Goal: Task Accomplishment & Management: Manage account settings

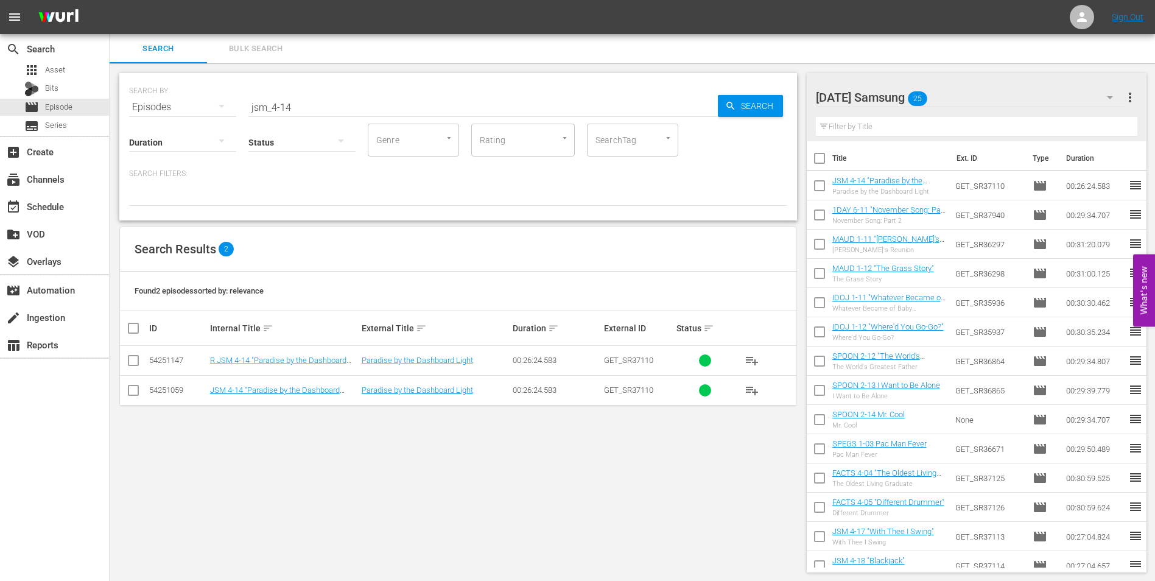
click at [79, 463] on div "search Search apps Asset Bits movie Episode subtitles Series add_box Create sub…" at bounding box center [55, 324] width 110 height 581
click at [988, 96] on div "[DATE] Samsung 25" at bounding box center [970, 97] width 309 height 34
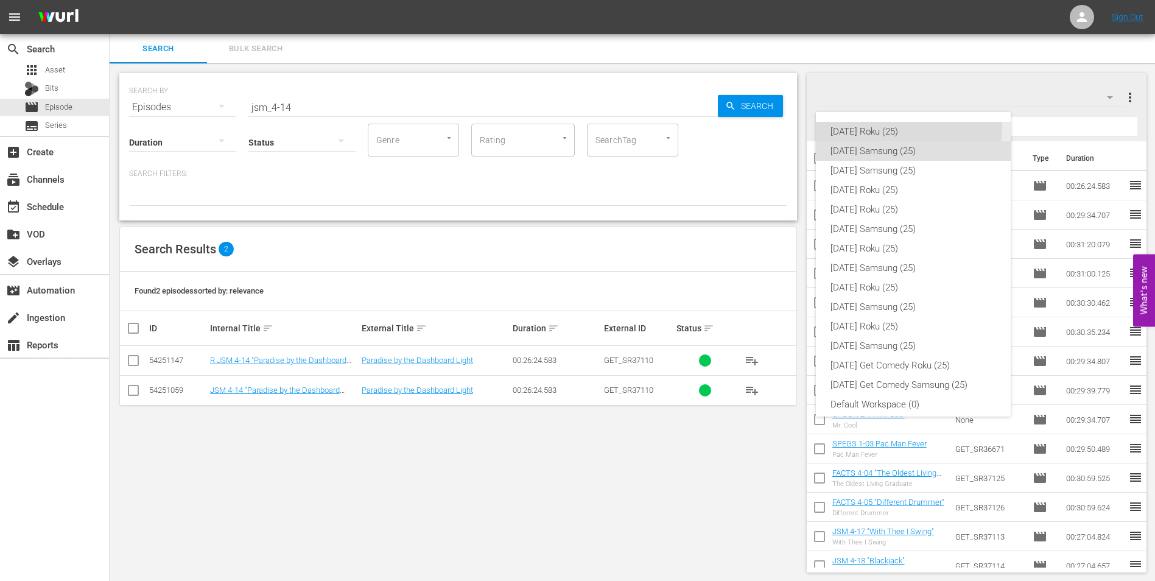
click at [891, 125] on div "[DATE] Roku (25)" at bounding box center [913, 131] width 166 height 19
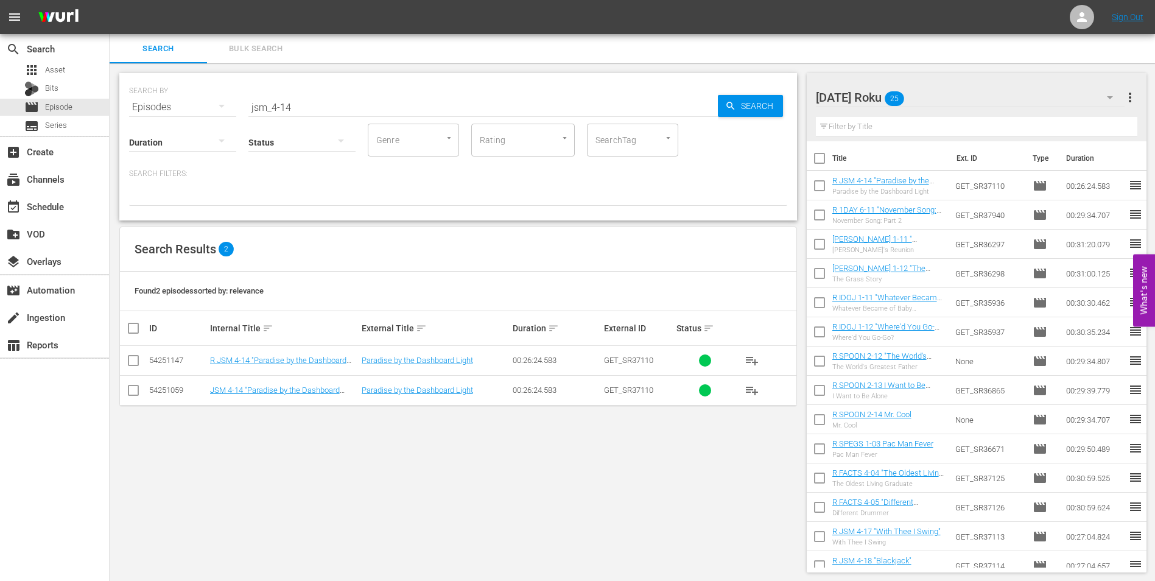
click at [533, 508] on div "SEARCH BY Search By Episodes Search ID, Title, Description, Keywords, or Catego…" at bounding box center [458, 322] width 697 height 519
click at [50, 178] on div "subscriptions Channels" at bounding box center [34, 177] width 68 height 11
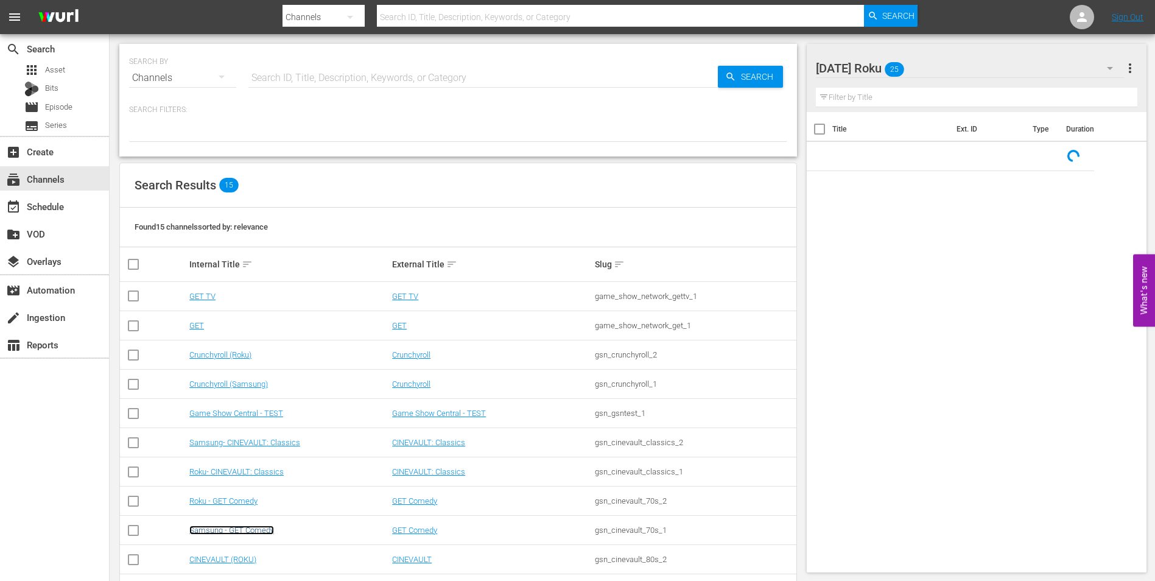
click at [231, 527] on link "Samsung - GET Comedy" at bounding box center [231, 529] width 85 height 9
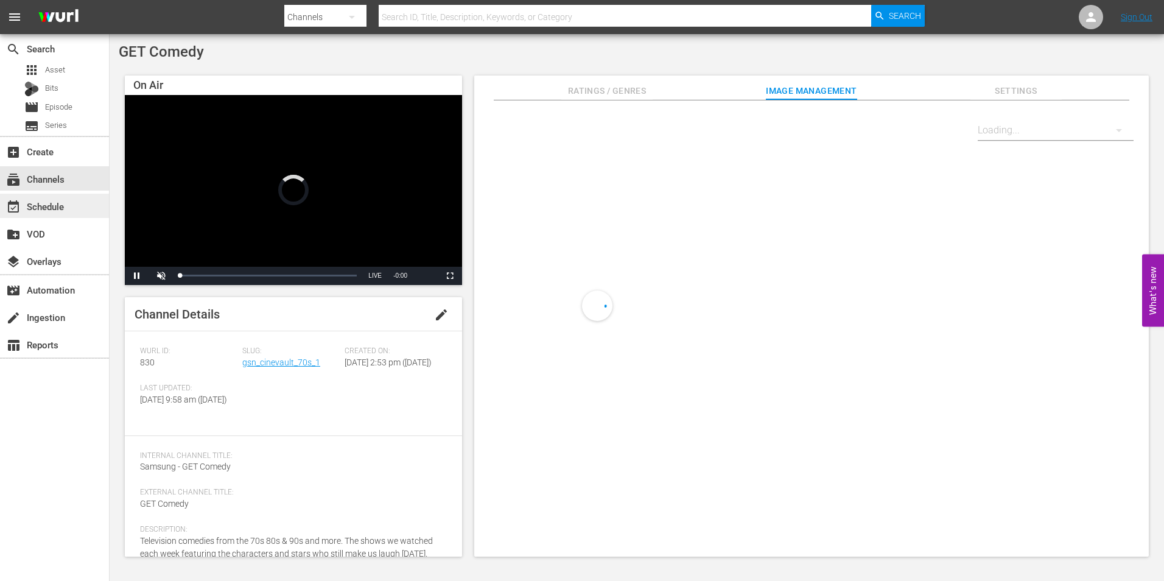
click at [80, 205] on div "event_available Schedule" at bounding box center [54, 206] width 109 height 24
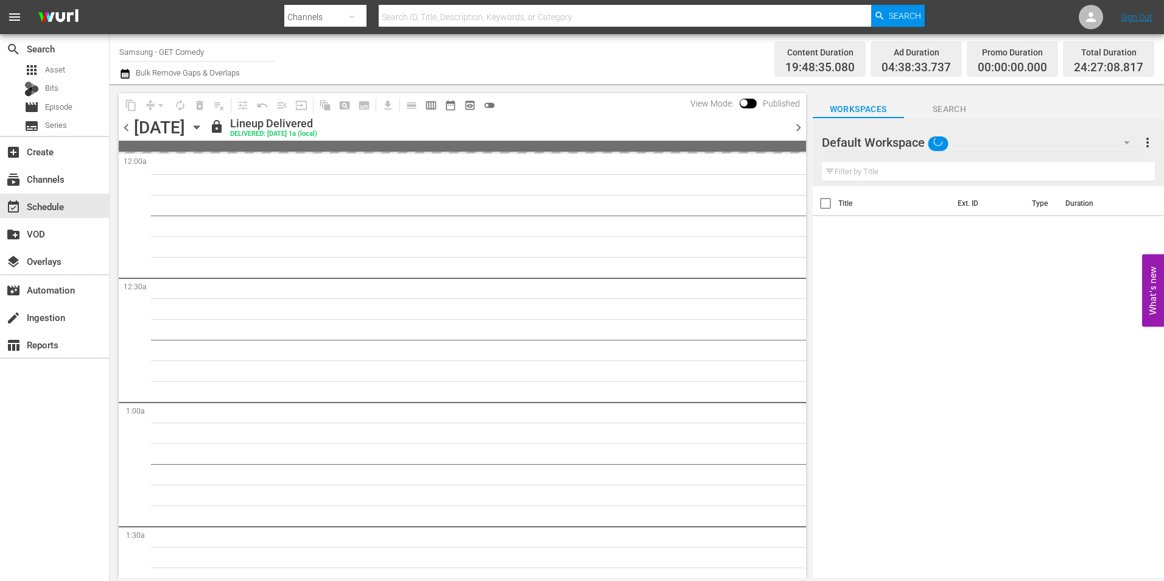
click at [964, 141] on div "Default Workspace" at bounding box center [982, 142] width 320 height 34
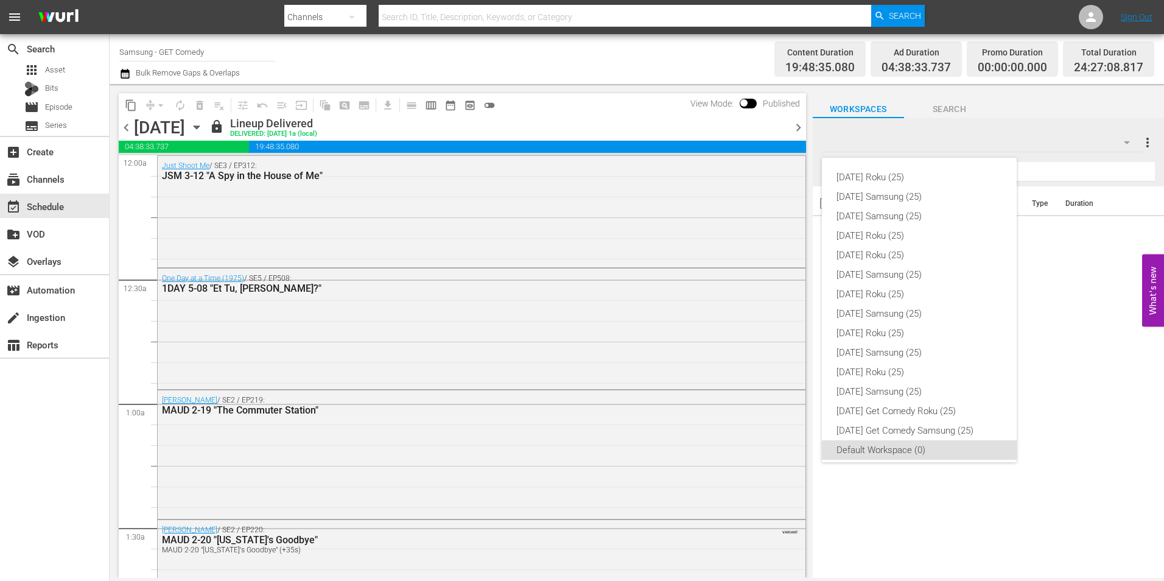
scroll to position [7, 0]
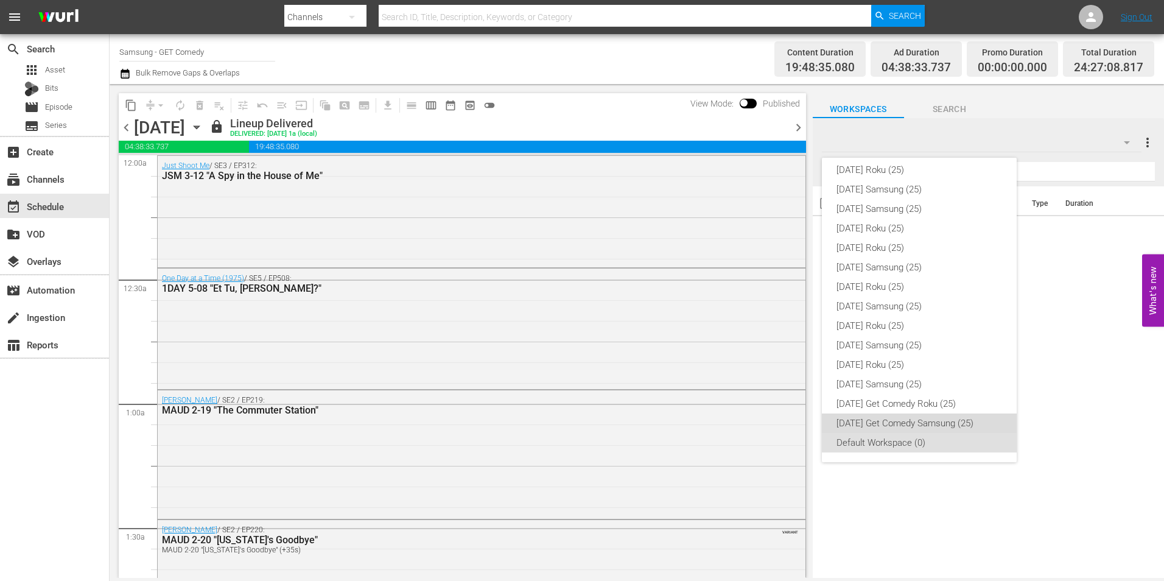
click at [963, 426] on div "Monday Get Comedy Samsung (25)" at bounding box center [920, 422] width 166 height 19
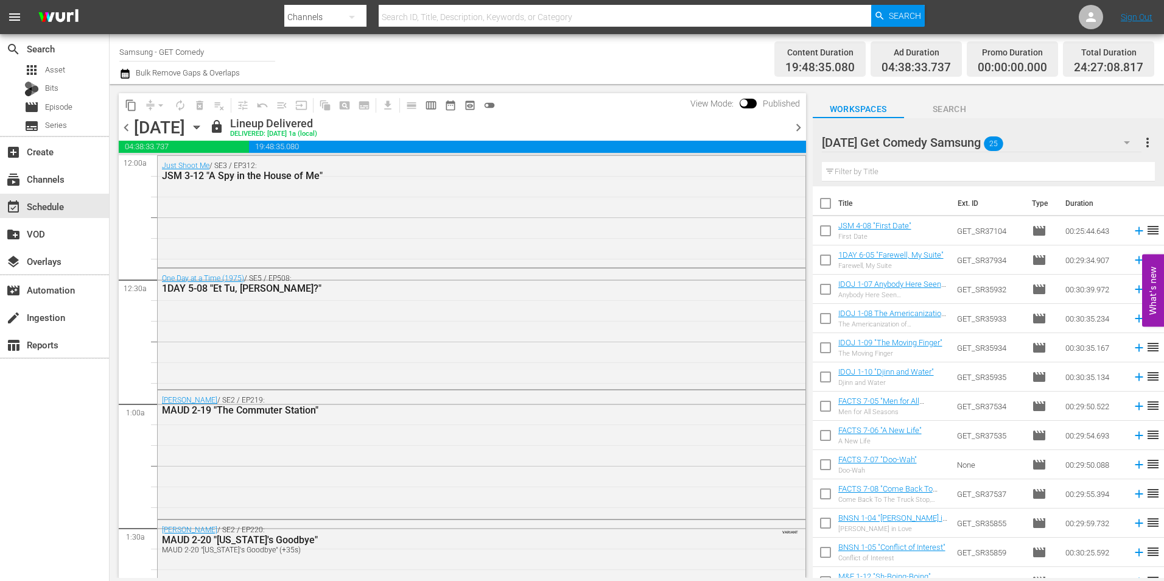
click at [203, 123] on icon "button" at bounding box center [196, 127] width 13 height 13
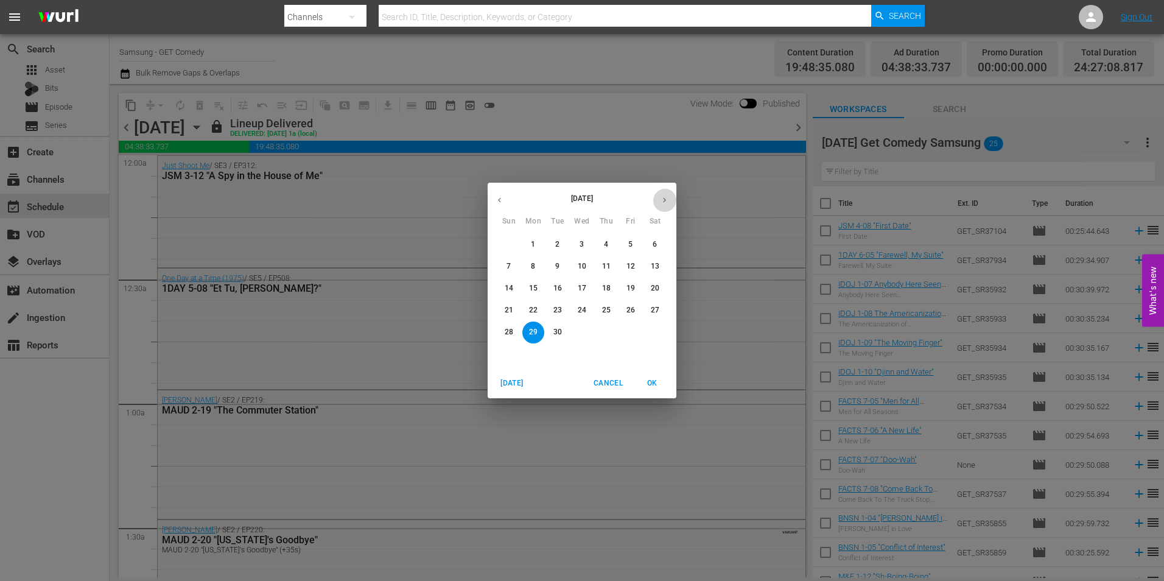
click at [664, 200] on icon "button" at bounding box center [664, 199] width 9 height 9
click at [536, 312] on p "20" at bounding box center [533, 310] width 9 height 10
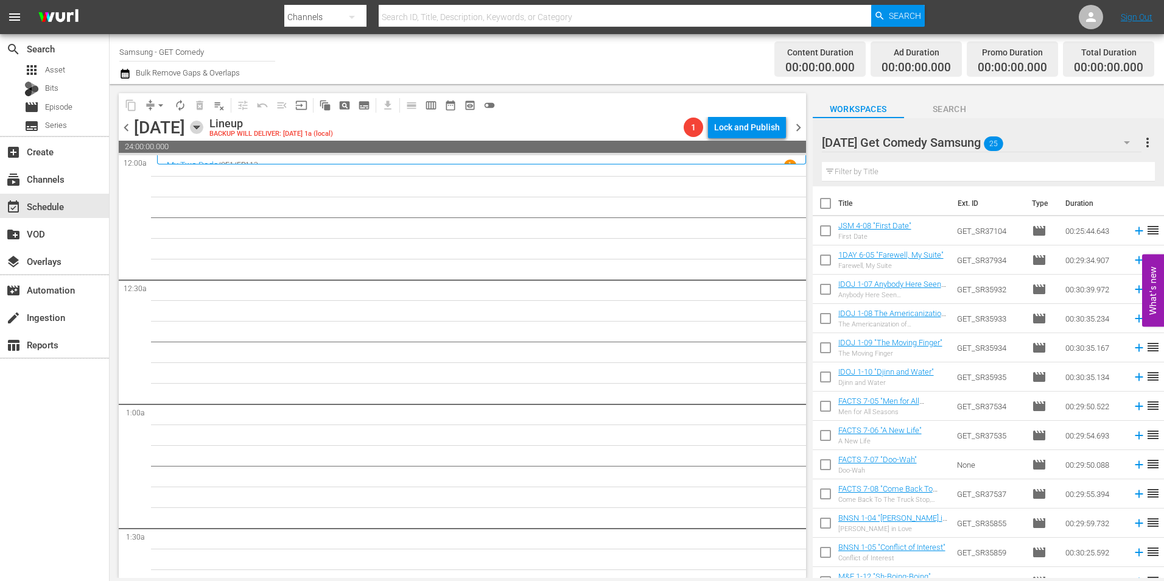
click at [203, 125] on icon "button" at bounding box center [196, 127] width 13 height 13
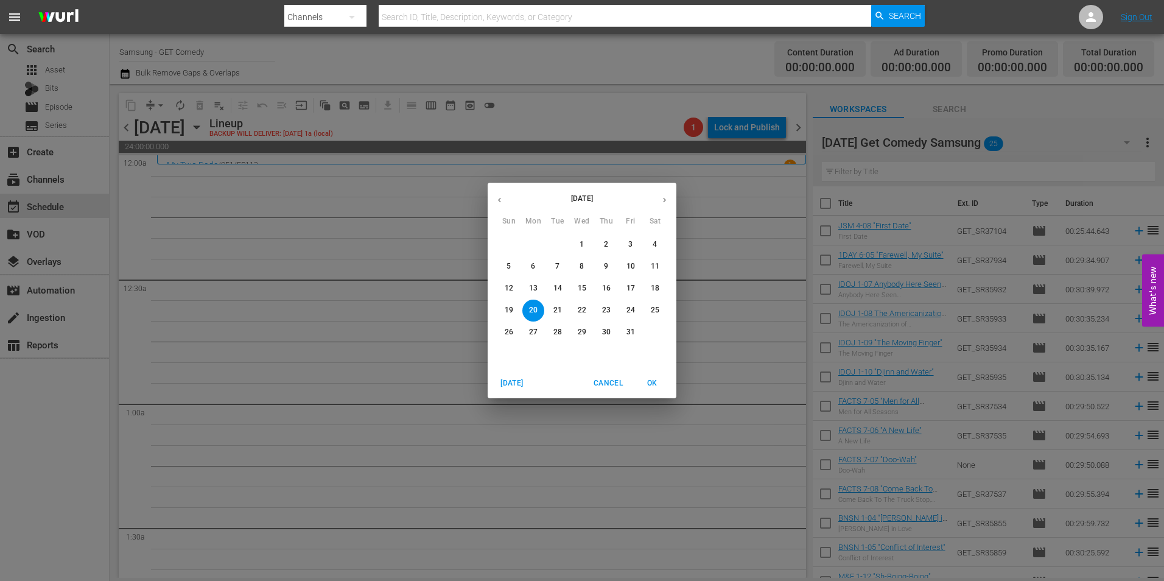
click at [513, 287] on span "12" at bounding box center [509, 288] width 22 height 10
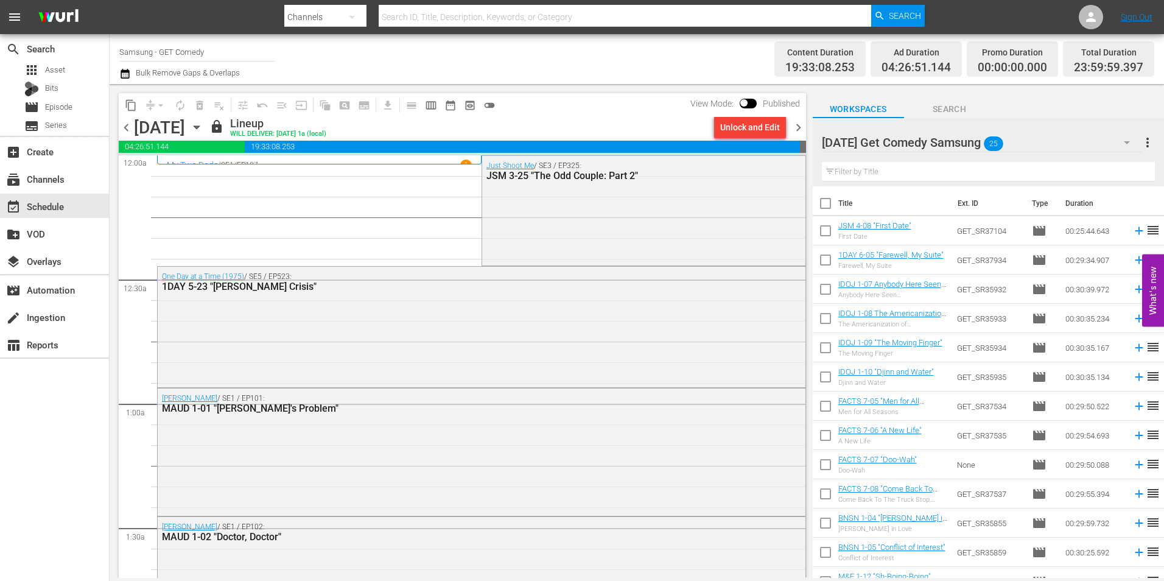
click at [760, 125] on div "Unlock and Edit" at bounding box center [750, 127] width 60 height 22
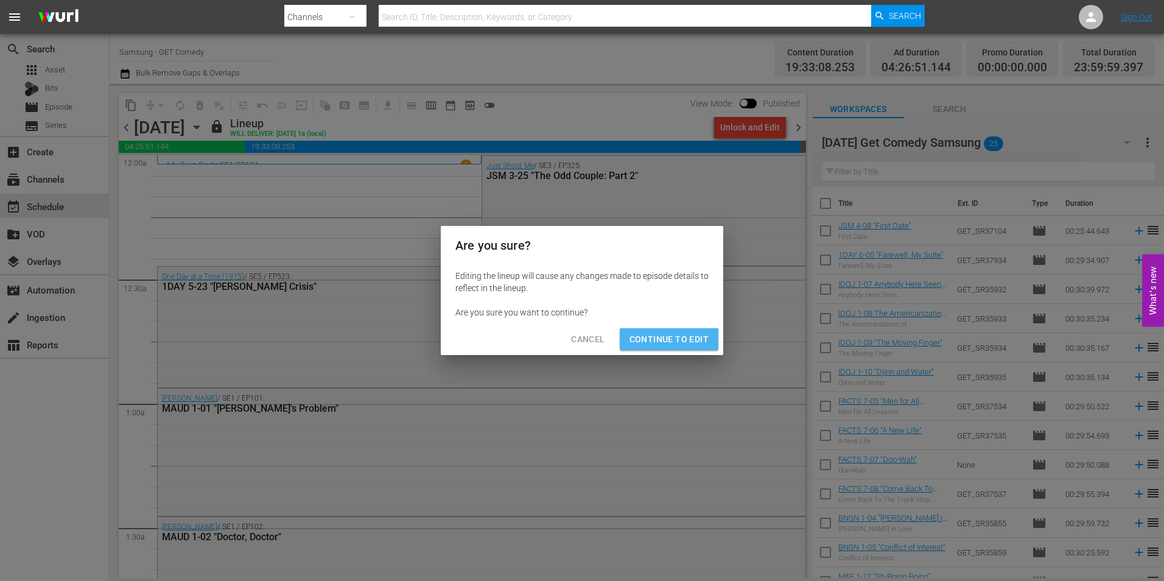
click at [678, 337] on span "Continue to Edit" at bounding box center [669, 339] width 79 height 15
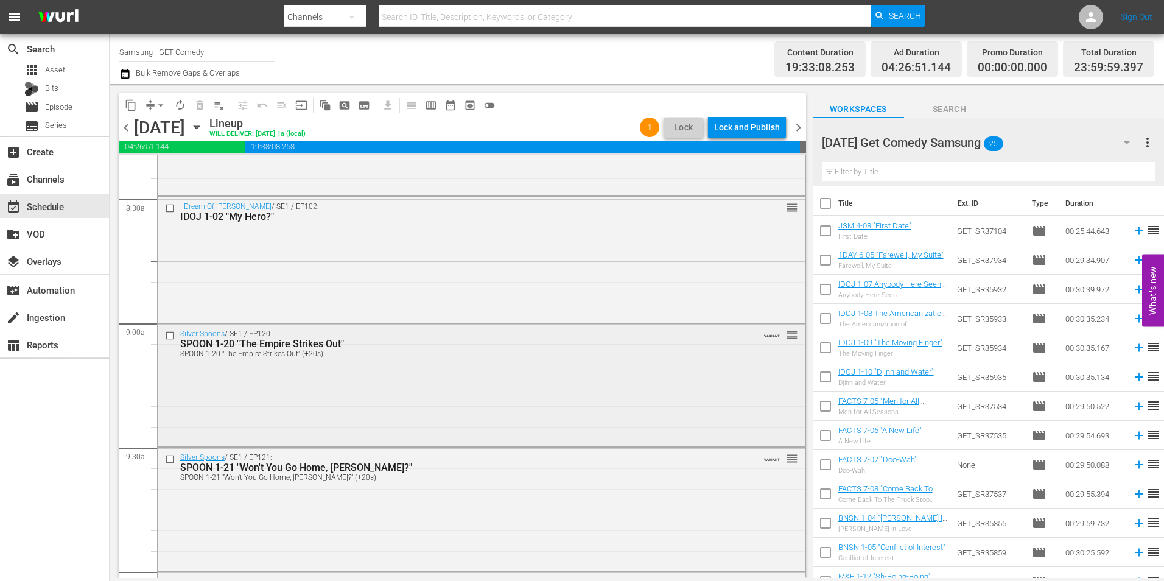
scroll to position [2070, 0]
click at [167, 335] on input "checkbox" at bounding box center [171, 333] width 13 height 10
click at [171, 458] on input "checkbox" at bounding box center [171, 457] width 13 height 10
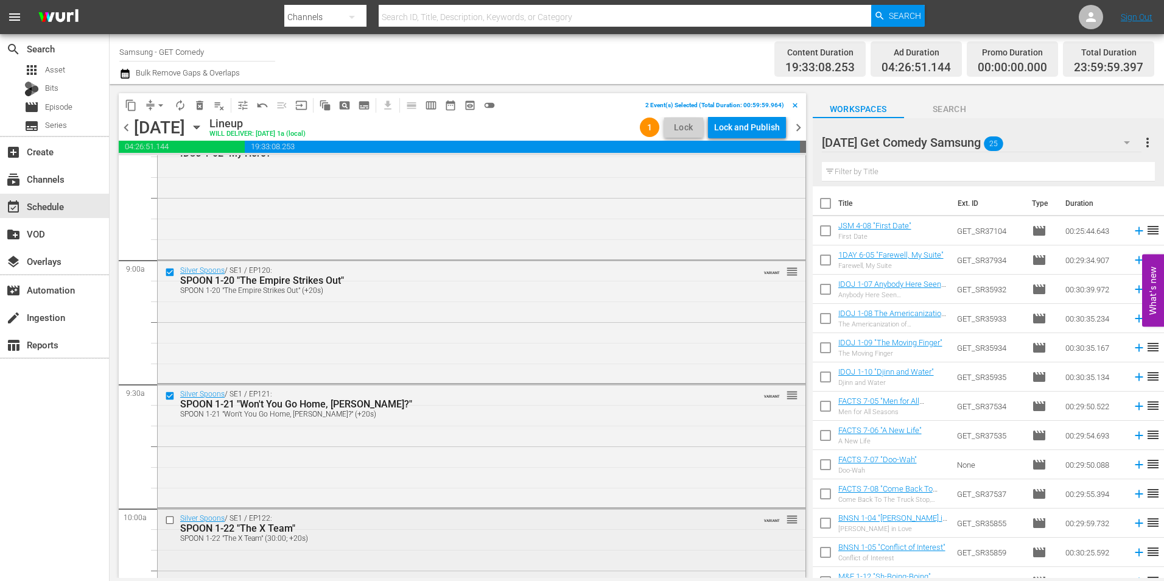
click at [171, 521] on input "checkbox" at bounding box center [171, 520] width 13 height 10
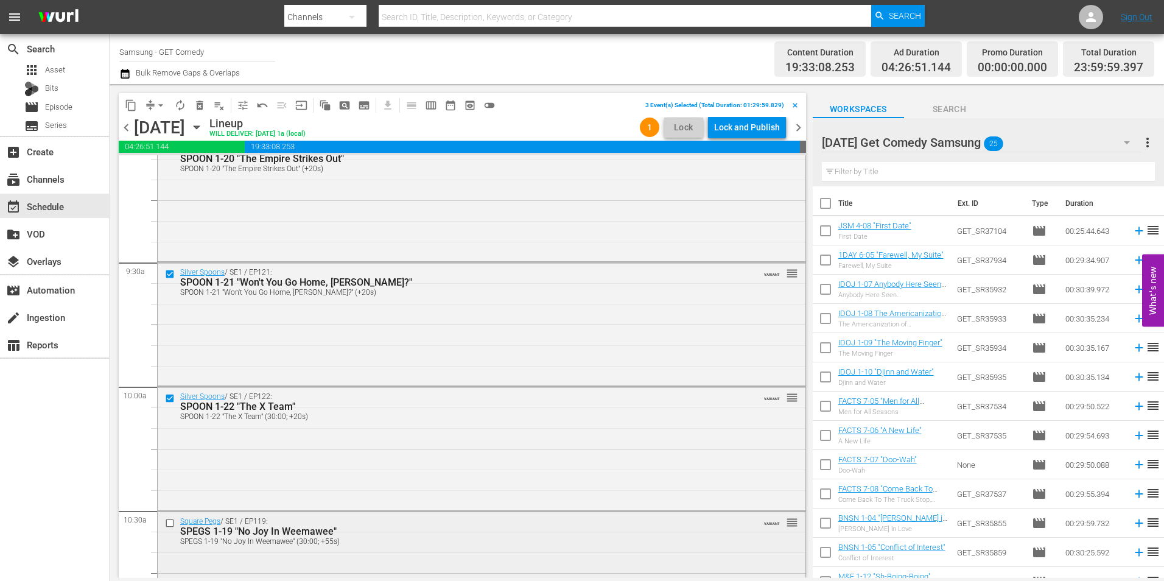
click at [171, 522] on input "checkbox" at bounding box center [171, 523] width 13 height 10
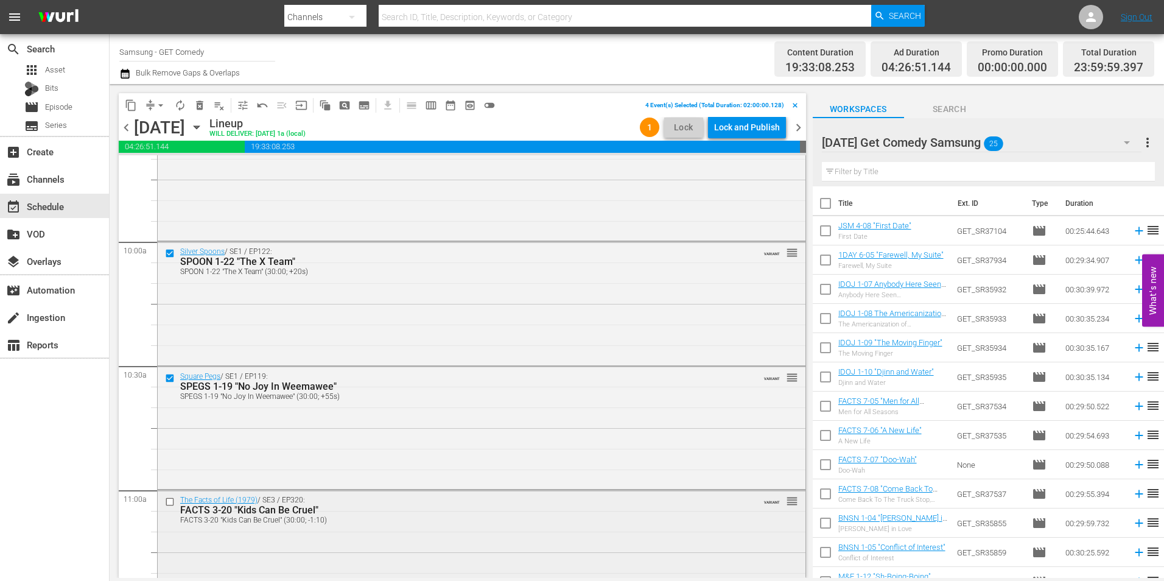
scroll to position [2435, 0]
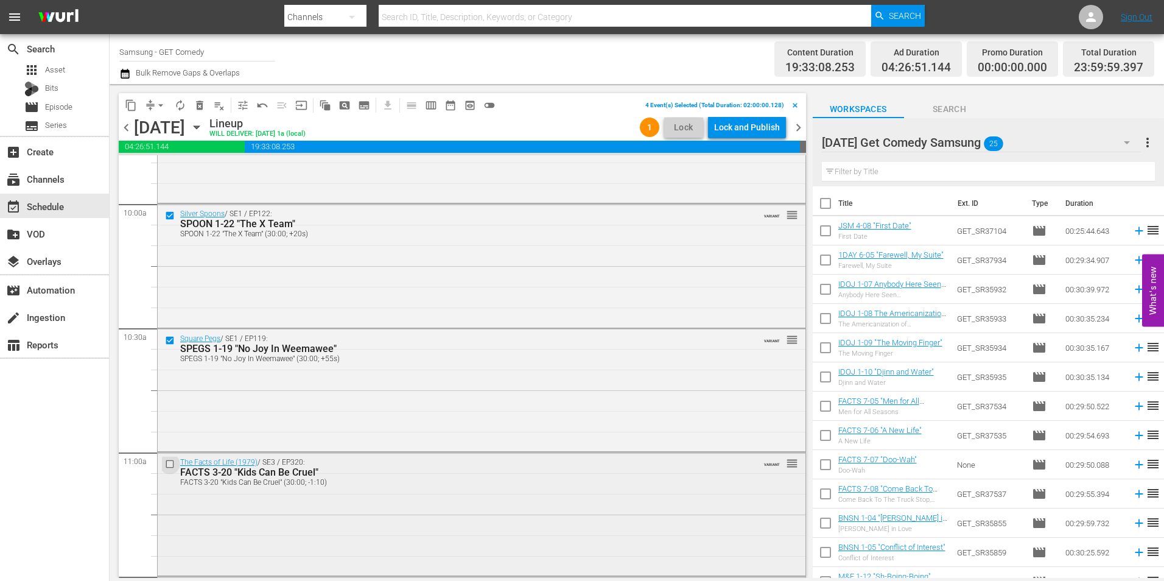
click at [172, 466] on input "checkbox" at bounding box center [171, 464] width 13 height 10
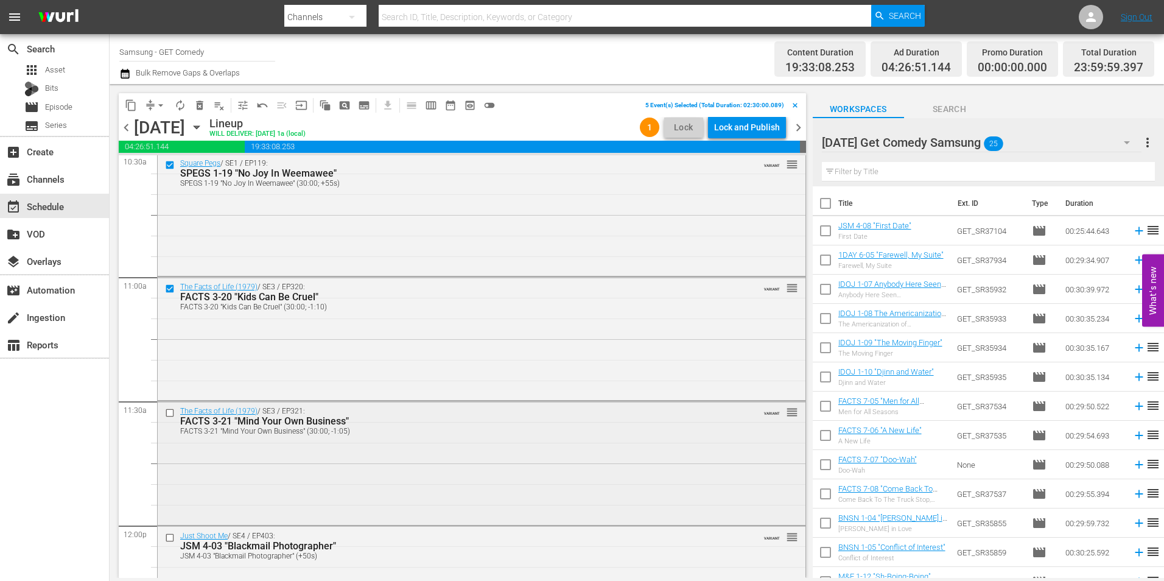
scroll to position [2618, 0]
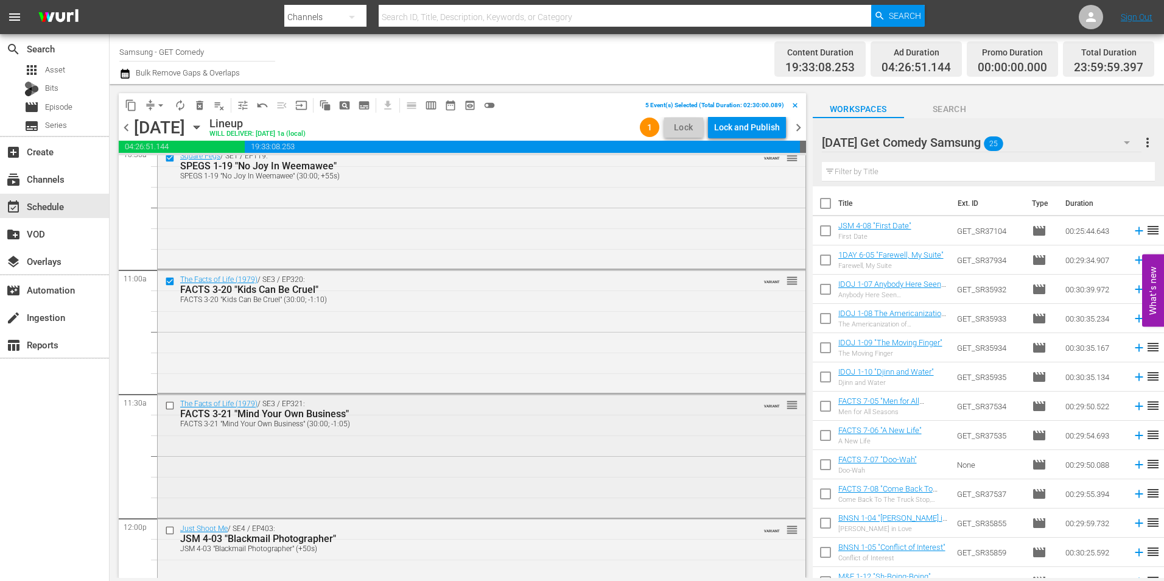
click at [169, 407] on input "checkbox" at bounding box center [171, 406] width 13 height 10
click at [130, 107] on span "content_copy" at bounding box center [131, 105] width 12 height 12
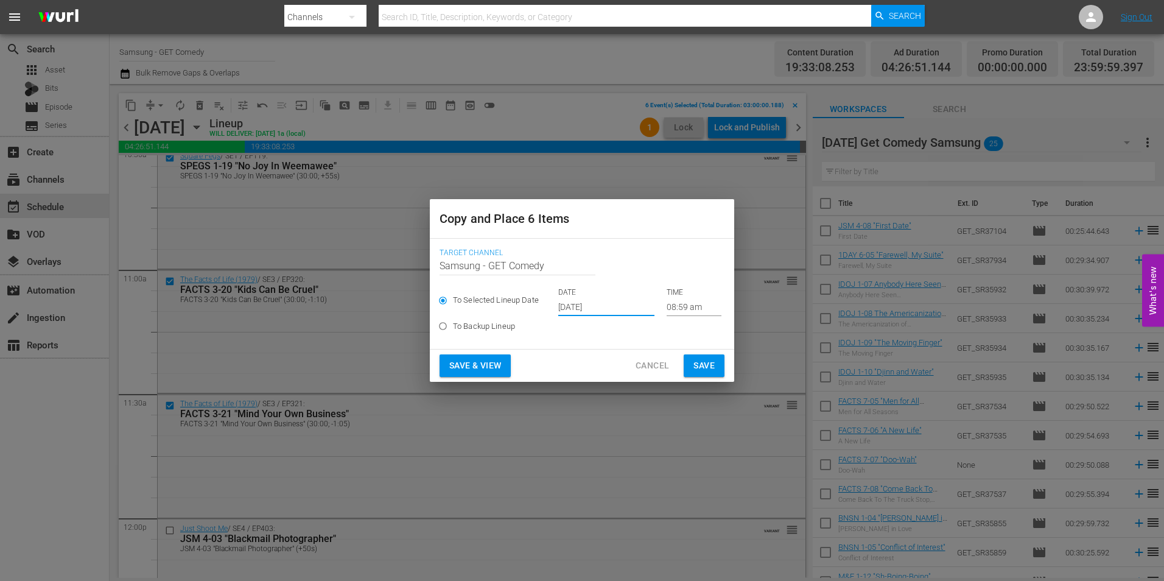
click at [578, 303] on input "[DATE]" at bounding box center [606, 307] width 96 height 18
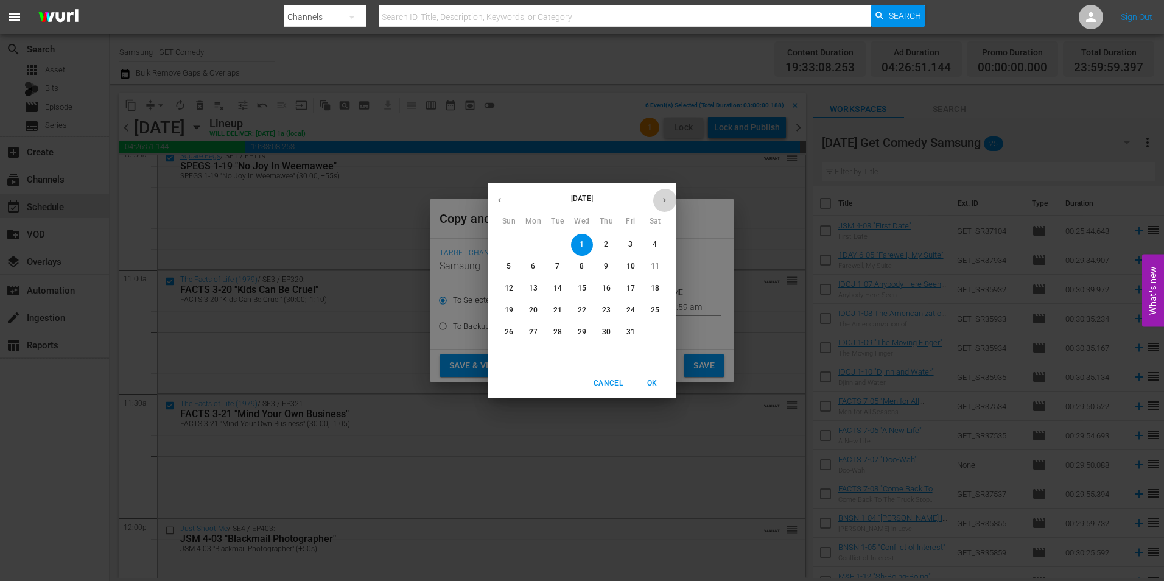
click at [665, 199] on icon "button" at bounding box center [664, 199] width 9 height 9
click at [500, 197] on icon "button" at bounding box center [499, 199] width 9 height 9
click at [535, 313] on p "20" at bounding box center [533, 310] width 9 height 10
type input "Oct 20th 2025"
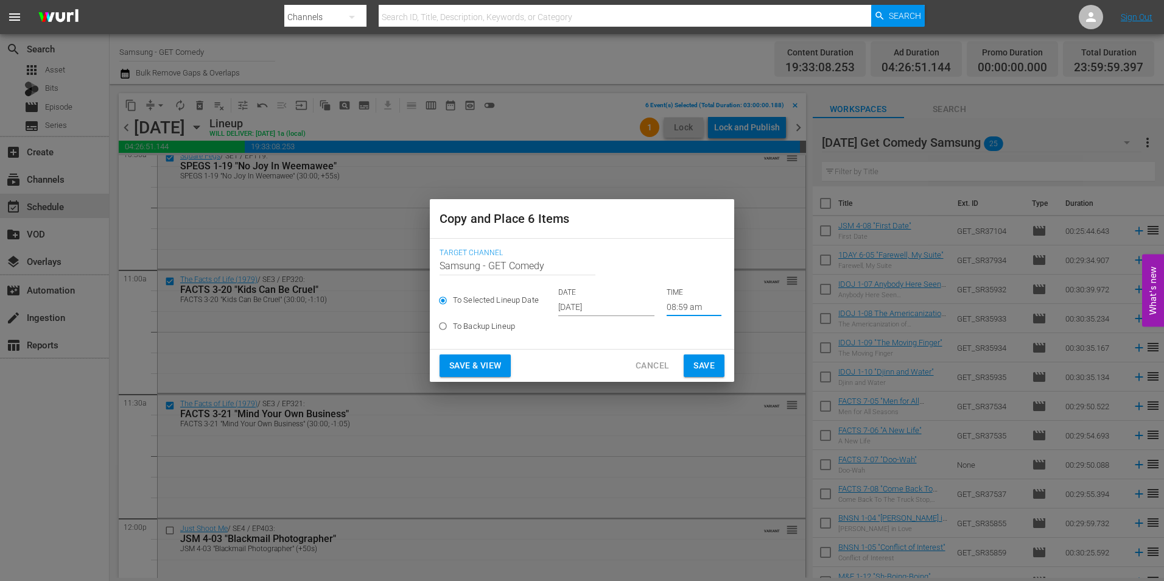
click at [672, 310] on input "08:59 am" at bounding box center [694, 307] width 55 height 18
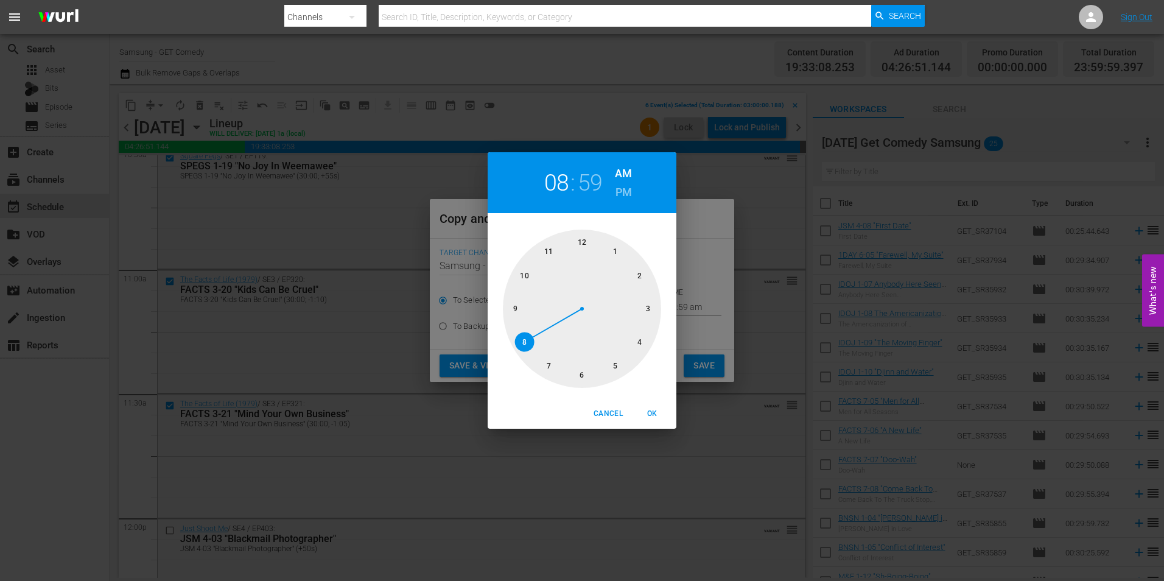
click at [650, 310] on div at bounding box center [582, 309] width 158 height 158
click at [584, 244] on div at bounding box center [582, 309] width 158 height 158
click at [653, 415] on span "OK" at bounding box center [651, 413] width 29 height 13
type input "03:00 am"
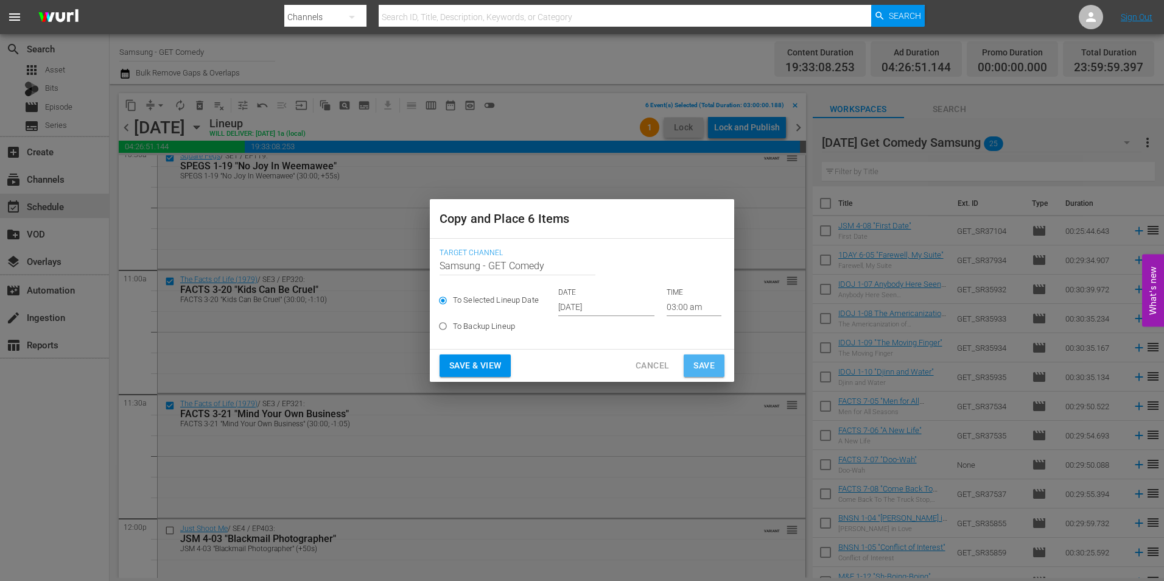
click at [710, 365] on span "Save" at bounding box center [703, 365] width 21 height 15
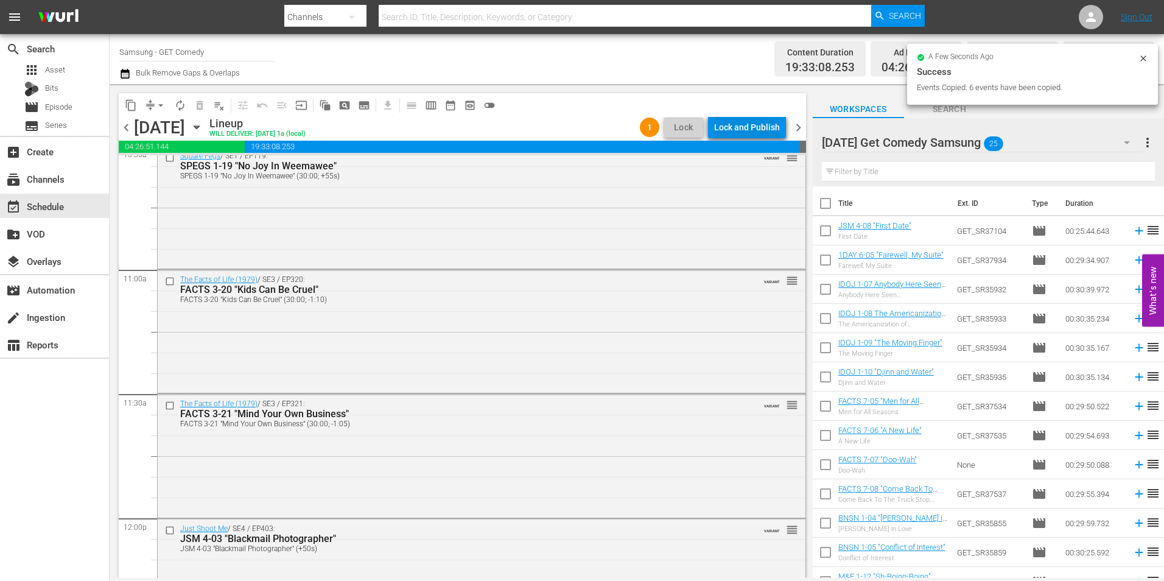
click at [757, 124] on div "Lock and Publish" at bounding box center [747, 127] width 66 height 22
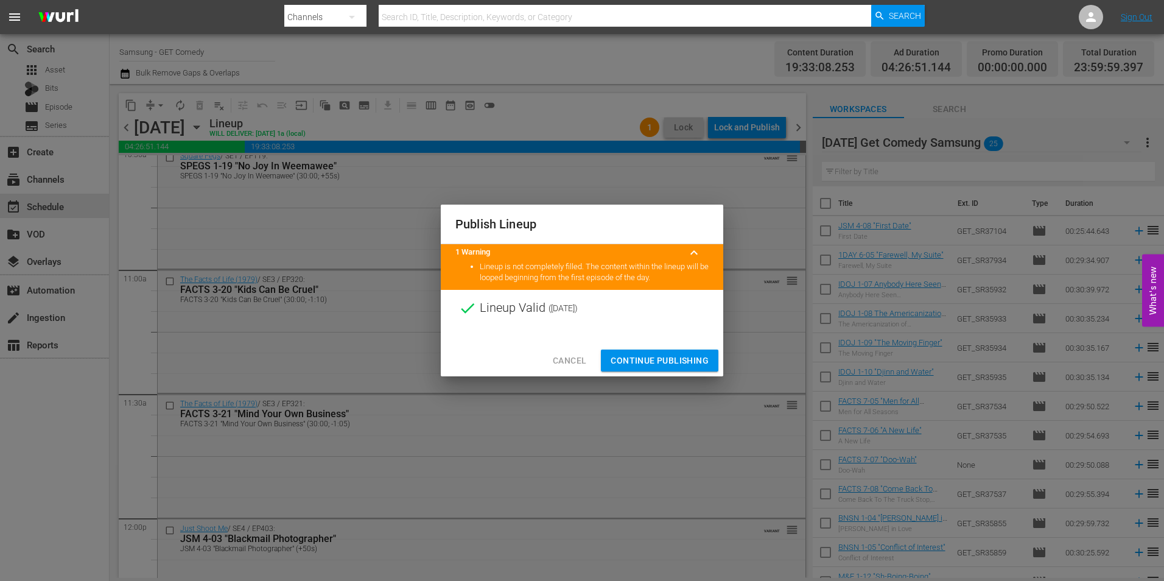
click at [648, 354] on span "Continue Publishing" at bounding box center [660, 360] width 98 height 15
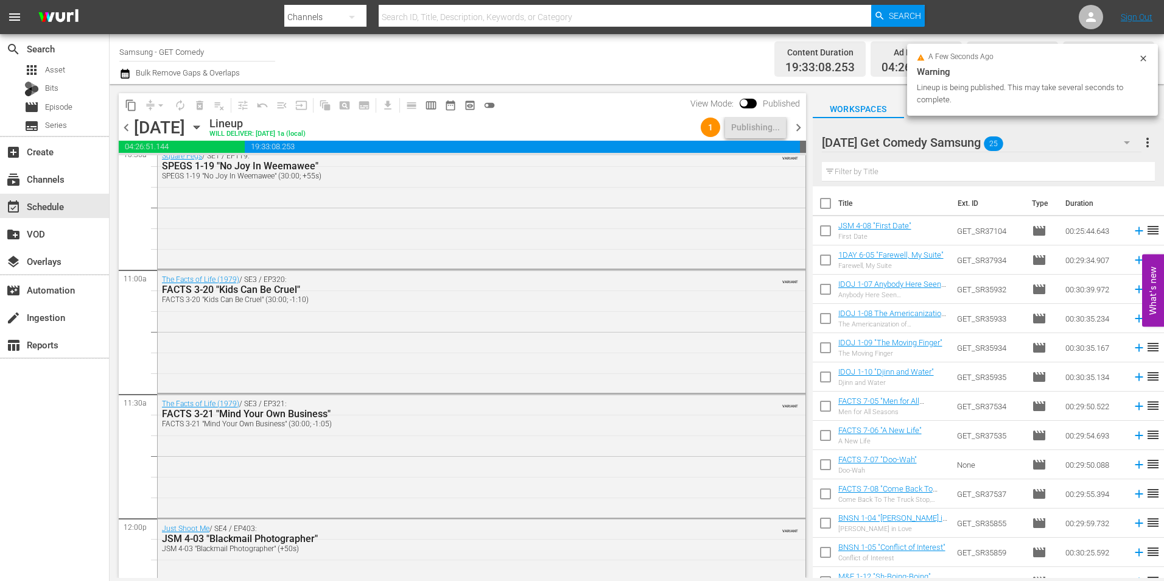
click at [203, 127] on icon "button" at bounding box center [196, 127] width 13 height 13
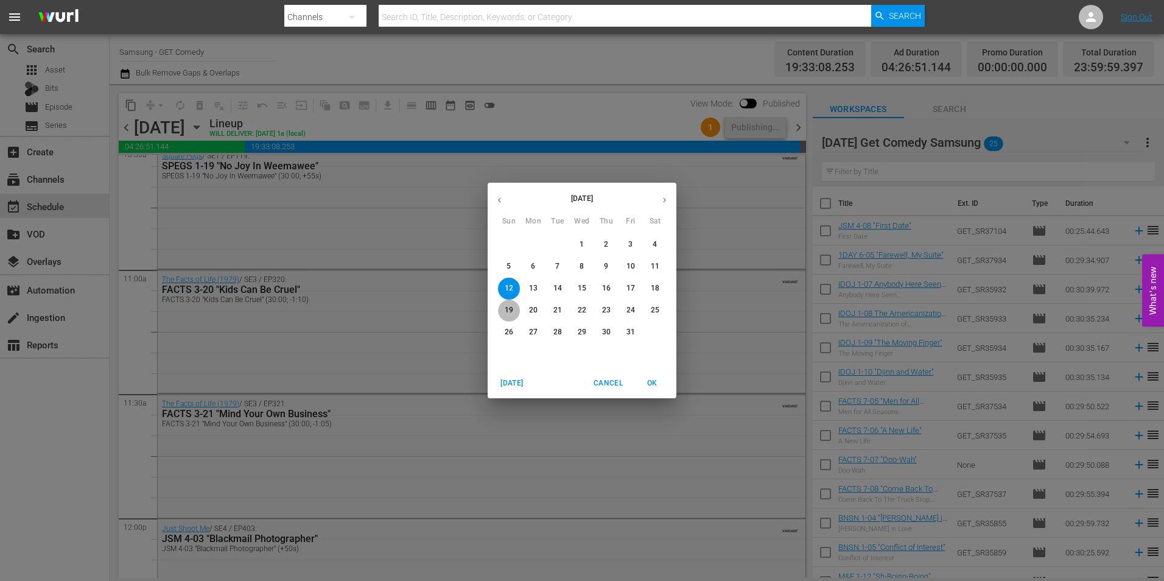
click at [504, 306] on span "19" at bounding box center [509, 310] width 22 height 10
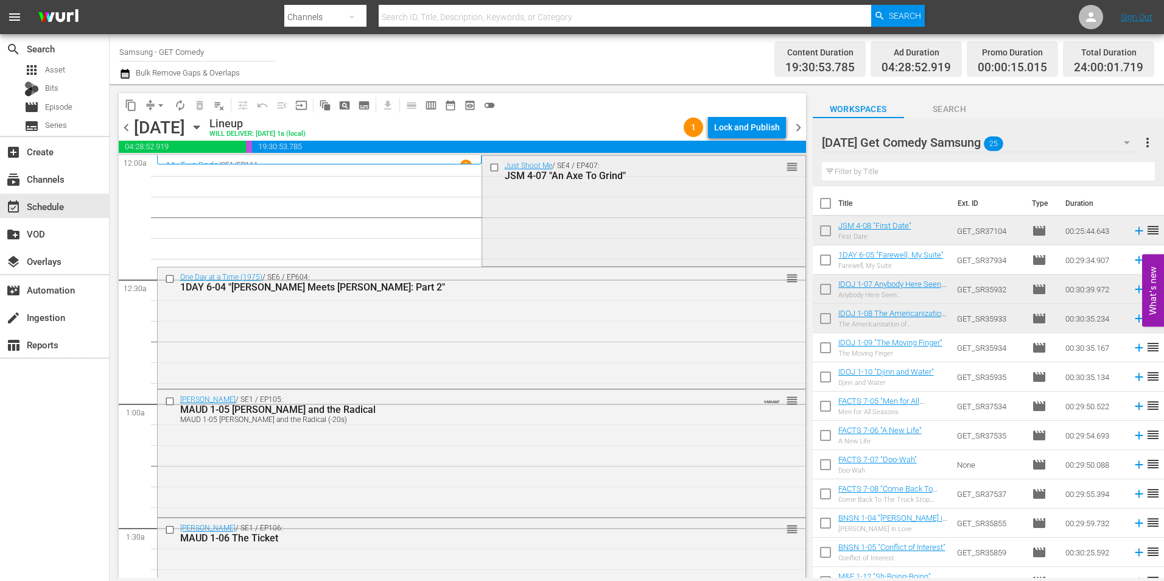
click at [489, 169] on input "checkbox" at bounding box center [495, 167] width 13 height 10
click at [167, 279] on input "checkbox" at bounding box center [171, 278] width 13 height 10
click at [169, 404] on input "checkbox" at bounding box center [171, 401] width 13 height 10
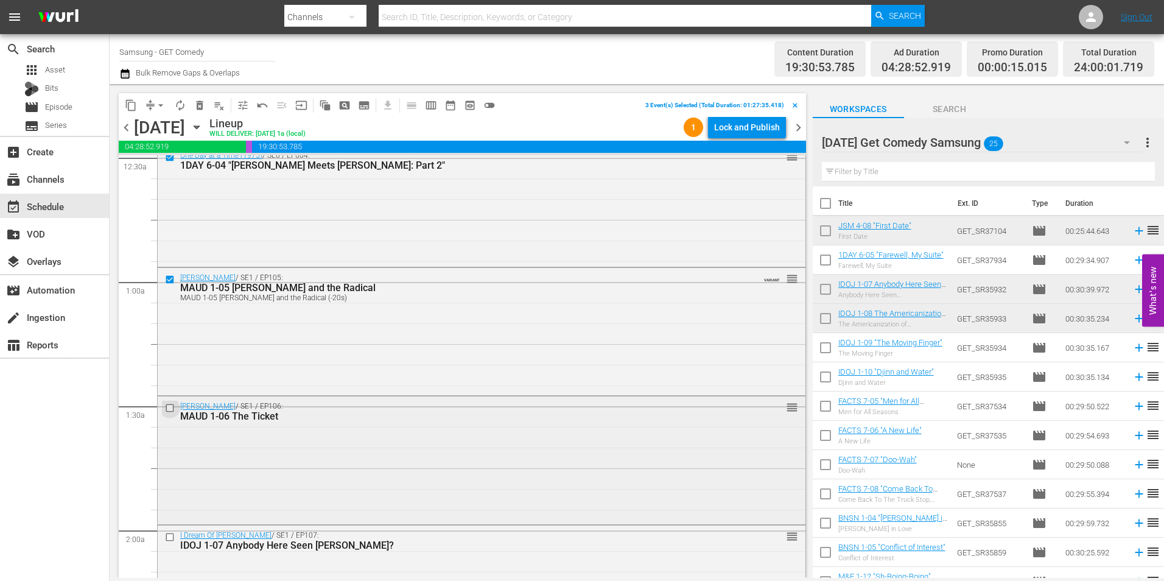
click at [169, 408] on input "checkbox" at bounding box center [171, 408] width 13 height 10
click at [170, 536] on input "checkbox" at bounding box center [171, 537] width 13 height 10
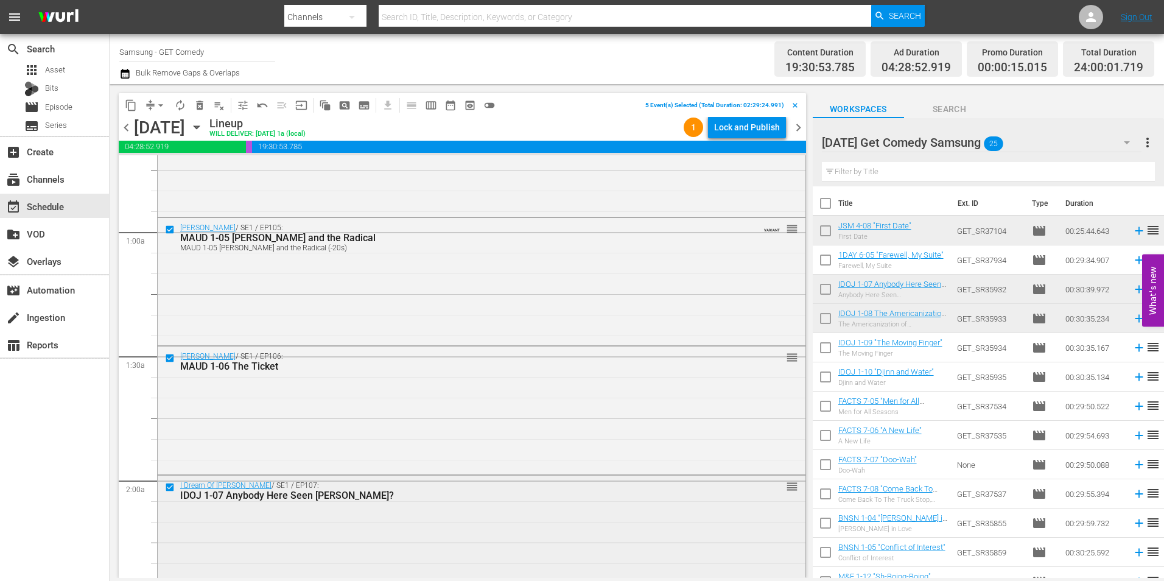
scroll to position [244, 0]
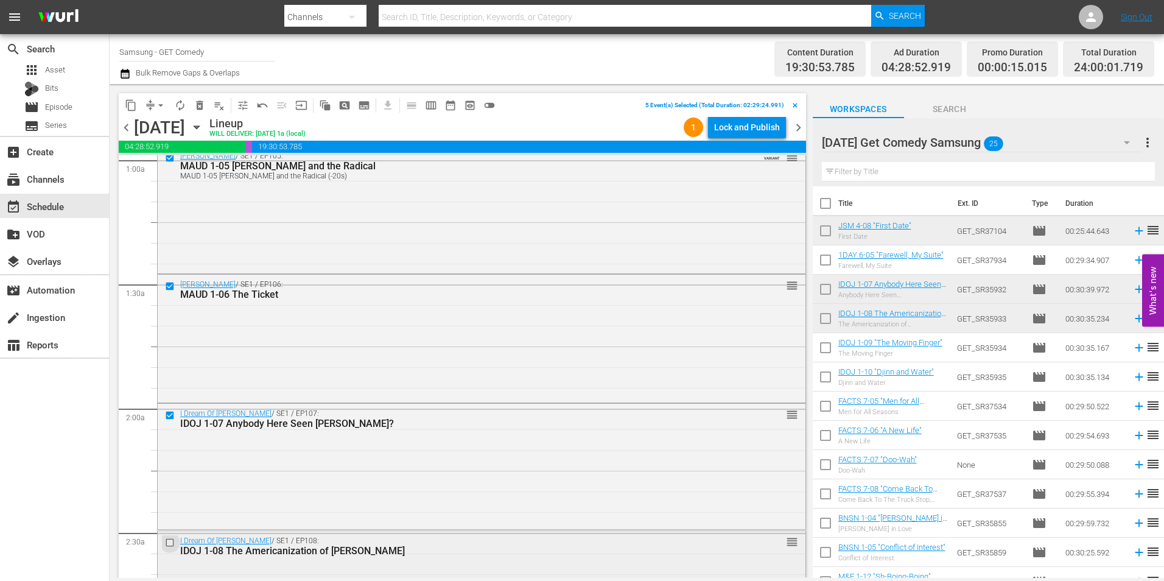
click at [169, 544] on input "checkbox" at bounding box center [171, 543] width 13 height 10
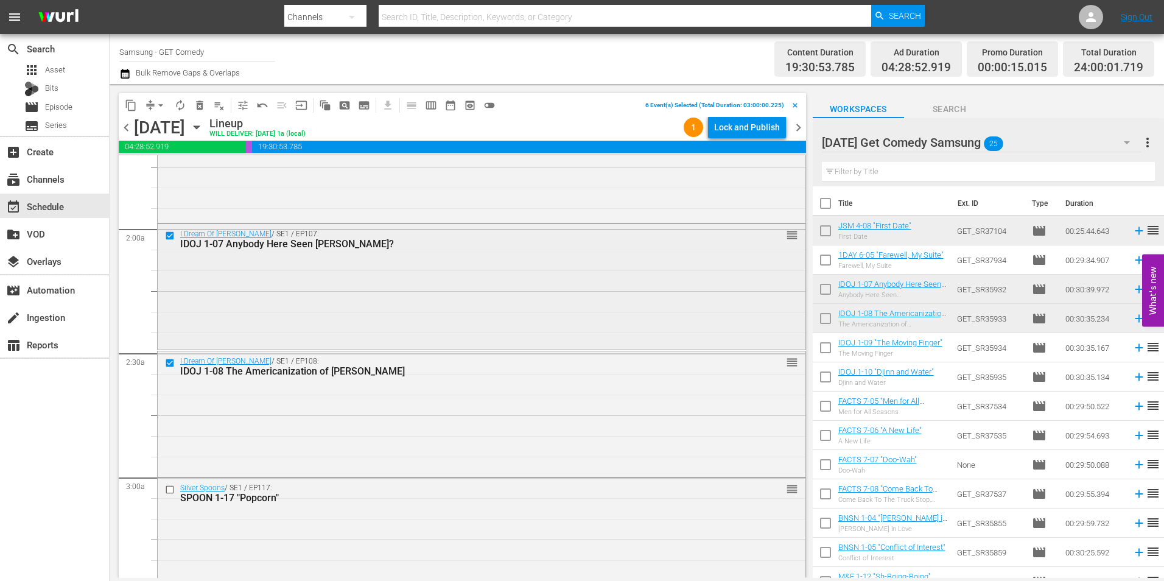
scroll to position [426, 0]
click at [131, 103] on span "content_copy" at bounding box center [131, 105] width 12 height 12
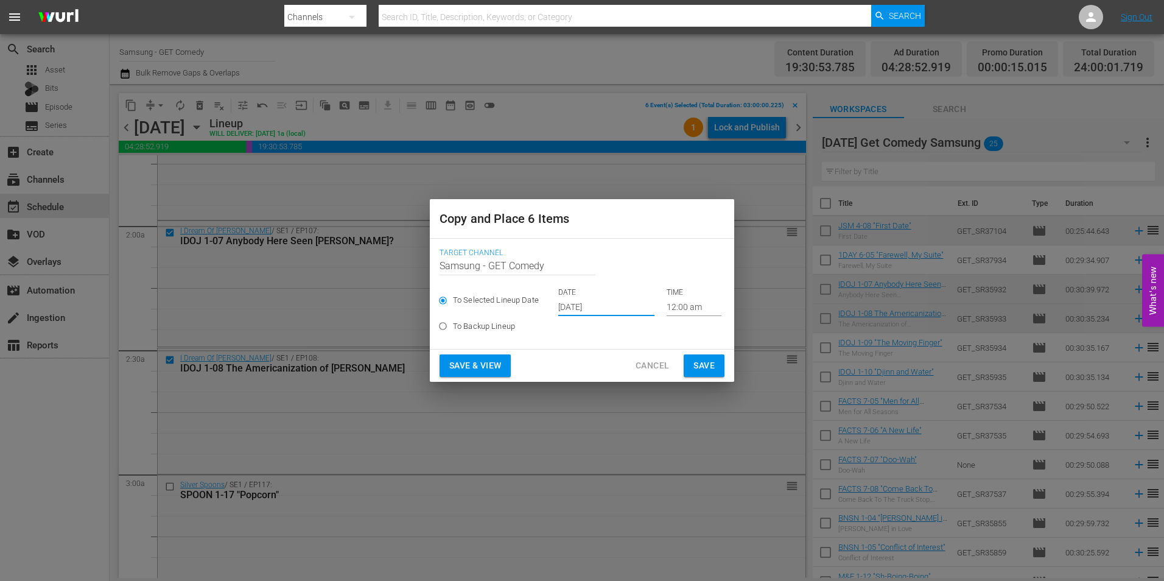
click at [581, 303] on input "[DATE]" at bounding box center [606, 307] width 96 height 18
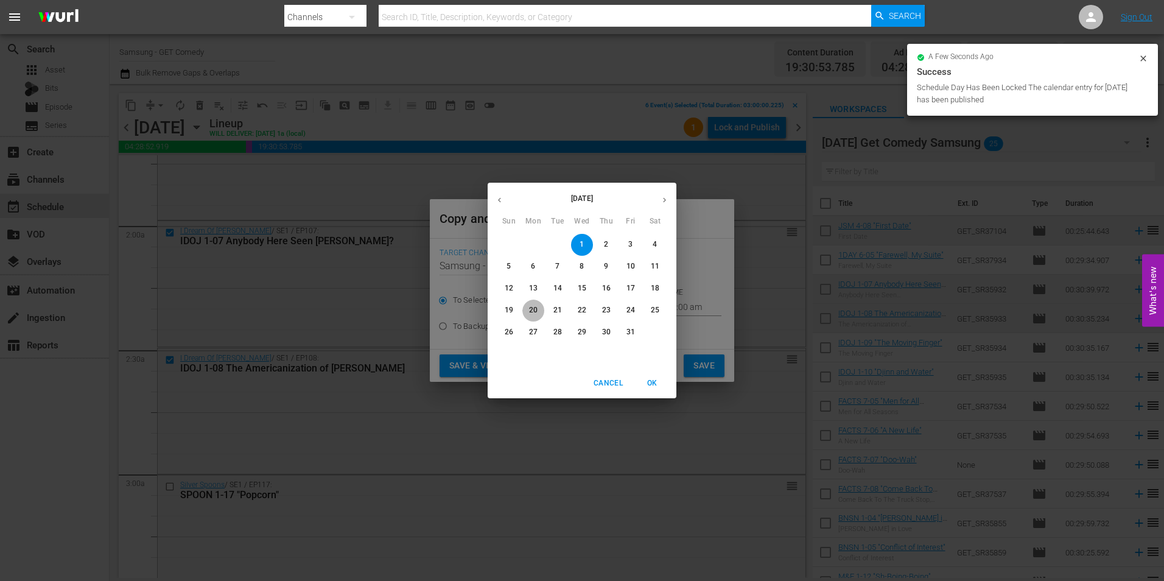
click at [539, 310] on span "20" at bounding box center [533, 310] width 22 height 10
type input "Oct 20th 2025"
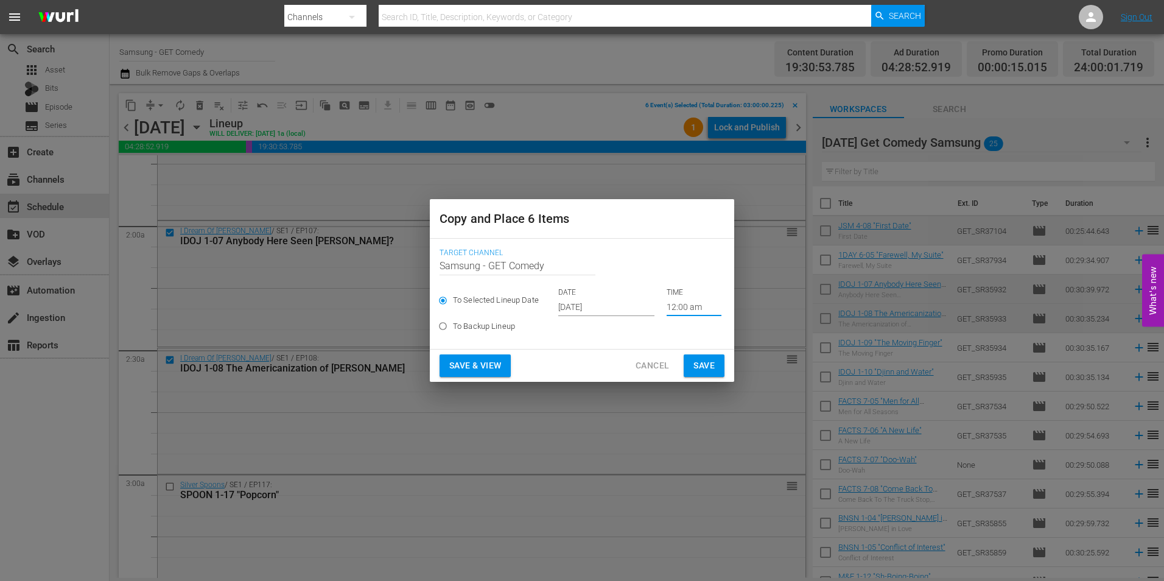
click at [679, 306] on input "12:00 am" at bounding box center [694, 307] width 55 height 18
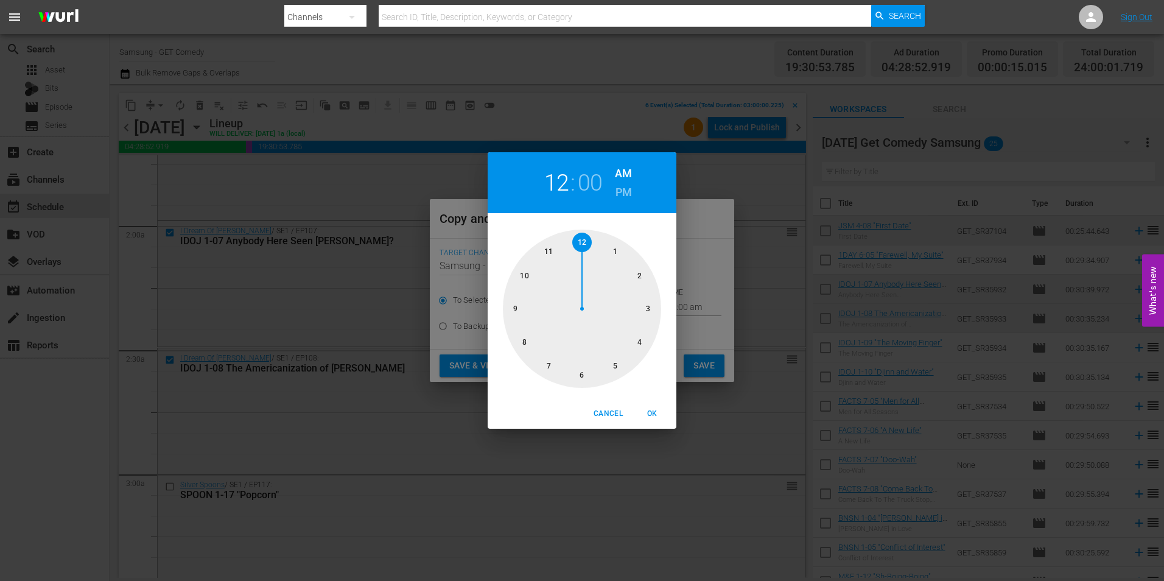
click at [581, 380] on div at bounding box center [582, 309] width 158 height 158
click at [648, 414] on span "OK" at bounding box center [651, 413] width 29 height 13
type input "06:00 am"
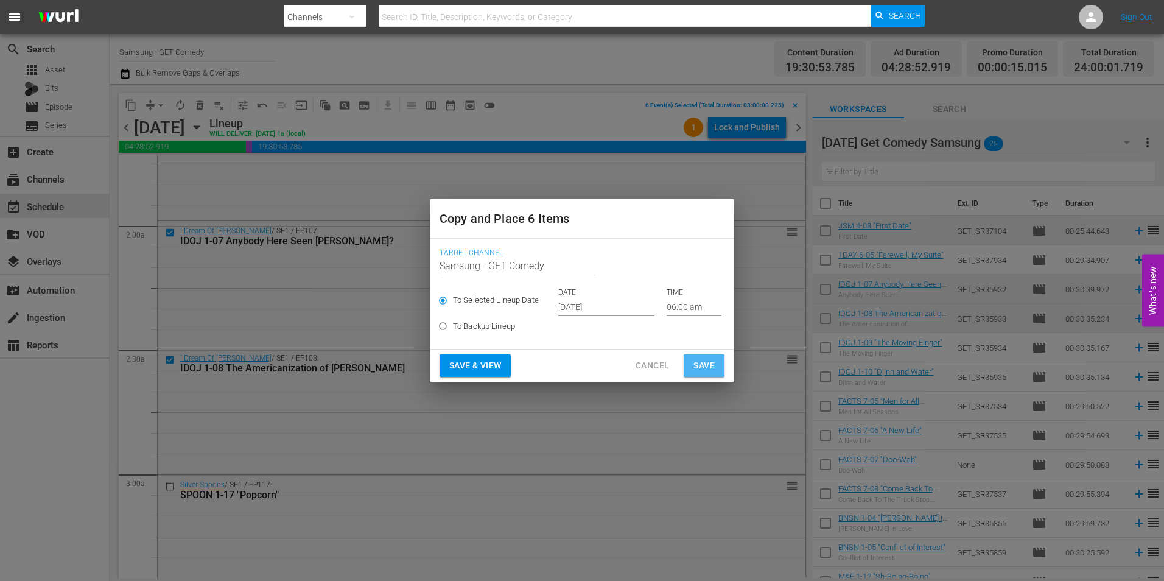
click at [707, 367] on span "Save" at bounding box center [703, 365] width 21 height 15
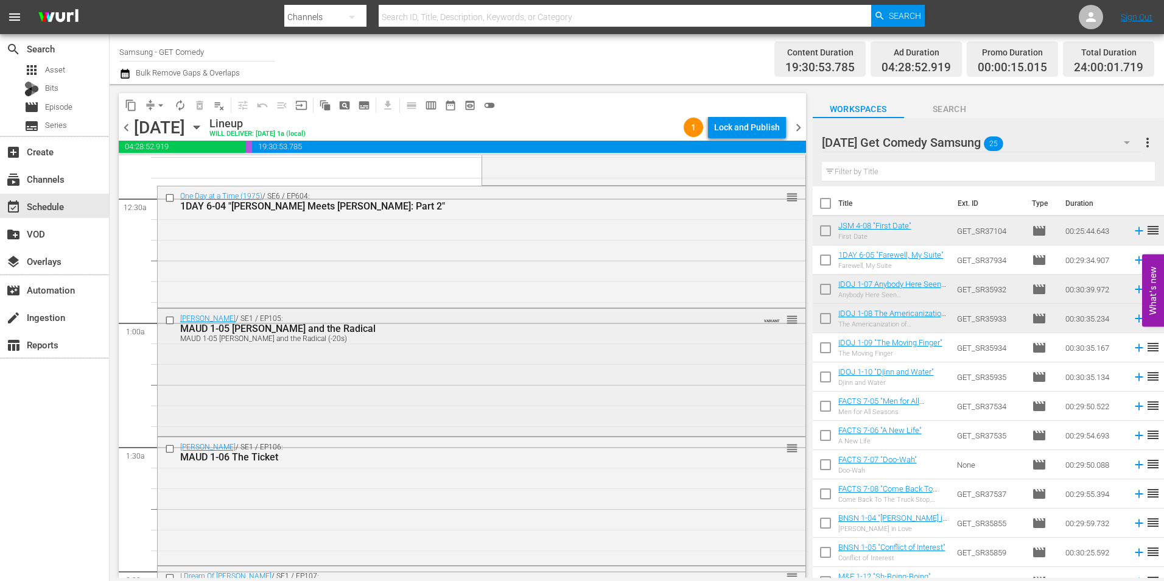
scroll to position [0, 0]
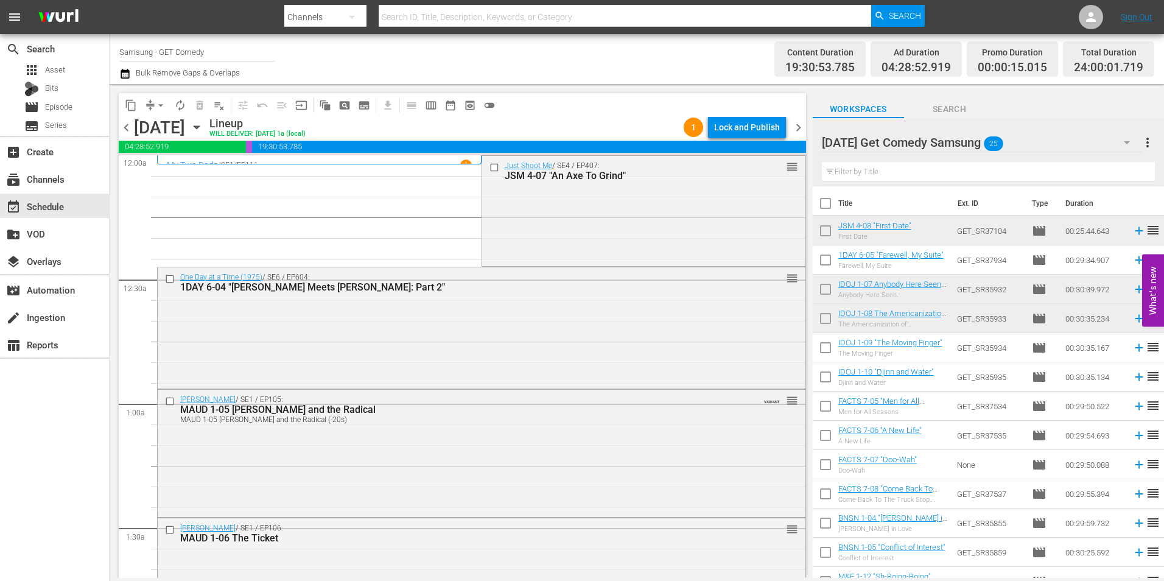
click at [203, 130] on icon "button" at bounding box center [196, 127] width 13 height 13
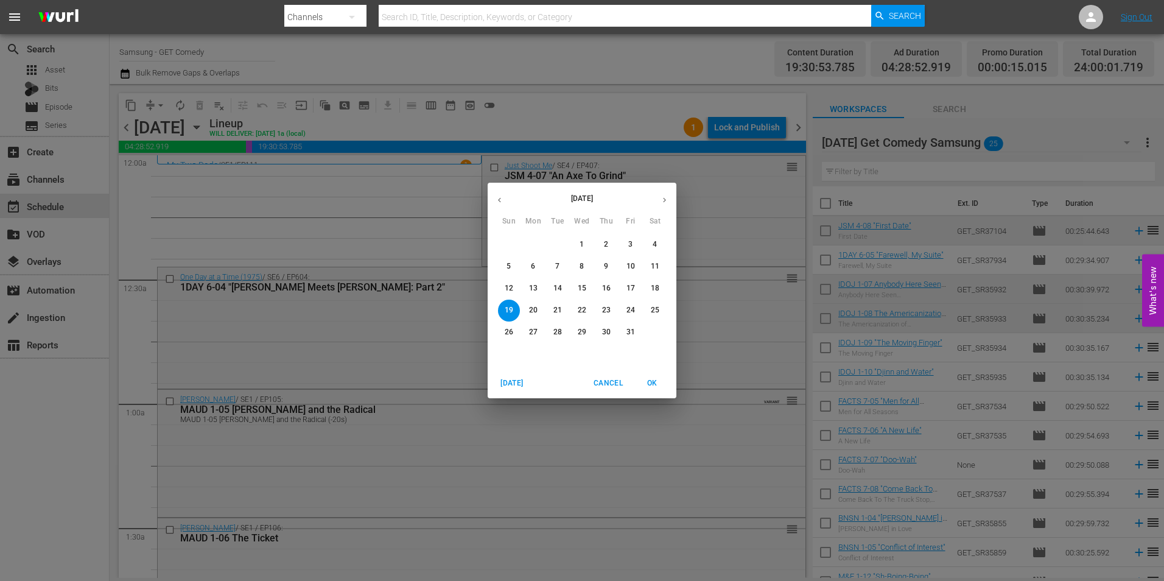
click at [637, 269] on span "10" at bounding box center [631, 266] width 22 height 10
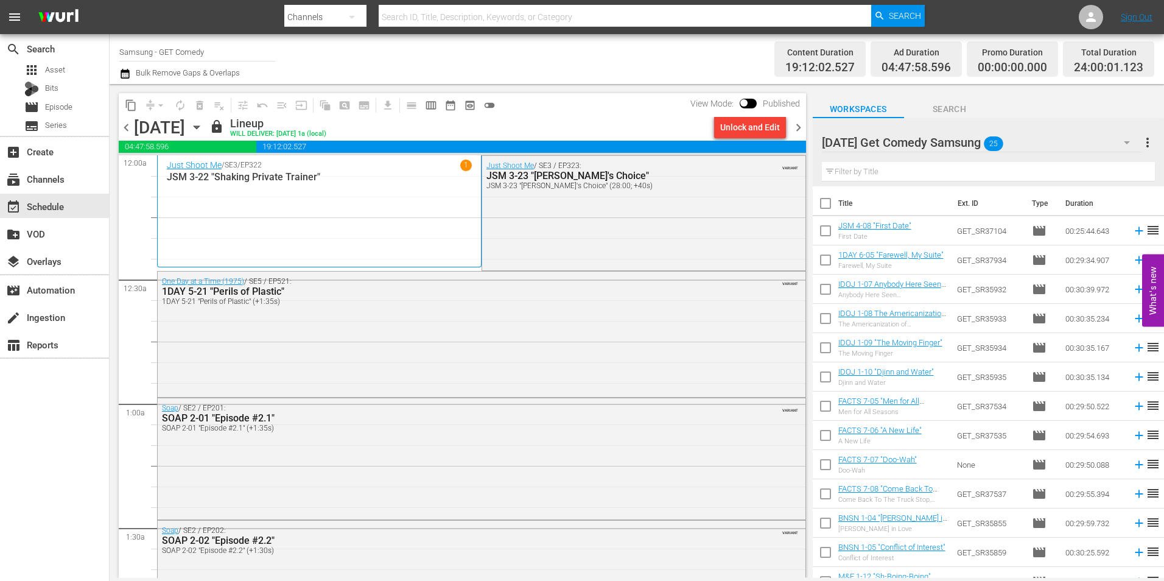
click at [767, 119] on div "Unlock and Edit" at bounding box center [750, 127] width 60 height 22
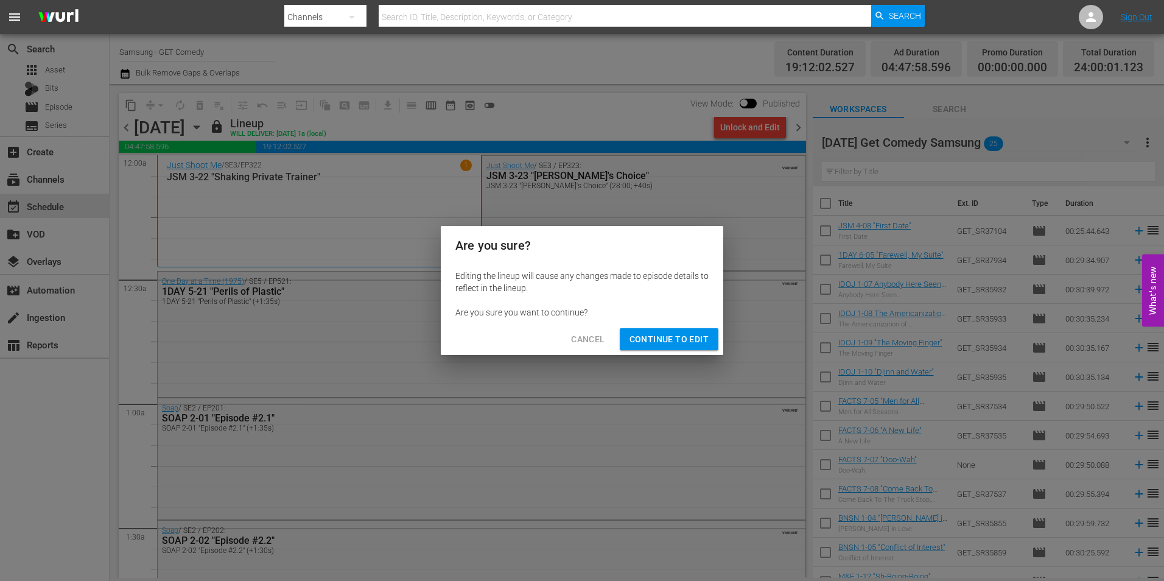
click at [677, 348] on button "Continue to Edit" at bounding box center [669, 339] width 99 height 23
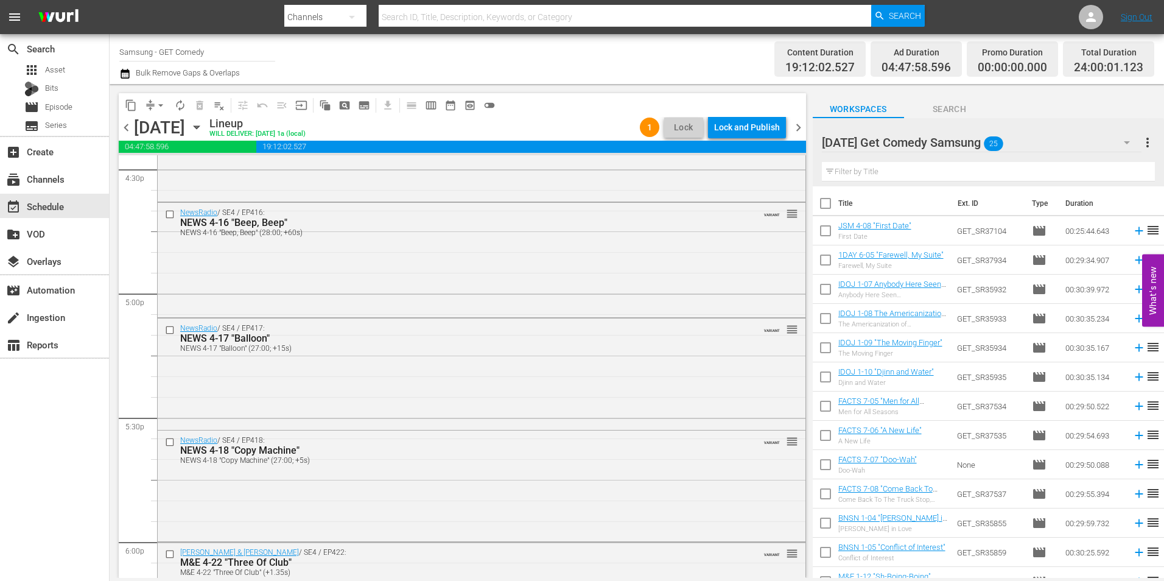
scroll to position [4262, 0]
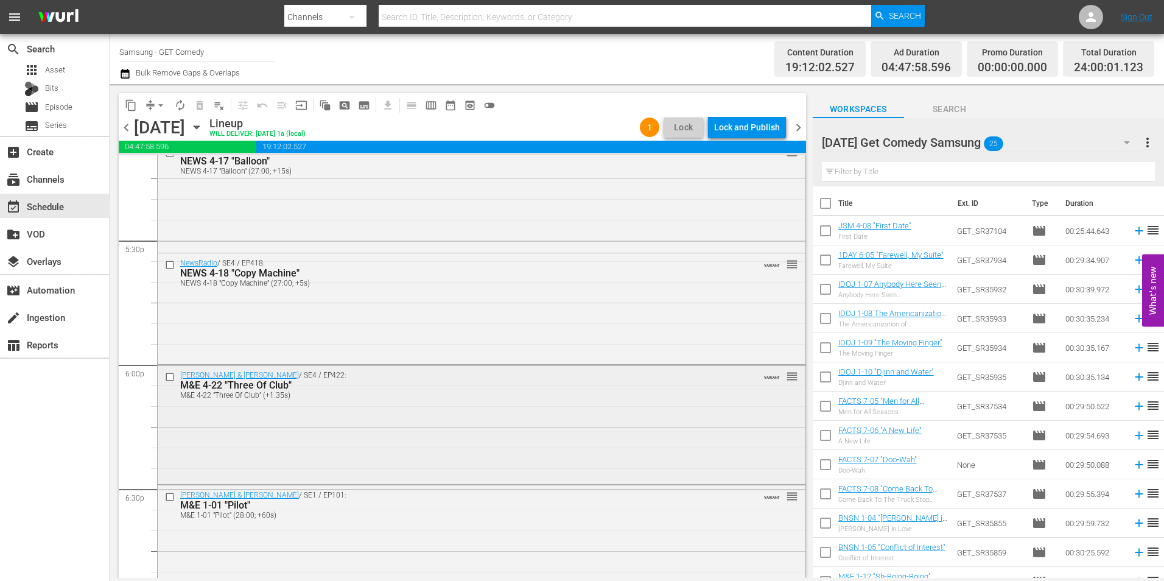
click at [169, 374] on input "checkbox" at bounding box center [171, 376] width 13 height 10
click at [169, 497] on input "checkbox" at bounding box center [171, 497] width 13 height 10
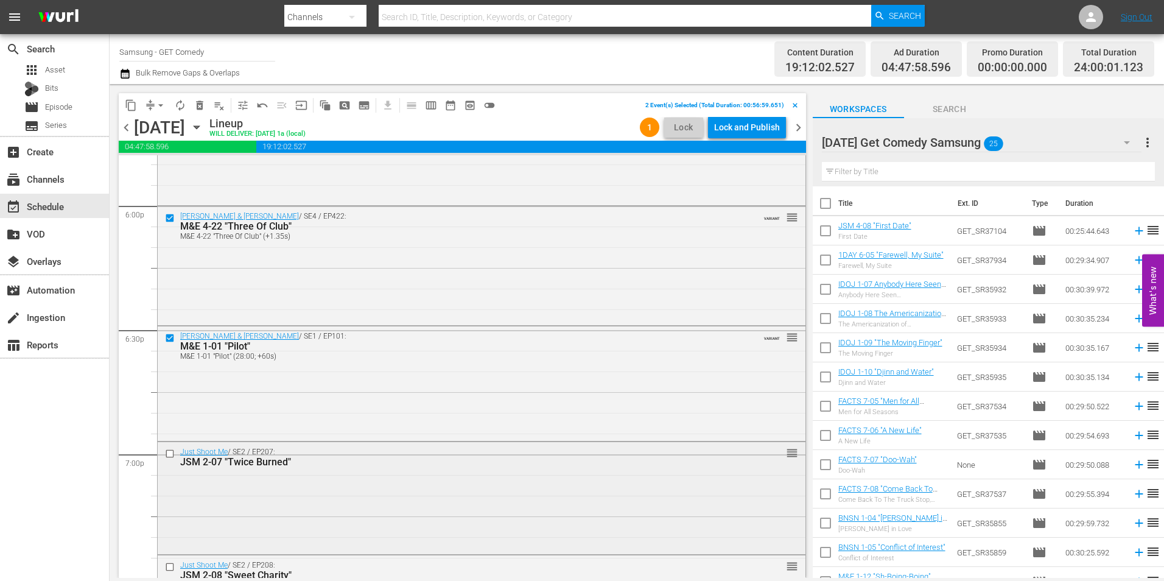
scroll to position [4444, 0]
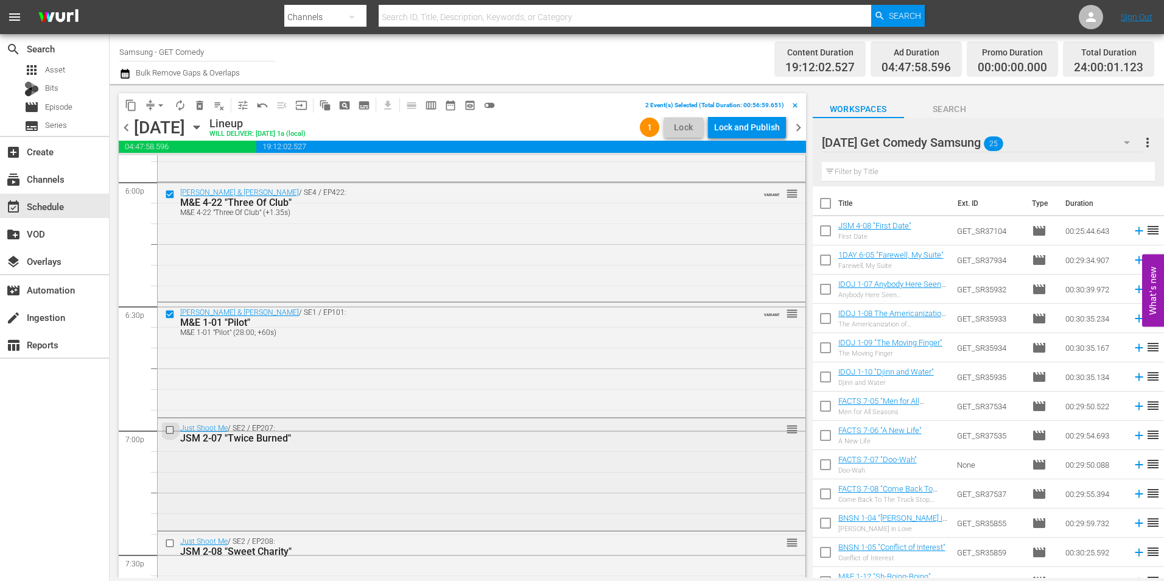
click at [167, 432] on input "checkbox" at bounding box center [171, 430] width 13 height 10
click at [174, 541] on input "checkbox" at bounding box center [171, 543] width 13 height 10
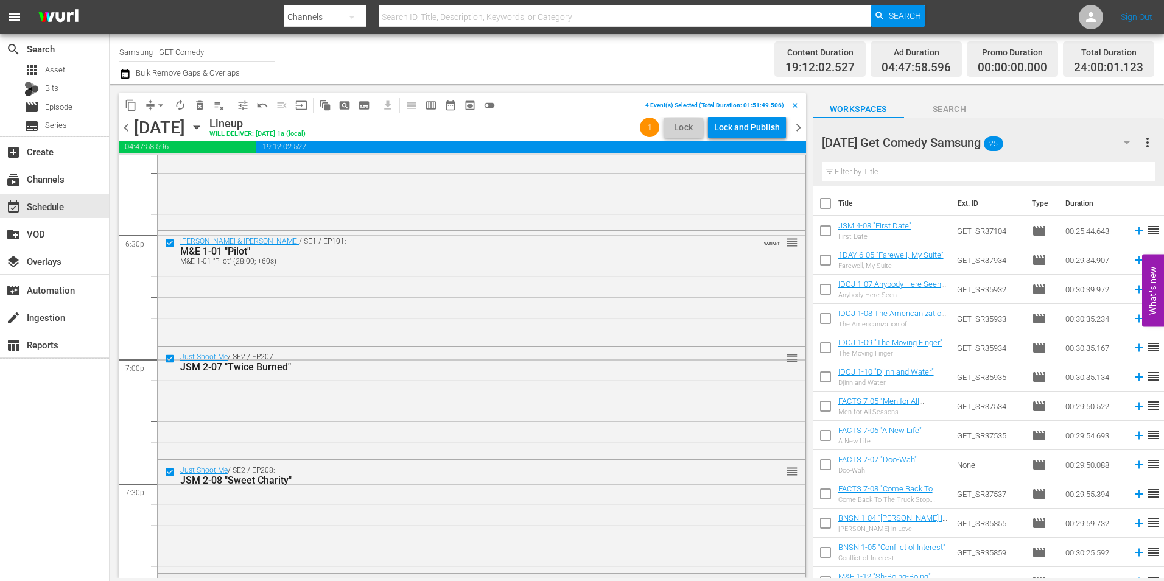
scroll to position [4627, 0]
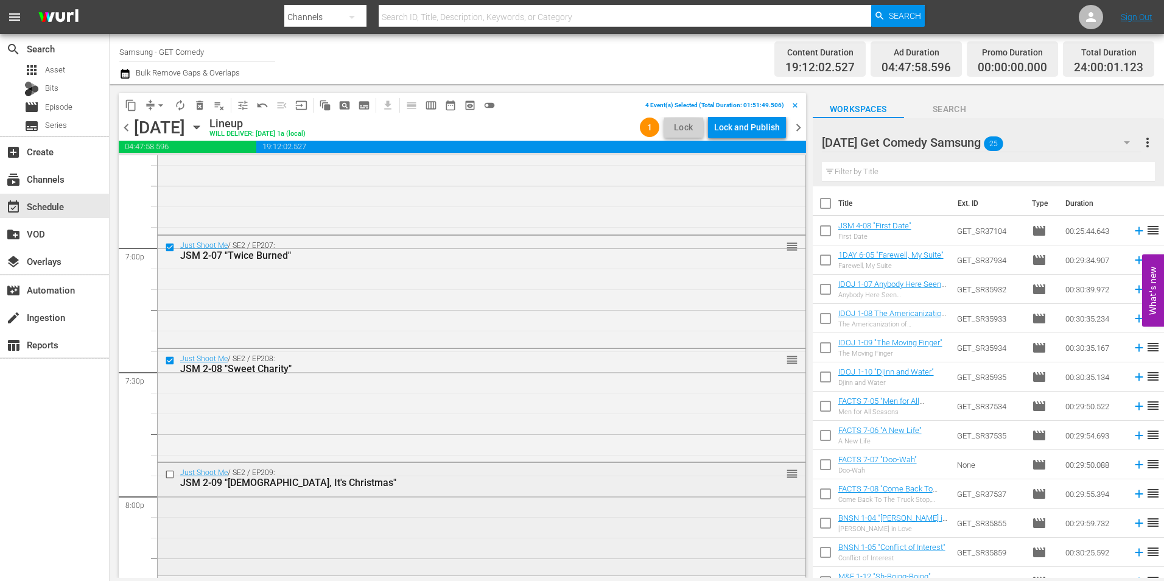
click at [172, 474] on input "checkbox" at bounding box center [171, 474] width 13 height 10
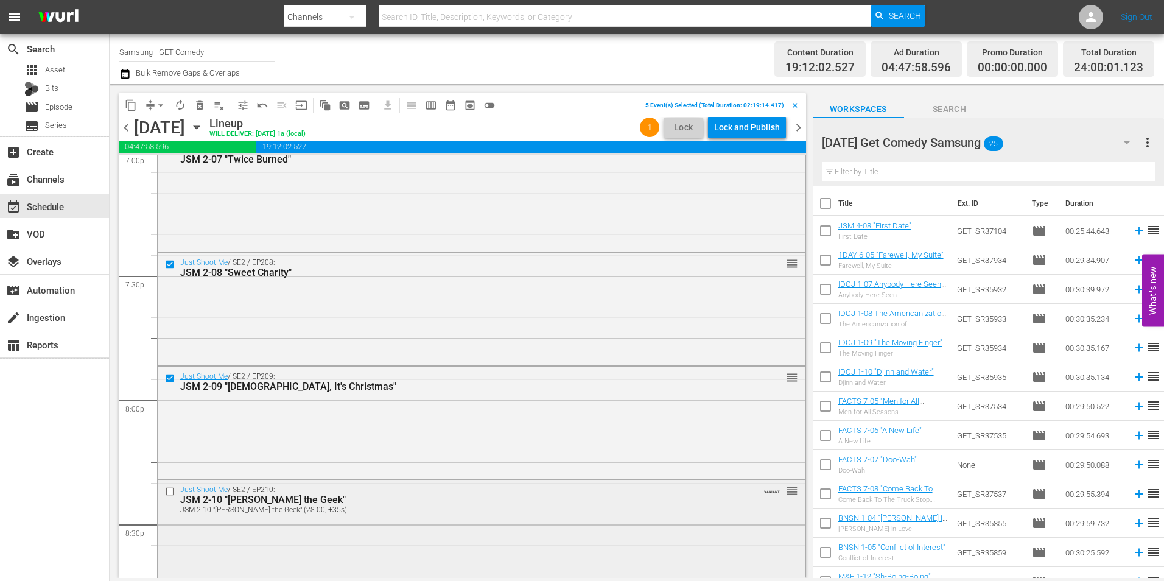
scroll to position [4810, 0]
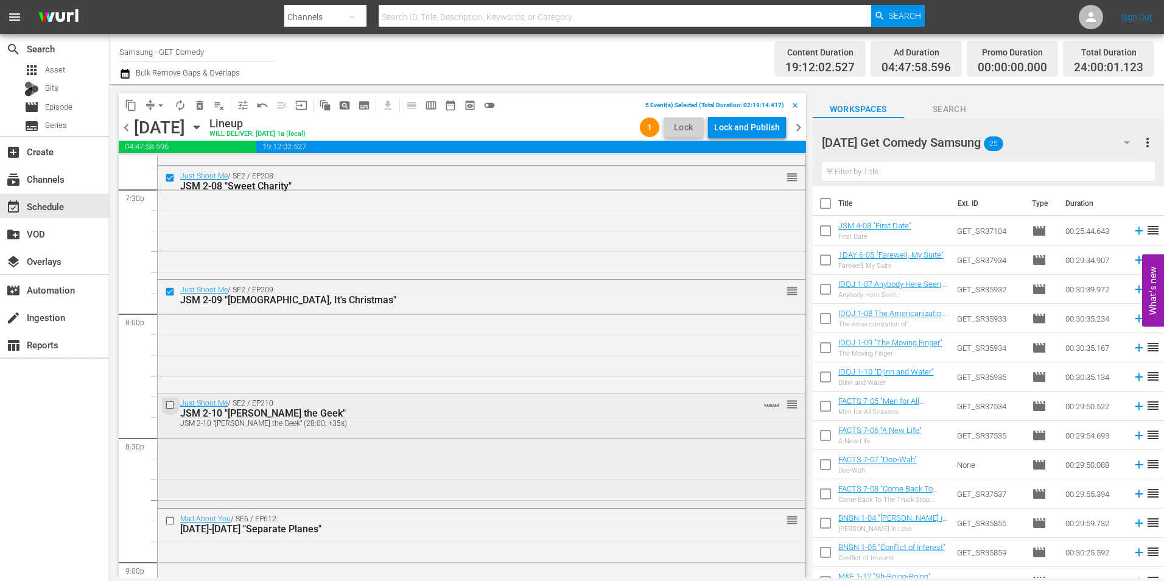
click at [171, 403] on input "checkbox" at bounding box center [171, 405] width 13 height 10
click at [172, 517] on input "checkbox" at bounding box center [171, 521] width 13 height 10
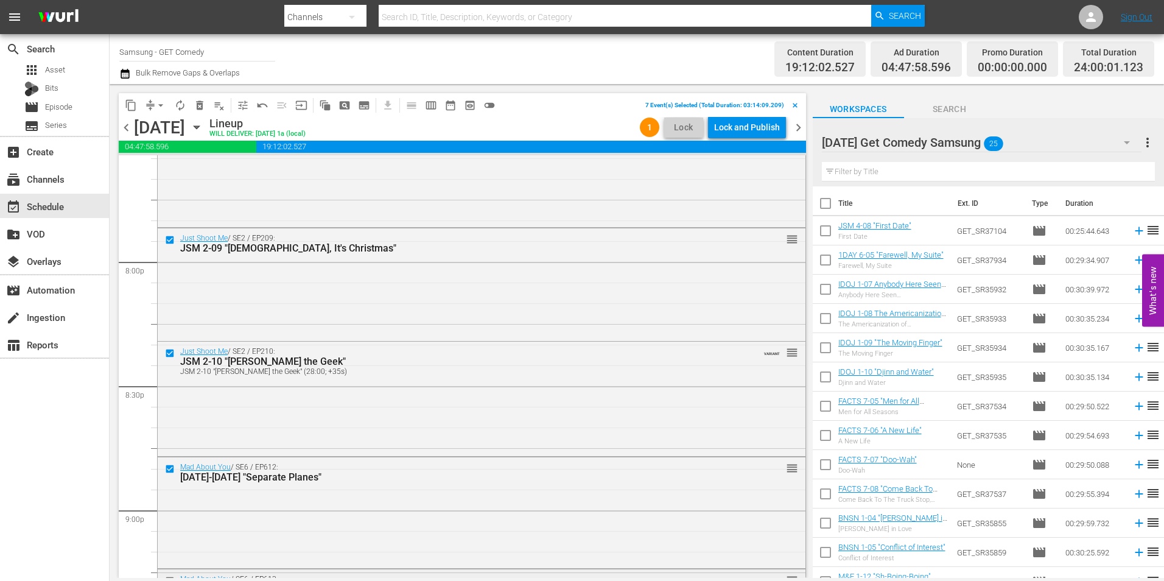
scroll to position [4932, 0]
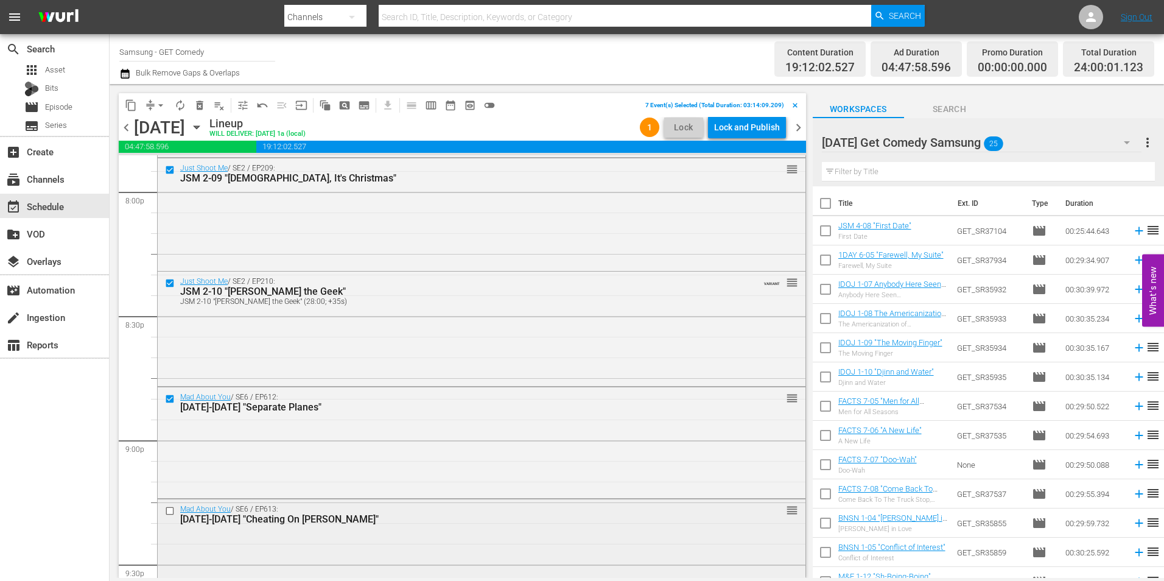
click at [169, 511] on input "checkbox" at bounding box center [171, 510] width 13 height 10
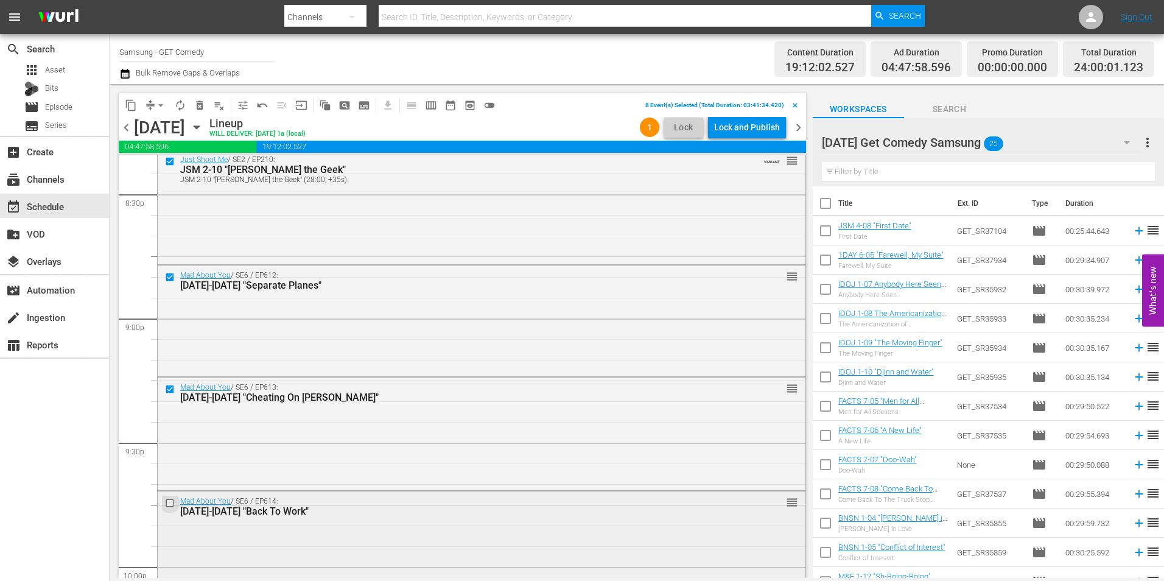
click at [169, 503] on input "checkbox" at bounding box center [171, 502] width 13 height 10
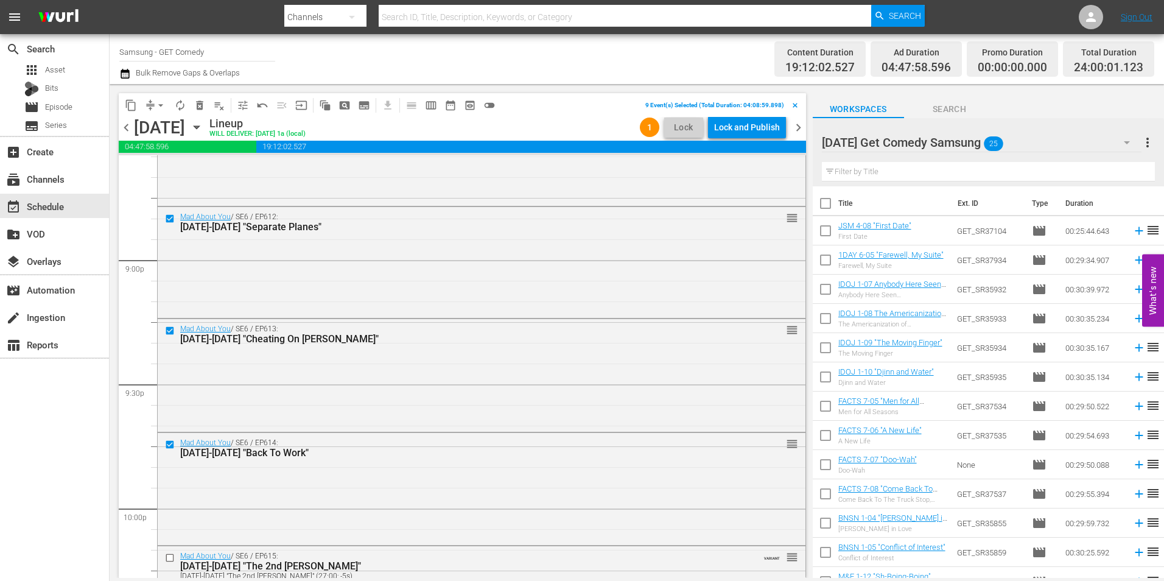
scroll to position [5175, 0]
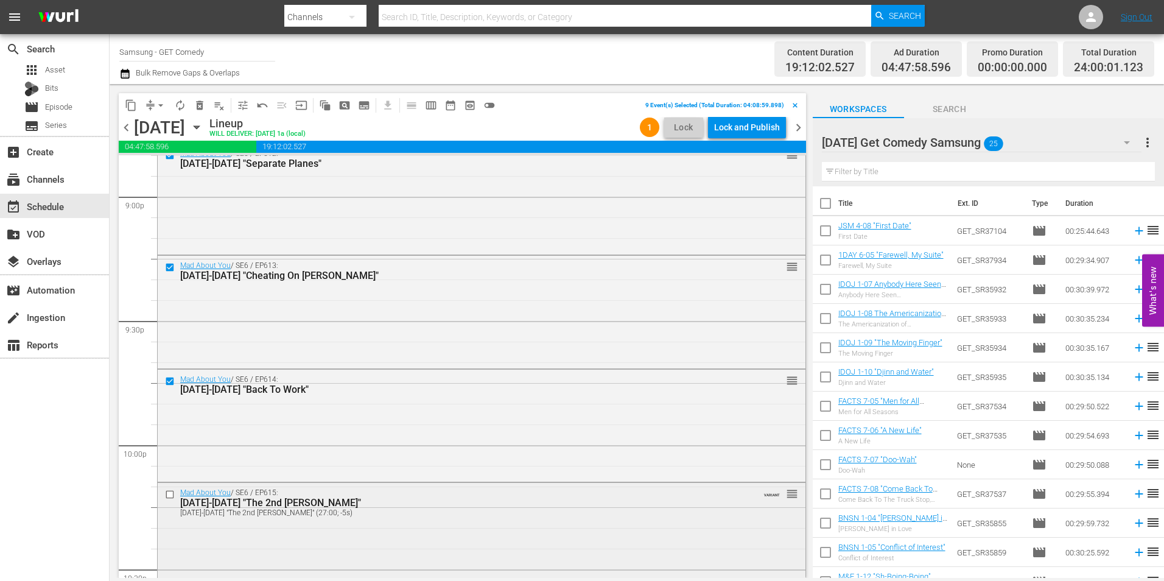
click at [167, 496] on input "checkbox" at bounding box center [171, 494] width 13 height 10
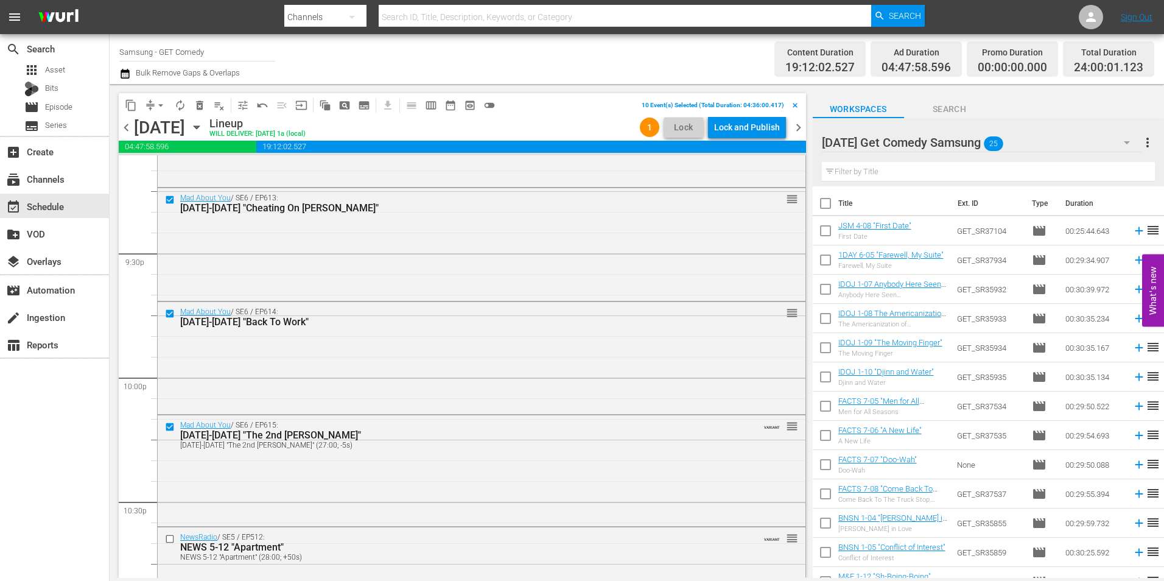
scroll to position [5297, 0]
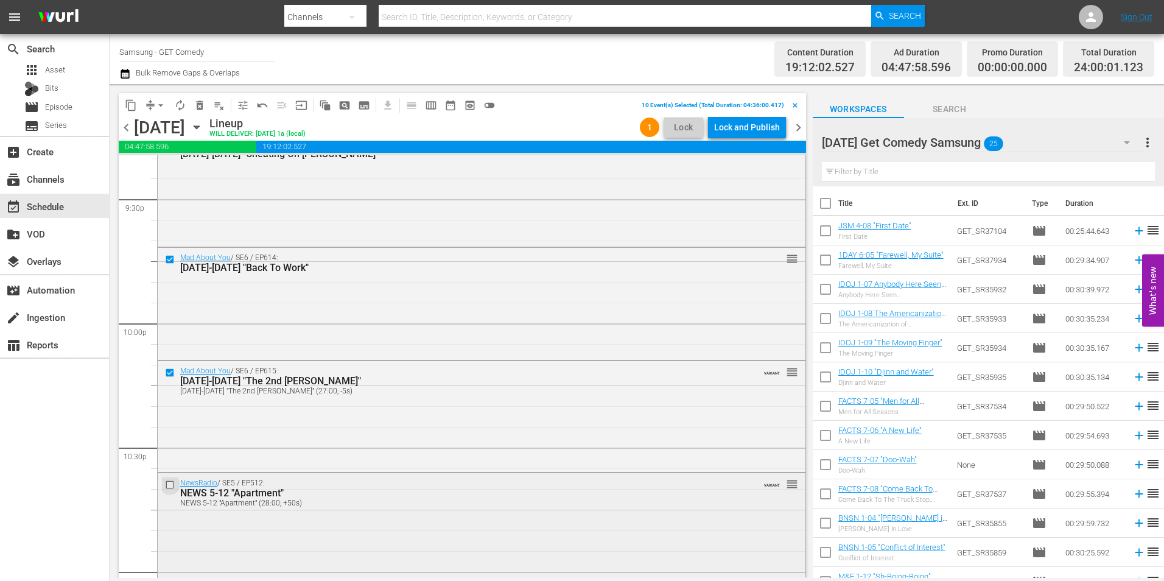
click at [171, 486] on input "checkbox" at bounding box center [171, 484] width 13 height 10
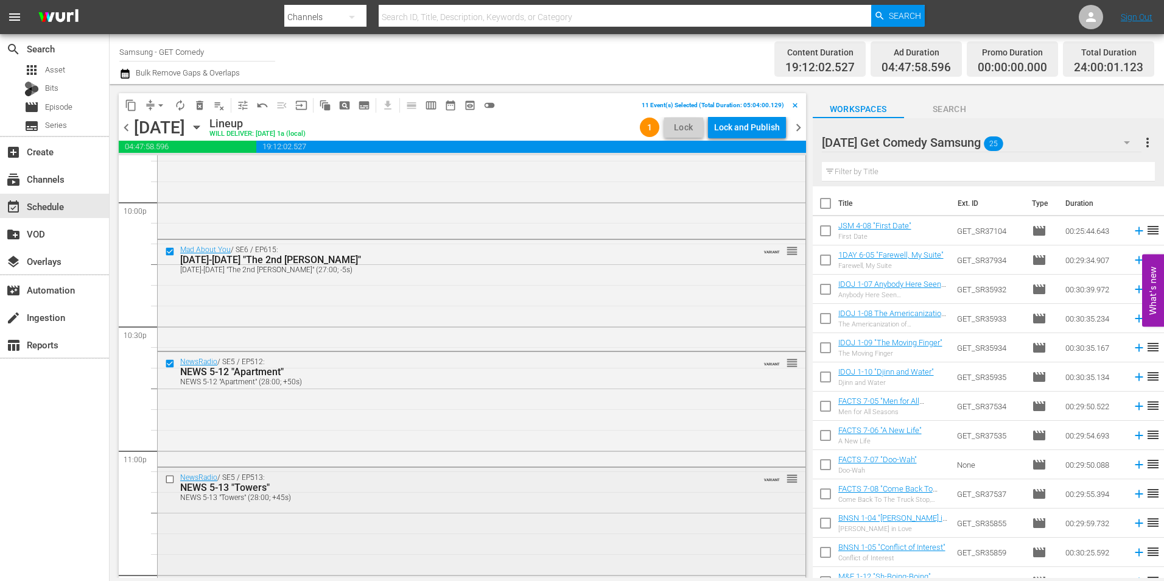
scroll to position [5419, 0]
click at [166, 478] on input "checkbox" at bounding box center [171, 478] width 13 height 10
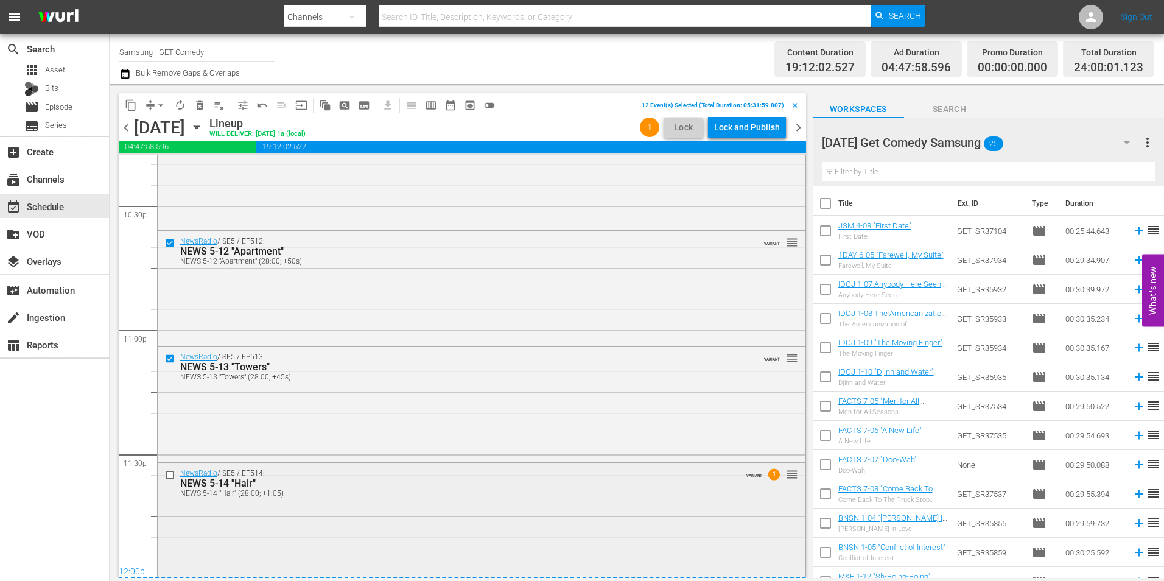
scroll to position [5539, 0]
click at [173, 475] on input "checkbox" at bounding box center [171, 474] width 13 height 10
click at [135, 104] on span "content_copy" at bounding box center [131, 105] width 12 height 12
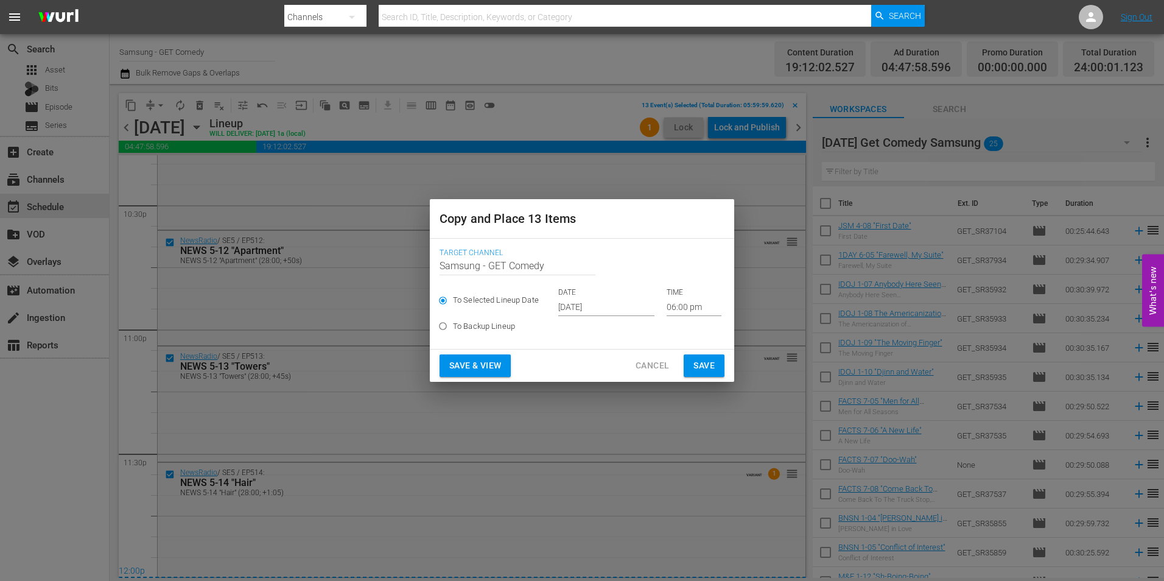
click at [580, 303] on input "[DATE]" at bounding box center [606, 307] width 96 height 18
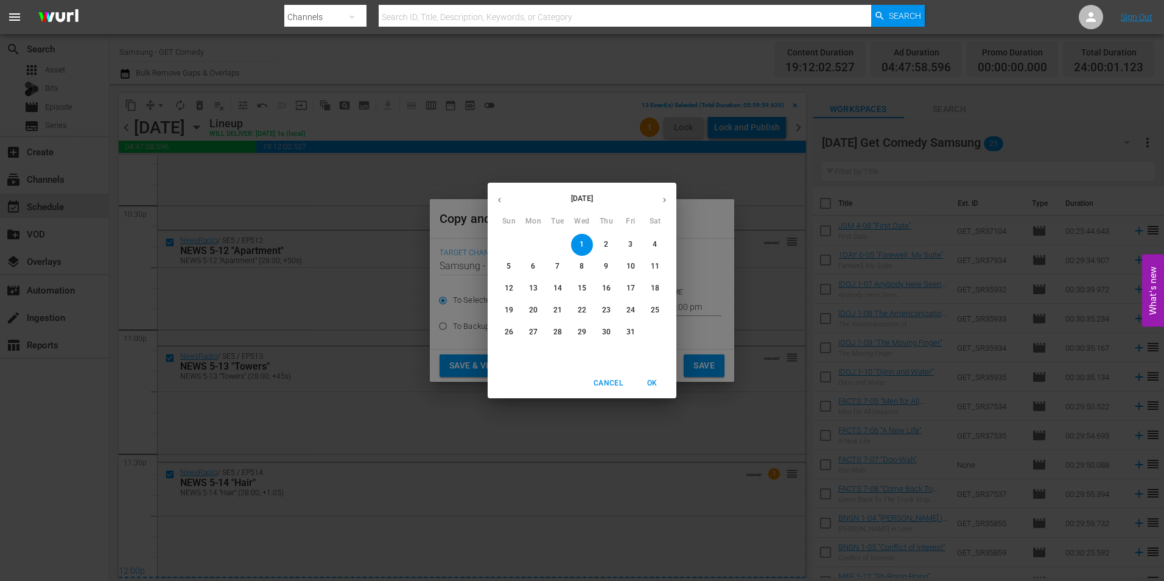
click at [533, 308] on p "20" at bounding box center [533, 310] width 9 height 10
type input "Oct 20th 2025"
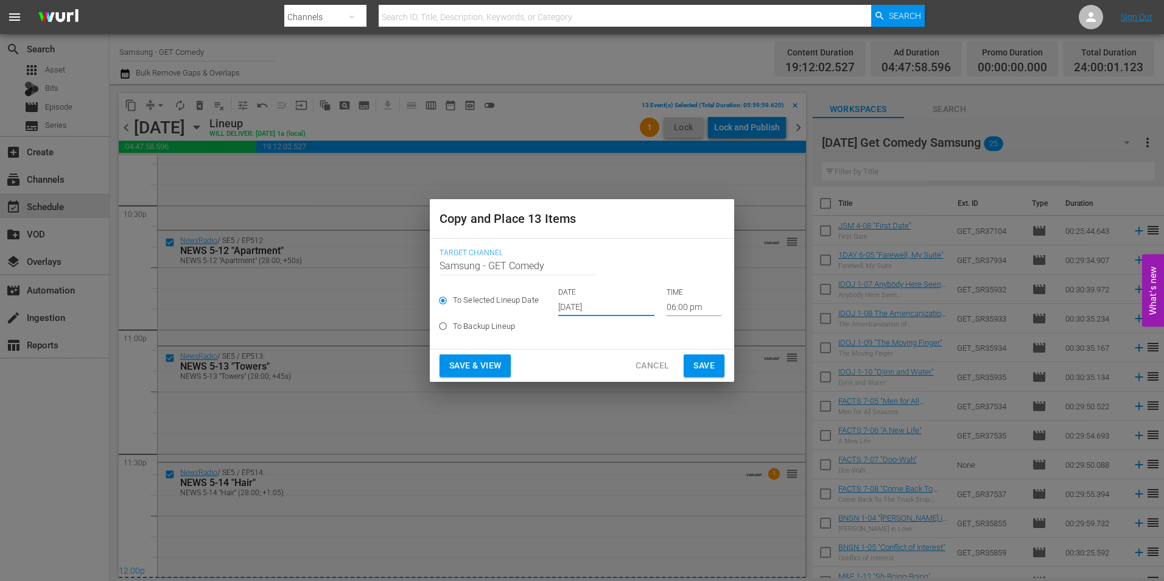
click at [668, 301] on input "06:00 pm" at bounding box center [694, 307] width 55 height 18
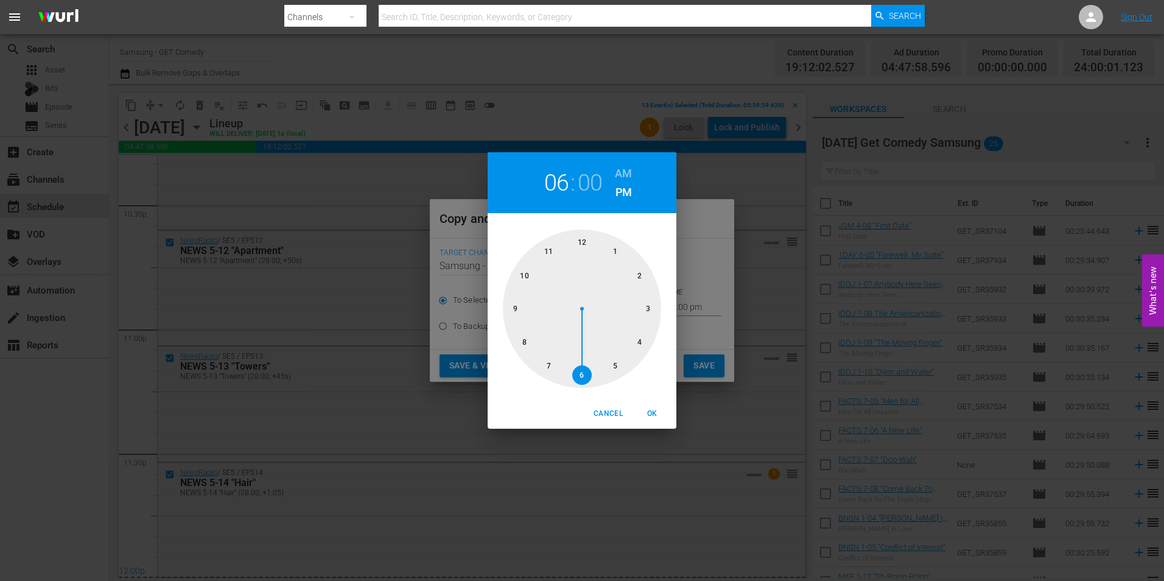
click at [584, 244] on div at bounding box center [582, 309] width 158 height 158
click at [651, 413] on span "OK" at bounding box center [651, 413] width 29 height 13
type input "12:00 pm"
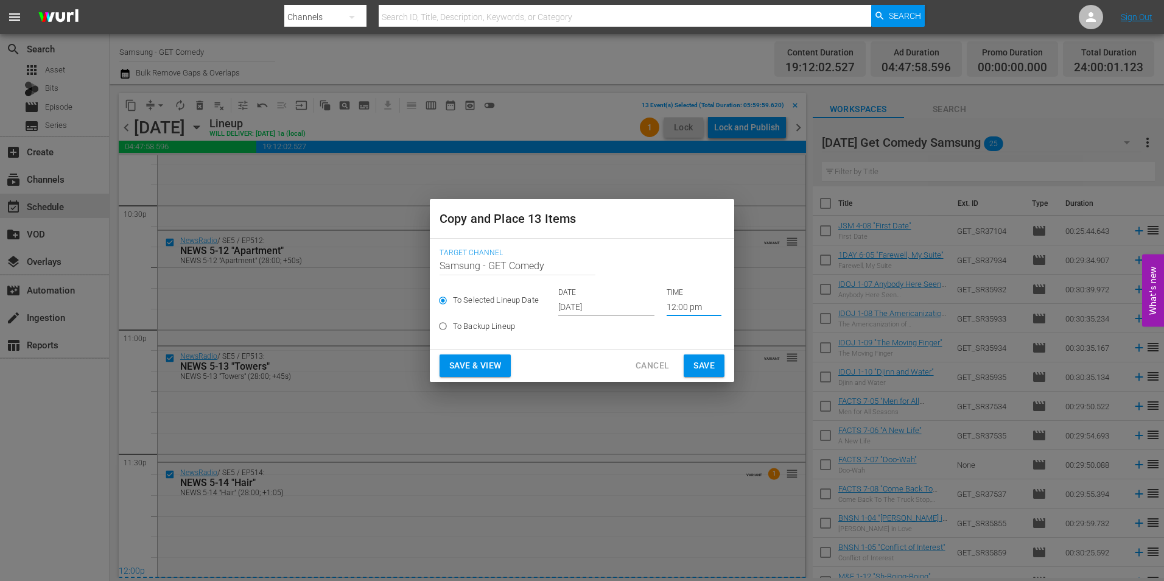
click at [706, 361] on span "Save" at bounding box center [703, 365] width 21 height 15
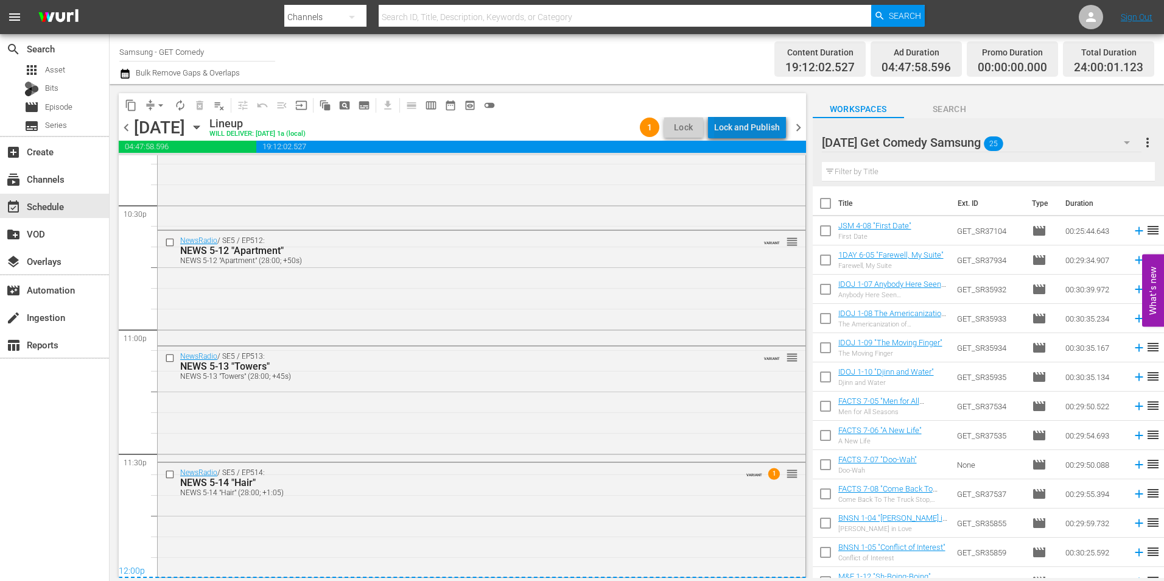
click at [758, 132] on div "Lock and Publish" at bounding box center [747, 127] width 66 height 22
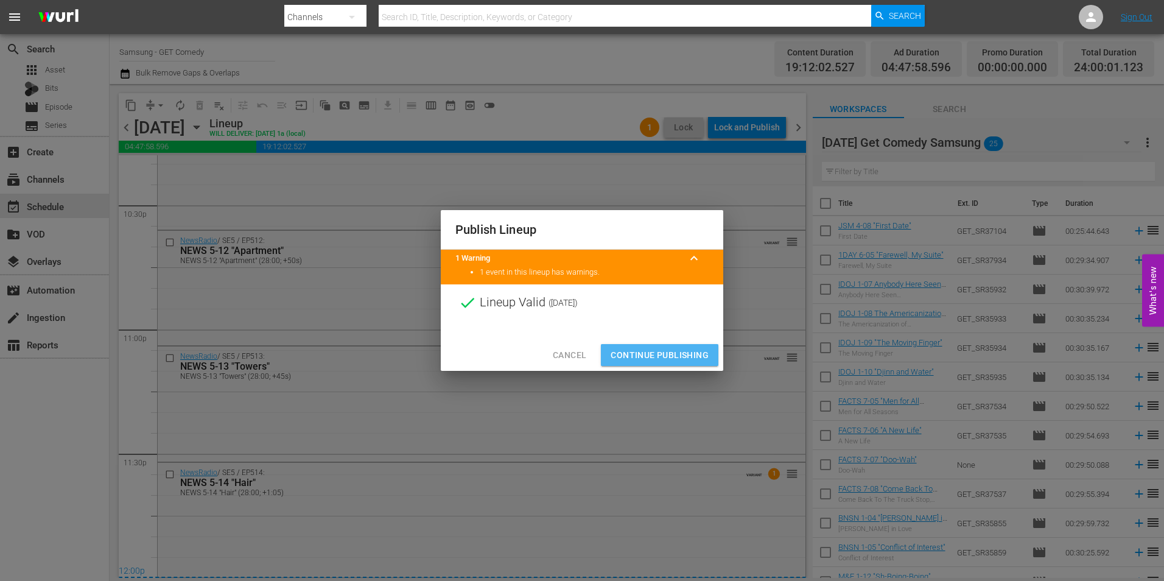
click at [664, 356] on span "Continue Publishing" at bounding box center [660, 355] width 98 height 15
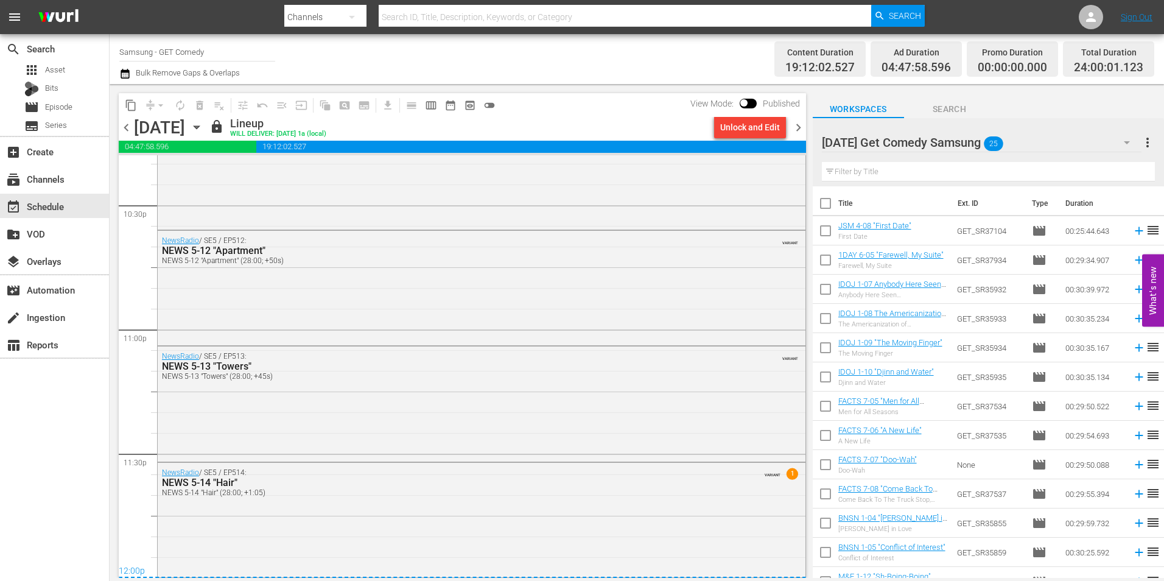
click at [203, 128] on icon "button" at bounding box center [196, 127] width 13 height 13
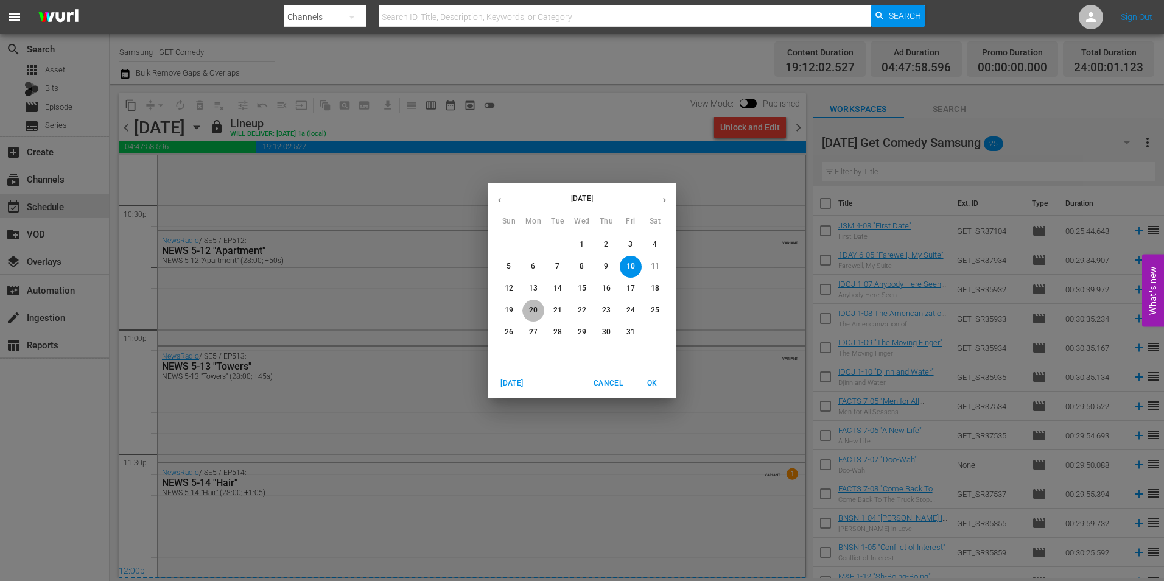
click at [533, 307] on p "20" at bounding box center [533, 310] width 9 height 10
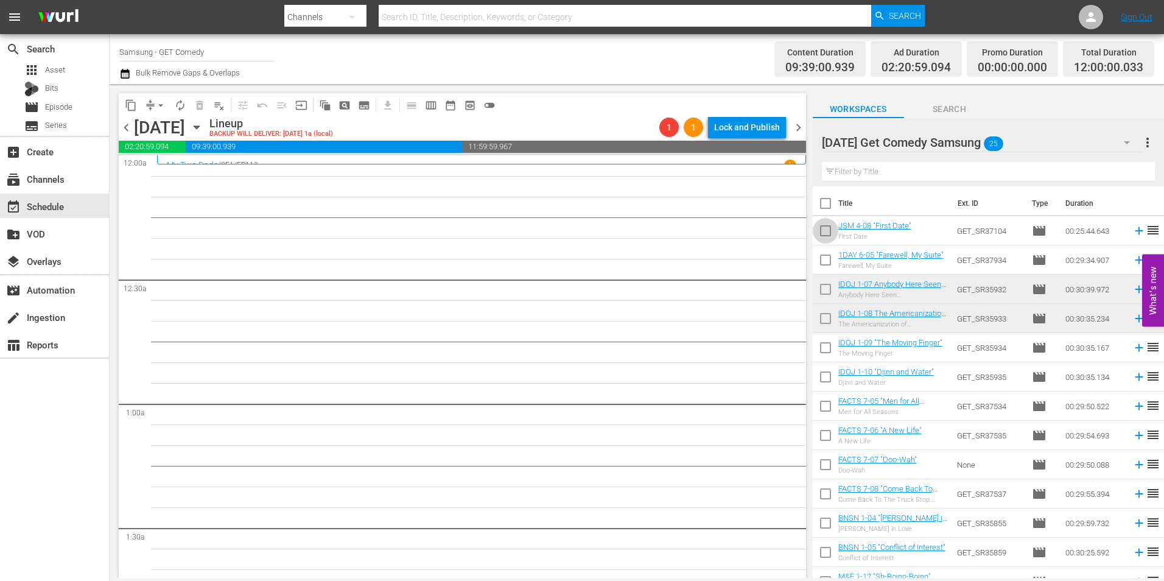
click at [827, 239] on input "checkbox" at bounding box center [826, 233] width 26 height 26
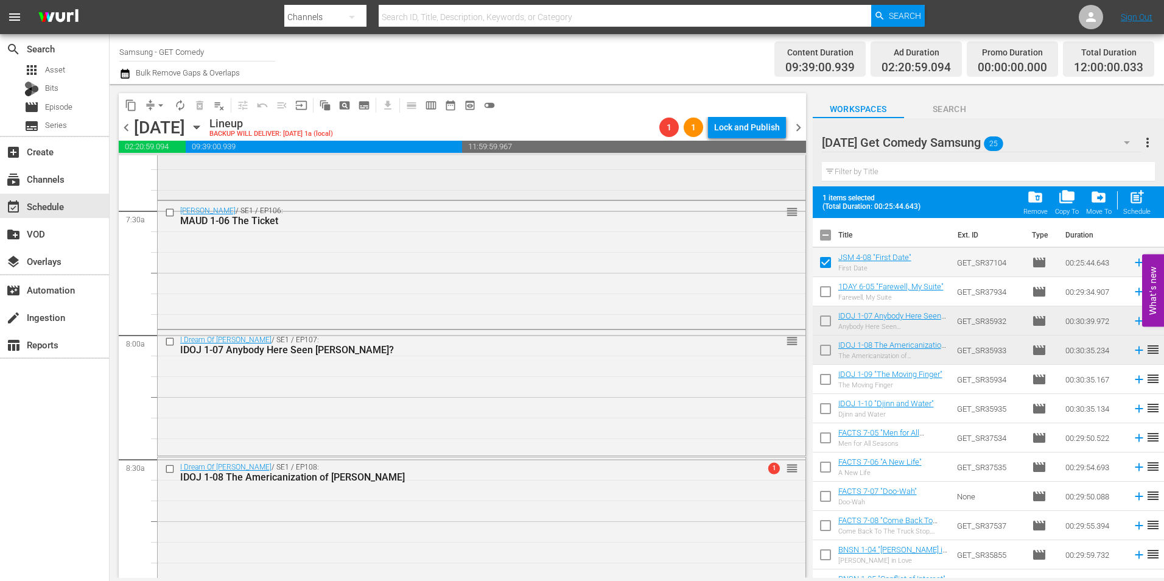
scroll to position [1826, 0]
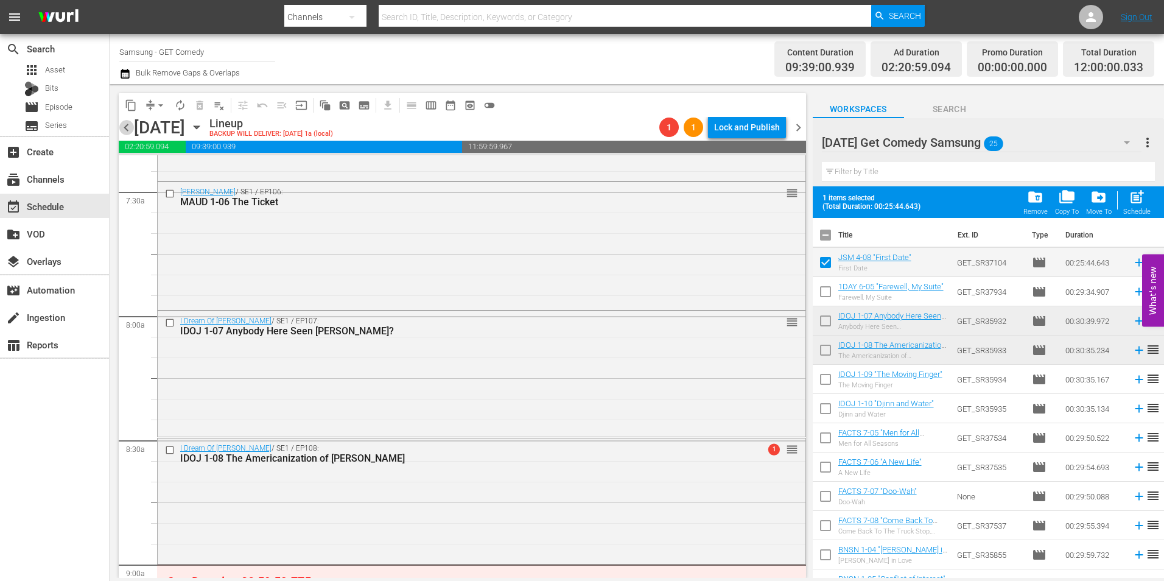
click at [130, 124] on span "chevron_left" at bounding box center [126, 127] width 15 height 15
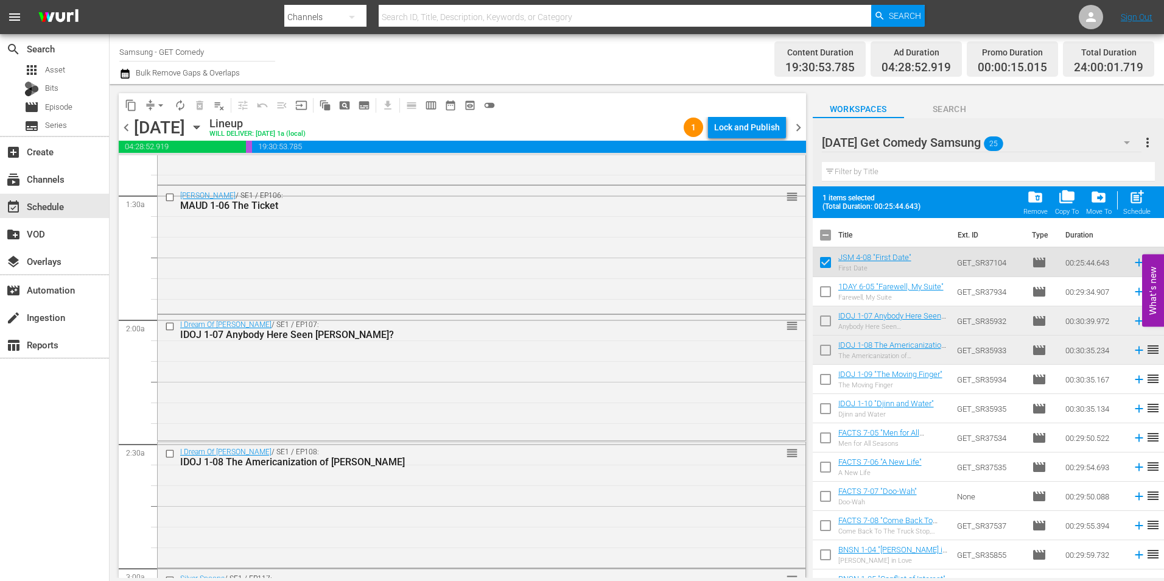
scroll to position [365, 0]
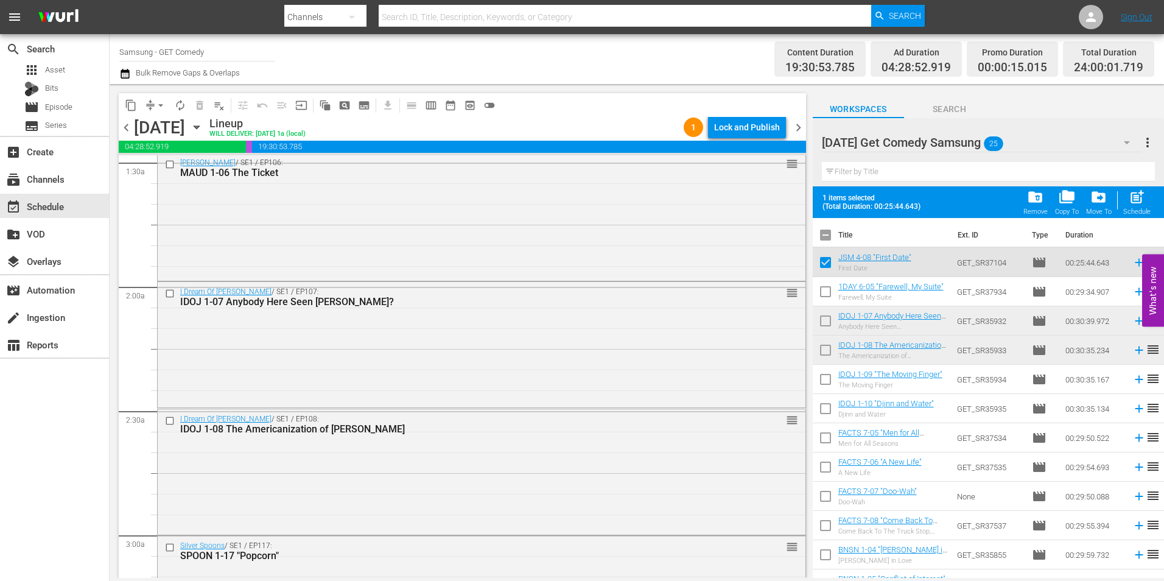
drag, startPoint x: 828, startPoint y: 262, endPoint x: 1005, endPoint y: 332, distance: 189.7
click at [828, 262] on input "checkbox" at bounding box center [826, 265] width 26 height 26
checkbox input "false"
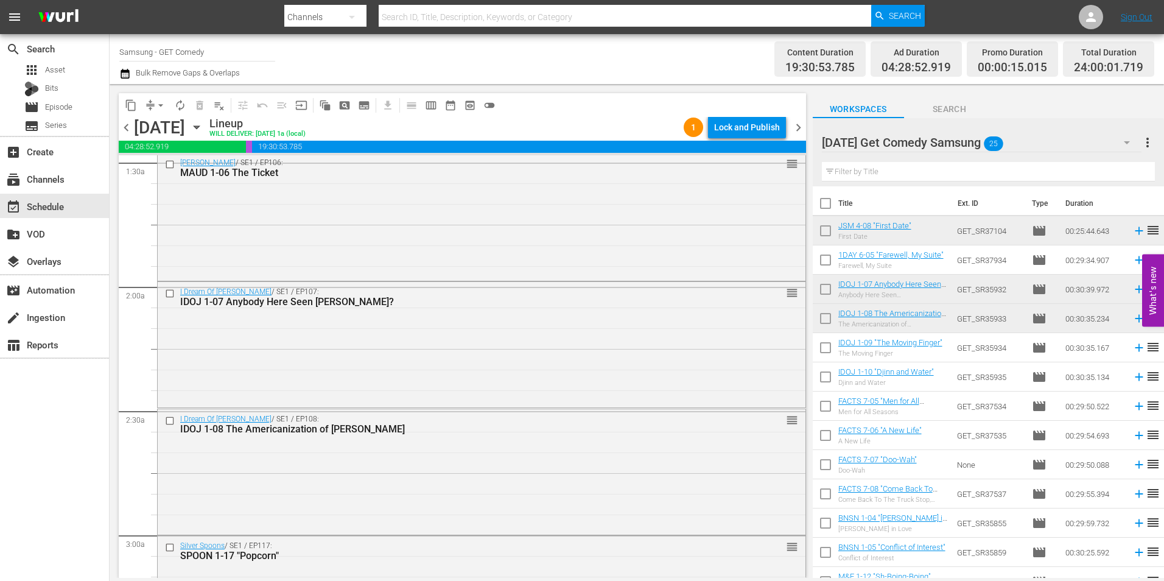
click at [1049, 138] on div "Monday Get Comedy Samsung 25" at bounding box center [982, 142] width 320 height 34
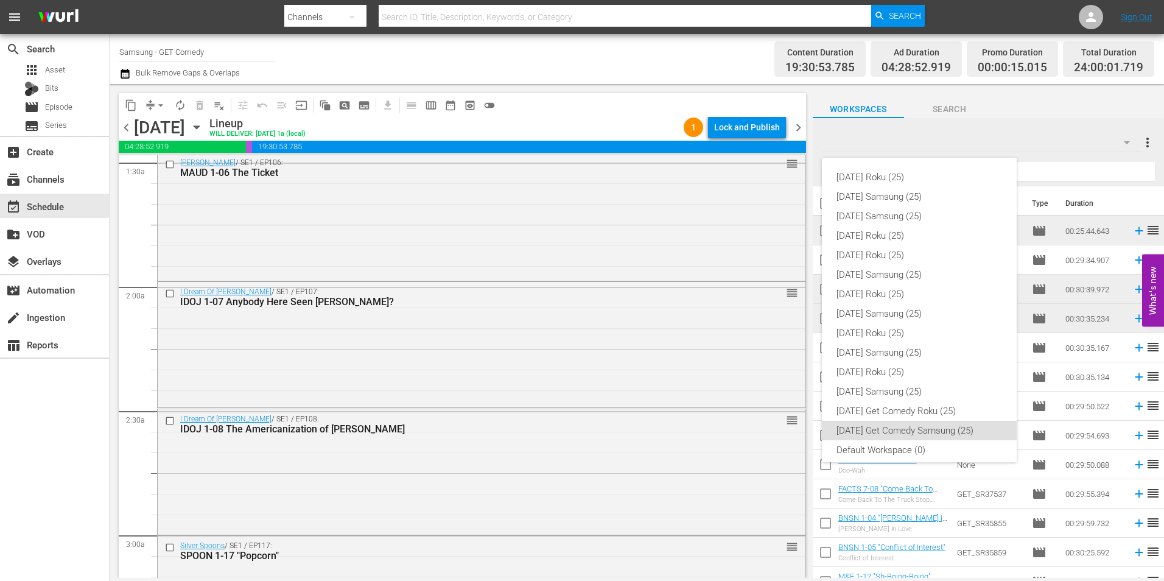
scroll to position [7, 0]
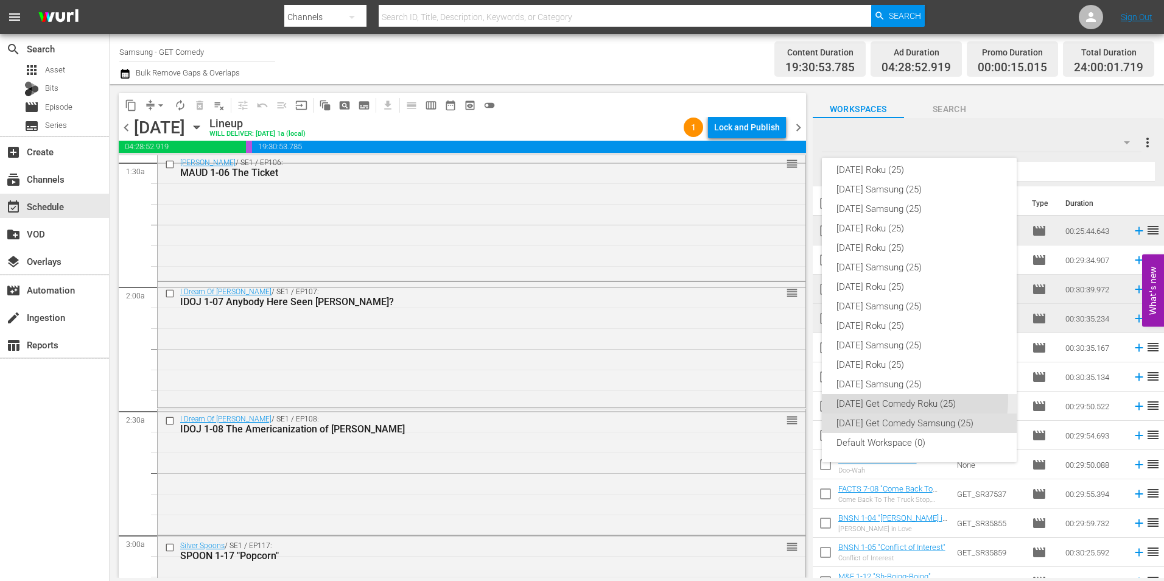
click at [905, 400] on div "Monday Get Comedy Roku (25)" at bounding box center [920, 403] width 166 height 19
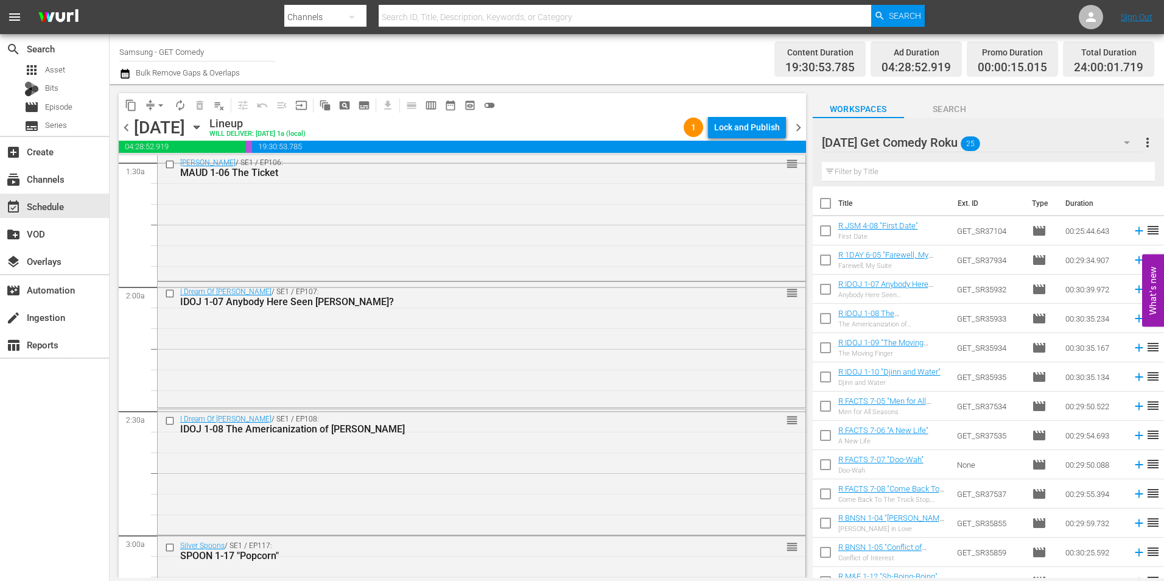
click at [1011, 145] on div "Monday Get Comedy Roku 25" at bounding box center [982, 142] width 320 height 34
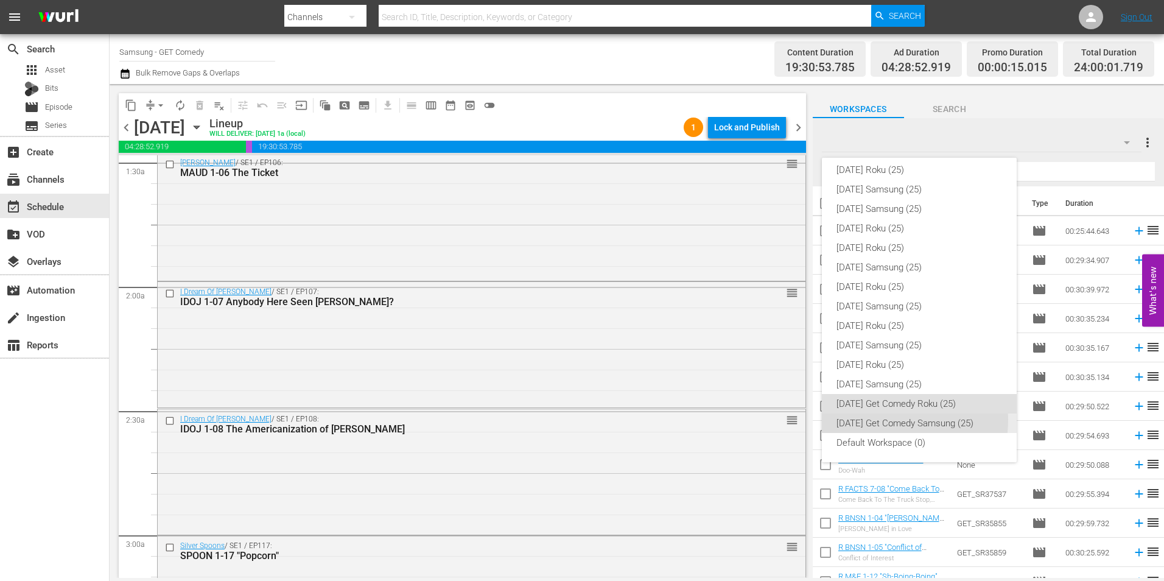
click at [902, 420] on div "Monday Get Comedy Samsung (25)" at bounding box center [920, 422] width 166 height 19
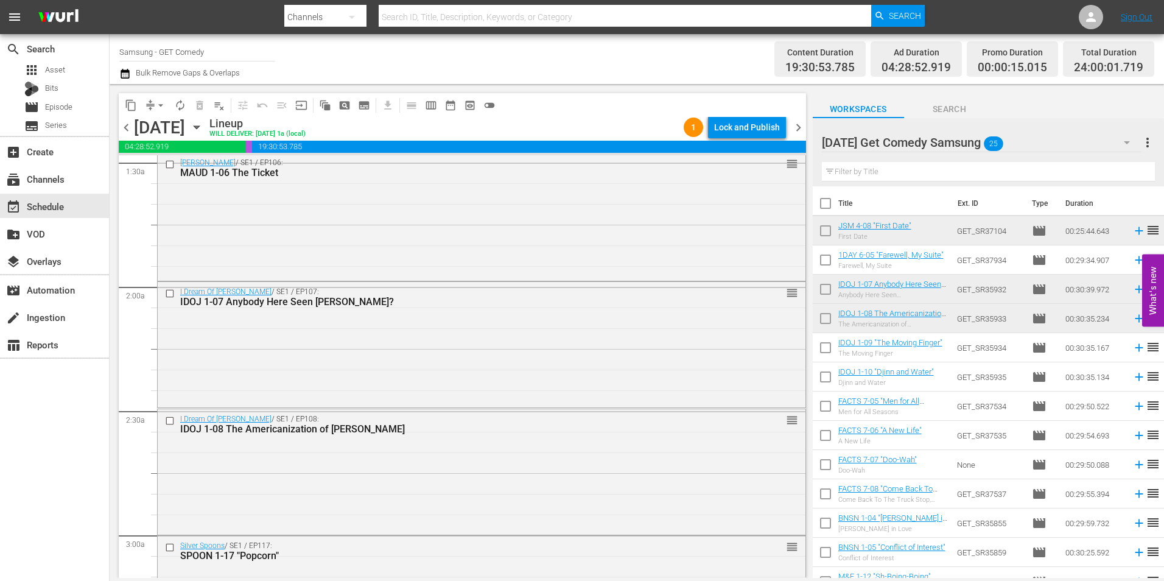
click at [823, 323] on input "checkbox" at bounding box center [826, 321] width 26 height 26
checkbox input "true"
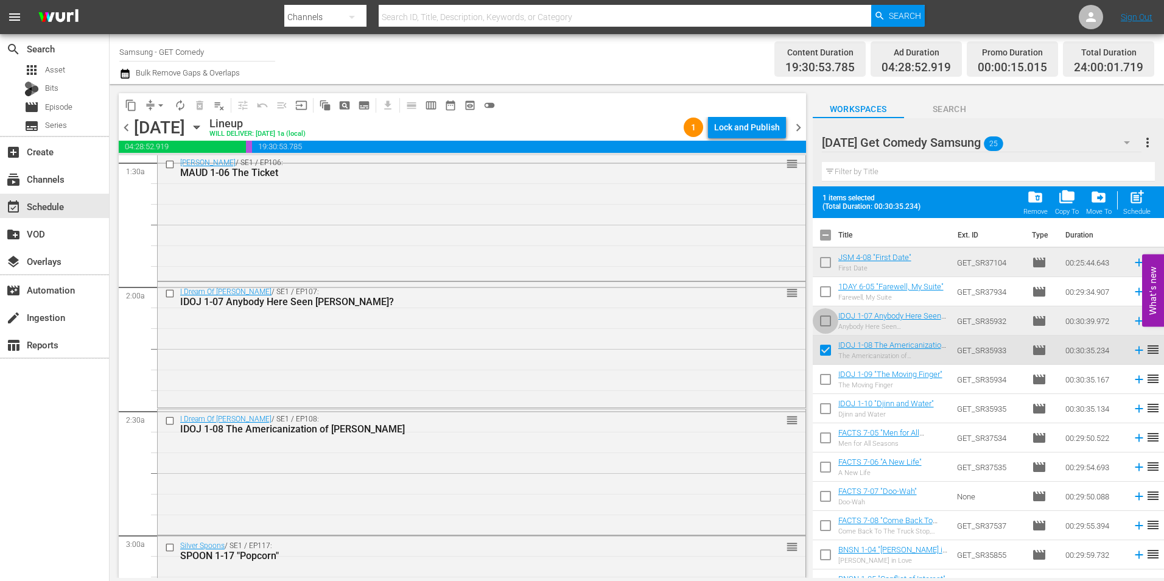
click at [823, 321] on input "checkbox" at bounding box center [826, 324] width 26 height 26
click at [1041, 204] on span "folder_delete" at bounding box center [1035, 197] width 16 height 16
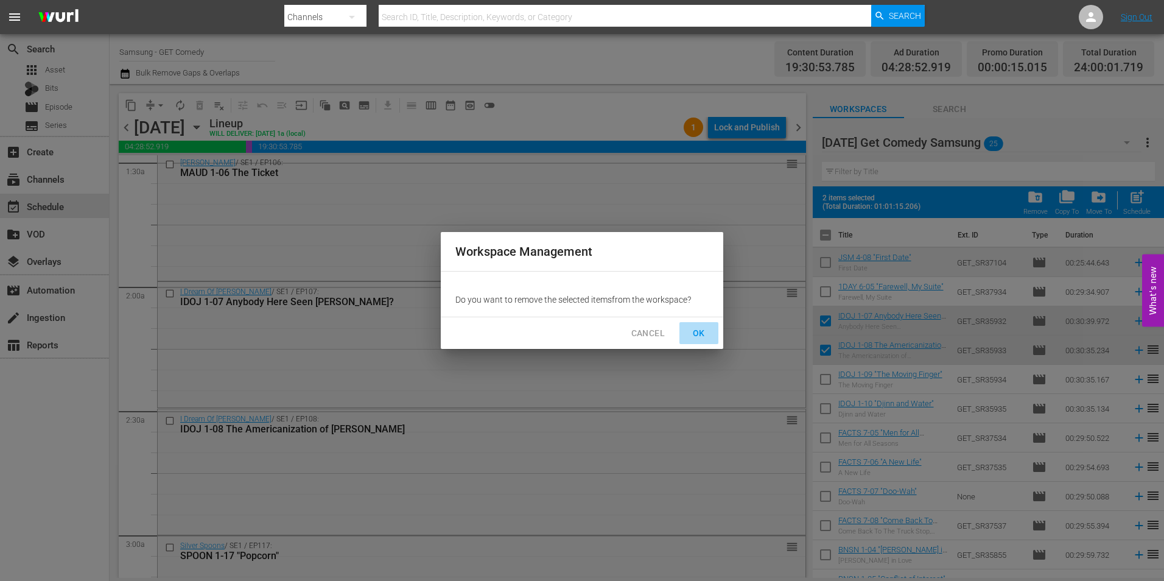
click at [701, 329] on span "OK" at bounding box center [698, 333] width 19 height 15
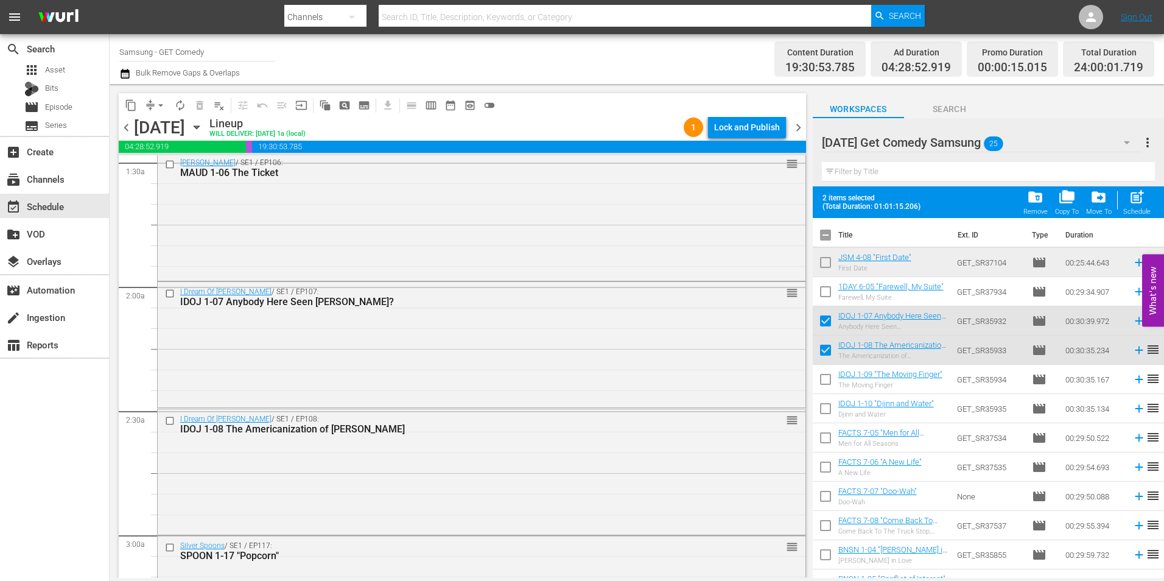
checkbox input "false"
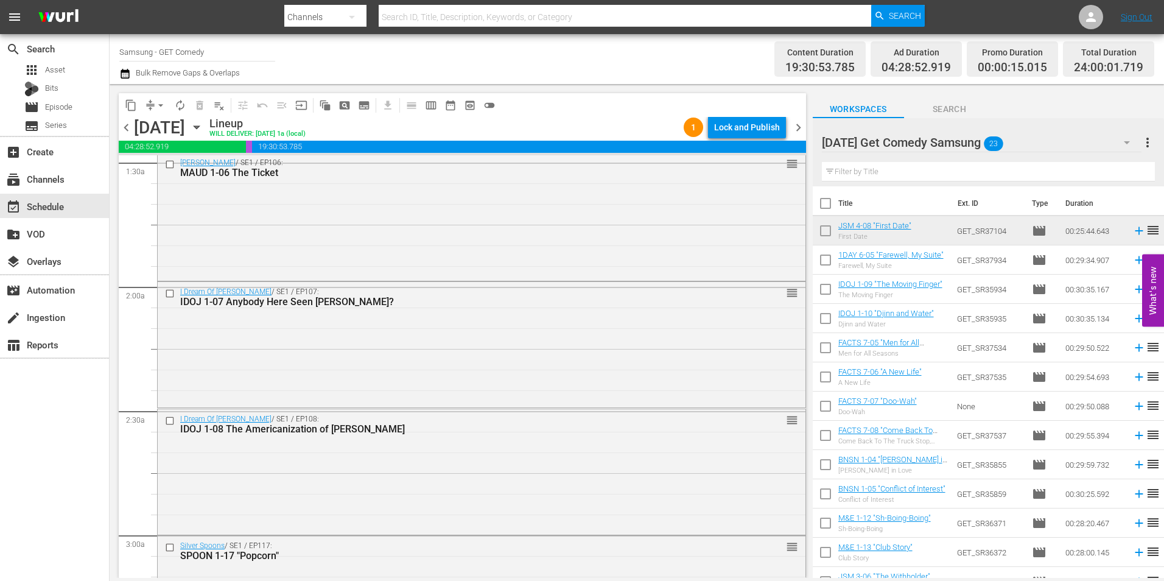
click at [951, 114] on span "Search" at bounding box center [949, 109] width 91 height 15
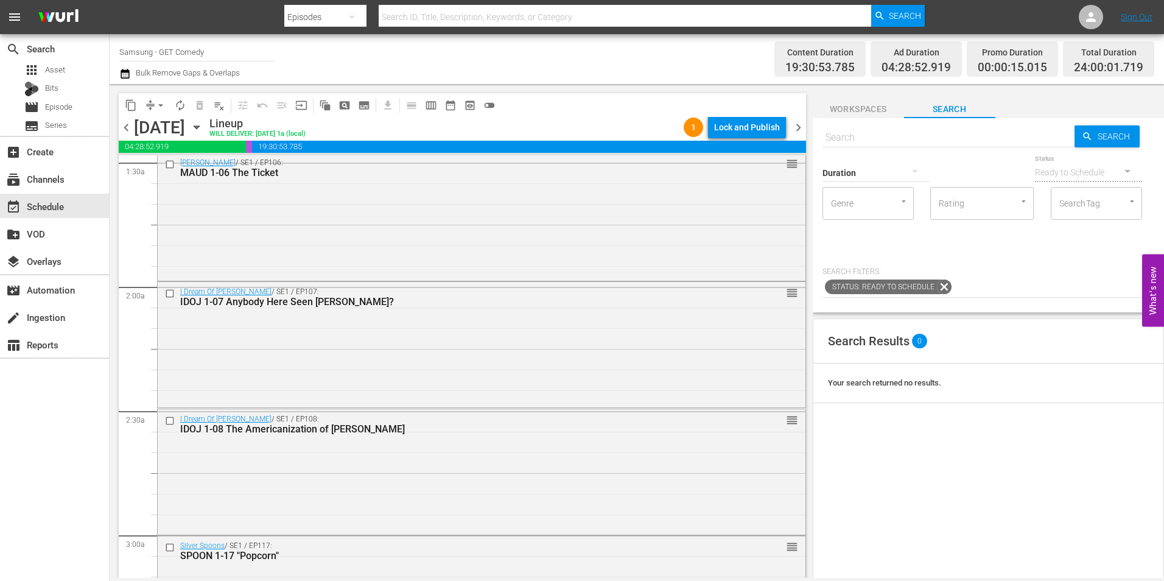
click at [871, 104] on span "Workspaces" at bounding box center [858, 109] width 91 height 15
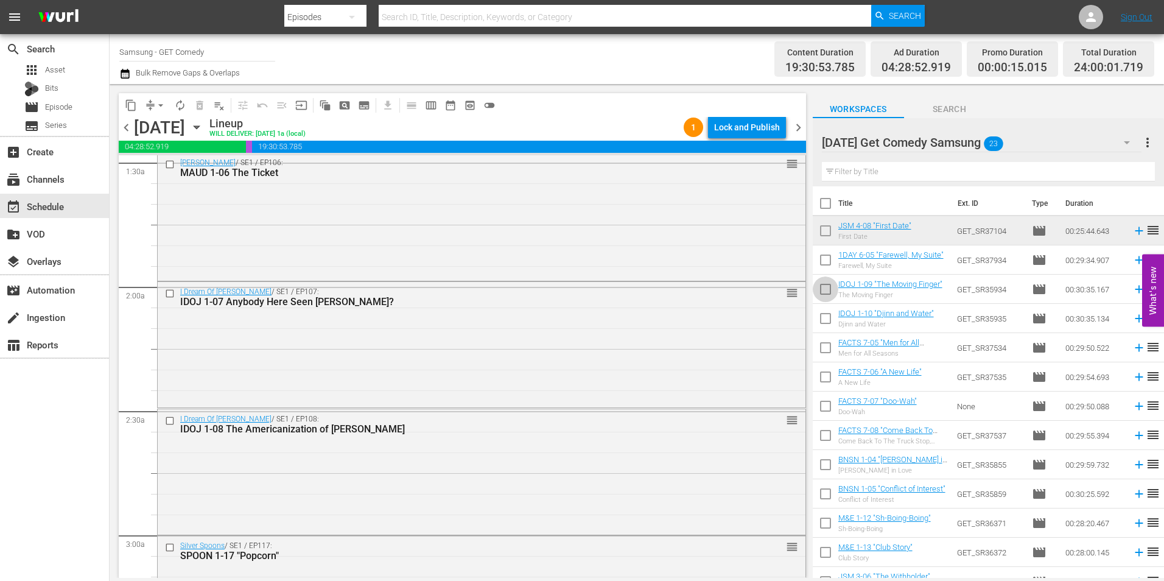
click at [826, 288] on input "checkbox" at bounding box center [826, 292] width 26 height 26
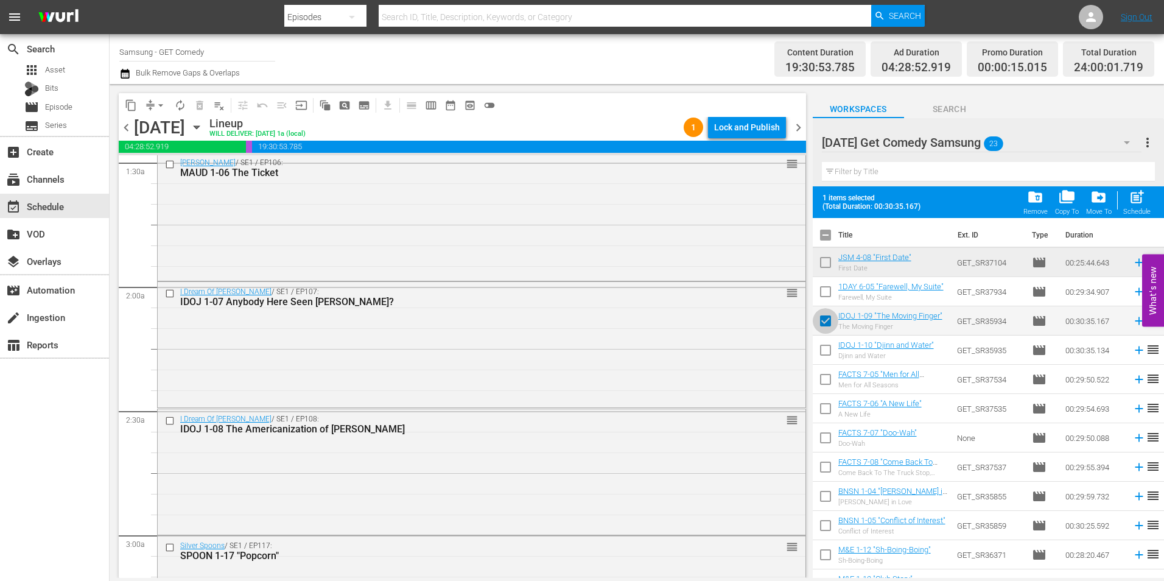
click at [826, 319] on input "checkbox" at bounding box center [826, 324] width 26 height 26
checkbox input "false"
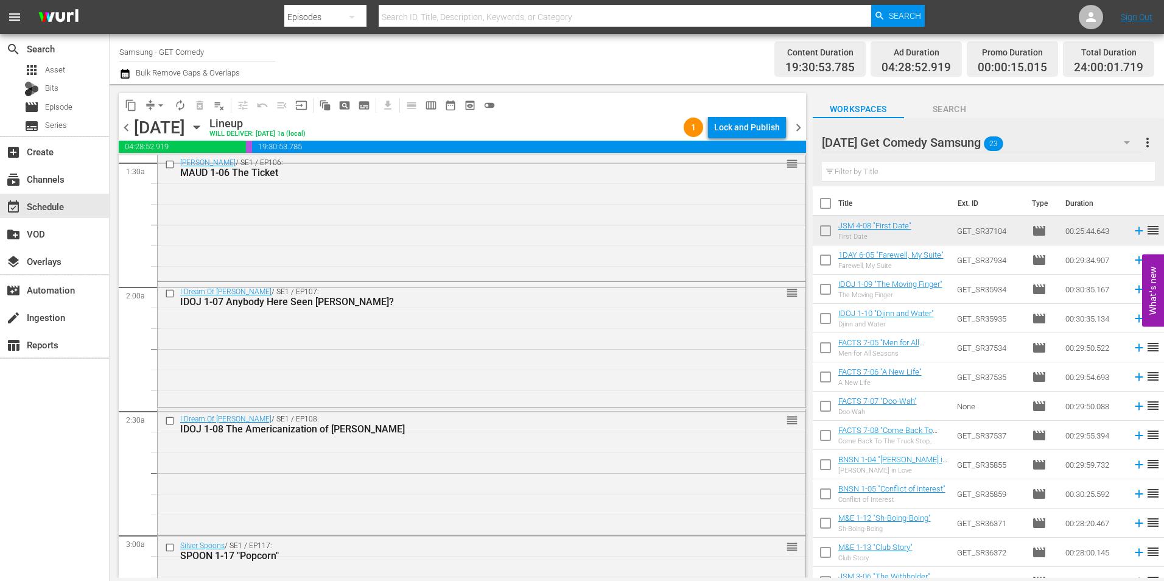
click at [1026, 136] on div "Monday Get Comedy Samsung 23" at bounding box center [982, 142] width 320 height 34
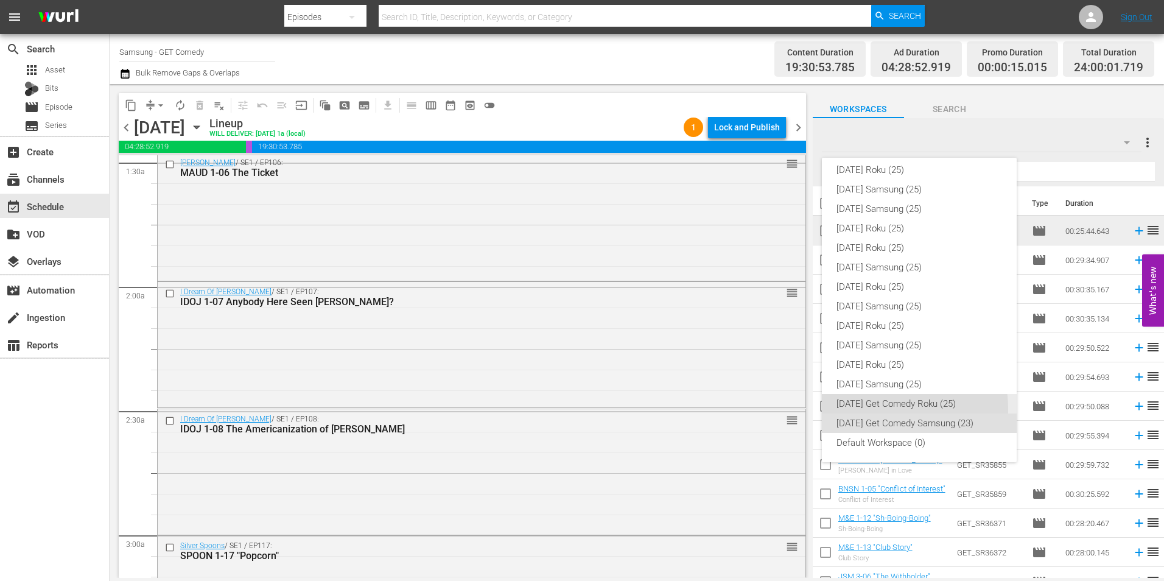
click at [885, 409] on div "Monday Get Comedy Roku (25)" at bounding box center [920, 403] width 166 height 19
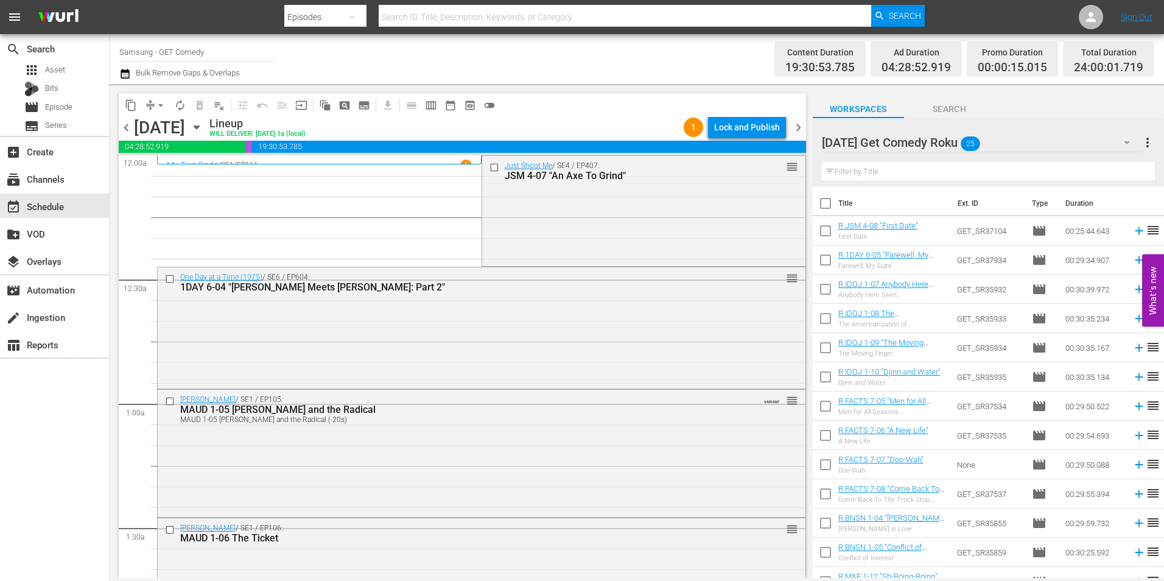
scroll to position [365, 0]
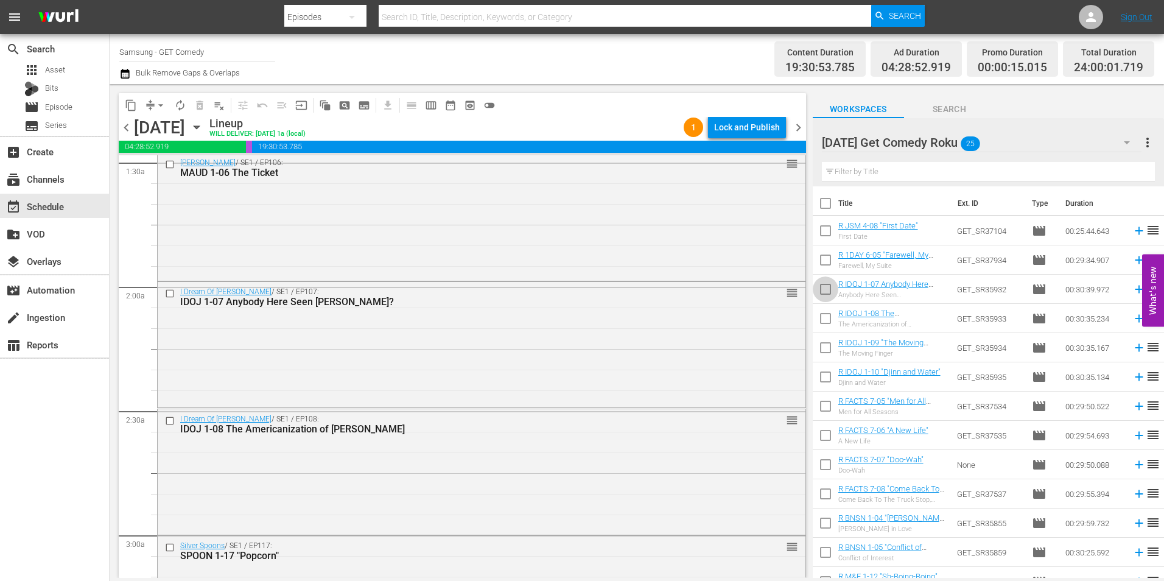
click at [825, 288] on input "checkbox" at bounding box center [826, 292] width 26 height 26
checkbox input "true"
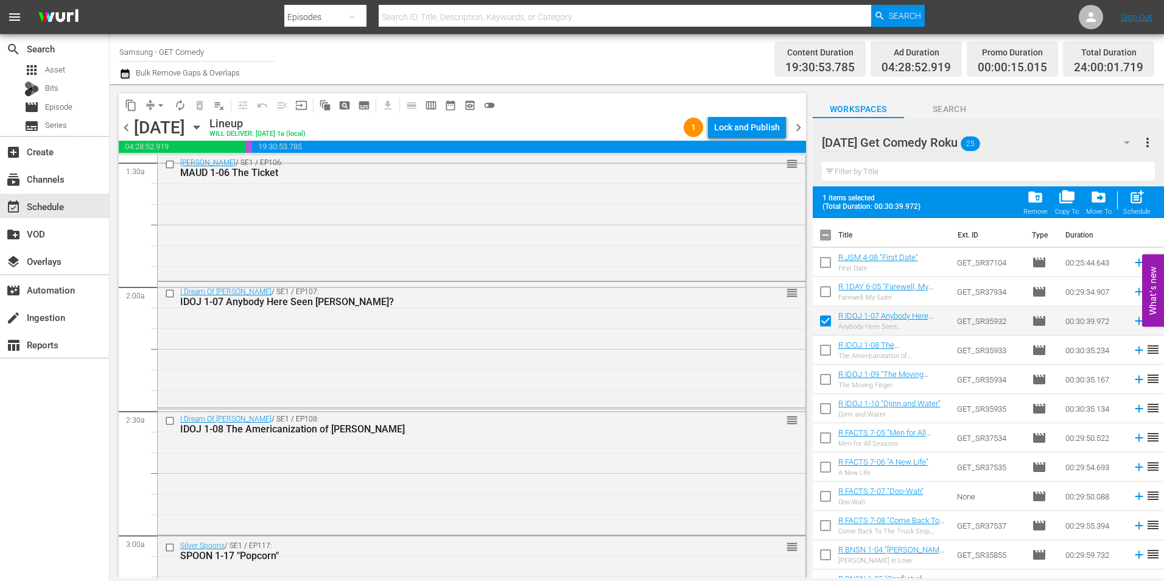
click at [823, 353] on input "checkbox" at bounding box center [826, 353] width 26 height 26
checkbox input "true"
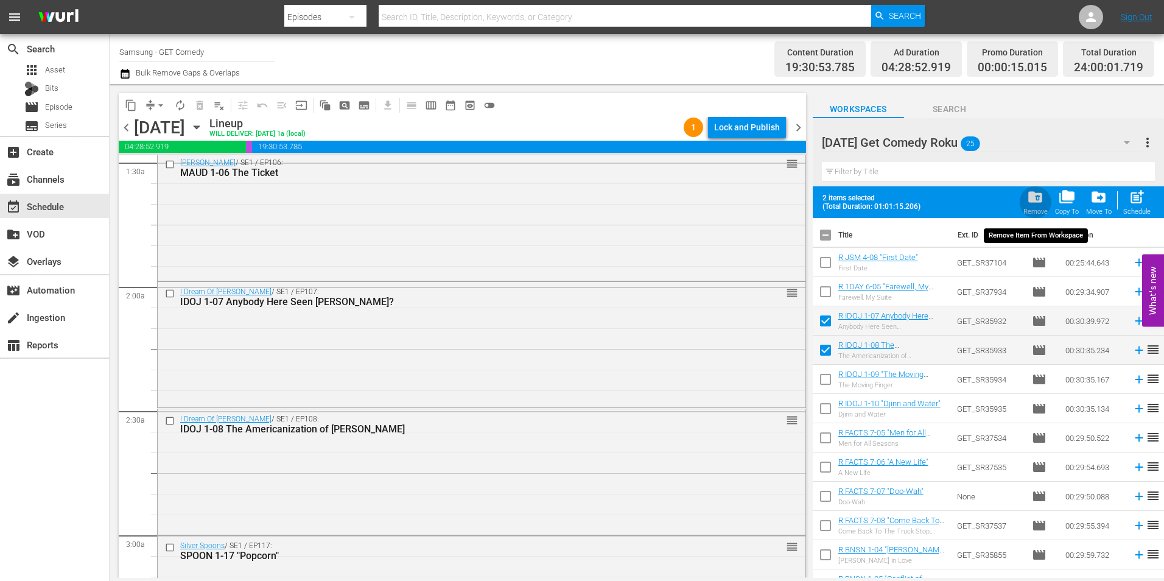
click at [1037, 202] on span "folder_delete" at bounding box center [1035, 197] width 16 height 16
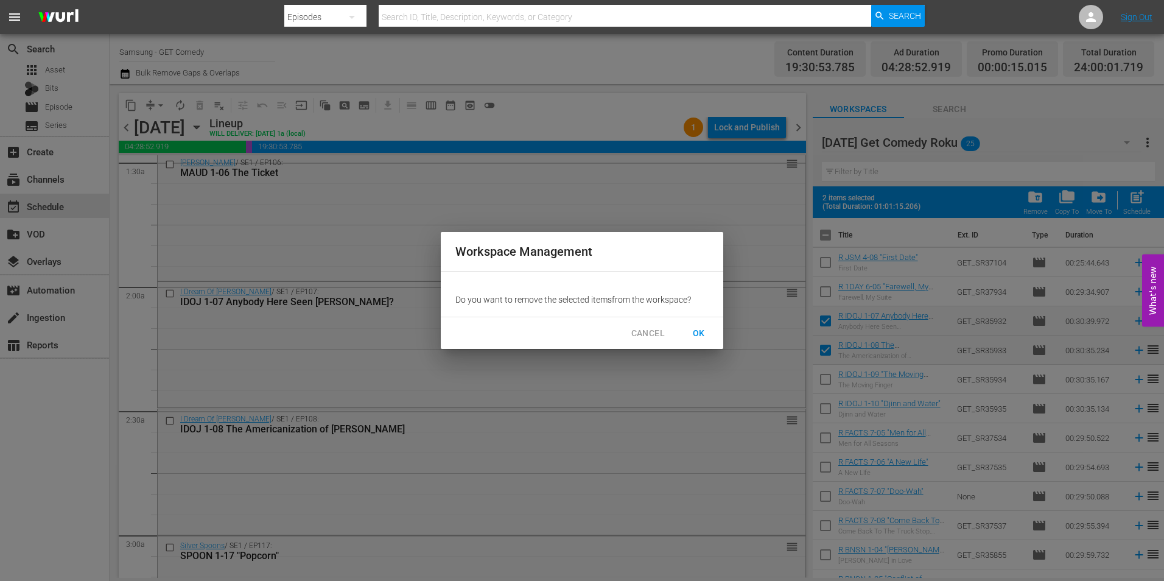
click at [705, 328] on span "OK" at bounding box center [698, 333] width 19 height 15
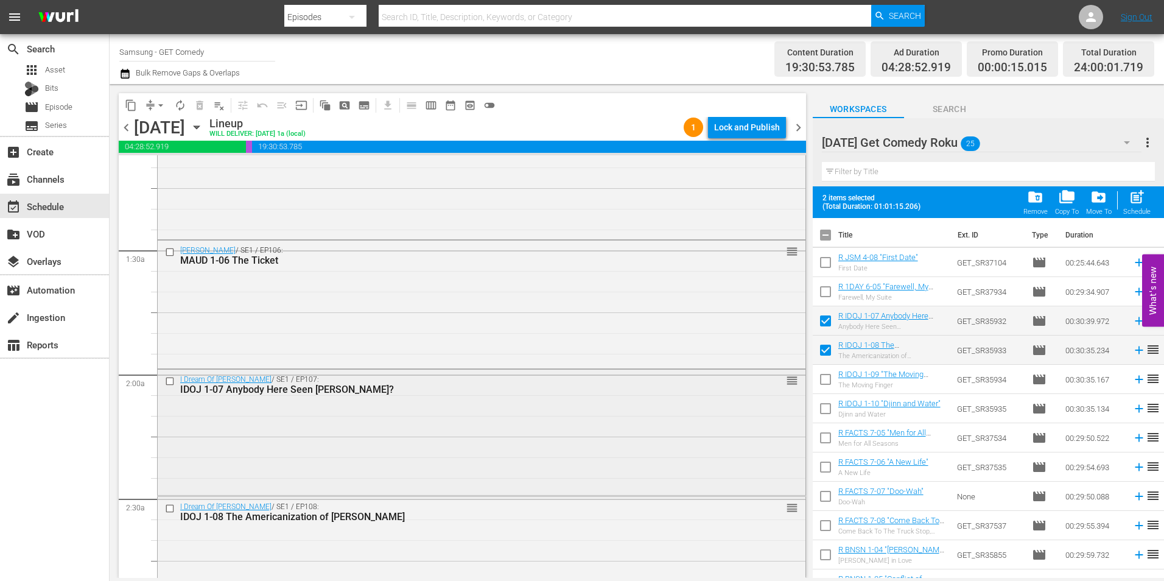
checkbox input "false"
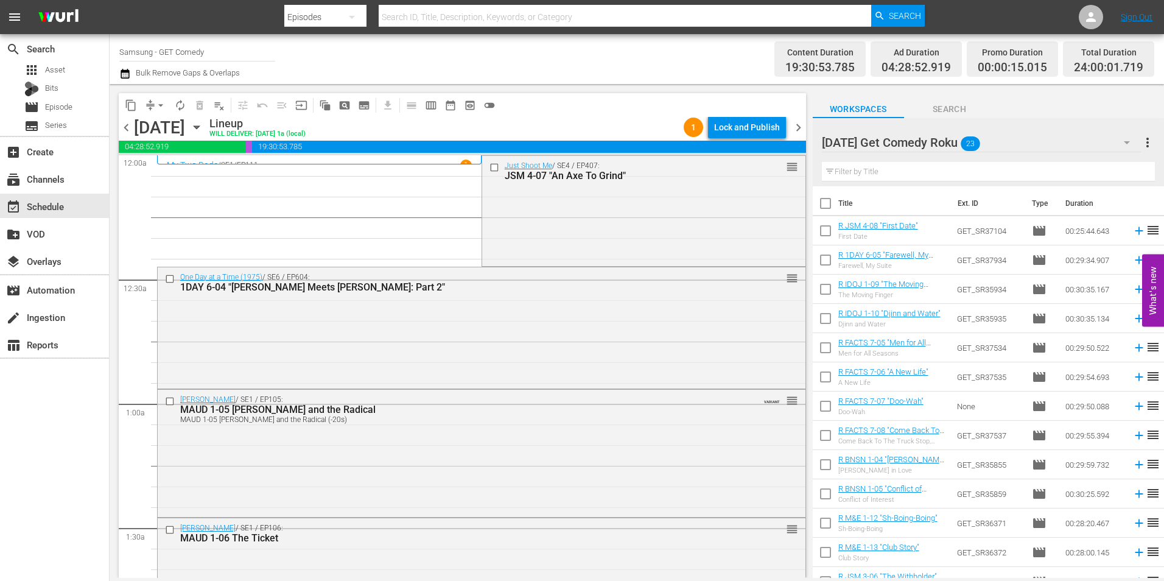
scroll to position [183, 0]
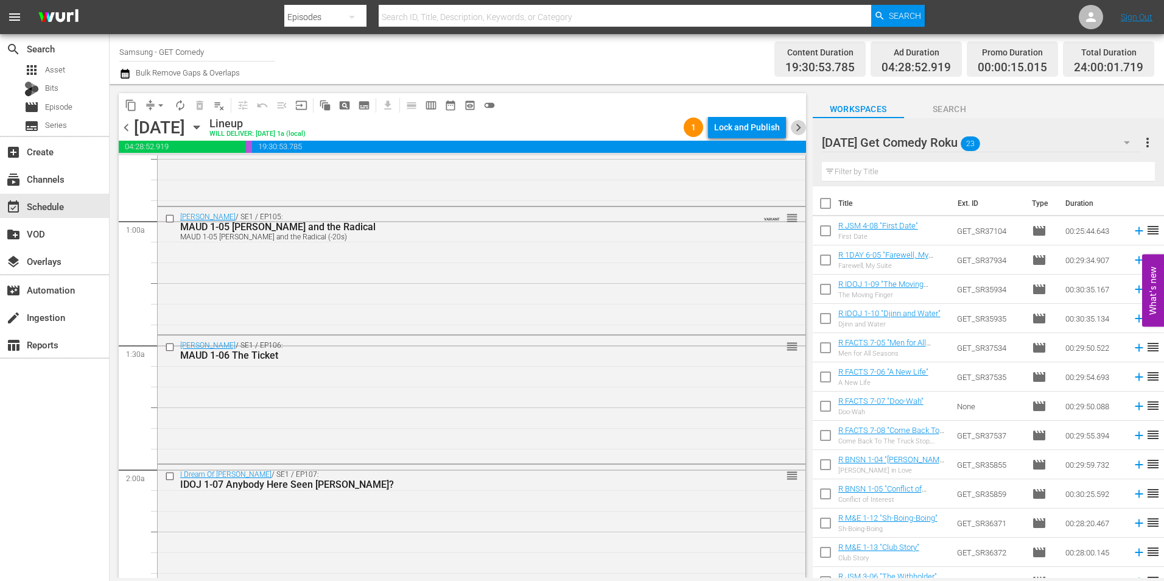
click at [802, 130] on span "chevron_right" at bounding box center [798, 127] width 15 height 15
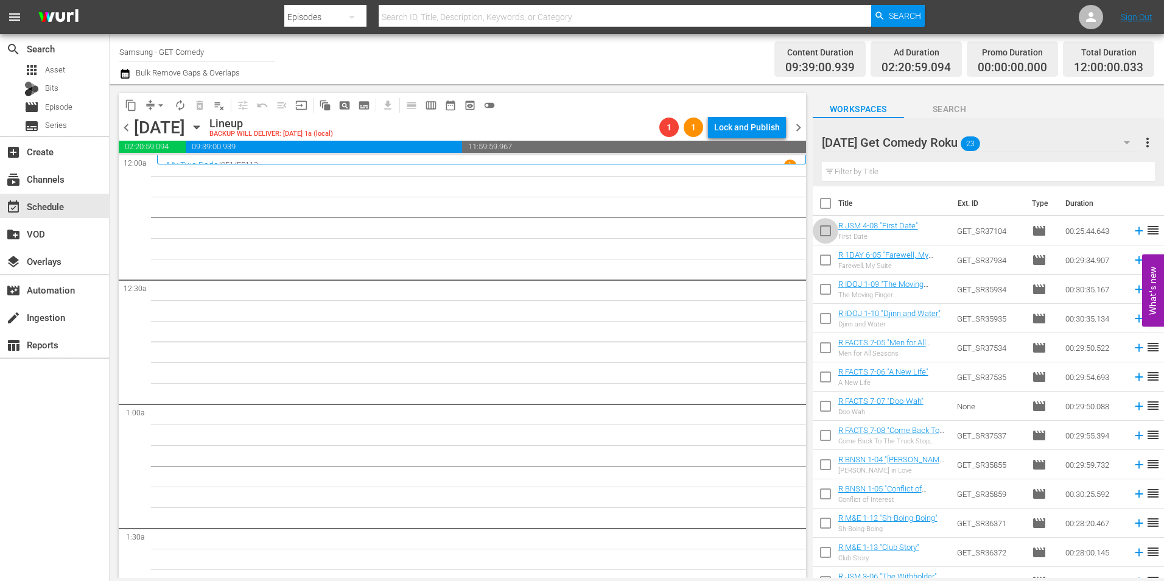
click at [827, 231] on input "checkbox" at bounding box center [826, 233] width 26 height 26
checkbox input "true"
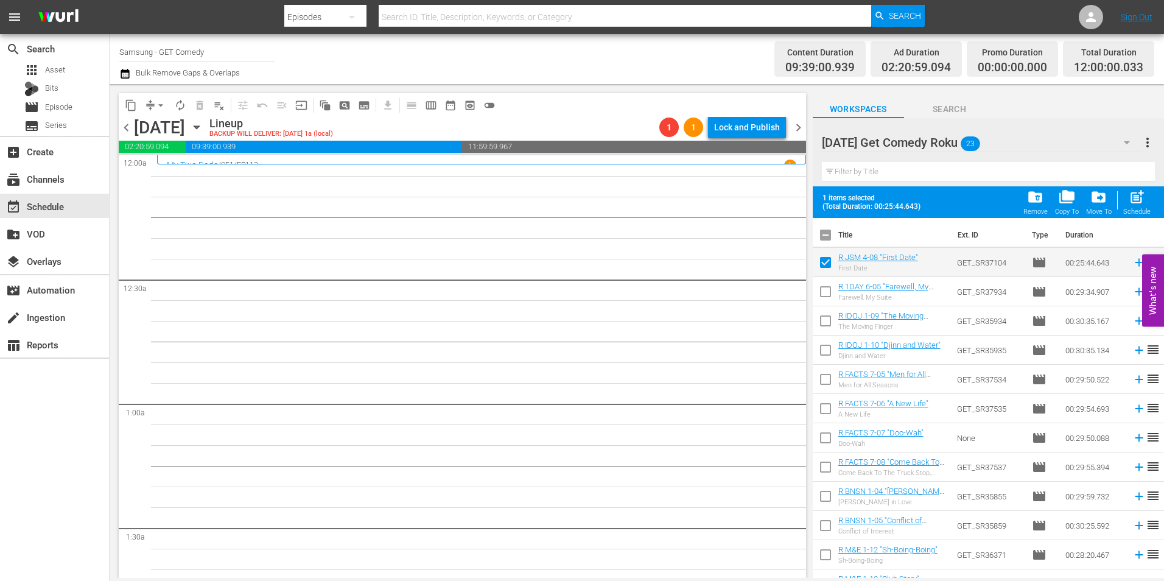
click at [819, 293] on input "checkbox" at bounding box center [826, 294] width 26 height 26
checkbox input "true"
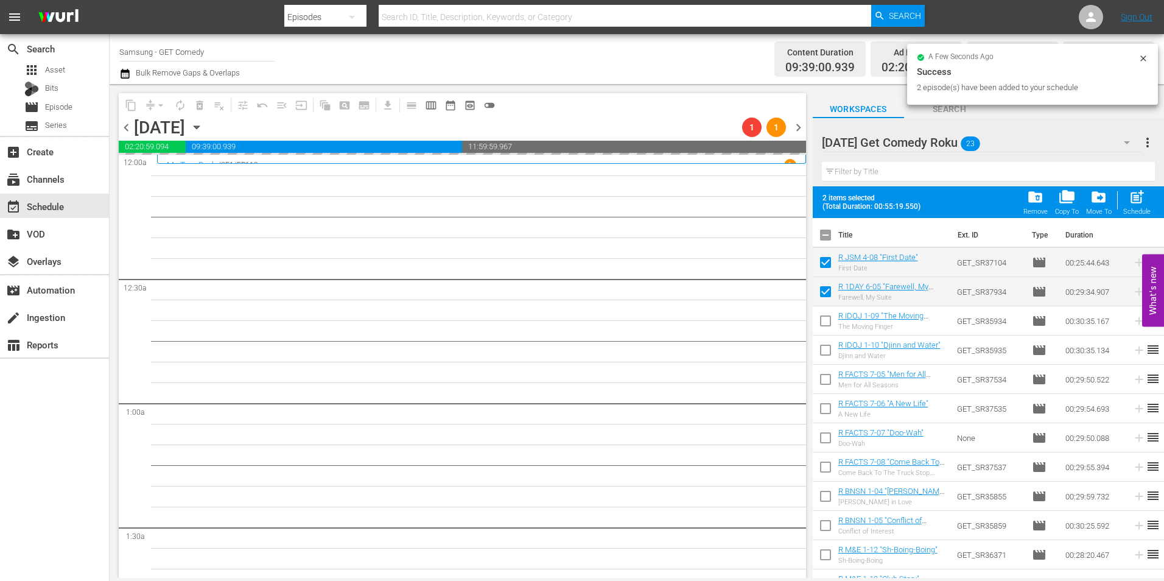
click at [964, 112] on span "Search" at bounding box center [949, 109] width 91 height 15
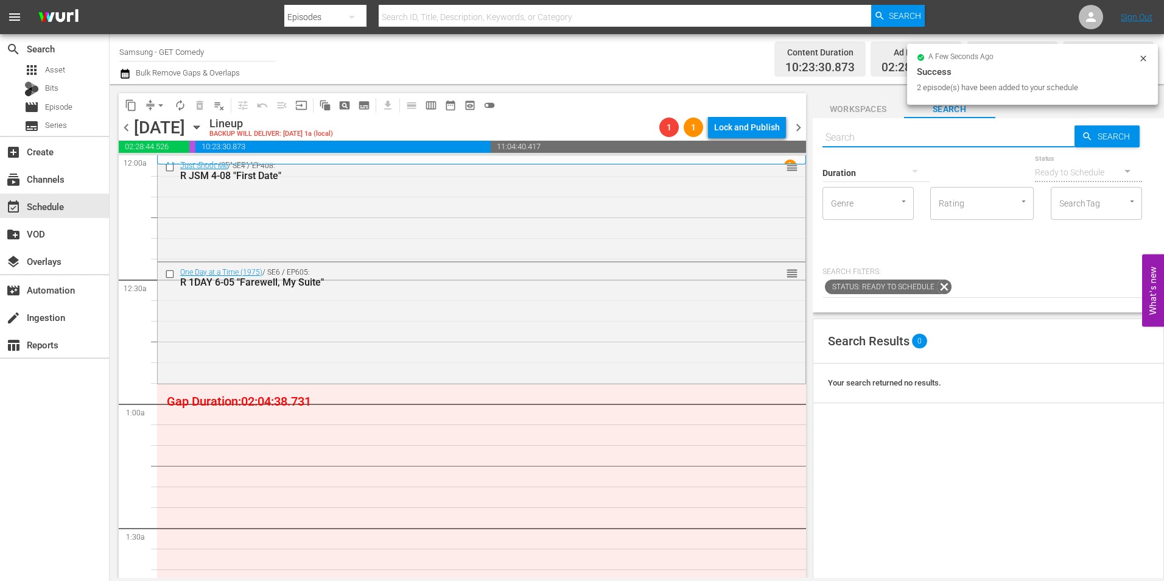
click at [877, 133] on input "text" at bounding box center [949, 137] width 252 height 29
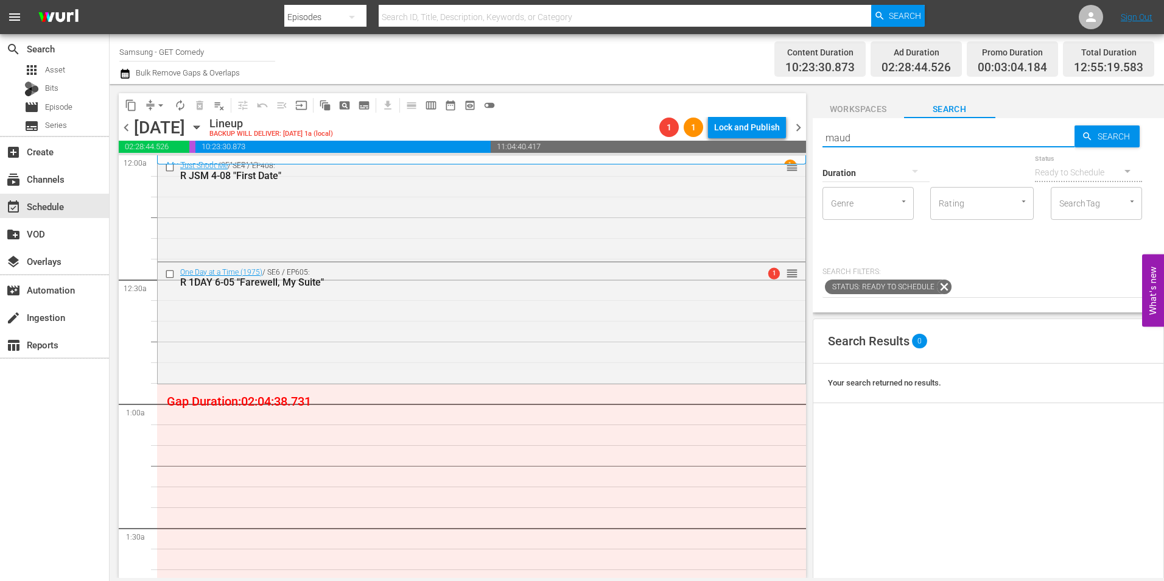
type input "maud_"
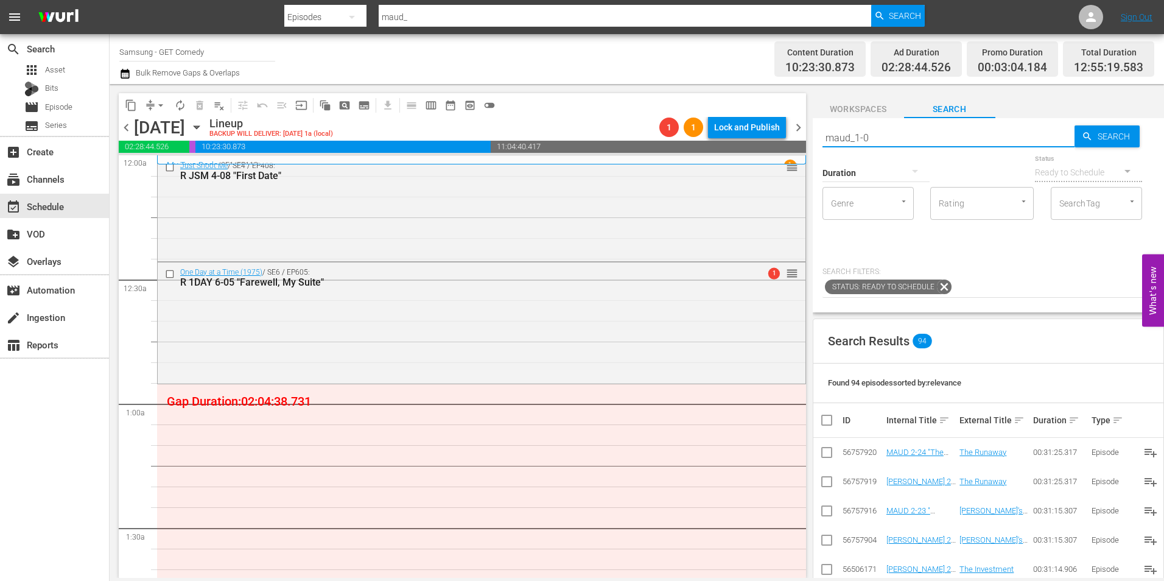
type input "maud_1-07"
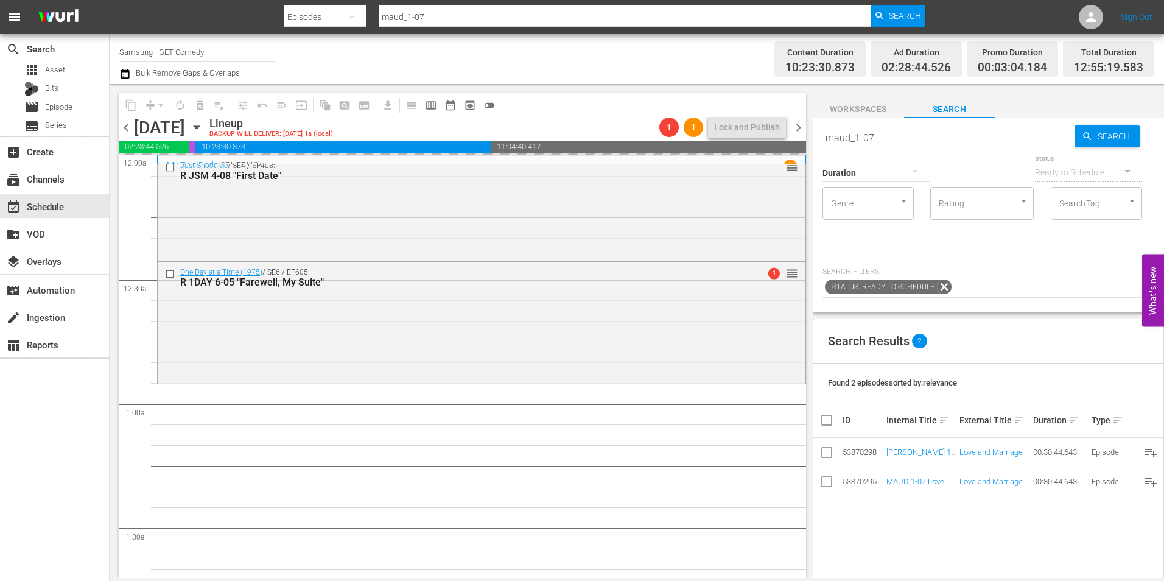
drag, startPoint x: 866, startPoint y: 140, endPoint x: 919, endPoint y: 144, distance: 53.1
click at [920, 144] on div "Search maud_1-07 Search Duration Status Ready to Schedule Genre Genre Rating Ra…" at bounding box center [988, 215] width 351 height 194
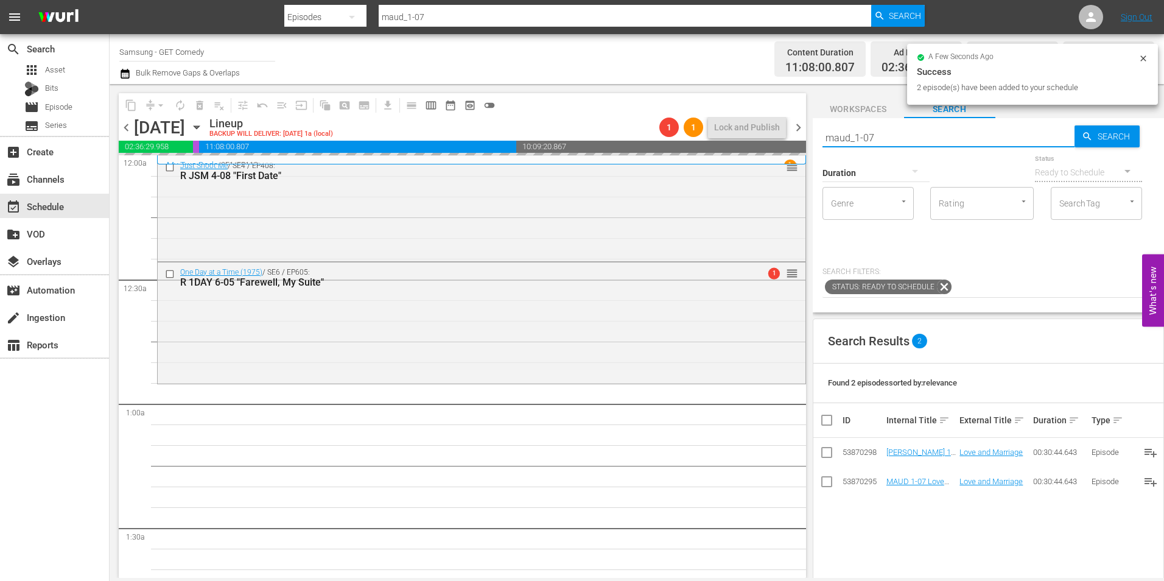
type input "maud_1-08"
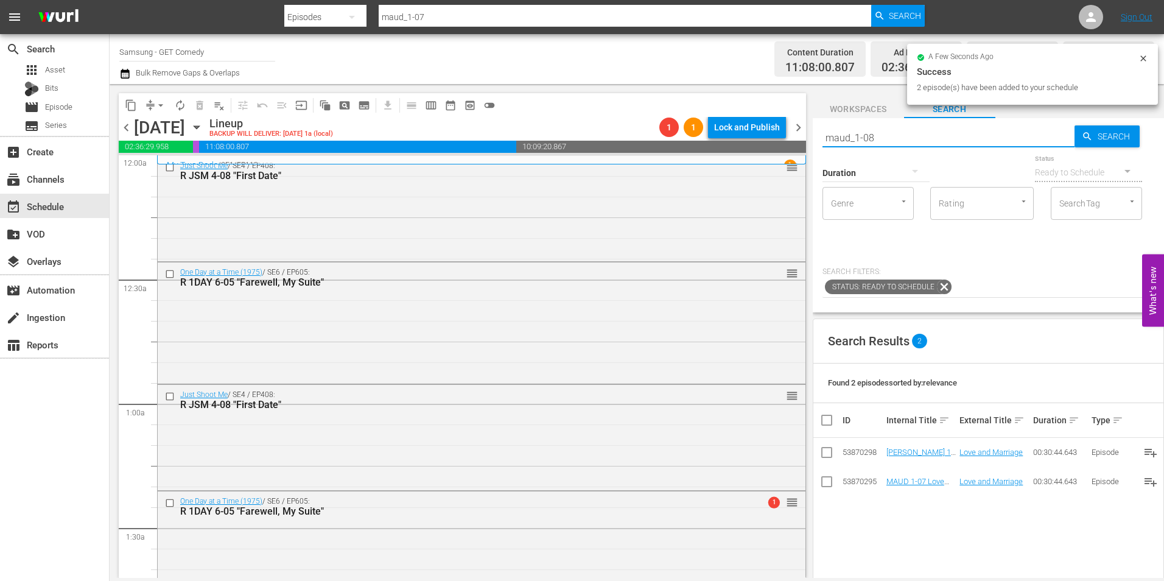
type input "maud_1-08"
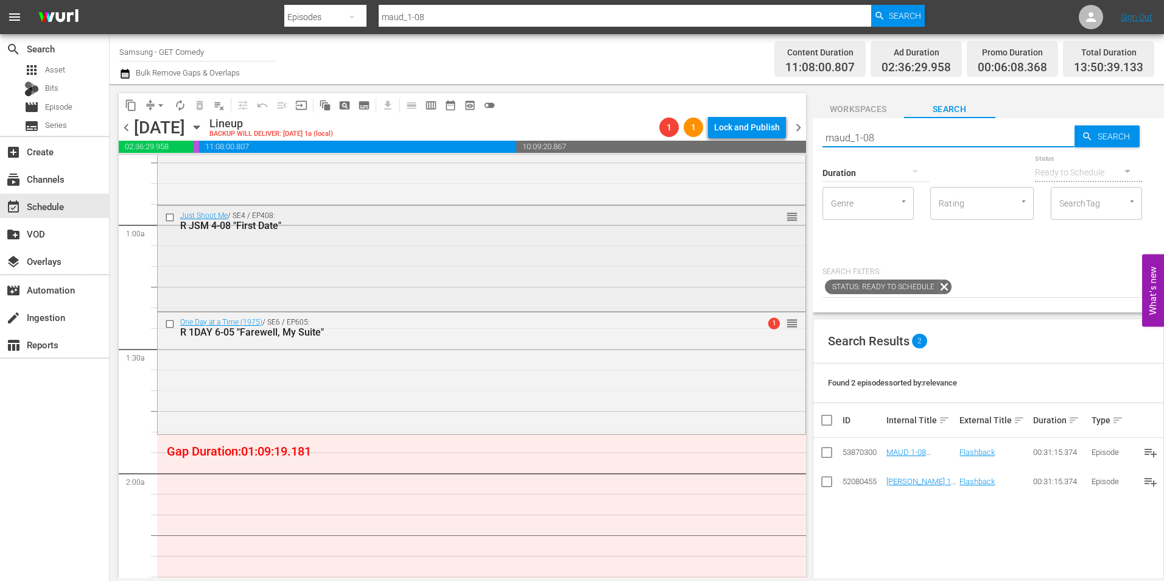
scroll to position [183, 0]
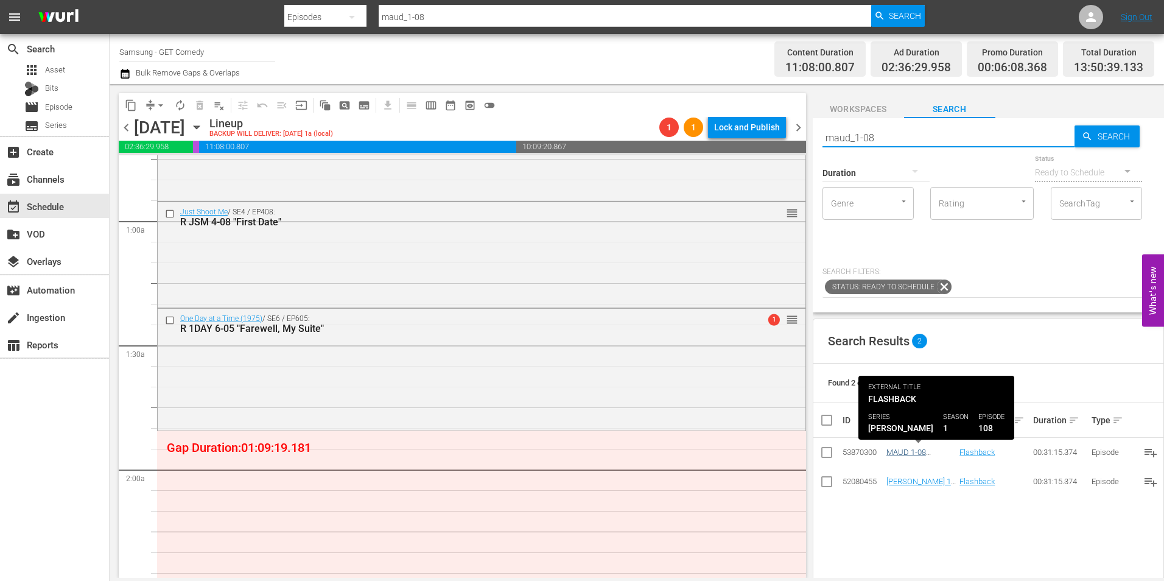
type input "maud_1-08"
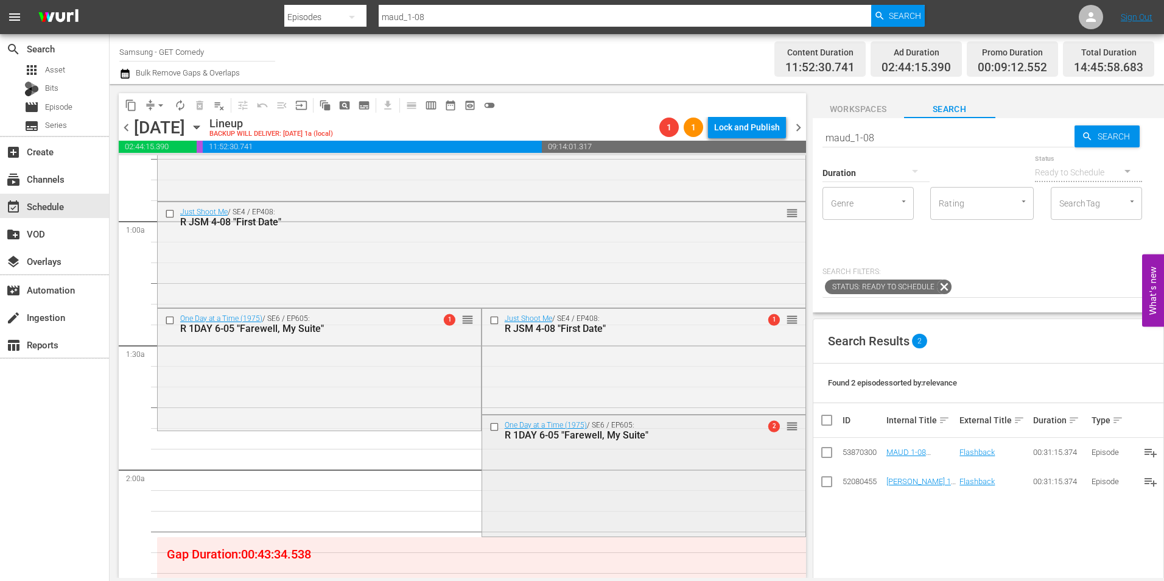
click at [490, 425] on input "checkbox" at bounding box center [495, 427] width 13 height 10
click at [489, 320] on input "checkbox" at bounding box center [495, 320] width 13 height 10
click at [168, 321] on input "checkbox" at bounding box center [171, 320] width 13 height 10
click at [166, 212] on input "checkbox" at bounding box center [171, 213] width 13 height 10
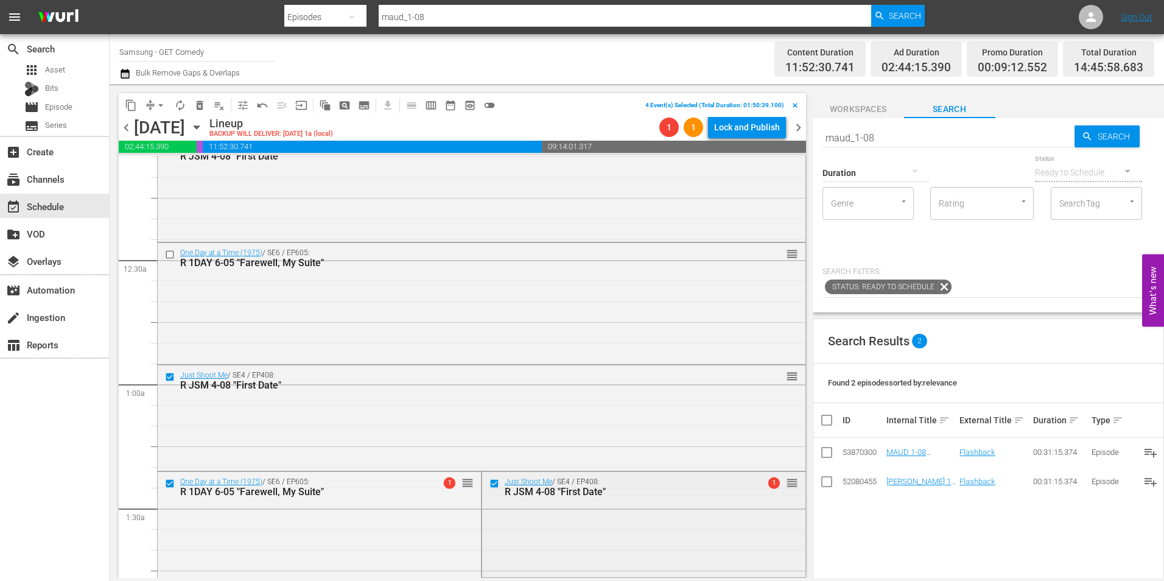
scroll to position [0, 0]
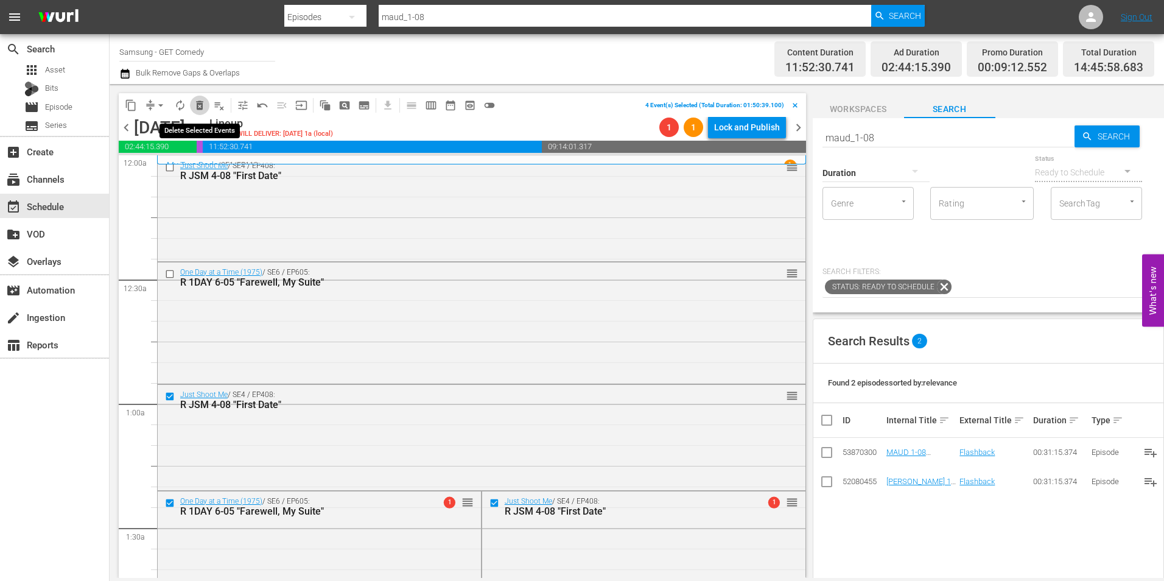
click at [200, 109] on span "delete_forever_outlined" at bounding box center [200, 105] width 12 height 12
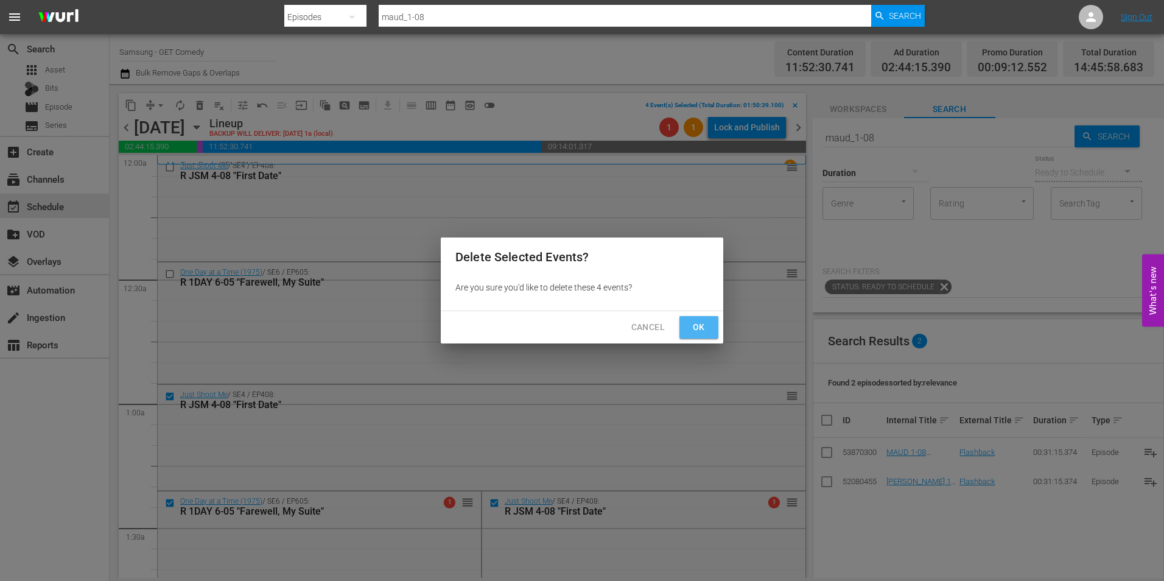
click at [694, 334] on span "Ok" at bounding box center [698, 327] width 19 height 15
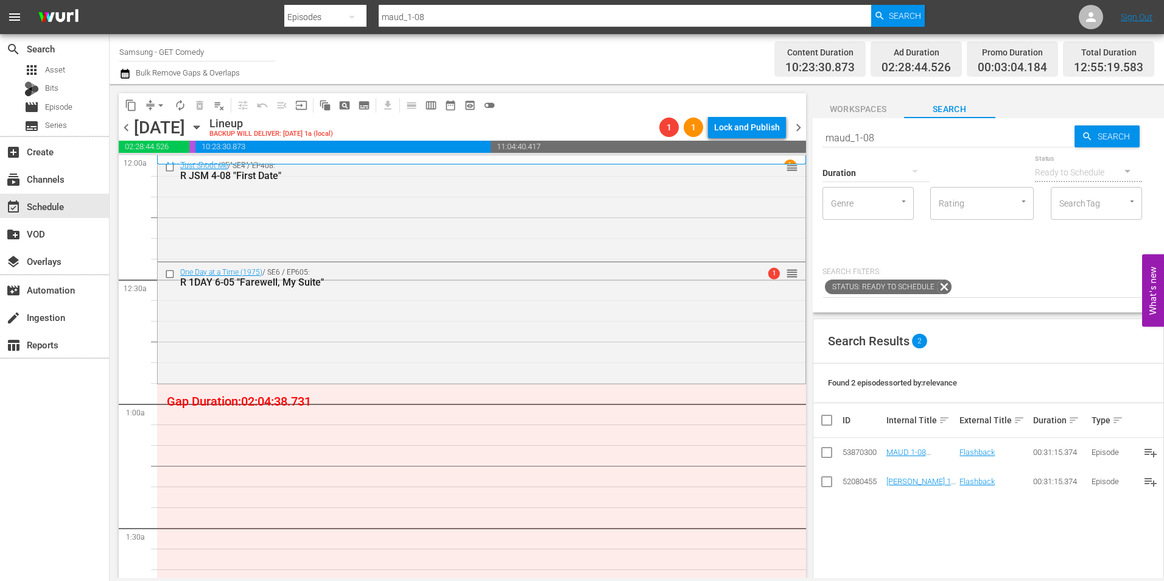
click at [872, 105] on span "Workspaces" at bounding box center [858, 109] width 91 height 15
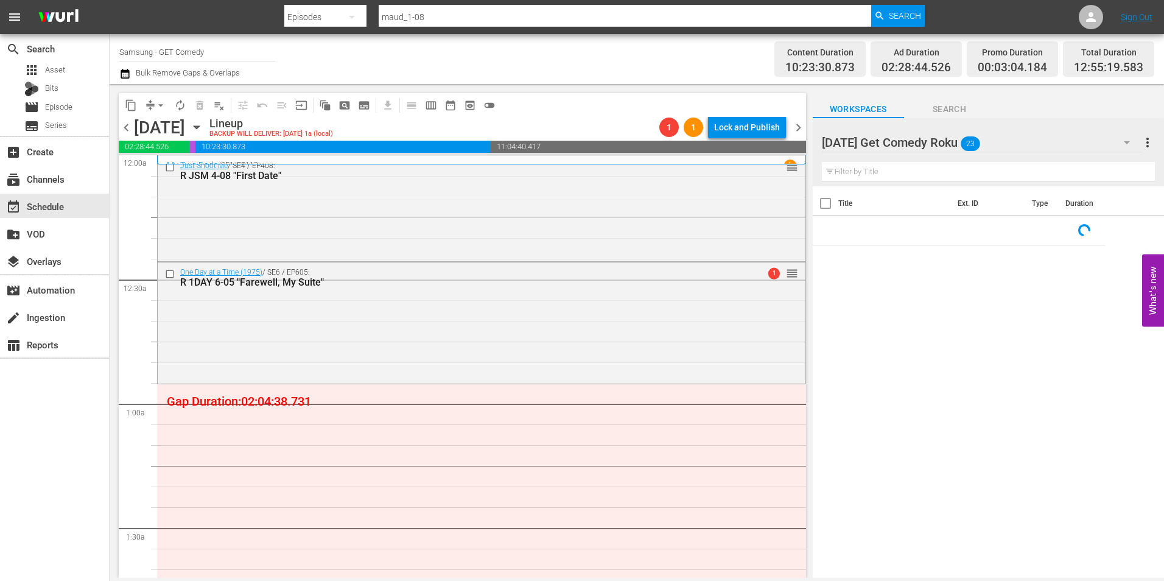
click at [1000, 141] on div "Monday Get Comedy Roku 23" at bounding box center [982, 142] width 320 height 34
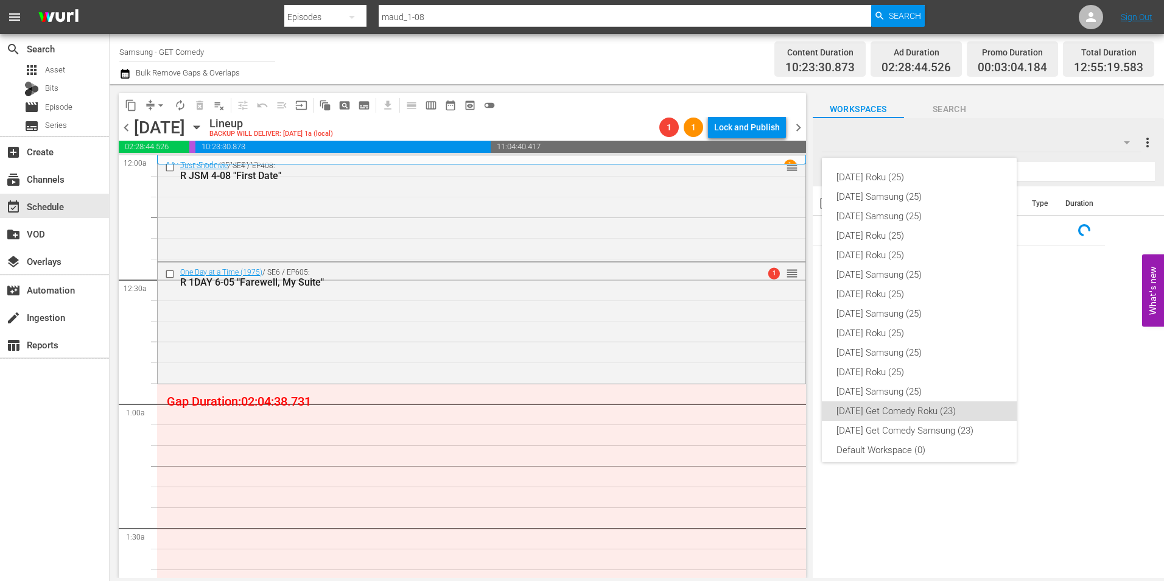
scroll to position [7, 0]
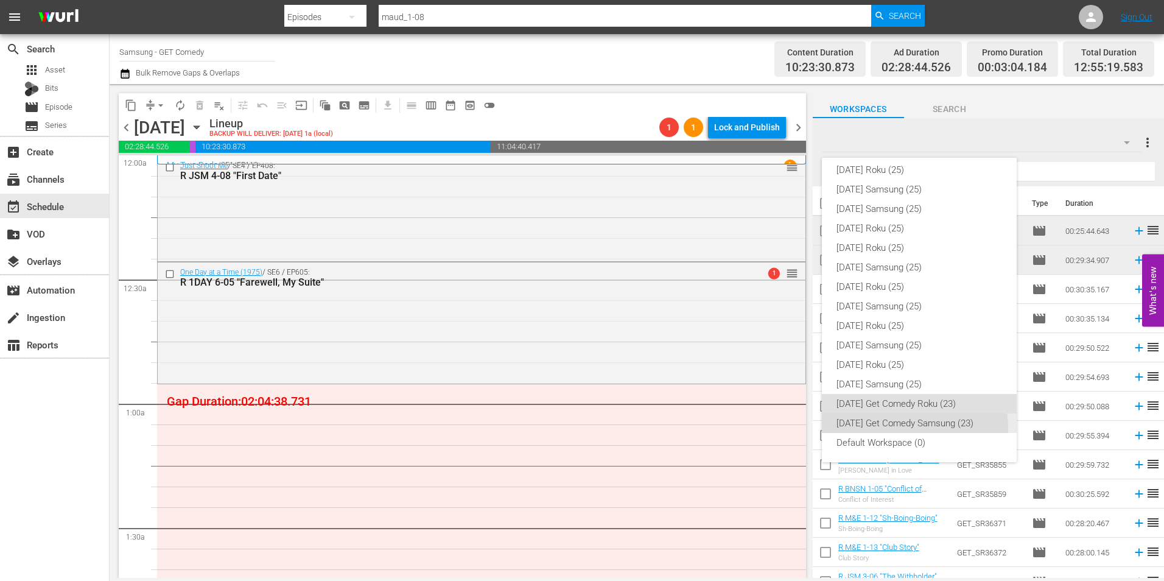
click at [874, 429] on div "[DATE] Get Comedy Samsung (23)" at bounding box center [920, 422] width 166 height 19
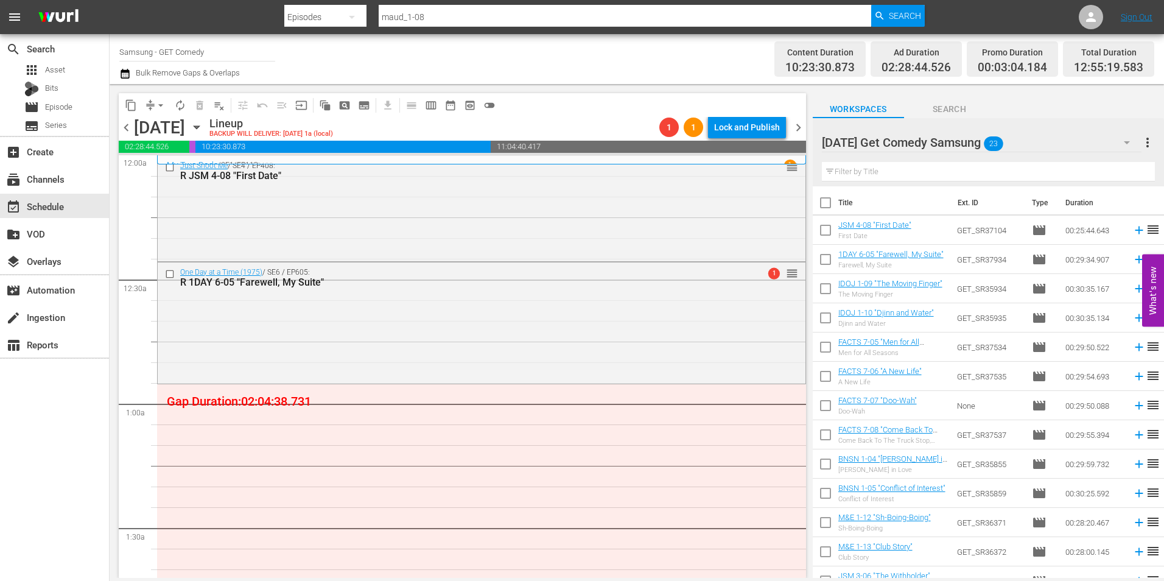
scroll to position [0, 0]
click at [941, 105] on span "Search" at bounding box center [949, 109] width 91 height 15
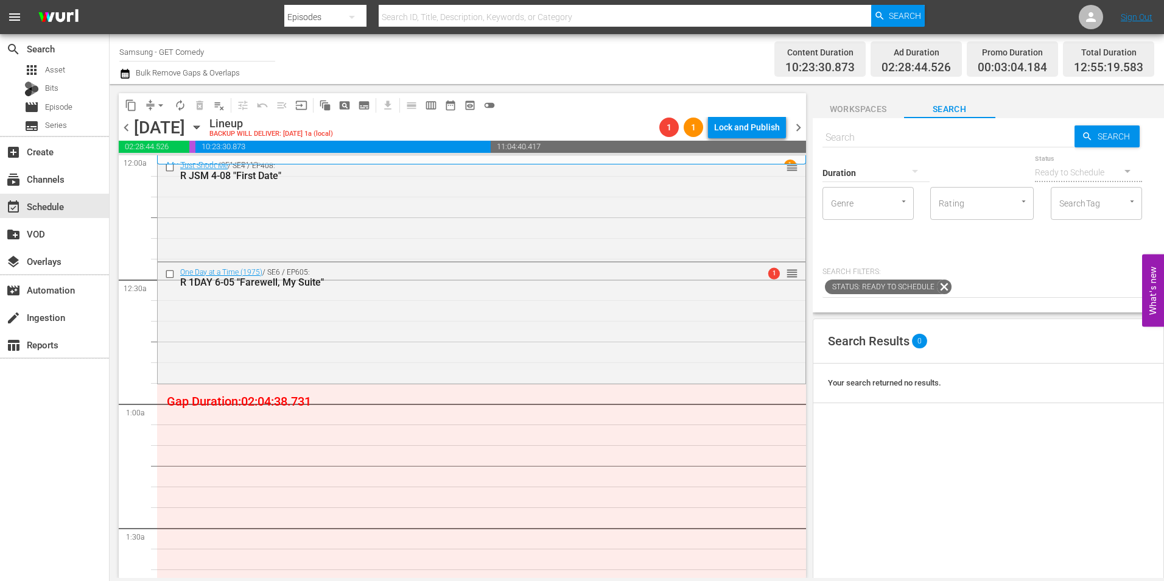
click at [868, 142] on input "text" at bounding box center [949, 137] width 252 height 29
type input "maud_"
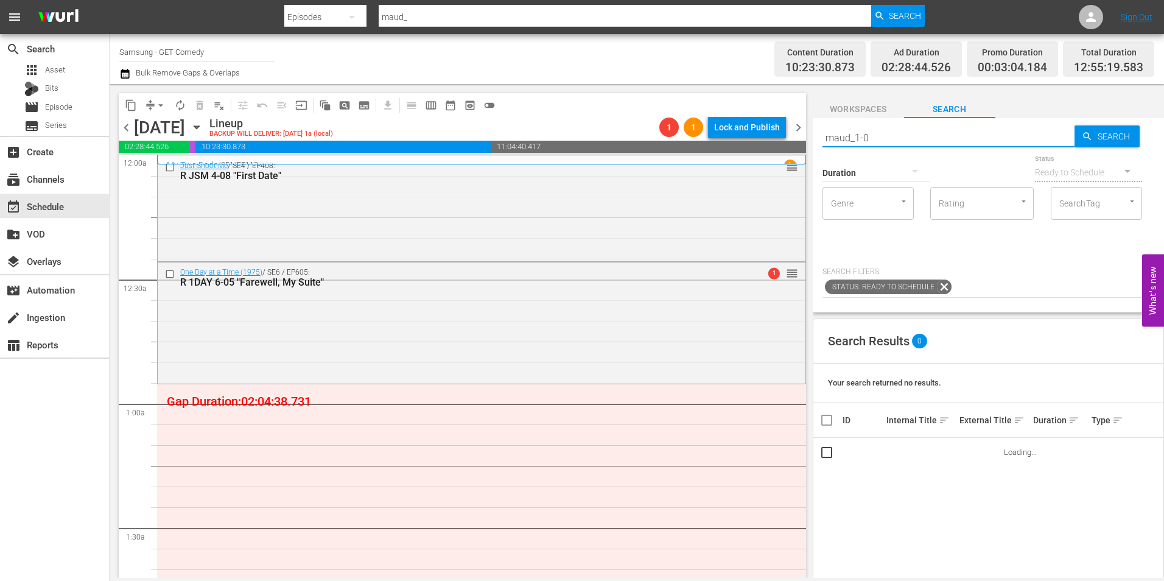
type input "maud_1-07"
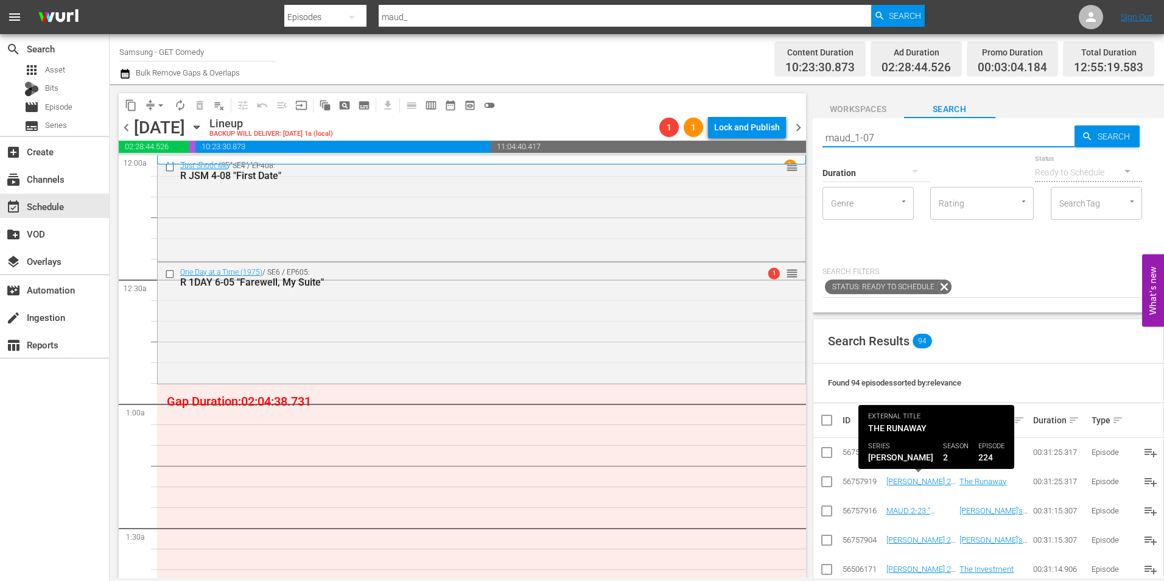
type input "maud_1-07"
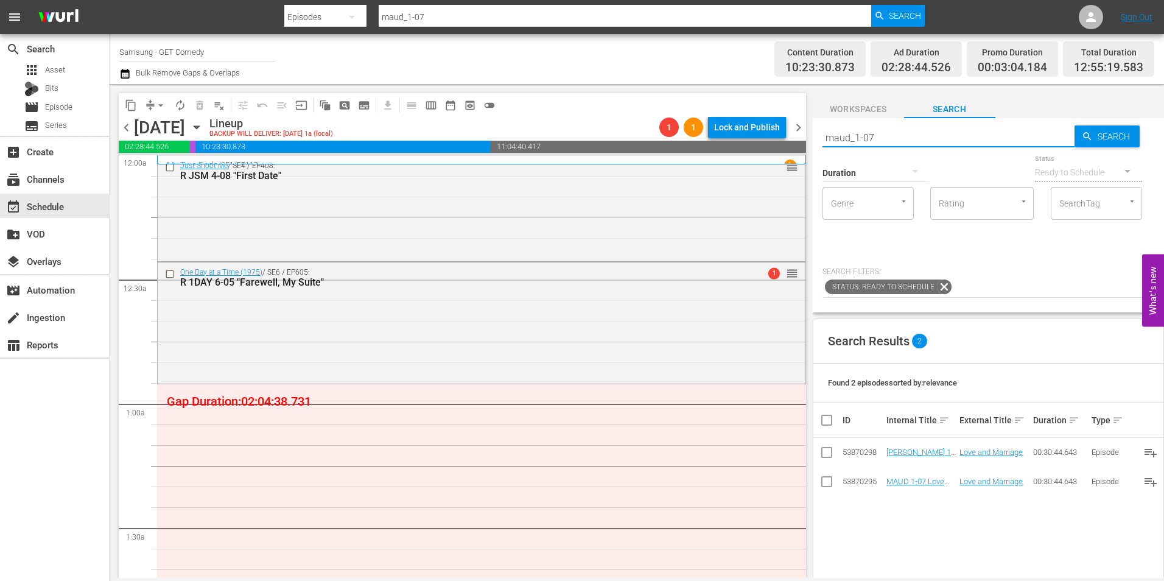
type input "maud_1-07"
click at [829, 483] on input "checkbox" at bounding box center [826, 484] width 15 height 15
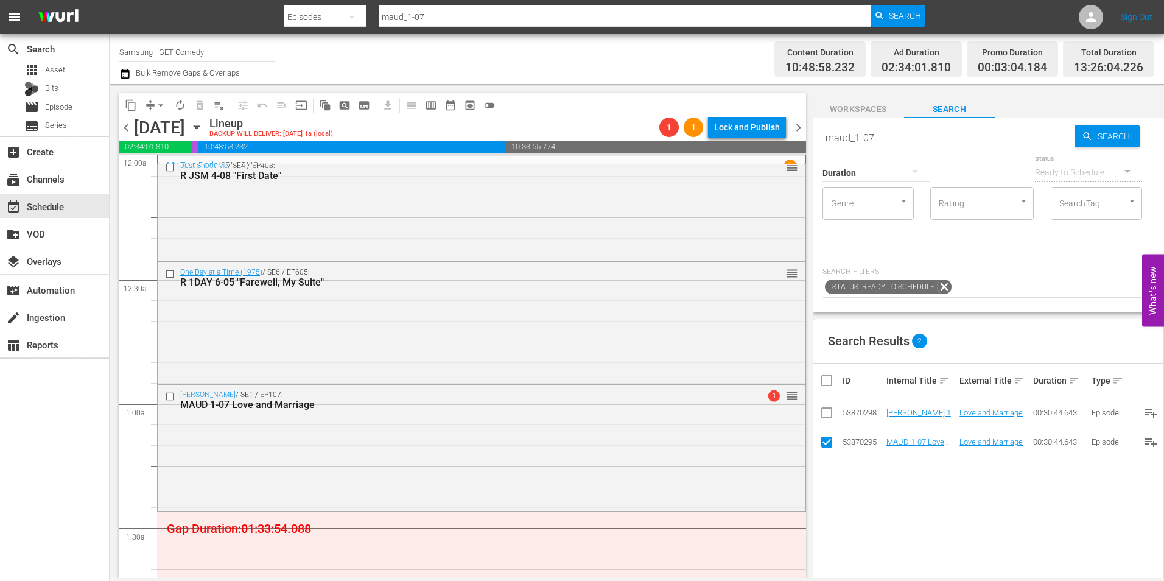
click at [822, 441] on input "checkbox" at bounding box center [826, 444] width 15 height 15
checkbox input "false"
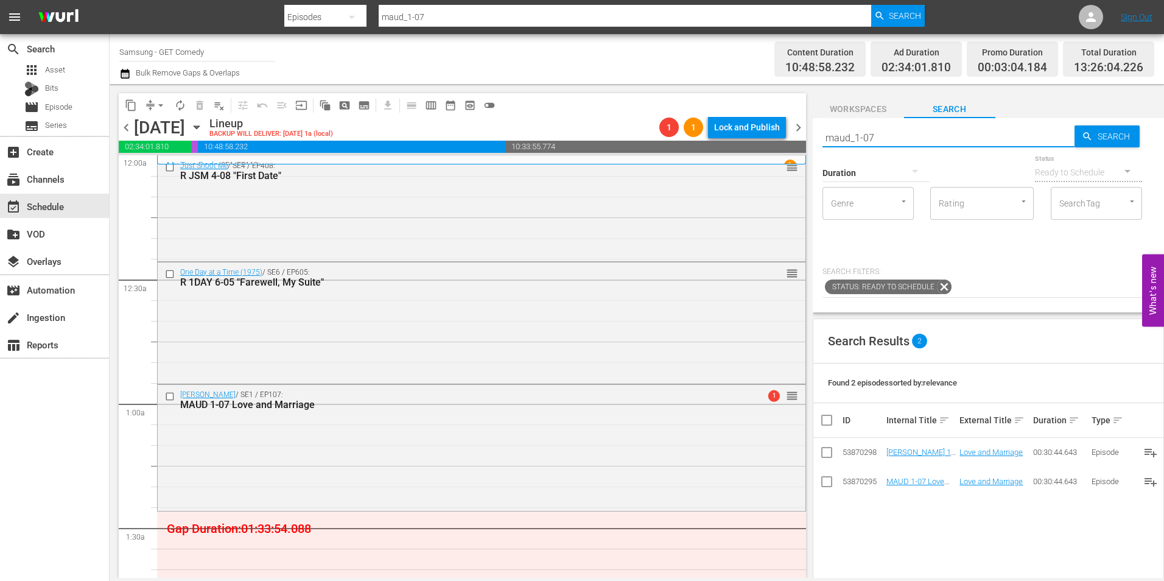
drag, startPoint x: 866, startPoint y: 138, endPoint x: 905, endPoint y: 142, distance: 38.6
click at [905, 142] on input "maud_1-07" at bounding box center [949, 137] width 252 height 29
type input "maud_1-08"
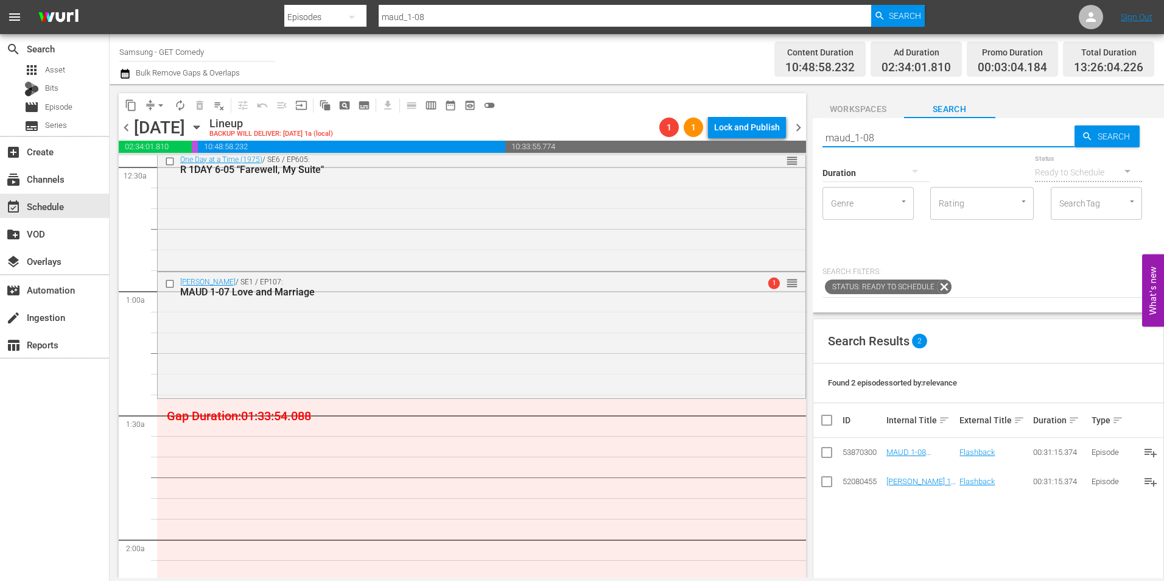
scroll to position [122, 0]
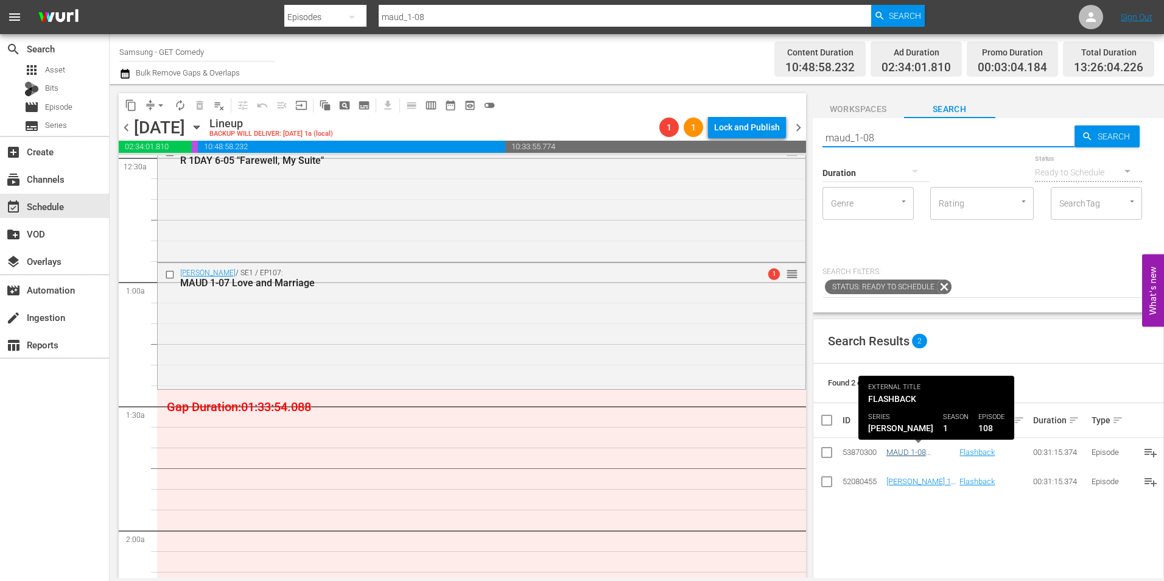
type input "maud_1-08"
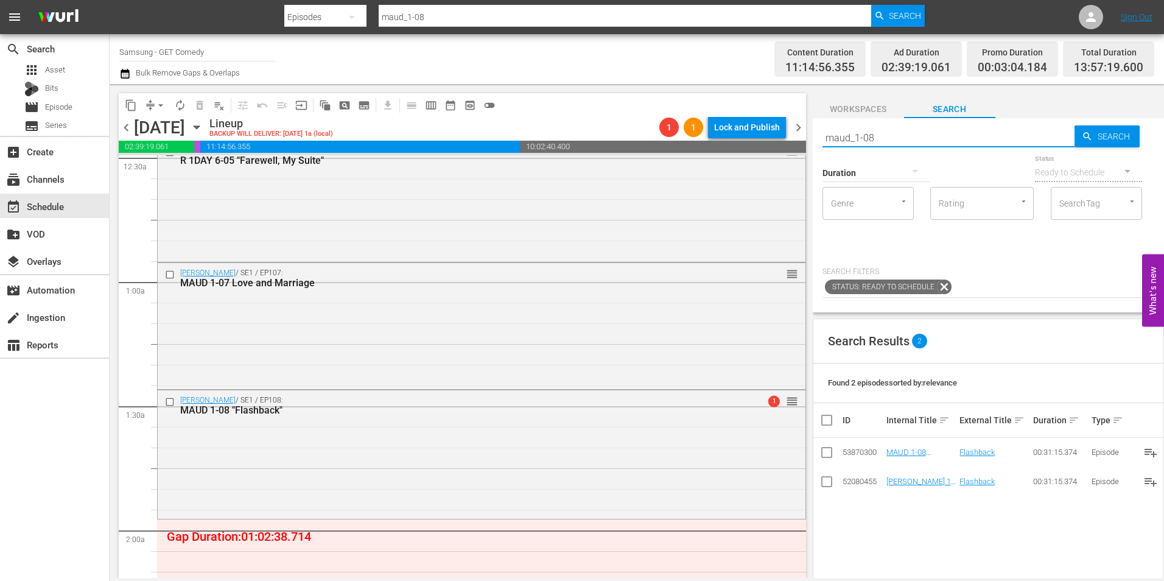
drag, startPoint x: 901, startPoint y: 134, endPoint x: 795, endPoint y: 129, distance: 106.0
click at [795, 129] on div "content_copy compress arrow_drop_down autorenew_outlined delete_forever_outline…" at bounding box center [637, 331] width 1054 height 494
click at [868, 101] on button "Workspaces" at bounding box center [858, 106] width 91 height 24
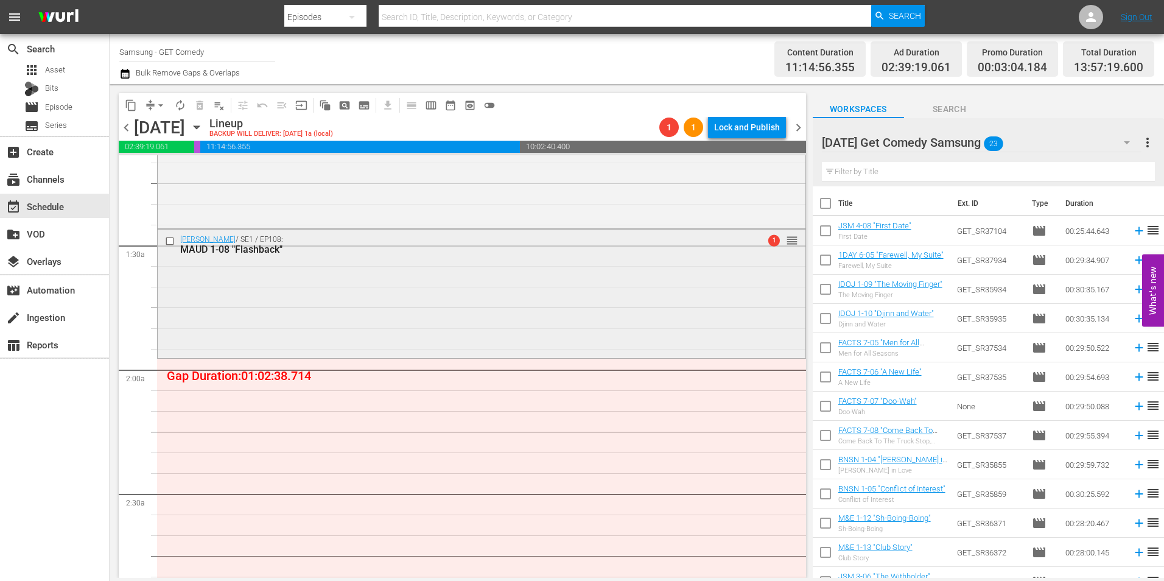
scroll to position [304, 0]
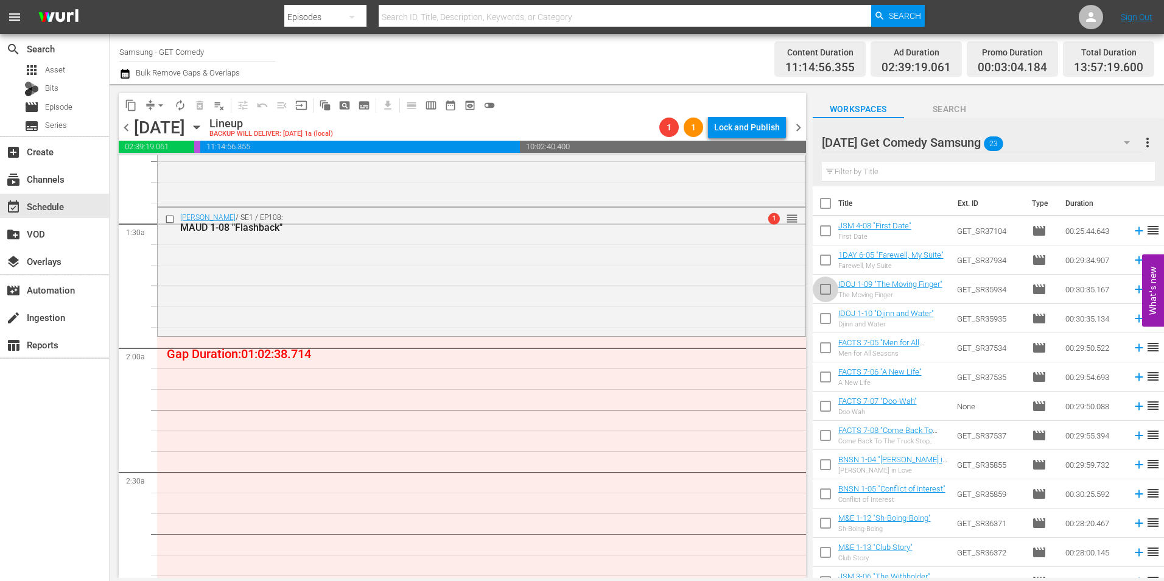
click at [830, 294] on input "checkbox" at bounding box center [826, 292] width 26 height 26
checkbox input "true"
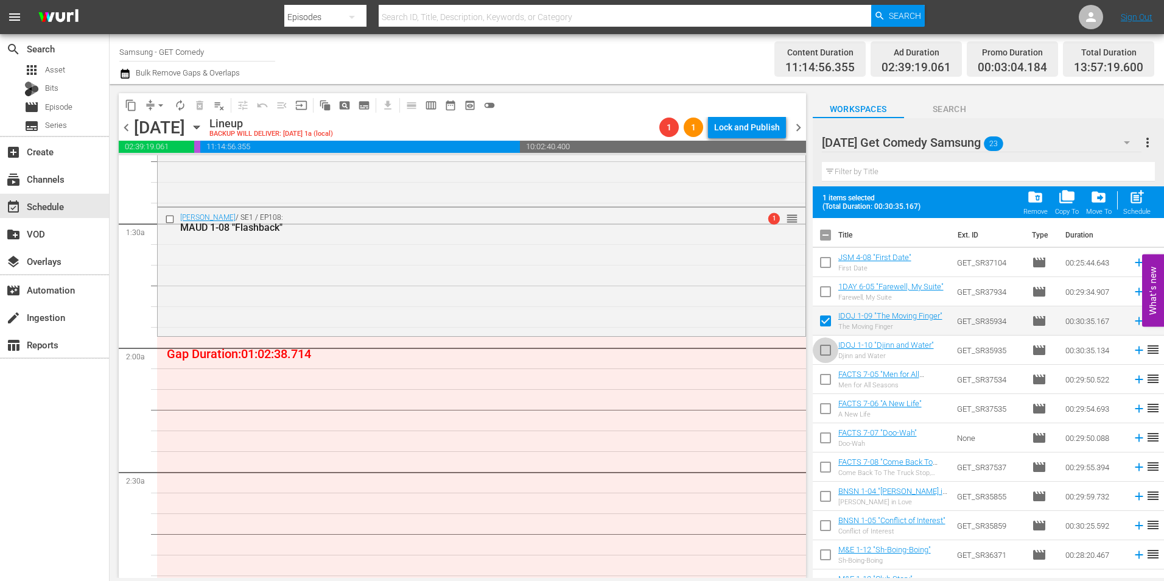
click at [826, 353] on input "checkbox" at bounding box center [826, 353] width 26 height 26
checkbox input "true"
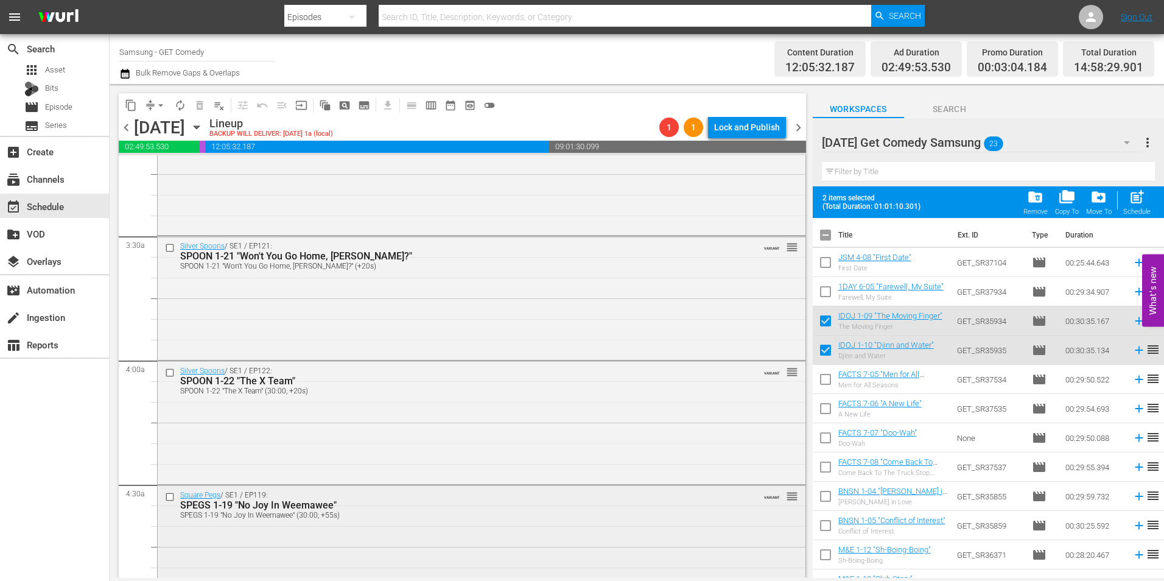
scroll to position [913, 0]
drag, startPoint x: 823, startPoint y: 321, endPoint x: 833, endPoint y: 340, distance: 21.5
click at [823, 321] on input "checkbox" at bounding box center [826, 324] width 26 height 26
checkbox input "false"
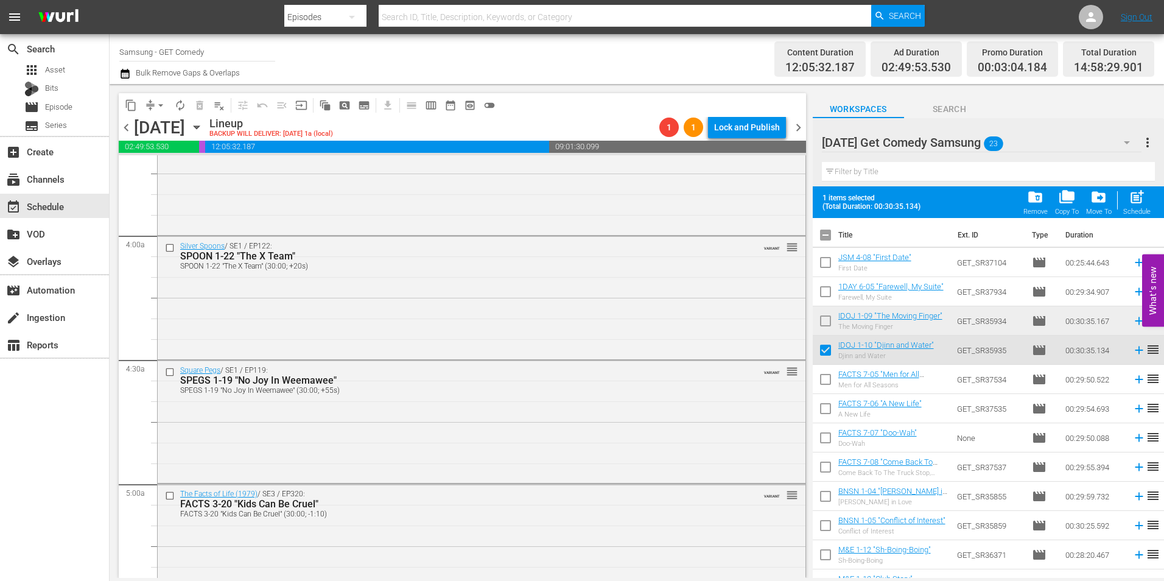
click at [828, 351] on input "checkbox" at bounding box center [826, 353] width 26 height 26
checkbox input "false"
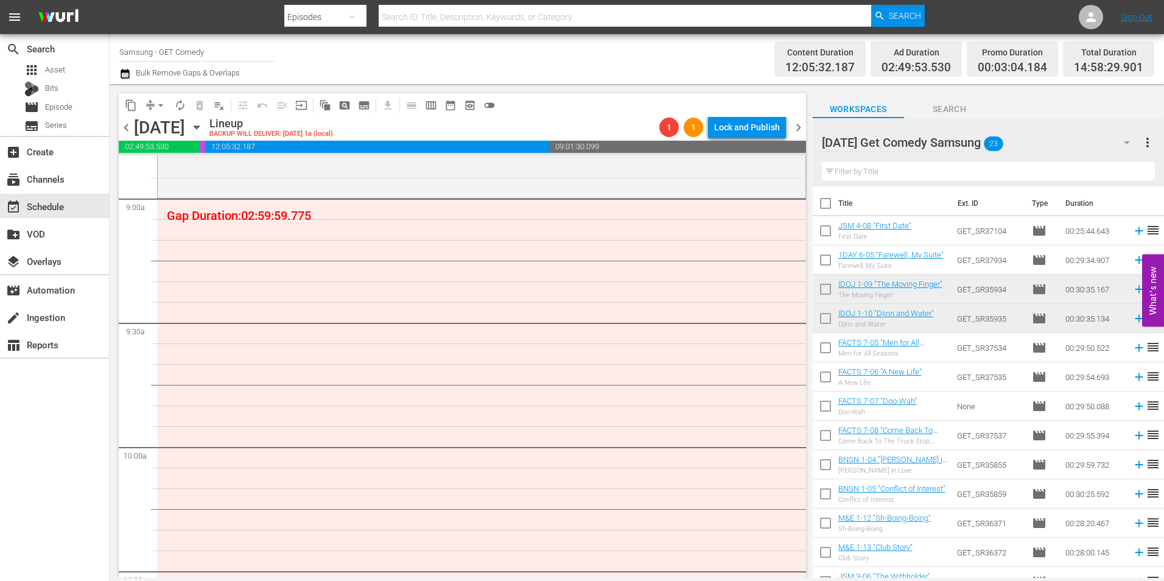
scroll to position [2192, 0]
click at [830, 354] on input "checkbox" at bounding box center [826, 350] width 26 height 26
checkbox input "true"
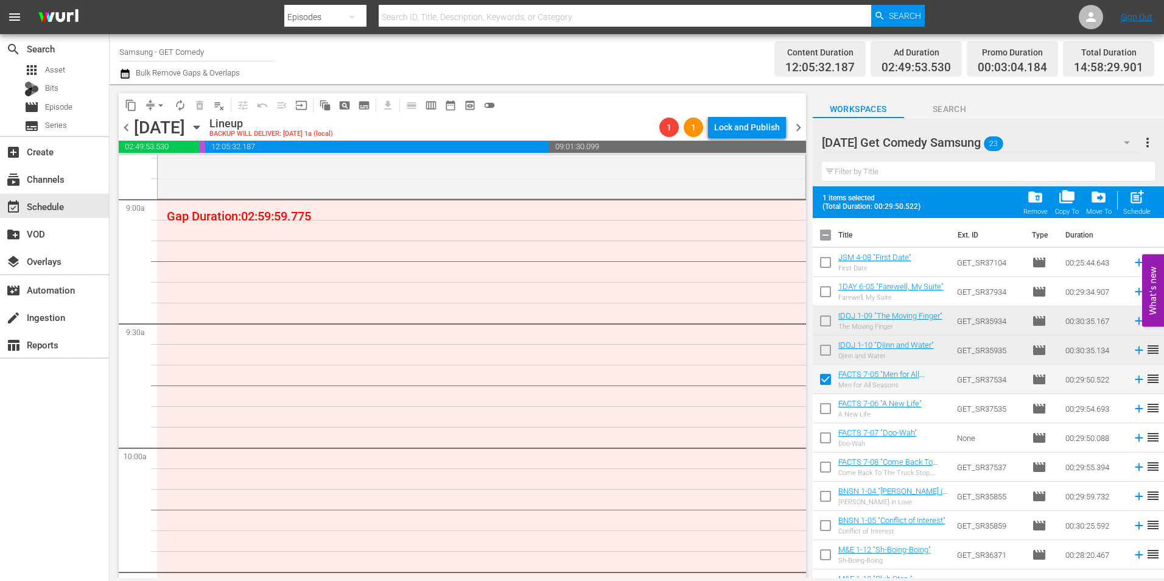
click at [830, 418] on input "checkbox" at bounding box center [826, 411] width 26 height 26
checkbox input "true"
click at [830, 438] on input "checkbox" at bounding box center [826, 440] width 26 height 26
checkbox input "true"
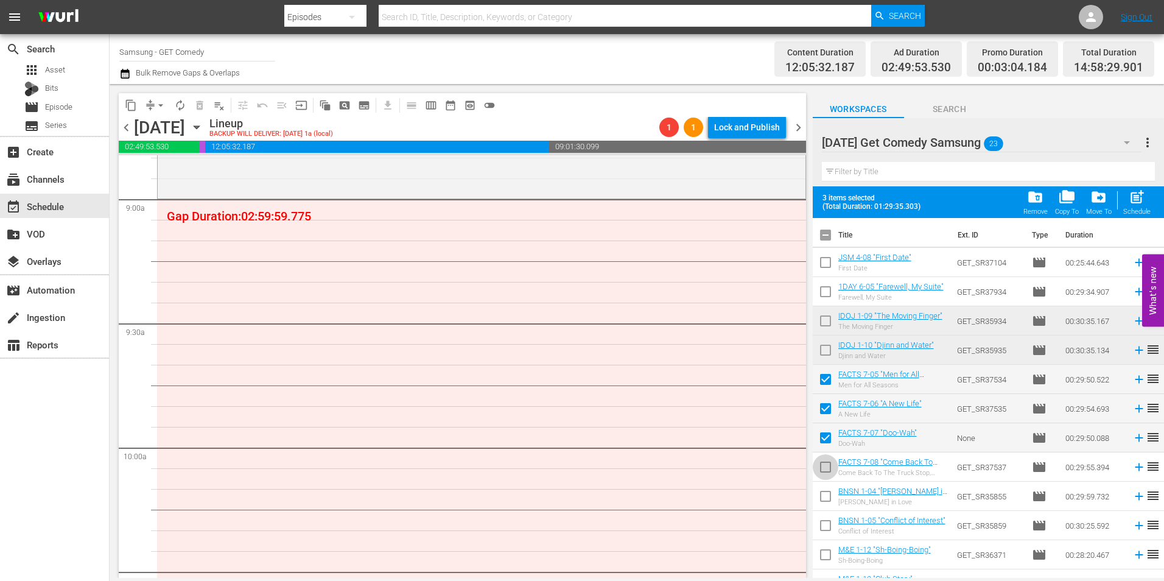
drag, startPoint x: 823, startPoint y: 465, endPoint x: 824, endPoint y: 493, distance: 28.0
click at [823, 466] on input "checkbox" at bounding box center [826, 470] width 26 height 26
checkbox input "true"
click at [825, 494] on input "checkbox" at bounding box center [826, 499] width 26 height 26
checkbox input "true"
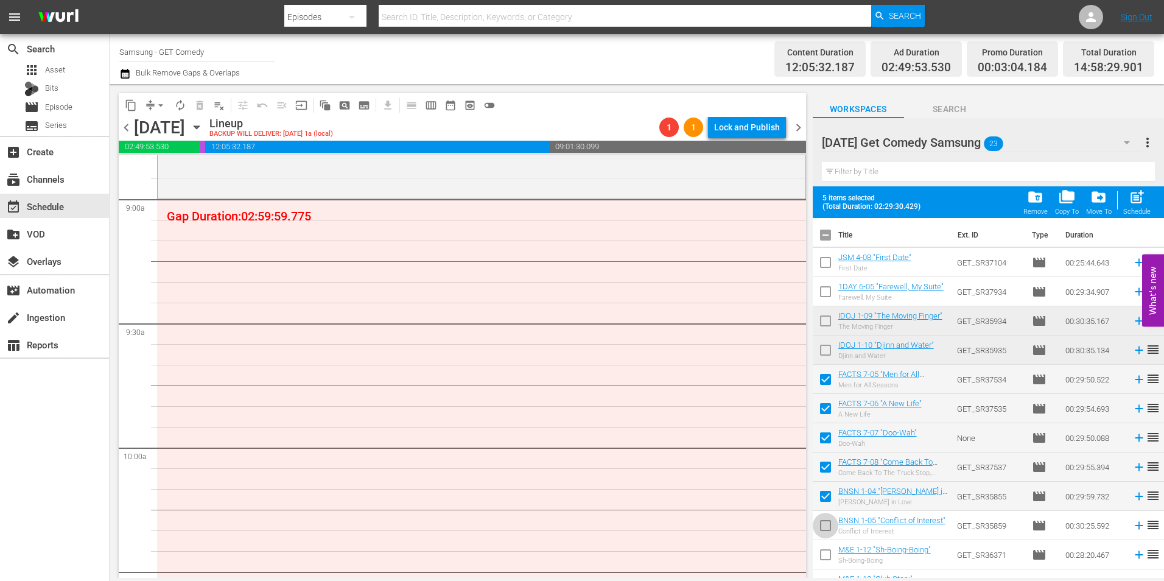
click at [824, 527] on input "checkbox" at bounding box center [826, 528] width 26 height 26
checkbox input "true"
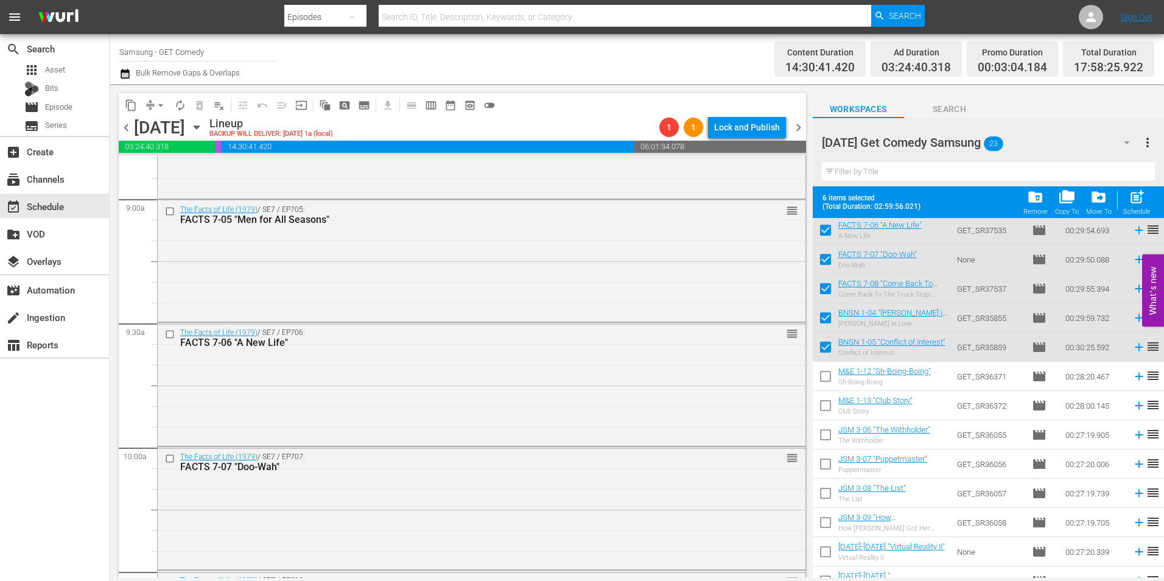
scroll to position [183, 0]
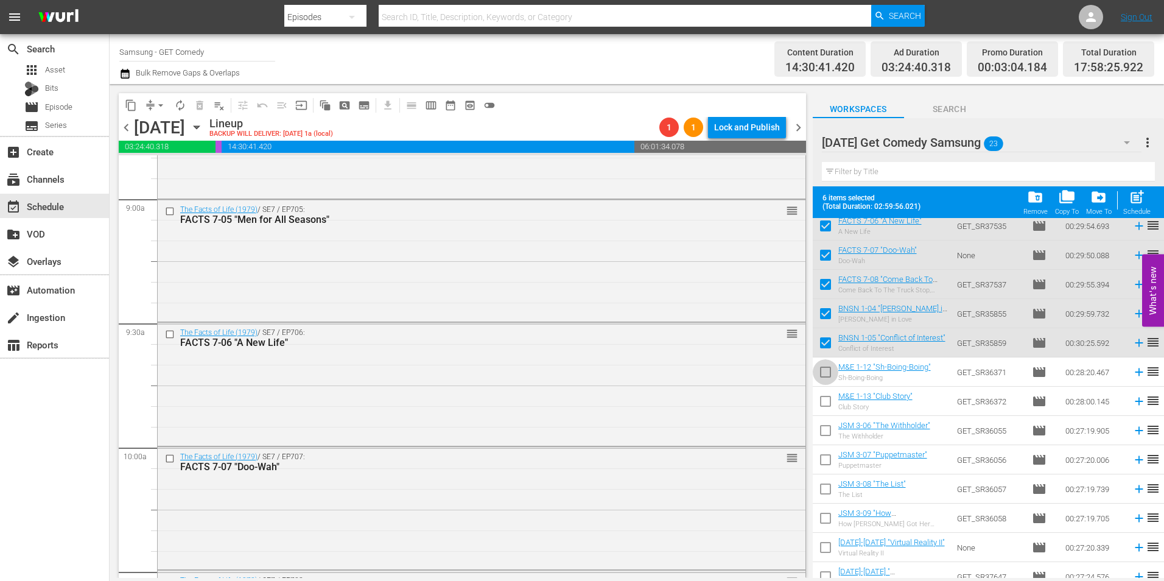
click at [827, 381] on input "checkbox" at bounding box center [826, 375] width 26 height 26
checkbox input "true"
click at [827, 401] on input "checkbox" at bounding box center [826, 404] width 26 height 26
checkbox input "true"
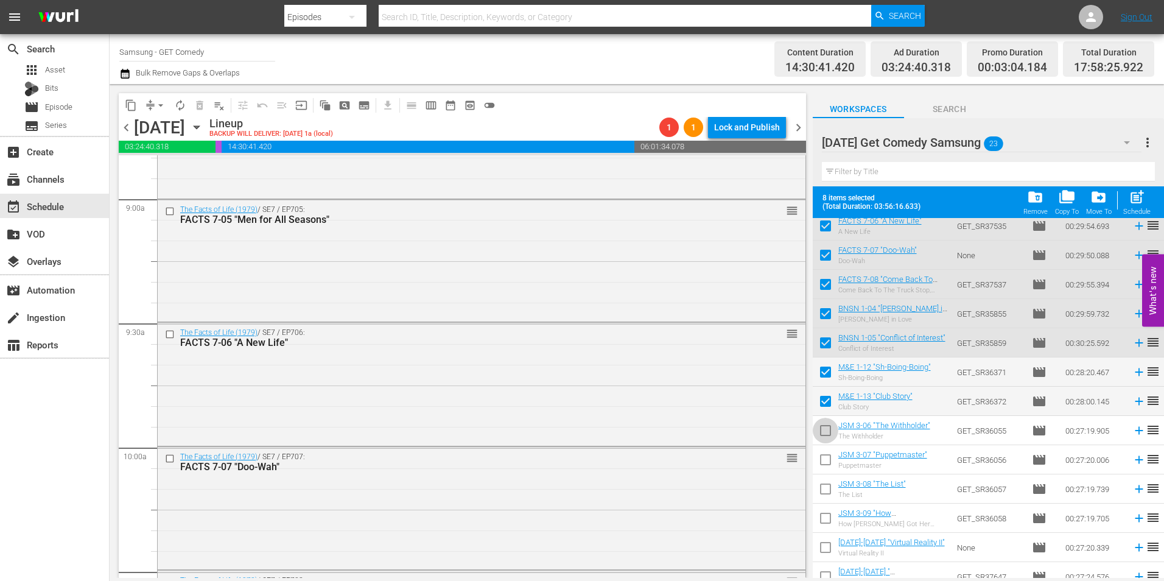
click at [825, 431] on input "checkbox" at bounding box center [826, 433] width 26 height 26
checkbox input "true"
drag, startPoint x: 827, startPoint y: 344, endPoint x: 827, endPoint y: 315, distance: 28.6
click at [827, 343] on input "checkbox" at bounding box center [826, 345] width 26 height 26
checkbox input "false"
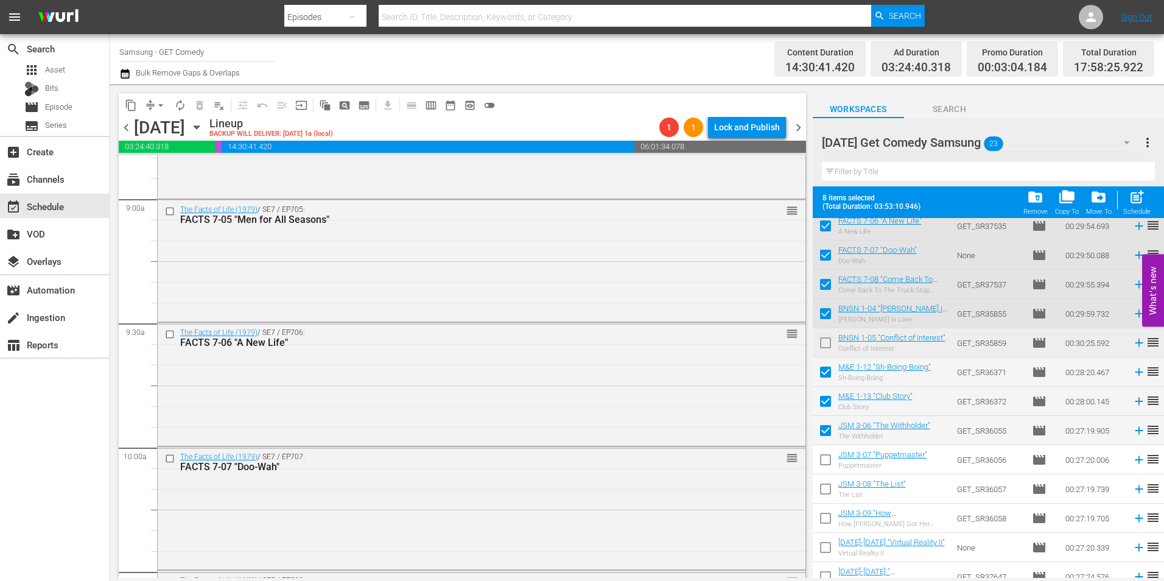
click at [826, 301] on td at bounding box center [826, 313] width 26 height 29
click at [824, 309] on input "checkbox" at bounding box center [826, 316] width 26 height 26
checkbox input "false"
click at [827, 286] on input "checkbox" at bounding box center [826, 287] width 26 height 26
checkbox input "false"
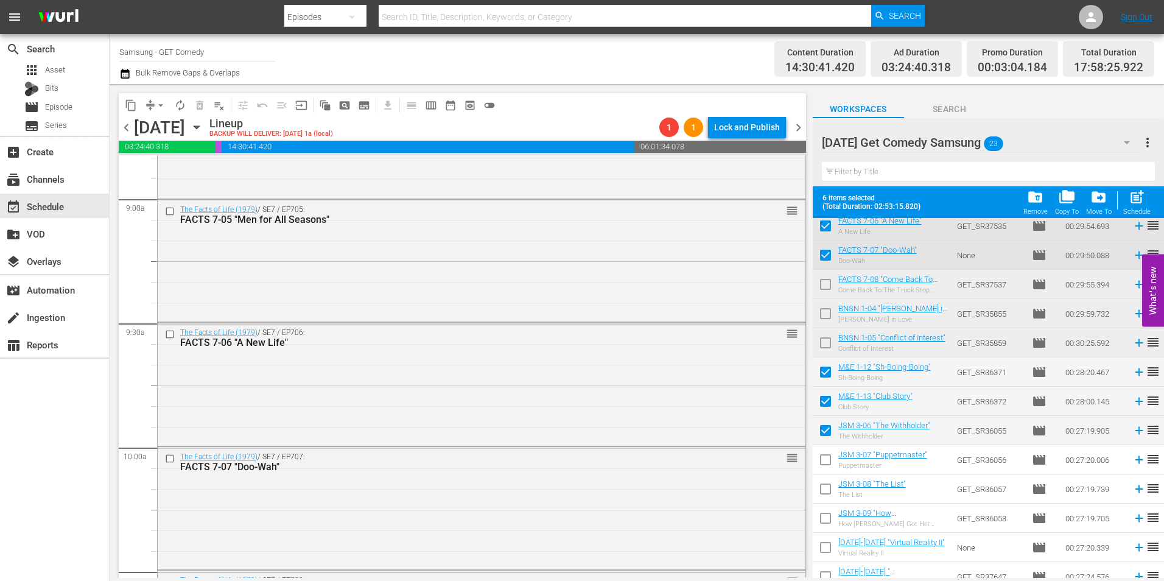
scroll to position [122, 0]
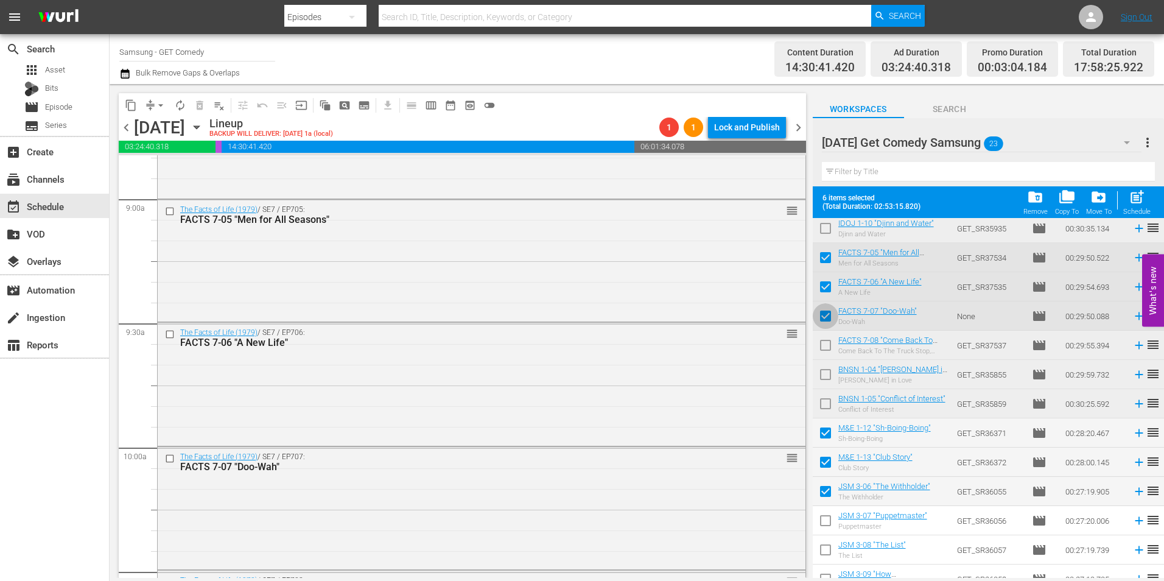
click at [829, 317] on input "checkbox" at bounding box center [826, 319] width 26 height 26
checkbox input "false"
click at [829, 286] on input "checkbox" at bounding box center [826, 289] width 26 height 26
checkbox input "false"
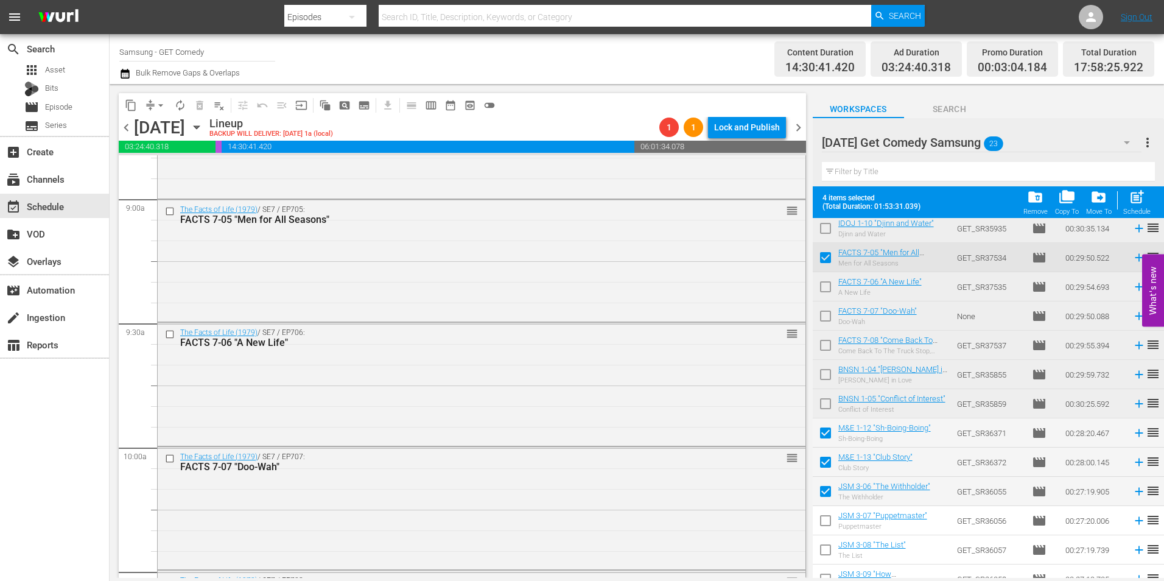
click at [824, 258] on input "checkbox" at bounding box center [826, 260] width 26 height 26
checkbox input "false"
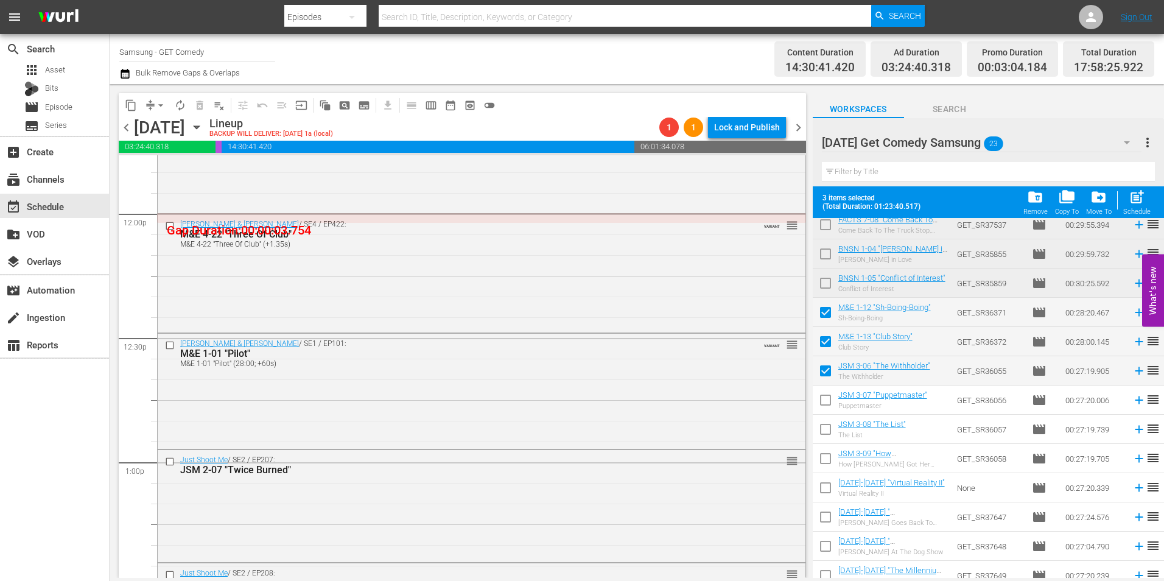
scroll to position [244, 0]
drag, startPoint x: 825, startPoint y: 404, endPoint x: 834, endPoint y: 426, distance: 23.7
click at [825, 404] on input "checkbox" at bounding box center [826, 401] width 26 height 26
checkbox input "true"
click at [826, 434] on input "checkbox" at bounding box center [826, 431] width 26 height 26
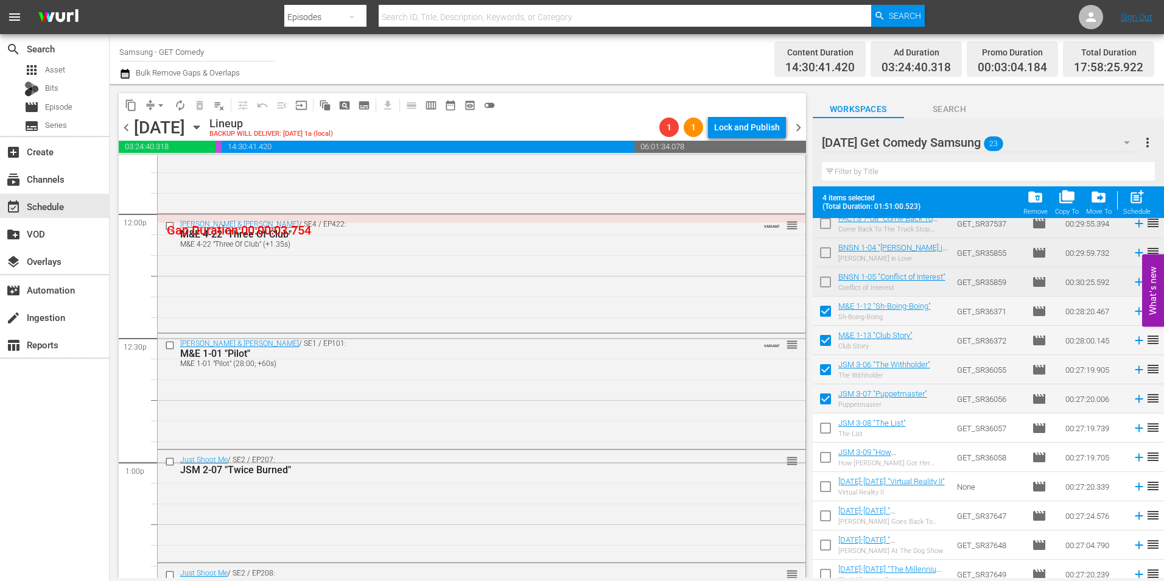
checkbox input "true"
drag, startPoint x: 826, startPoint y: 467, endPoint x: 827, endPoint y: 478, distance: 11.0
click at [826, 468] on input "checkbox" at bounding box center [826, 460] width 26 height 26
checkbox input "true"
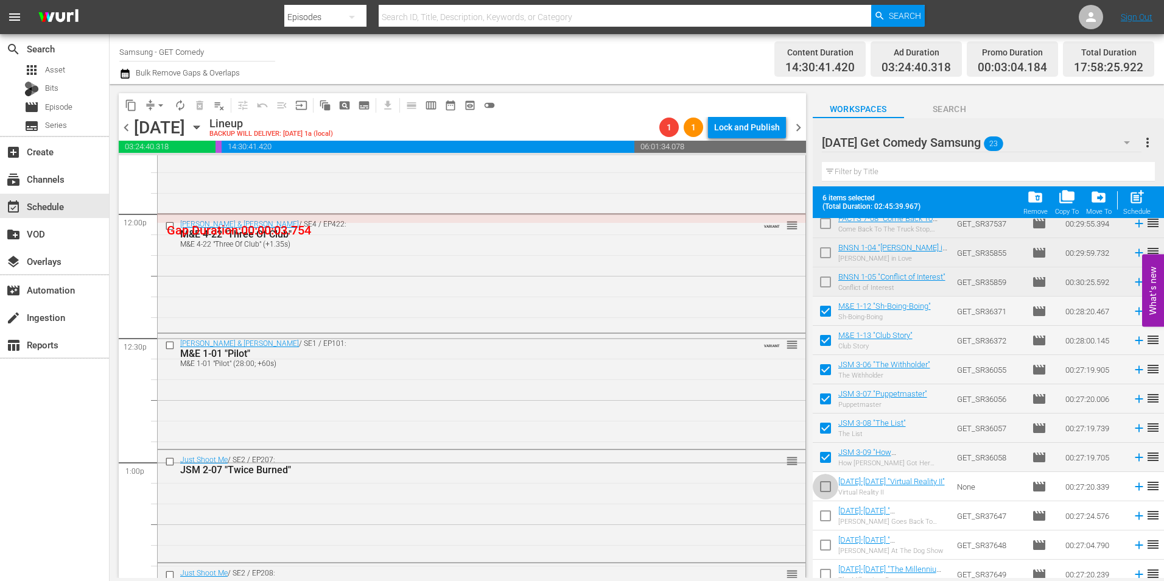
click at [827, 493] on input "checkbox" at bounding box center [826, 489] width 26 height 26
checkbox input "true"
click at [827, 518] on input "checkbox" at bounding box center [826, 518] width 26 height 26
checkbox input "true"
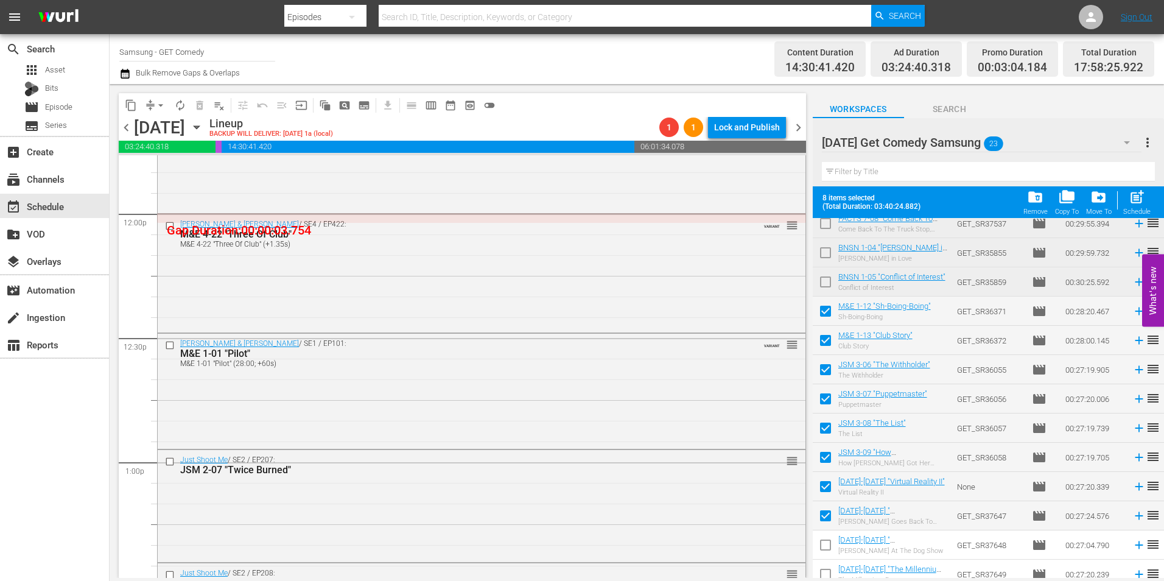
click at [823, 546] on input "checkbox" at bounding box center [826, 548] width 26 height 26
checkbox input "true"
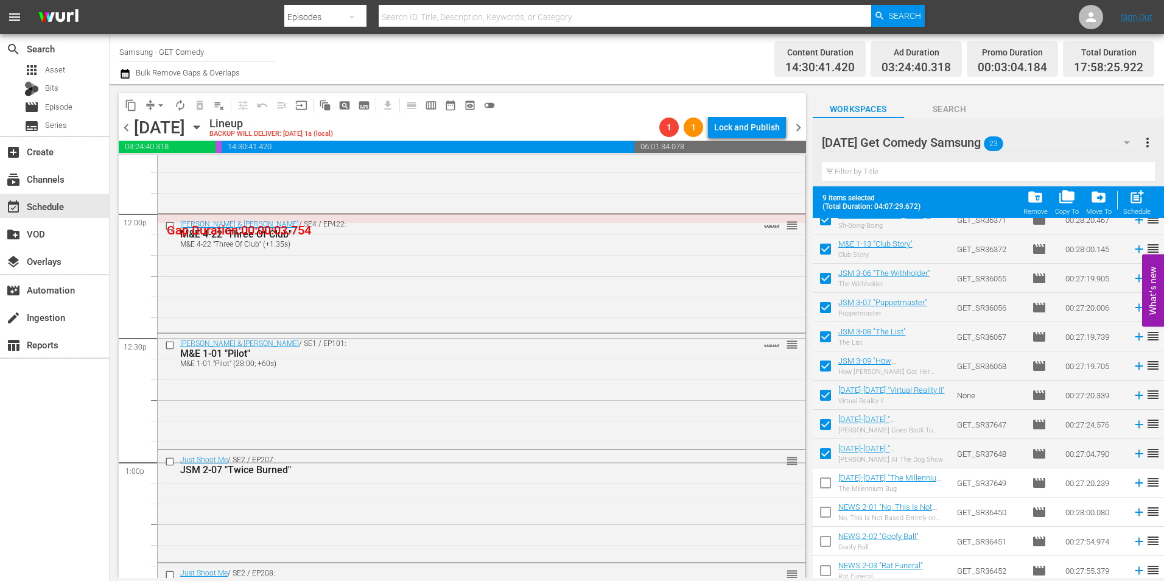
scroll to position [340, 0]
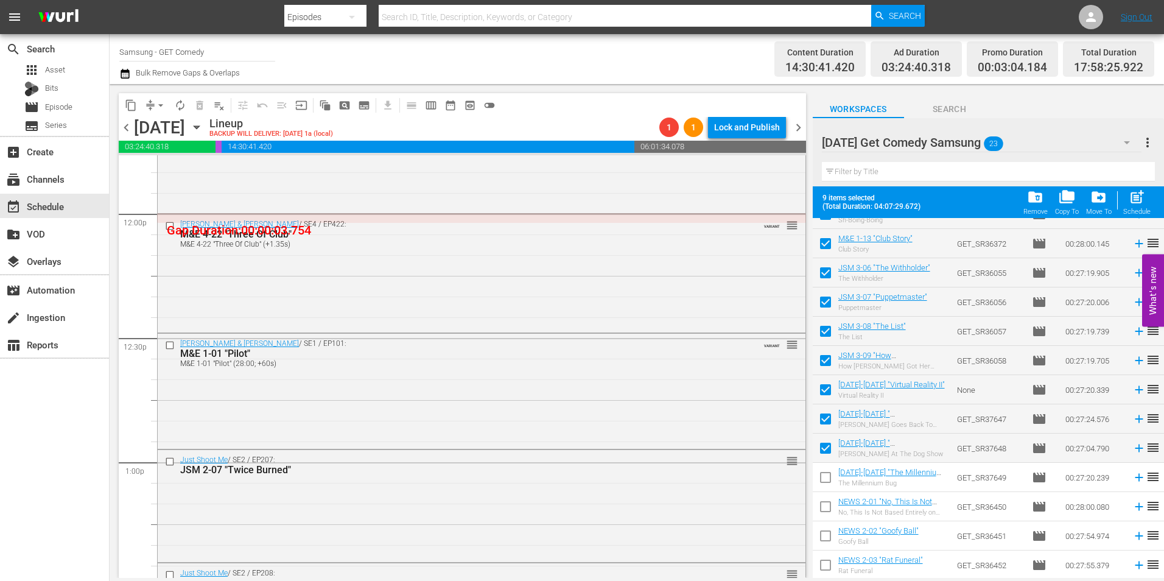
click at [825, 483] on input "checkbox" at bounding box center [826, 480] width 26 height 26
checkbox input "true"
click at [822, 507] on input "checkbox" at bounding box center [826, 509] width 26 height 26
checkbox input "true"
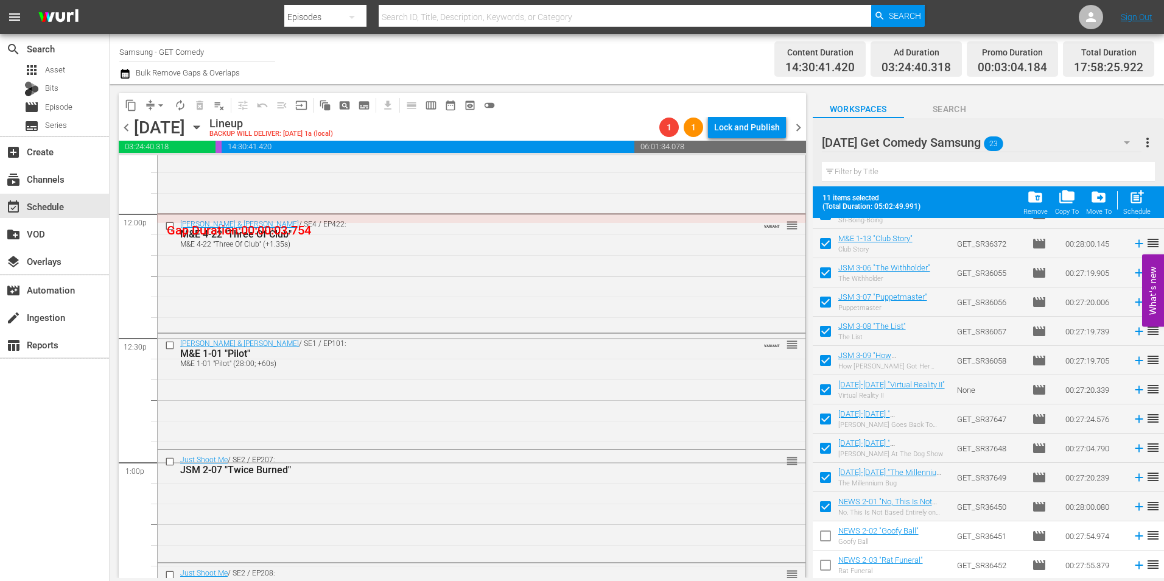
click at [824, 545] on input "checkbox" at bounding box center [826, 538] width 26 height 26
checkbox input "true"
click at [824, 566] on input "checkbox" at bounding box center [826, 568] width 26 height 26
checkbox input "true"
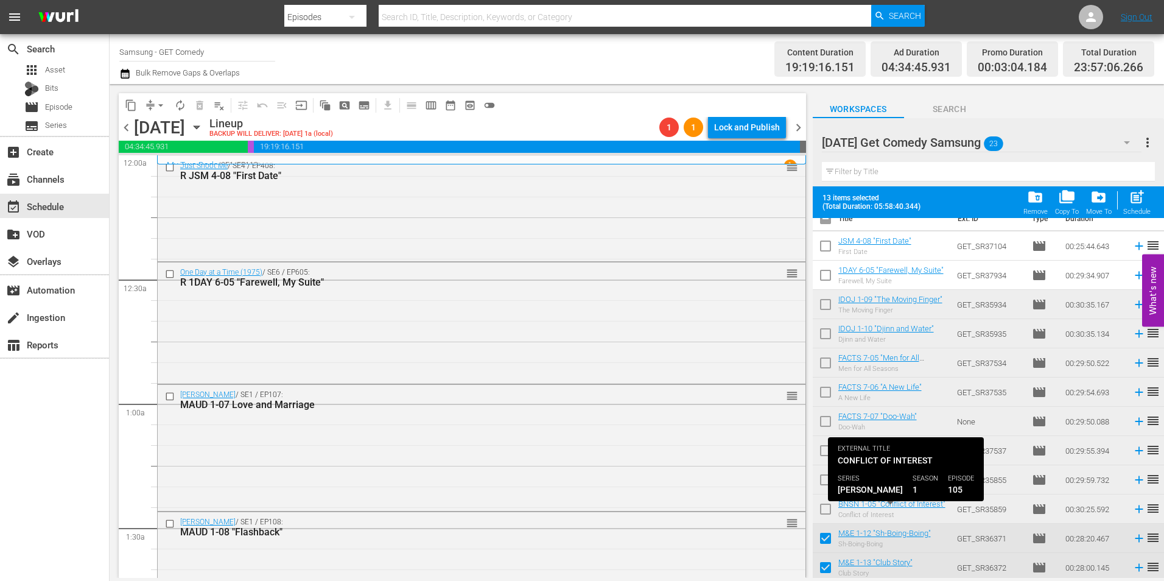
scroll to position [0, 0]
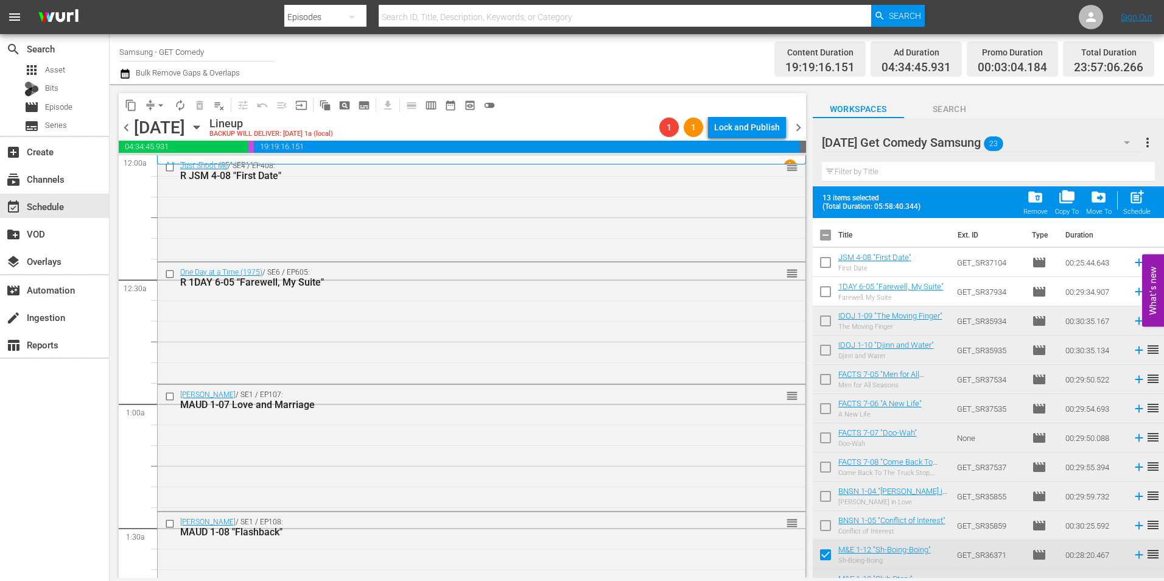
drag, startPoint x: 829, startPoint y: 234, endPoint x: 822, endPoint y: 233, distance: 7.5
click at [829, 234] on input "checkbox" at bounding box center [826, 238] width 26 height 26
checkbox input "true"
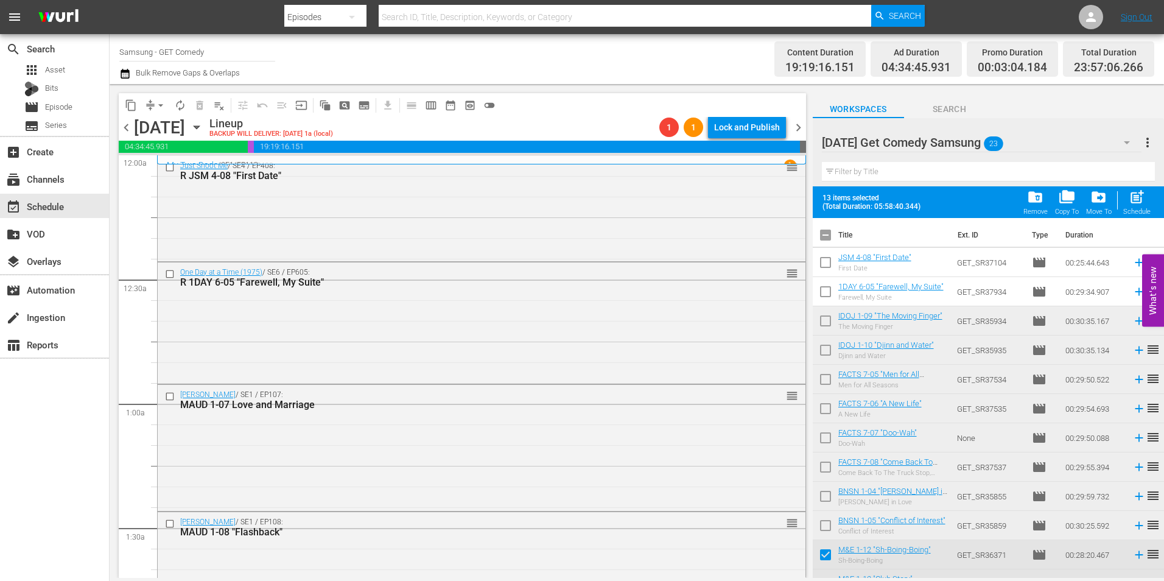
checkbox input "true"
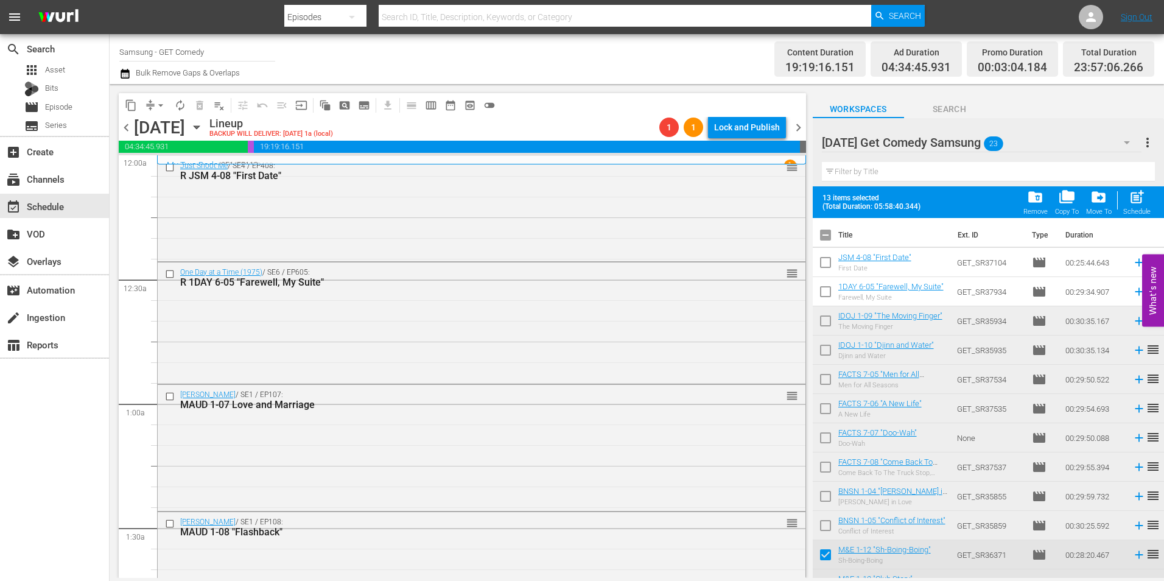
checkbox input "true"
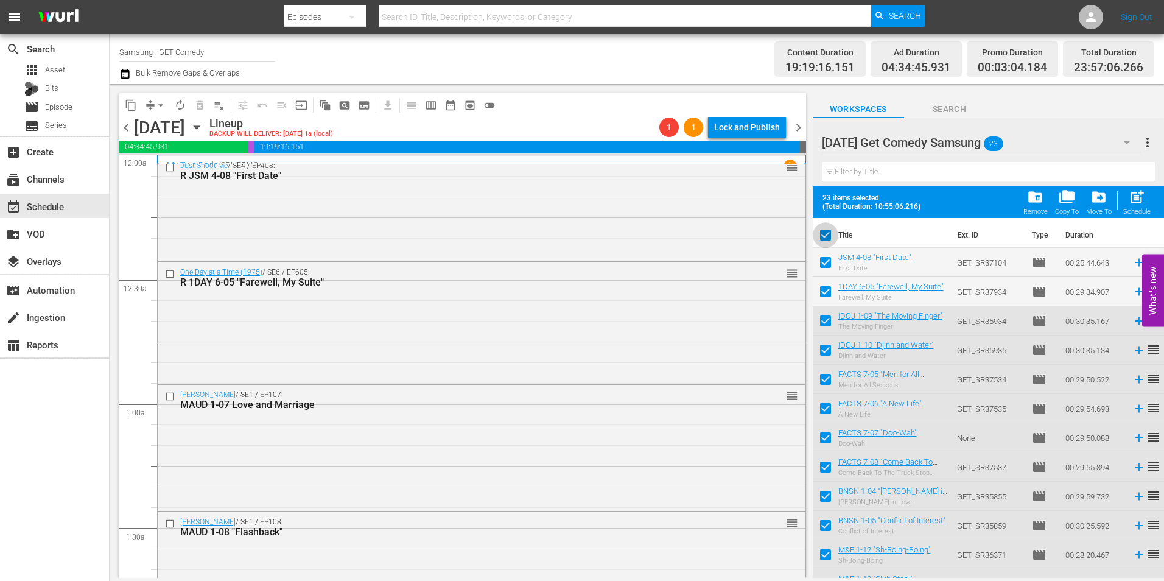
click at [823, 233] on input "checkbox" at bounding box center [826, 238] width 26 height 26
checkbox input "false"
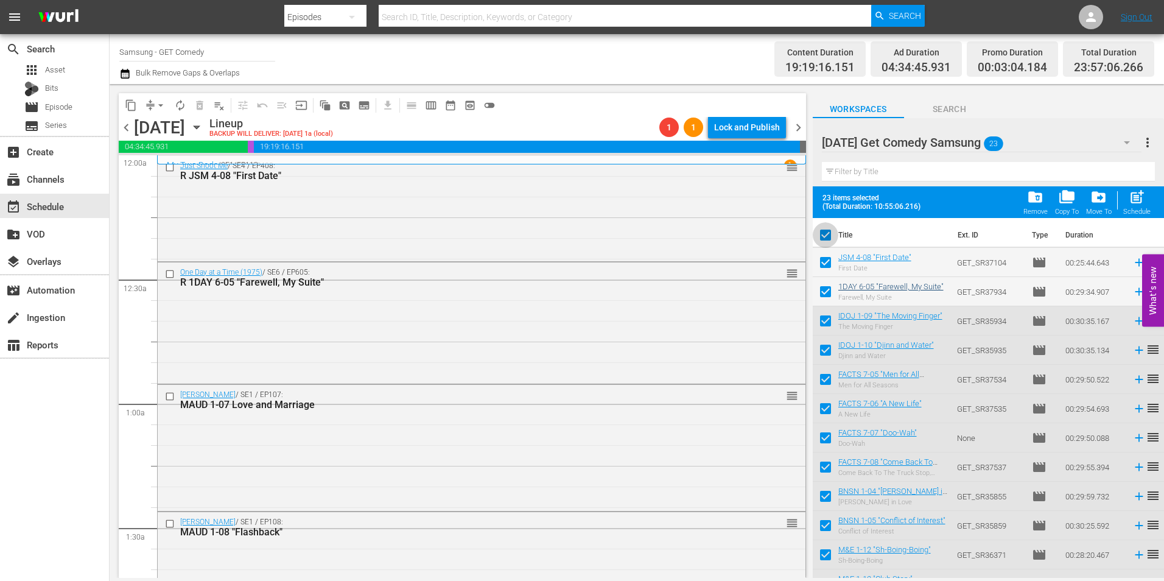
checkbox input "false"
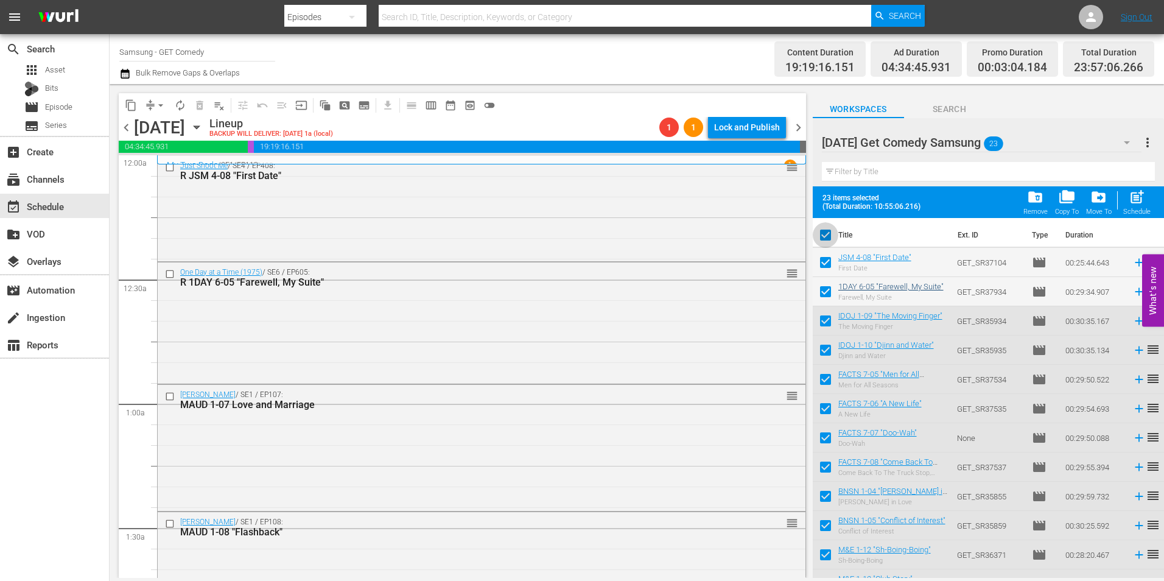
checkbox input "false"
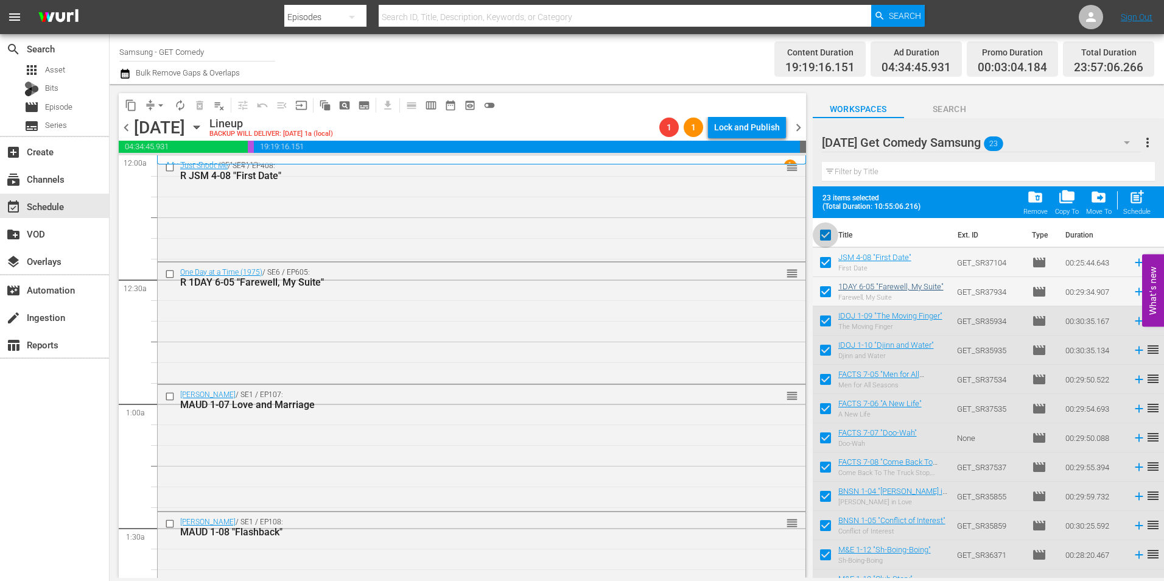
checkbox input "false"
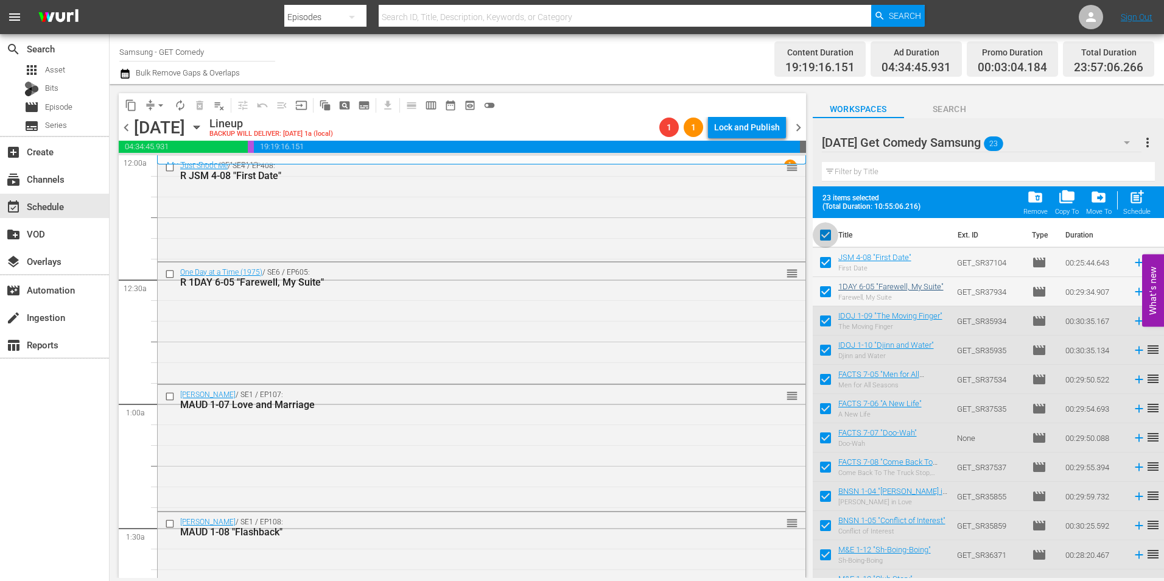
checkbox input "false"
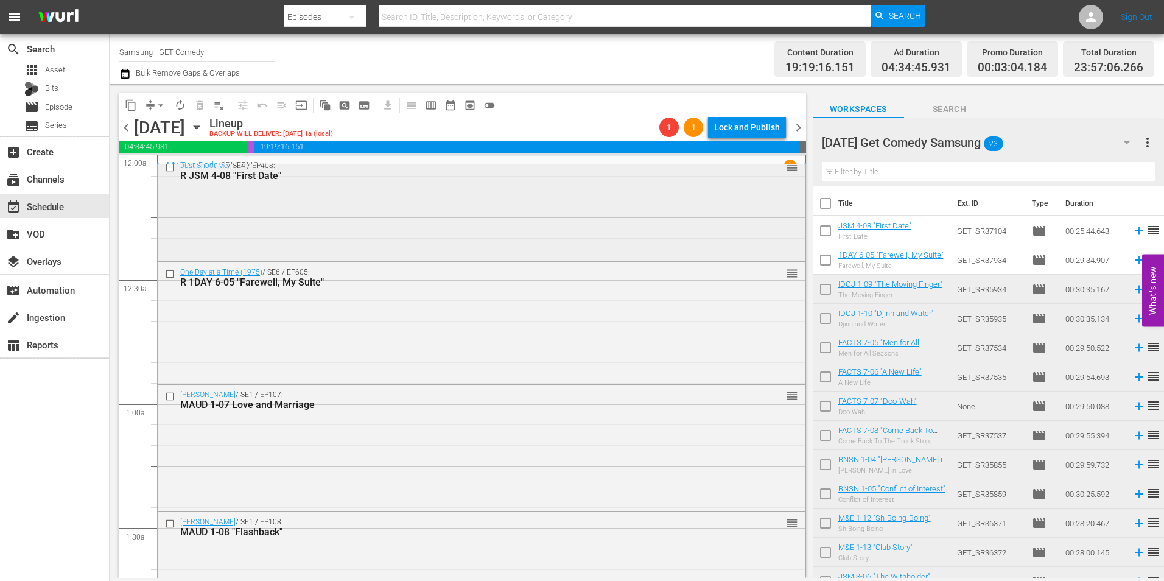
click at [351, 231] on div "Just Shoot Me / SE4 / EP408: R JSM 4-08 "First Date" reorder" at bounding box center [482, 207] width 648 height 103
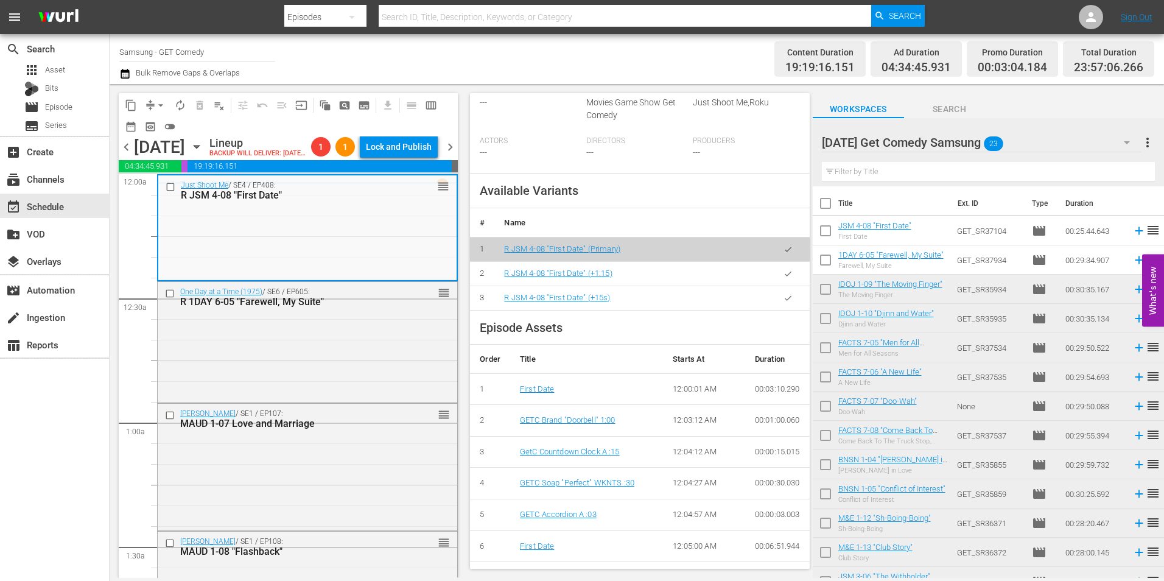
scroll to position [365, 0]
click at [364, 340] on div "One Day at a Time (1975) / SE6 / EP605: R 1DAY 6-05 "Farewell, My Suite" reorder" at bounding box center [308, 341] width 300 height 119
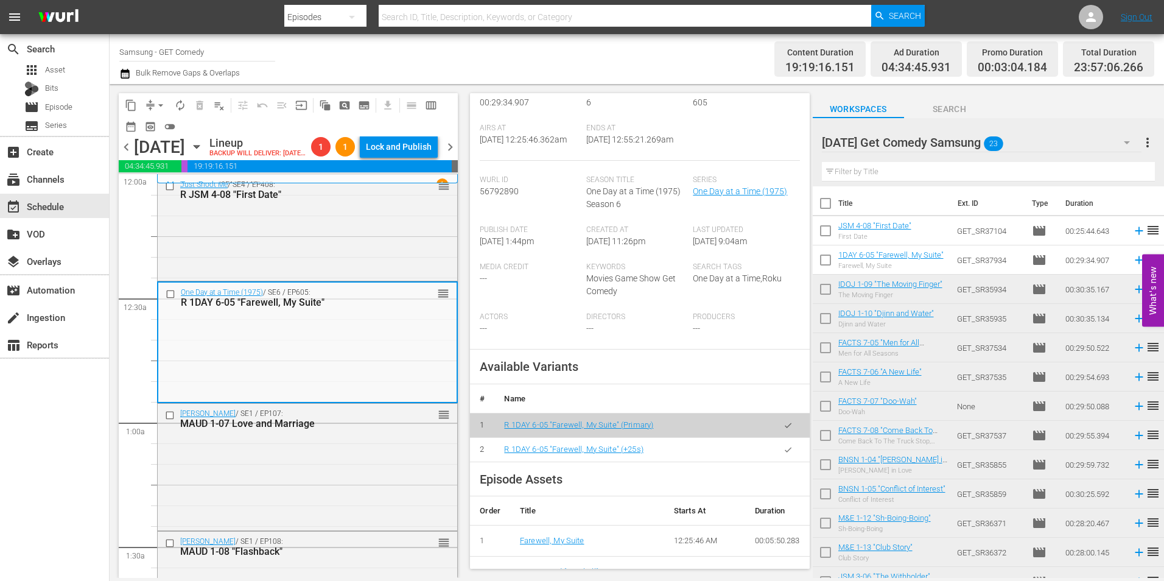
scroll to position [183, 0]
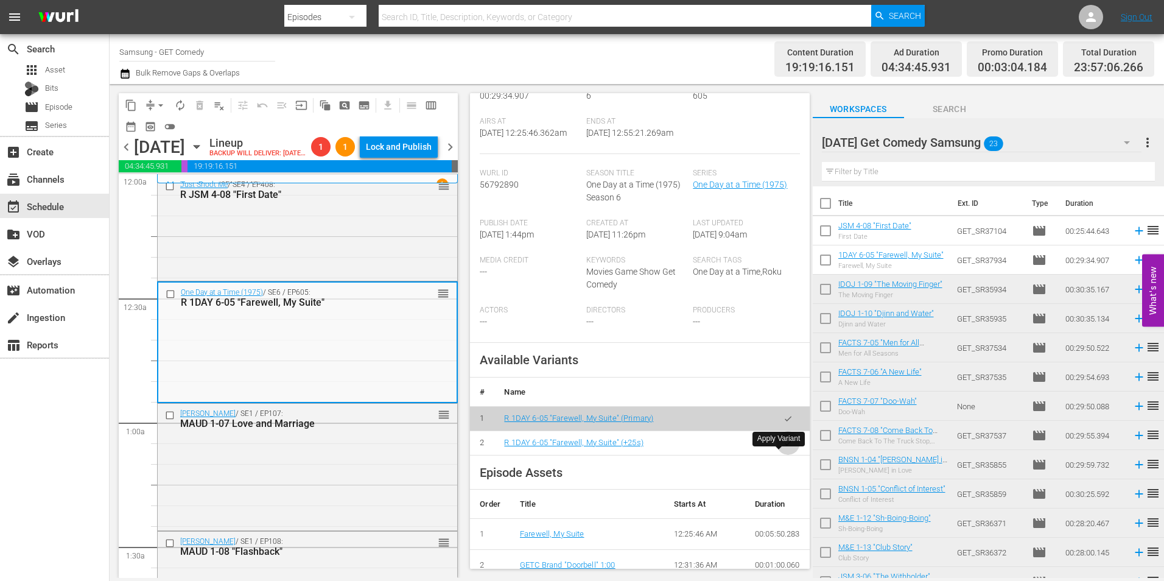
click at [784, 447] on icon "button" at bounding box center [788, 442] width 9 height 9
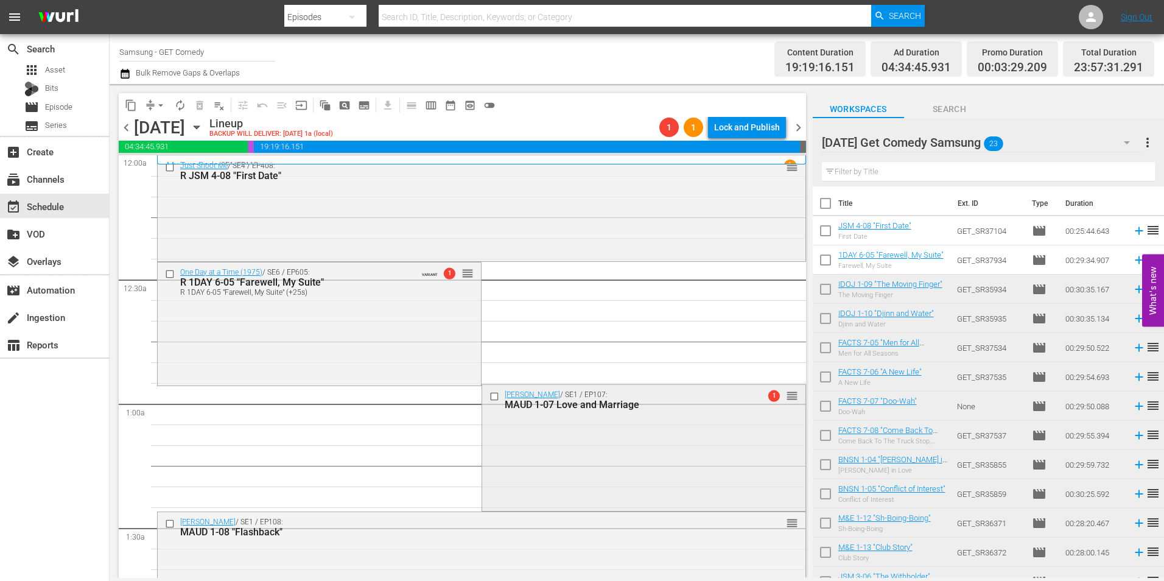
click at [582, 478] on div "Maude / SE1 / EP107: MAUD 1-07 Love and Marriage 1 reorder" at bounding box center [643, 447] width 323 height 124
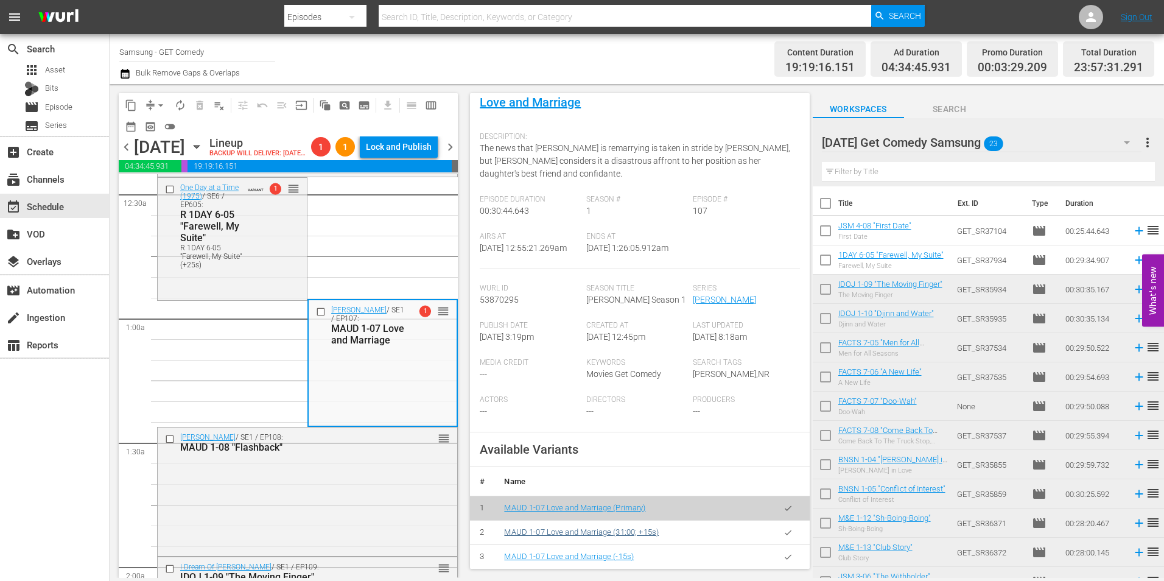
scroll to position [122, 0]
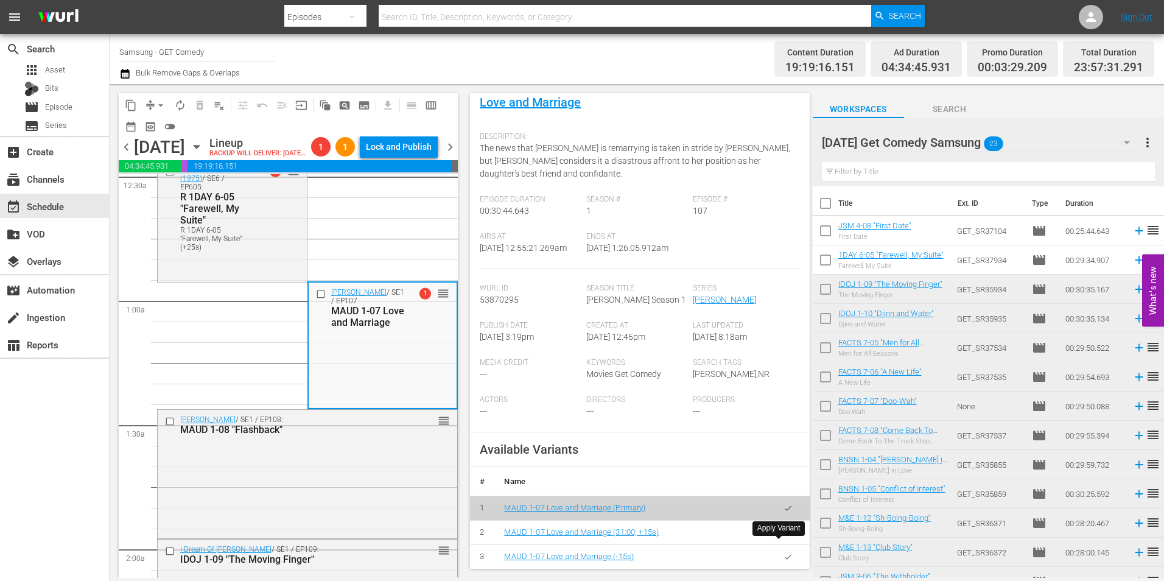
click at [784, 537] on icon "button" at bounding box center [788, 532] width 9 height 9
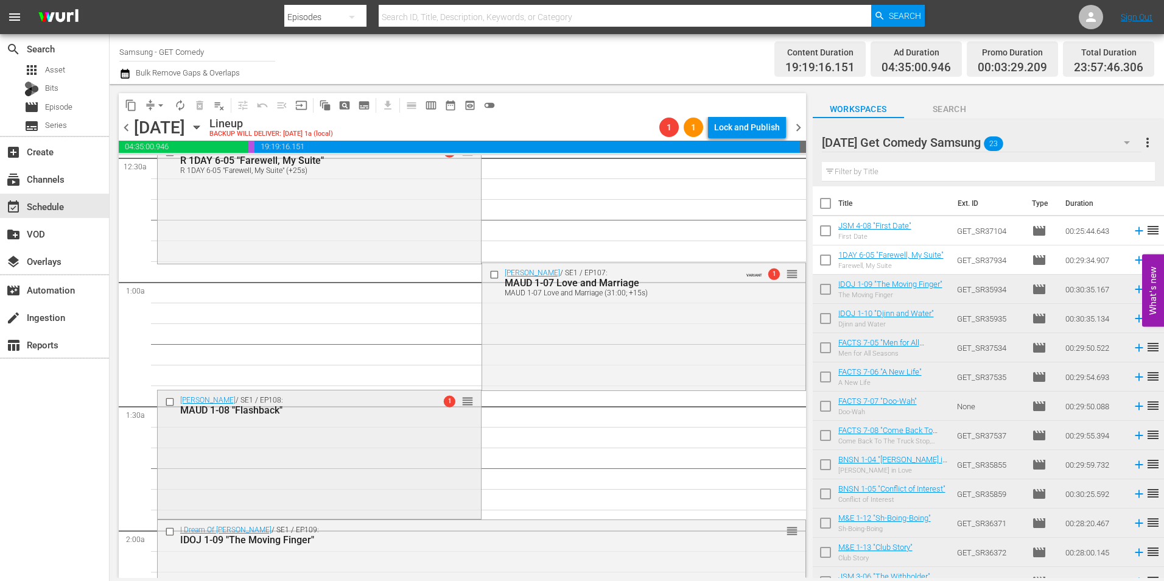
click at [326, 499] on div "Maude / SE1 / EP108: MAUD 1-08 "Flashback" 1 reorder" at bounding box center [319, 453] width 323 height 126
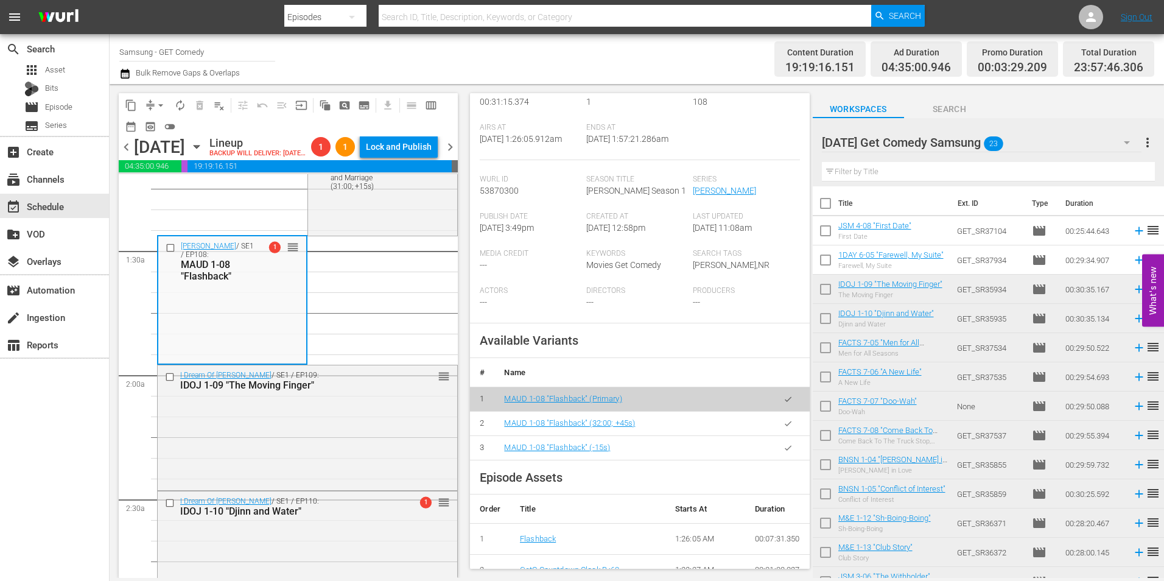
scroll to position [304, 0]
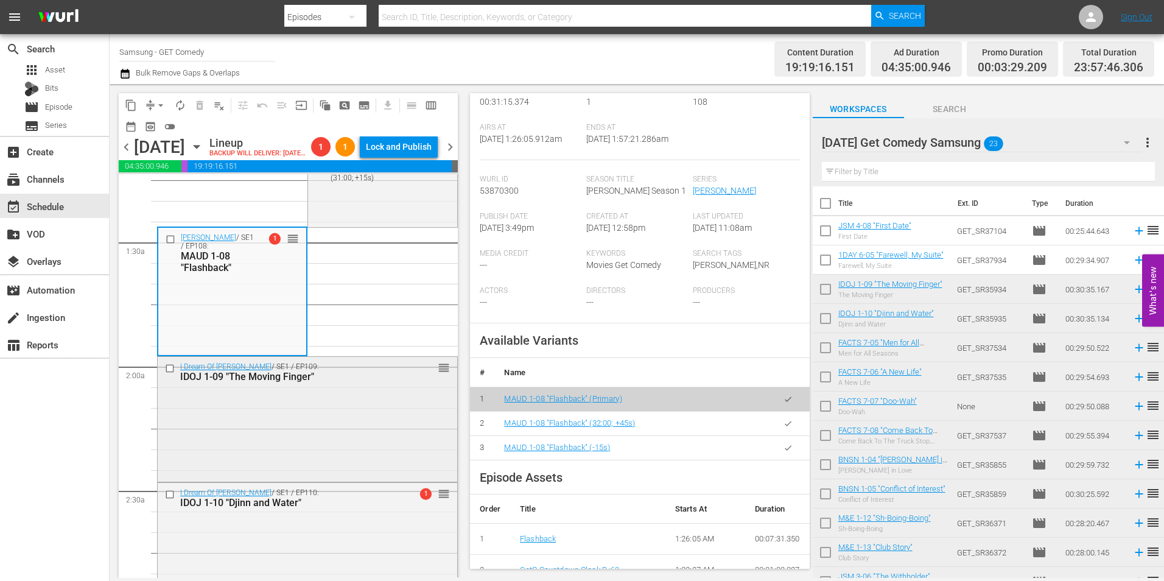
click at [357, 470] on div "I Dream Of Jeannie / SE1 / EP109: IDOJ 1-09 "The Moving Finger" reorder" at bounding box center [308, 418] width 300 height 123
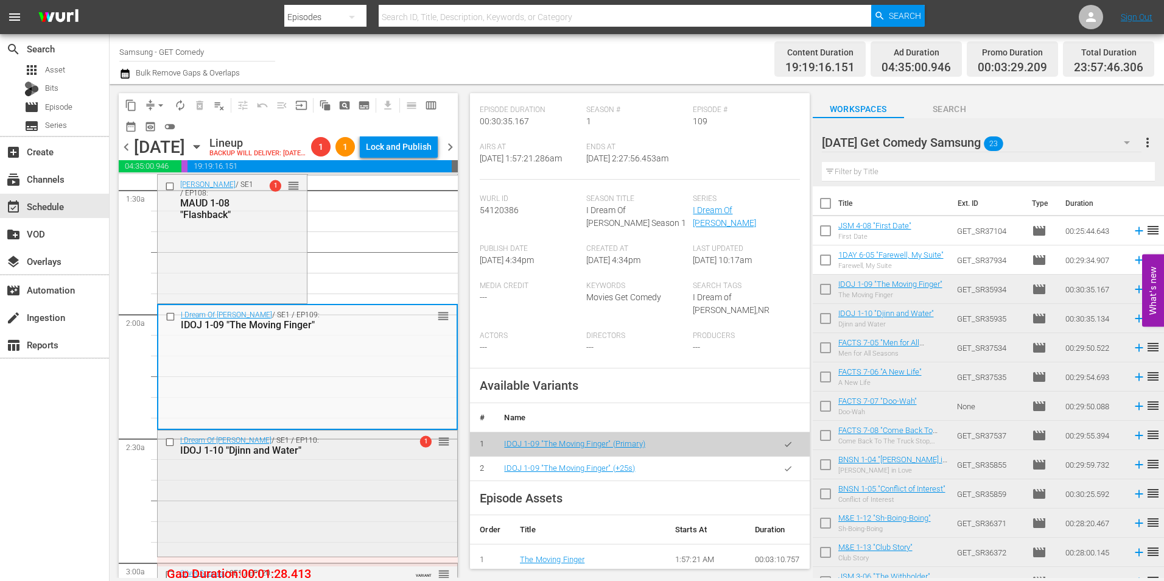
scroll to position [426, 0]
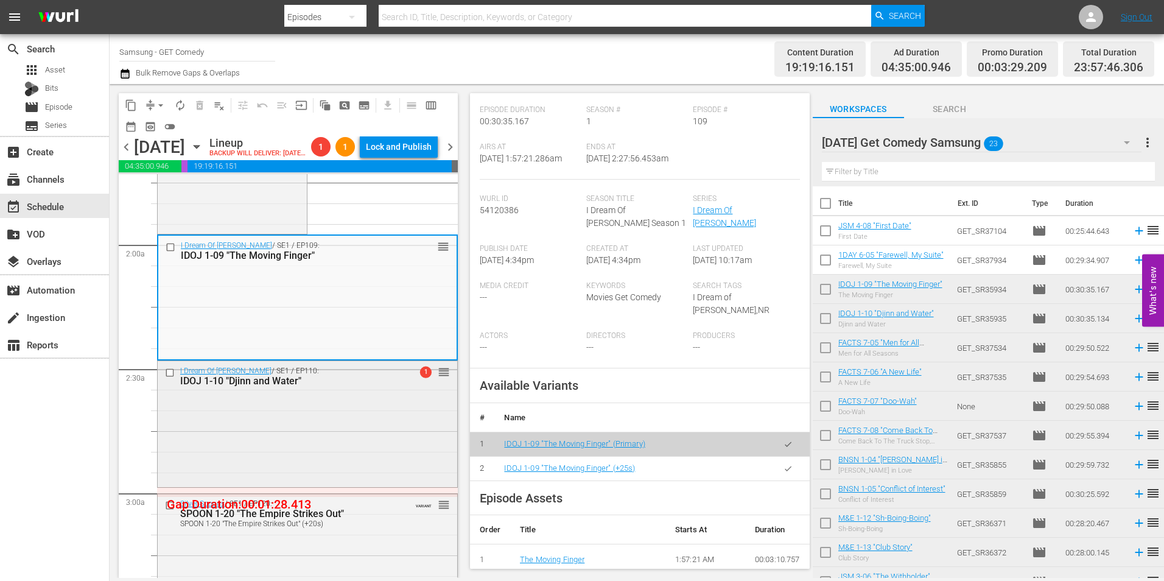
click at [382, 447] on div "I Dream Of Jeannie / SE1 / EP110: IDOJ 1-10 "Djinn and Water" 1 reorder" at bounding box center [308, 422] width 300 height 123
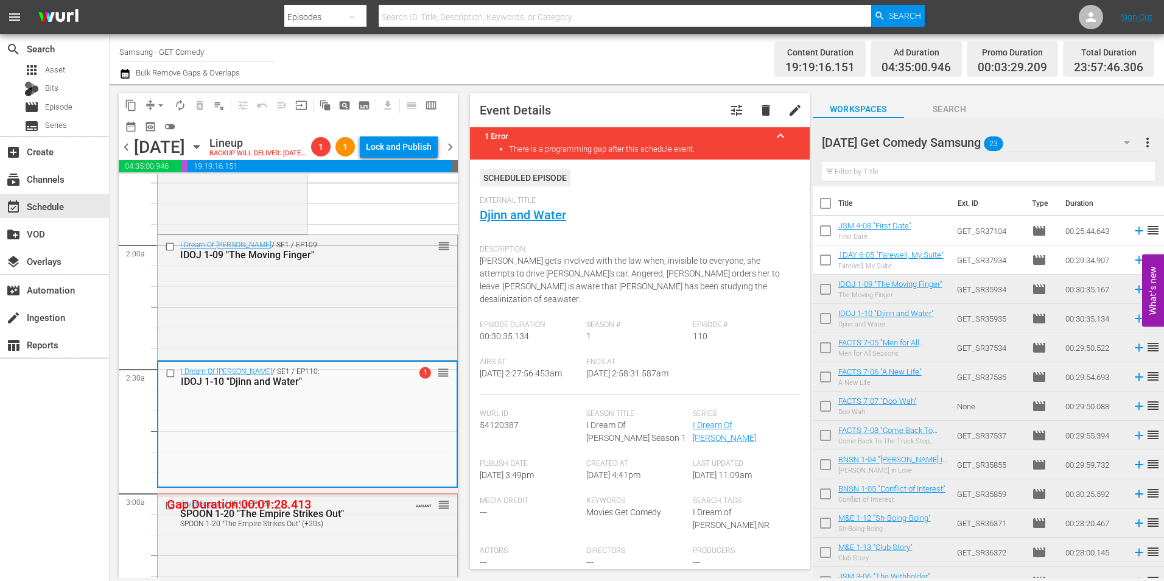
scroll to position [183, 0]
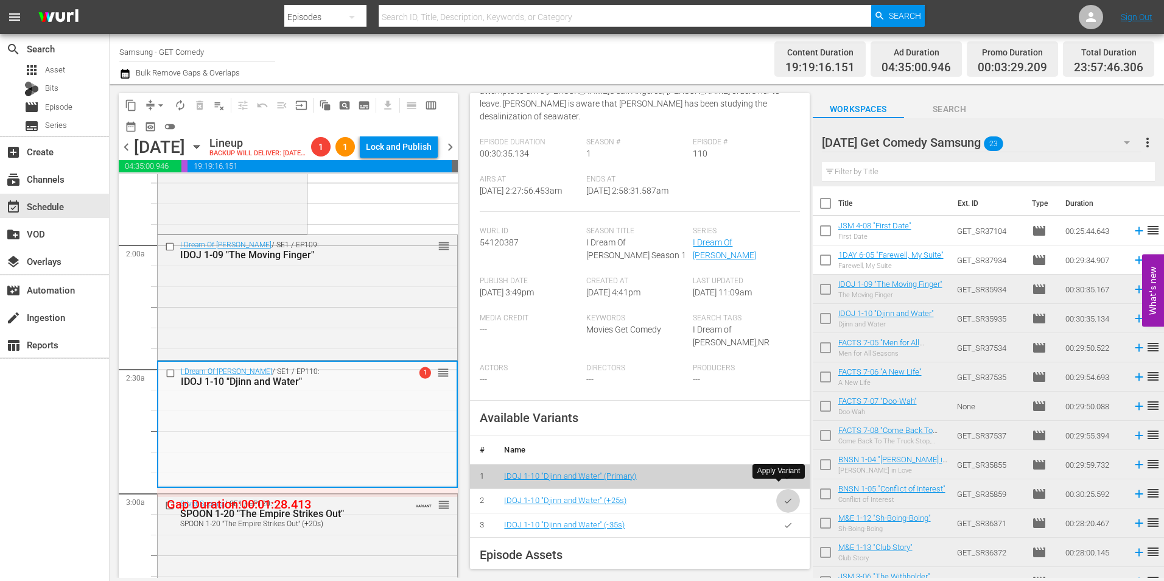
click at [784, 496] on icon "button" at bounding box center [788, 500] width 9 height 9
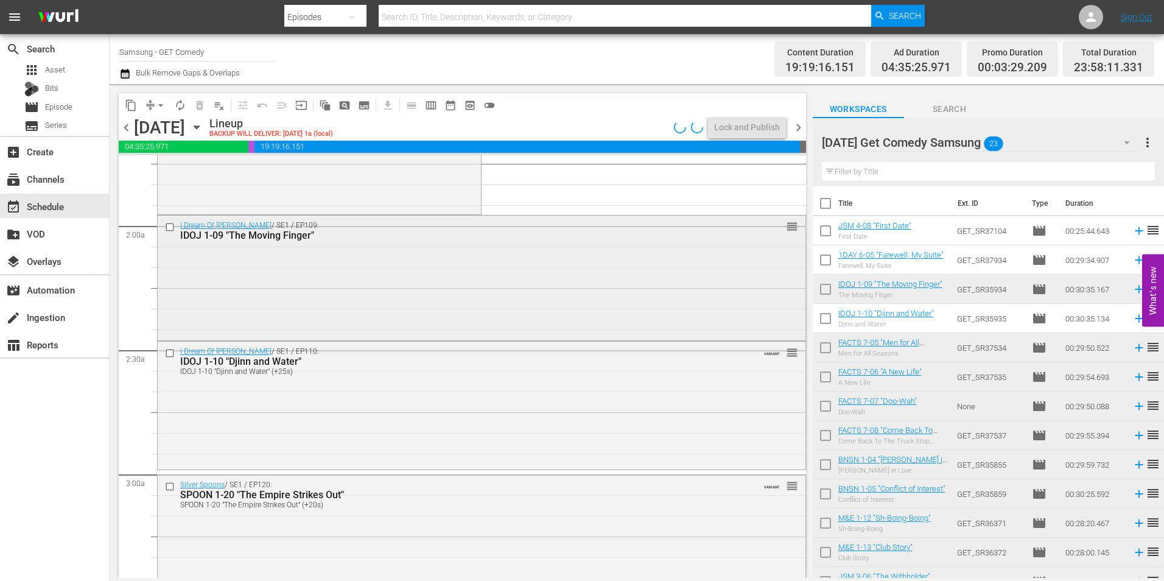
click at [475, 295] on div "I Dream Of Jeannie / SE1 / EP109: IDOJ 1-09 "The Moving Finger" reorder" at bounding box center [482, 277] width 648 height 123
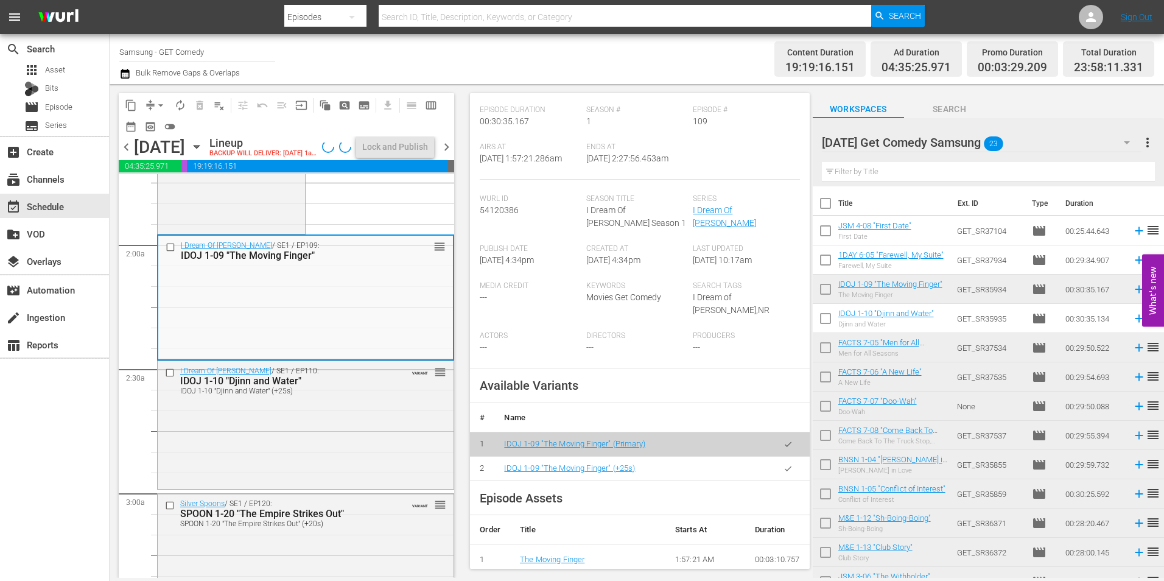
click at [784, 466] on icon "button" at bounding box center [788, 468] width 9 height 9
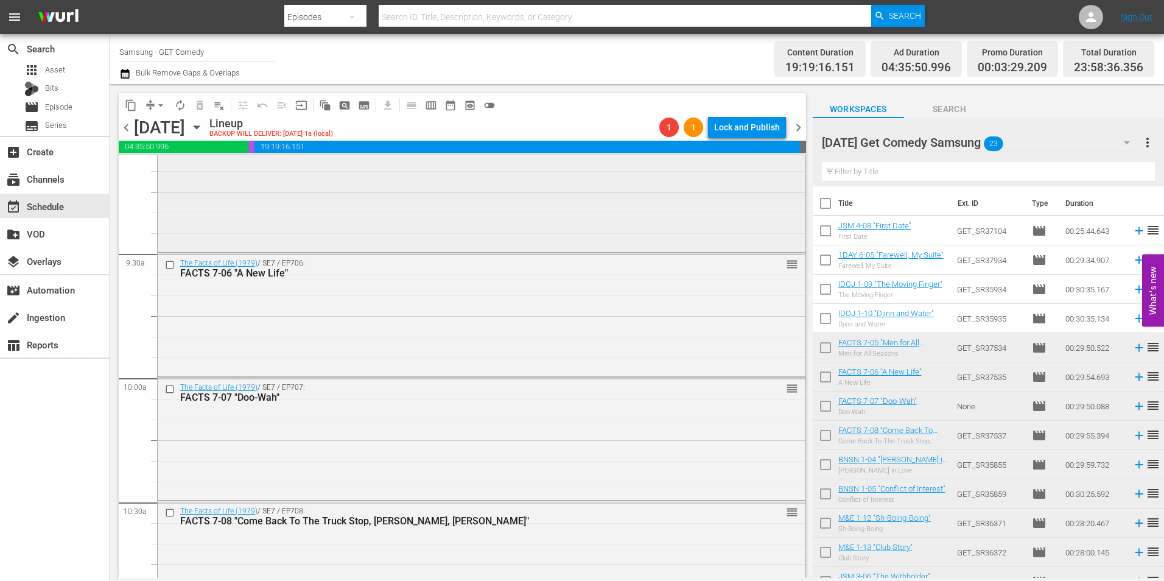
scroll to position [2192, 0]
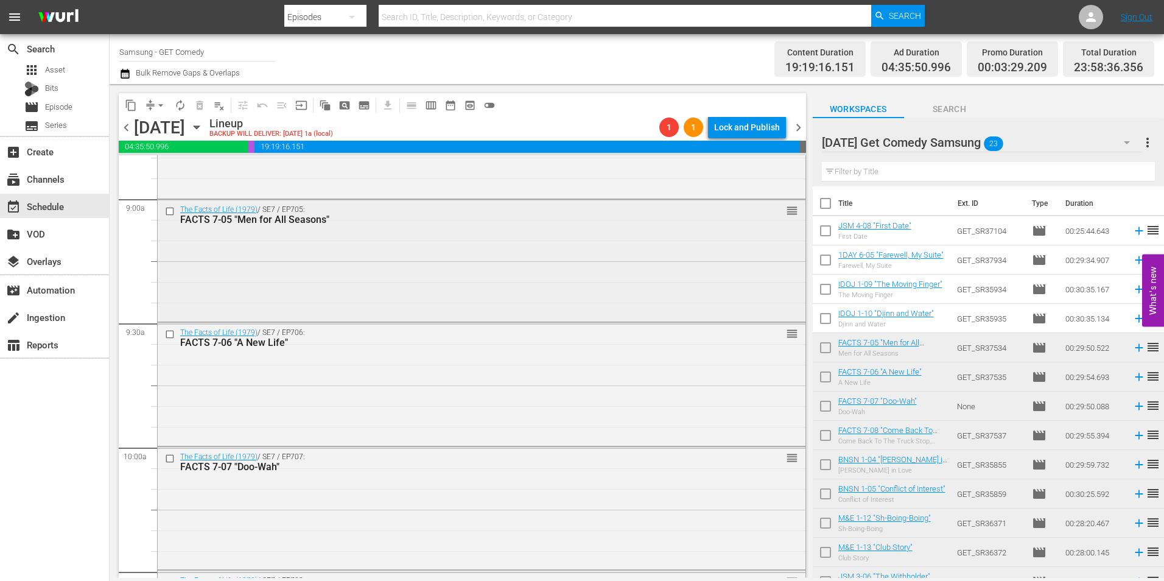
click at [398, 268] on div "The Facts of Life (1979) / SE7 / EP705: FACTS 7-05 "Men for All Seasons" reorder" at bounding box center [482, 260] width 648 height 120
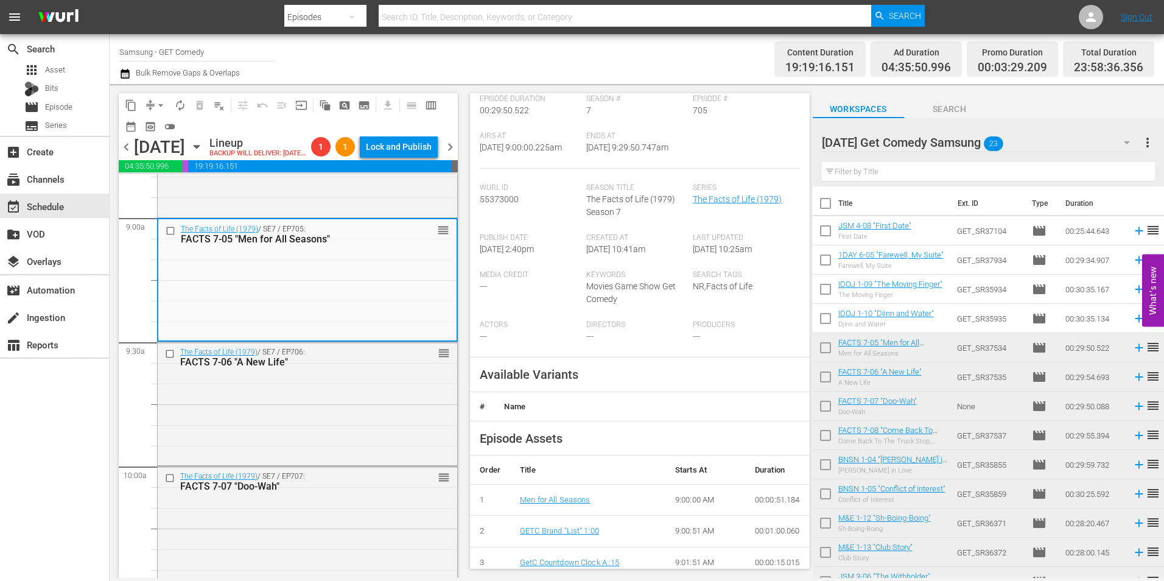
scroll to position [183, 0]
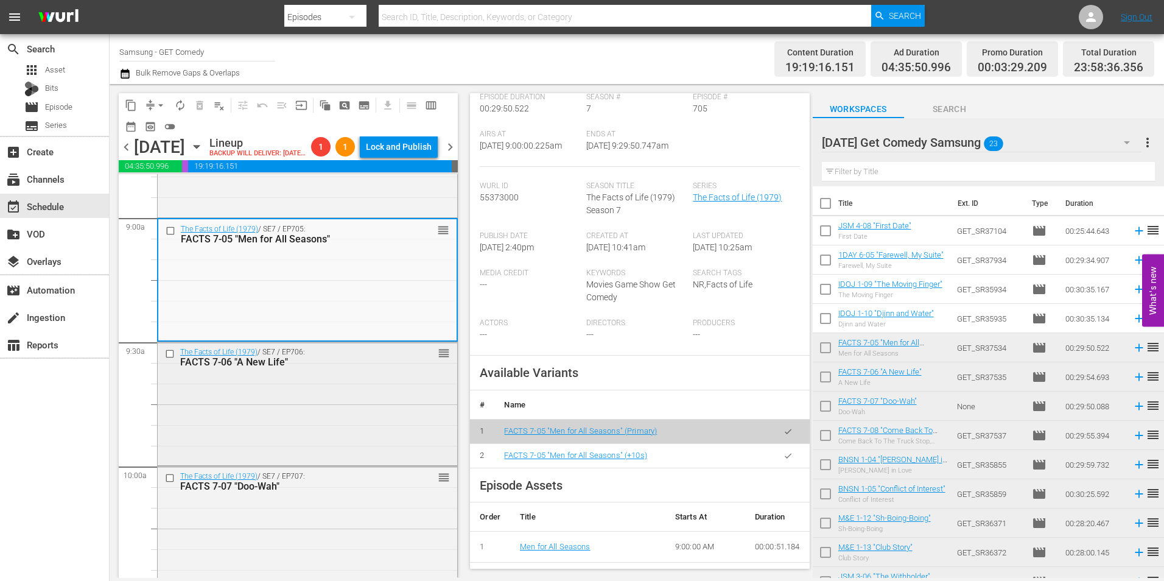
click at [332, 437] on div "The Facts of Life (1979) / SE7 / EP706: FACTS 7-06 "A New Life" reorder" at bounding box center [308, 402] width 300 height 120
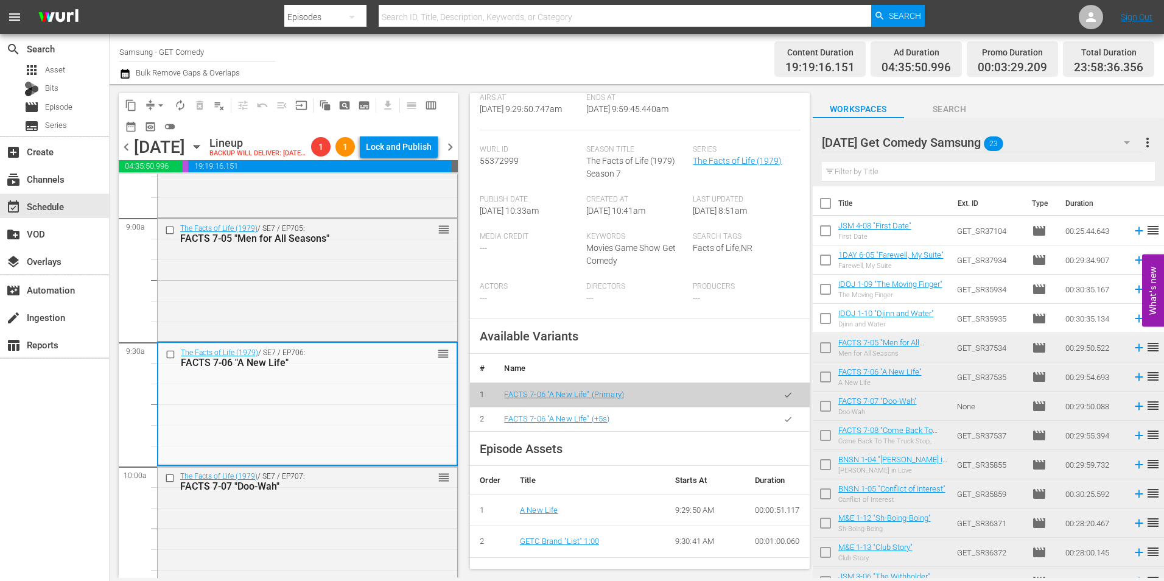
scroll to position [244, 0]
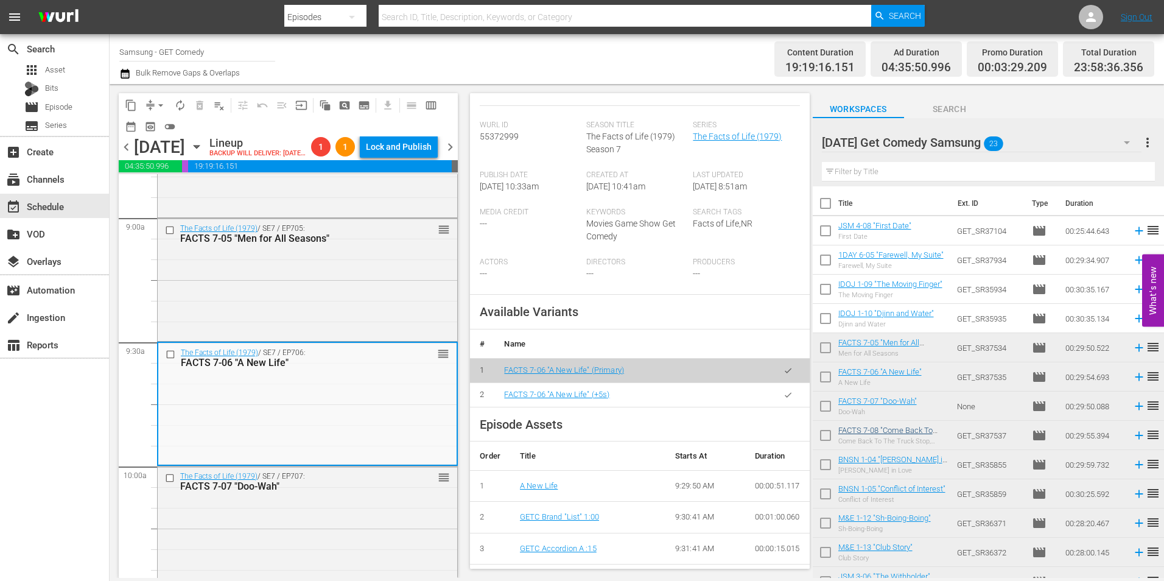
drag, startPoint x: 777, startPoint y: 409, endPoint x: 844, endPoint y: 431, distance: 70.5
click at [784, 399] on icon "button" at bounding box center [788, 394] width 9 height 9
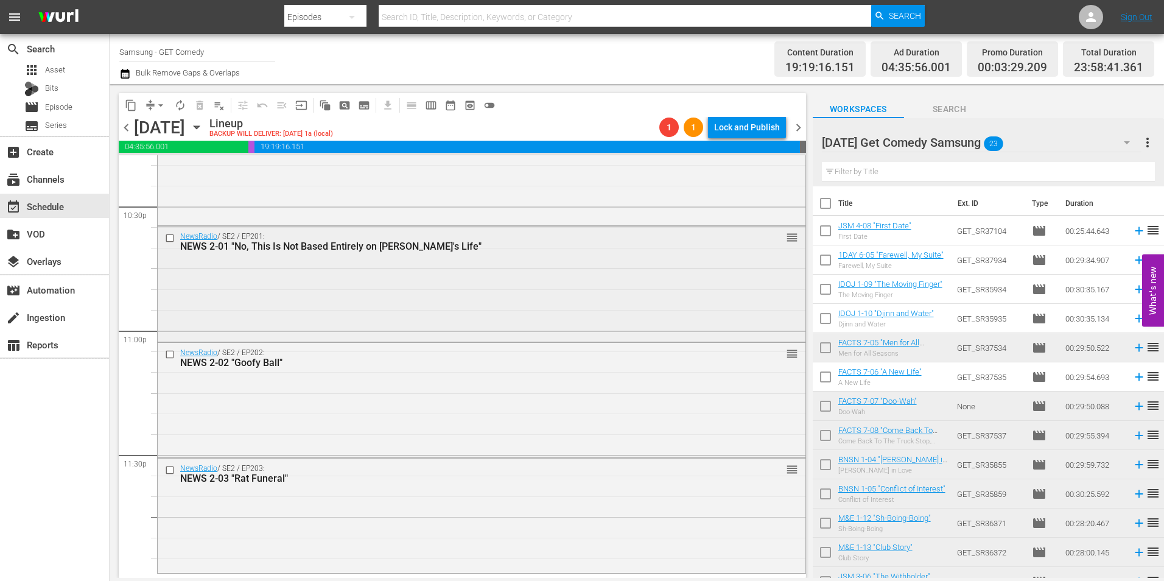
scroll to position [5539, 0]
click at [341, 475] on div "NEWS 2-03 "Rat Funeral"" at bounding box center [458, 477] width 557 height 12
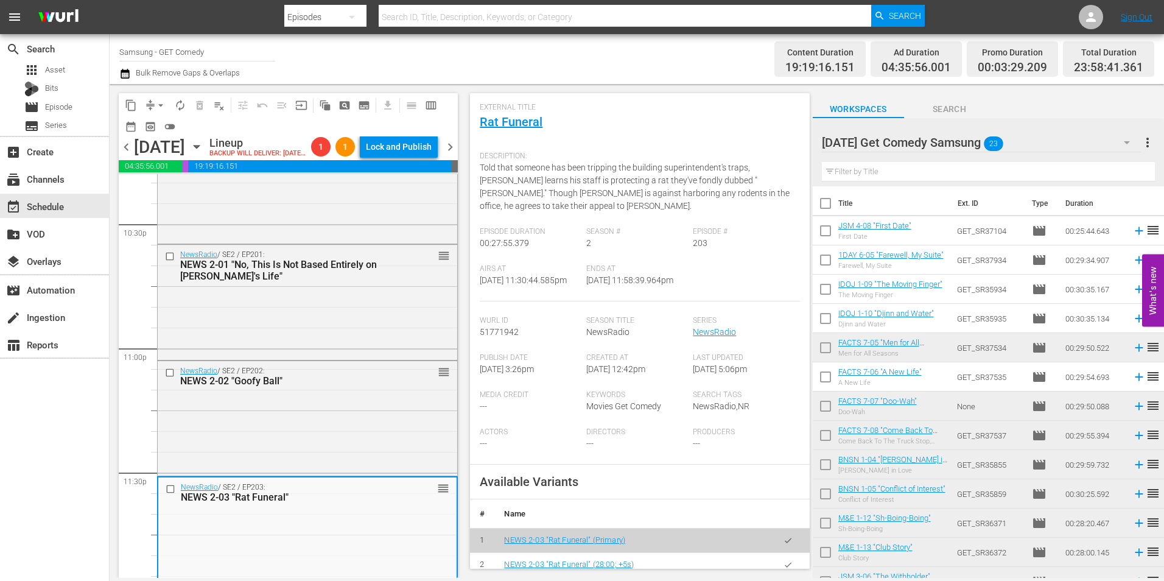
scroll to position [183, 0]
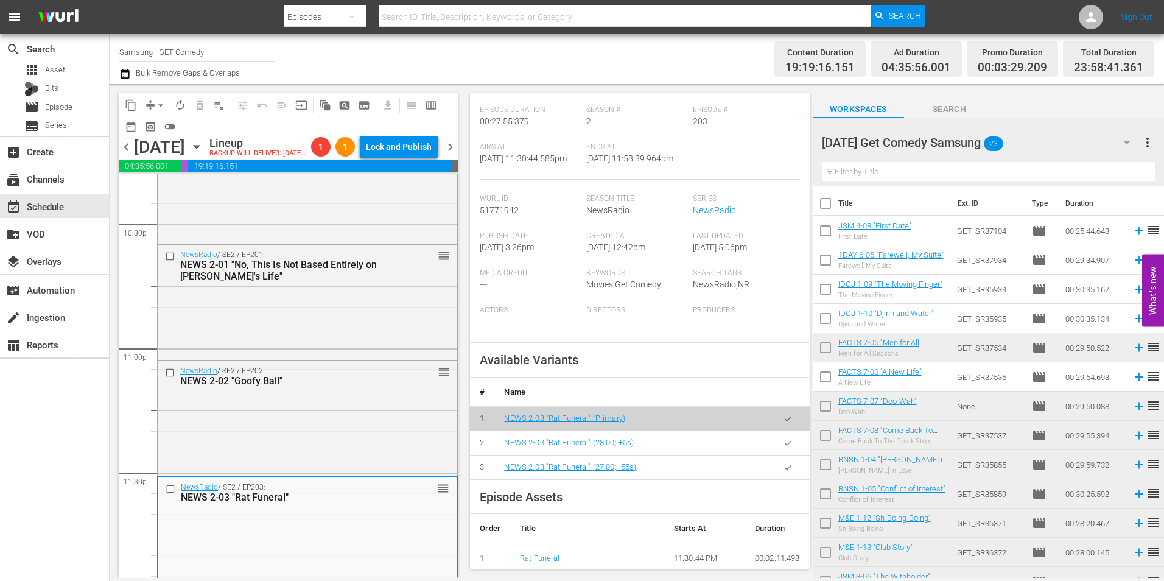
drag, startPoint x: 307, startPoint y: 402, endPoint x: 457, endPoint y: 416, distance: 150.5
click at [307, 387] on div "NEWS 2-02 "Goofy Ball"" at bounding box center [288, 381] width 216 height 12
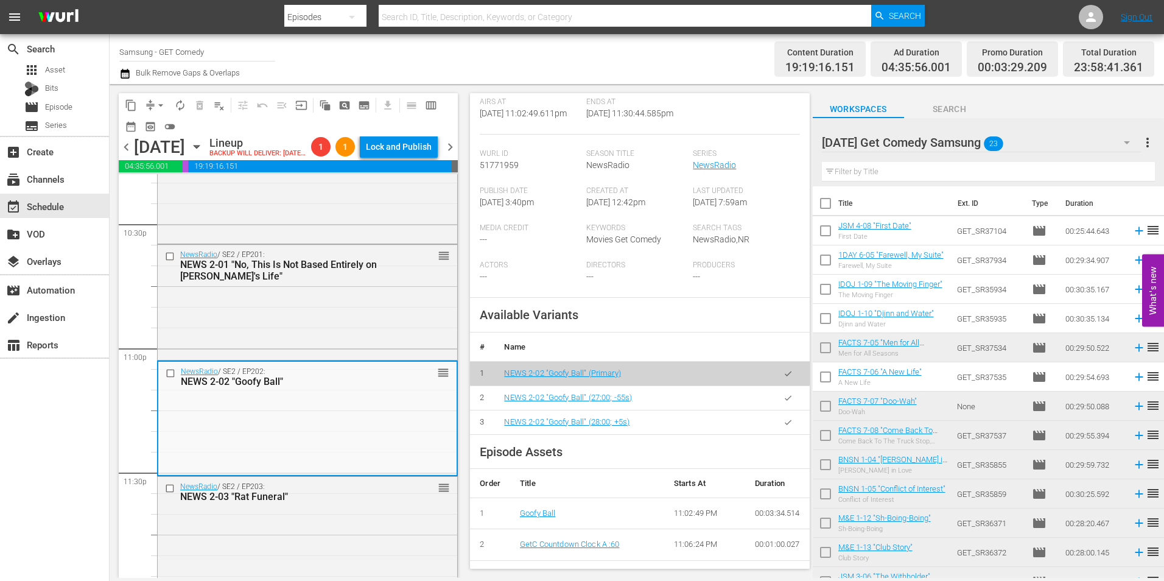
scroll to position [244, 0]
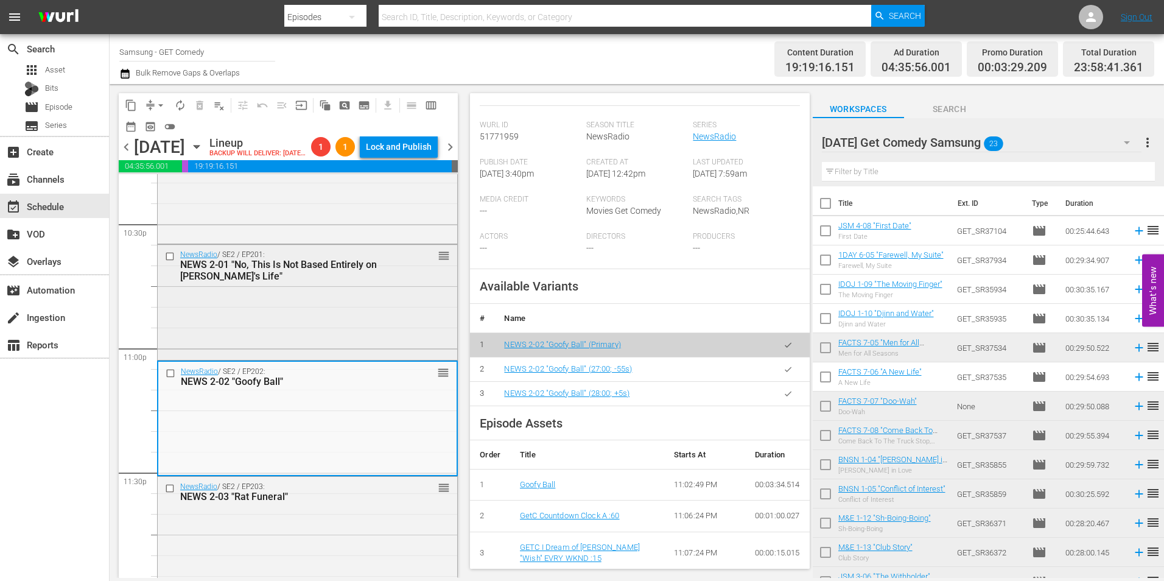
click at [358, 327] on div "NewsRadio / SE2 / EP201: NEWS 2-01 "No, This Is Not Based Entirely on Julie's L…" at bounding box center [308, 301] width 300 height 112
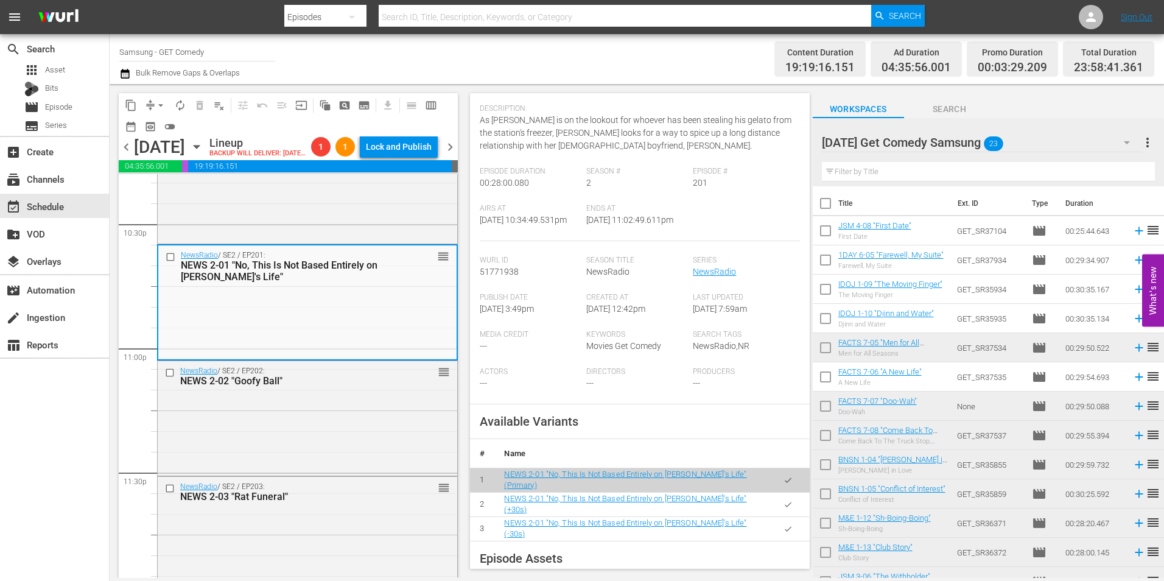
scroll to position [122, 0]
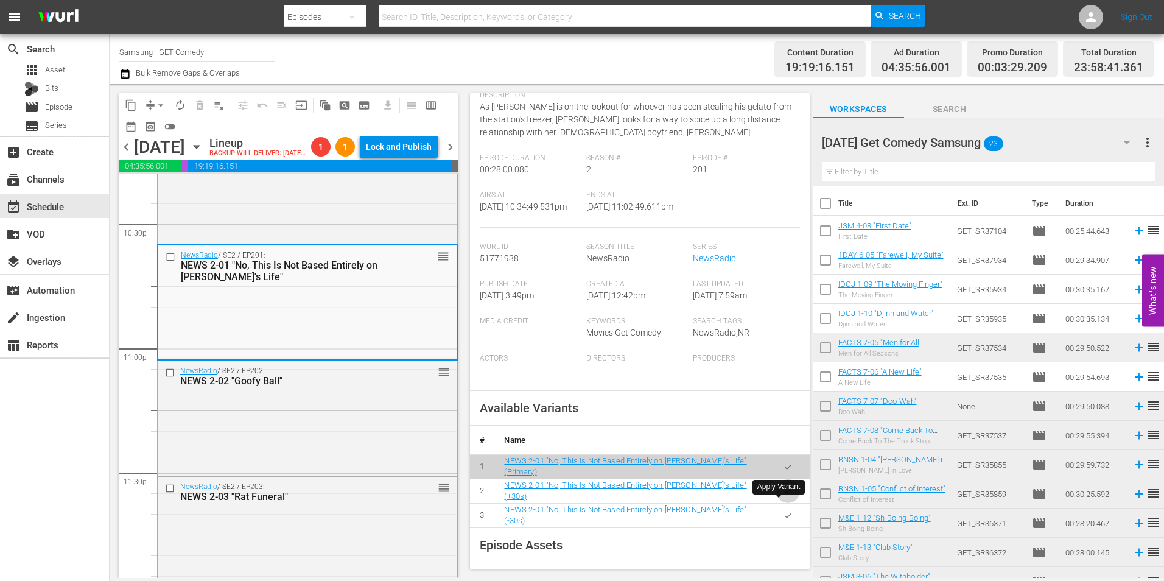
click at [784, 496] on icon "button" at bounding box center [788, 490] width 9 height 9
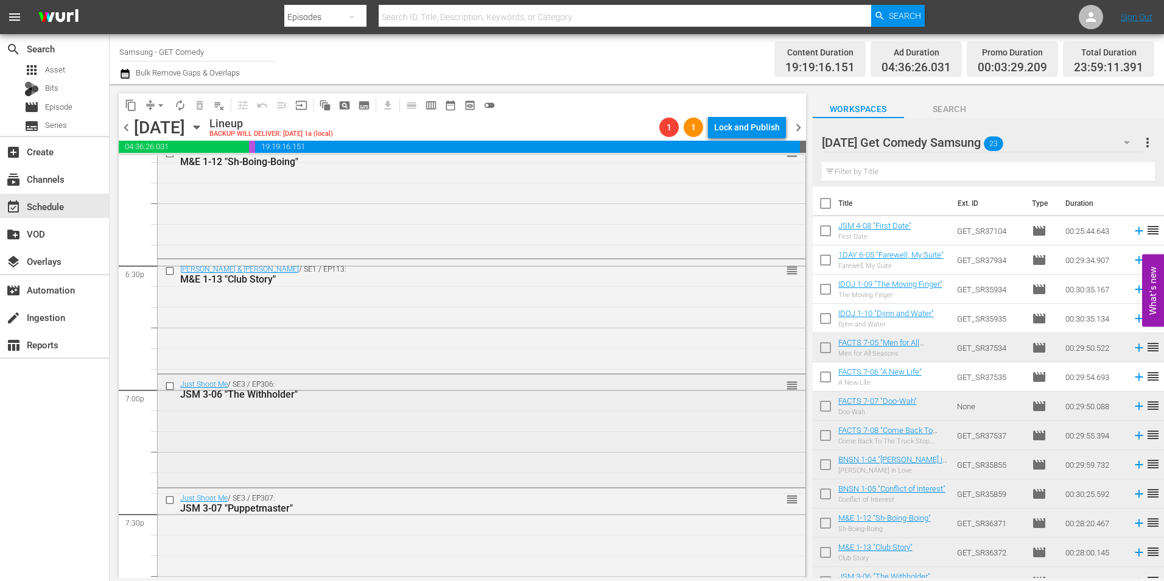
scroll to position [4443, 0]
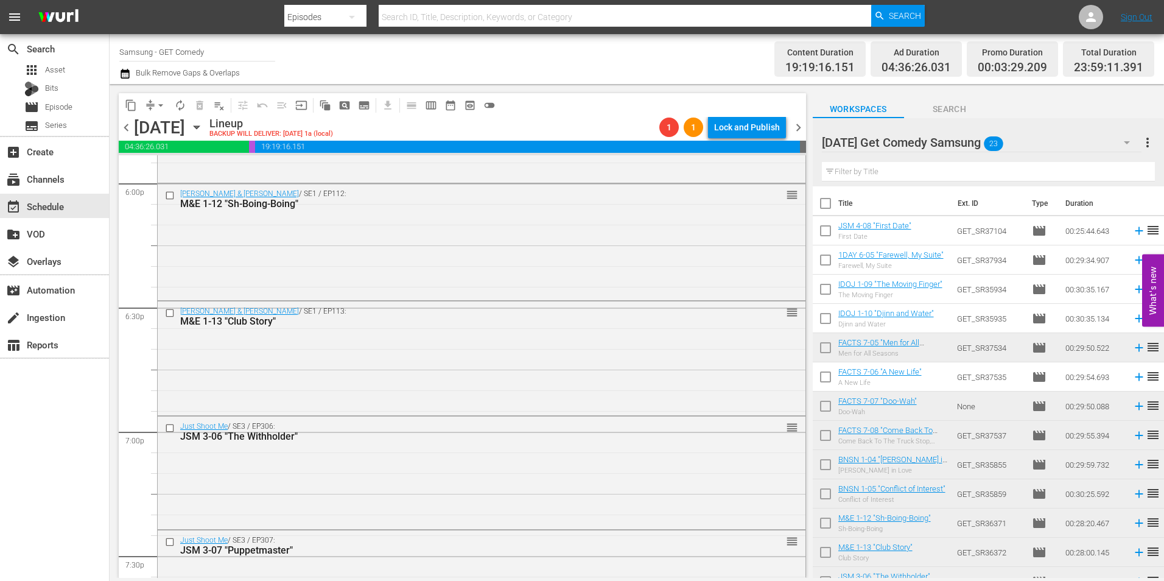
drag, startPoint x: 325, startPoint y: 254, endPoint x: 546, endPoint y: 351, distance: 241.3
click at [325, 254] on div "Malcolm & Eddie / SE1 / EP112: M&E 1-12 "Sh-Boing-Boing" reorder" at bounding box center [482, 241] width 648 height 114
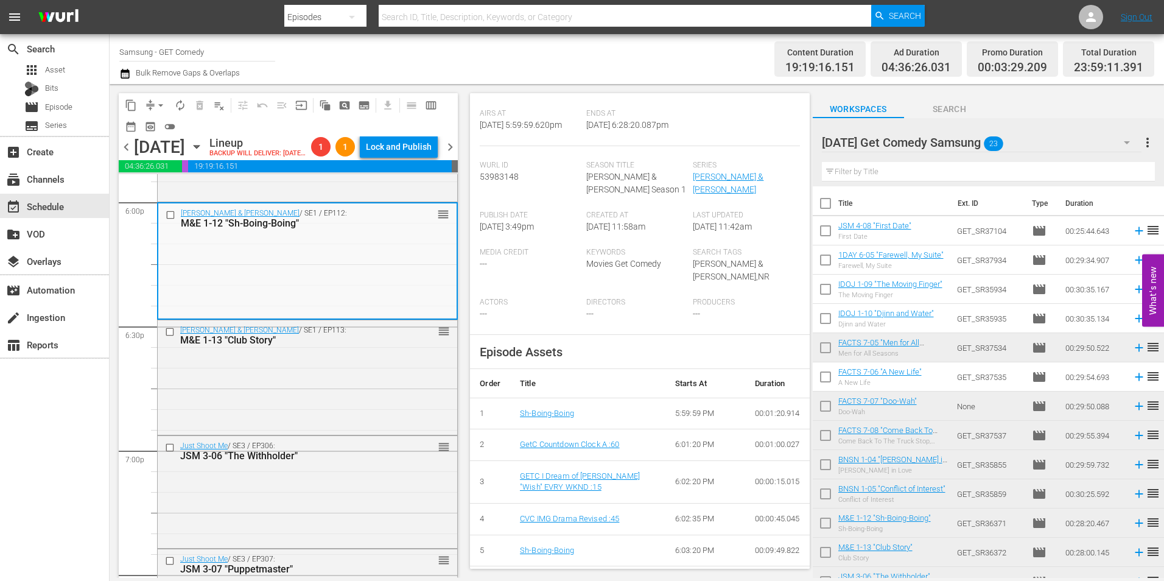
scroll to position [244, 0]
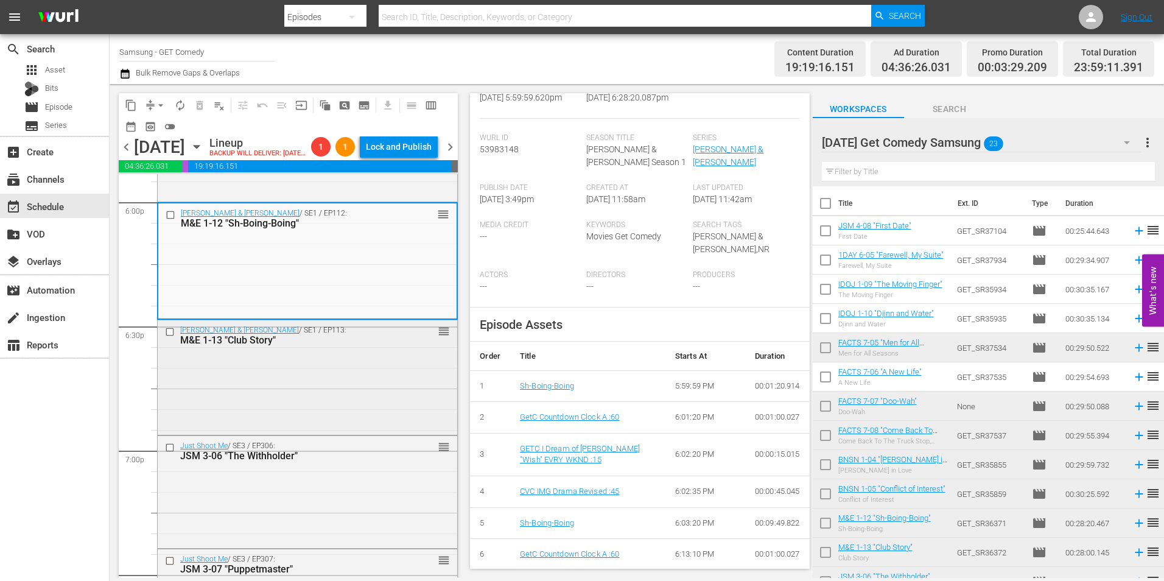
click at [355, 413] on div "Malcolm & Eddie / SE1 / EP113: M&E 1-13 "Club Story" reorder" at bounding box center [308, 376] width 300 height 112
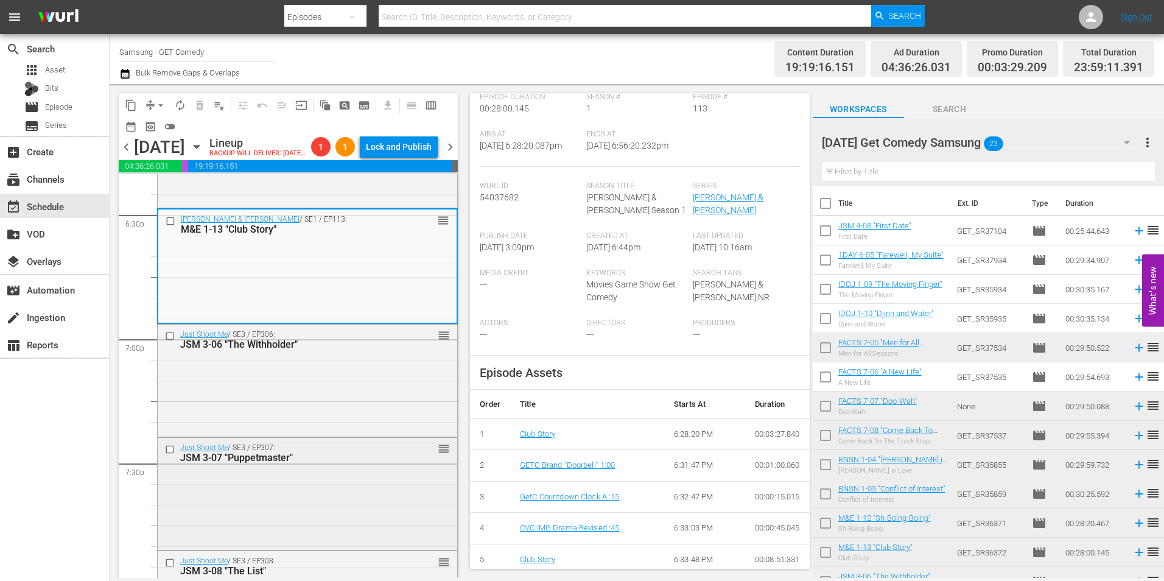
scroll to position [4565, 0]
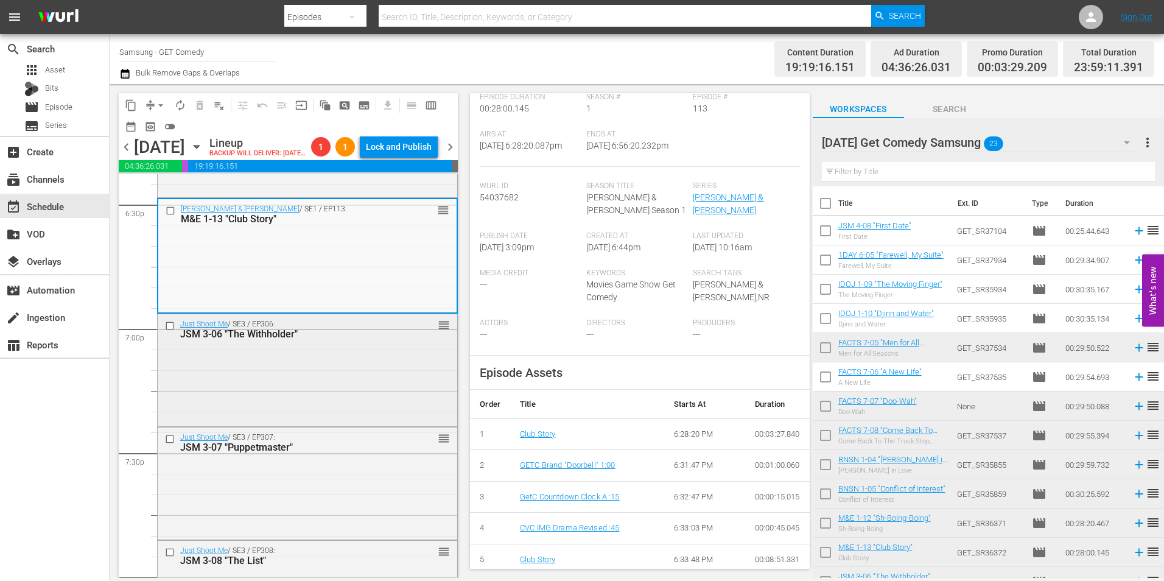
click at [326, 409] on div "Just Shoot Me / SE3 / EP306: JSM 3-06 "The Withholder" reorder" at bounding box center [308, 369] width 300 height 110
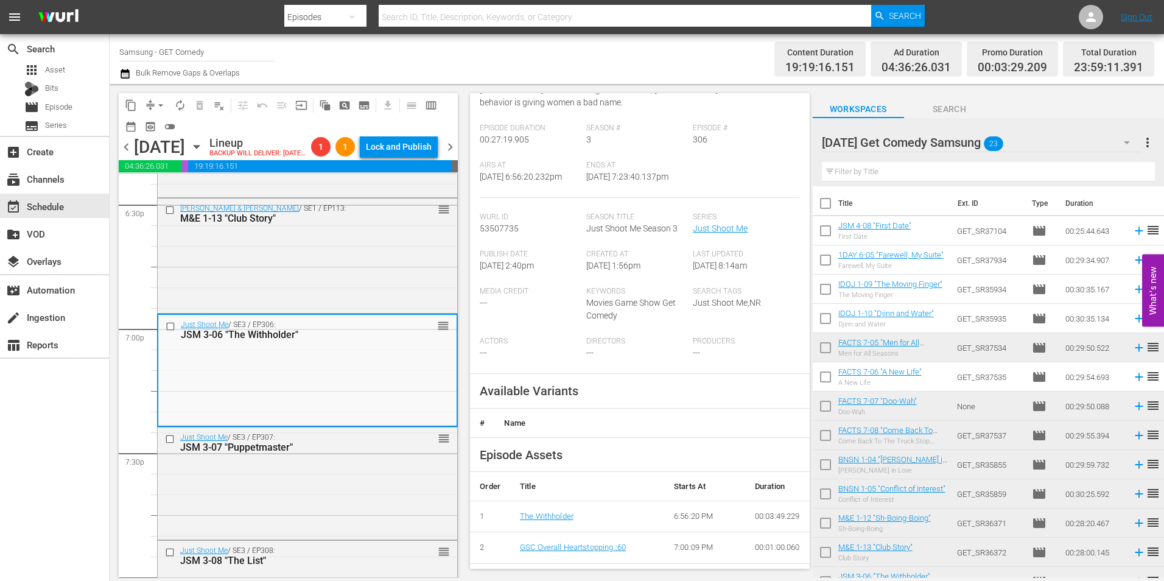
scroll to position [183, 0]
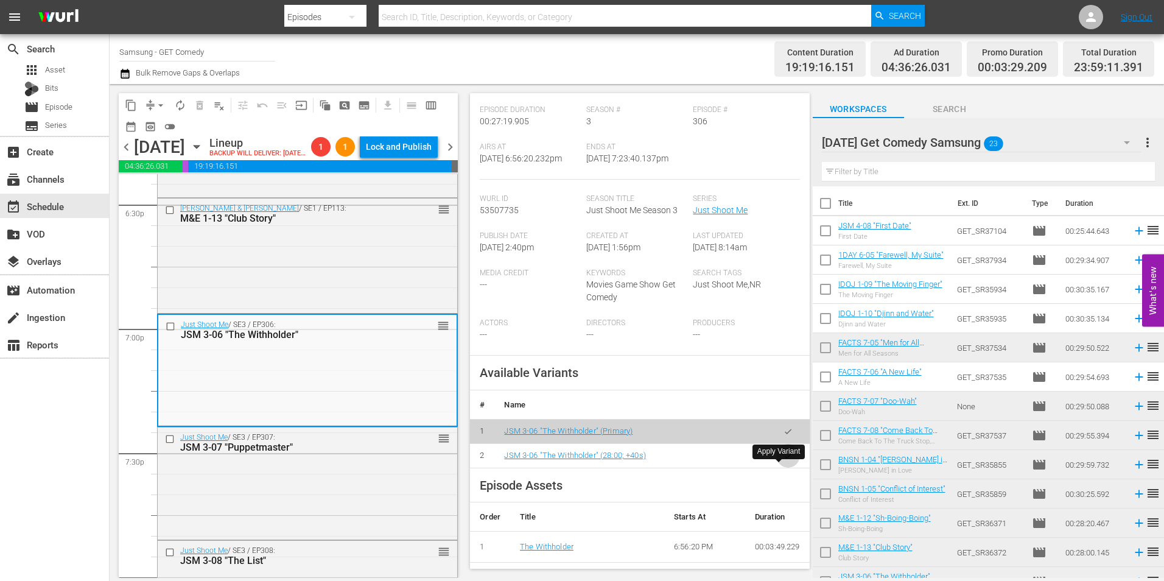
click at [784, 460] on icon "button" at bounding box center [788, 455] width 9 height 9
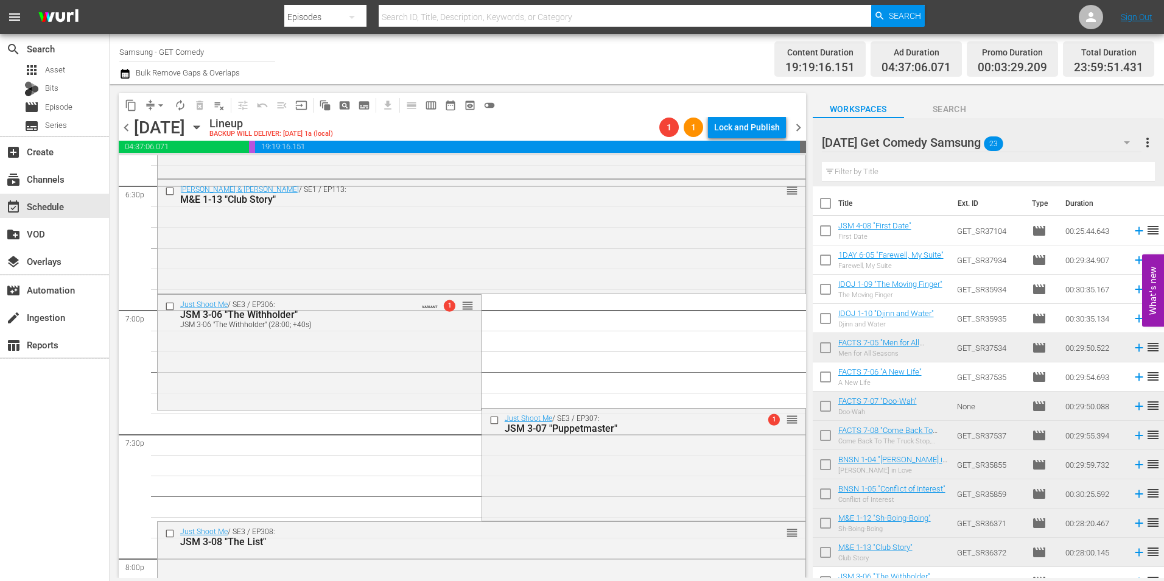
drag, startPoint x: 676, startPoint y: 461, endPoint x: 622, endPoint y: 407, distance: 76.2
click at [676, 461] on div "Just Shoot Me / SE3 / EP307: JSM 3-07 "Puppetmaster" 1 reorder" at bounding box center [643, 464] width 323 height 110
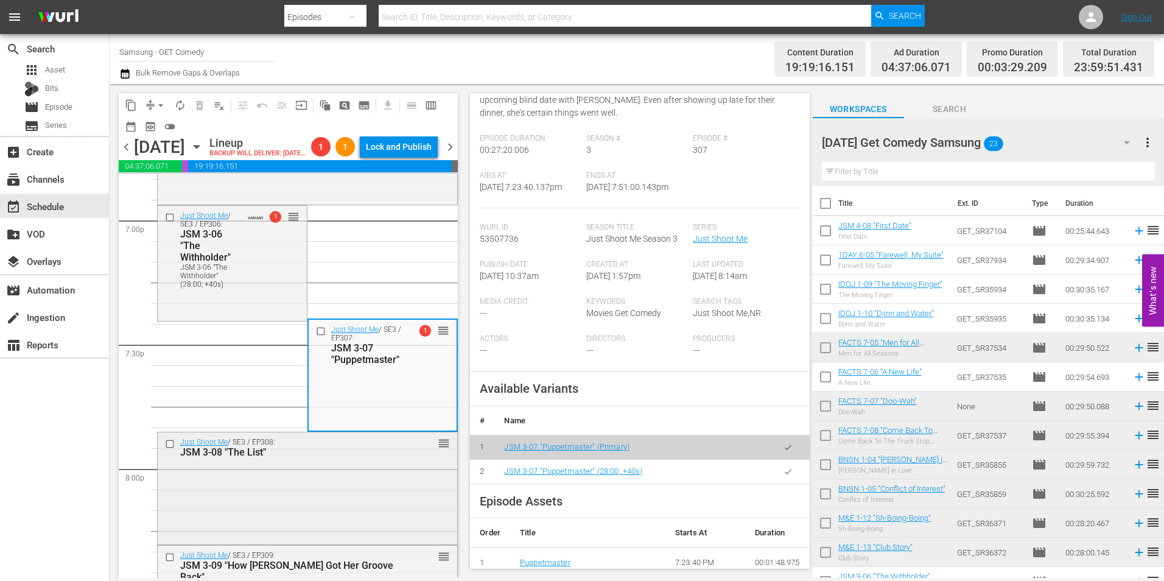
scroll to position [4687, 0]
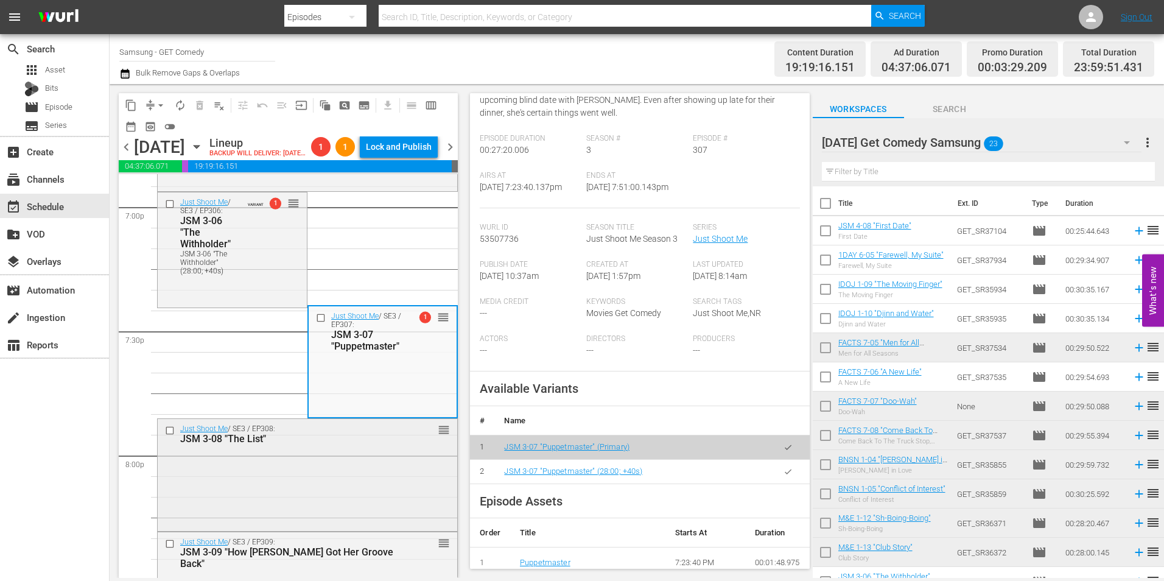
click at [372, 499] on div "Just Shoot Me / SE3 / EP308: JSM 3-08 "The List" reorder" at bounding box center [308, 474] width 300 height 110
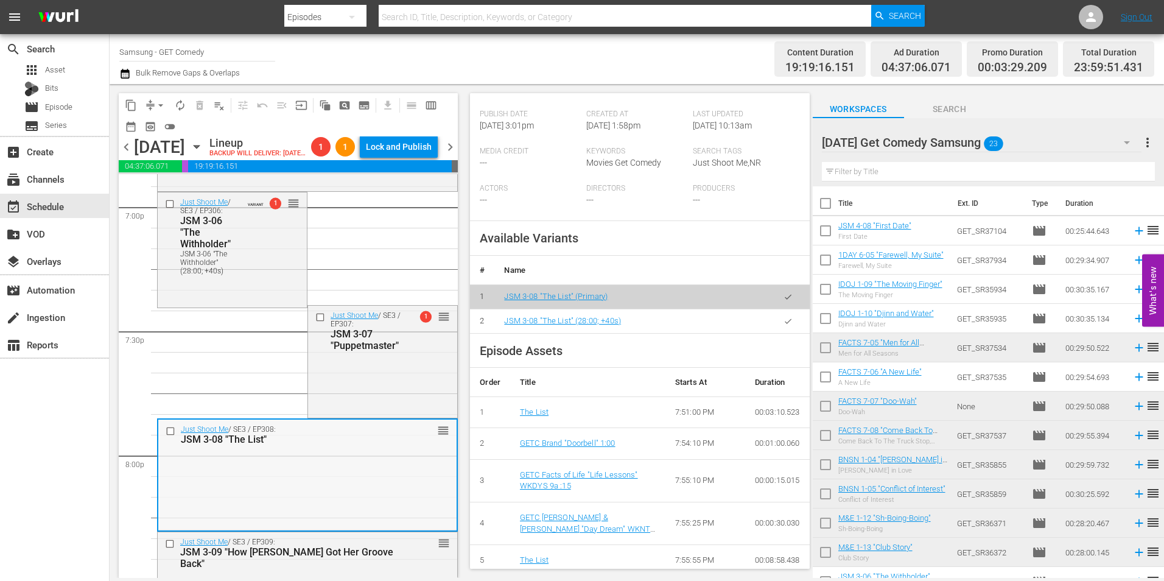
scroll to position [4809, 0]
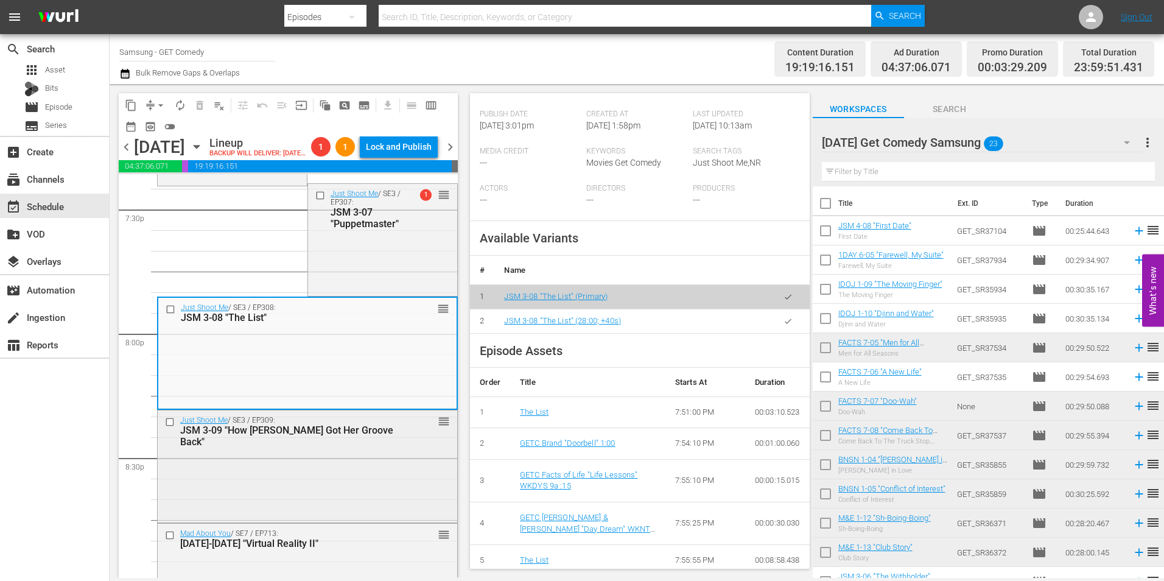
click at [343, 468] on div "Just Shoot Me / SE3 / EP309: JSM 3-09 "How Nina Got Her Groove Back" reorder" at bounding box center [308, 465] width 300 height 110
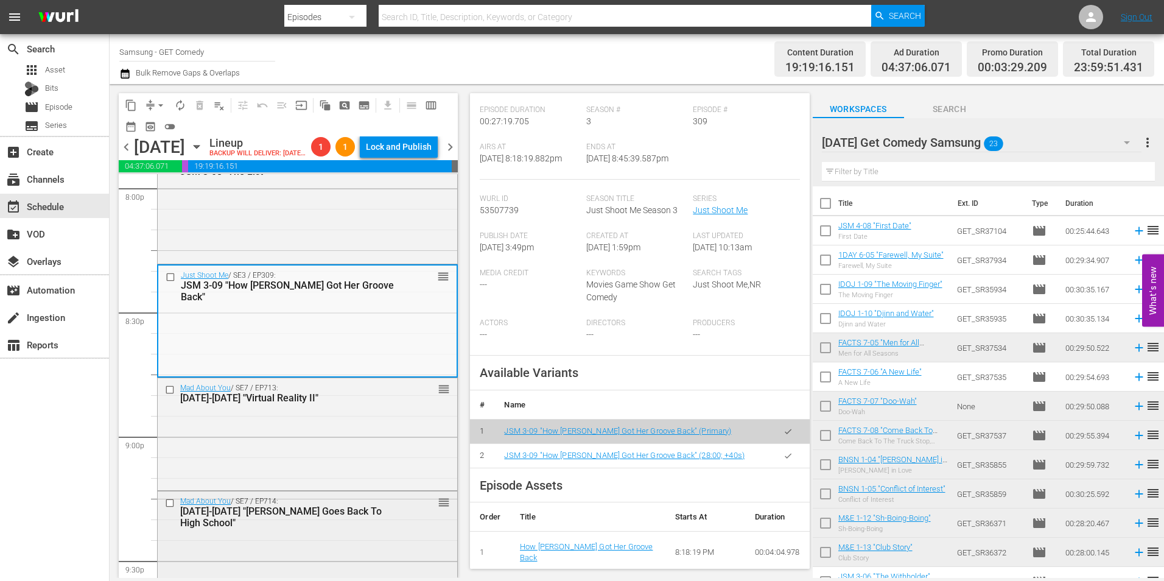
scroll to position [4991, 0]
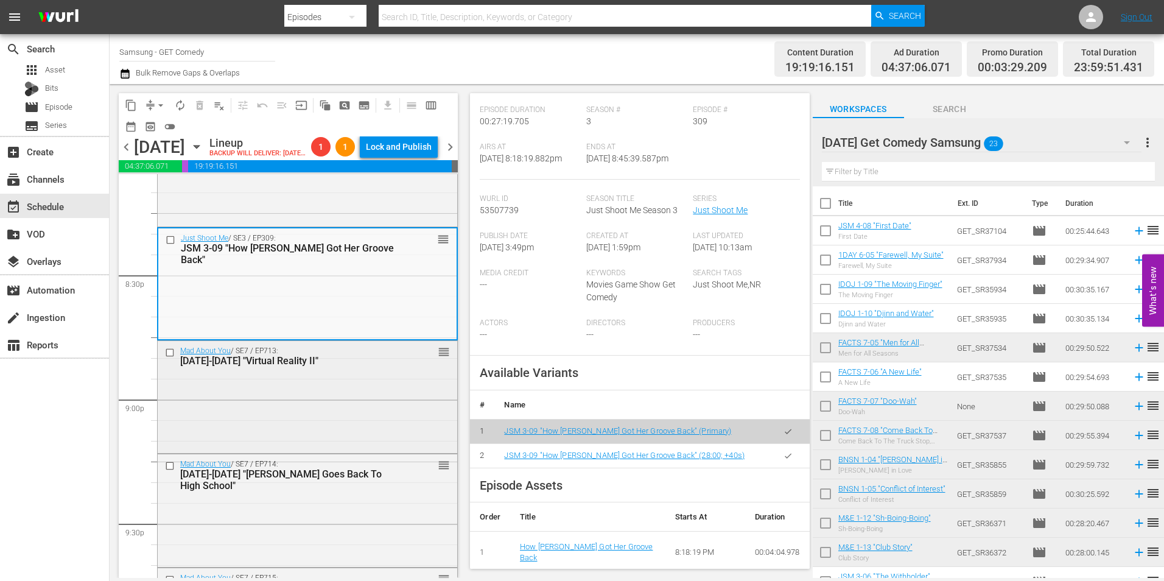
click at [380, 451] on div "Mad About You / SE7 / EP713: MAY 7-13 "Virtual Reality II" reorder" at bounding box center [308, 396] width 300 height 110
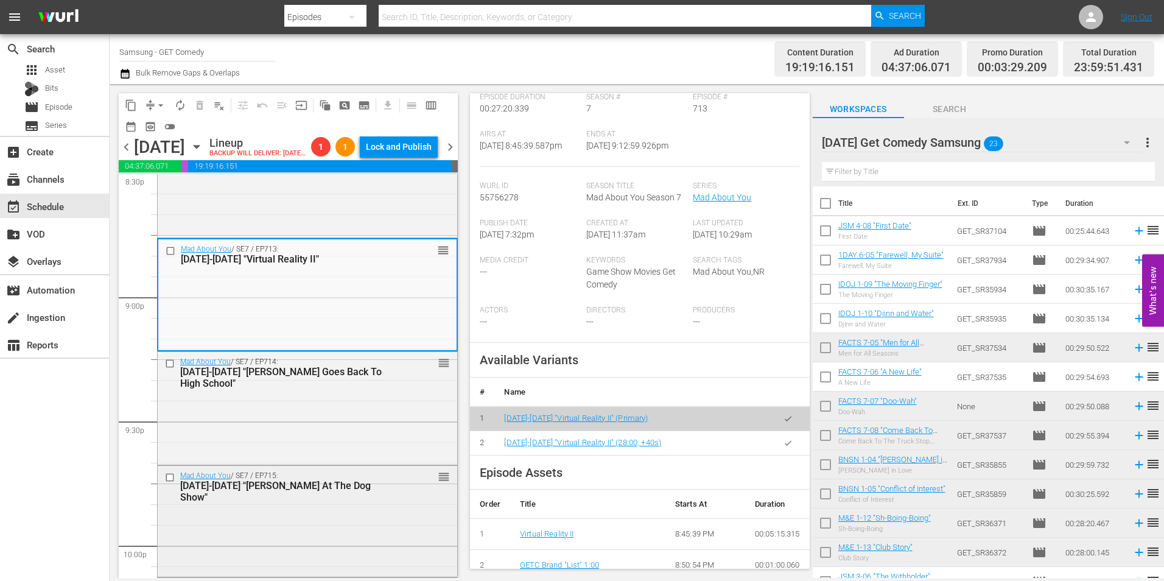
scroll to position [5113, 0]
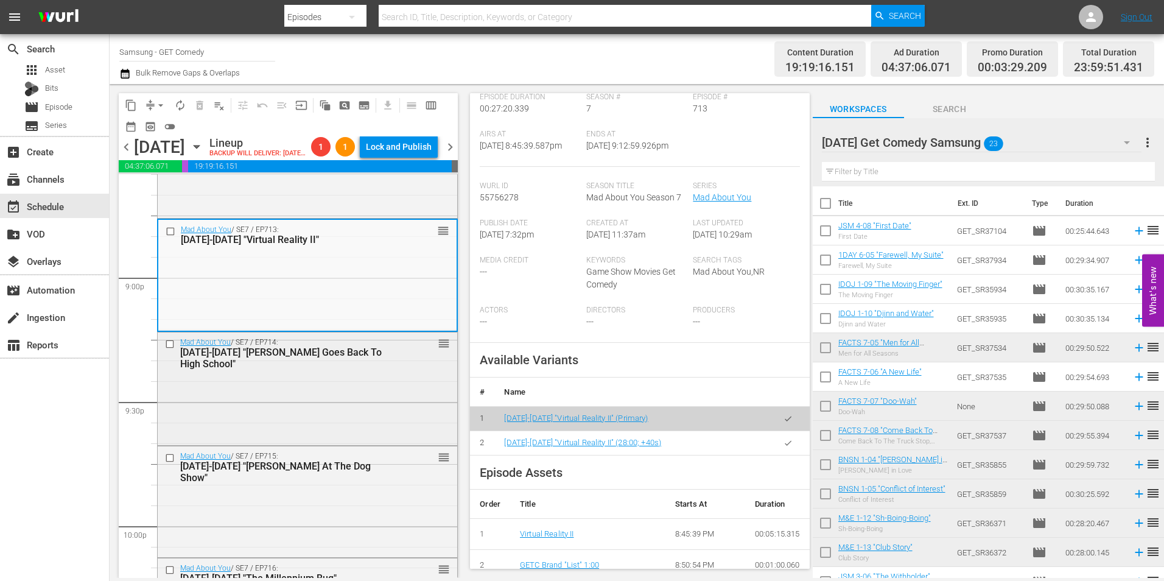
click at [378, 429] on div "Mad About You / SE7 / EP714: MAY 7-14 "Uncle Phil Goes Back To High School" reo…" at bounding box center [308, 387] width 300 height 110
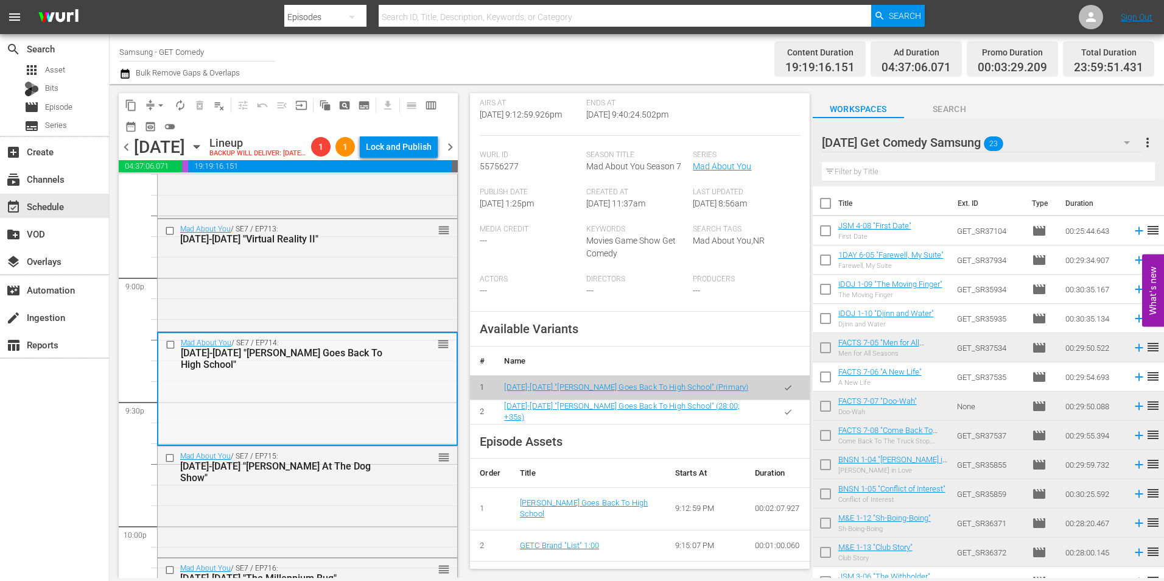
scroll to position [304, 0]
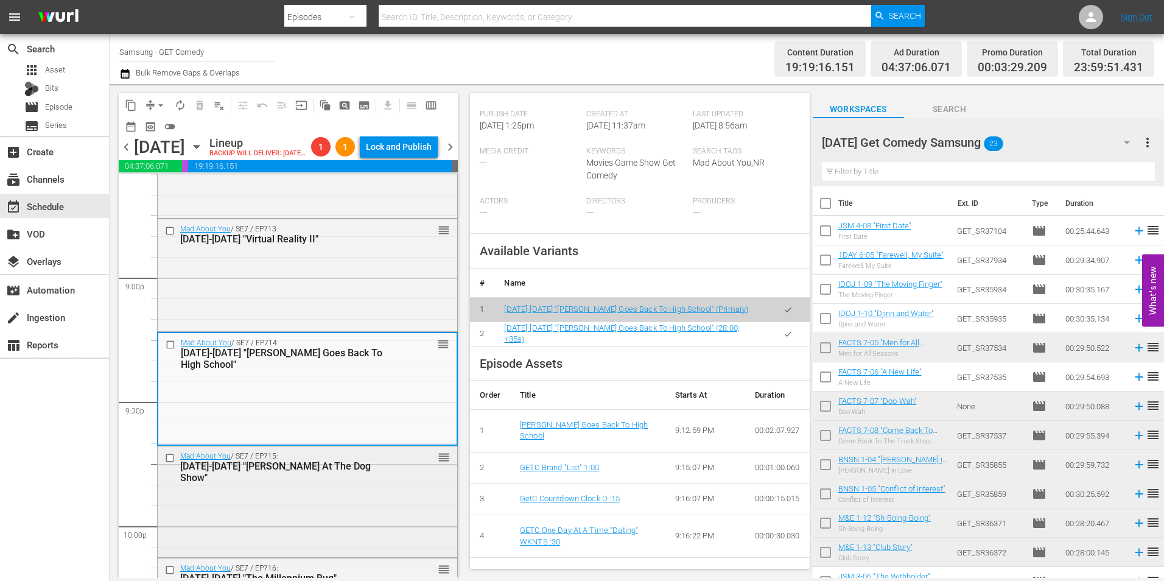
click at [336, 514] on div "Mad About You / SE7 / EP715: MAY 7-15 "Murray At The Dog Show" reorder" at bounding box center [308, 500] width 300 height 108
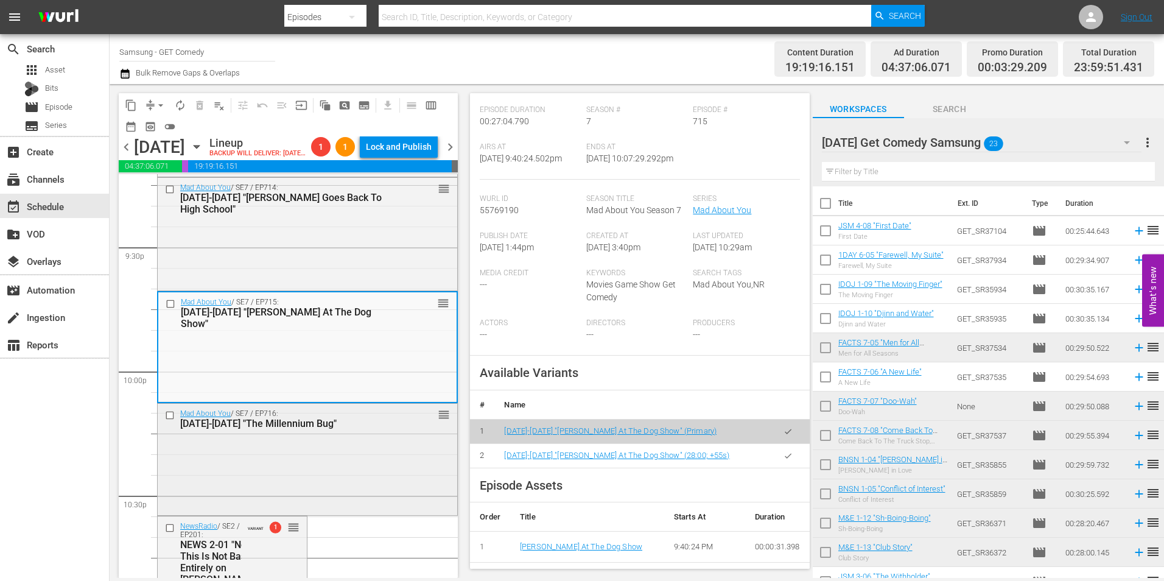
scroll to position [5296, 0]
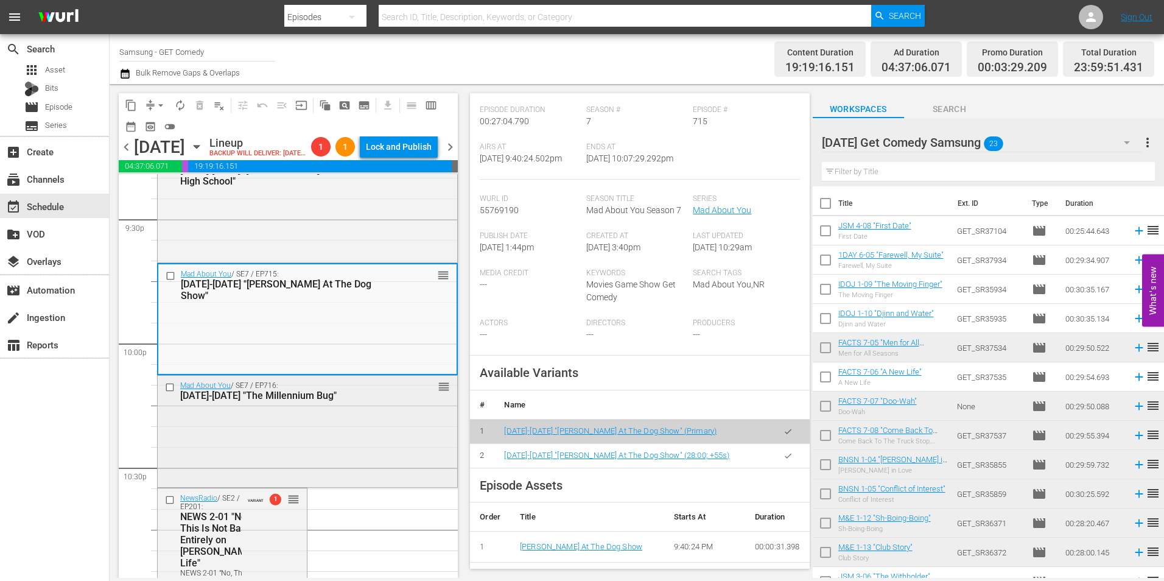
click at [314, 465] on div "Mad About You / SE7 / EP716: MAY 7-16 "The Millennium Bug" reorder" at bounding box center [308, 431] width 300 height 110
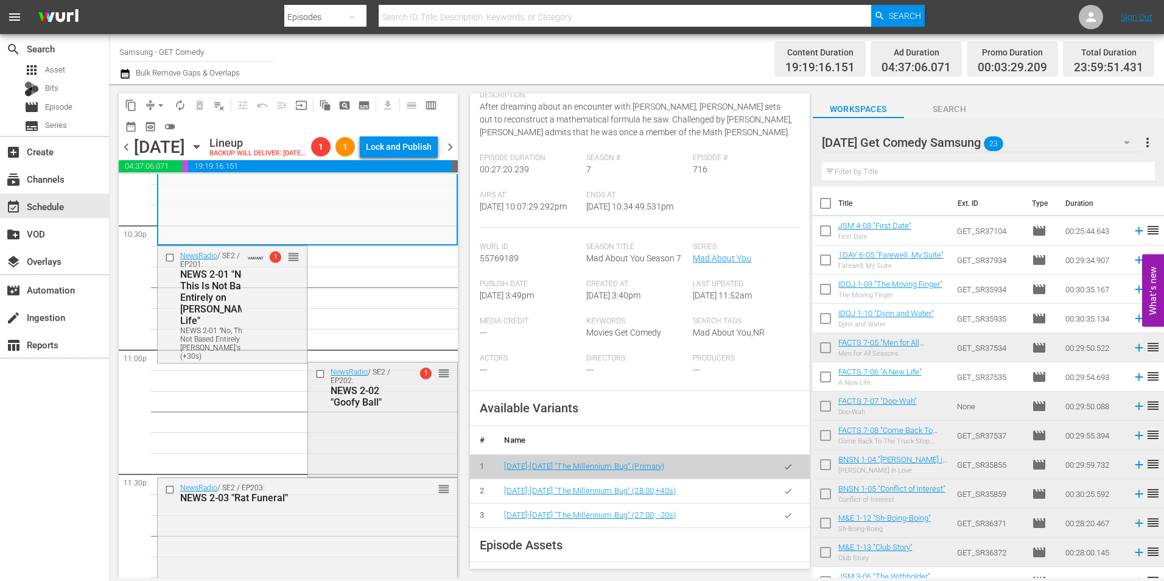
scroll to position [5539, 0]
click at [368, 469] on div "NewsRadio / SE2 / EP202: NEWS 2-02 "Goofy Ball" 1 reorder" at bounding box center [382, 417] width 149 height 112
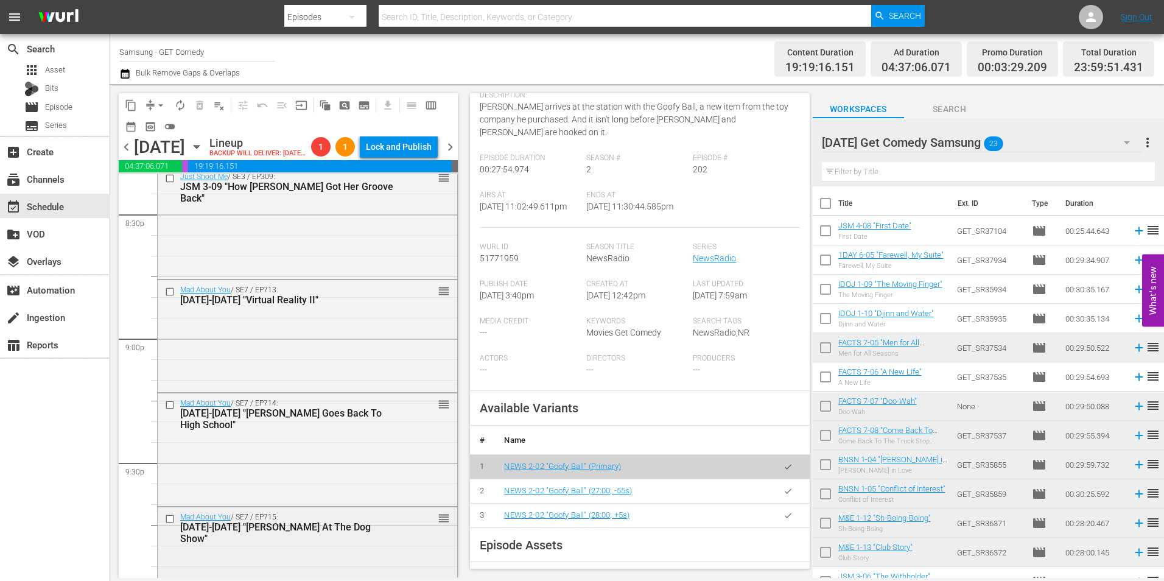
scroll to position [5031, 0]
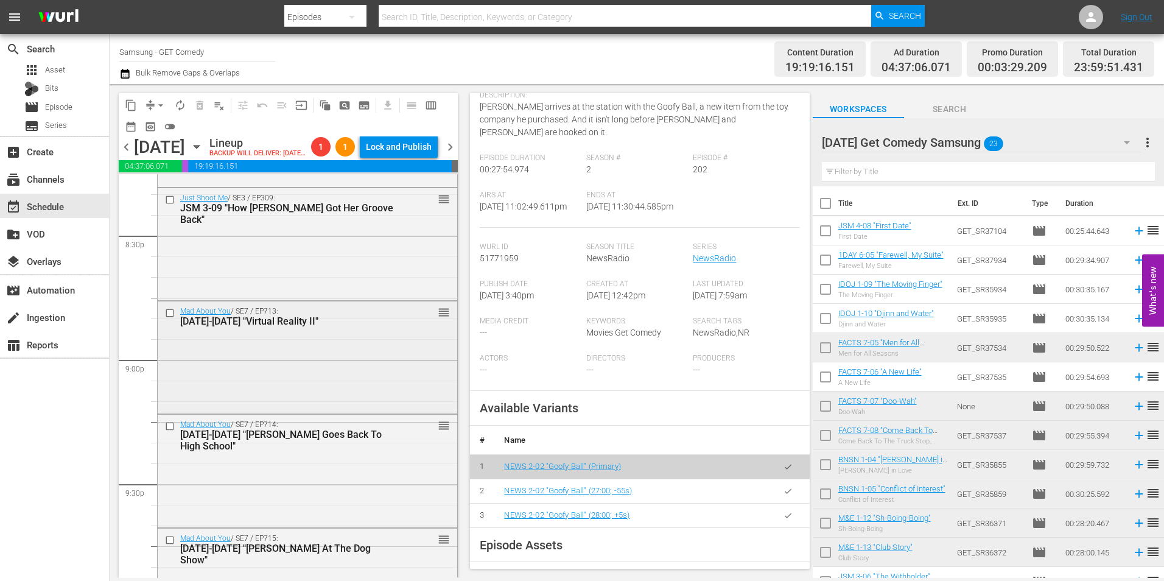
click at [306, 331] on div "Mad About You / SE7 / EP713: MAY 7-13 "Virtual Reality II" reorder" at bounding box center [308, 316] width 300 height 30
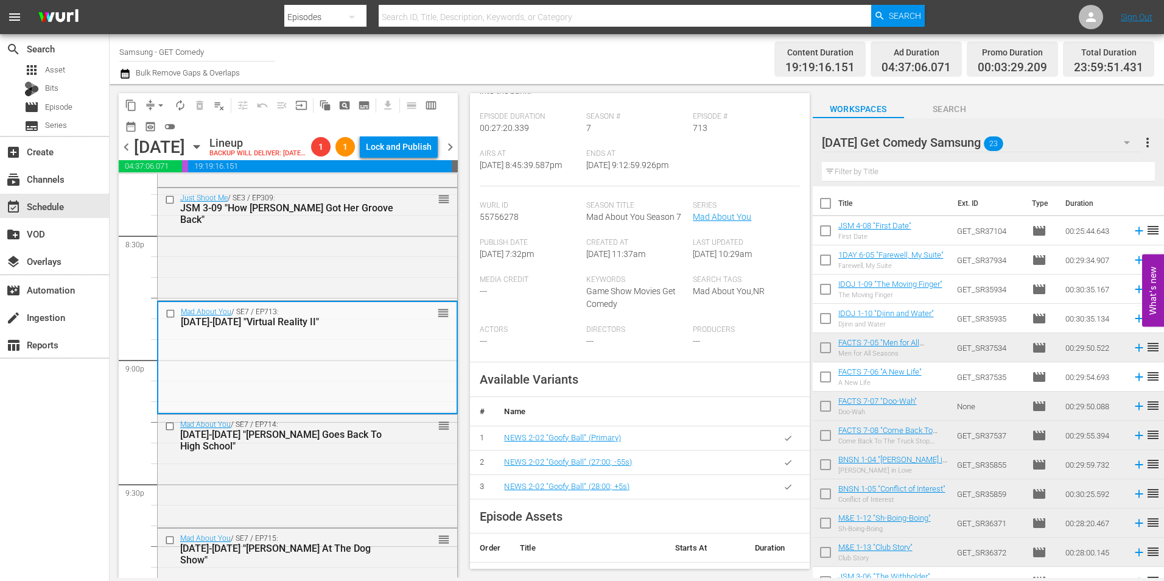
scroll to position [122, 0]
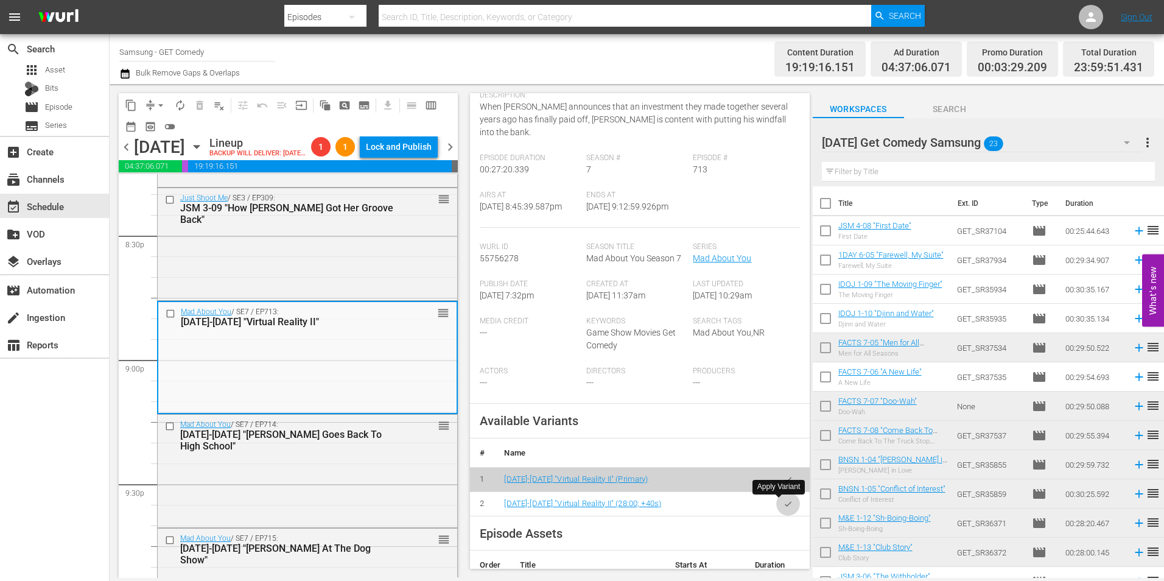
click at [781, 509] on button "button" at bounding box center [788, 504] width 24 height 24
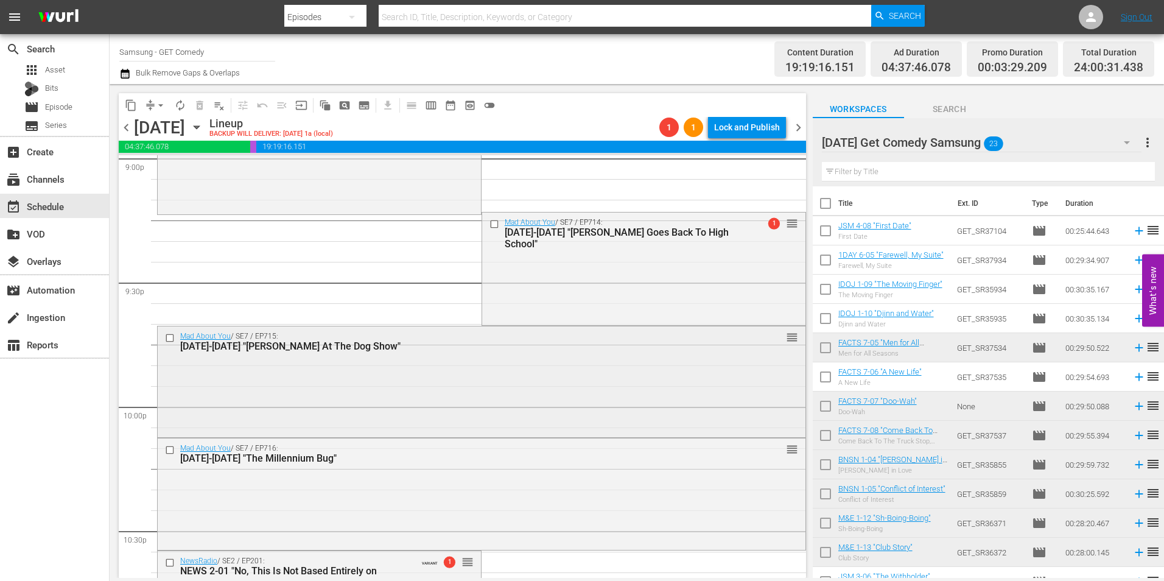
scroll to position [5457, 0]
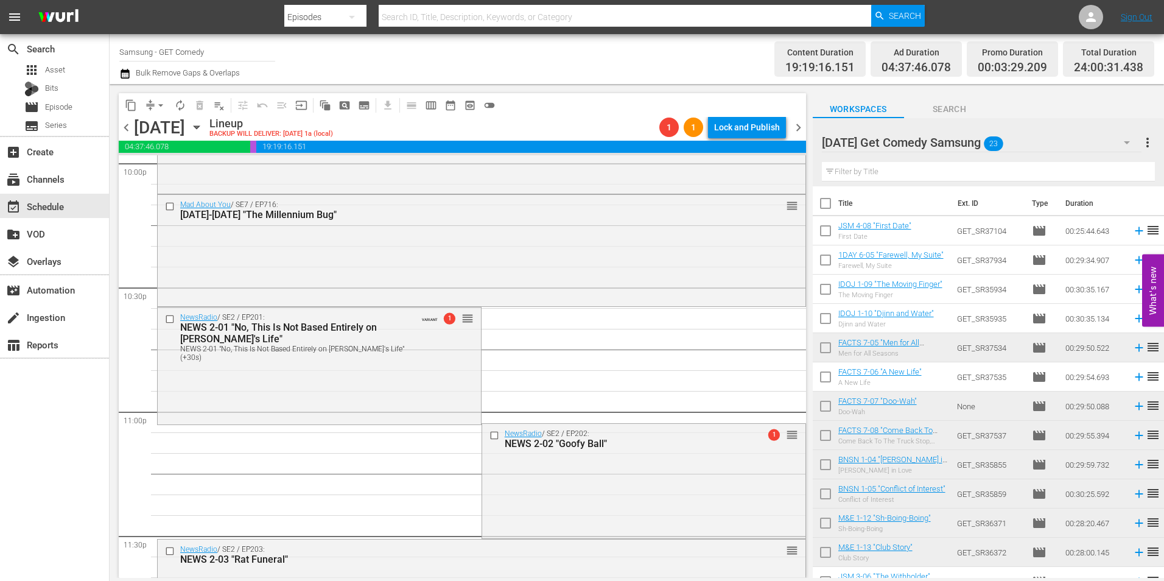
drag, startPoint x: 376, startPoint y: 373, endPoint x: 665, endPoint y: 381, distance: 289.3
click at [376, 373] on div "NewsRadio / SE2 / EP201: NEWS 2-01 "No, This Is Not Based Entirely on Julie's L…" at bounding box center [319, 364] width 323 height 114
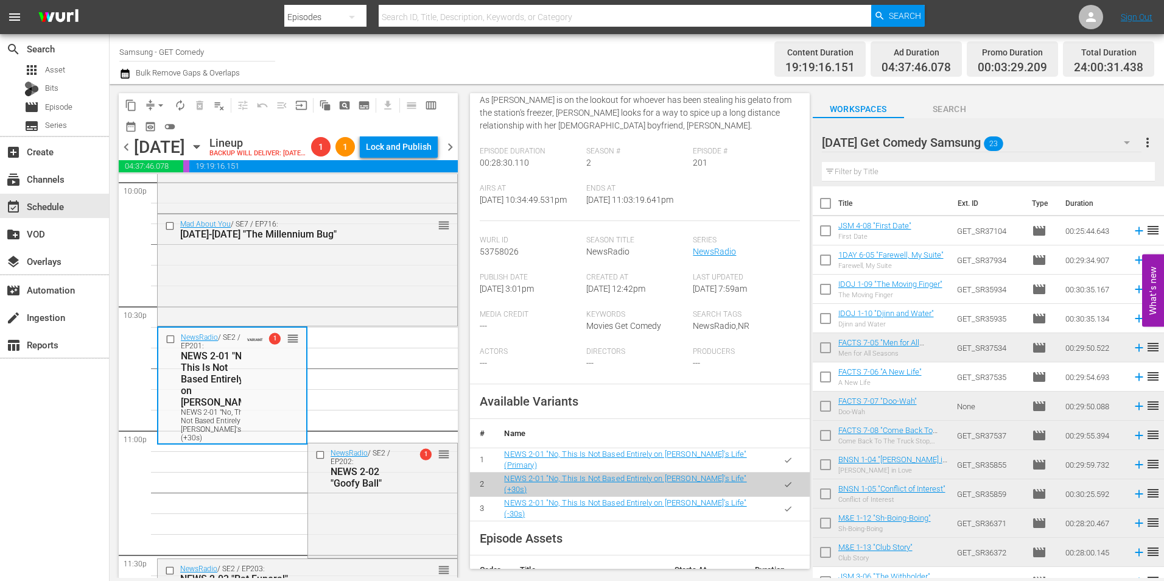
scroll to position [244, 0]
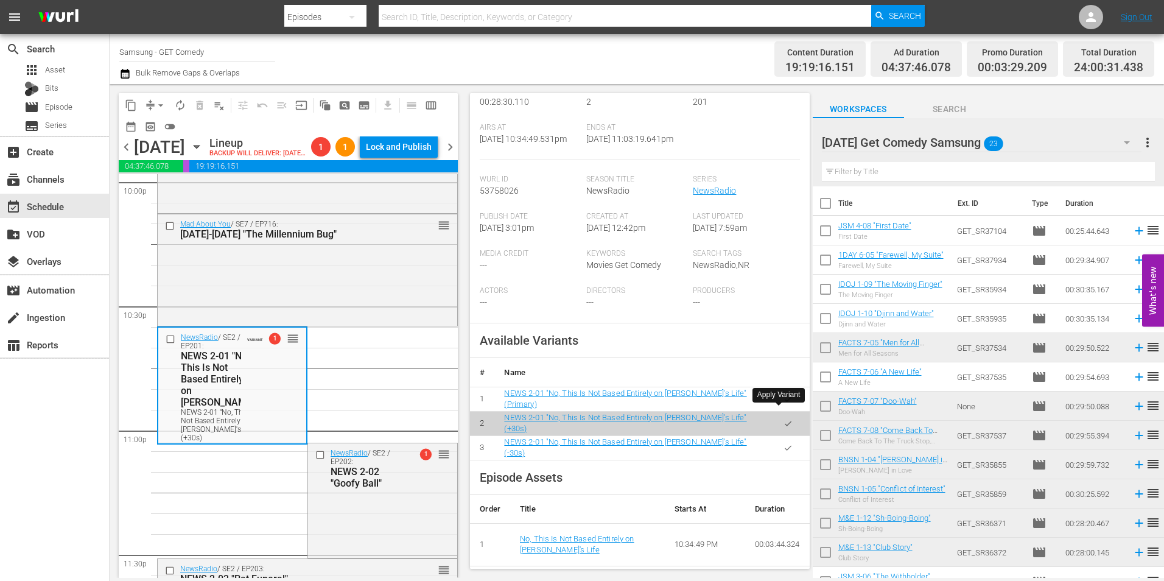
click at [784, 404] on icon "button" at bounding box center [788, 399] width 9 height 9
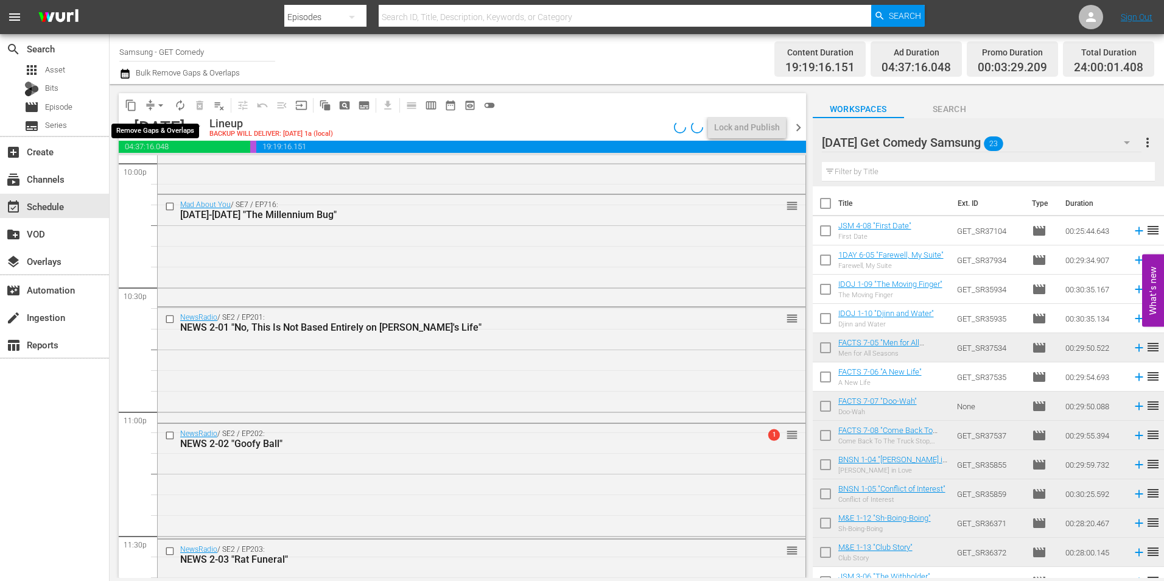
click at [155, 100] on span "arrow_drop_down" at bounding box center [161, 105] width 12 height 12
click at [152, 129] on li "Align to Midnight" at bounding box center [161, 130] width 128 height 20
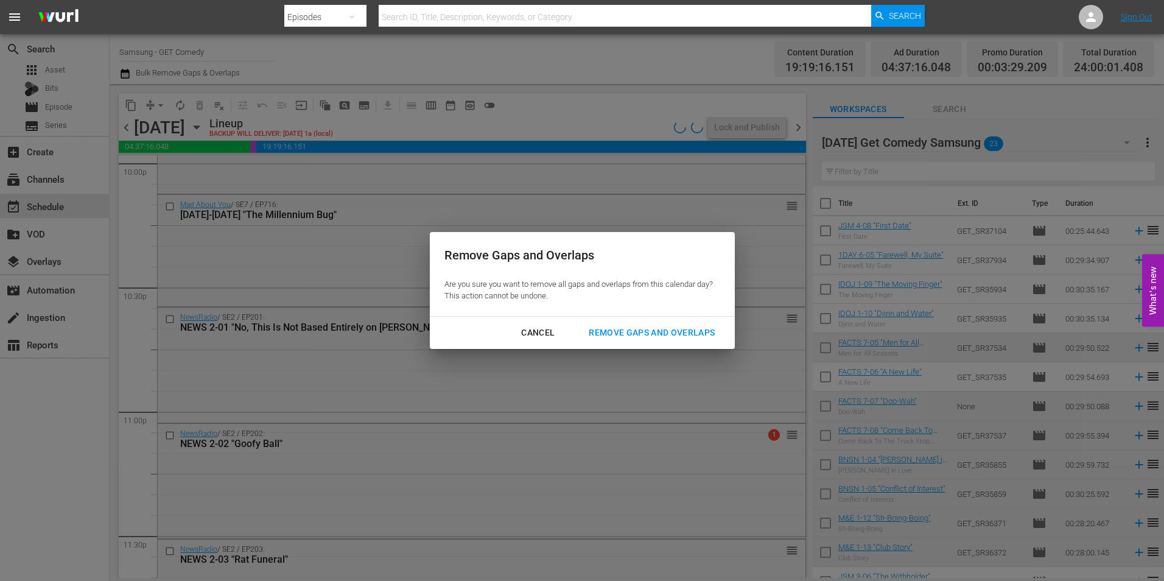
click at [656, 335] on div "Remove Gaps and Overlaps" at bounding box center [652, 332] width 146 height 15
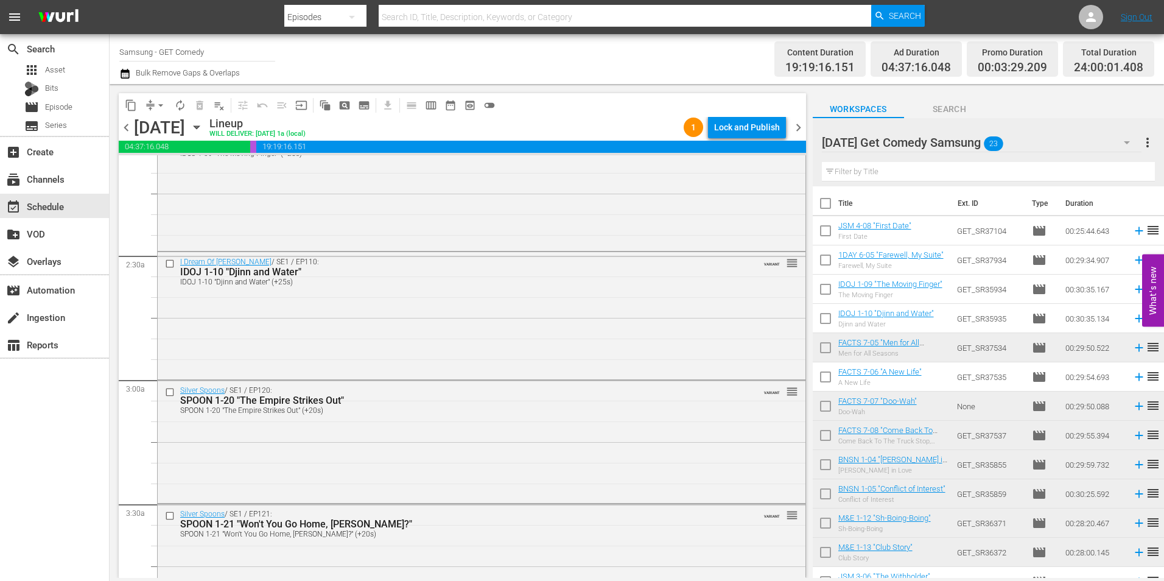
scroll to position [0, 0]
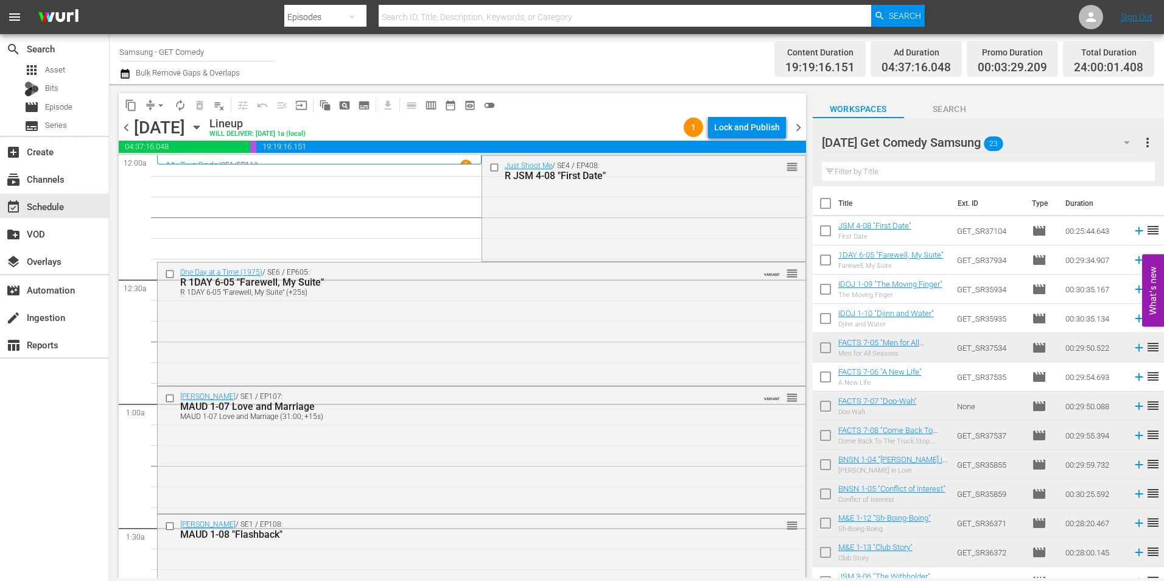
click at [1073, 137] on div "Monday Get Comedy Samsung 23" at bounding box center [982, 142] width 320 height 34
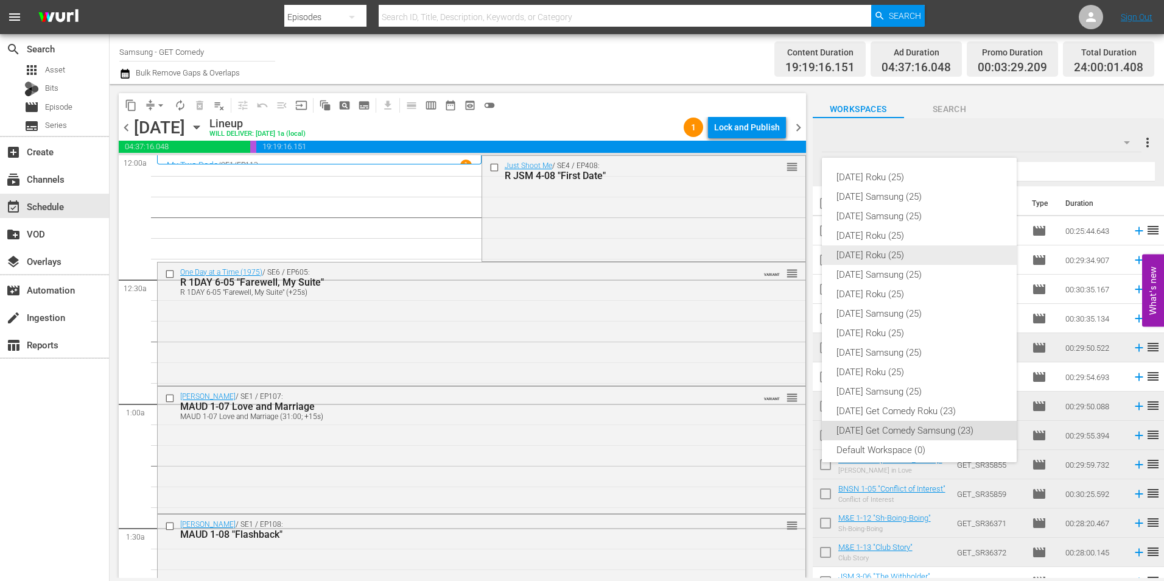
scroll to position [7, 0]
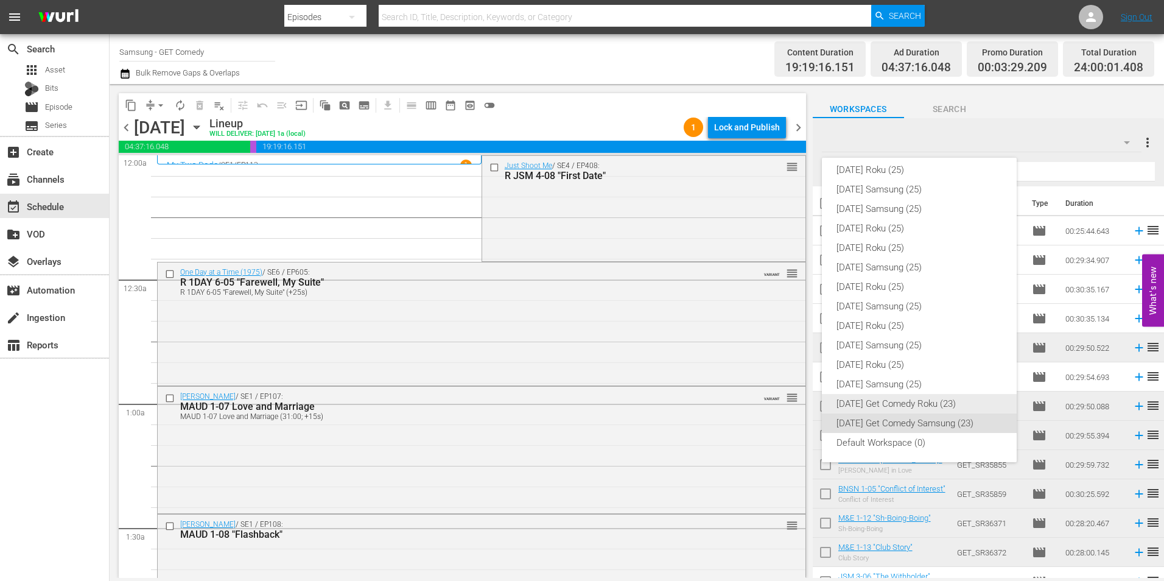
click at [874, 407] on div "[DATE] Get Comedy Roku (23)" at bounding box center [920, 403] width 166 height 19
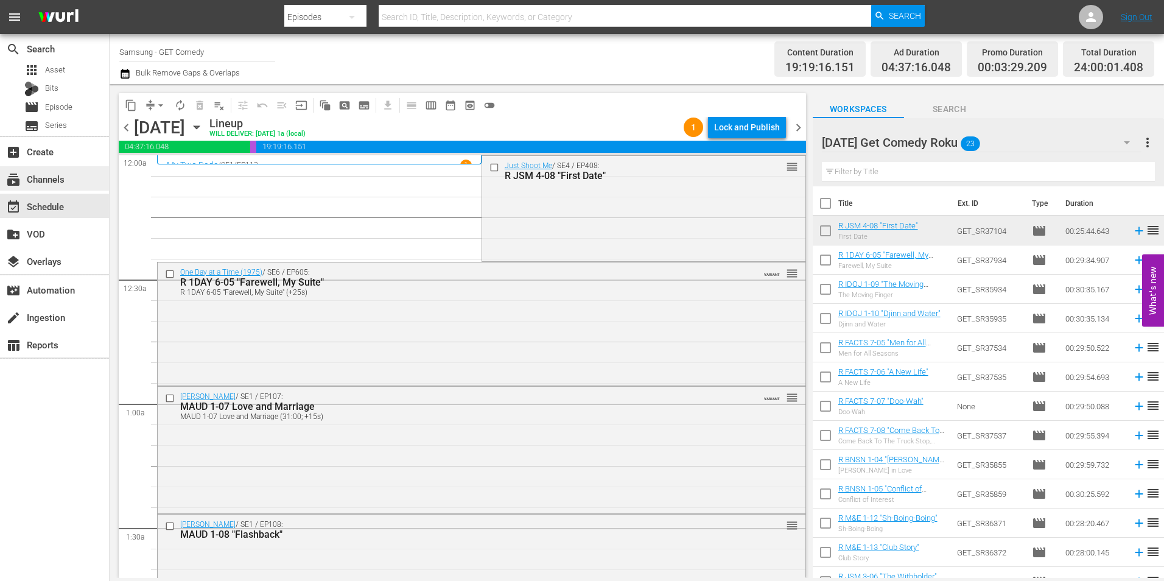
click at [52, 174] on div "subscriptions Channels" at bounding box center [34, 177] width 68 height 11
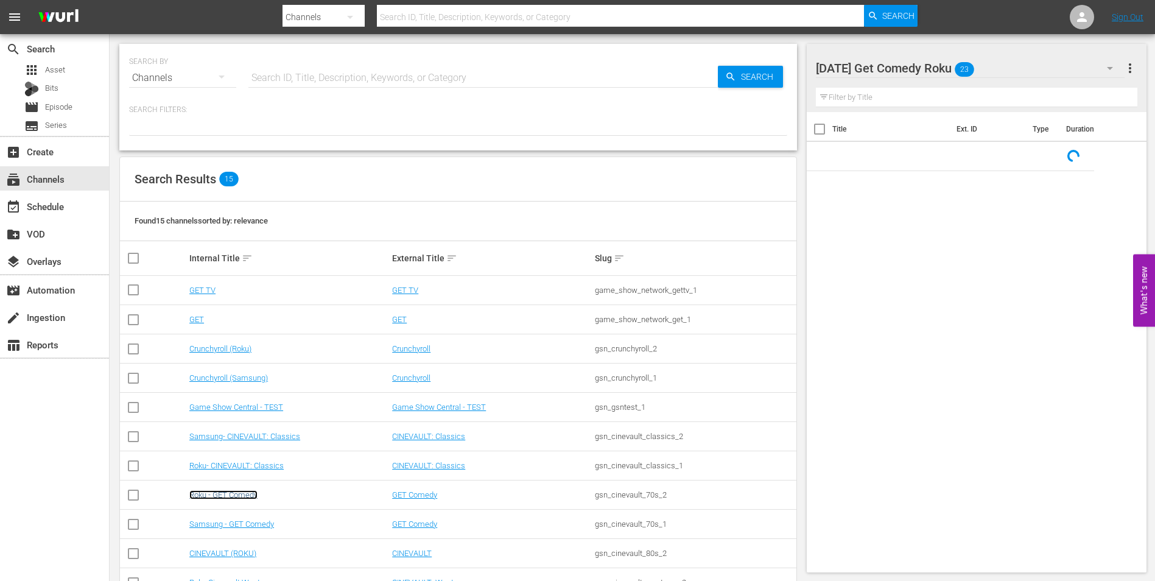
click at [220, 493] on link "Roku - GET Comedy" at bounding box center [223, 494] width 68 height 9
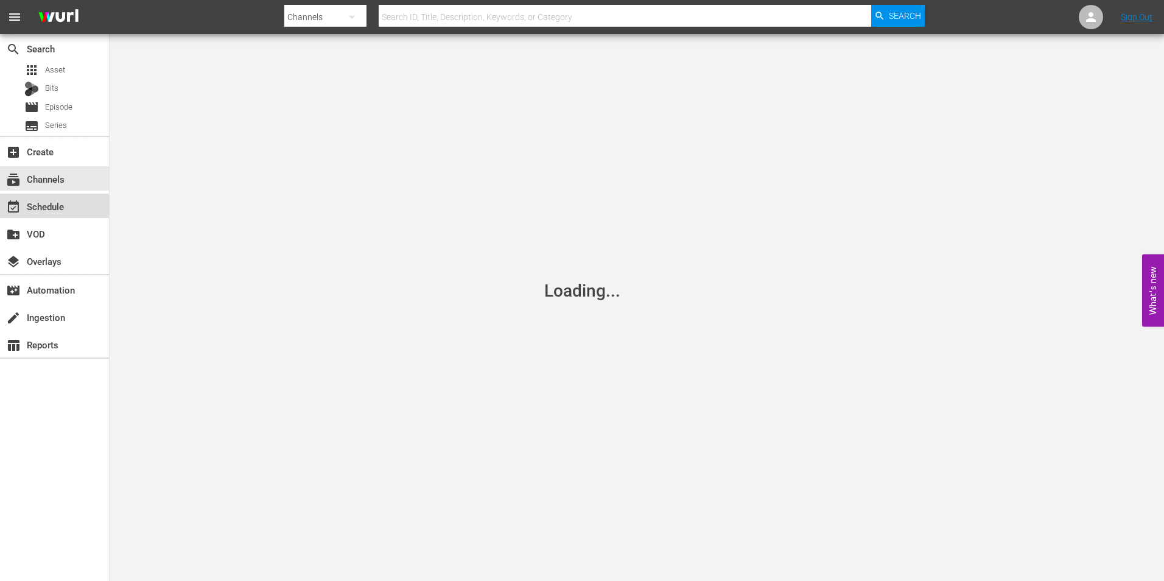
click at [54, 209] on div "event_available Schedule" at bounding box center [34, 204] width 68 height 11
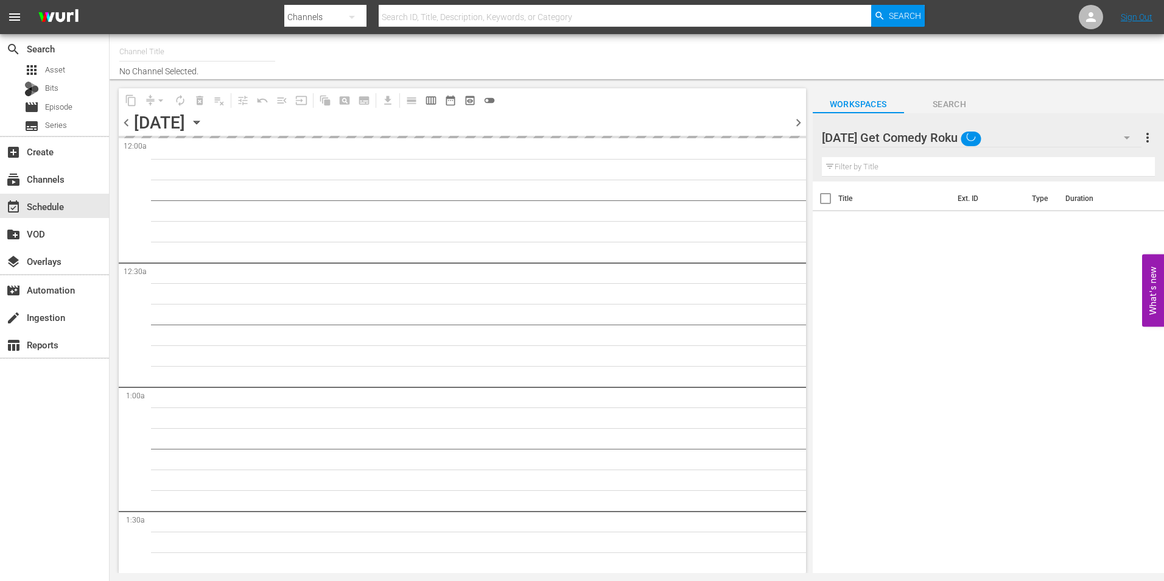
type input "Roku - GET Comedy (831)"
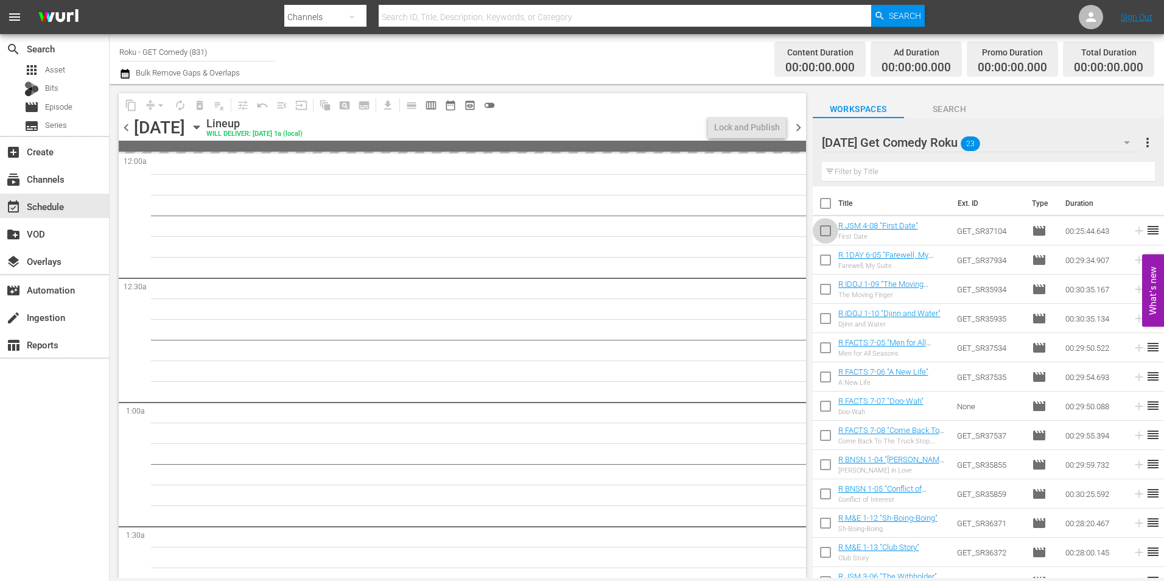
click at [825, 233] on input "checkbox" at bounding box center [826, 233] width 26 height 26
checkbox input "true"
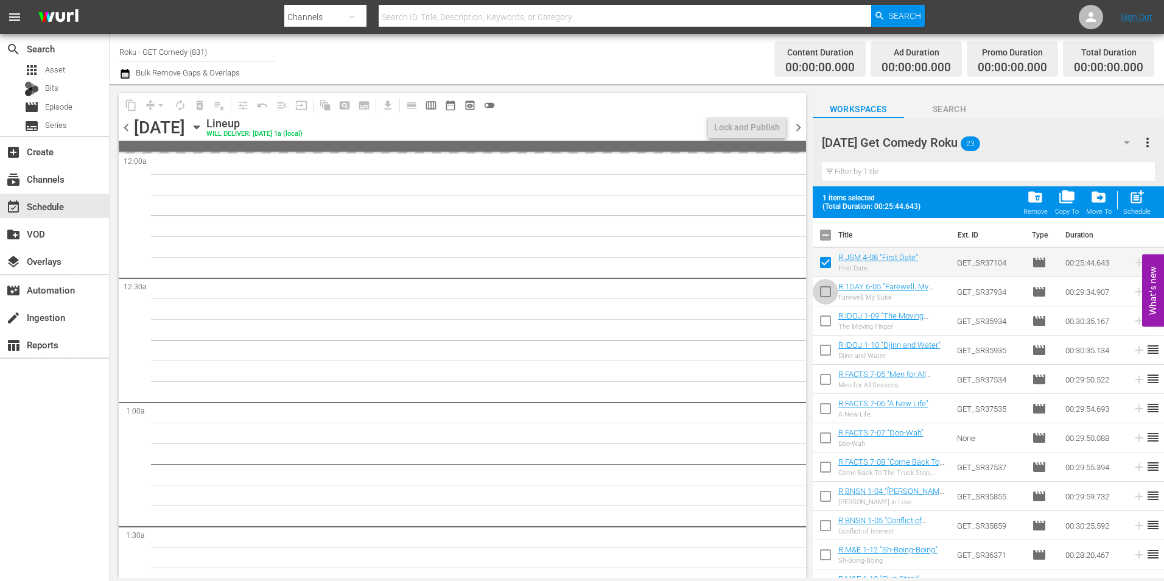
click at [822, 287] on input "checkbox" at bounding box center [826, 294] width 26 height 26
checkbox input "true"
click at [800, 128] on span "chevron_right" at bounding box center [798, 127] width 15 height 15
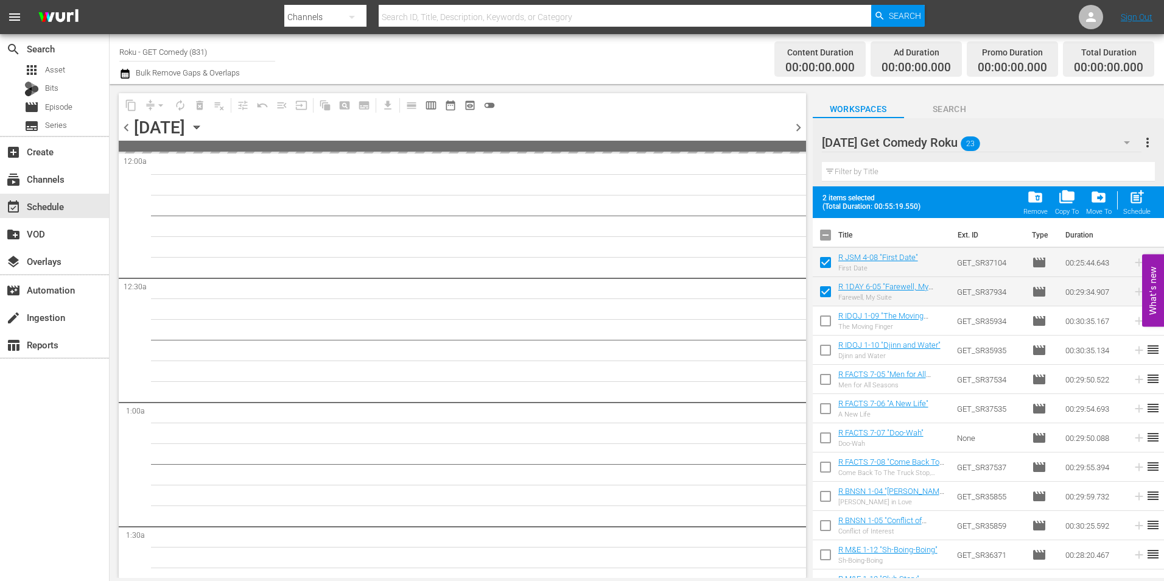
click at [128, 126] on span "chevron_left" at bounding box center [126, 127] width 15 height 15
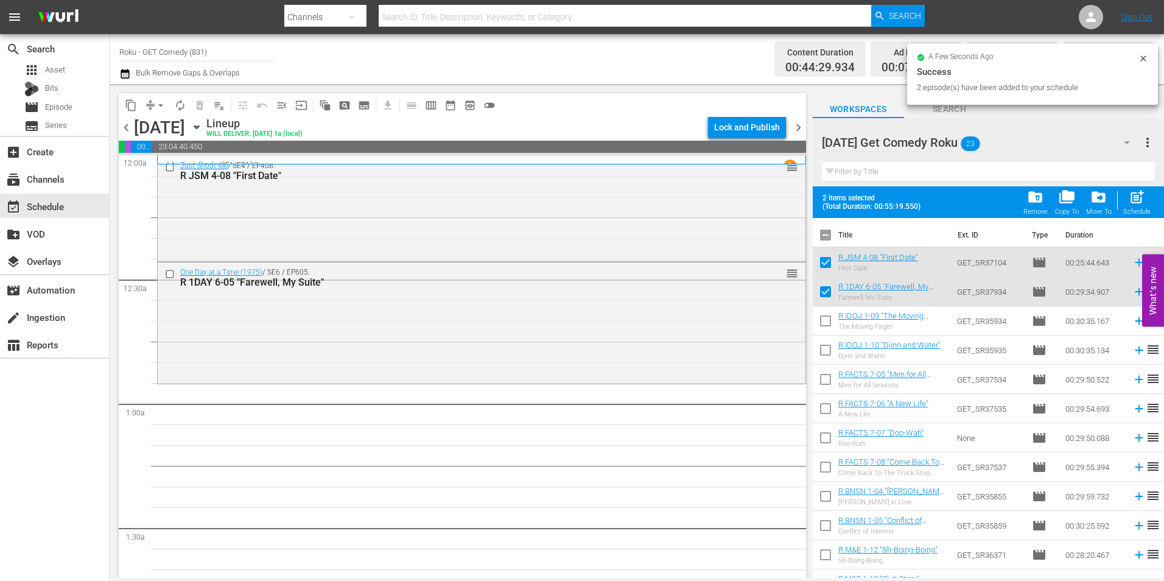
click at [969, 114] on span "Search" at bounding box center [949, 109] width 91 height 15
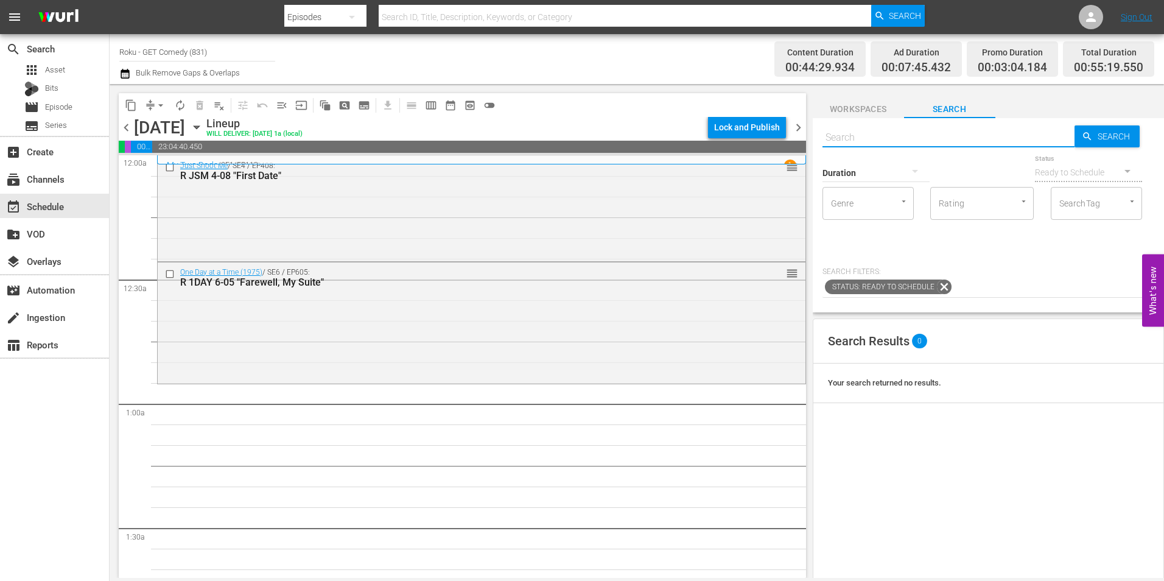
click at [874, 139] on input "text" at bounding box center [949, 137] width 252 height 29
type input "maud_1-07"
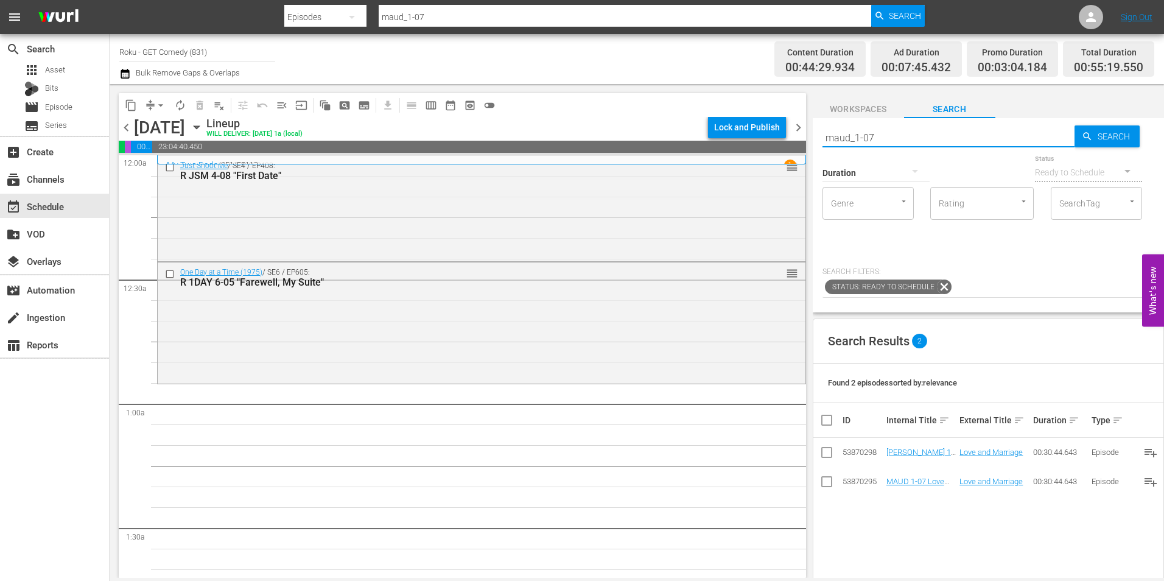
type input "maud_1-07"
click at [831, 454] on input "checkbox" at bounding box center [826, 454] width 15 height 15
checkbox input "true"
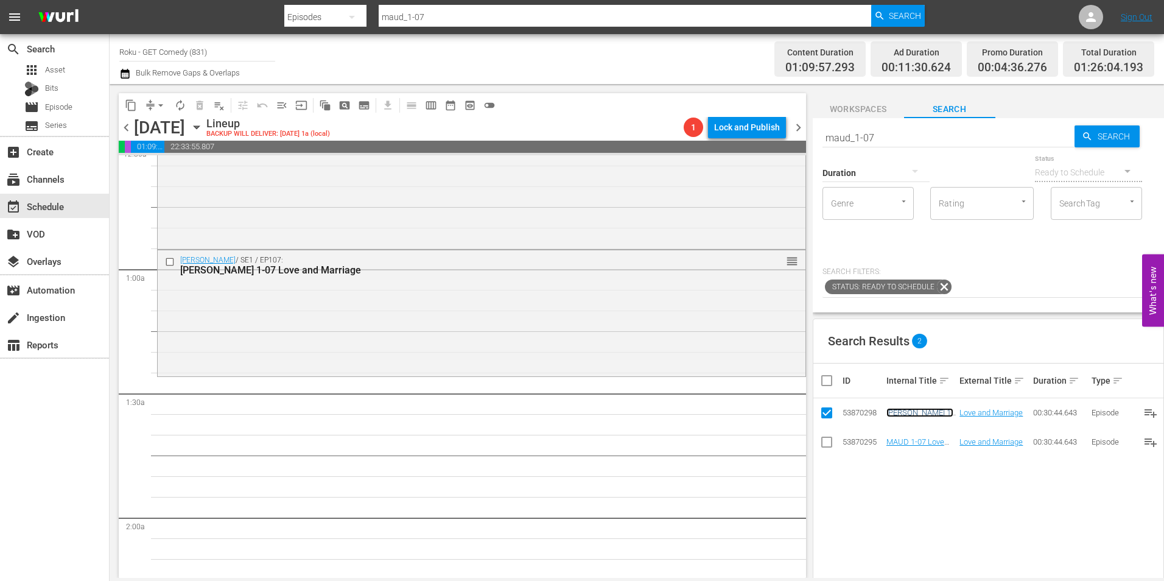
scroll to position [183, 0]
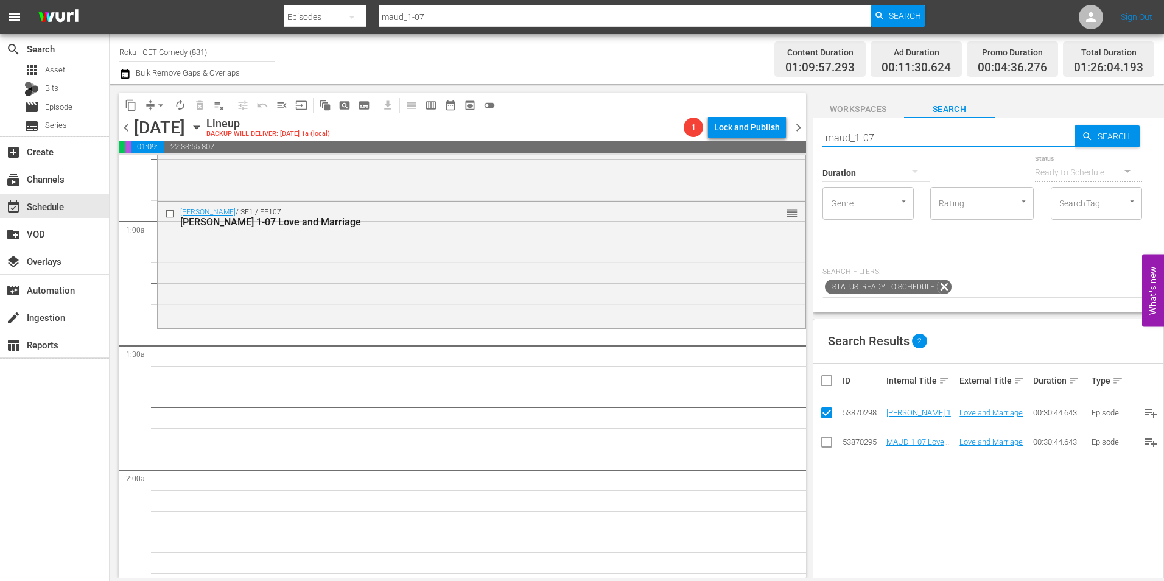
drag, startPoint x: 869, startPoint y: 135, endPoint x: 891, endPoint y: 136, distance: 21.4
click at [891, 136] on input "maud_1-07" at bounding box center [949, 137] width 252 height 29
type input "maud_1-08"
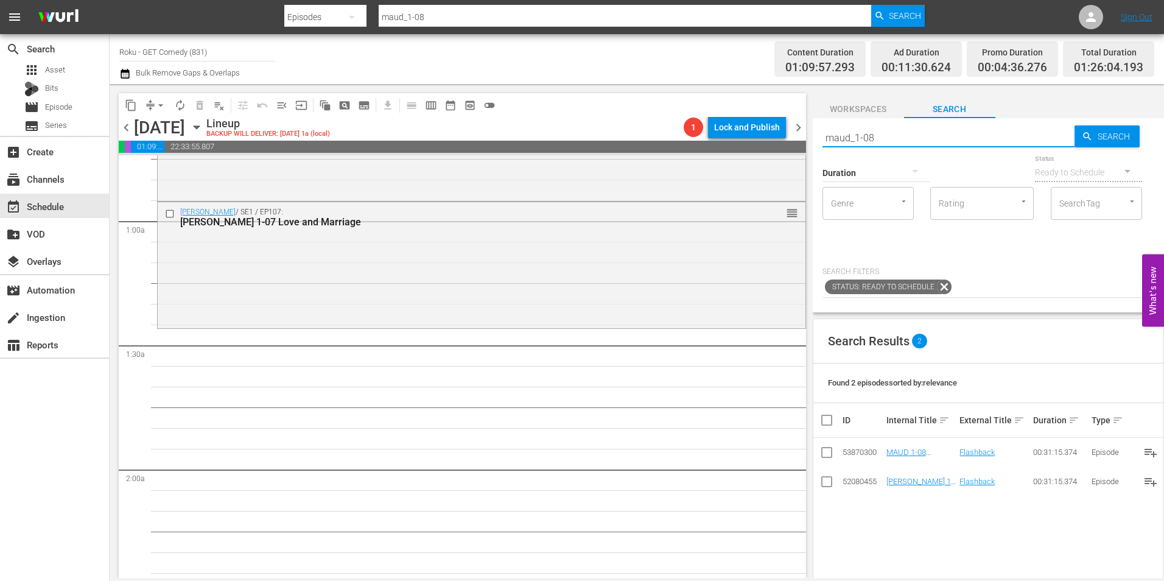
type input "maud_1-08"
click at [826, 481] on input "checkbox" at bounding box center [826, 484] width 15 height 15
checkbox input "true"
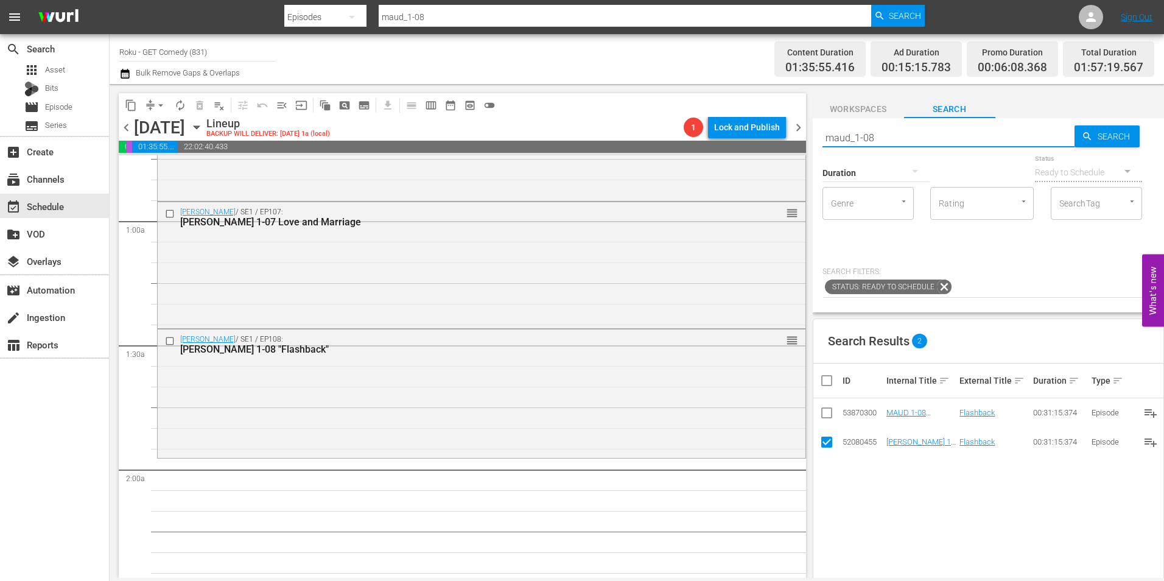
drag, startPoint x: 911, startPoint y: 142, endPoint x: 802, endPoint y: 132, distance: 108.9
click at [802, 132] on div "content_copy compress arrow_drop_down autorenew_outlined delete_forever_outline…" at bounding box center [637, 331] width 1054 height 494
click at [847, 116] on span "Workspaces" at bounding box center [858, 109] width 91 height 15
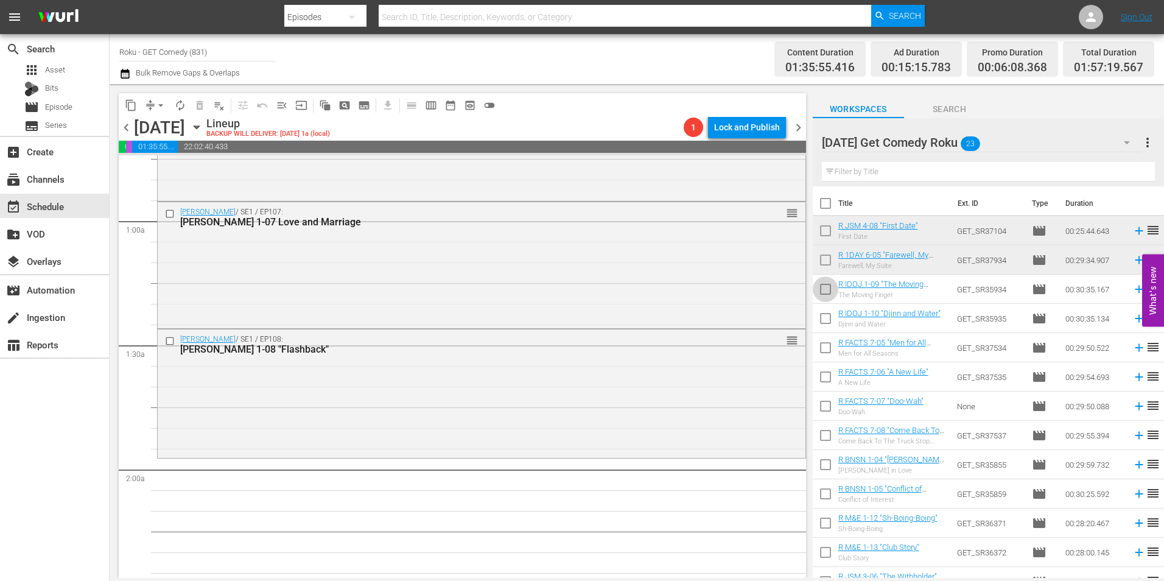
click at [828, 292] on input "checkbox" at bounding box center [826, 292] width 26 height 26
checkbox input "true"
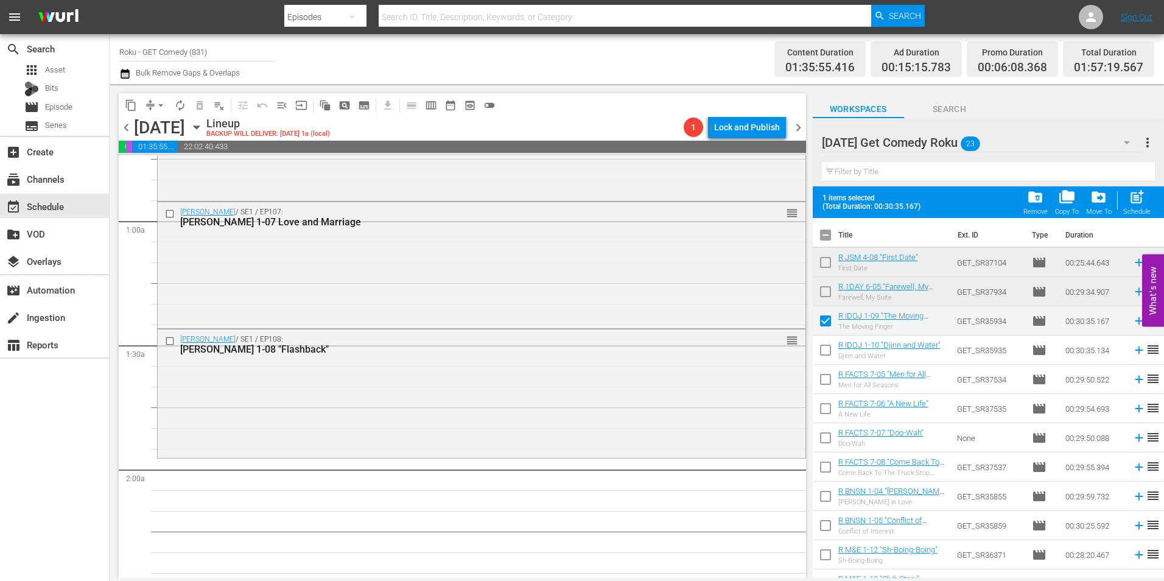
click at [826, 348] on input "checkbox" at bounding box center [826, 353] width 26 height 26
checkbox input "true"
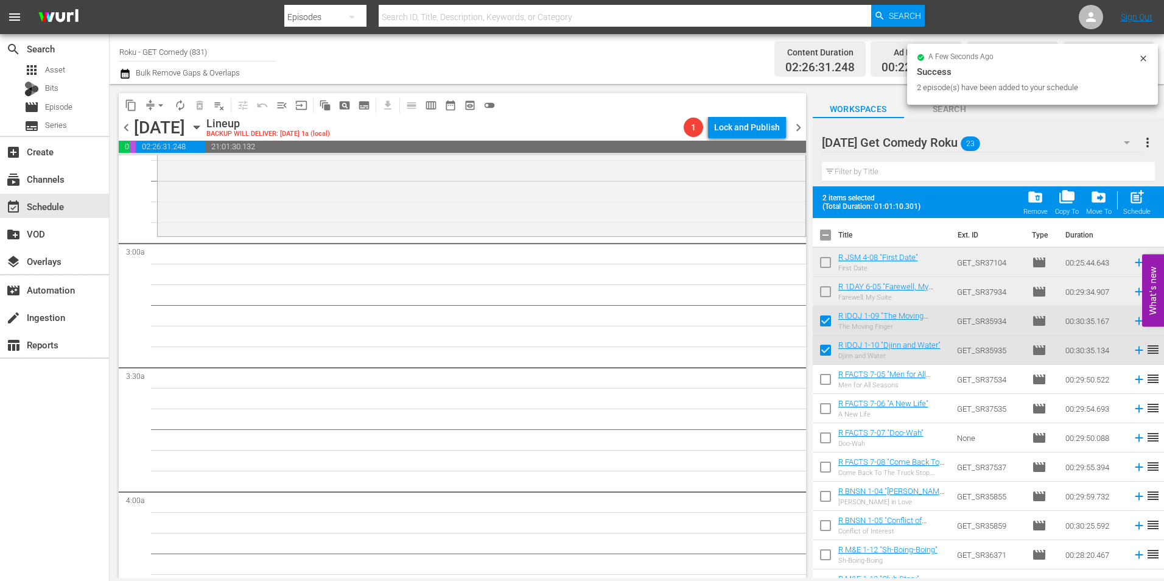
scroll to position [670, 0]
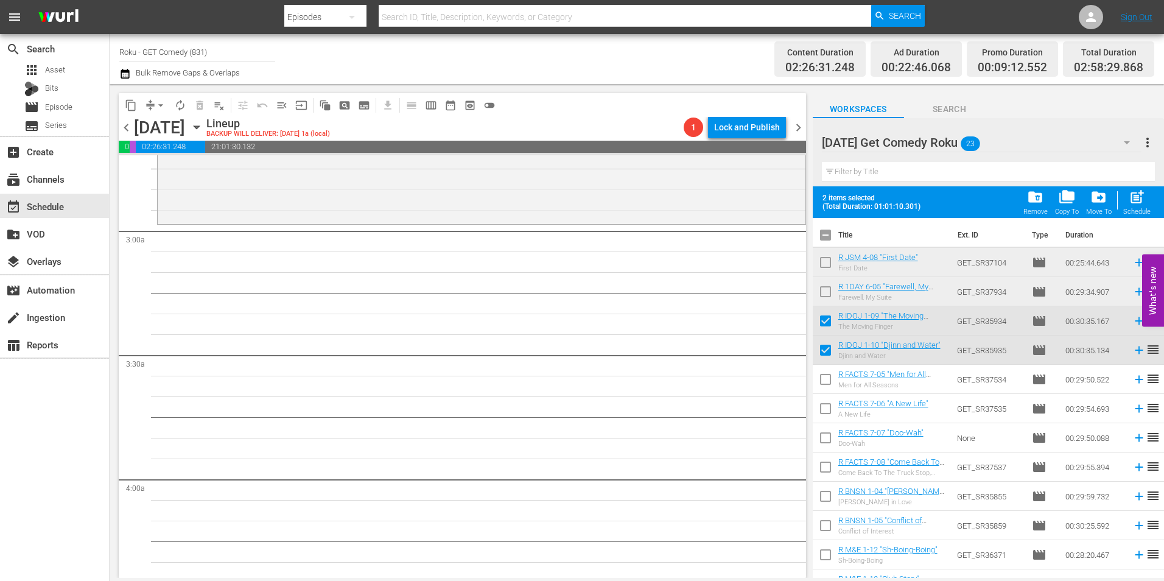
click at [203, 129] on icon "button" at bounding box center [196, 127] width 13 height 13
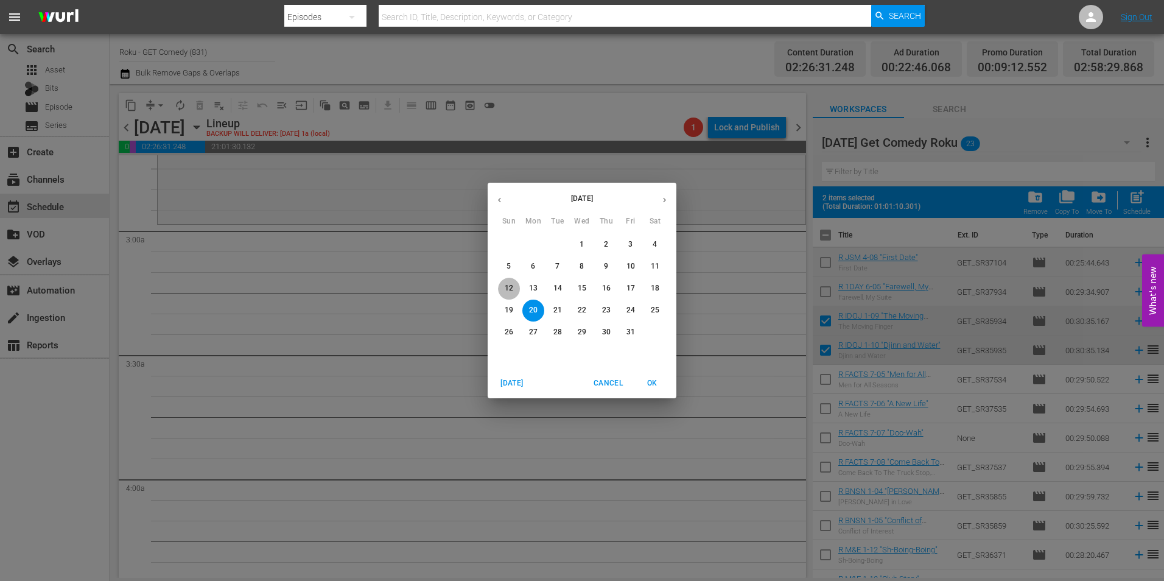
click at [513, 286] on p "12" at bounding box center [509, 288] width 9 height 10
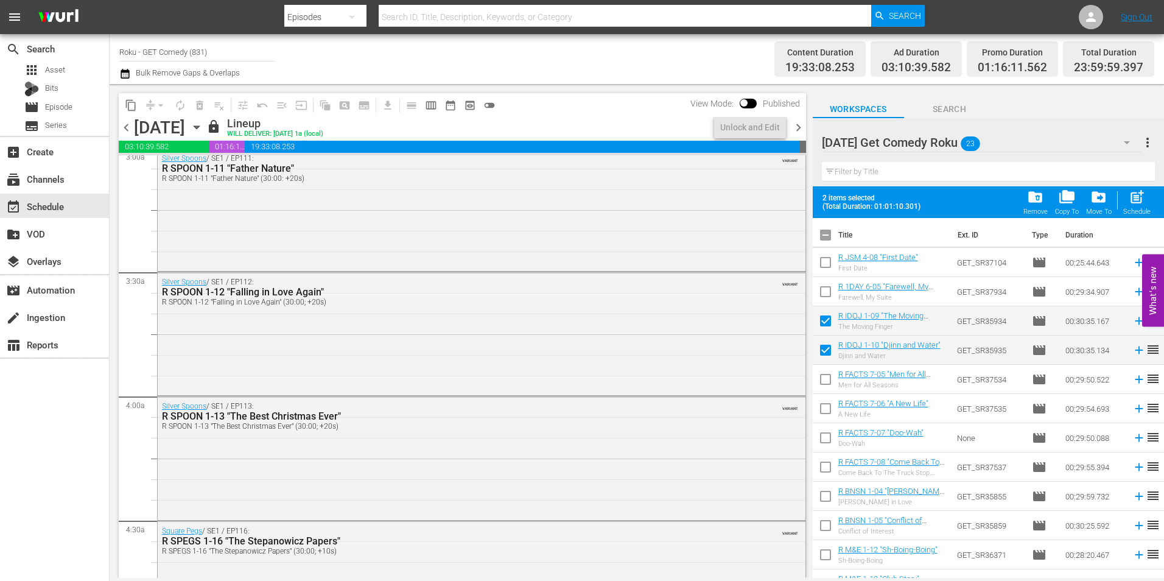
scroll to position [628, 0]
click at [767, 125] on div "Unlock and Edit" at bounding box center [750, 127] width 60 height 22
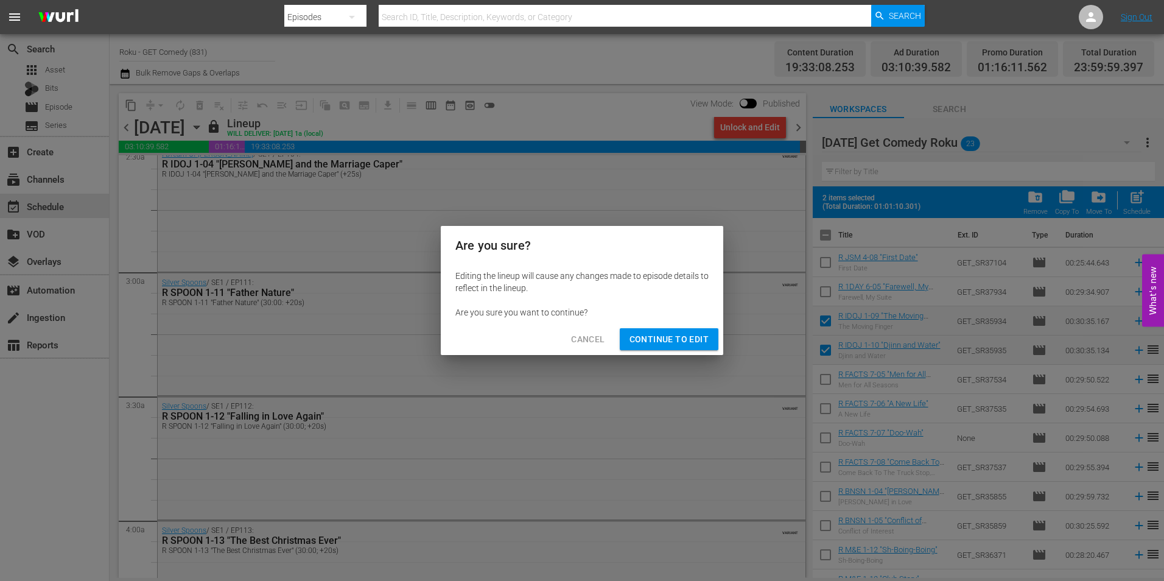
click at [700, 345] on span "Continue to Edit" at bounding box center [669, 339] width 79 height 15
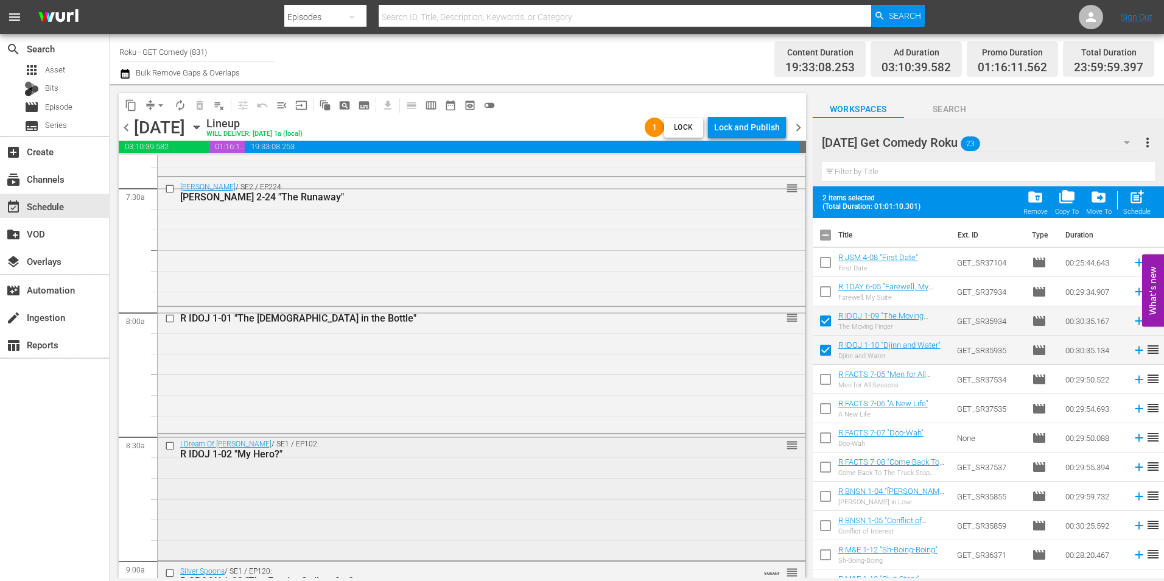
scroll to position [1968, 0]
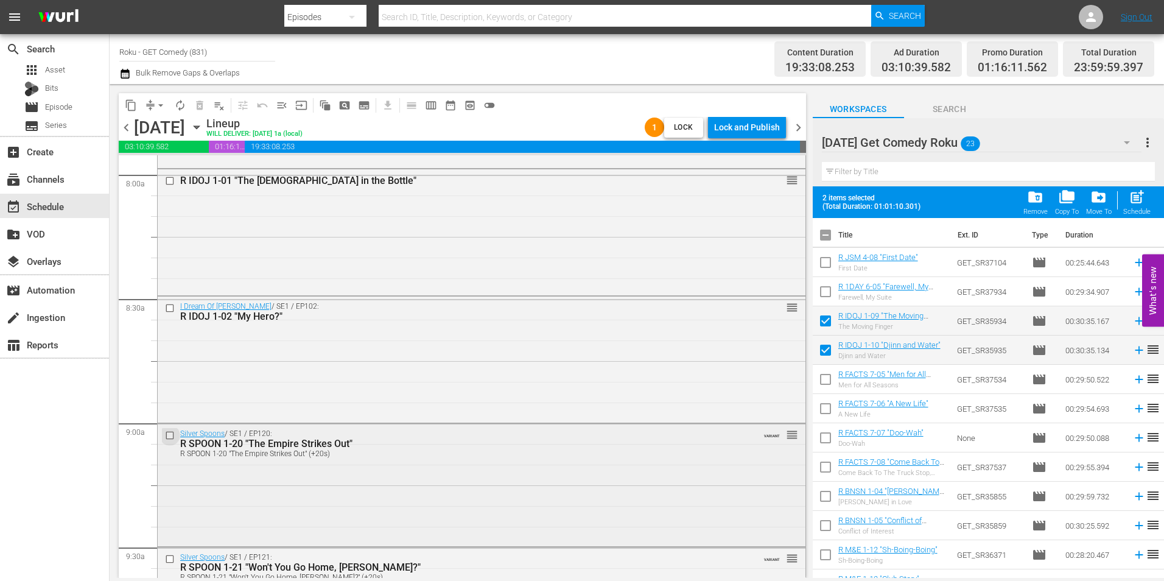
click at [169, 435] on input "checkbox" at bounding box center [171, 435] width 13 height 10
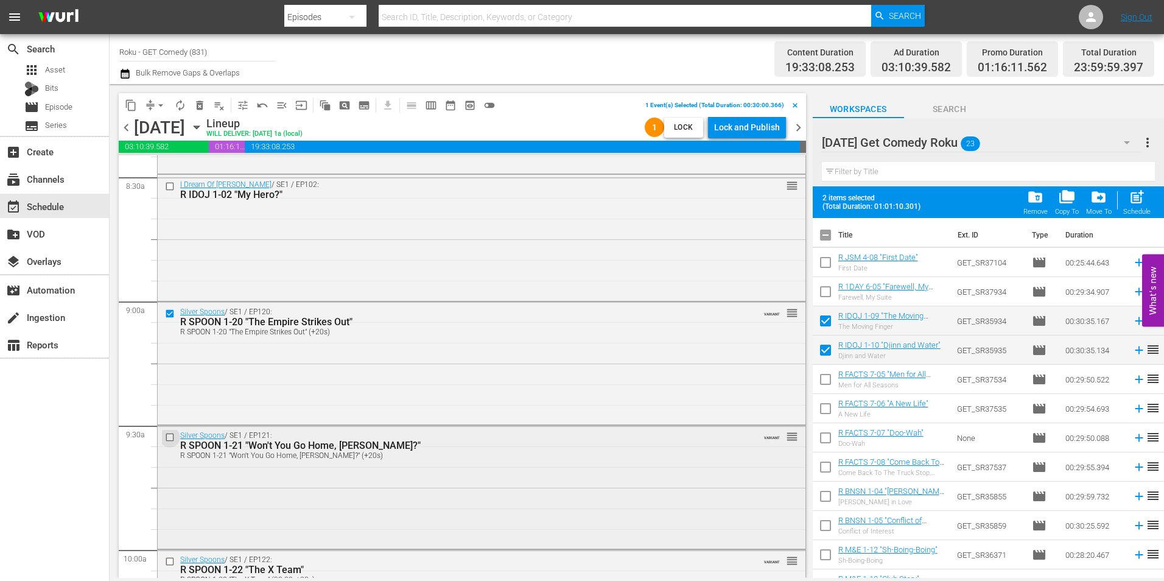
click at [169, 440] on input "checkbox" at bounding box center [171, 437] width 13 height 10
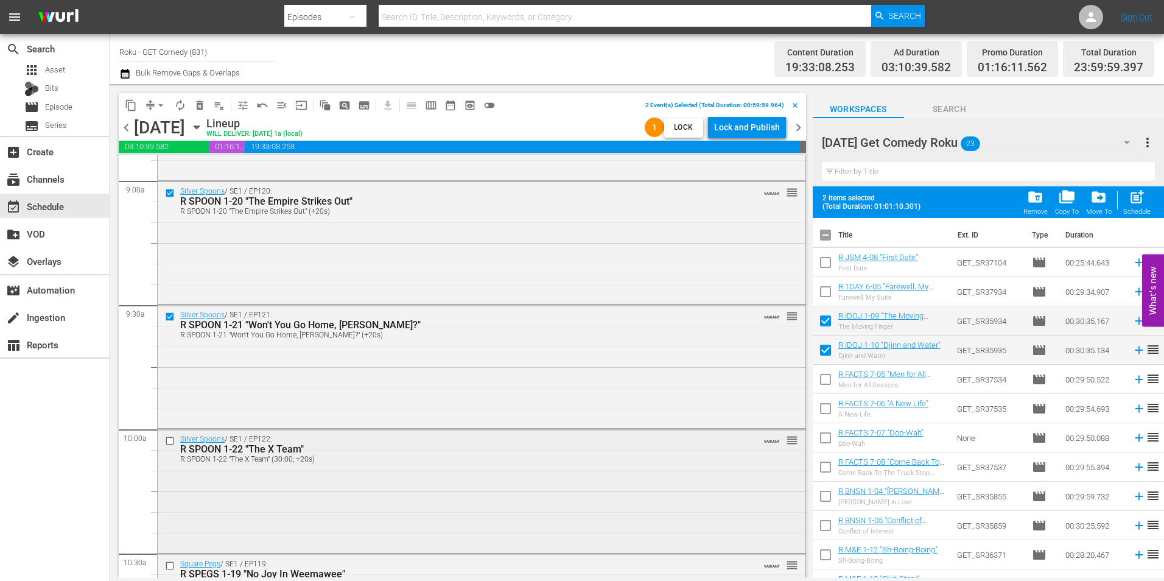
scroll to position [2211, 0]
click at [174, 440] on input "checkbox" at bounding box center [171, 440] width 13 height 10
click at [170, 447] on input "checkbox" at bounding box center [171, 442] width 13 height 10
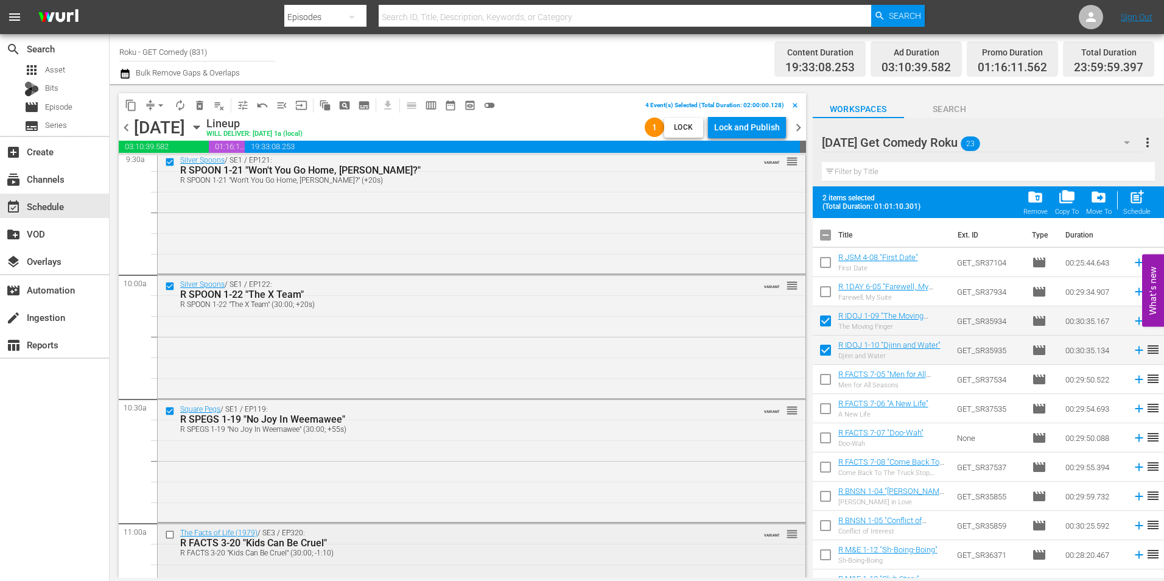
scroll to position [2394, 0]
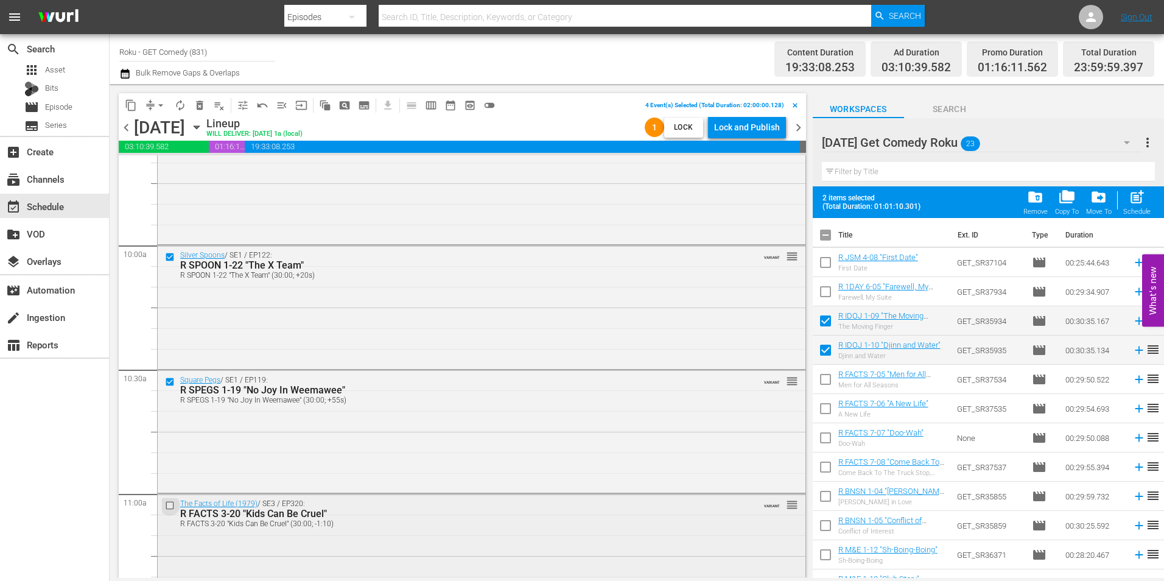
click at [169, 505] on input "checkbox" at bounding box center [171, 505] width 13 height 10
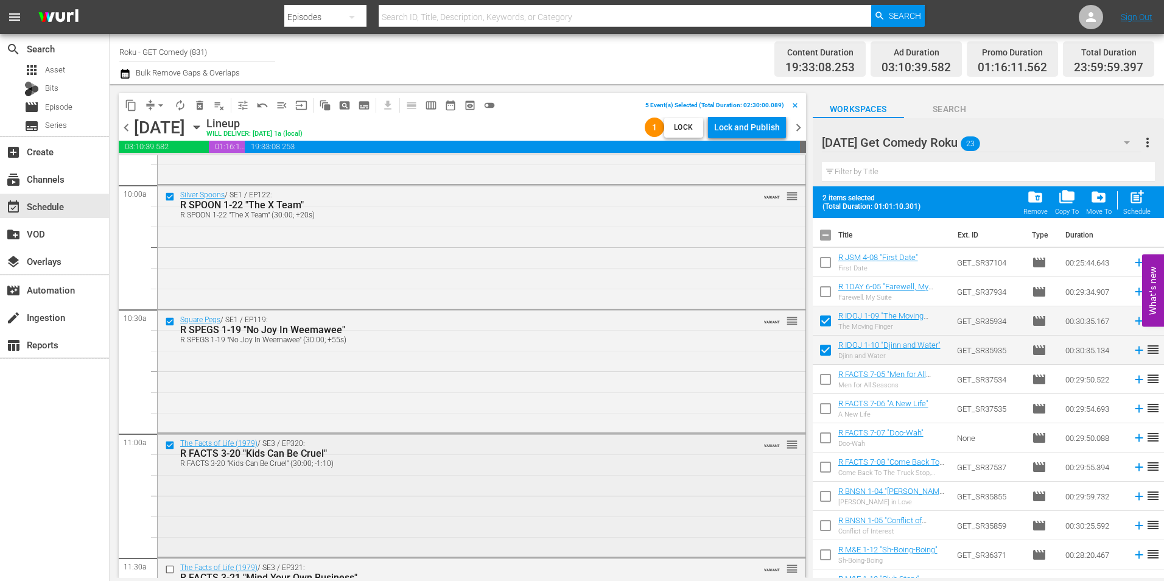
scroll to position [2455, 0]
click at [169, 568] on input "checkbox" at bounding box center [171, 569] width 13 height 10
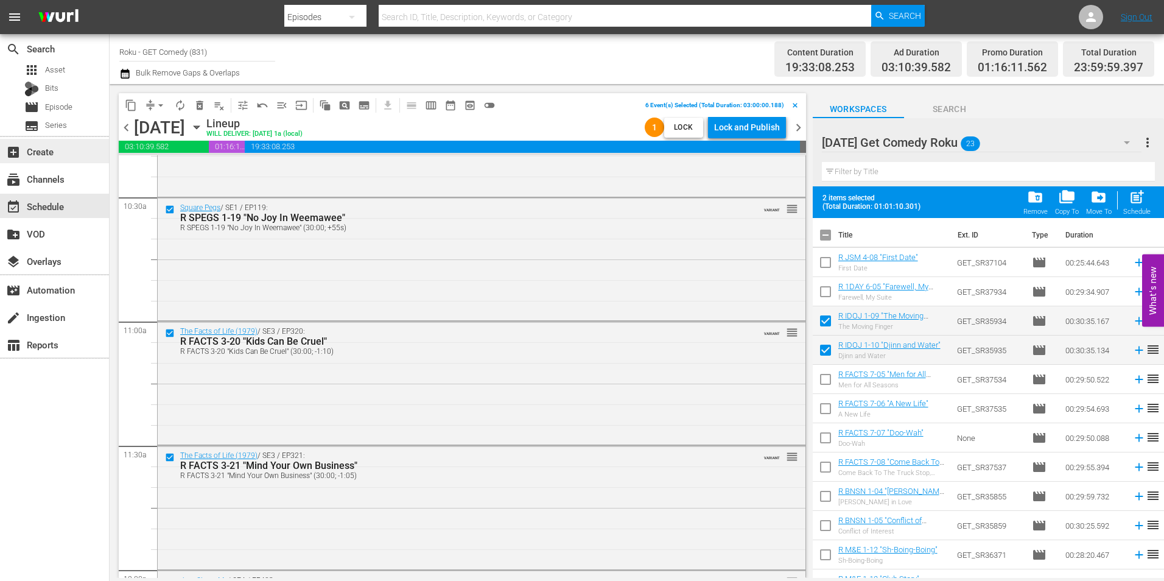
scroll to position [2577, 0]
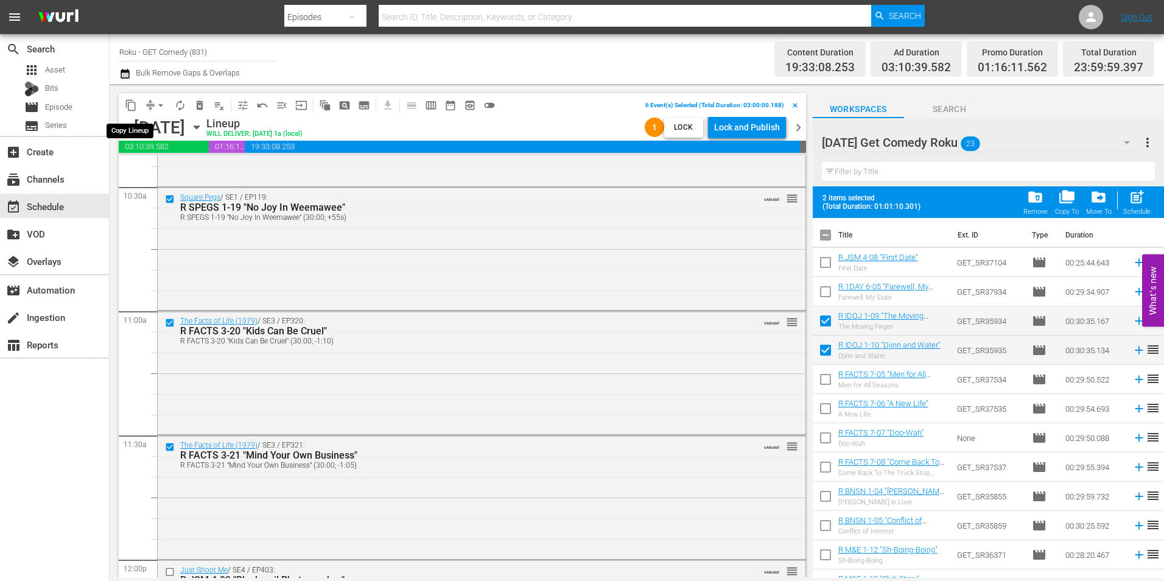
click at [135, 107] on span "content_copy" at bounding box center [131, 105] width 12 height 12
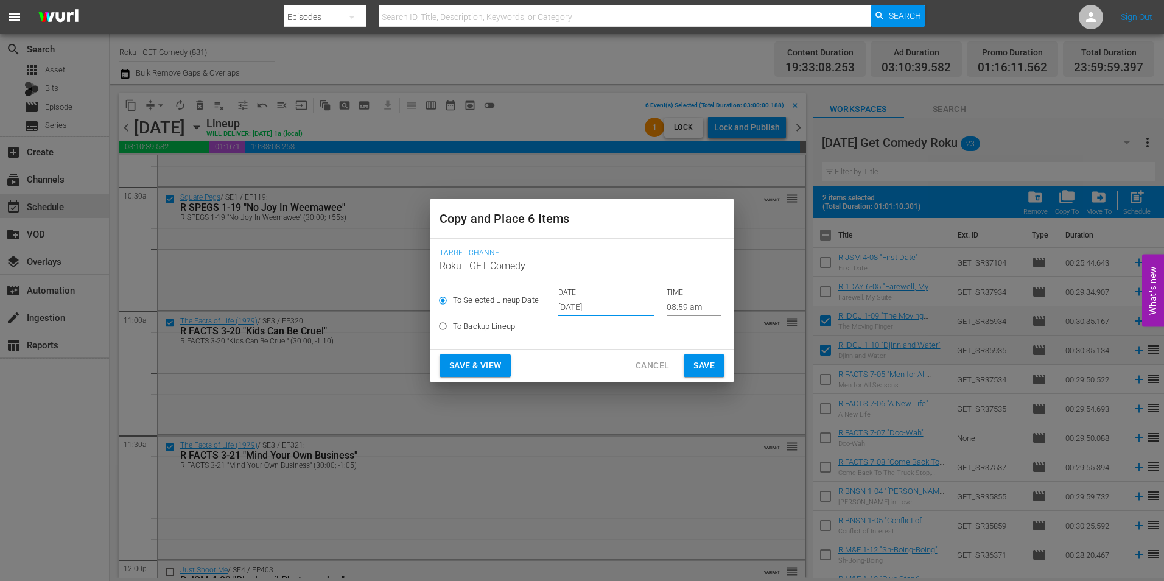
click at [586, 305] on input "Oct 1st 2025" at bounding box center [606, 307] width 96 height 18
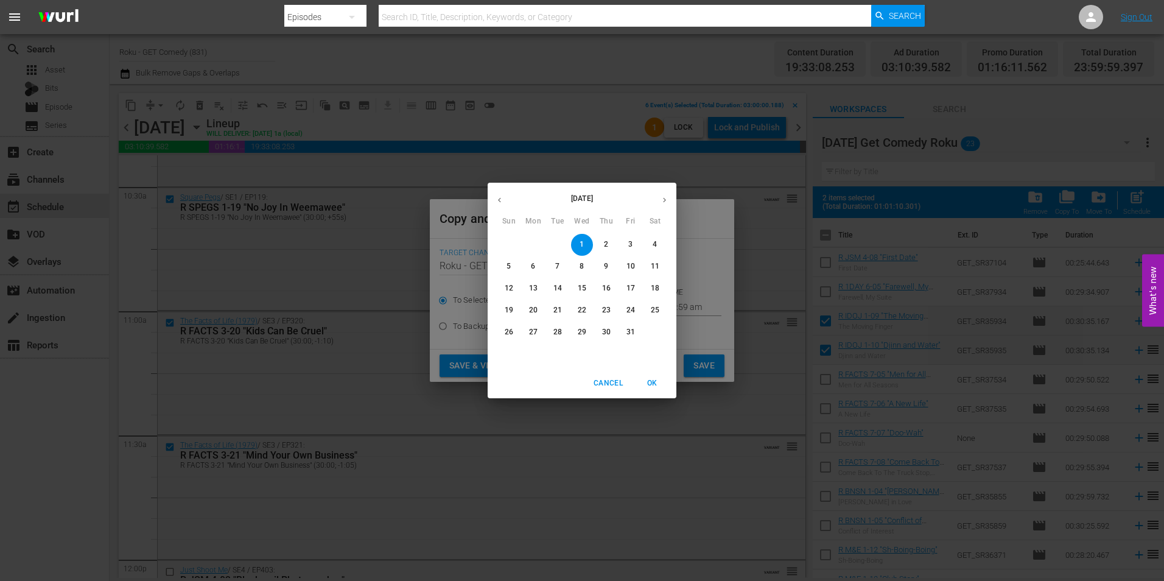
click at [534, 311] on p "20" at bounding box center [533, 310] width 9 height 10
type input "Oct 20th 2025"
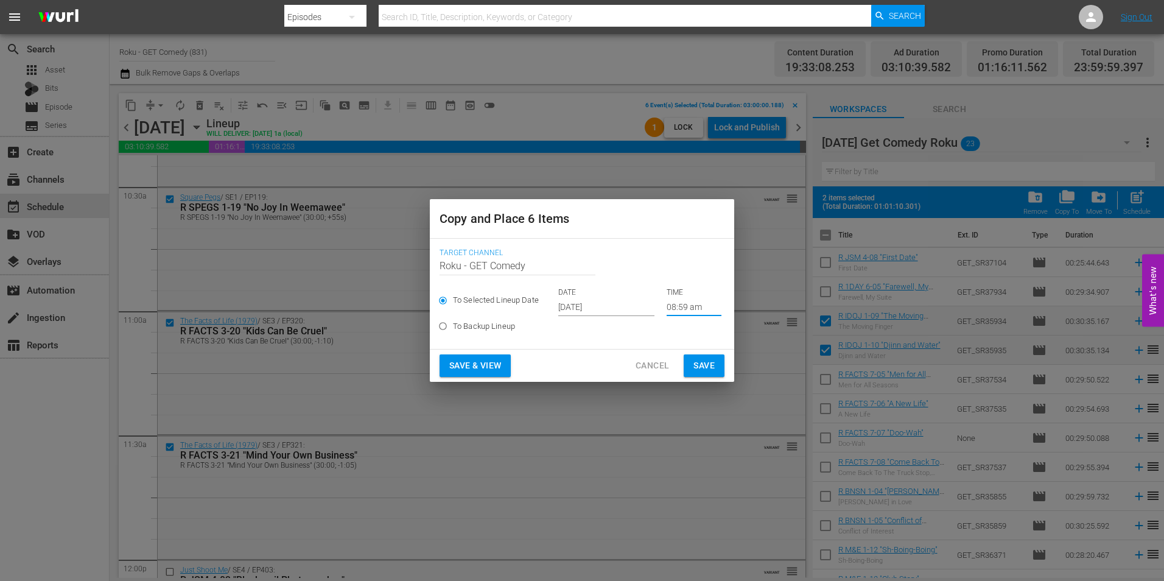
click at [684, 306] on input "08:59 am" at bounding box center [694, 307] width 55 height 18
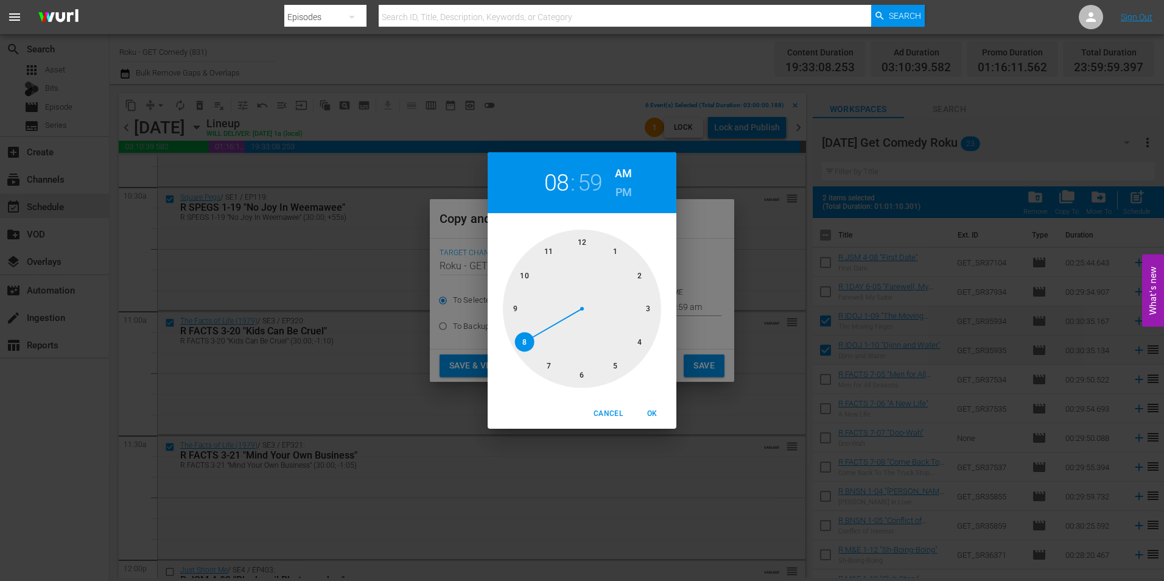
click at [649, 309] on div at bounding box center [582, 309] width 158 height 158
click at [584, 246] on div at bounding box center [582, 309] width 158 height 158
drag, startPoint x: 653, startPoint y: 414, endPoint x: 714, endPoint y: 367, distance: 77.7
click at [656, 412] on span "OK" at bounding box center [651, 413] width 29 height 13
type input "03:00 am"
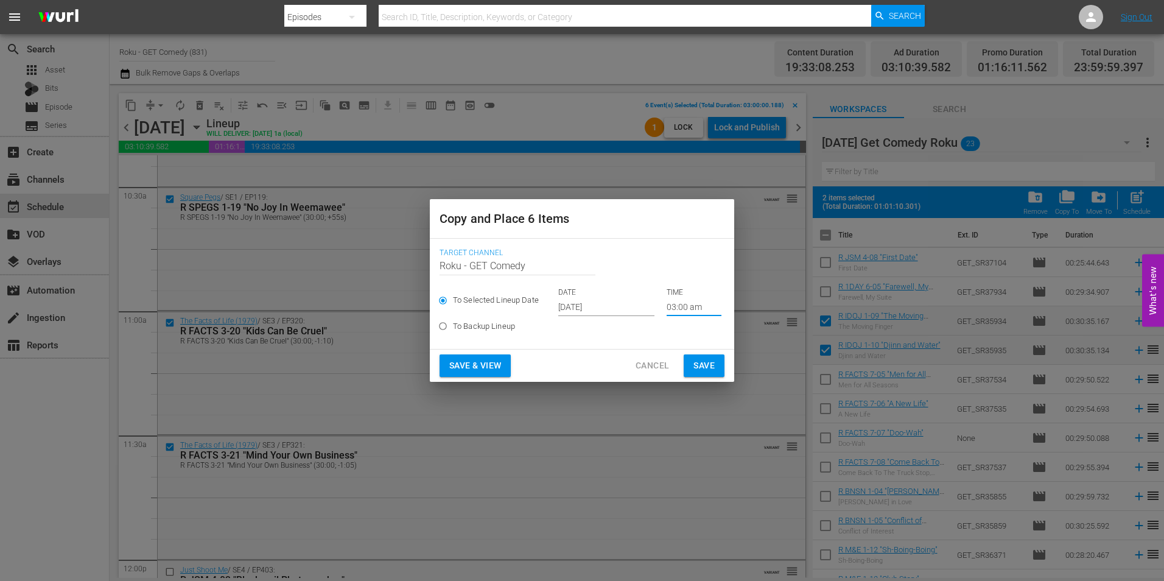
click at [712, 363] on span "Save" at bounding box center [703, 365] width 21 height 15
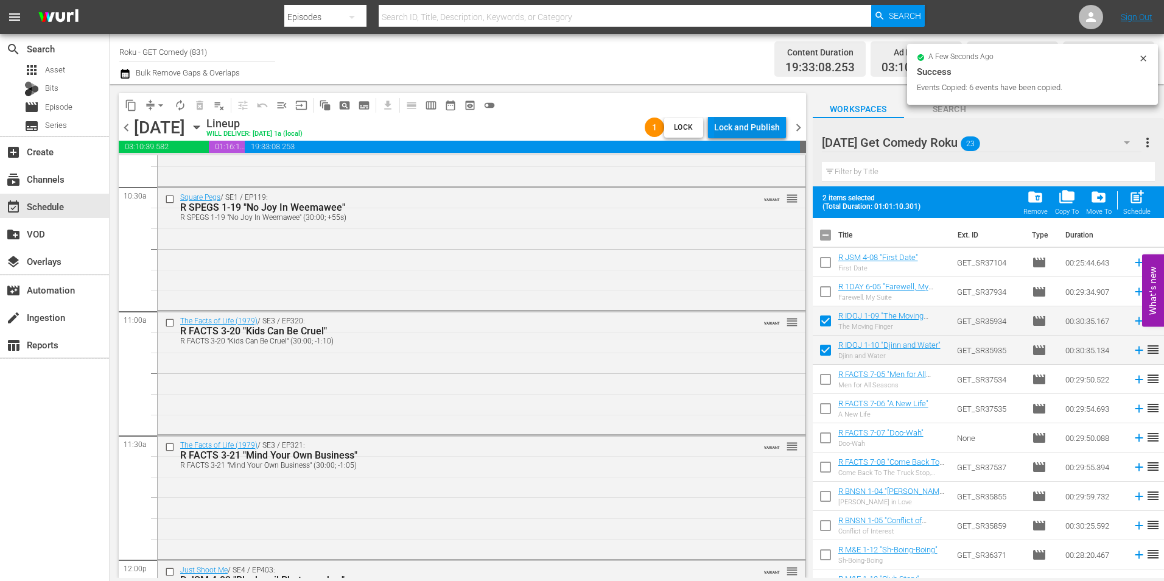
click at [743, 127] on div "Lock and Publish" at bounding box center [747, 127] width 66 height 22
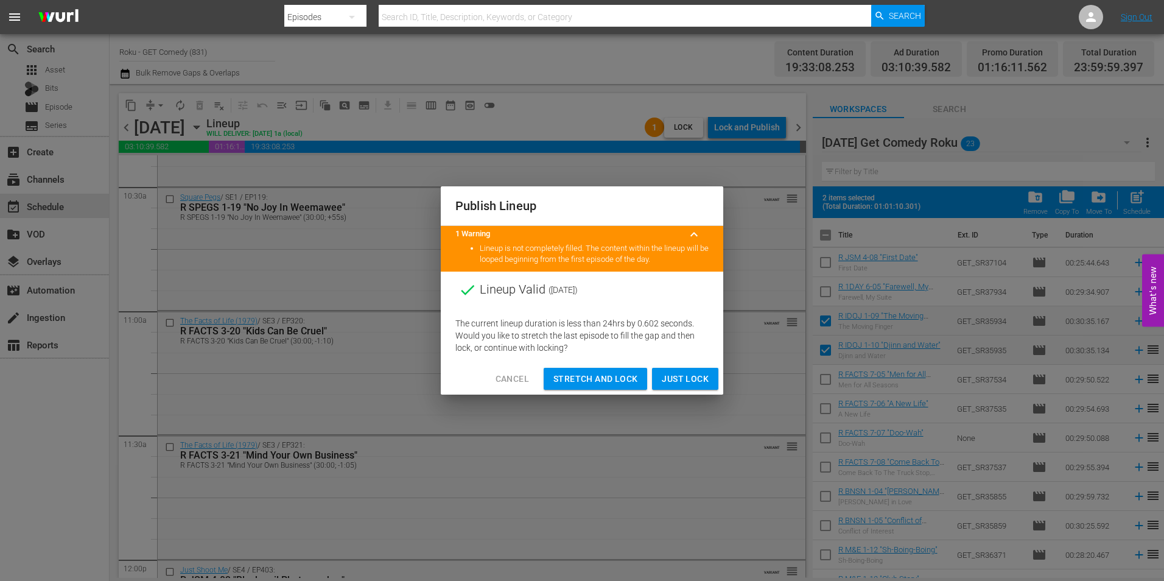
click at [683, 380] on span "Just Lock" at bounding box center [685, 378] width 47 height 15
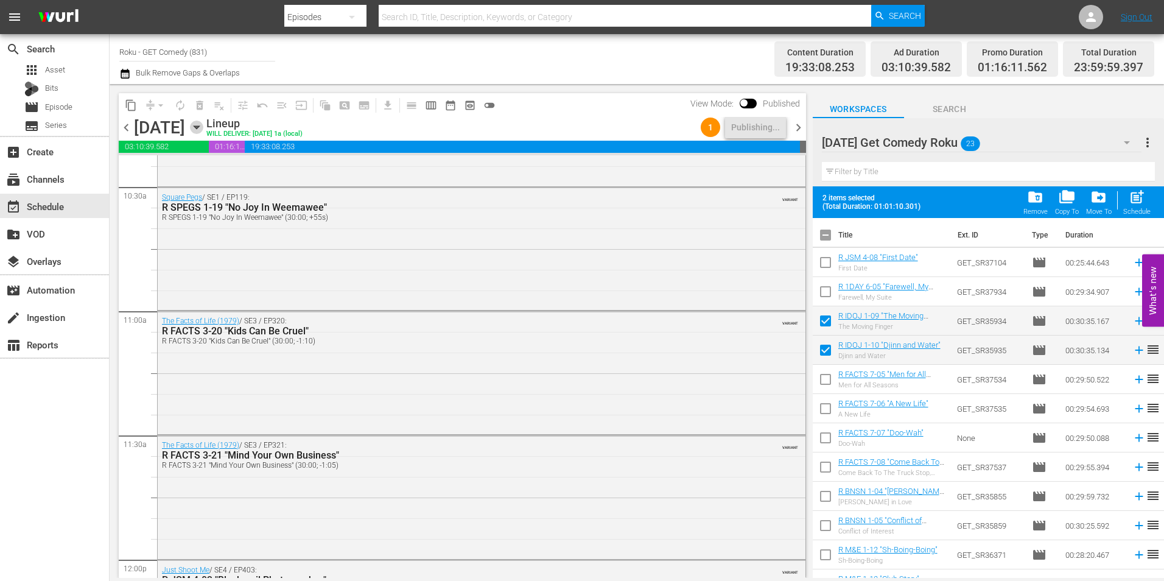
click at [203, 128] on icon "button" at bounding box center [196, 127] width 13 height 13
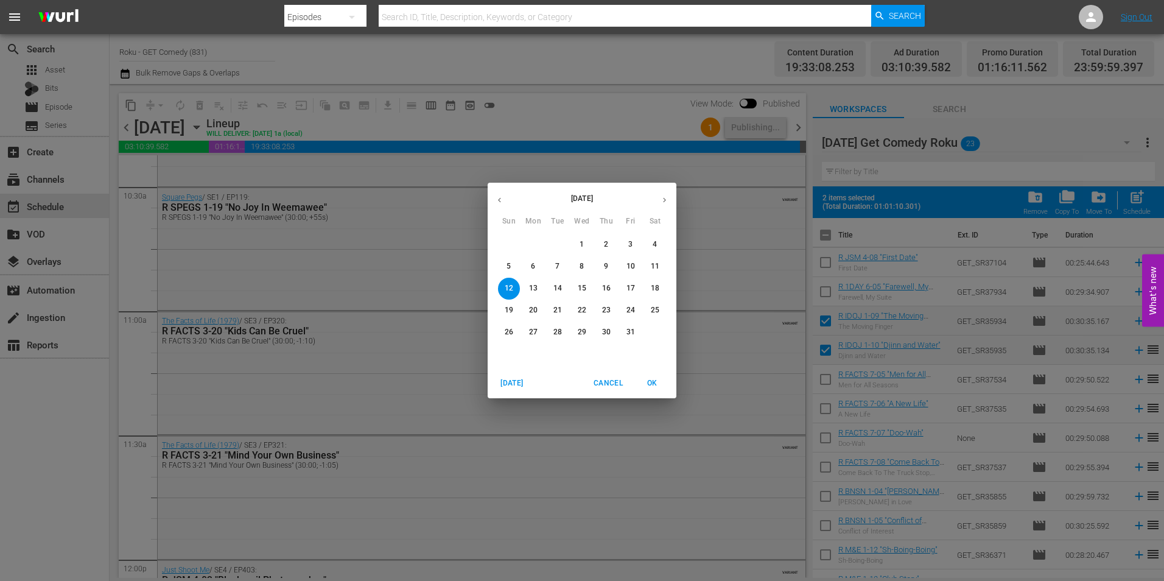
click at [615, 74] on div "October 2025 Sun Mon Tue Wed Thu Fri Sat 28 29 30 1 2 3 4 5 6 7 8 9 10 11 12 13…" at bounding box center [582, 290] width 1164 height 581
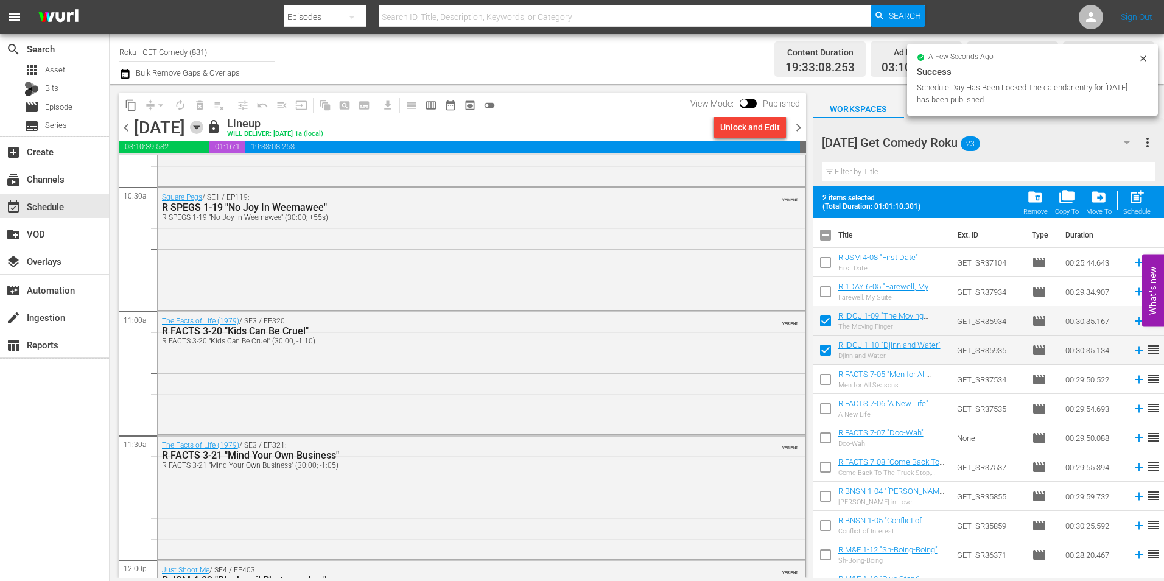
click at [203, 130] on icon "button" at bounding box center [196, 127] width 13 height 13
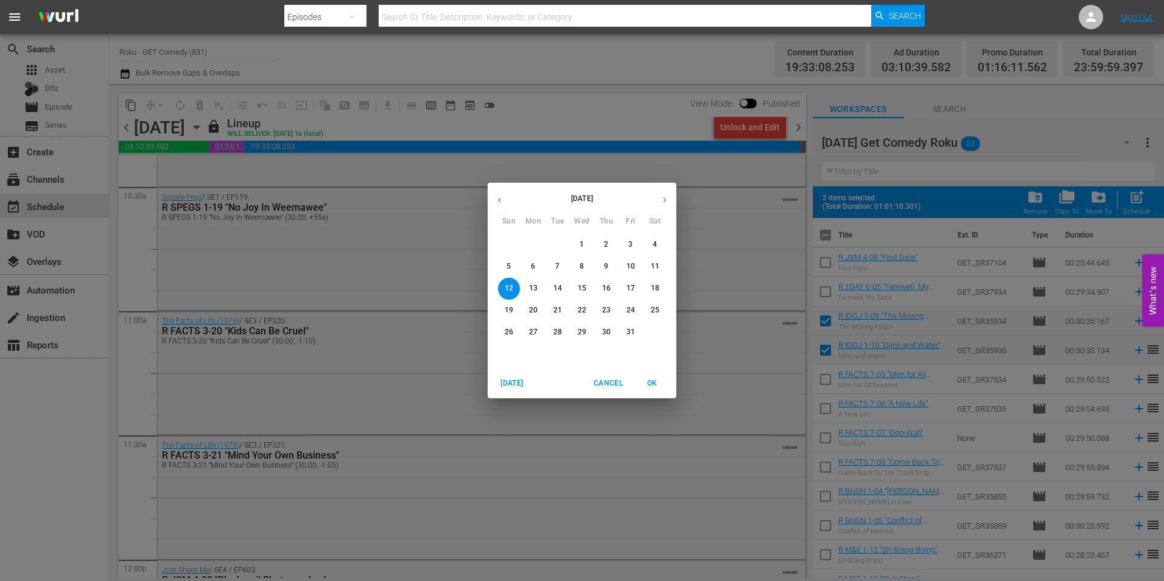
click at [510, 309] on p "19" at bounding box center [509, 310] width 9 height 10
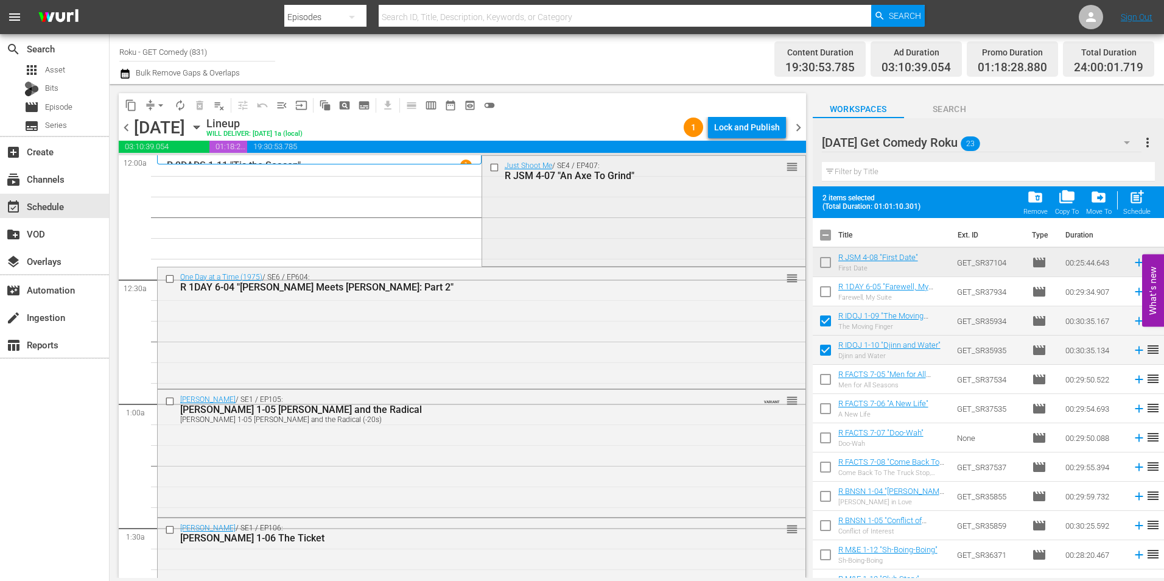
click at [489, 166] on input "checkbox" at bounding box center [495, 167] width 13 height 10
click at [168, 276] on input "checkbox" at bounding box center [171, 278] width 13 height 10
click at [167, 400] on input "checkbox" at bounding box center [171, 401] width 13 height 10
click at [171, 528] on input "checkbox" at bounding box center [171, 530] width 13 height 10
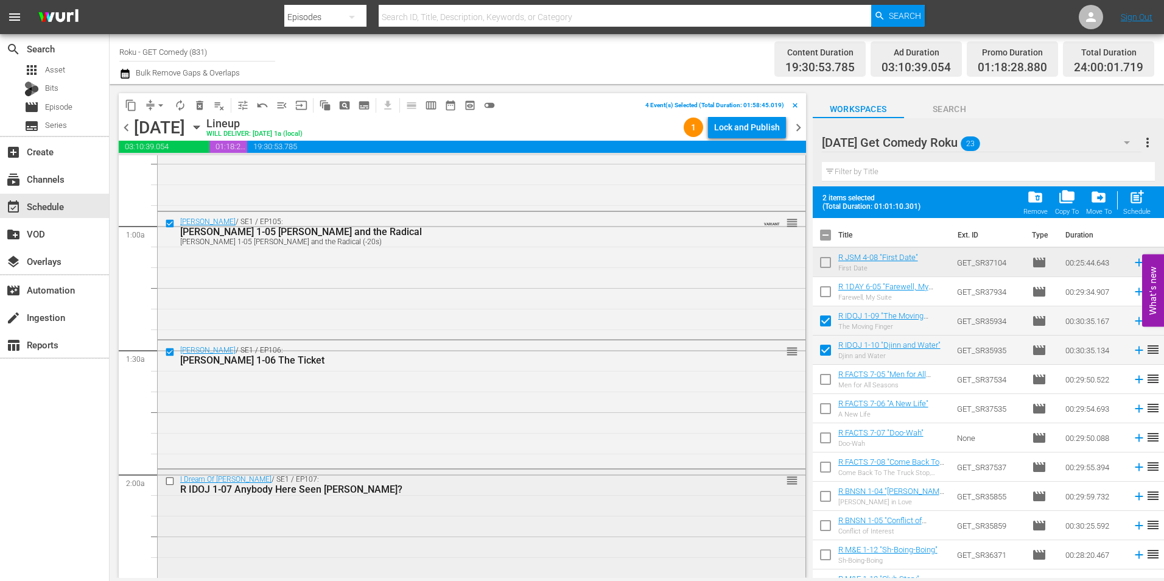
scroll to position [183, 0]
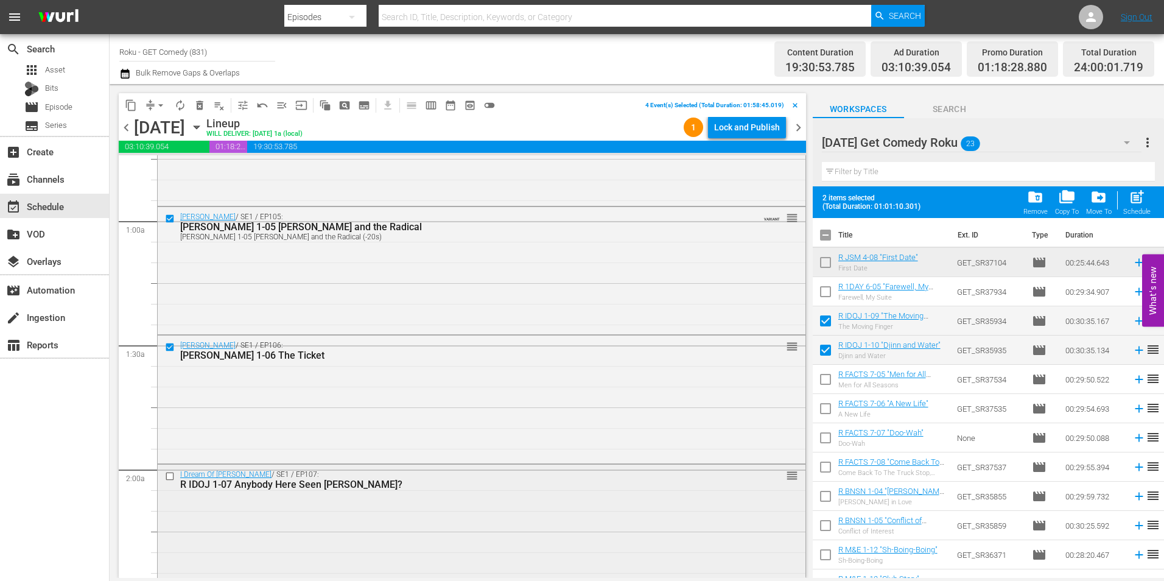
click at [166, 472] on input "checkbox" at bounding box center [171, 476] width 13 height 10
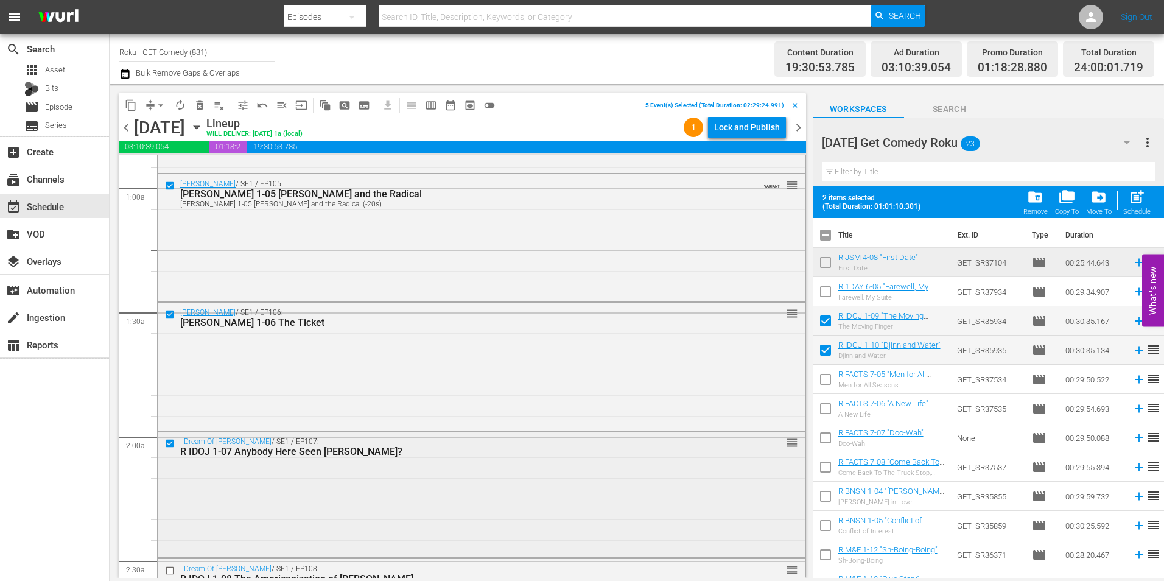
scroll to position [244, 0]
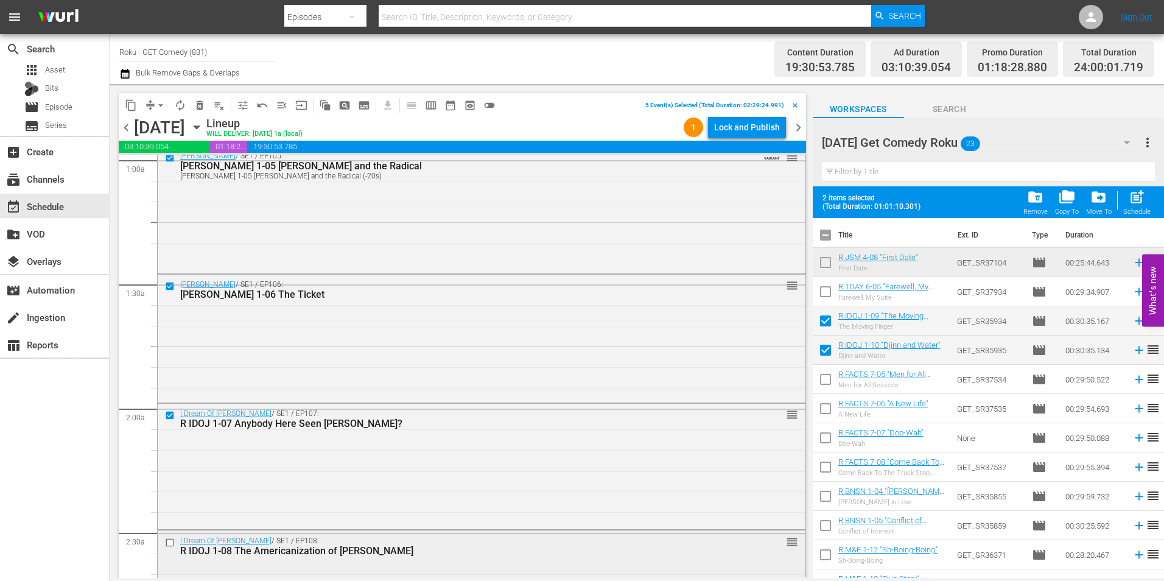
click at [171, 541] on input "checkbox" at bounding box center [171, 543] width 13 height 10
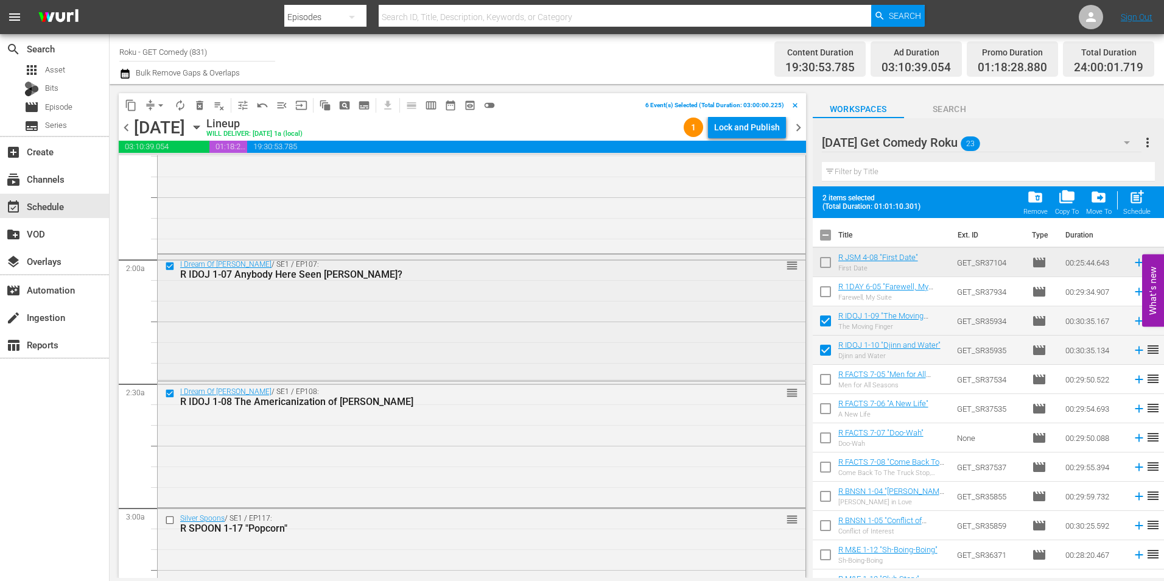
scroll to position [426, 0]
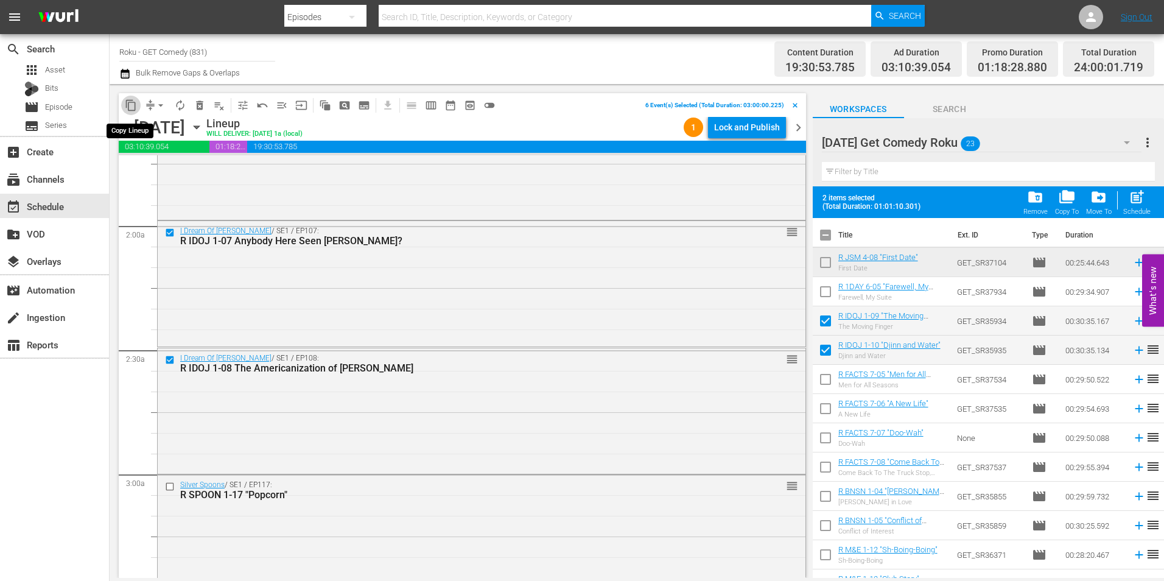
click at [124, 105] on button "content_copy" at bounding box center [130, 105] width 19 height 19
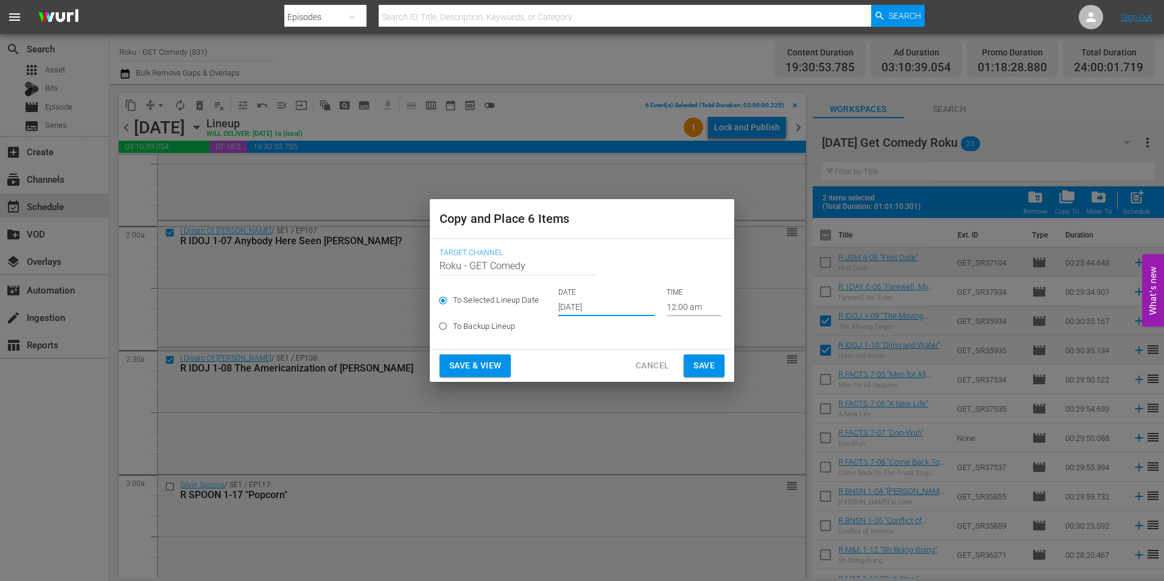
click at [570, 303] on input "Oct 1st 2025" at bounding box center [606, 307] width 96 height 18
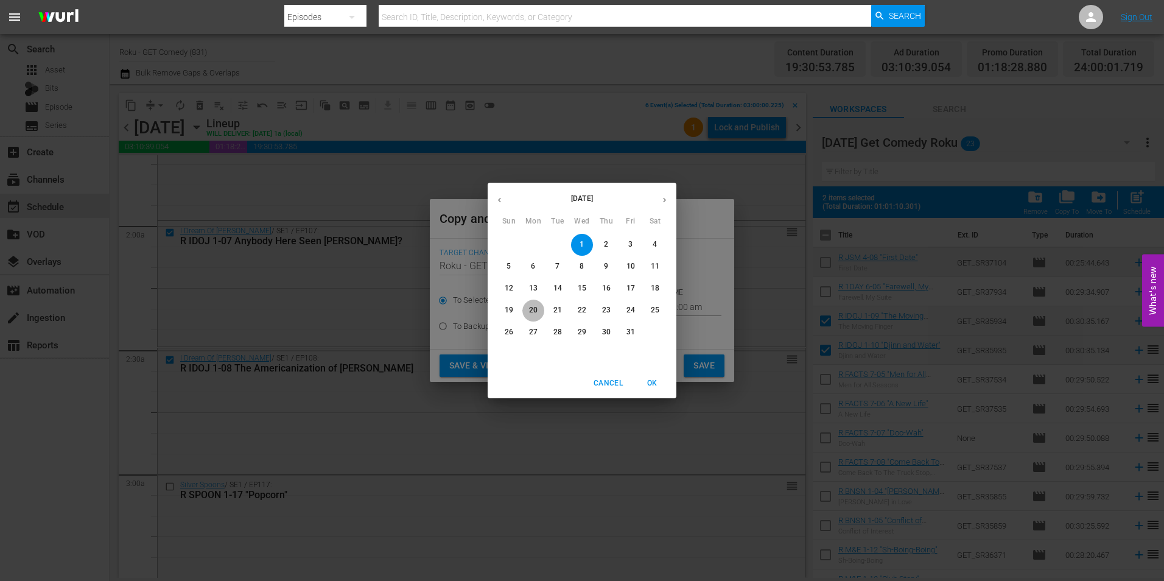
click at [535, 309] on p "20" at bounding box center [533, 310] width 9 height 10
type input "Oct 20th 2025"
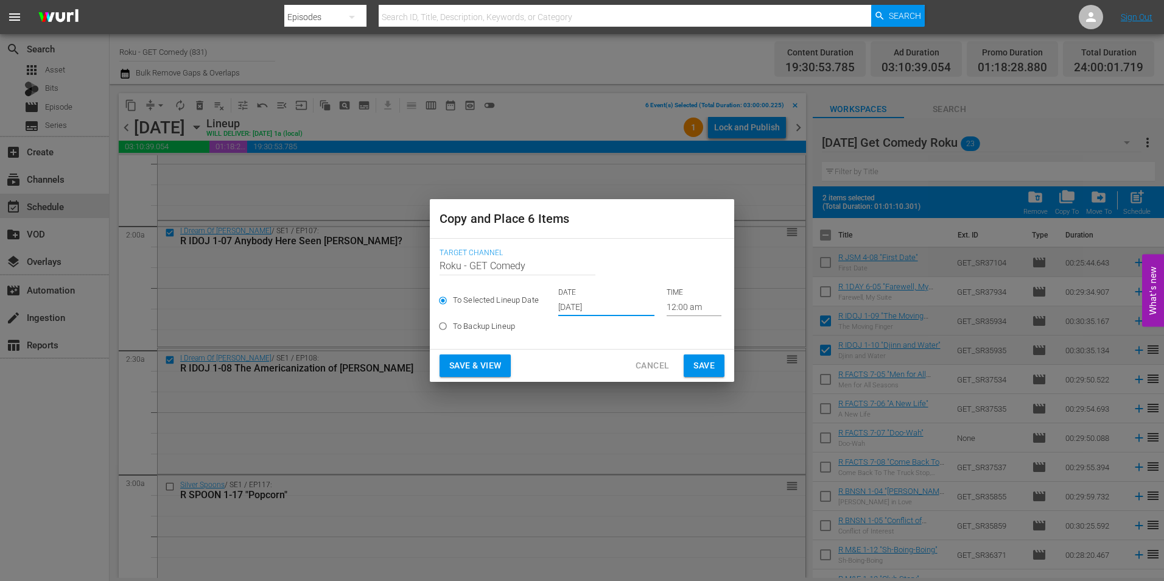
click at [673, 306] on input "12:00 am" at bounding box center [694, 307] width 55 height 18
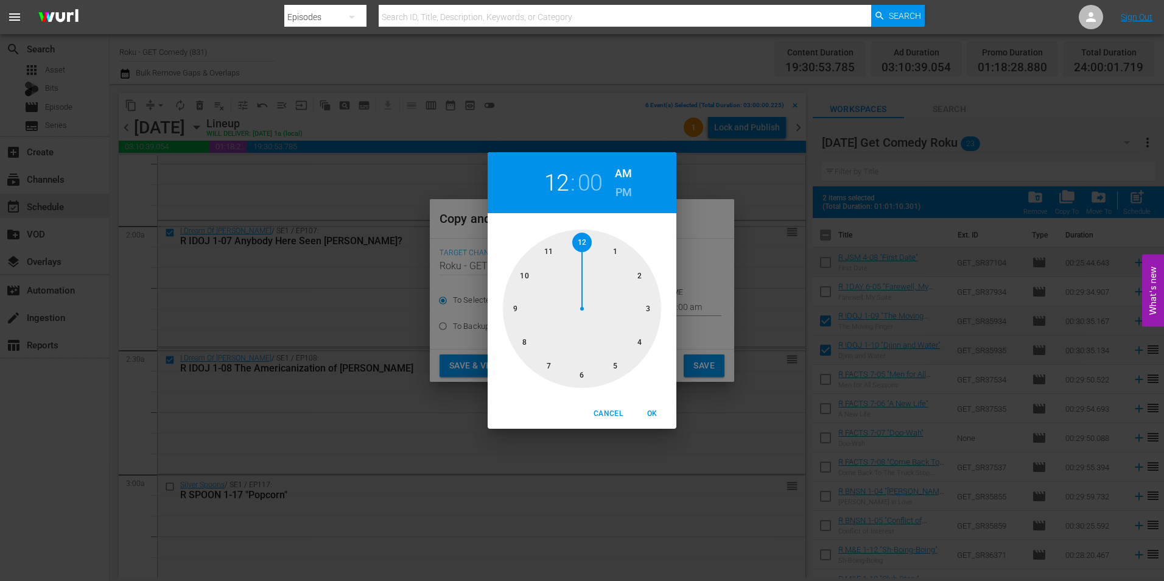
click at [581, 372] on div at bounding box center [582, 309] width 158 height 158
drag, startPoint x: 654, startPoint y: 414, endPoint x: 705, endPoint y: 382, distance: 60.5
click at [655, 414] on span "OK" at bounding box center [651, 413] width 29 height 13
type input "06:00 am"
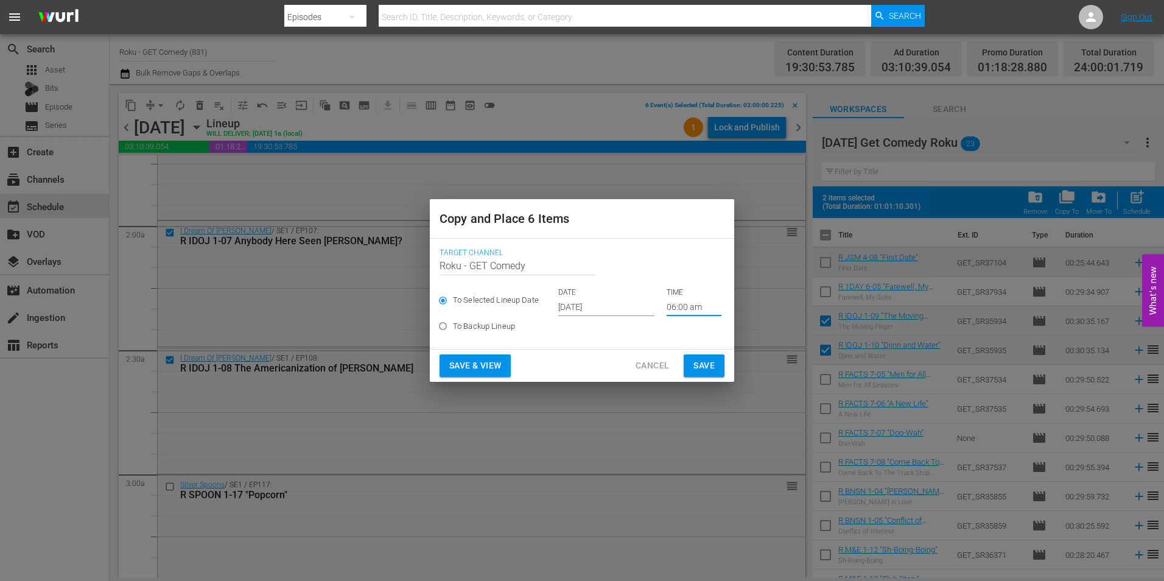
click at [710, 367] on span "Save" at bounding box center [703, 365] width 21 height 15
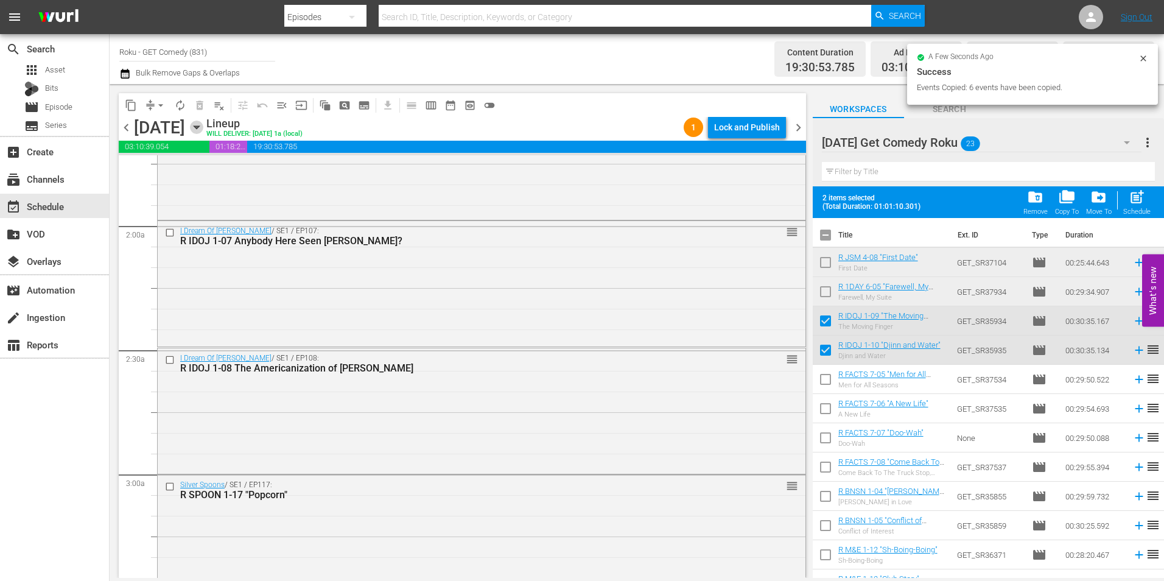
click at [203, 125] on icon "button" at bounding box center [196, 127] width 13 height 13
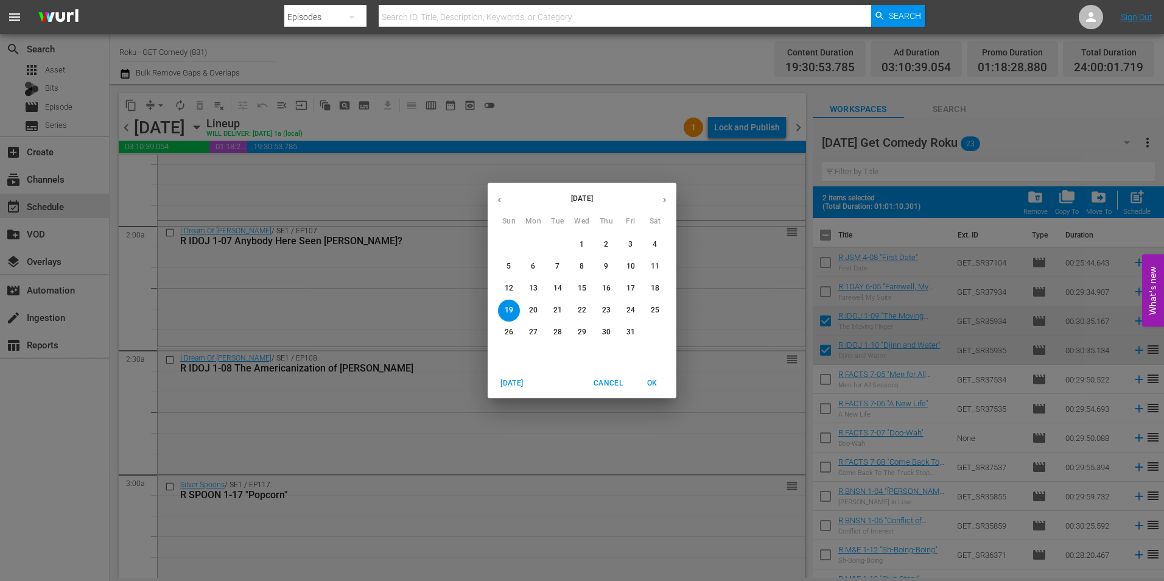
click at [631, 265] on p "10" at bounding box center [630, 266] width 9 height 10
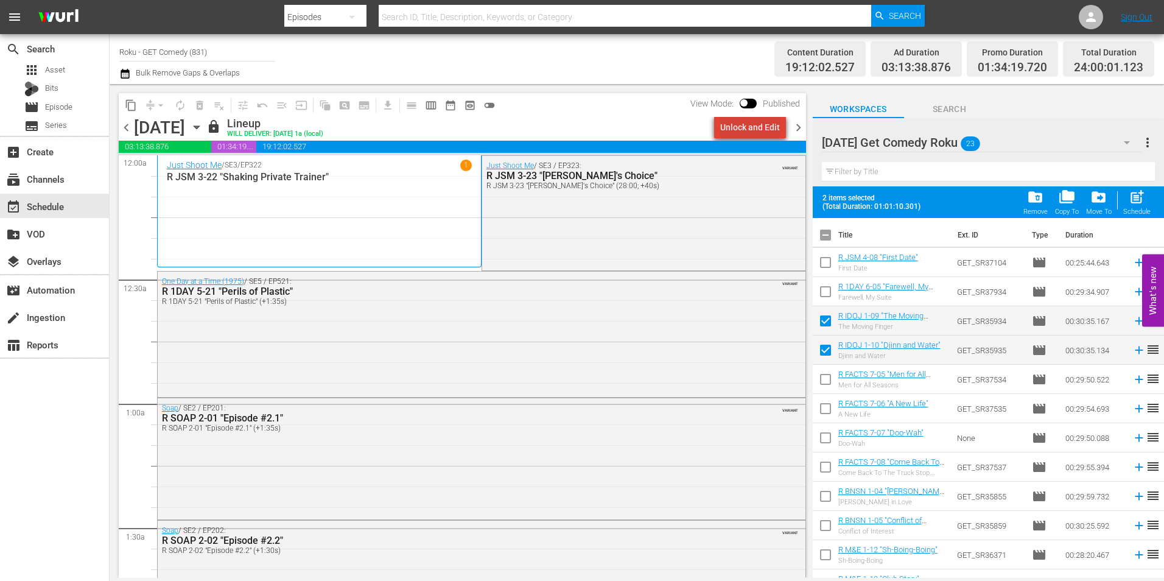
click at [756, 133] on div "Unlock and Edit" at bounding box center [750, 127] width 60 height 22
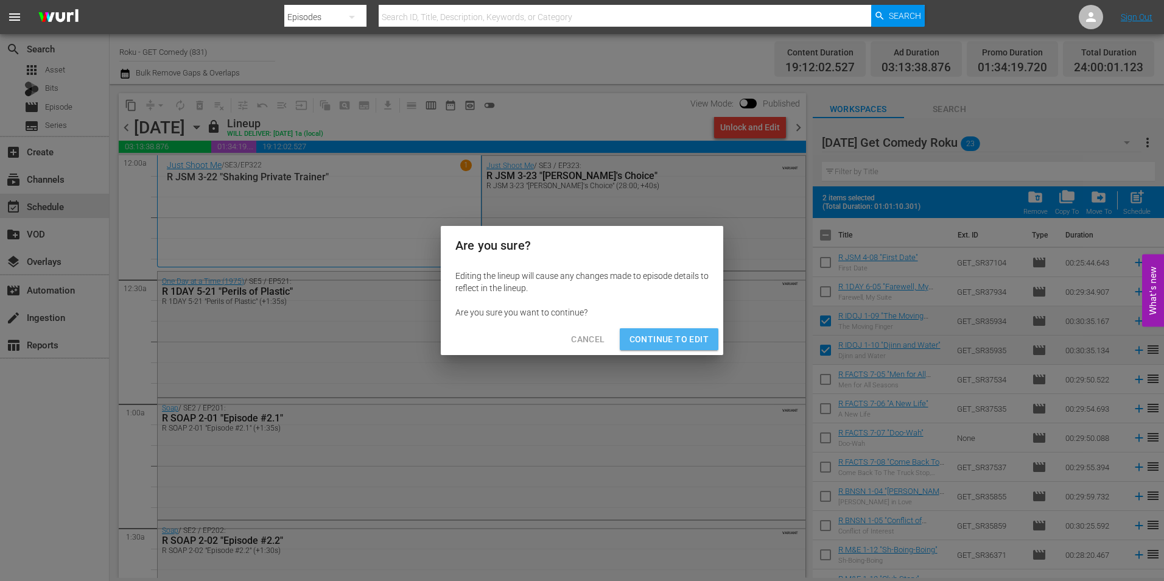
click at [707, 349] on button "Continue to Edit" at bounding box center [669, 339] width 99 height 23
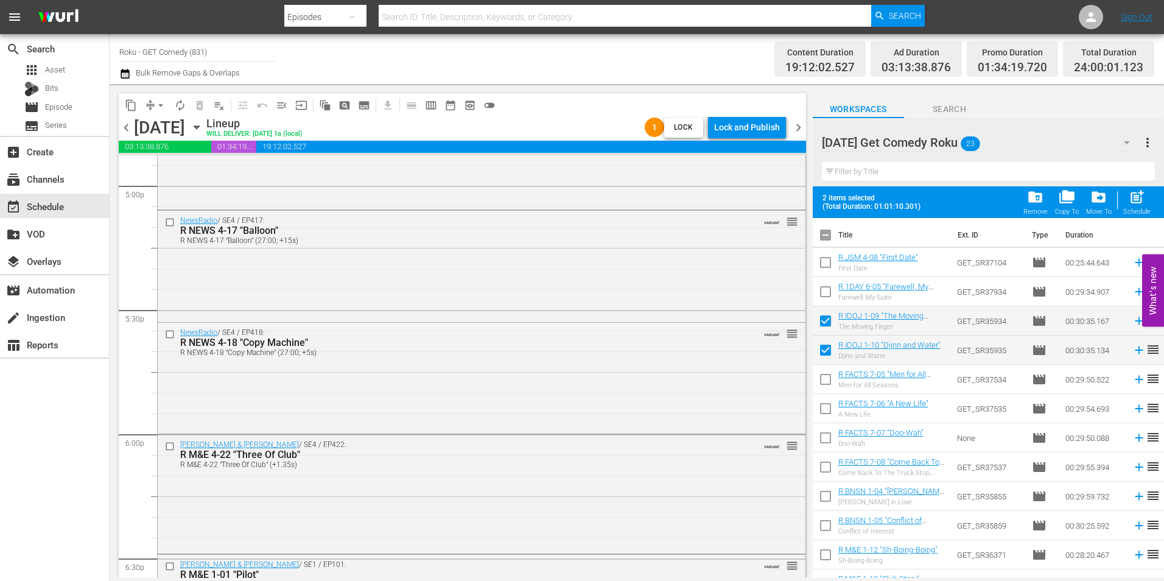
scroll to position [4201, 0]
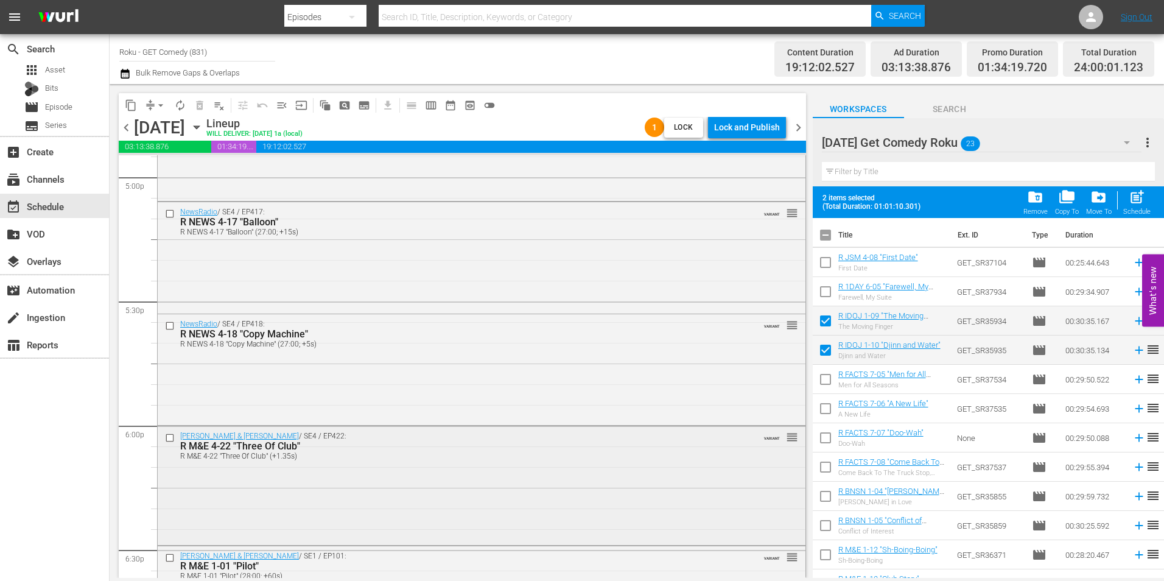
click at [168, 437] on input "checkbox" at bounding box center [171, 437] width 13 height 10
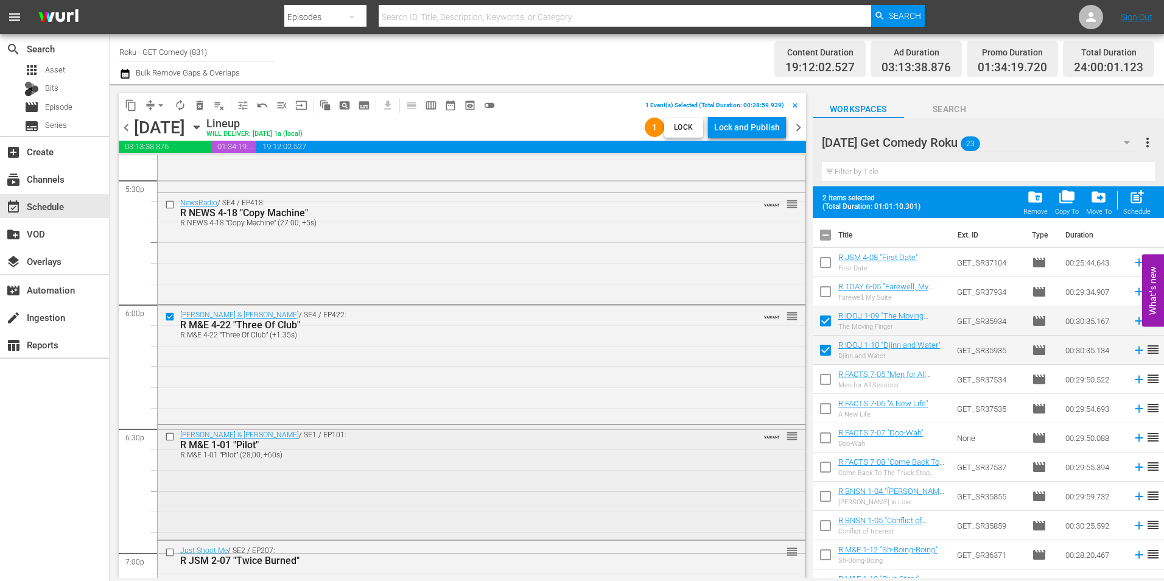
scroll to position [4323, 0]
click at [169, 437] on input "checkbox" at bounding box center [171, 436] width 13 height 10
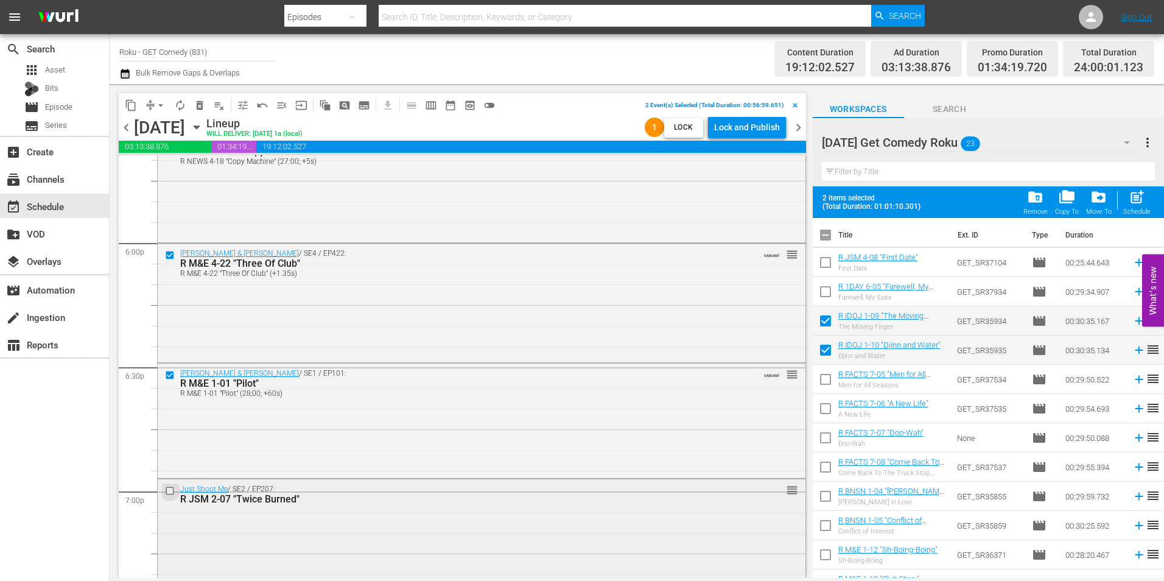
click at [171, 491] on input "checkbox" at bounding box center [171, 491] width 13 height 10
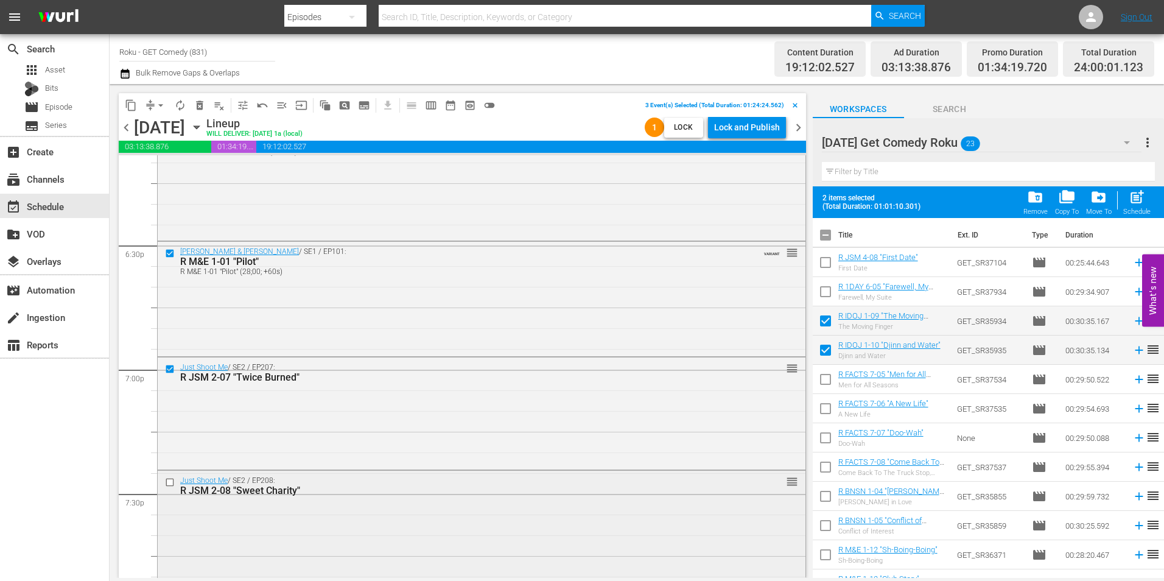
click at [169, 482] on input "checkbox" at bounding box center [171, 482] width 13 height 10
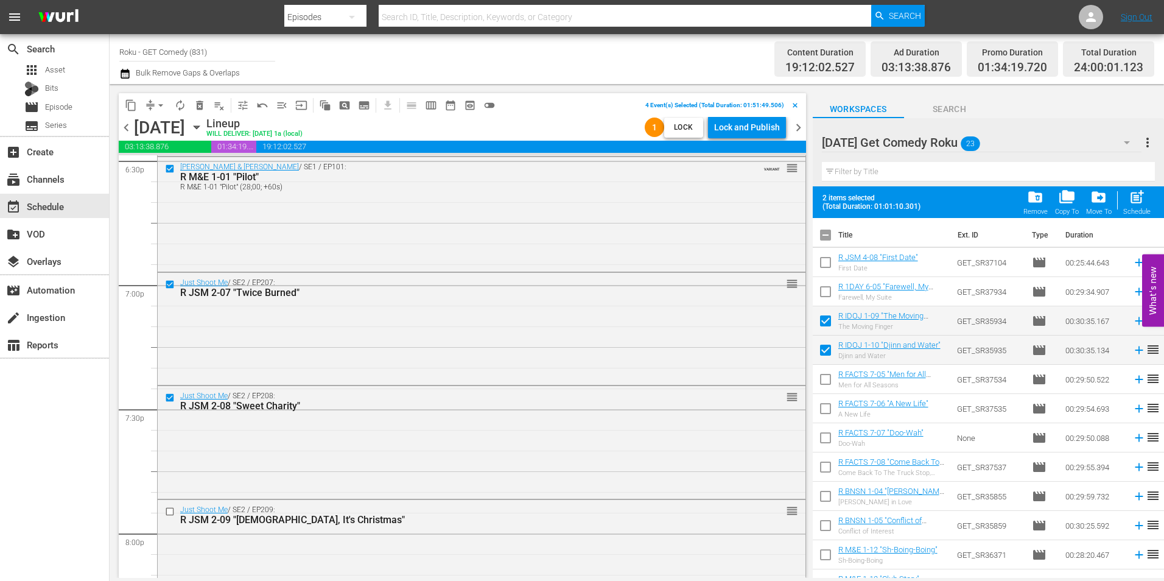
scroll to position [4688, 0]
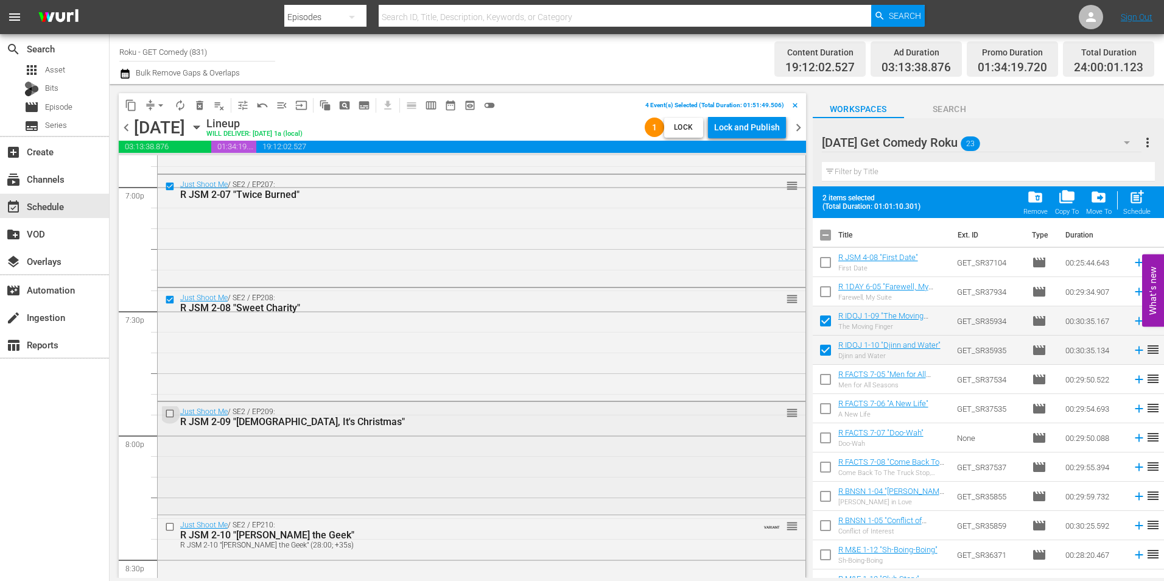
click at [172, 415] on input "checkbox" at bounding box center [171, 414] width 13 height 10
click at [170, 525] on input "checkbox" at bounding box center [171, 527] width 13 height 10
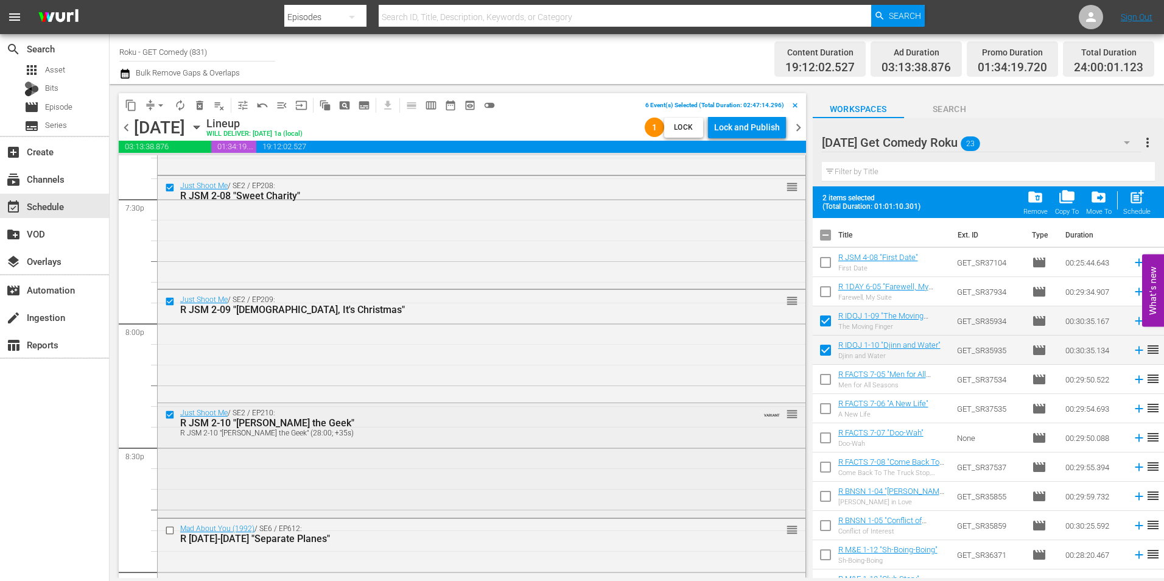
scroll to position [4810, 0]
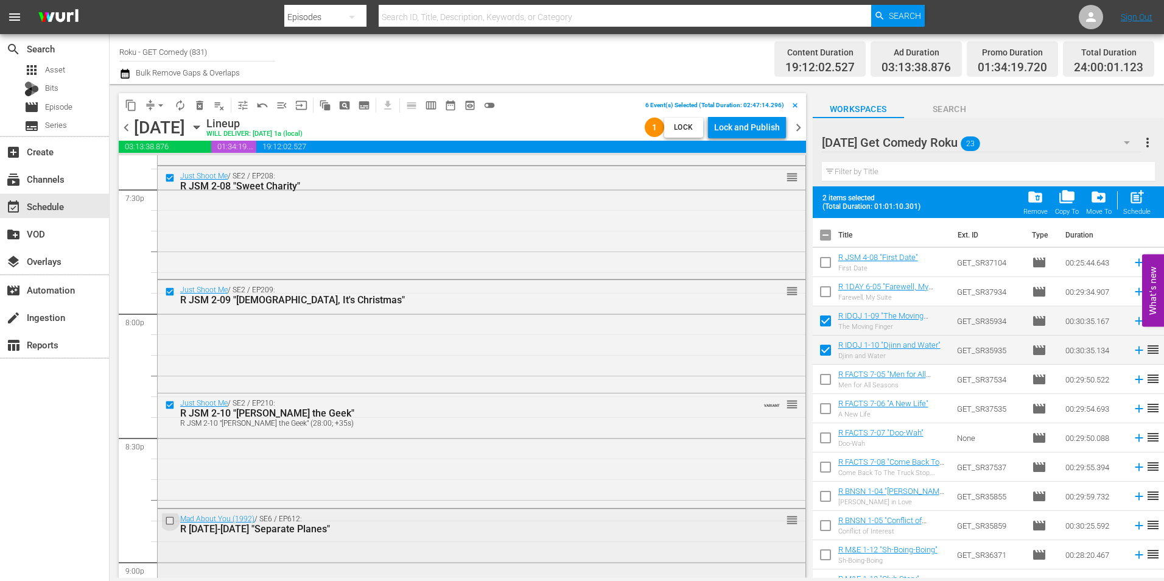
click at [170, 519] on input "checkbox" at bounding box center [171, 521] width 13 height 10
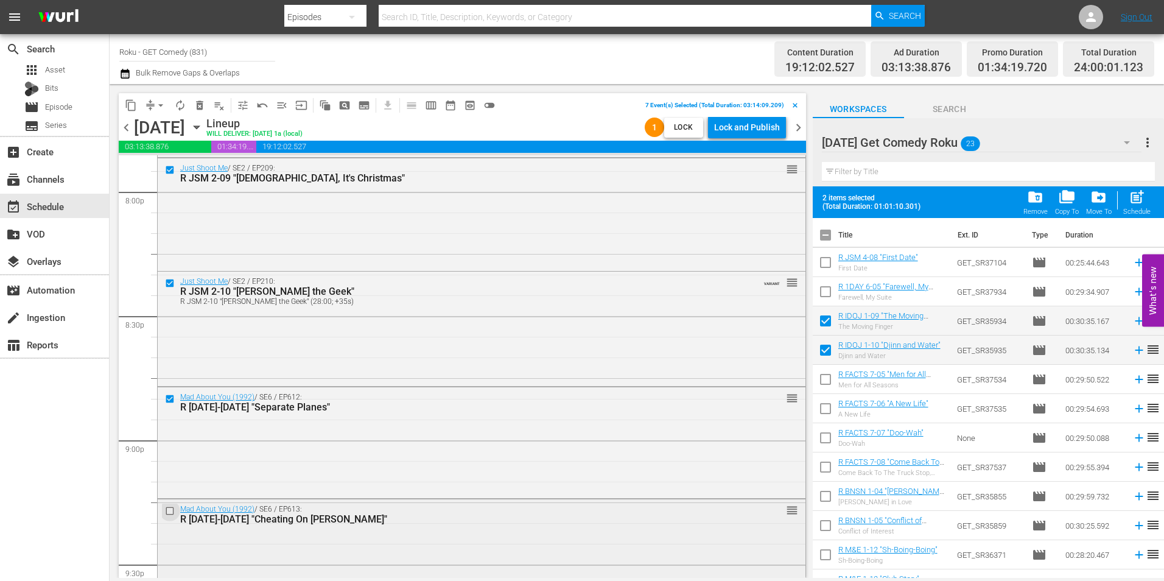
click at [167, 510] on input "checkbox" at bounding box center [171, 510] width 13 height 10
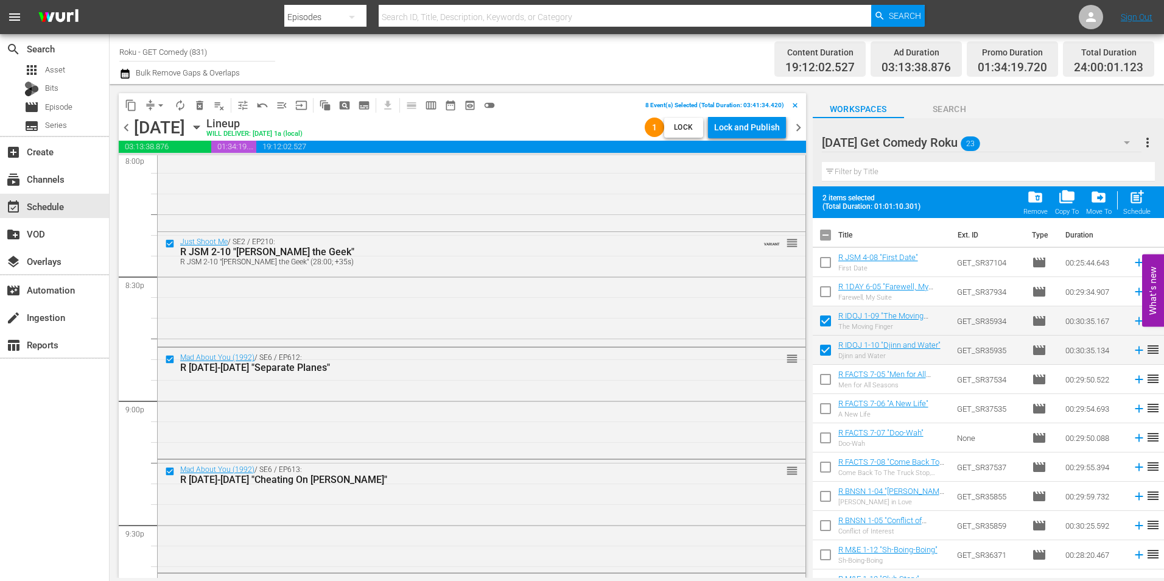
scroll to position [4992, 0]
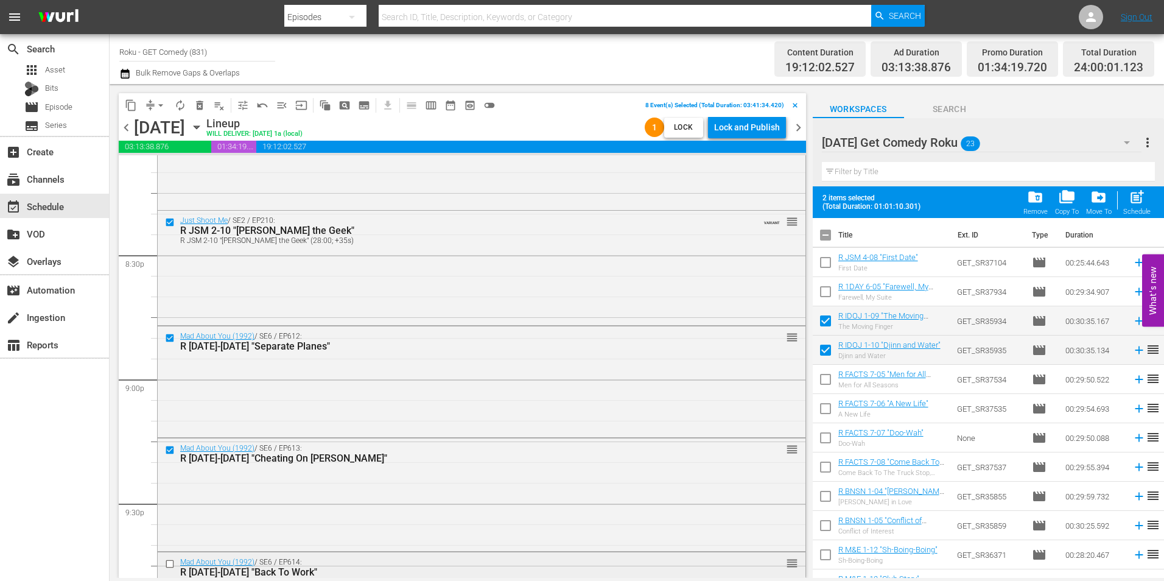
click at [169, 563] on input "checkbox" at bounding box center [171, 563] width 13 height 10
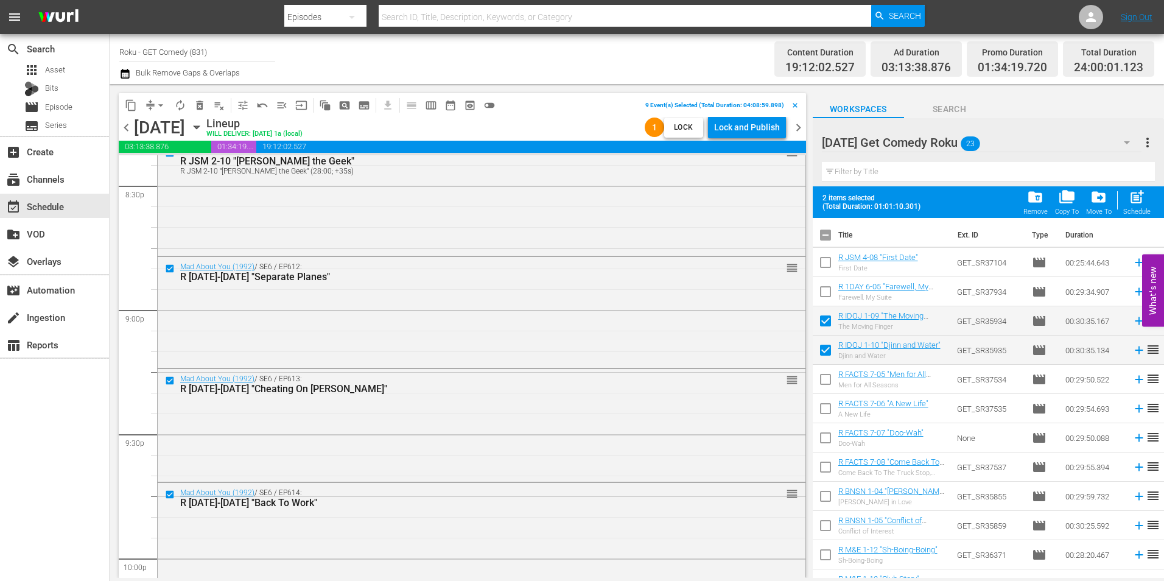
scroll to position [5175, 0]
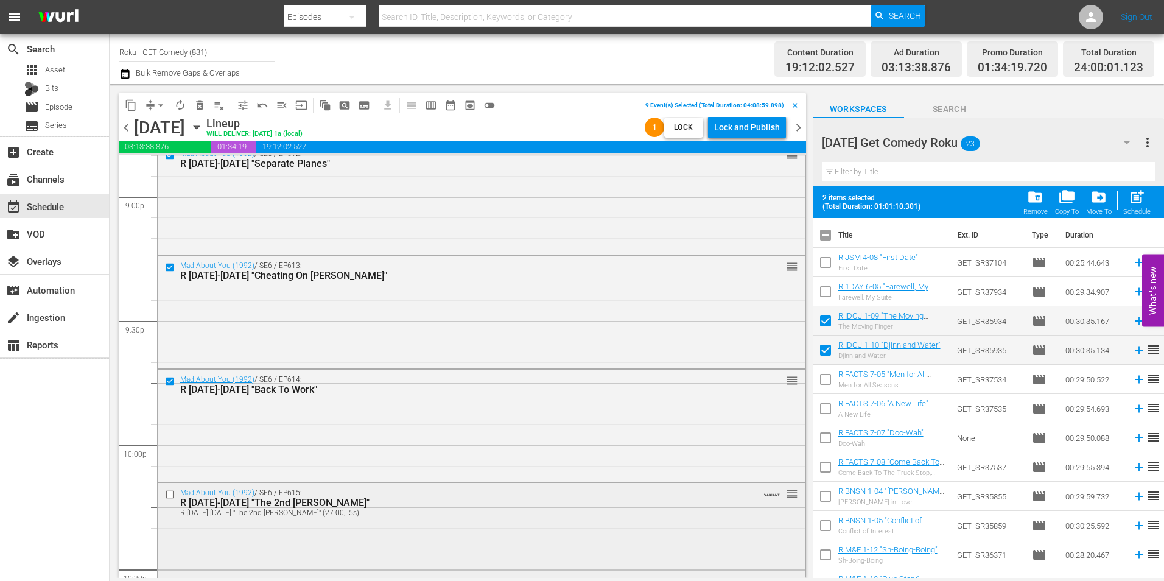
click at [172, 495] on input "checkbox" at bounding box center [171, 494] width 13 height 10
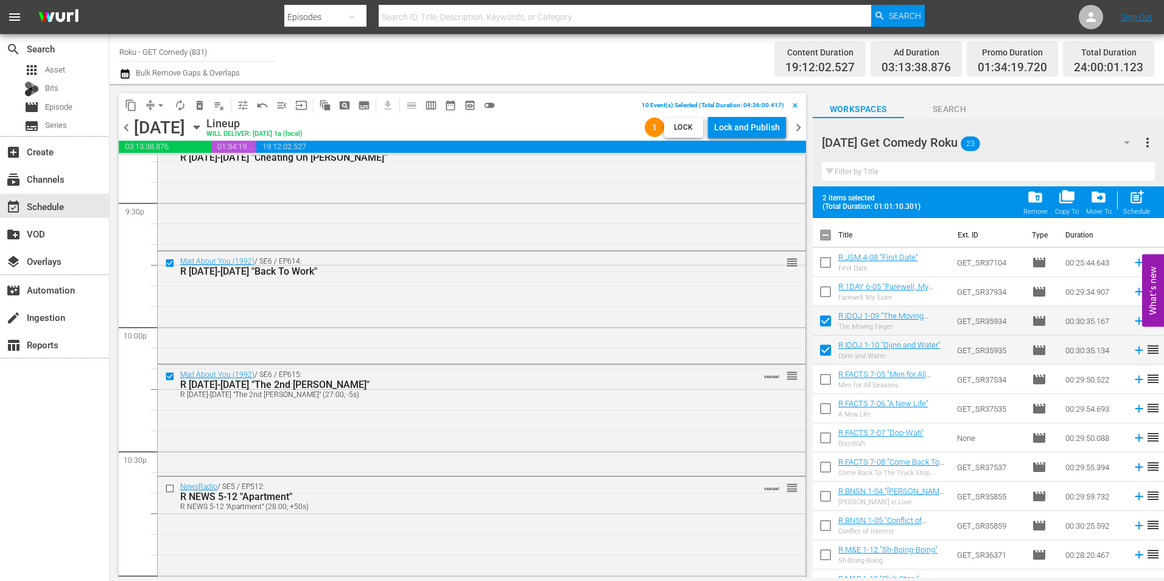
scroll to position [5297, 0]
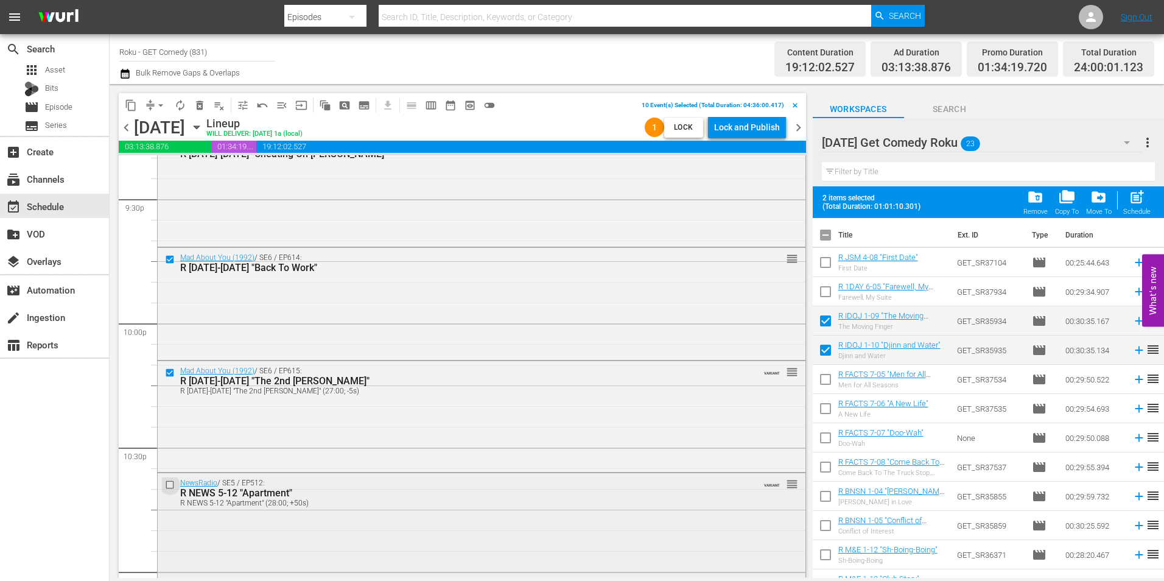
click at [167, 484] on input "checkbox" at bounding box center [171, 484] width 13 height 10
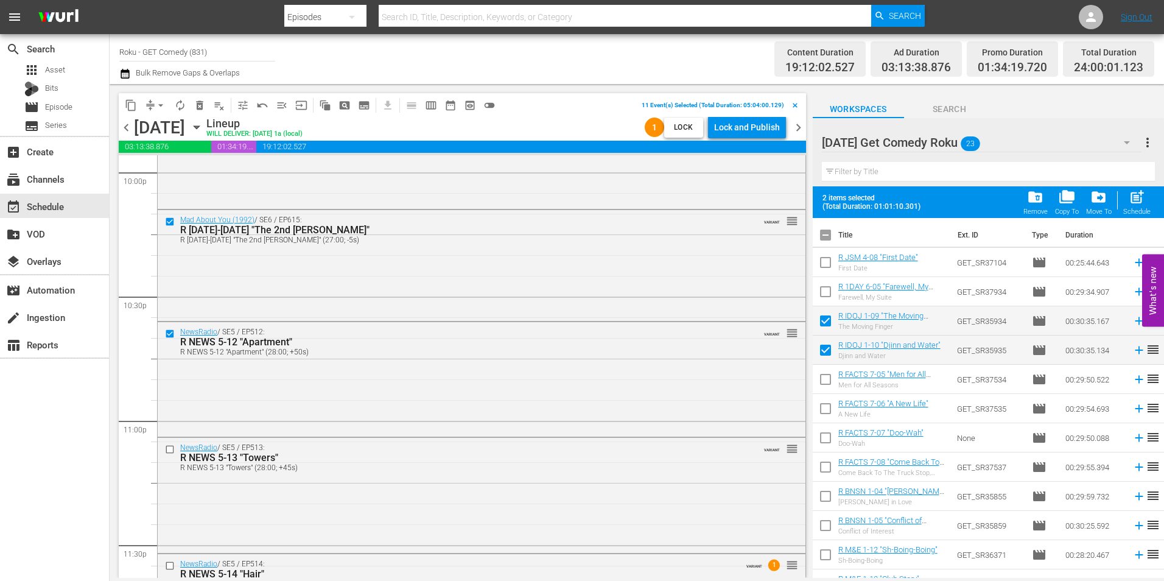
scroll to position [5479, 0]
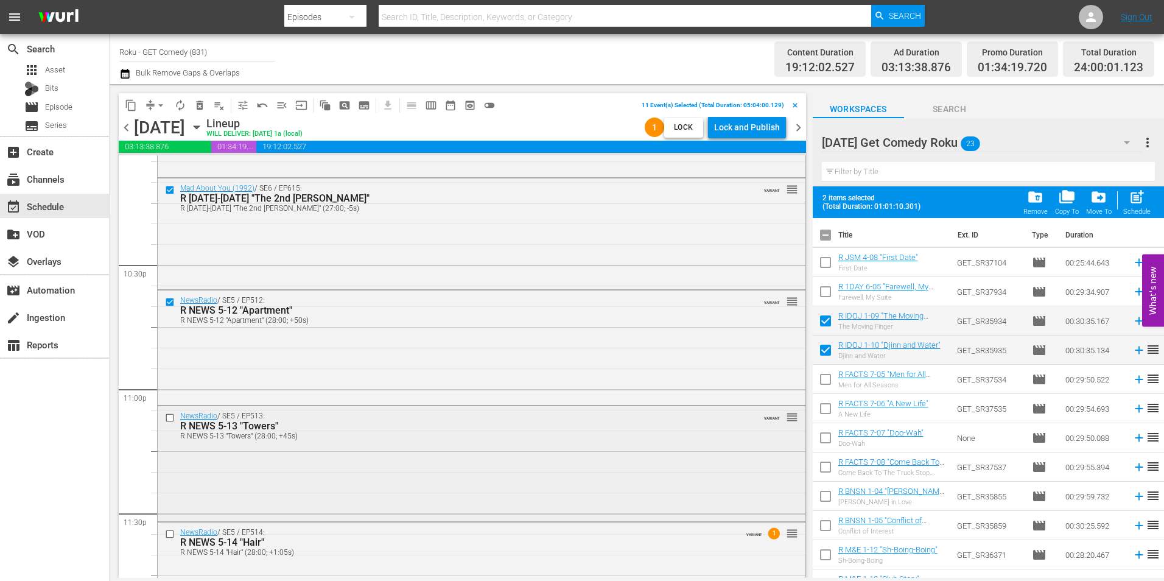
click at [173, 416] on input "checkbox" at bounding box center [171, 417] width 13 height 10
click at [170, 534] on input "checkbox" at bounding box center [171, 533] width 13 height 10
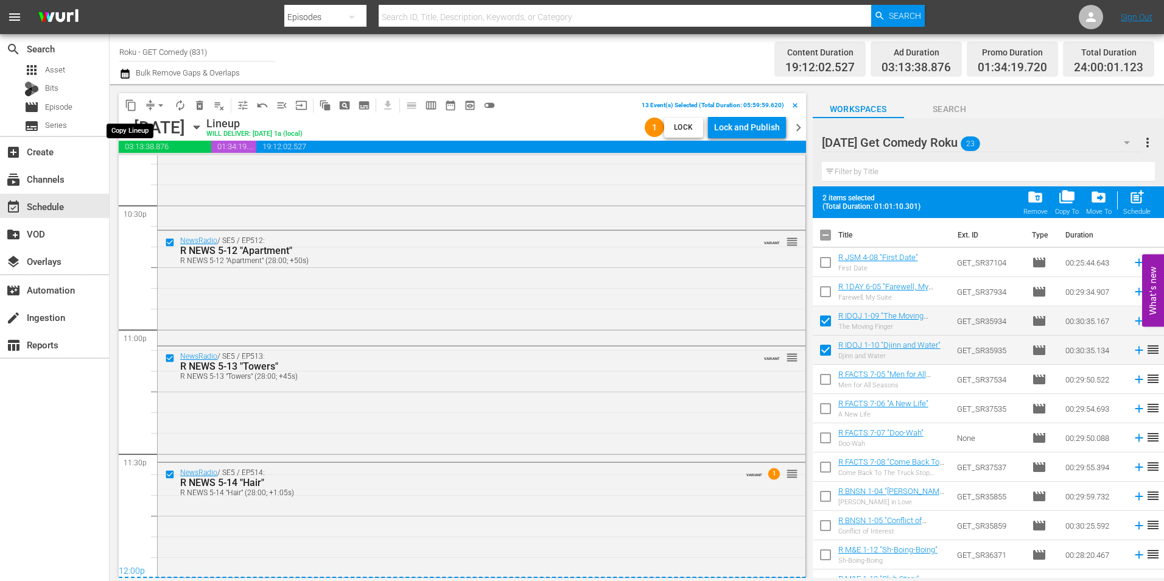
click at [134, 104] on span "content_copy" at bounding box center [131, 105] width 12 height 12
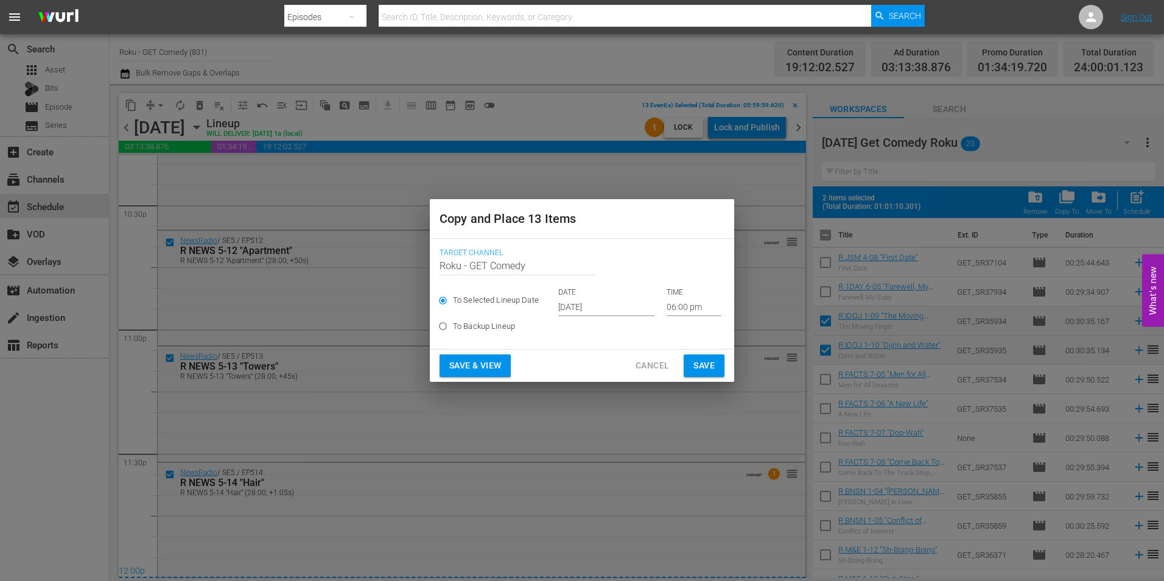
click at [569, 303] on input "Oct 1st 2025" at bounding box center [606, 307] width 96 height 18
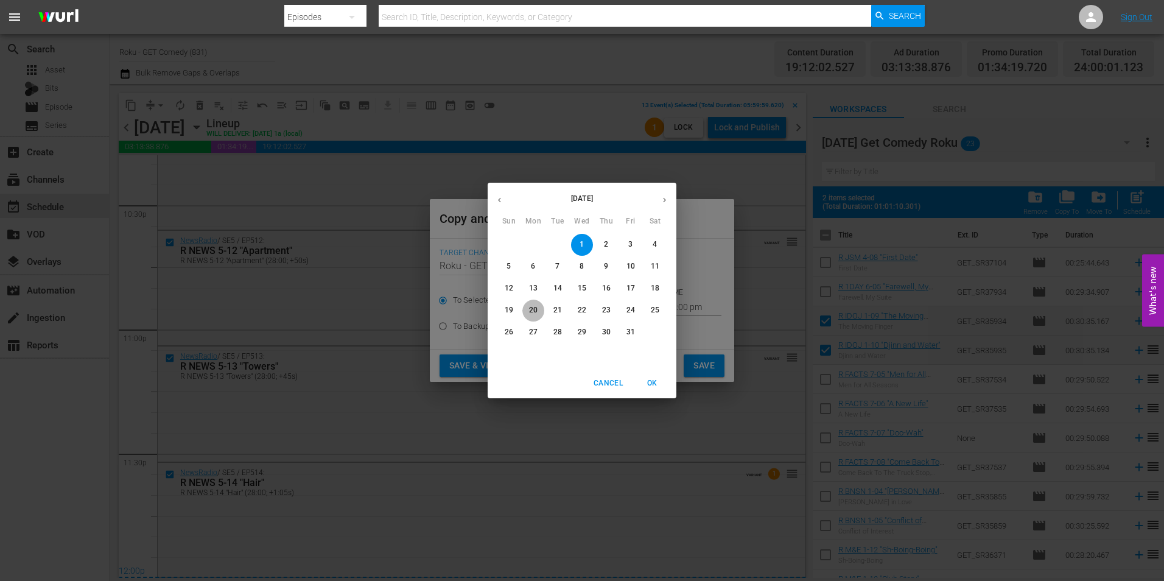
click at [532, 309] on p "20" at bounding box center [533, 310] width 9 height 10
type input "Oct 20th 2025"
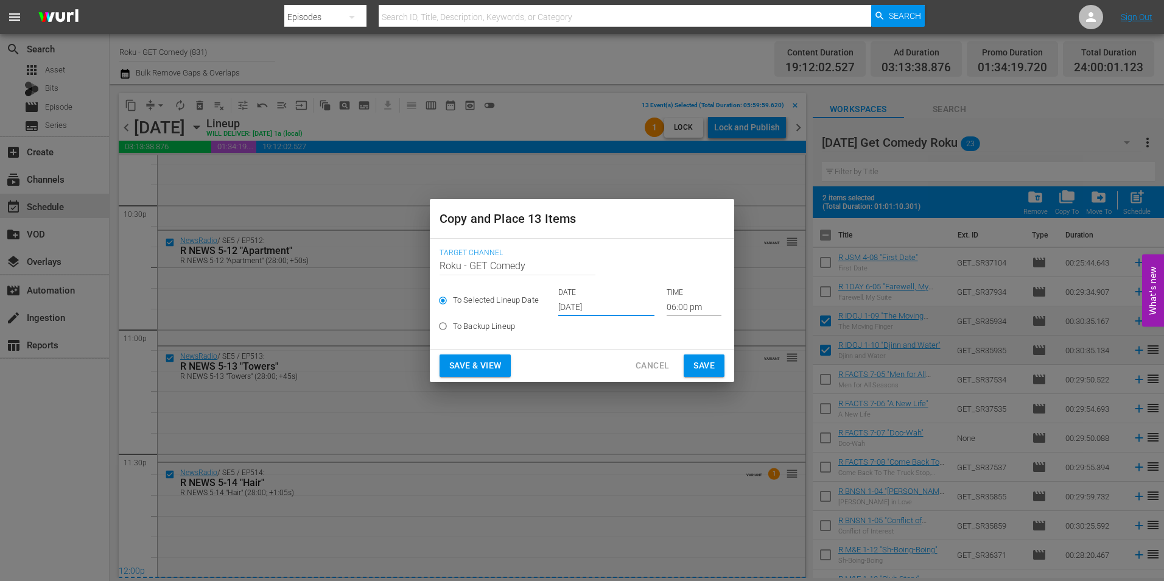
click at [674, 306] on input "06:00 pm" at bounding box center [694, 307] width 55 height 18
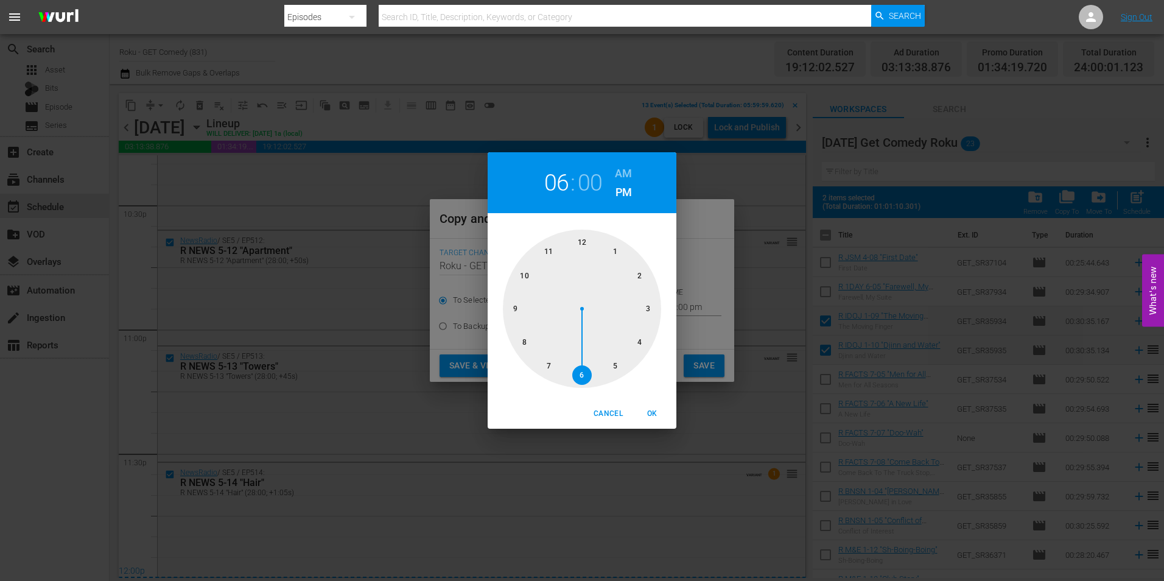
click at [580, 244] on div at bounding box center [582, 309] width 158 height 158
click at [654, 415] on span "OK" at bounding box center [651, 413] width 29 height 13
type input "12:00 pm"
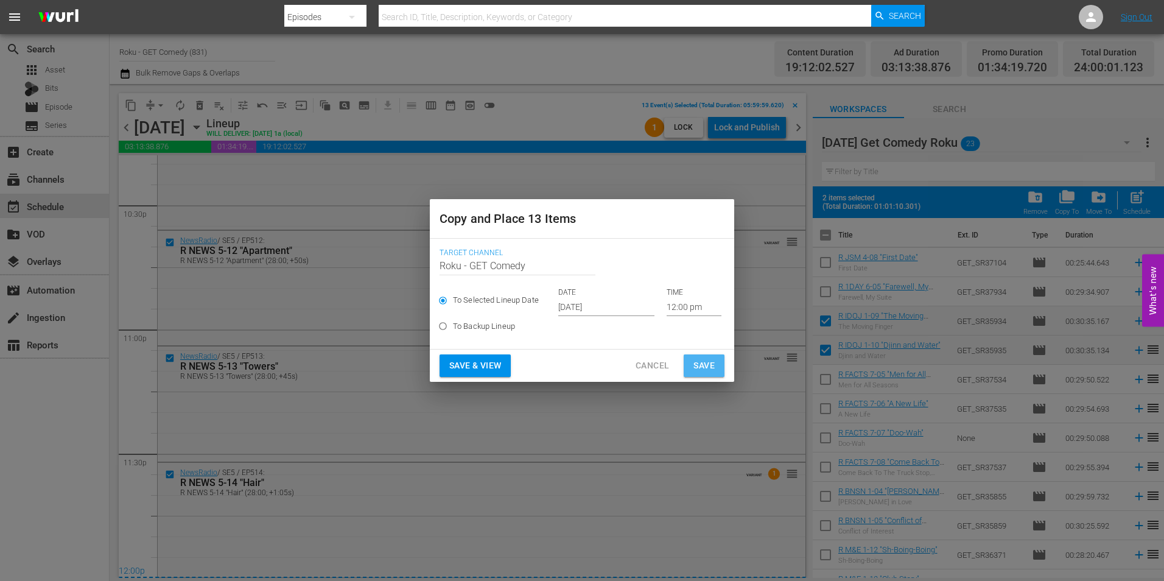
click at [702, 360] on span "Save" at bounding box center [703, 365] width 21 height 15
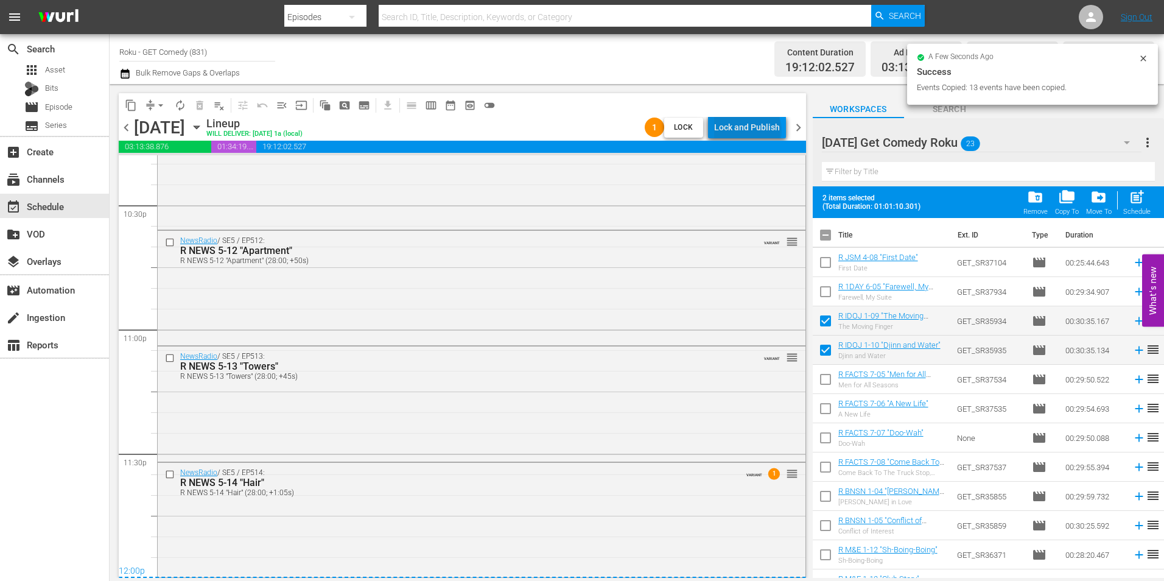
click at [750, 130] on div "Lock and Publish" at bounding box center [747, 127] width 66 height 22
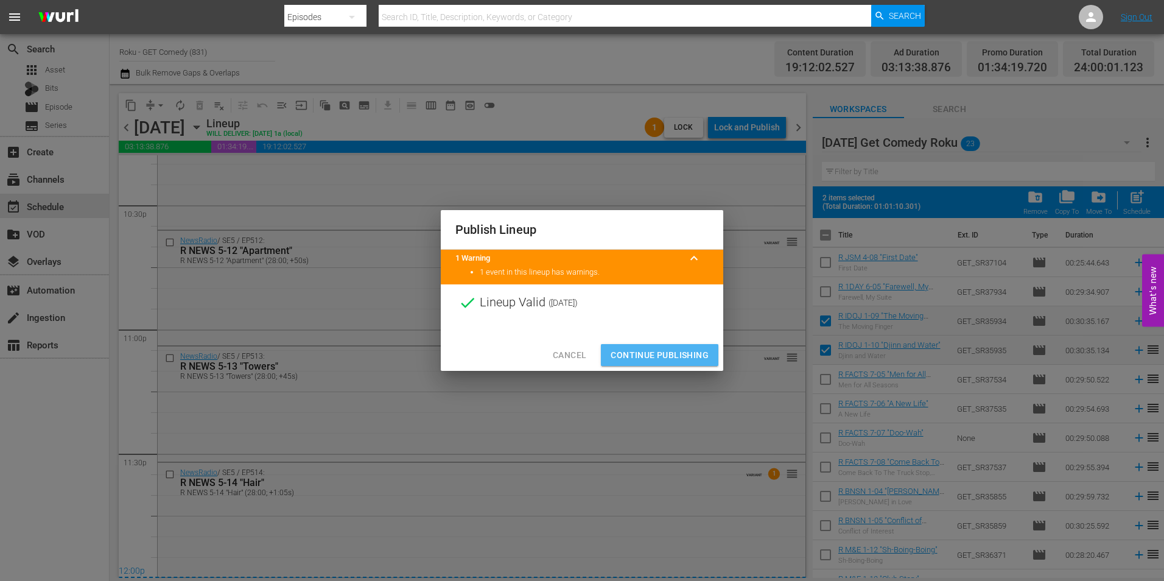
click at [681, 349] on span "Continue Publishing" at bounding box center [660, 355] width 98 height 15
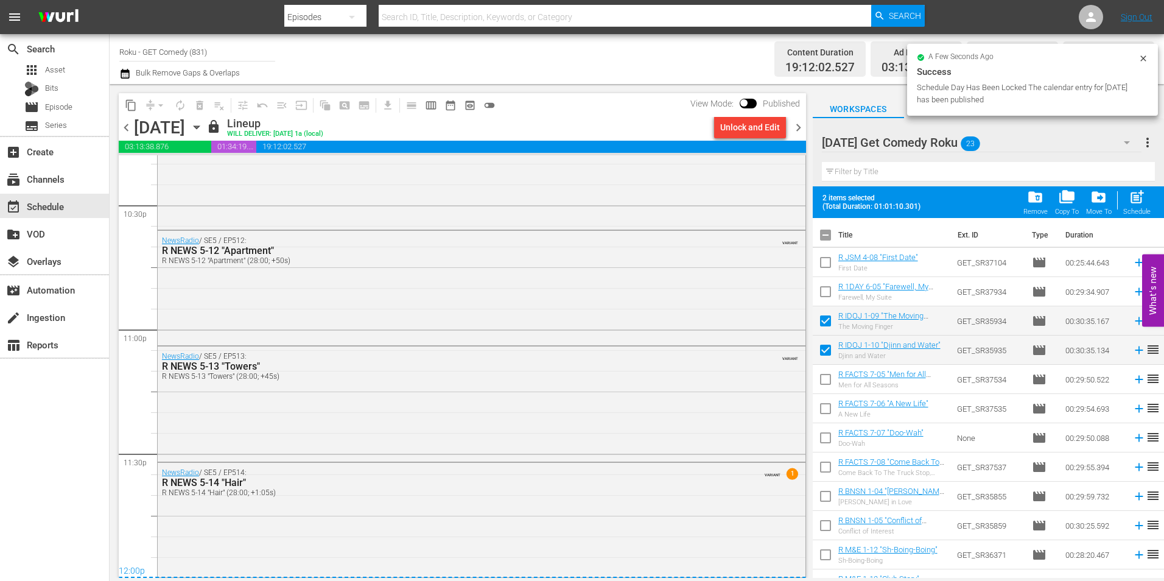
click at [203, 128] on icon "button" at bounding box center [196, 127] width 13 height 13
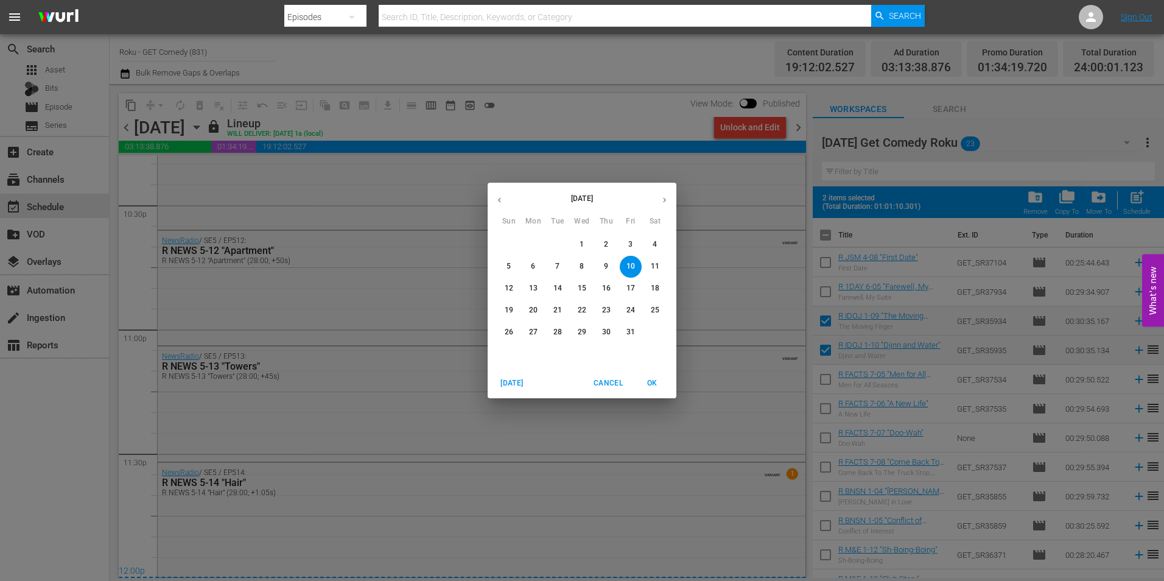
click at [538, 308] on span "20" at bounding box center [533, 310] width 22 height 10
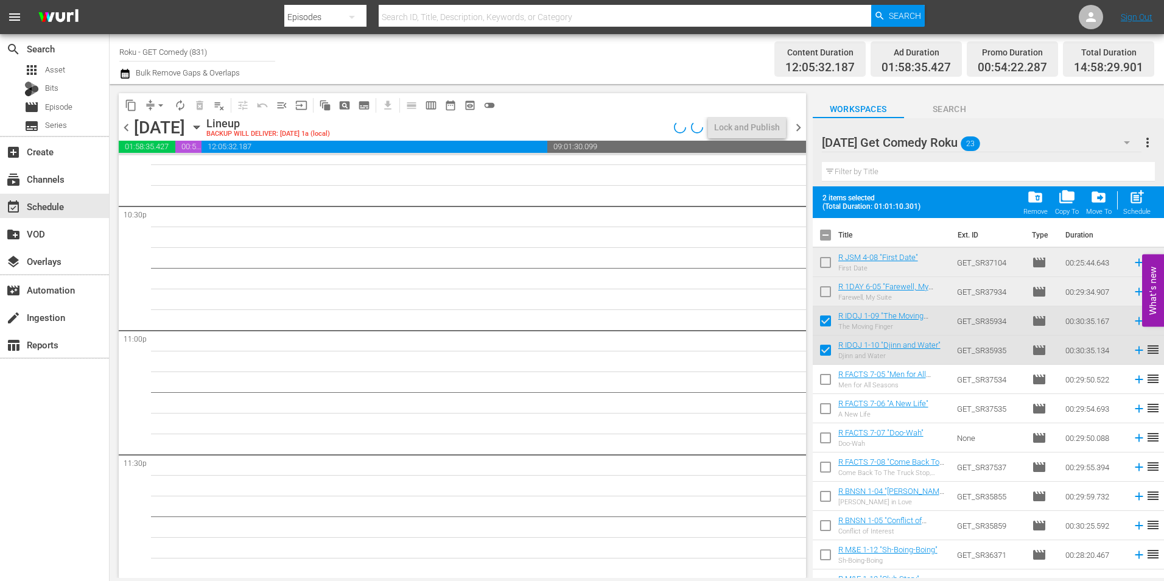
scroll to position [5539, 0]
click at [825, 354] on input "checkbox" at bounding box center [826, 353] width 26 height 26
checkbox input "false"
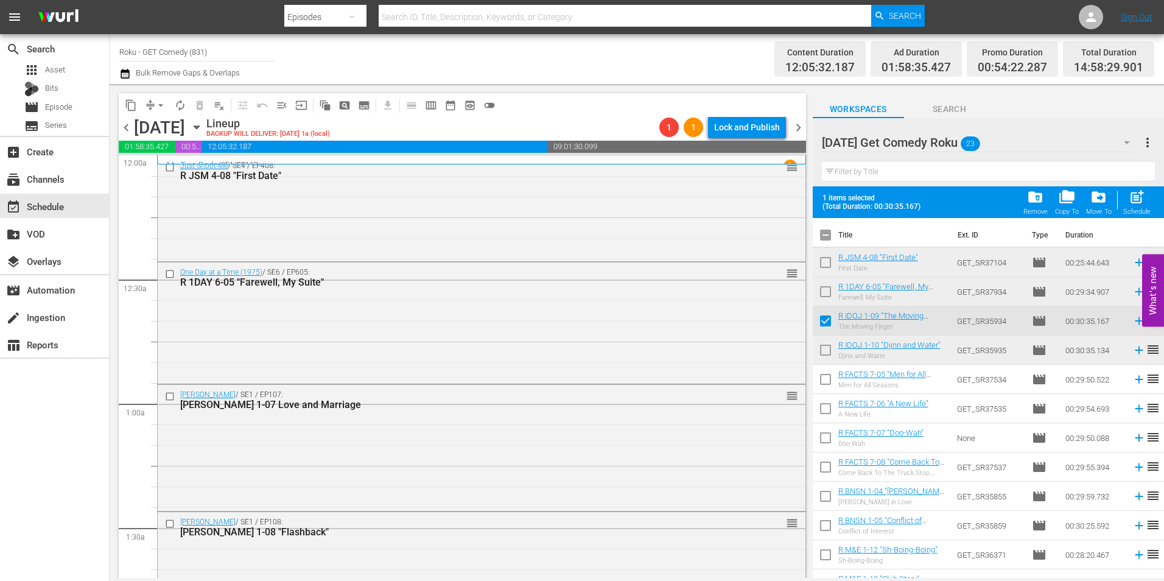
scroll to position [5539, 0]
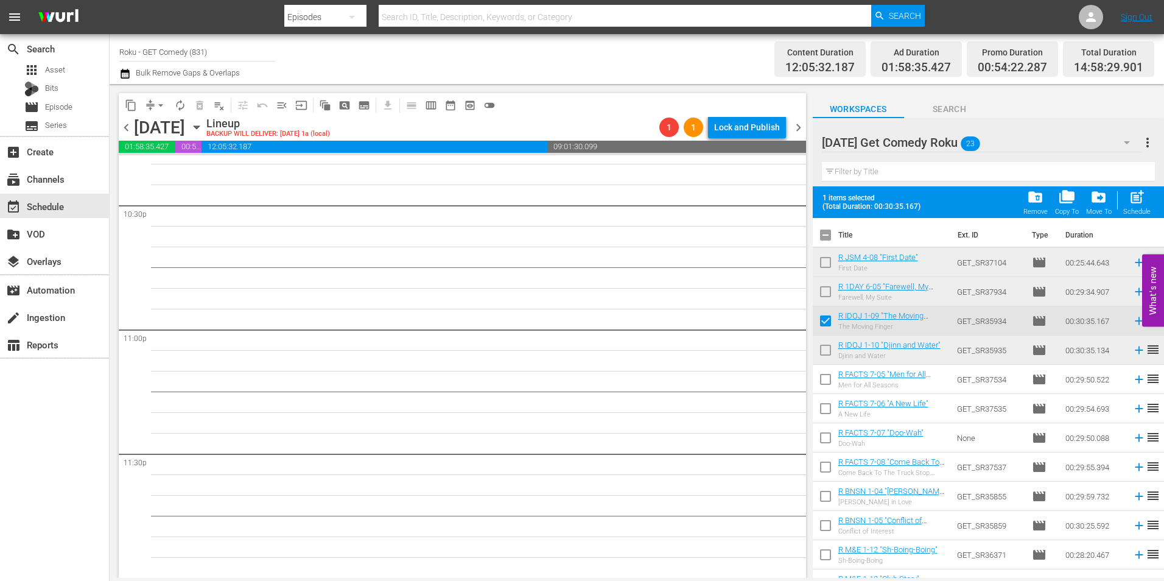
click at [826, 323] on input "checkbox" at bounding box center [826, 324] width 26 height 26
checkbox input "false"
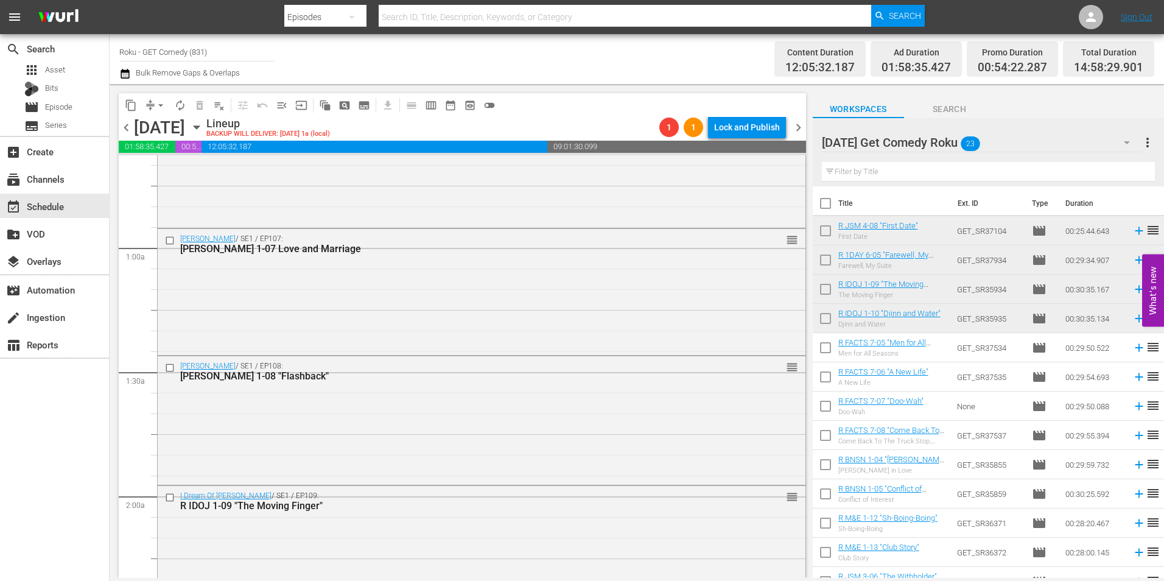
scroll to position [0, 0]
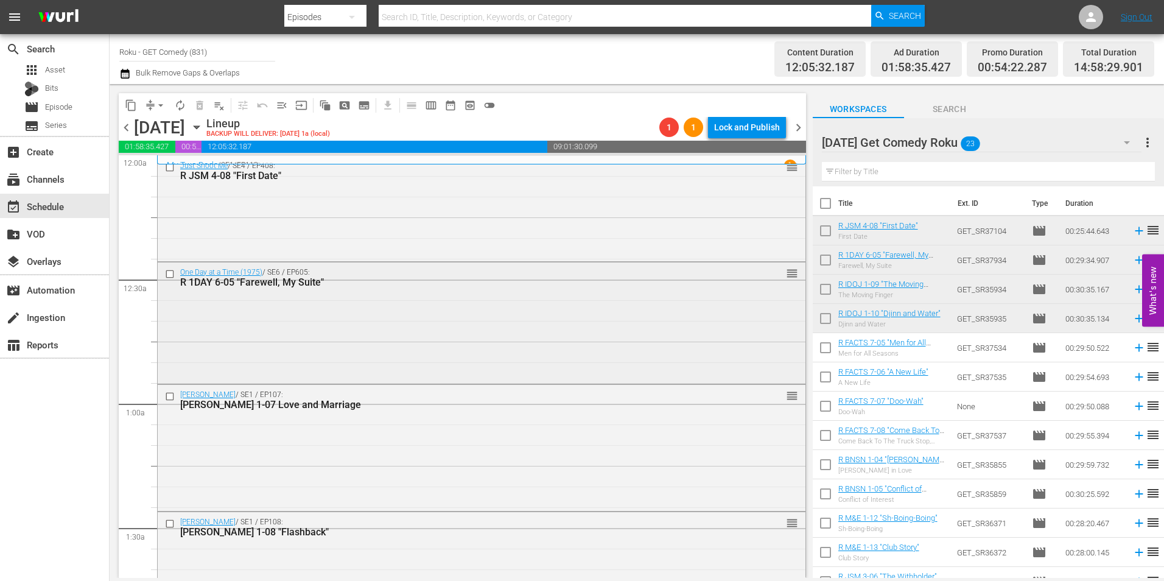
click at [500, 362] on div "One Day at a Time (1975) / SE6 / EP605: R 1DAY 6-05 "Farewell, My Suite" reorder" at bounding box center [482, 321] width 648 height 119
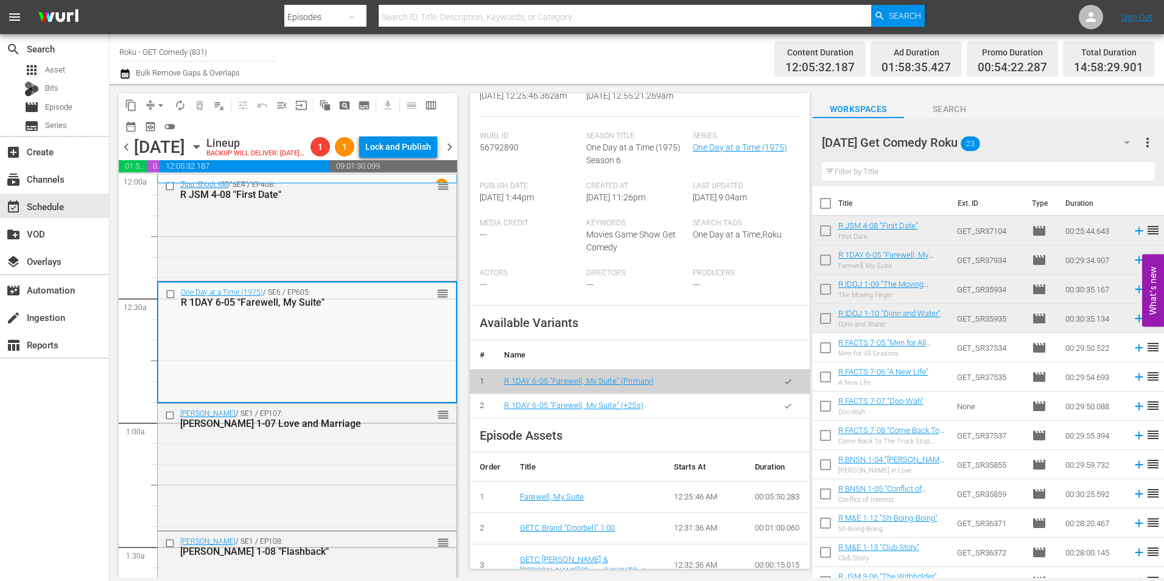
scroll to position [244, 0]
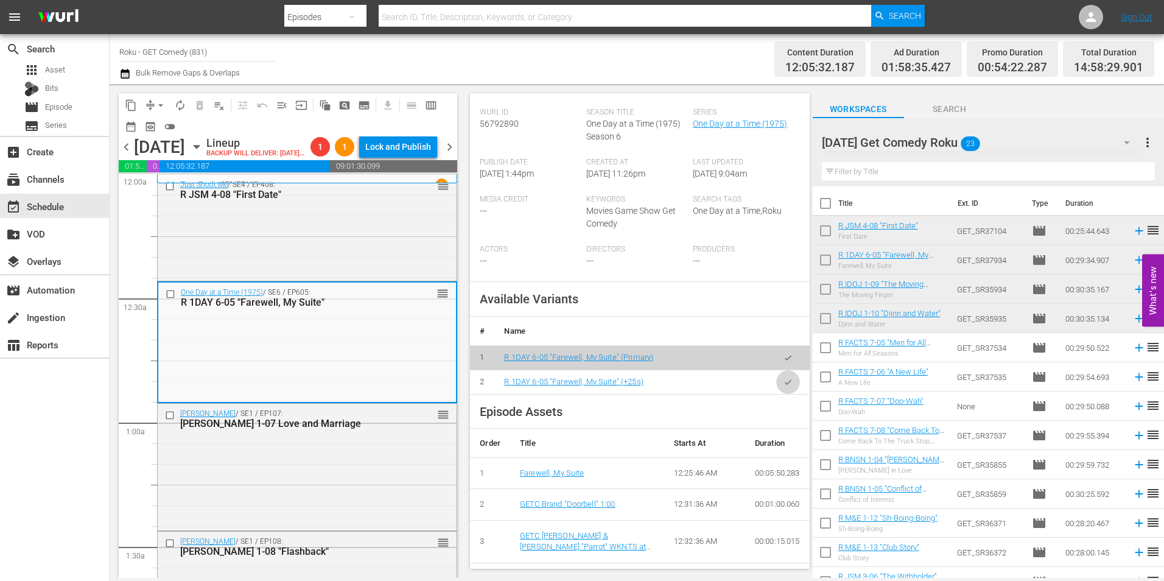
click at [779, 394] on button "button" at bounding box center [788, 382] width 24 height 24
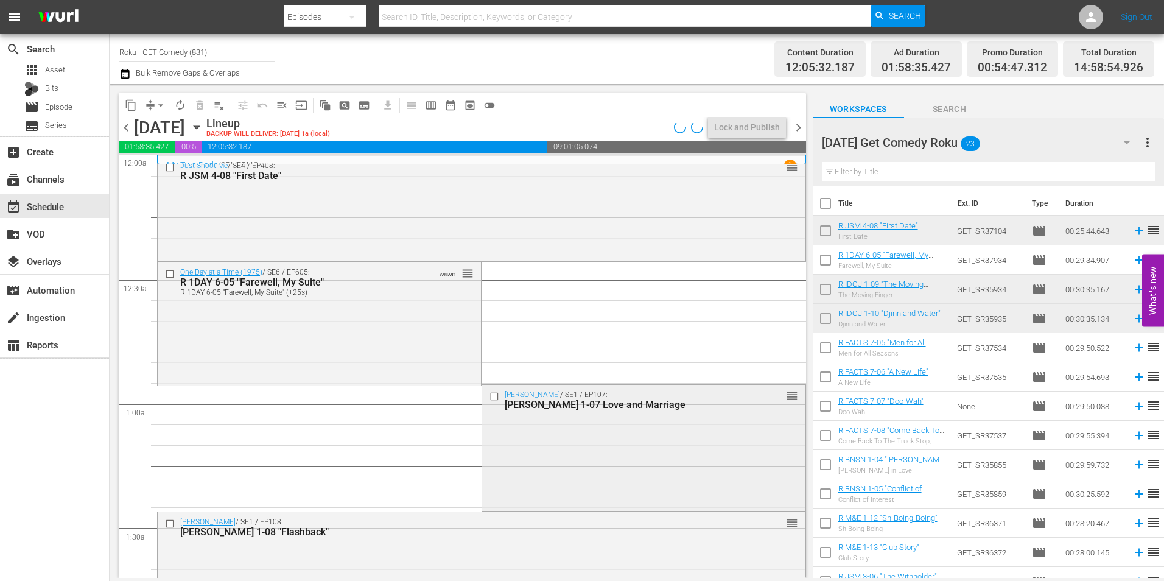
click at [597, 483] on div "[PERSON_NAME] / SE1 / EP107: [PERSON_NAME] 1-07 Love and Marriage reorder" at bounding box center [643, 447] width 323 height 124
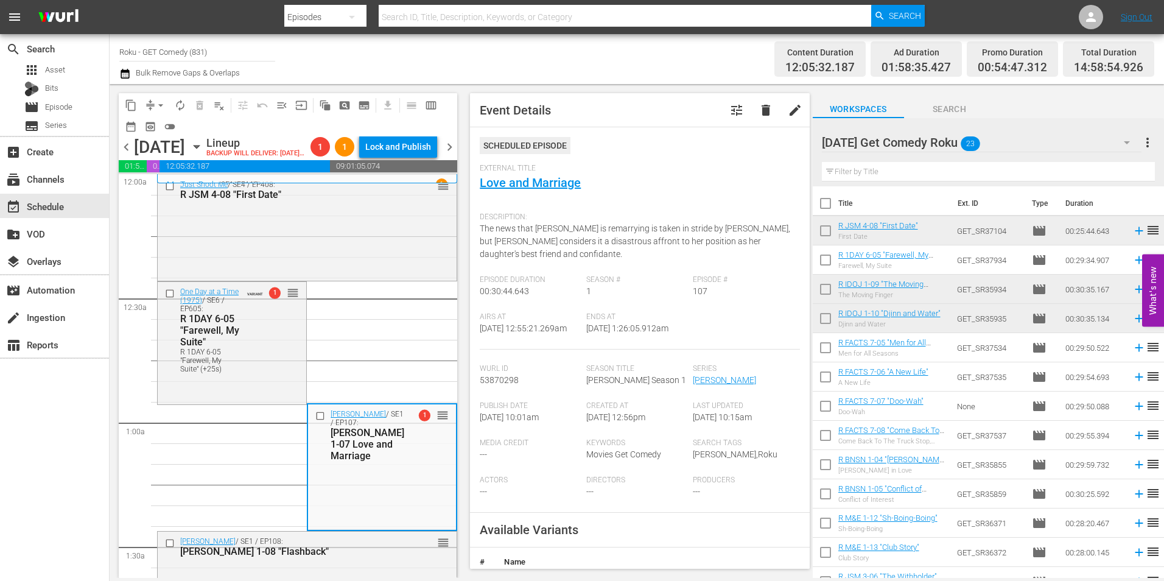
scroll to position [183, 0]
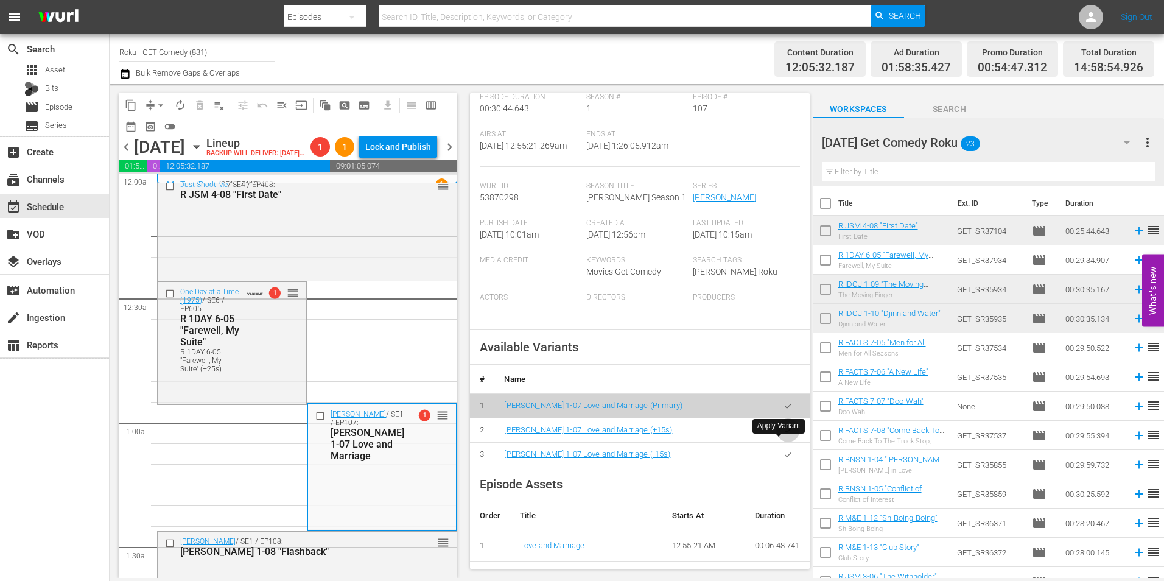
click at [784, 435] on icon "button" at bounding box center [788, 430] width 9 height 9
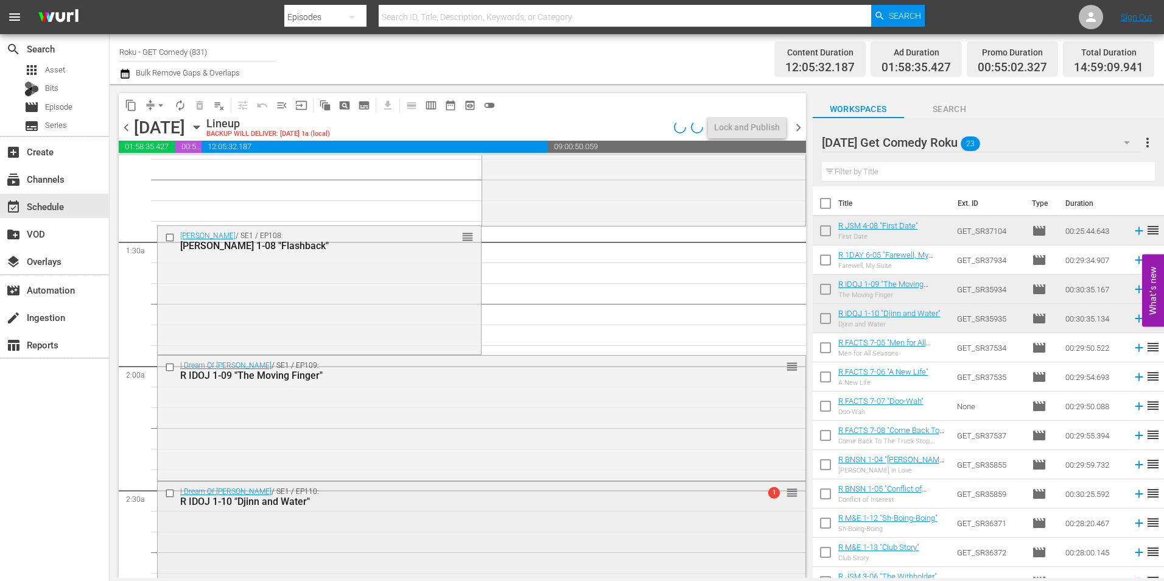
scroll to position [304, 0]
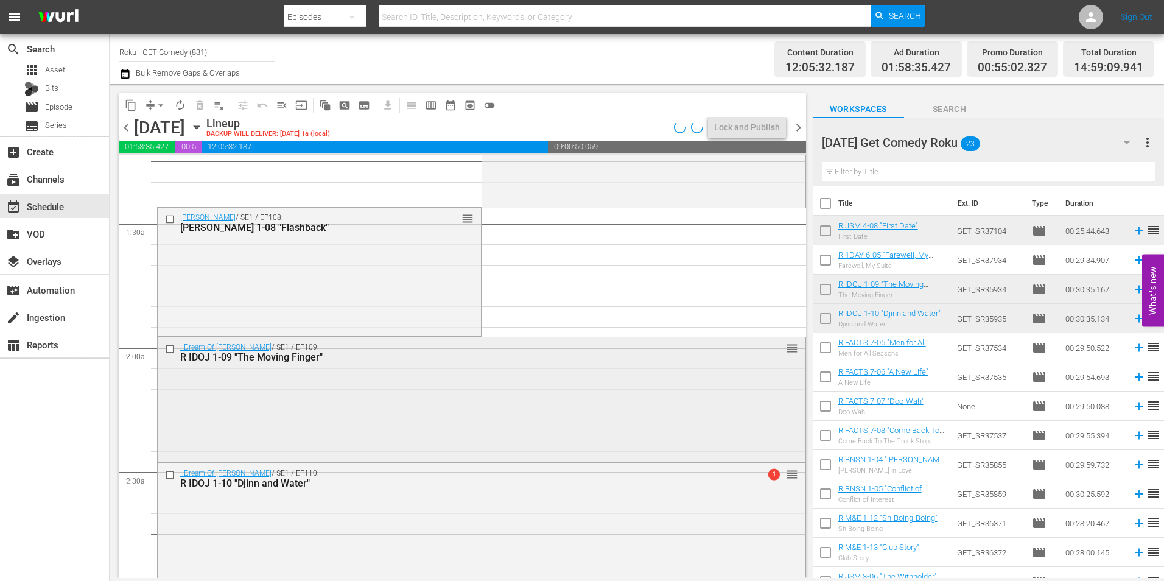
click at [405, 455] on div "I Dream Of [PERSON_NAME] / SE1 / EP109: R IDOJ 1-09 "The Moving Finger" reorder" at bounding box center [482, 398] width 648 height 123
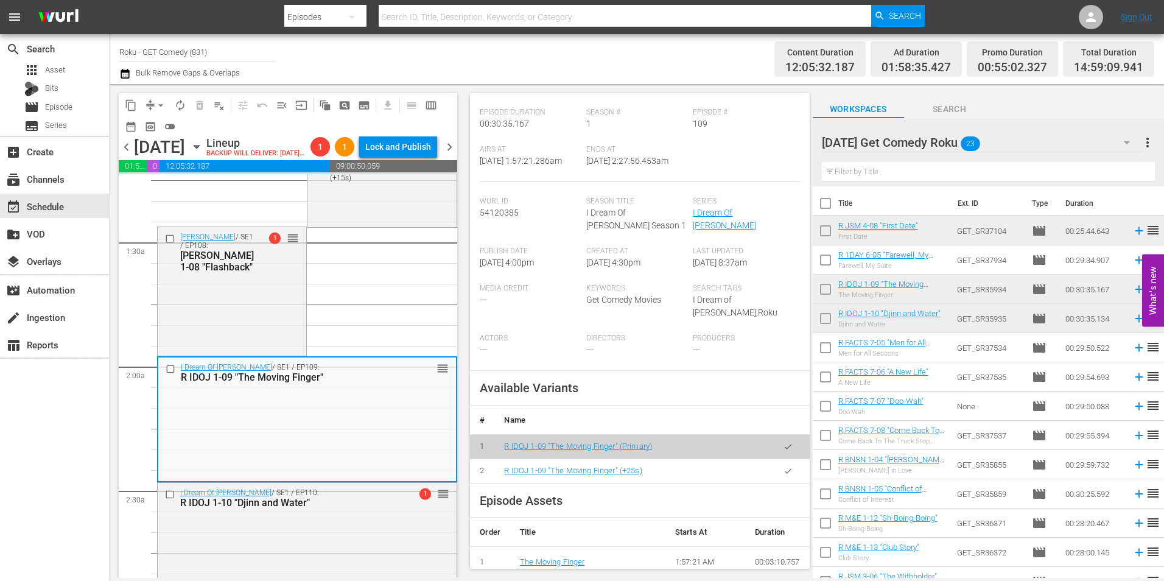
scroll to position [183, 0]
click at [784, 472] on icon "button" at bounding box center [788, 468] width 9 height 9
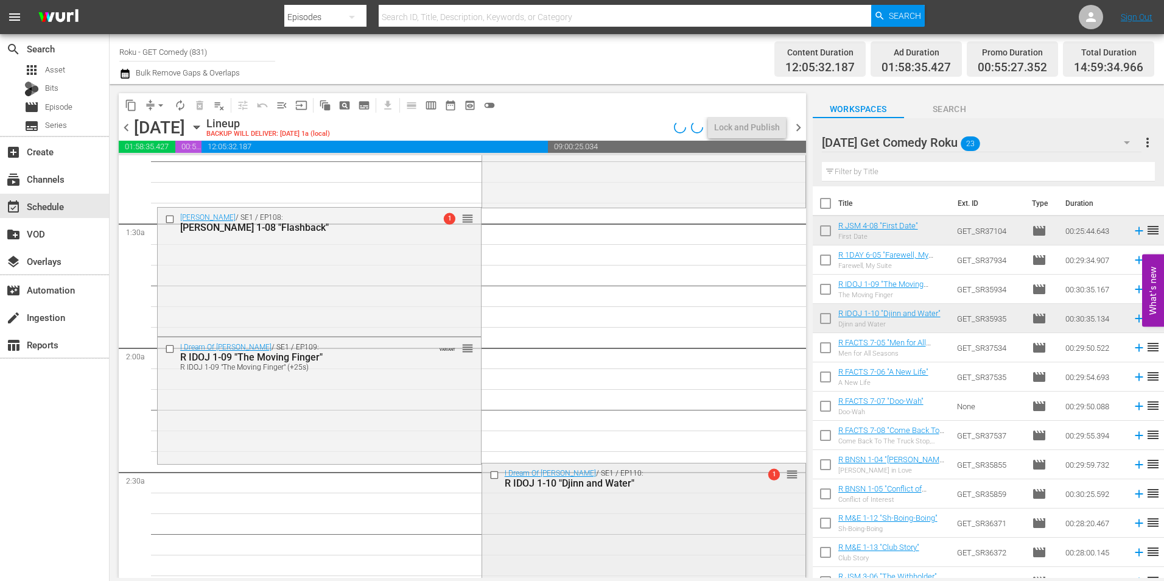
click at [589, 552] on div "I Dream Of [PERSON_NAME] / SE1 / EP110: R IDOJ 1-10 "Djinn and Water" 1 reorder" at bounding box center [643, 524] width 323 height 123
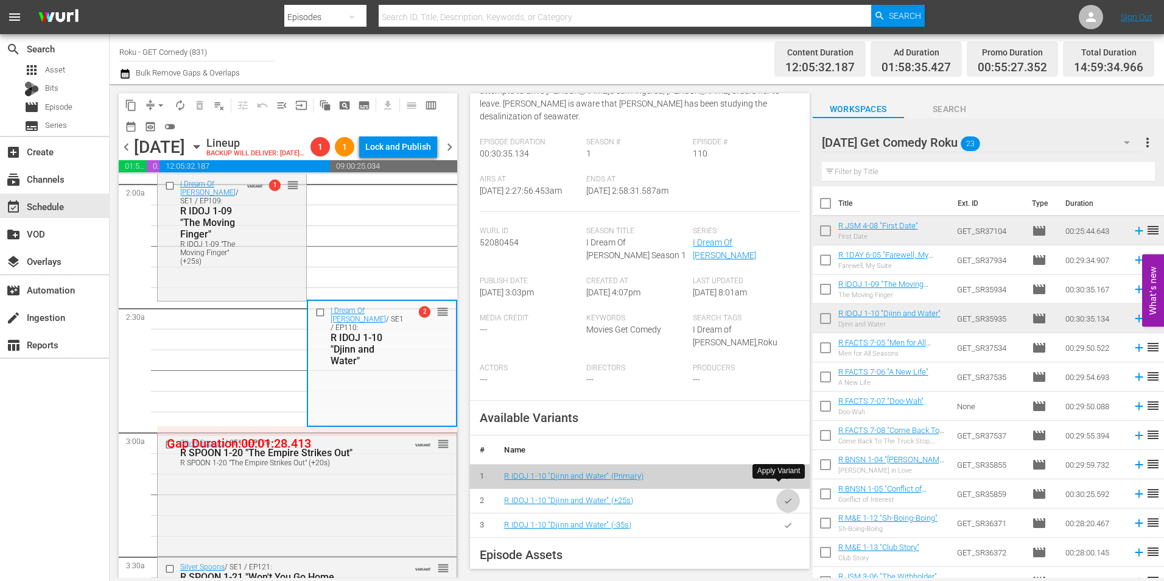
click at [785, 498] on icon "button" at bounding box center [788, 500] width 7 height 5
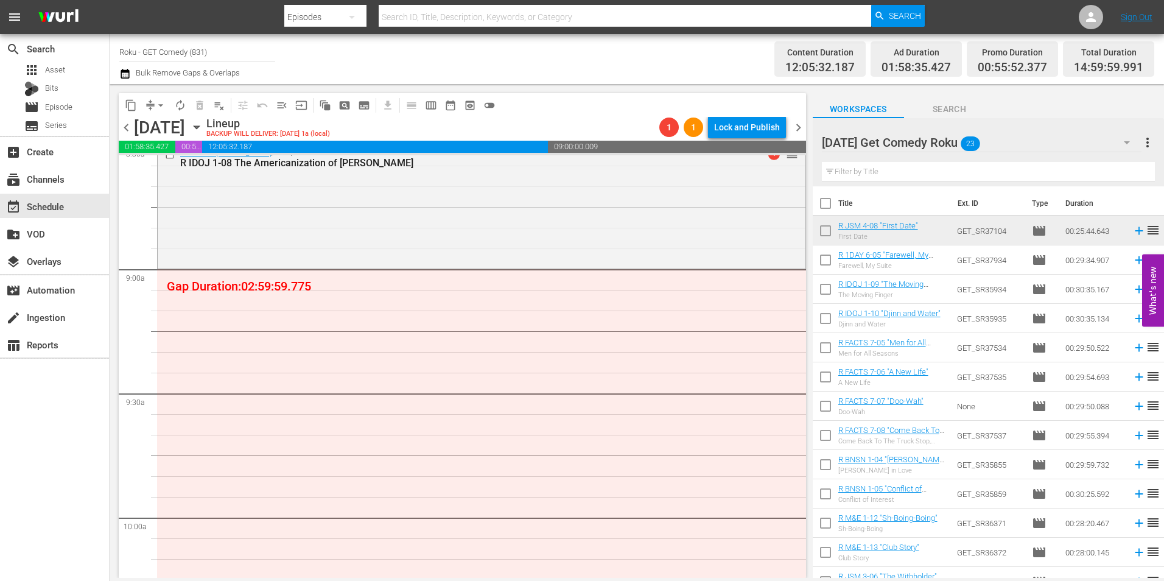
scroll to position [2131, 0]
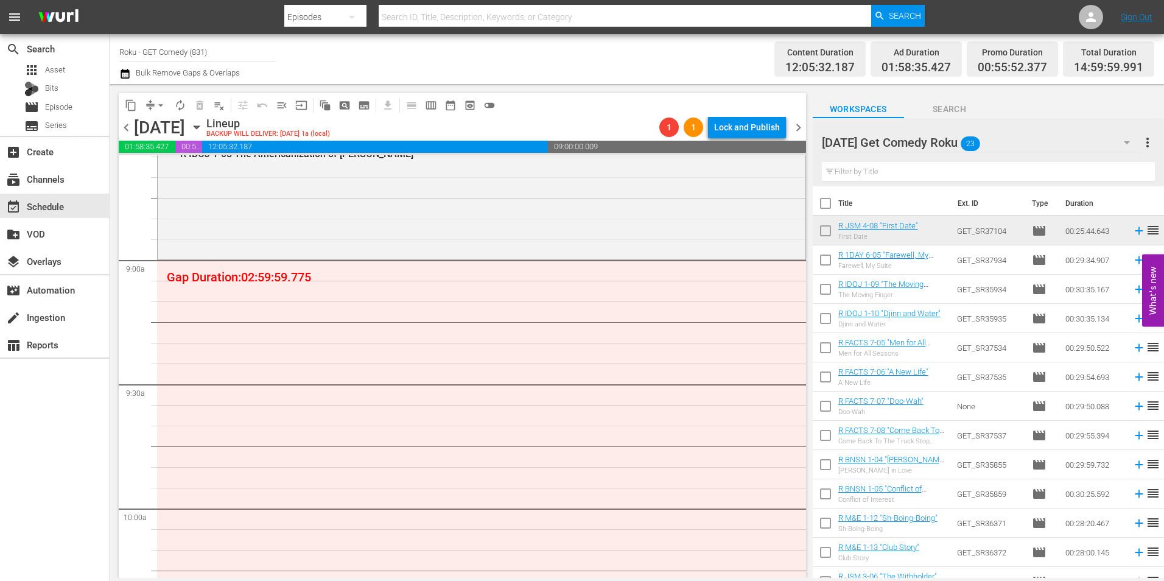
drag, startPoint x: 824, startPoint y: 349, endPoint x: 830, endPoint y: 377, distance: 28.5
click at [824, 349] on input "checkbox" at bounding box center [826, 350] width 26 height 26
checkbox input "true"
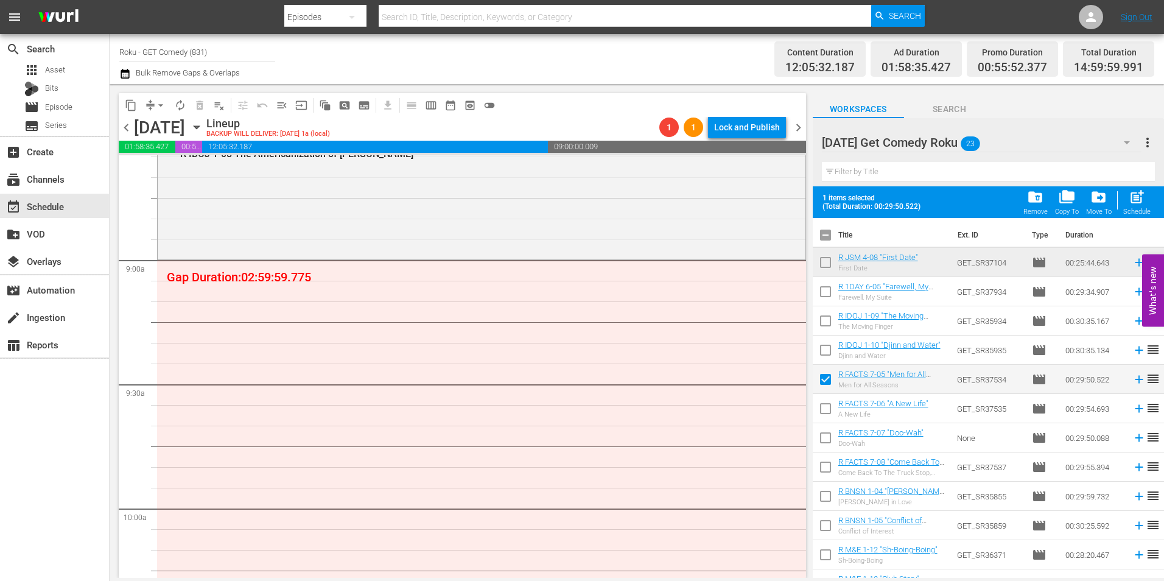
click at [819, 415] on input "checkbox" at bounding box center [826, 411] width 26 height 26
checkbox input "true"
click at [826, 442] on input "checkbox" at bounding box center [826, 440] width 26 height 26
checkbox input "true"
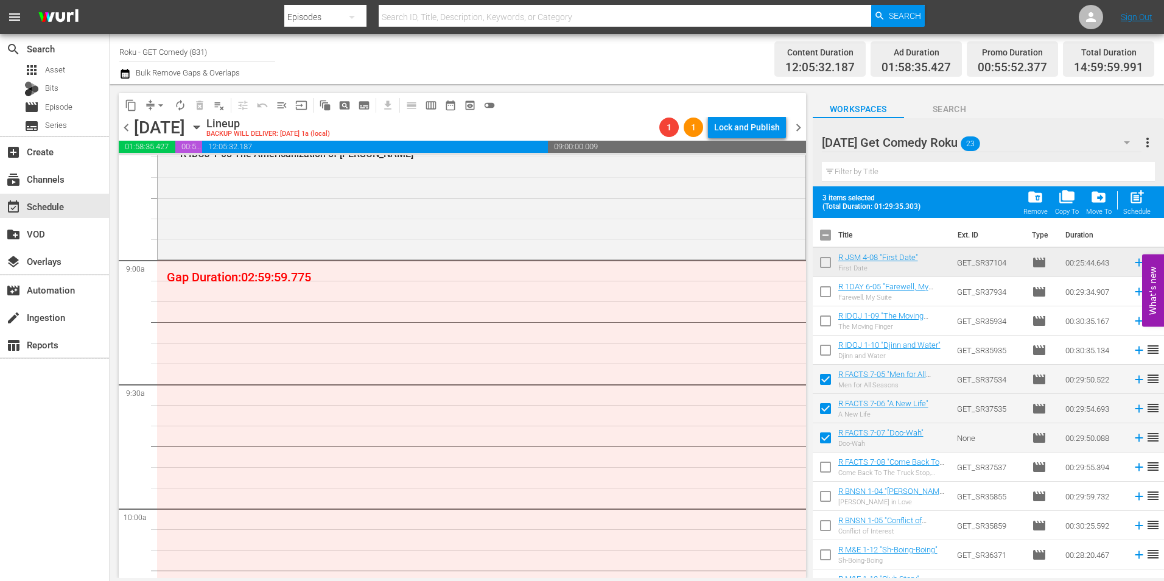
click at [821, 474] on input "checkbox" at bounding box center [826, 470] width 26 height 26
checkbox input "true"
drag, startPoint x: 824, startPoint y: 492, endPoint x: 824, endPoint y: 500, distance: 8.5
click at [824, 493] on input "checkbox" at bounding box center [826, 499] width 26 height 26
checkbox input "true"
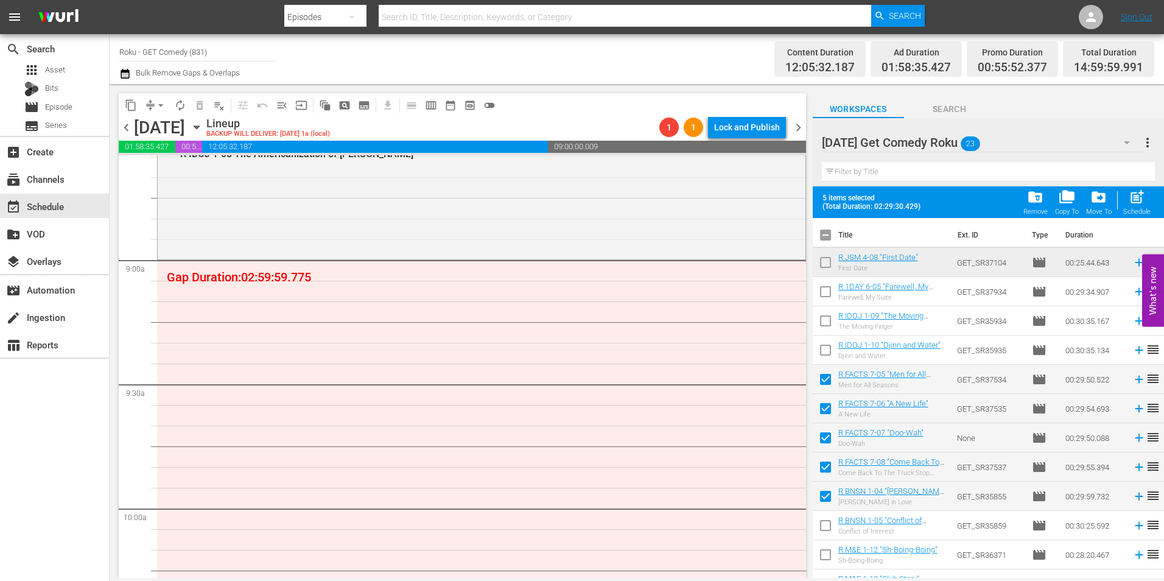
click at [825, 522] on input "checkbox" at bounding box center [826, 528] width 26 height 26
checkbox input "true"
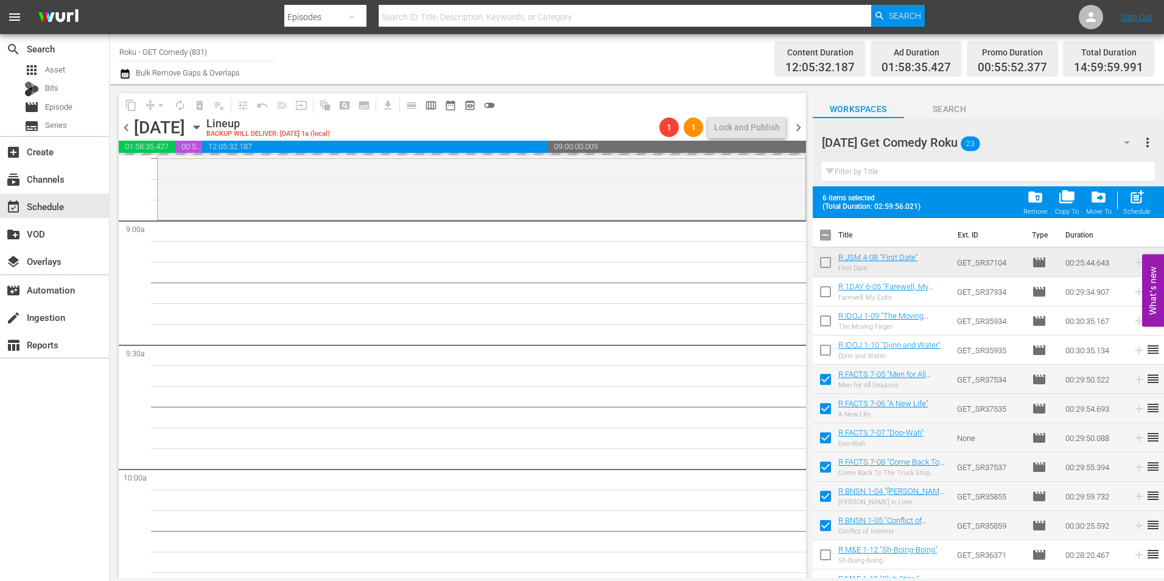
scroll to position [2192, 0]
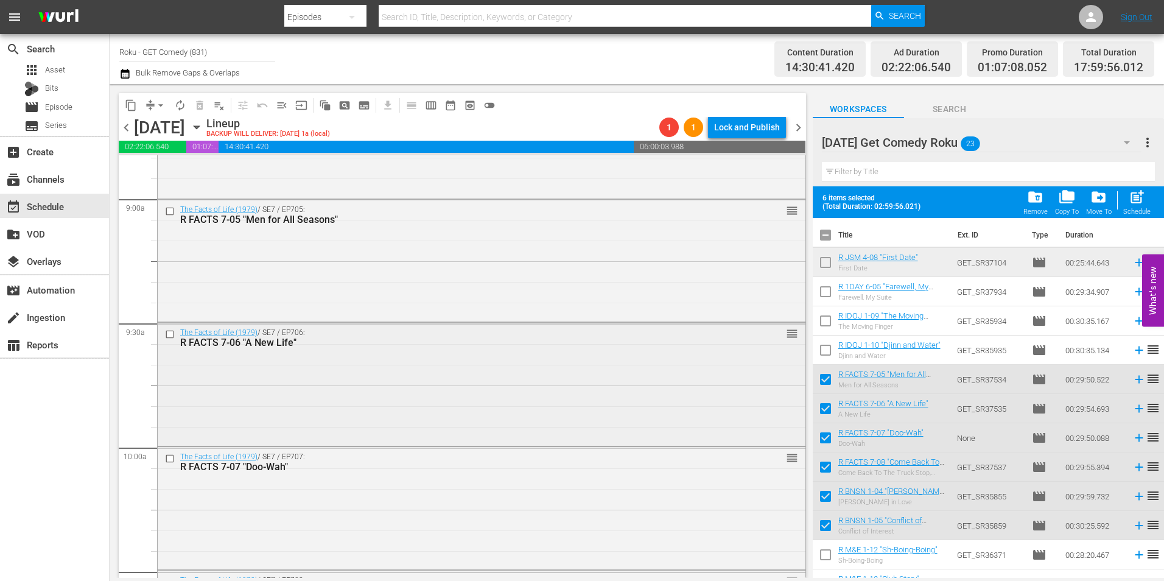
click at [286, 368] on div "The Facts of Life (1979) / SE7 / EP706: R FACTS 7-06 "A New Life" reorder" at bounding box center [482, 383] width 648 height 120
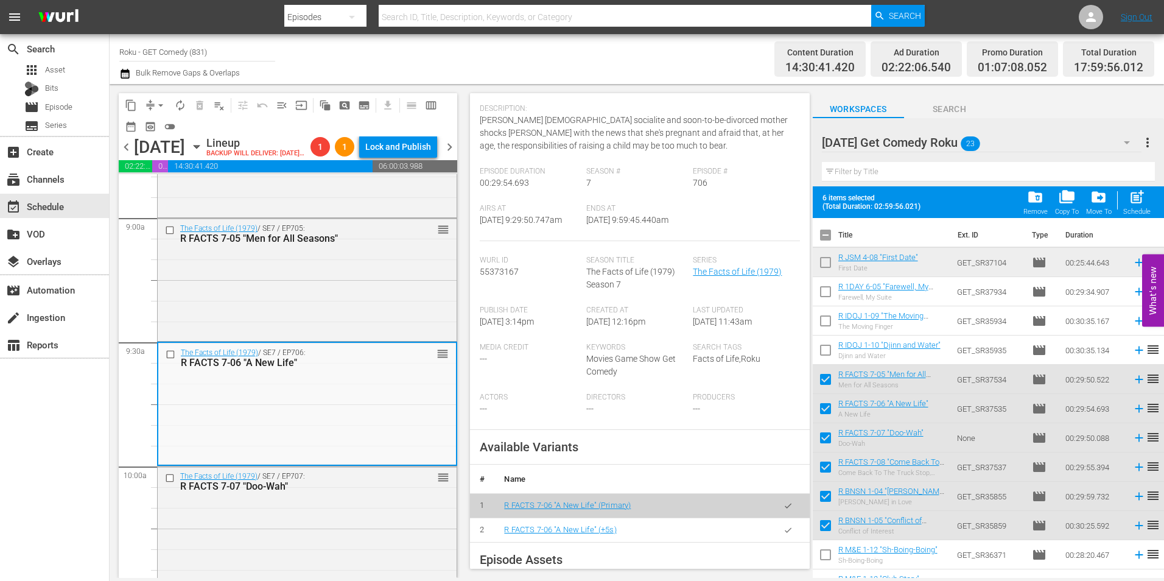
scroll to position [183, 0]
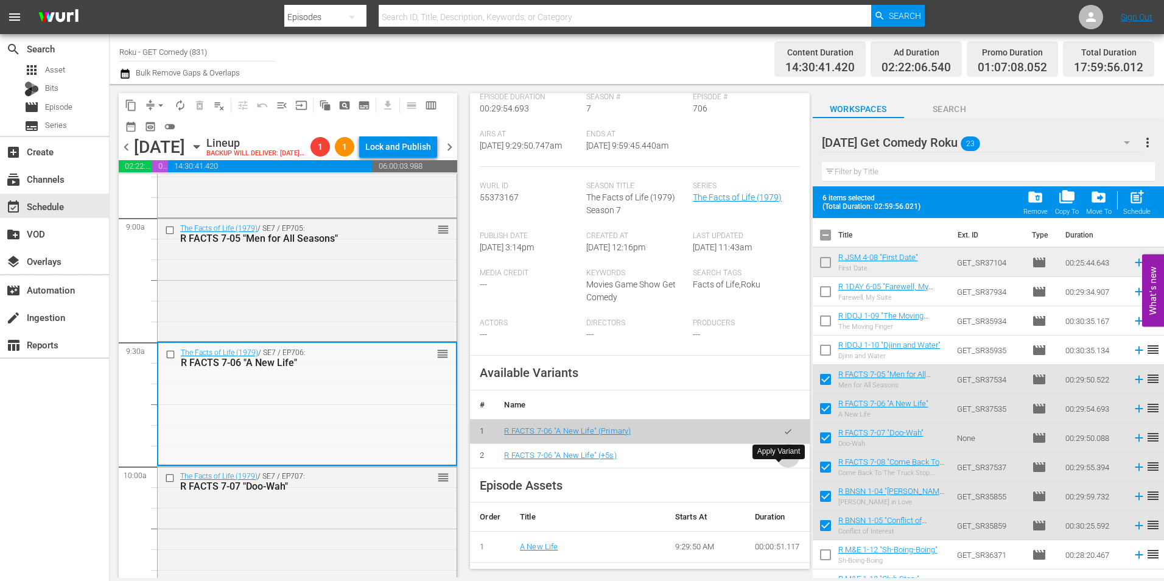
click at [784, 460] on icon "button" at bounding box center [788, 455] width 9 height 9
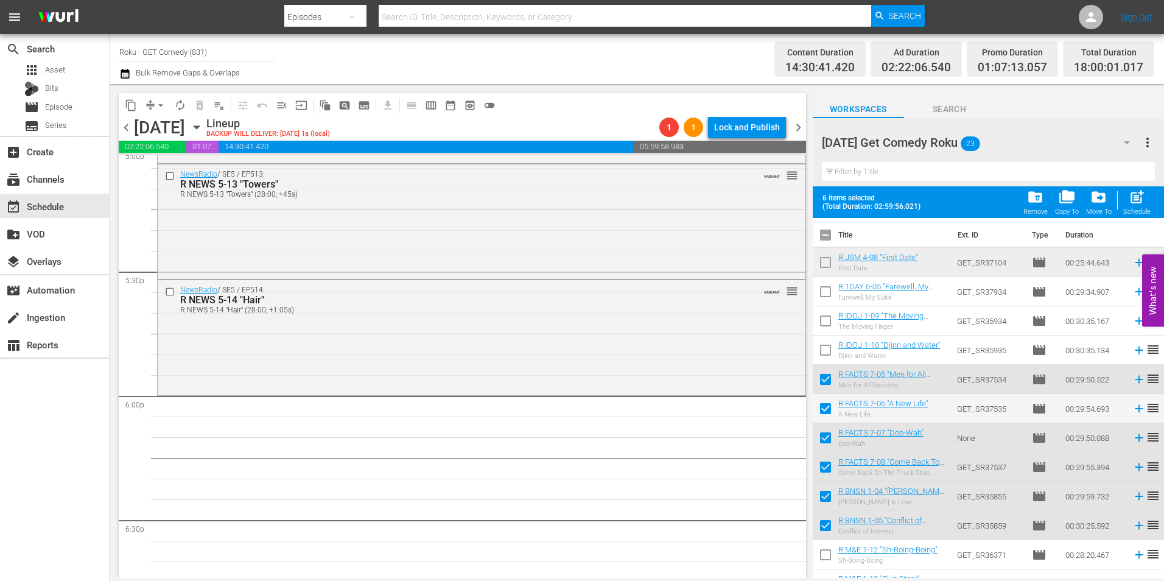
scroll to position [4384, 0]
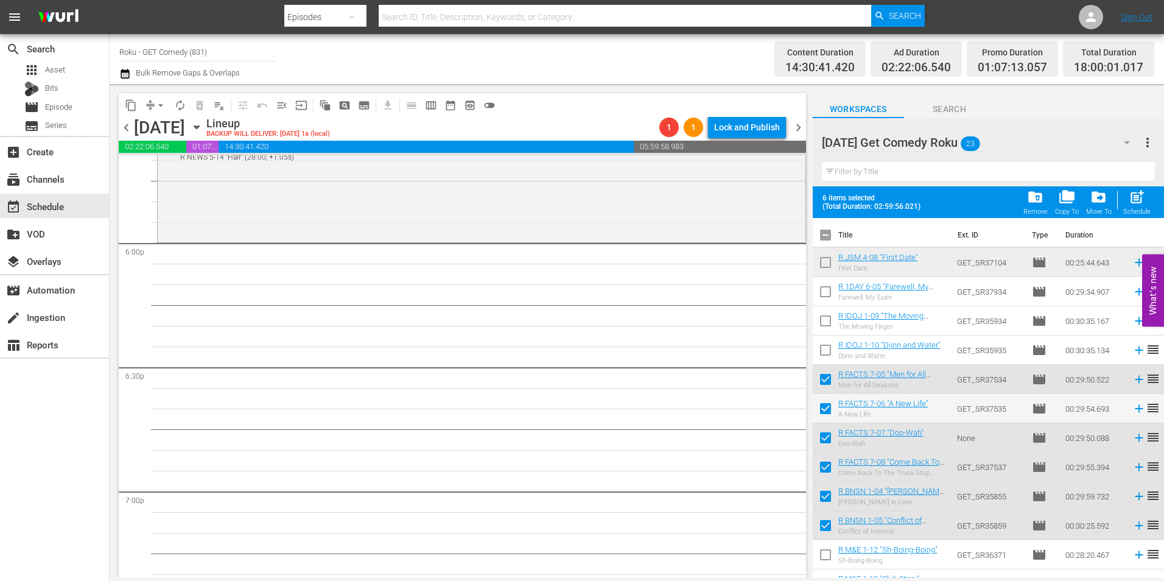
click at [824, 235] on input "checkbox" at bounding box center [826, 238] width 26 height 26
checkbox input "true"
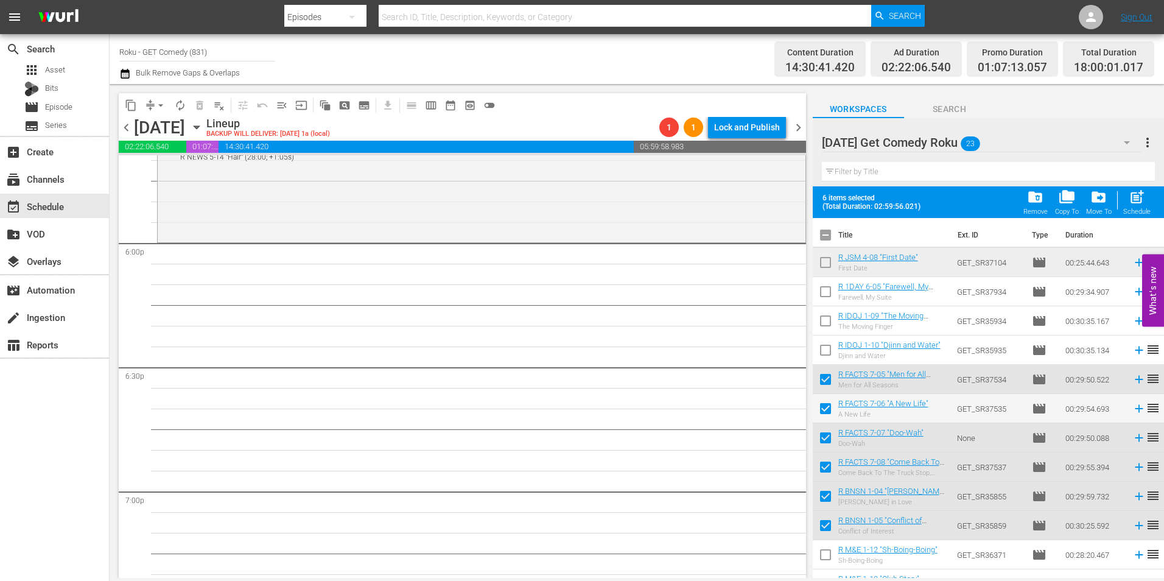
checkbox input "true"
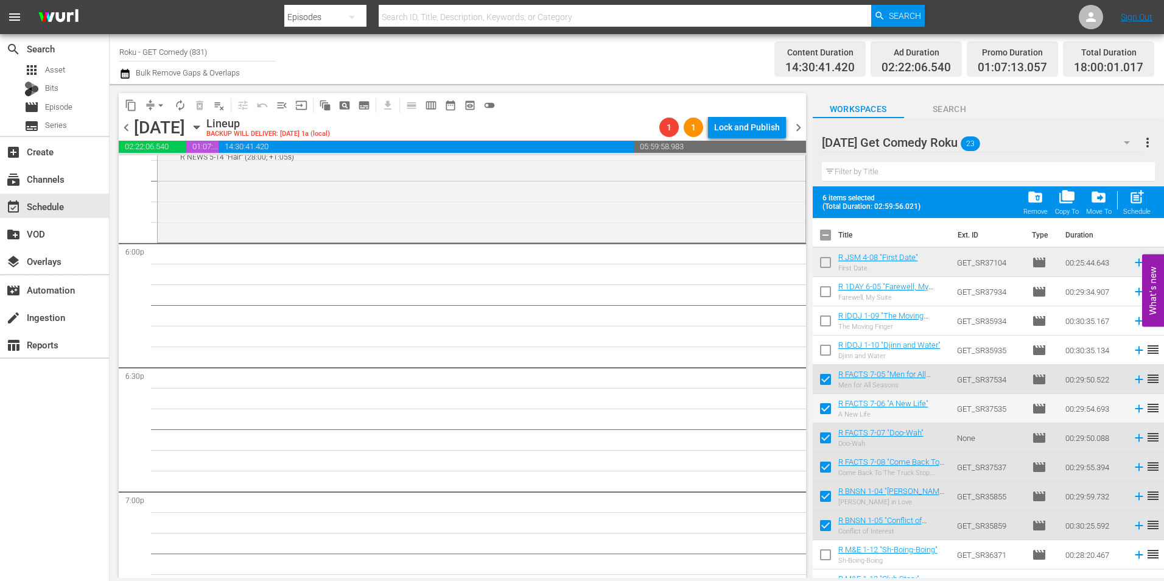
checkbox input "true"
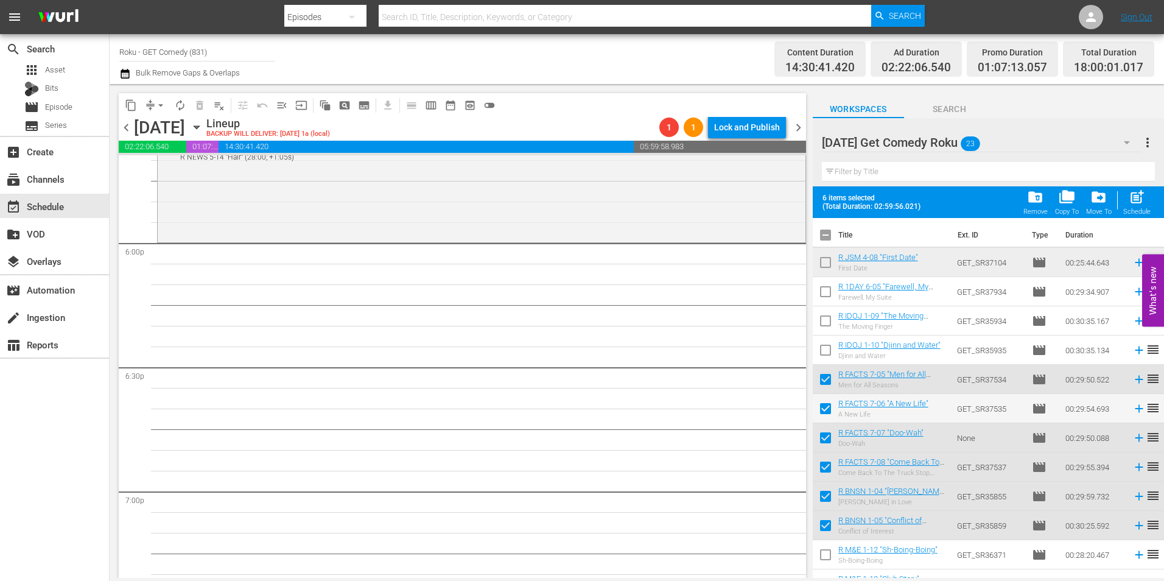
checkbox input "true"
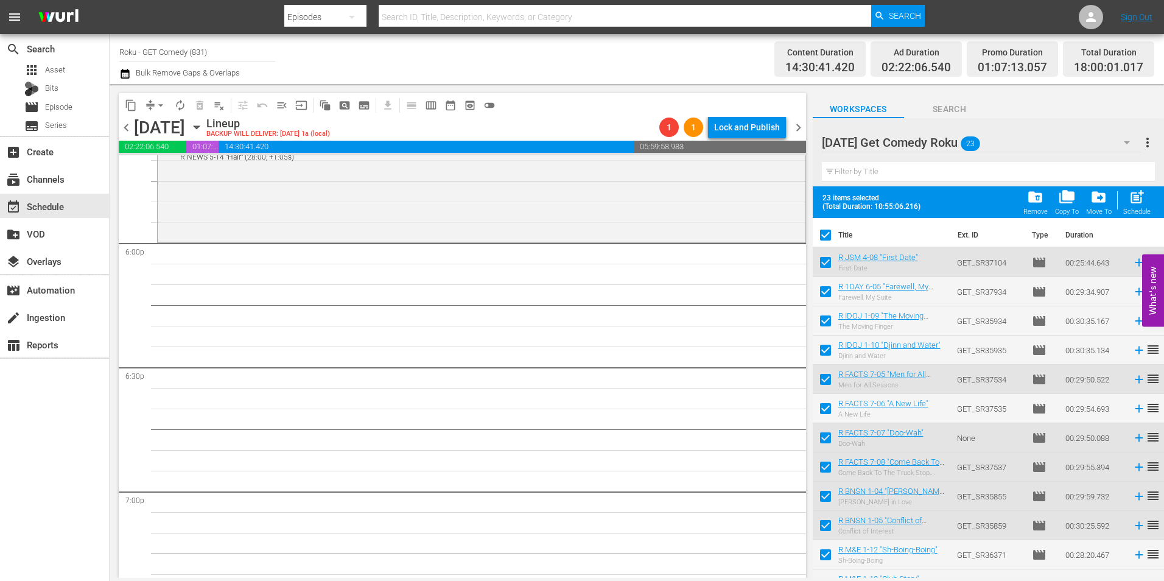
click at [824, 235] on input "checkbox" at bounding box center [826, 238] width 26 height 26
checkbox input "false"
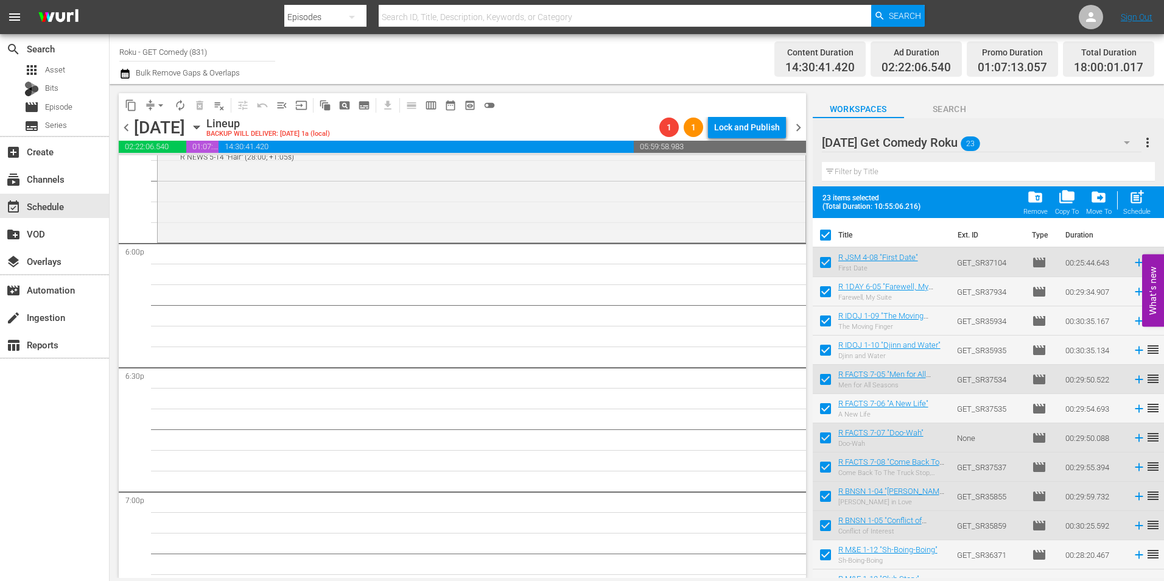
checkbox input "false"
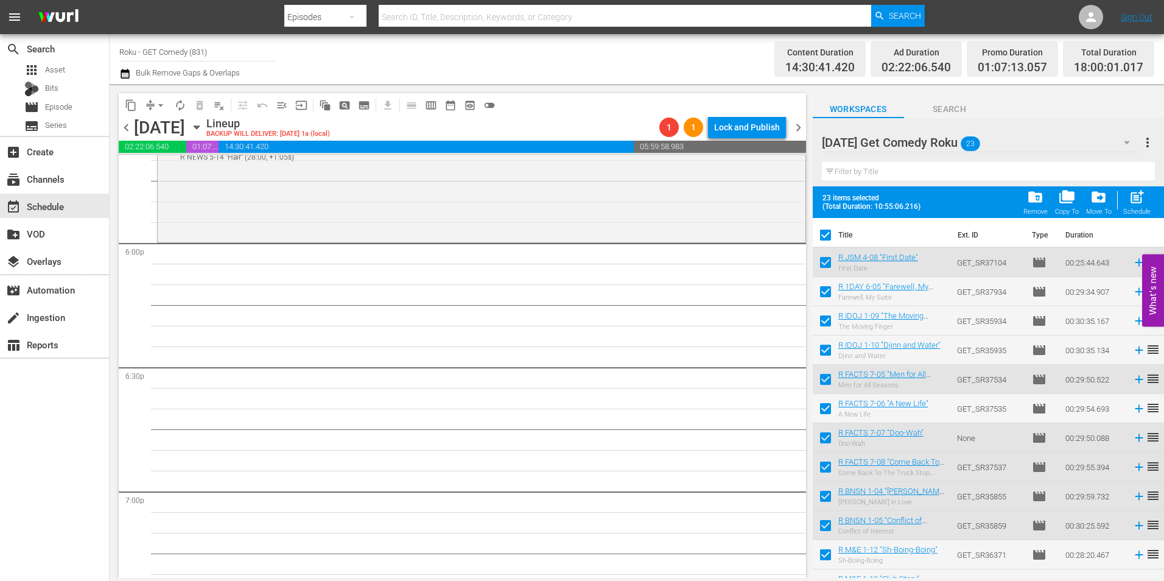
checkbox input "false"
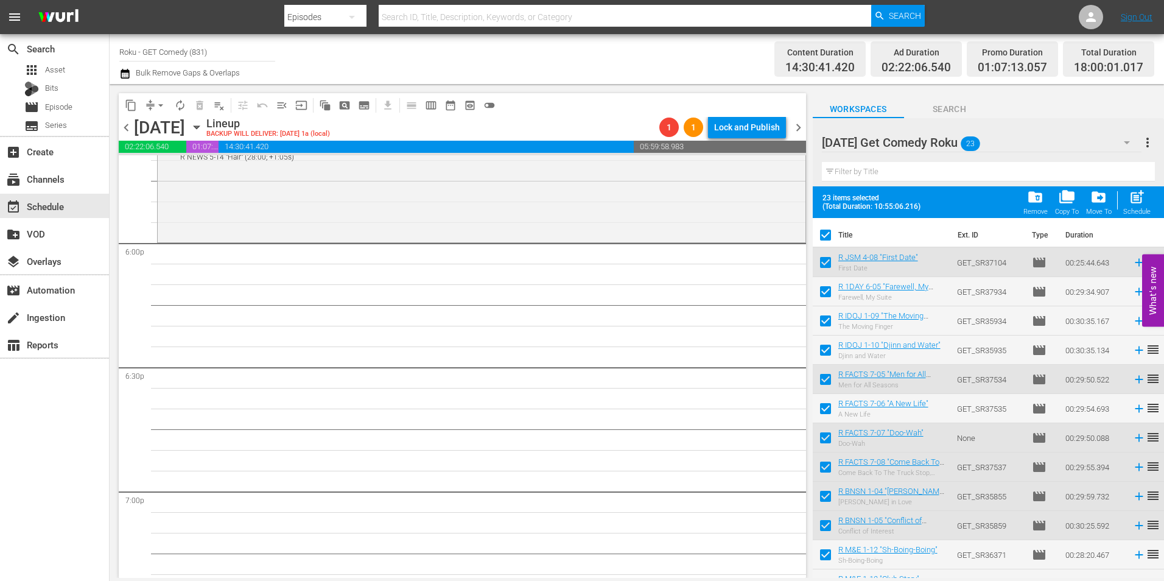
checkbox input "false"
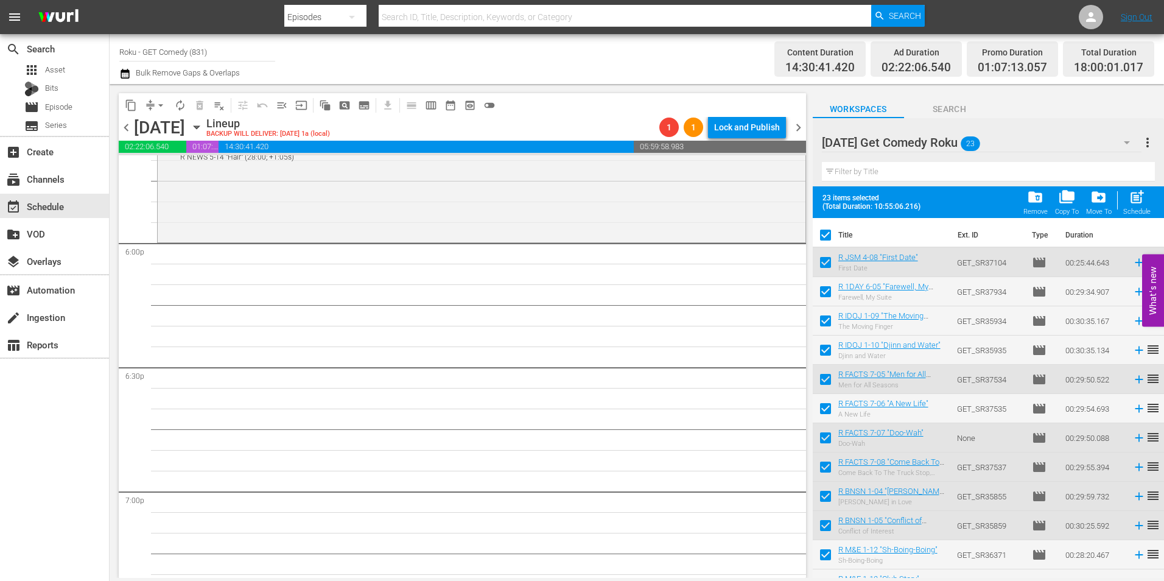
checkbox input "false"
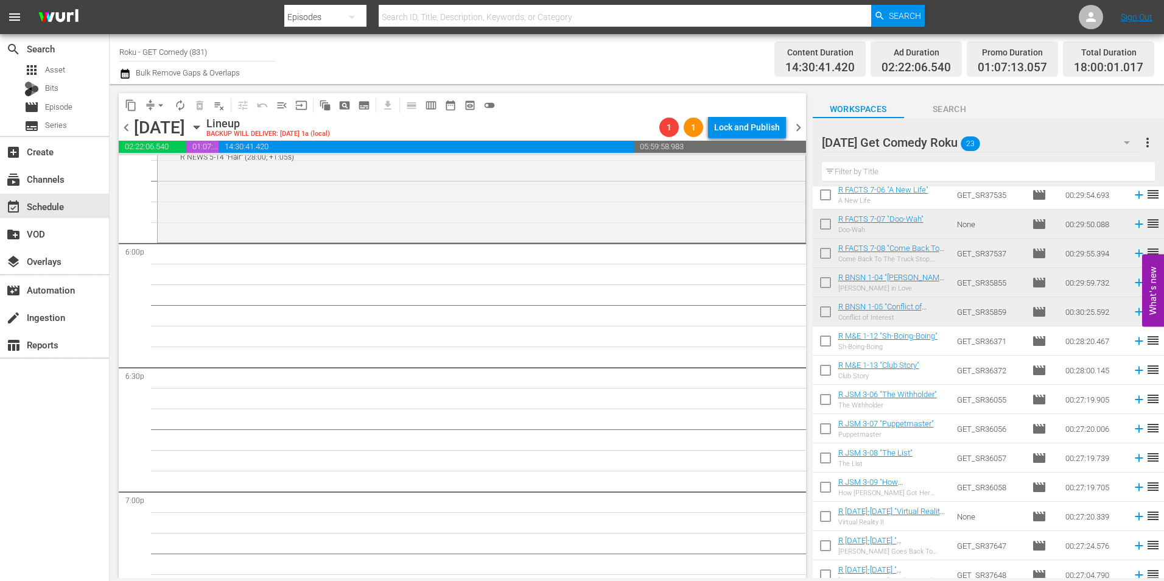
scroll to position [183, 0]
click at [826, 339] on input "checkbox" at bounding box center [826, 343] width 26 height 26
checkbox input "true"
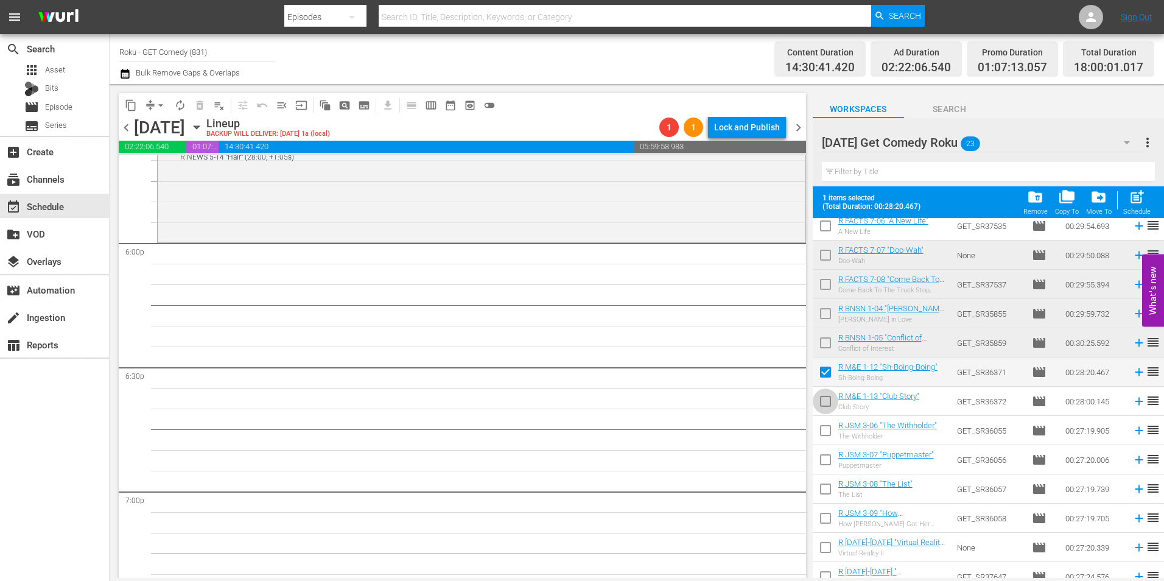
click at [826, 408] on input "checkbox" at bounding box center [826, 404] width 26 height 26
checkbox input "true"
click at [829, 435] on input "checkbox" at bounding box center [826, 433] width 26 height 26
checkbox input "true"
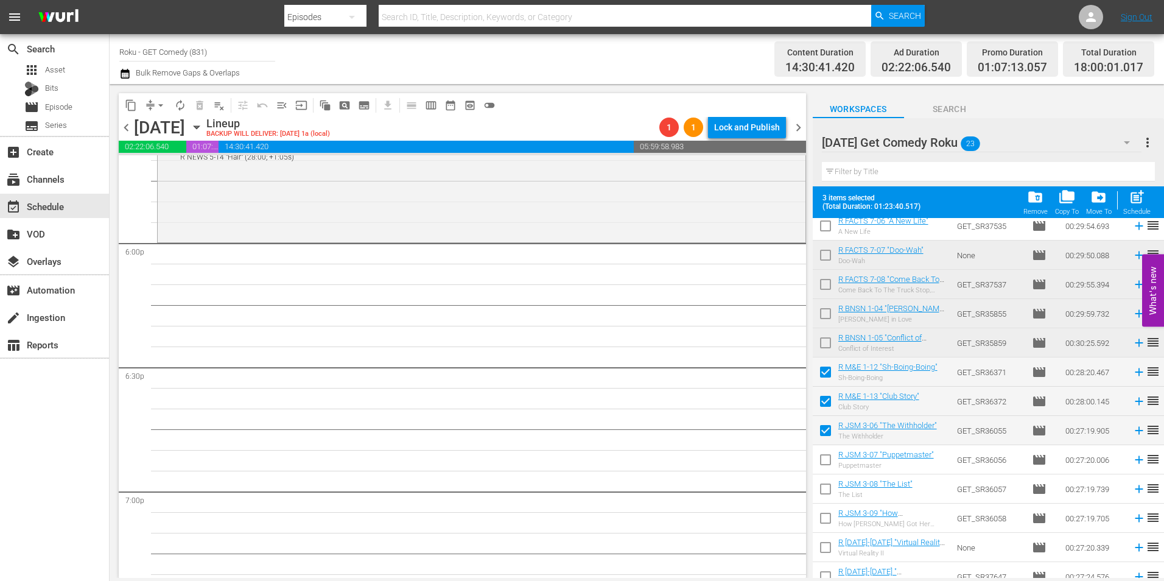
click at [827, 463] on input "checkbox" at bounding box center [826, 462] width 26 height 26
checkbox input "true"
click at [827, 493] on input "checkbox" at bounding box center [826, 492] width 26 height 26
checkbox input "true"
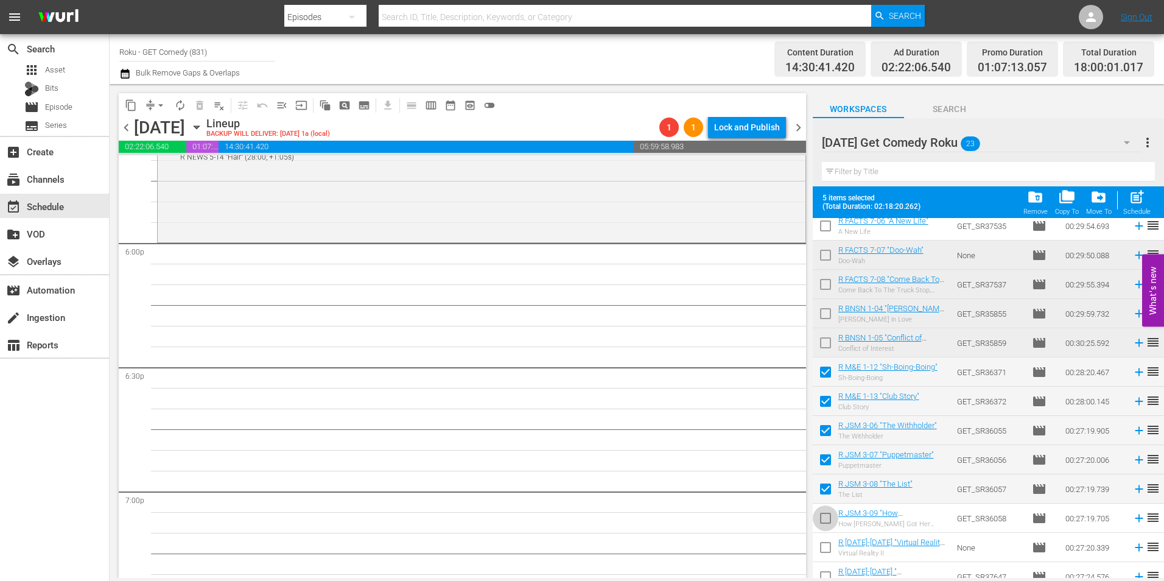
click at [823, 520] on input "checkbox" at bounding box center [826, 521] width 26 height 26
checkbox input "true"
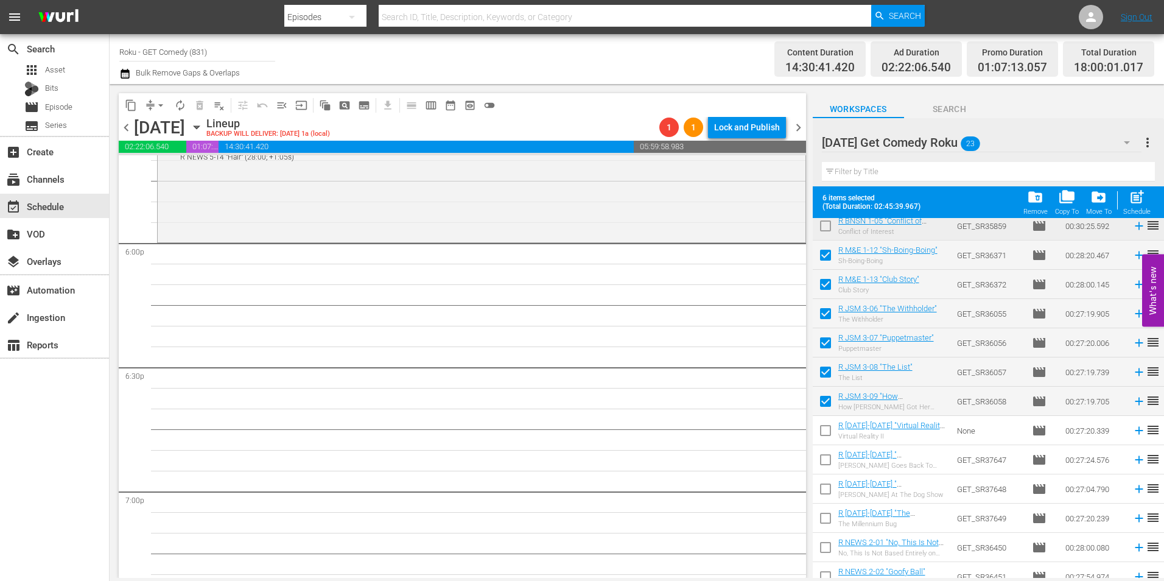
scroll to position [304, 0]
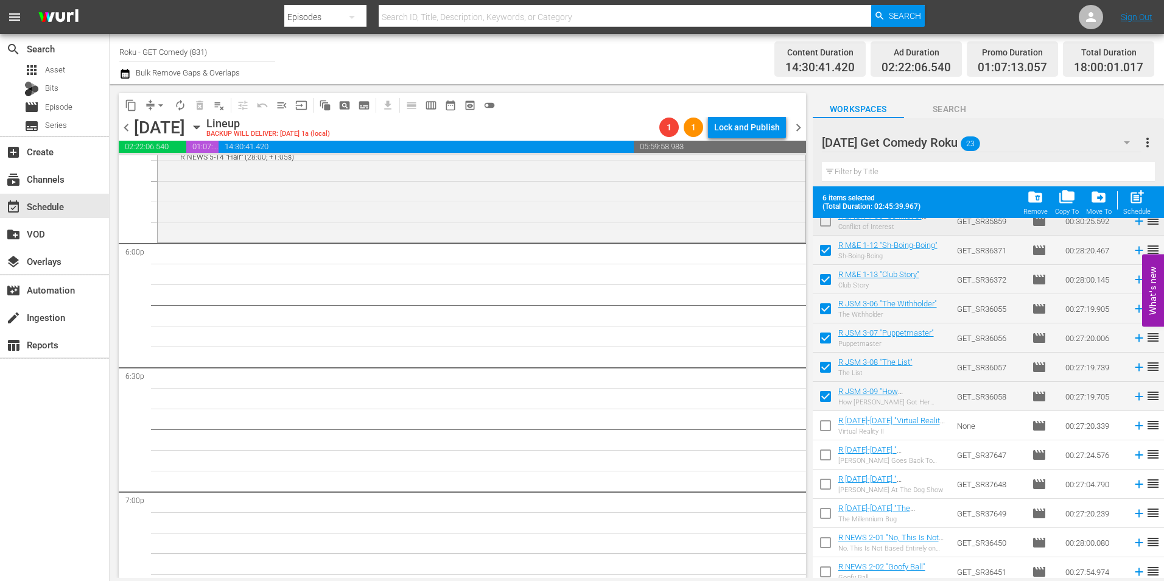
click at [825, 425] on input "checkbox" at bounding box center [826, 428] width 26 height 26
checkbox input "true"
click at [824, 461] on input "checkbox" at bounding box center [826, 457] width 26 height 26
checkbox input "true"
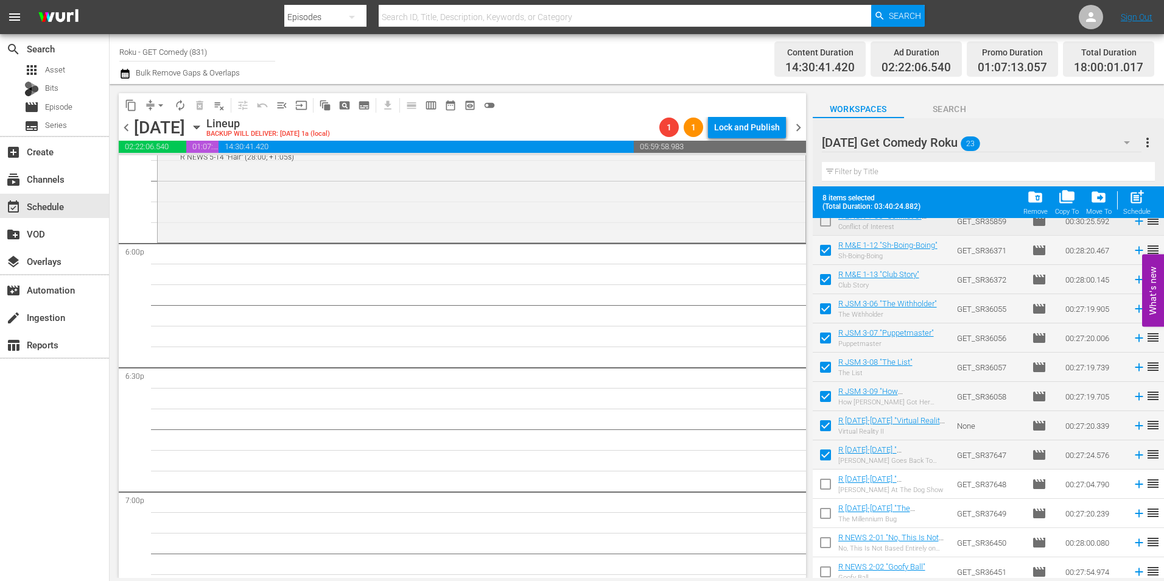
click at [821, 483] on input "checkbox" at bounding box center [826, 487] width 26 height 26
checkbox input "true"
click at [823, 513] on input "checkbox" at bounding box center [826, 516] width 26 height 26
checkbox input "true"
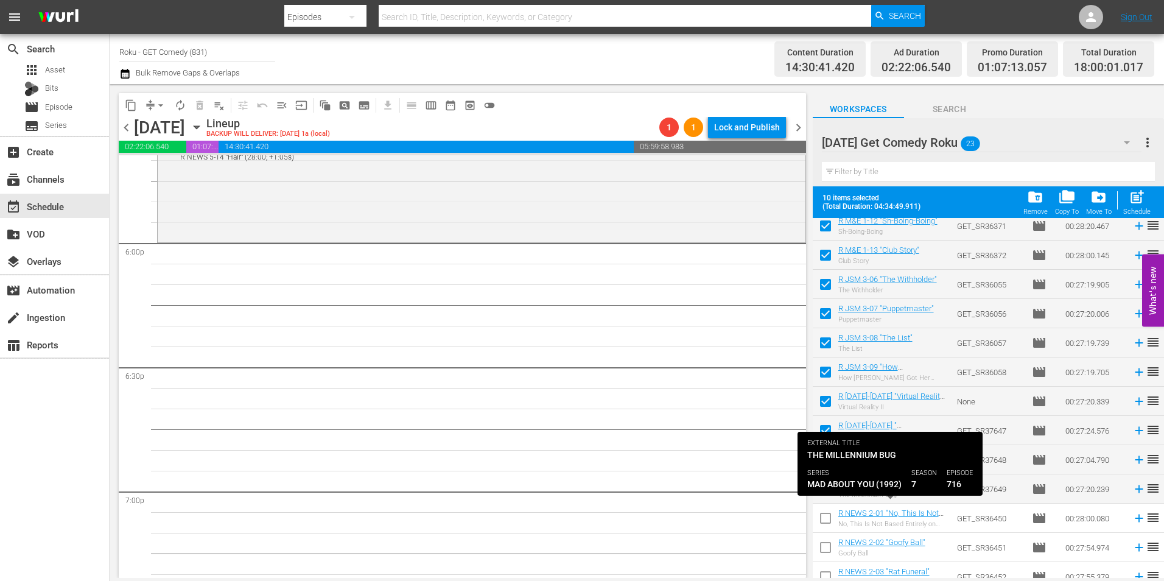
scroll to position [340, 0]
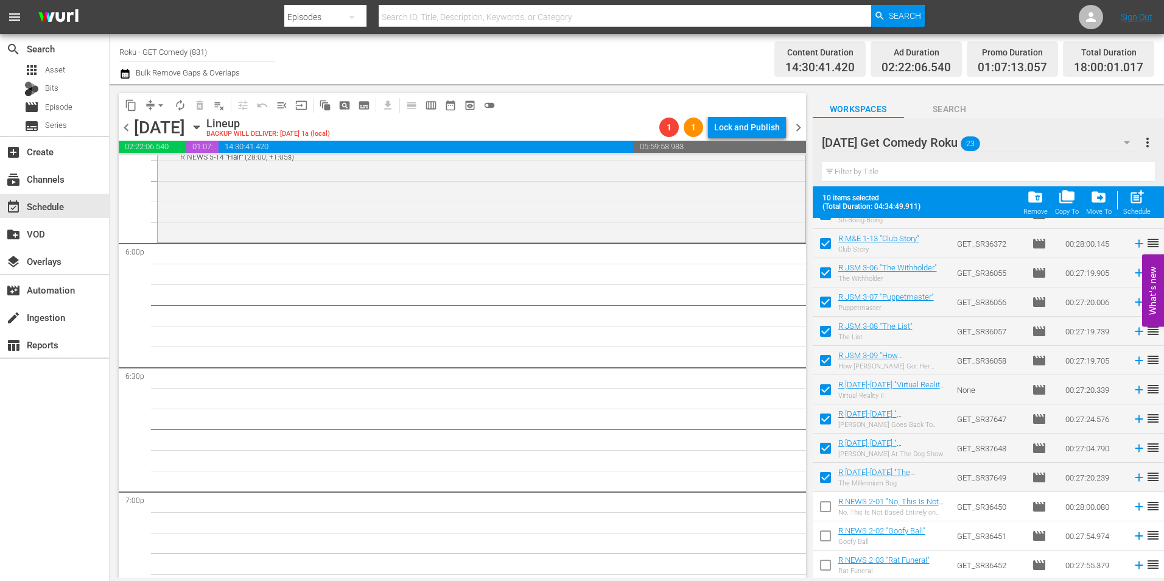
click at [826, 507] on input "checkbox" at bounding box center [826, 509] width 26 height 26
checkbox input "true"
click at [828, 538] on input "checkbox" at bounding box center [826, 538] width 26 height 26
checkbox input "true"
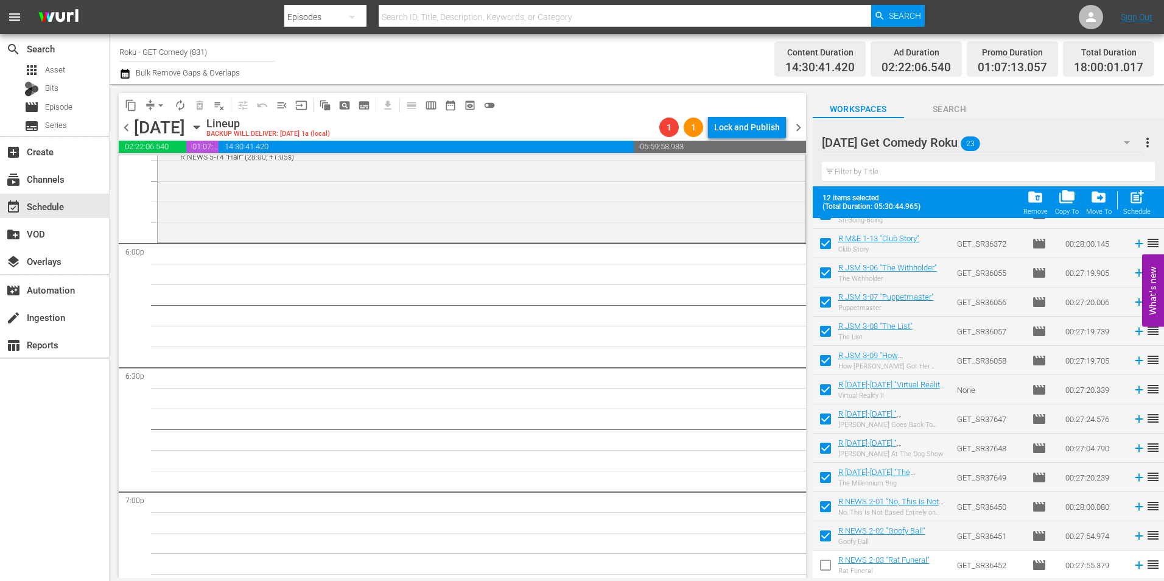
click at [825, 565] on input "checkbox" at bounding box center [826, 568] width 26 height 26
checkbox input "true"
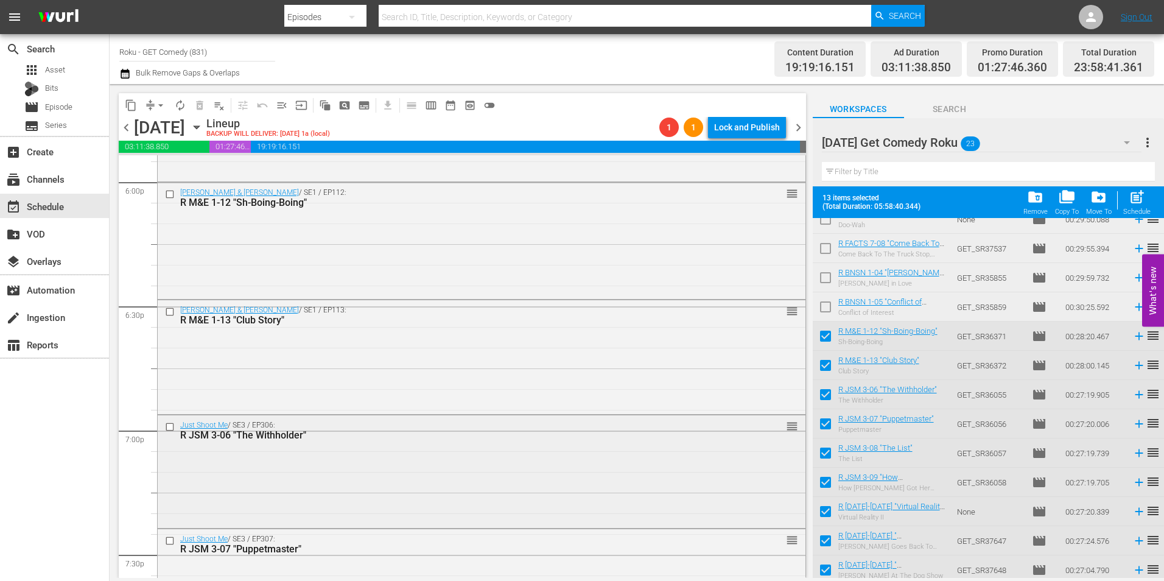
scroll to position [4505, 0]
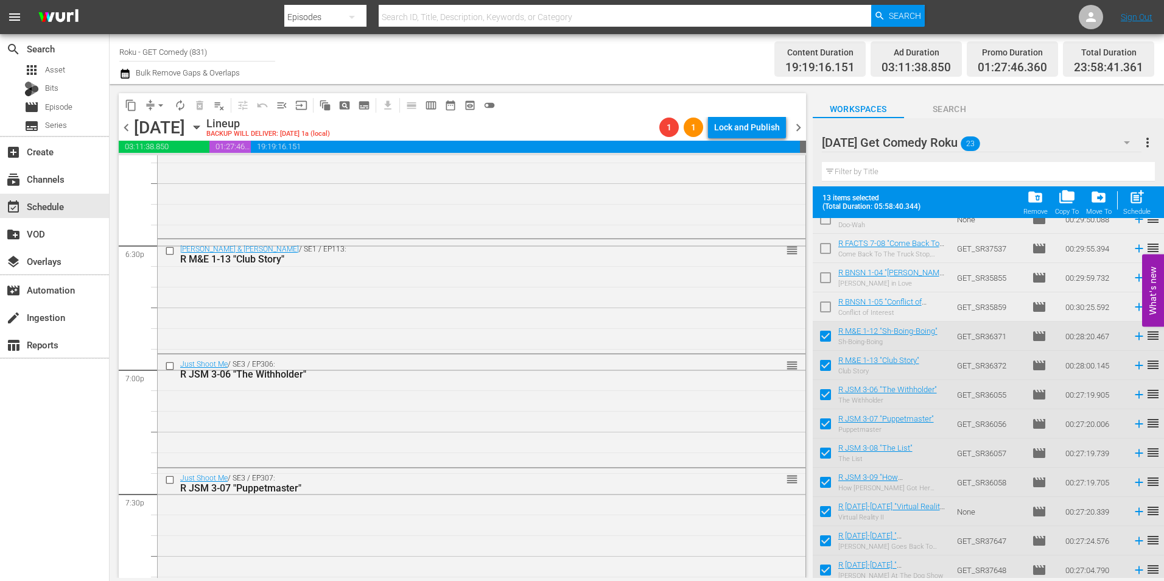
drag, startPoint x: 384, startPoint y: 399, endPoint x: 752, endPoint y: 418, distance: 368.8
click at [384, 399] on div "Just Shoot Me / SE3 / EP306: R JSM 3-06 "The Withholder" reorder" at bounding box center [482, 409] width 648 height 110
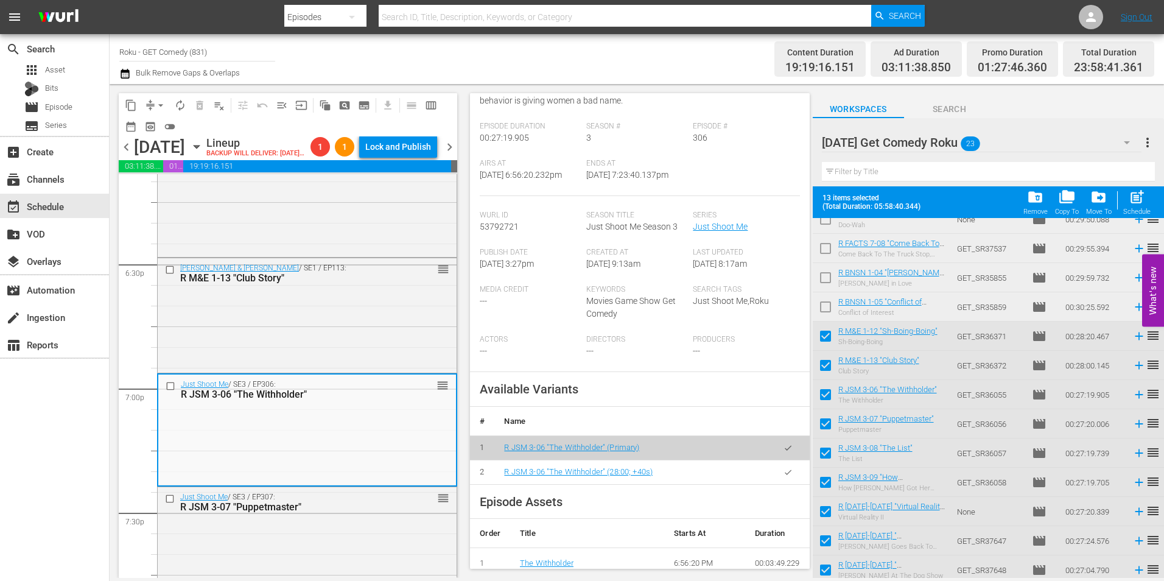
scroll to position [183, 0]
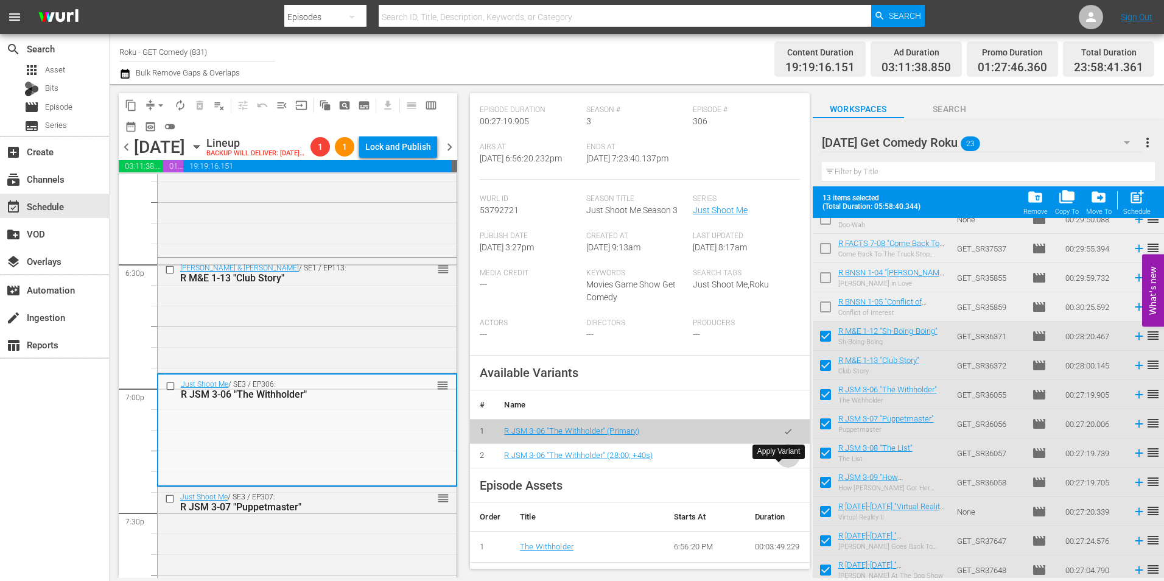
click at [784, 460] on icon "button" at bounding box center [788, 455] width 9 height 9
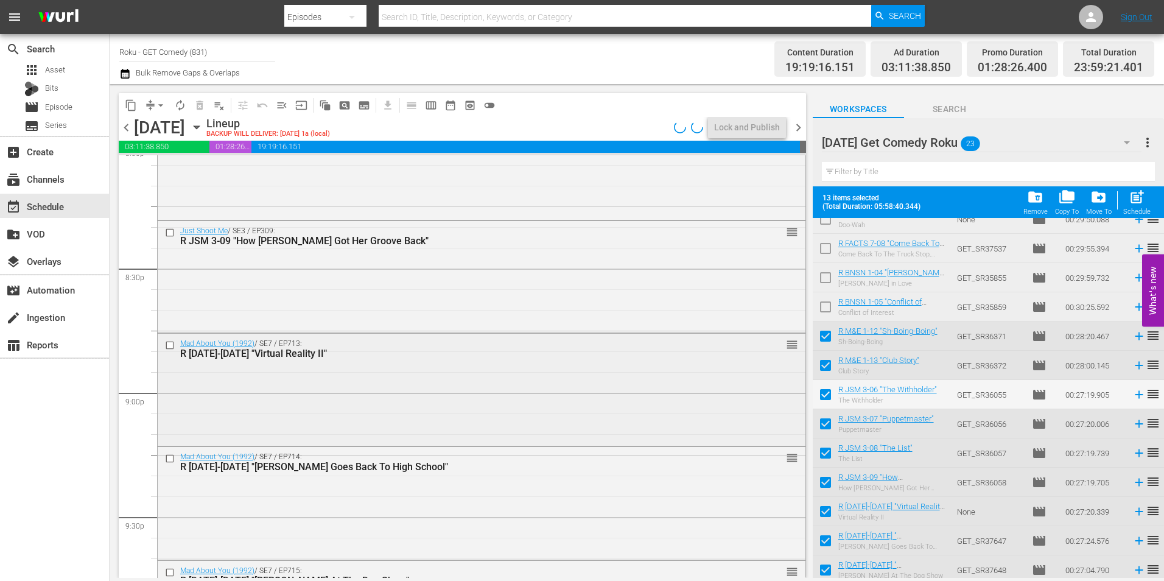
scroll to position [4992, 0]
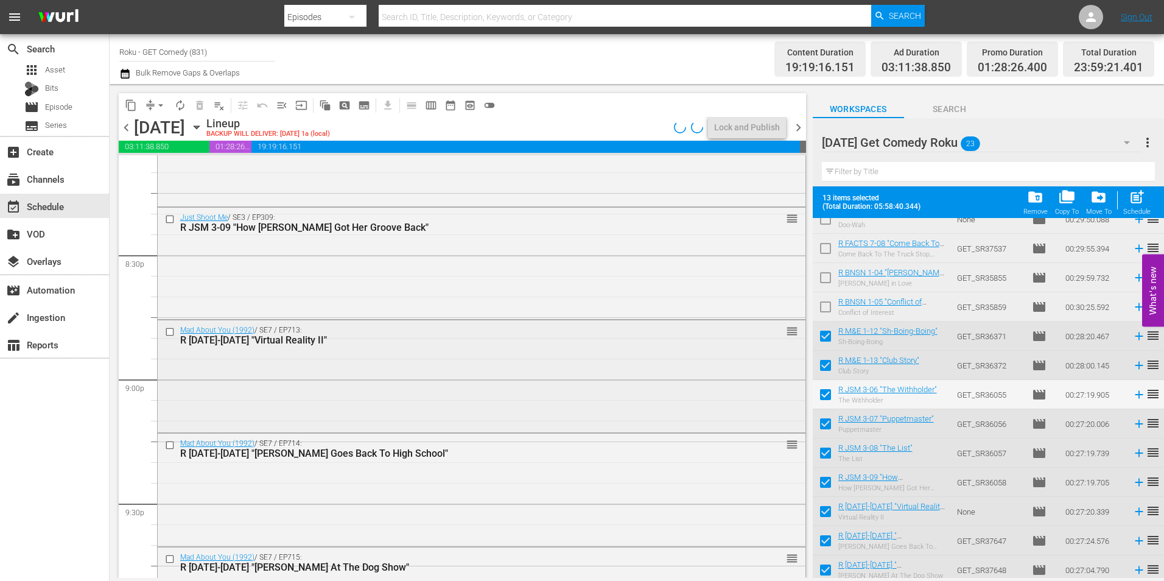
click at [375, 359] on div "Mad About You (1992) / SE7 / EP713: R MAY 7-13 "Virtual Reality II" reorder" at bounding box center [482, 375] width 648 height 110
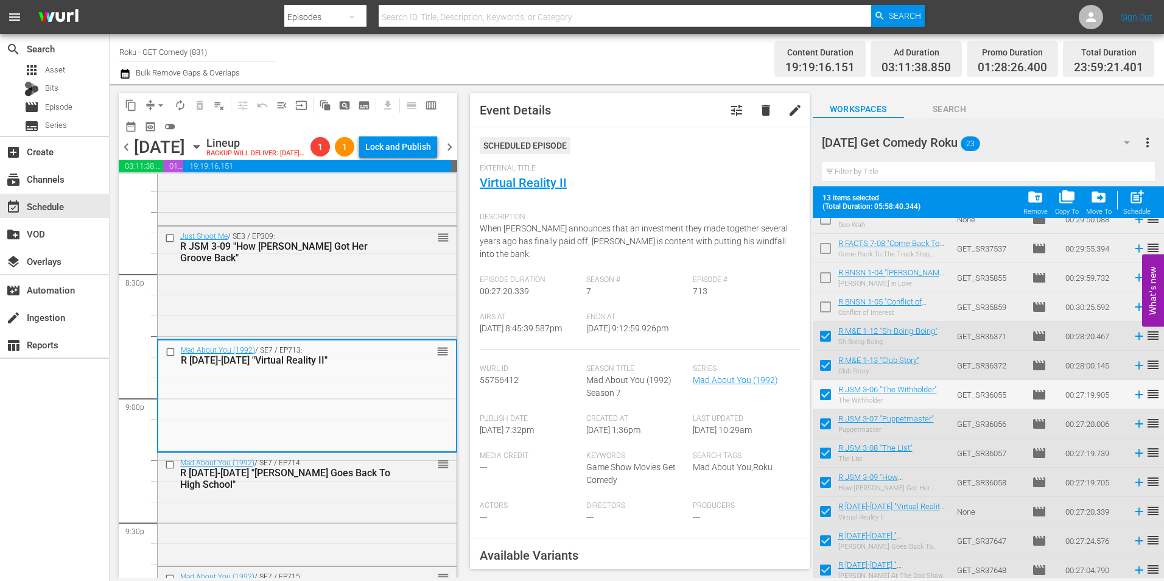
scroll to position [183, 0]
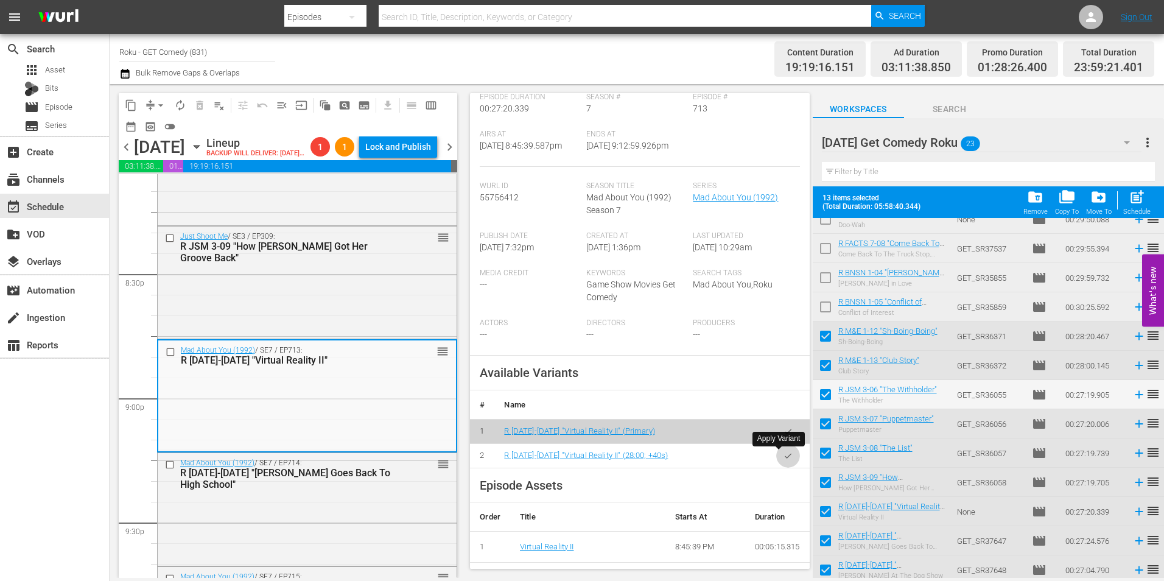
click at [784, 455] on icon "button" at bounding box center [788, 455] width 9 height 9
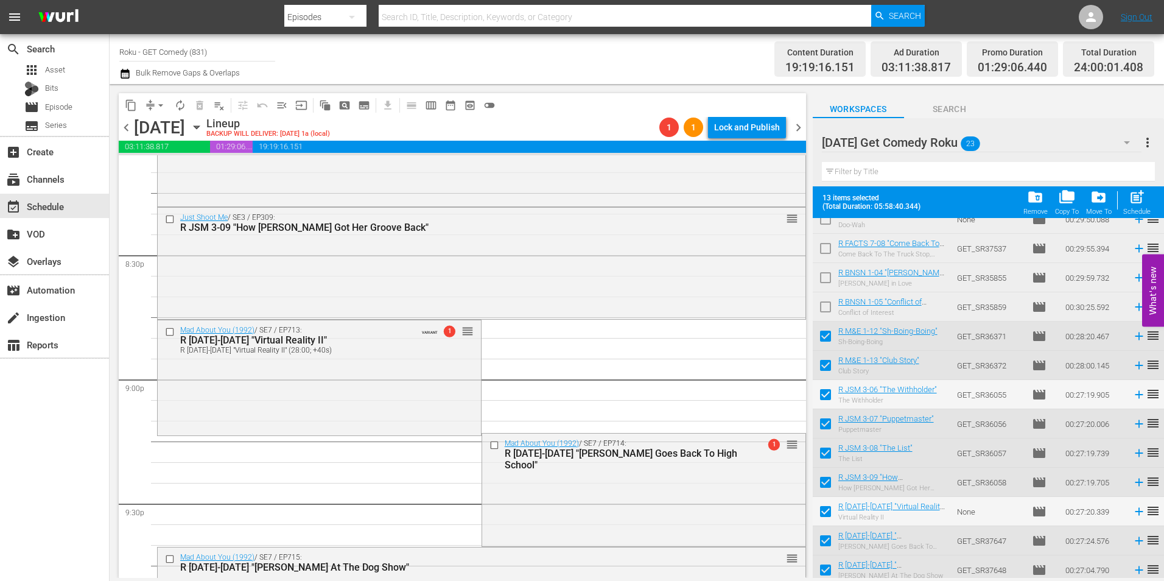
click at [156, 103] on span "arrow_drop_down" at bounding box center [161, 105] width 12 height 12
click at [169, 121] on li "Align to Midnight" at bounding box center [161, 130] width 128 height 20
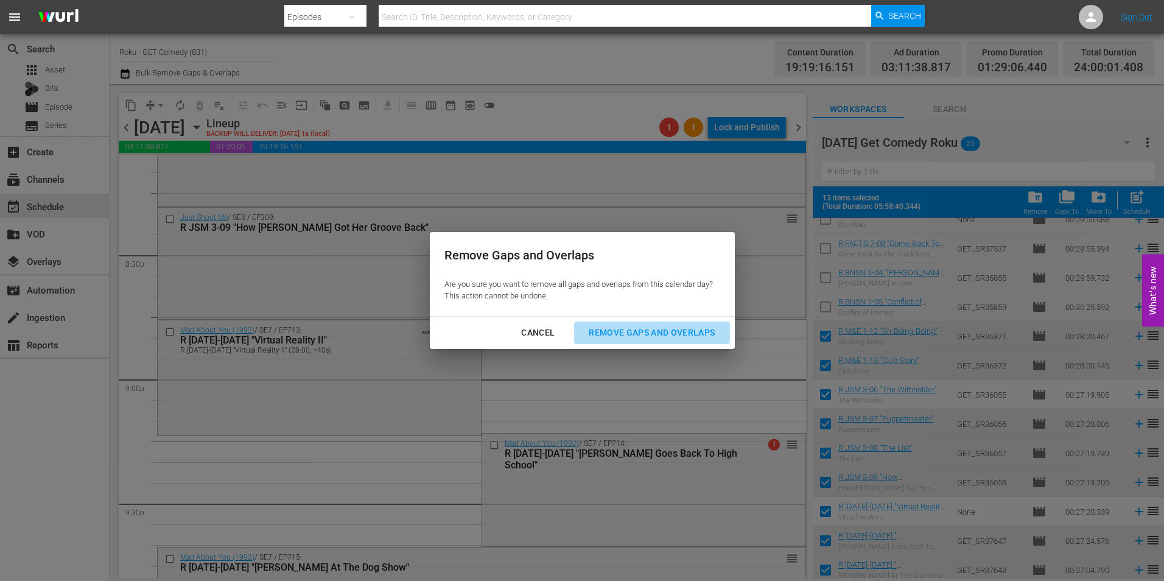
click at [600, 329] on div "Remove Gaps and Overlaps" at bounding box center [652, 332] width 146 height 15
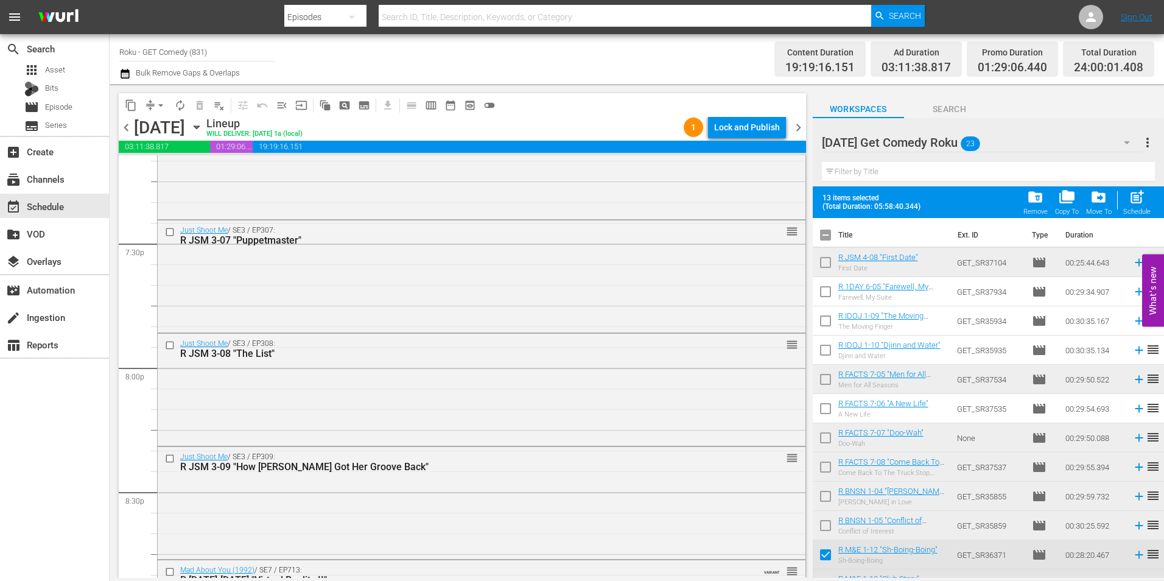
scroll to position [4749, 0]
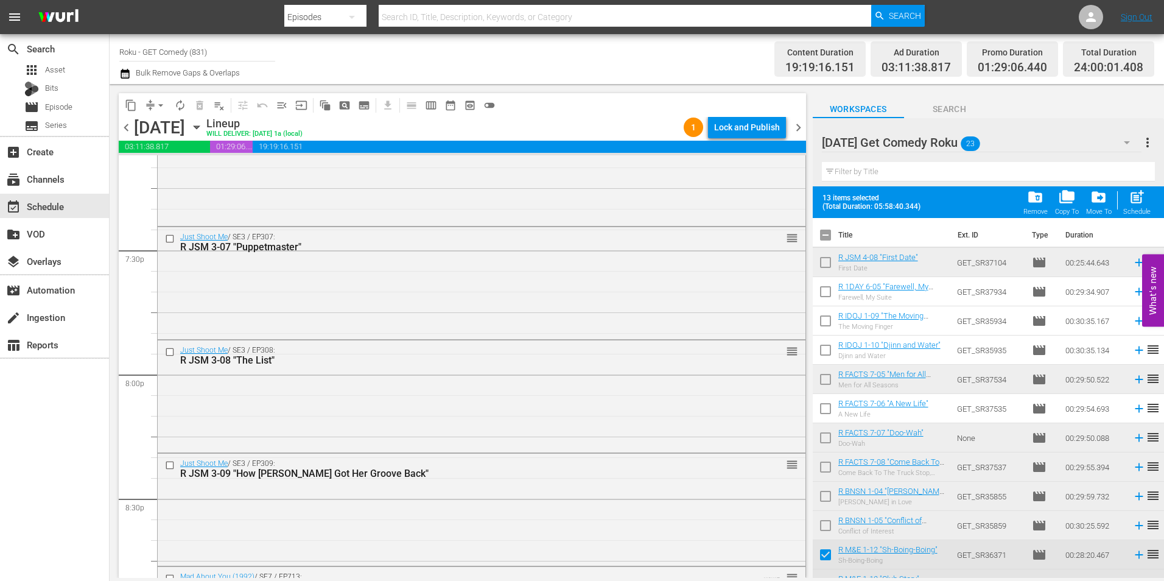
click at [825, 240] on input "checkbox" at bounding box center [826, 238] width 26 height 26
checkbox input "true"
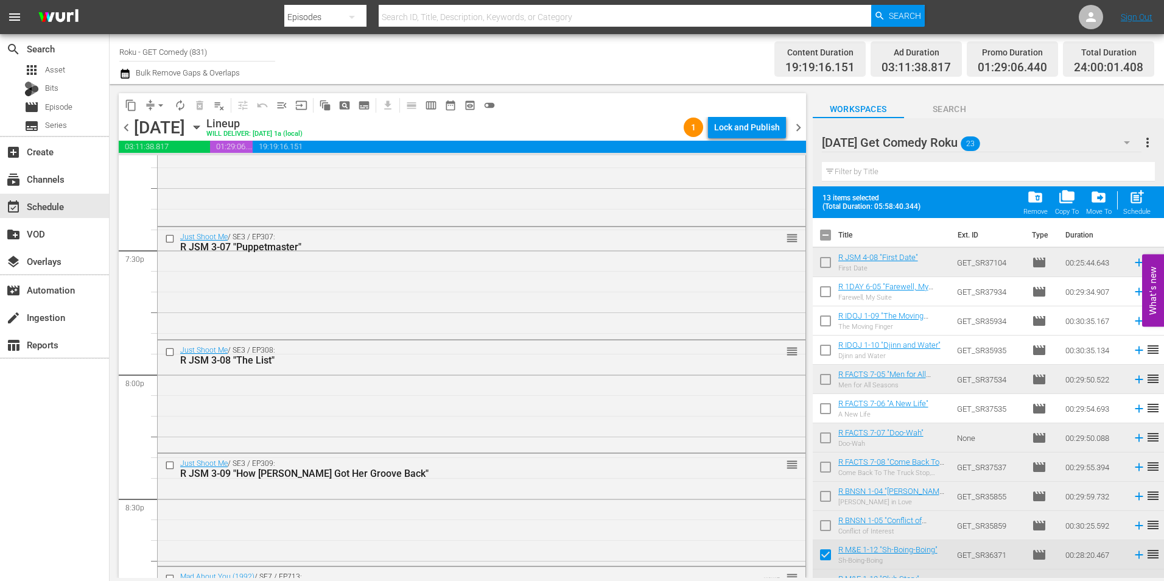
checkbox input "true"
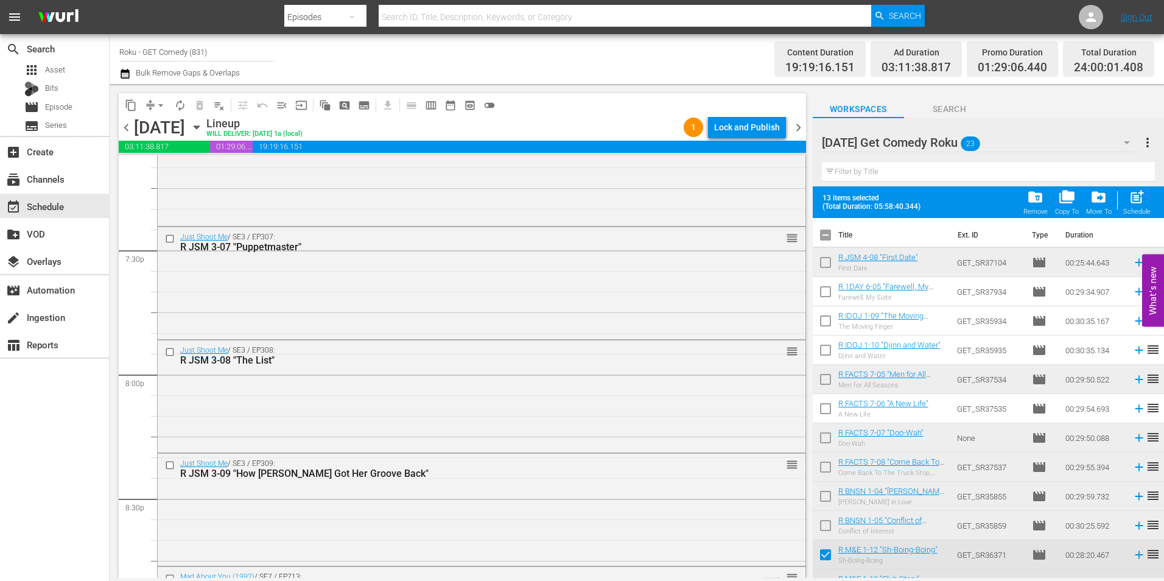
checkbox input "true"
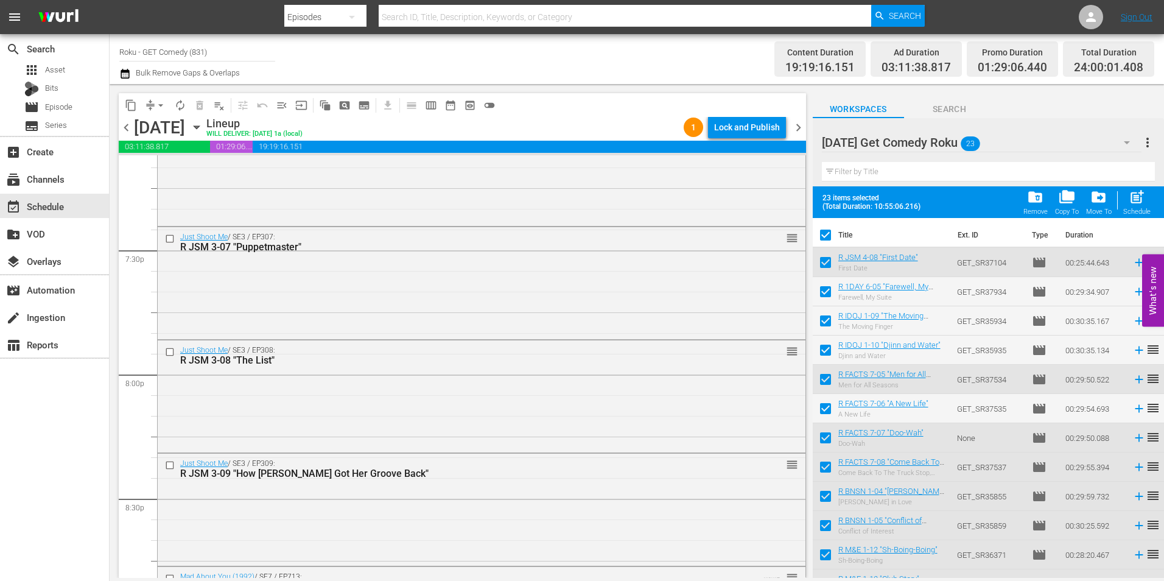
click at [826, 236] on input "checkbox" at bounding box center [826, 238] width 26 height 26
checkbox input "false"
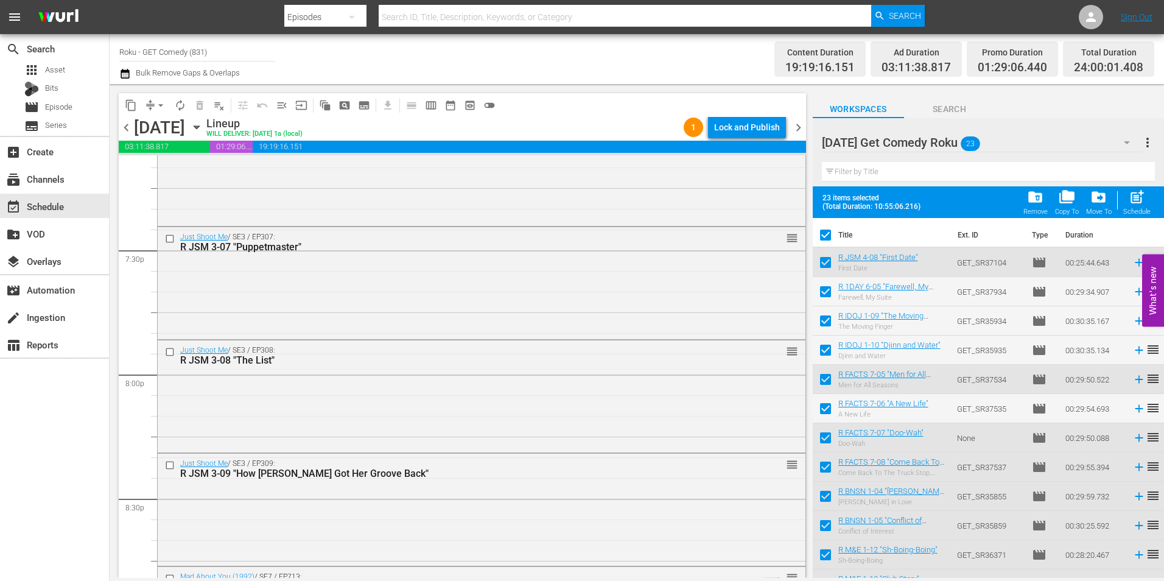
checkbox input "false"
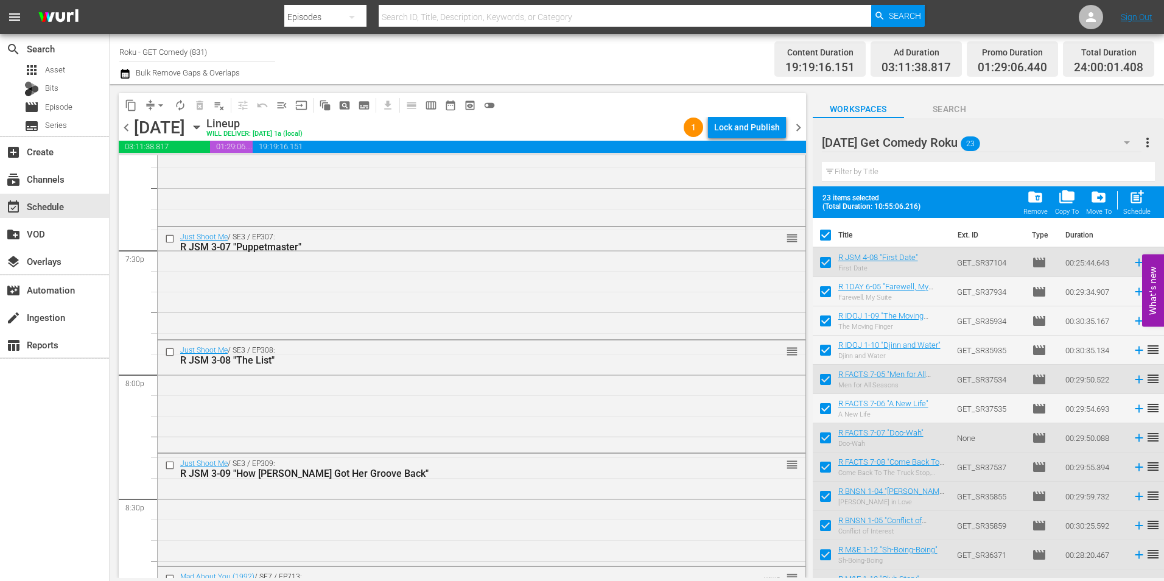
checkbox input "false"
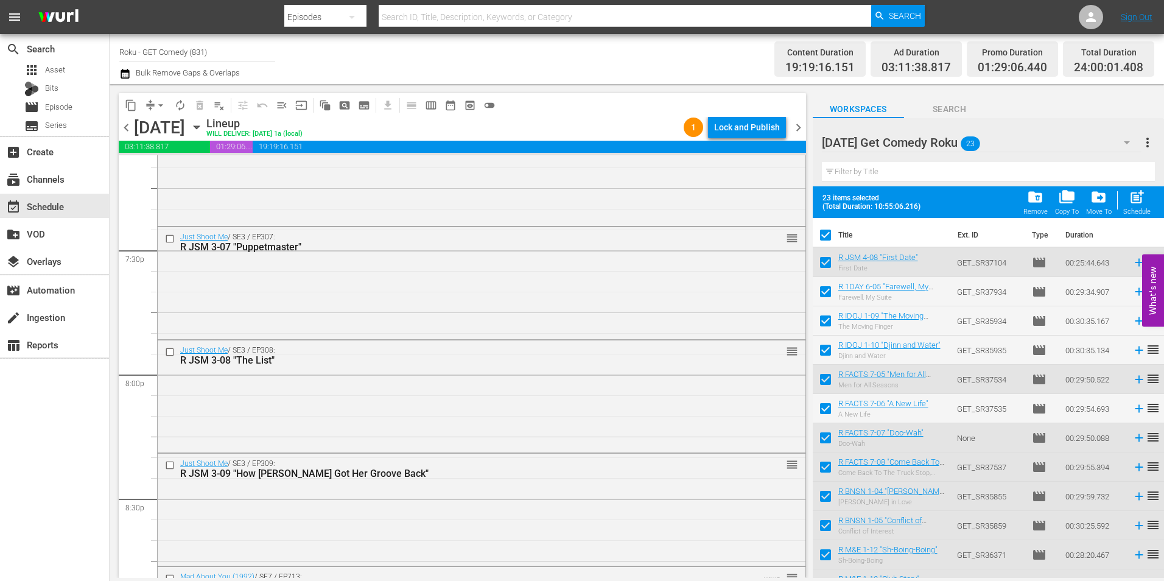
checkbox input "false"
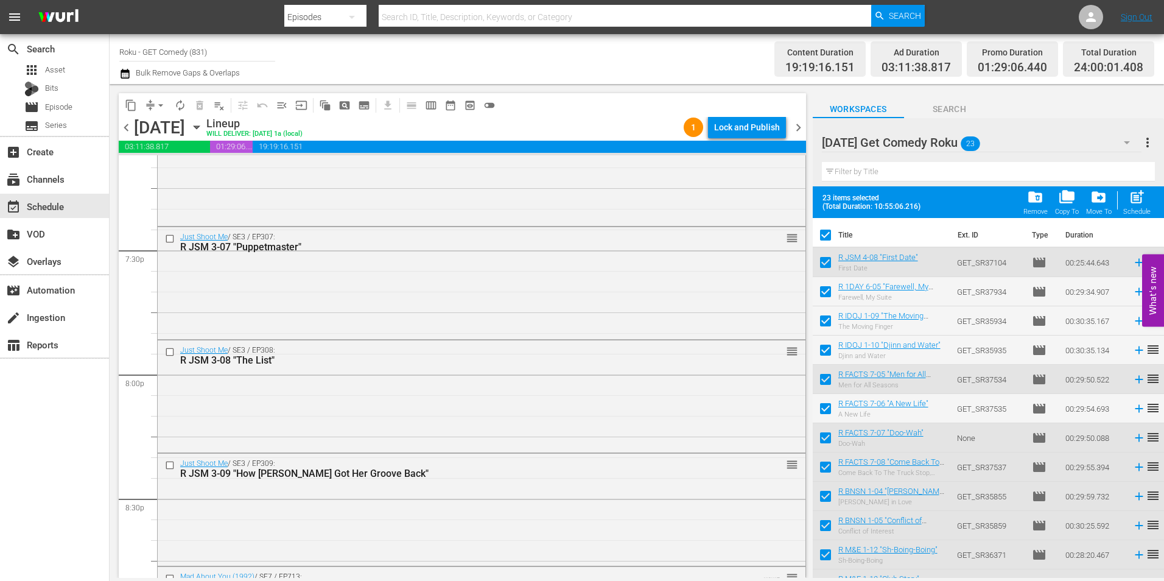
checkbox input "false"
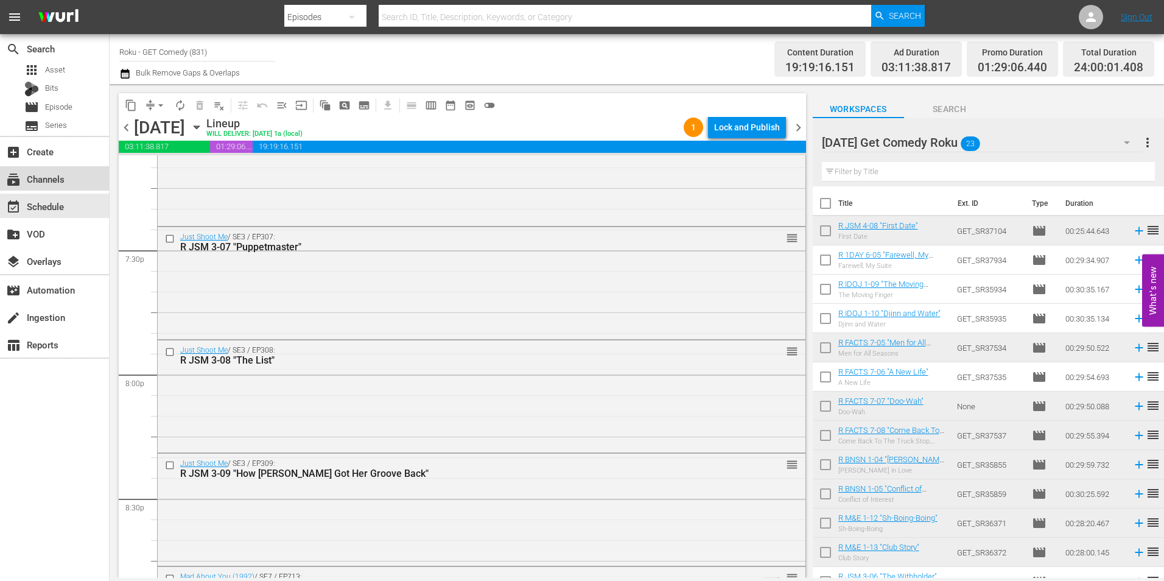
click at [55, 174] on div "subscriptions Channels" at bounding box center [34, 177] width 68 height 11
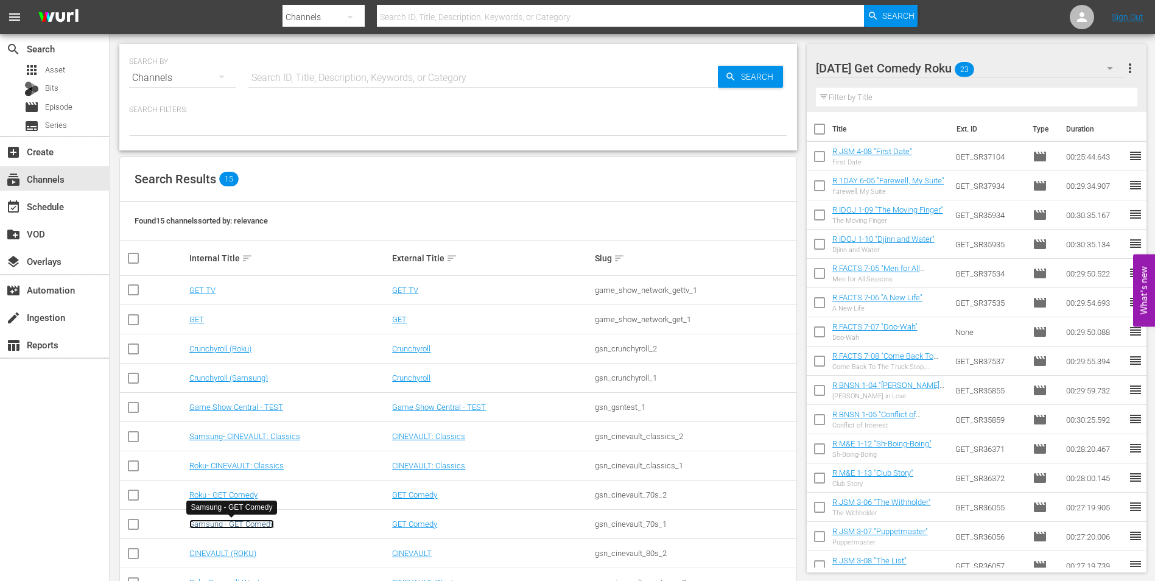
click at [225, 523] on link "Samsung - GET Comedy" at bounding box center [231, 523] width 85 height 9
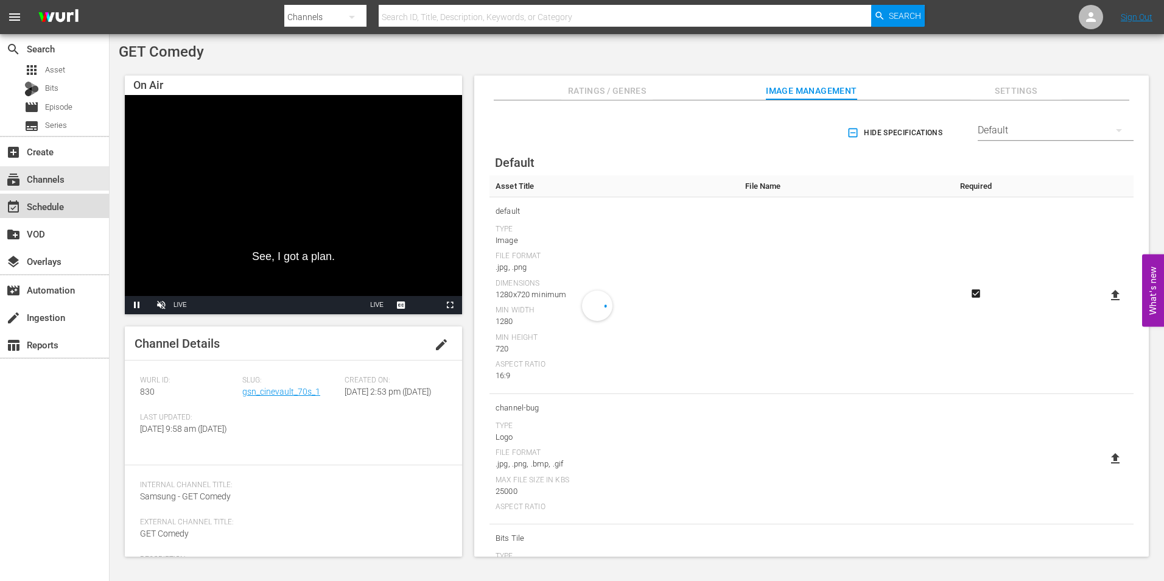
click at [73, 202] on div "event_available Schedule" at bounding box center [54, 206] width 109 height 24
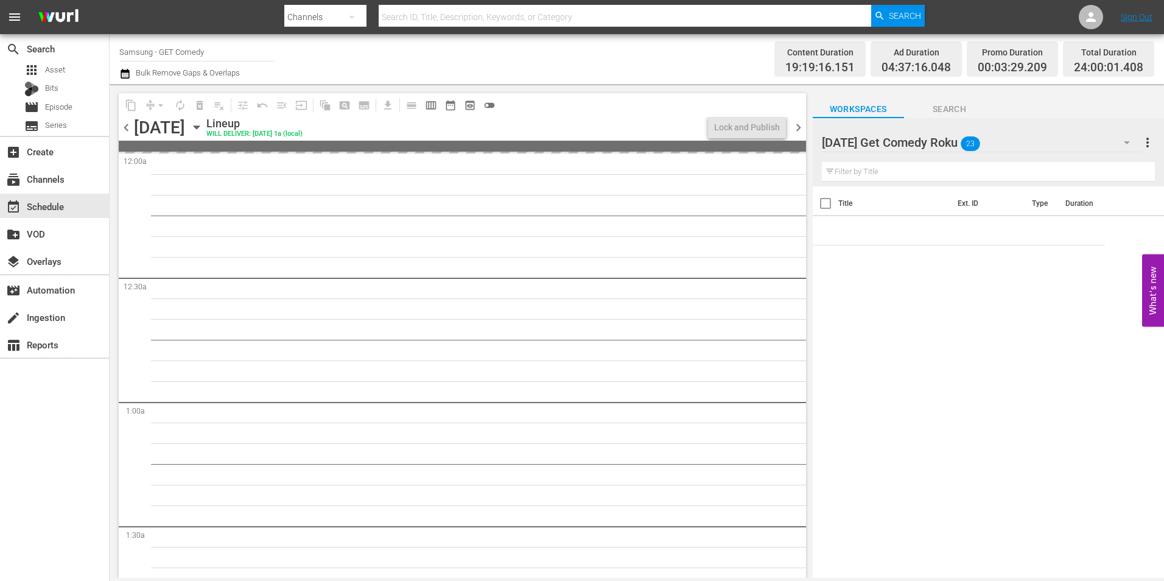
click at [802, 126] on span "chevron_right" at bounding box center [798, 127] width 15 height 15
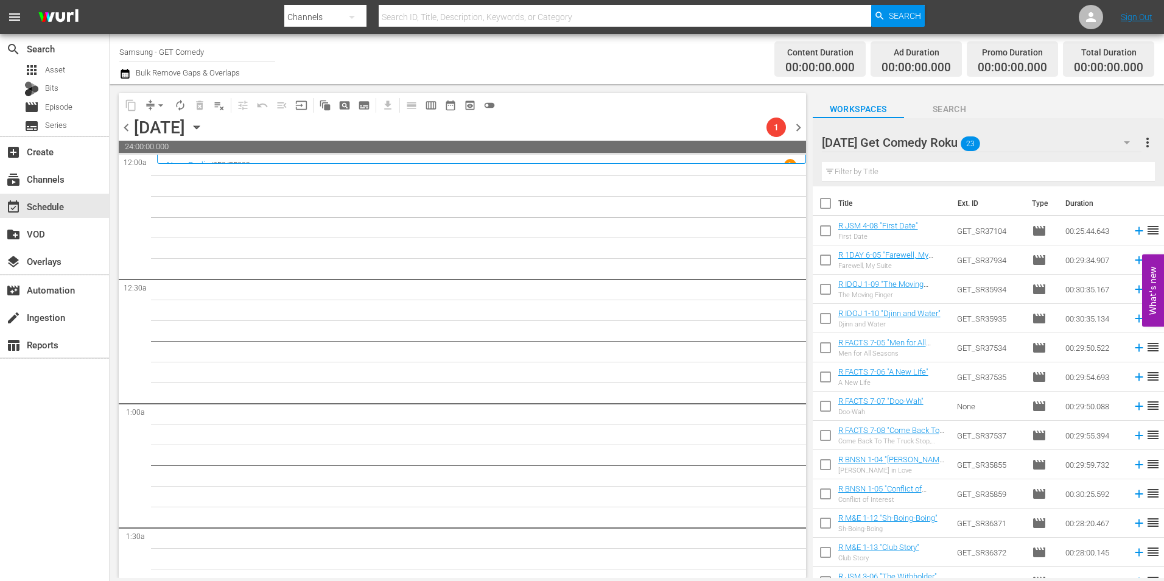
click at [1039, 142] on div "Monday Get Comedy Roku 23" at bounding box center [982, 142] width 320 height 34
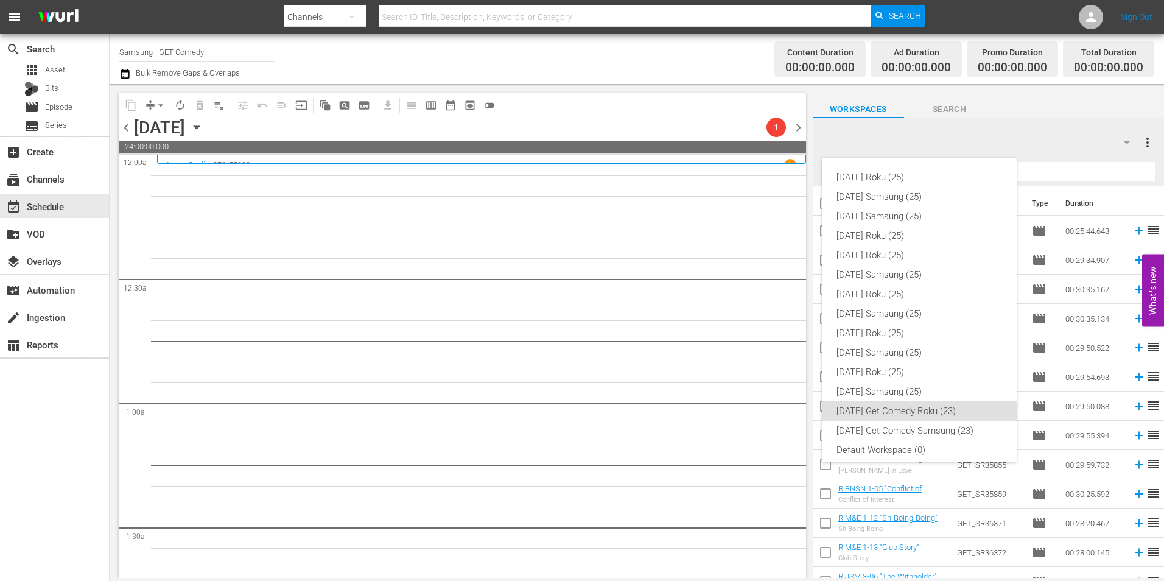
scroll to position [7, 0]
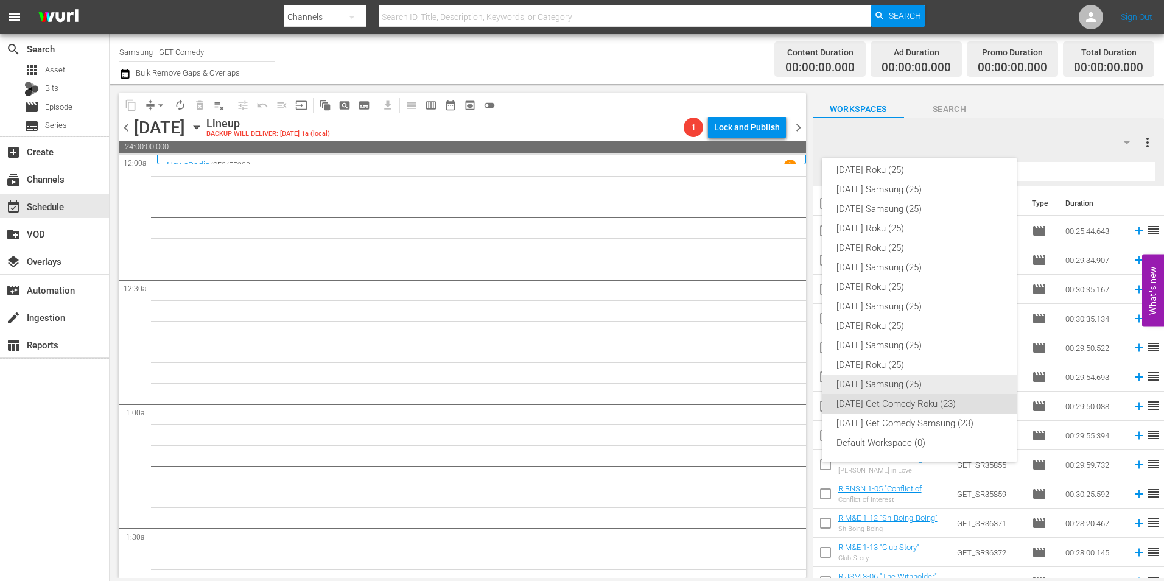
click at [881, 386] on div "[DATE] Samsung (25)" at bounding box center [920, 383] width 166 height 19
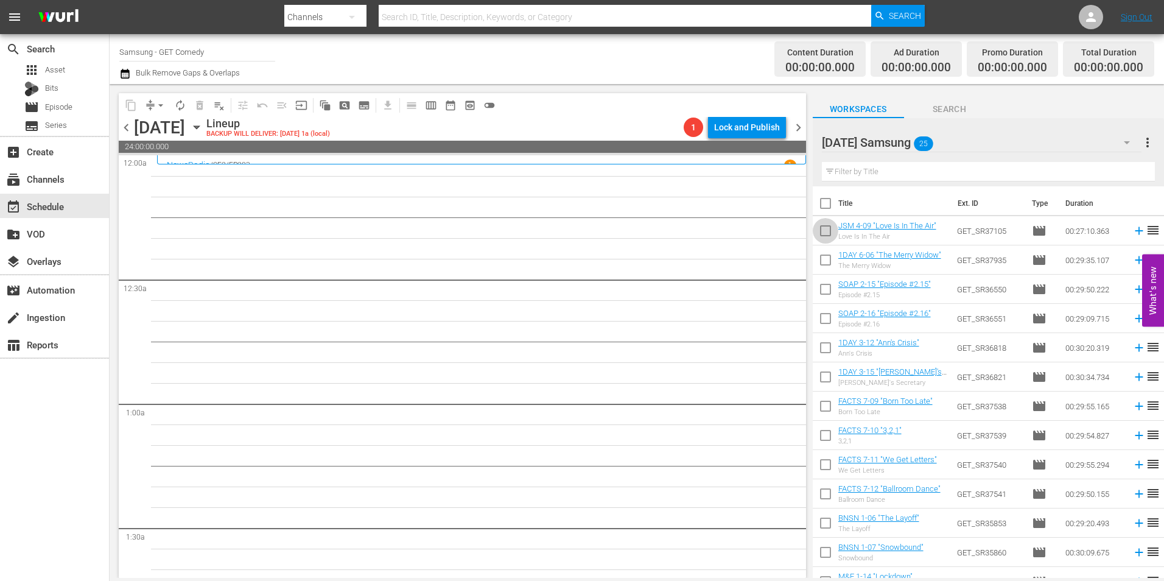
click at [826, 238] on input "checkbox" at bounding box center [826, 233] width 26 height 26
checkbox input "true"
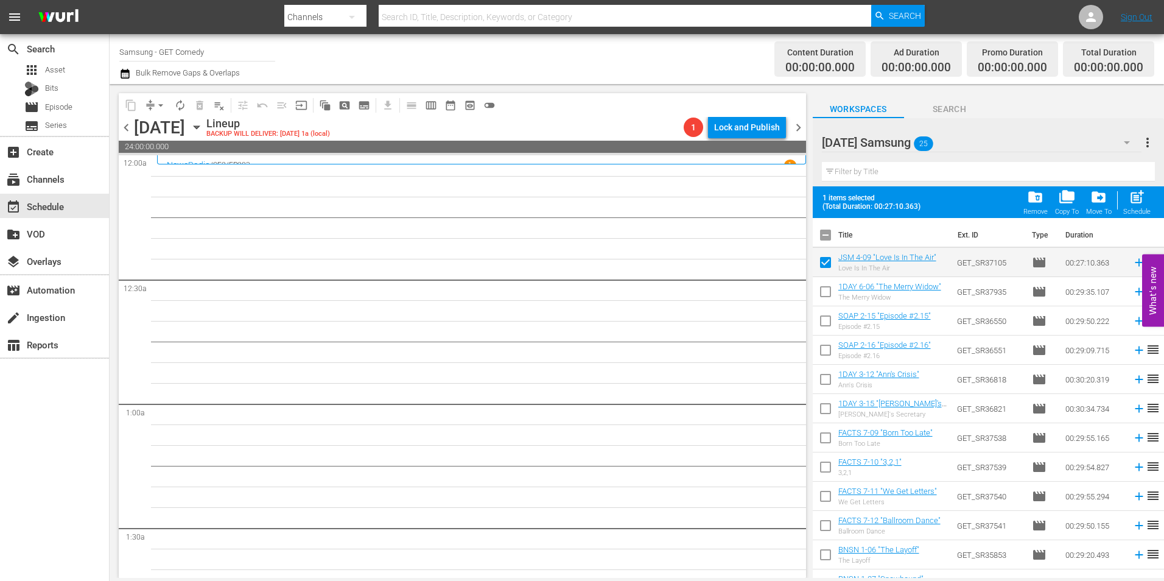
click at [826, 292] on input "checkbox" at bounding box center [826, 294] width 26 height 26
checkbox input "true"
click at [825, 323] on input "checkbox" at bounding box center [826, 324] width 26 height 26
checkbox input "true"
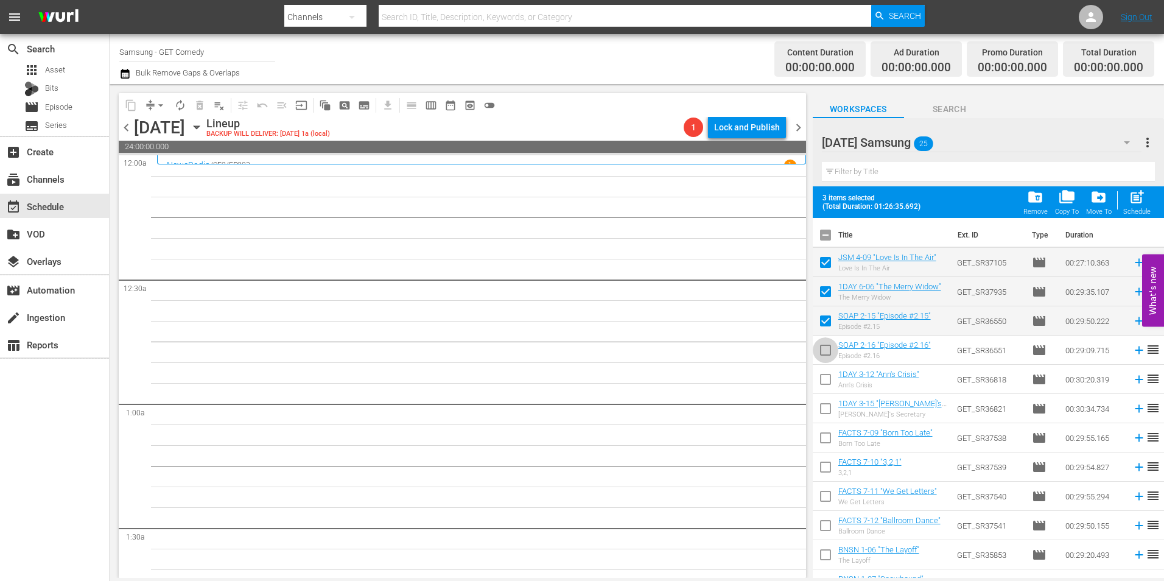
click at [824, 348] on input "checkbox" at bounding box center [826, 353] width 26 height 26
checkbox input "true"
click at [826, 380] on input "checkbox" at bounding box center [826, 382] width 26 height 26
checkbox input "true"
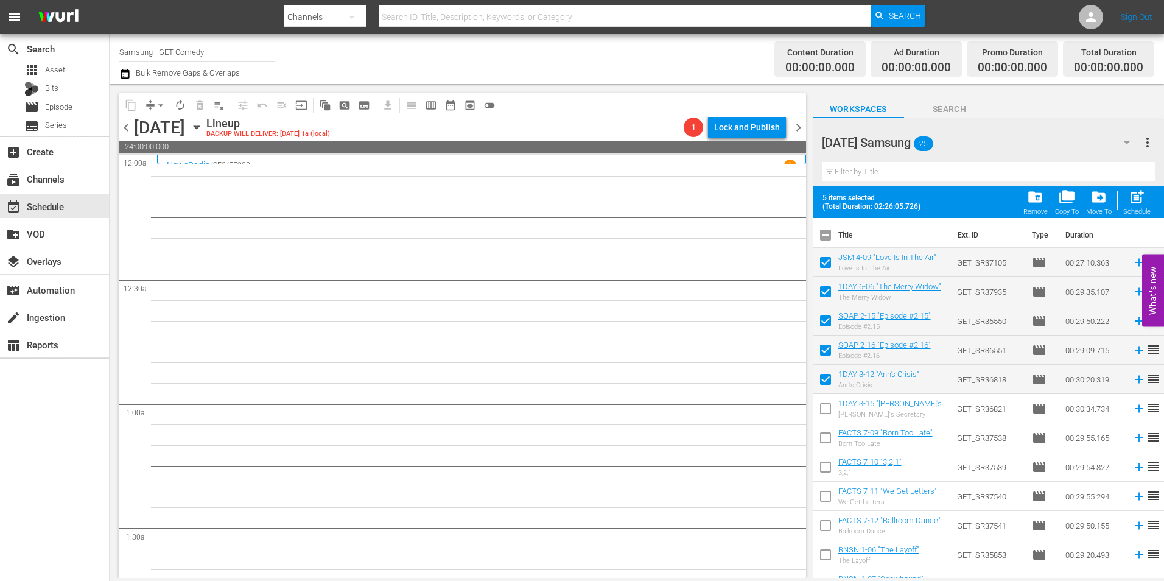
click at [824, 415] on input "checkbox" at bounding box center [826, 411] width 26 height 26
checkbox input "true"
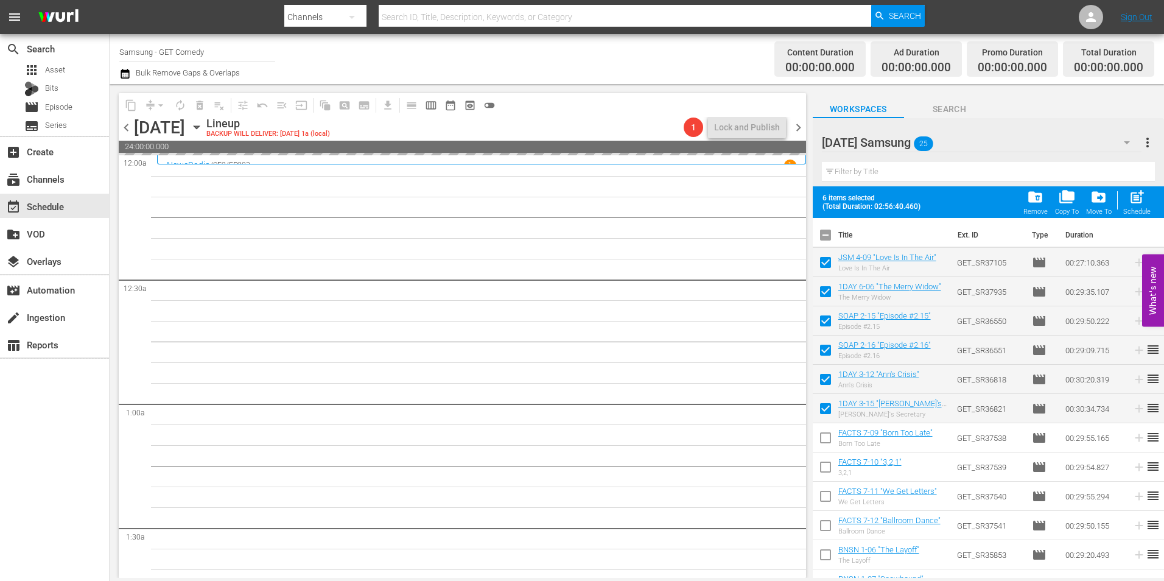
click at [203, 124] on icon "button" at bounding box center [196, 127] width 13 height 13
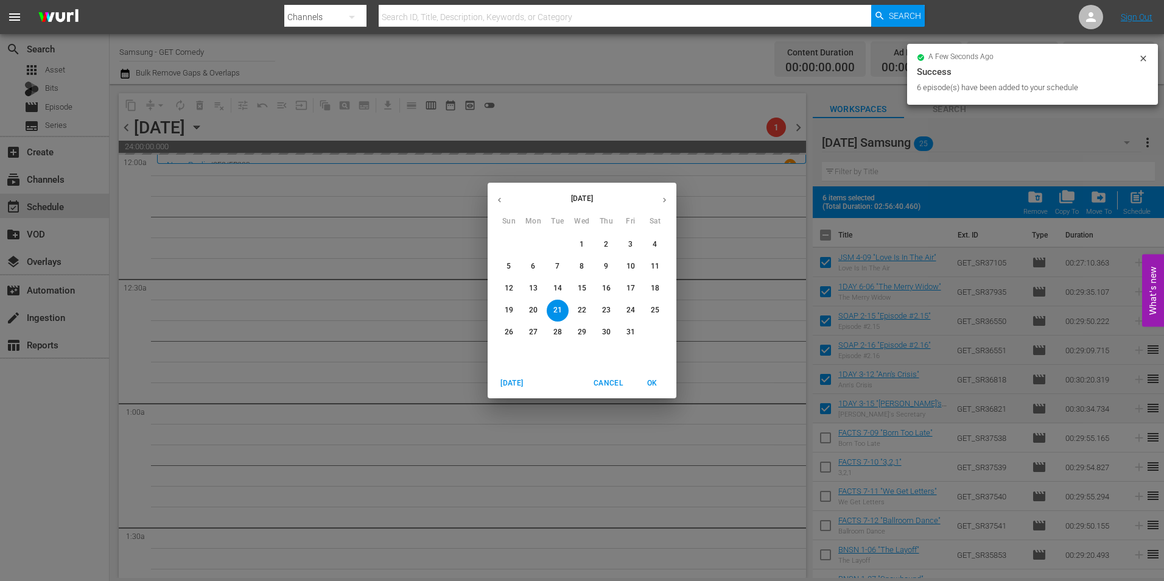
click at [533, 285] on p "13" at bounding box center [533, 288] width 9 height 10
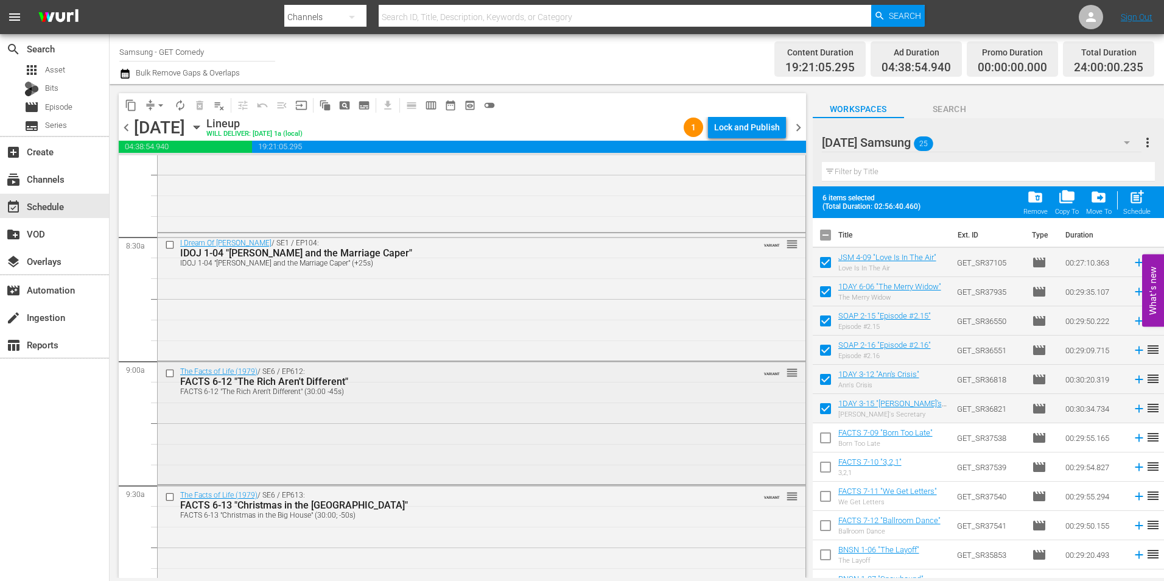
scroll to position [2070, 0]
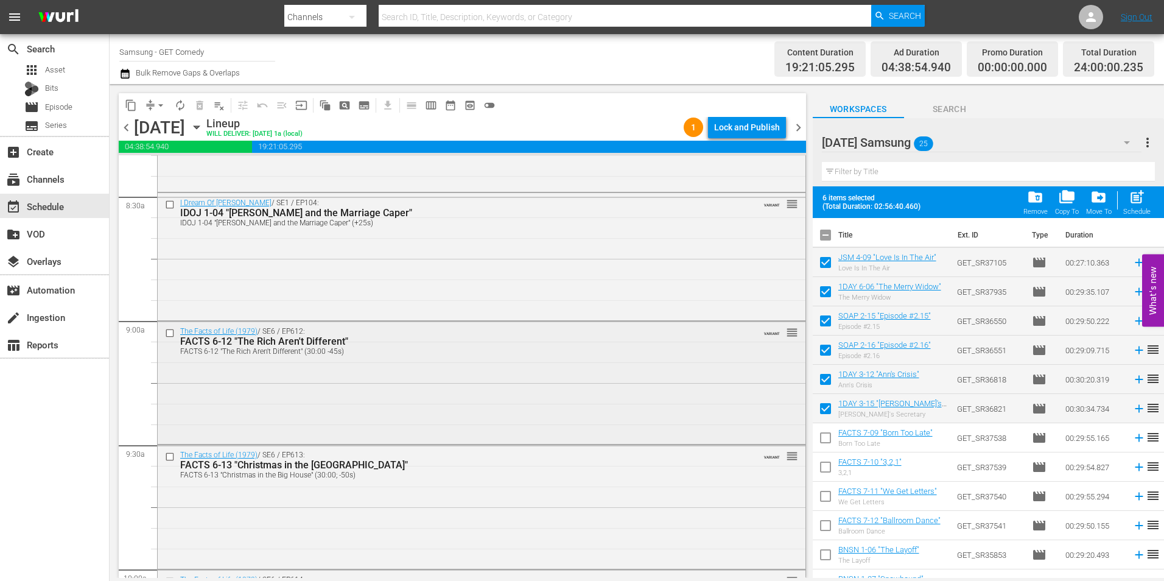
click at [170, 331] on input "checkbox" at bounding box center [171, 333] width 13 height 10
click at [169, 457] on input "checkbox" at bounding box center [171, 457] width 13 height 10
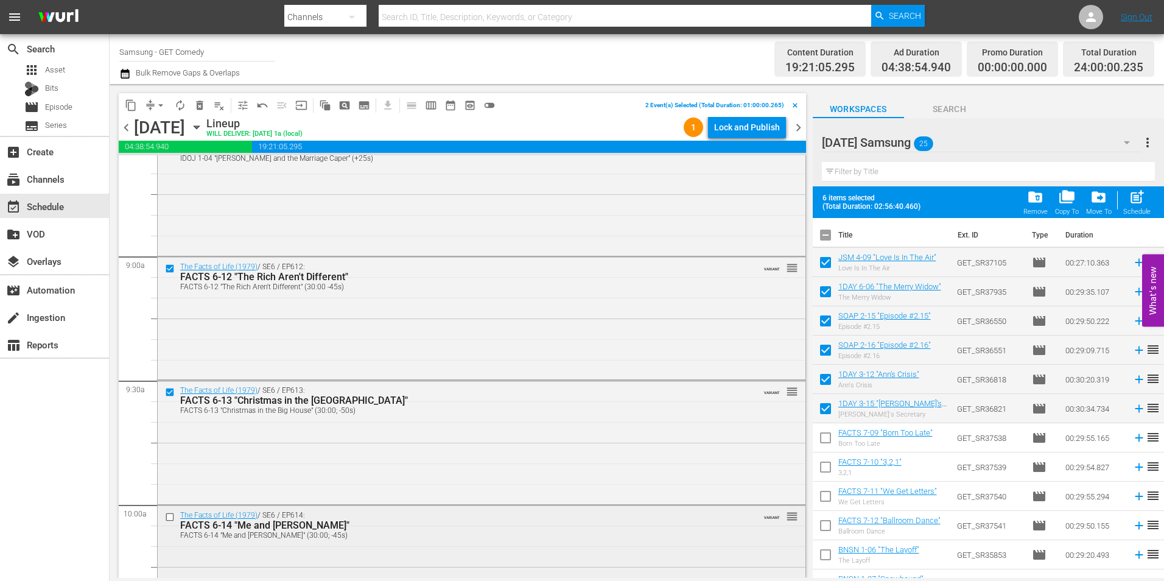
scroll to position [2192, 0]
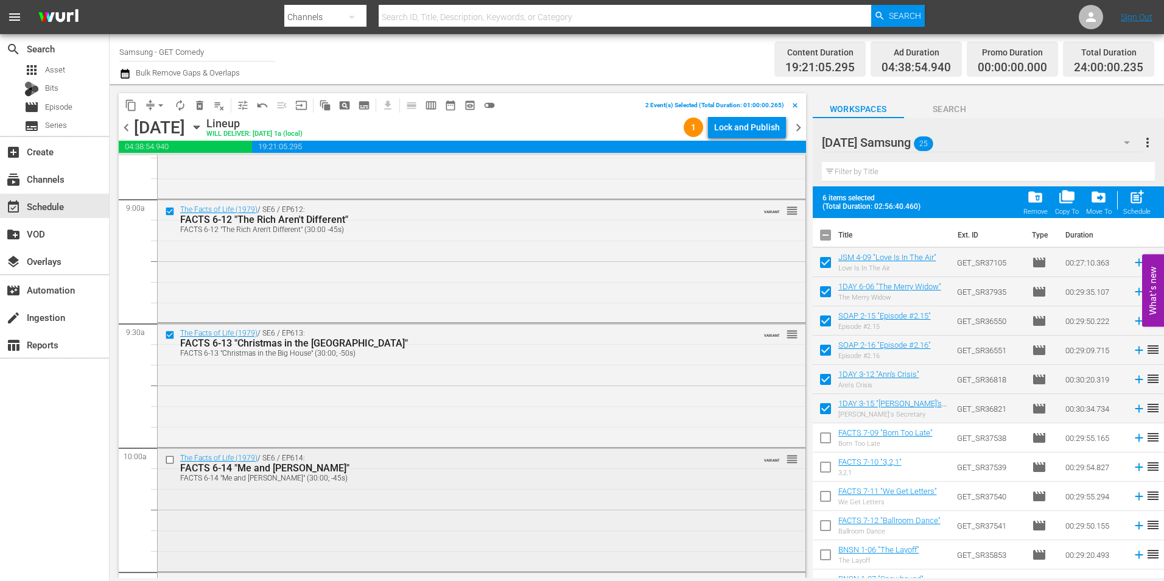
click at [171, 456] on input "checkbox" at bounding box center [171, 460] width 13 height 10
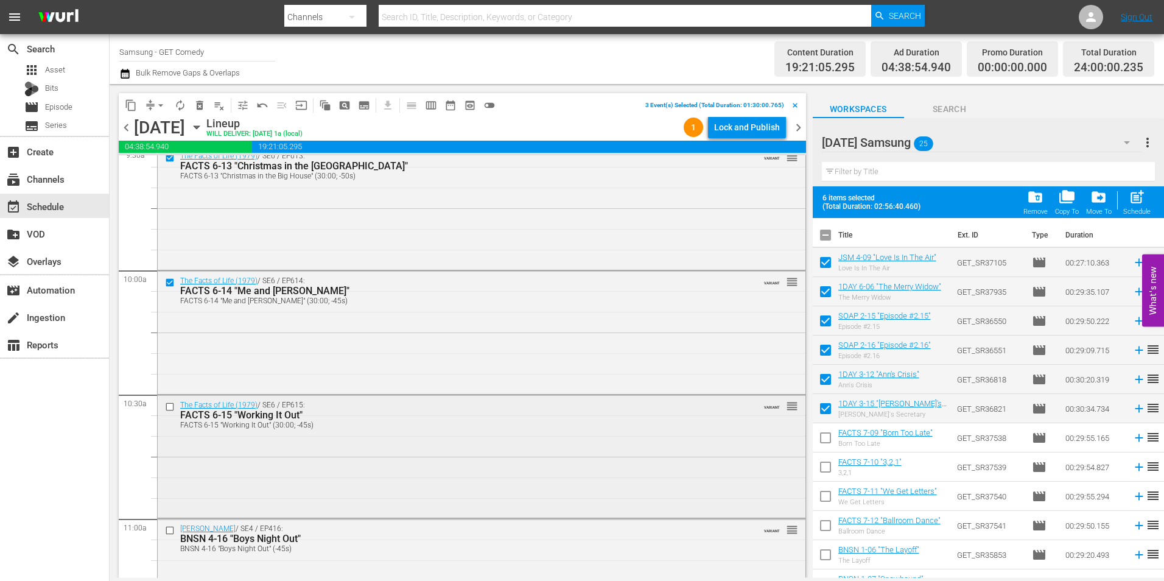
scroll to position [2374, 0]
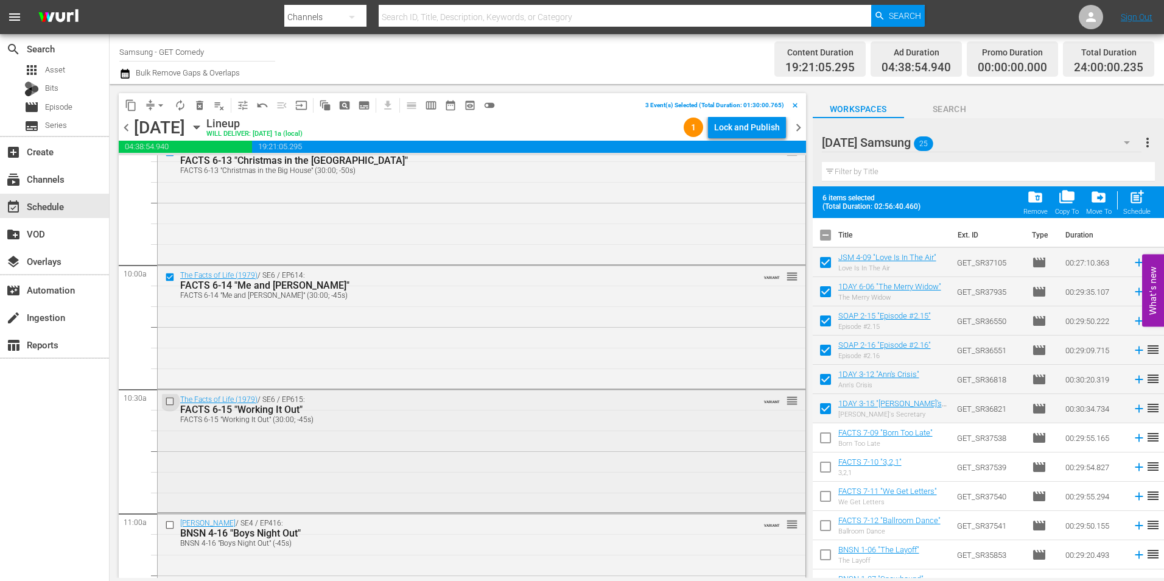
click at [165, 402] on input "checkbox" at bounding box center [171, 401] width 13 height 10
click at [169, 526] on input "checkbox" at bounding box center [171, 525] width 13 height 10
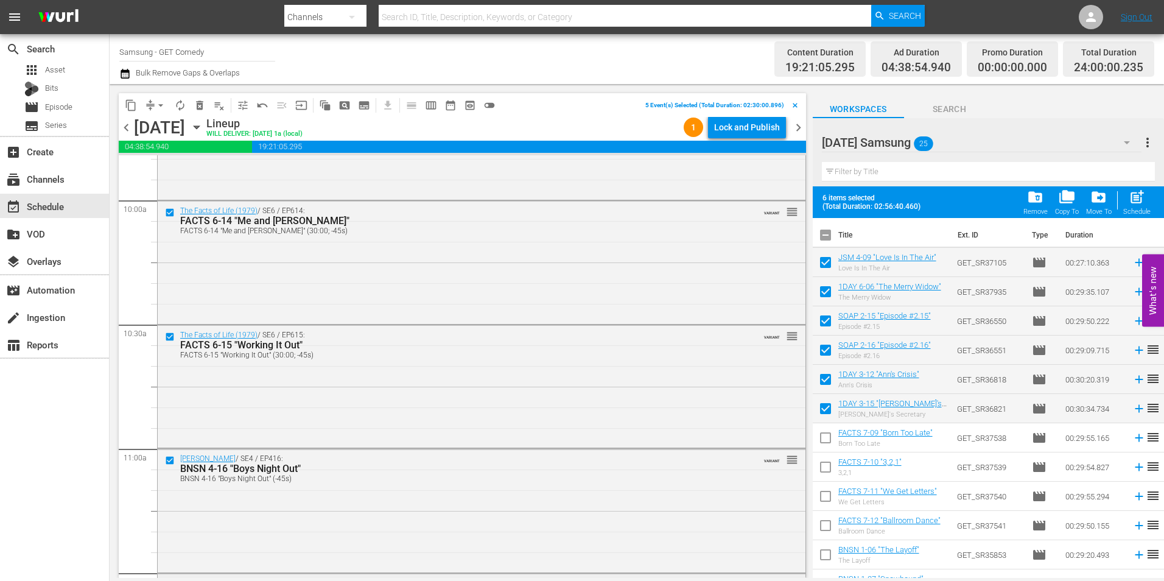
scroll to position [2496, 0]
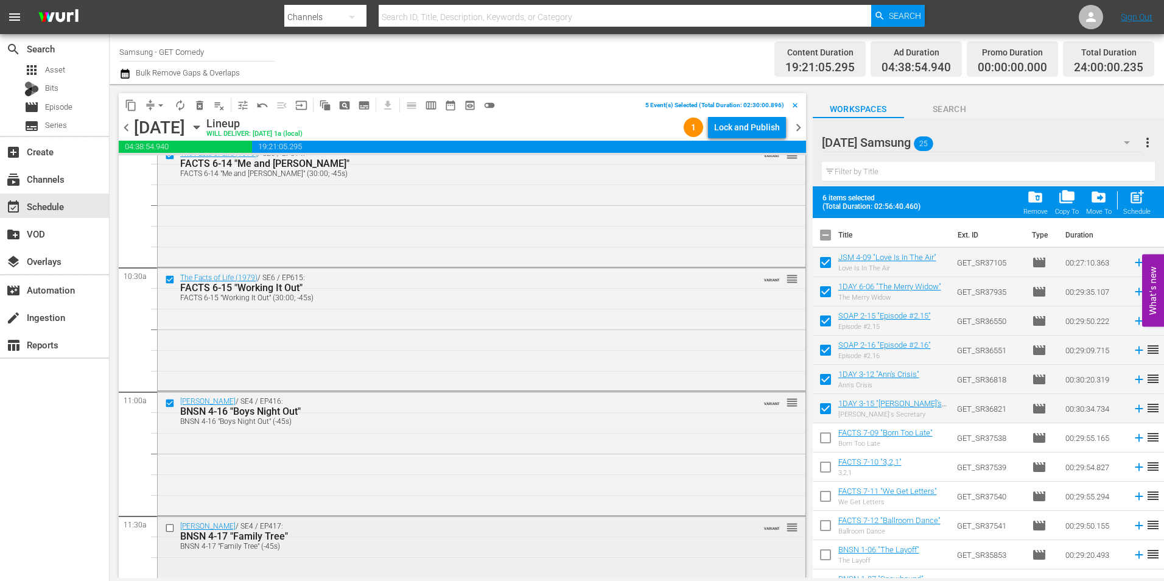
click at [167, 525] on input "checkbox" at bounding box center [171, 528] width 13 height 10
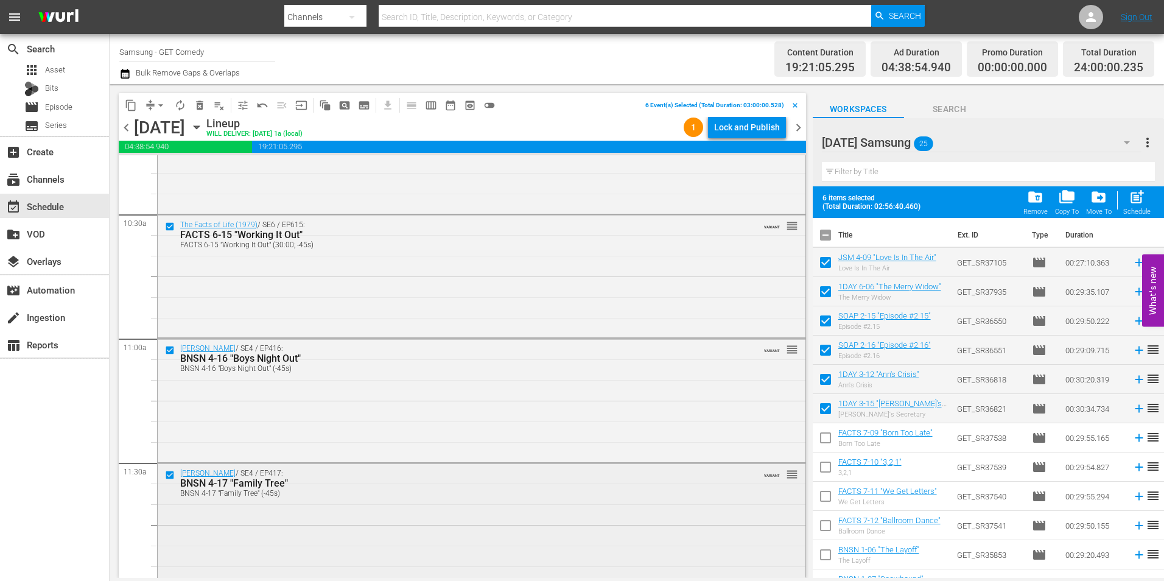
scroll to position [2618, 0]
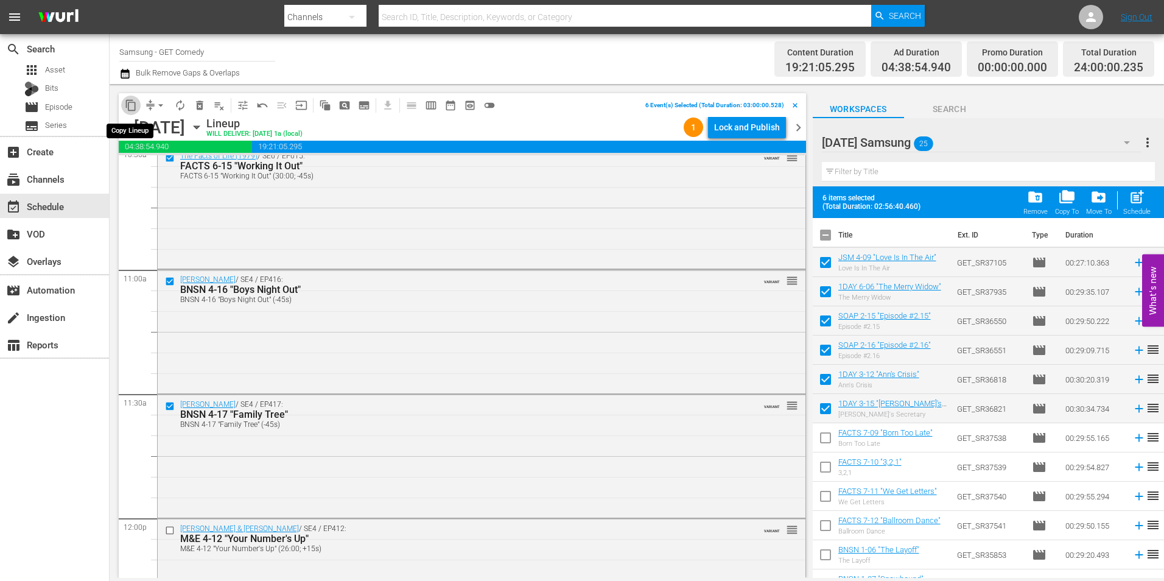
click at [131, 104] on span "content_copy" at bounding box center [131, 105] width 12 height 12
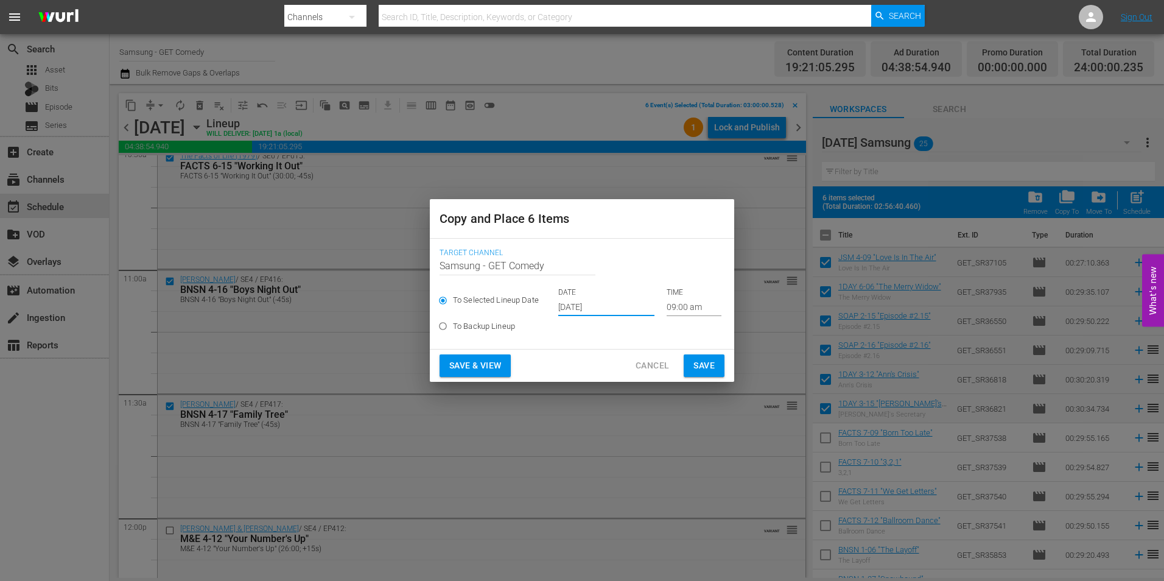
click at [580, 306] on input "[DATE]" at bounding box center [606, 307] width 96 height 18
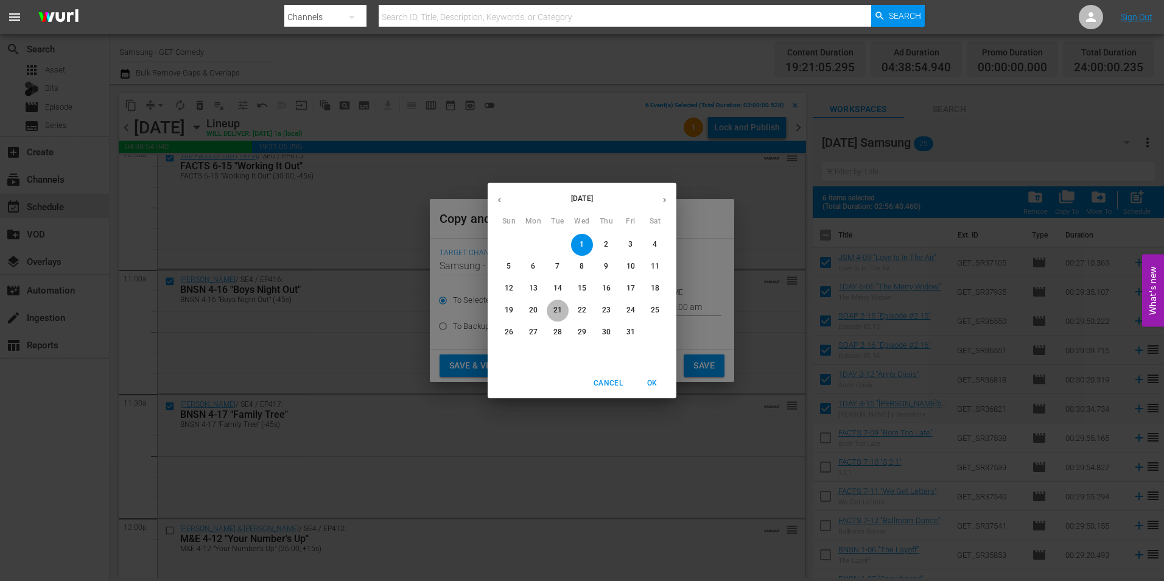
click at [556, 304] on button "21" at bounding box center [558, 311] width 22 height 22
type input "[DATE]"
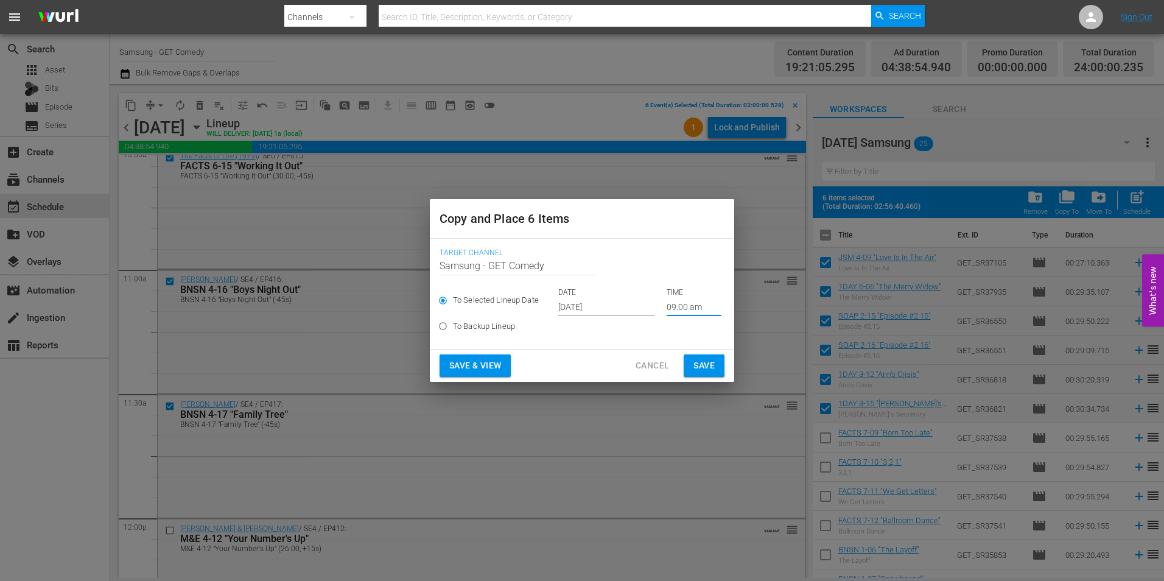
click at [676, 303] on input "09:00 am" at bounding box center [694, 307] width 55 height 18
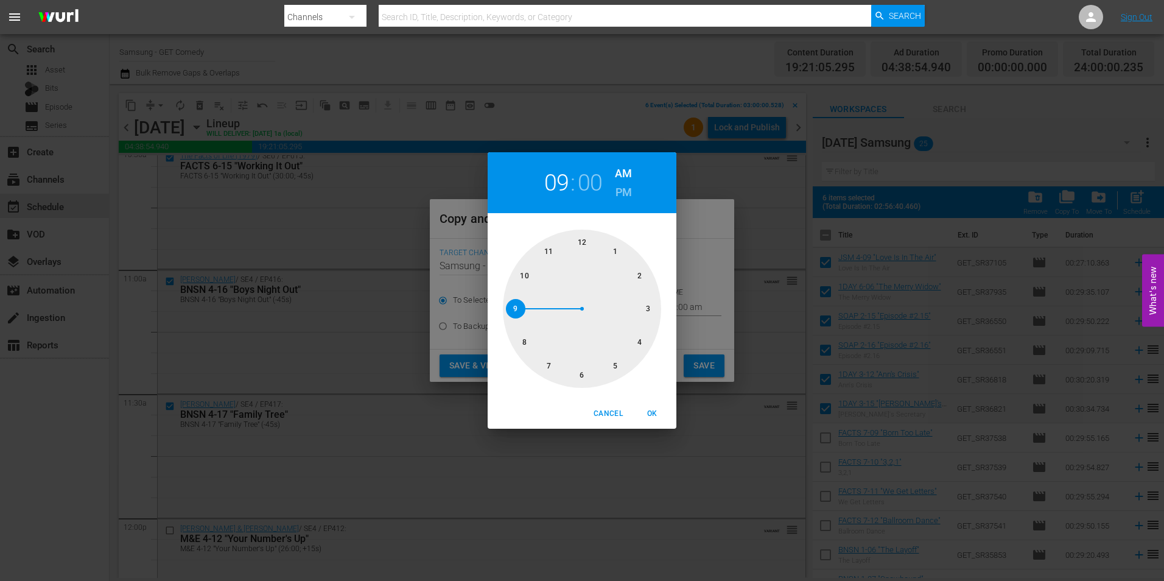
click at [649, 307] on div at bounding box center [582, 309] width 158 height 158
drag, startPoint x: 656, startPoint y: 405, endPoint x: 670, endPoint y: 393, distance: 18.6
click at [656, 405] on button "OK" at bounding box center [652, 414] width 39 height 20
type input "03:00 am"
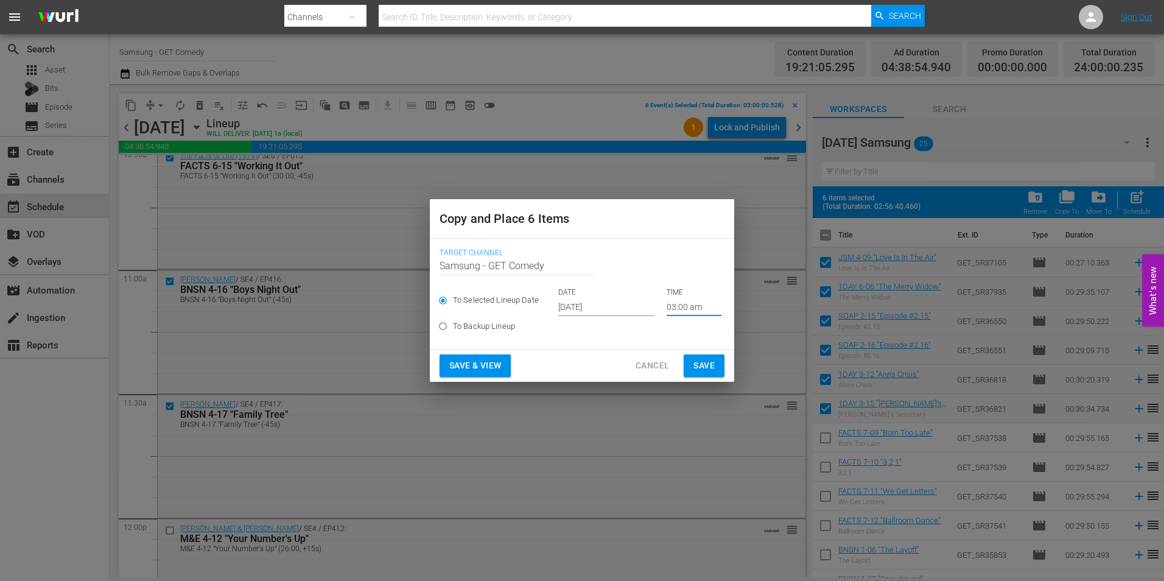
click at [707, 364] on span "Save" at bounding box center [703, 365] width 21 height 15
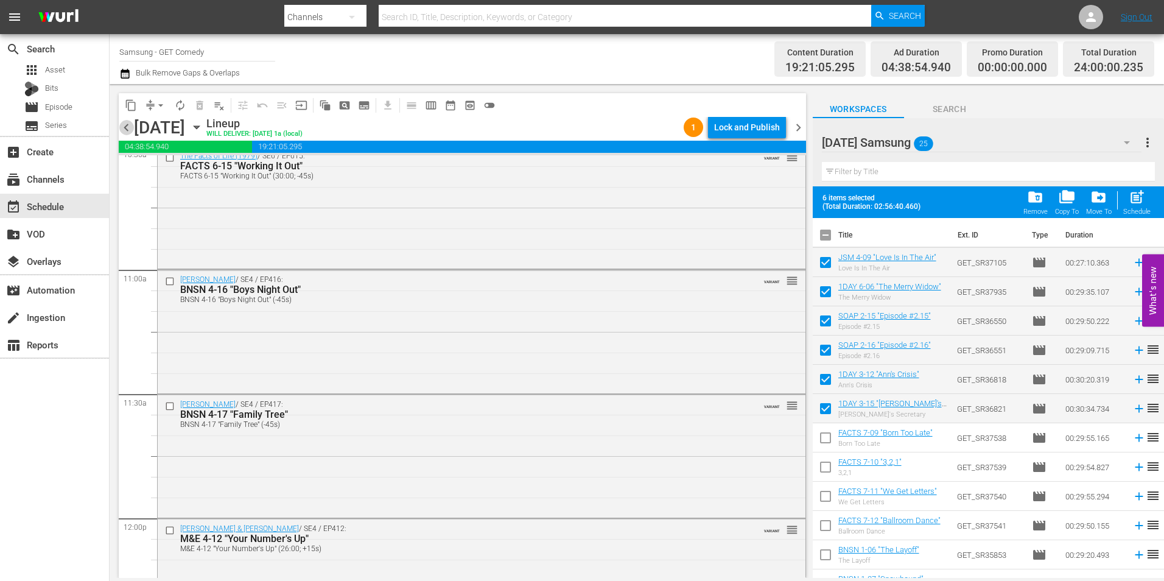
click at [130, 128] on span "chevron_left" at bounding box center [126, 127] width 15 height 15
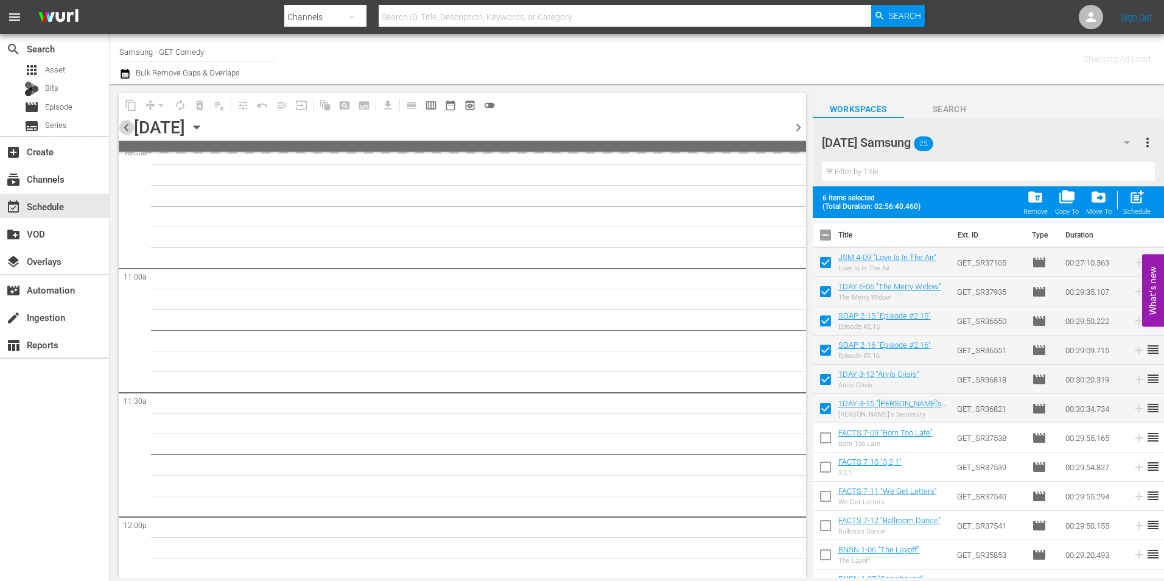
click at [130, 128] on span "chevron_left" at bounding box center [126, 127] width 15 height 15
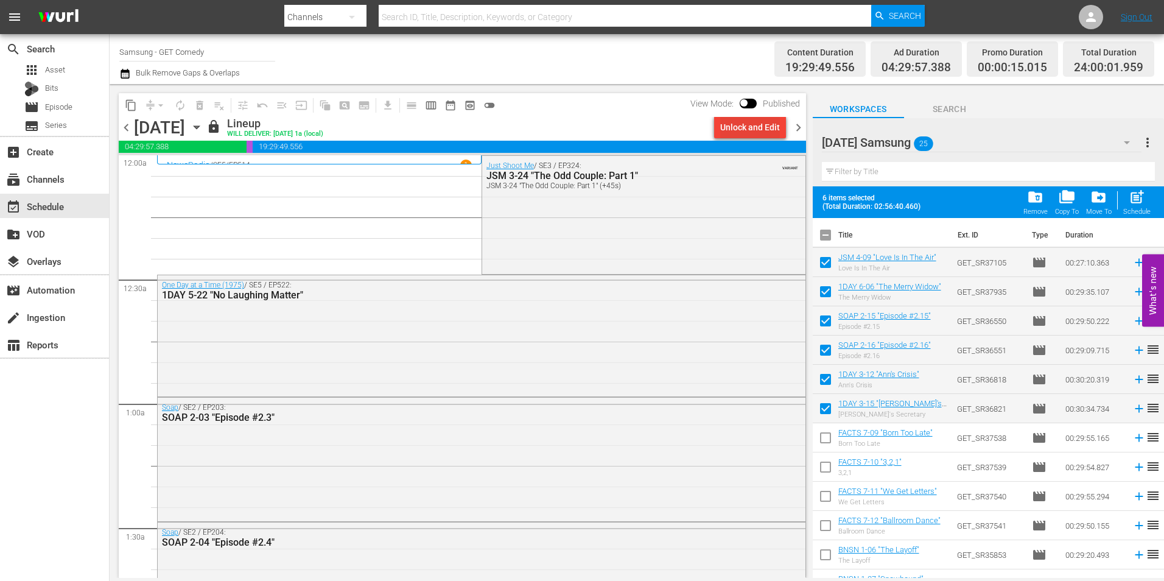
click at [749, 127] on div "Unlock and Edit" at bounding box center [750, 127] width 60 height 22
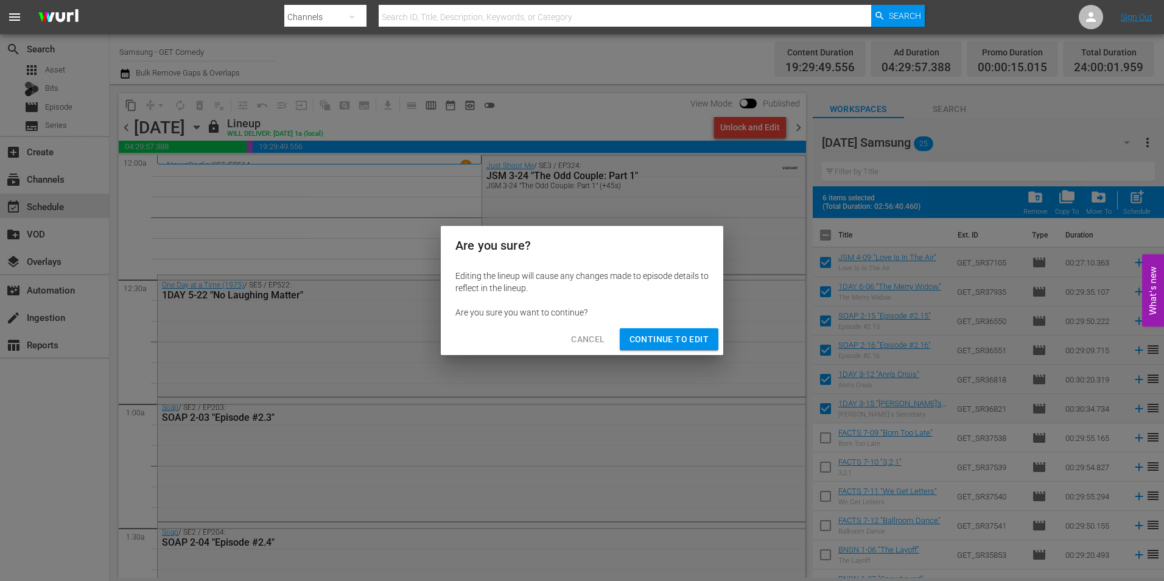
click at [652, 335] on span "Continue to Edit" at bounding box center [669, 339] width 79 height 15
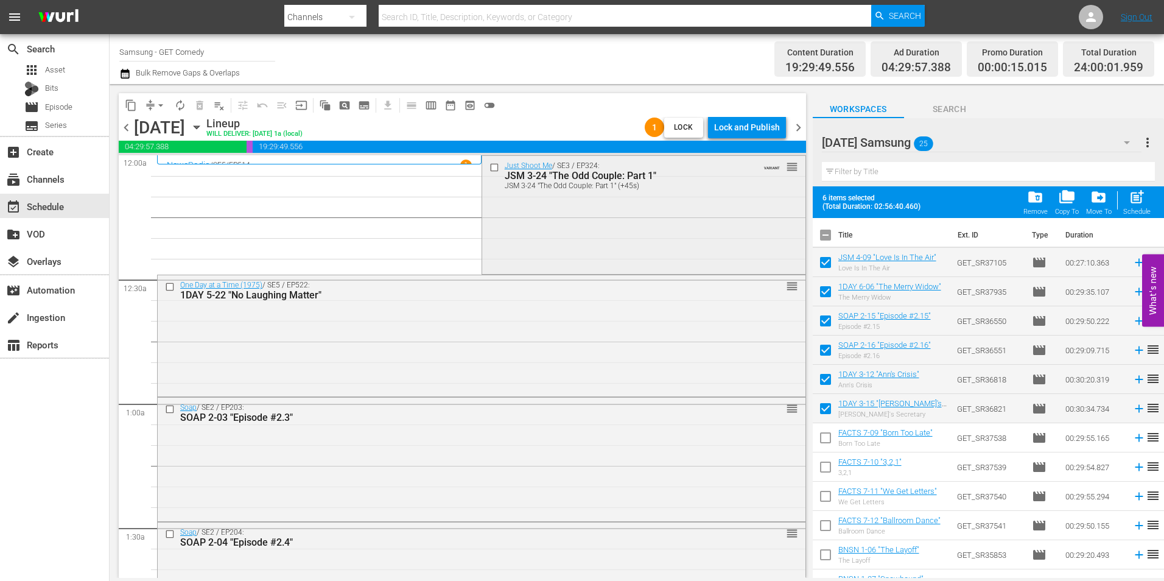
click at [494, 166] on input "checkbox" at bounding box center [495, 167] width 13 height 10
click at [173, 288] on input "checkbox" at bounding box center [171, 287] width 13 height 10
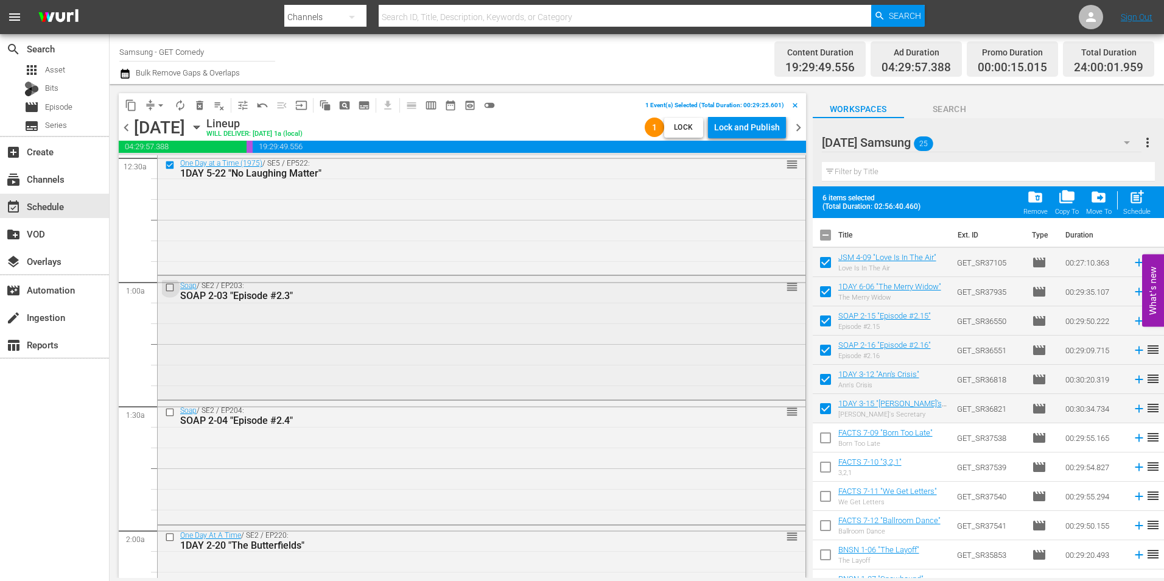
click at [169, 289] on input "checkbox" at bounding box center [171, 287] width 13 height 10
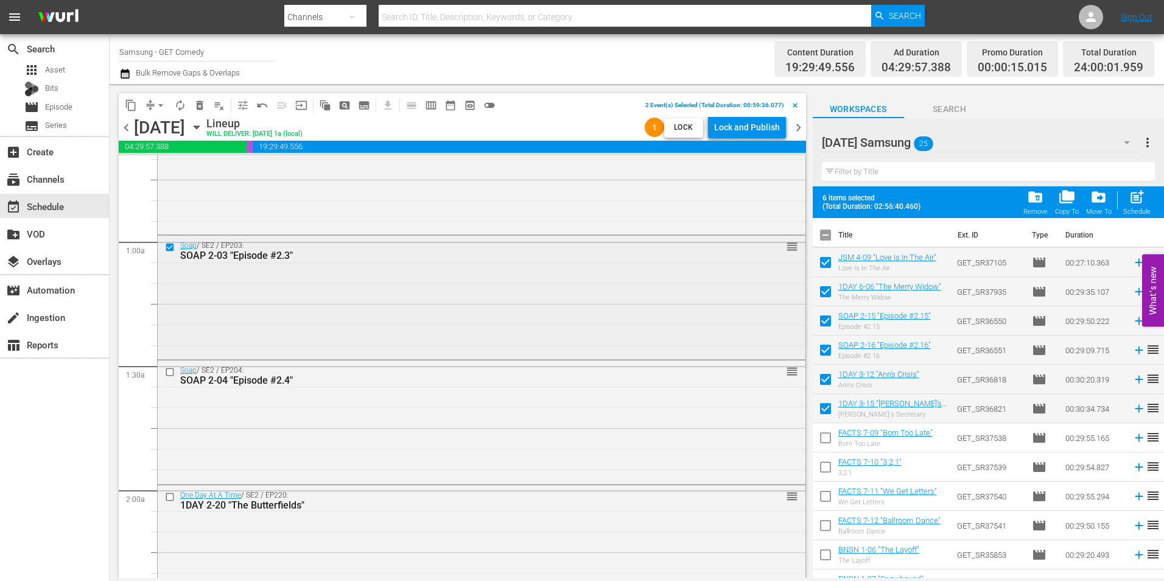
scroll to position [183, 0]
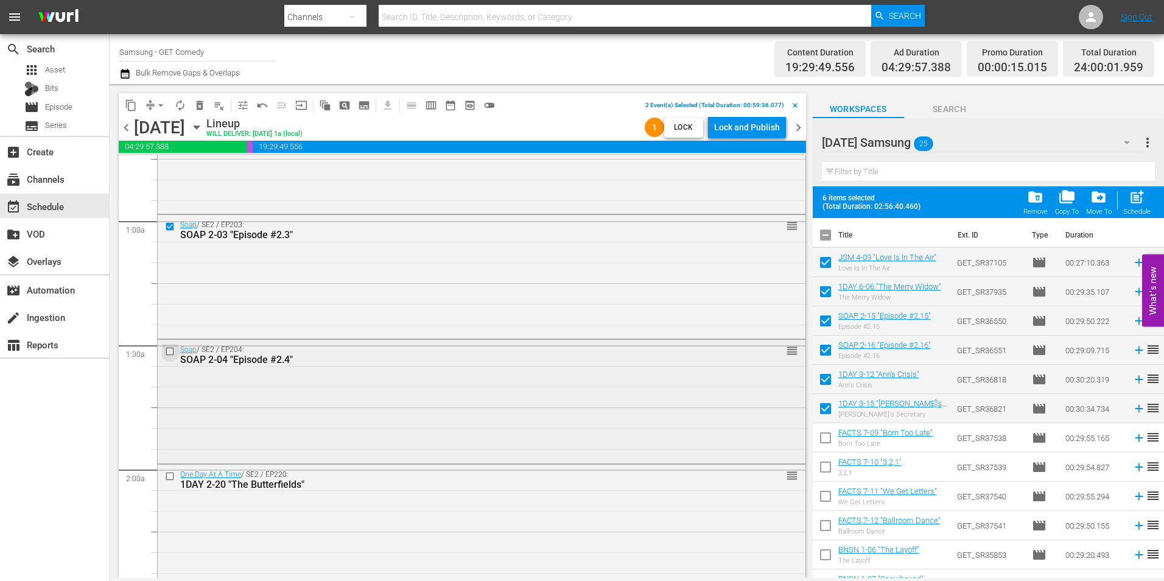
click at [171, 350] on input "checkbox" at bounding box center [171, 351] width 13 height 10
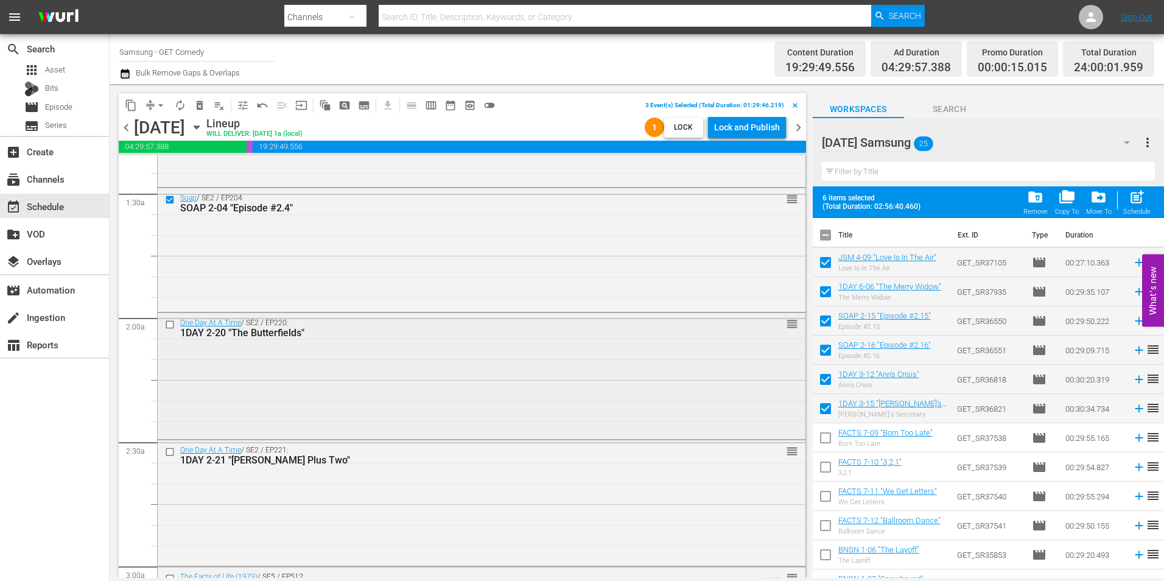
scroll to position [365, 0]
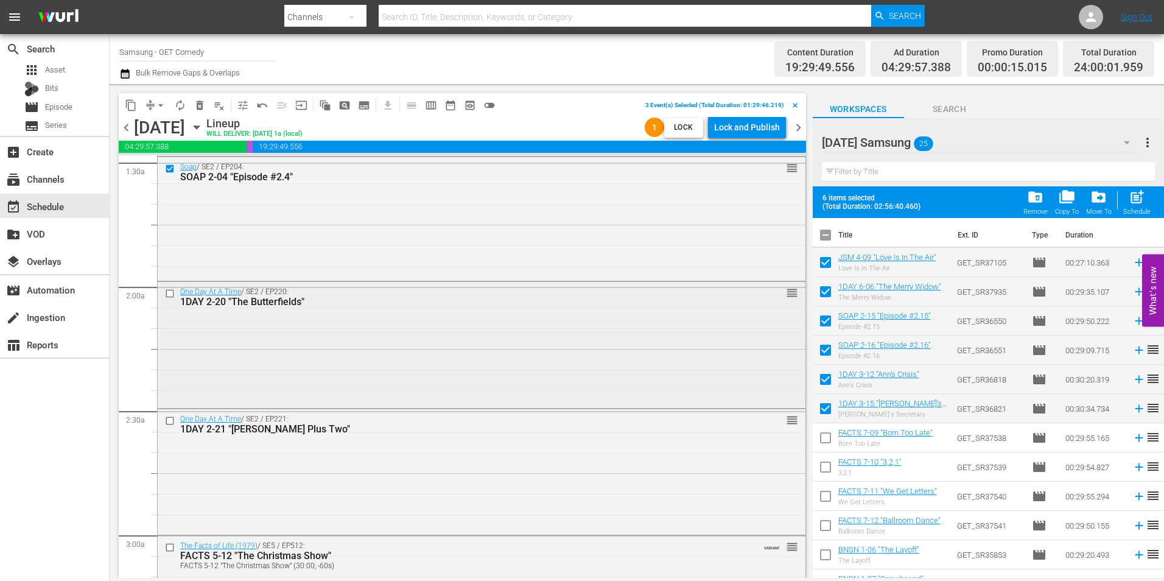
click at [170, 293] on input "checkbox" at bounding box center [171, 294] width 13 height 10
click at [167, 421] on input "checkbox" at bounding box center [171, 421] width 13 height 10
click at [128, 102] on span "content_copy" at bounding box center [131, 105] width 12 height 12
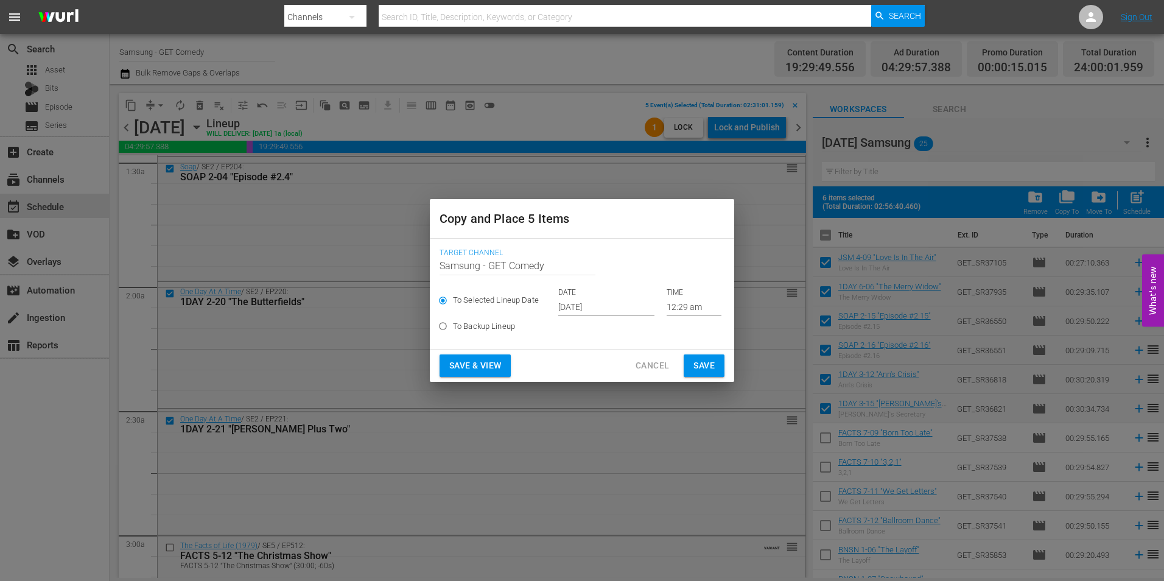
click at [598, 308] on input "[DATE]" at bounding box center [606, 307] width 96 height 18
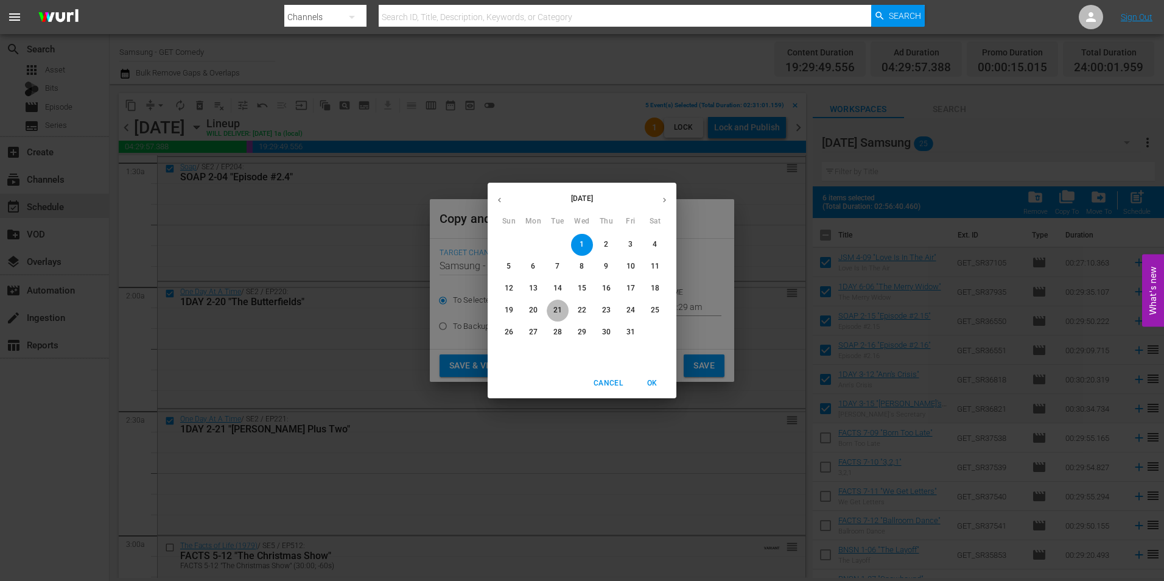
click at [558, 306] on p "21" at bounding box center [557, 310] width 9 height 10
type input "[DATE]"
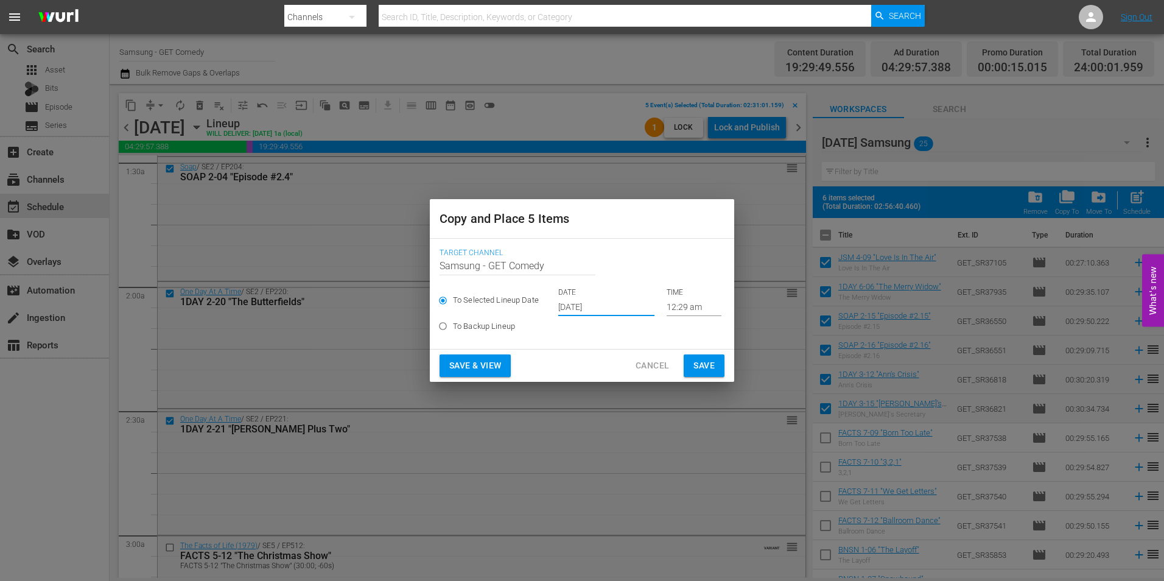
click at [678, 312] on input "12:29 am" at bounding box center [694, 307] width 55 height 18
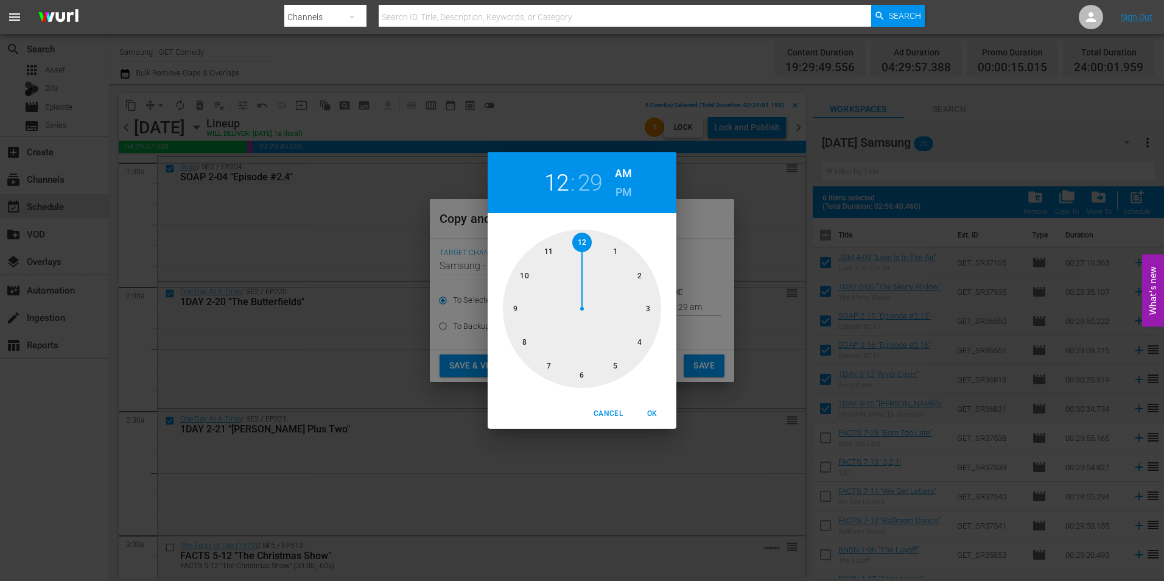
click at [583, 376] on div at bounding box center [582, 309] width 158 height 158
click at [582, 239] on div at bounding box center [582, 309] width 158 height 158
click at [648, 406] on button "OK" at bounding box center [652, 414] width 39 height 20
type input "06:00 am"
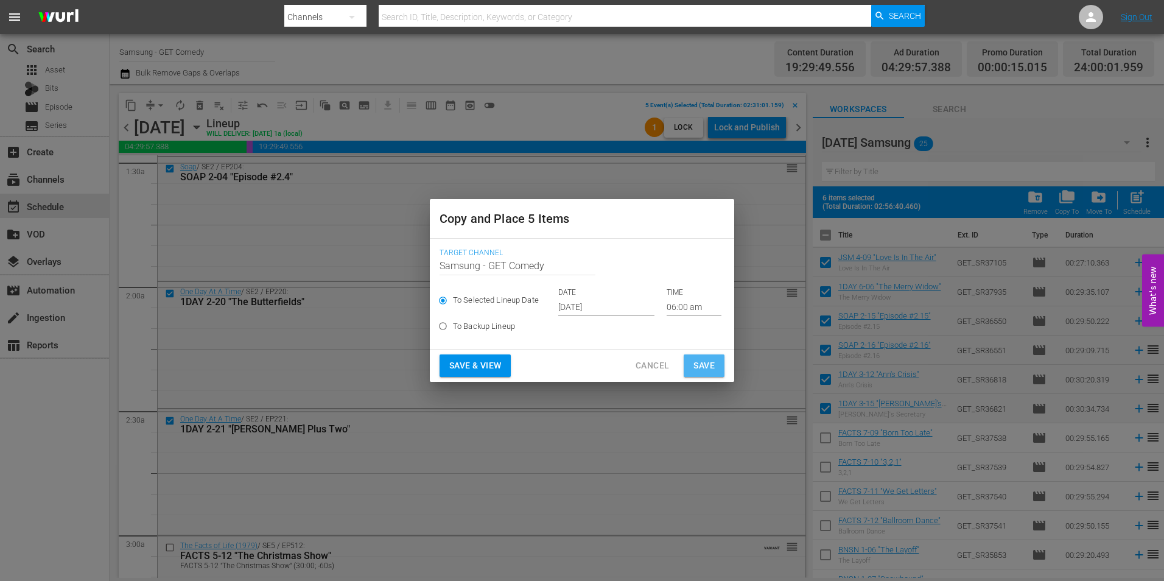
click at [698, 365] on span "Save" at bounding box center [703, 365] width 21 height 15
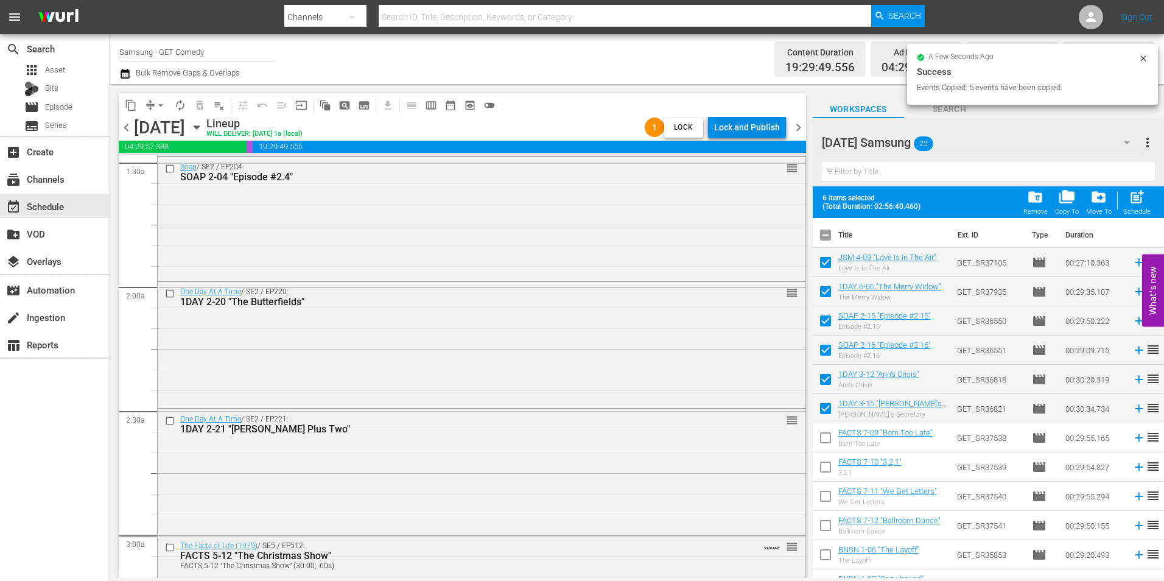
click at [749, 125] on div "Lock and Publish" at bounding box center [747, 127] width 66 height 22
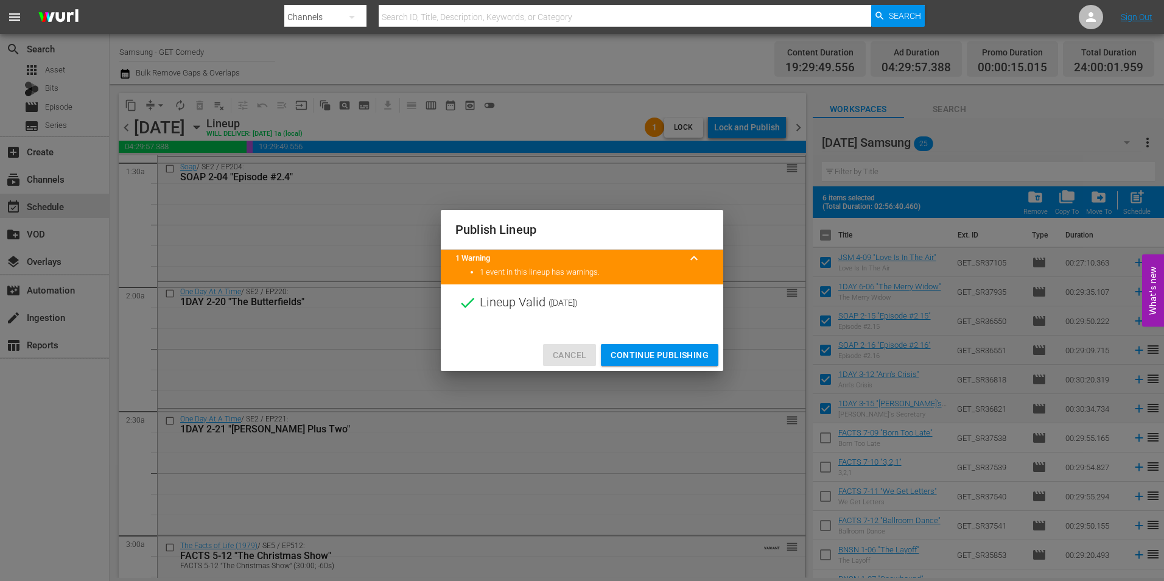
click at [573, 354] on span "Cancel" at bounding box center [569, 355] width 33 height 15
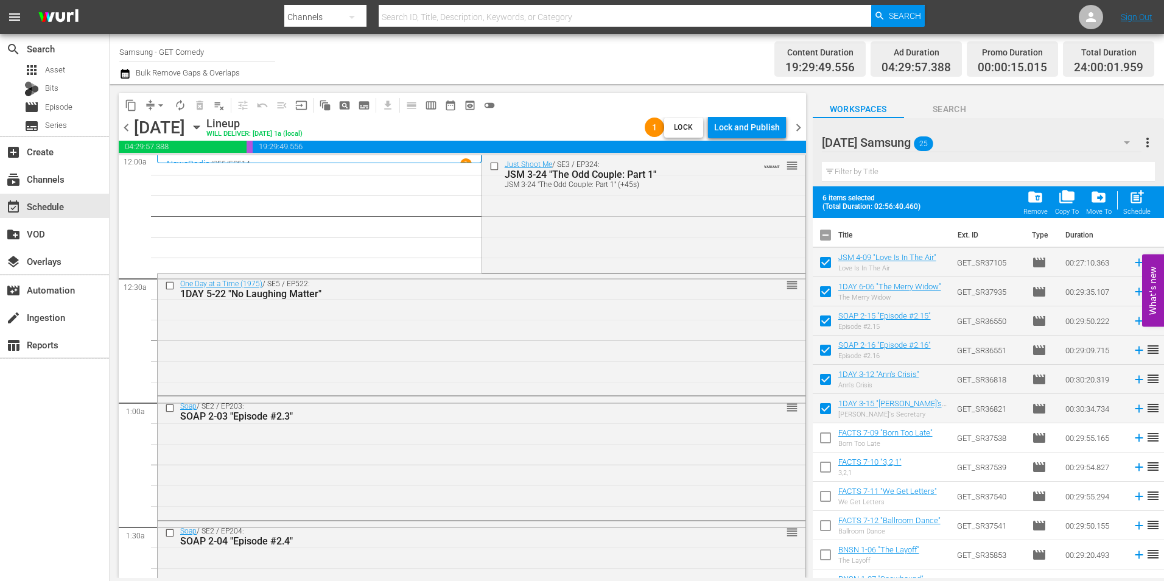
scroll to position [0, 0]
drag, startPoint x: 489, startPoint y: 166, endPoint x: 721, endPoint y: 132, distance: 234.5
click at [489, 166] on input "checkbox" at bounding box center [495, 167] width 13 height 10
click at [133, 108] on span "content_copy" at bounding box center [131, 105] width 12 height 12
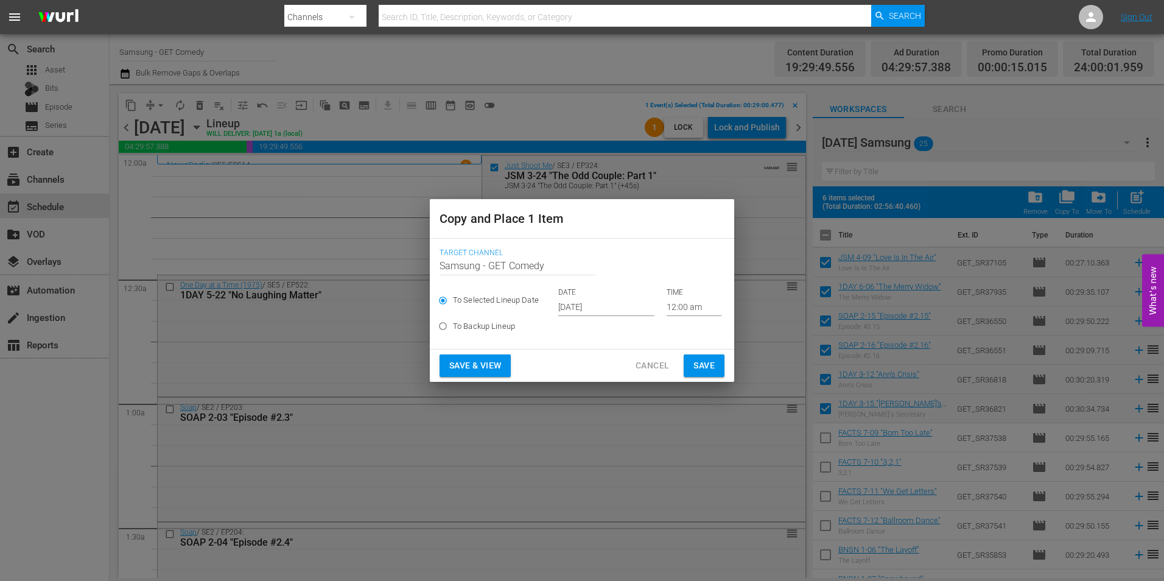
click at [654, 367] on span "Cancel" at bounding box center [652, 365] width 33 height 15
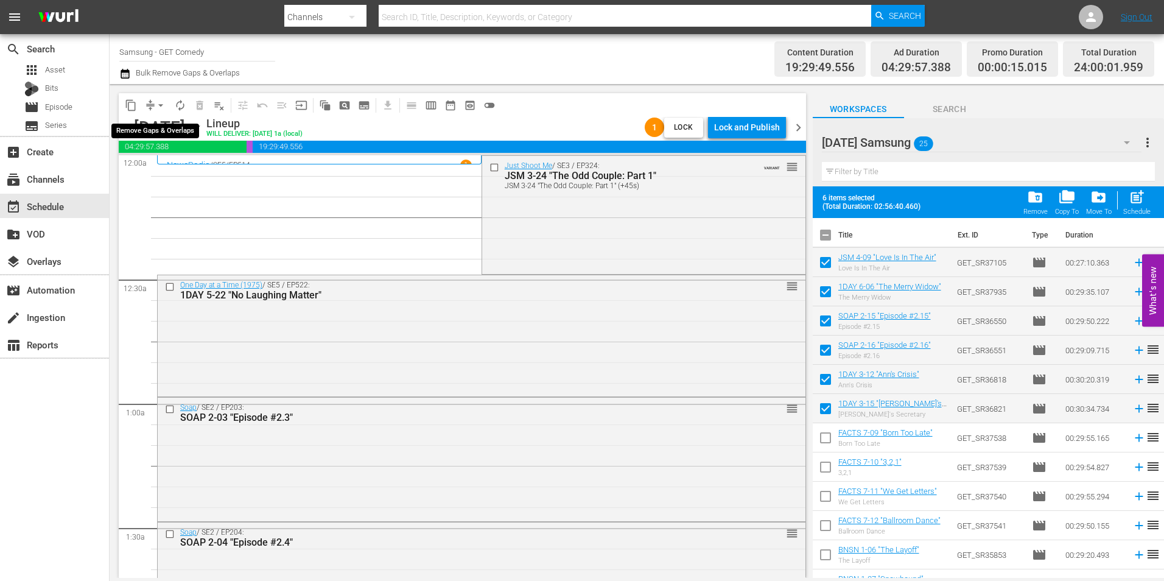
click at [157, 105] on span "arrow_drop_down" at bounding box center [161, 105] width 12 height 12
click at [203, 129] on icon "button" at bounding box center [196, 127] width 13 height 13
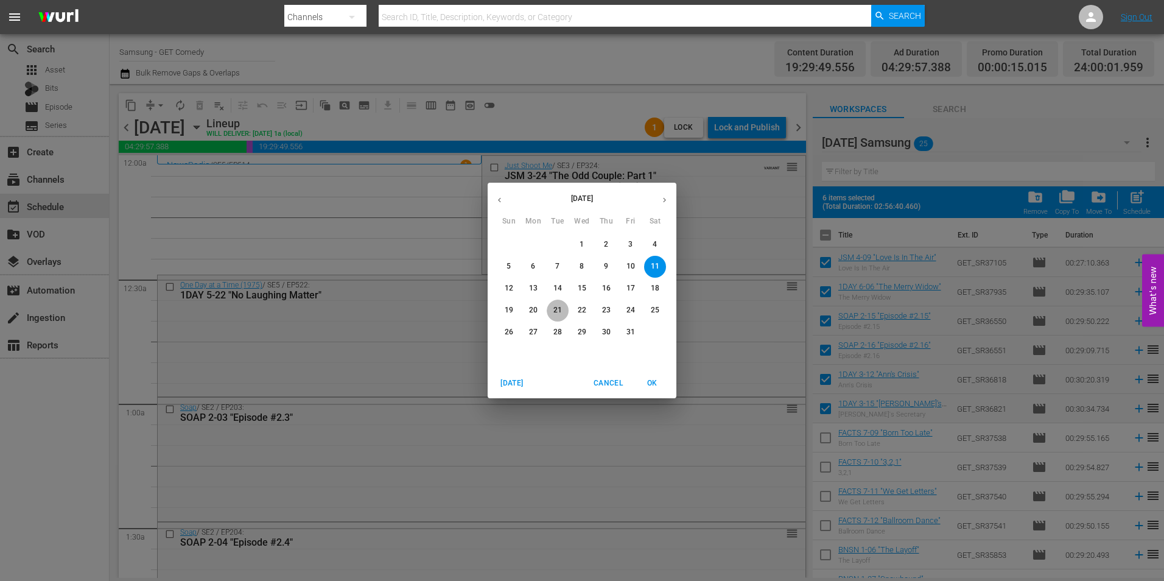
click at [553, 311] on p "21" at bounding box center [557, 310] width 9 height 10
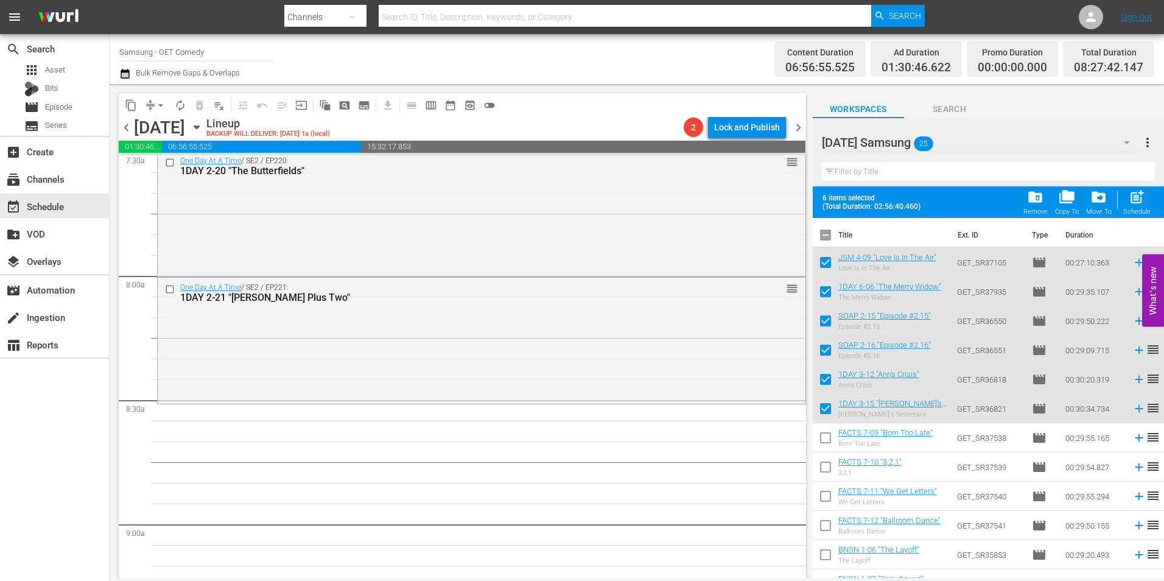
scroll to position [1887, 0]
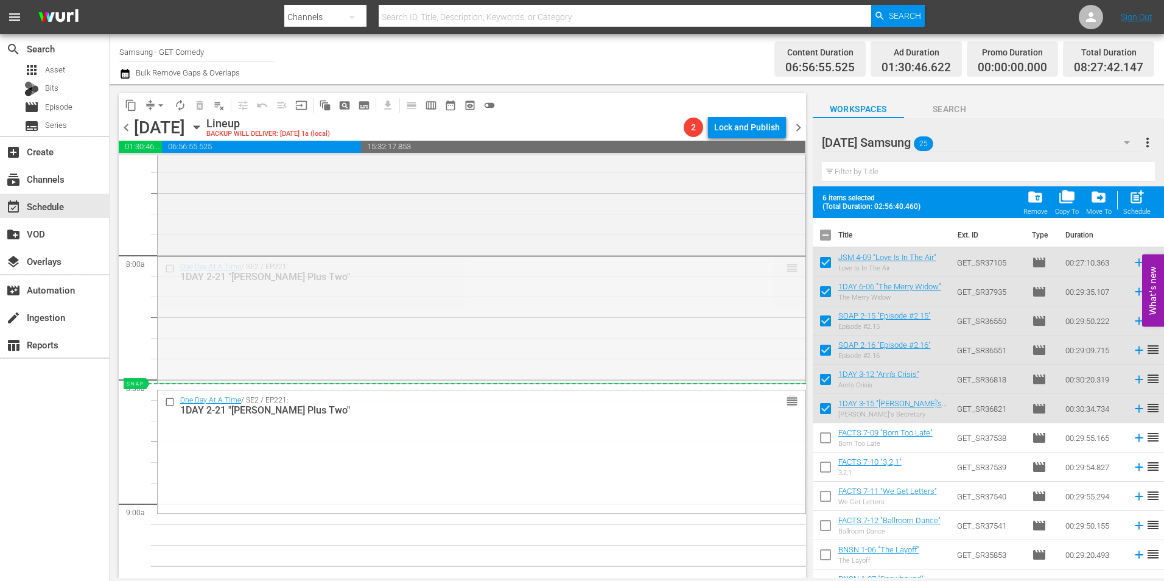
drag, startPoint x: 785, startPoint y: 267, endPoint x: 761, endPoint y: 389, distance: 124.1
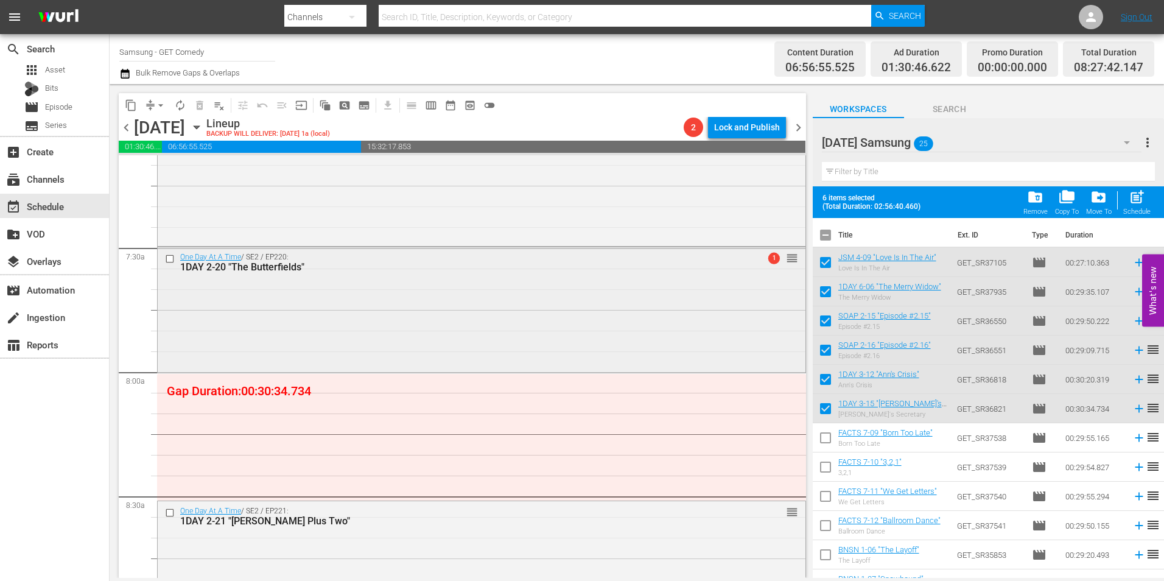
scroll to position [1766, 0]
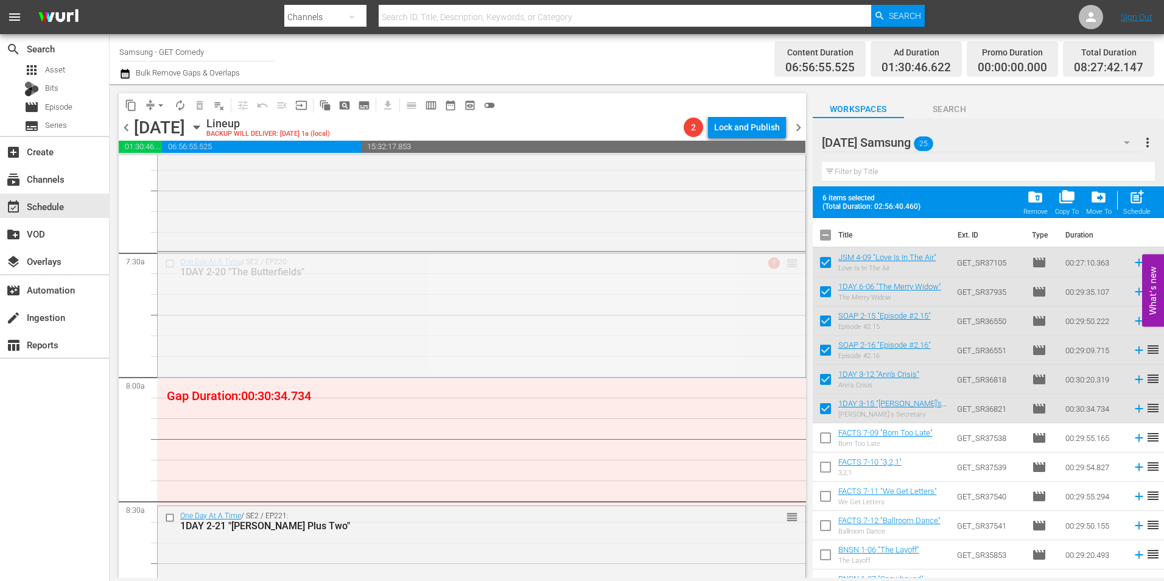
drag, startPoint x: 785, startPoint y: 261, endPoint x: 775, endPoint y: 384, distance: 123.4
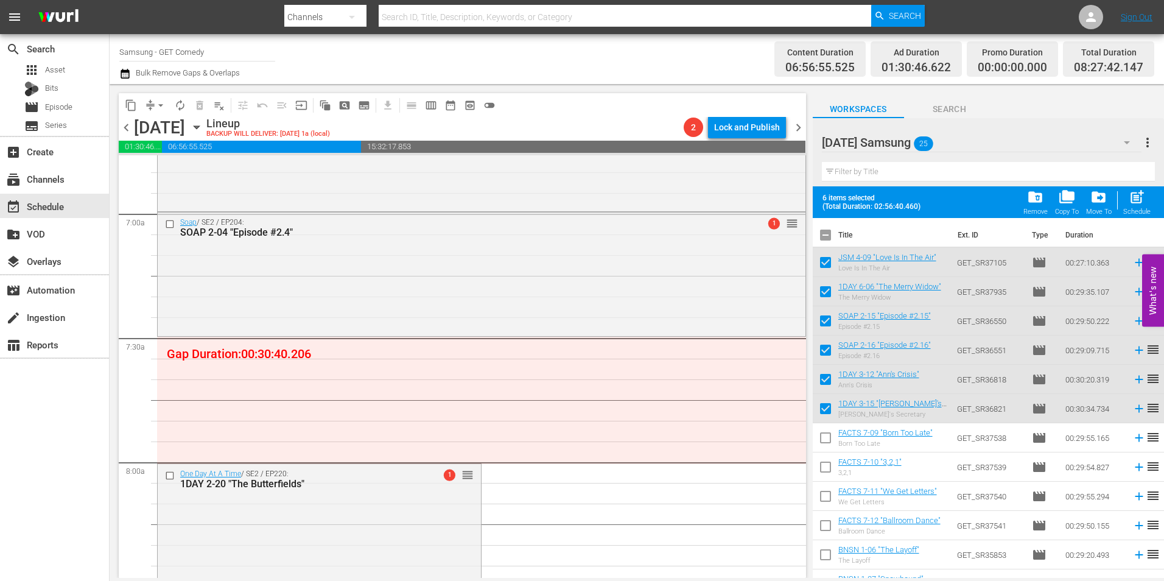
scroll to position [1644, 0]
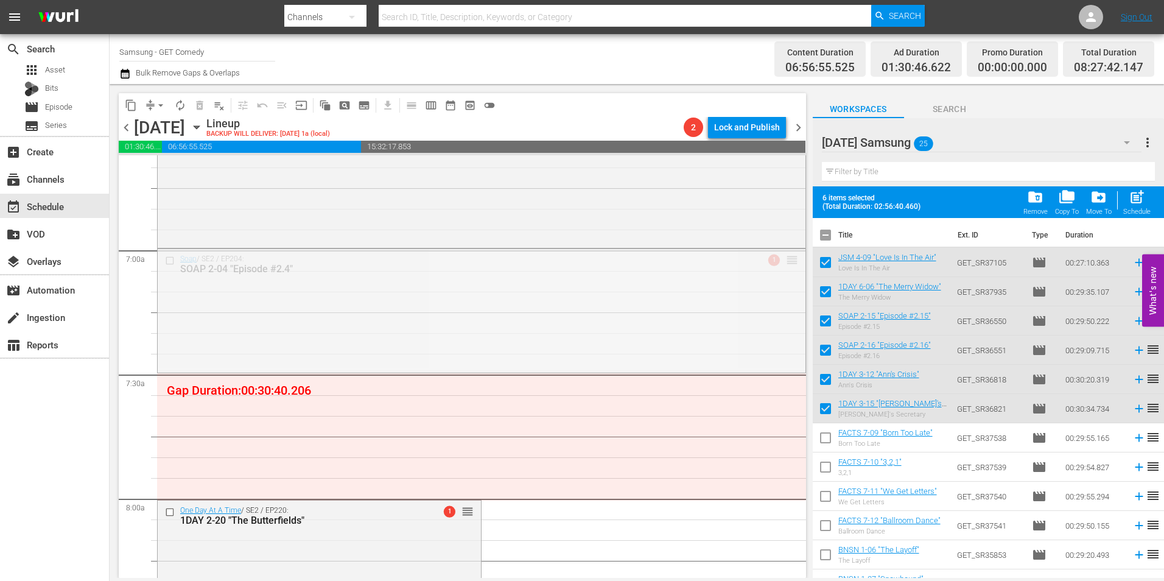
drag, startPoint x: 781, startPoint y: 259, endPoint x: 775, endPoint y: 375, distance: 115.8
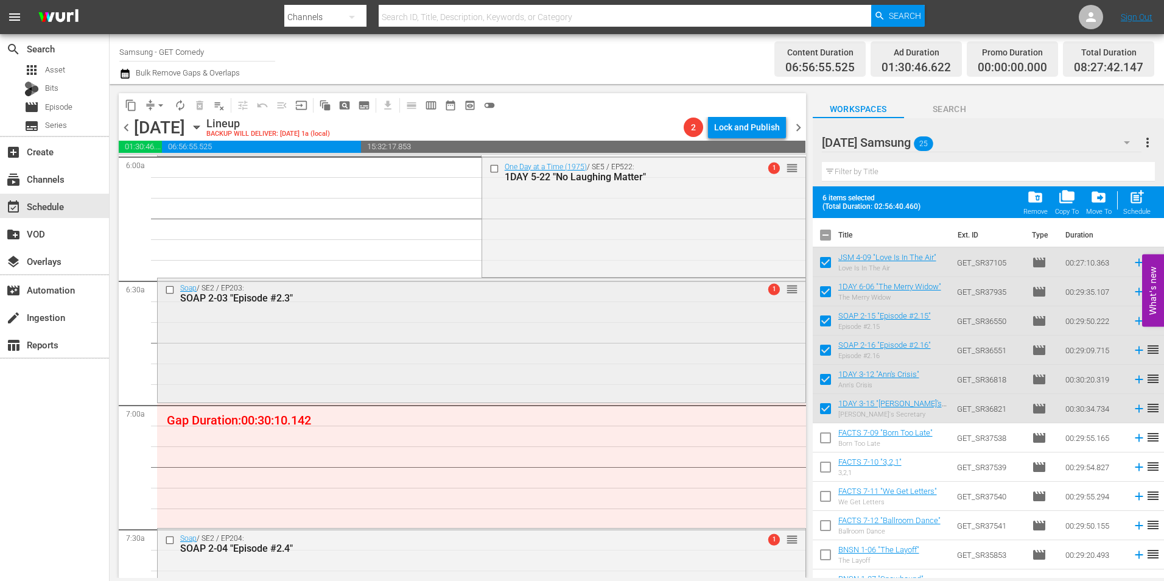
scroll to position [1461, 0]
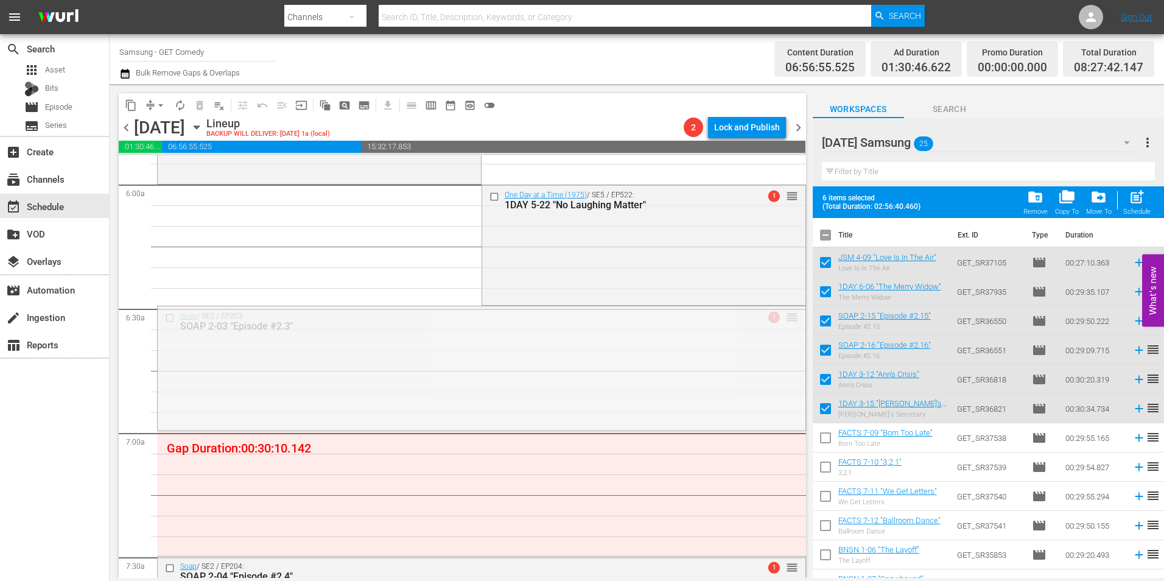
drag, startPoint x: 782, startPoint y: 315, endPoint x: 765, endPoint y: 438, distance: 123.6
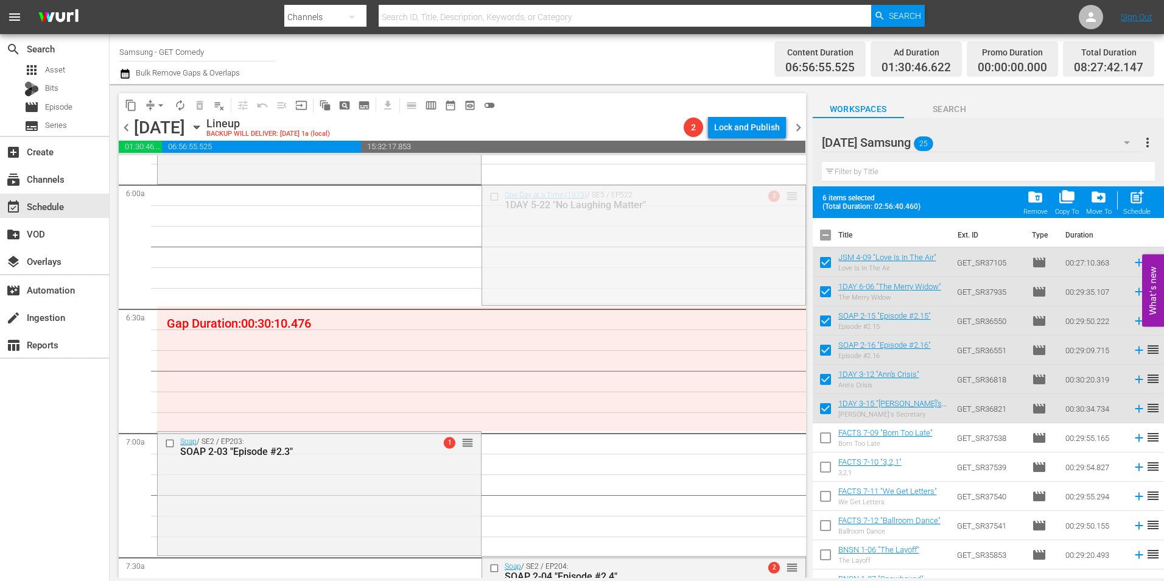
drag, startPoint x: 785, startPoint y: 197, endPoint x: 760, endPoint y: 311, distance: 117.2
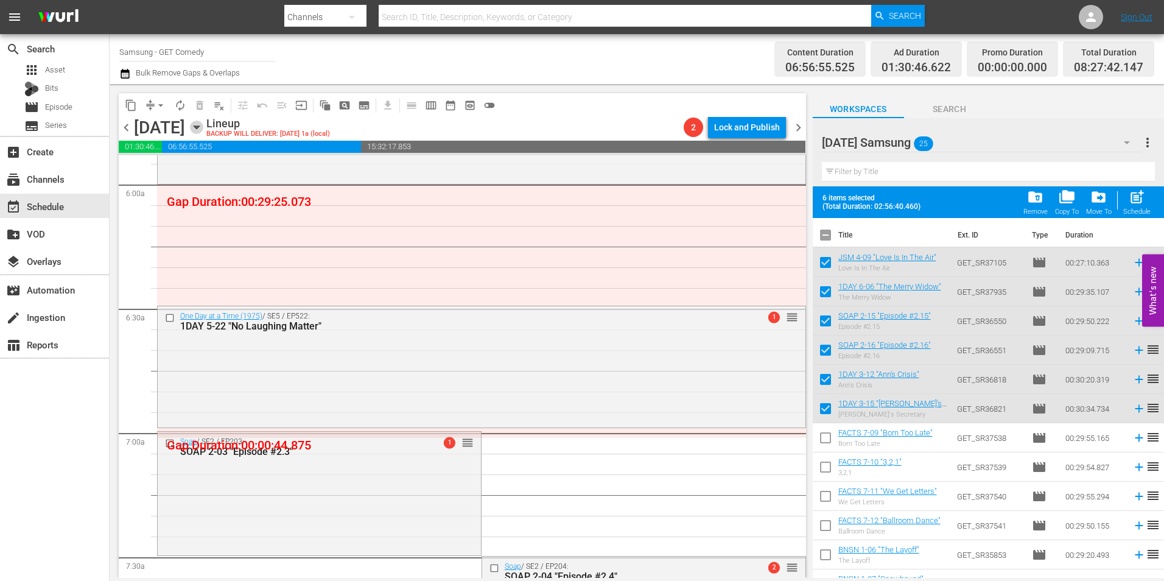
click at [199, 126] on icon "button" at bounding box center [196, 127] width 5 height 3
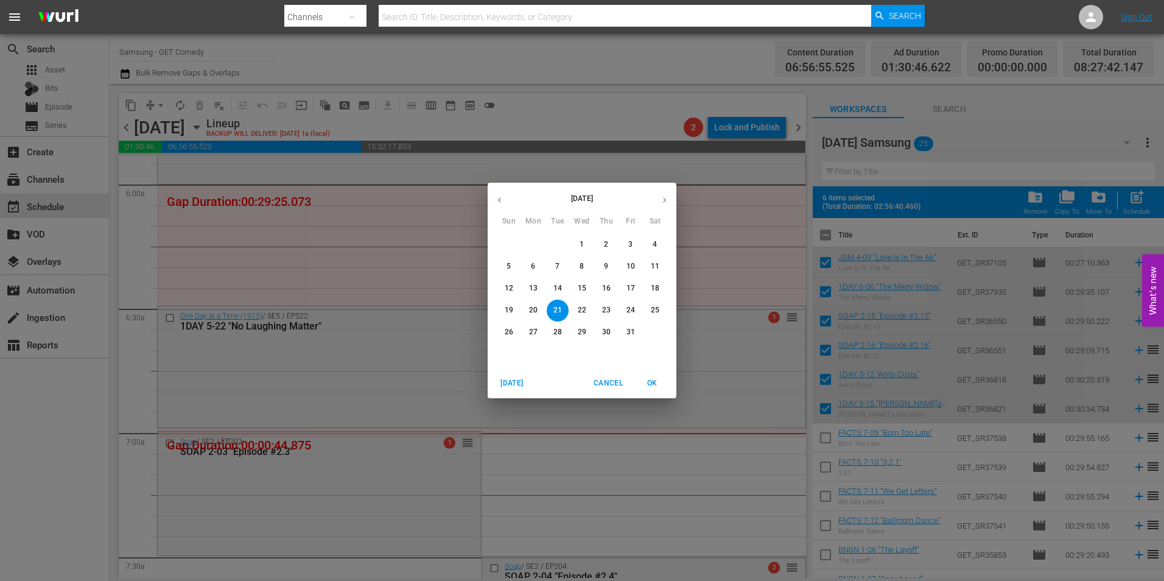
click at [658, 265] on p "11" at bounding box center [655, 266] width 9 height 10
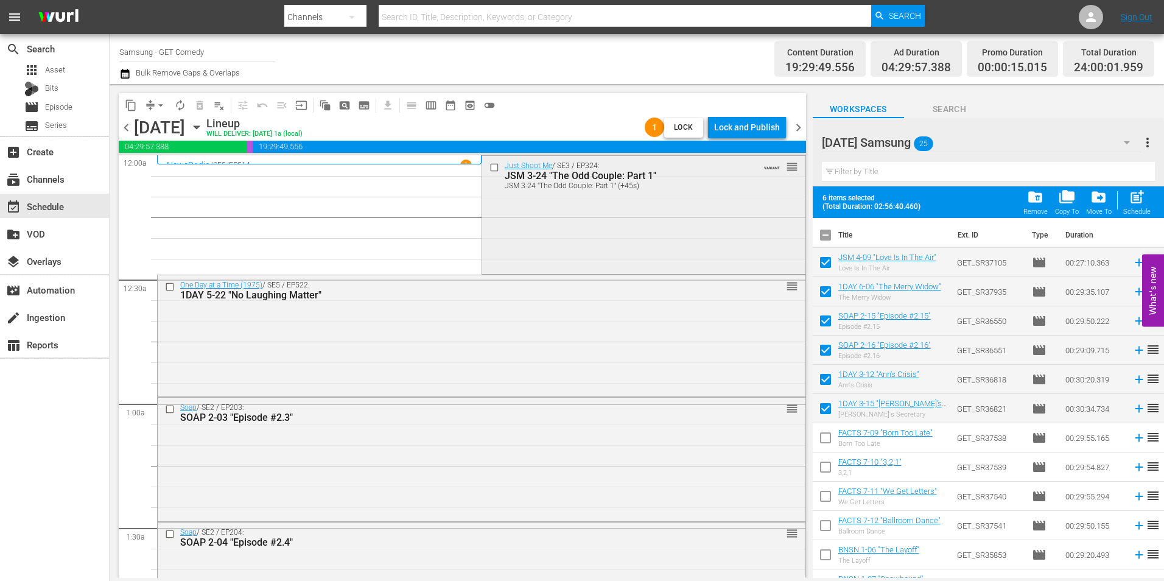
click at [491, 169] on input "checkbox" at bounding box center [495, 167] width 13 height 10
click at [132, 105] on span "content_copy" at bounding box center [131, 105] width 12 height 12
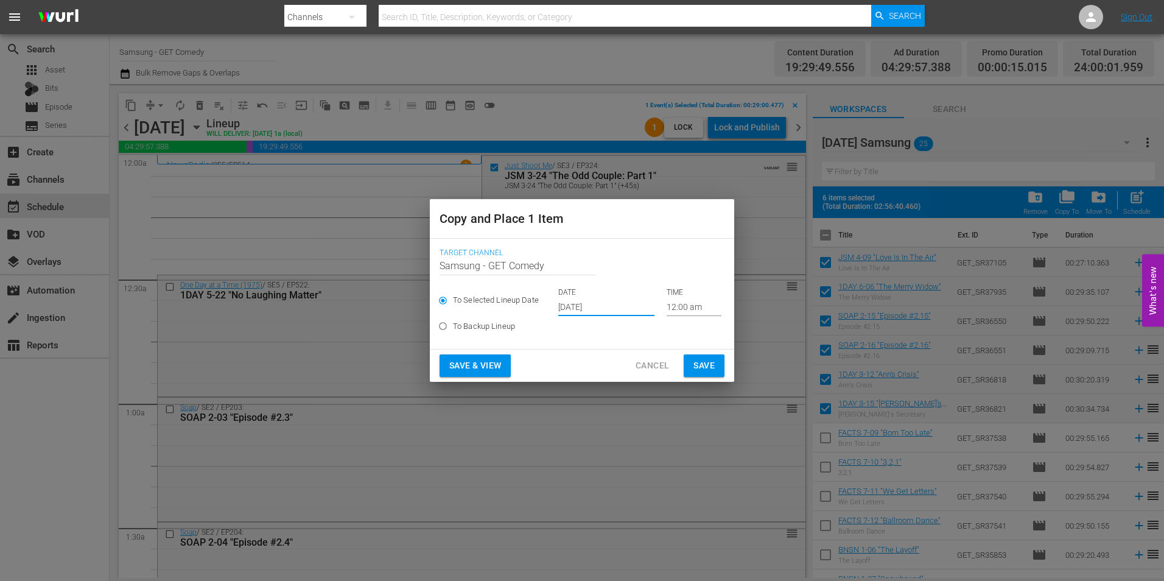
click at [570, 311] on input "Oct 1st 2025" at bounding box center [606, 307] width 96 height 18
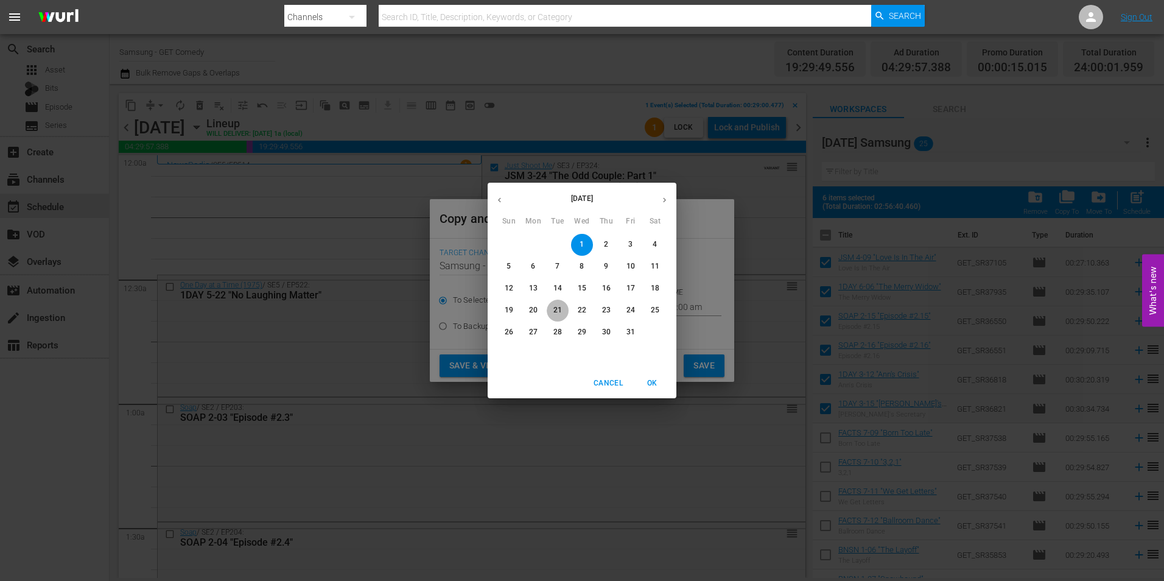
click at [561, 311] on p "21" at bounding box center [557, 310] width 9 height 10
type input "Oct 21st 2025"
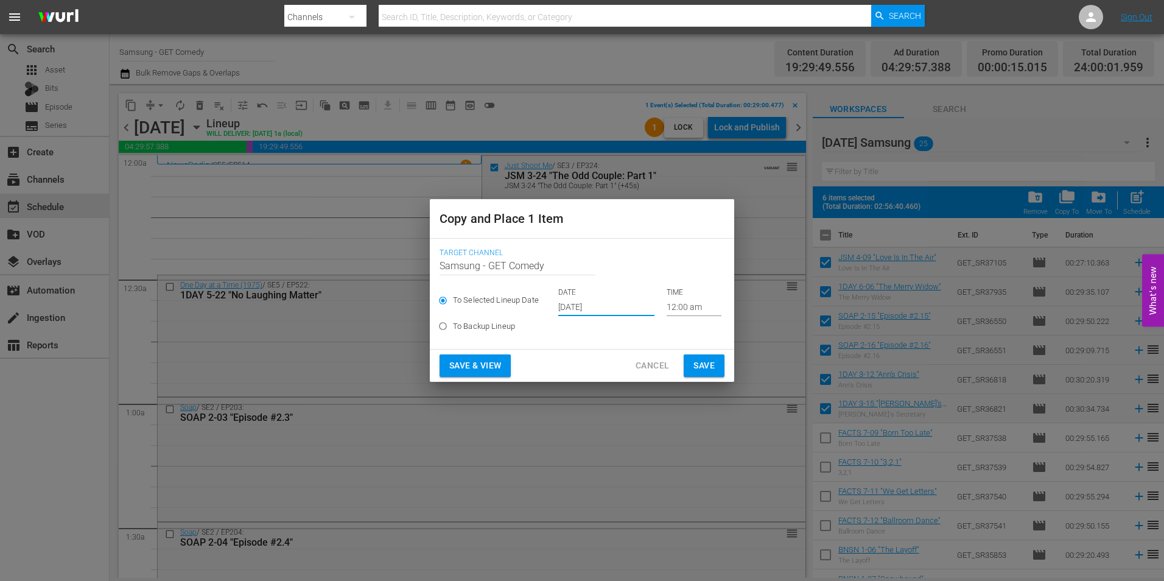
click at [681, 305] on input "12:00 am" at bounding box center [694, 307] width 55 height 18
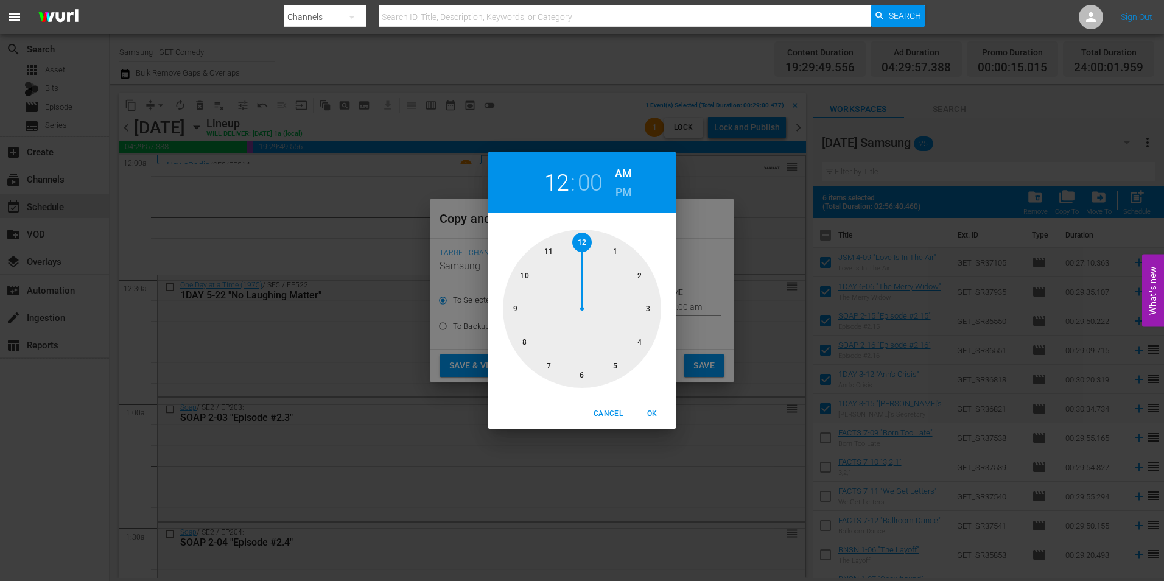
click at [584, 376] on div at bounding box center [582, 309] width 158 height 158
click at [653, 416] on span "OK" at bounding box center [651, 413] width 29 height 13
type input "06:00 am"
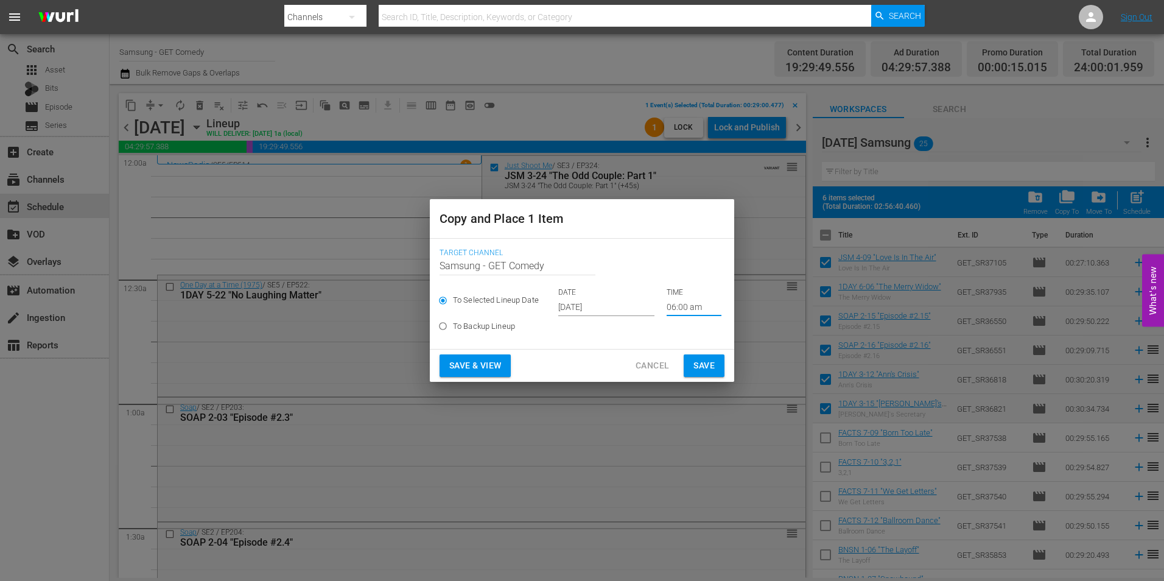
click at [702, 362] on span "Save" at bounding box center [703, 365] width 21 height 15
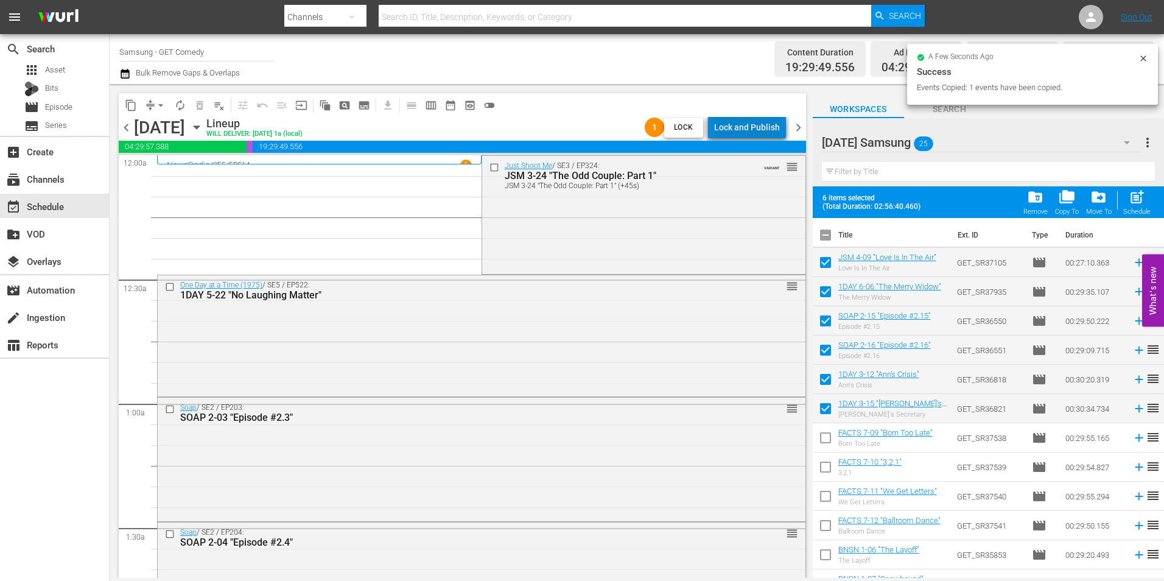
click at [756, 122] on div "Lock and Publish" at bounding box center [747, 127] width 66 height 22
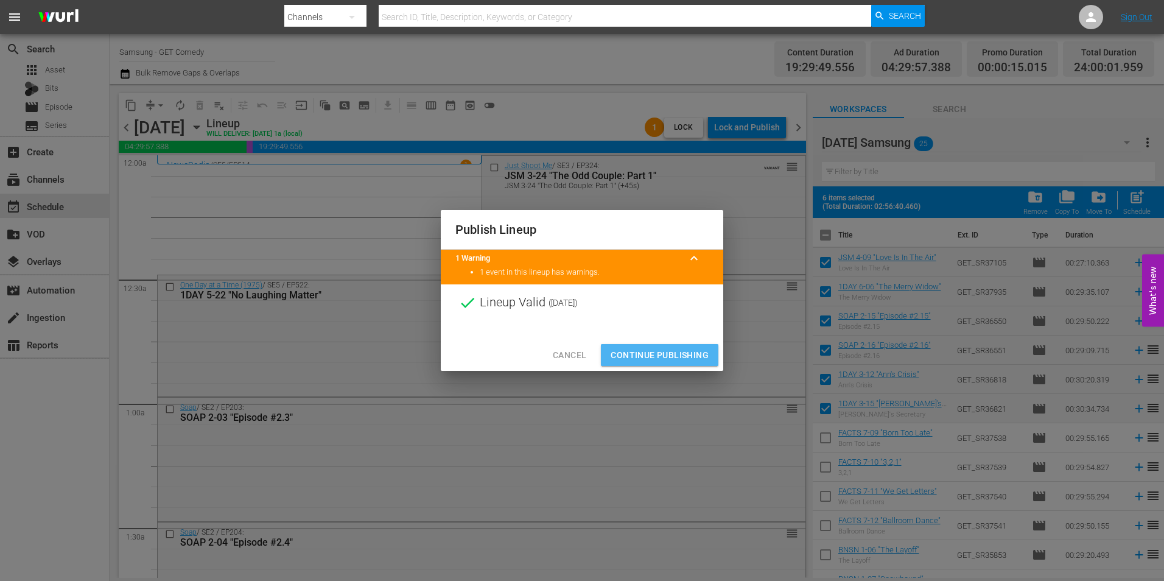
click at [687, 356] on span "Continue Publishing" at bounding box center [660, 355] width 98 height 15
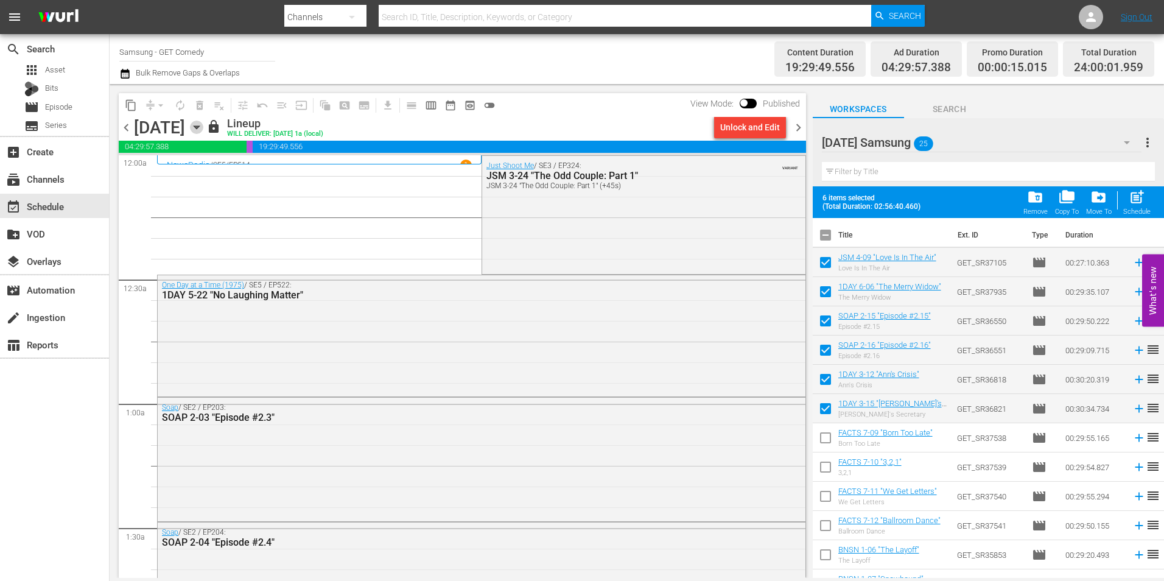
click at [203, 125] on icon "button" at bounding box center [196, 127] width 13 height 13
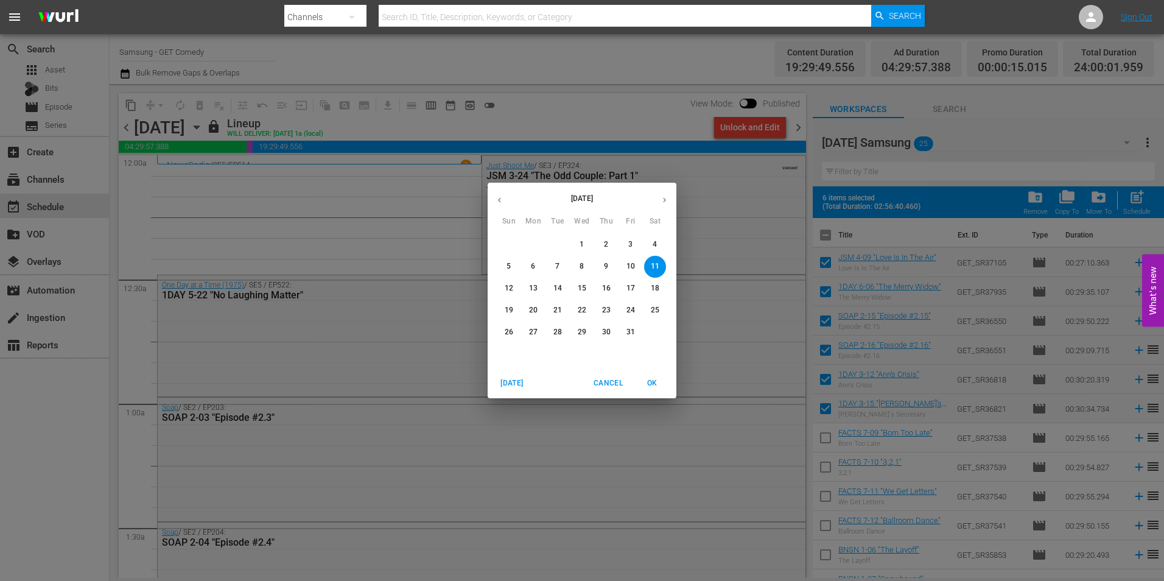
click at [560, 311] on p "21" at bounding box center [557, 310] width 9 height 10
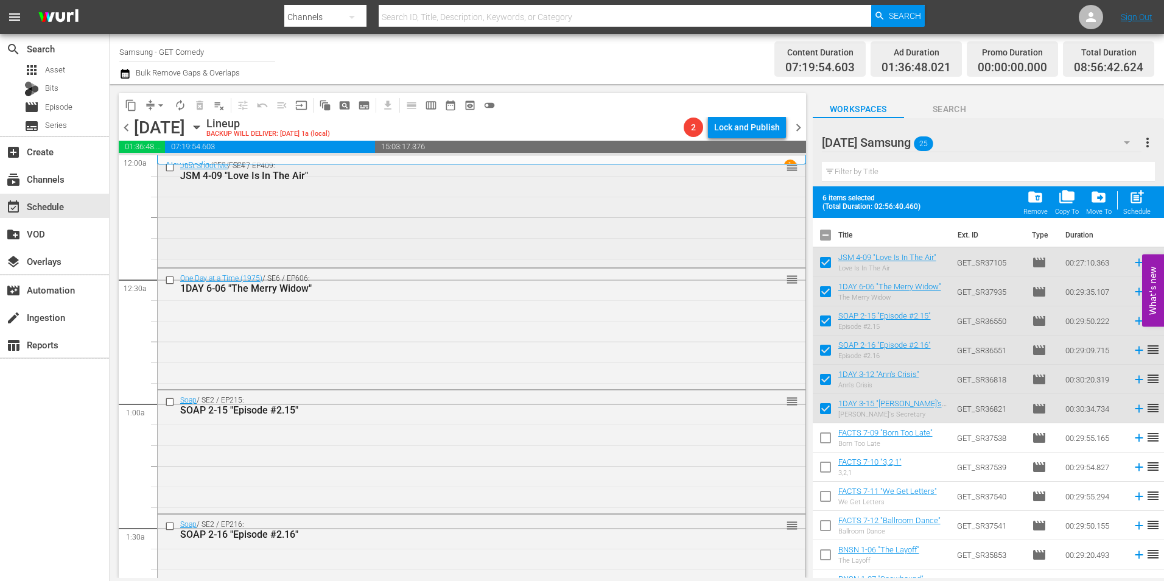
click at [410, 226] on div "Just Shoot Me / SE4 / EP409: JSM 4-09 "Love Is In The Air" reorder" at bounding box center [482, 210] width 648 height 109
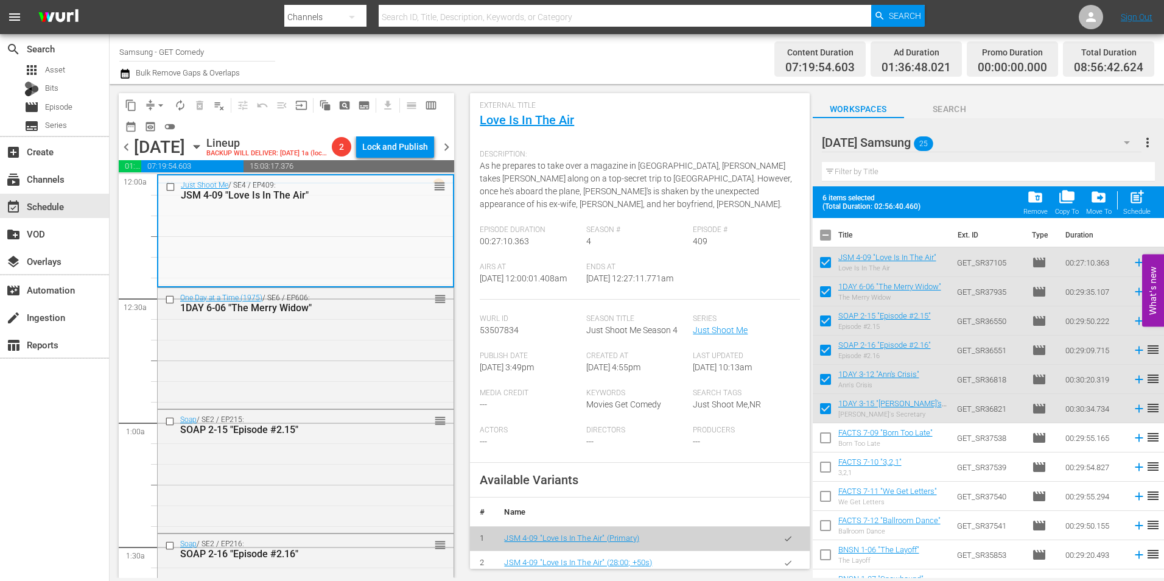
scroll to position [183, 0]
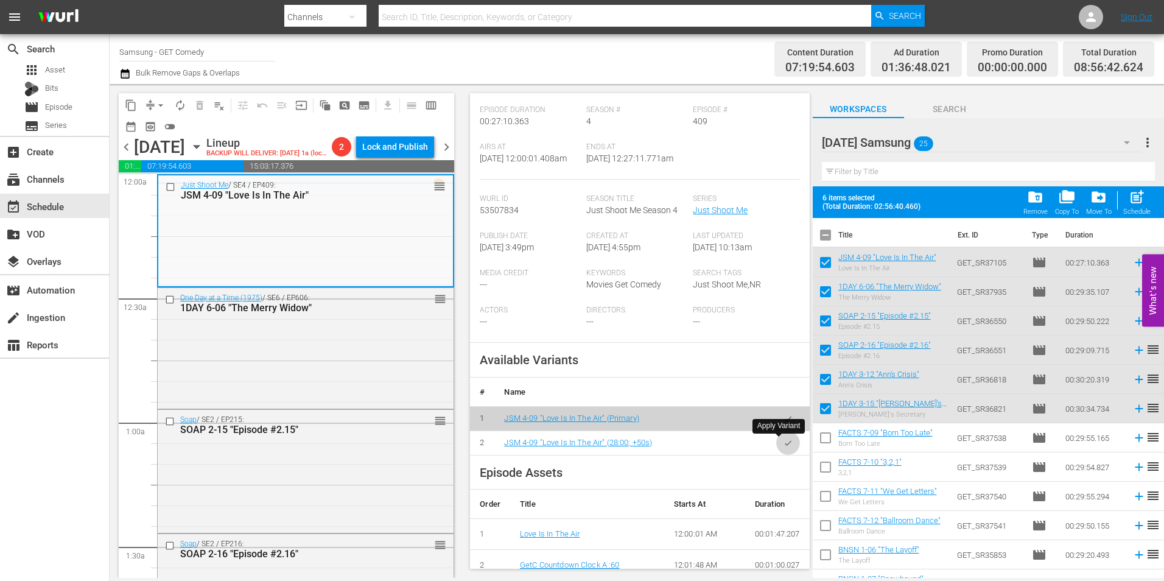
click at [784, 441] on button "button" at bounding box center [788, 443] width 24 height 24
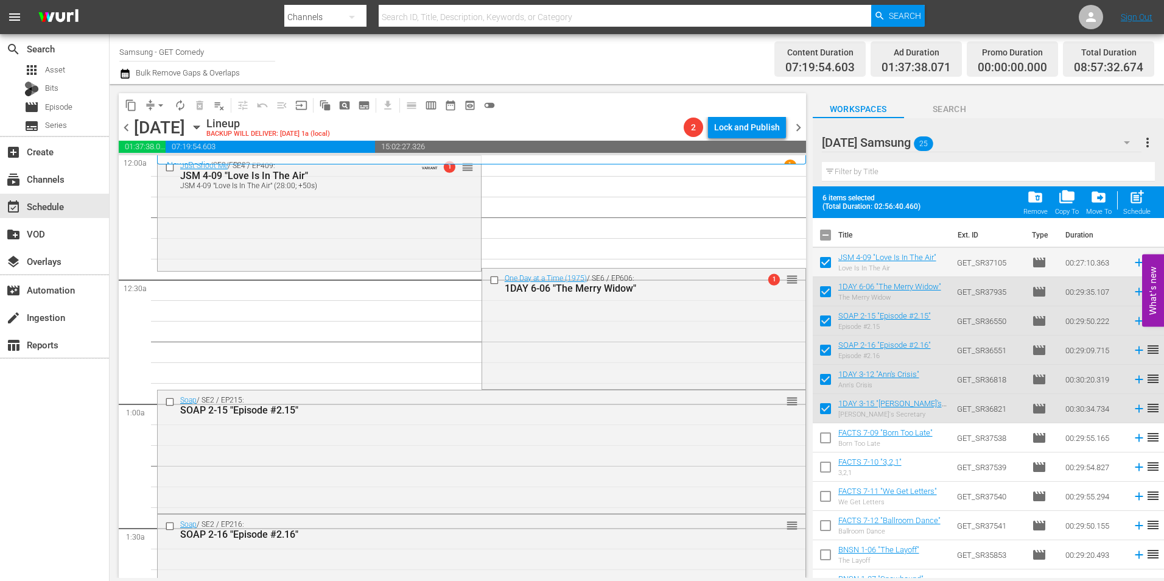
drag, startPoint x: 572, startPoint y: 335, endPoint x: 578, endPoint y: 357, distance: 22.9
click at [572, 335] on div "One Day at a Time (1975) / SE6 / EP606: 1DAY 6-06 "The Merry Widow" 1 reorder" at bounding box center [643, 327] width 323 height 119
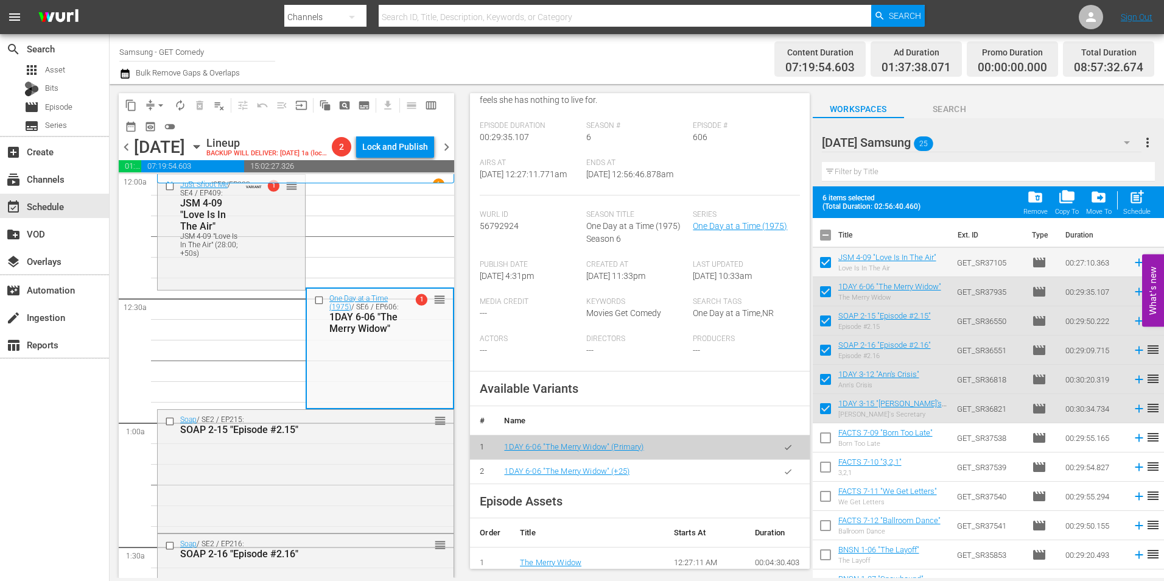
click at [784, 483] on button "button" at bounding box center [788, 472] width 24 height 24
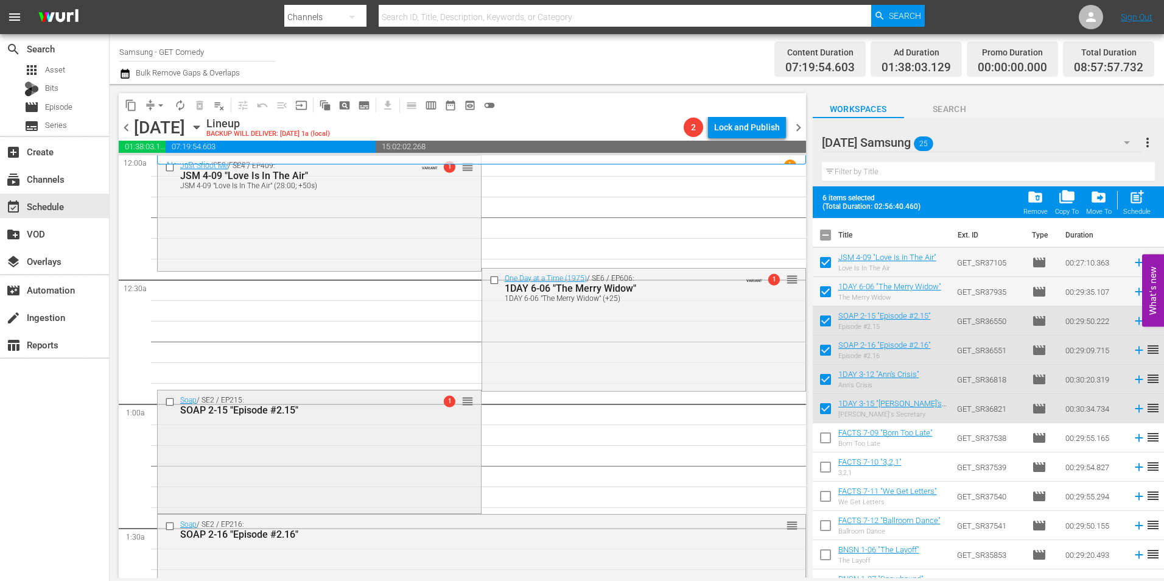
click at [337, 469] on div "Soap / SE2 / EP215: SOAP 2-15 "Episode #2.15" 1 reorder" at bounding box center [319, 450] width 323 height 120
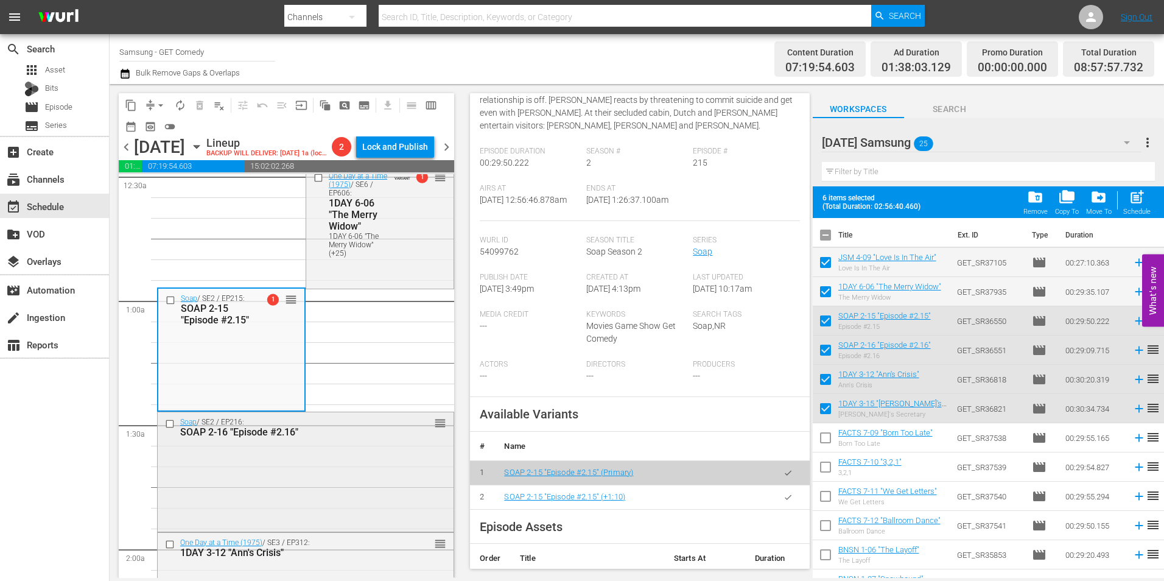
click at [374, 441] on div "Soap / SE2 / EP216: SOAP 2-16 "Episode #2.16" reorder" at bounding box center [306, 427] width 296 height 30
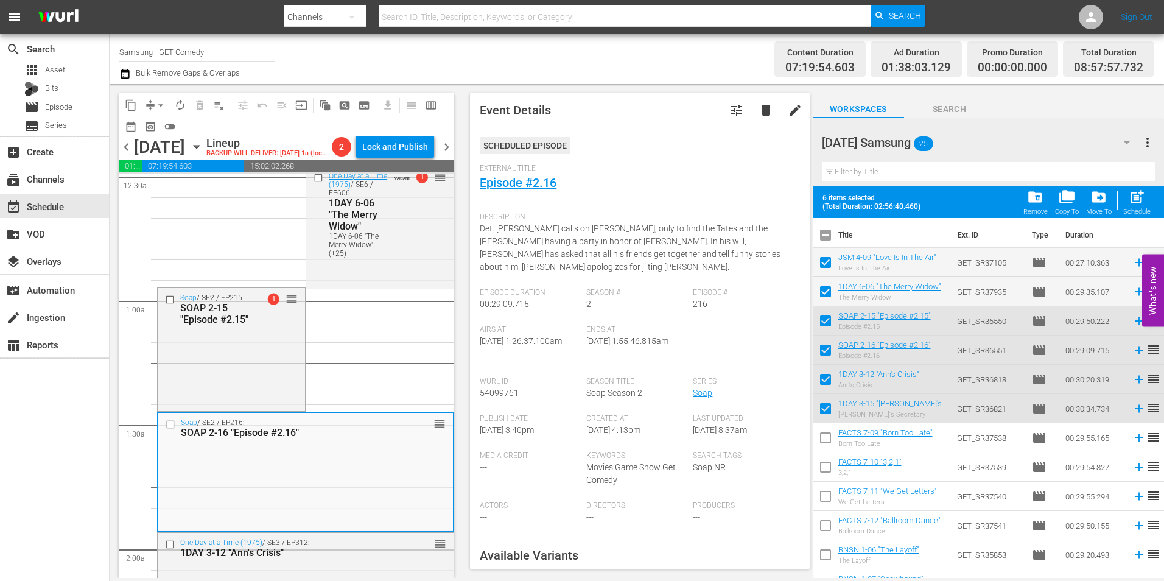
scroll to position [244, 0]
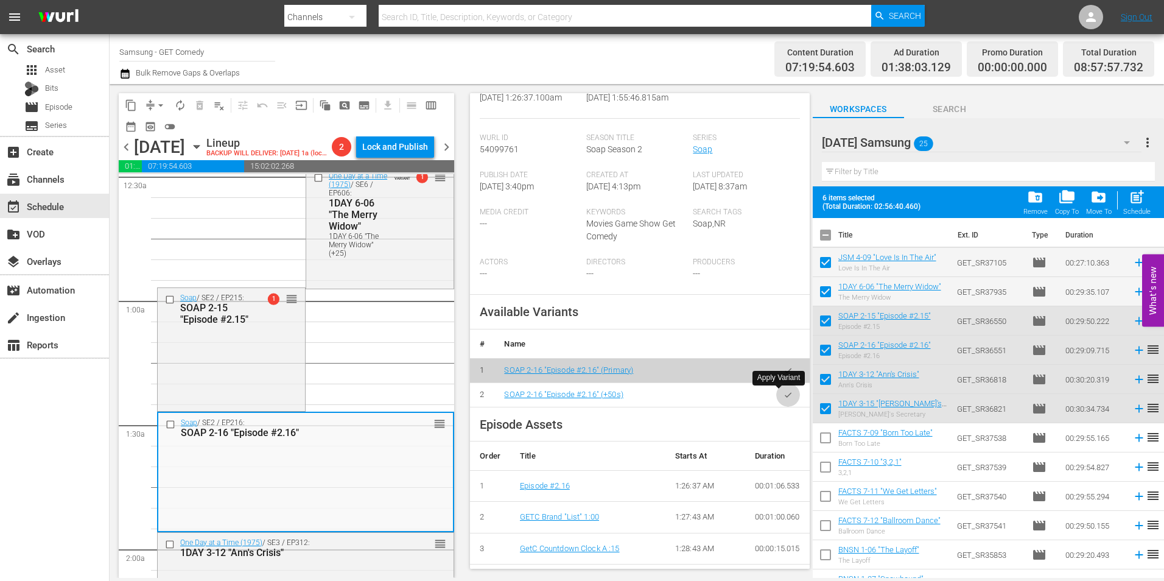
click at [784, 396] on icon "button" at bounding box center [788, 394] width 9 height 9
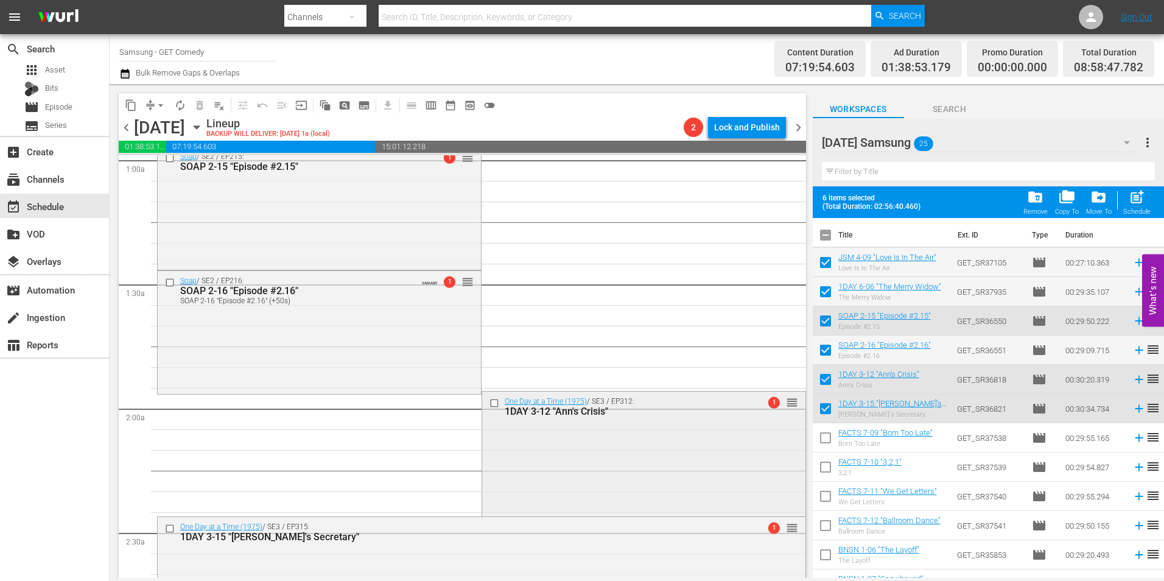
click at [550, 466] on div "One Day at a Time (1975) / SE3 / EP312: 1DAY 3-12 "Ann's Crisis" 1 reorder" at bounding box center [643, 452] width 323 height 122
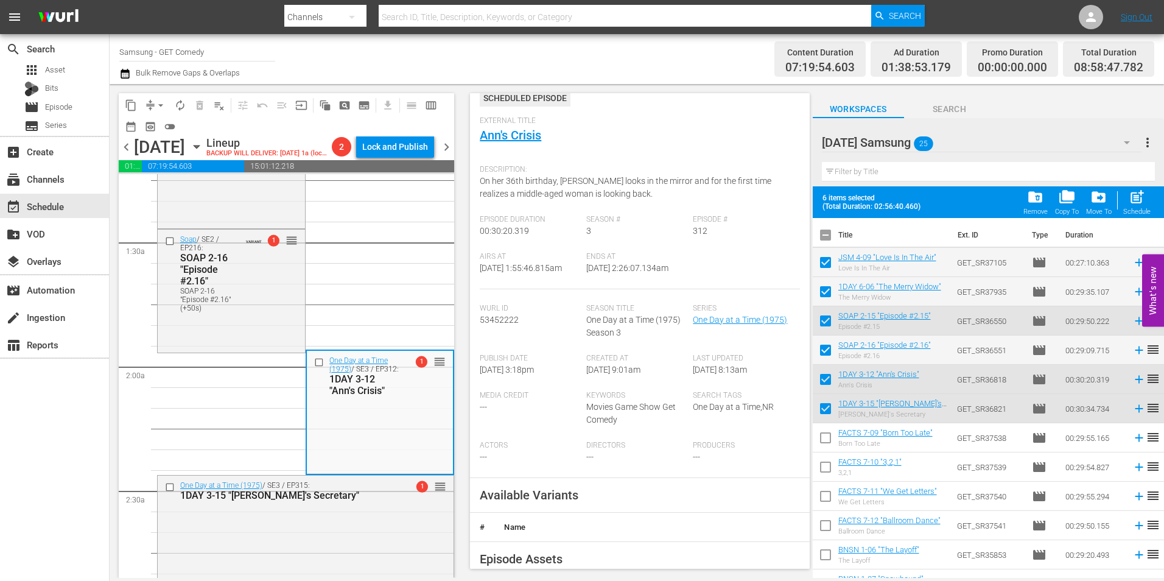
scroll to position [183, 0]
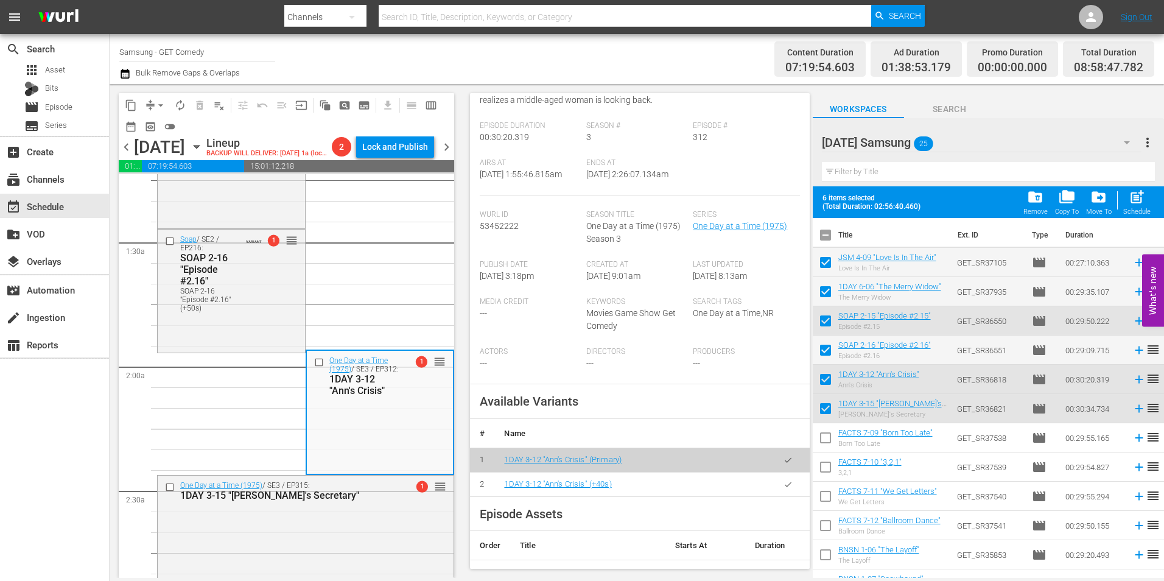
click at [784, 489] on icon "button" at bounding box center [788, 484] width 9 height 9
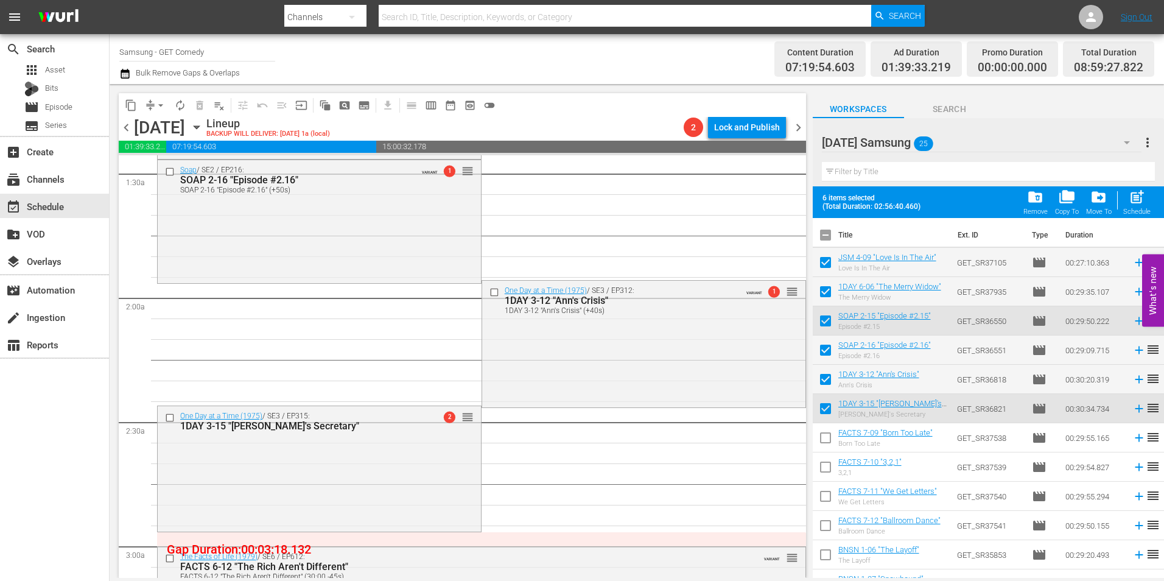
scroll to position [426, 0]
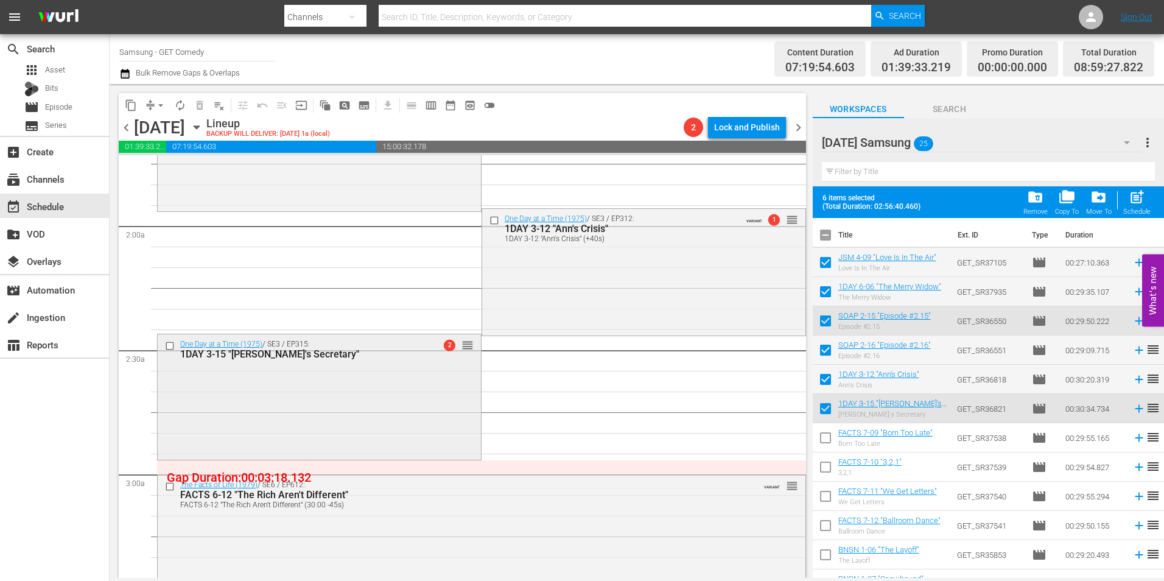
drag, startPoint x: 446, startPoint y: 430, endPoint x: 427, endPoint y: 441, distance: 21.5
click at [427, 441] on div "One Day at a Time (1975) / SE3 / EP315: 1DAY 3-15 "Ann's Secretary" 2 reorder" at bounding box center [319, 395] width 323 height 123
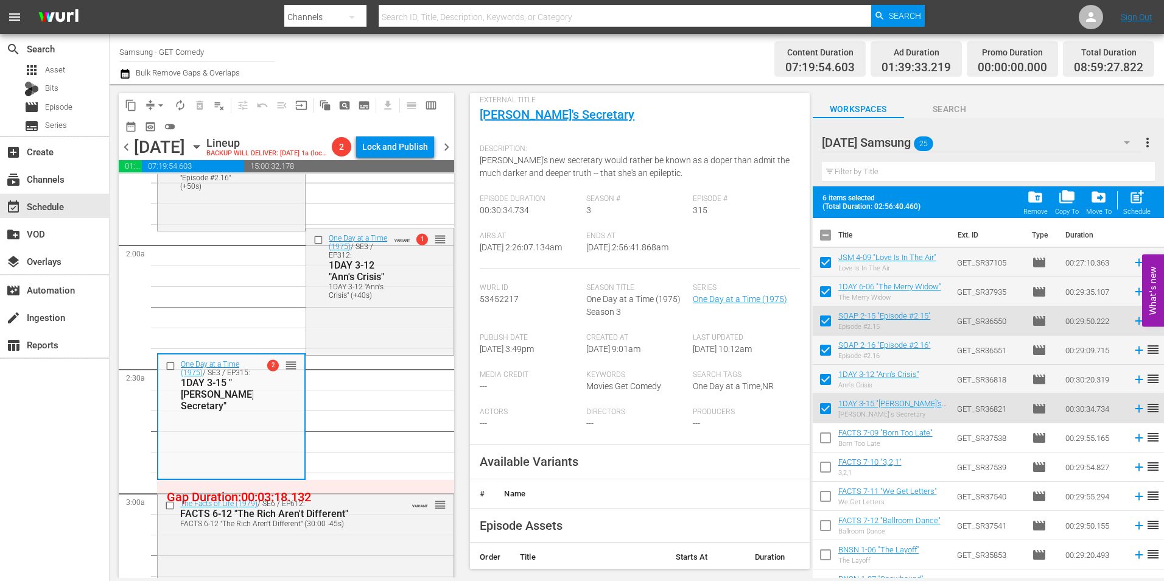
scroll to position [122, 0]
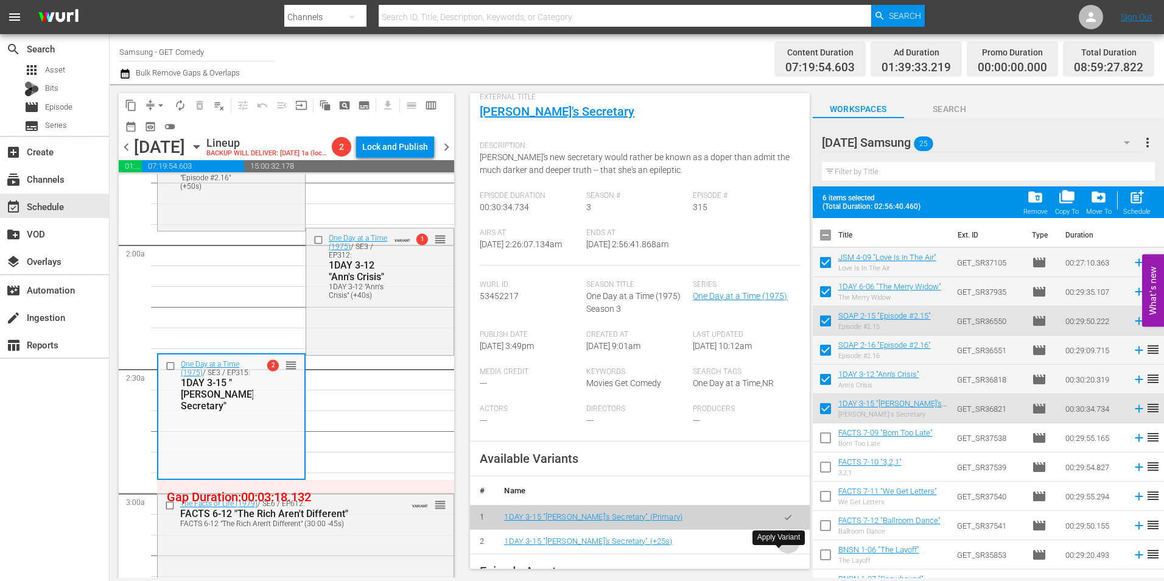
click at [784, 546] on icon "button" at bounding box center [788, 541] width 9 height 9
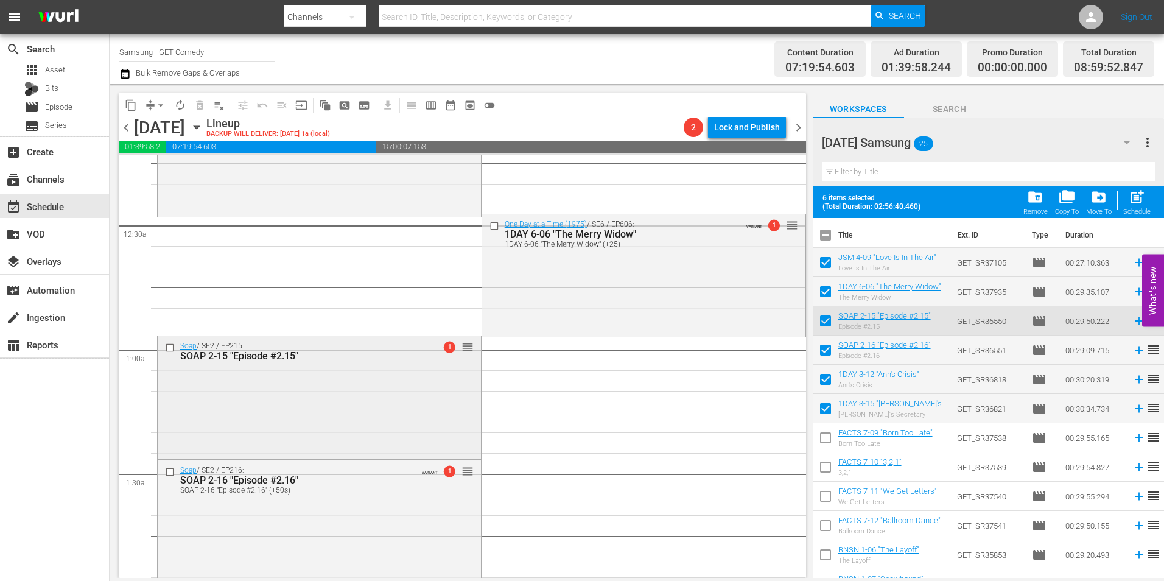
scroll to position [0, 0]
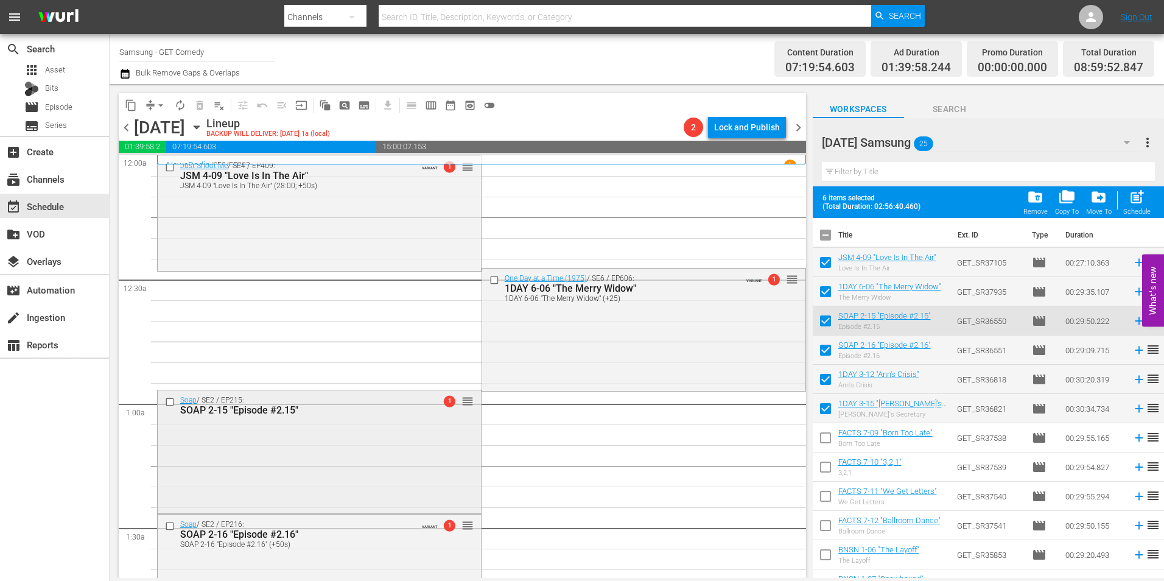
click at [282, 440] on div "Soap / SE2 / EP215: SOAP 2-15 "Episode #2.15" 1 reorder" at bounding box center [319, 450] width 323 height 120
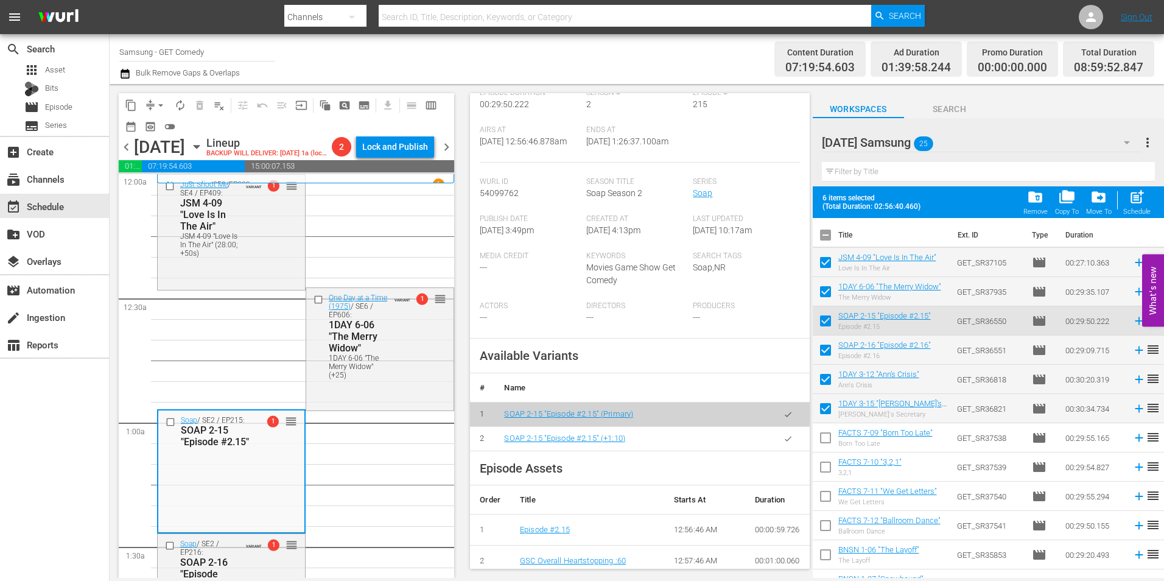
scroll to position [244, 0]
click at [784, 435] on icon "button" at bounding box center [788, 436] width 9 height 9
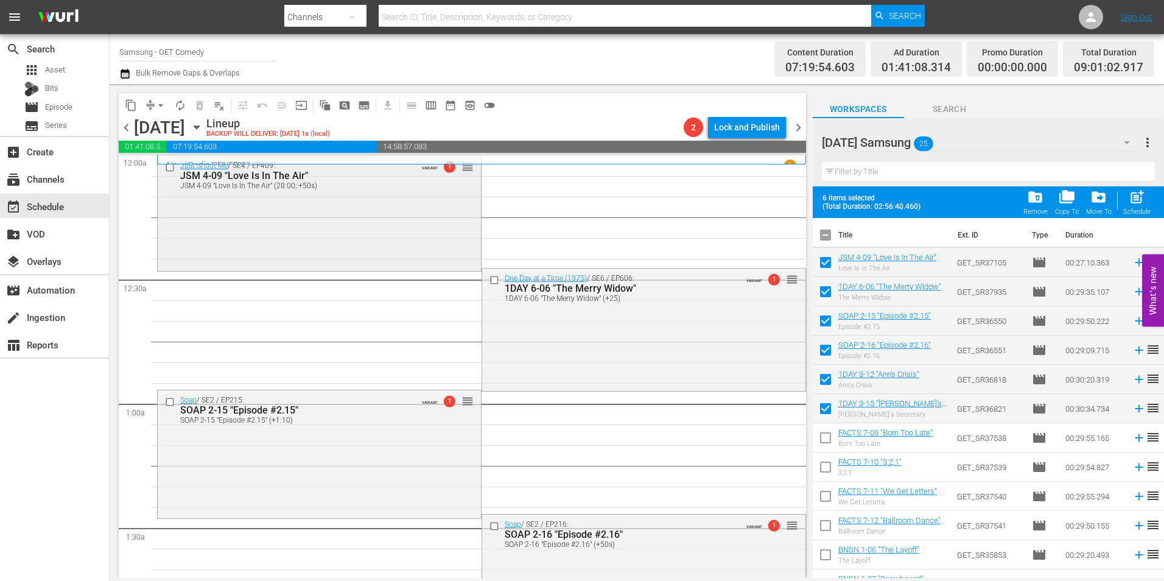
click at [339, 236] on div "Just Shoot Me / SE4 / EP409: JSM 4-09 "Love Is In The Air" JSM 4-09 "Love Is In…" at bounding box center [319, 212] width 323 height 112
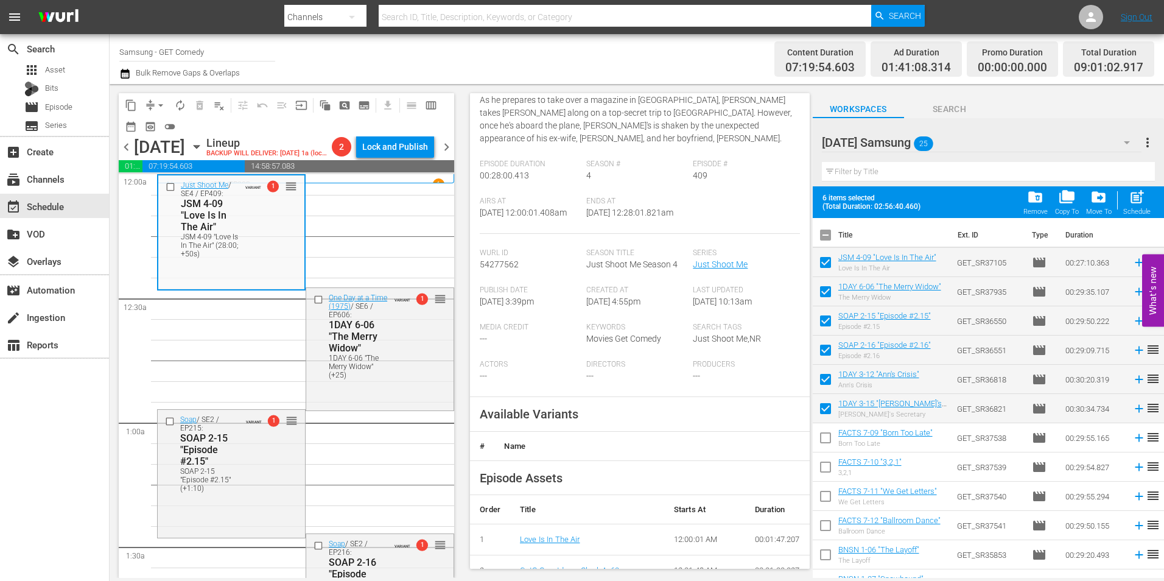
scroll to position [304, 0]
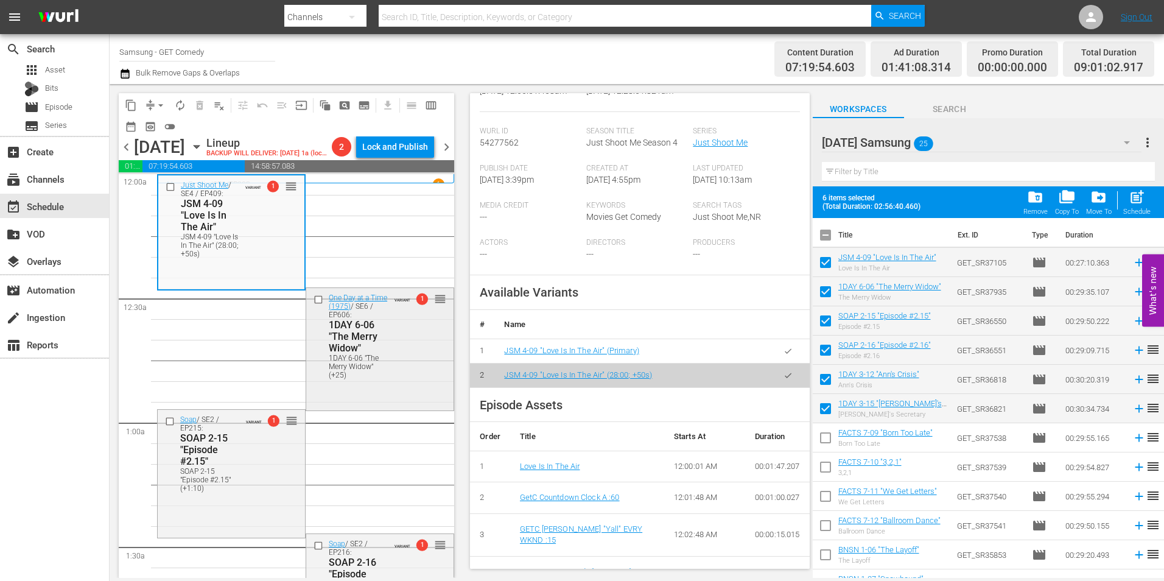
click at [426, 365] on div "One Day at a Time (1975) / SE6 / EP606: 1DAY 6-06 "The Merry Widow" 1DAY 6-06 "…" at bounding box center [379, 336] width 147 height 96
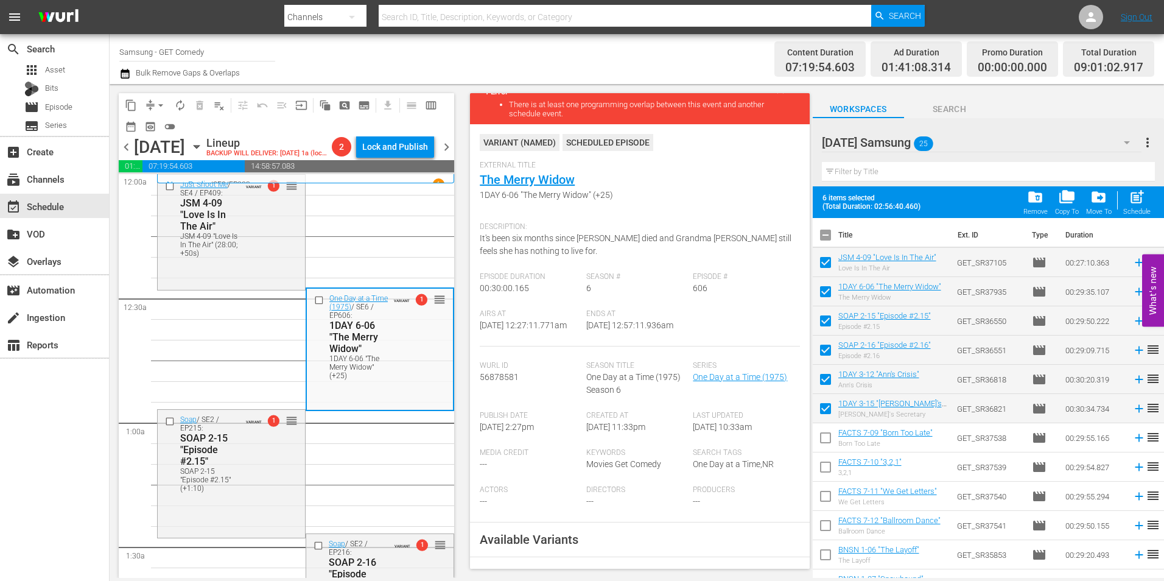
scroll to position [183, 0]
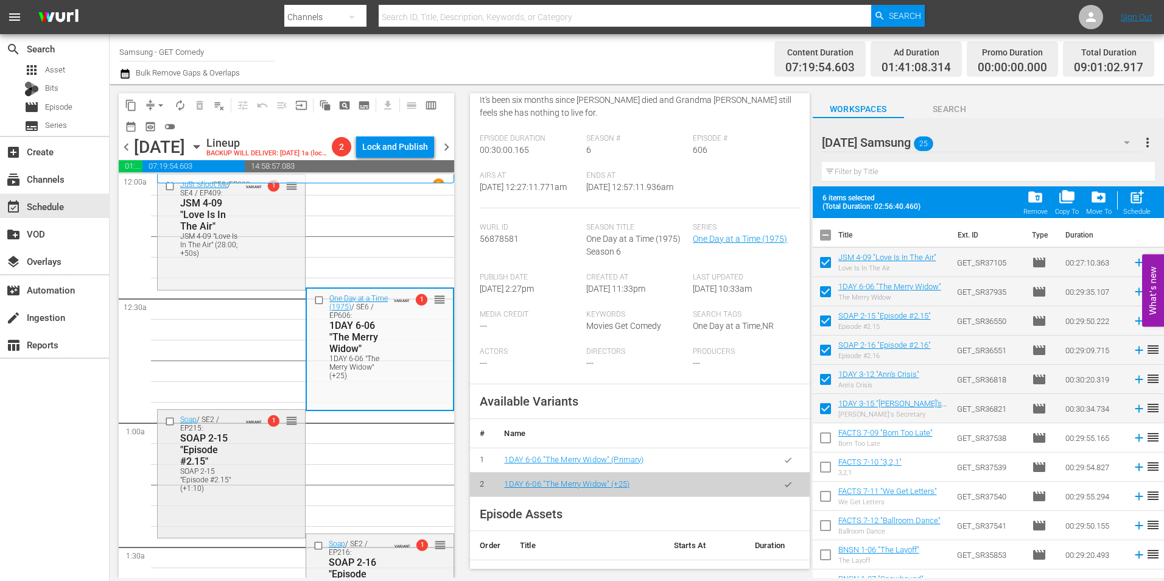
click at [199, 500] on div "Soap / SE2 / EP215: SOAP 2-15 "Episode #2.15" SOAP 2-15 "Episode #2.15" (+1:10)…" at bounding box center [231, 472] width 147 height 125
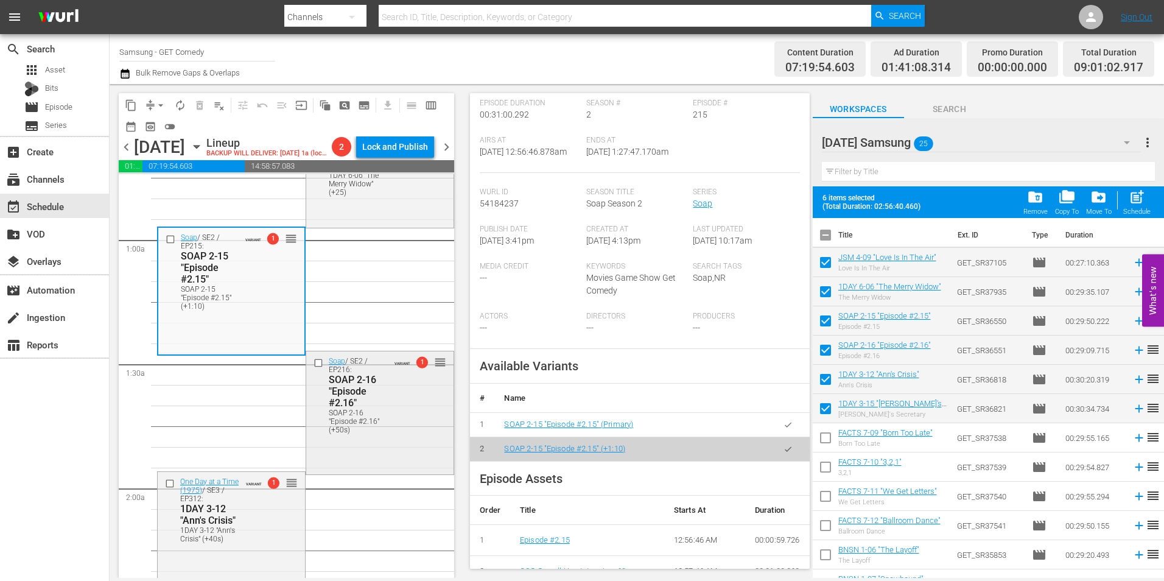
click at [374, 425] on div "SOAP 2-16 "Episode #2.16" (+50s)" at bounding box center [359, 422] width 60 height 26
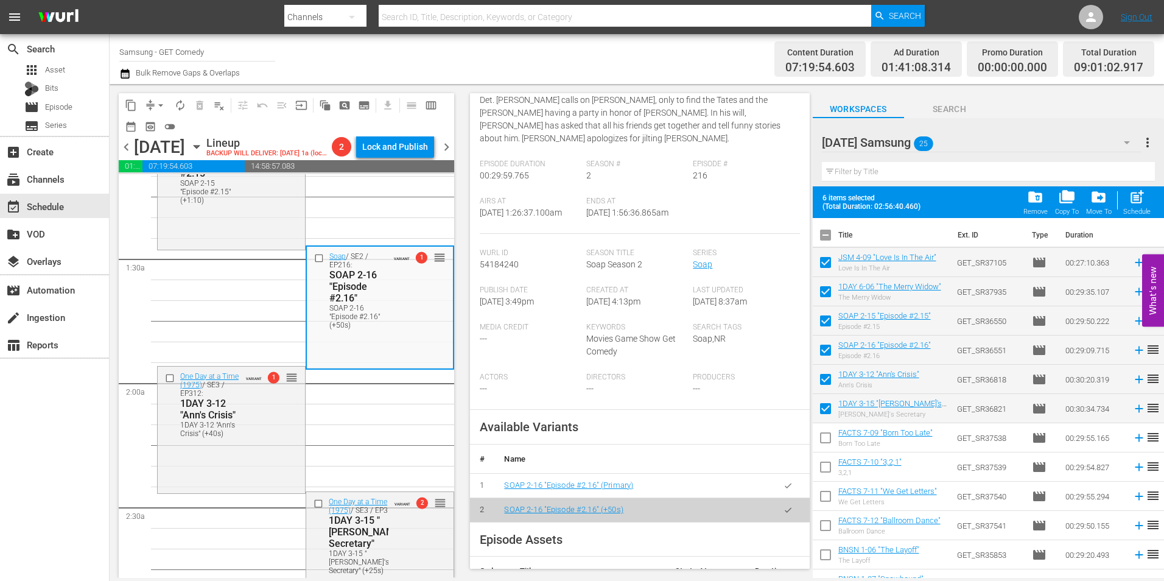
scroll to position [304, 0]
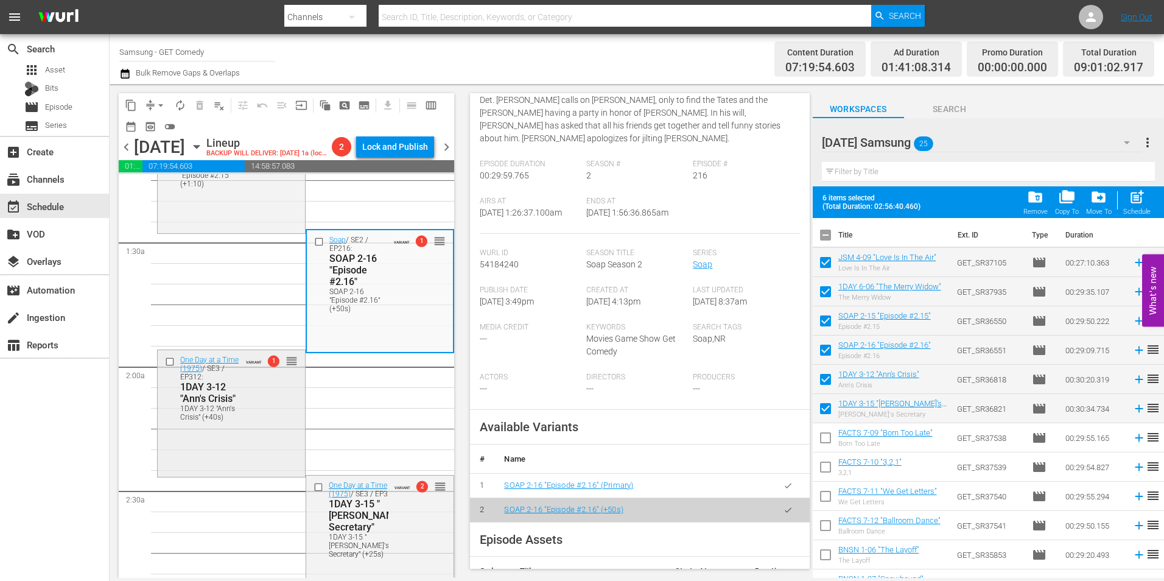
click at [292, 426] on div "One Day at a Time (1975) / SE3 / EP312: 1DAY 3-12 "Ann's Crisis" 1DAY 3-12 "Ann…" at bounding box center [231, 387] width 147 height 75
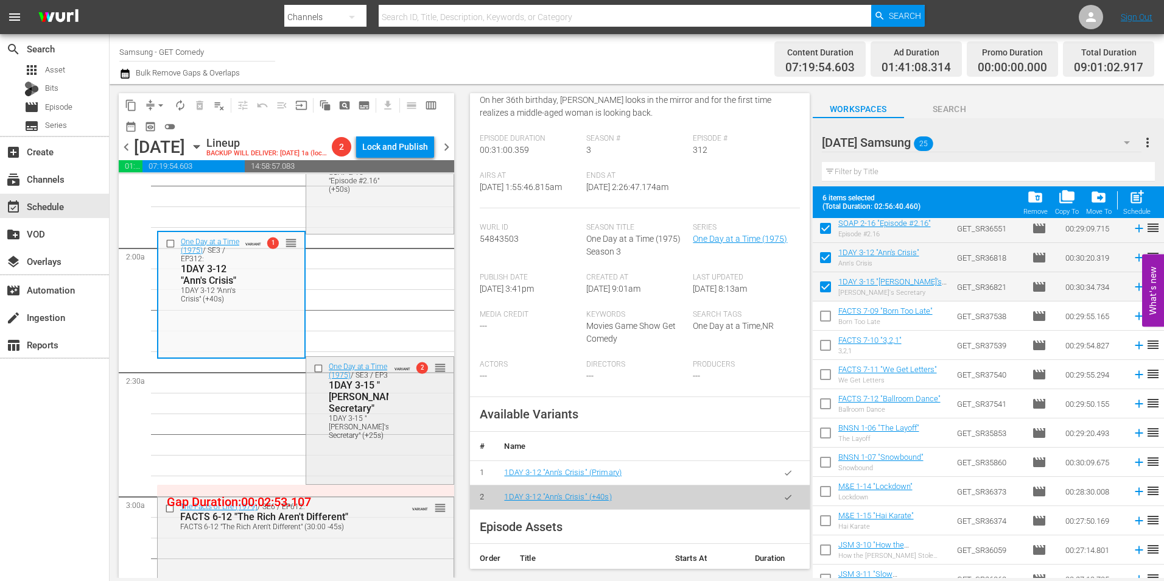
scroll to position [426, 0]
drag, startPoint x: 359, startPoint y: 413, endPoint x: 475, endPoint y: 425, distance: 116.9
click at [359, 411] on div "1DAY 3-15 "[PERSON_NAME]'s Secretary"" at bounding box center [366, 393] width 75 height 35
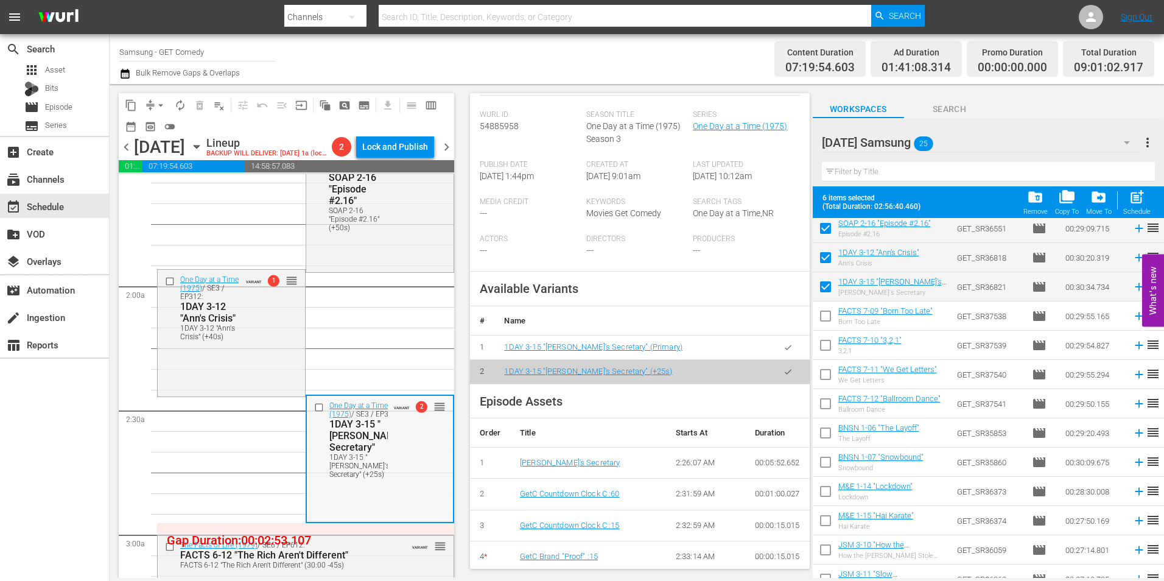
scroll to position [365, 0]
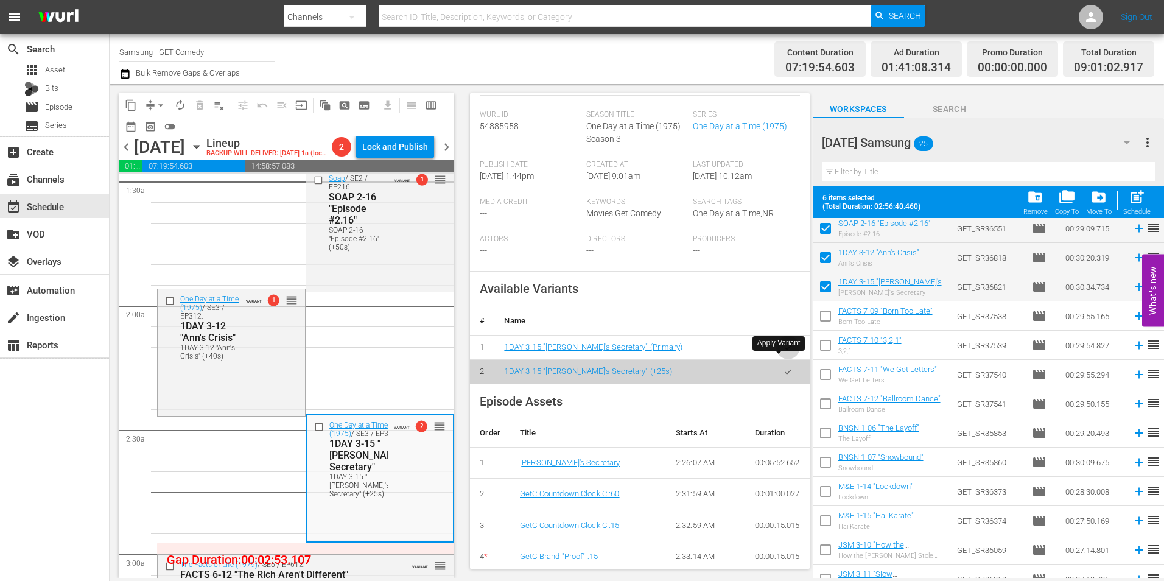
click at [784, 352] on icon "button" at bounding box center [788, 347] width 9 height 9
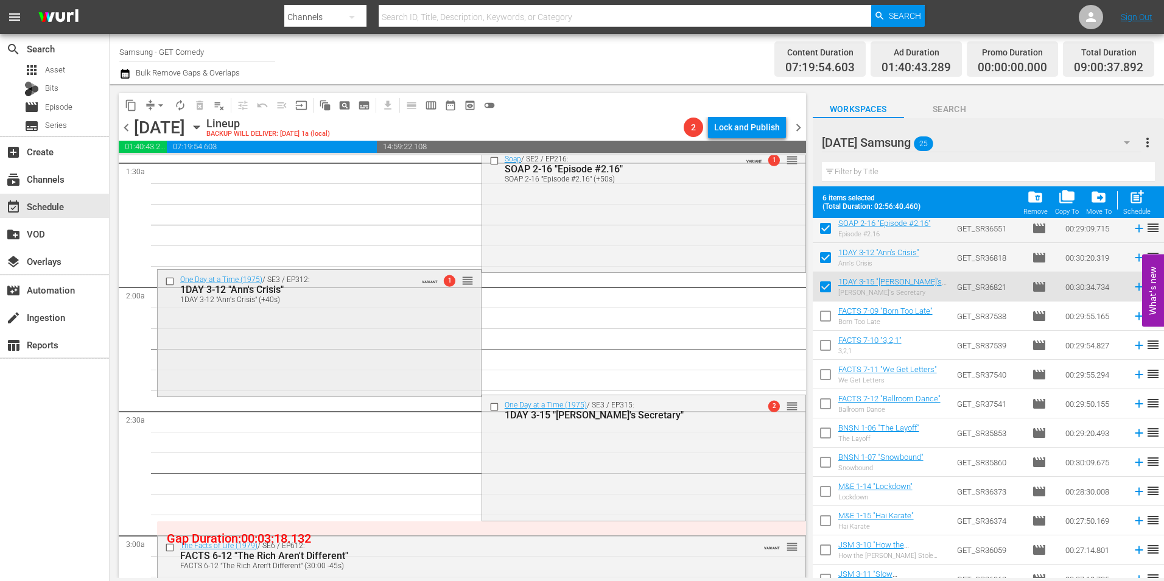
click at [409, 332] on div "One Day at a Time (1975) / SE3 / EP312: 1DAY 3-12 "Ann's Crisis" 1DAY 3-12 "Ann…" at bounding box center [319, 332] width 323 height 125
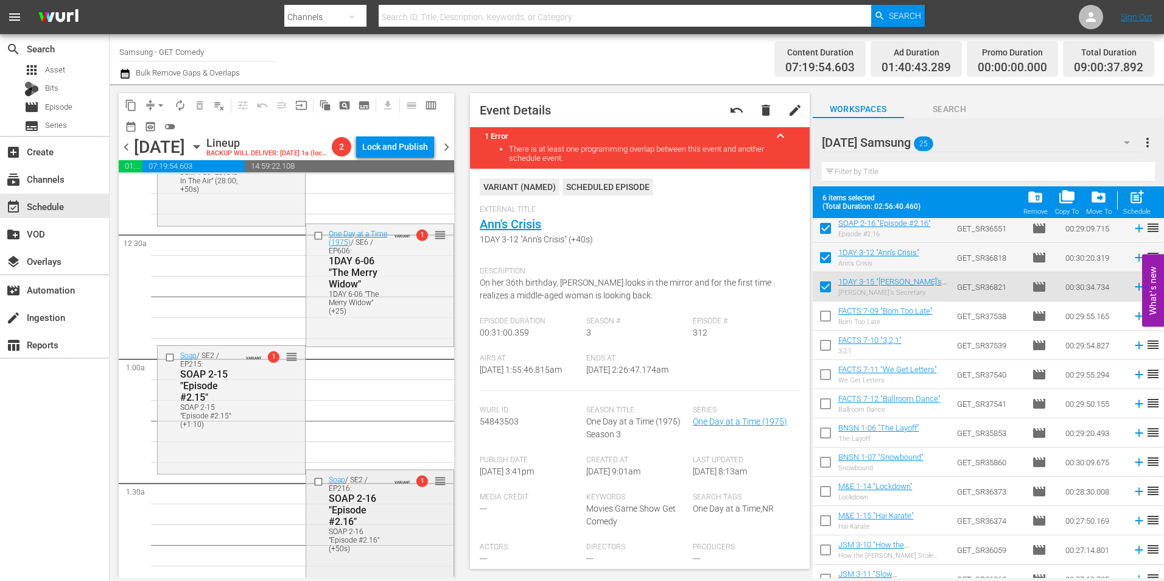
scroll to position [0, 0]
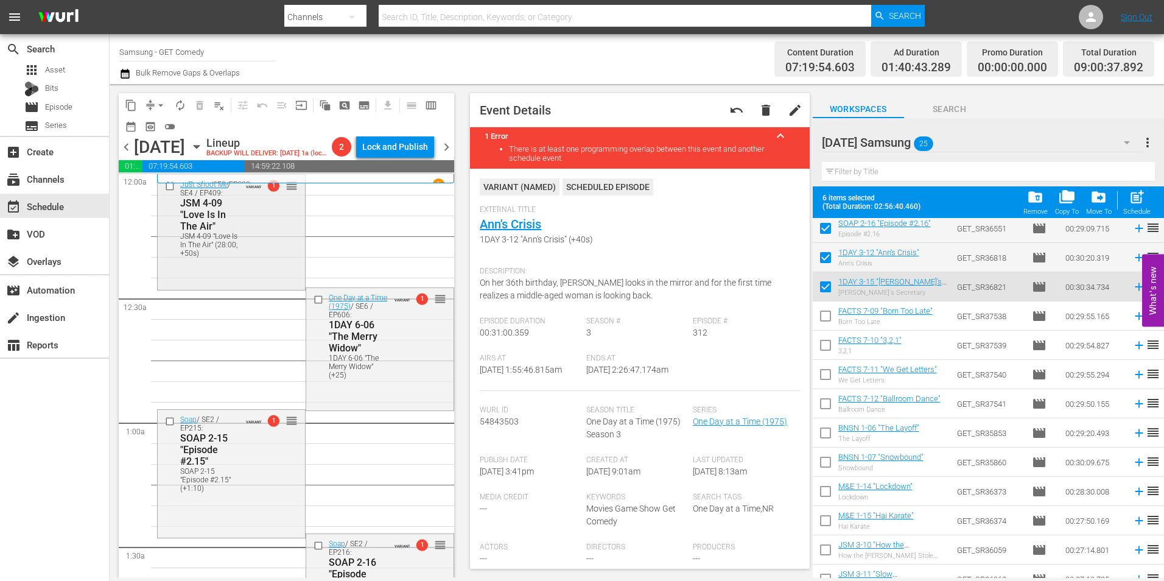
click at [228, 260] on div "Just Shoot Me / SE4 / EP409: JSM 4-09 "Love Is In The Air" JSM 4-09 "Love Is In…" at bounding box center [231, 218] width 147 height 87
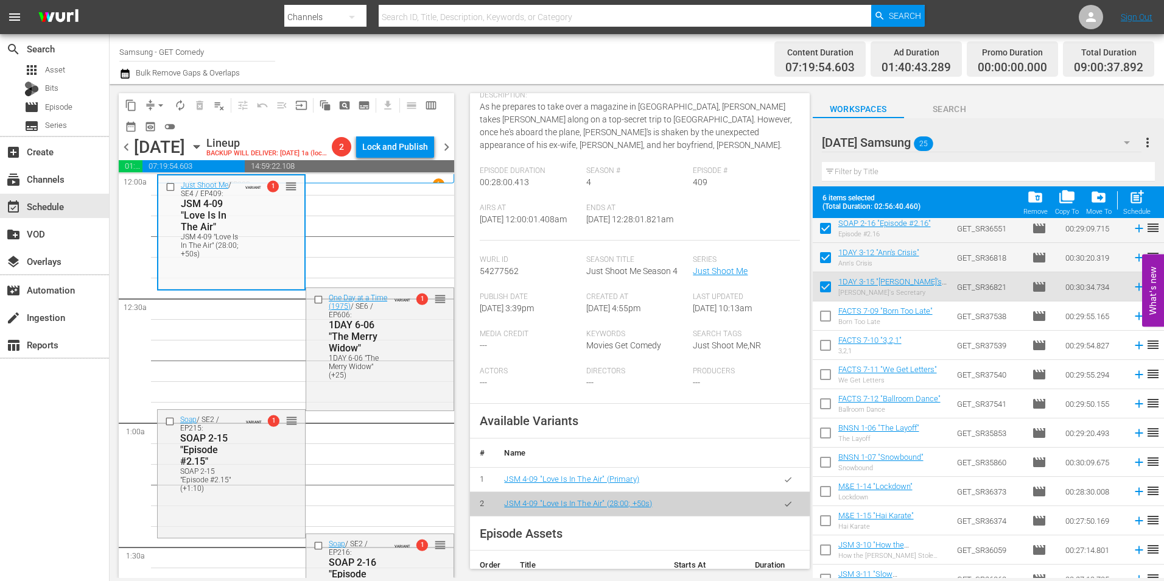
scroll to position [183, 0]
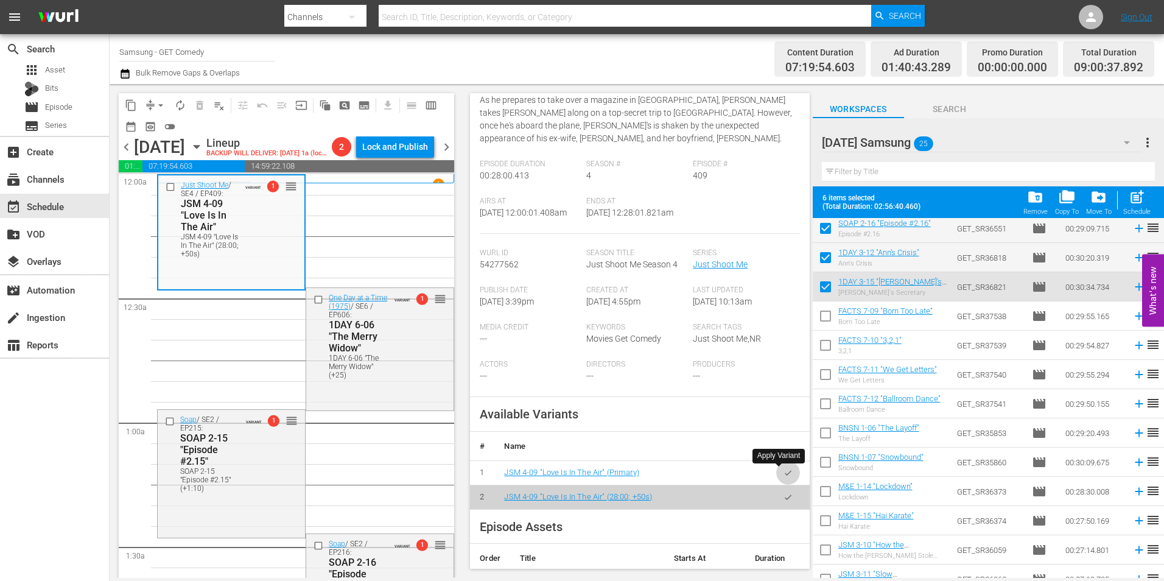
click at [784, 472] on icon "button" at bounding box center [788, 472] width 9 height 9
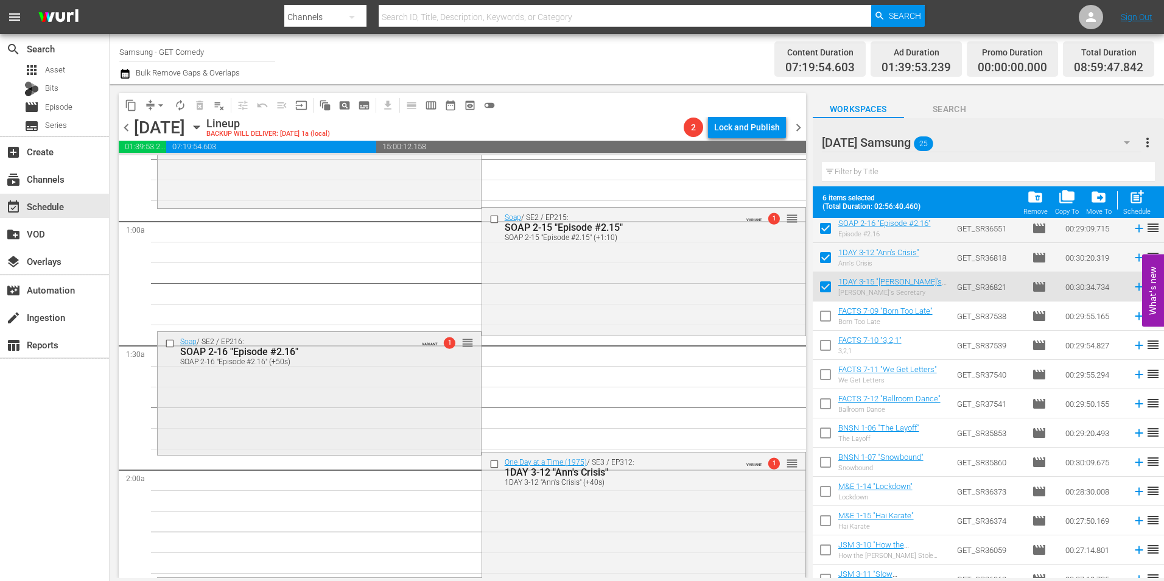
scroll to position [0, 0]
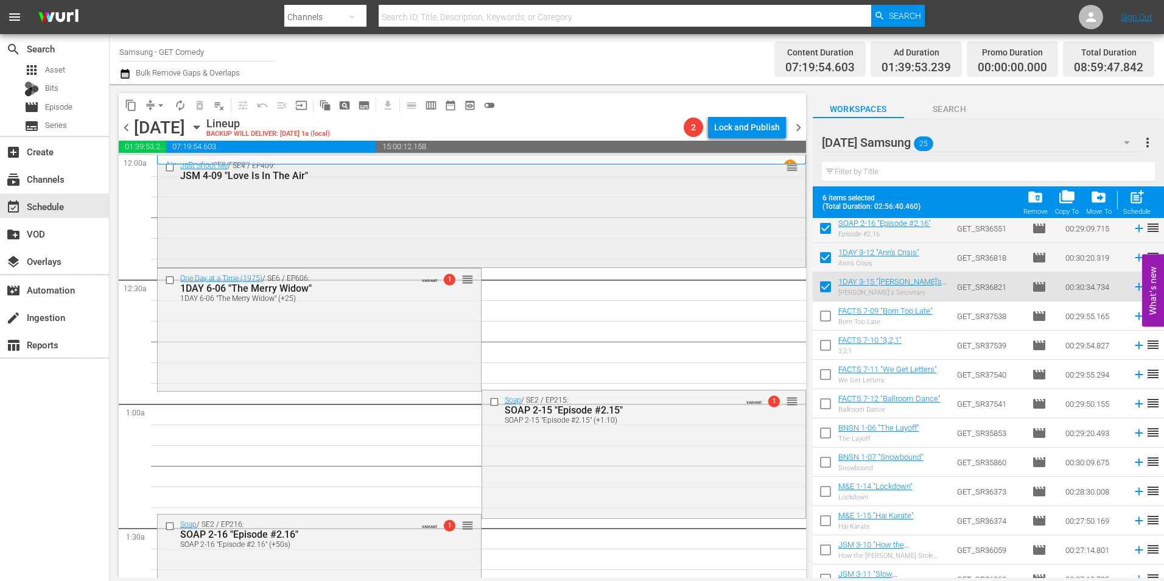
click at [307, 203] on div "Just Shoot Me / SE4 / EP409: JSM 4-09 "Love Is In The Air" reorder" at bounding box center [482, 210] width 648 height 109
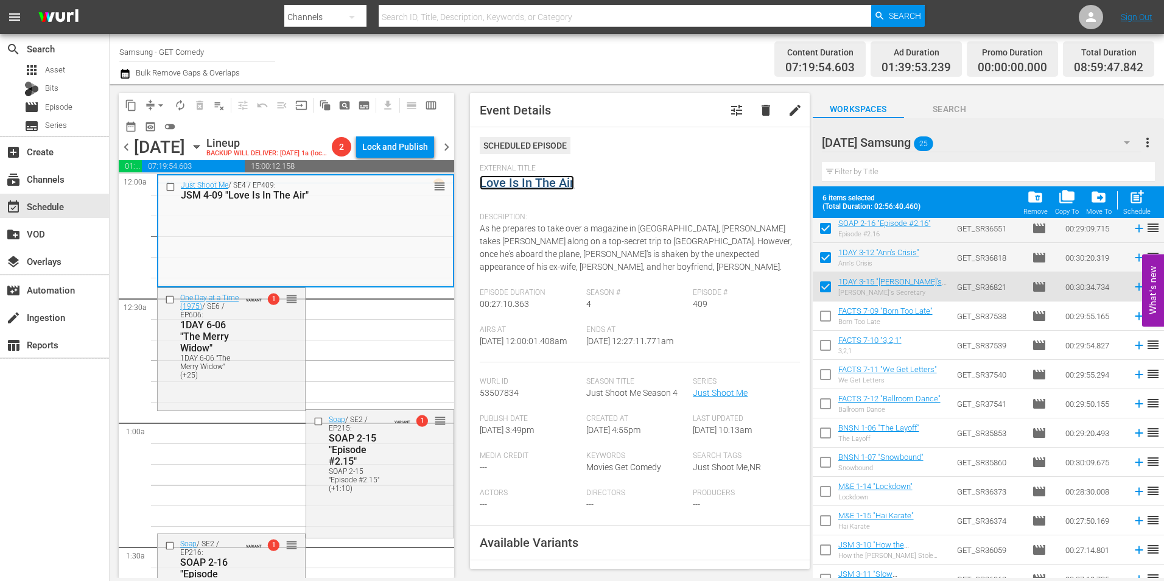
click at [554, 182] on link "Love Is In The Air" at bounding box center [527, 182] width 94 height 15
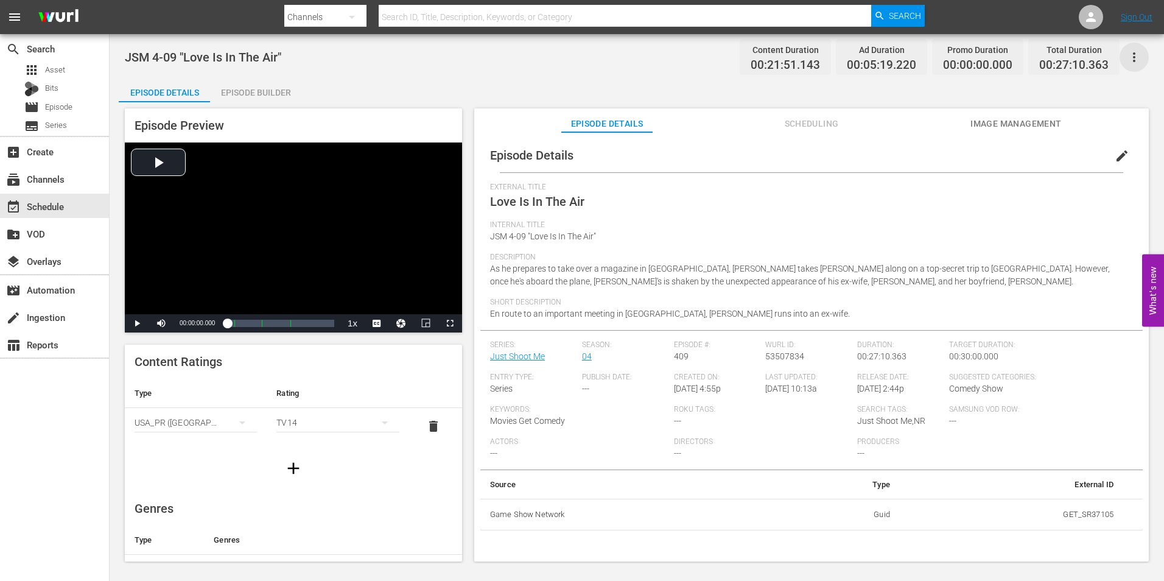
click at [1138, 52] on icon "button" at bounding box center [1134, 57] width 15 height 15
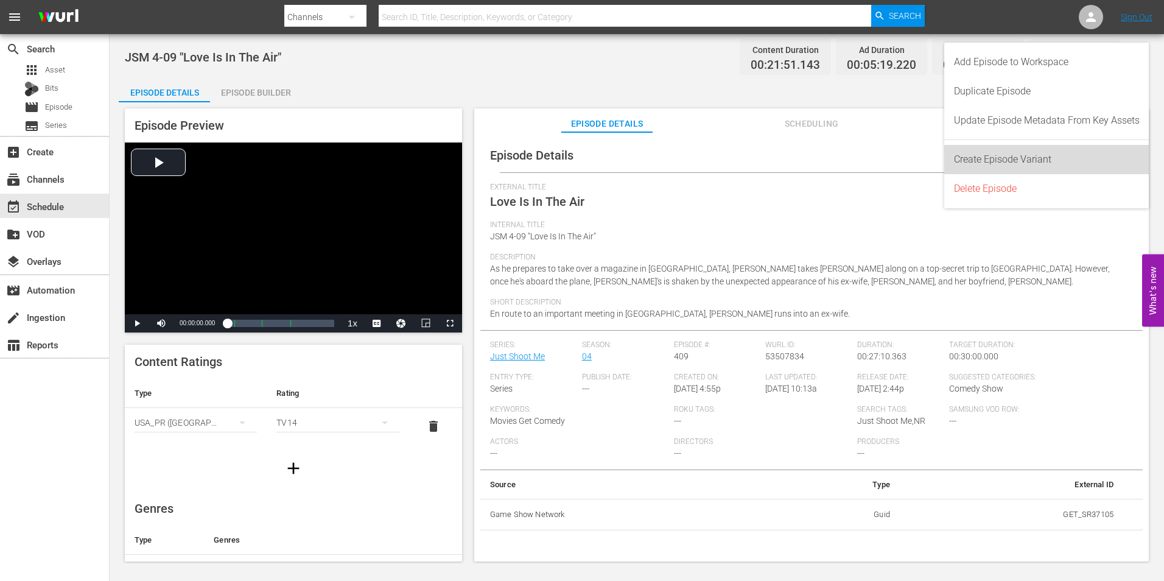
click at [1021, 150] on div "Create Episode Variant" at bounding box center [1047, 159] width 186 height 29
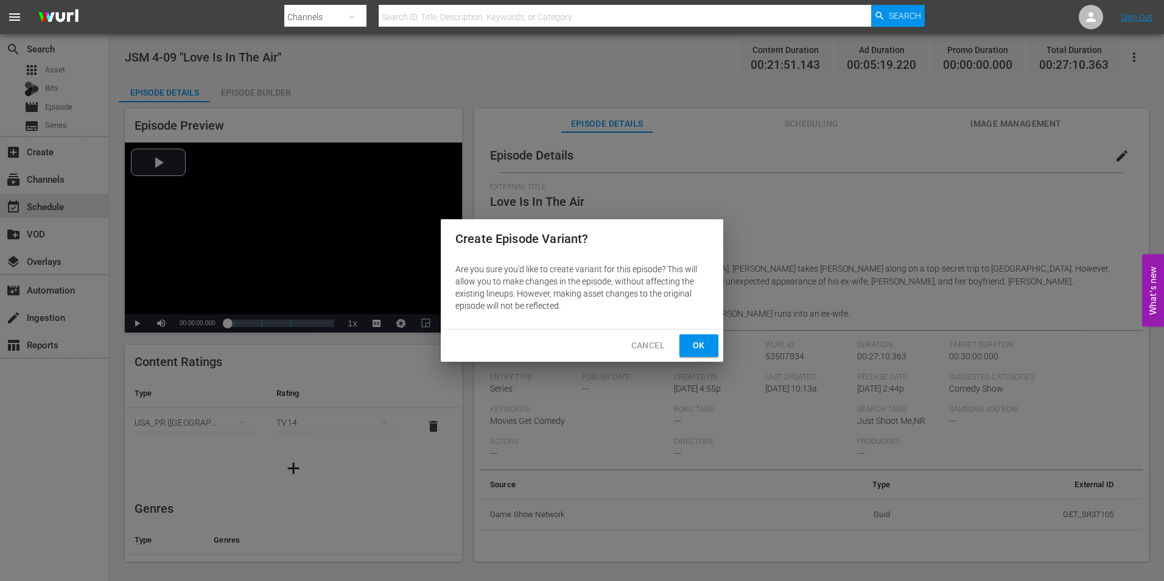
click at [706, 341] on span "Ok" at bounding box center [698, 345] width 19 height 15
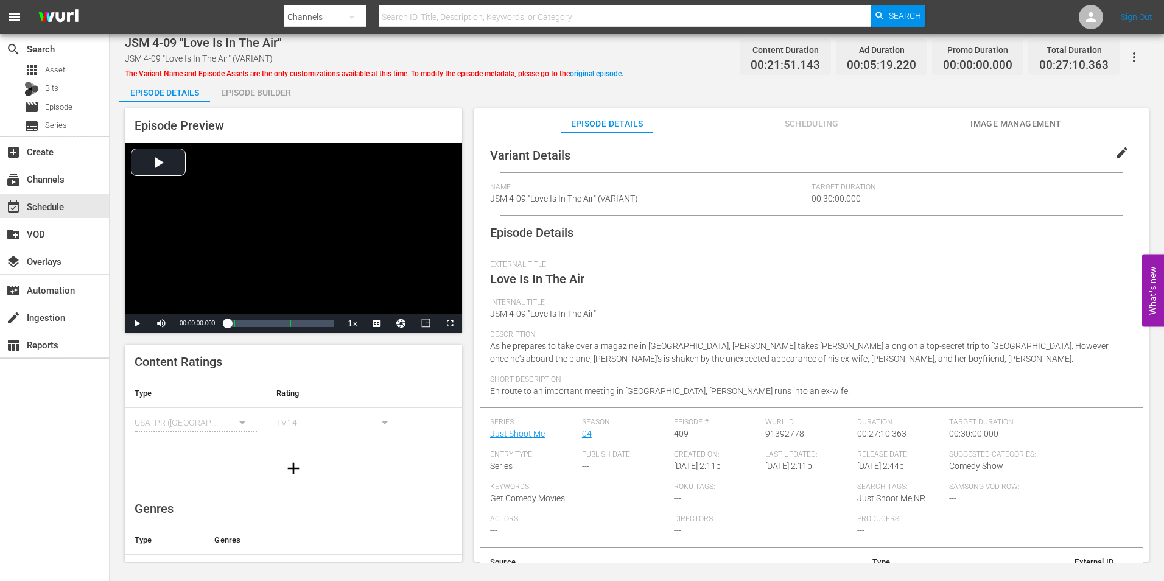
click at [1115, 150] on span "edit" at bounding box center [1122, 153] width 15 height 15
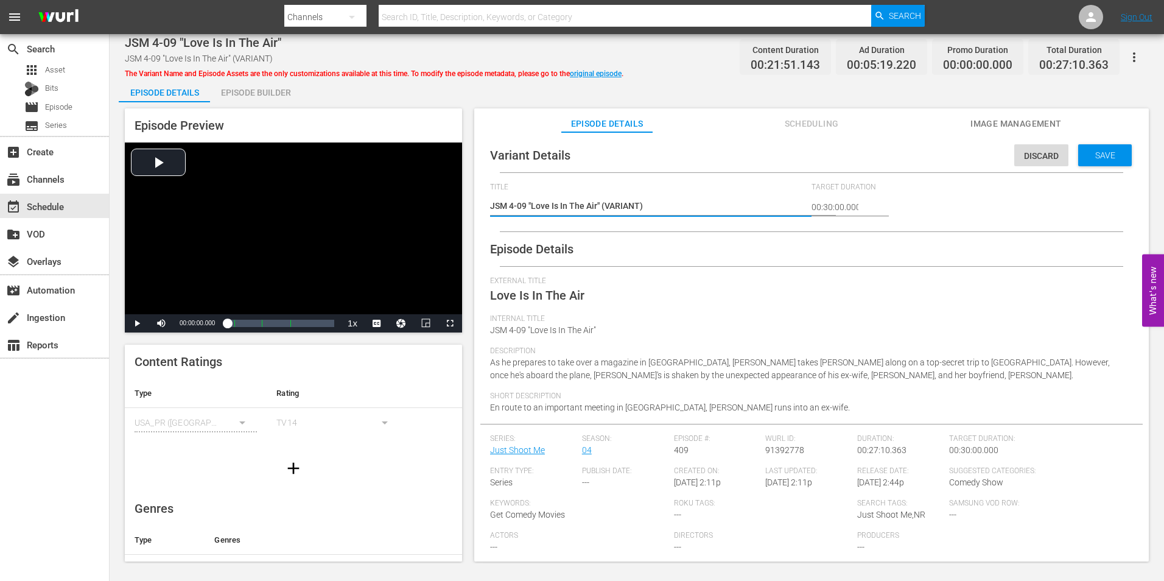
drag, startPoint x: 640, startPoint y: 202, endPoint x: 607, endPoint y: 209, distance: 34.3
click at [607, 209] on textarea "JSM 4-09 "Love Is In The Air" (VARIANT)" at bounding box center [647, 207] width 315 height 15
type textarea "JSM 4-09 "Love Is In The Air" (+)"
type textarea "JSM 4-09 "Love Is In The Air" (+1)"
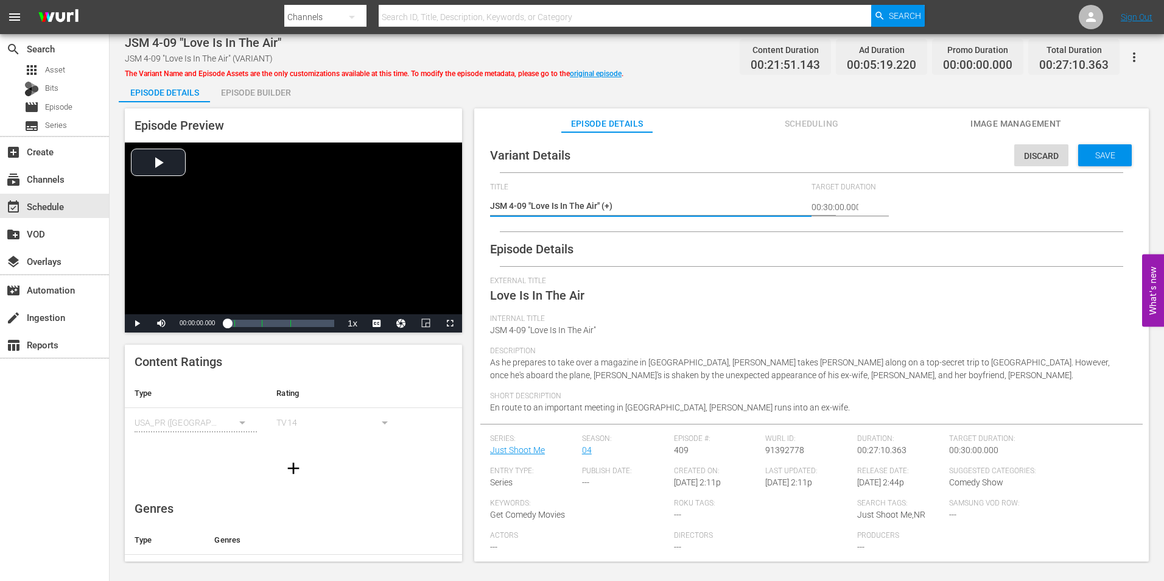
type textarea "JSM 4-09 "Love Is In The Air" (+1)"
type textarea "JSM 4-09 "Love Is In The Air" (+15)"
type textarea "JSM 4-09 "Love Is In The Air" (+15s)"
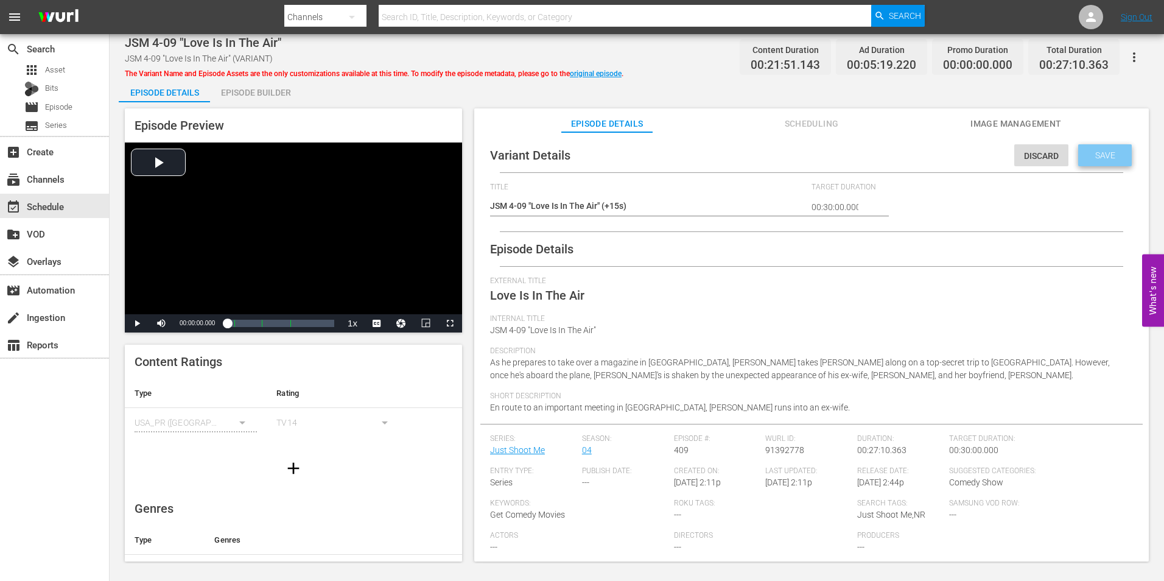
click at [1104, 161] on div "Save" at bounding box center [1105, 155] width 54 height 22
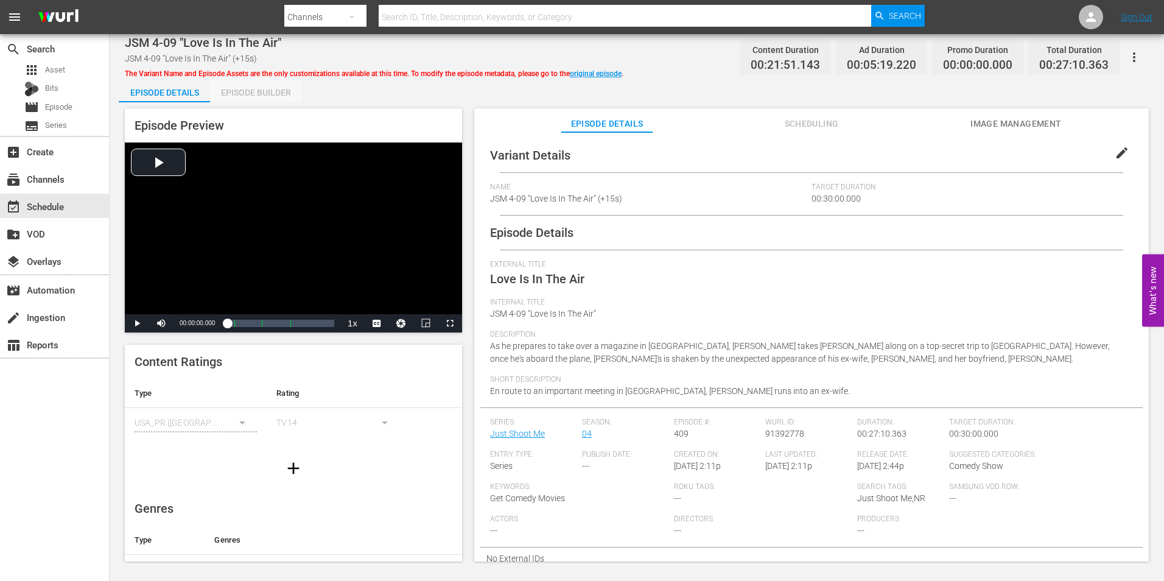
click at [260, 88] on div "Episode Builder" at bounding box center [255, 92] width 91 height 29
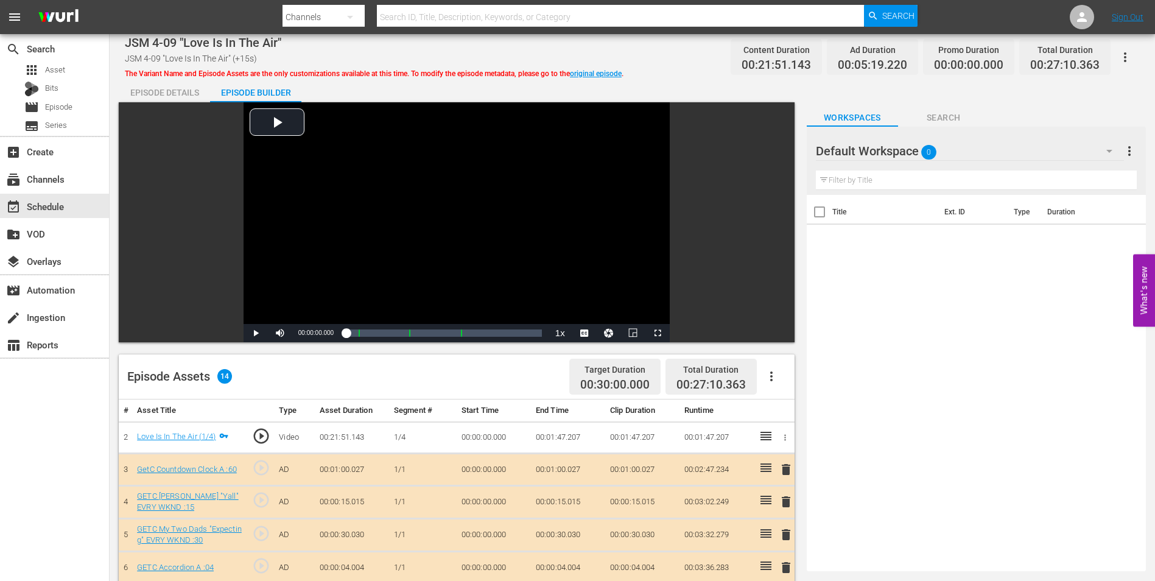
drag, startPoint x: 955, startPoint y: 110, endPoint x: 953, endPoint y: 120, distance: 10.5
click at [955, 109] on button "Search" at bounding box center [943, 114] width 91 height 24
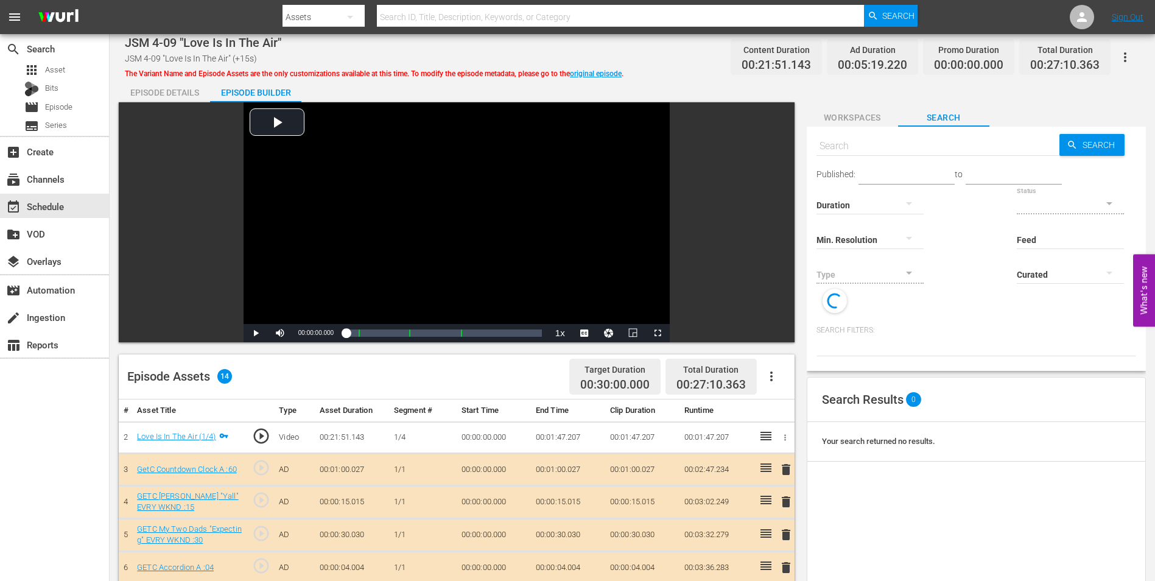
click at [863, 143] on input "text" at bounding box center [937, 146] width 243 height 29
paste input "GSC Overall Heartstopping :"
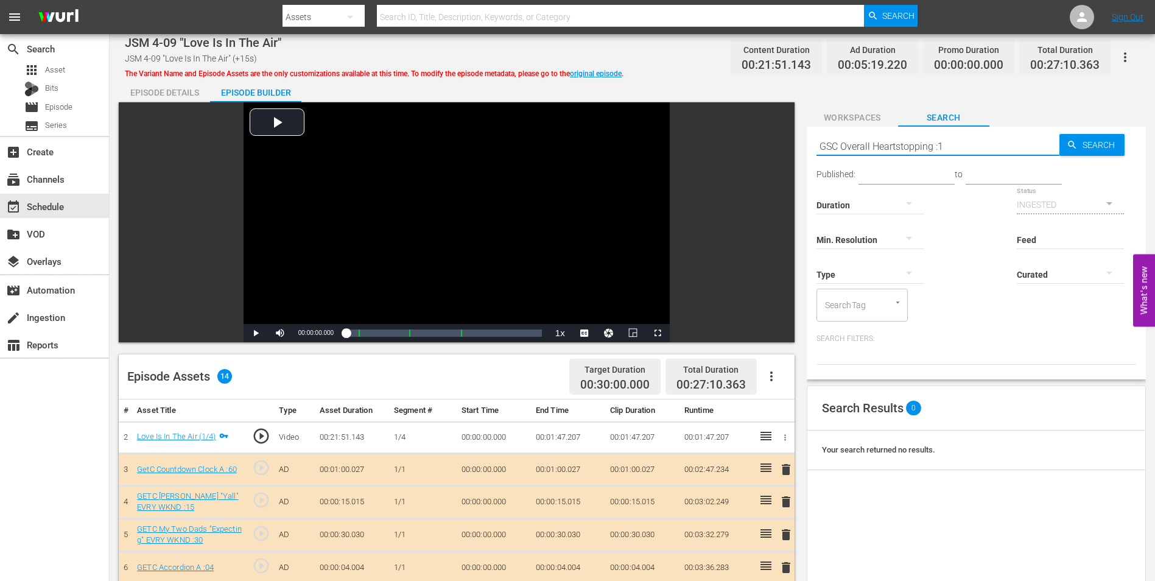
type input "GSC Overall Heartstopping :15"
click at [1003, 142] on input "text" at bounding box center [937, 146] width 243 height 29
click at [943, 143] on input "text" at bounding box center [937, 146] width 243 height 29
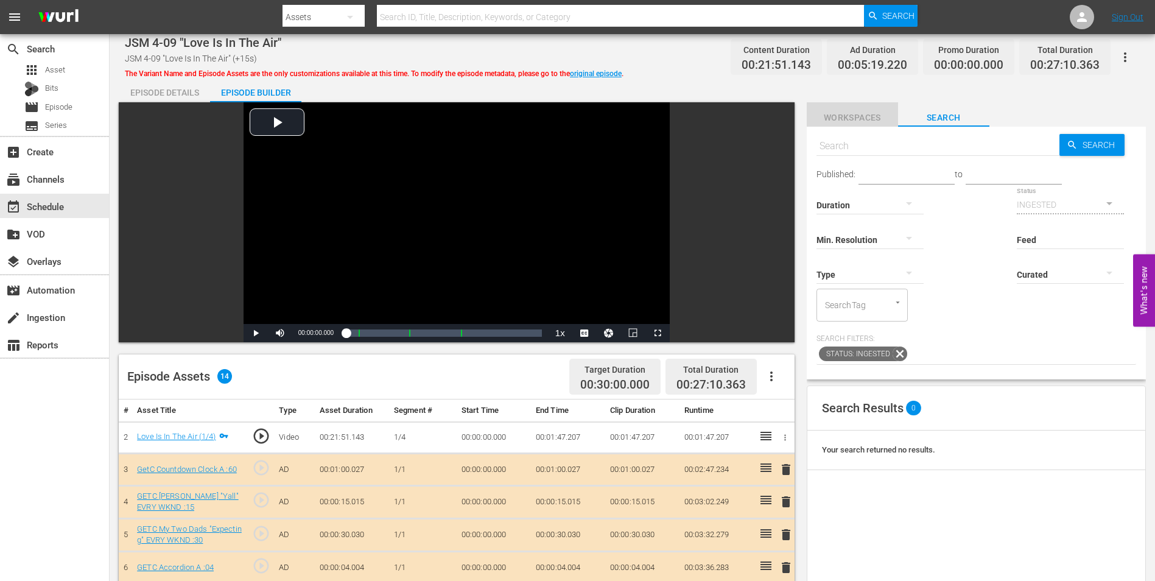
click at [854, 119] on span "Workspaces" at bounding box center [852, 117] width 91 height 15
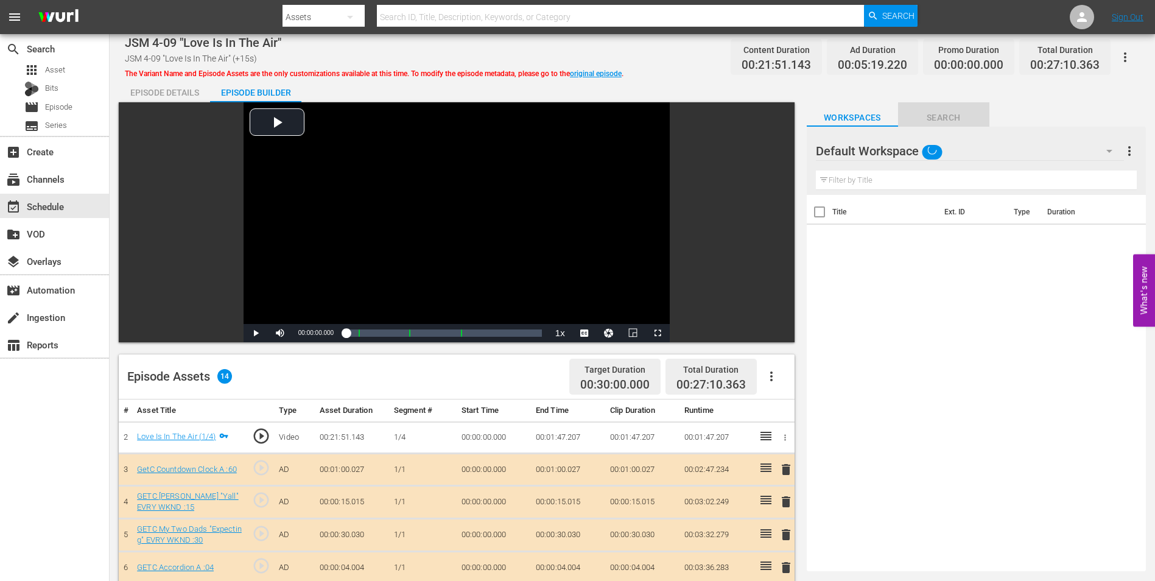
click at [946, 115] on span "Search" at bounding box center [943, 117] width 91 height 15
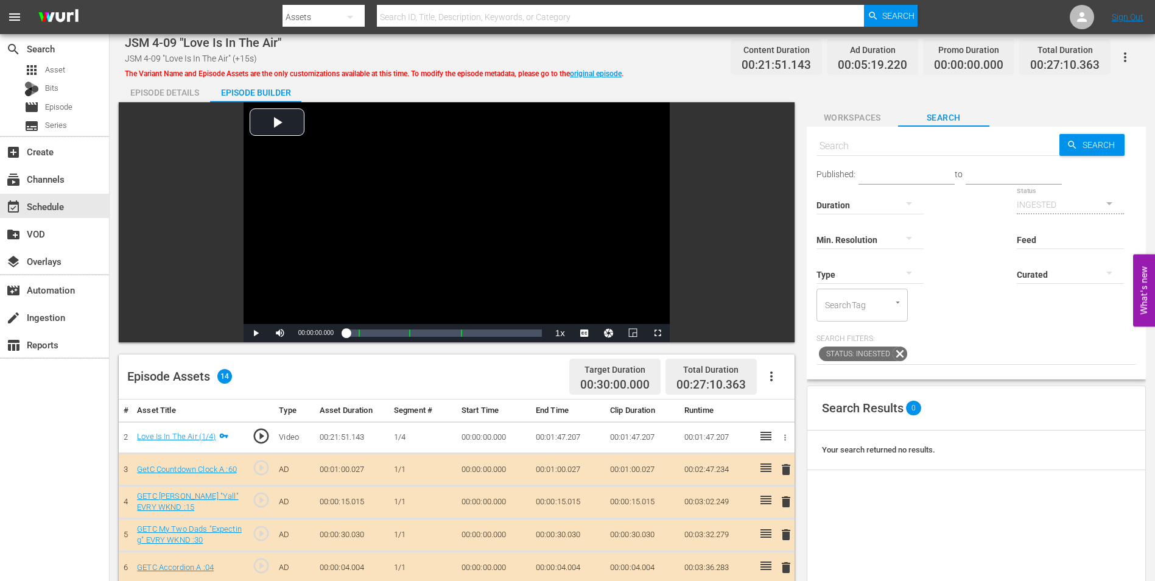
click at [920, 144] on input "text" at bounding box center [937, 146] width 243 height 29
paste input "GSC Overall Heartstopping :"
type input "GSC Overall Heartstopping :"
type input "GSC Overall Heartstopping :15"
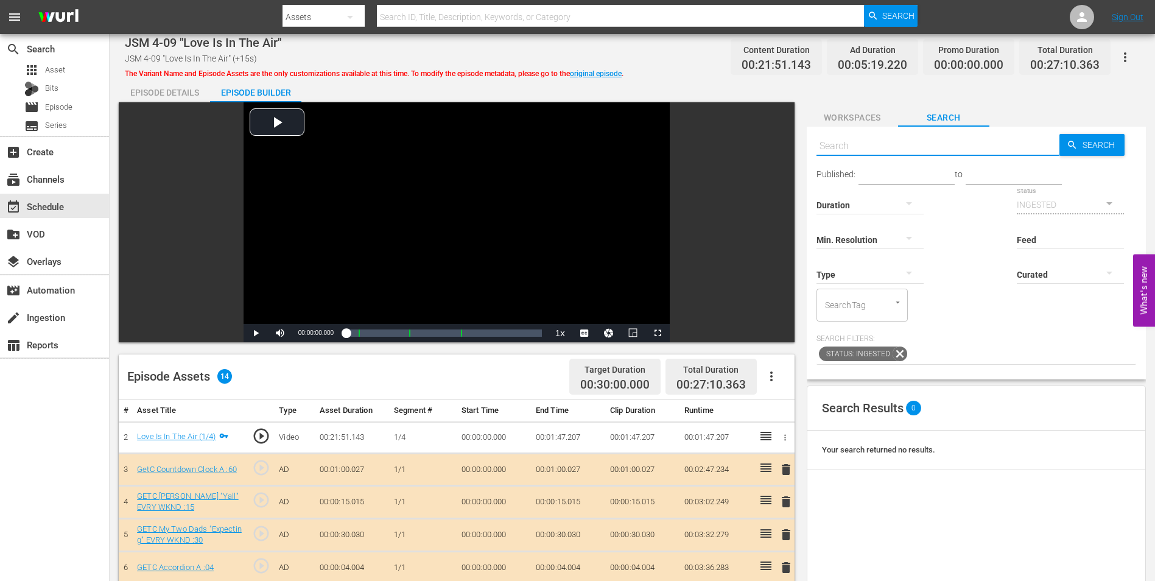
click at [922, 144] on input "text" at bounding box center [937, 146] width 243 height 29
paste input "GSC Overall Heartstopping :"
type input "GSC Overall Heartstopping :15"
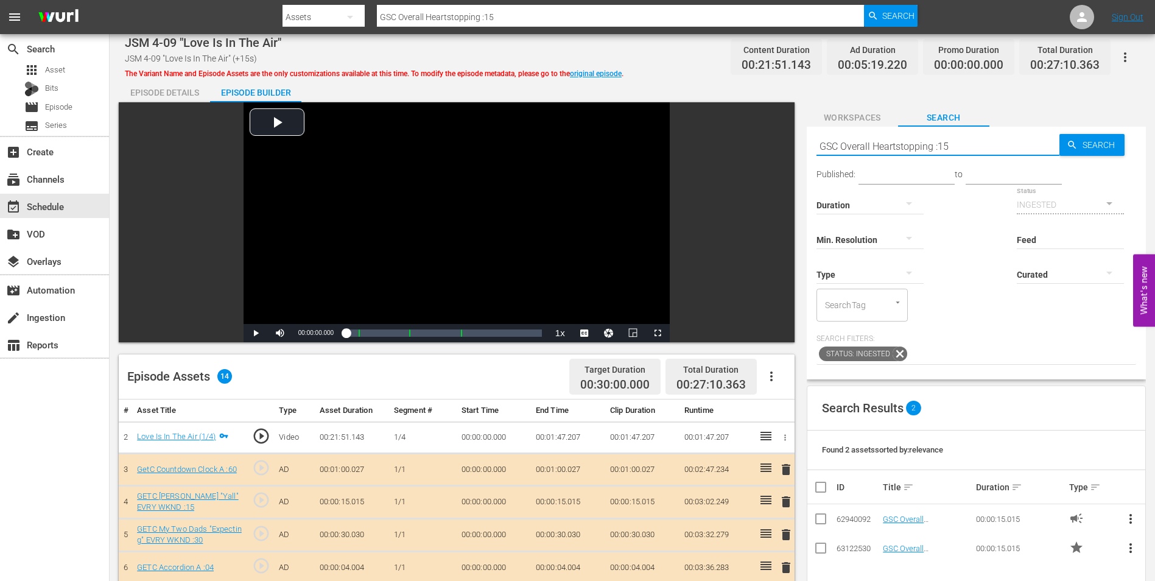
click at [910, 270] on icon "button" at bounding box center [909, 272] width 15 height 15
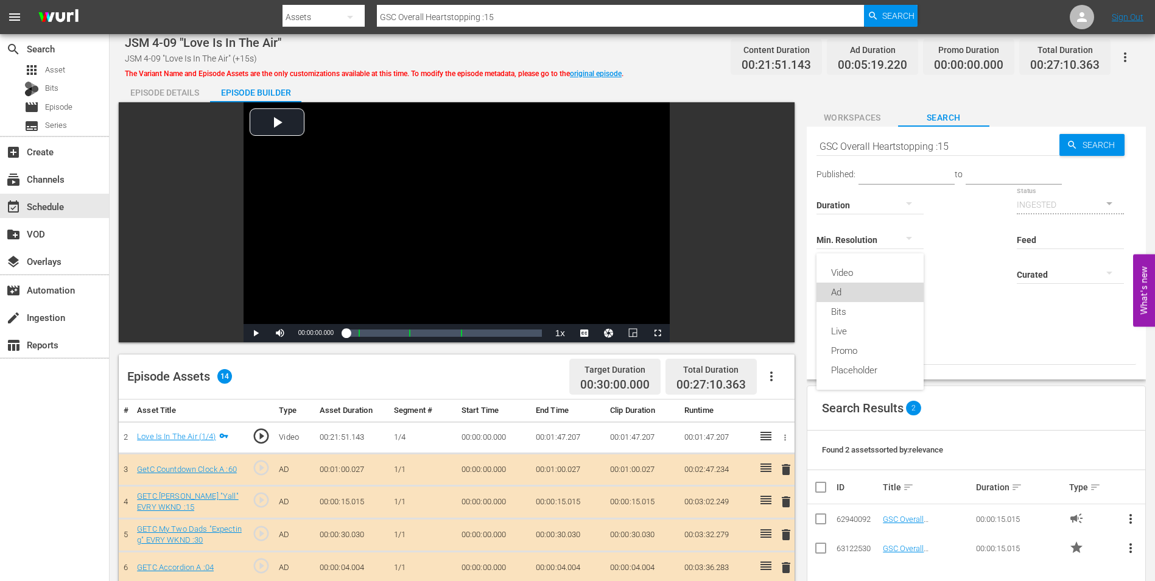
click at [865, 298] on div "Ad" at bounding box center [869, 291] width 107 height 19
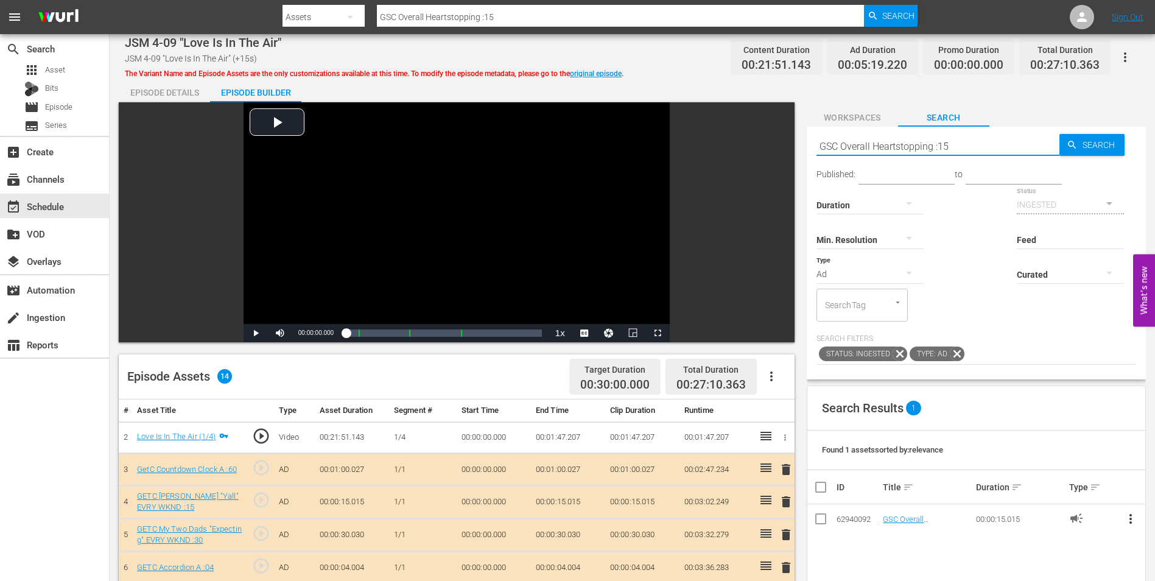
drag, startPoint x: 988, startPoint y: 144, endPoint x: 785, endPoint y: 127, distance: 204.1
click at [785, 127] on div "Video Player is loading. Play Video Play Mute Current Time 00:00:00.000 / Durat…" at bounding box center [632, 495] width 1027 height 787
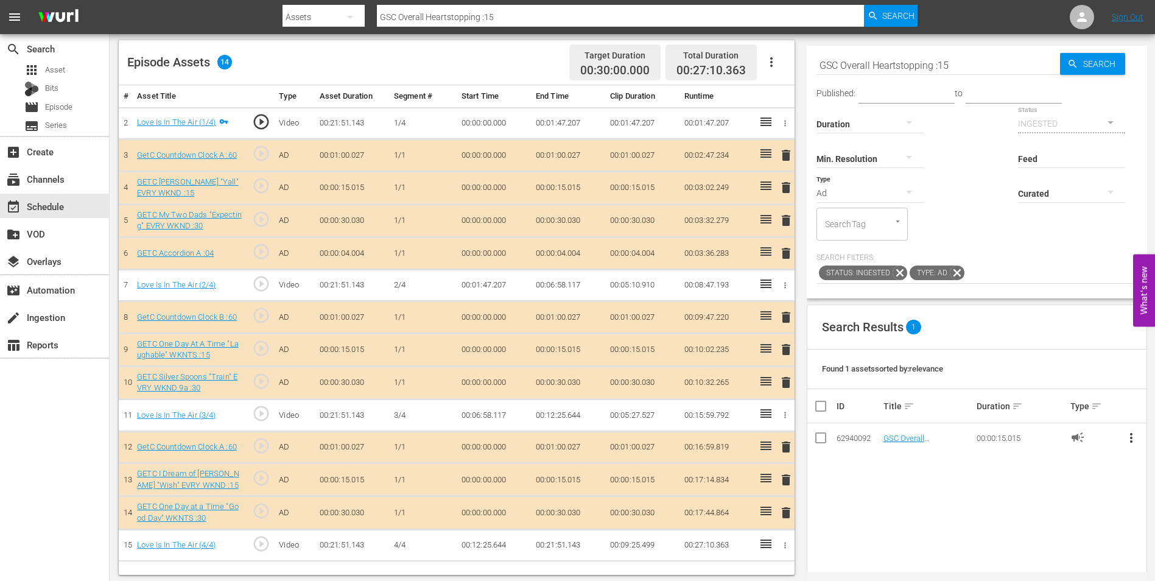
scroll to position [317, 0]
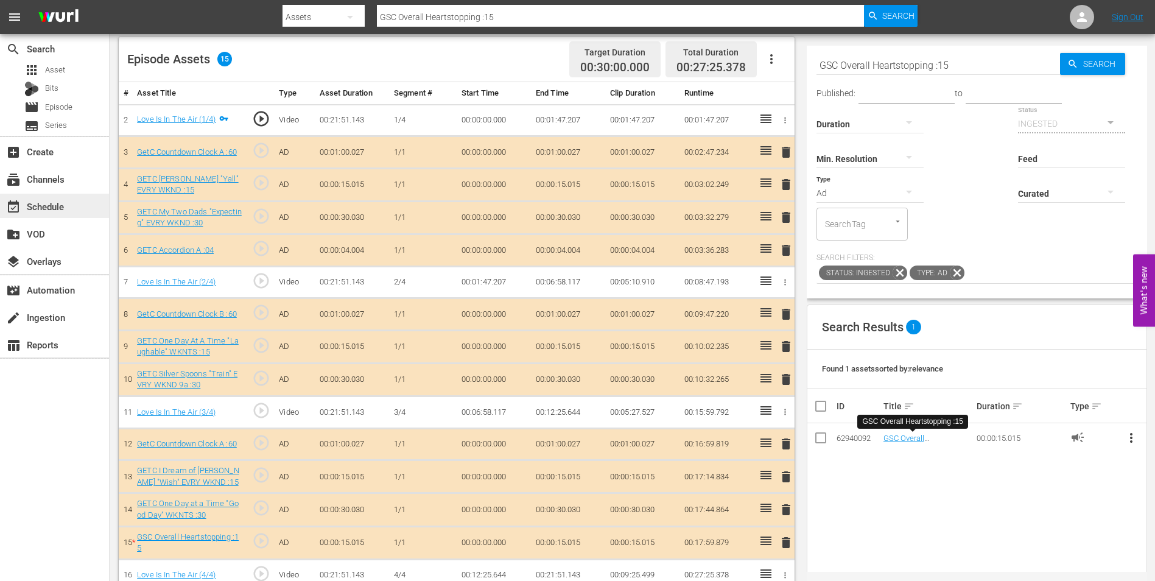
click at [44, 202] on div "event_available Schedule" at bounding box center [34, 204] width 68 height 11
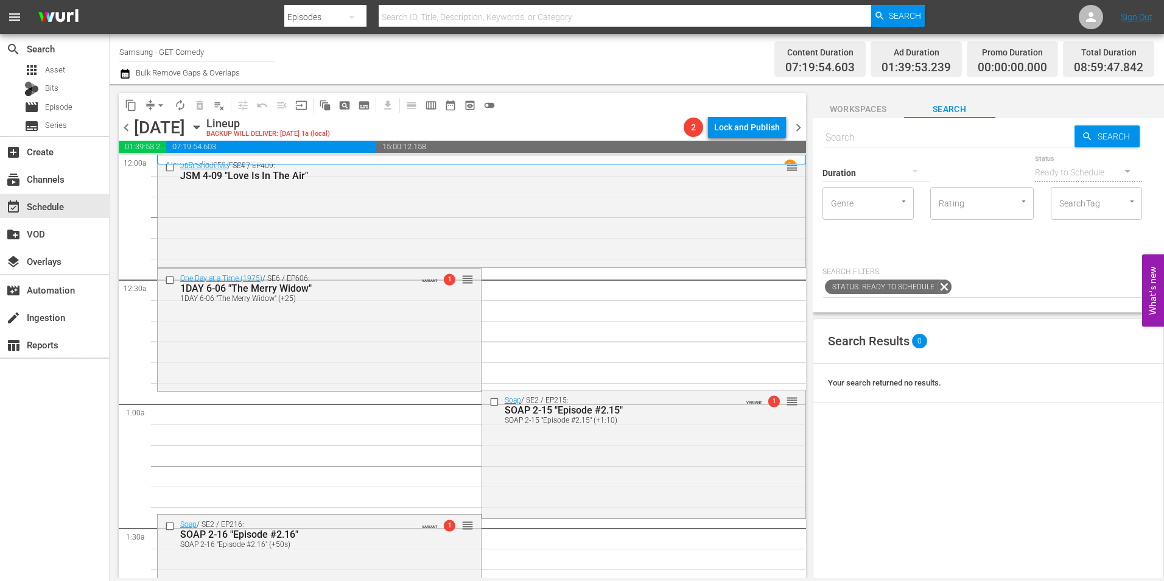
click at [841, 108] on span "Workspaces" at bounding box center [858, 109] width 91 height 15
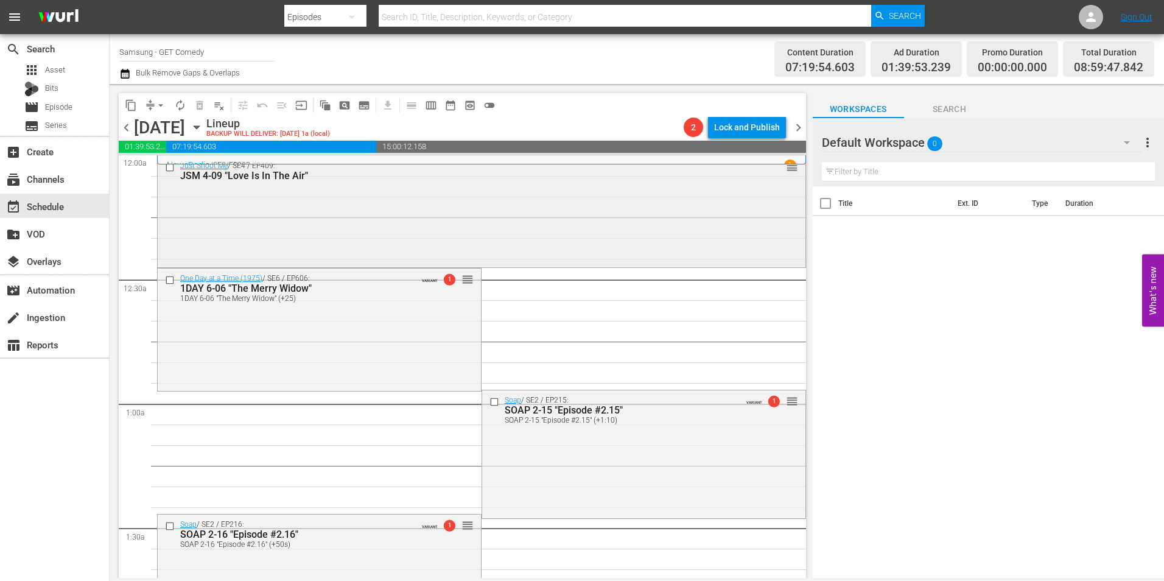
click at [312, 228] on div "Just Shoot Me / SE4 / EP409: JSM 4-09 "Love Is In The Air" reorder" at bounding box center [482, 210] width 648 height 109
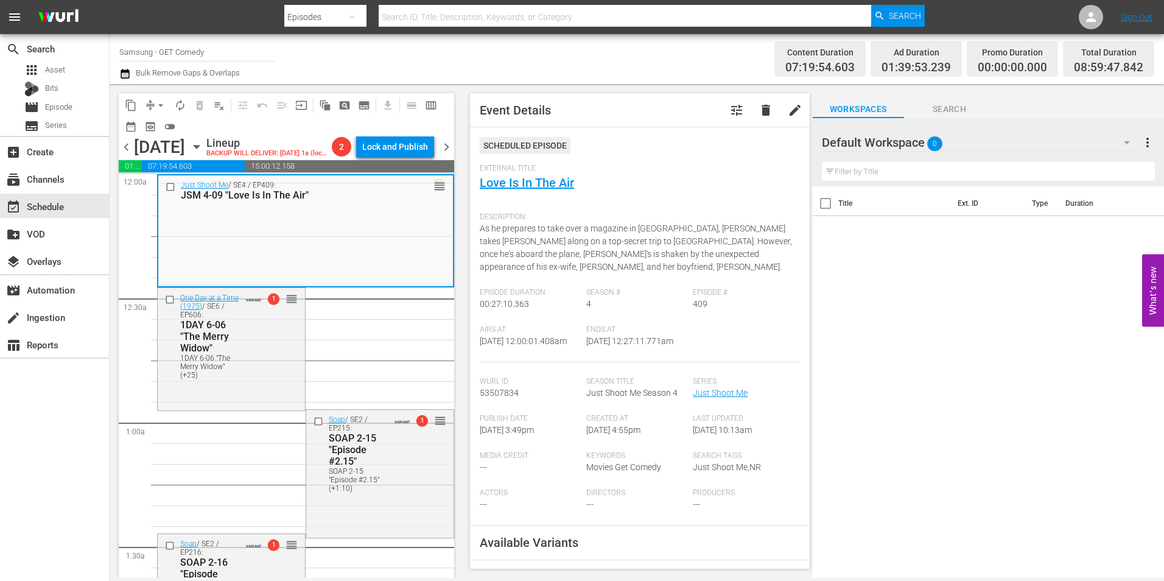
scroll to position [122, 0]
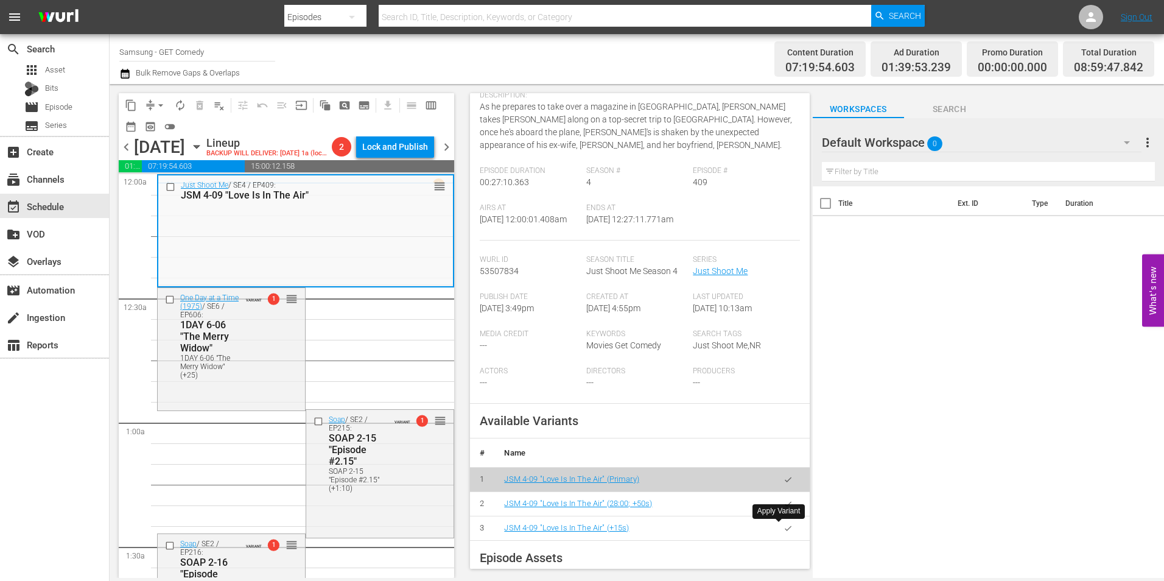
click at [784, 522] on button "button" at bounding box center [788, 528] width 24 height 24
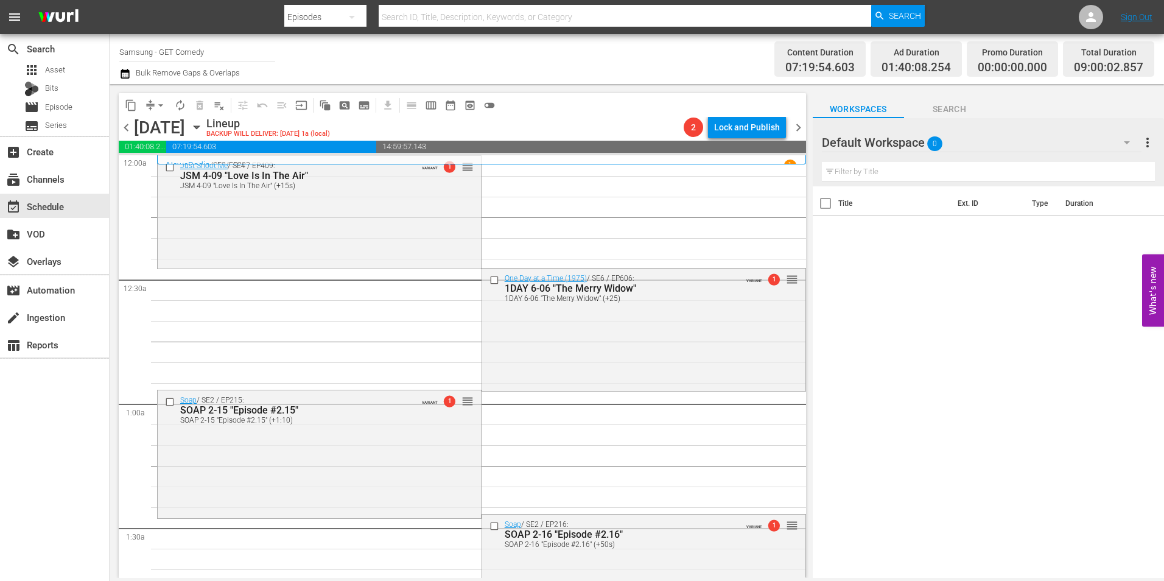
click at [366, 223] on div "Just Shoot Me / SE4 / EP409: JSM 4-09 "Love Is In The Air" JSM 4-09 "Love Is In…" at bounding box center [319, 211] width 323 height 110
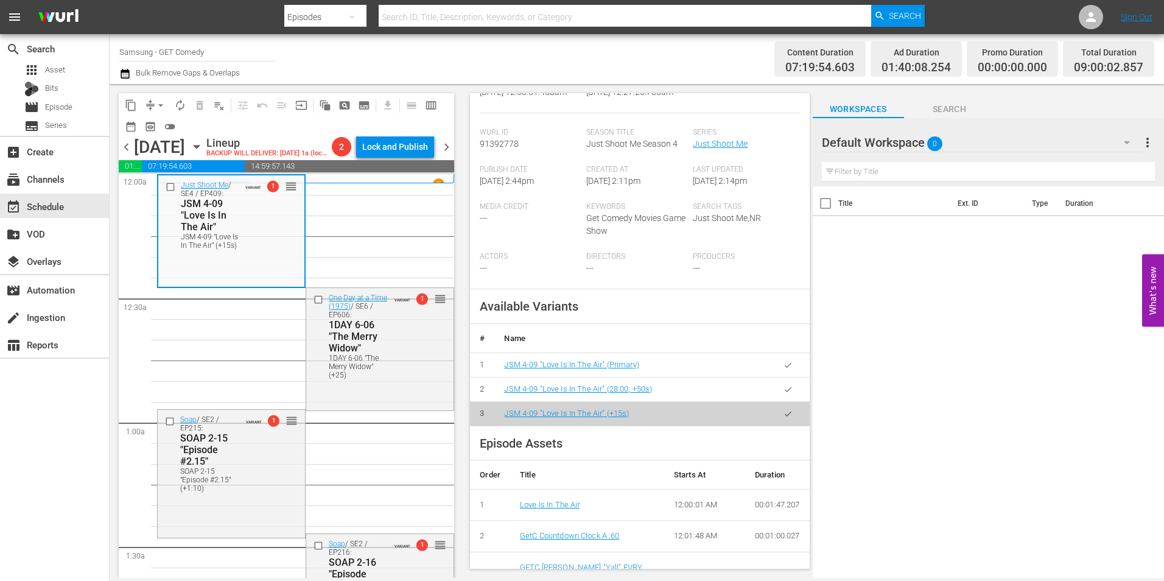
scroll to position [304, 0]
click at [161, 103] on span "arrow_drop_down" at bounding box center [161, 105] width 12 height 12
click at [161, 122] on li "Align to Midnight" at bounding box center [161, 130] width 128 height 20
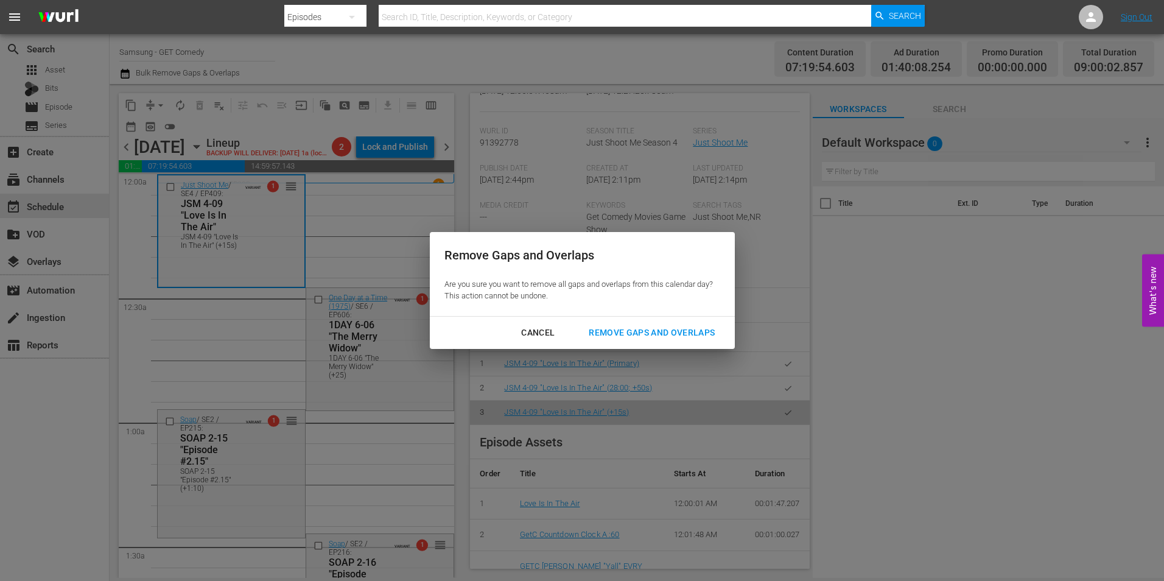
click at [544, 332] on div "Cancel" at bounding box center [537, 332] width 53 height 15
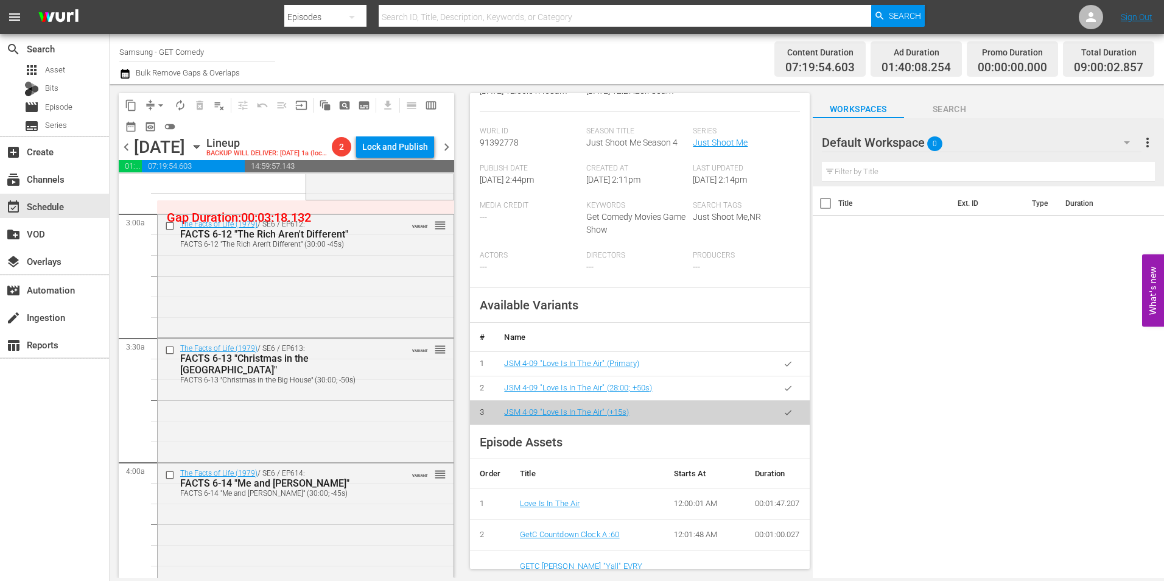
scroll to position [0, 0]
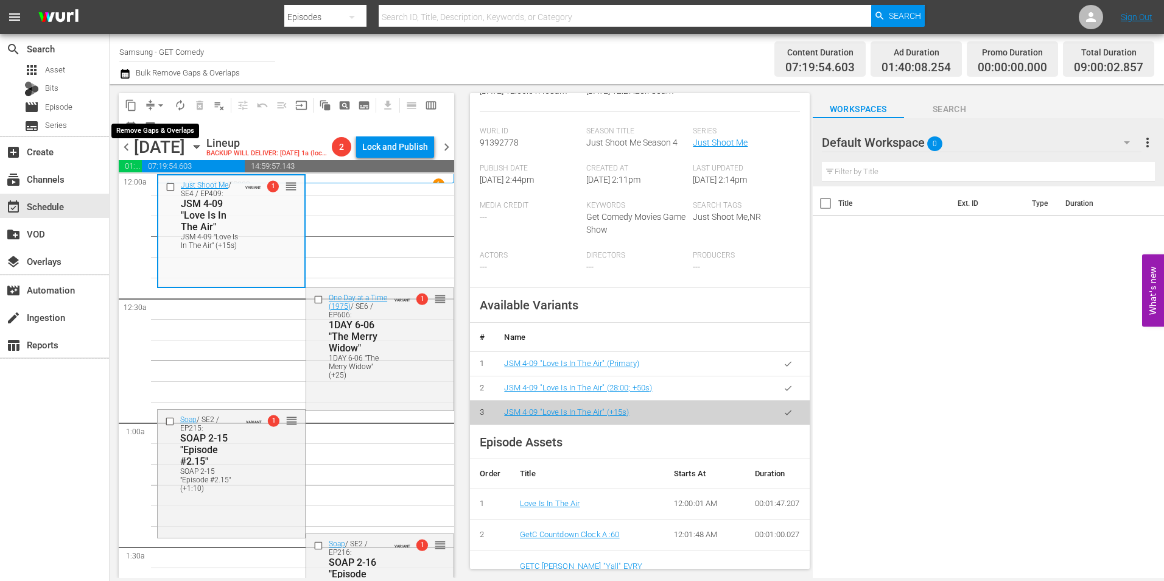
drag, startPoint x: 153, startPoint y: 100, endPoint x: 155, endPoint y: 112, distance: 11.6
click at [153, 104] on button "arrow_drop_down" at bounding box center [160, 105] width 19 height 19
click at [162, 122] on li "Align to Midnight" at bounding box center [161, 130] width 128 height 20
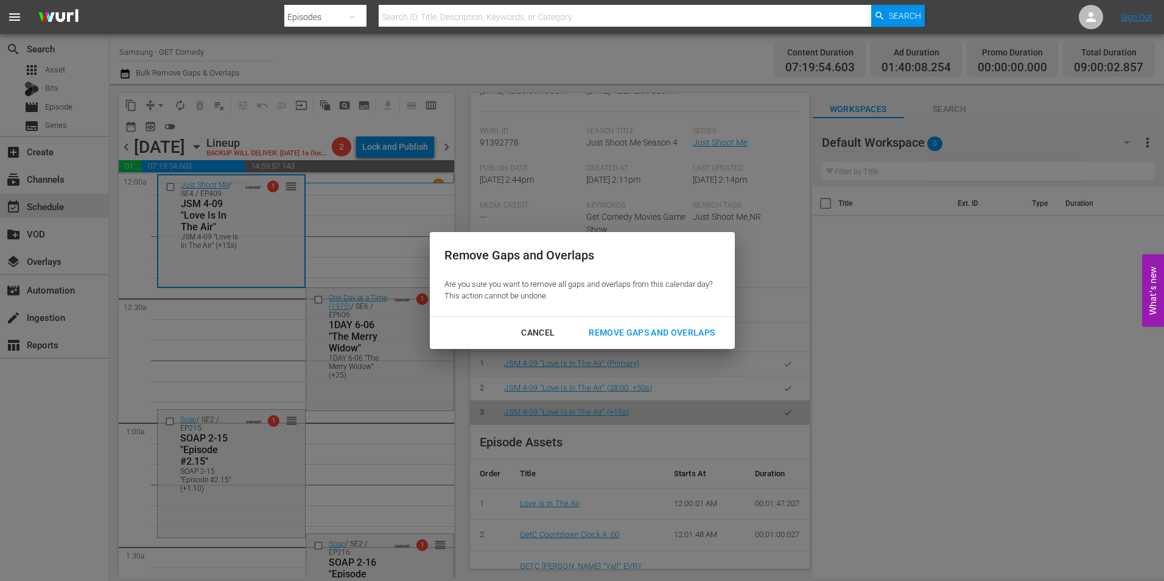
drag, startPoint x: 662, startPoint y: 343, endPoint x: 664, endPoint y: 335, distance: 7.5
click at [664, 335] on div "Cancel Remove Gaps and Overlaps" at bounding box center [582, 333] width 305 height 32
click at [664, 335] on div "Remove Gaps and Overlaps" at bounding box center [652, 332] width 146 height 15
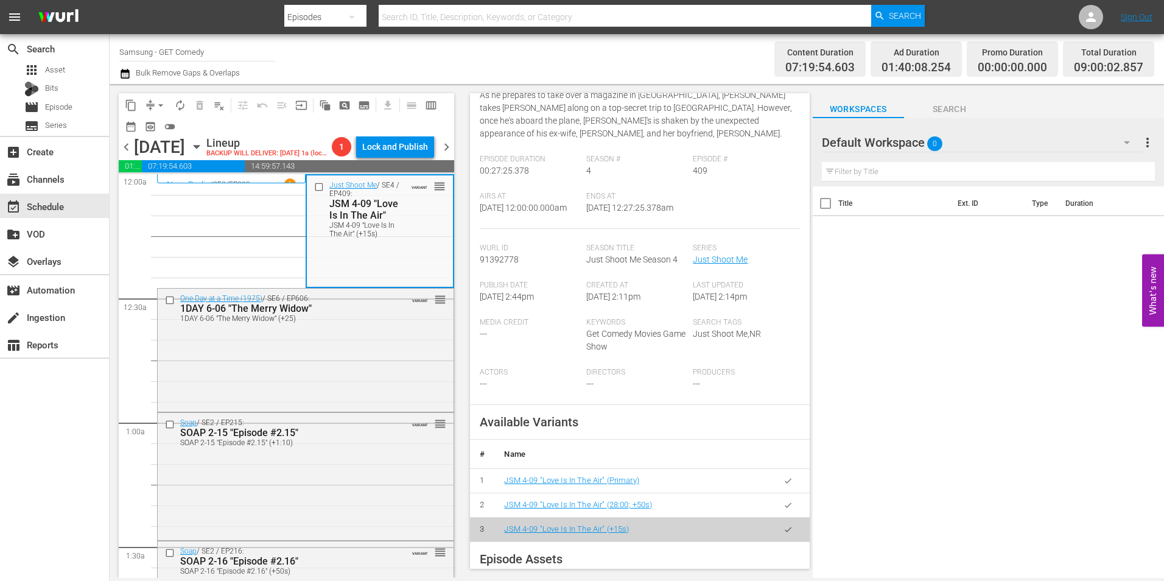
scroll to position [141, 0]
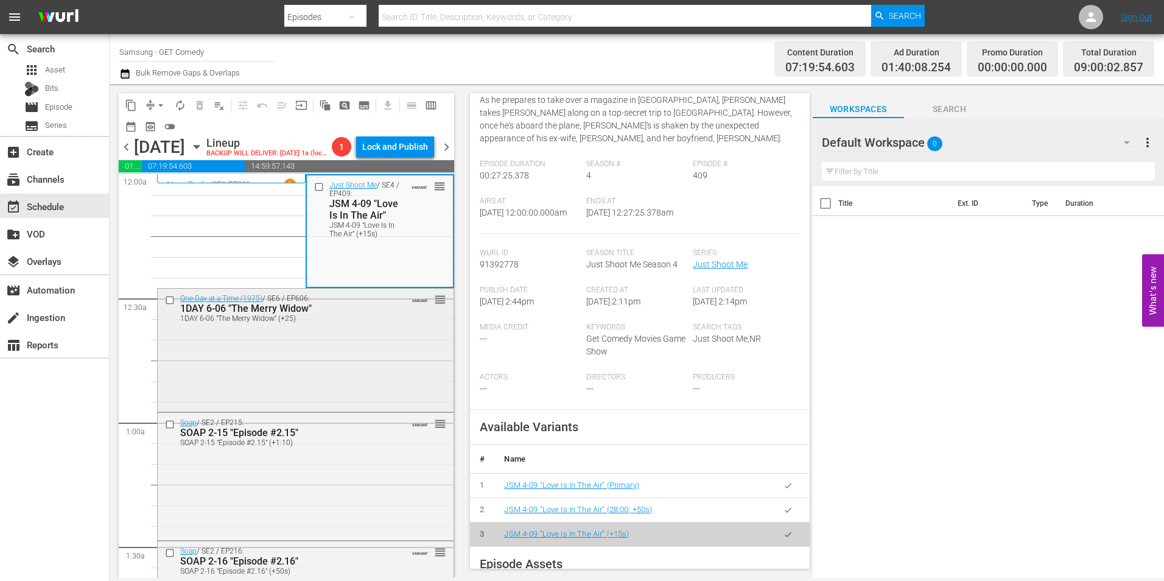
click at [326, 363] on div "One Day at a Time (1975) / SE6 / EP606: 1DAY 6-06 "The Merry Widow" 1DAY 6-06 "…" at bounding box center [306, 349] width 296 height 121
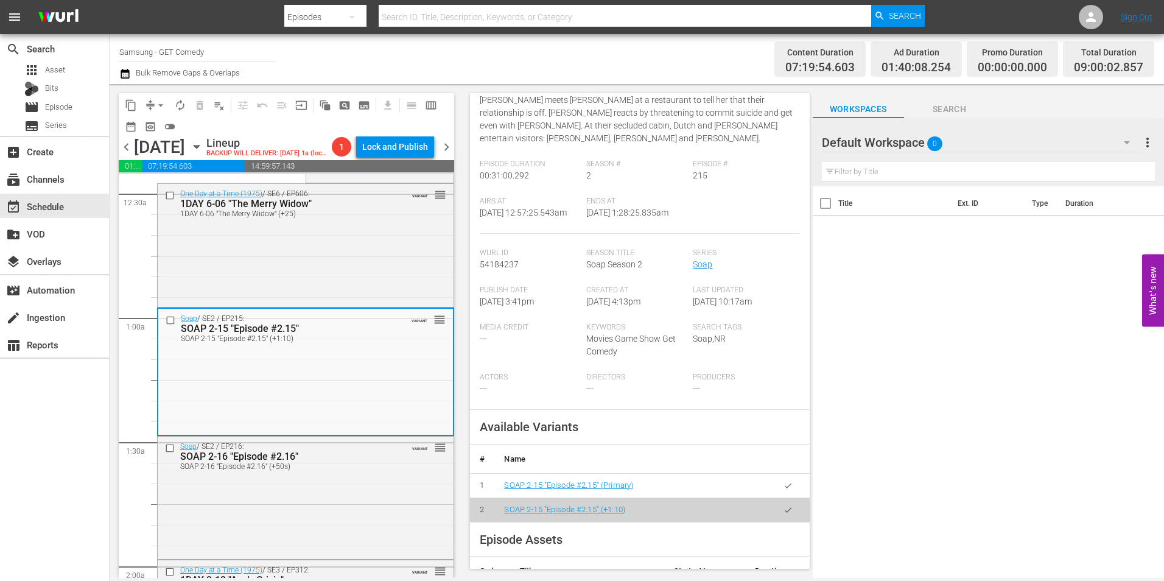
scroll to position [122, 0]
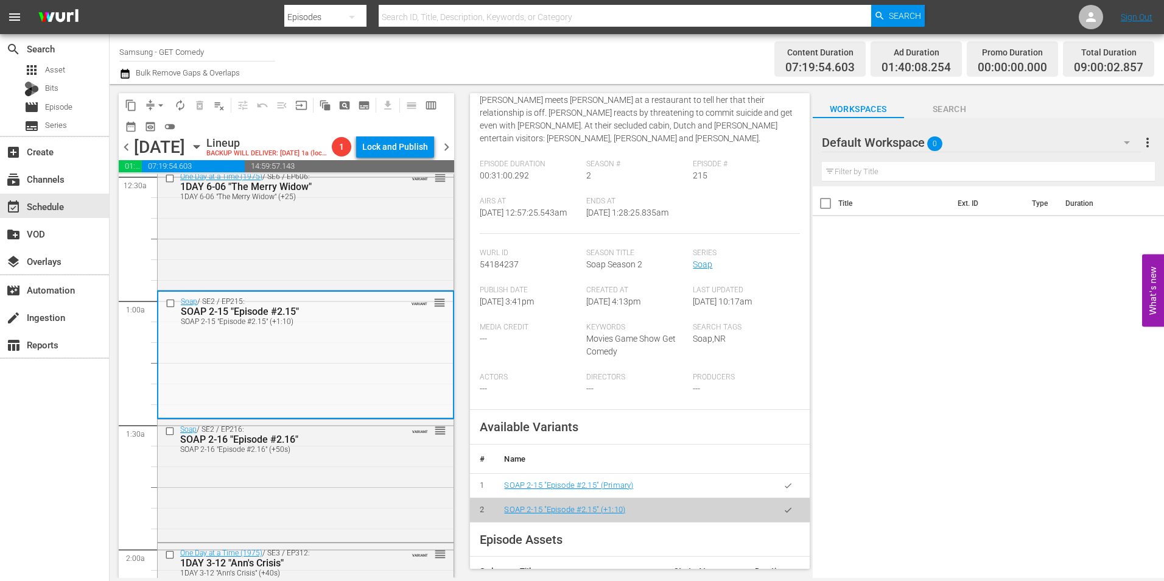
click at [348, 483] on div "Soap / SE2 / EP216: SOAP 2-16 "Episode #2.16" SOAP 2-16 "Episode #2.16" (+50s) …" at bounding box center [306, 479] width 296 height 121
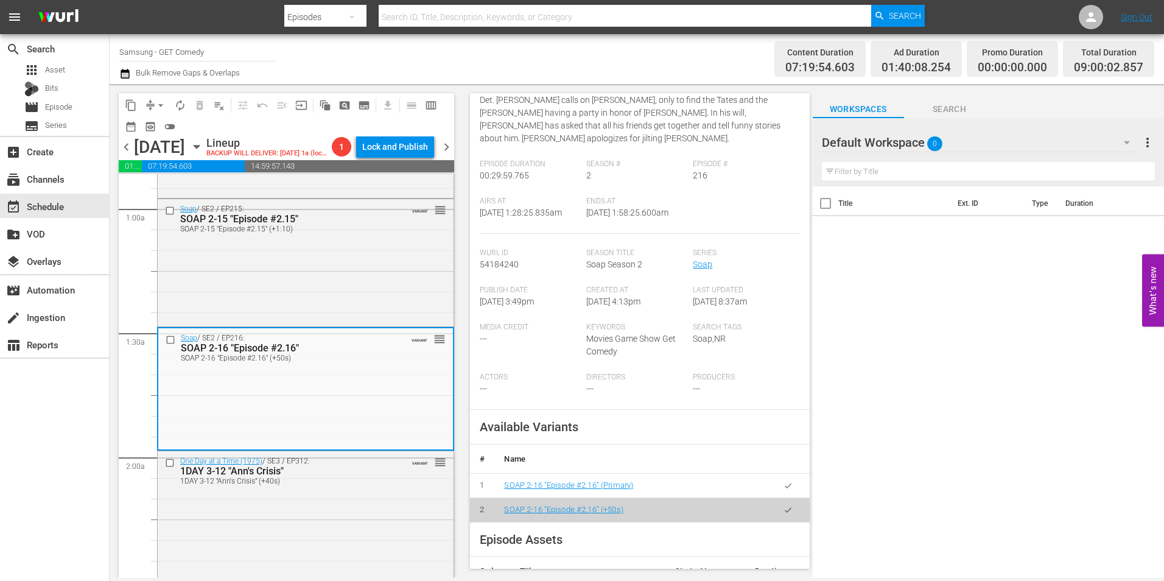
scroll to position [244, 0]
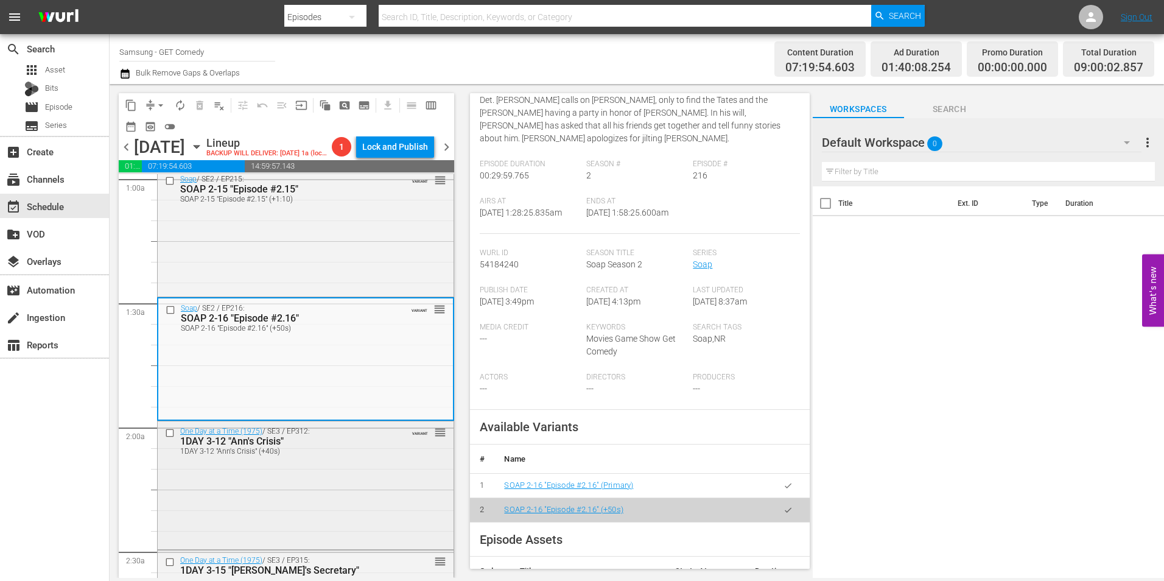
click at [301, 502] on div "One Day at a Time (1975) / SE3 / EP312: 1DAY 3-12 "Ann's Crisis" 1DAY 3-12 "Ann…" at bounding box center [306, 483] width 296 height 125
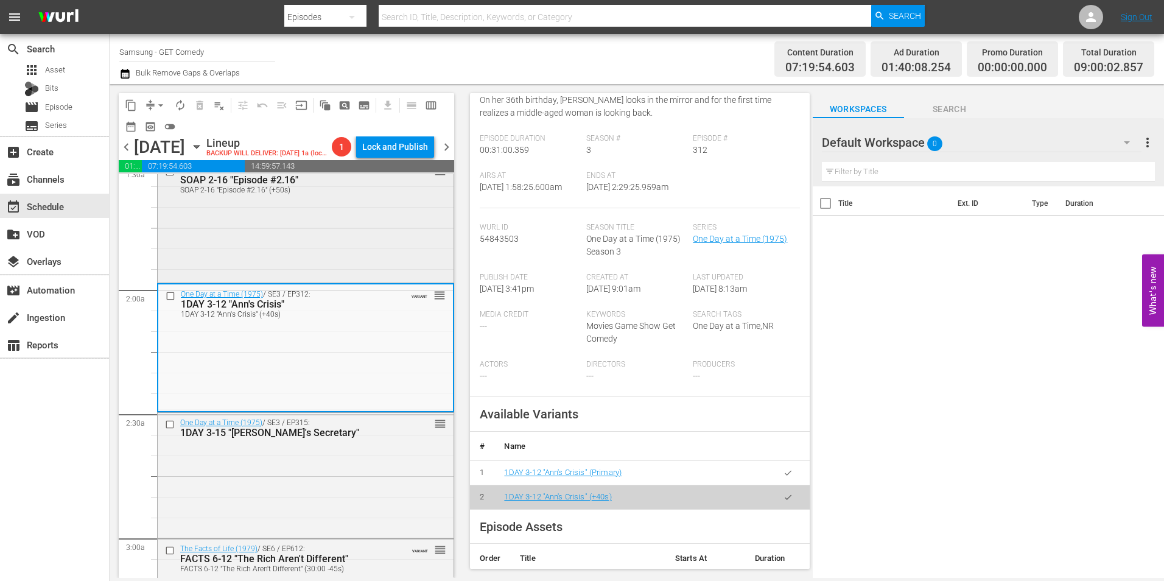
scroll to position [426, 0]
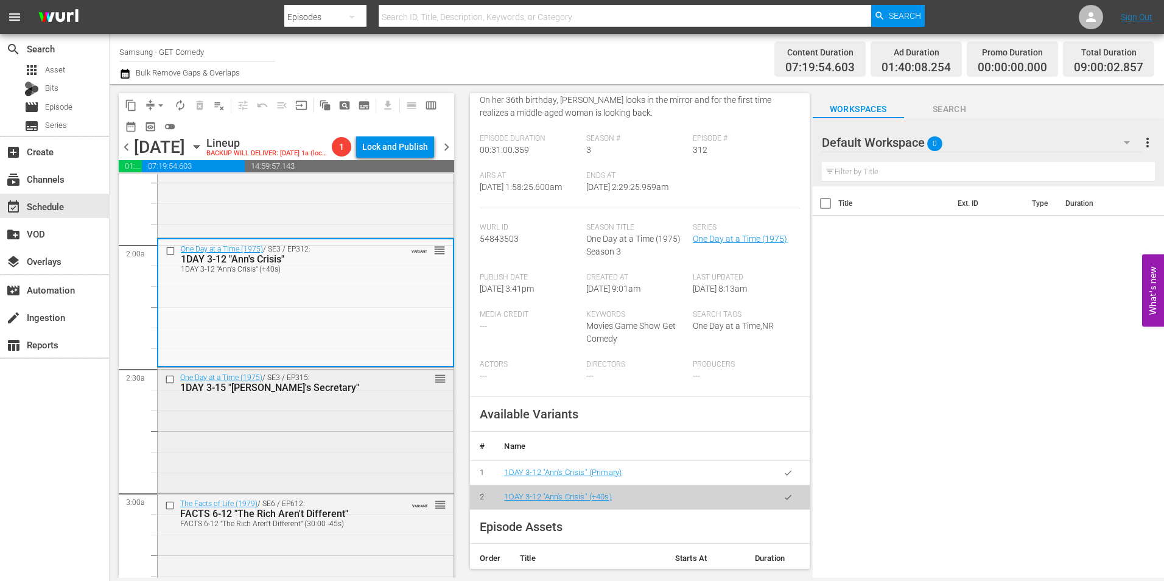
click at [278, 441] on div "One Day at a Time (1975) / SE3 / EP315: 1DAY 3-15 "Ann's Secretary" reorder" at bounding box center [306, 429] width 296 height 123
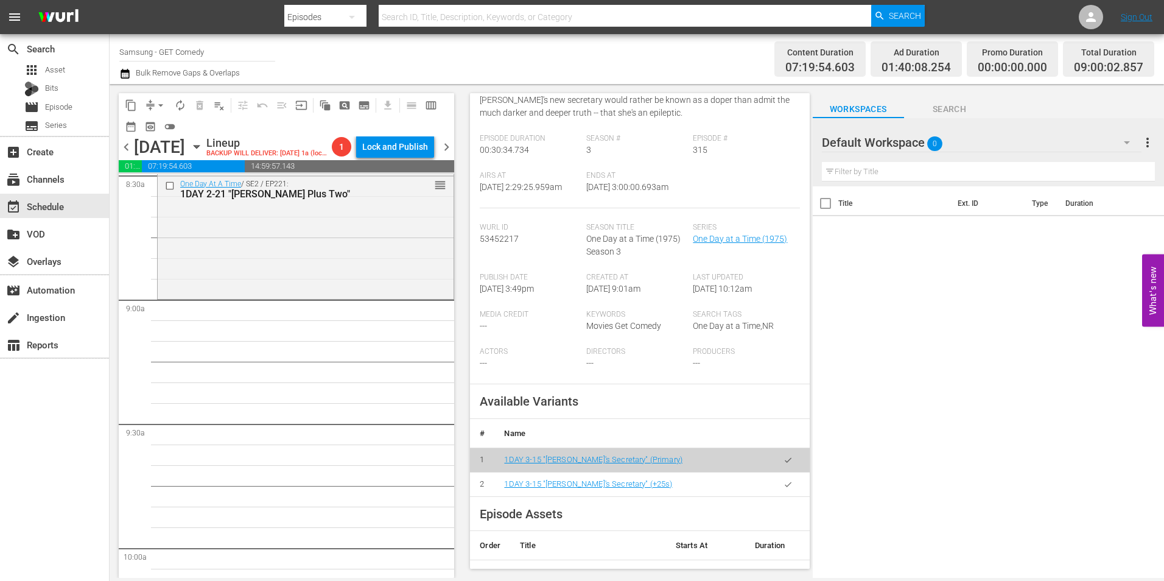
scroll to position [2131, 0]
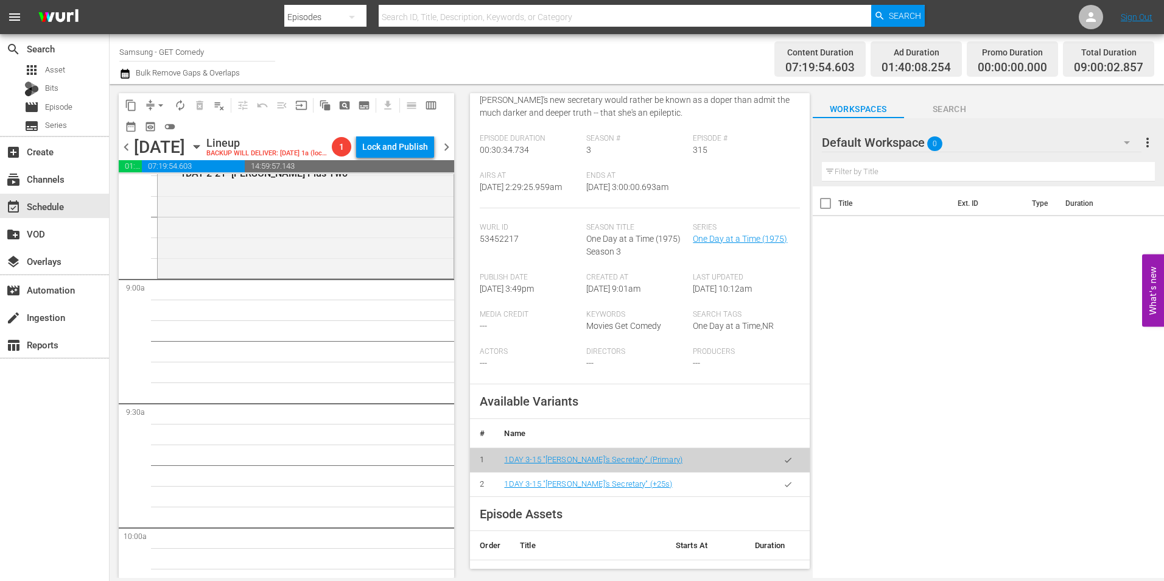
click at [913, 137] on div "Default Workspace 0" at bounding box center [982, 142] width 320 height 34
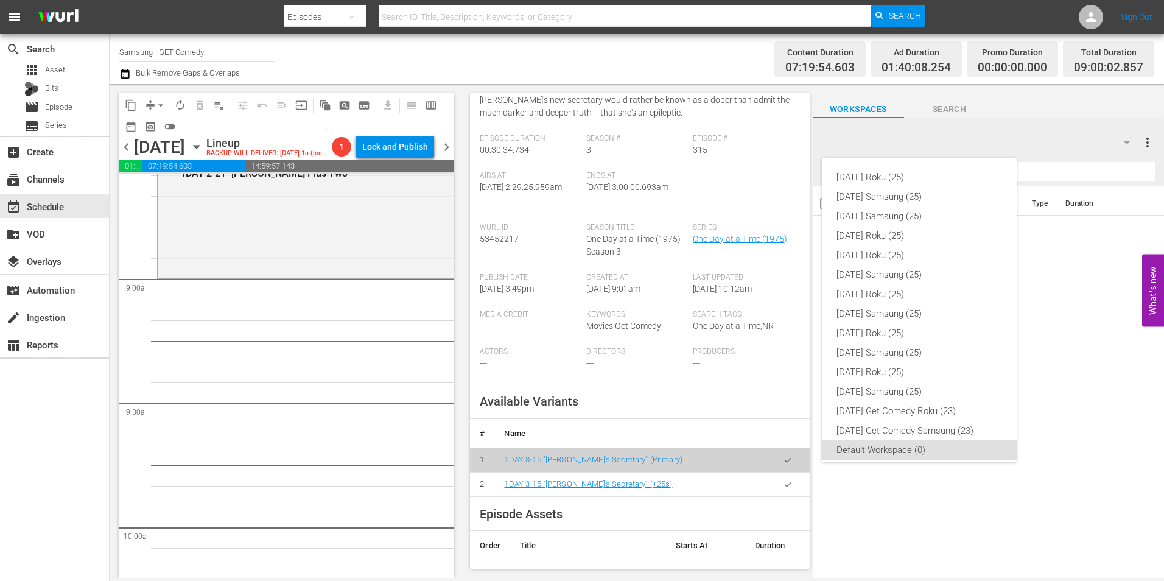
scroll to position [7, 0]
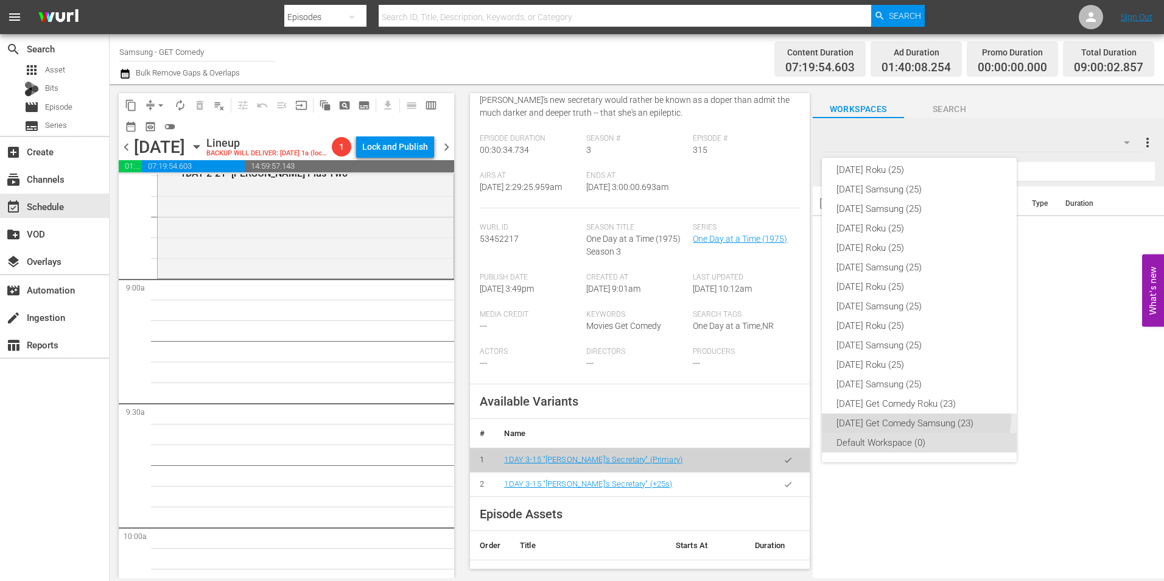
click at [916, 416] on div "[DATE] Get Comedy Samsung (23)" at bounding box center [920, 422] width 166 height 19
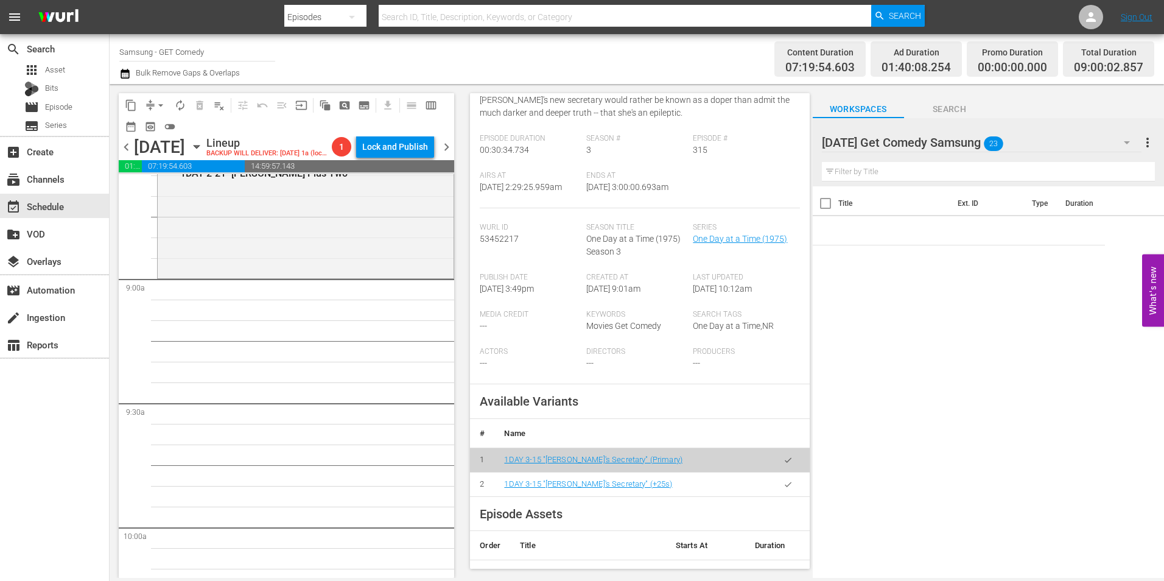
click at [1041, 140] on div "Monday Get Comedy Samsung 23" at bounding box center [982, 142] width 320 height 34
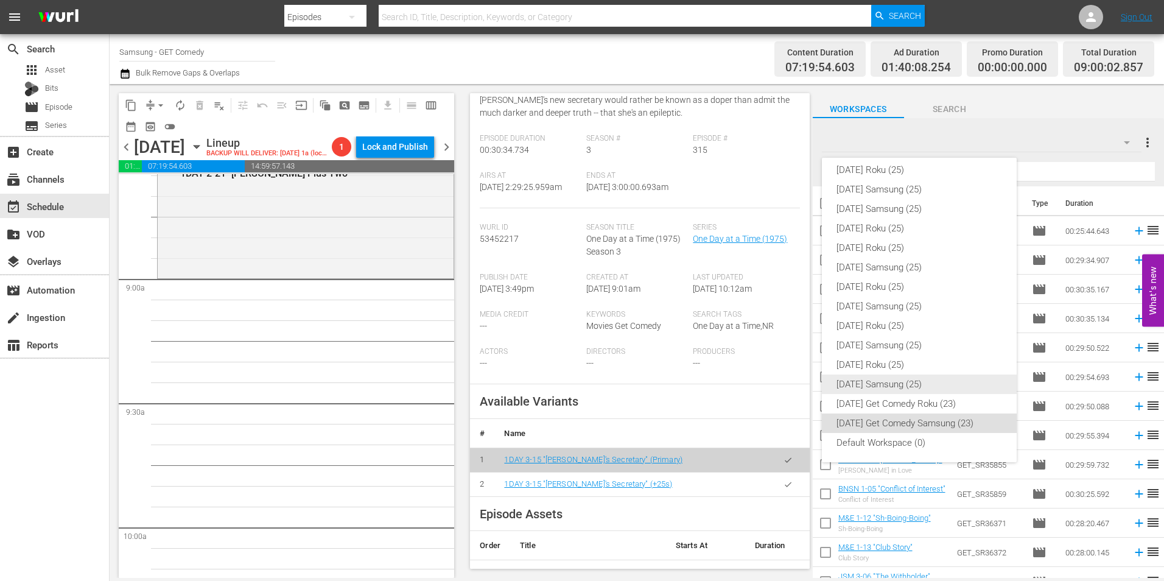
click at [904, 379] on div "[DATE] Samsung (25)" at bounding box center [920, 383] width 166 height 19
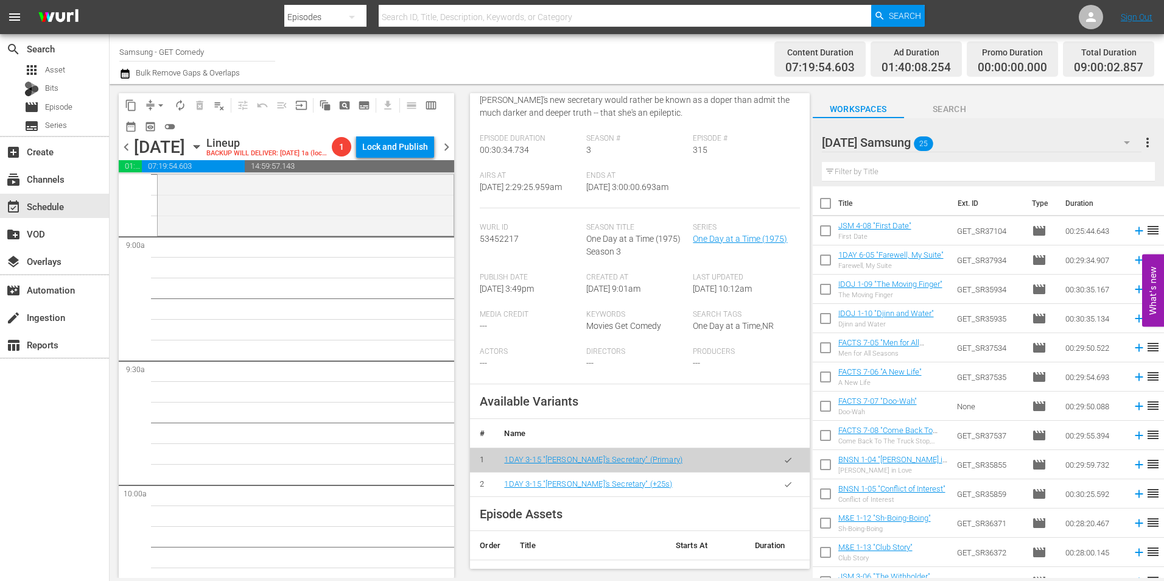
scroll to position [2192, 0]
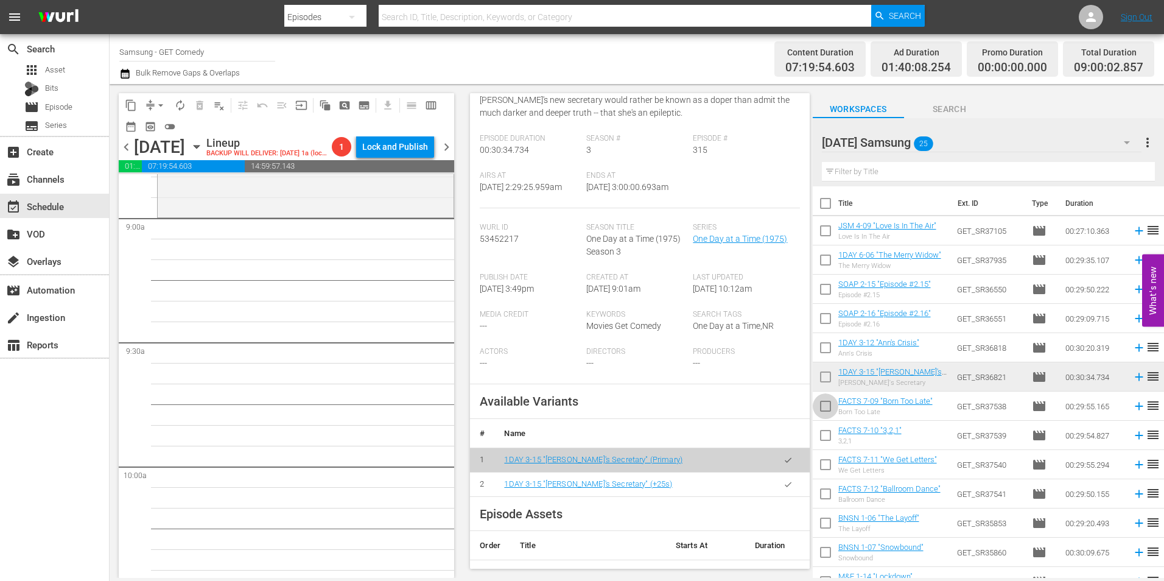
click at [821, 410] on input "checkbox" at bounding box center [826, 409] width 26 height 26
checkbox input "true"
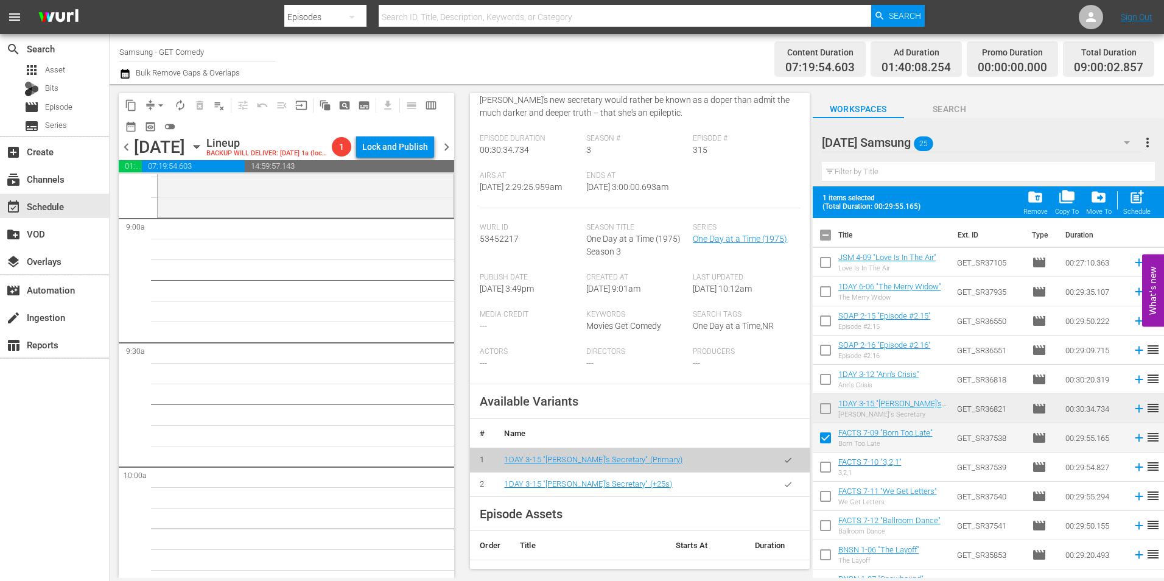
click at [826, 494] on input "checkbox" at bounding box center [826, 499] width 26 height 26
checkbox input "true"
drag, startPoint x: 827, startPoint y: 471, endPoint x: 843, endPoint y: 525, distance: 57.0
click at [827, 471] on input "checkbox" at bounding box center [826, 470] width 26 height 26
checkbox input "true"
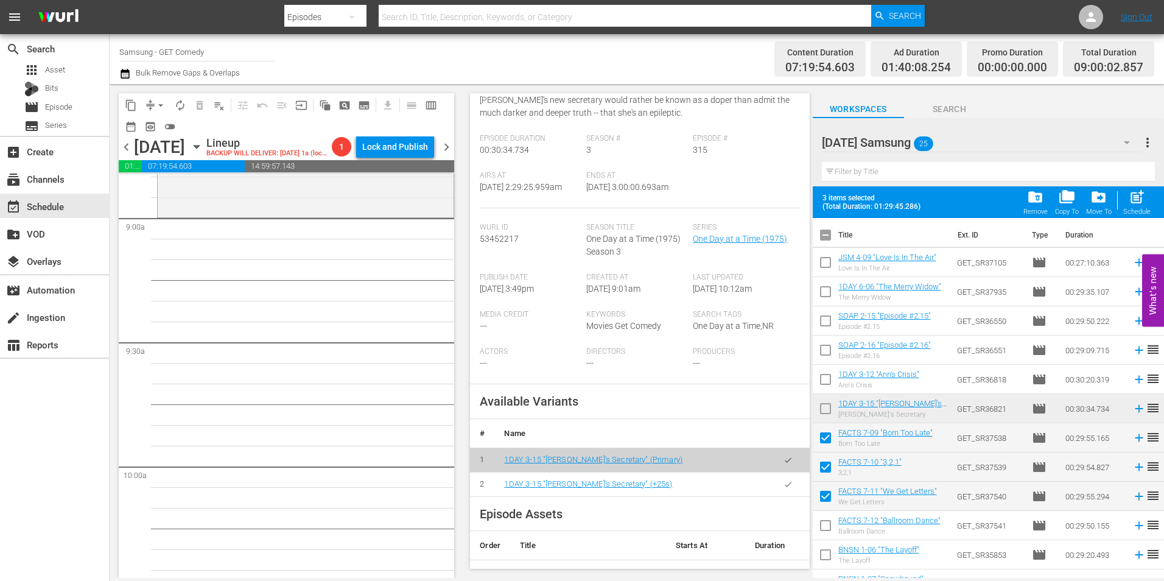
click at [828, 527] on input "checkbox" at bounding box center [826, 528] width 26 height 26
checkbox input "true"
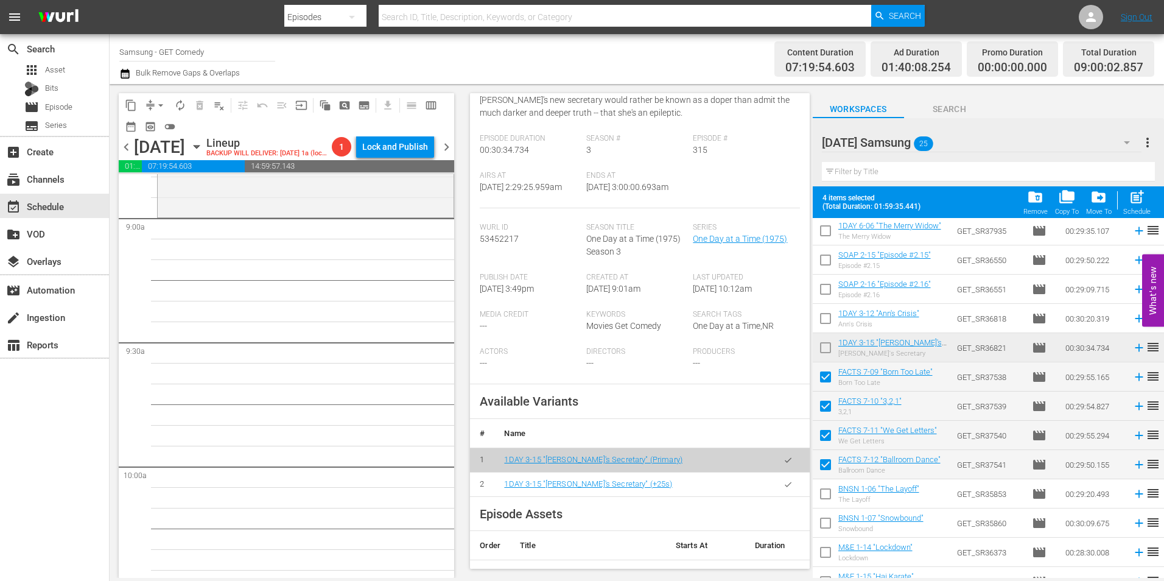
click at [822, 491] on input "checkbox" at bounding box center [826, 496] width 26 height 26
checkbox input "true"
click at [825, 521] on input "checkbox" at bounding box center [826, 526] width 26 height 26
checkbox input "true"
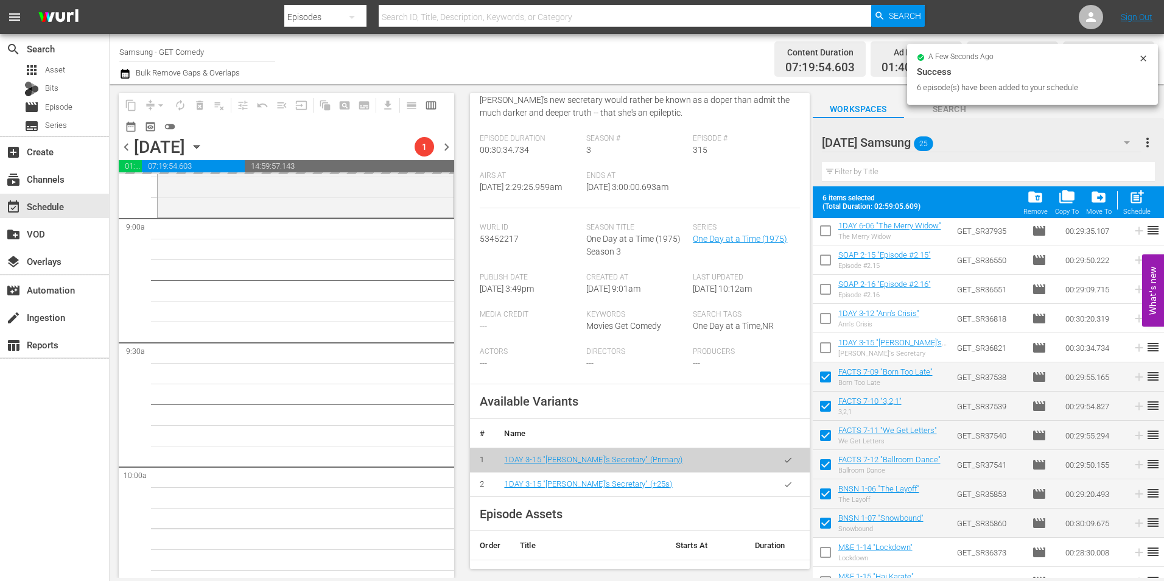
click at [450, 148] on span "chevron_right" at bounding box center [446, 146] width 15 height 15
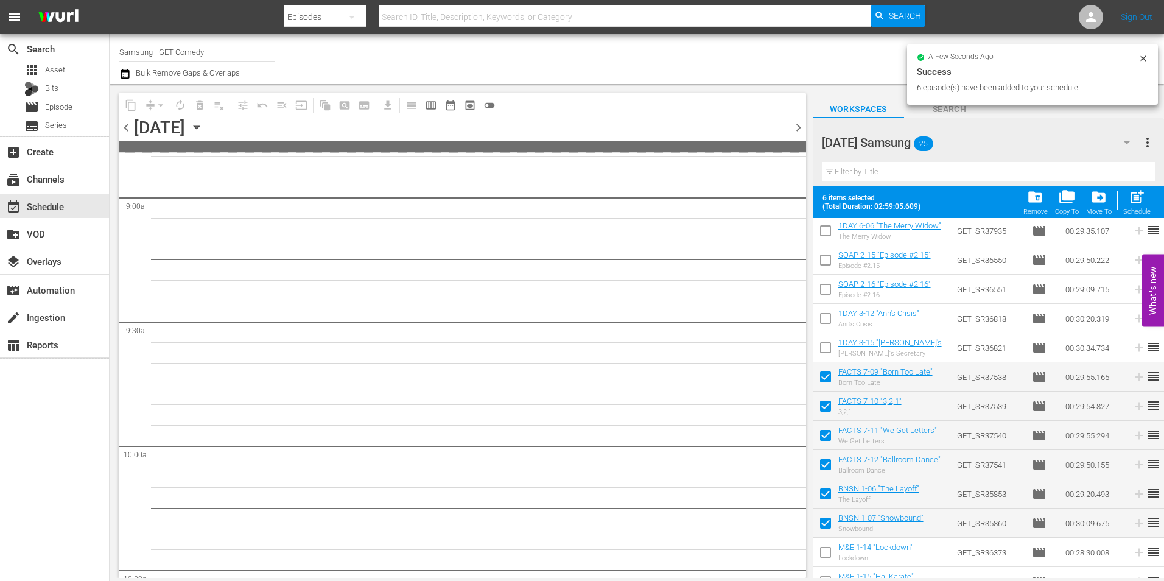
scroll to position [2357, 0]
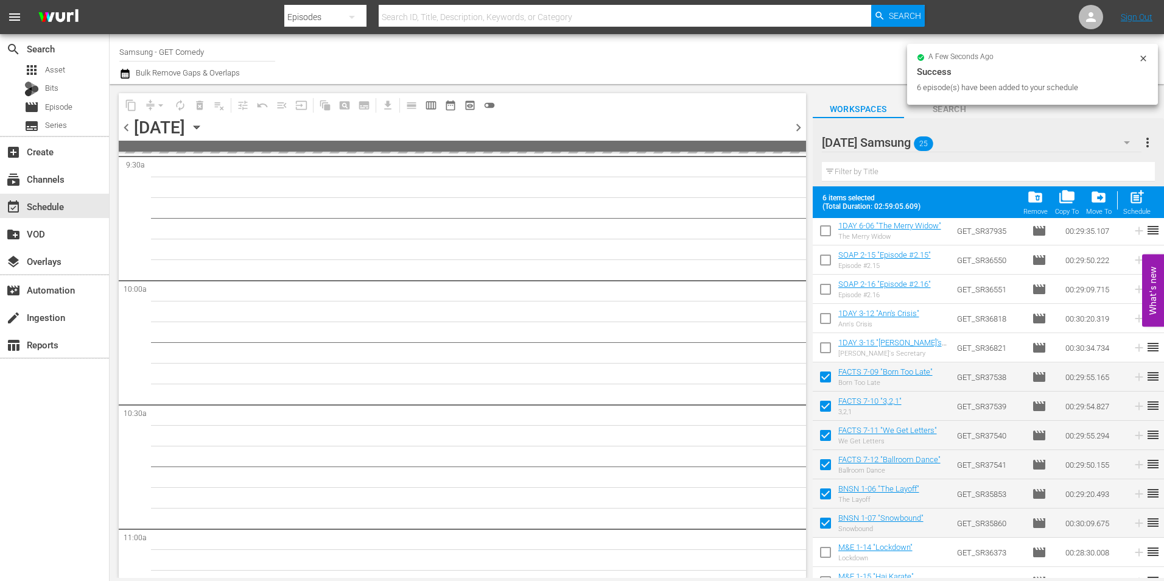
click at [128, 130] on span "chevron_left" at bounding box center [126, 127] width 15 height 15
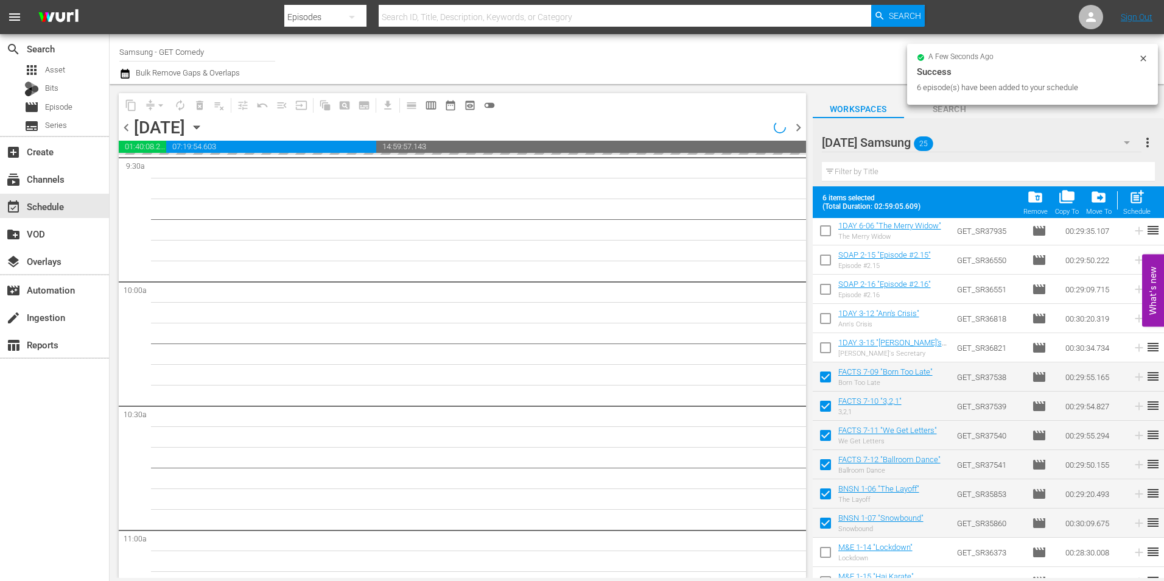
scroll to position [2192, 0]
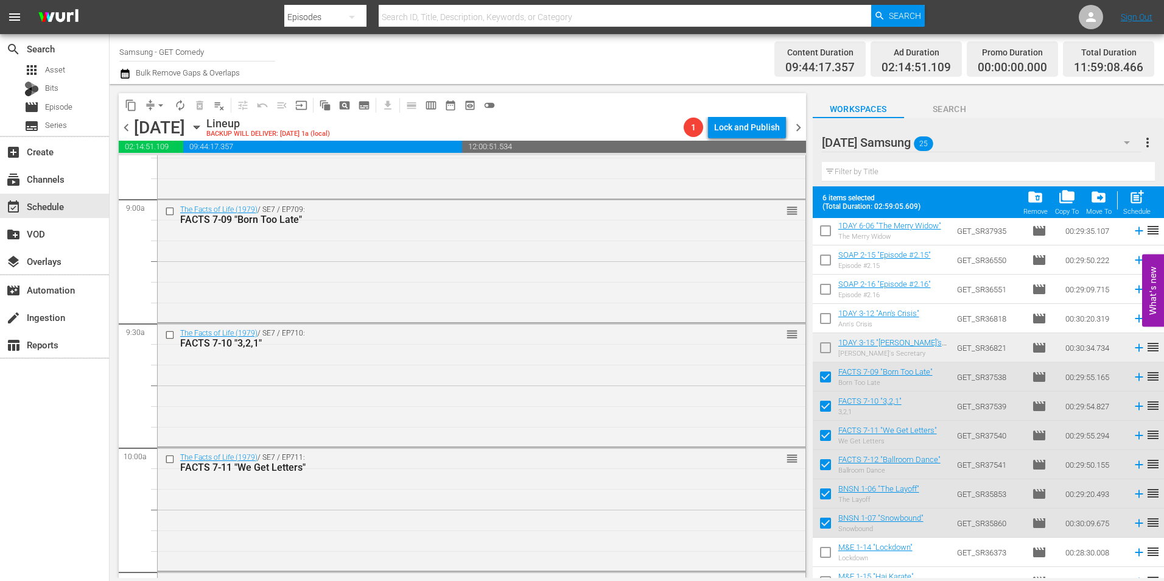
click at [465, 273] on div "The Facts of Life (1979) / SE7 / EP709: FACTS 7-09 "Born Too Late" reorder" at bounding box center [482, 260] width 648 height 120
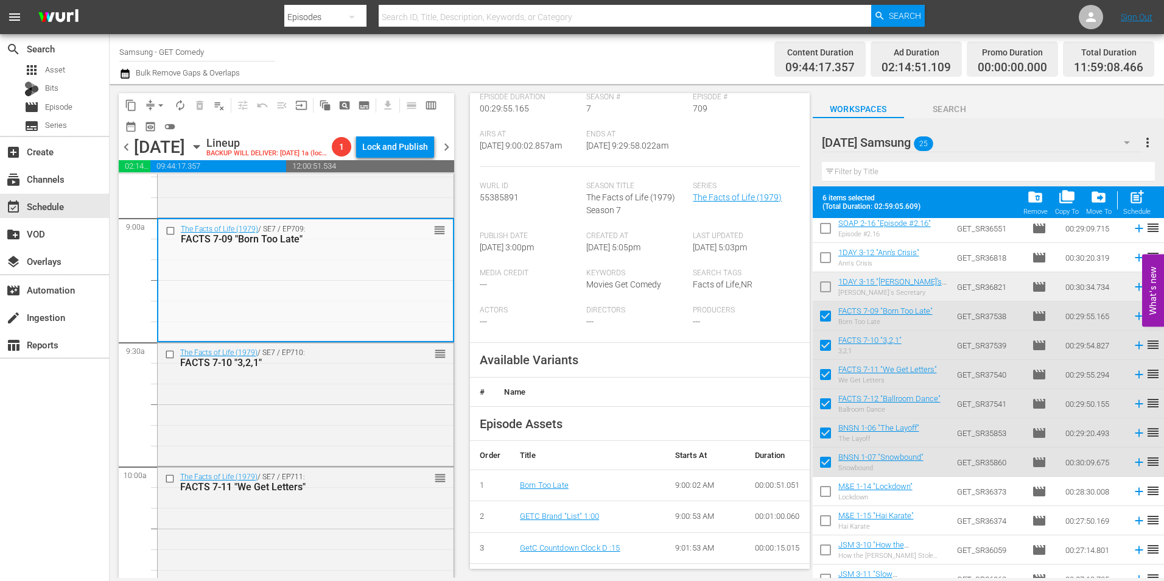
scroll to position [304, 0]
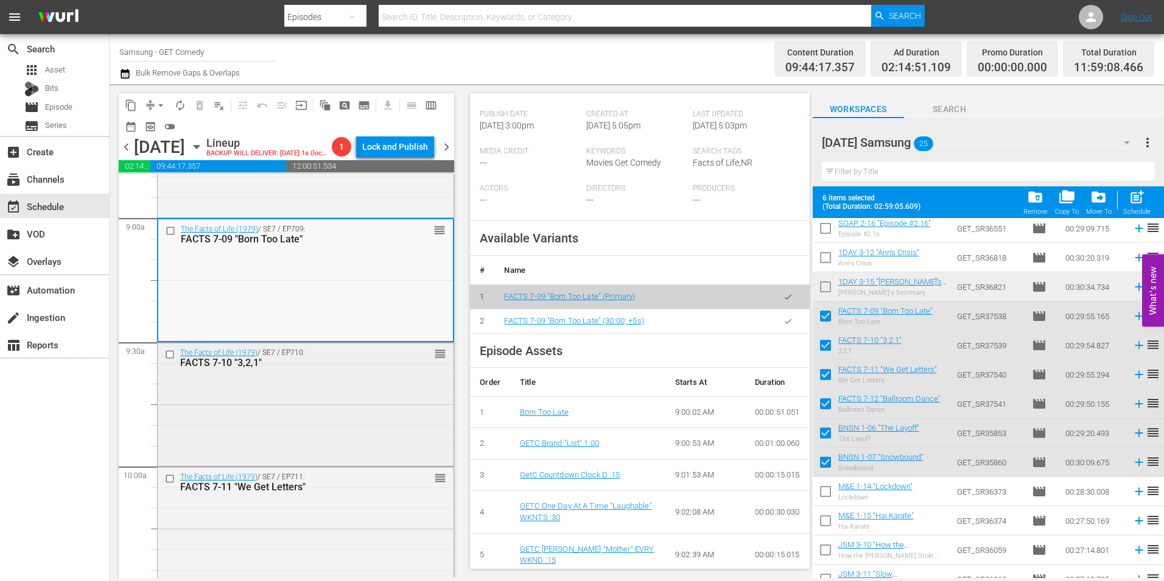
click at [400, 424] on div "The Facts of Life (1979) / SE7 / EP710: FACTS 7-10 "3,2,1" reorder" at bounding box center [306, 403] width 296 height 120
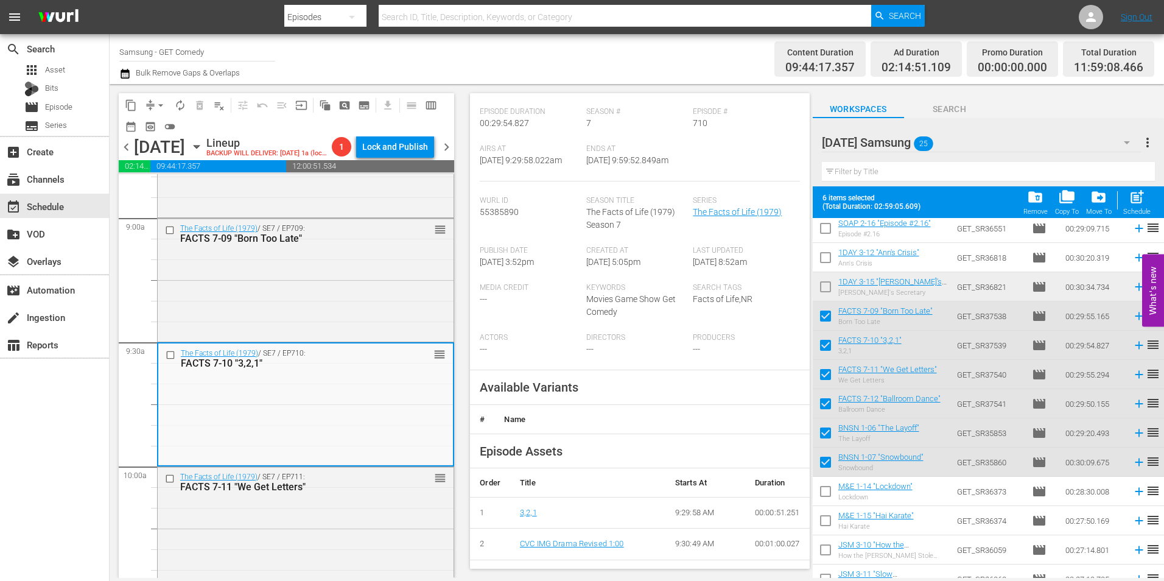
scroll to position [183, 0]
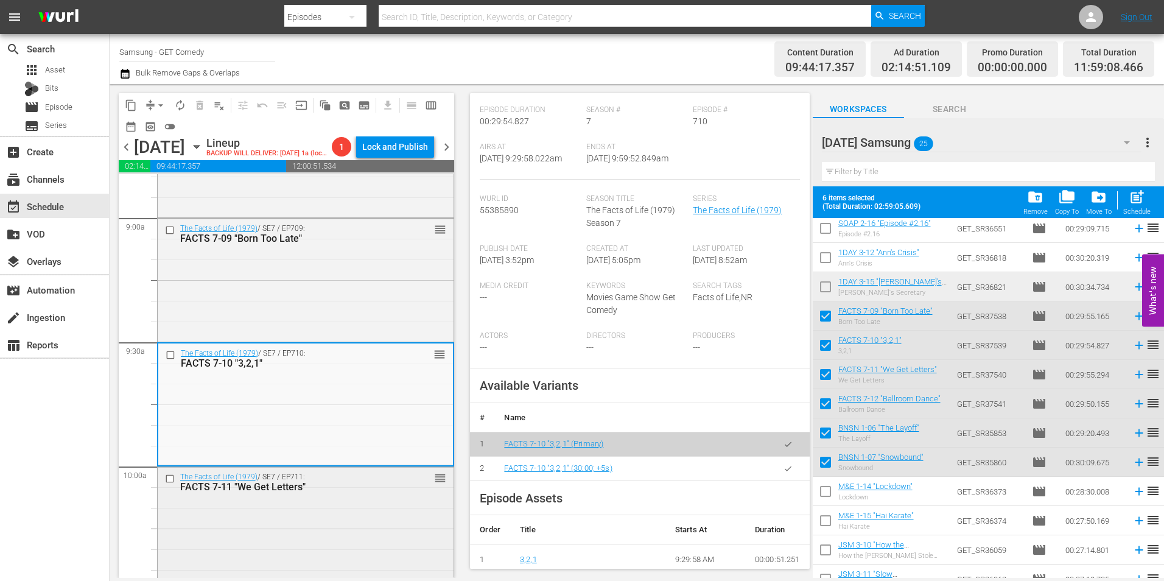
click at [323, 505] on div "The Facts of Life (1979) / SE7 / EP711: FACTS 7-11 "We Get Letters" reorder" at bounding box center [306, 527] width 296 height 120
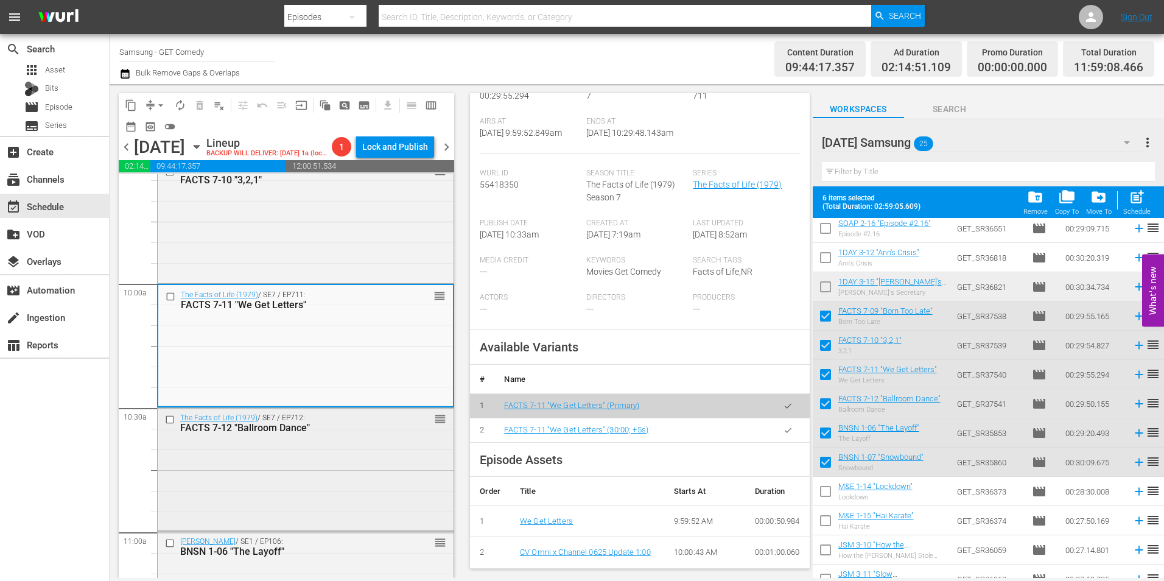
click at [274, 486] on div "The Facts of Life (1979) / SE7 / EP712: FACTS 7-12 "Ballroom Dance" reorder" at bounding box center [306, 468] width 296 height 120
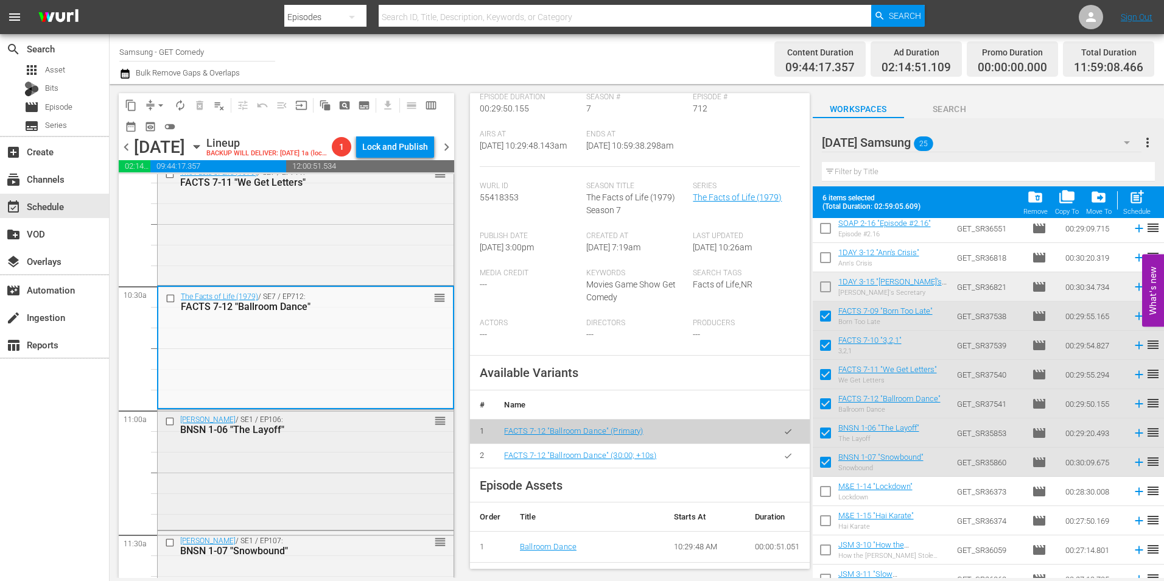
click at [286, 494] on div "Benson / SE1 / EP106: BNSN 1-06 "The Layoff" reorder" at bounding box center [306, 469] width 296 height 118
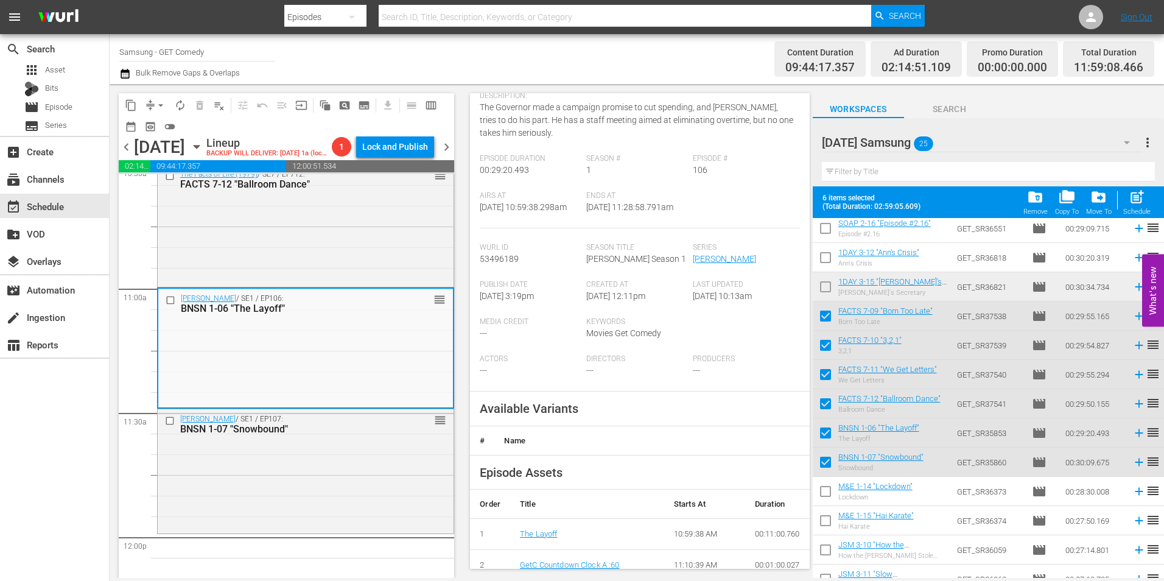
scroll to position [122, 0]
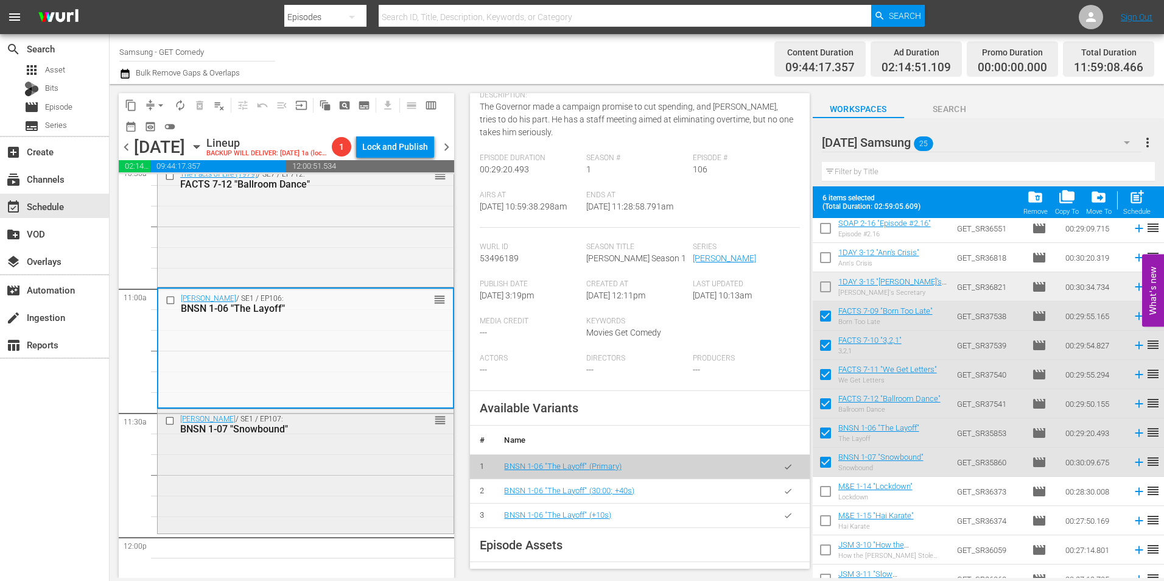
click at [400, 480] on div "Benson / SE1 / EP107: BNSN 1-07 "Snowbound" reorder" at bounding box center [306, 469] width 296 height 121
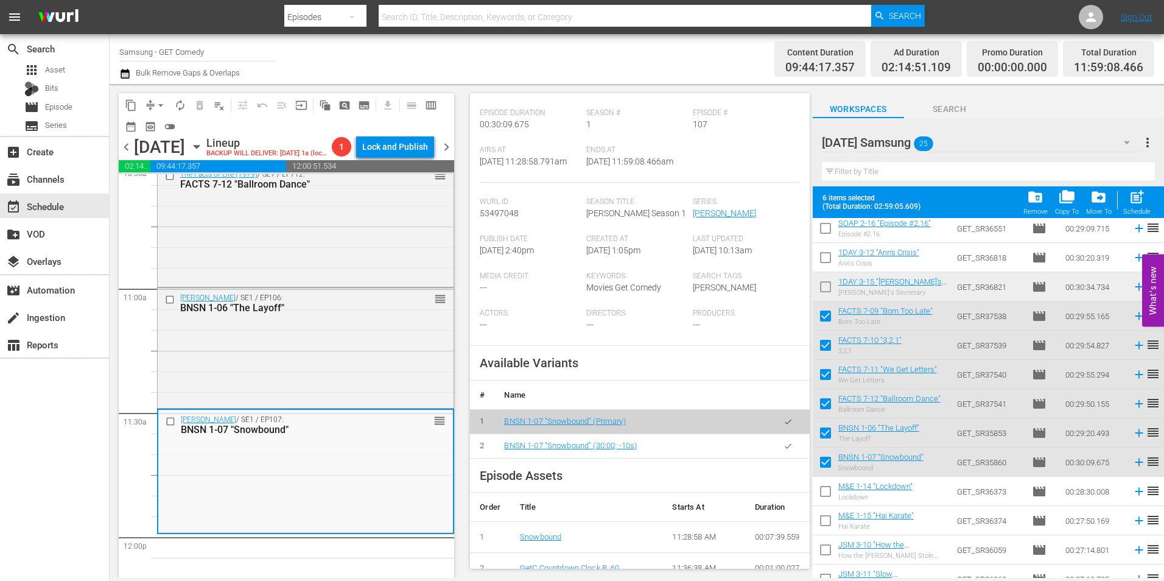
scroll to position [183, 0]
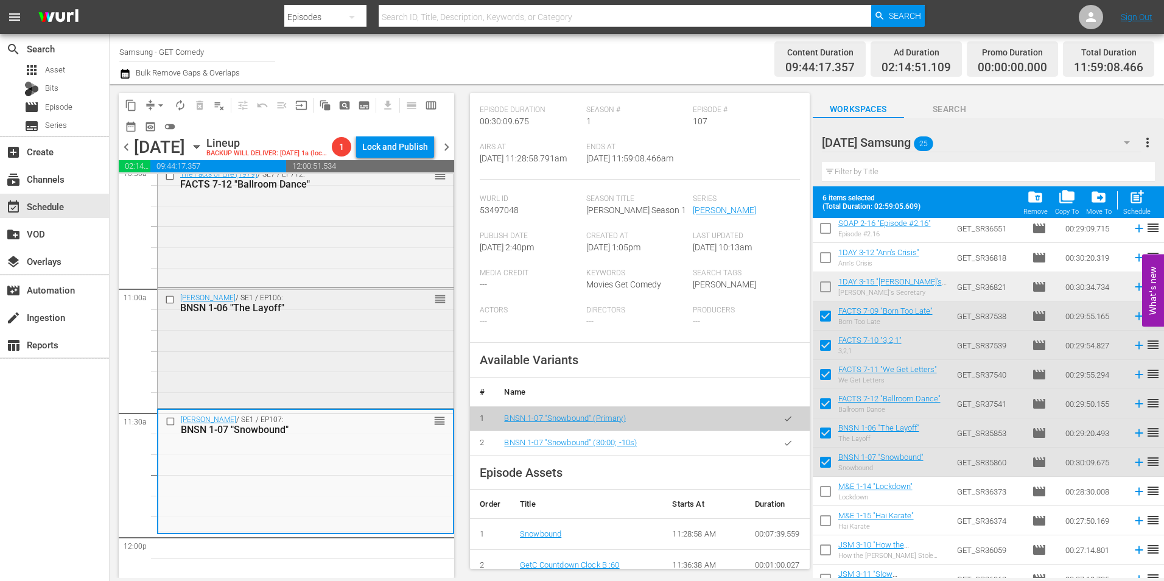
click at [294, 337] on div "Benson / SE1 / EP106: BNSN 1-06 "The Layoff" reorder" at bounding box center [306, 347] width 296 height 118
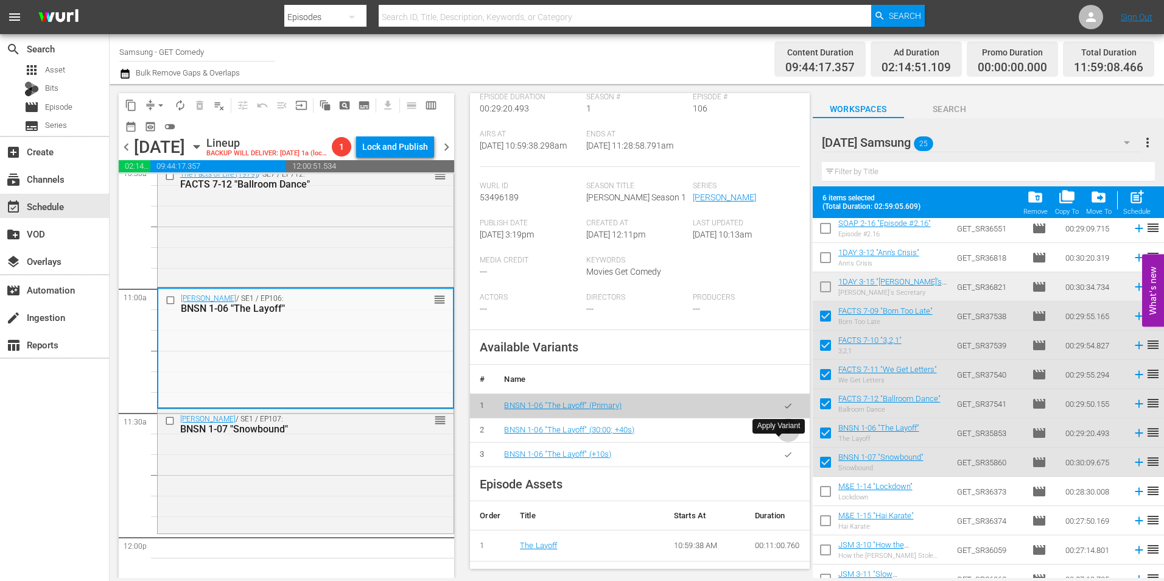
click at [784, 435] on icon "button" at bounding box center [788, 430] width 9 height 9
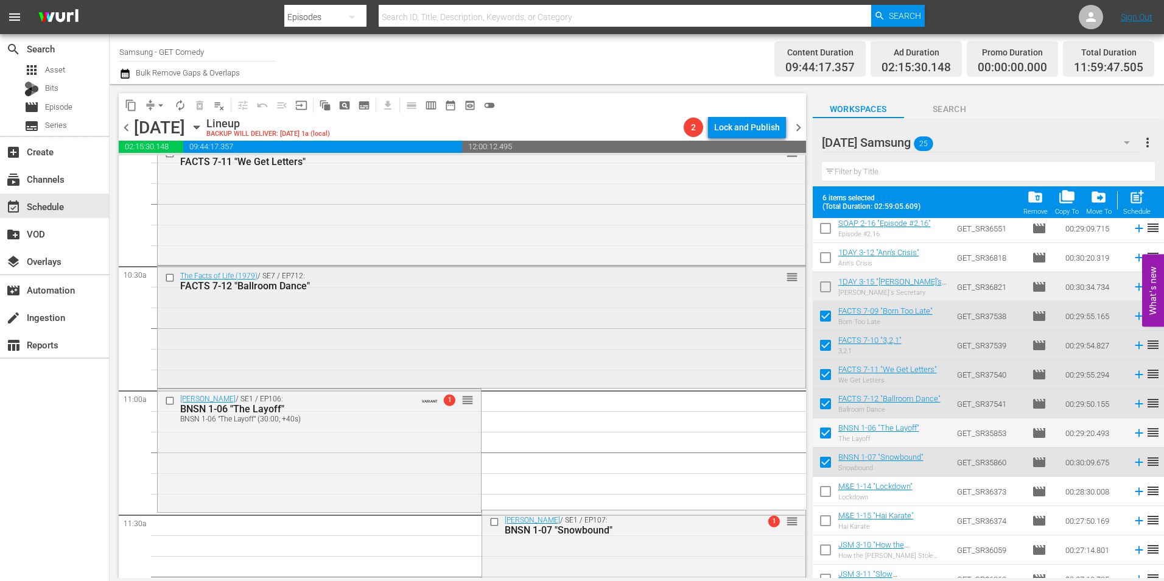
scroll to position [2496, 0]
click at [322, 305] on div "The Facts of Life (1979) / SE7 / EP712: FACTS 7-12 "Ballroom Dance" reorder" at bounding box center [482, 327] width 648 height 120
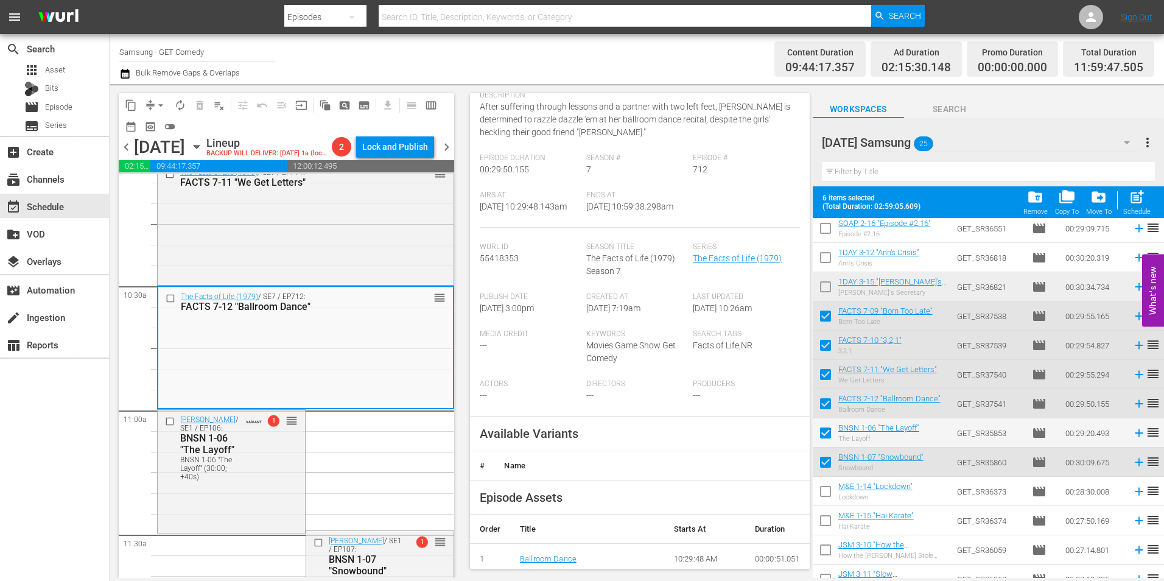
scroll to position [244, 0]
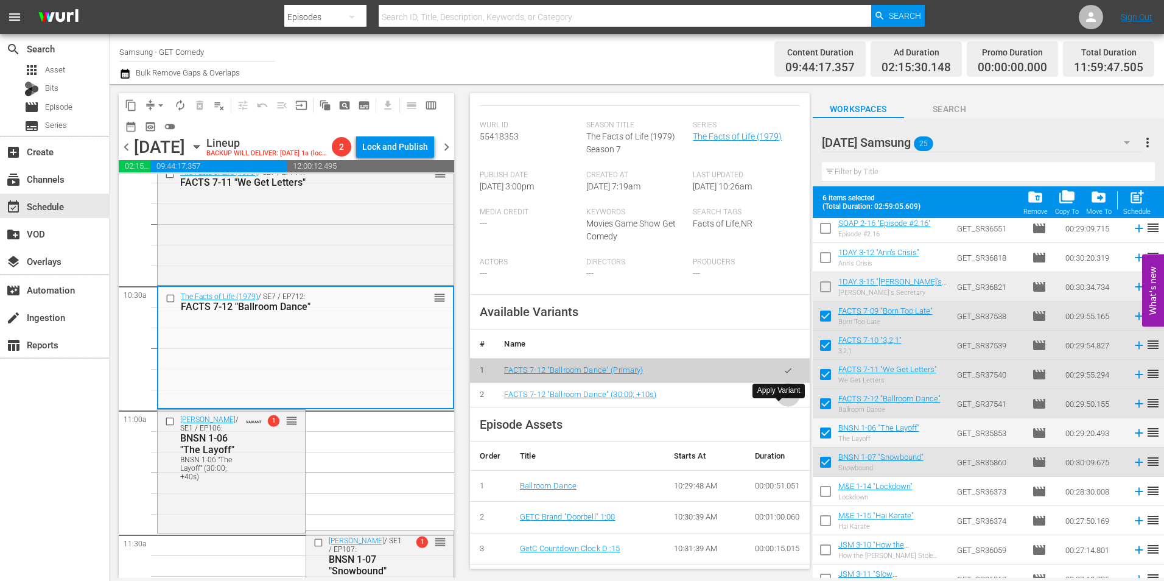
click at [776, 406] on button "button" at bounding box center [788, 395] width 24 height 24
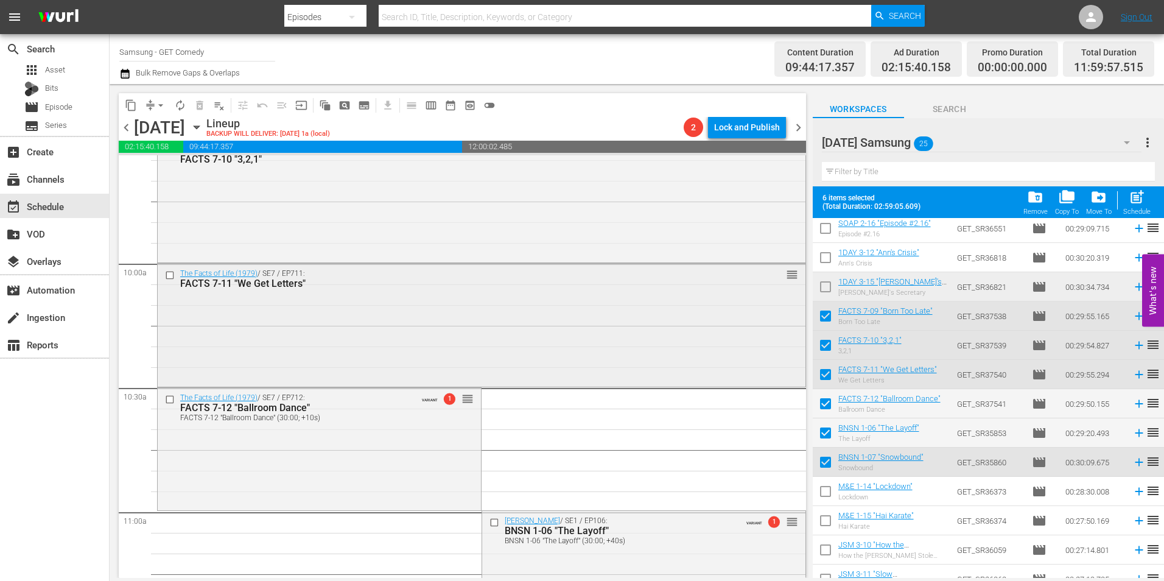
scroll to position [2374, 0]
click at [311, 320] on div "The Facts of Life (1979) / SE7 / EP711: FACTS 7-11 "We Get Letters" reorder" at bounding box center [482, 325] width 648 height 120
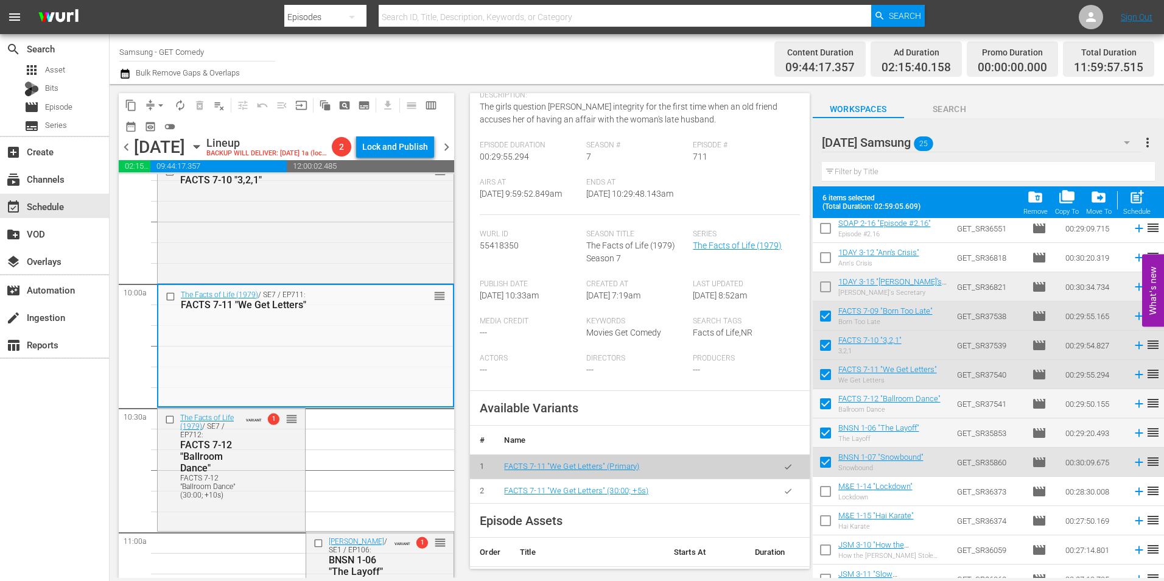
scroll to position [2314, 0]
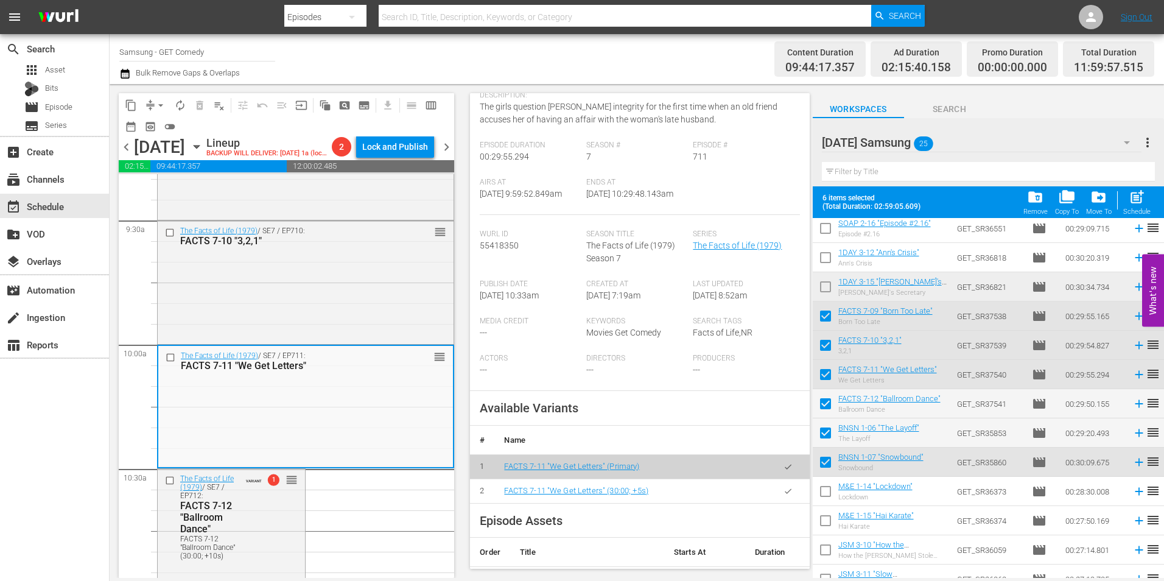
click at [293, 300] on div "The Facts of Life (1979) / SE7 / EP710: FACTS 7-10 "3,2,1" reorder" at bounding box center [306, 281] width 296 height 120
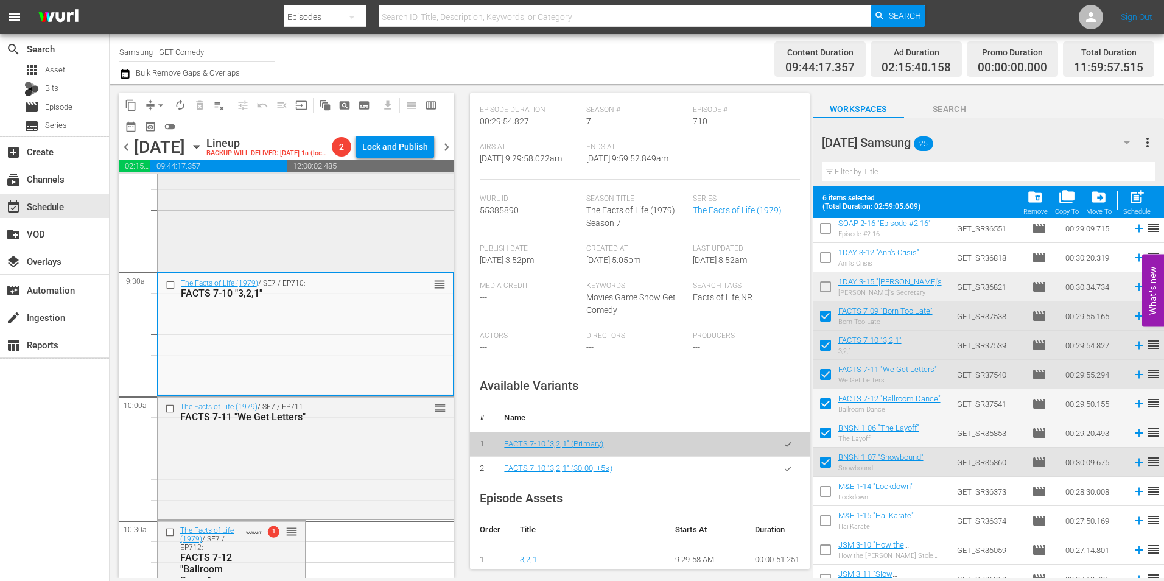
scroll to position [2192, 0]
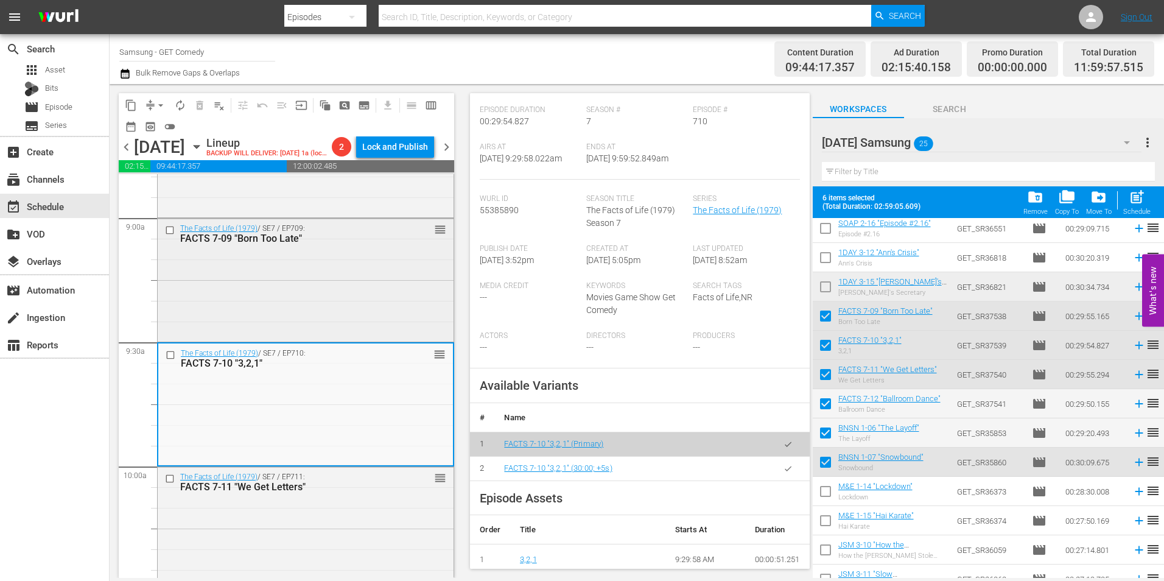
click at [348, 312] on div "The Facts of Life (1979) / SE7 / EP709: FACTS 7-09 "Born Too Late" reorder" at bounding box center [306, 279] width 296 height 120
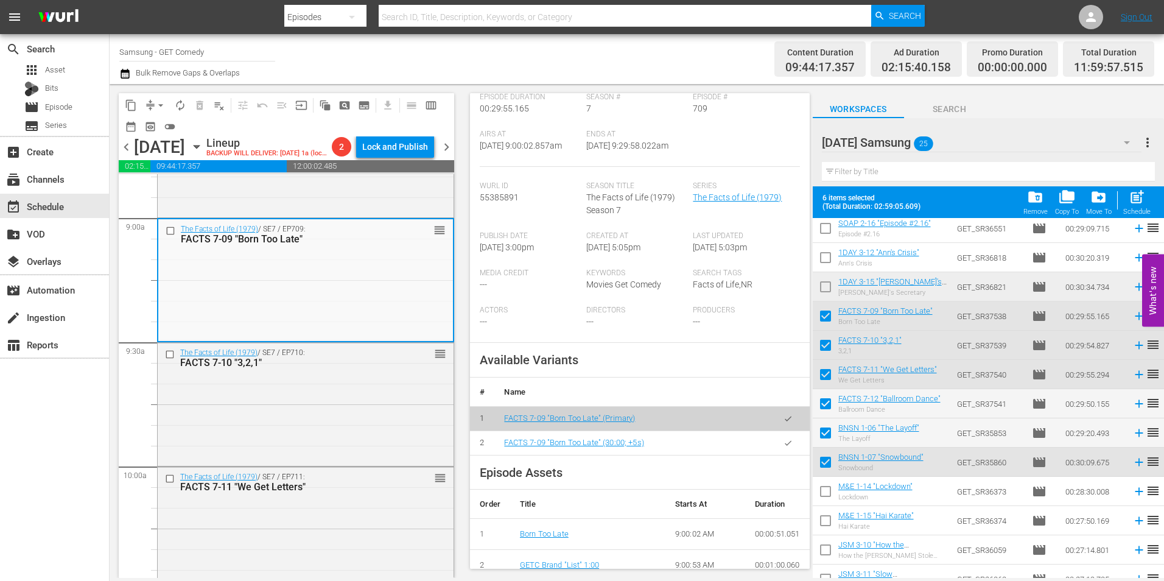
click at [786, 448] on button "button" at bounding box center [788, 443] width 24 height 24
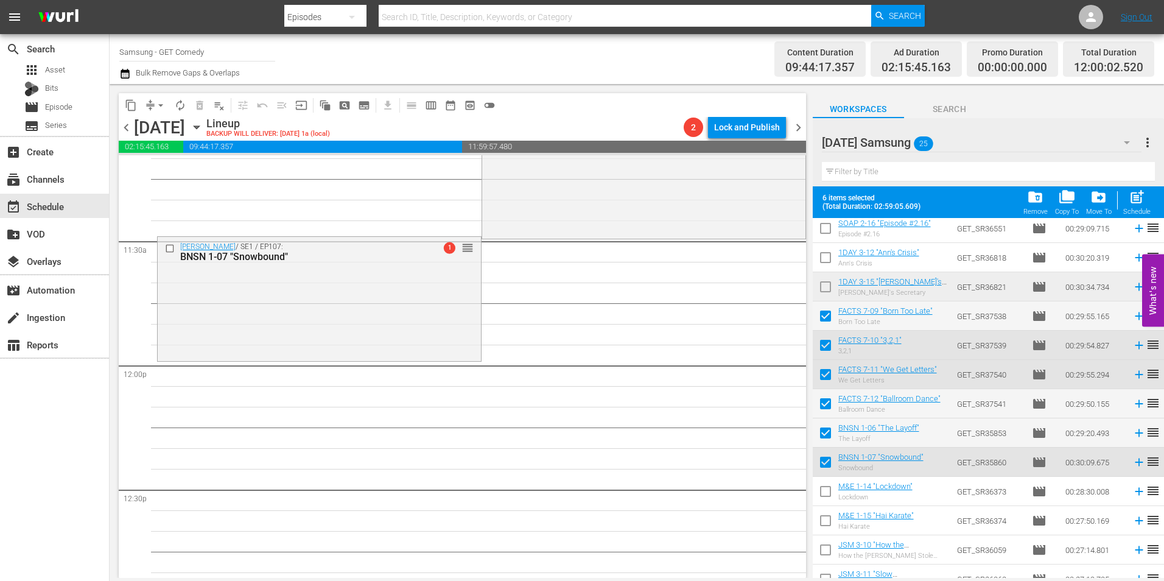
scroll to position [2922, 0]
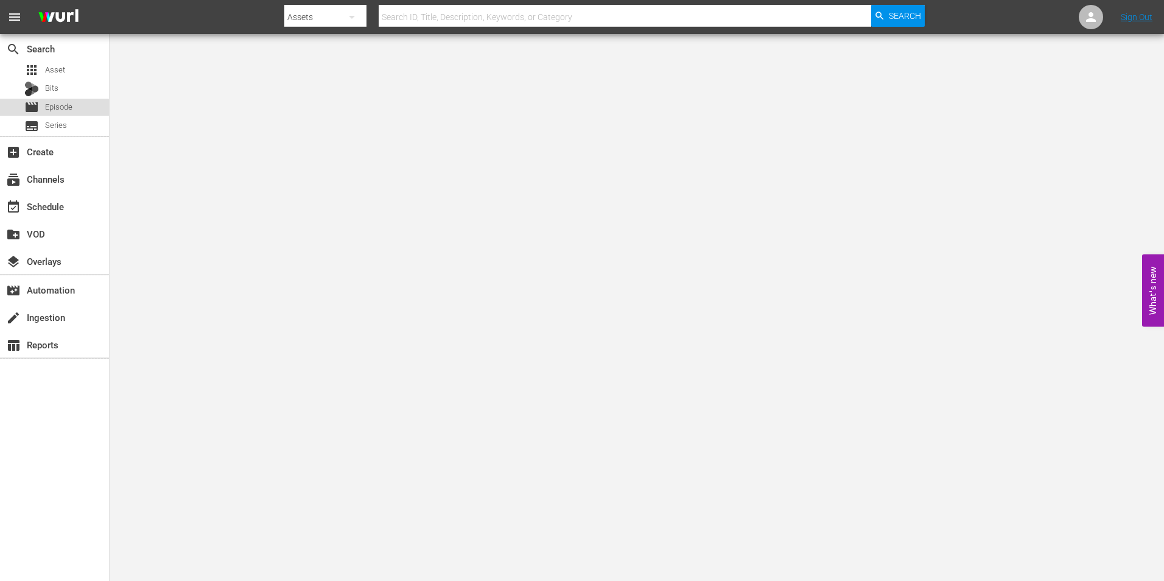
click at [60, 108] on span "Episode" at bounding box center [58, 107] width 27 height 12
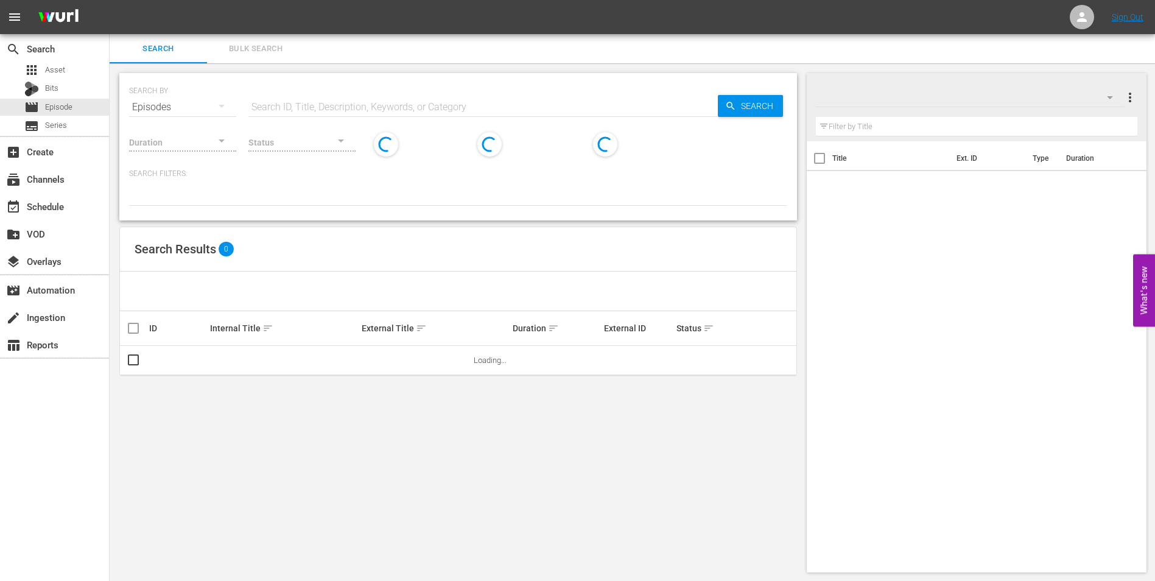
click at [378, 103] on input "text" at bounding box center [482, 107] width 469 height 29
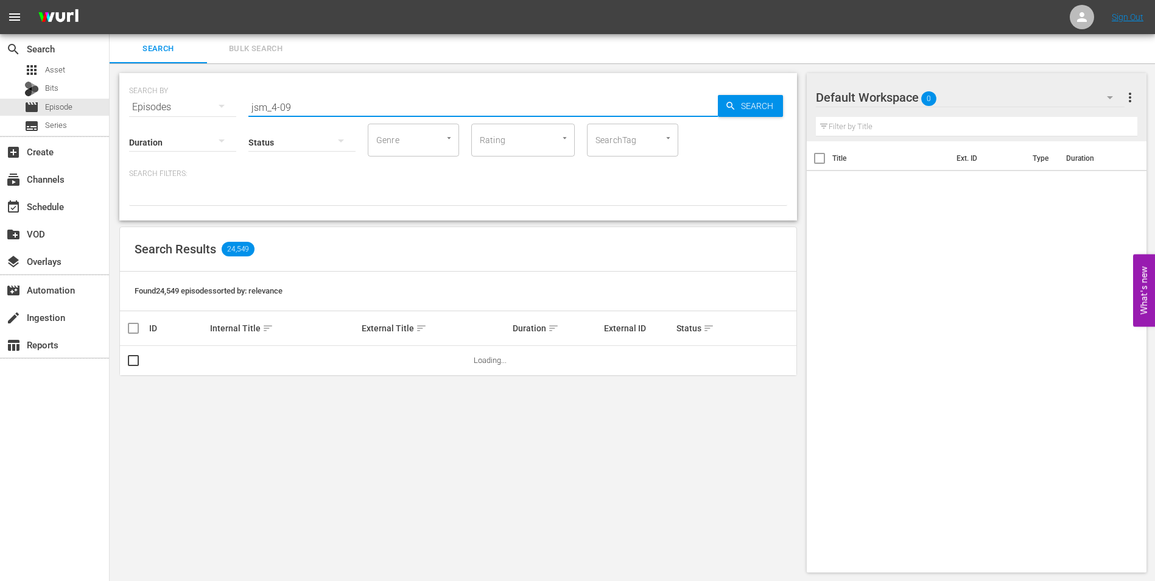
type input "jsm_4-09"
click at [654, 281] on div "Found 24,549 episodes sorted by: relevance" at bounding box center [458, 292] width 676 height 40
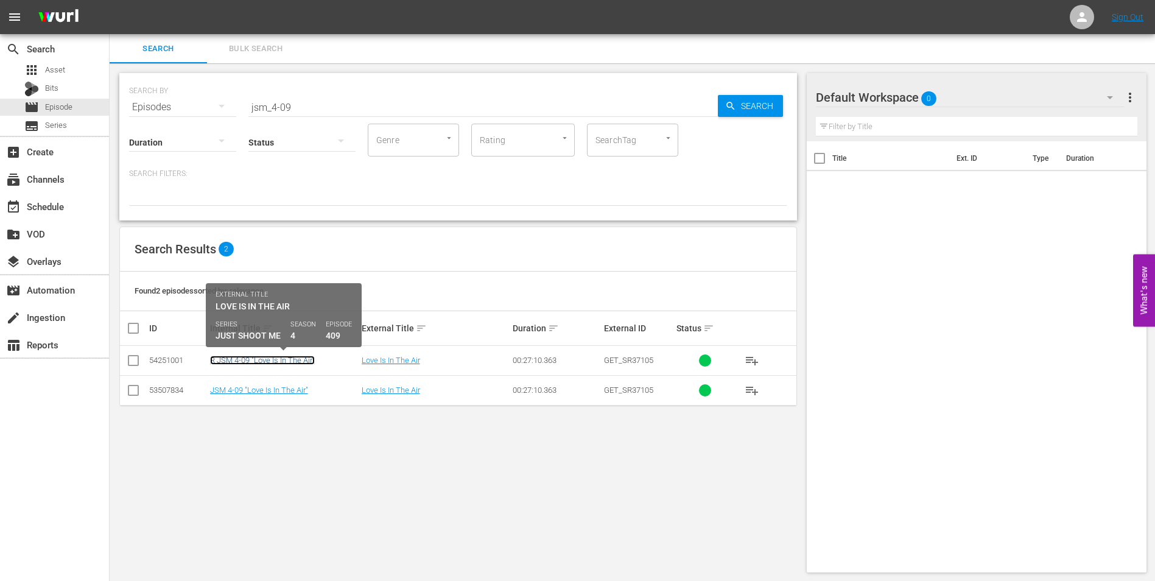
click at [259, 363] on link "R JSM 4-09 "Love Is In The Air"" at bounding box center [262, 360] width 105 height 9
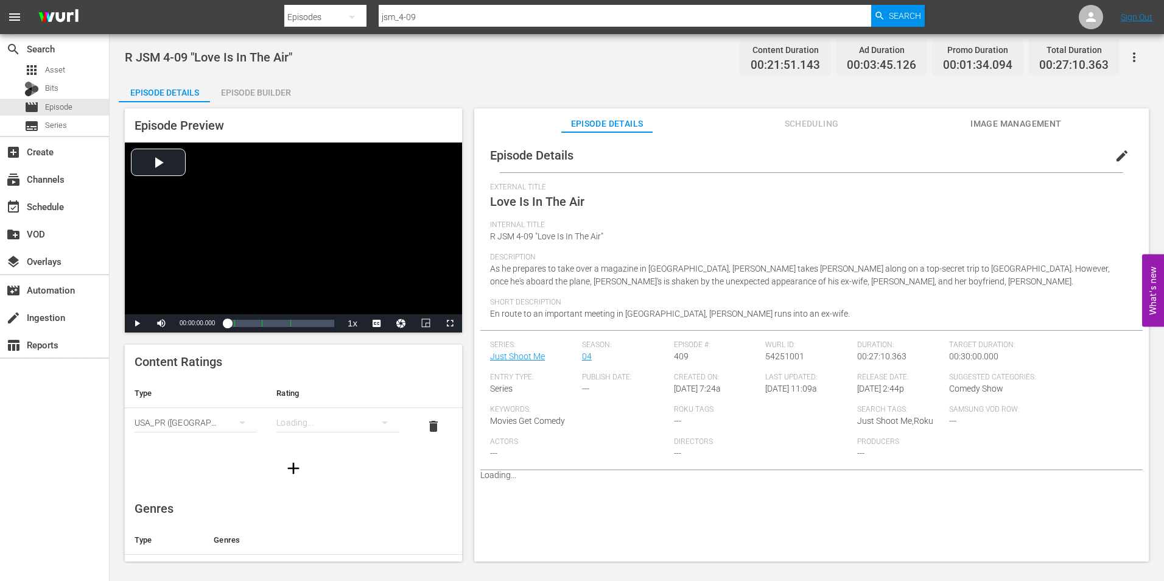
click at [1139, 57] on icon "button" at bounding box center [1134, 57] width 15 height 15
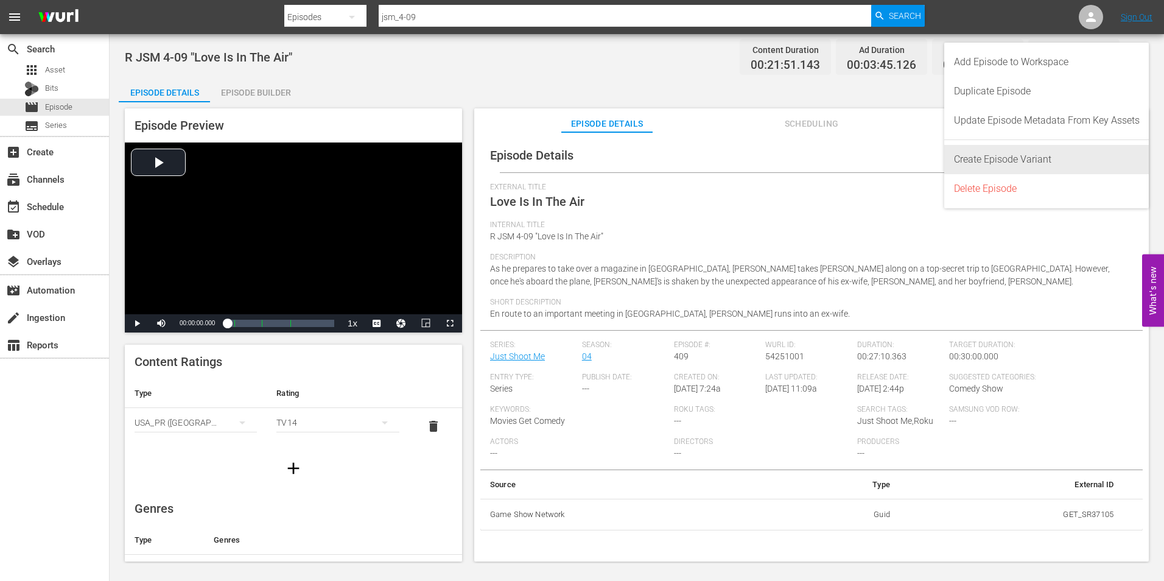
click at [1057, 156] on div "Create Episode Variant" at bounding box center [1047, 159] width 186 height 29
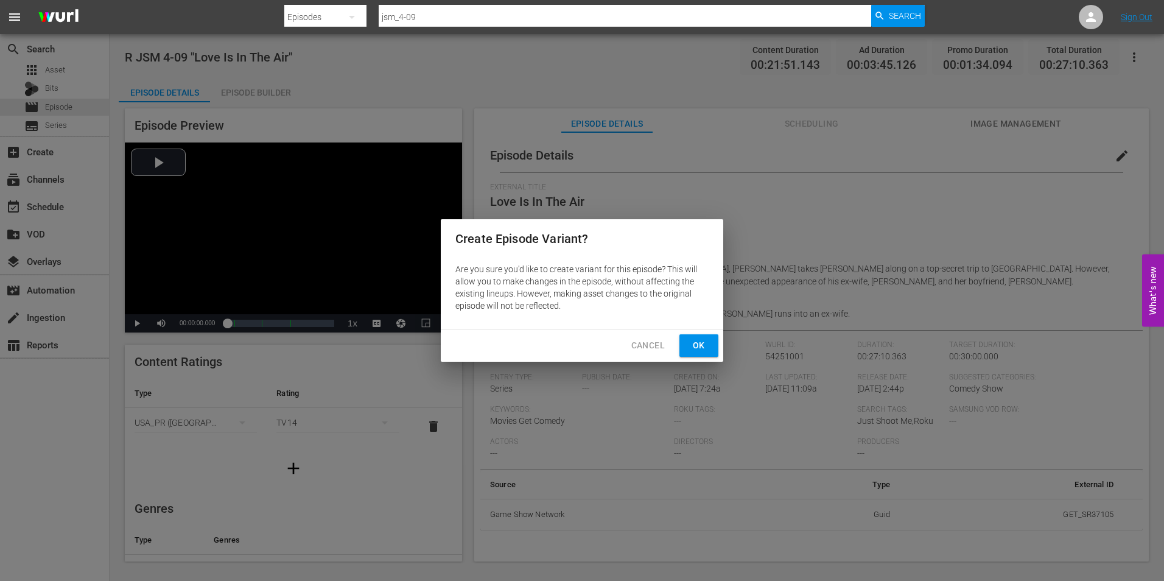
click at [697, 345] on span "Ok" at bounding box center [698, 345] width 19 height 15
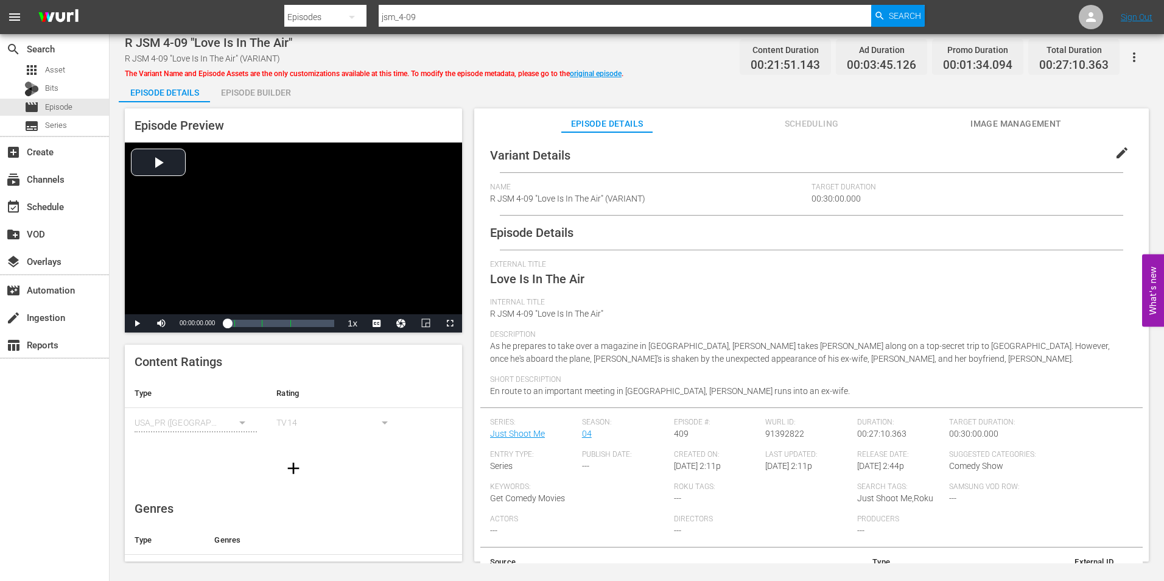
click at [1117, 158] on span "edit" at bounding box center [1122, 153] width 15 height 15
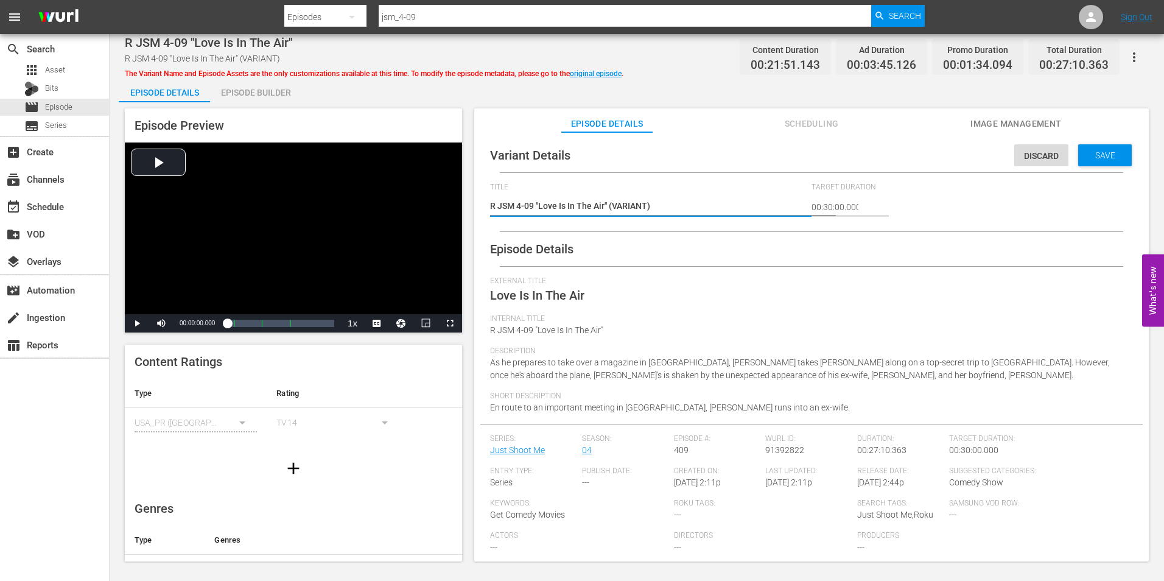
drag, startPoint x: 648, startPoint y: 206, endPoint x: 616, endPoint y: 205, distance: 32.3
click at [616, 205] on textarea "R JSM 4-09 "Love Is In The Air" (VARIANT)" at bounding box center [647, 207] width 315 height 15
type textarea "R JSM 4-09 "Love Is In The Air" (+)"
type textarea "R JSM 4-09 "Love Is In The Air" (+1)"
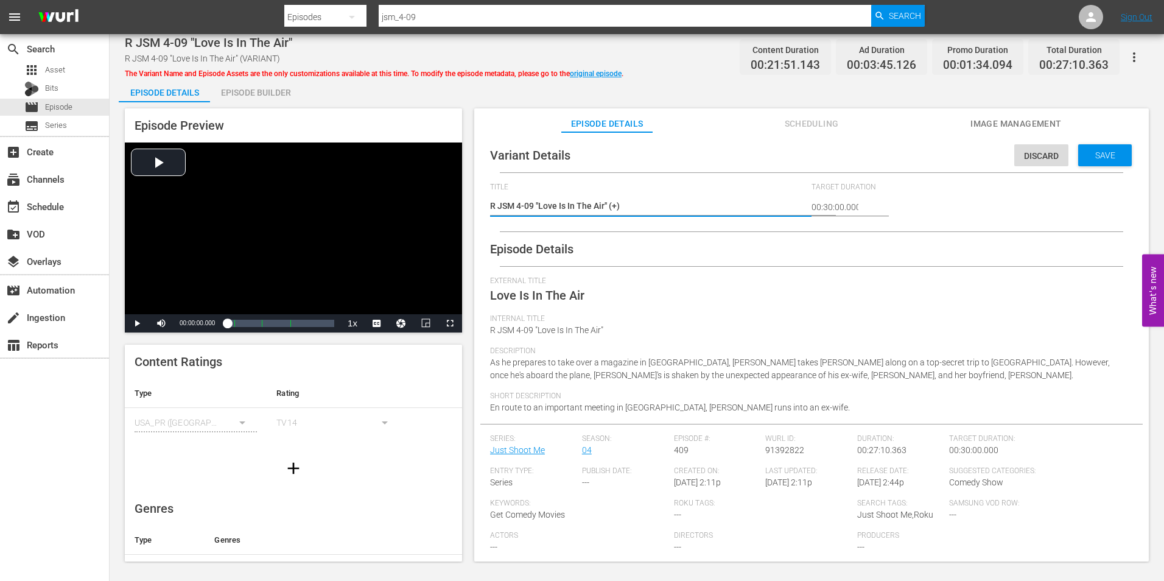
type textarea "R JSM 4-09 "Love Is In The Air" (+1)"
type textarea "R JSM 4-09 "Love Is In The Air" (+15)"
type textarea "R JSM 4-09 "Love Is In The Air" (+15s)"
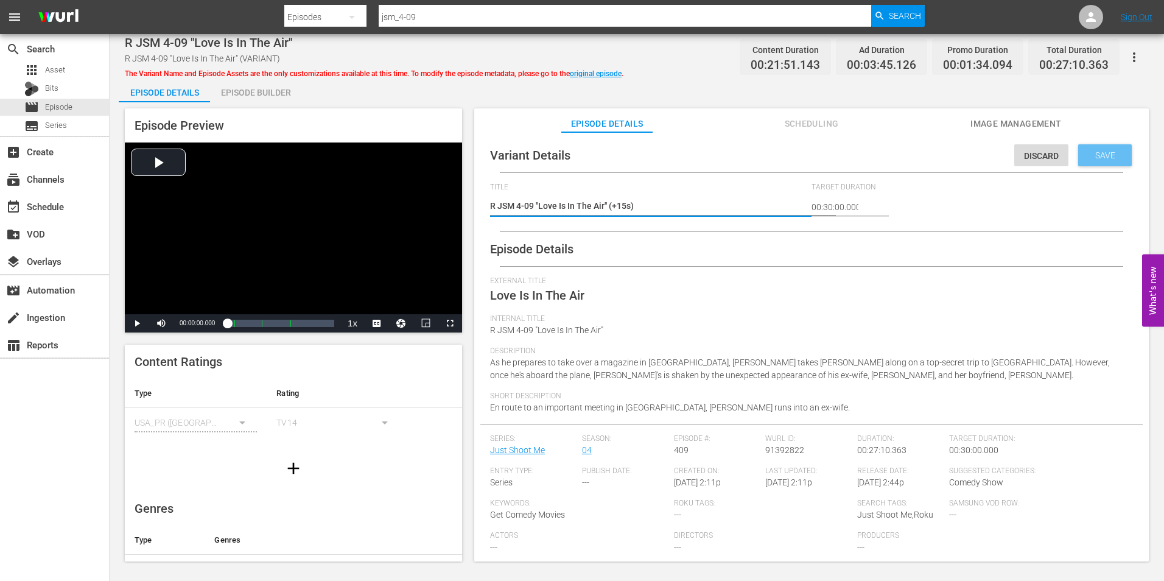
click at [1083, 147] on div "Save" at bounding box center [1105, 155] width 54 height 22
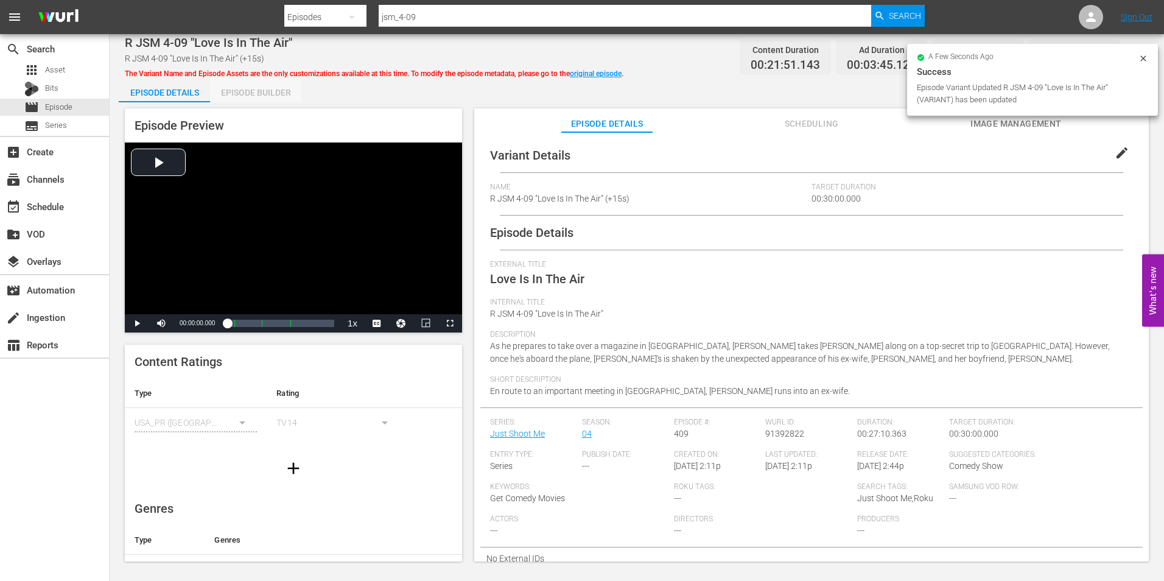
click at [248, 91] on div "Episode Builder" at bounding box center [255, 92] width 91 height 29
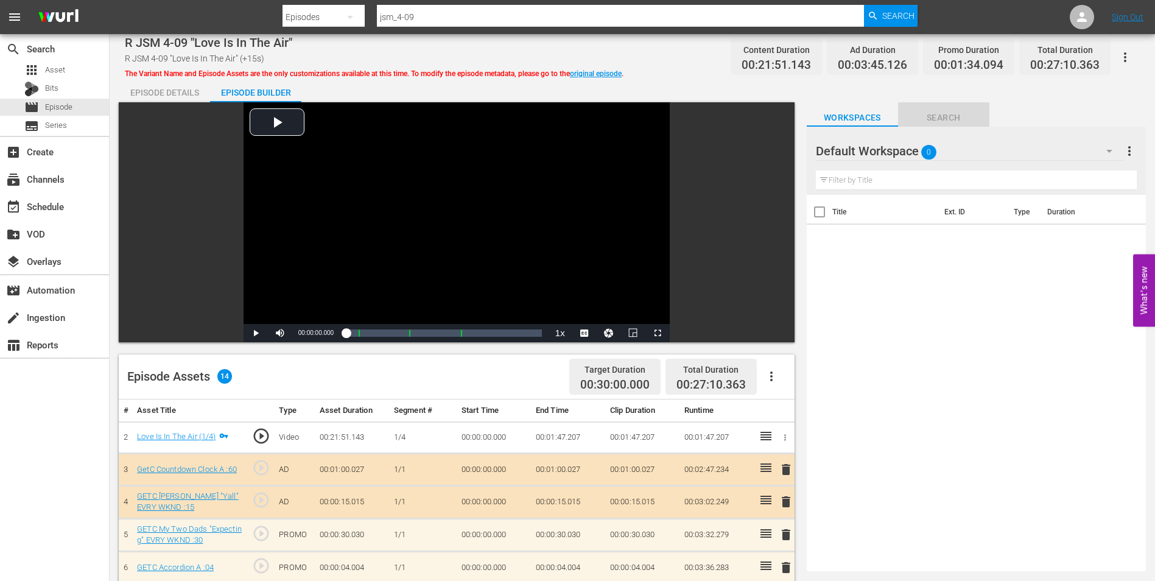
click at [949, 111] on span "Search" at bounding box center [943, 117] width 91 height 15
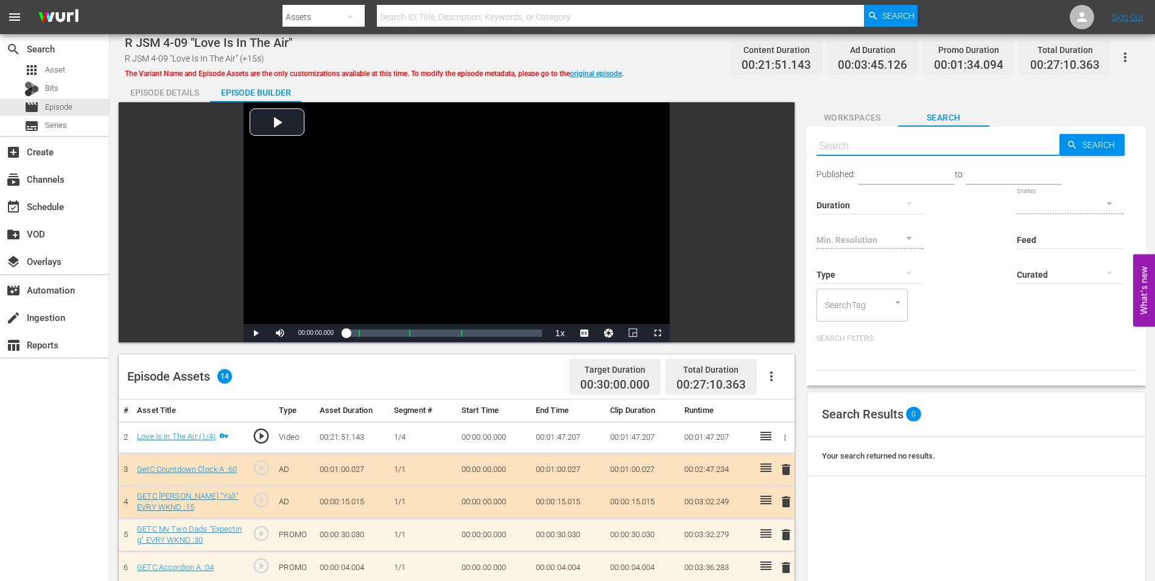
click at [880, 145] on input "text" at bounding box center [937, 146] width 243 height 29
paste input "GSC Overall Heartstopping :15"
type input "GSC Overall Heartstopping :15"
click at [897, 267] on button "button" at bounding box center [908, 272] width 29 height 29
type input "GSC Overall Heartstopping :15"
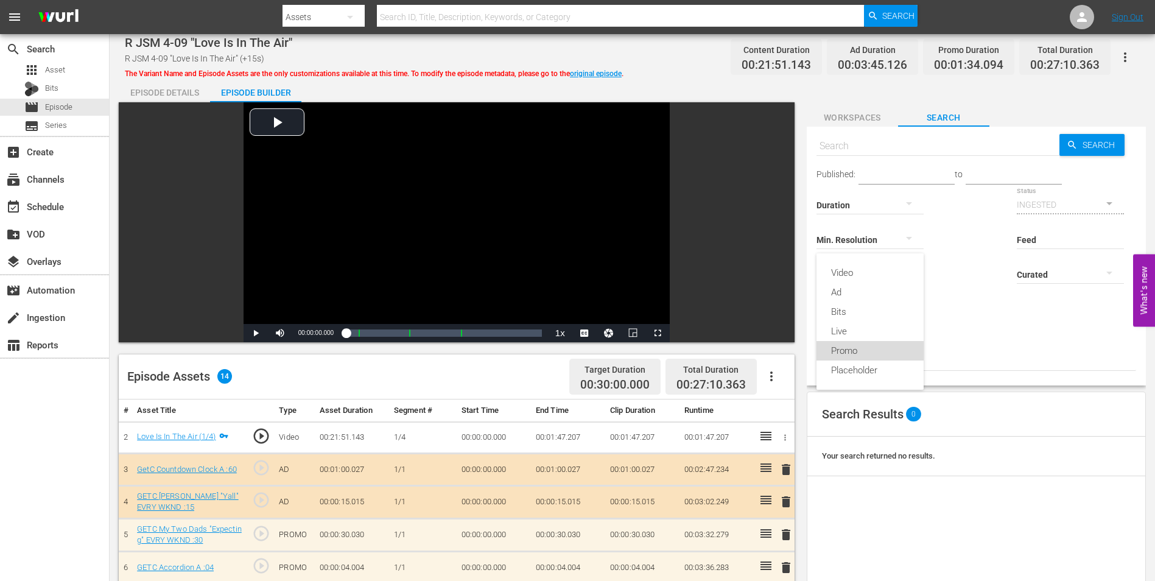
click at [870, 353] on div "Promo" at bounding box center [869, 350] width 107 height 19
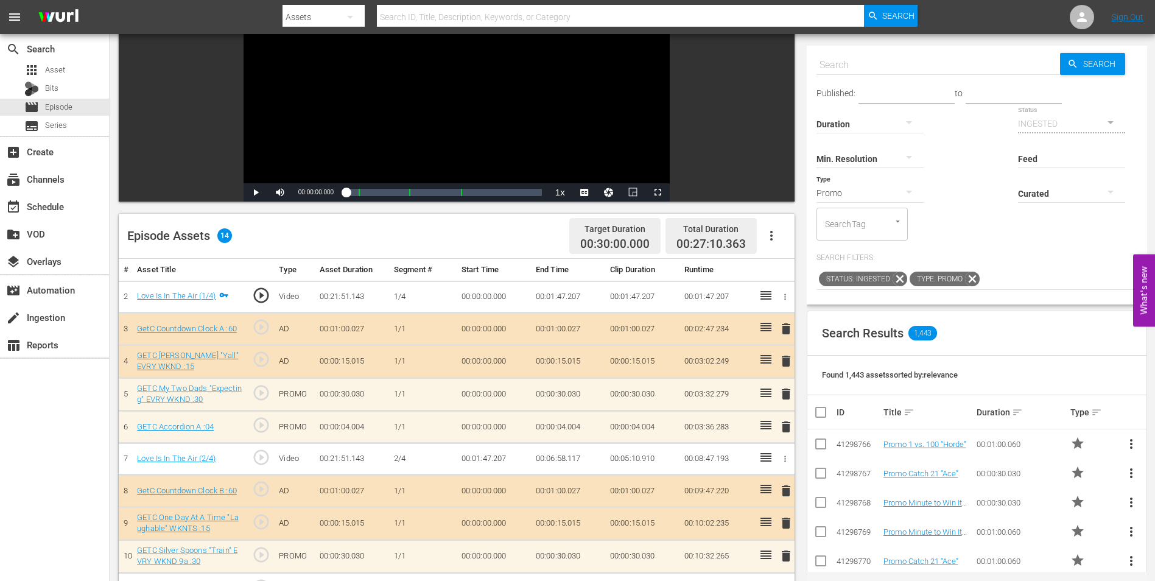
scroll to position [135, 0]
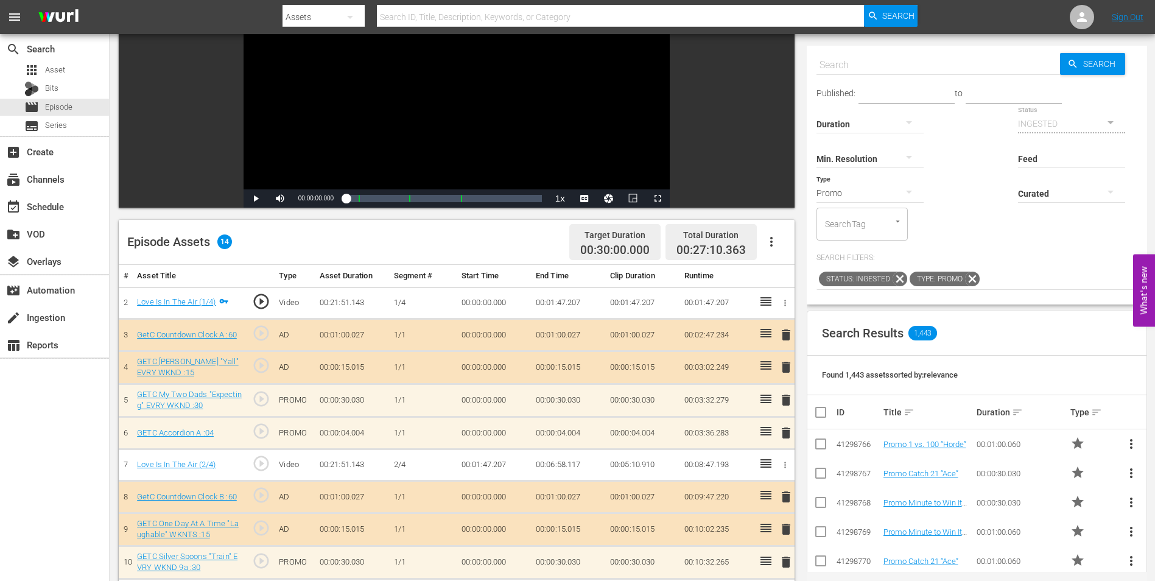
click at [849, 53] on input "text" at bounding box center [938, 65] width 244 height 29
paste input "GSC Overall Heartstopping :15"
type input "GSC Overall Heartstopping :15"
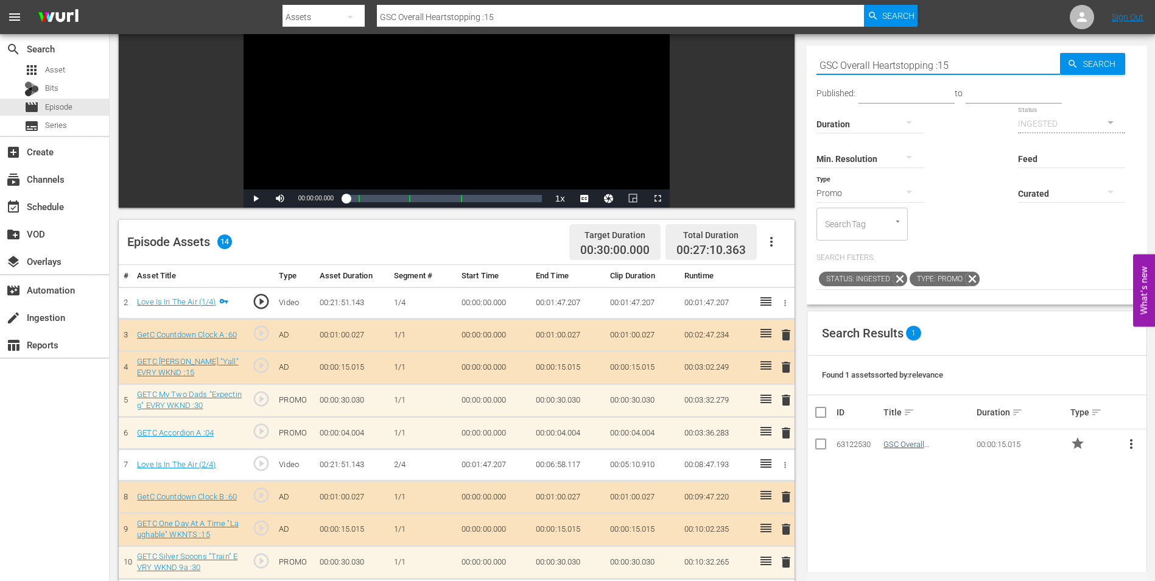
type input "GSC Overall Heartstopping :15"
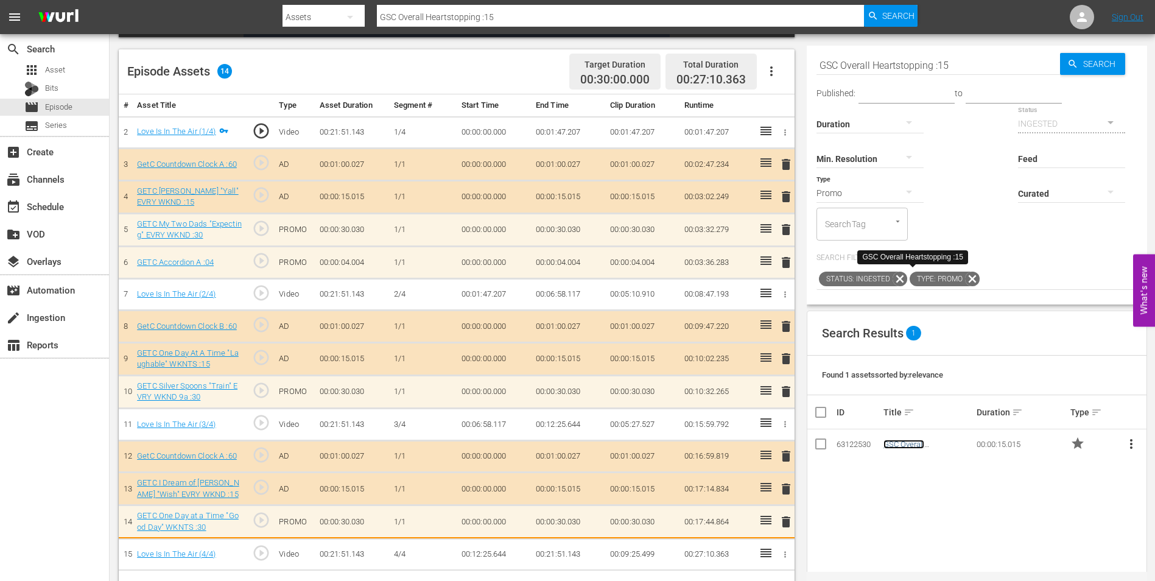
scroll to position [317, 0]
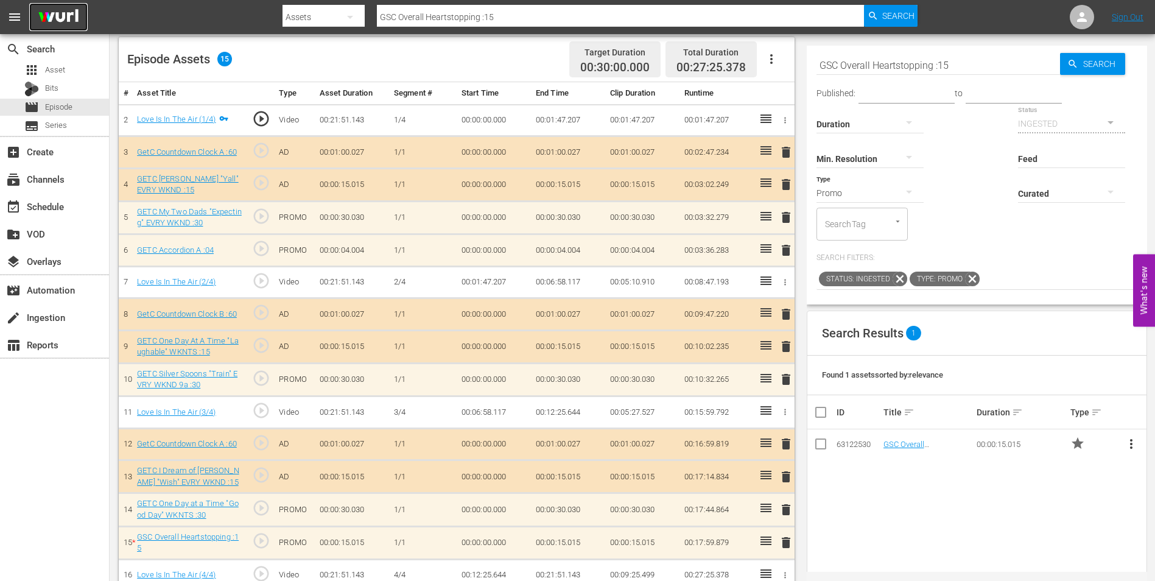
click at [55, 15] on img at bounding box center [58, 17] width 58 height 29
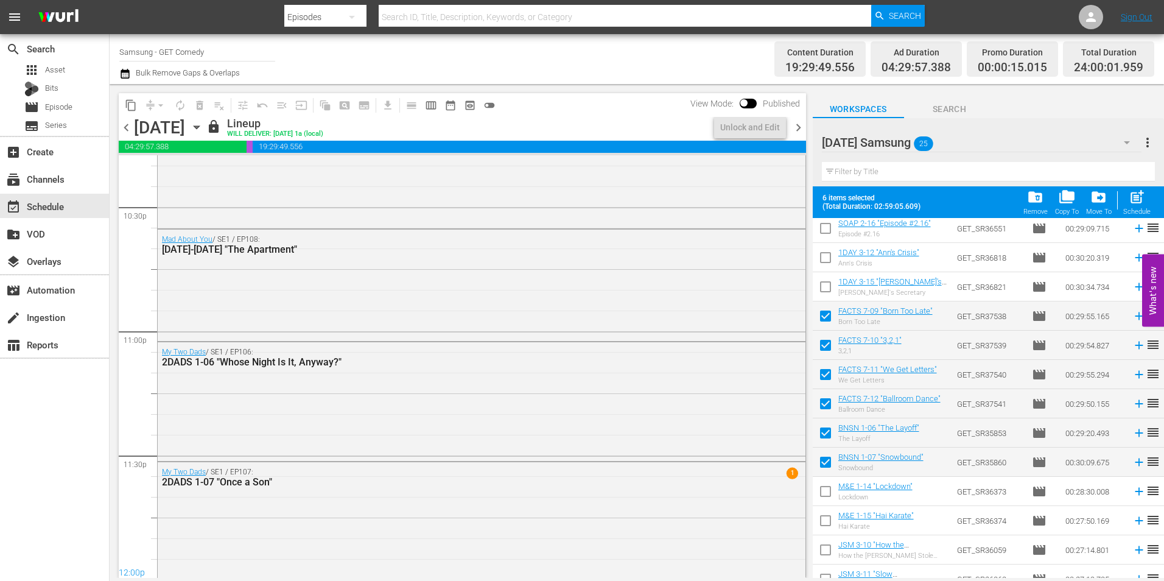
scroll to position [5539, 0]
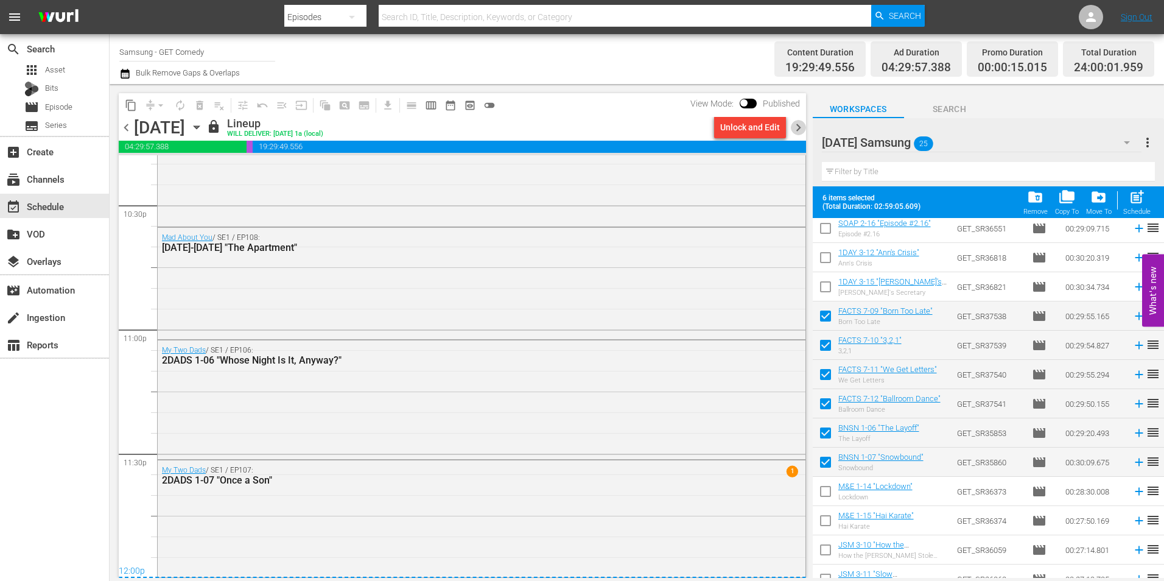
click at [802, 128] on span "chevron_right" at bounding box center [798, 127] width 15 height 15
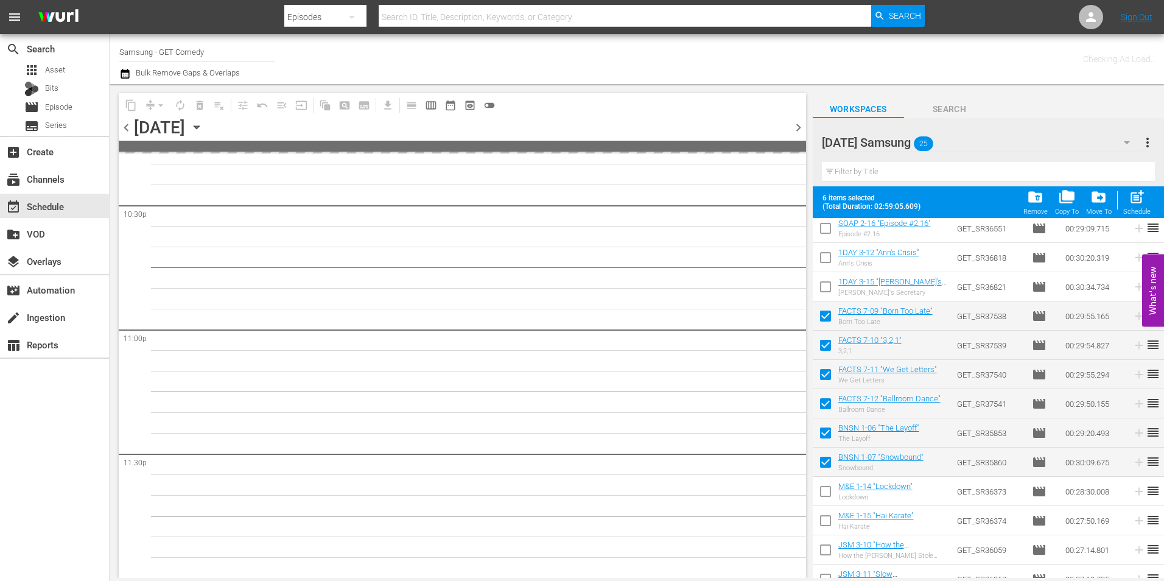
scroll to position [5537, 0]
click at [802, 128] on span "chevron_right" at bounding box center [798, 127] width 15 height 15
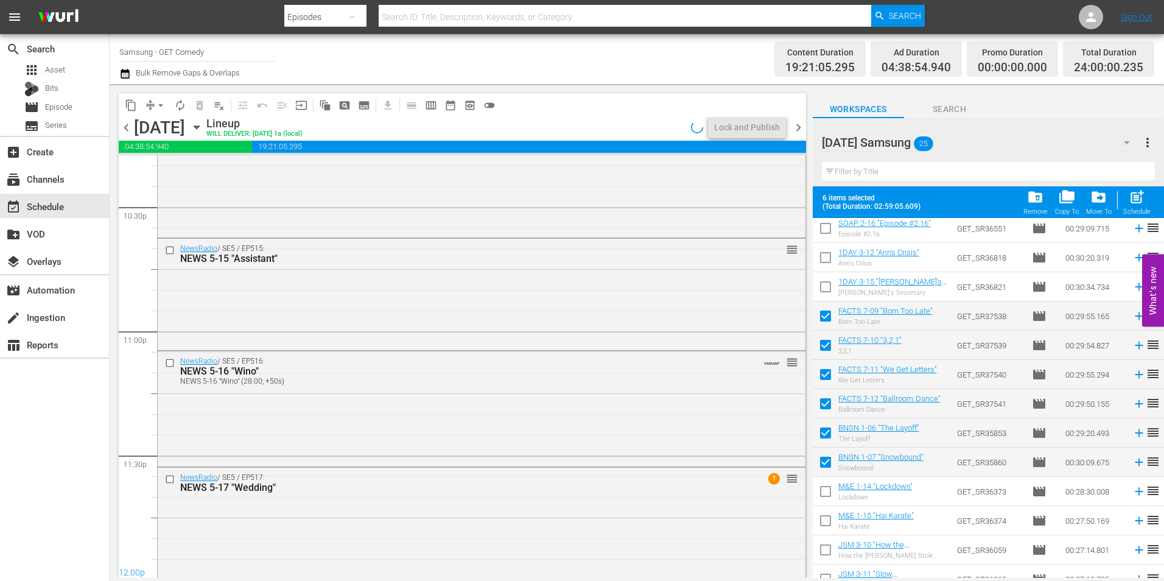
scroll to position [5539, 0]
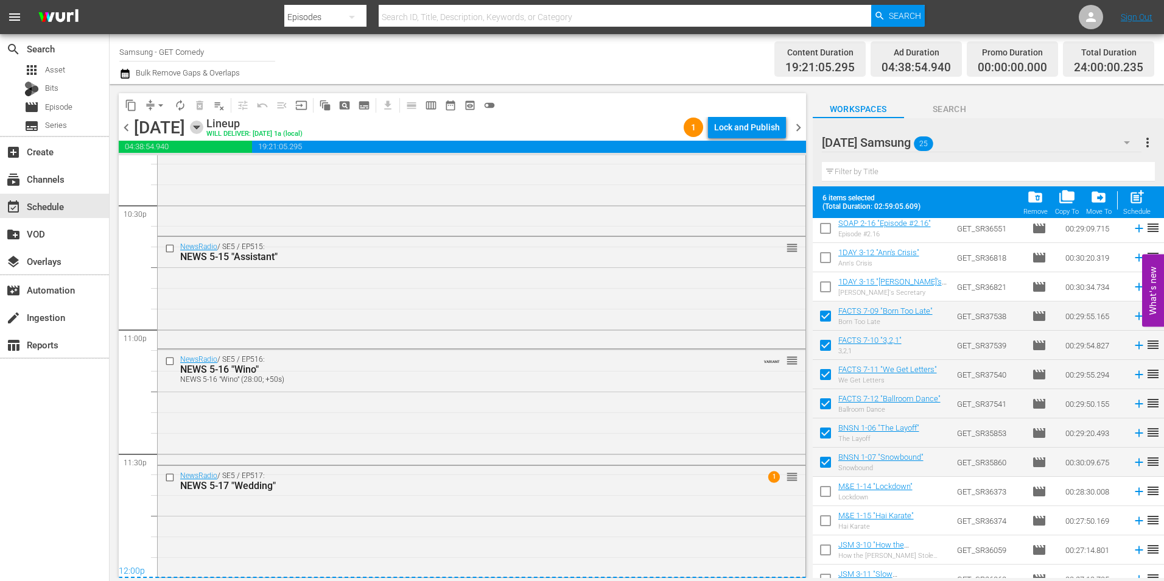
click at [199, 127] on icon "button" at bounding box center [196, 127] width 5 height 3
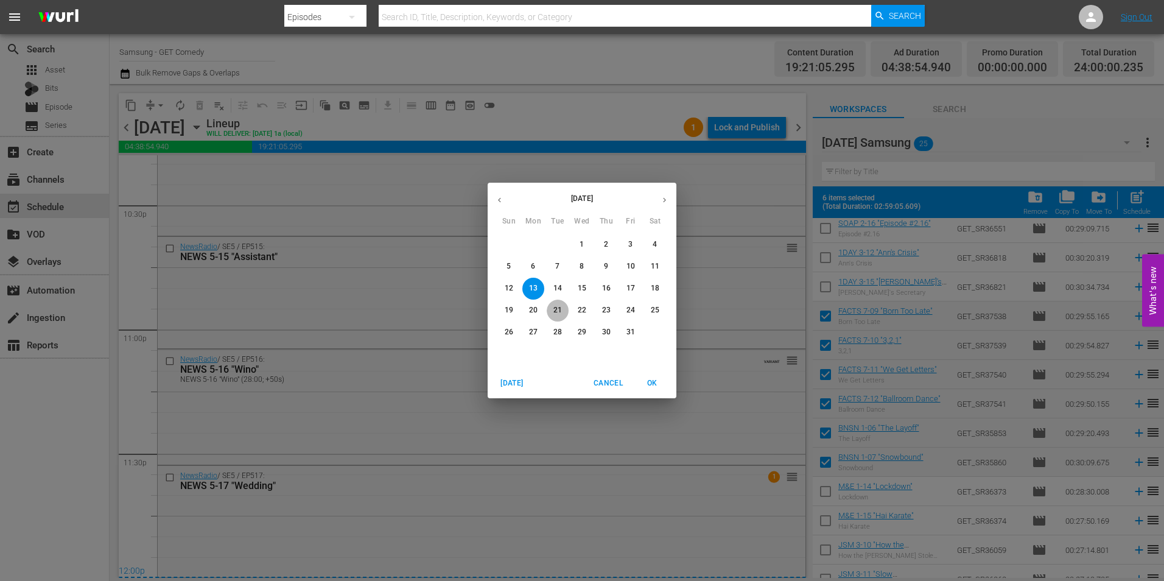
click at [561, 307] on p "21" at bounding box center [557, 310] width 9 height 10
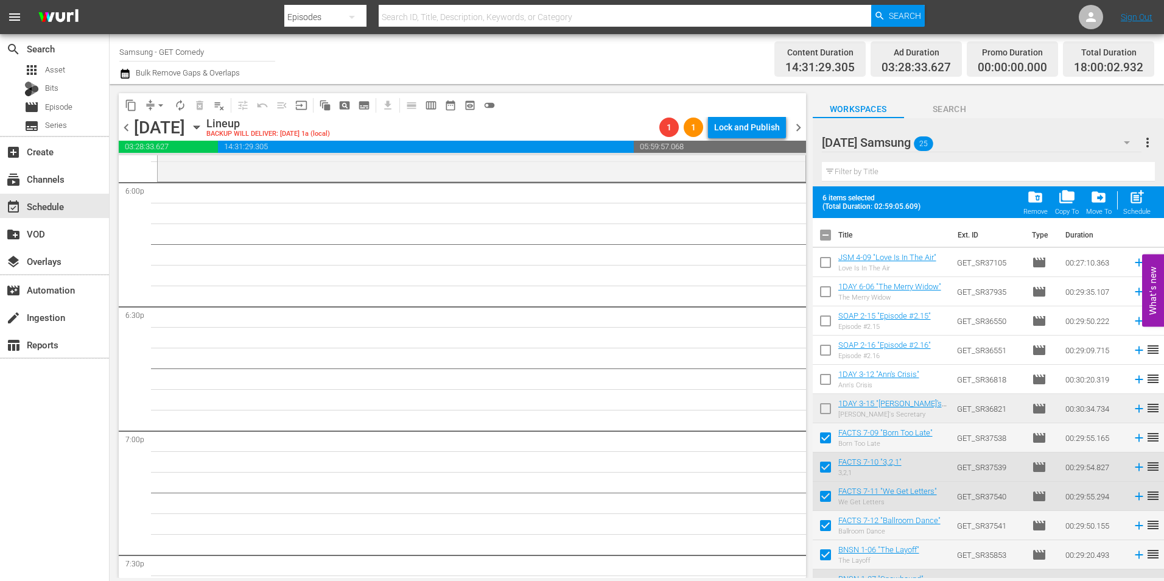
click at [824, 239] on input "checkbox" at bounding box center [826, 238] width 26 height 26
checkbox input "true"
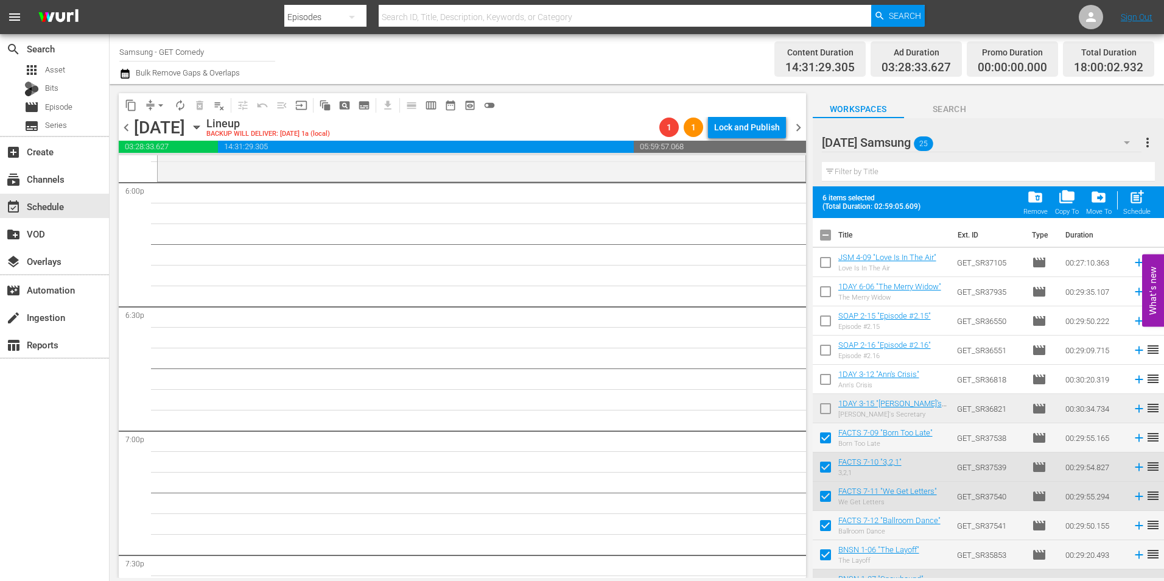
checkbox input "true"
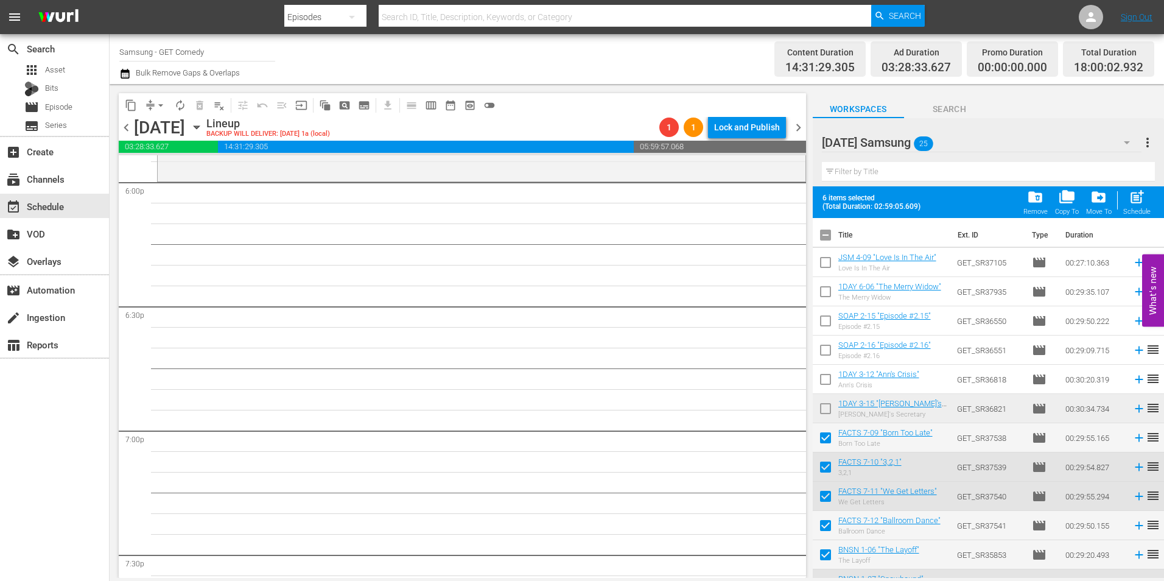
checkbox input "true"
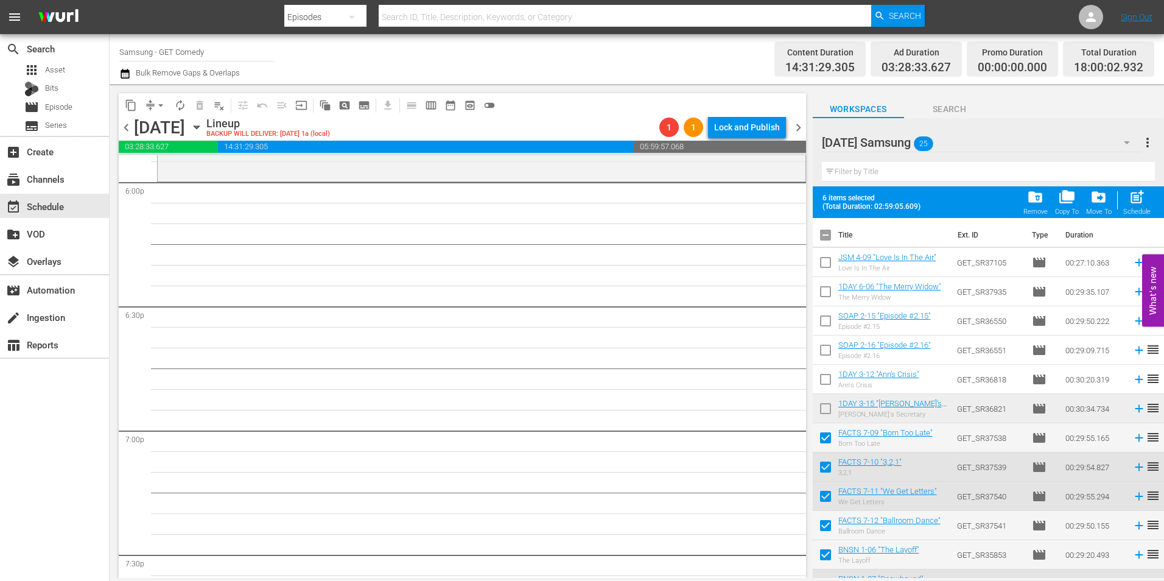
checkbox input "true"
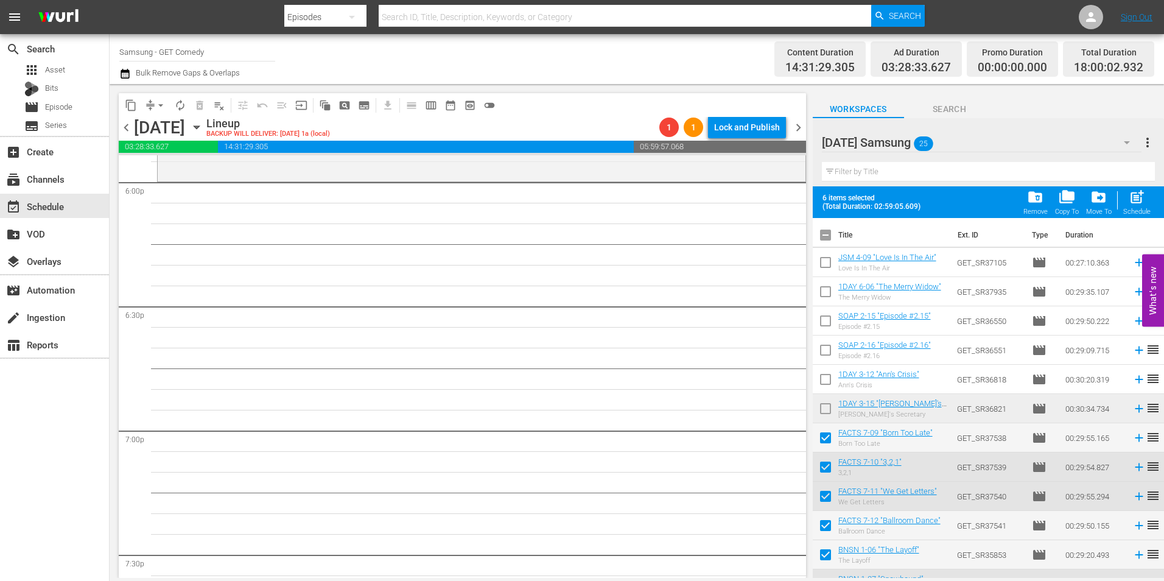
checkbox input "true"
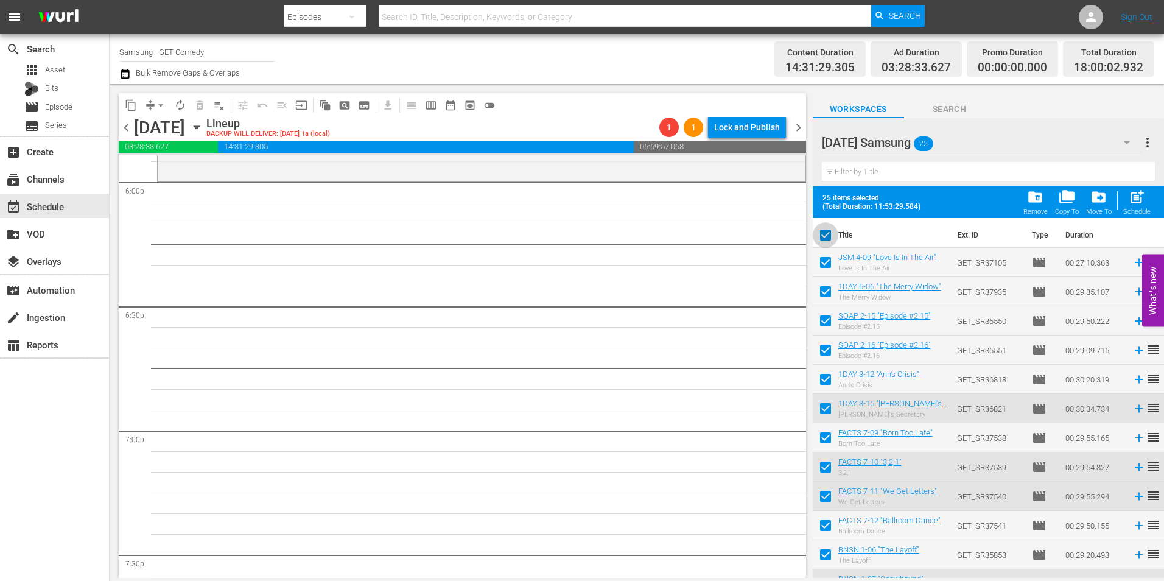
click at [824, 239] on input "checkbox" at bounding box center [826, 238] width 26 height 26
checkbox input "false"
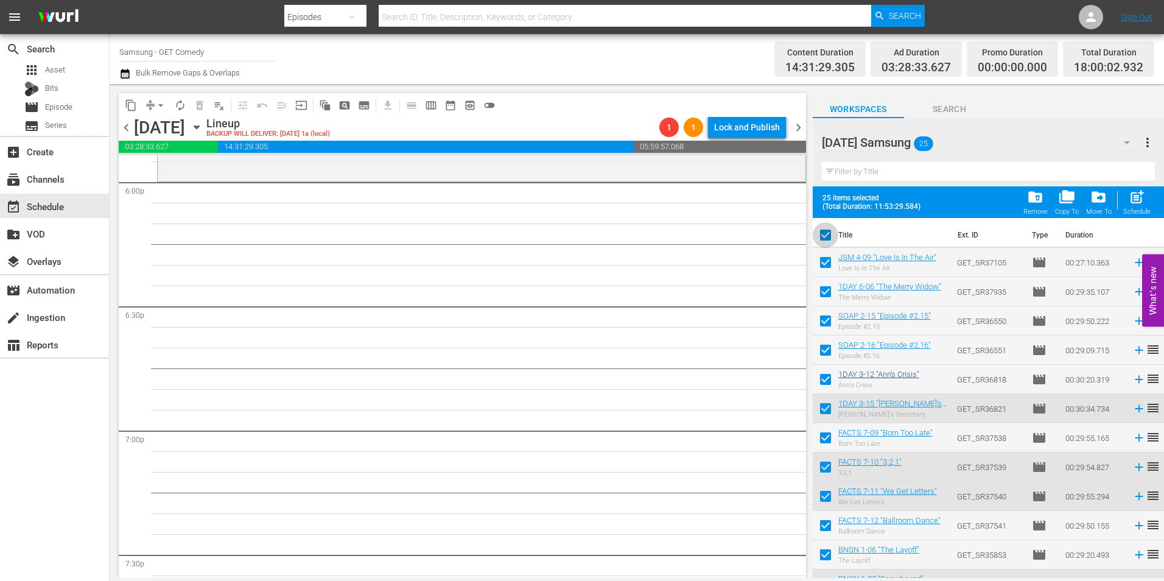
checkbox input "false"
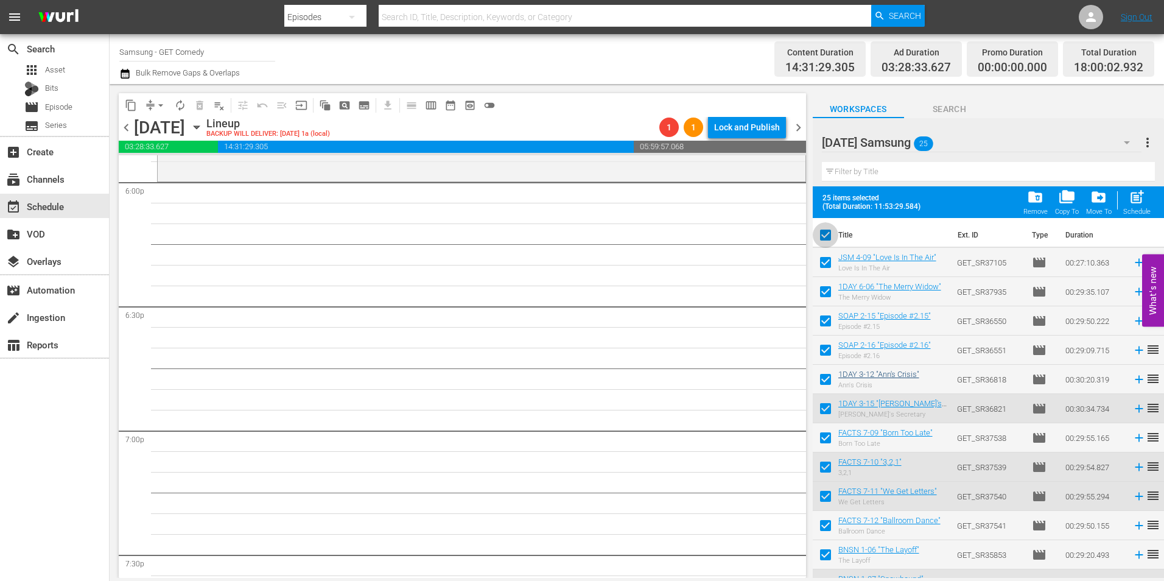
checkbox input "false"
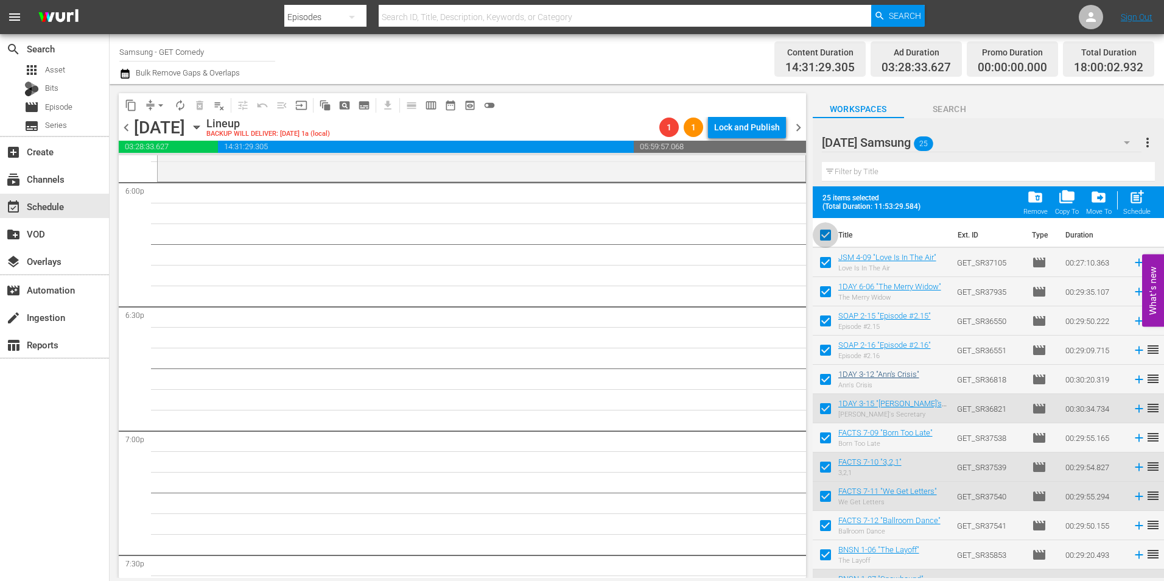
checkbox input "false"
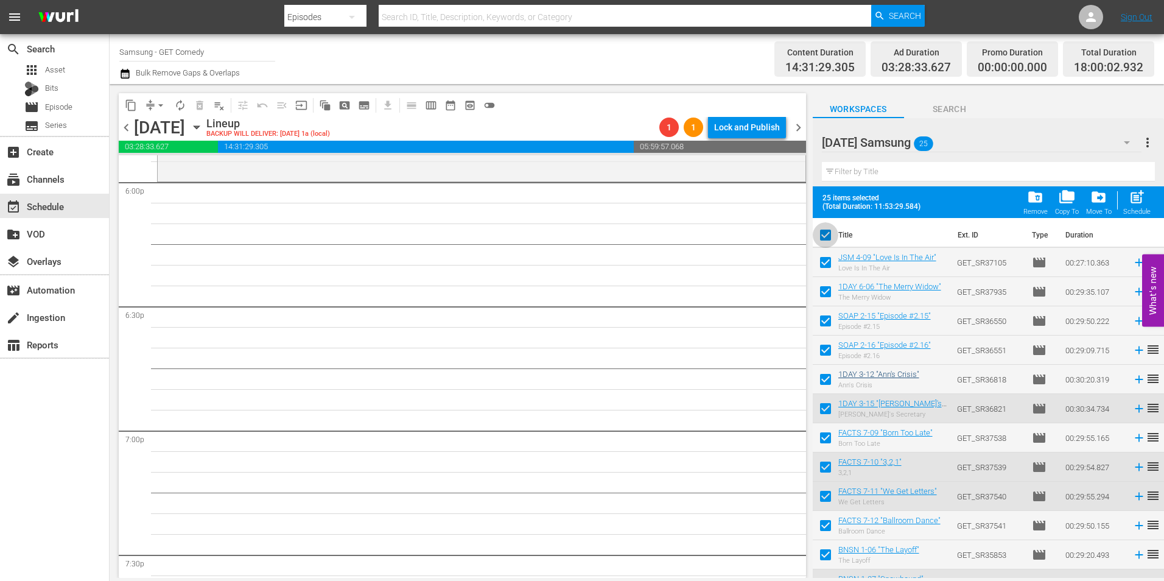
checkbox input "false"
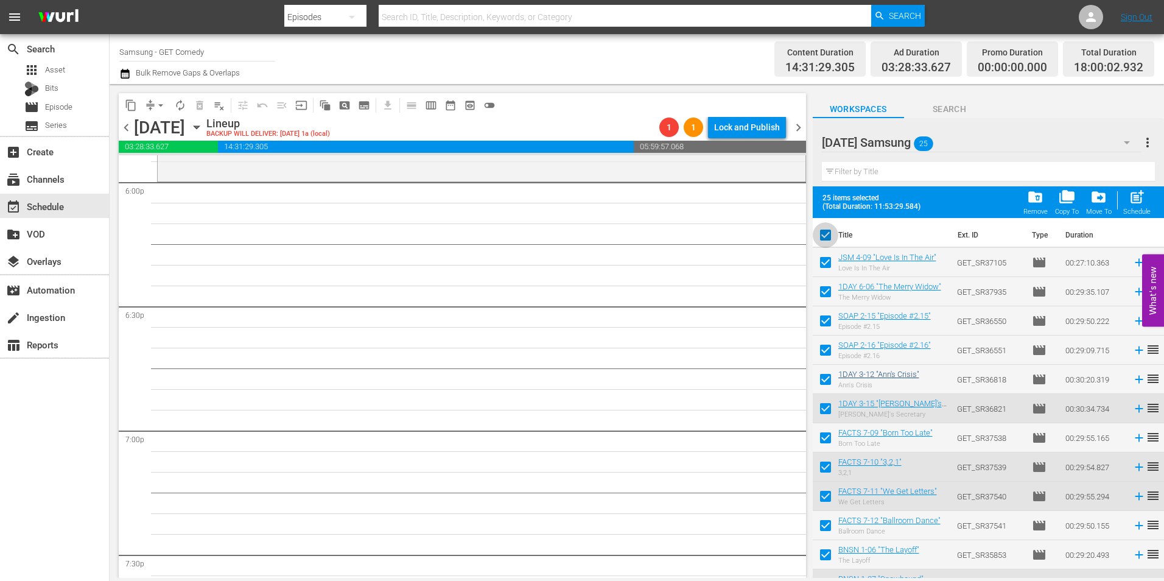
checkbox input "false"
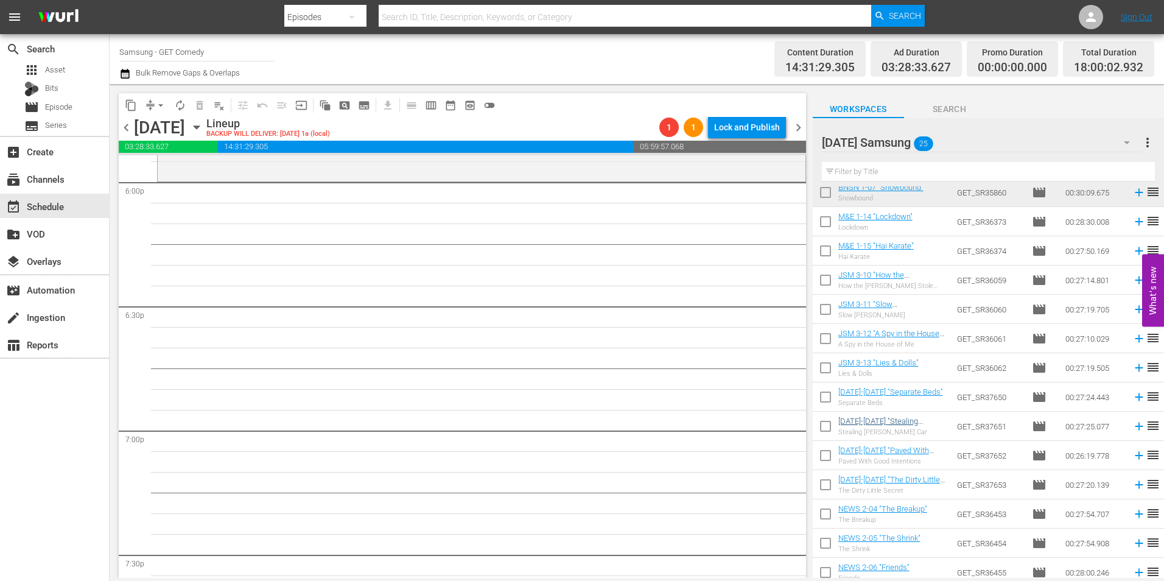
scroll to position [367, 0]
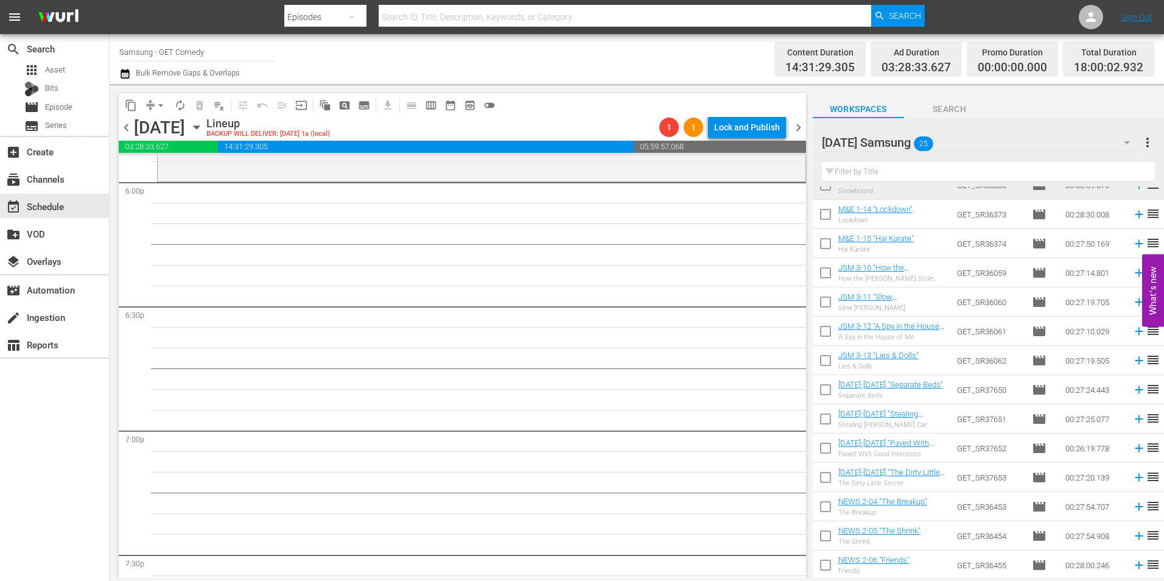
click at [823, 217] on input "checkbox" at bounding box center [826, 217] width 26 height 26
checkbox input "true"
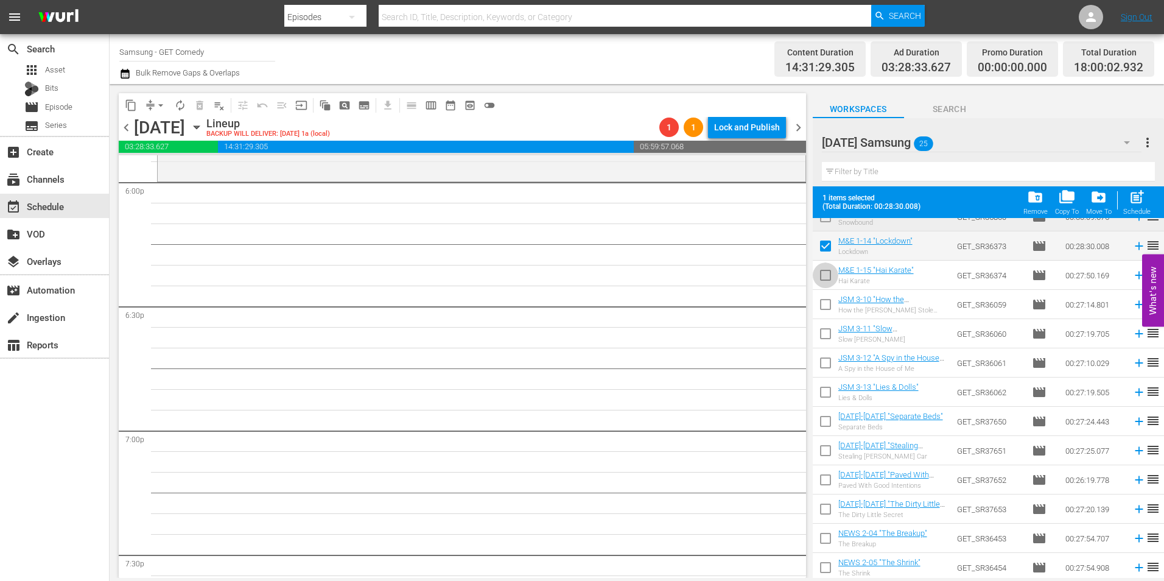
click at [823, 282] on input "checkbox" at bounding box center [826, 278] width 26 height 26
checkbox input "true"
click at [827, 303] on input "checkbox" at bounding box center [826, 307] width 26 height 26
checkbox input "true"
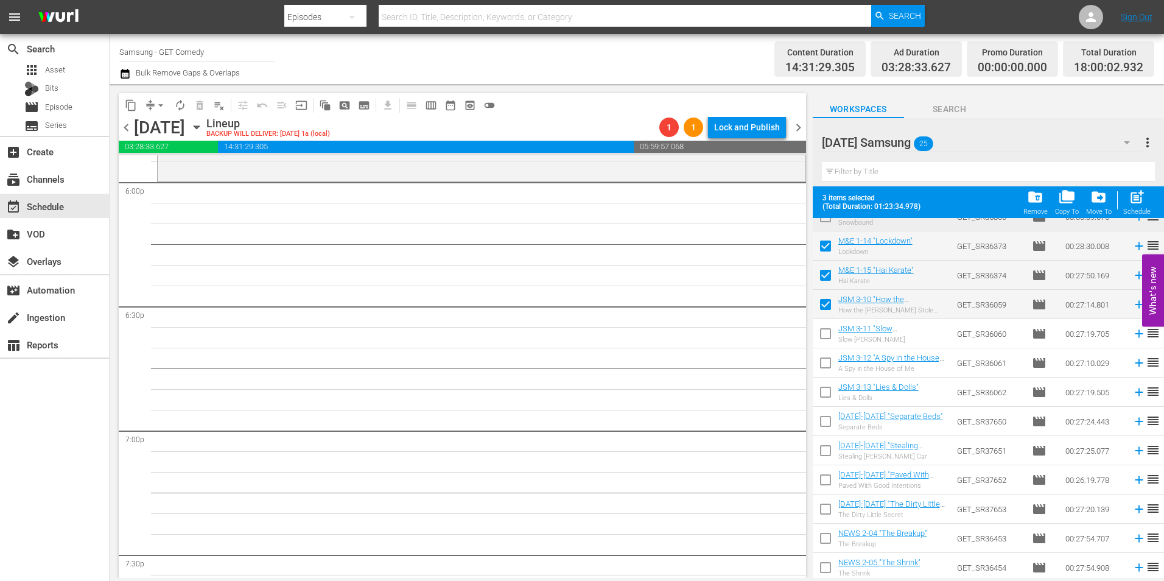
click at [825, 337] on input "checkbox" at bounding box center [826, 336] width 26 height 26
checkbox input "true"
click at [822, 362] on input "checkbox" at bounding box center [826, 366] width 26 height 26
checkbox input "true"
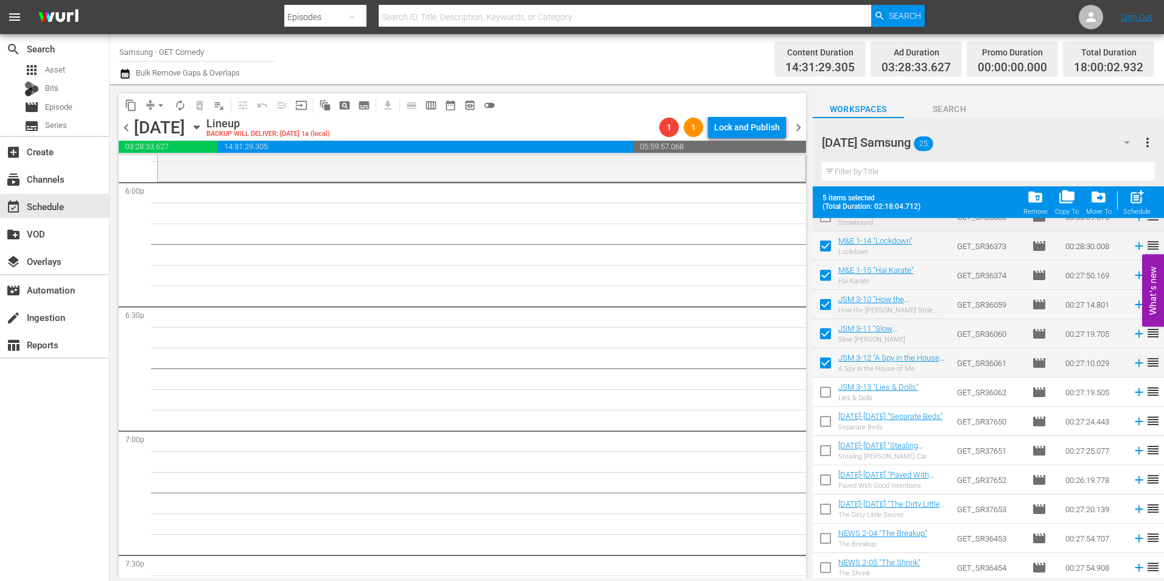
click at [826, 397] on input "checkbox" at bounding box center [826, 395] width 26 height 26
checkbox input "true"
click at [826, 421] on input "checkbox" at bounding box center [826, 424] width 26 height 26
checkbox input "true"
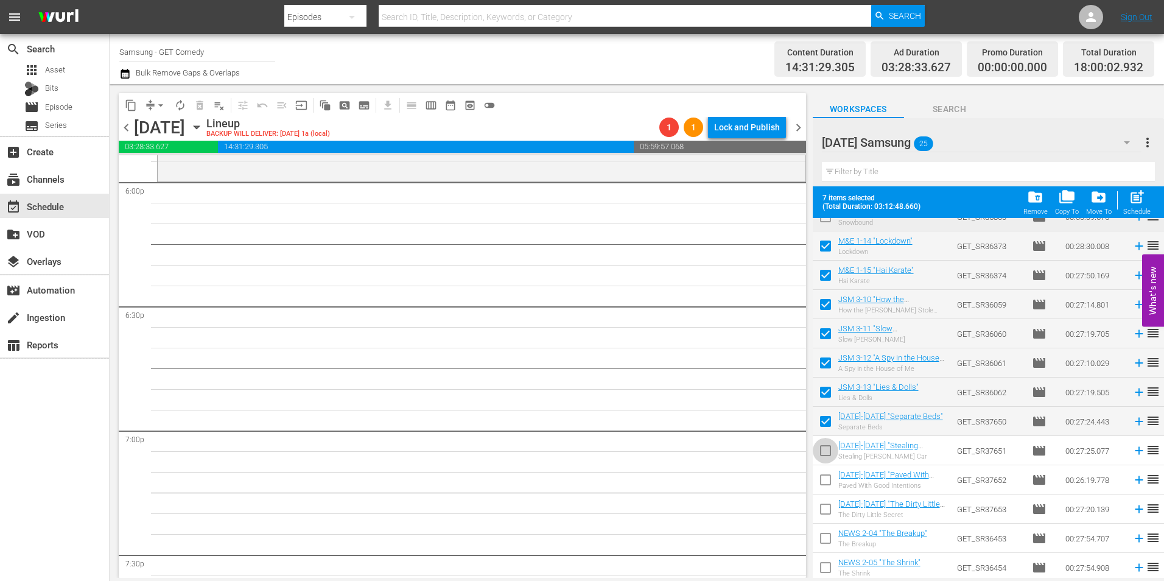
click at [822, 452] on input "checkbox" at bounding box center [826, 453] width 26 height 26
checkbox input "true"
click at [824, 482] on input "checkbox" at bounding box center [826, 482] width 26 height 26
checkbox input "true"
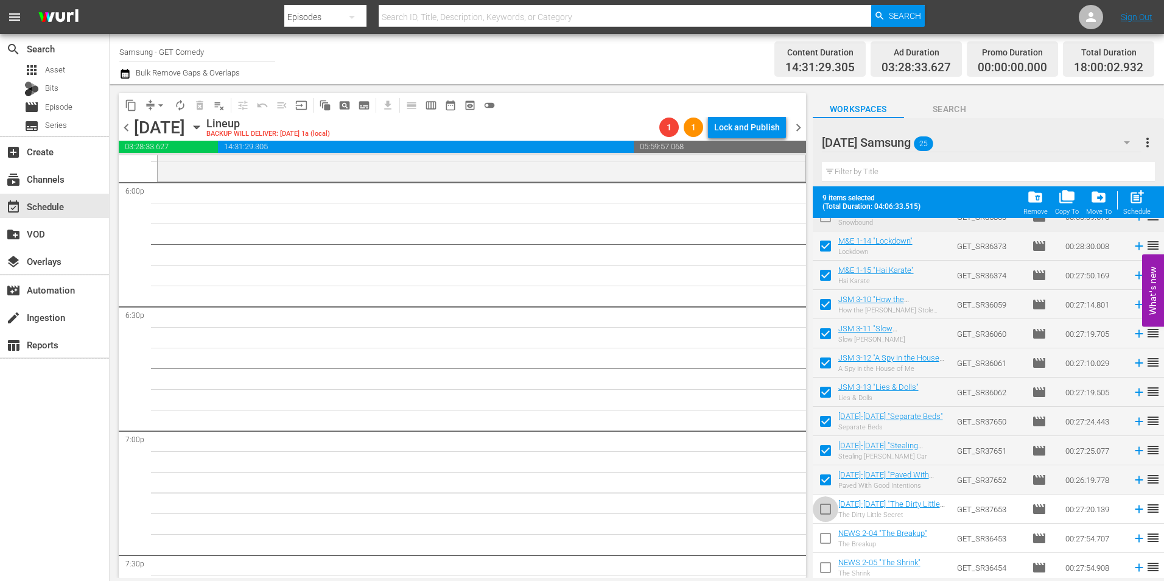
click at [824, 511] on input "checkbox" at bounding box center [826, 512] width 26 height 26
checkbox input "true"
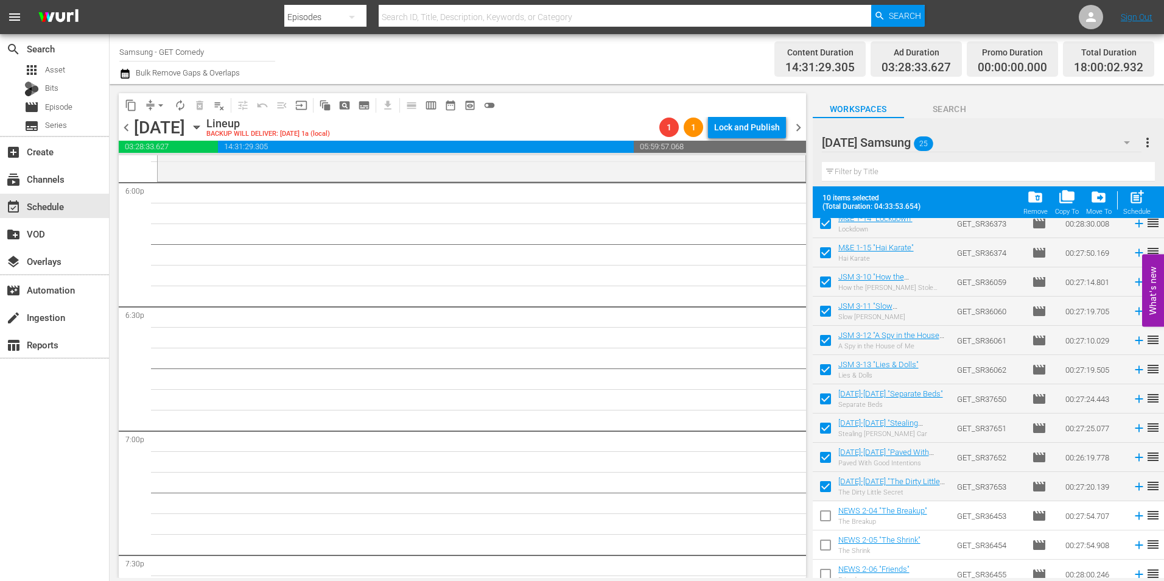
scroll to position [399, 0]
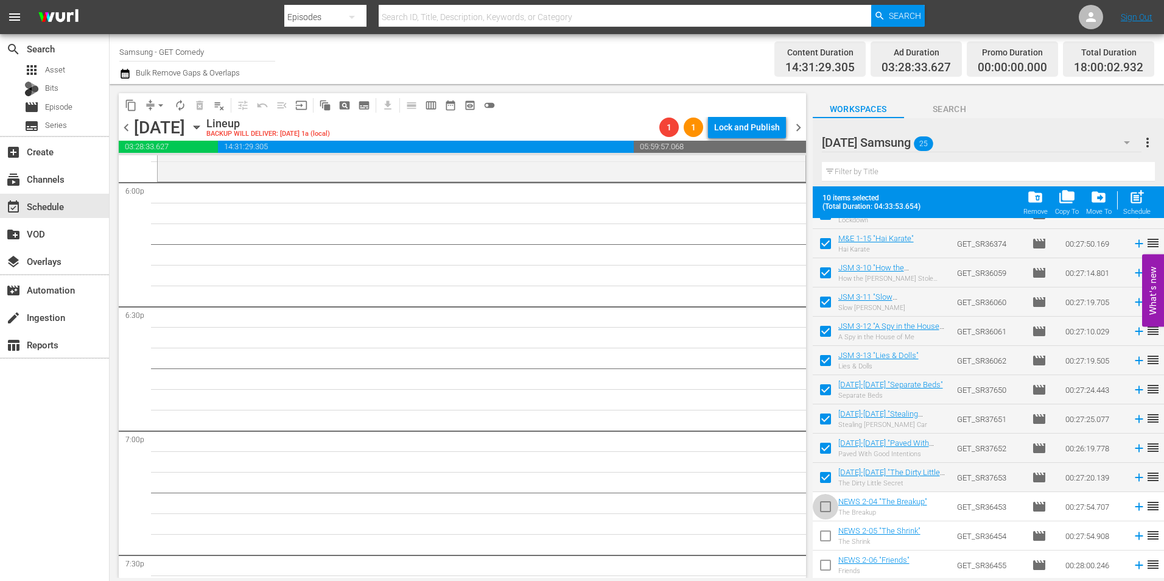
click at [827, 504] on input "checkbox" at bounding box center [826, 509] width 26 height 26
checkbox input "true"
click at [825, 541] on input "checkbox" at bounding box center [826, 538] width 26 height 26
checkbox input "true"
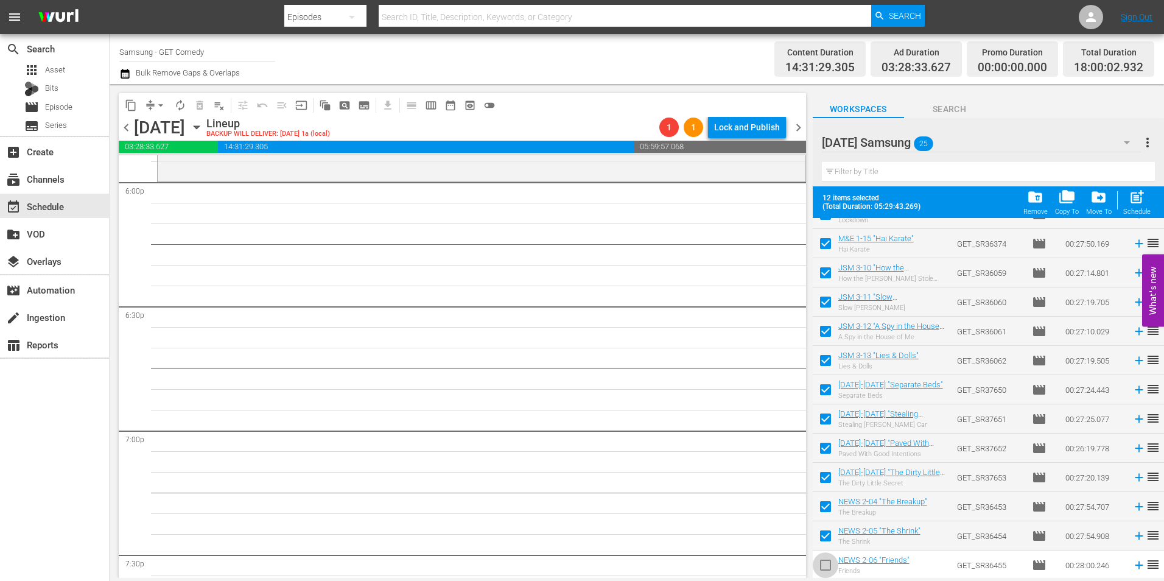
click at [823, 563] on input "checkbox" at bounding box center [826, 568] width 26 height 26
checkbox input "true"
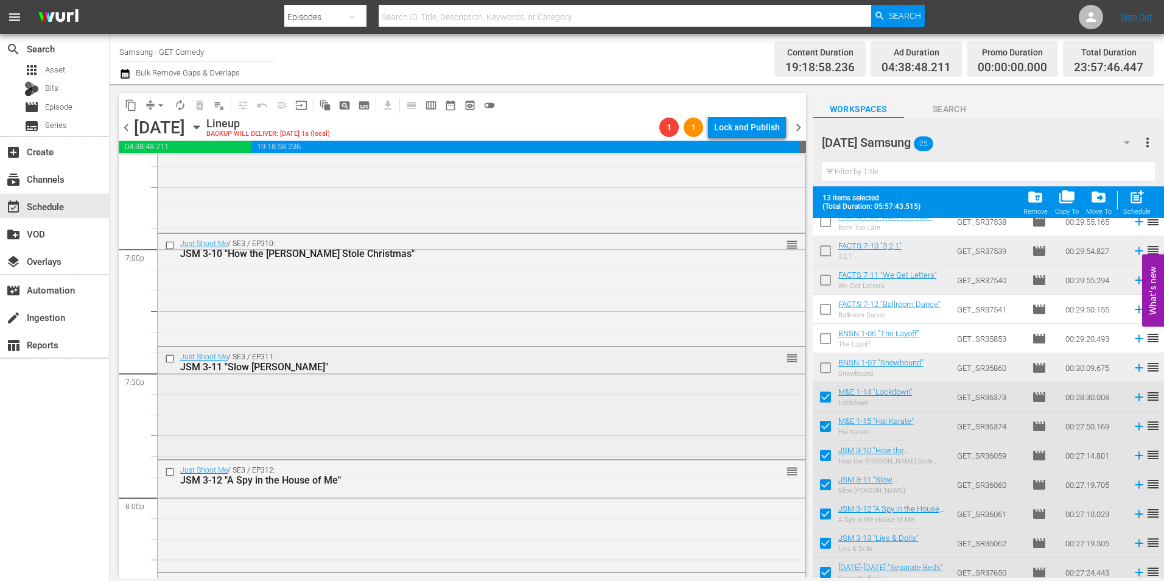
scroll to position [4443, 0]
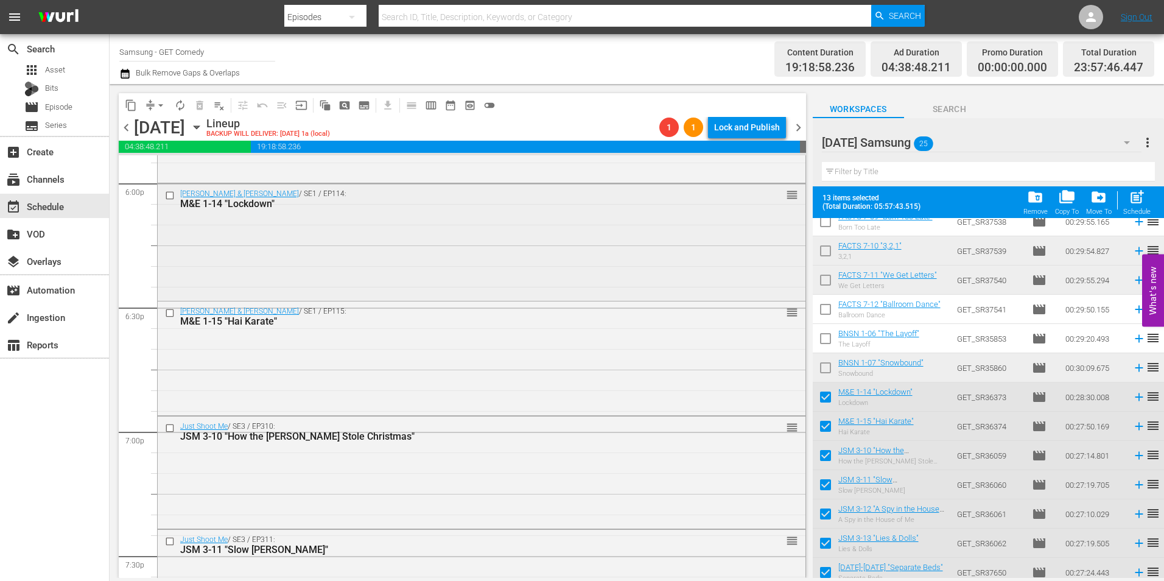
click at [374, 256] on div "[PERSON_NAME] & [PERSON_NAME] / SE1 / EP114: M&E 1-14 "Lockdown" reorder" at bounding box center [482, 241] width 648 height 114
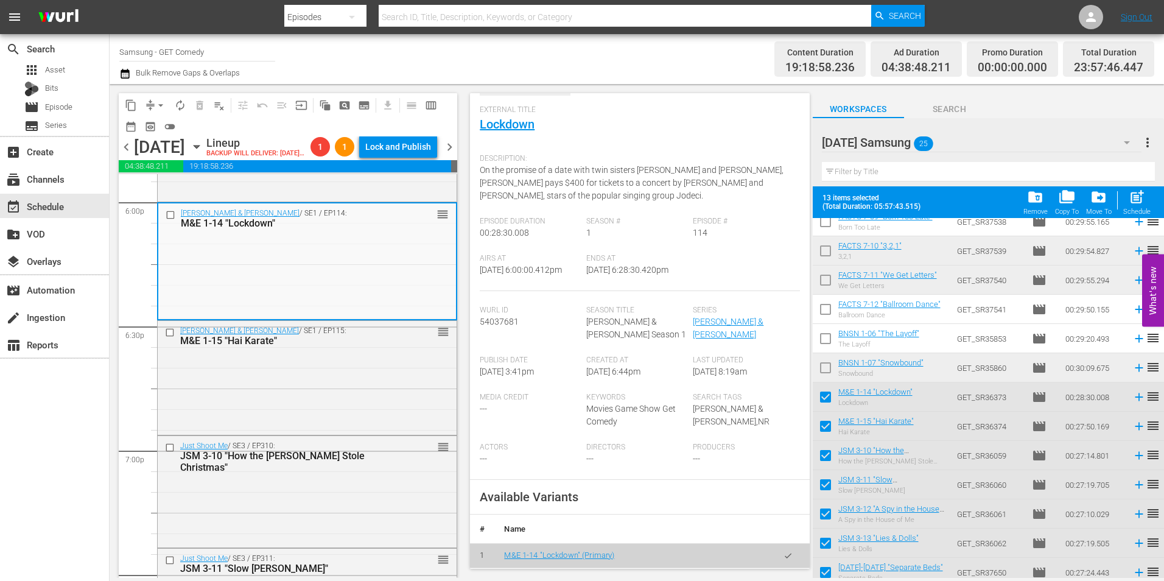
scroll to position [183, 0]
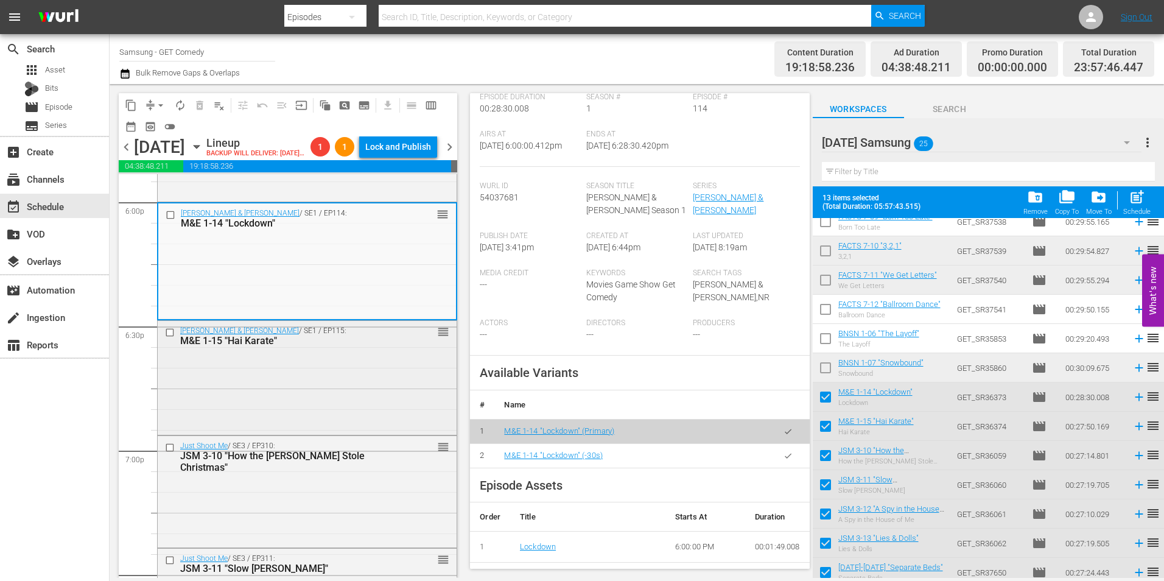
click at [348, 392] on div "[PERSON_NAME] & [PERSON_NAME] / SE1 / EP115: M&E 1-15 "Hai Karate" reorder" at bounding box center [307, 376] width 299 height 111
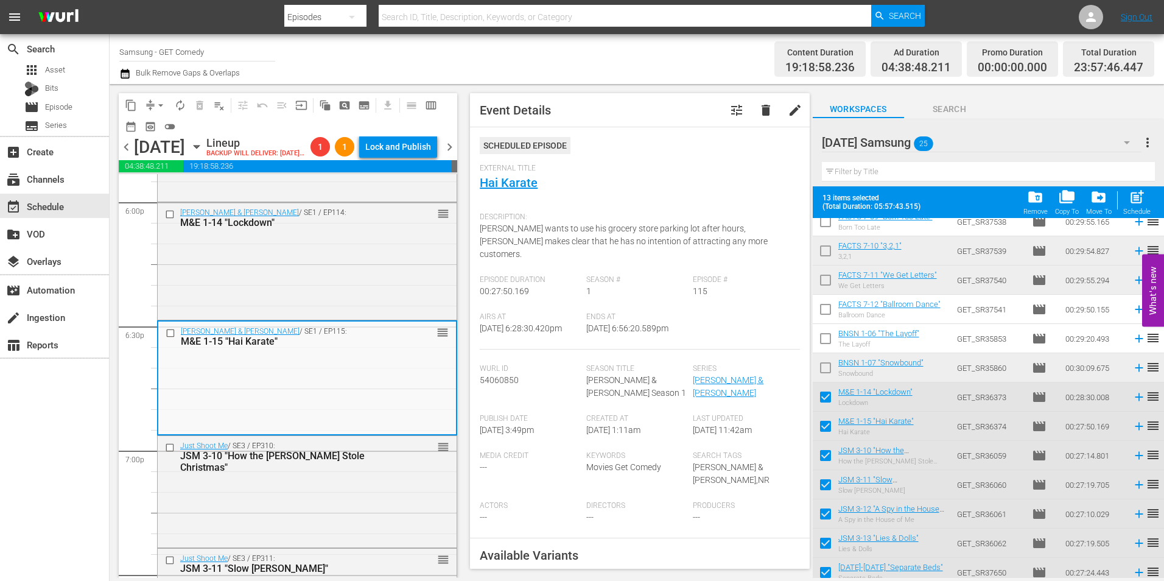
scroll to position [244, 0]
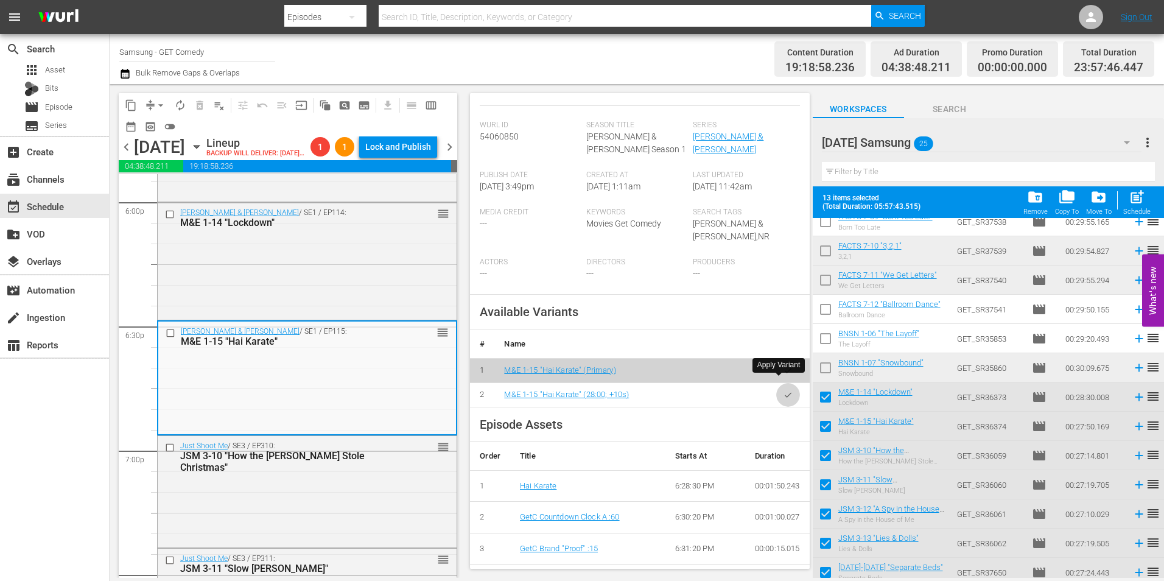
click at [778, 390] on button "button" at bounding box center [788, 395] width 24 height 24
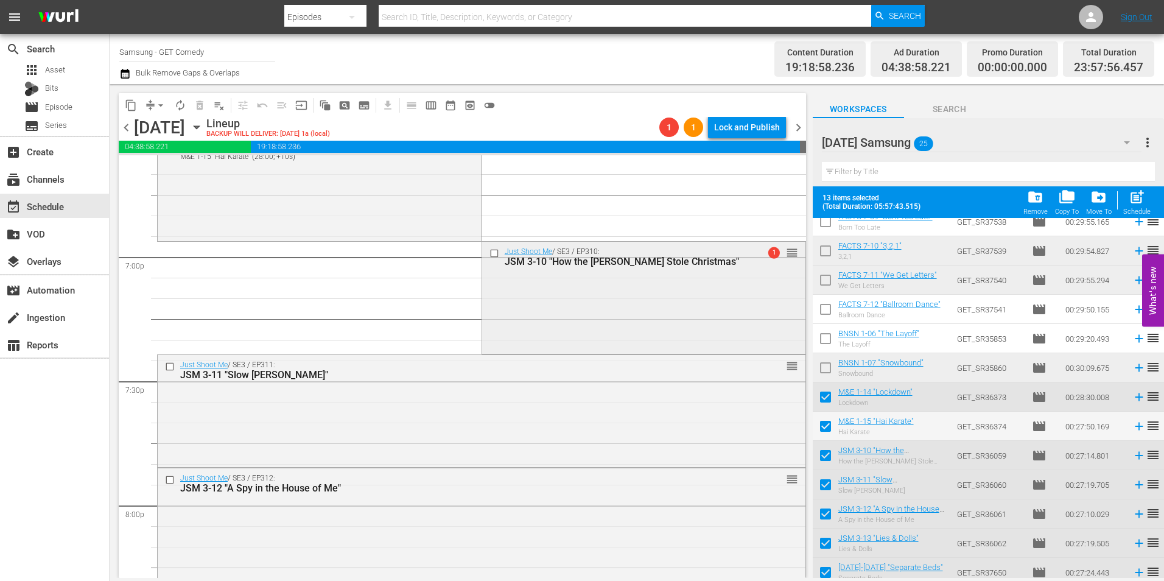
scroll to position [4626, 0]
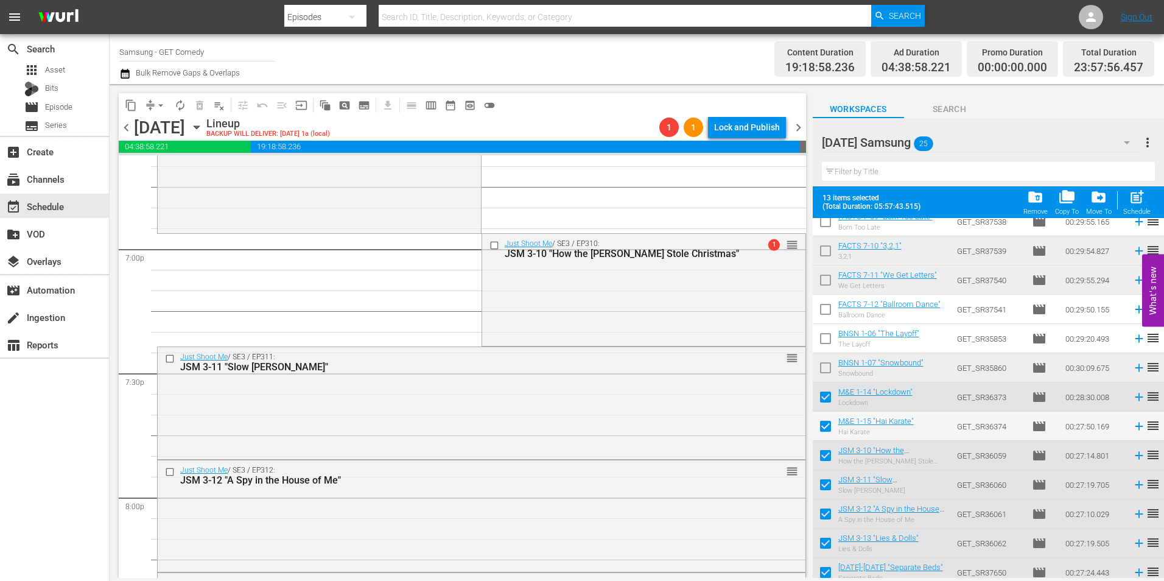
click at [605, 290] on div "Just Shoot Me / SE3 / EP310: JSM 3-10 "How the [PERSON_NAME] Stole Christmas" 1…" at bounding box center [643, 288] width 323 height 109
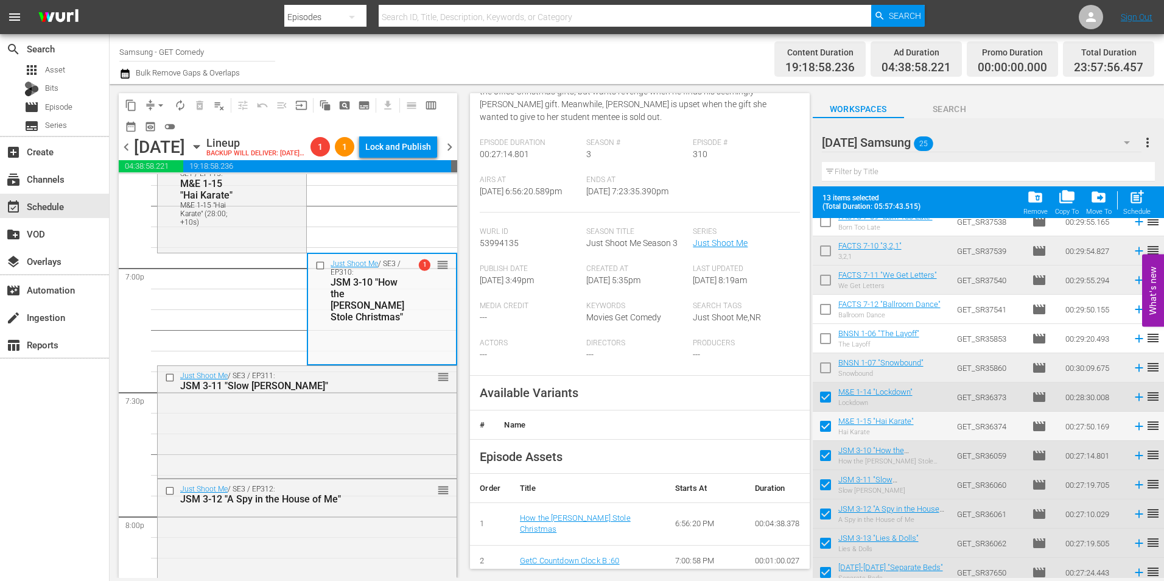
scroll to position [244, 0]
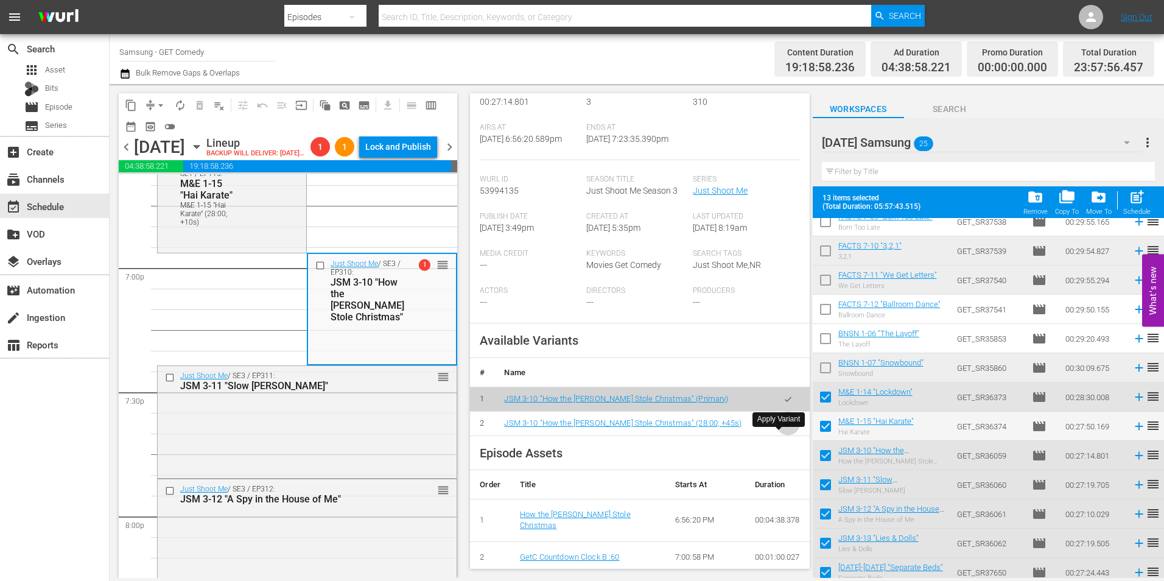
click at [784, 428] on icon "button" at bounding box center [788, 423] width 9 height 9
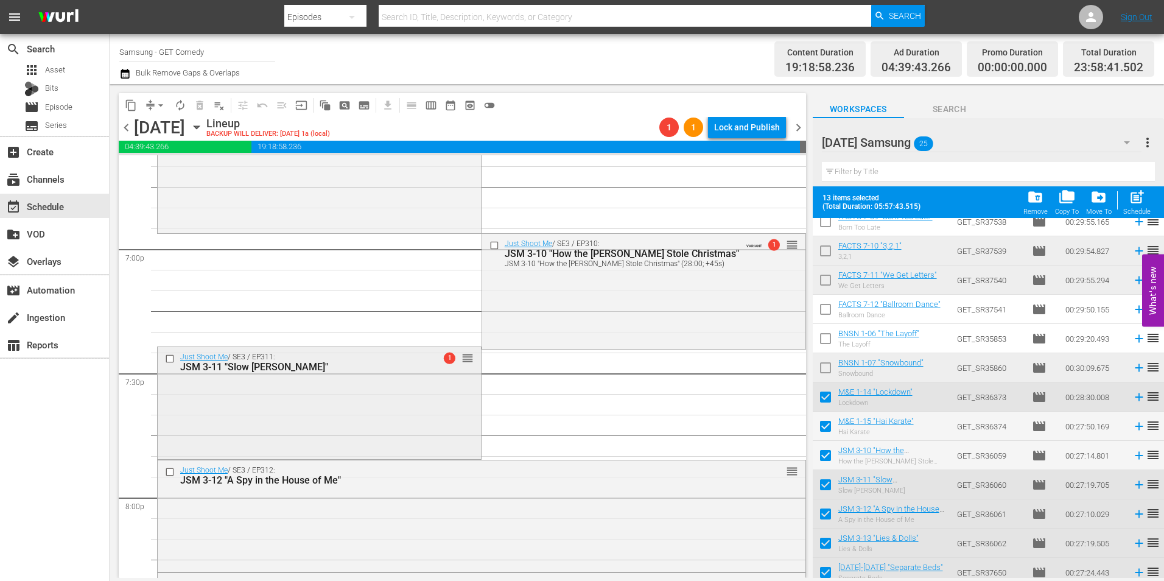
click at [418, 415] on div "Just Shoot Me / SE3 / EP311: JSM 3-11 "Slow [PERSON_NAME]" 1 reorder" at bounding box center [319, 402] width 323 height 110
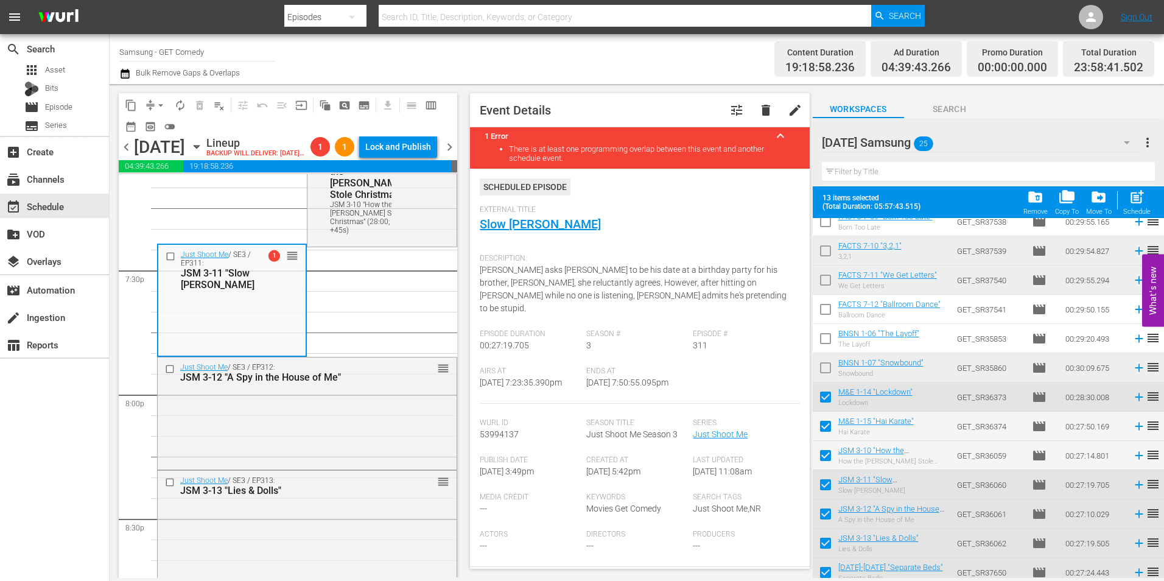
scroll to position [183, 0]
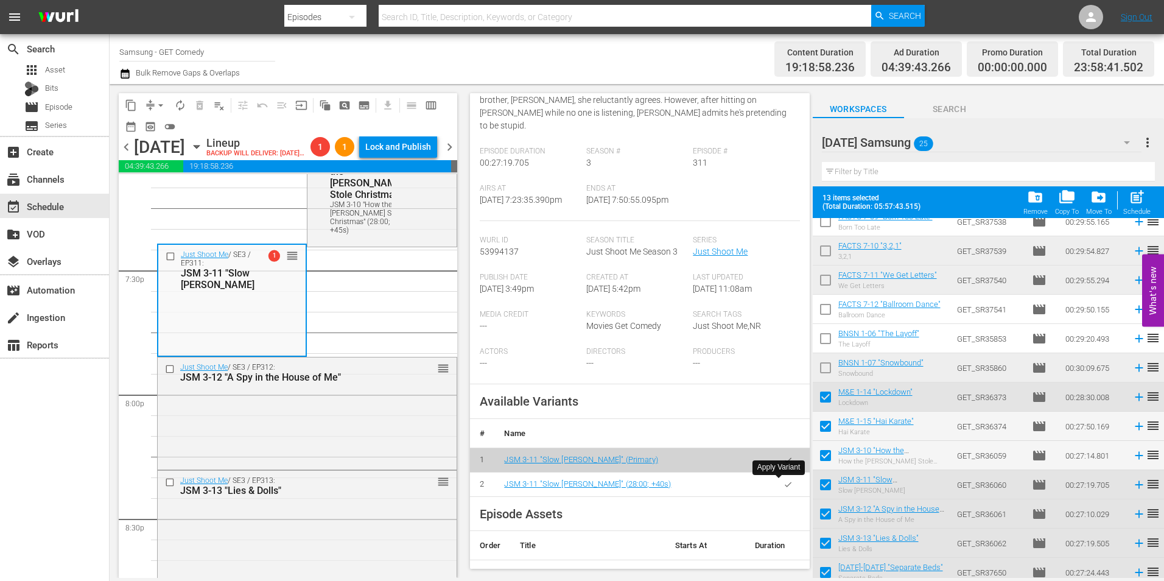
drag, startPoint x: 780, startPoint y: 484, endPoint x: 1155, endPoint y: 490, distance: 375.1
click at [785, 484] on icon "button" at bounding box center [788, 484] width 7 height 5
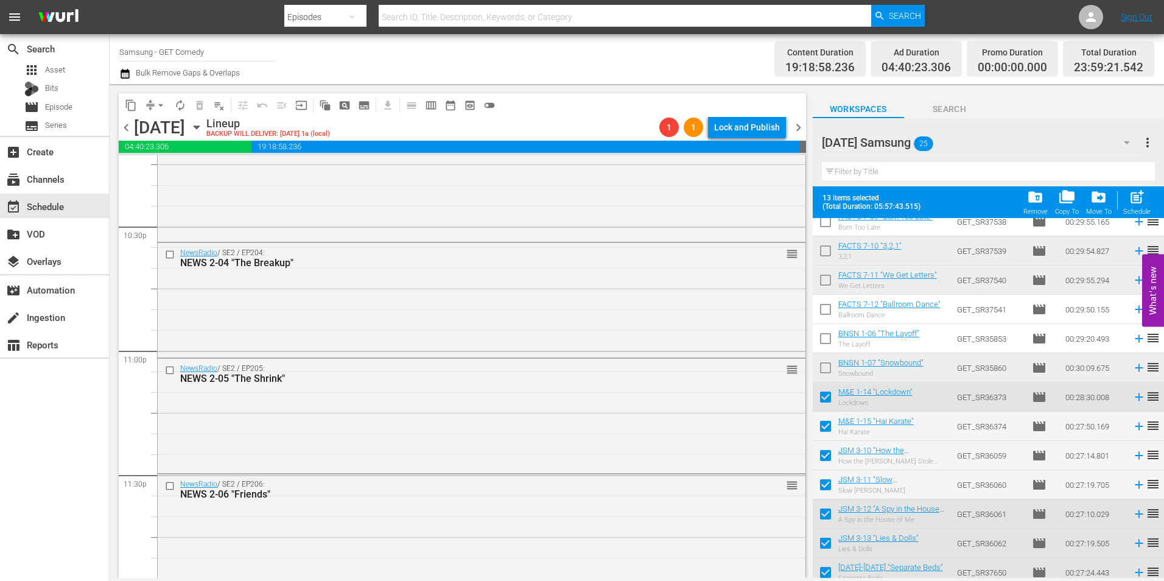
scroll to position [5539, 0]
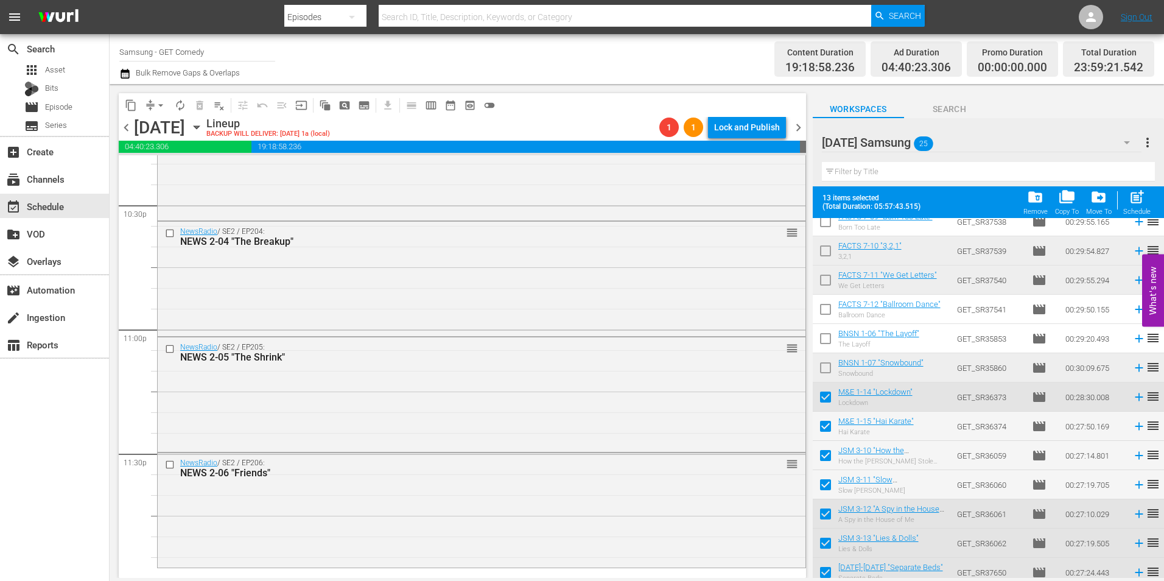
click at [483, 500] on div "NewsRadio / SE2 / EP206: NEWS 2-06 "Friends" reorder" at bounding box center [482, 509] width 648 height 112
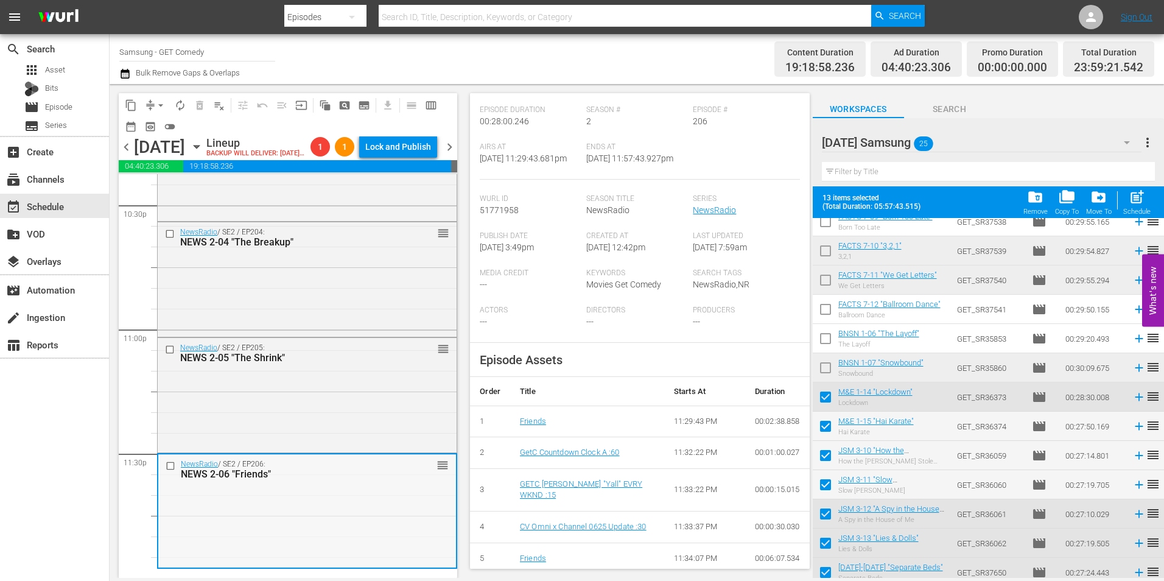
scroll to position [5579, 0]
click at [340, 402] on div "NewsRadio / SE2 / EP205: NEWS 2-05 "The Shrink" reorder" at bounding box center [307, 394] width 299 height 112
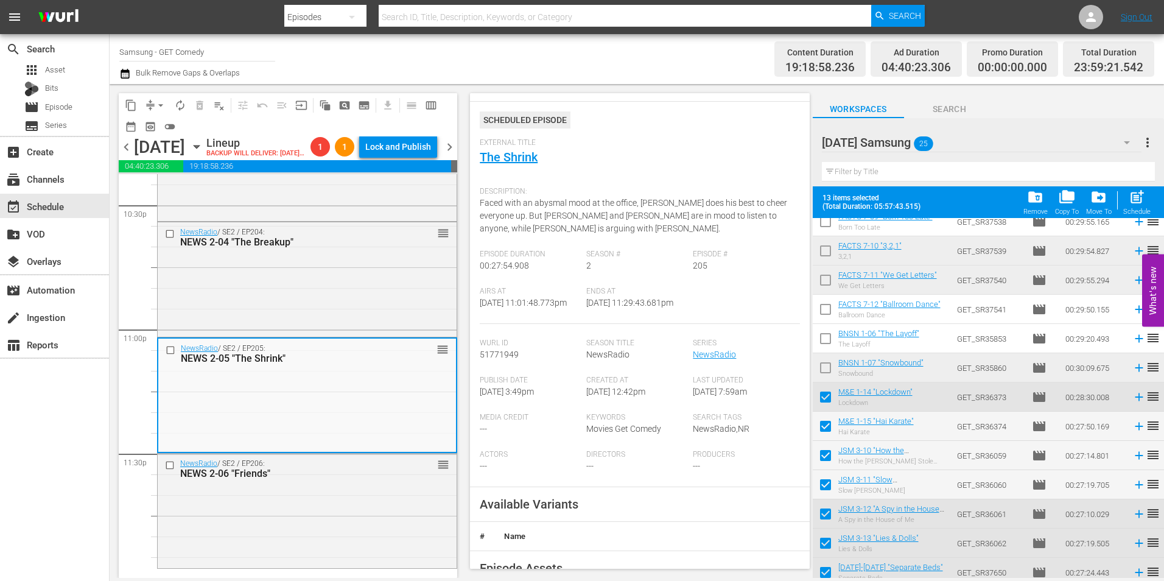
scroll to position [183, 0]
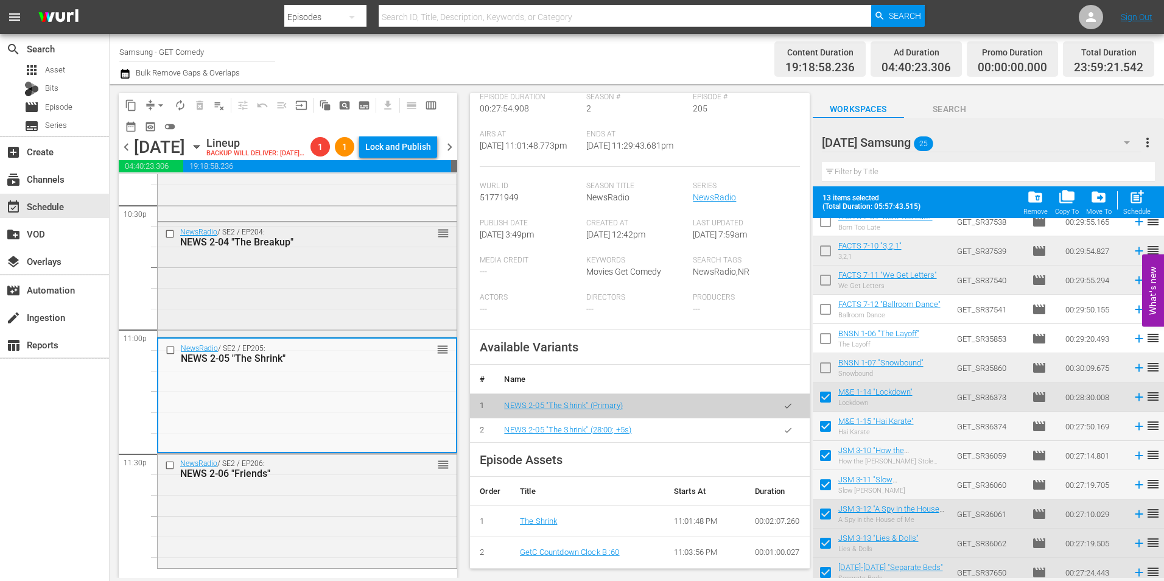
click at [265, 295] on div "NewsRadio / SE2 / EP204: NEWS 2-04 "The Breakup" reorder" at bounding box center [307, 278] width 299 height 112
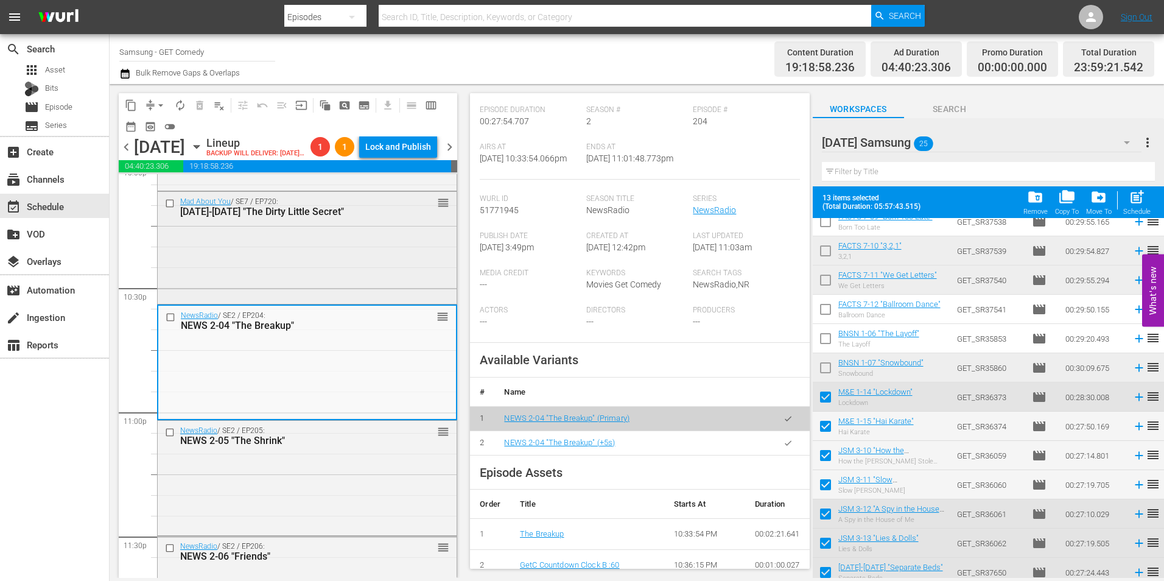
scroll to position [5457, 0]
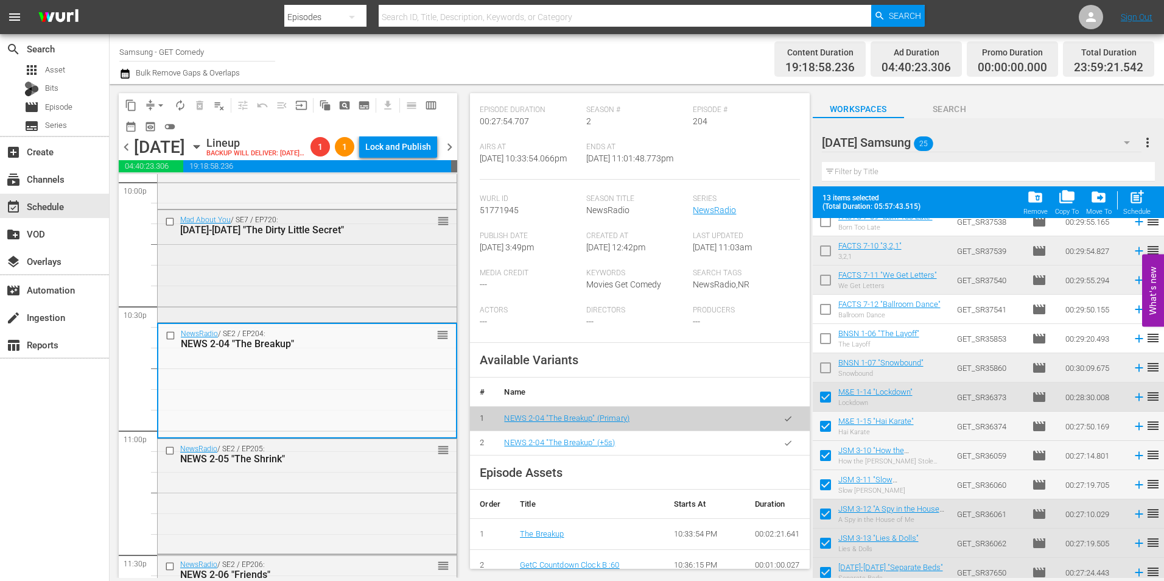
click at [320, 309] on div "Mad About You / SE7 / EP720: [DATE]-[DATE] "The Dirty Little Secret" reorder" at bounding box center [307, 265] width 299 height 110
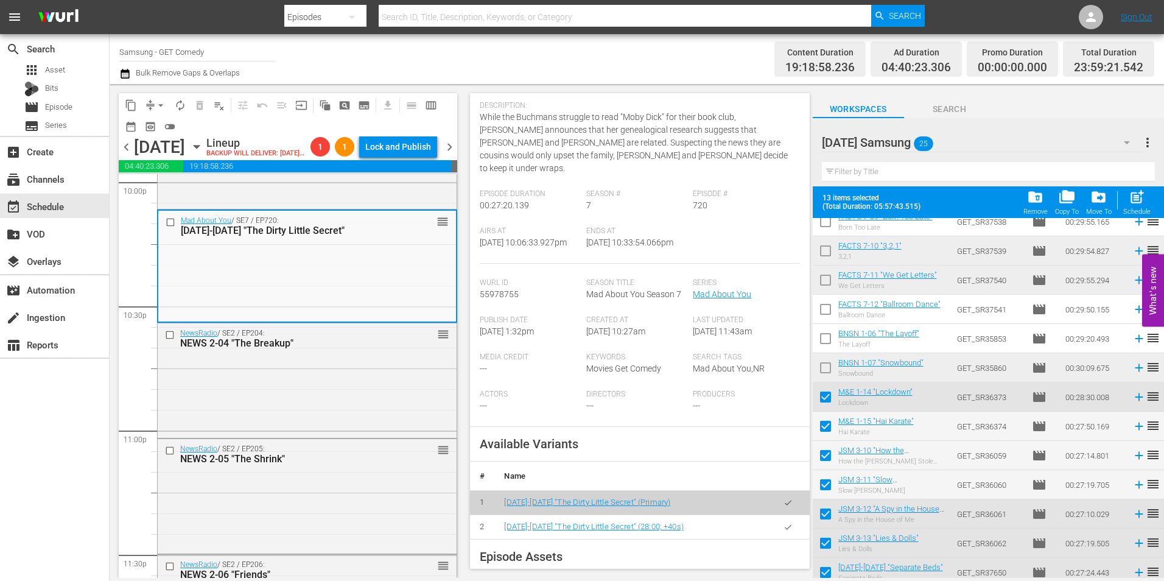
scroll to position [122, 0]
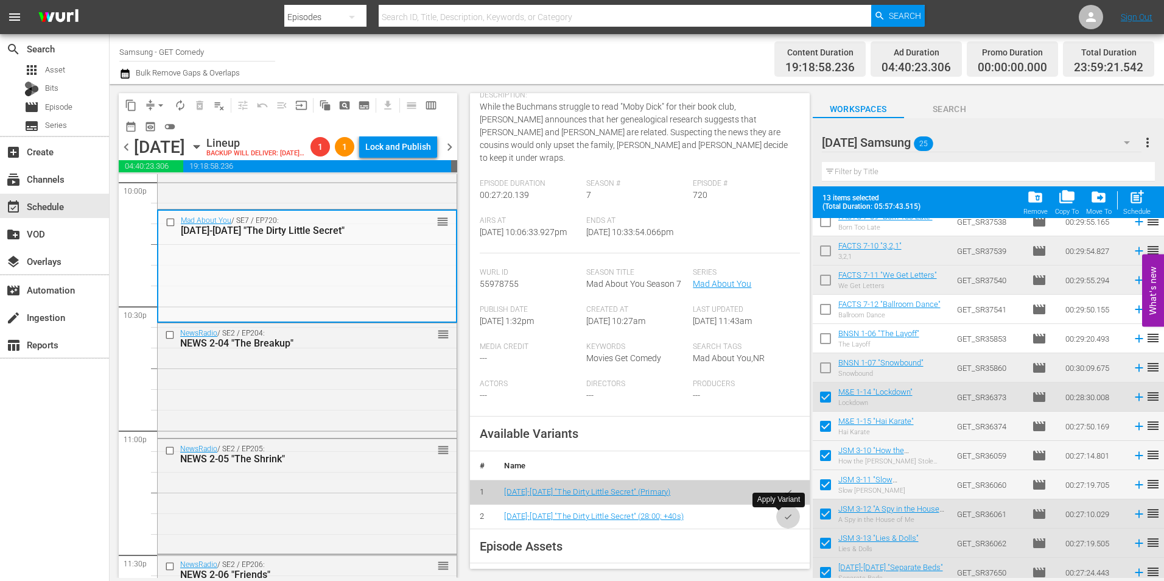
click at [784, 518] on icon "button" at bounding box center [788, 516] width 9 height 9
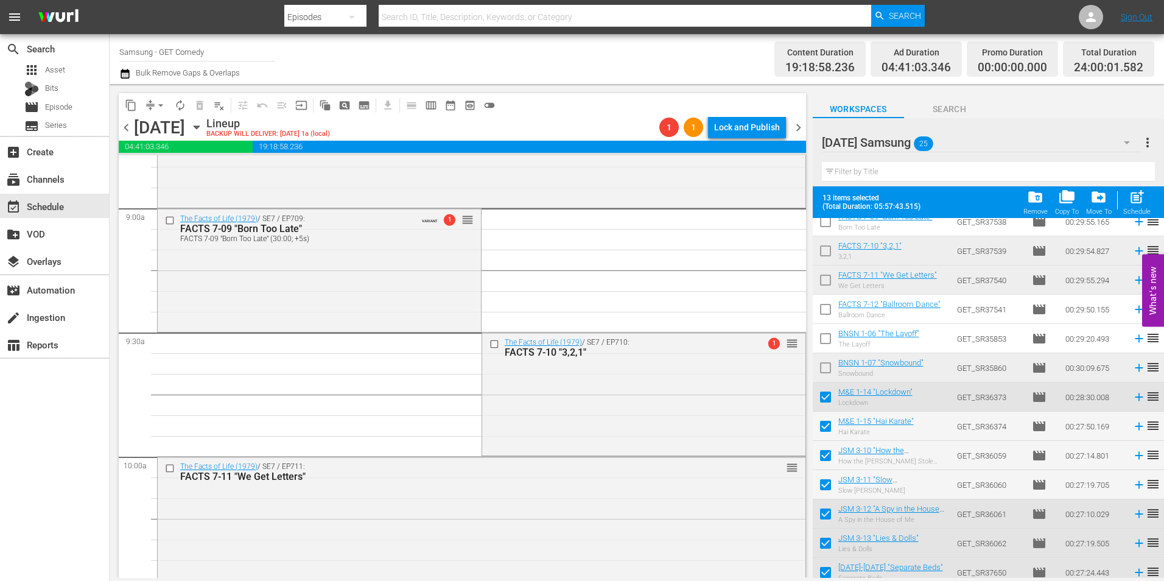
scroll to position [0, 0]
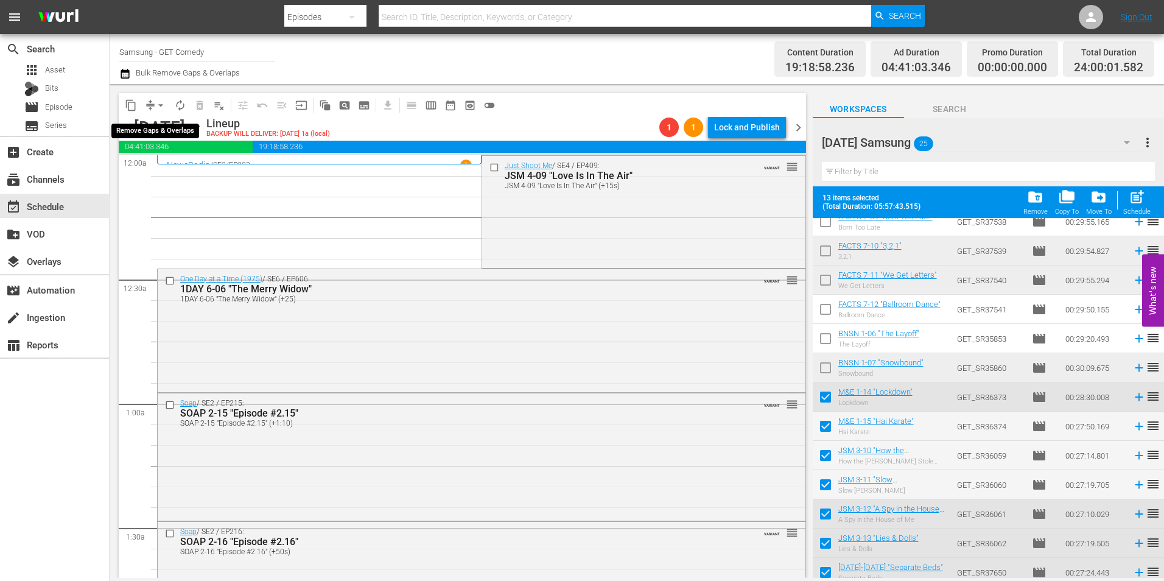
click at [156, 100] on span "arrow_drop_down" at bounding box center [161, 105] width 12 height 12
click at [163, 125] on li "Align to Midnight" at bounding box center [161, 130] width 128 height 20
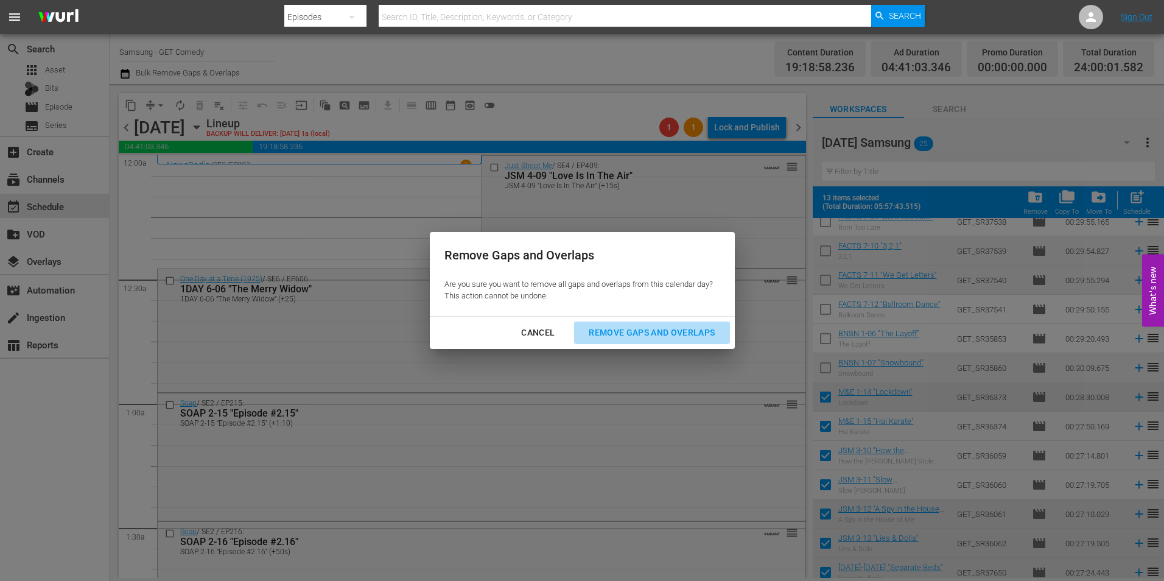
click at [679, 334] on div "Remove Gaps and Overlaps" at bounding box center [652, 332] width 146 height 15
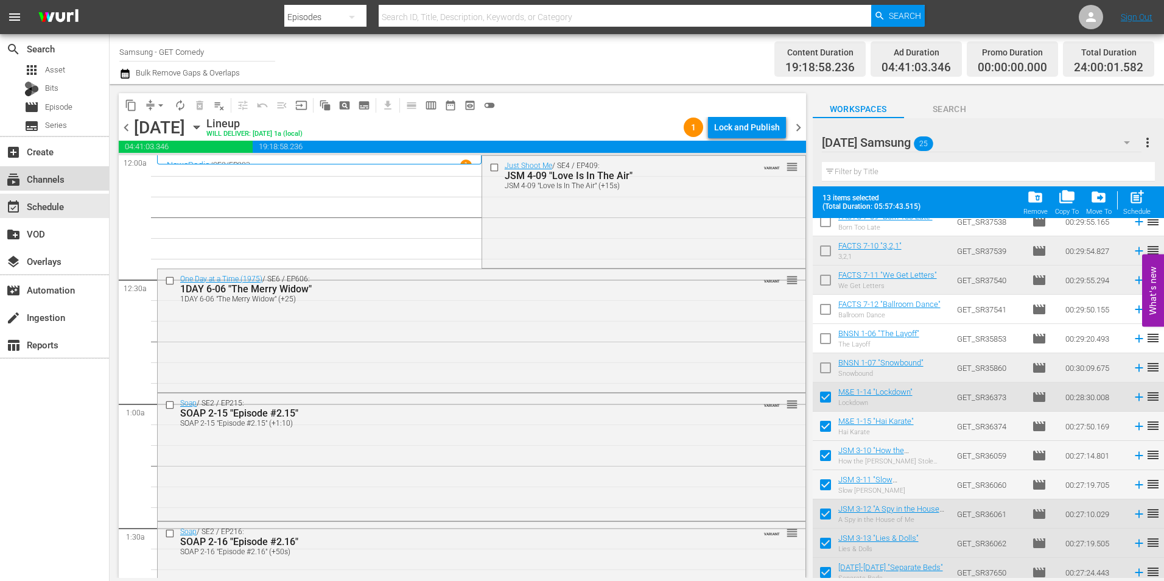
click at [59, 175] on div "subscriptions Channels" at bounding box center [34, 177] width 68 height 11
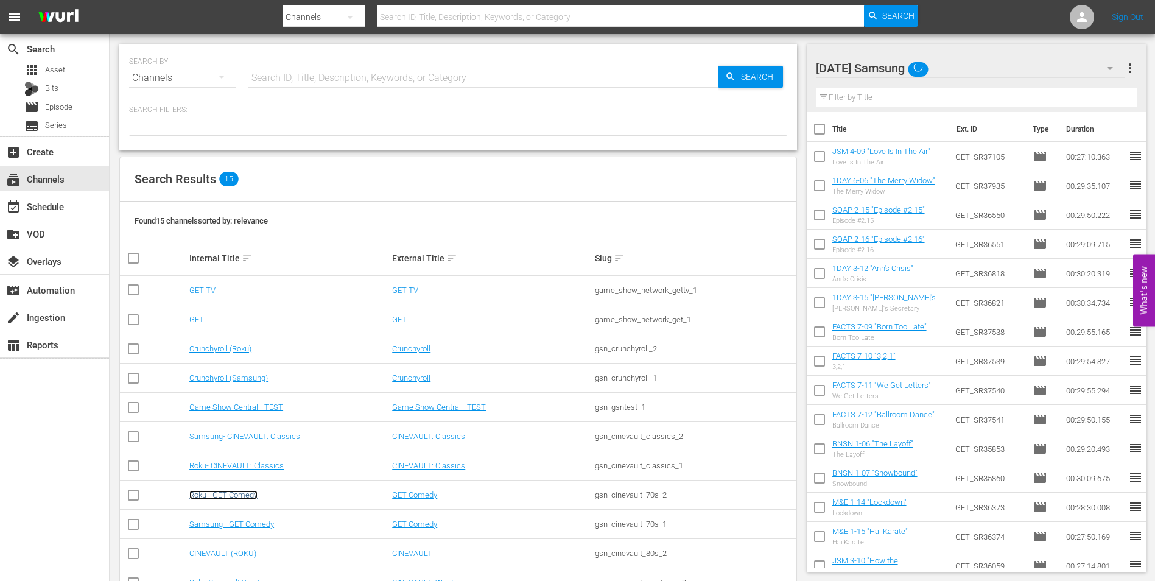
click at [228, 492] on link "Roku - GET Comedy" at bounding box center [223, 494] width 68 height 9
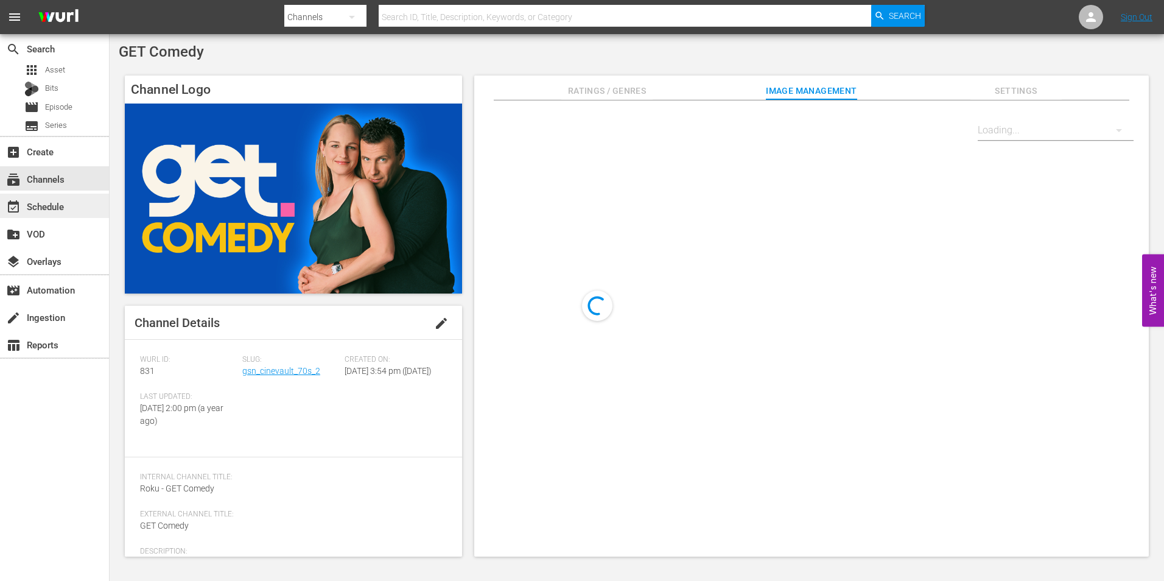
click at [72, 205] on div "event_available Schedule" at bounding box center [54, 206] width 109 height 24
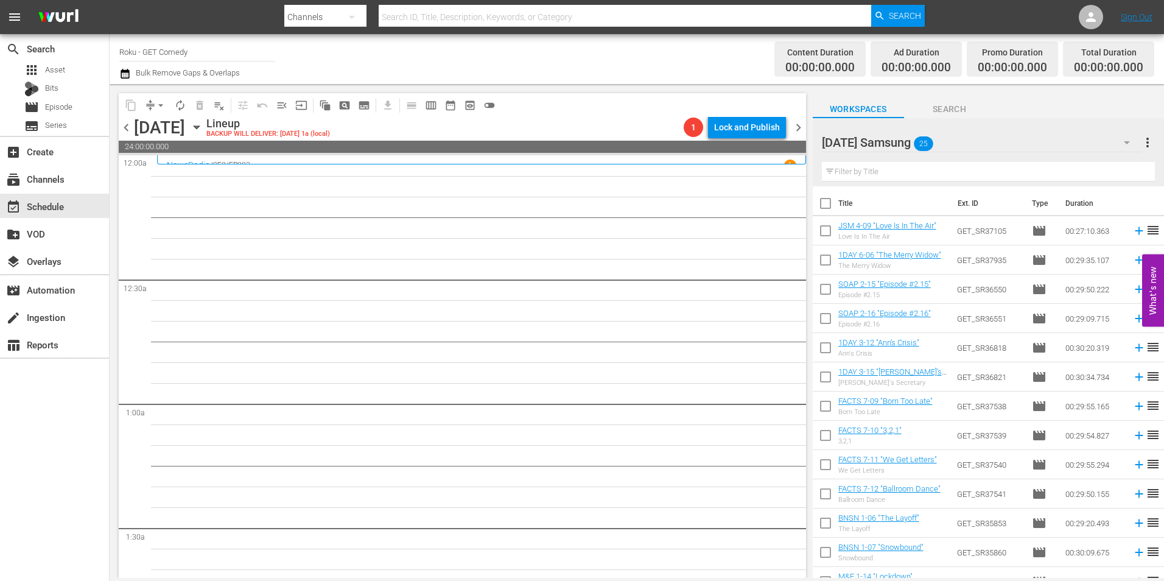
click at [992, 147] on div "[DATE] Samsung 25" at bounding box center [982, 142] width 320 height 34
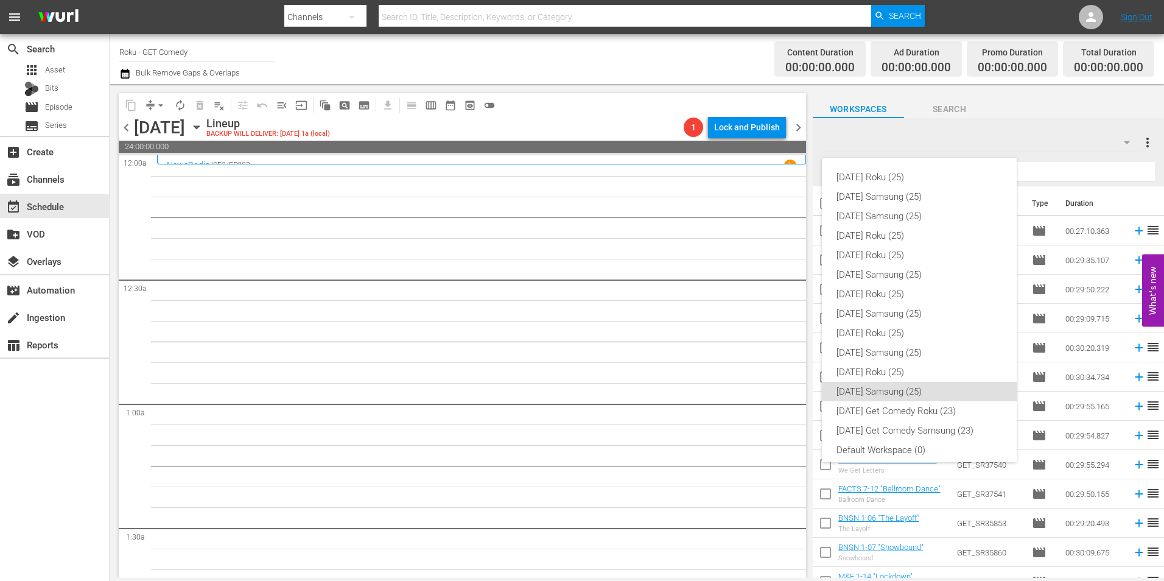
scroll to position [7, 0]
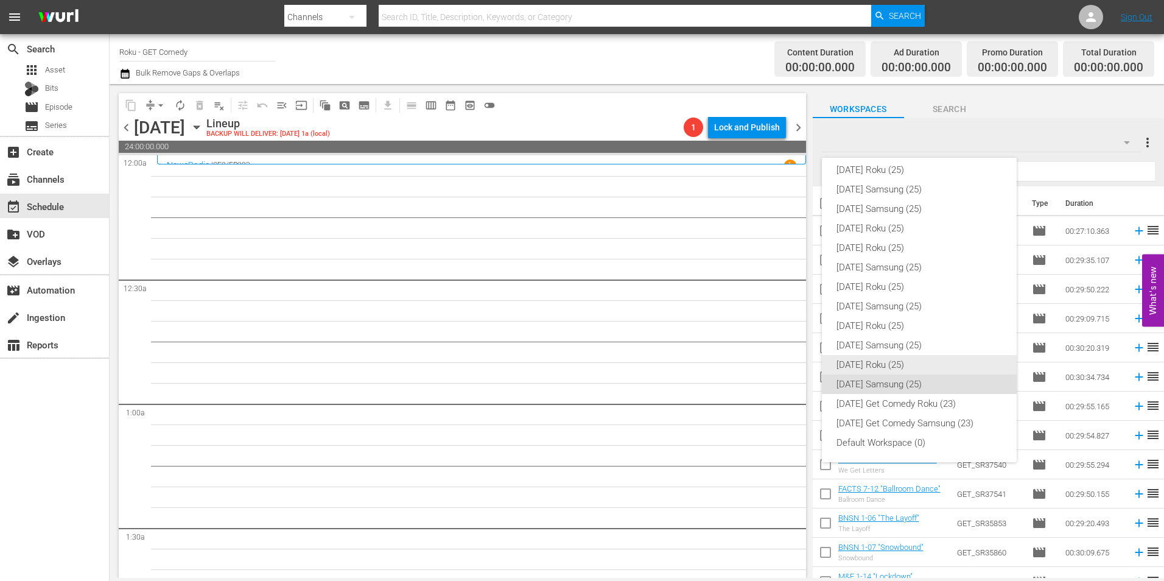
click at [884, 364] on div "[DATE] Roku (25)" at bounding box center [920, 364] width 166 height 19
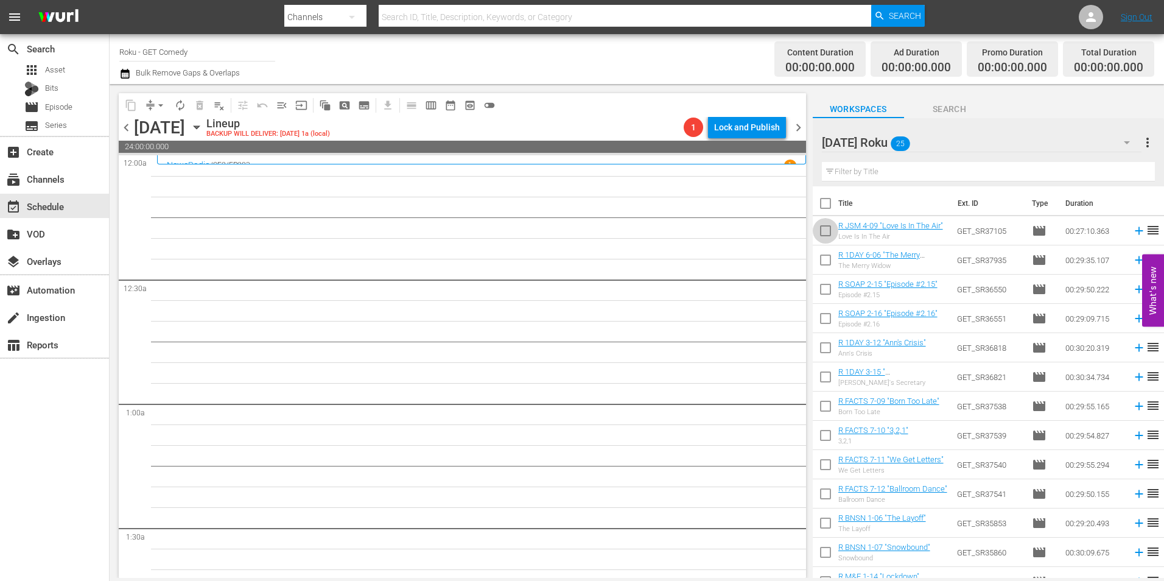
click at [827, 232] on input "checkbox" at bounding box center [826, 233] width 26 height 26
checkbox input "true"
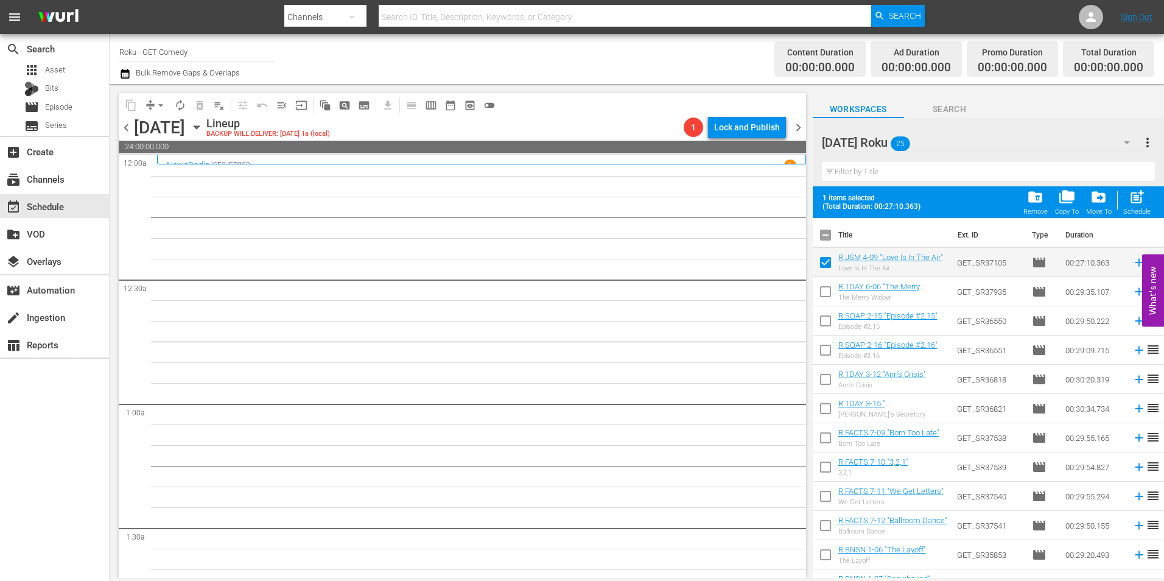
click at [824, 291] on input "checkbox" at bounding box center [826, 294] width 26 height 26
checkbox input "true"
click at [824, 326] on input "checkbox" at bounding box center [826, 324] width 26 height 26
checkbox input "true"
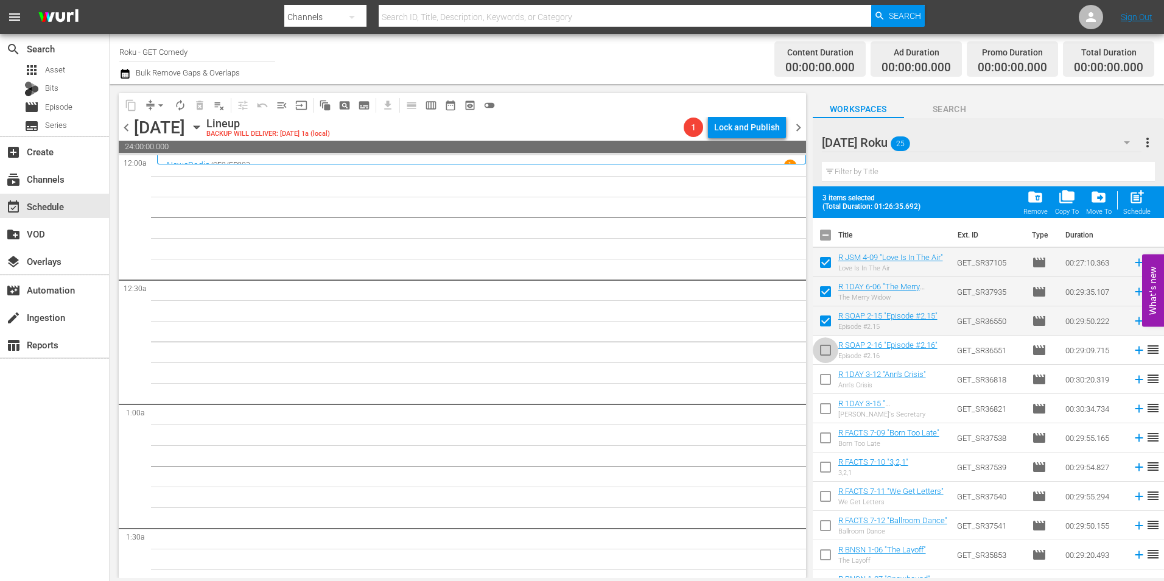
click at [827, 356] on input "checkbox" at bounding box center [826, 353] width 26 height 26
checkbox input "true"
click at [827, 377] on input "checkbox" at bounding box center [826, 382] width 26 height 26
checkbox input "true"
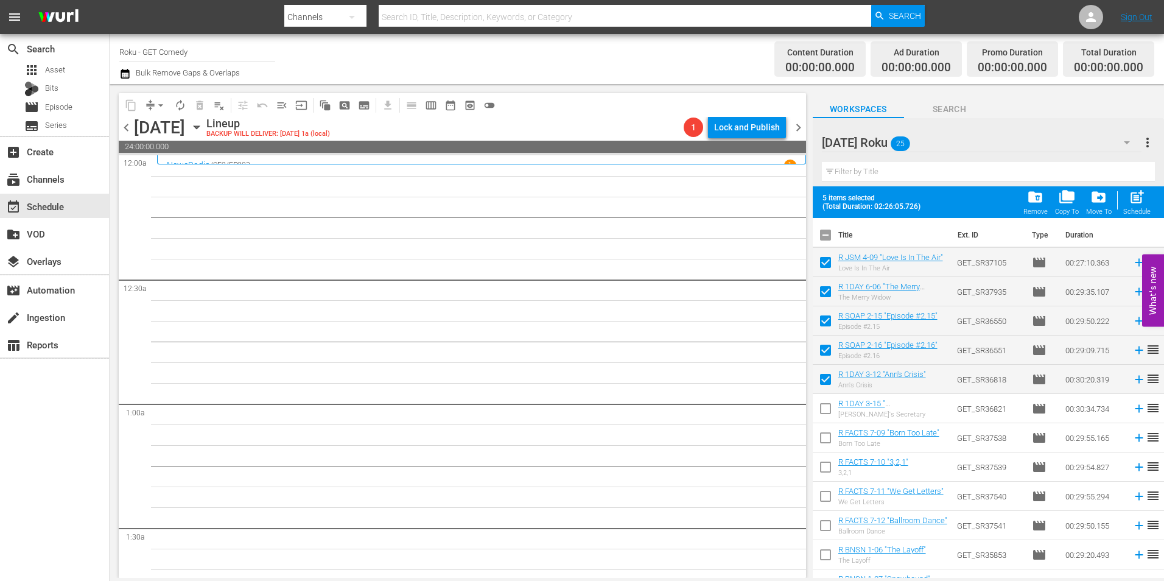
click at [824, 410] on input "checkbox" at bounding box center [826, 411] width 26 height 26
checkbox input "true"
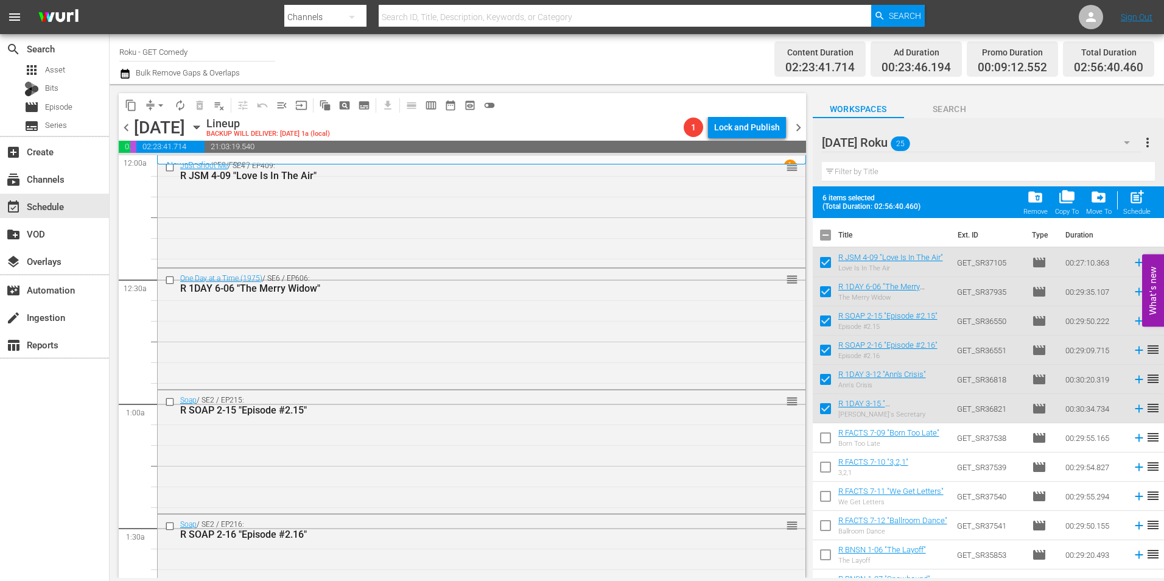
click at [303, 218] on div "Just Shoot Me / SE4 / EP409: R JSM 4-09 "Love Is In The Air" reorder" at bounding box center [482, 210] width 648 height 109
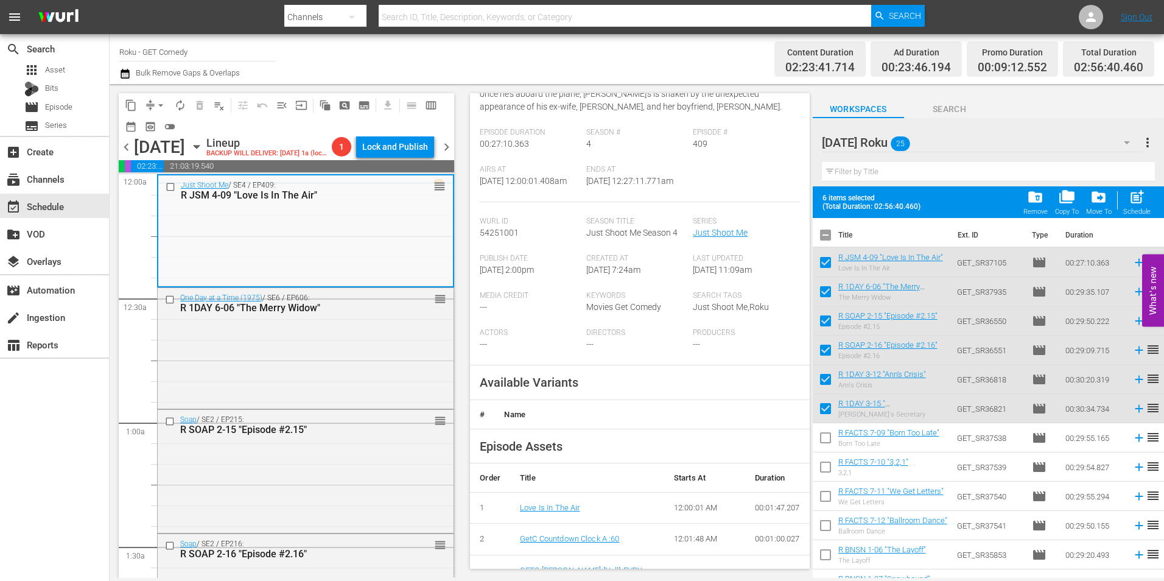
scroll to position [183, 0]
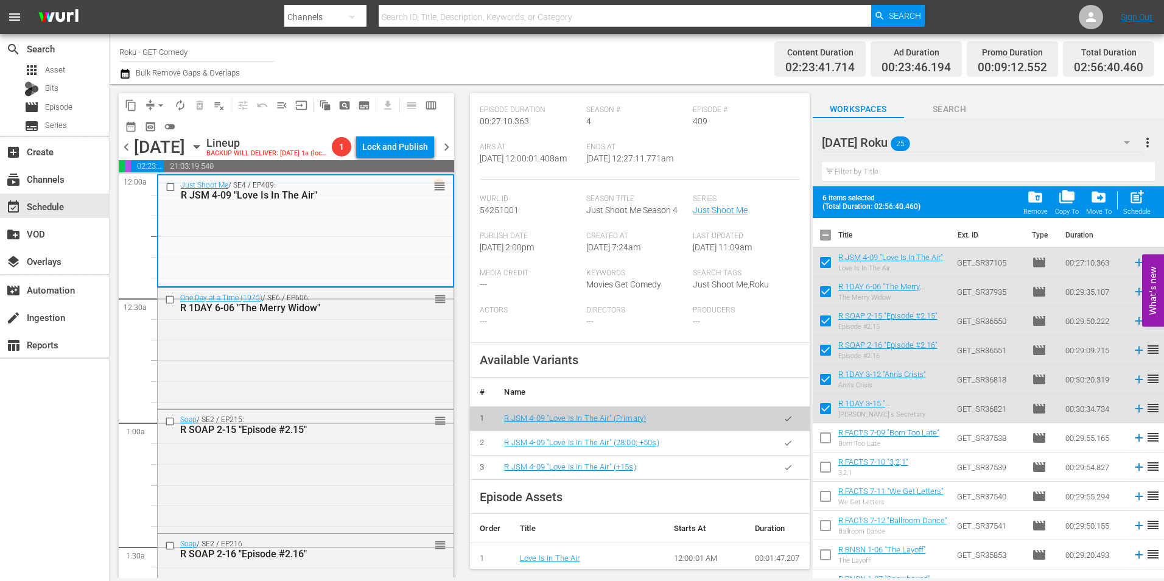
click at [784, 470] on icon "button" at bounding box center [788, 467] width 9 height 9
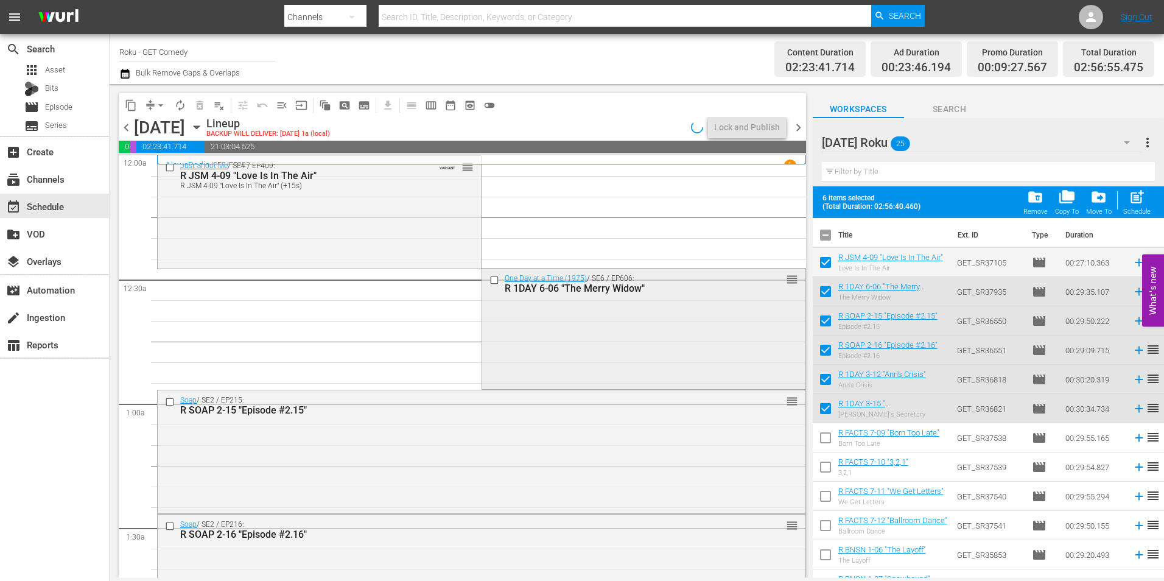
click at [549, 347] on div "One Day at a Time (1975) / SE6 / EP606: R 1DAY 6-06 "The Merry Widow" reorder" at bounding box center [643, 327] width 323 height 119
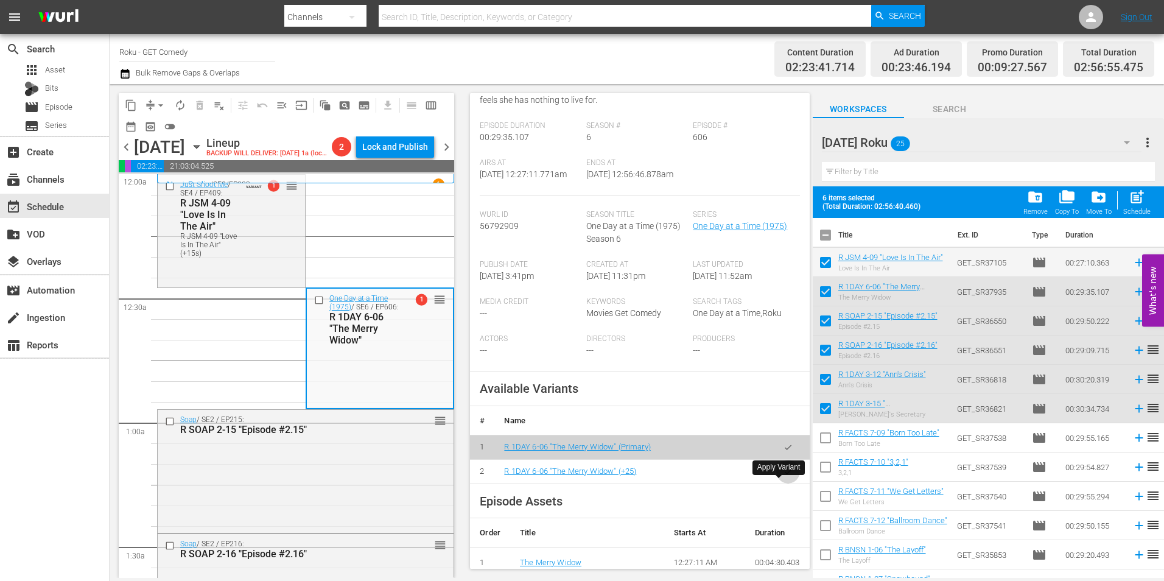
click at [784, 476] on icon "button" at bounding box center [788, 471] width 9 height 9
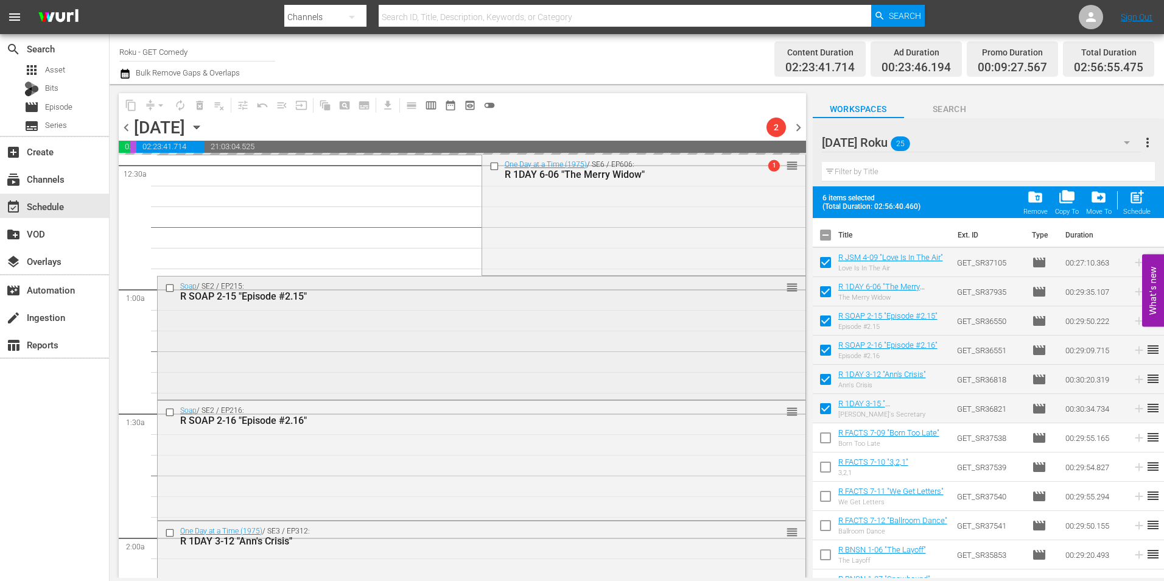
scroll to position [122, 0]
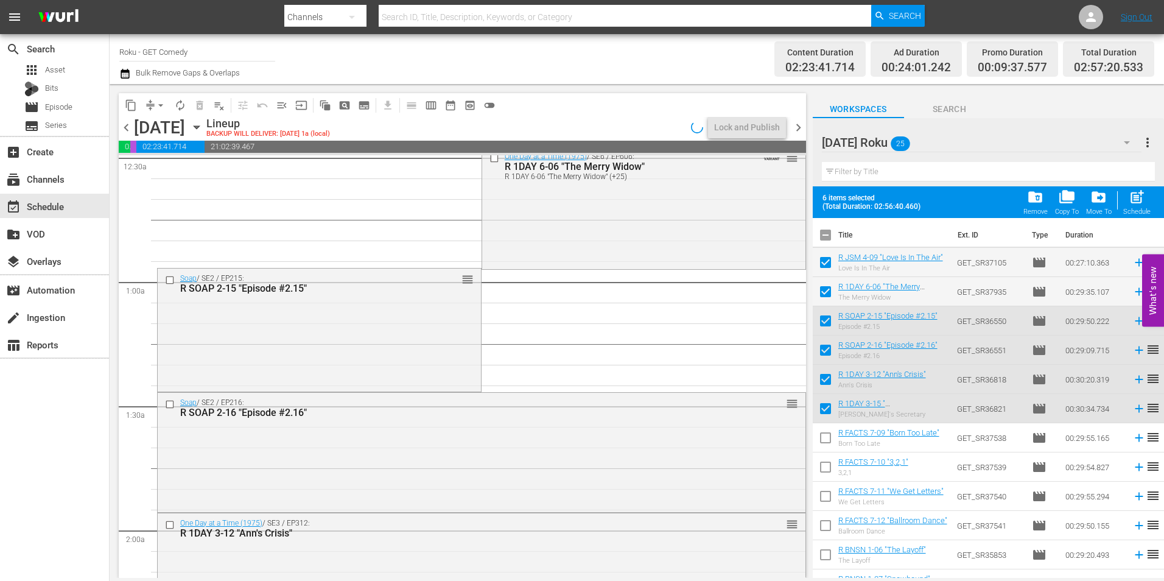
click at [307, 345] on div "Soap / SE2 / EP215: R SOAP 2-15 "Episode #2.15" reorder" at bounding box center [319, 328] width 323 height 120
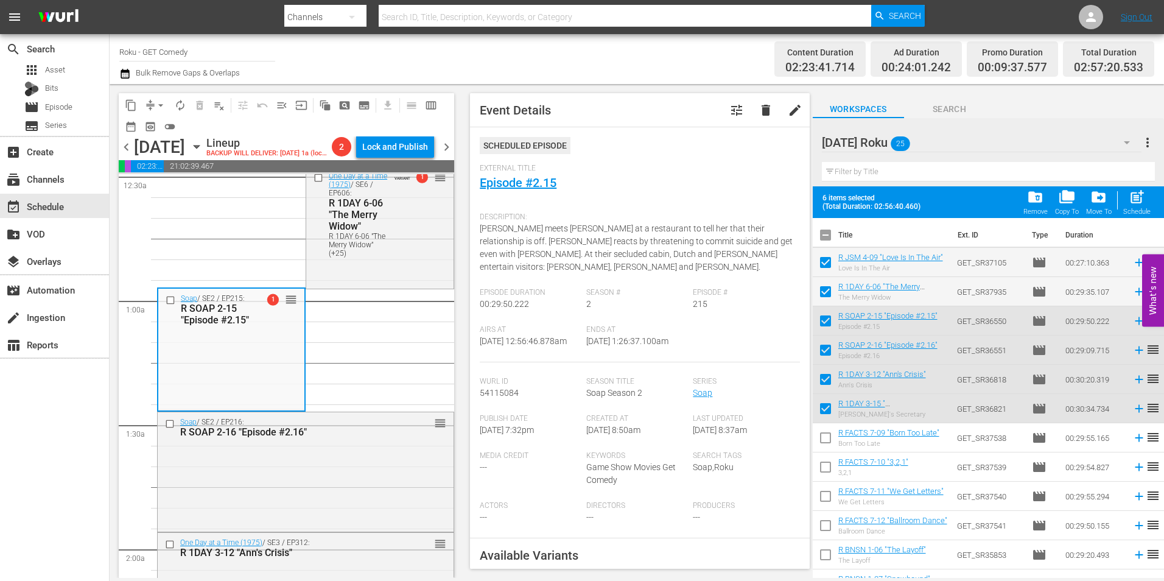
scroll to position [183, 0]
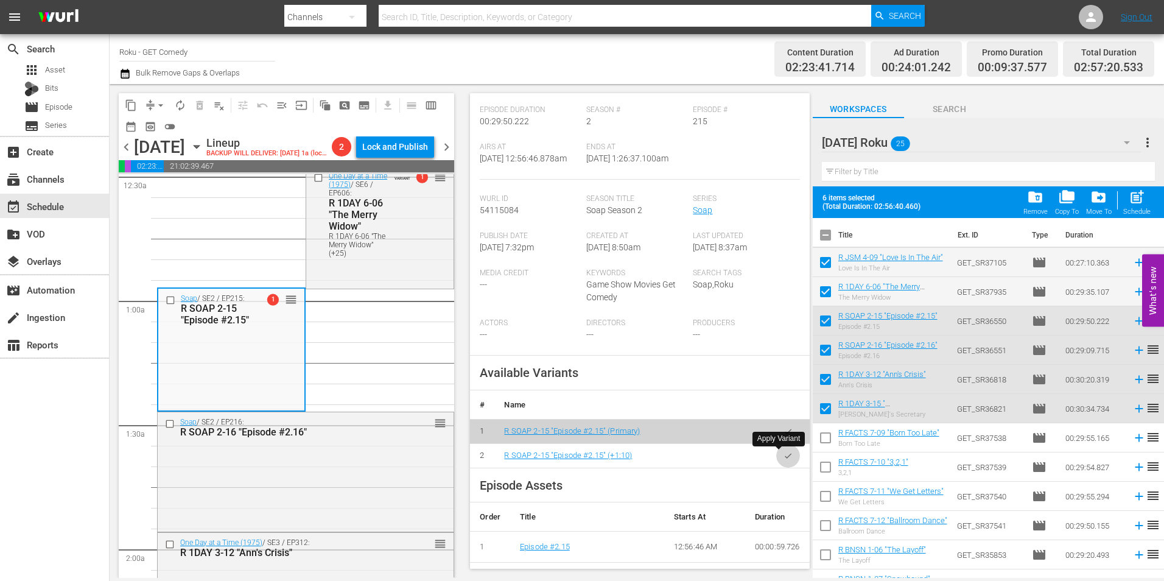
click at [784, 457] on icon "button" at bounding box center [788, 455] width 9 height 9
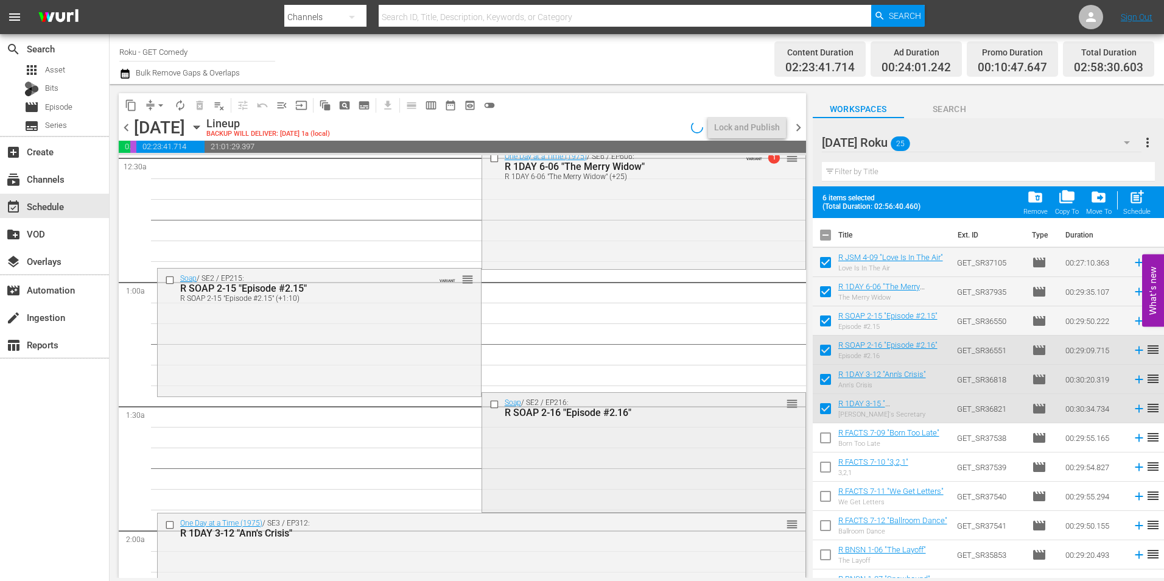
click at [552, 460] on div "Soap / SE2 / EP216: R SOAP 2-16 "Episode #2.16" reorder" at bounding box center [643, 451] width 323 height 117
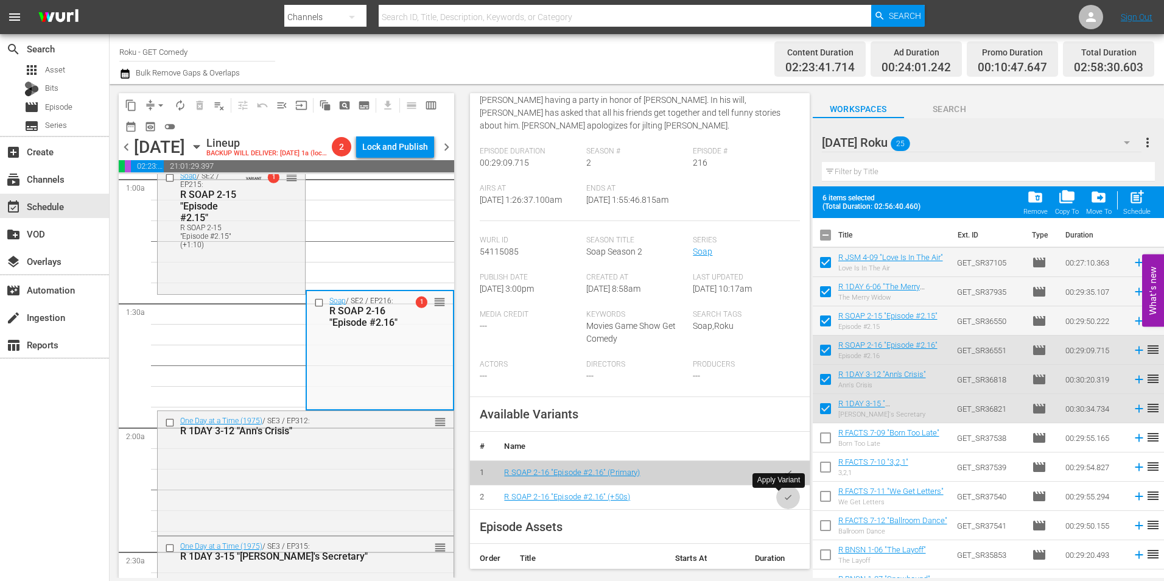
click at [784, 493] on icon "button" at bounding box center [788, 497] width 9 height 9
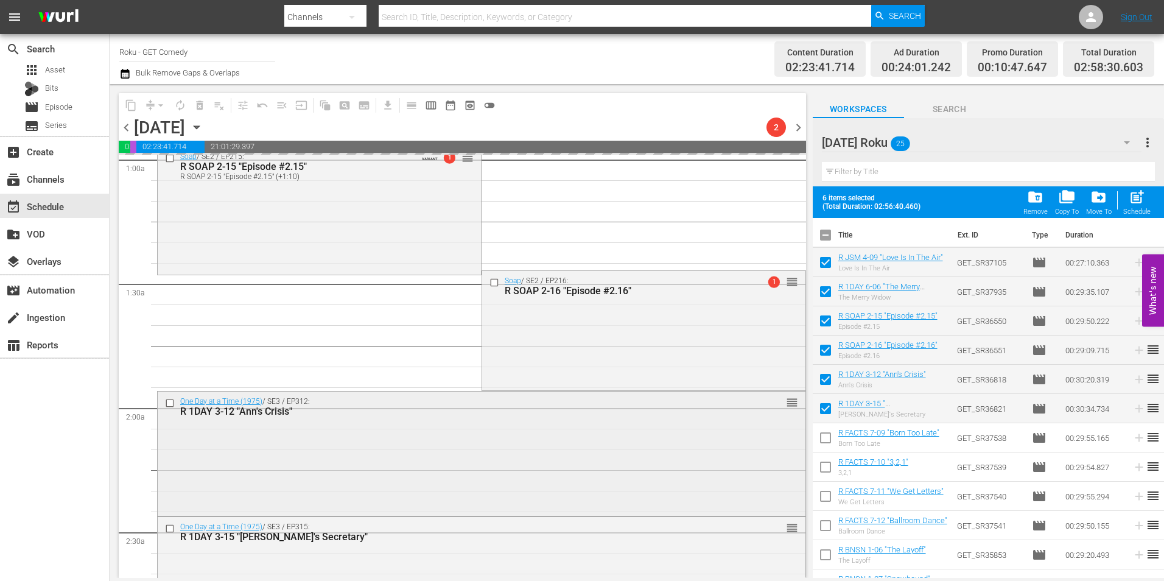
scroll to position [304, 0]
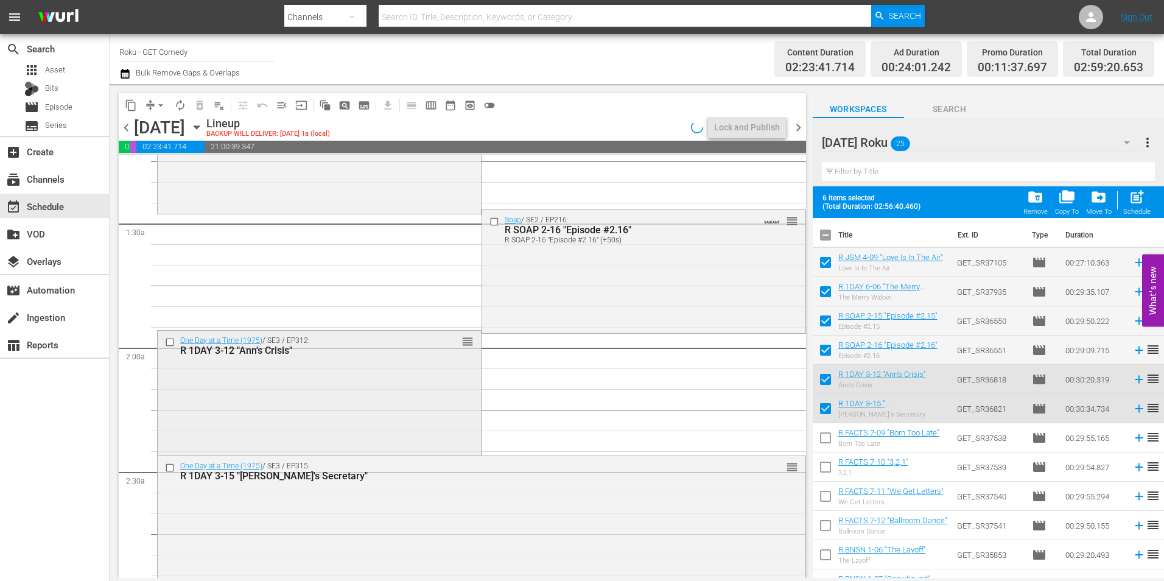
click at [272, 408] on div "One Day at a Time (1975) / SE3 / EP312: R 1DAY 3-12 "Ann's Crisis" reorder" at bounding box center [319, 392] width 323 height 122
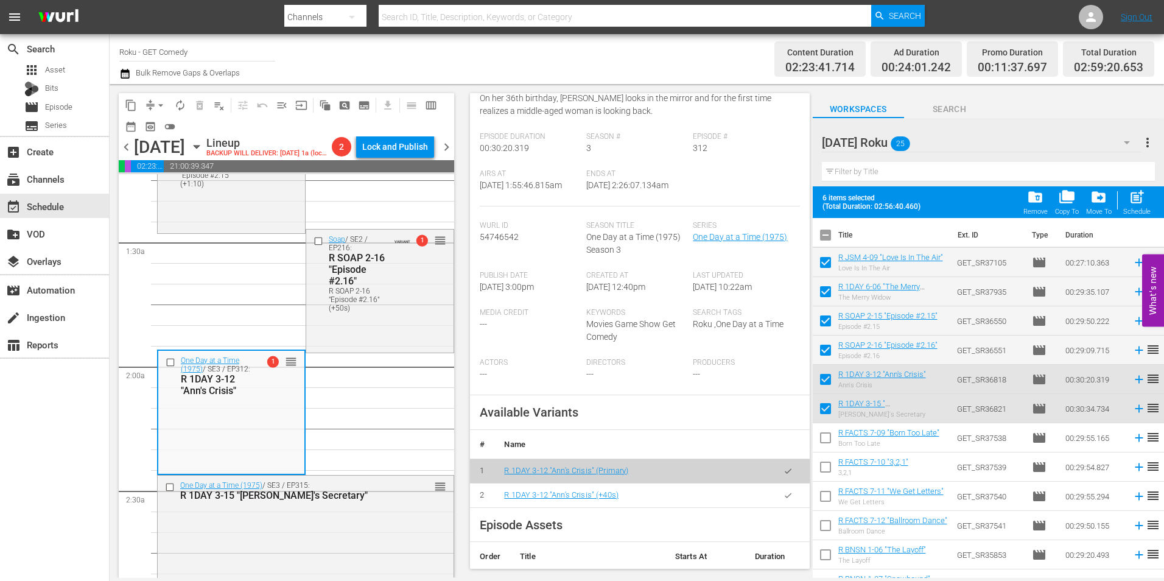
scroll to position [183, 0]
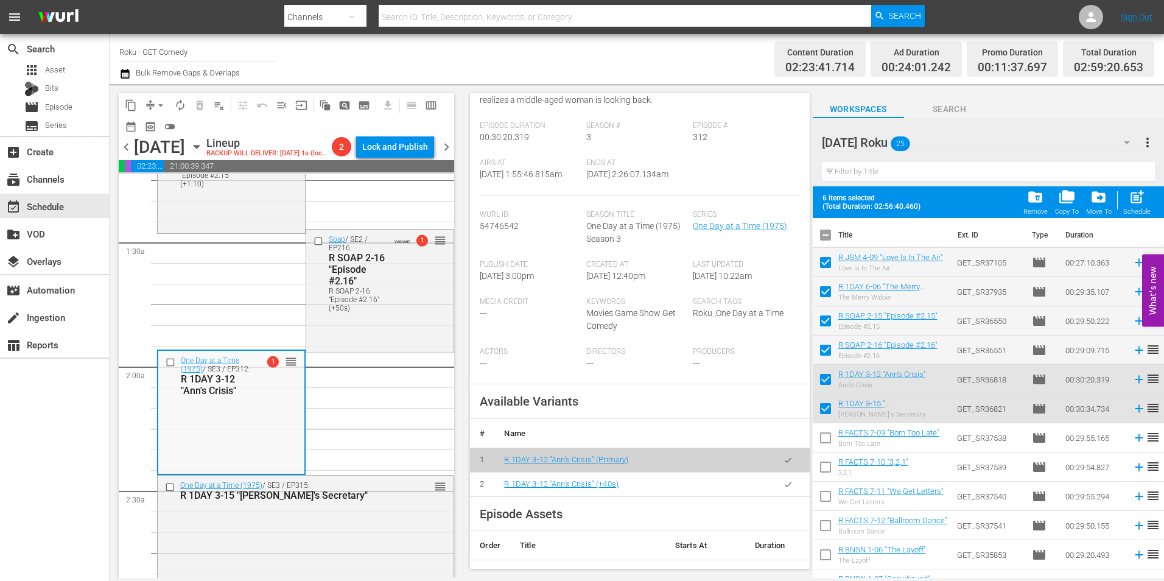
click at [779, 496] on button "button" at bounding box center [788, 484] width 24 height 24
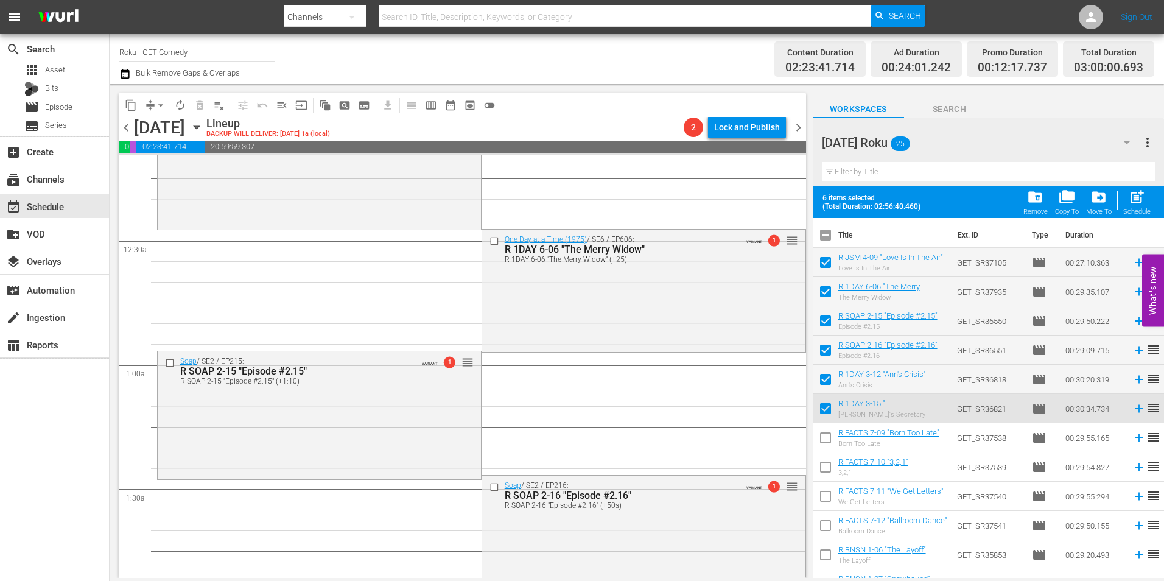
scroll to position [0, 0]
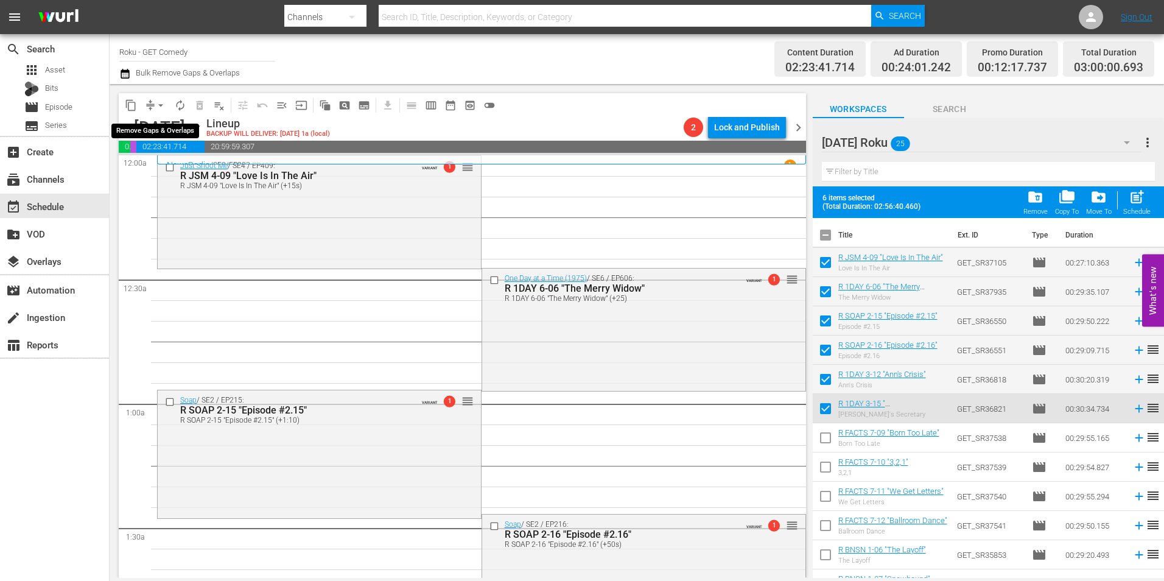
click at [158, 101] on span "arrow_drop_down" at bounding box center [161, 105] width 12 height 12
click at [162, 122] on li "Align to Midnight" at bounding box center [161, 130] width 128 height 20
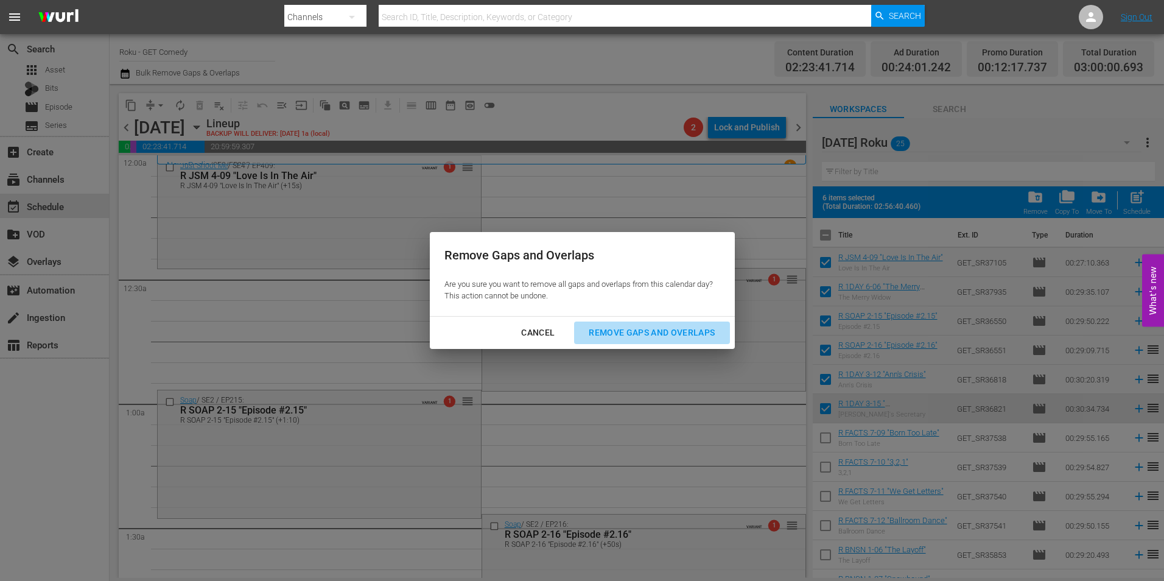
click at [657, 331] on div "Remove Gaps and Overlaps" at bounding box center [652, 332] width 146 height 15
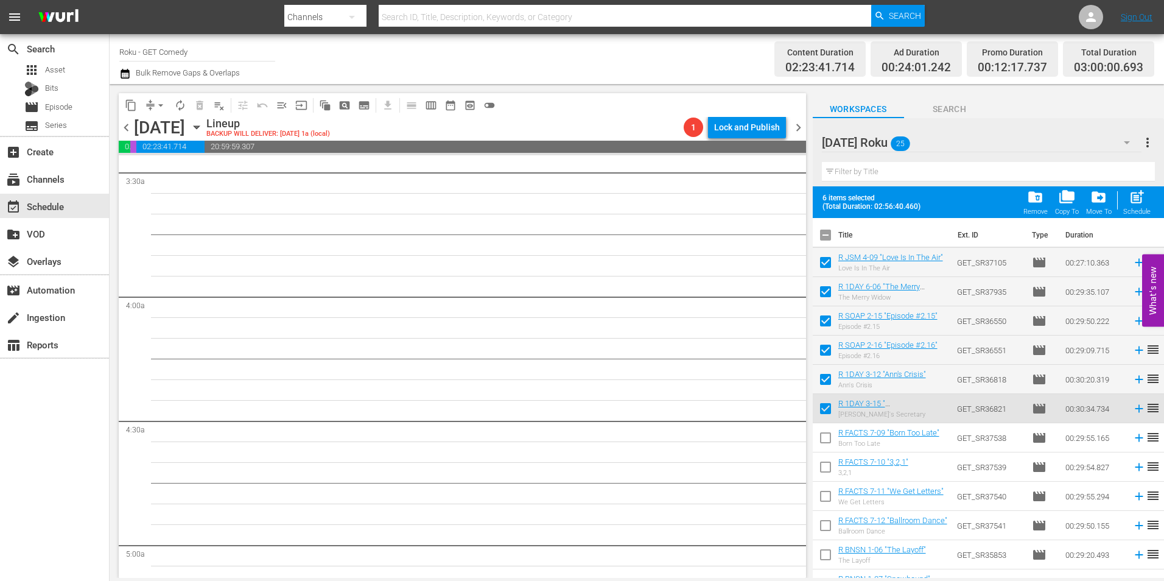
scroll to position [670, 0]
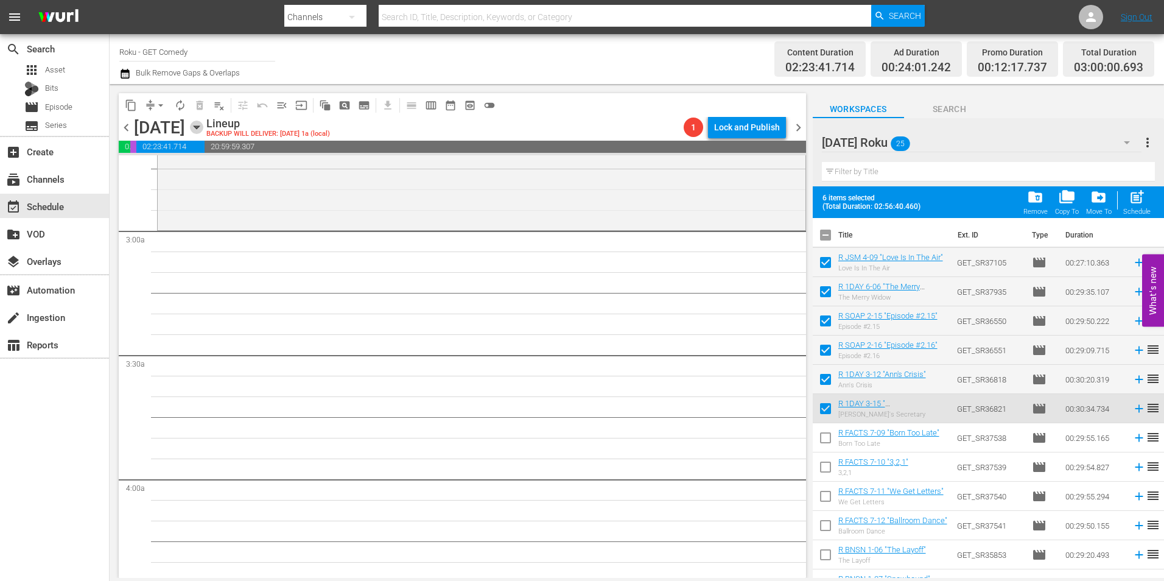
click at [203, 124] on icon "button" at bounding box center [196, 127] width 13 height 13
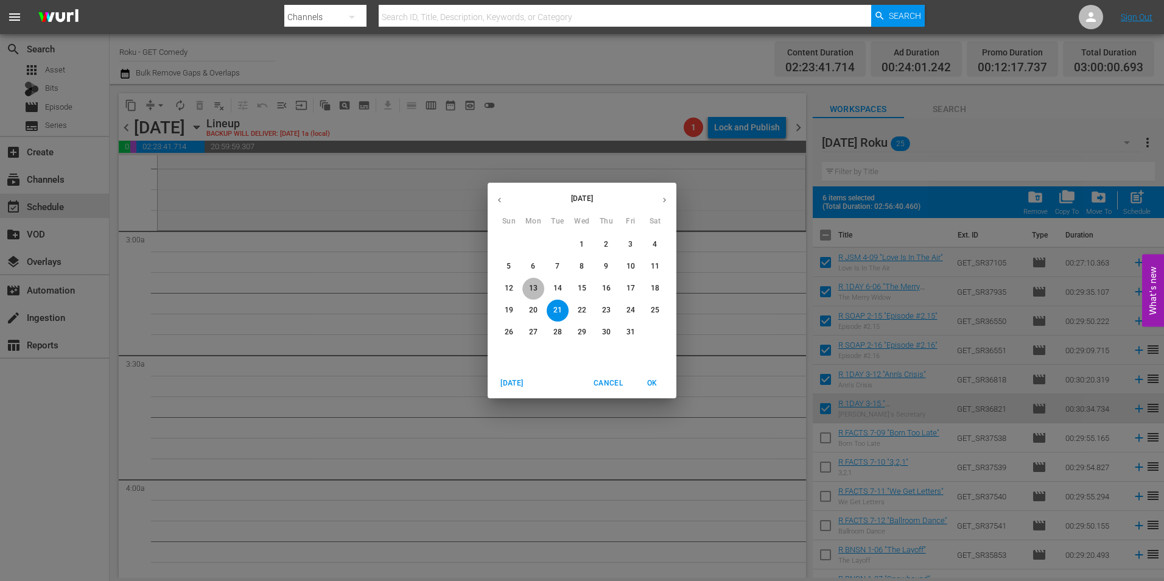
click at [533, 284] on p "13" at bounding box center [533, 288] width 9 height 10
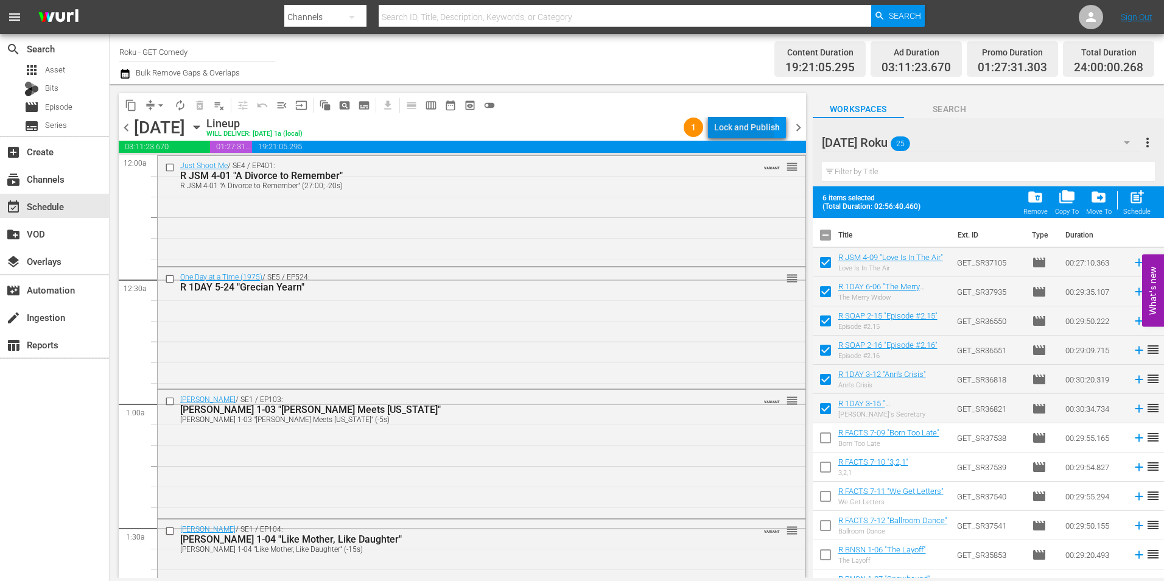
click at [733, 129] on div "Lock and Publish" at bounding box center [747, 127] width 66 height 22
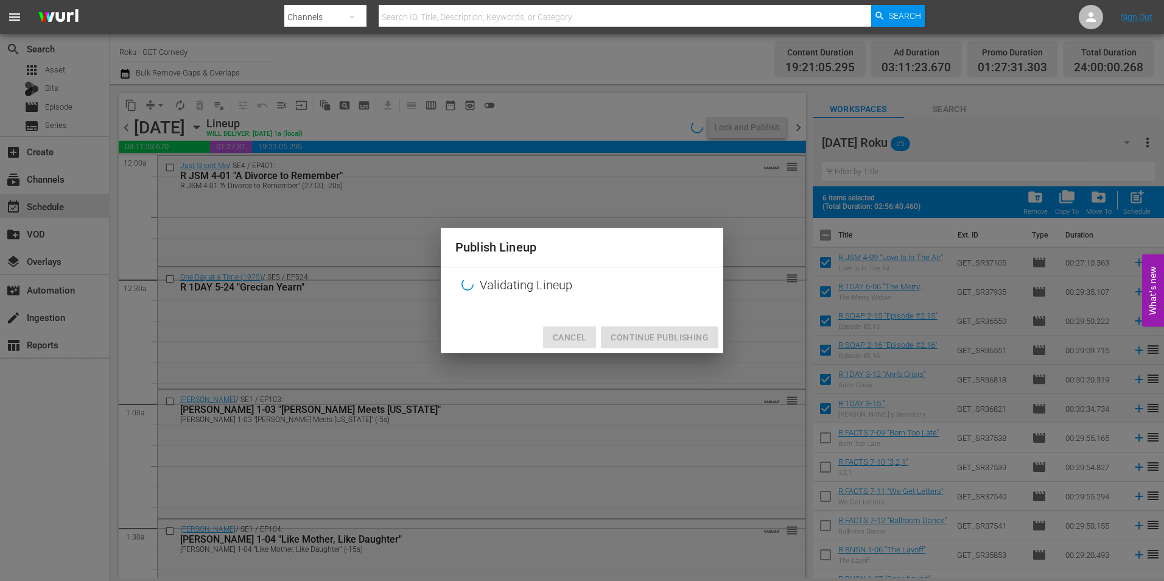
click at [581, 340] on span "Cancel" at bounding box center [569, 337] width 33 height 15
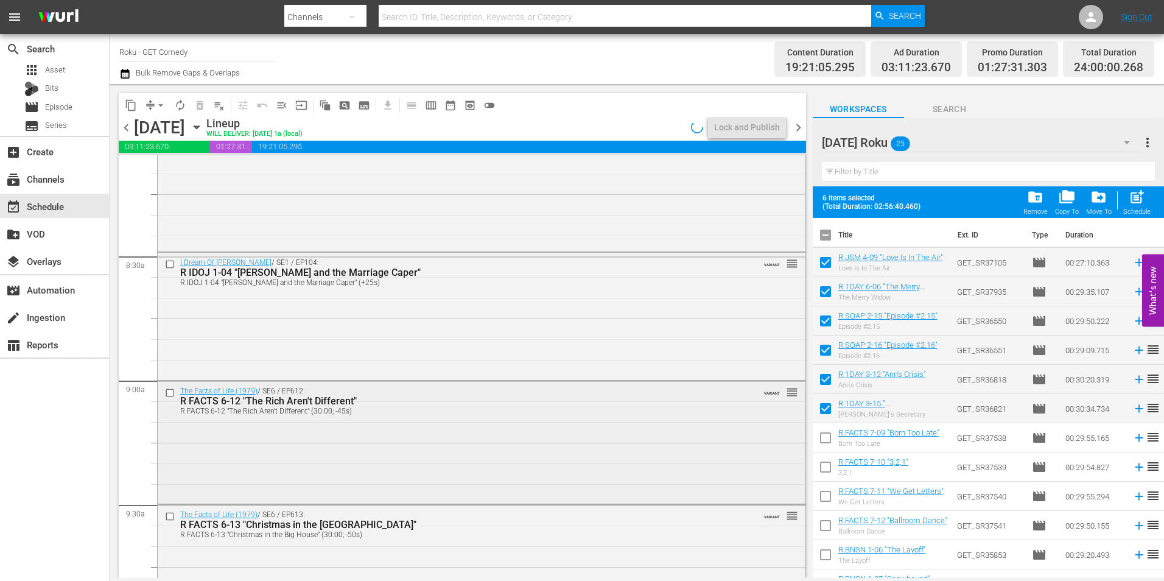
scroll to position [2070, 0]
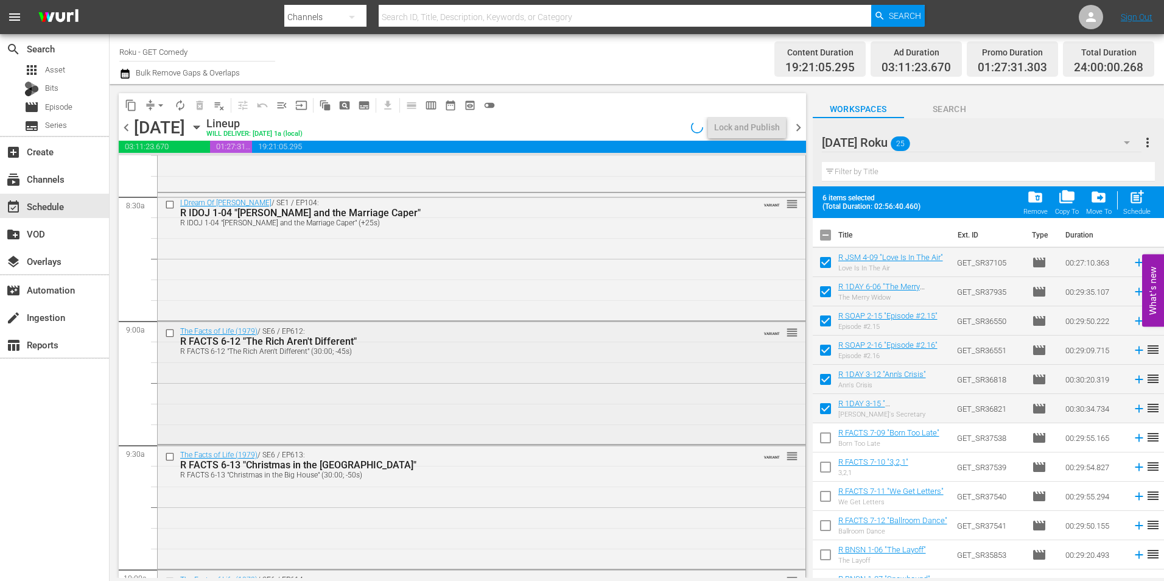
click at [169, 332] on input "checkbox" at bounding box center [171, 333] width 13 height 10
click at [169, 456] on input "checkbox" at bounding box center [171, 457] width 13 height 10
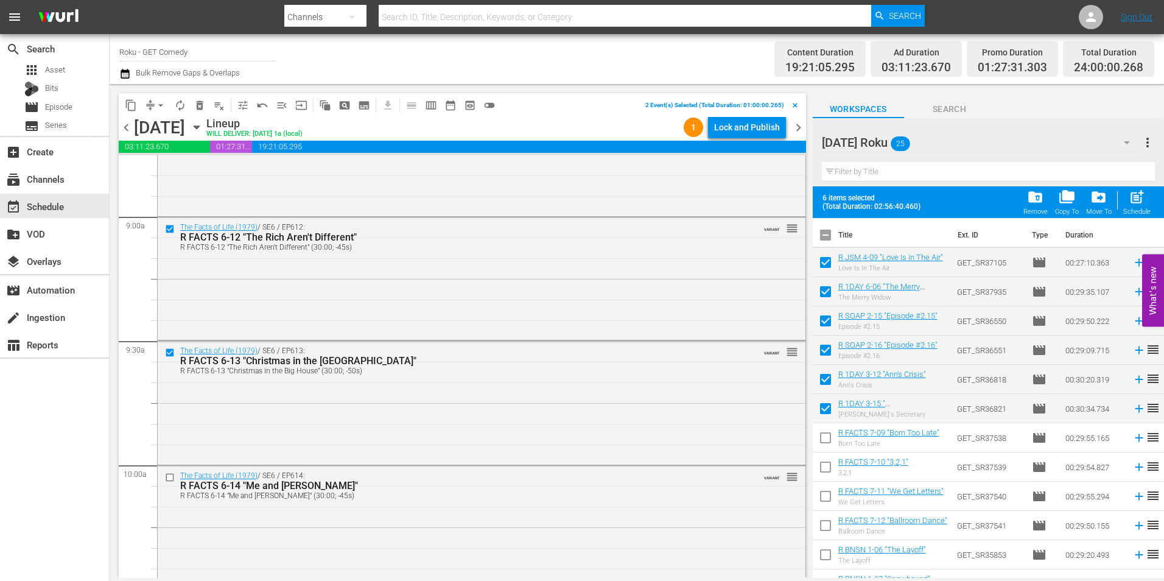
scroll to position [2192, 0]
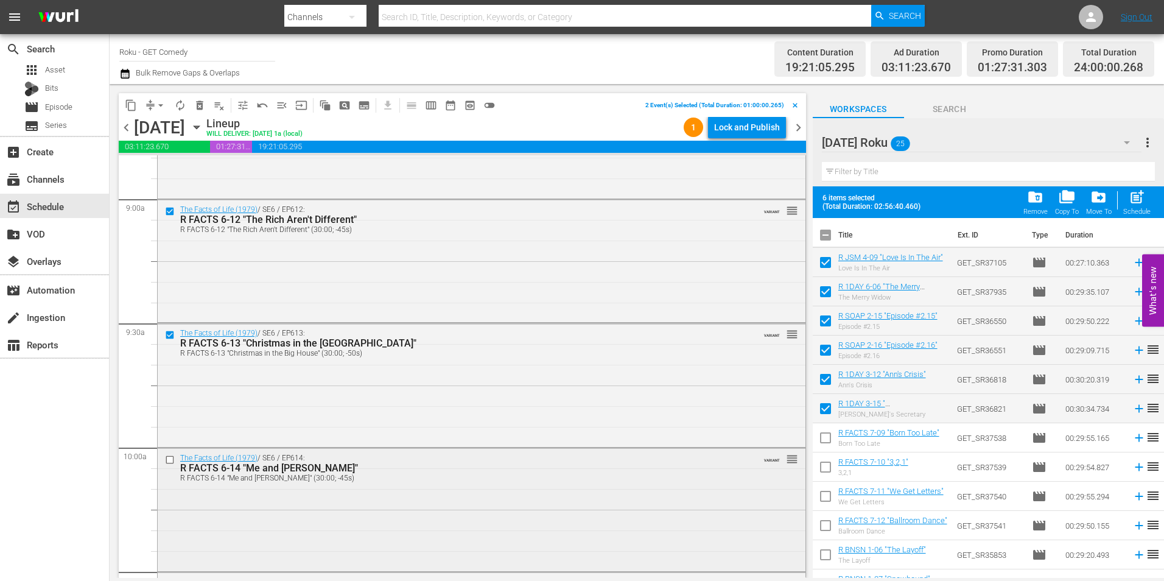
click at [167, 461] on input "checkbox" at bounding box center [171, 460] width 13 height 10
click at [170, 463] on input "checkbox" at bounding box center [171, 462] width 13 height 10
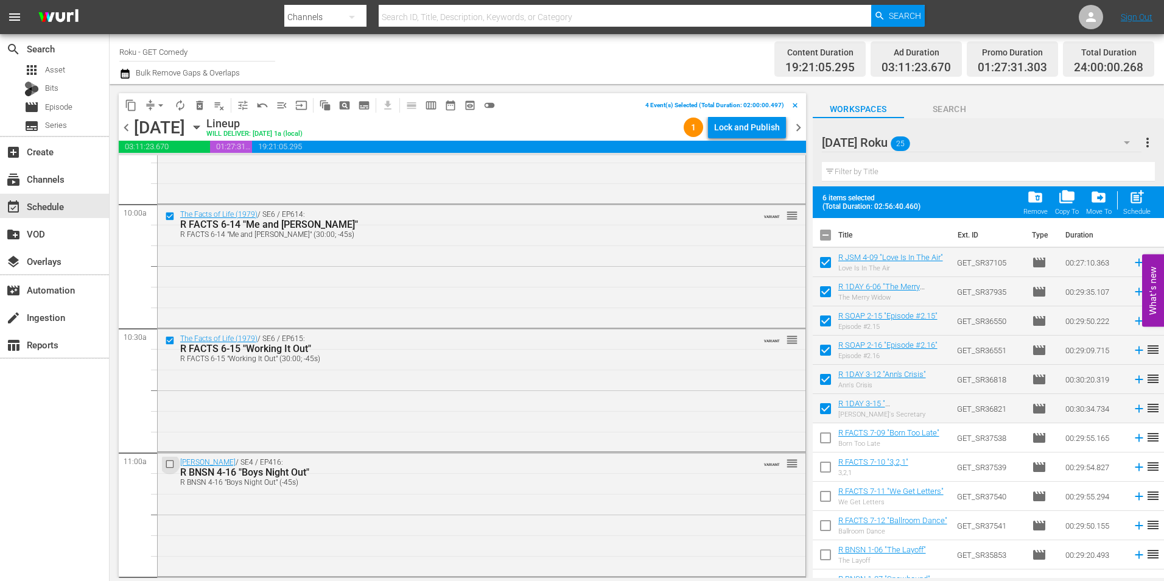
click at [170, 463] on input "checkbox" at bounding box center [171, 464] width 13 height 10
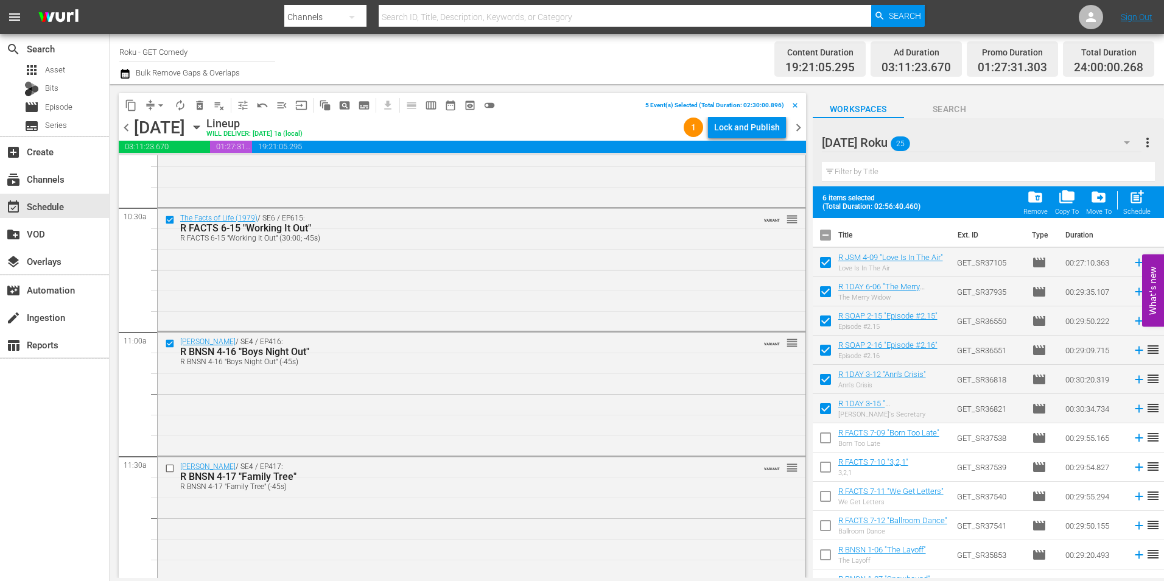
scroll to position [2557, 0]
click at [170, 469] on input "checkbox" at bounding box center [171, 467] width 13 height 10
click at [128, 107] on span "content_copy" at bounding box center [131, 105] width 12 height 12
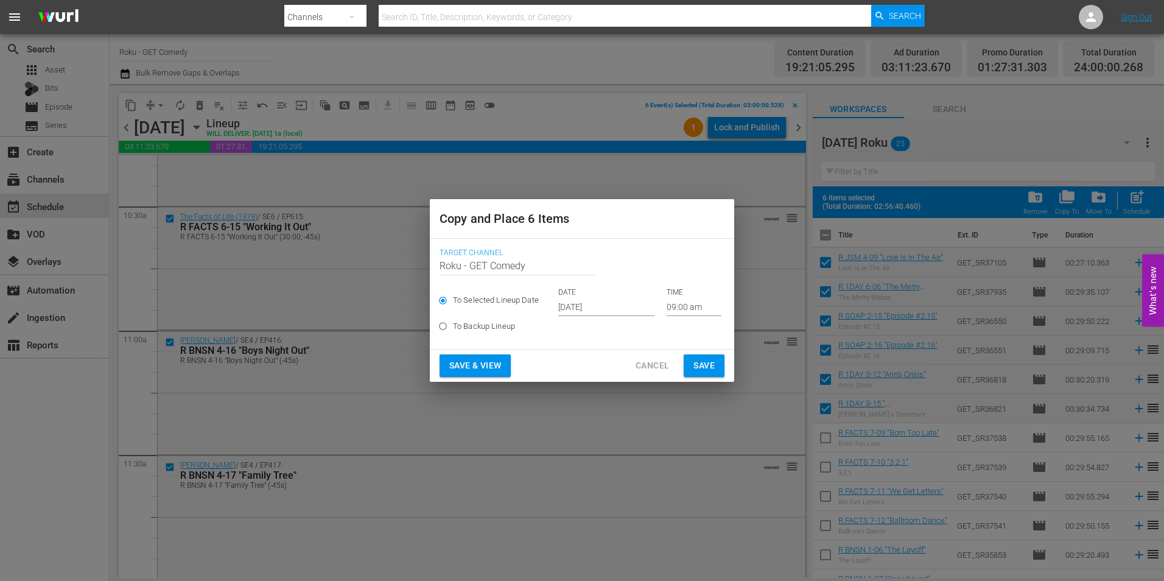
click at [572, 307] on input "[DATE]" at bounding box center [606, 307] width 96 height 18
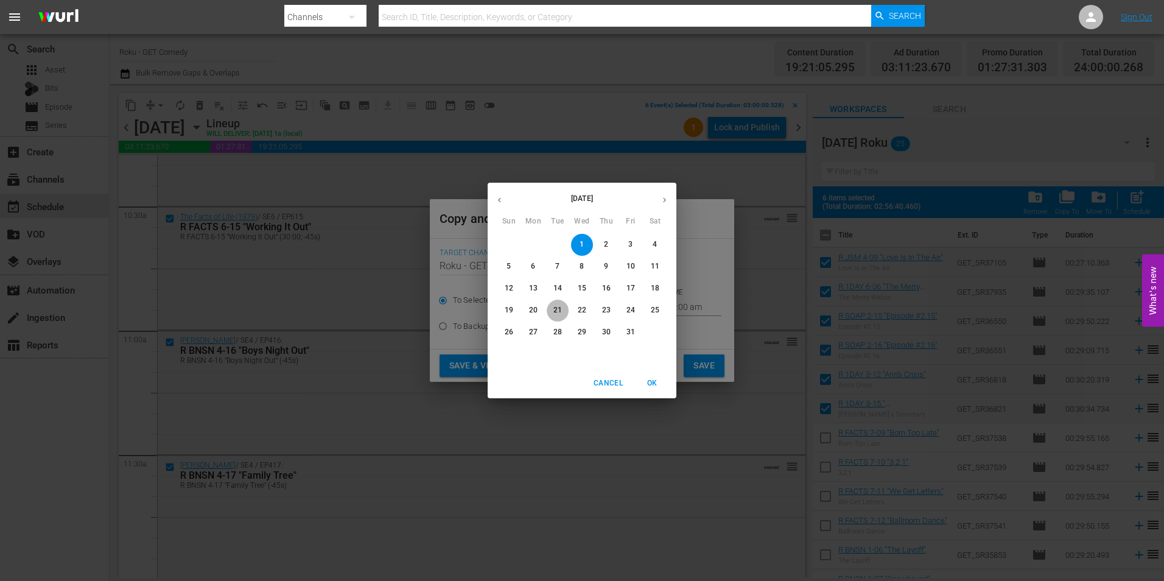
click at [560, 307] on p "21" at bounding box center [557, 310] width 9 height 10
type input "[DATE]"
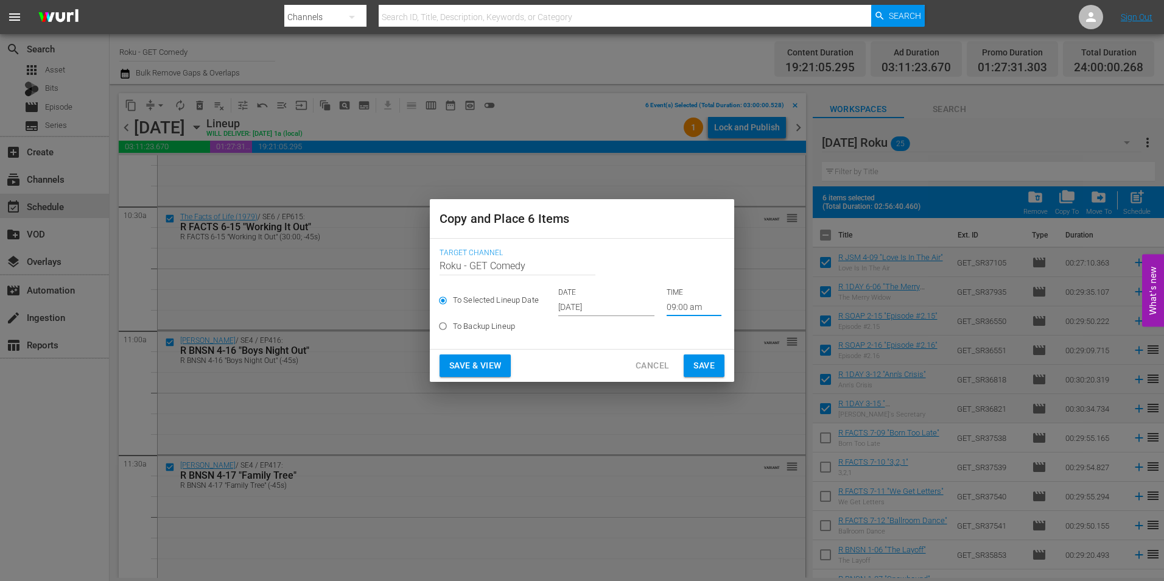
click at [673, 310] on input "09:00 am" at bounding box center [694, 307] width 55 height 18
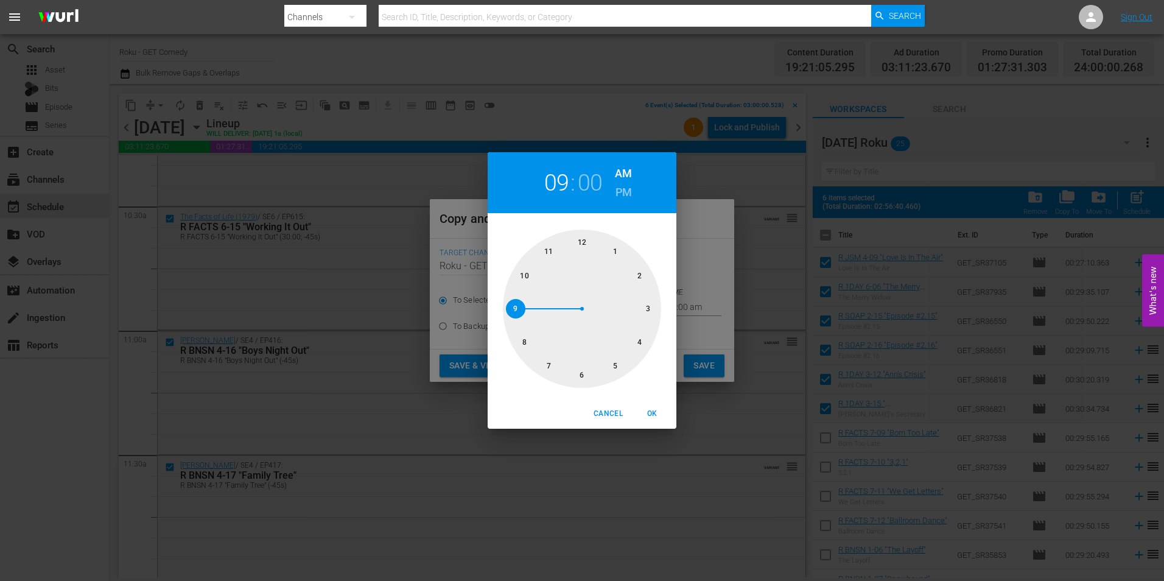
click at [652, 310] on div at bounding box center [582, 309] width 158 height 158
click at [656, 415] on span "OK" at bounding box center [651, 413] width 29 height 13
type input "03:00 am"
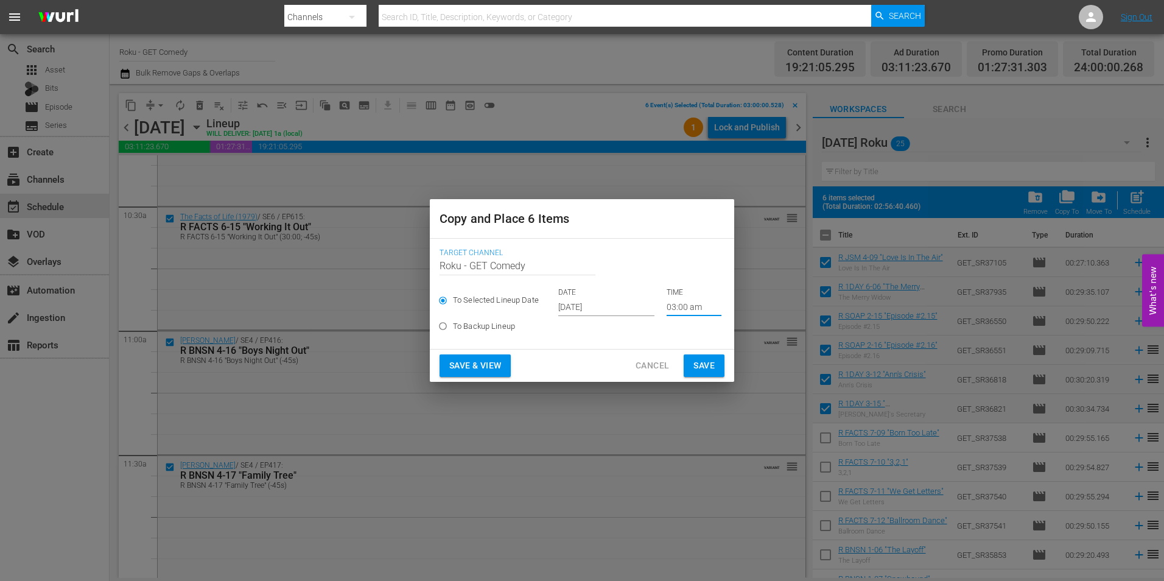
click at [709, 365] on span "Save" at bounding box center [703, 365] width 21 height 15
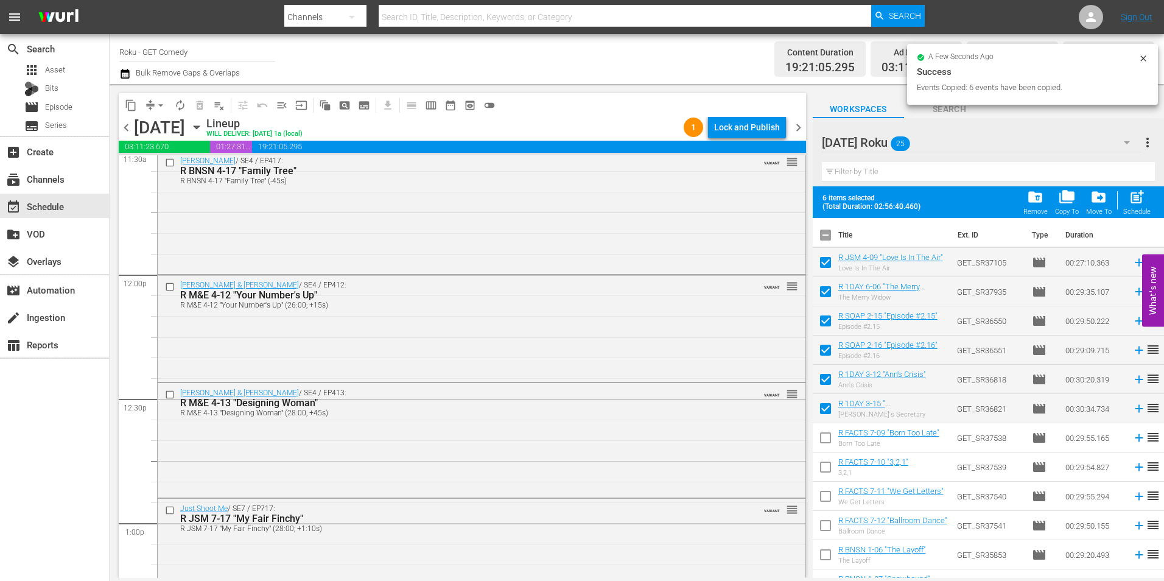
scroll to position [2740, 0]
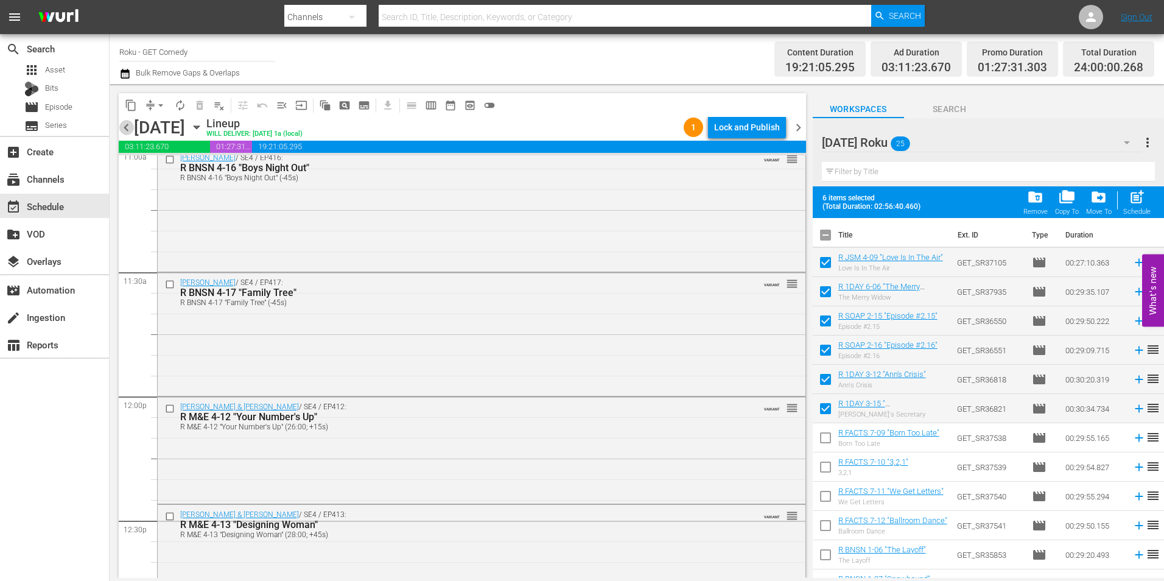
click at [125, 127] on span "chevron_left" at bounding box center [126, 127] width 15 height 15
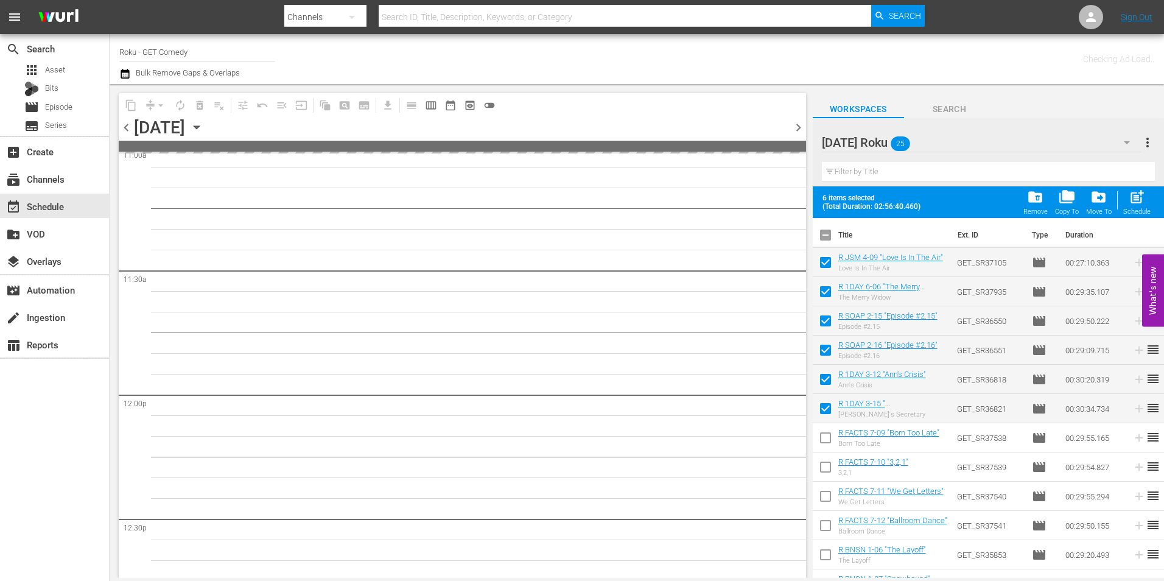
click at [125, 127] on span "chevron_left" at bounding box center [126, 127] width 15 height 15
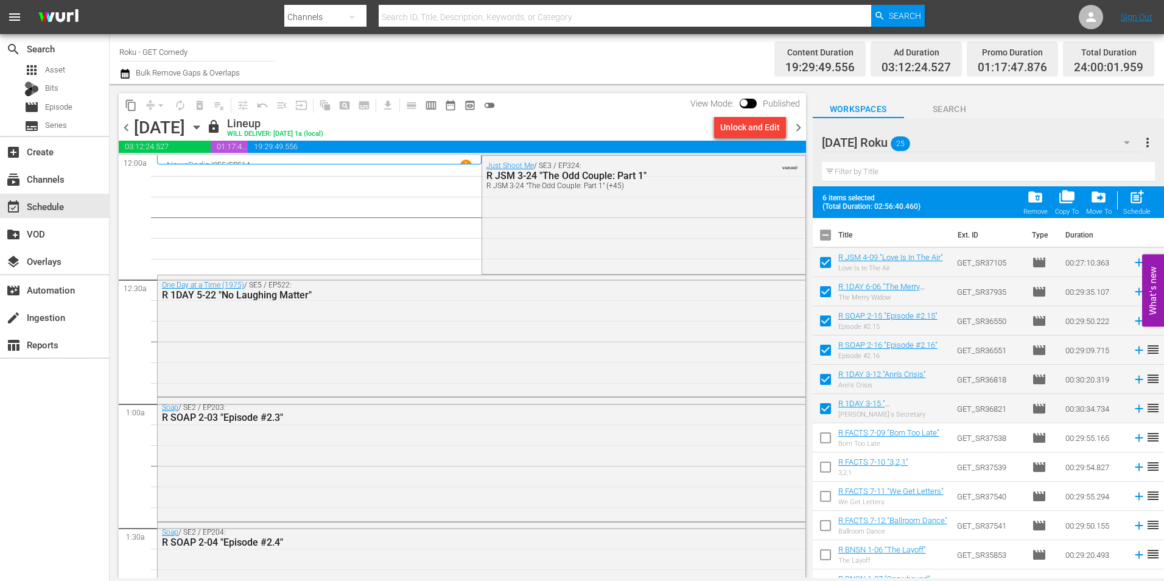
click at [770, 124] on div "Unlock and Edit" at bounding box center [750, 127] width 60 height 22
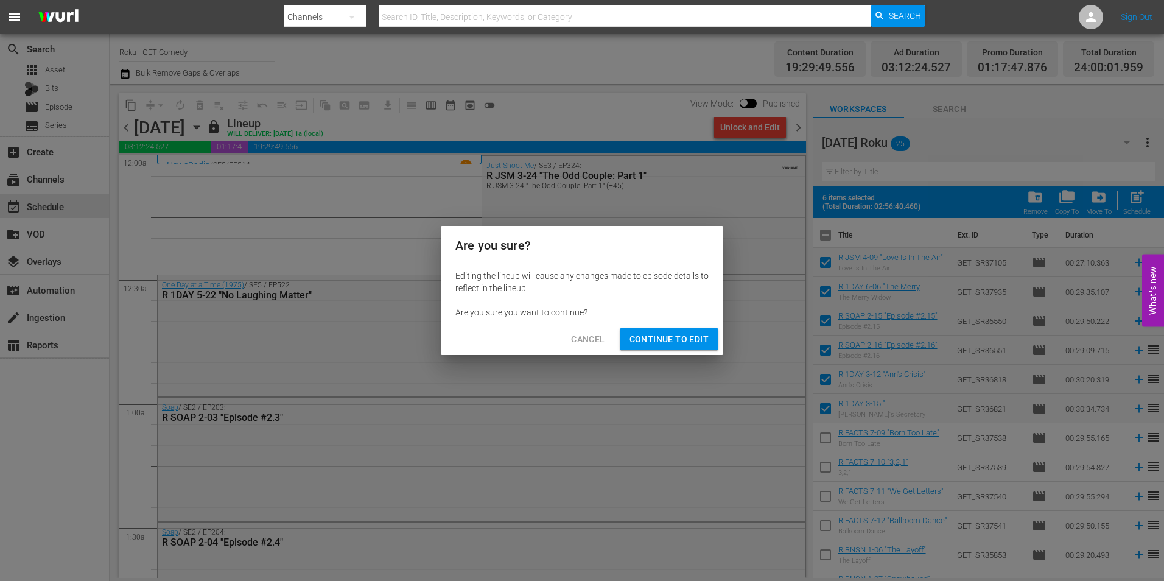
click at [681, 346] on span "Continue to Edit" at bounding box center [669, 339] width 79 height 15
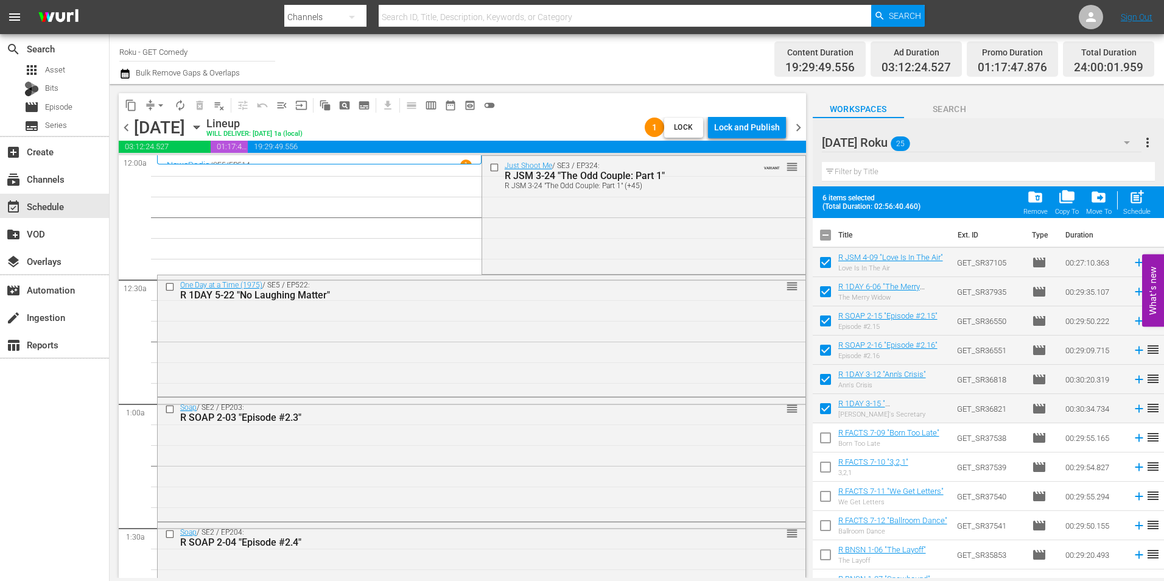
drag, startPoint x: 489, startPoint y: 167, endPoint x: 421, endPoint y: 230, distance: 92.6
click at [489, 167] on input "checkbox" at bounding box center [495, 167] width 13 height 10
click at [169, 288] on input "checkbox" at bounding box center [171, 287] width 13 height 10
click at [168, 411] on input "checkbox" at bounding box center [171, 409] width 13 height 10
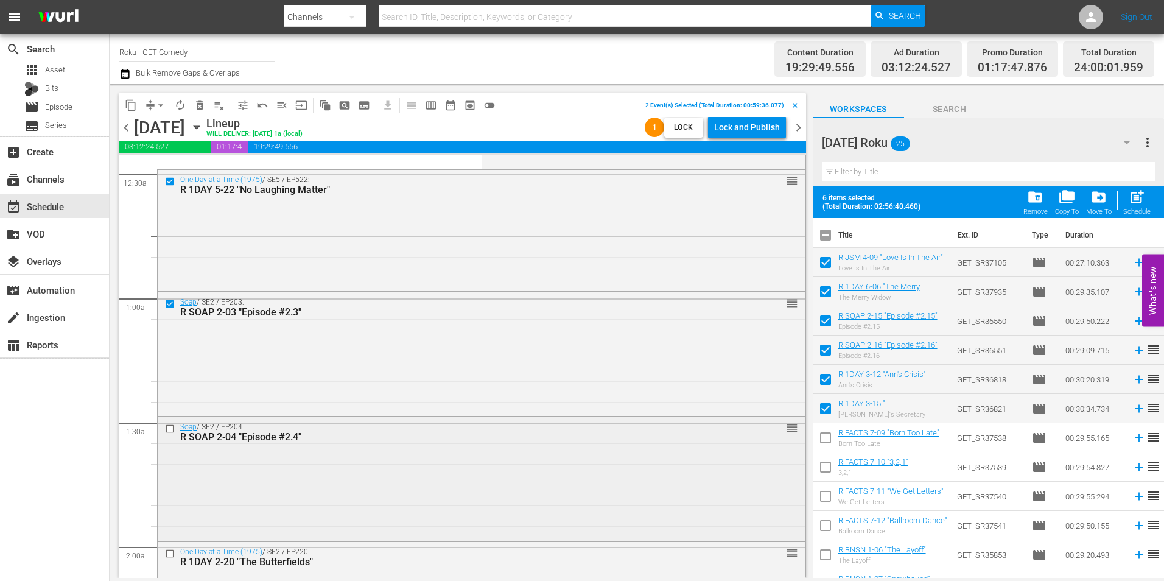
scroll to position [122, 0]
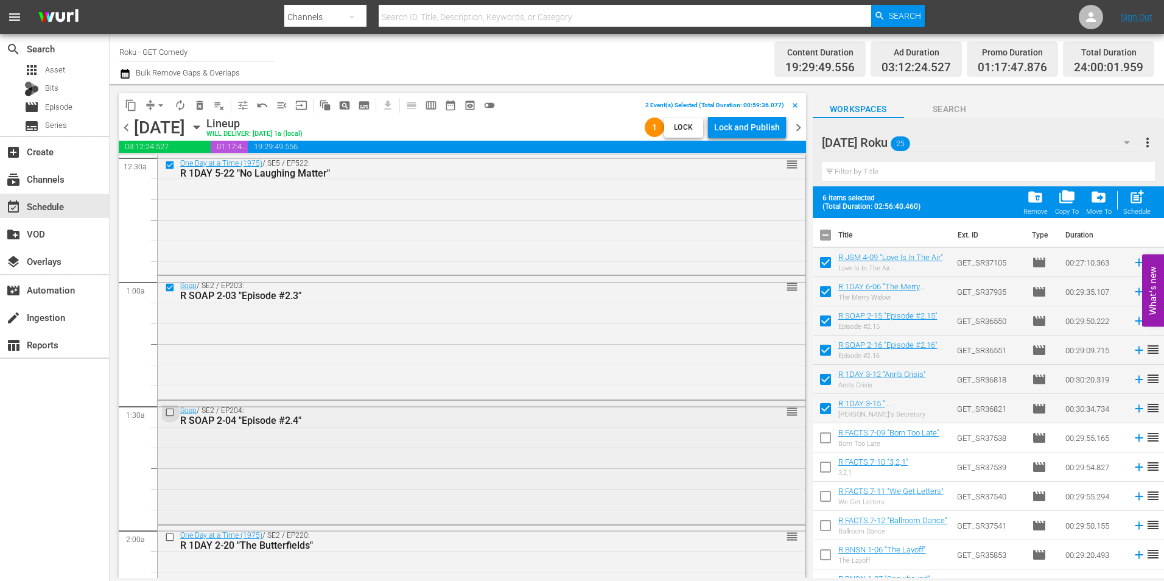
click at [169, 412] on input "checkbox" at bounding box center [171, 412] width 13 height 10
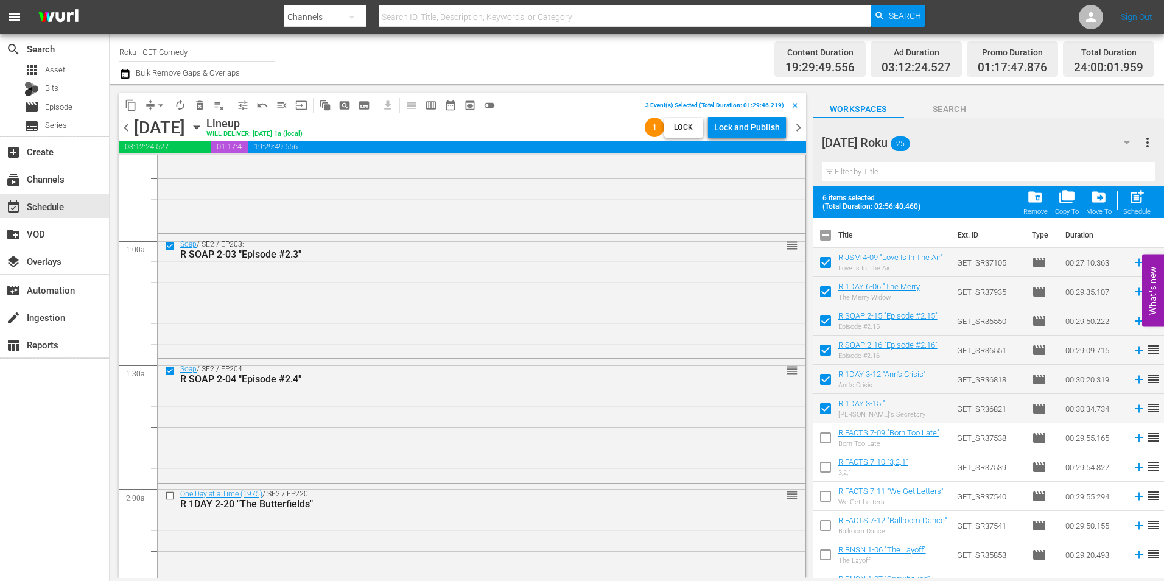
scroll to position [183, 0]
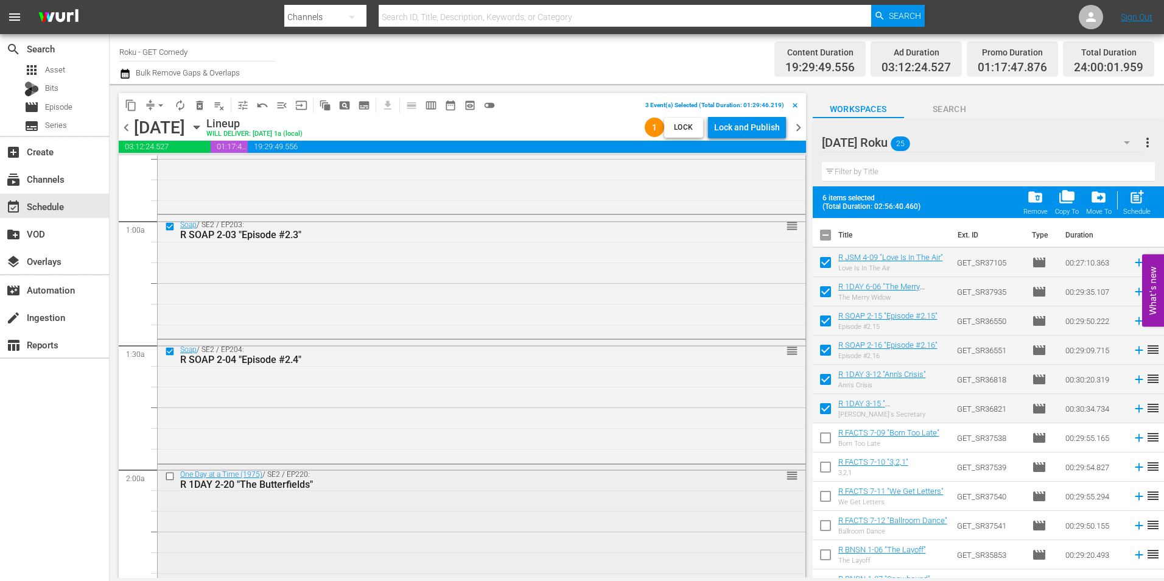
click at [169, 477] on input "checkbox" at bounding box center [171, 476] width 13 height 10
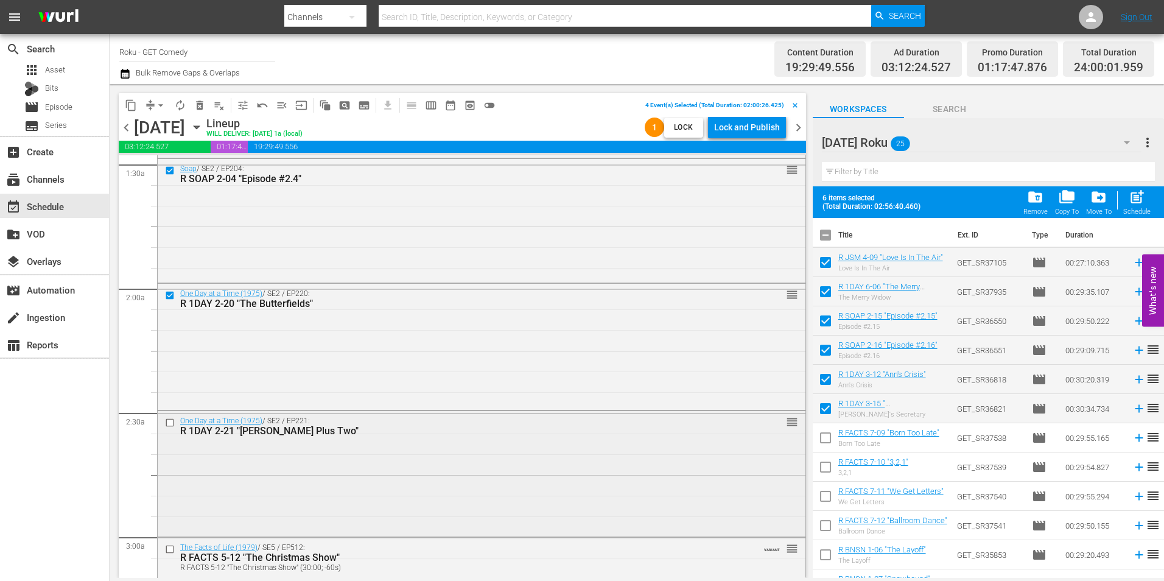
scroll to position [365, 0]
click at [167, 422] on input "checkbox" at bounding box center [171, 421] width 13 height 10
click at [130, 104] on span "content_copy" at bounding box center [131, 105] width 12 height 12
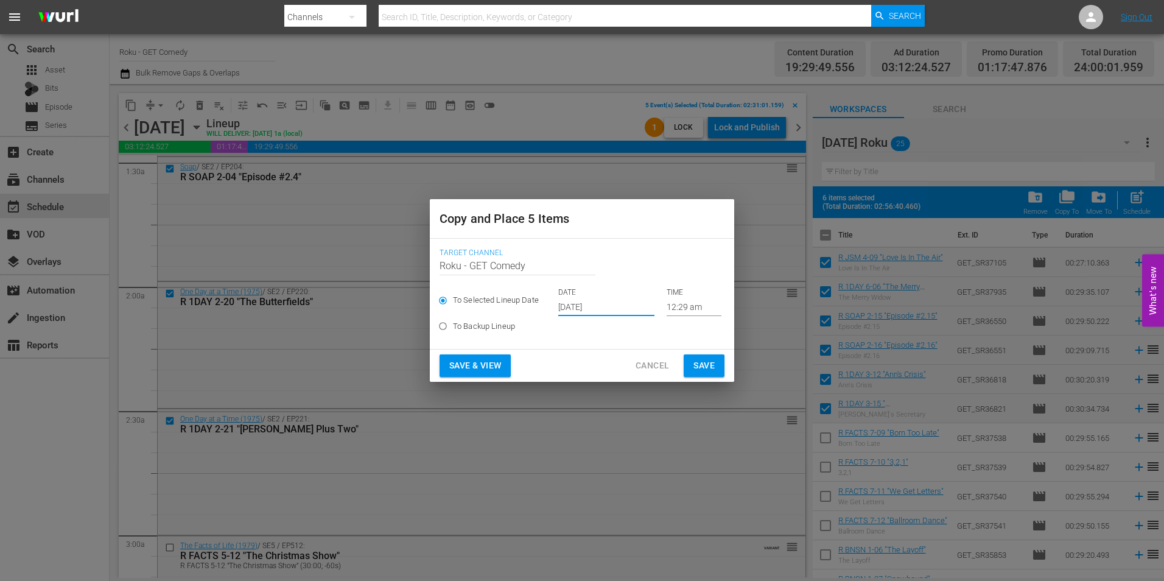
click at [583, 310] on input "Oct 1st 2025" at bounding box center [606, 307] width 96 height 18
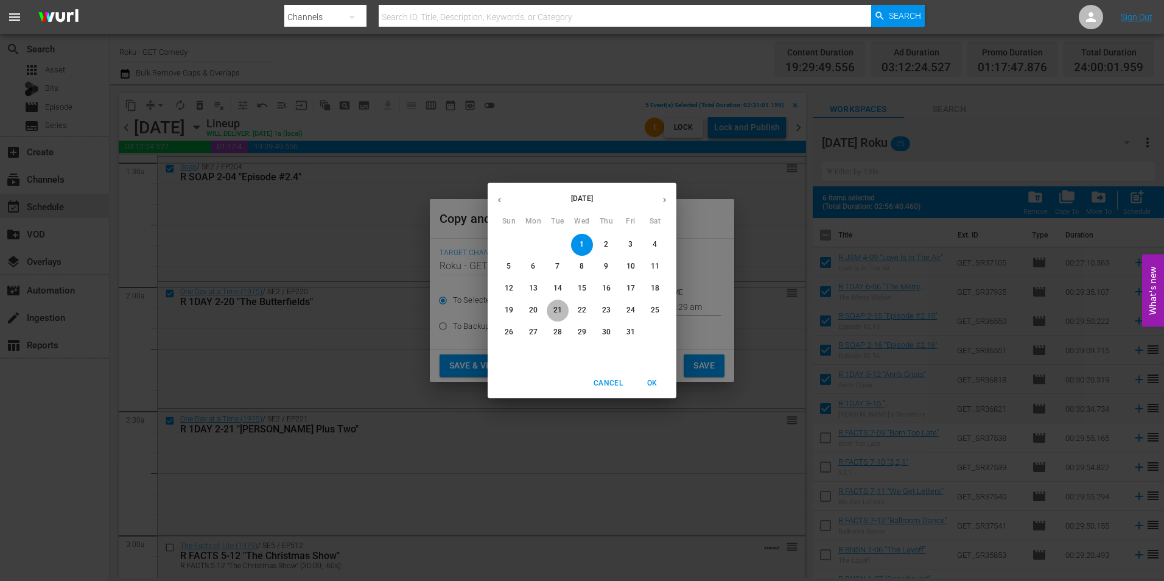
click at [567, 309] on span "21" at bounding box center [558, 310] width 22 height 10
type input "Oct 21st 2025"
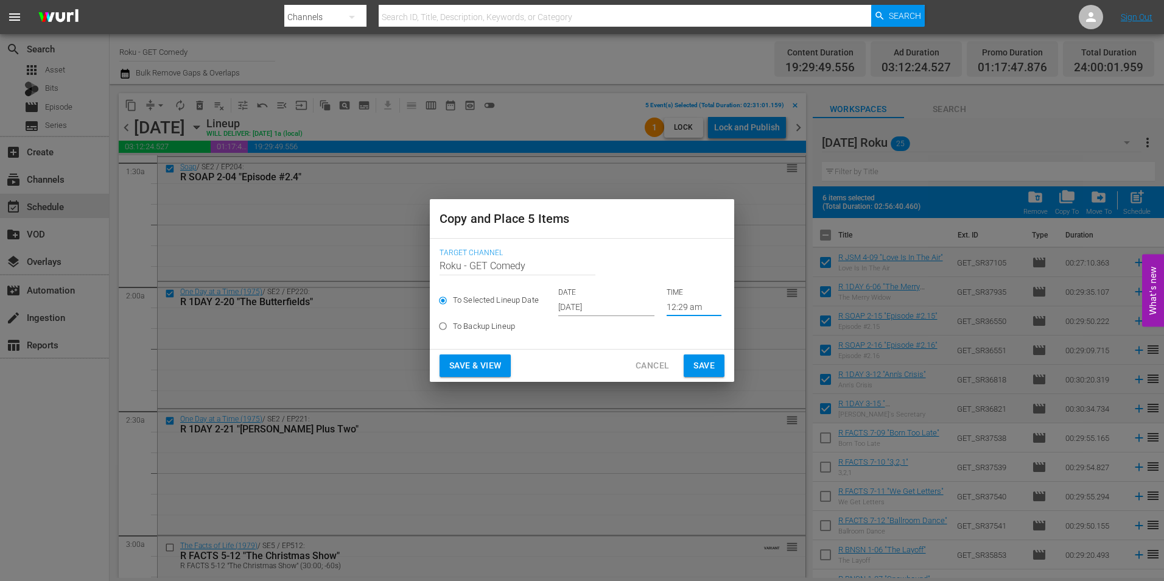
click at [681, 311] on input "12:29 am" at bounding box center [694, 307] width 55 height 18
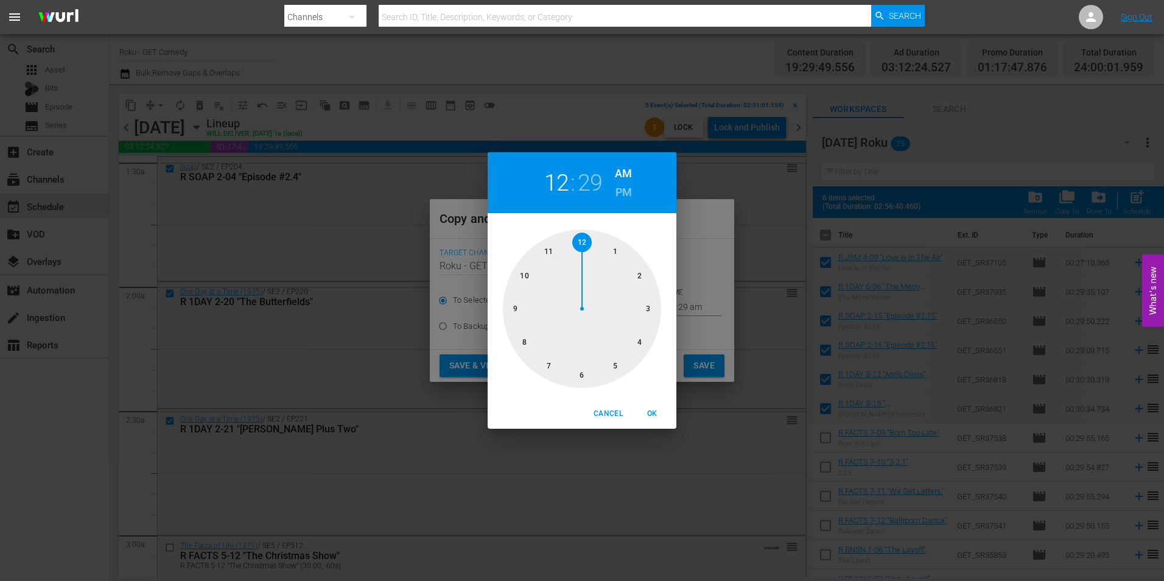
click at [583, 371] on div at bounding box center [582, 309] width 158 height 158
click at [608, 412] on span "Cancel" at bounding box center [608, 413] width 29 height 13
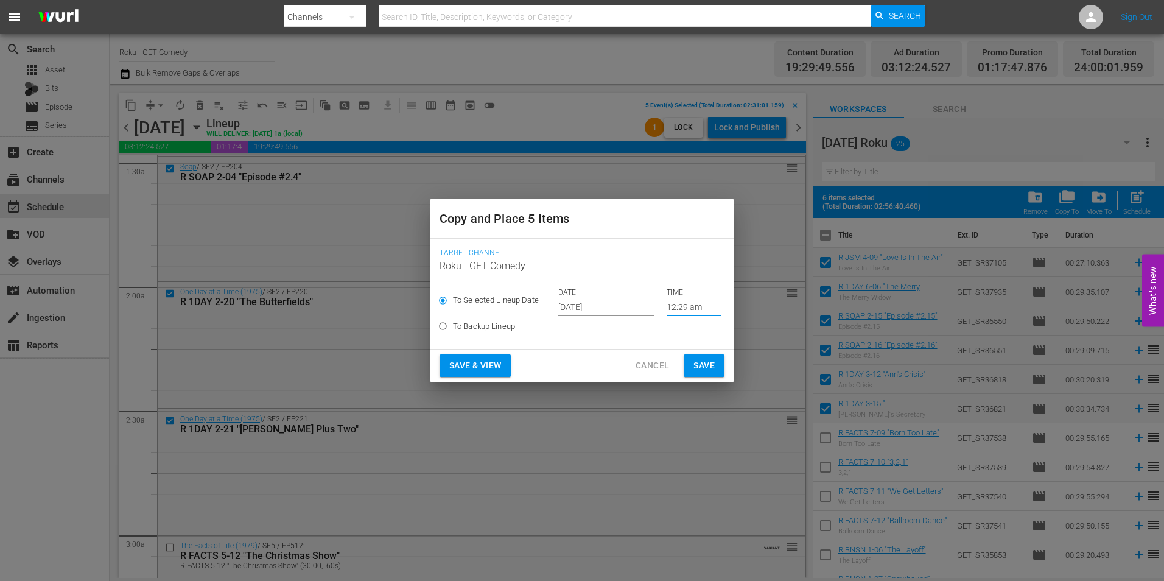
click at [644, 364] on span "Cancel" at bounding box center [652, 365] width 33 height 15
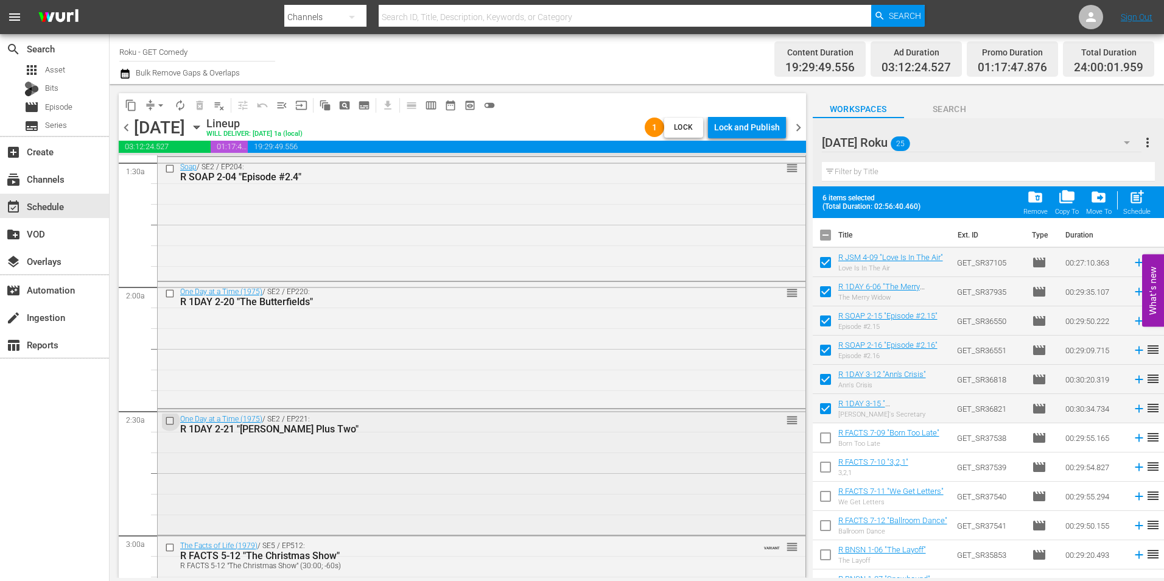
click at [167, 421] on input "checkbox" at bounding box center [171, 421] width 13 height 10
click at [170, 294] on input "checkbox" at bounding box center [171, 294] width 13 height 10
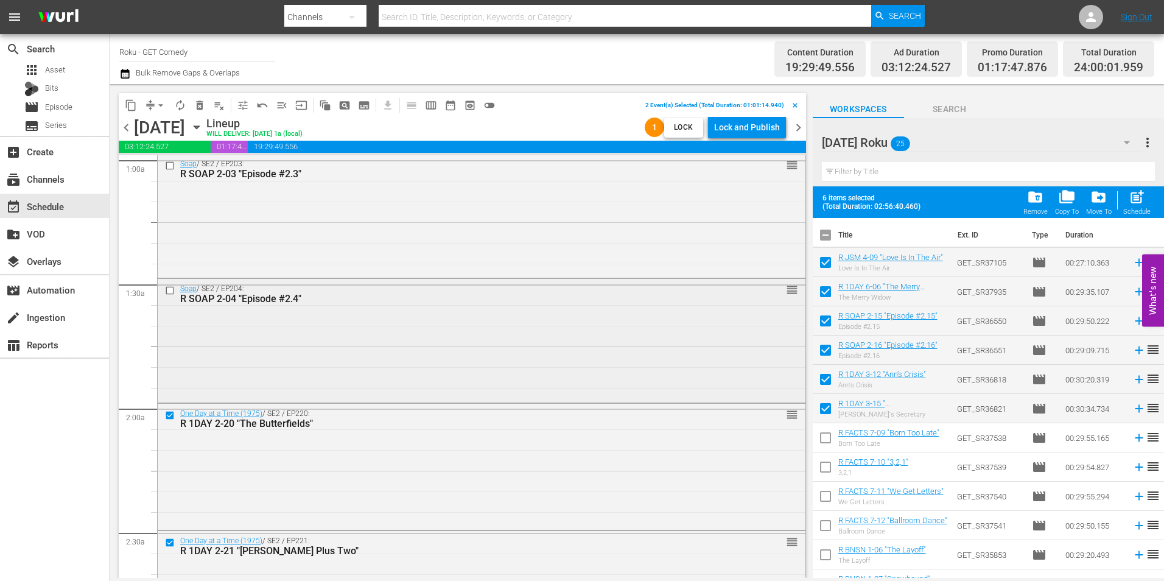
click at [168, 293] on input "checkbox" at bounding box center [171, 290] width 13 height 10
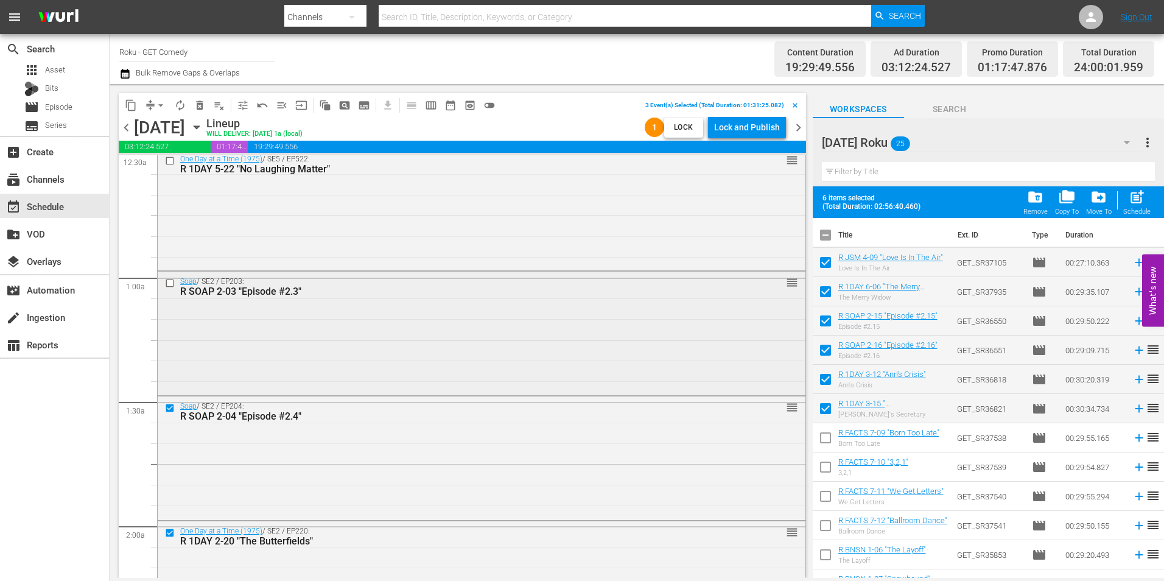
scroll to position [122, 0]
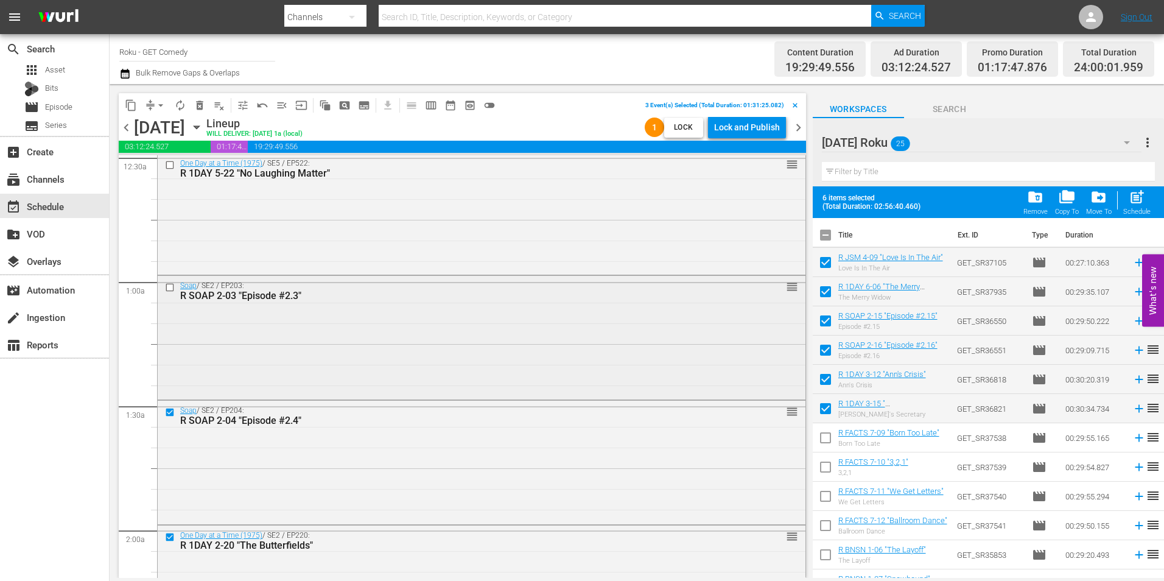
click at [170, 288] on input "checkbox" at bounding box center [171, 287] width 13 height 10
click at [169, 169] on input "checkbox" at bounding box center [171, 165] width 13 height 10
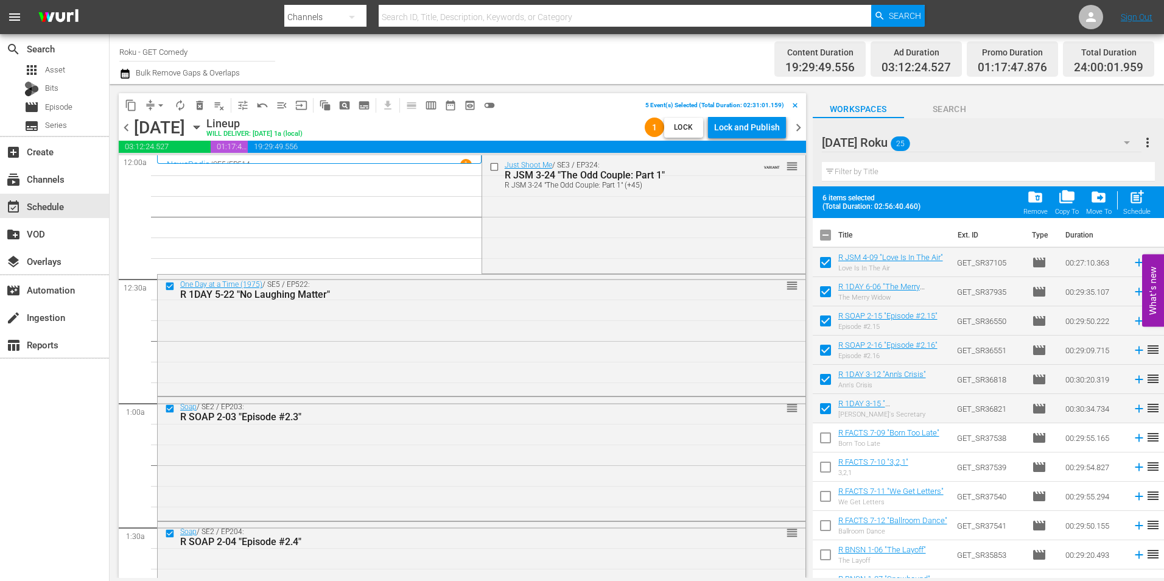
scroll to position [0, 0]
click at [489, 167] on input "checkbox" at bounding box center [495, 167] width 13 height 10
click at [130, 104] on span "content_copy" at bounding box center [131, 105] width 12 height 12
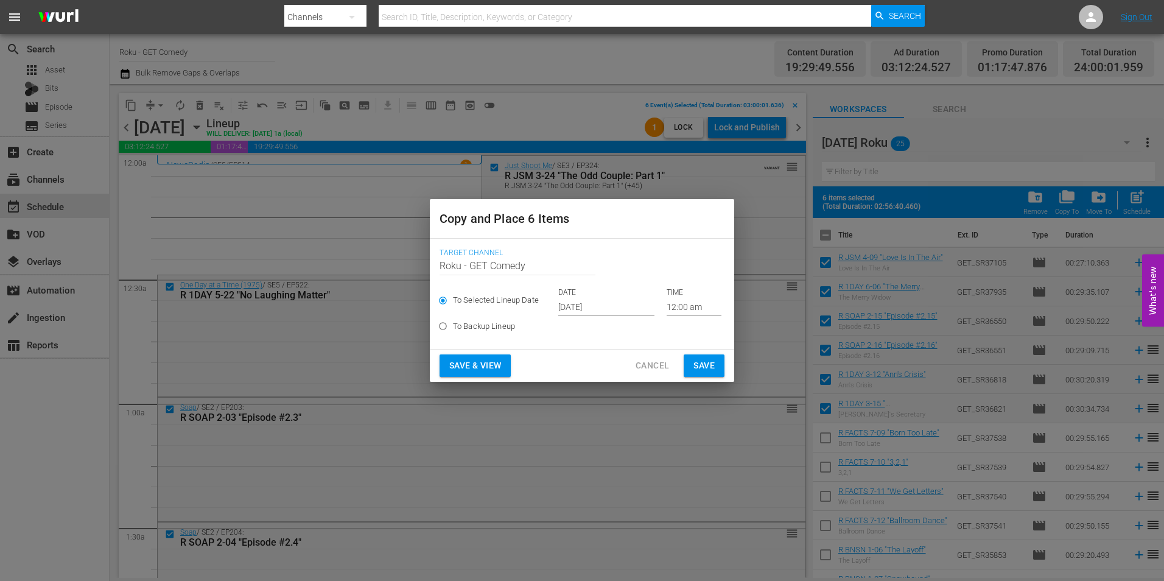
click at [577, 305] on input "Oct 1st 2025" at bounding box center [606, 307] width 96 height 18
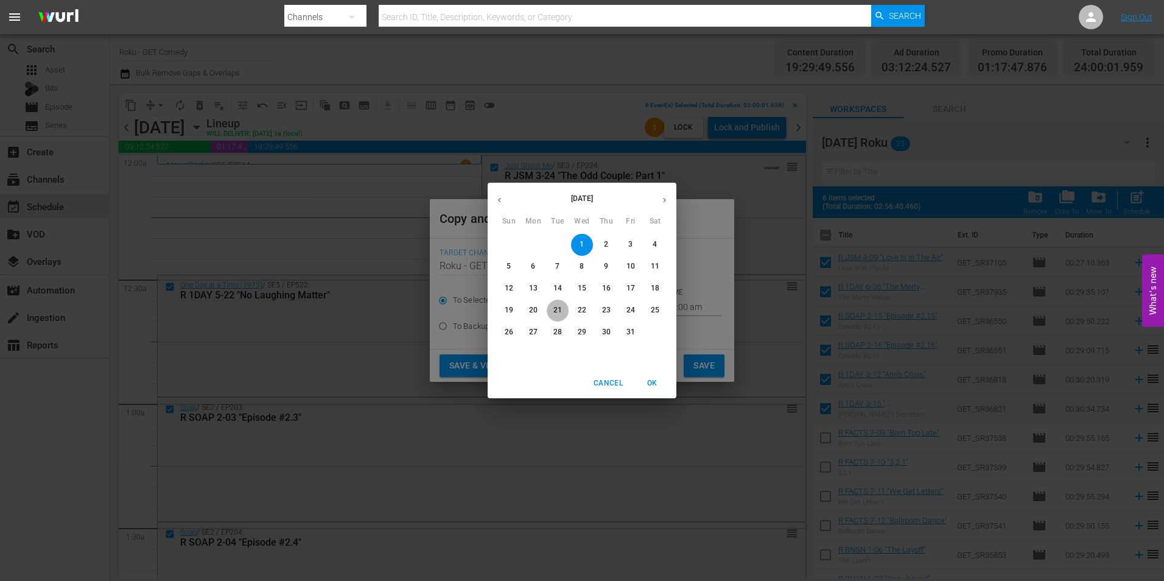
click at [557, 309] on p "21" at bounding box center [557, 310] width 9 height 10
type input "Oct 21st 2025"
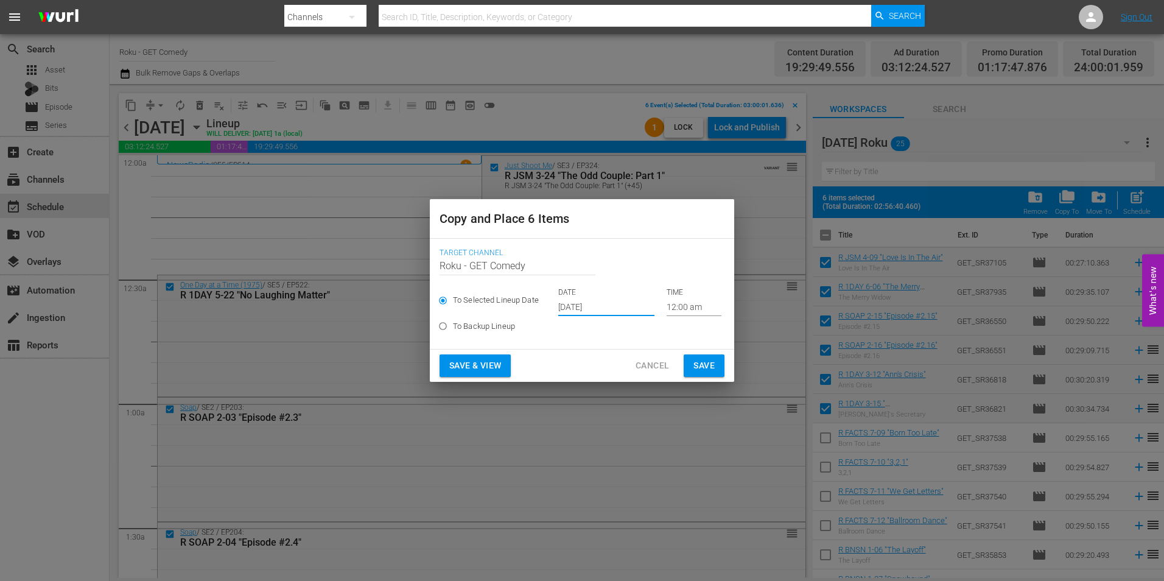
click at [677, 312] on input "12:00 am" at bounding box center [694, 307] width 55 height 18
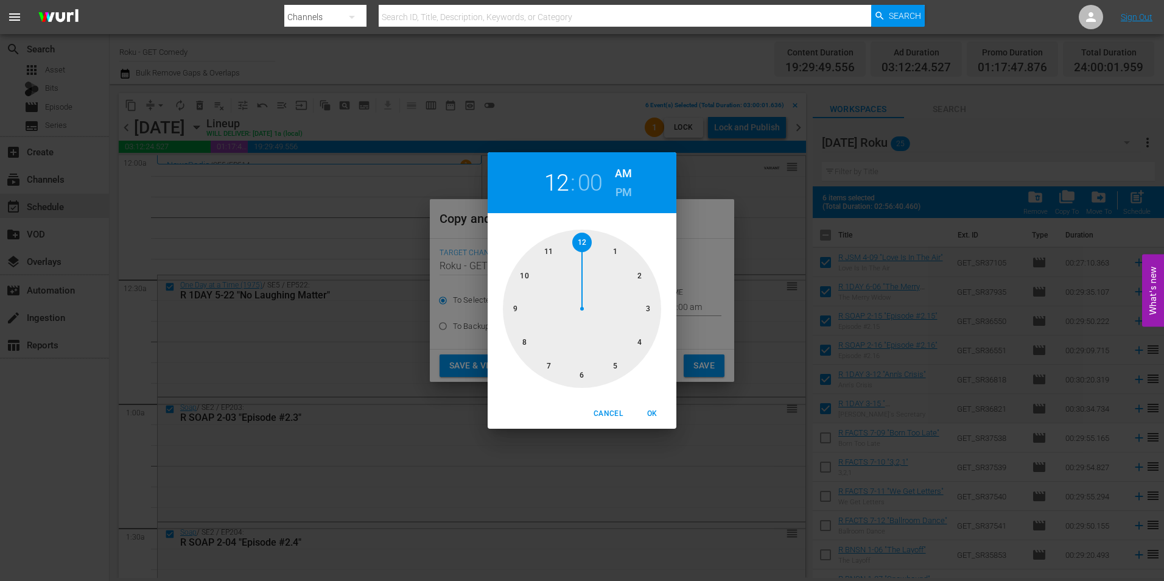
click at [582, 376] on div at bounding box center [582, 309] width 158 height 158
click at [649, 415] on span "OK" at bounding box center [651, 413] width 29 height 13
type input "06:00 am"
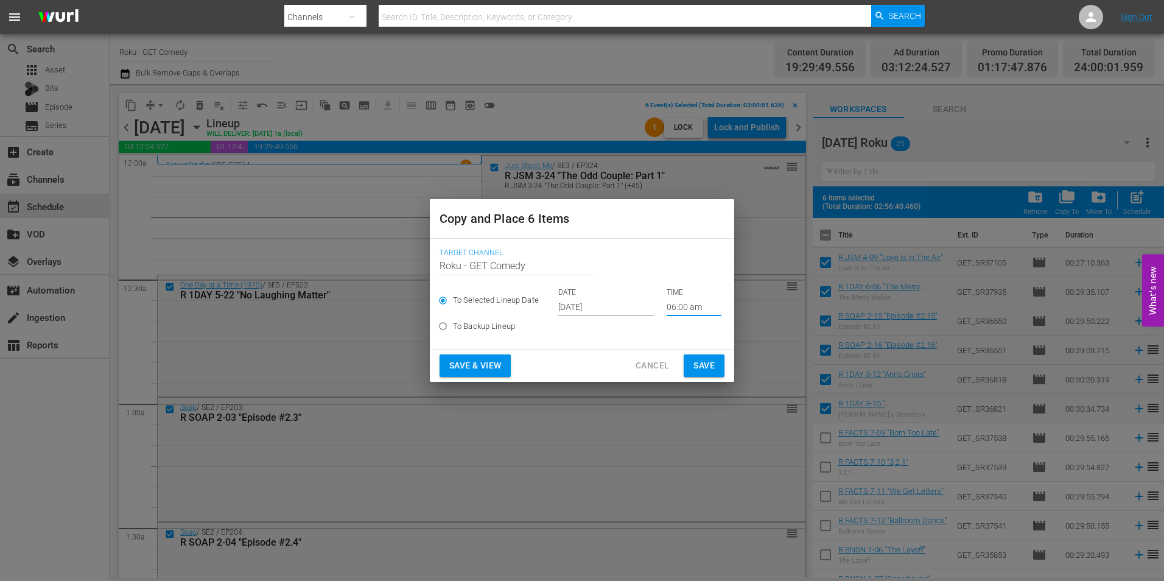
click at [706, 360] on span "Save" at bounding box center [703, 365] width 21 height 15
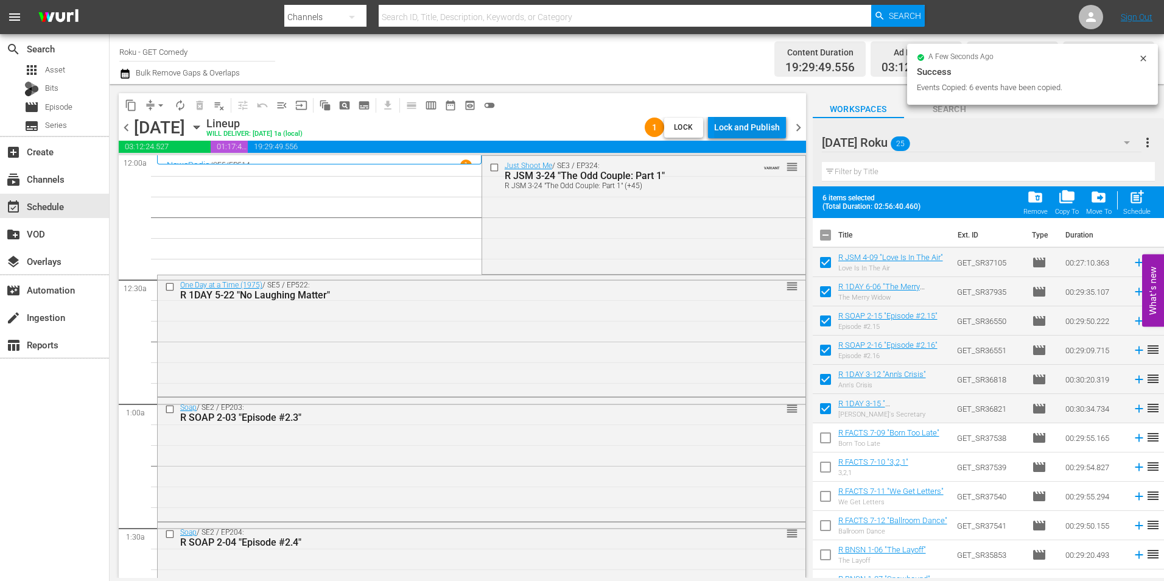
click at [768, 133] on div "Lock and Publish" at bounding box center [747, 127] width 66 height 22
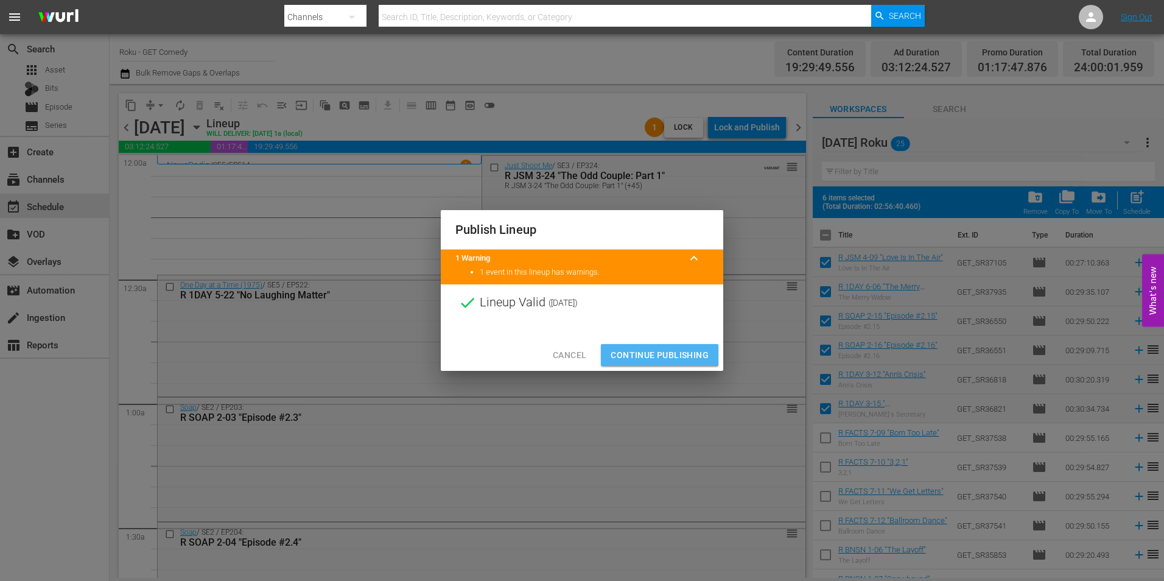
click at [662, 348] on span "Continue Publishing" at bounding box center [660, 355] width 98 height 15
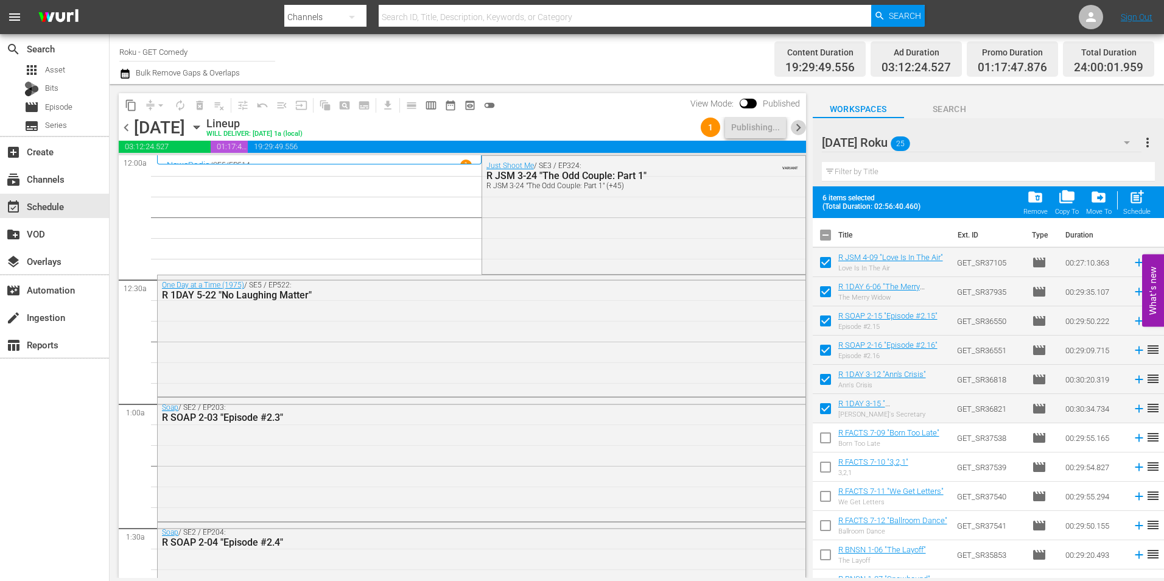
click at [797, 130] on span "chevron_right" at bounding box center [798, 127] width 15 height 15
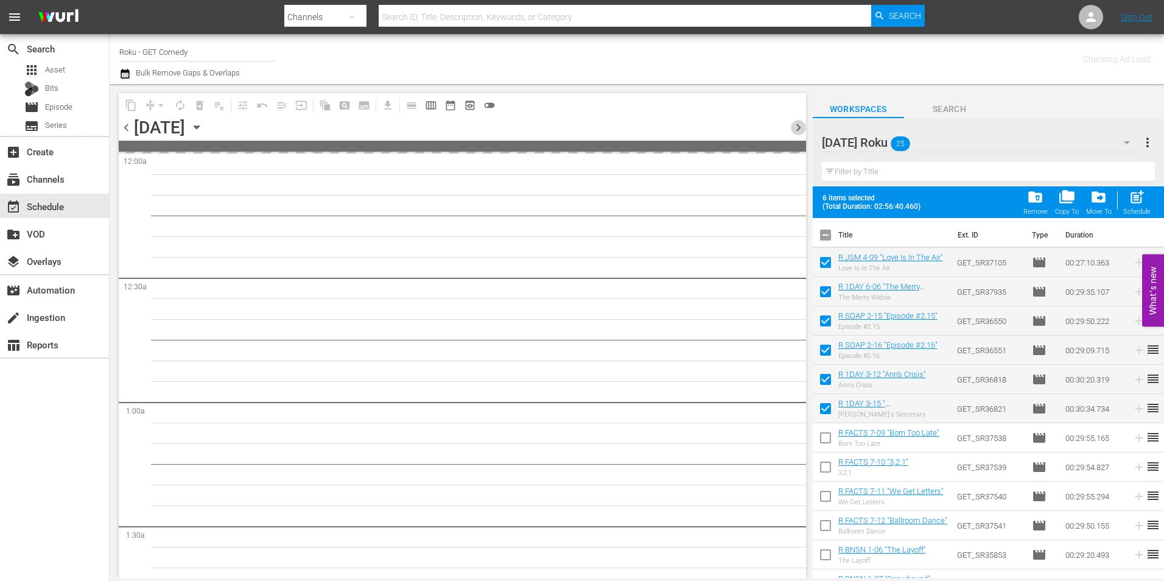
click at [797, 130] on span "chevron_right" at bounding box center [798, 127] width 15 height 15
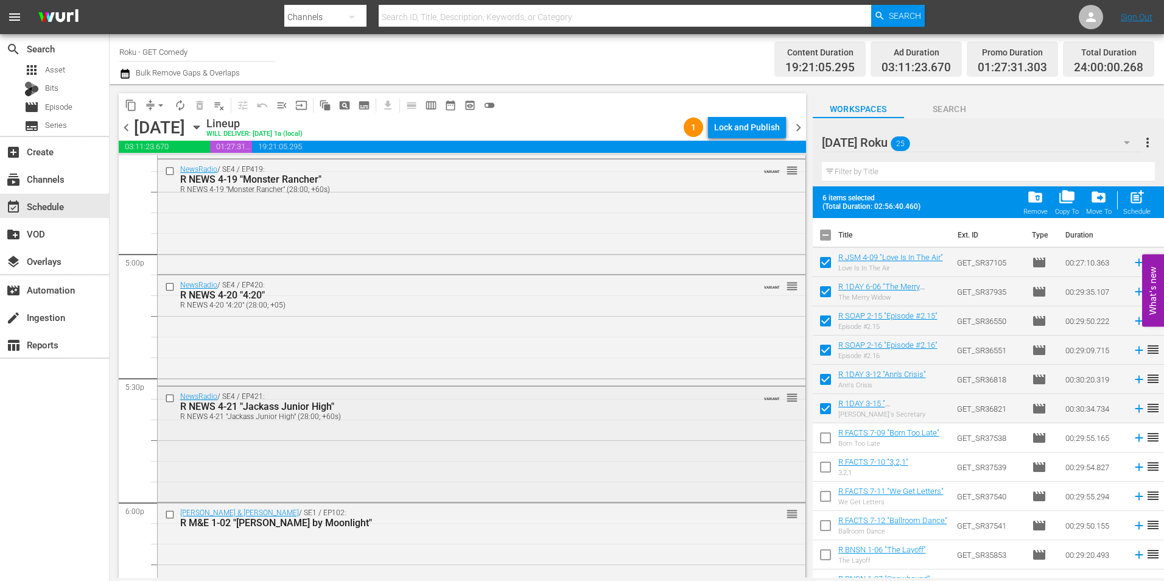
scroll to position [4140, 0]
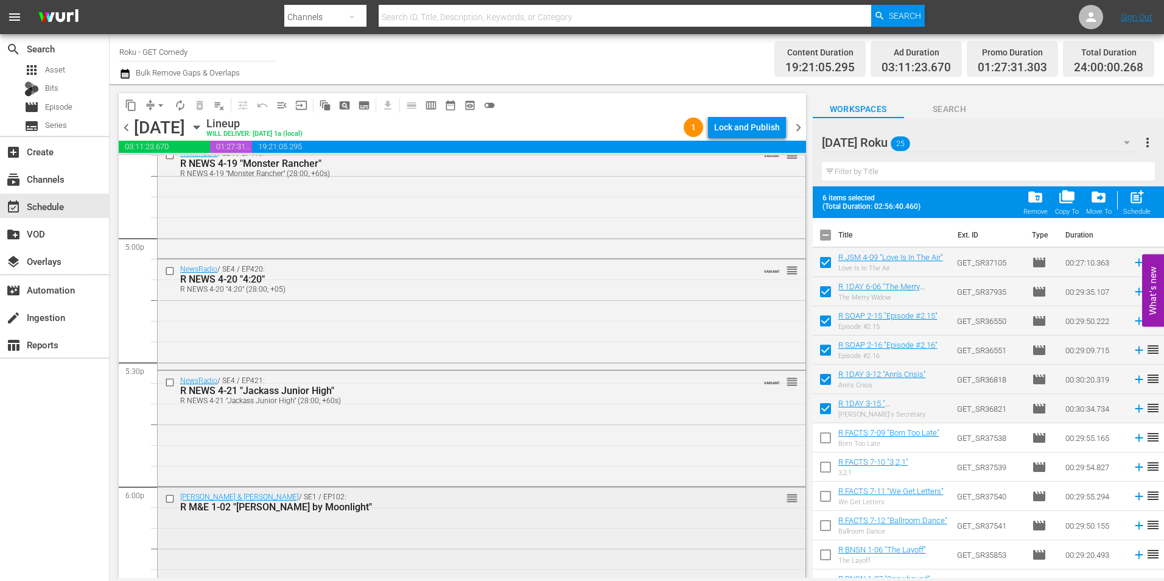
click at [171, 497] on input "checkbox" at bounding box center [171, 498] width 13 height 10
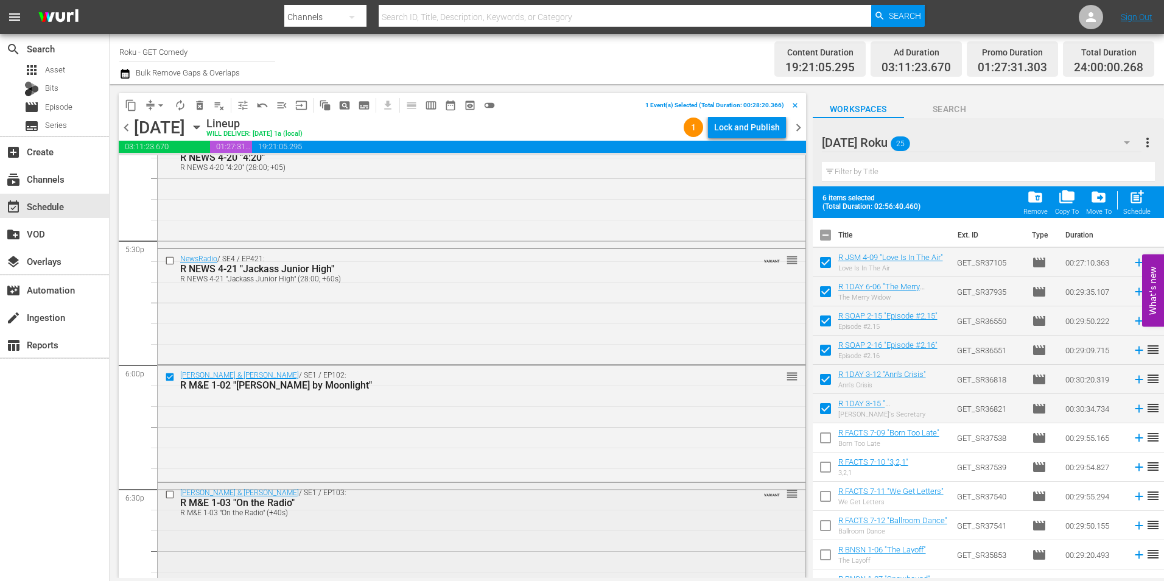
click at [171, 494] on input "checkbox" at bounding box center [171, 494] width 13 height 10
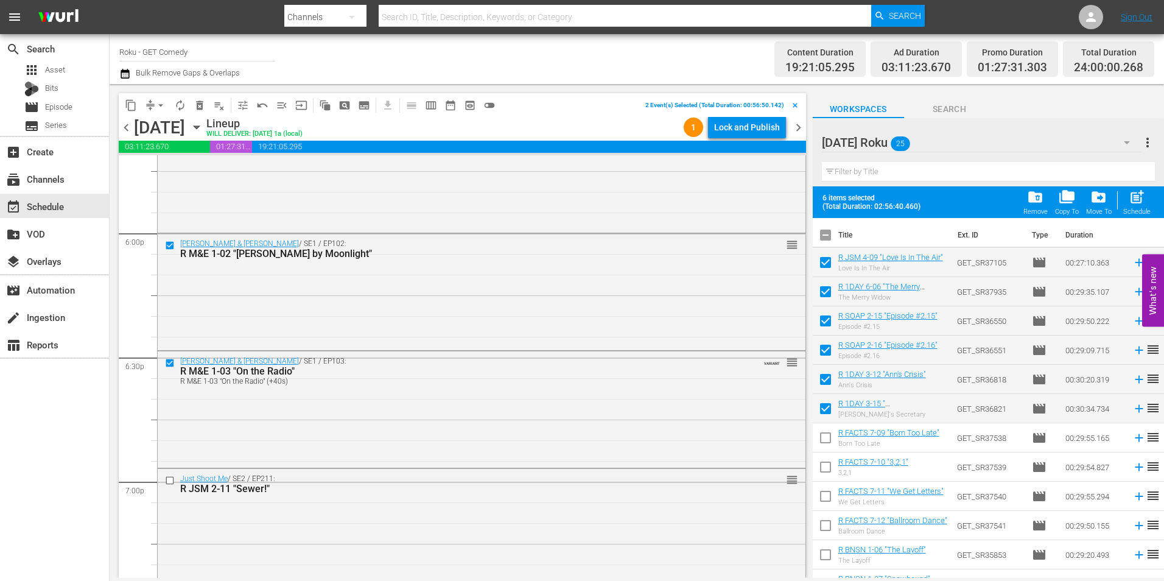
scroll to position [4444, 0]
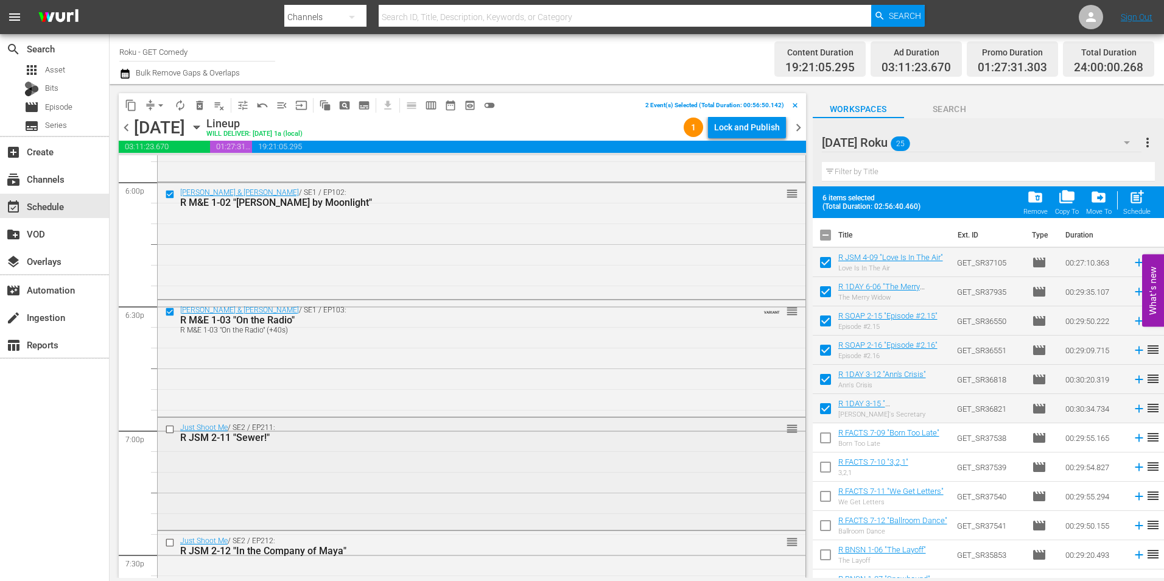
click at [169, 425] on input "checkbox" at bounding box center [171, 429] width 13 height 10
click at [165, 543] on input "checkbox" at bounding box center [171, 543] width 13 height 10
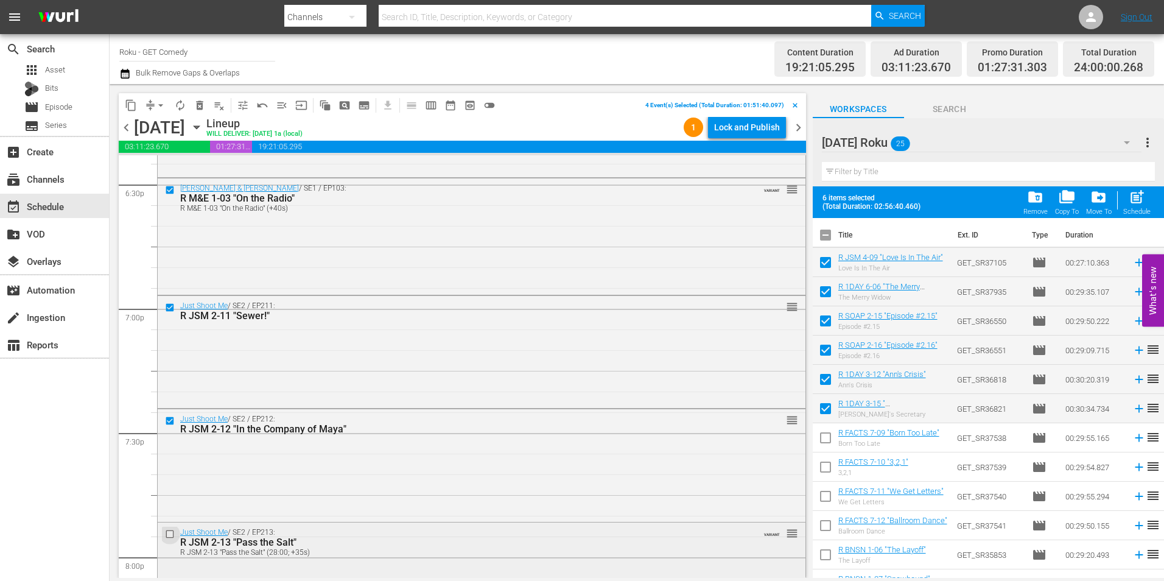
click at [169, 532] on input "checkbox" at bounding box center [171, 534] width 13 height 10
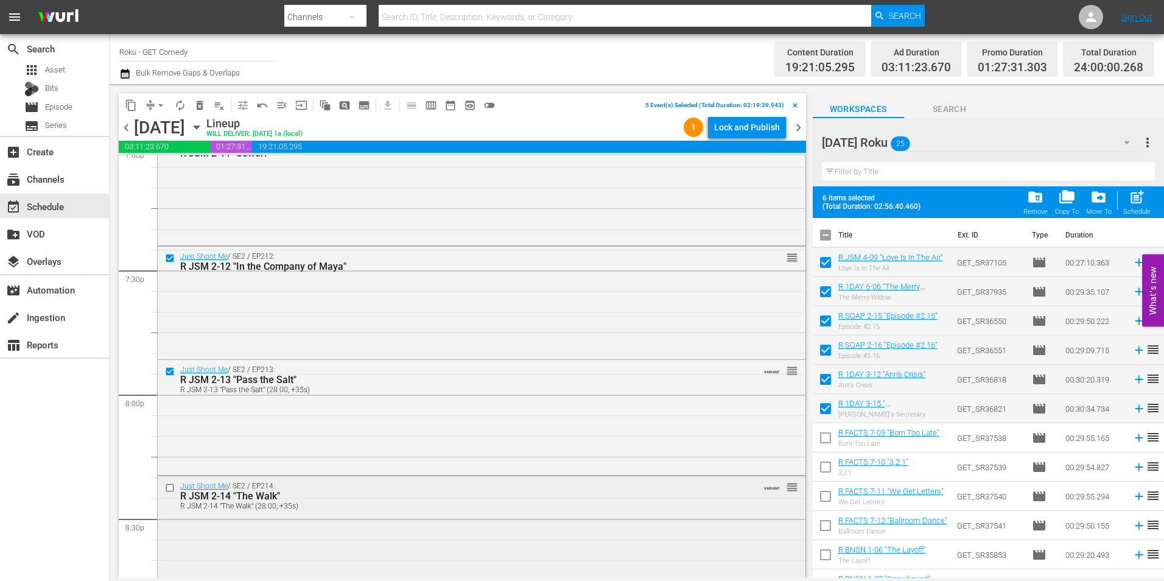
scroll to position [4749, 0]
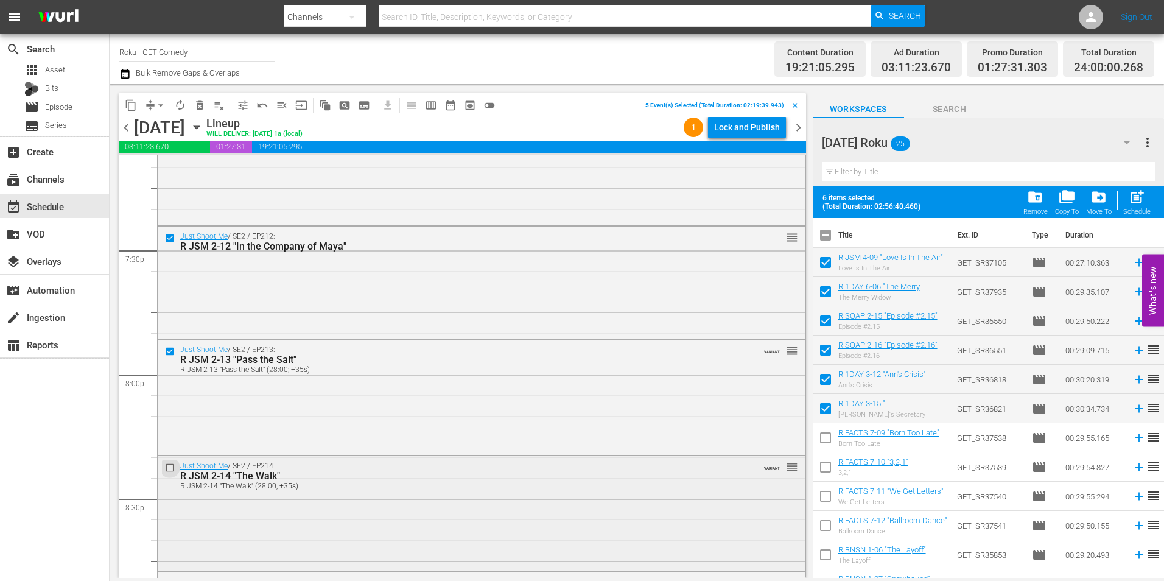
click at [167, 467] on input "checkbox" at bounding box center [171, 468] width 13 height 10
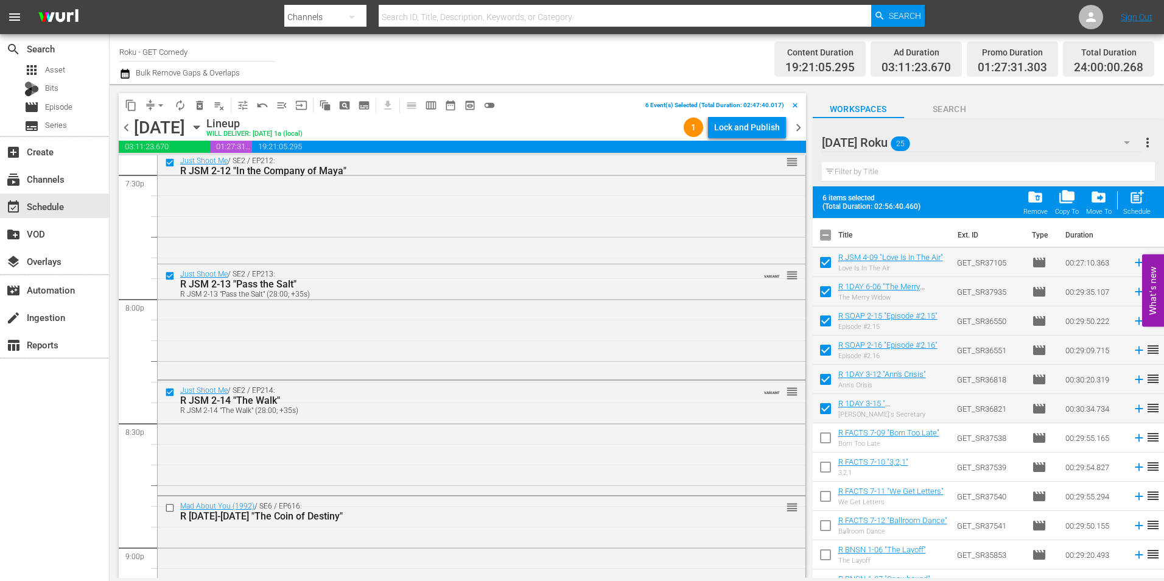
scroll to position [4871, 0]
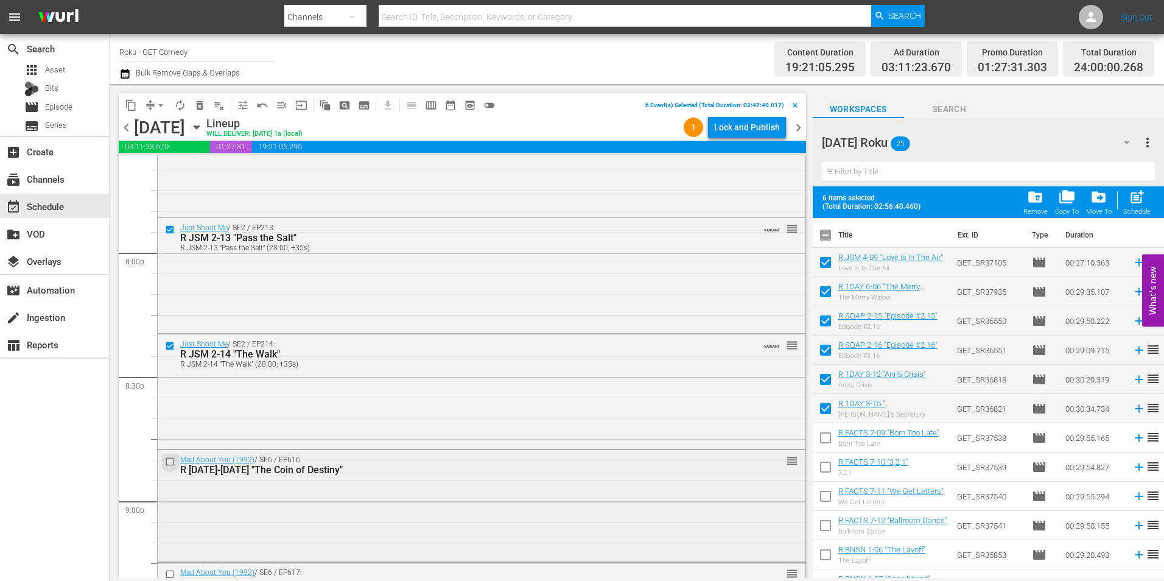
click at [171, 463] on input "checkbox" at bounding box center [171, 462] width 13 height 10
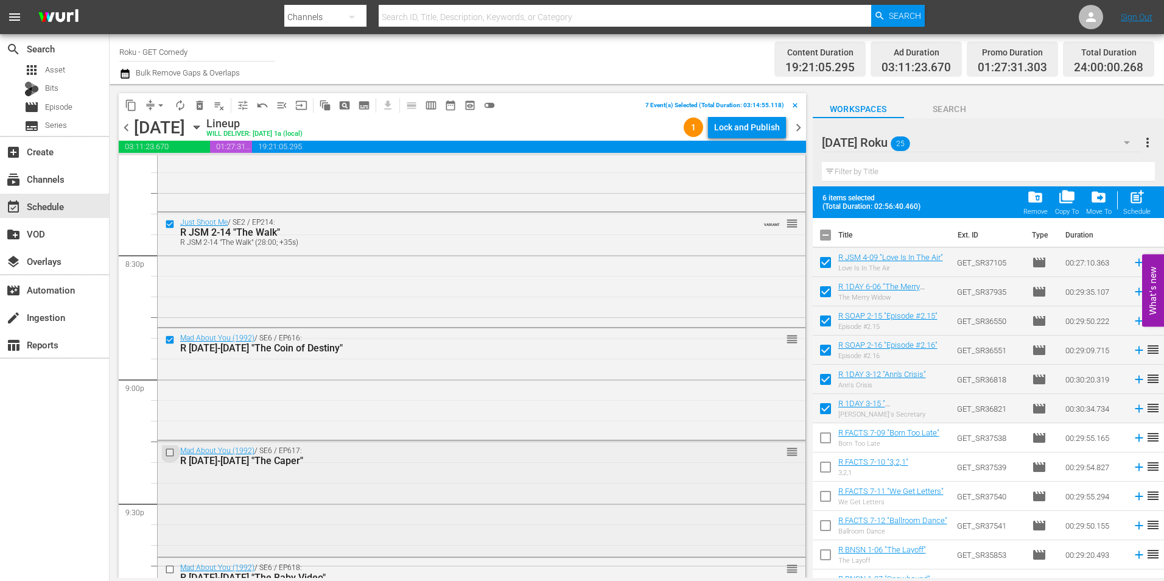
click at [167, 455] on input "checkbox" at bounding box center [171, 452] width 13 height 10
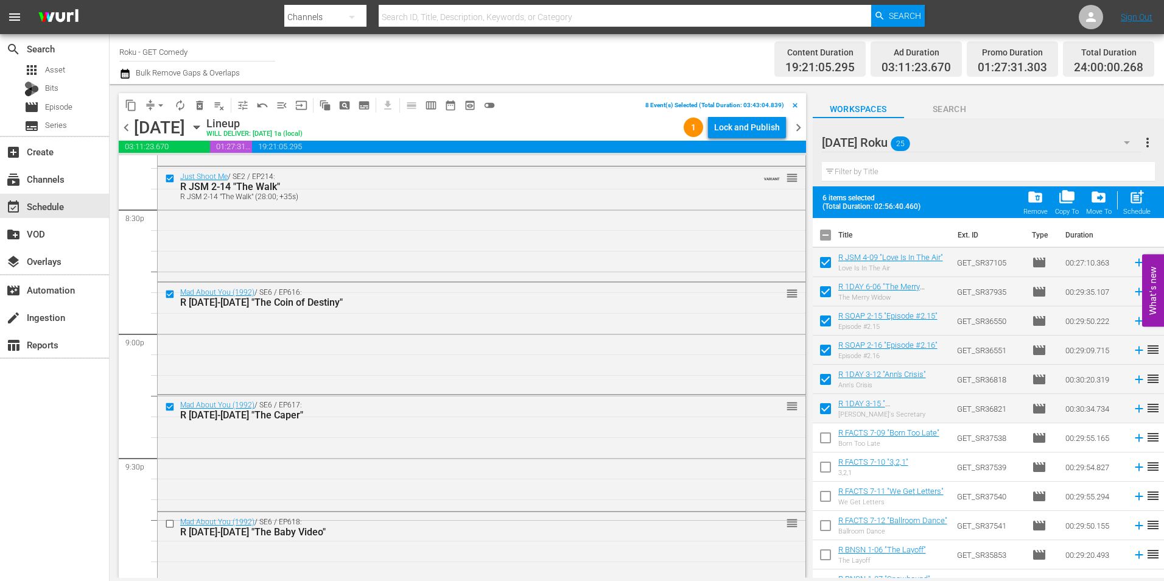
scroll to position [5114, 0]
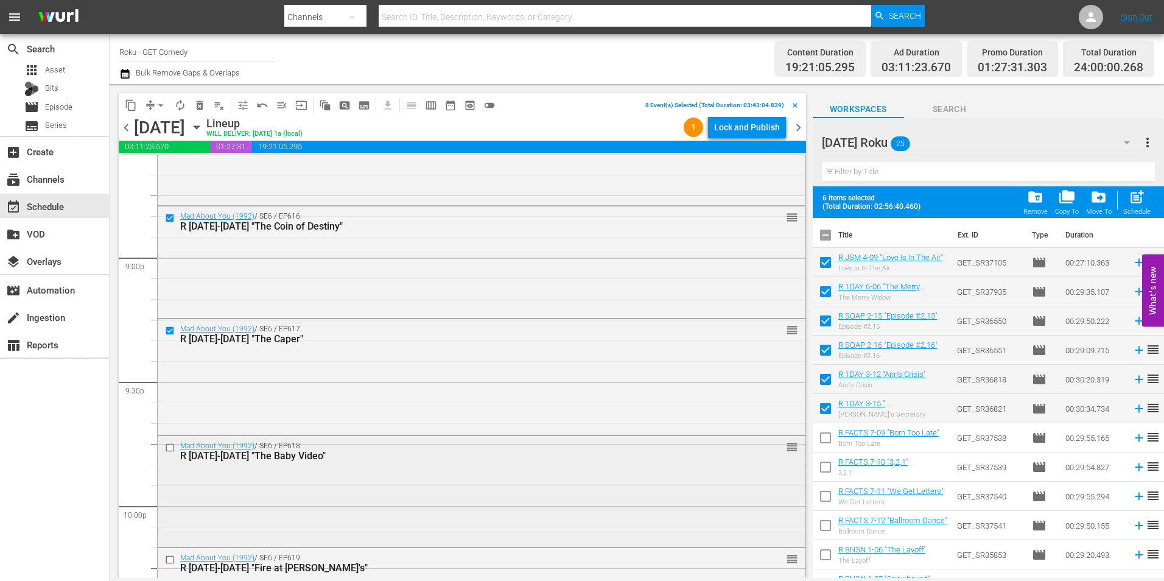
click at [170, 446] on input "checkbox" at bounding box center [171, 448] width 13 height 10
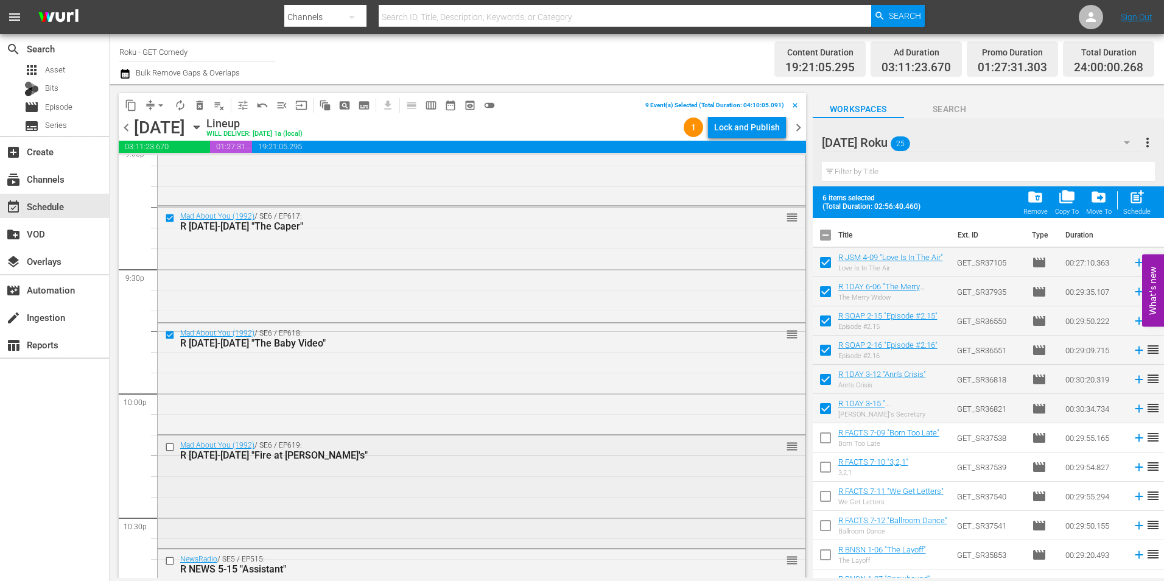
scroll to position [5236, 0]
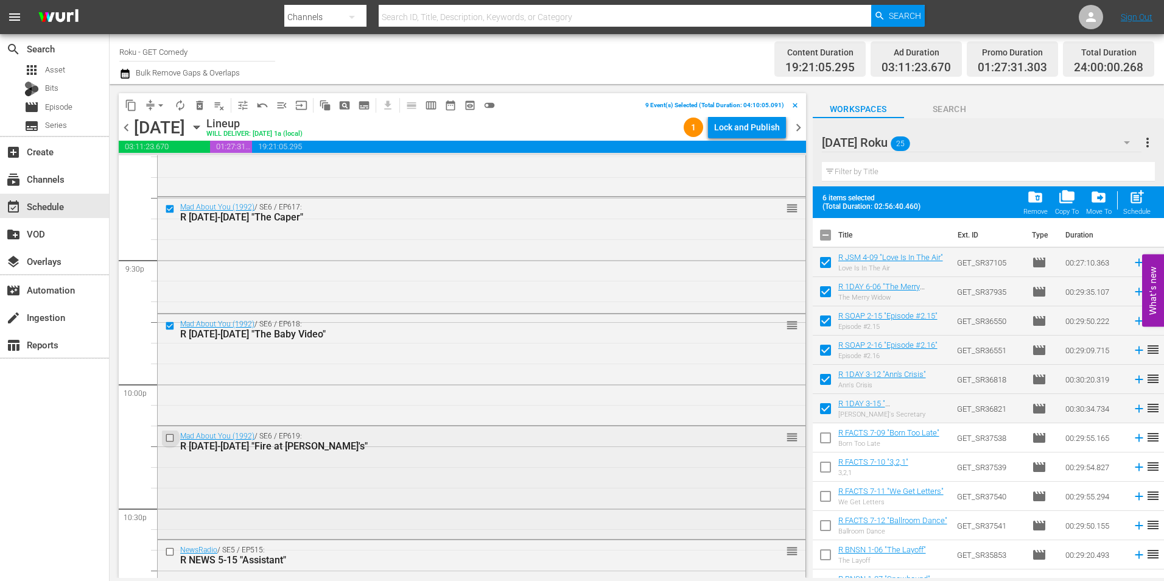
click at [166, 436] on input "checkbox" at bounding box center [171, 438] width 13 height 10
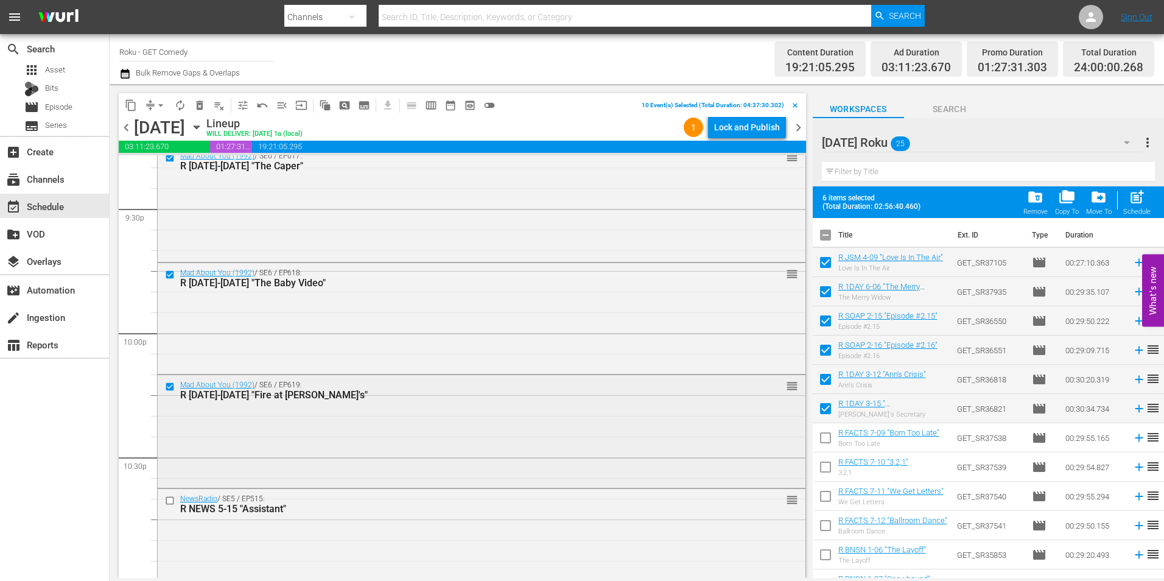
scroll to position [5358, 0]
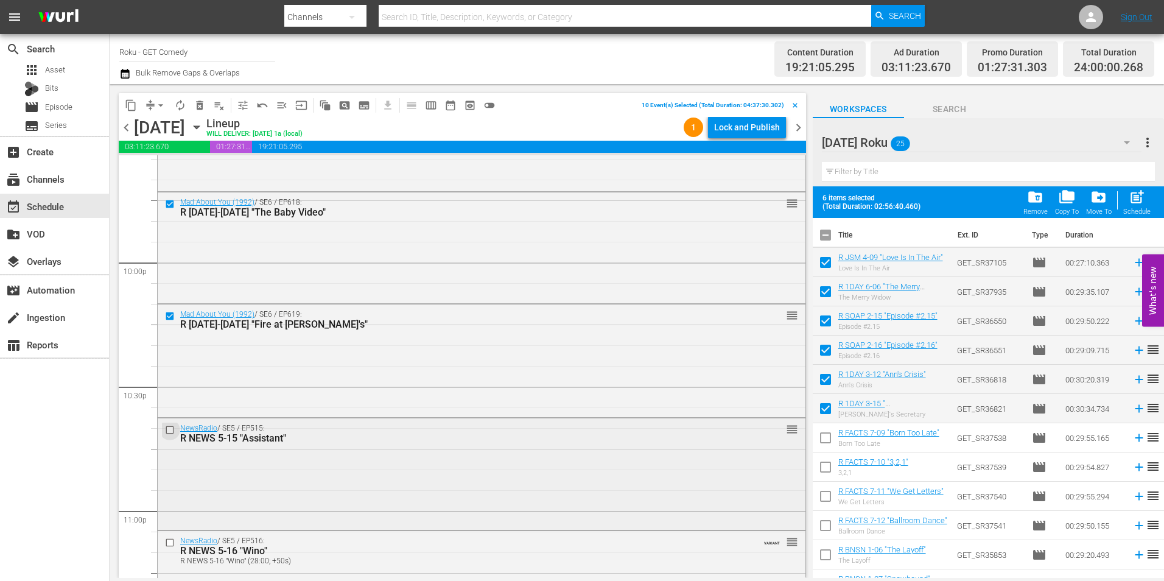
click at [168, 426] on input "checkbox" at bounding box center [171, 429] width 13 height 10
click at [171, 545] on input "checkbox" at bounding box center [171, 542] width 13 height 10
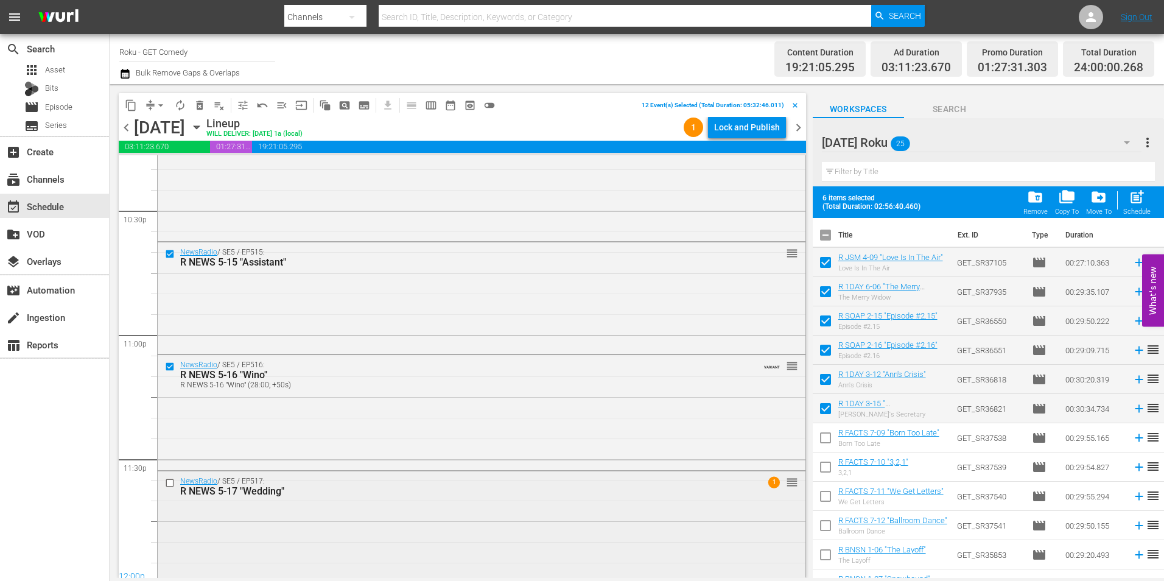
scroll to position [5539, 0]
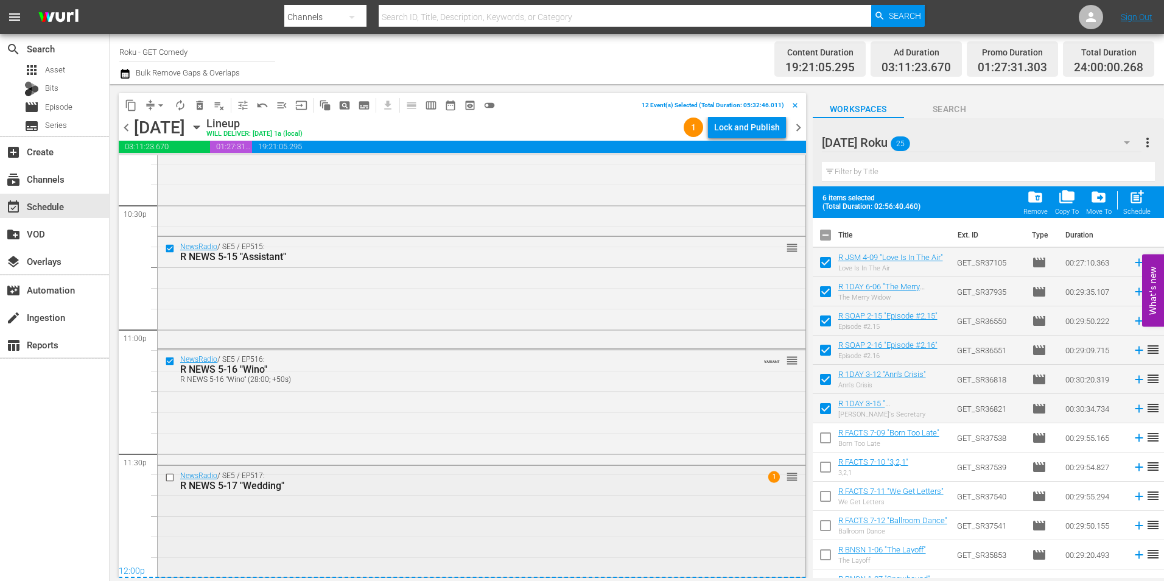
click at [168, 476] on input "checkbox" at bounding box center [171, 477] width 13 height 10
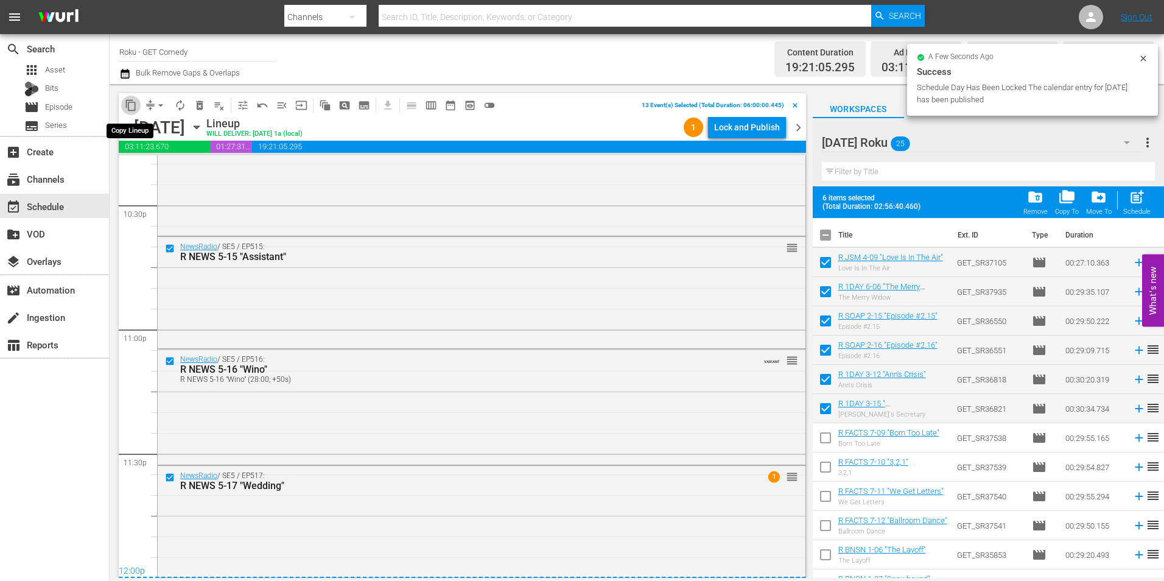
click at [128, 105] on span "content_copy" at bounding box center [131, 105] width 12 height 12
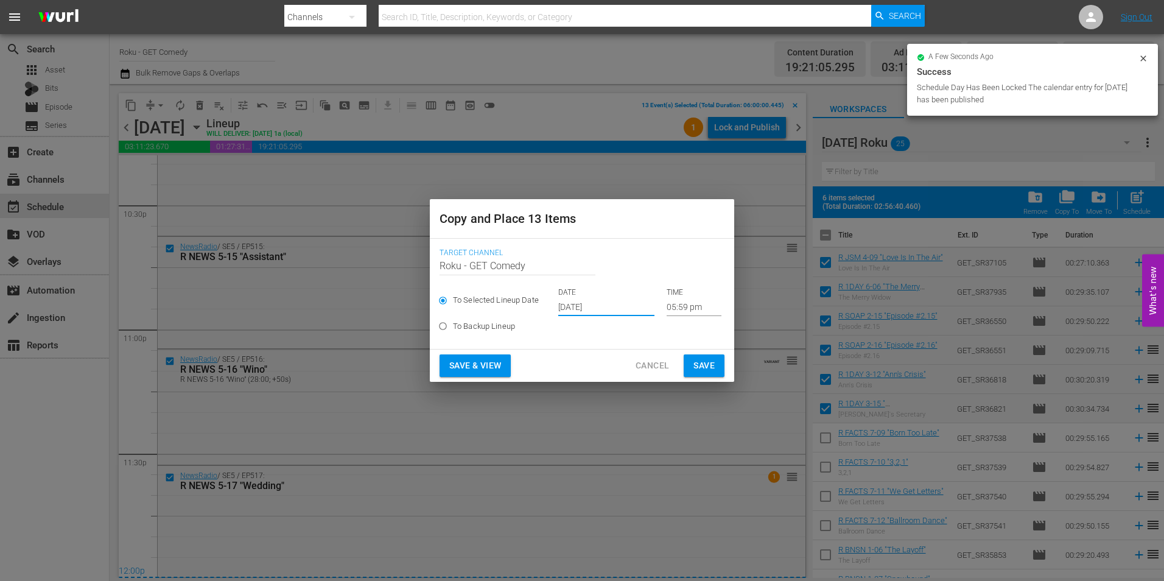
click at [593, 304] on input "Oct 1st 2025" at bounding box center [606, 307] width 96 height 18
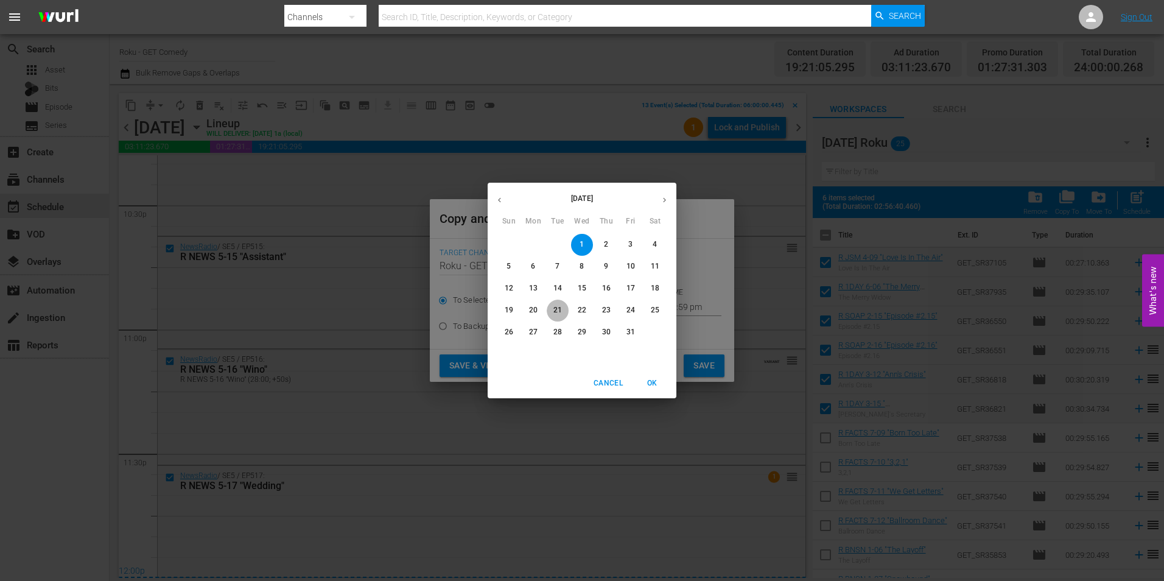
click at [560, 308] on p "21" at bounding box center [557, 310] width 9 height 10
type input "Oct 21st 2025"
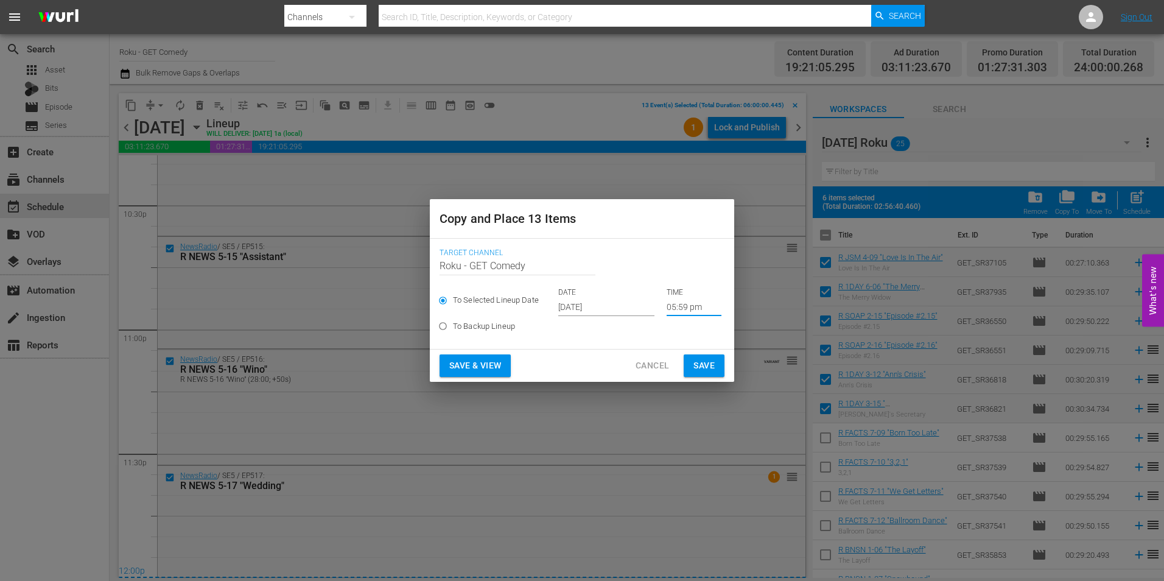
click at [690, 308] on input "05:59 pm" at bounding box center [694, 307] width 55 height 18
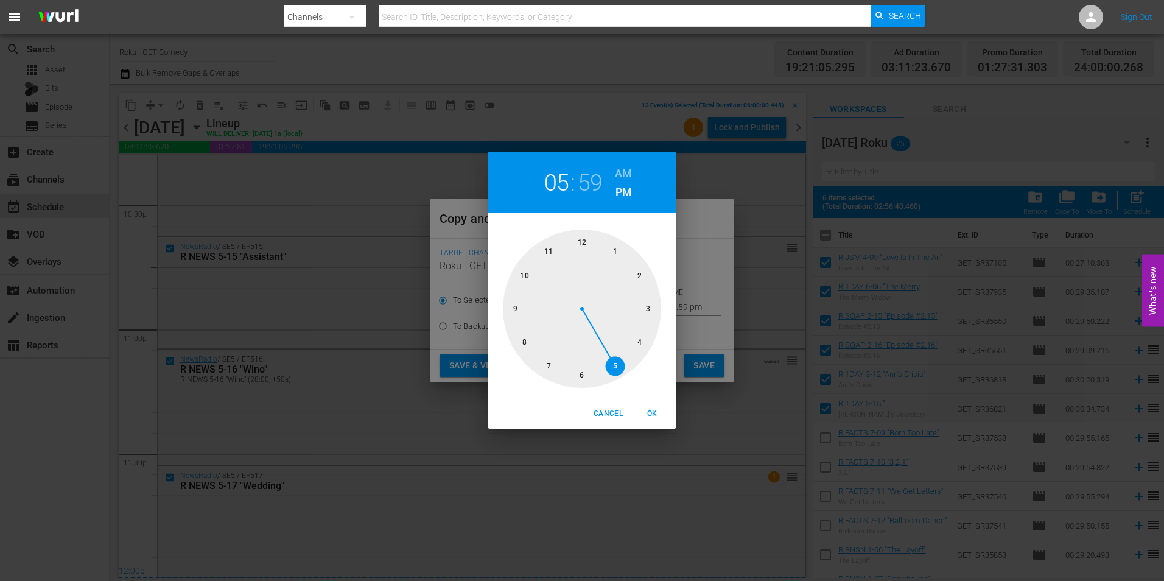
click at [580, 239] on div at bounding box center [582, 309] width 158 height 158
click at [656, 413] on span "OK" at bounding box center [651, 413] width 29 height 13
type input "12:00 pm"
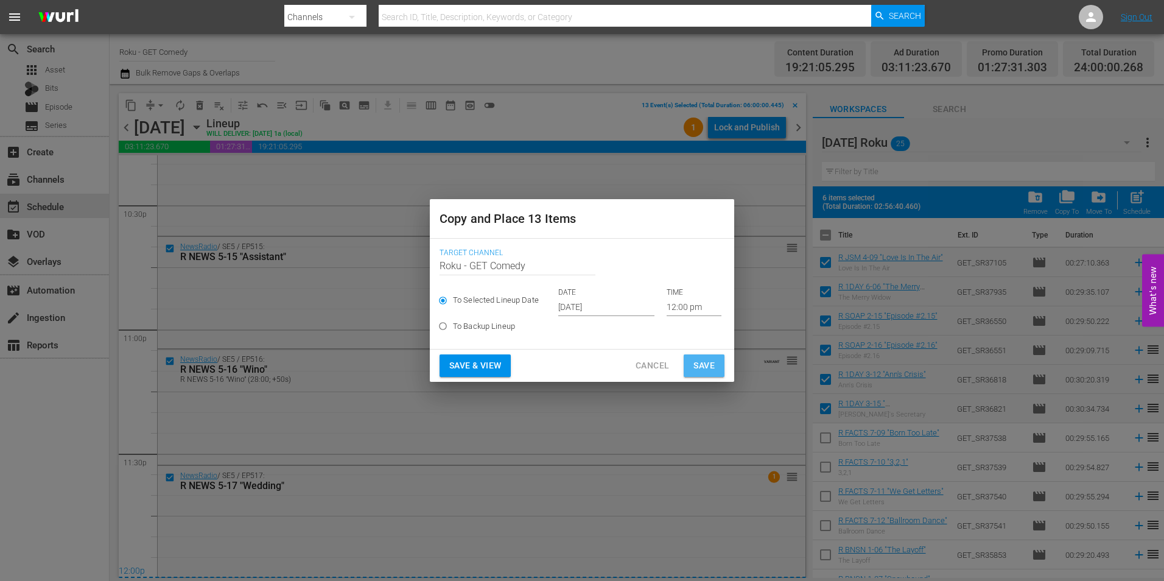
click at [698, 360] on span "Save" at bounding box center [703, 365] width 21 height 15
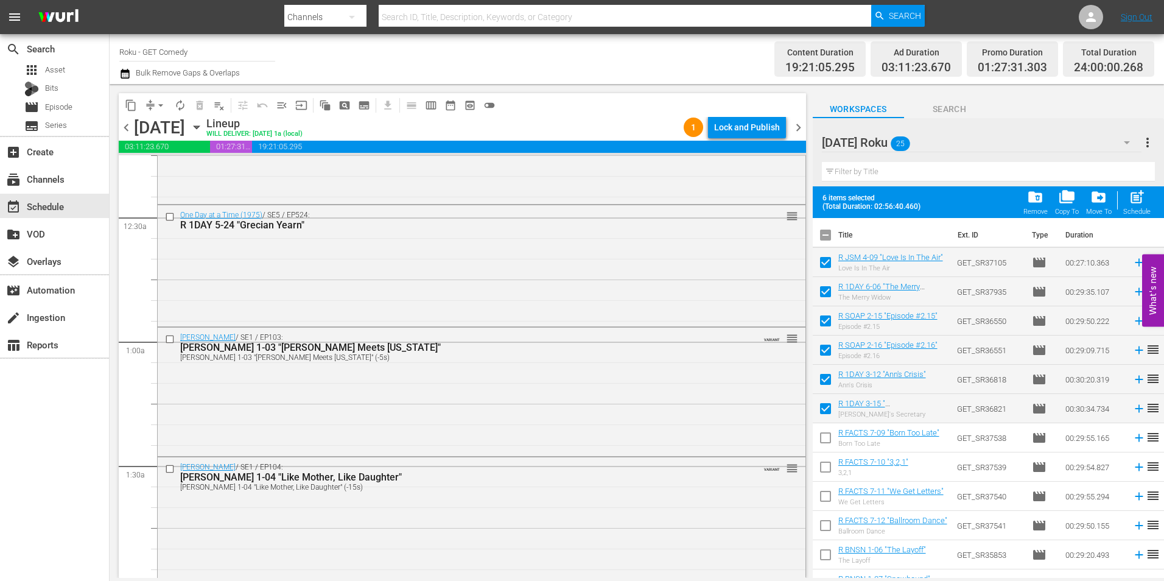
scroll to position [0, 0]
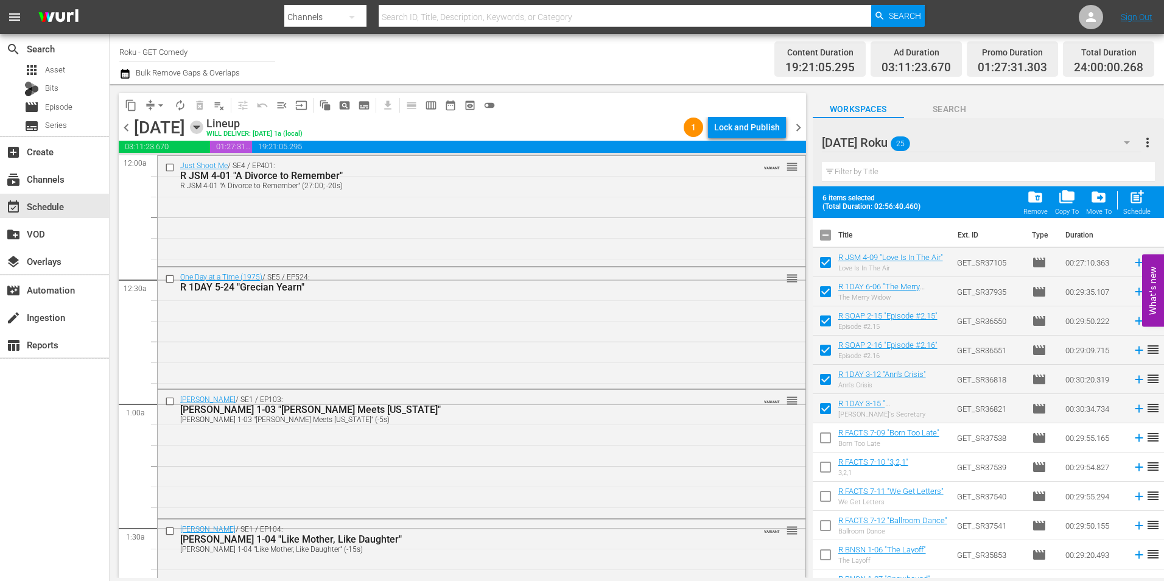
click at [203, 125] on icon "button" at bounding box center [196, 127] width 13 height 13
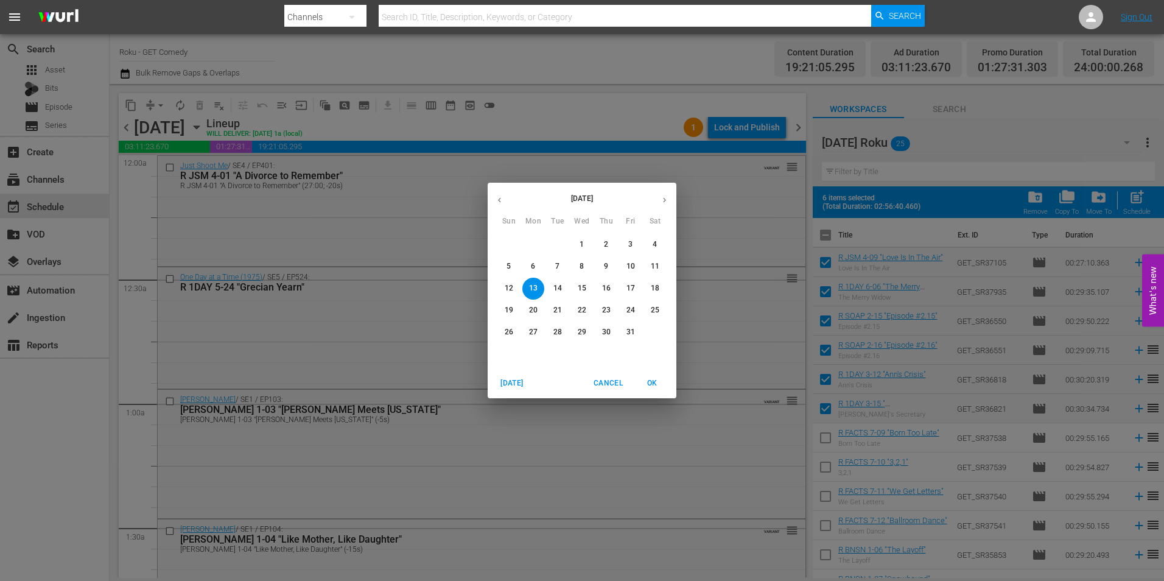
click at [557, 309] on p "21" at bounding box center [557, 310] width 9 height 10
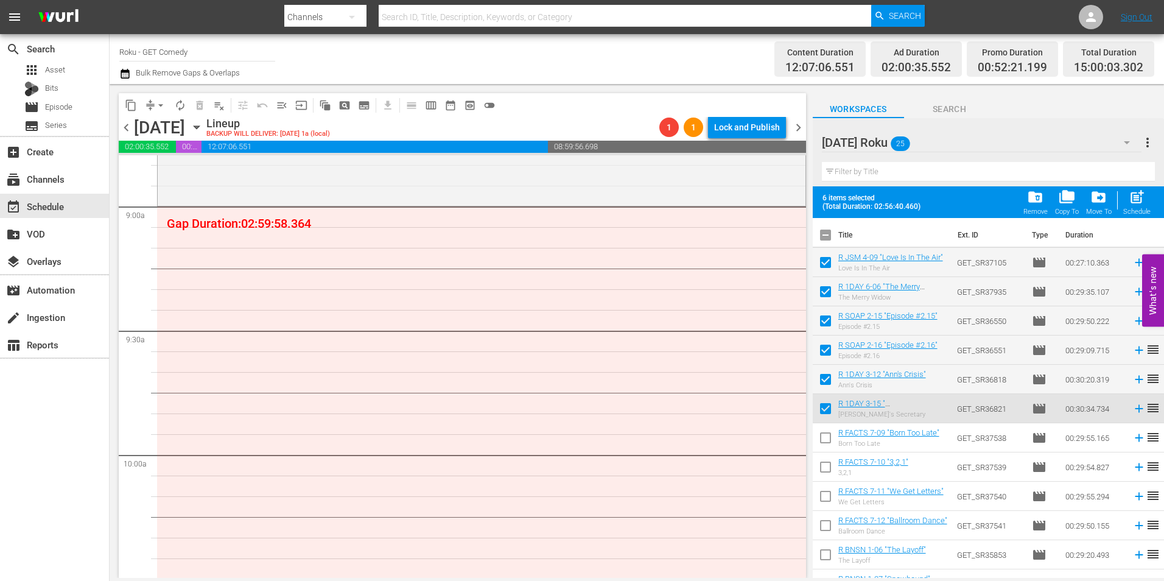
scroll to position [2192, 0]
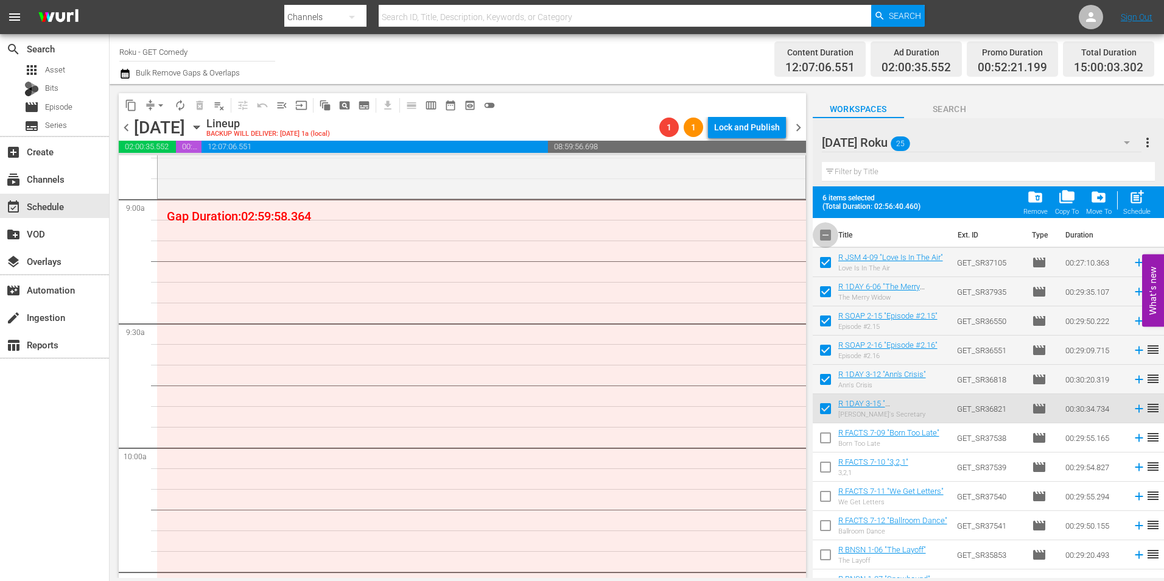
click at [821, 231] on input "checkbox" at bounding box center [826, 238] width 26 height 26
checkbox input "true"
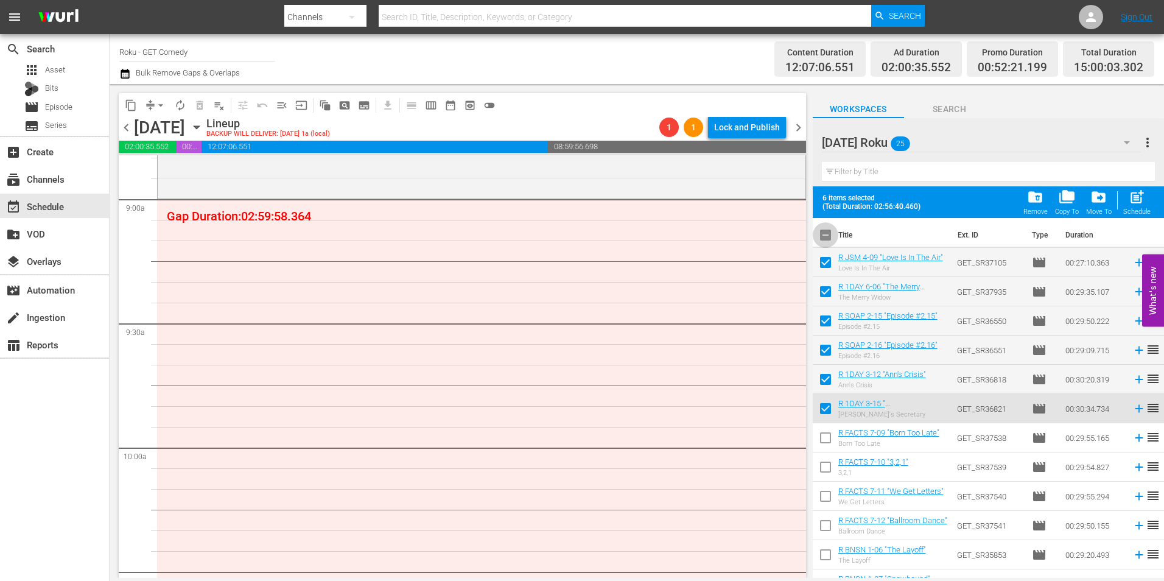
checkbox input "true"
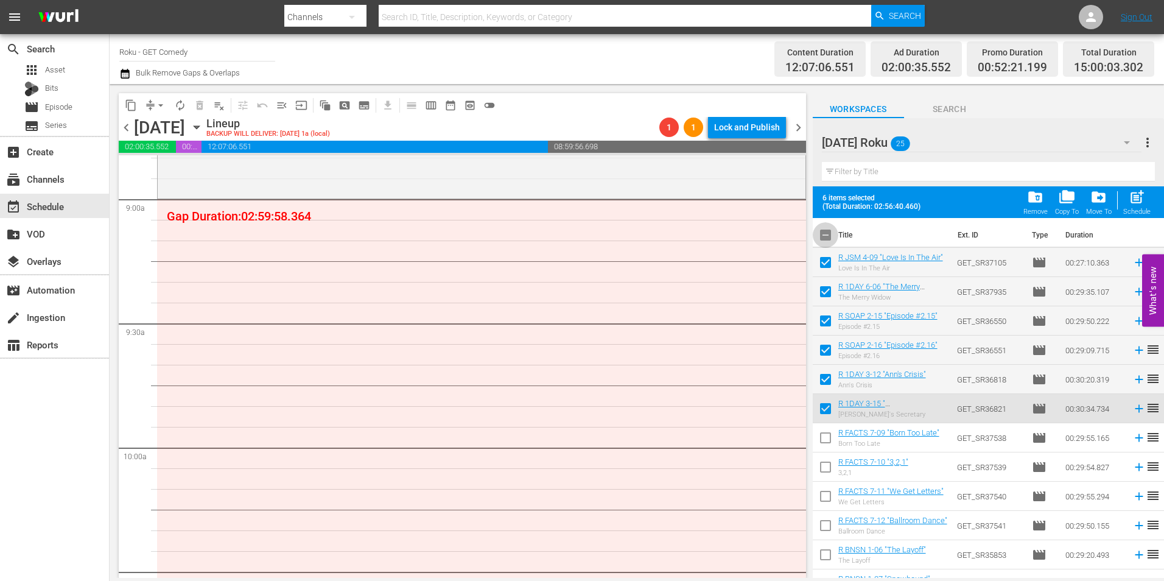
checkbox input "true"
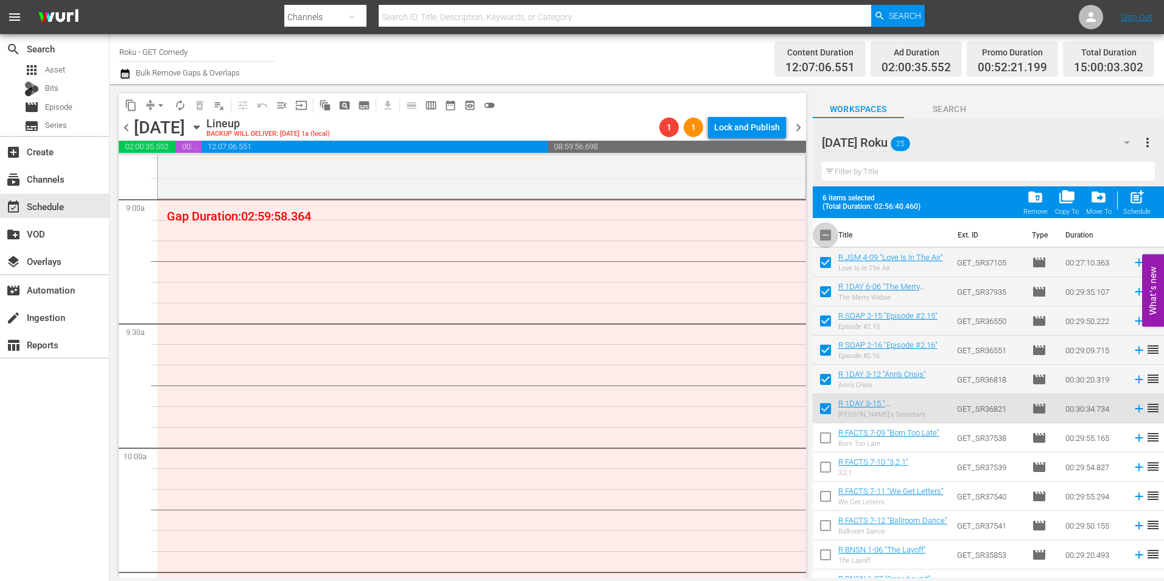
checkbox input "true"
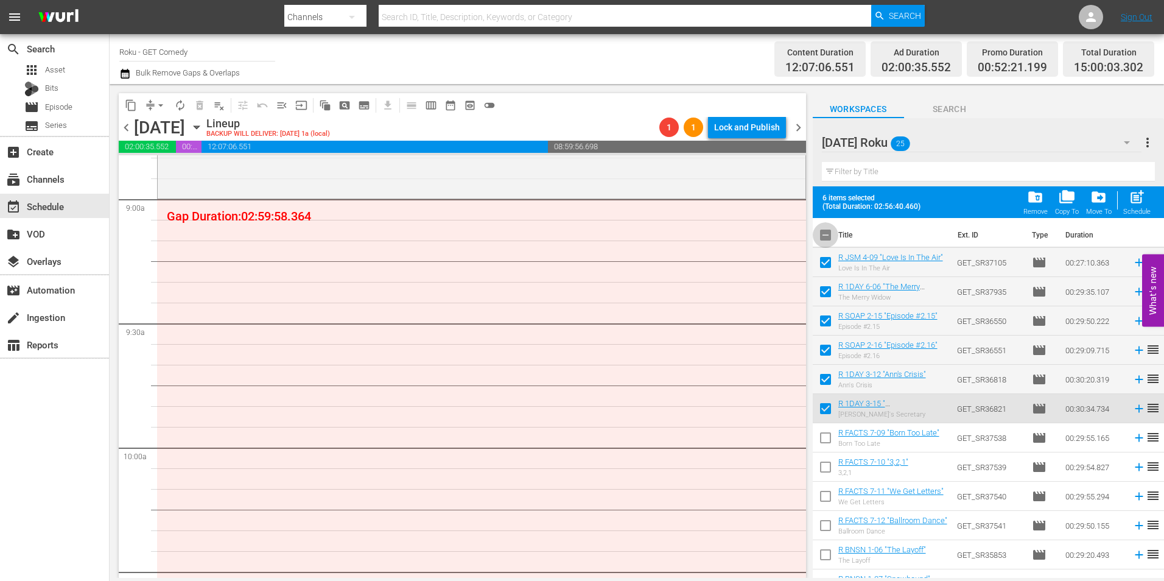
checkbox input "true"
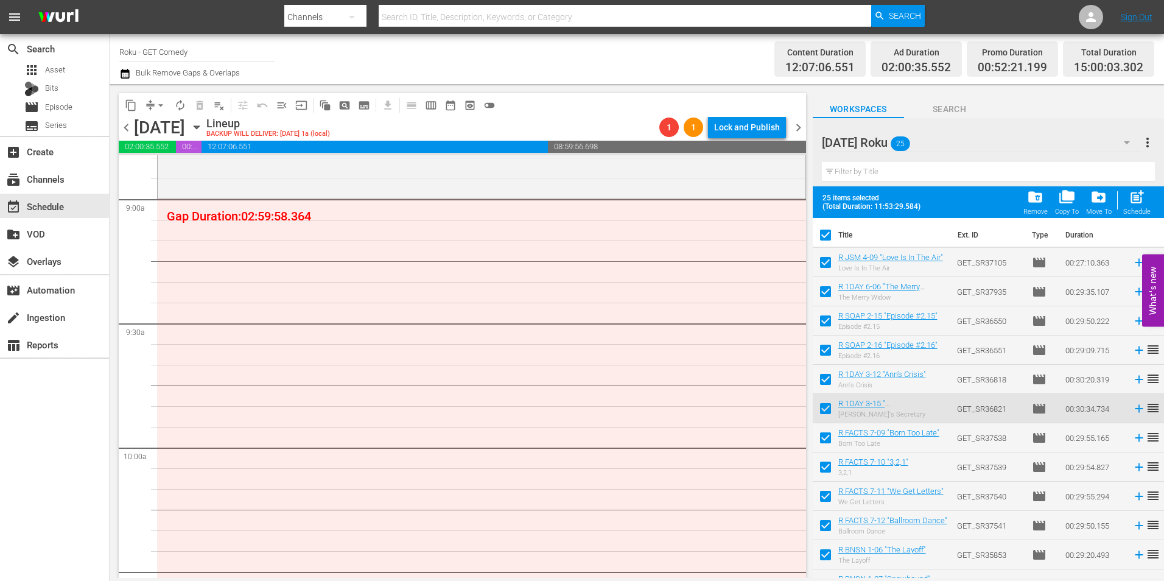
click at [826, 236] on input "checkbox" at bounding box center [826, 238] width 26 height 26
checkbox input "false"
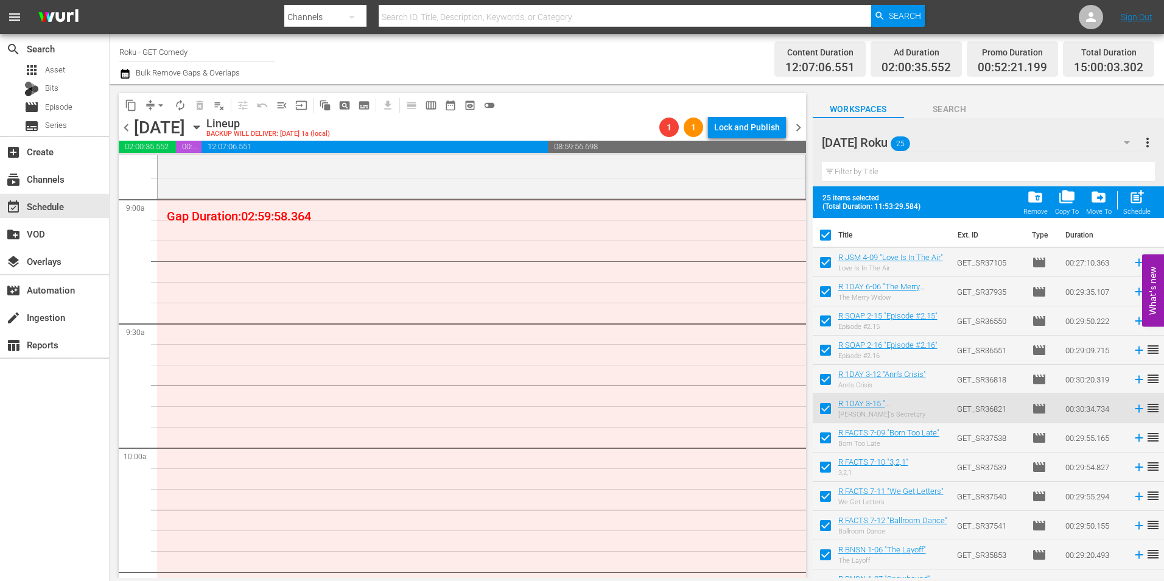
checkbox input "false"
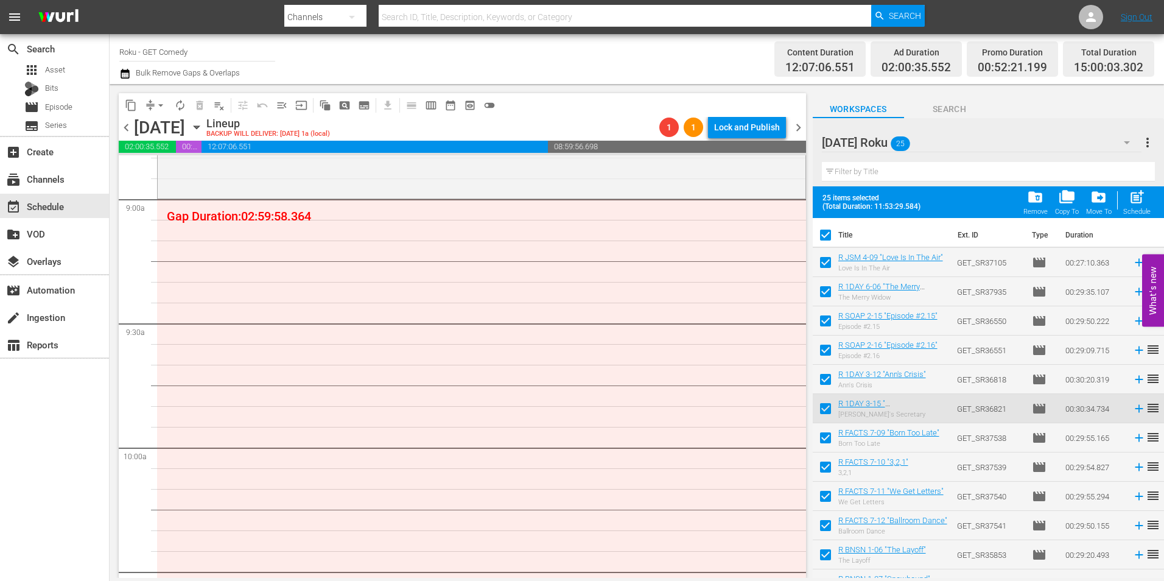
checkbox input "false"
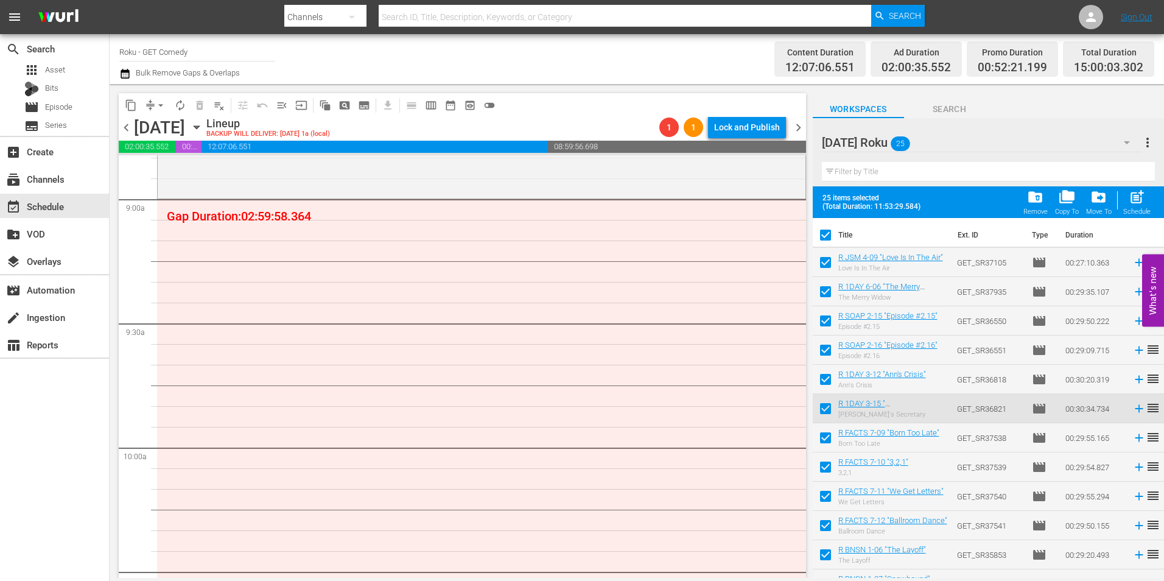
checkbox input "false"
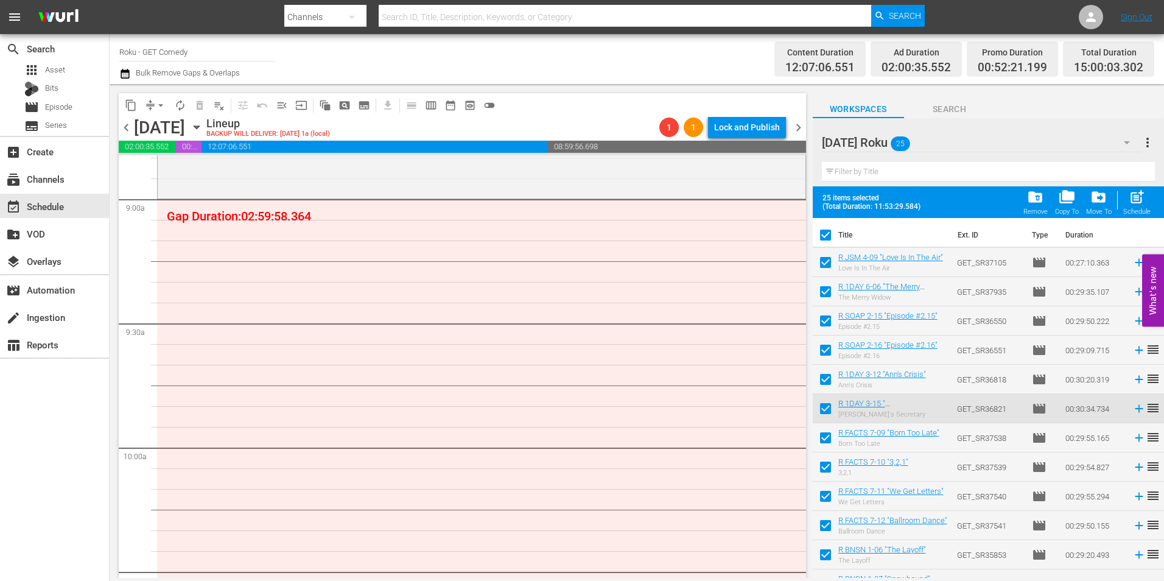
checkbox input "false"
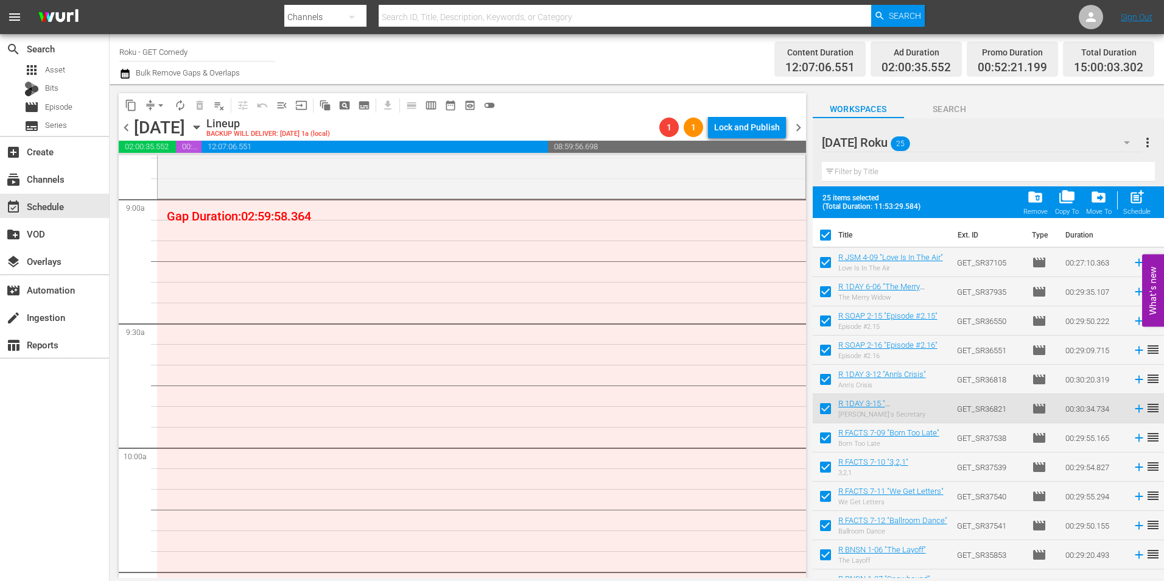
checkbox input "false"
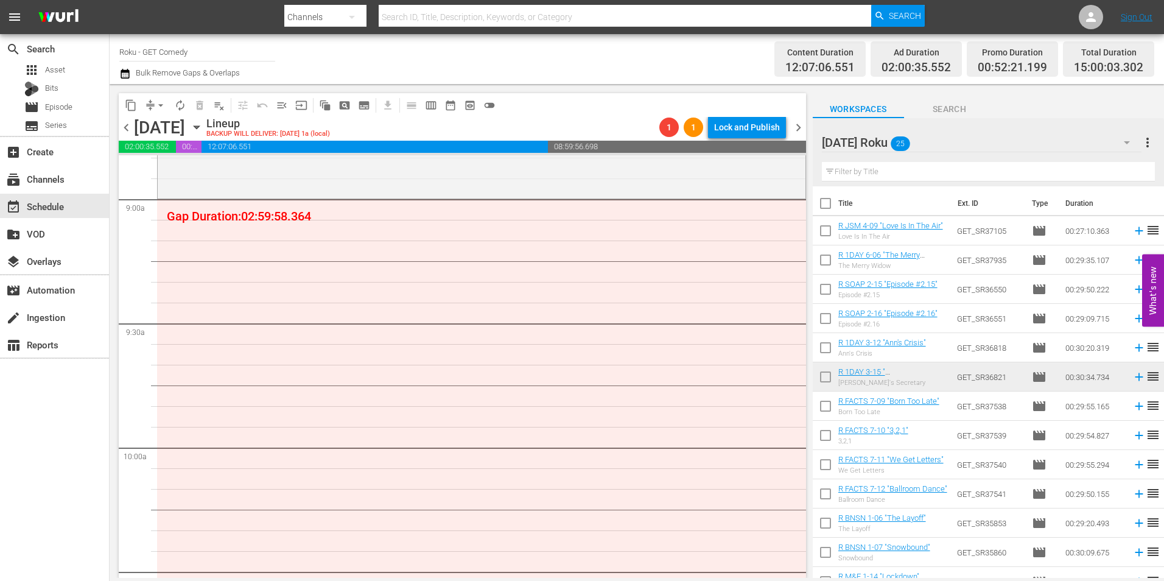
click at [830, 410] on input "checkbox" at bounding box center [826, 409] width 26 height 26
checkbox input "true"
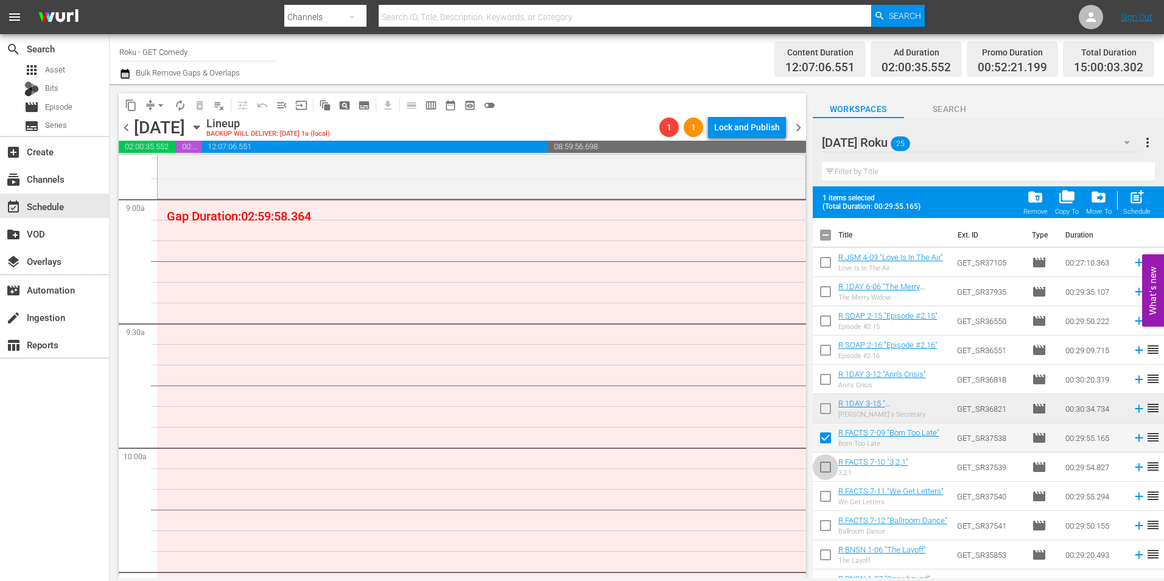
click at [824, 468] on input "checkbox" at bounding box center [826, 470] width 26 height 26
checkbox input "true"
click at [824, 499] on input "checkbox" at bounding box center [826, 499] width 26 height 26
checkbox input "true"
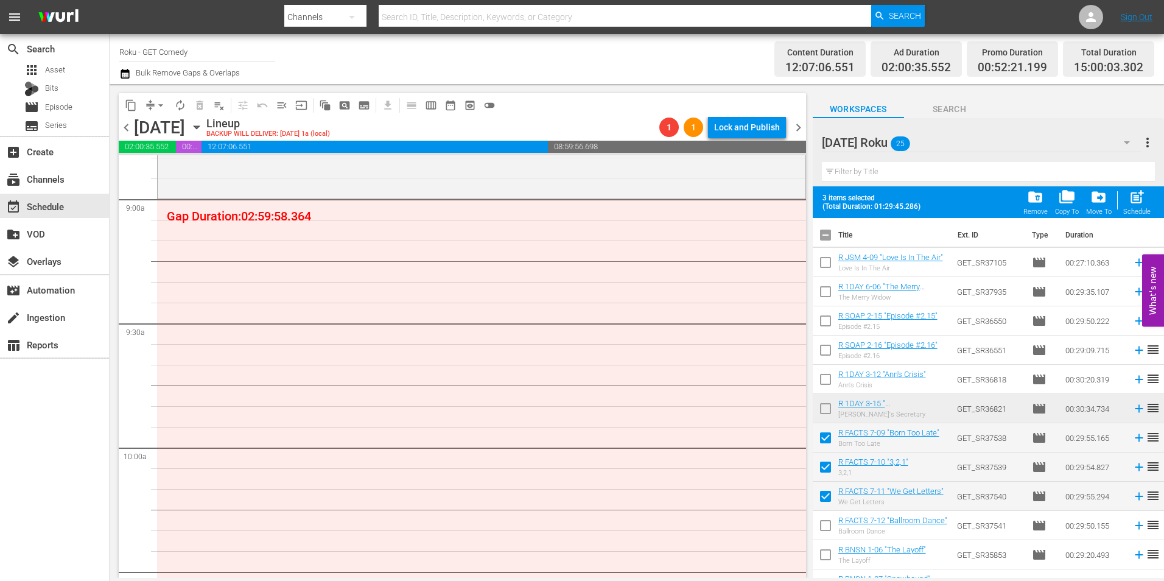
click at [824, 529] on input "checkbox" at bounding box center [826, 528] width 26 height 26
checkbox input "true"
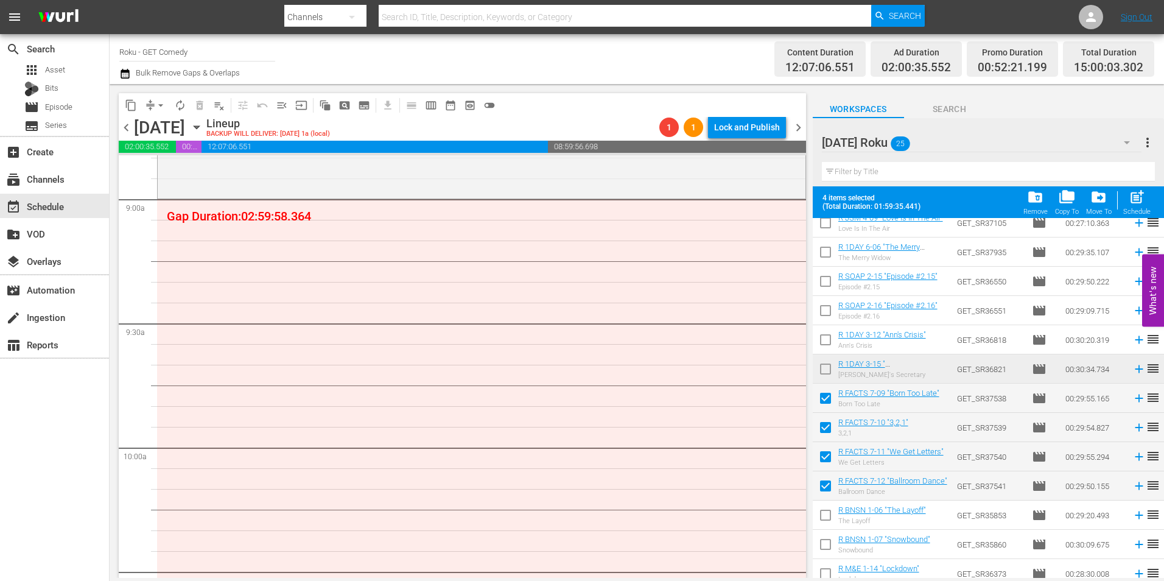
scroll to position [61, 0]
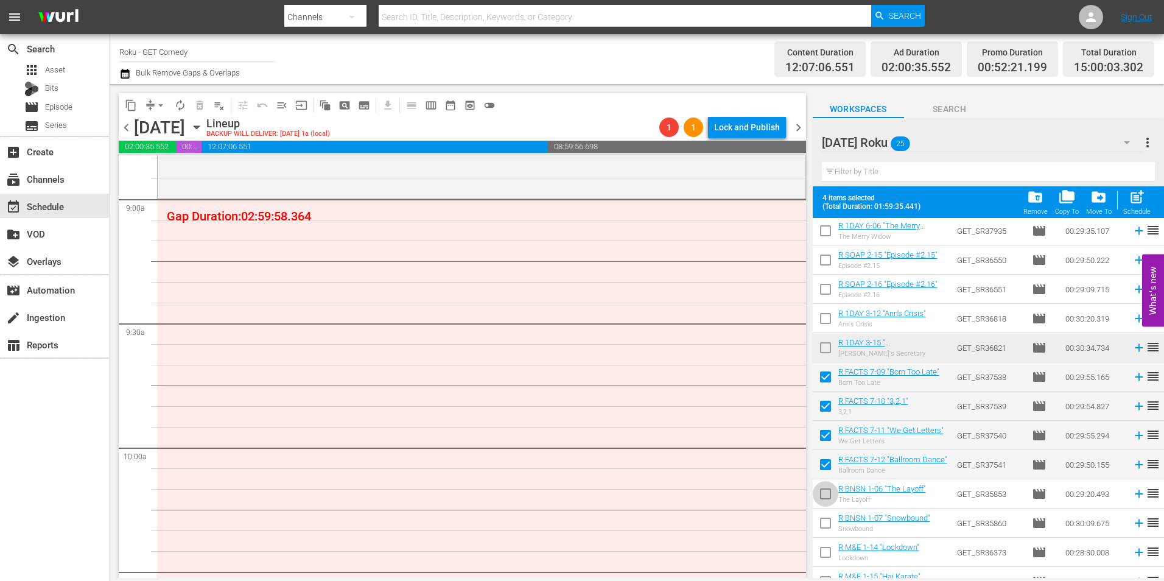
click at [824, 494] on input "checkbox" at bounding box center [826, 496] width 26 height 26
checkbox input "true"
click at [824, 524] on input "checkbox" at bounding box center [826, 526] width 26 height 26
checkbox input "true"
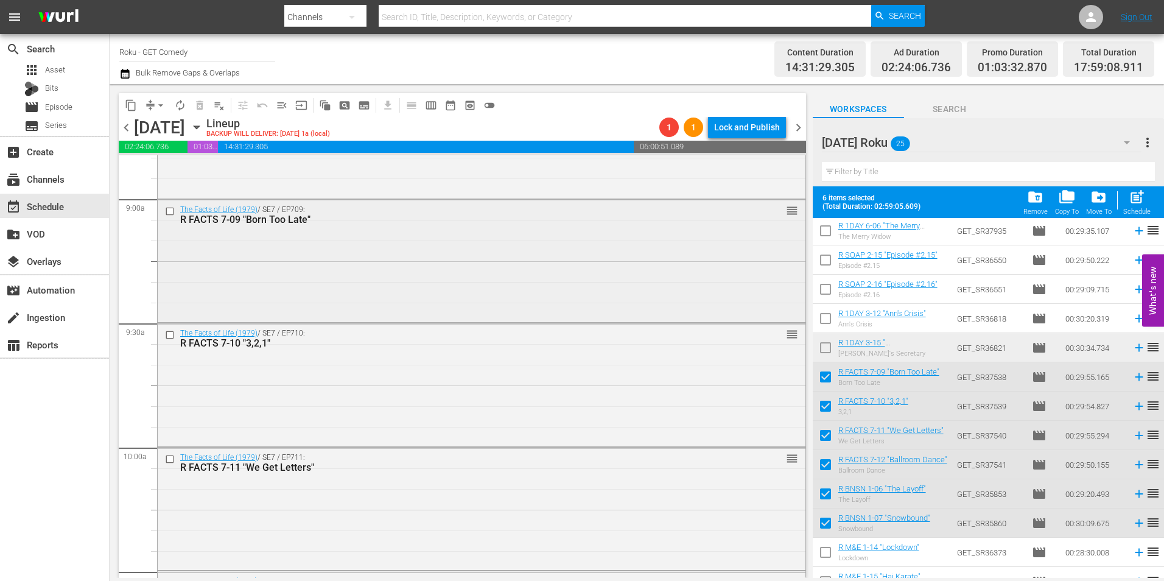
click at [587, 258] on div "The Facts of Life (1979) / SE7 / EP709: R FACTS 7-09 "Born Too Late" reorder" at bounding box center [482, 260] width 648 height 120
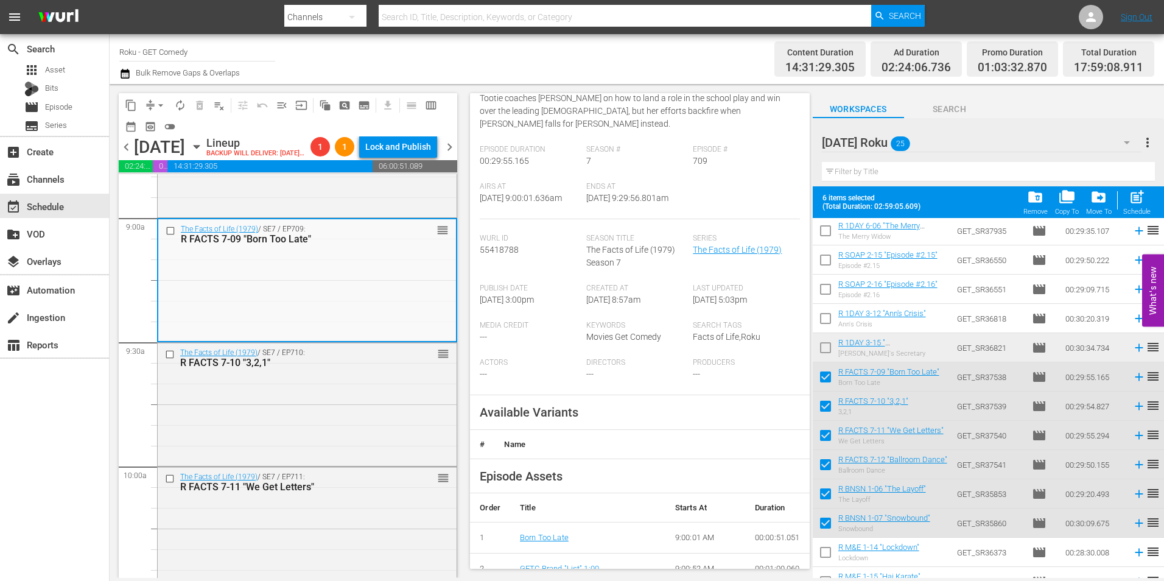
scroll to position [183, 0]
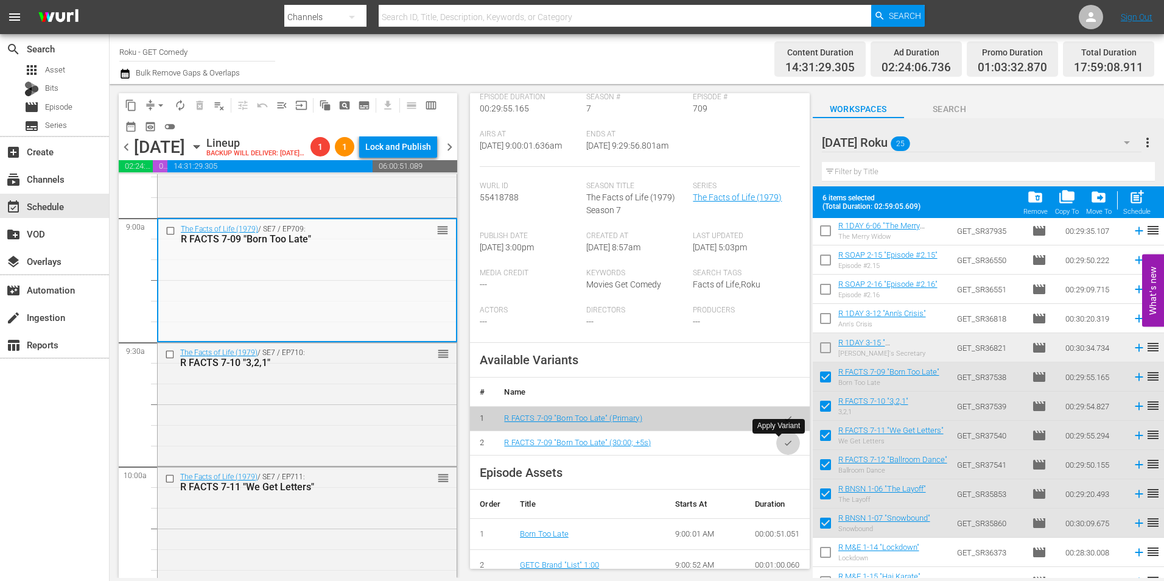
click at [784, 444] on icon "button" at bounding box center [788, 442] width 9 height 9
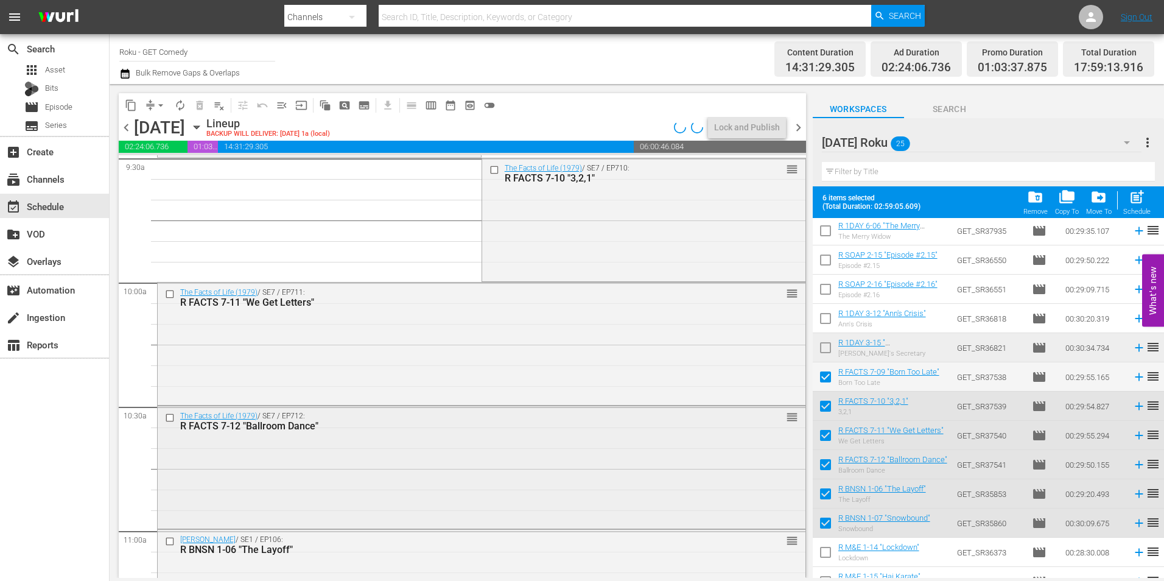
scroll to position [2374, 0]
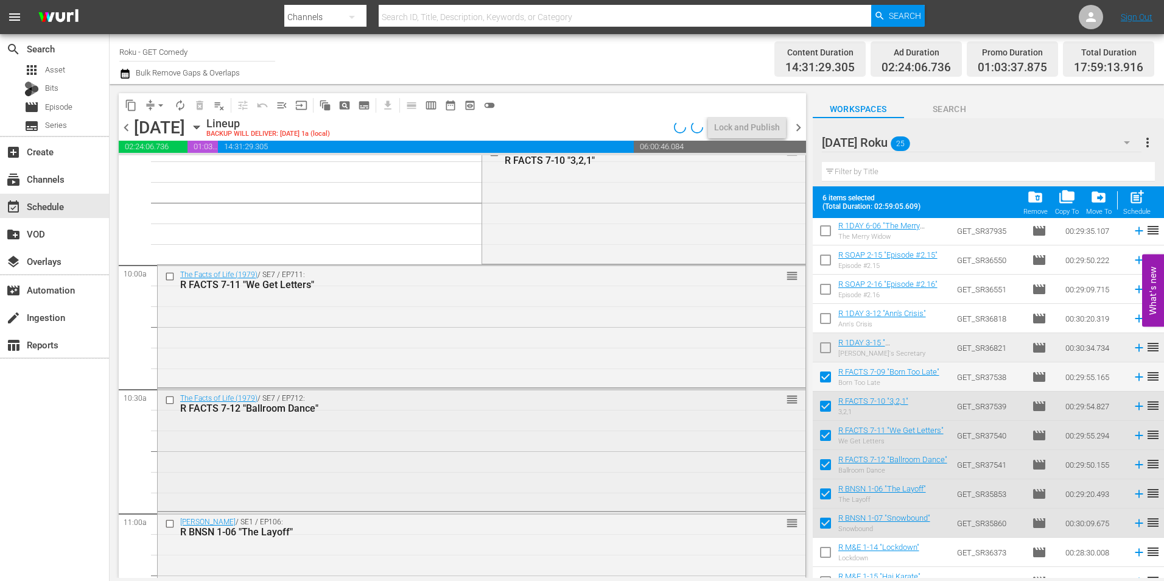
click at [524, 441] on div "The Facts of Life (1979) / SE7 / EP712: R FACTS 7-12 "Ballroom Dance" reorder" at bounding box center [482, 448] width 648 height 120
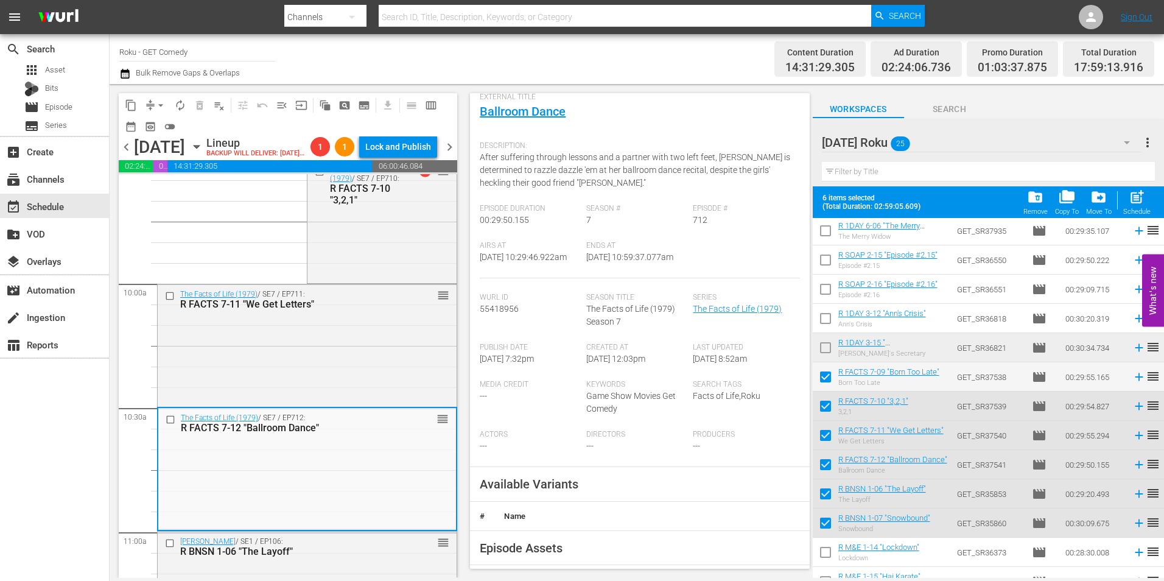
scroll to position [183, 0]
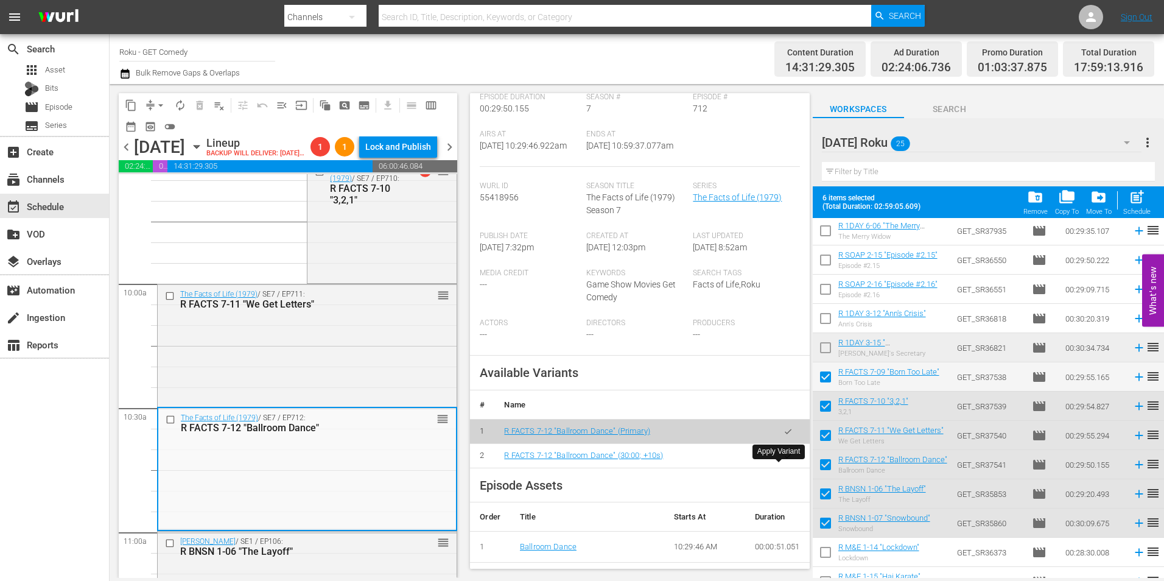
click at [784, 460] on icon "button" at bounding box center [788, 455] width 9 height 9
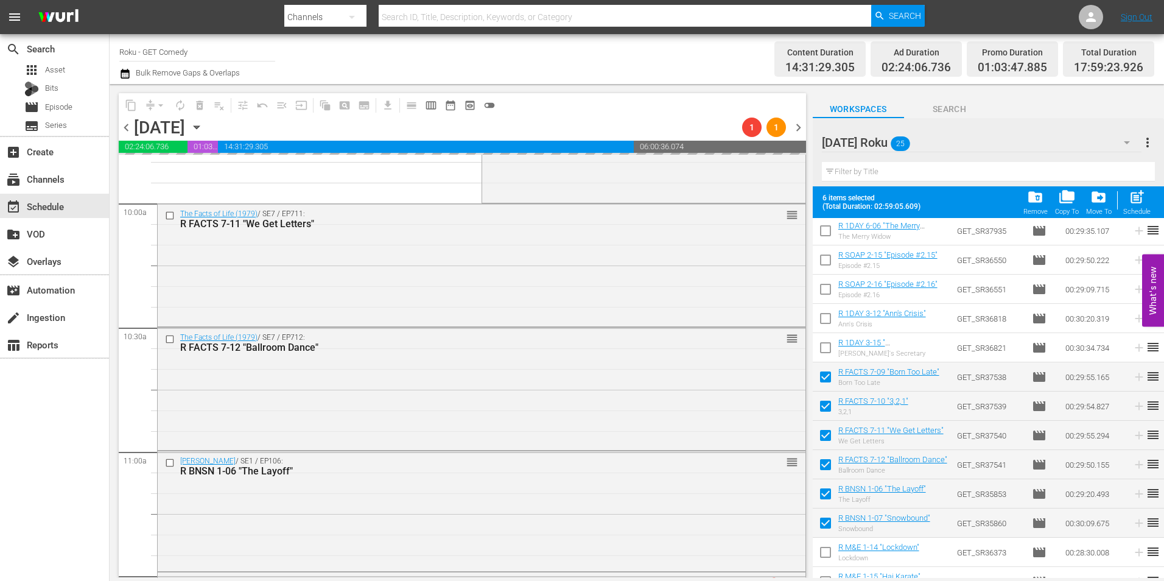
scroll to position [2496, 0]
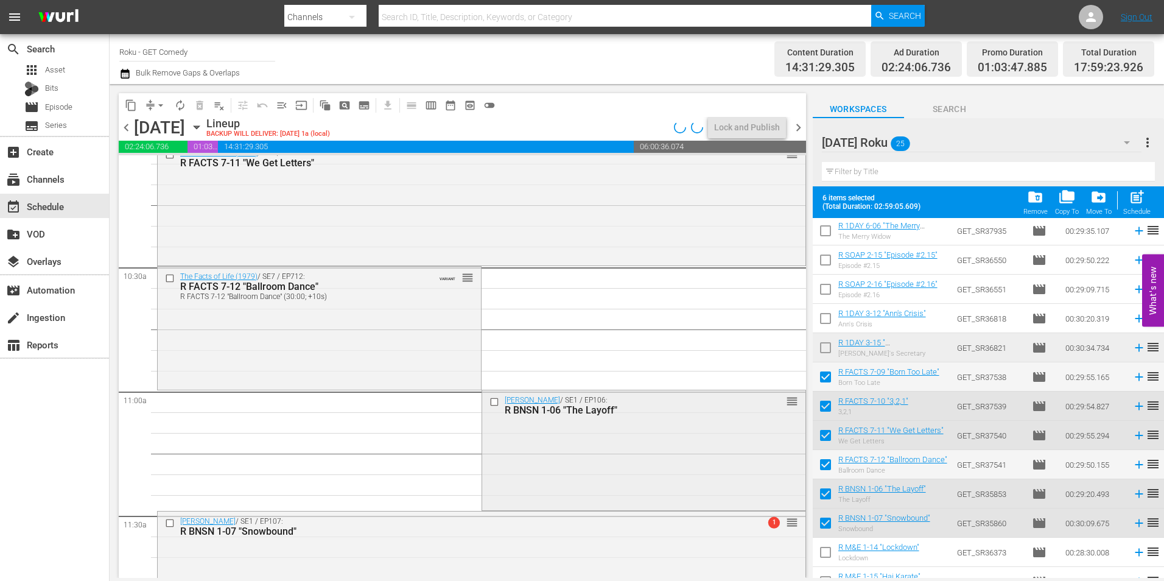
click at [538, 456] on div "Benson / SE1 / EP106: R BNSN 1-06 "The Layoff" reorder" at bounding box center [643, 449] width 323 height 118
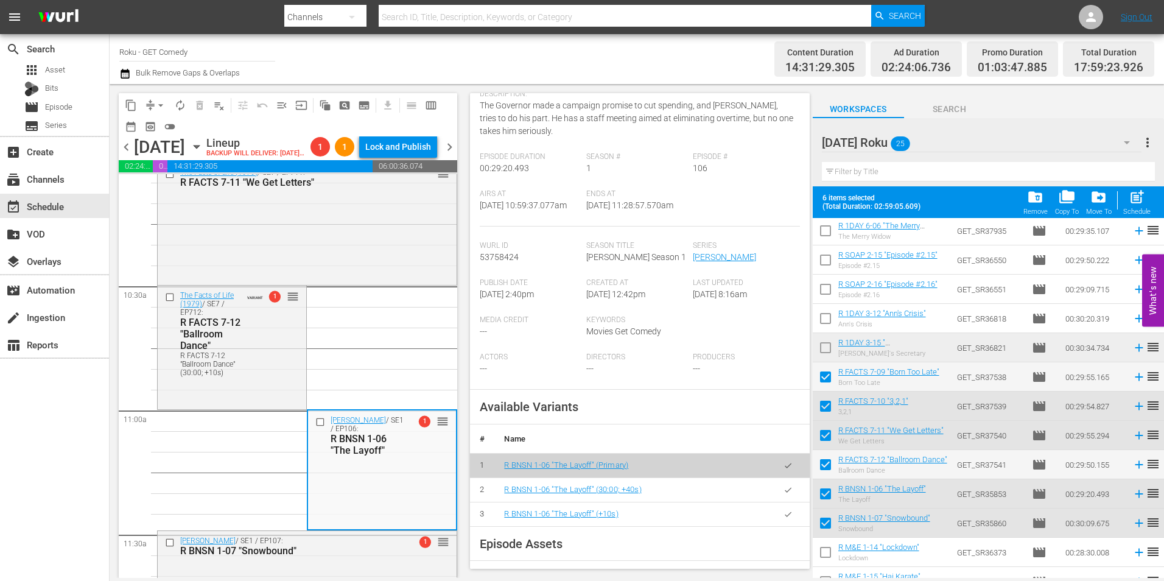
scroll to position [183, 0]
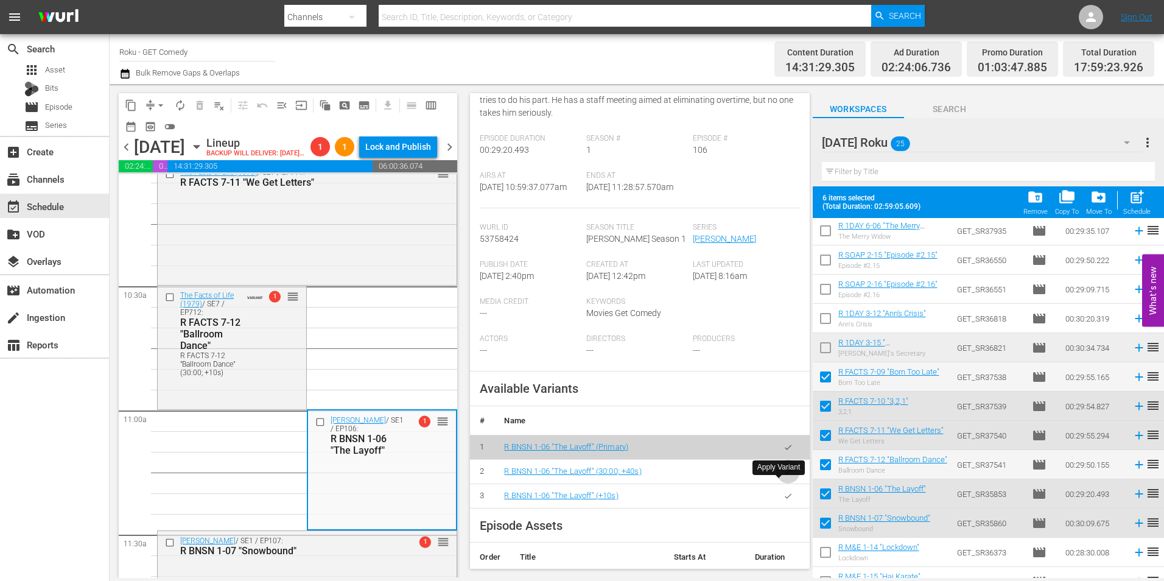
click at [784, 476] on icon "button" at bounding box center [788, 471] width 9 height 9
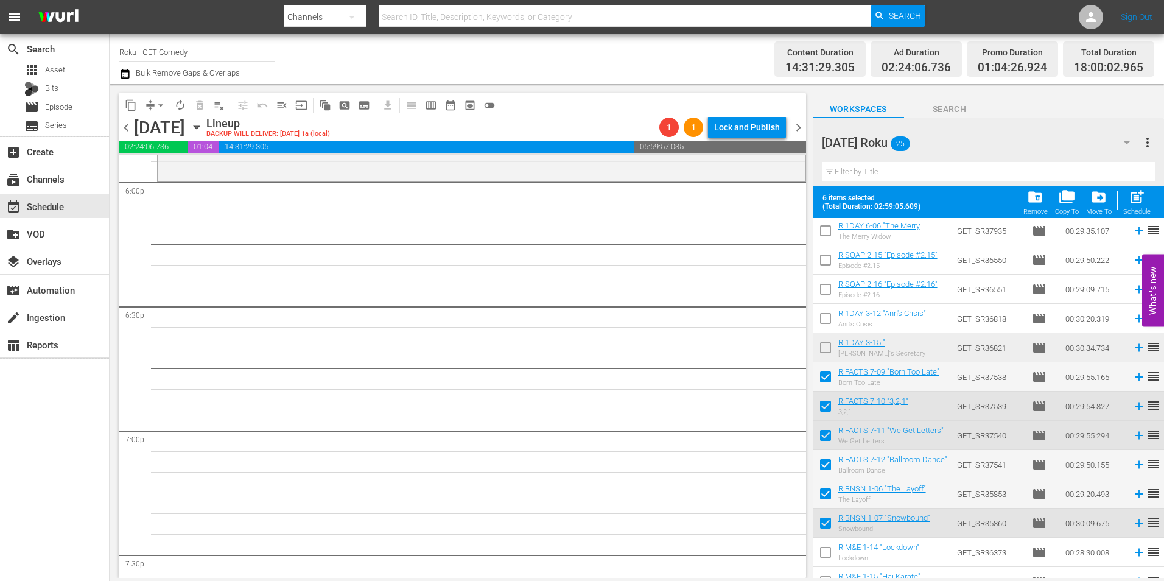
scroll to position [0, 0]
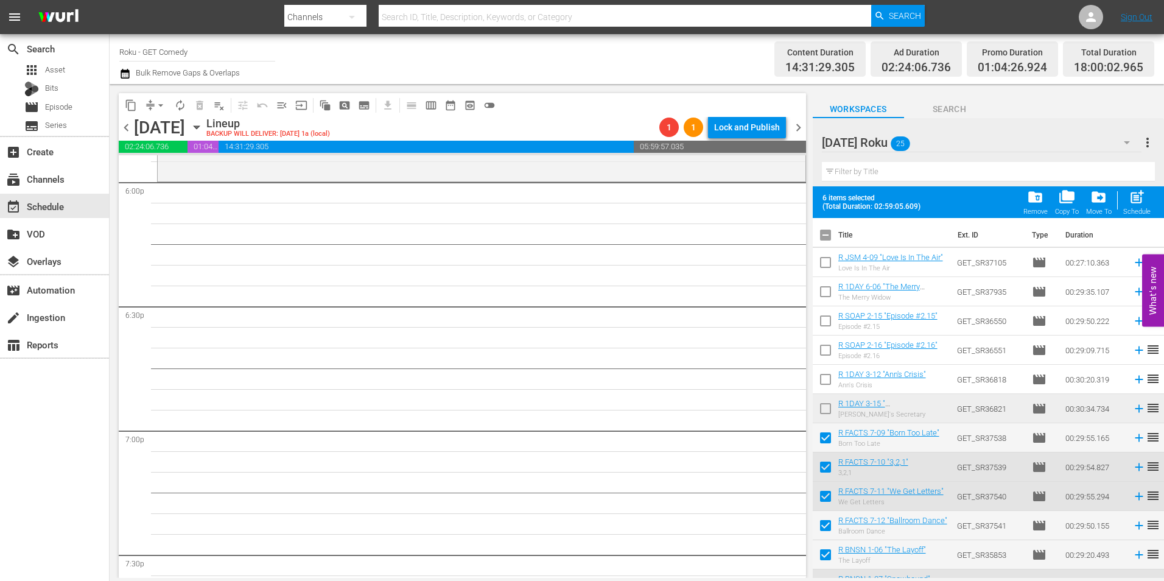
click at [828, 234] on input "checkbox" at bounding box center [826, 238] width 26 height 26
checkbox input "true"
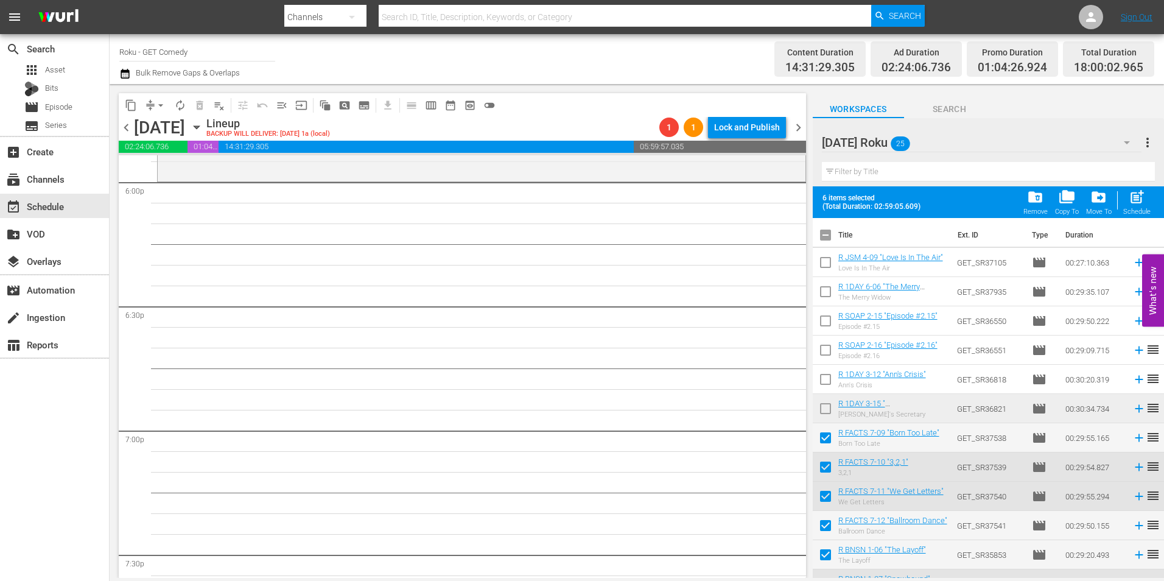
checkbox input "true"
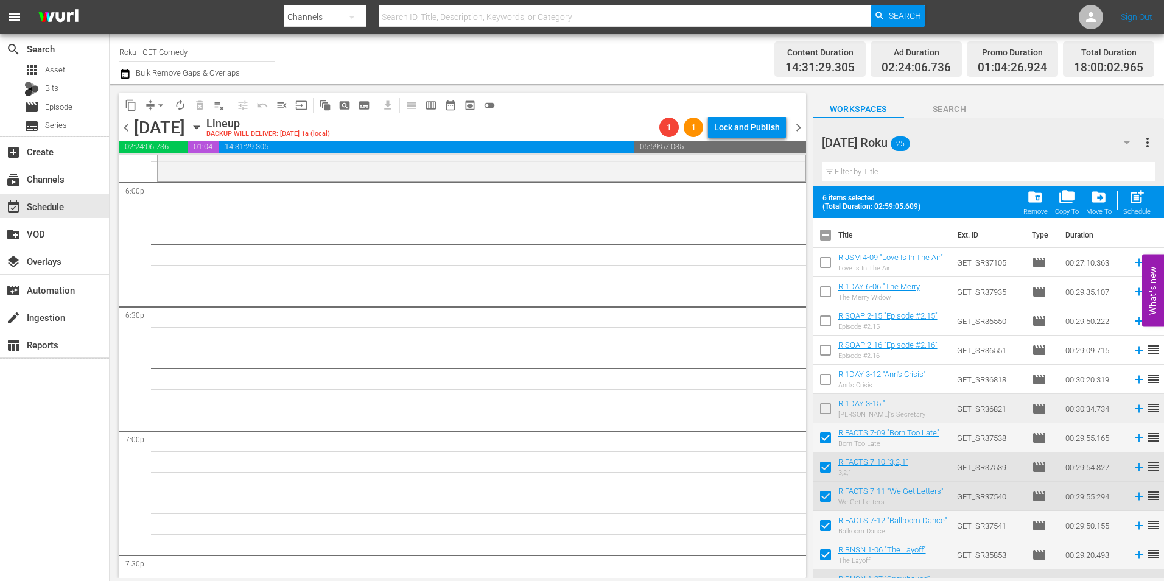
checkbox input "true"
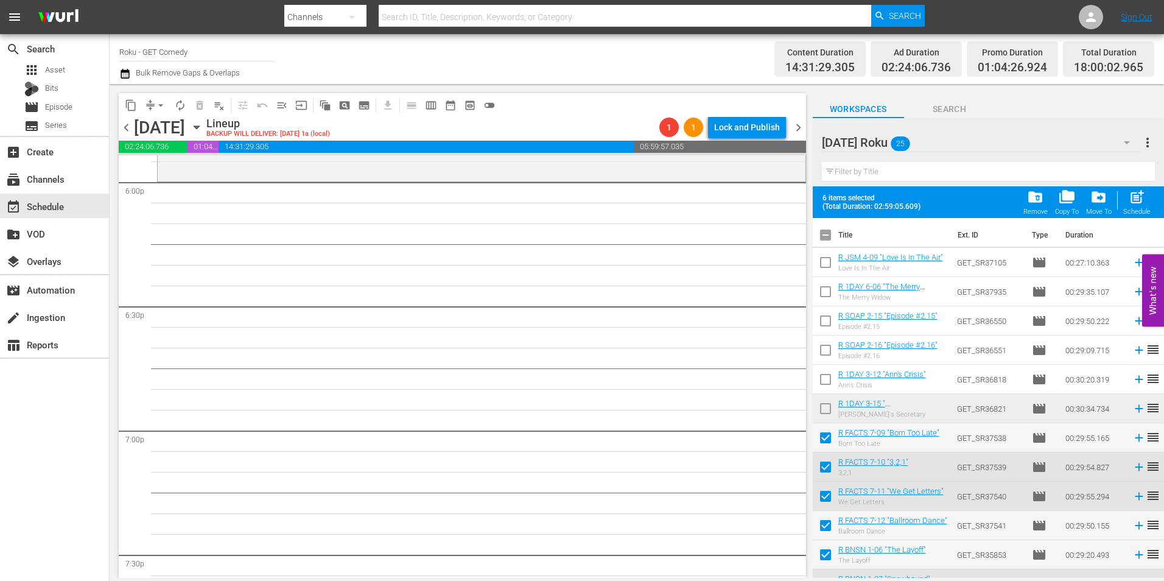
checkbox input "true"
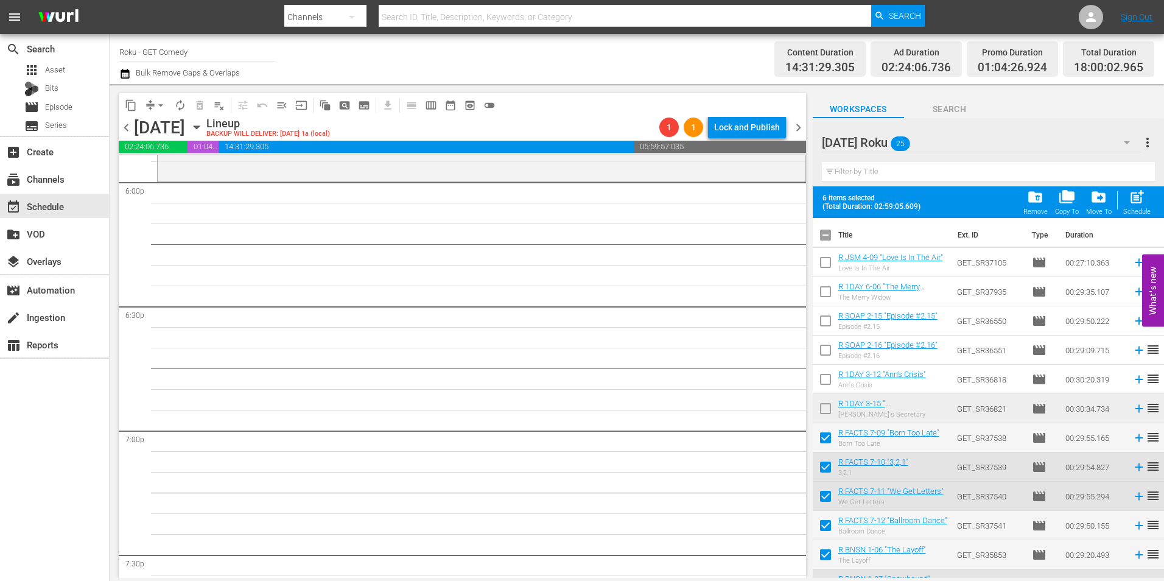
checkbox input "true"
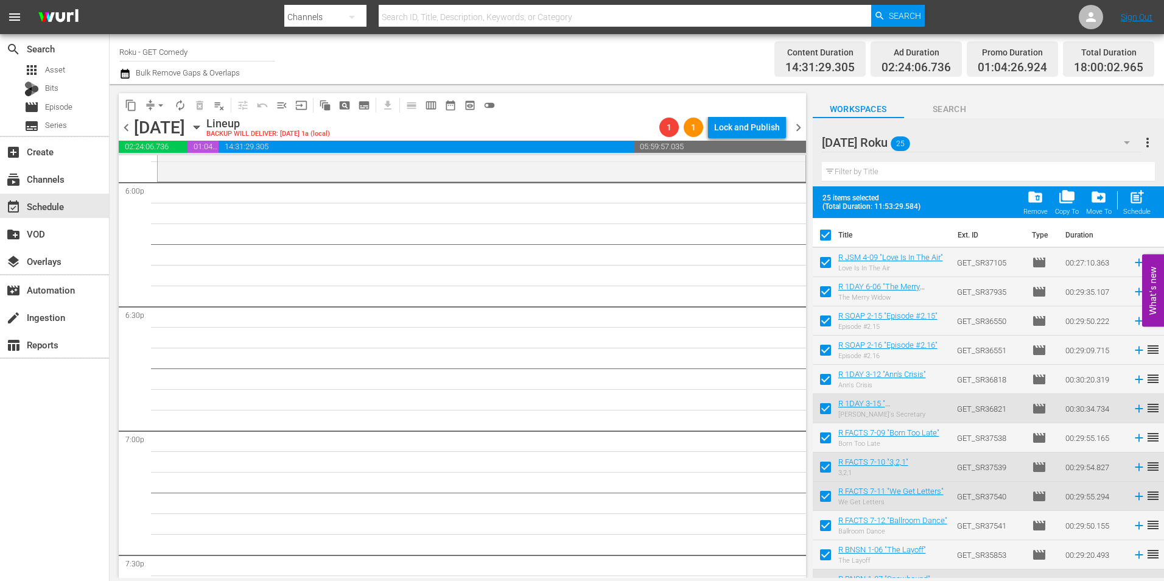
click at [828, 234] on input "checkbox" at bounding box center [826, 238] width 26 height 26
checkbox input "false"
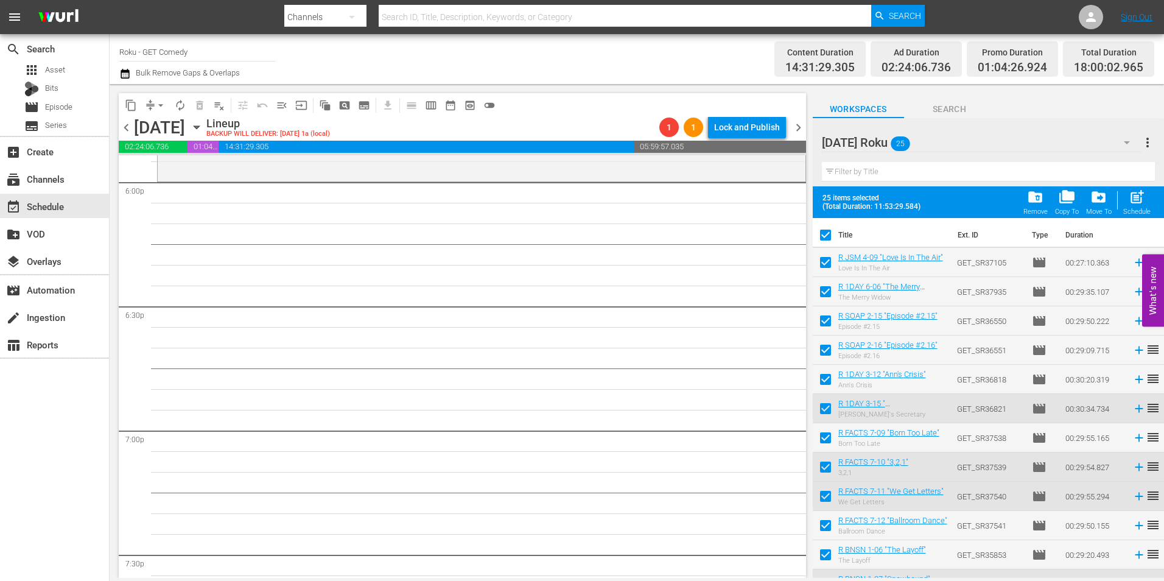
checkbox input "false"
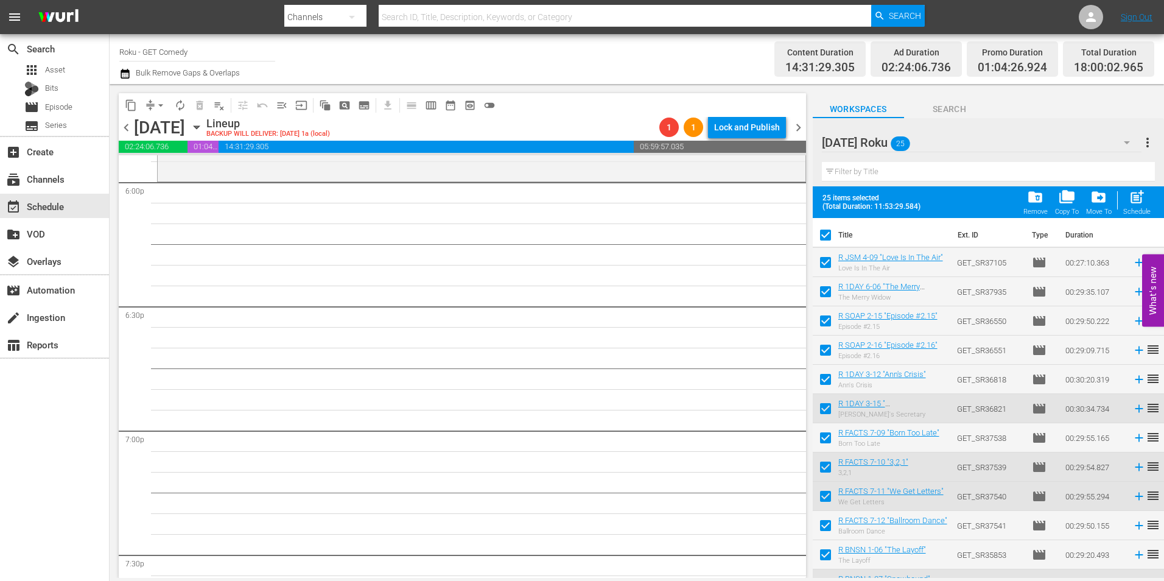
checkbox input "false"
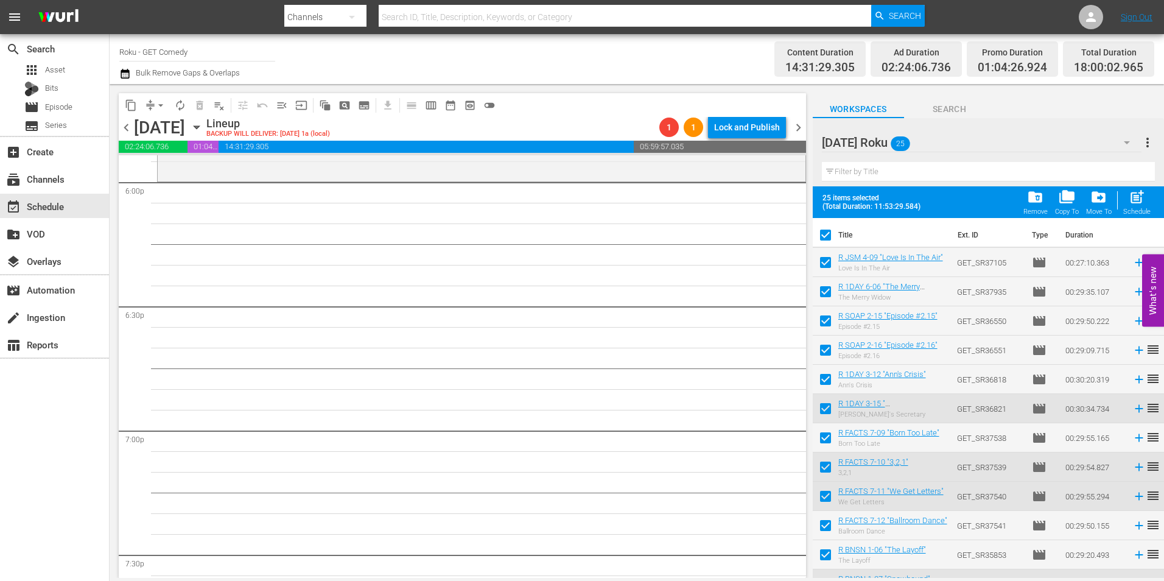
checkbox input "false"
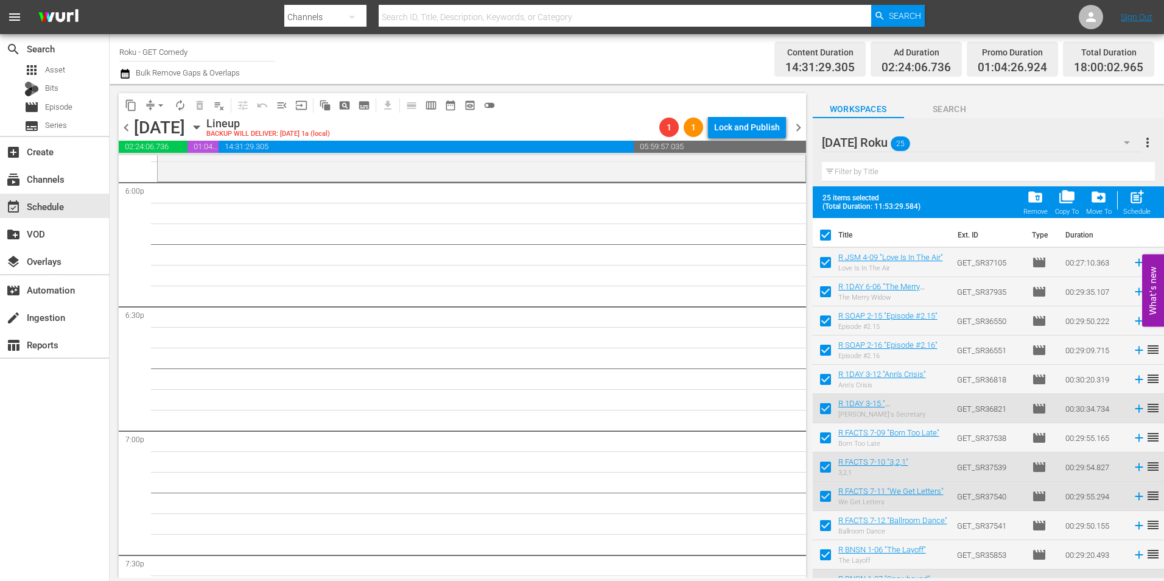
checkbox input "false"
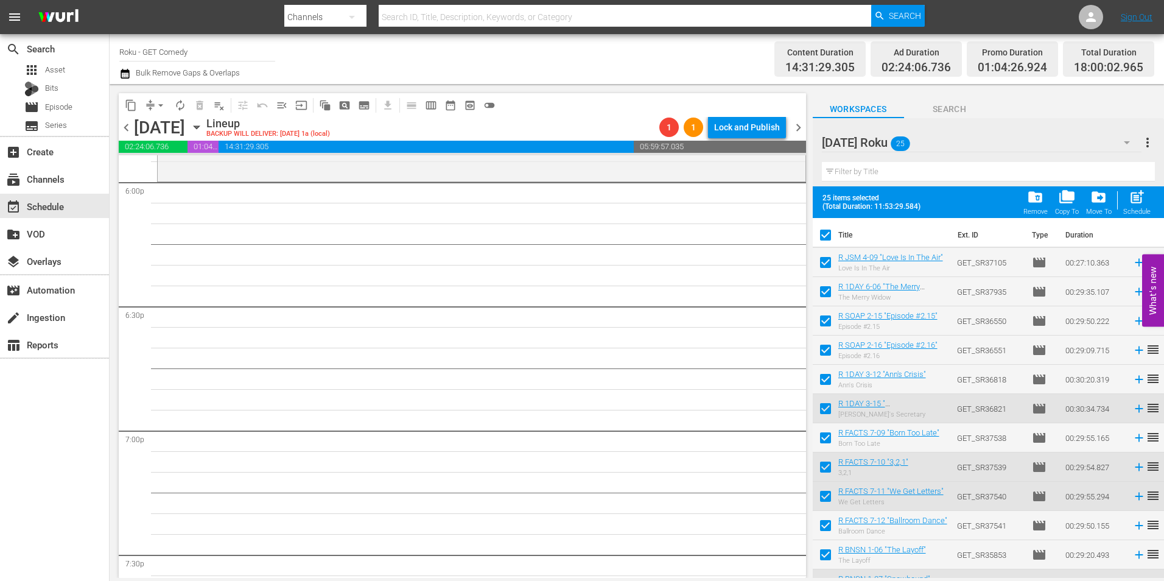
checkbox input "false"
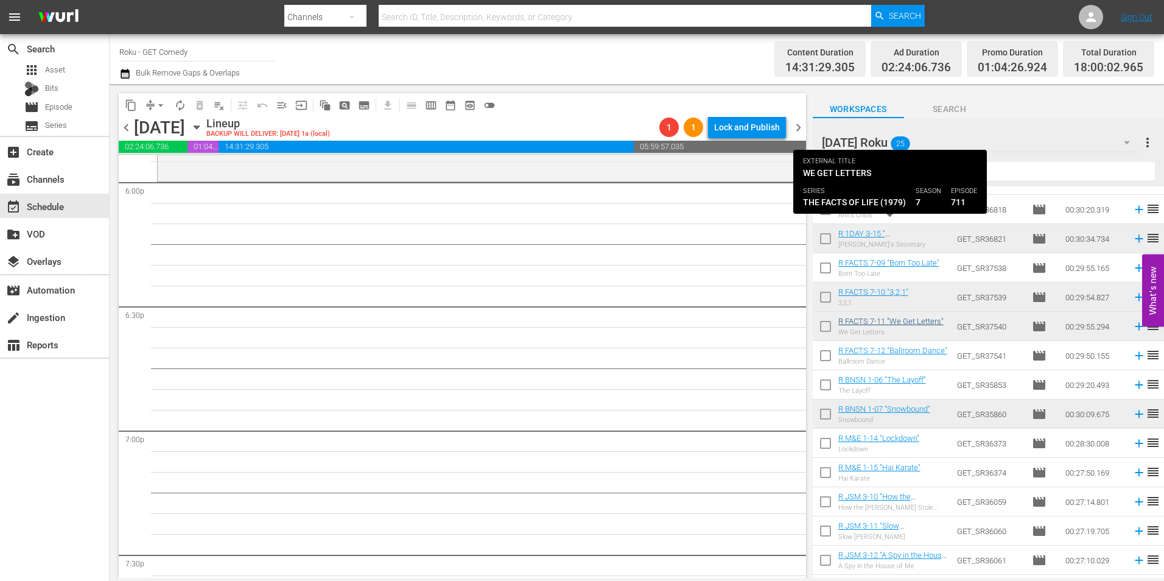
scroll to position [244, 0]
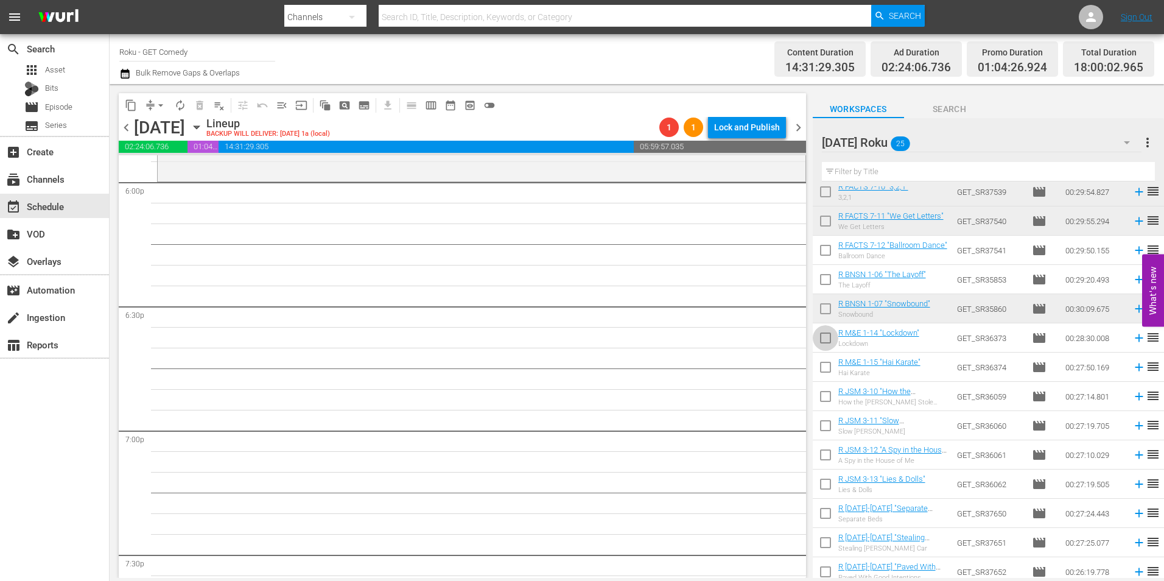
click at [827, 342] on input "checkbox" at bounding box center [826, 341] width 26 height 26
checkbox input "true"
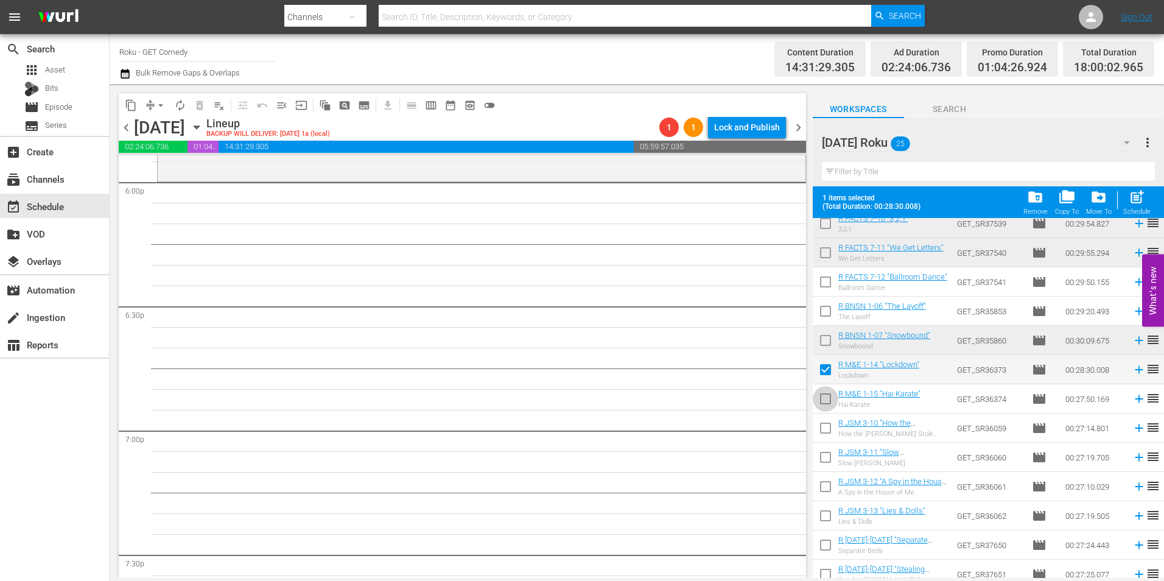
click at [825, 401] on input "checkbox" at bounding box center [826, 401] width 26 height 26
checkbox input "true"
click at [827, 434] on input "checkbox" at bounding box center [826, 431] width 26 height 26
checkbox input "true"
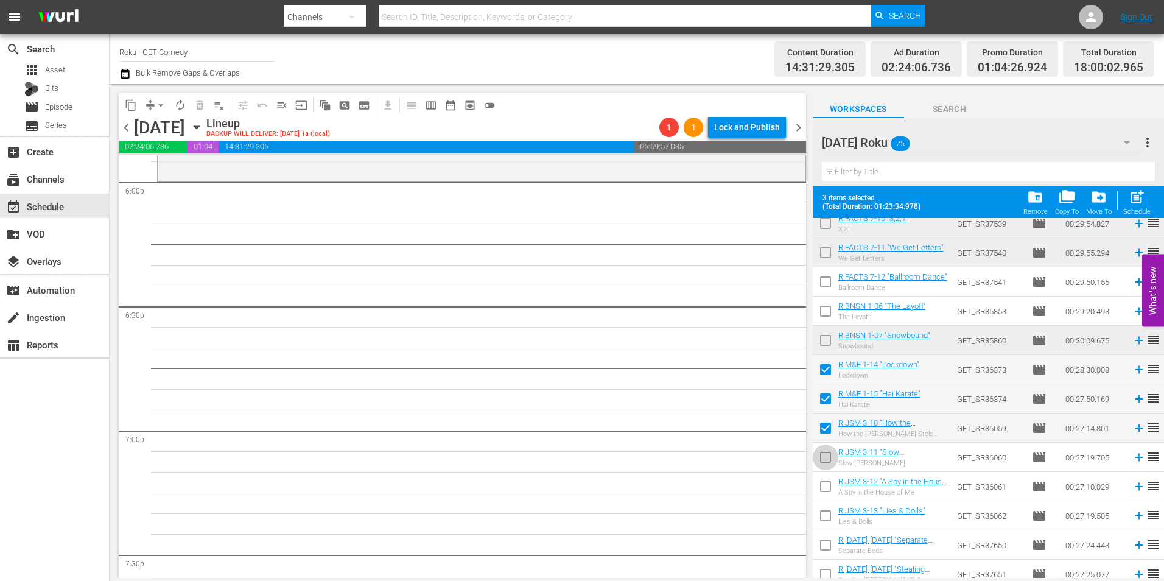
click at [824, 455] on input "checkbox" at bounding box center [826, 460] width 26 height 26
checkbox input "true"
click at [829, 488] on input "checkbox" at bounding box center [826, 489] width 26 height 26
checkbox input "true"
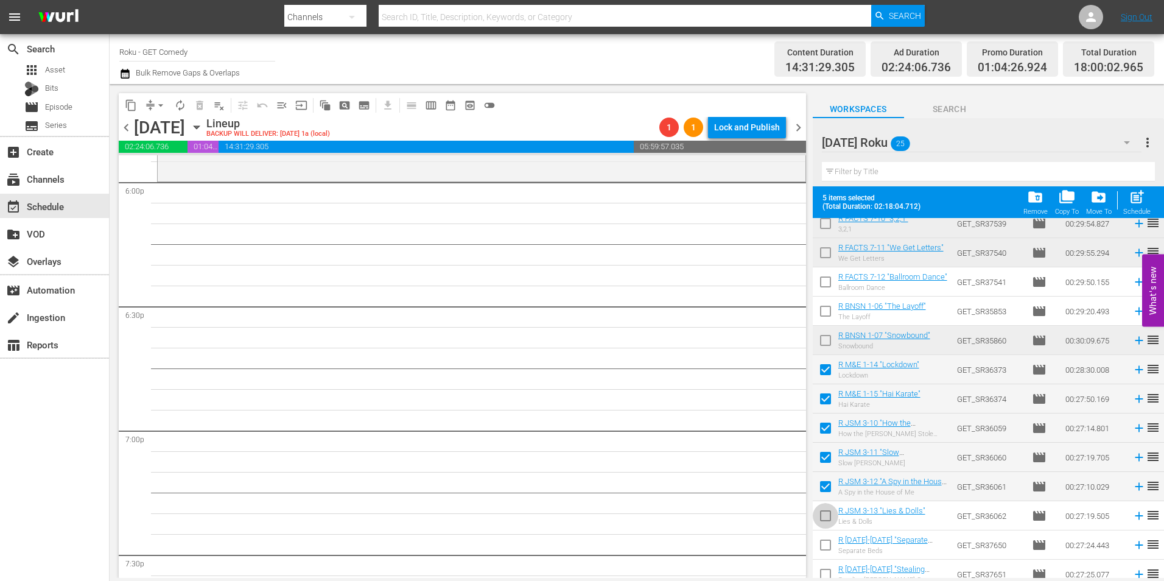
click at [824, 516] on input "checkbox" at bounding box center [826, 518] width 26 height 26
checkbox input "true"
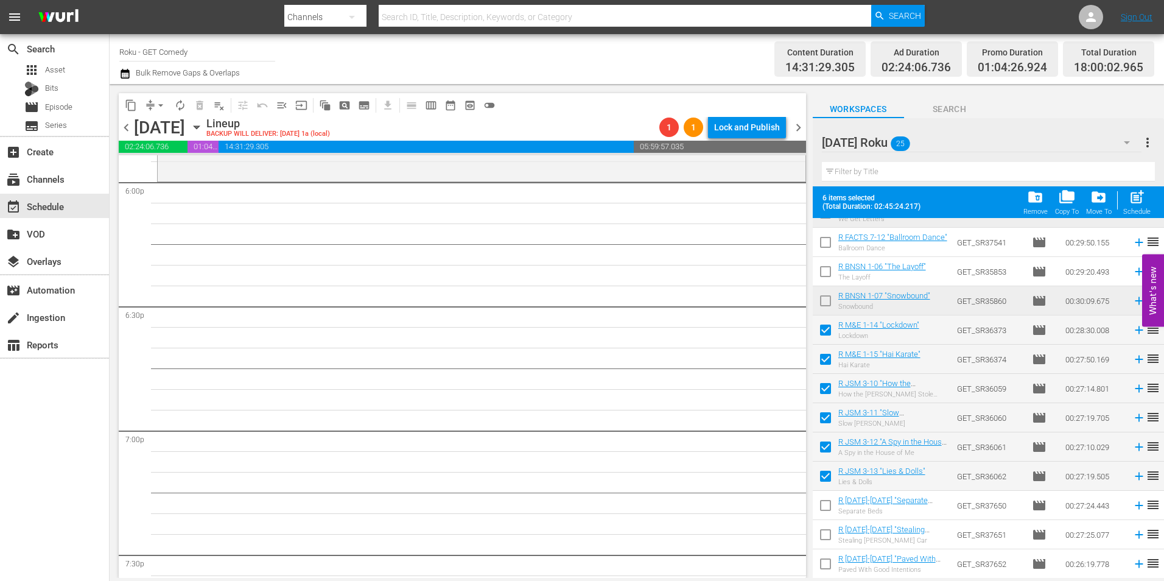
scroll to position [304, 0]
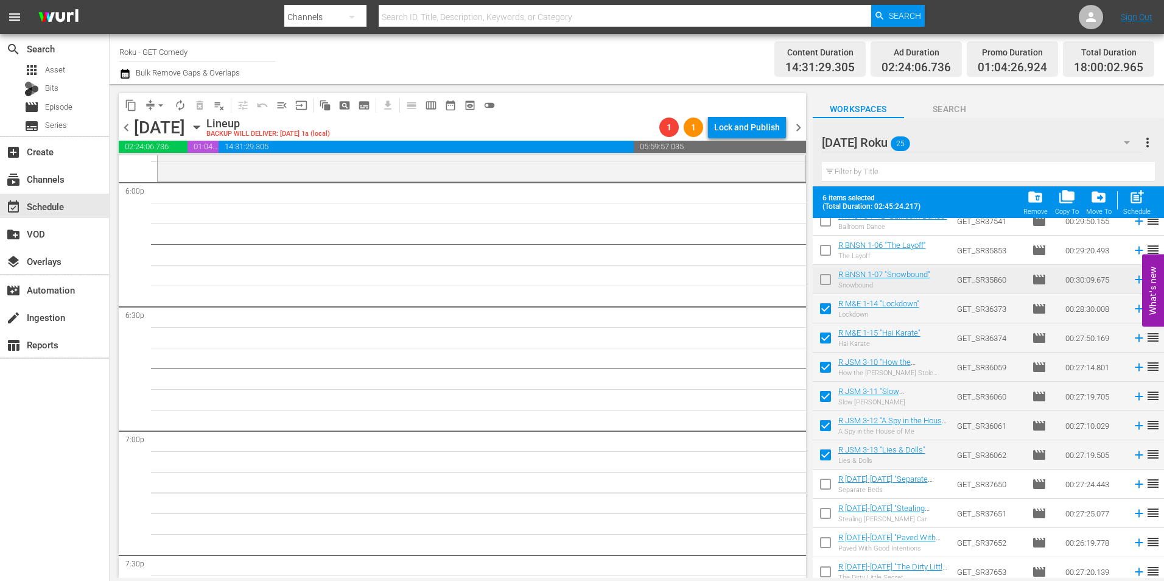
click at [826, 491] on input "checkbox" at bounding box center [826, 487] width 26 height 26
checkbox input "true"
click at [823, 511] on input "checkbox" at bounding box center [826, 516] width 26 height 26
checkbox input "true"
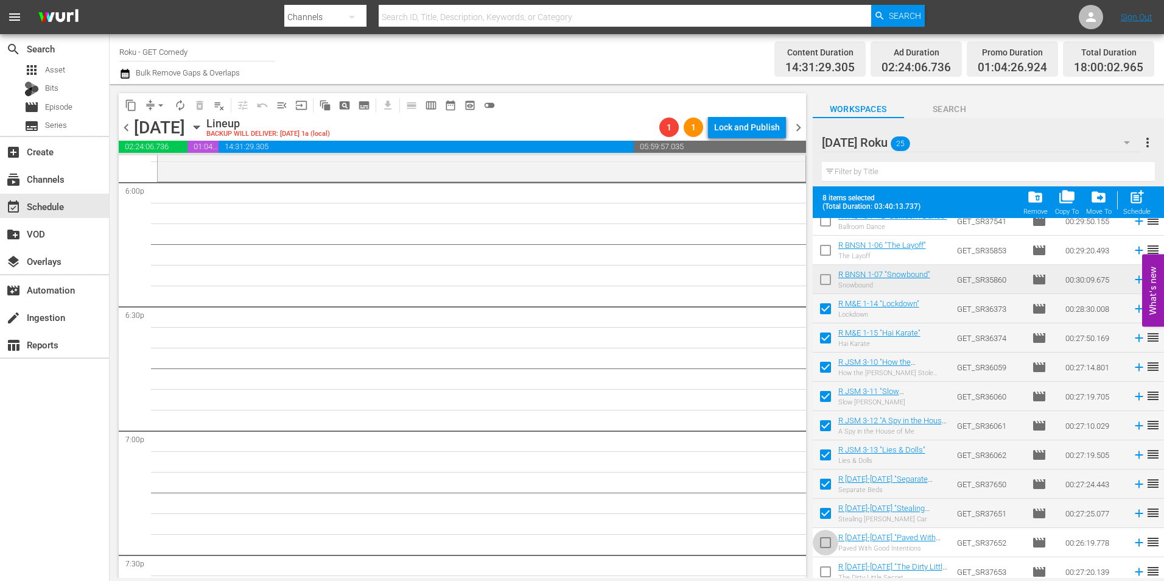
click at [824, 544] on input "checkbox" at bounding box center [826, 545] width 26 height 26
checkbox input "true"
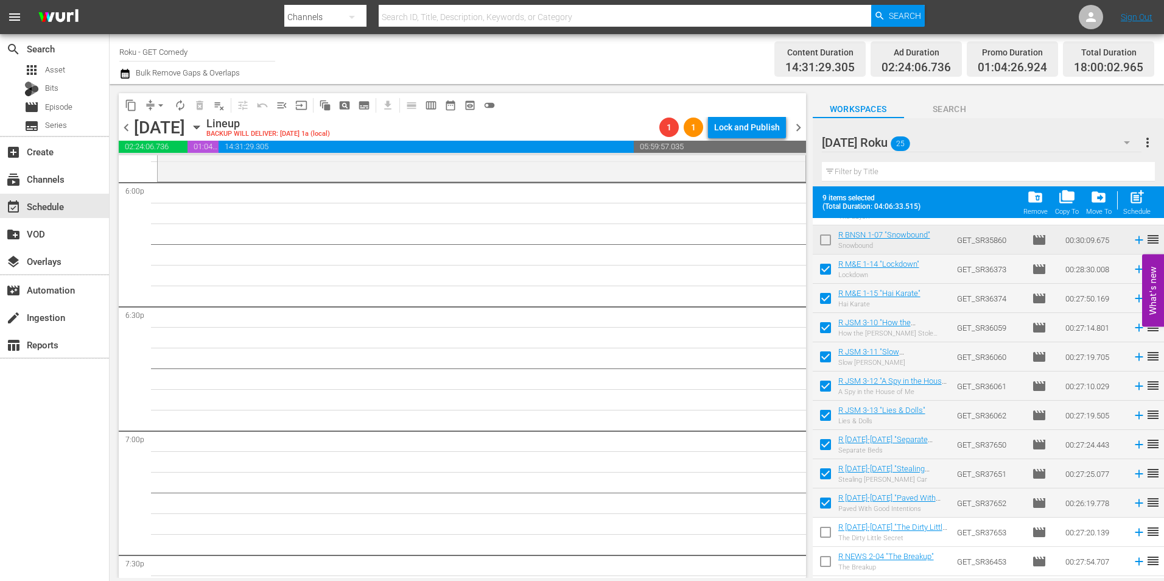
scroll to position [365, 0]
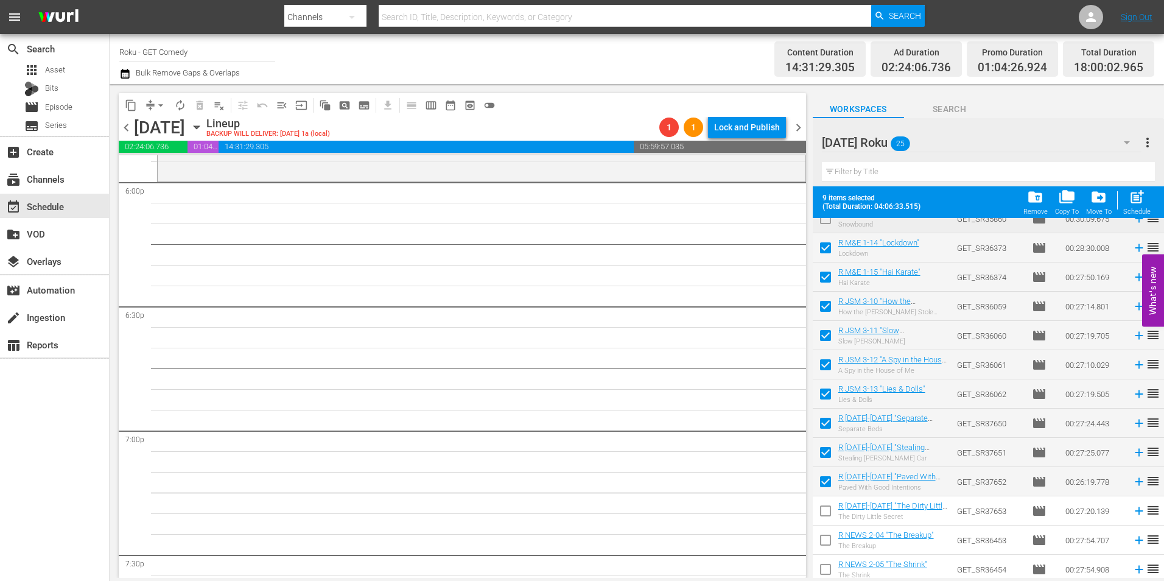
click at [826, 513] on input "checkbox" at bounding box center [826, 513] width 26 height 26
checkbox input "true"
click at [824, 542] on input "checkbox" at bounding box center [826, 543] width 26 height 26
checkbox input "true"
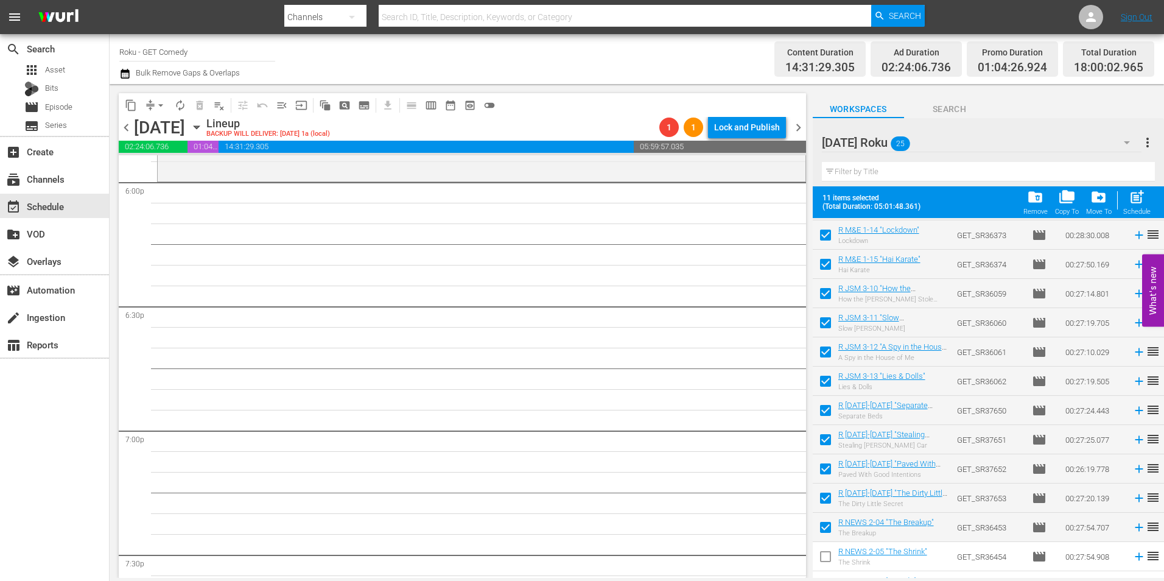
scroll to position [399, 0]
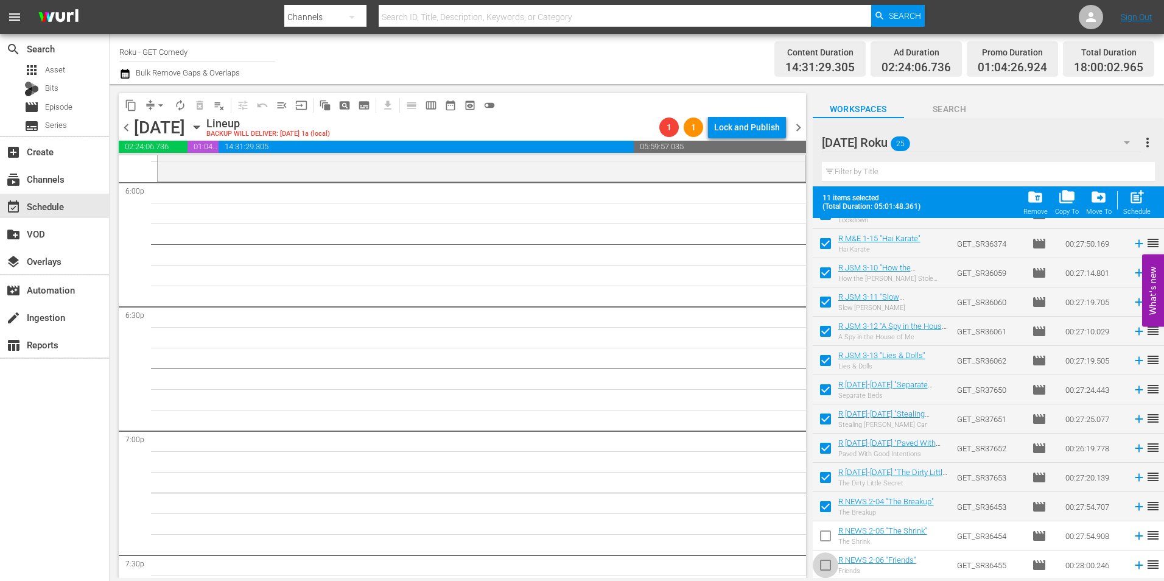
click at [828, 568] on input "checkbox" at bounding box center [826, 568] width 26 height 26
checkbox input "true"
click at [827, 535] on input "checkbox" at bounding box center [826, 538] width 26 height 26
checkbox input "true"
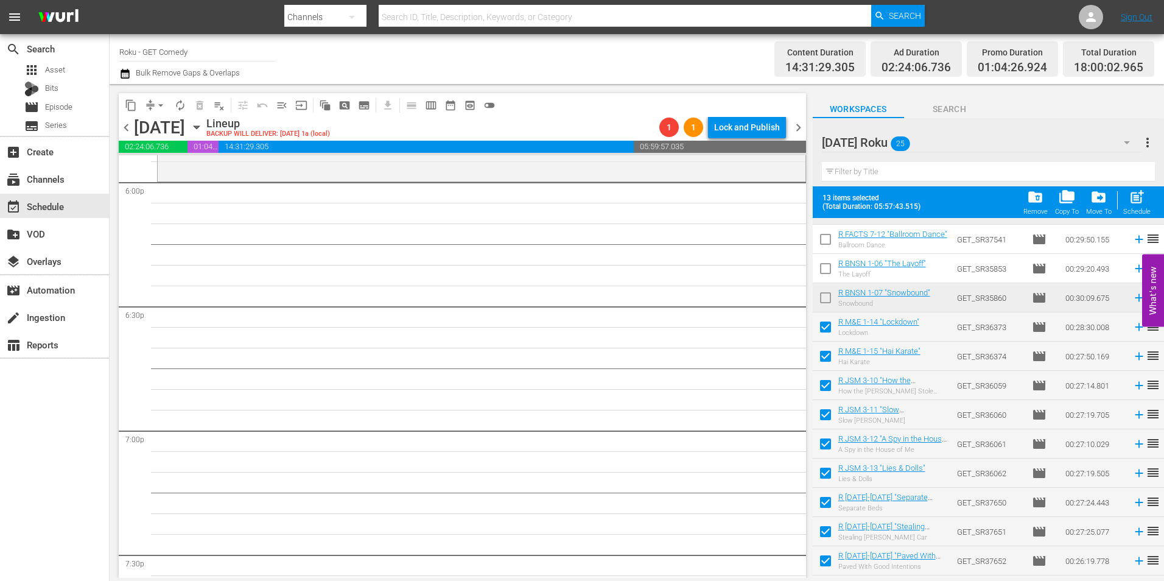
scroll to position [277, 0]
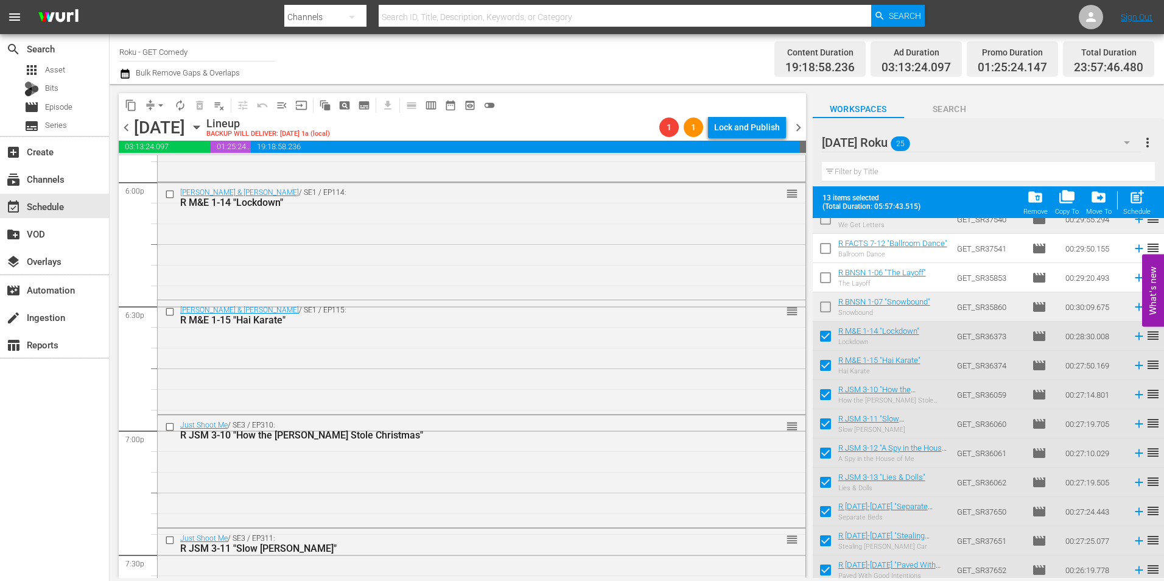
drag, startPoint x: 513, startPoint y: 384, endPoint x: 533, endPoint y: 392, distance: 21.8
click at [513, 384] on div "Malcolm & Eddie / SE1 / EP115: R M&E 1-15 "Hai Karate" reorder" at bounding box center [482, 355] width 648 height 111
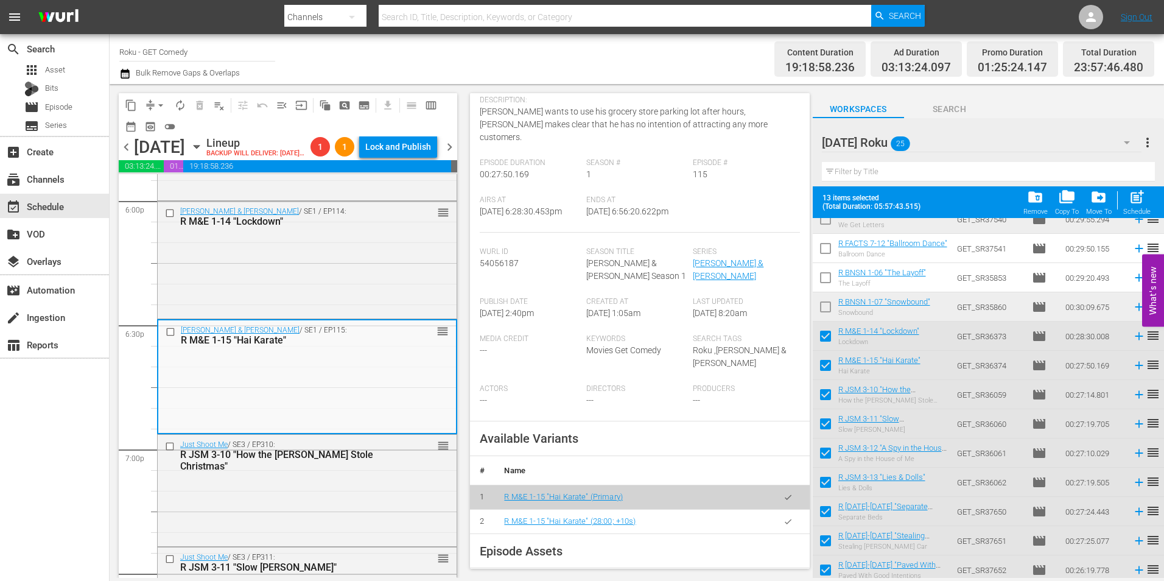
scroll to position [122, 0]
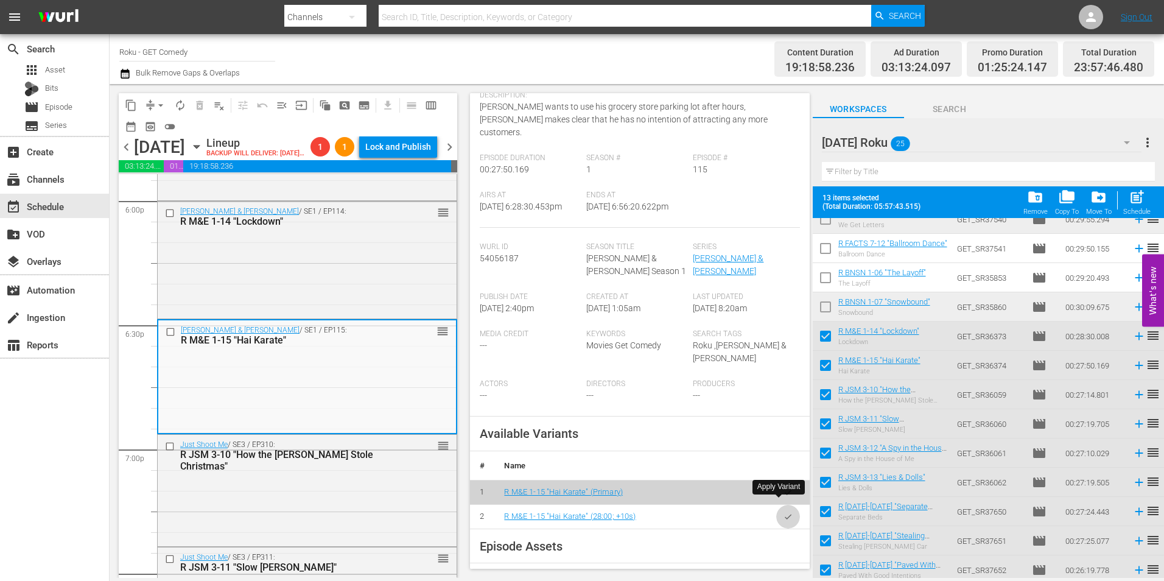
click at [784, 512] on icon "button" at bounding box center [788, 516] width 9 height 9
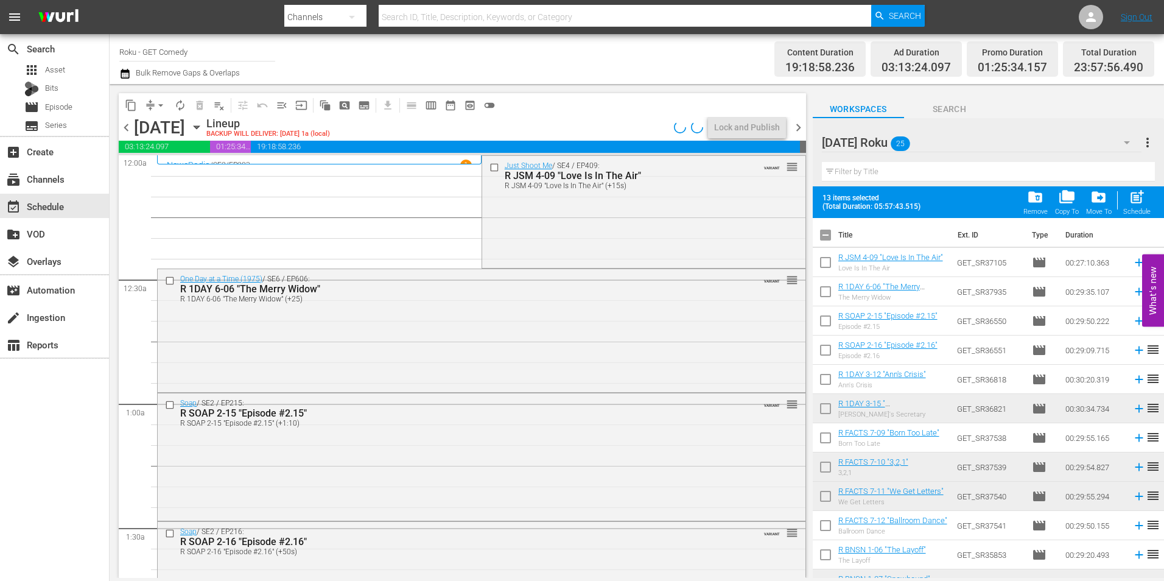
scroll to position [277, 0]
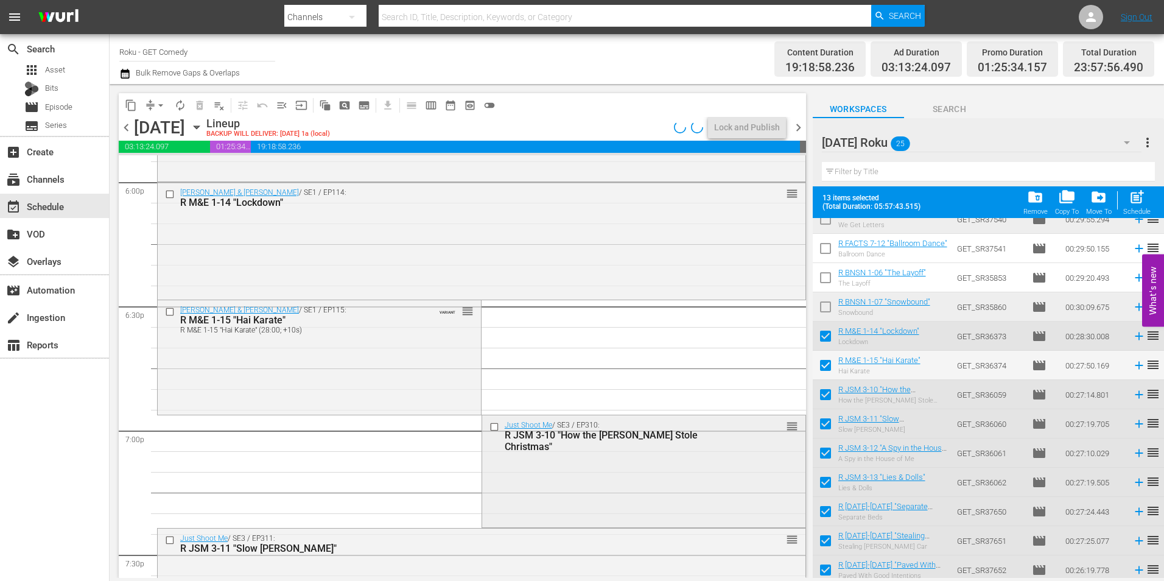
click at [543, 474] on div "Just Shoot Me / SE3 / EP310: R JSM 3-10 "How the [PERSON_NAME] Stole Christmas"…" at bounding box center [643, 469] width 323 height 109
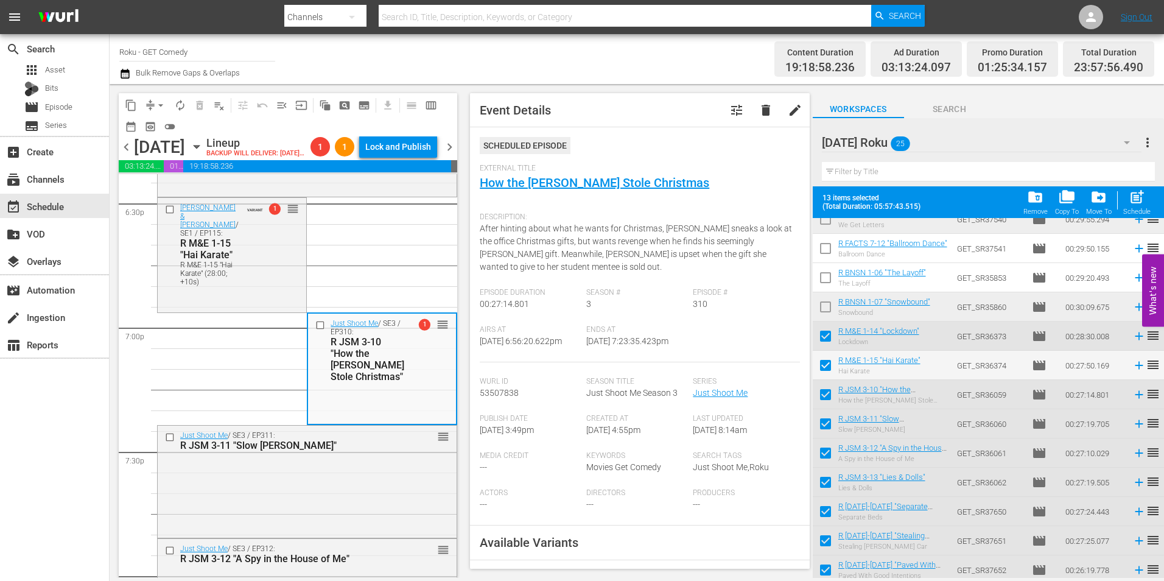
scroll to position [183, 0]
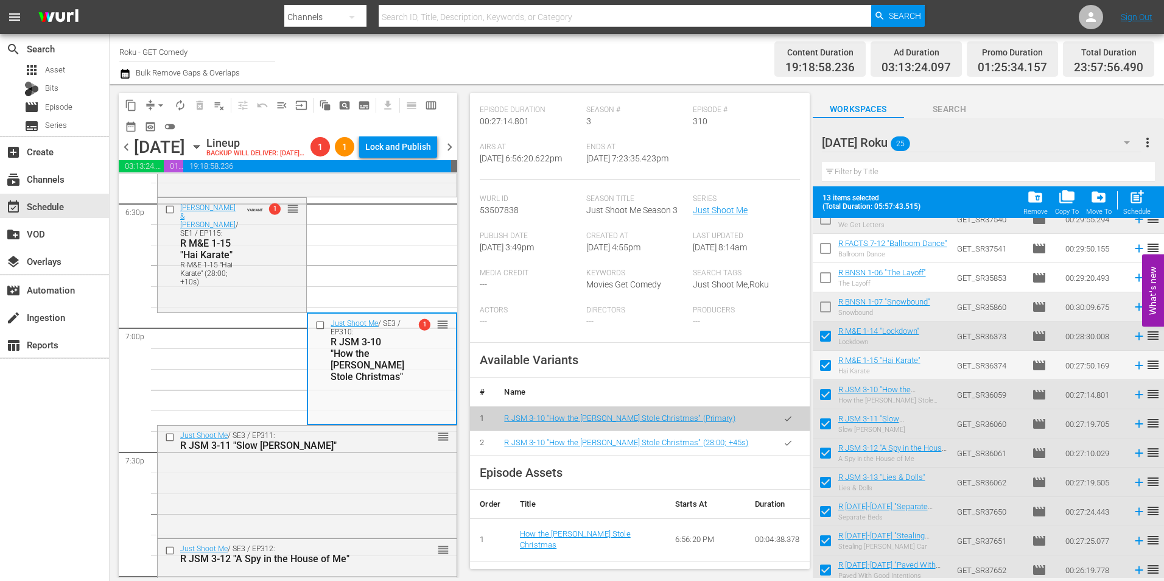
click at [785, 445] on icon "button" at bounding box center [788, 442] width 7 height 5
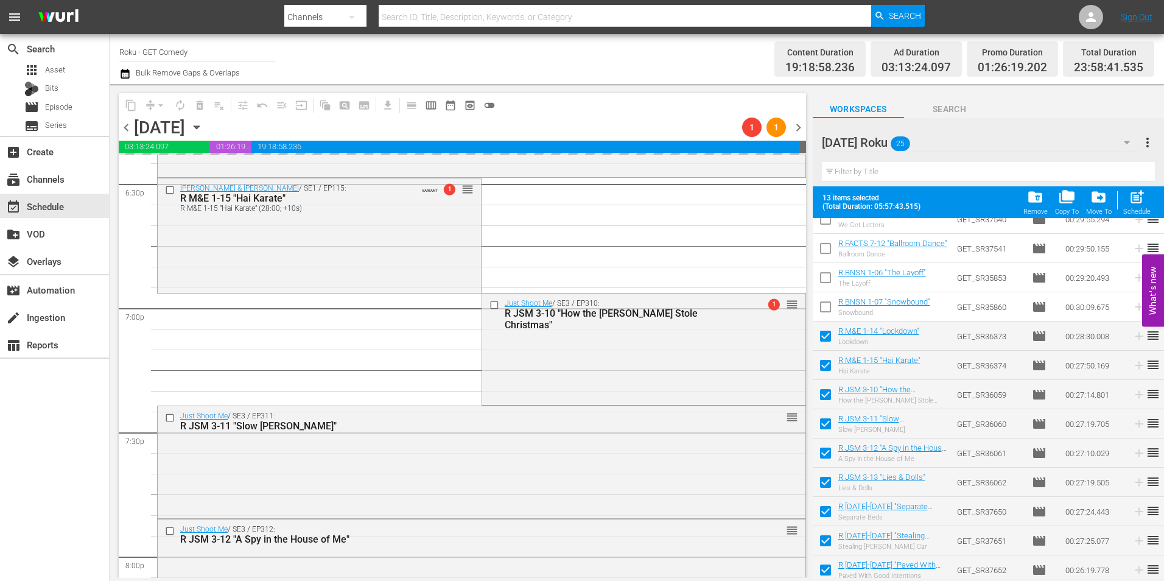
scroll to position [4627, 0]
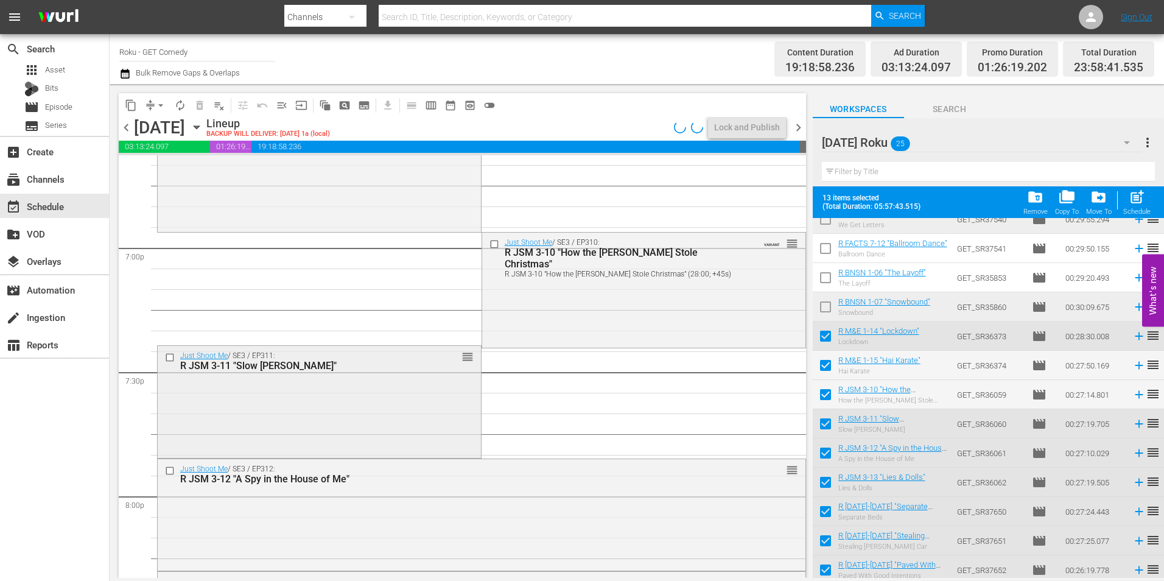
click at [404, 423] on div "Just Shoot Me / SE3 / EP311: R JSM 3-11 "Slow [PERSON_NAME]" reorder" at bounding box center [319, 401] width 323 height 110
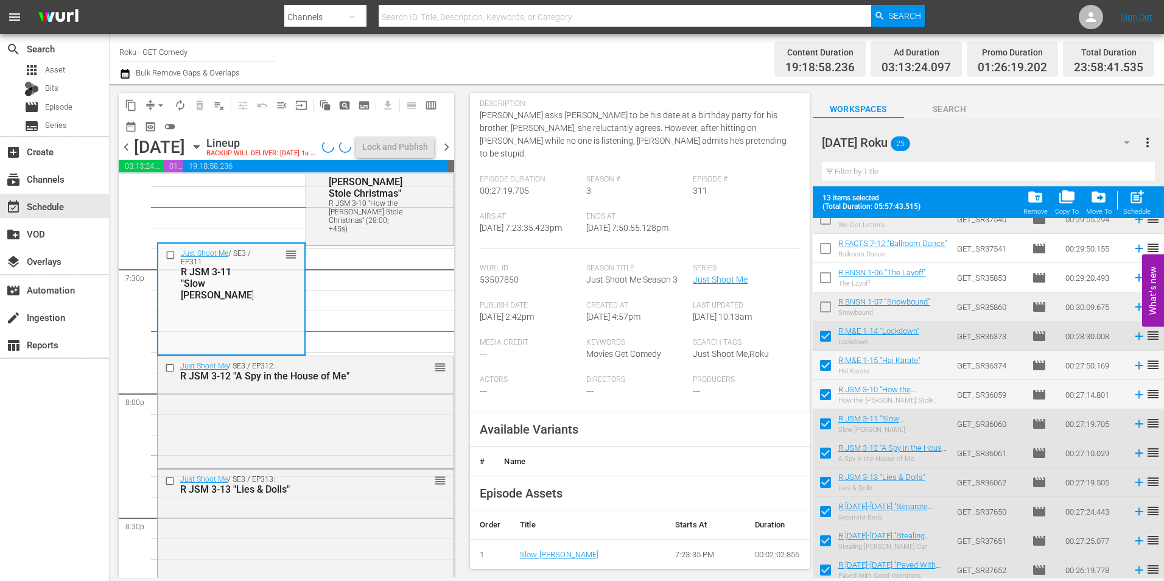
scroll to position [122, 0]
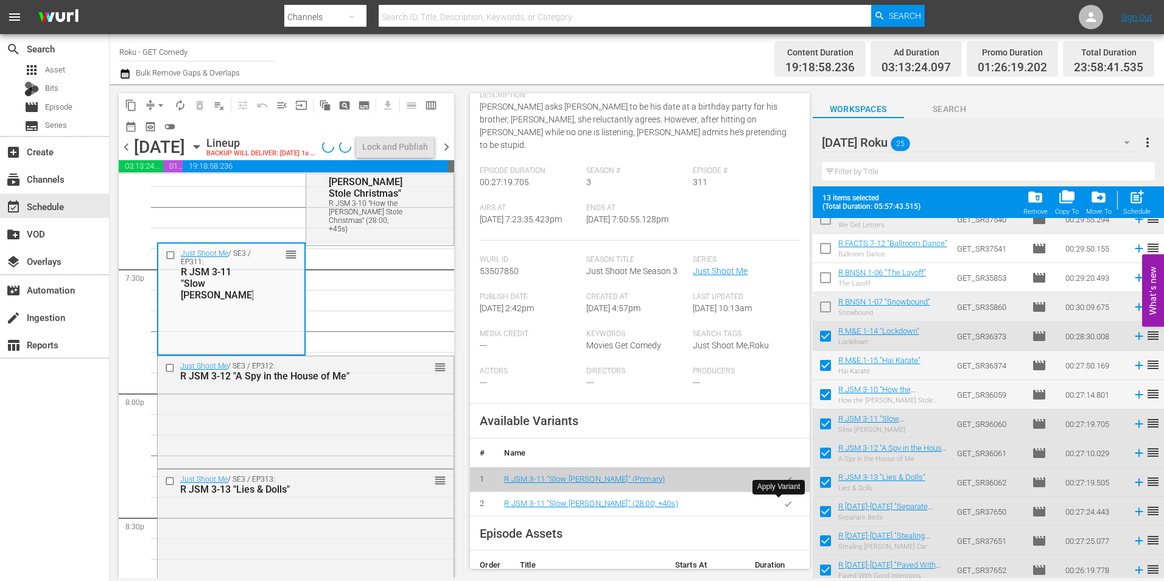
click at [784, 501] on icon "button" at bounding box center [788, 503] width 9 height 9
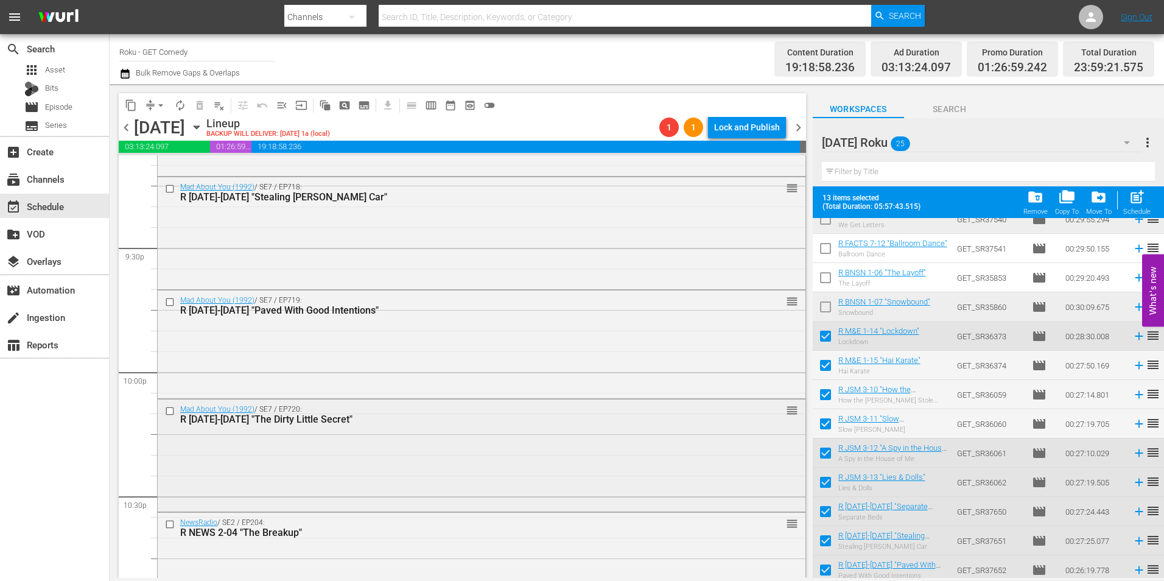
scroll to position [5297, 0]
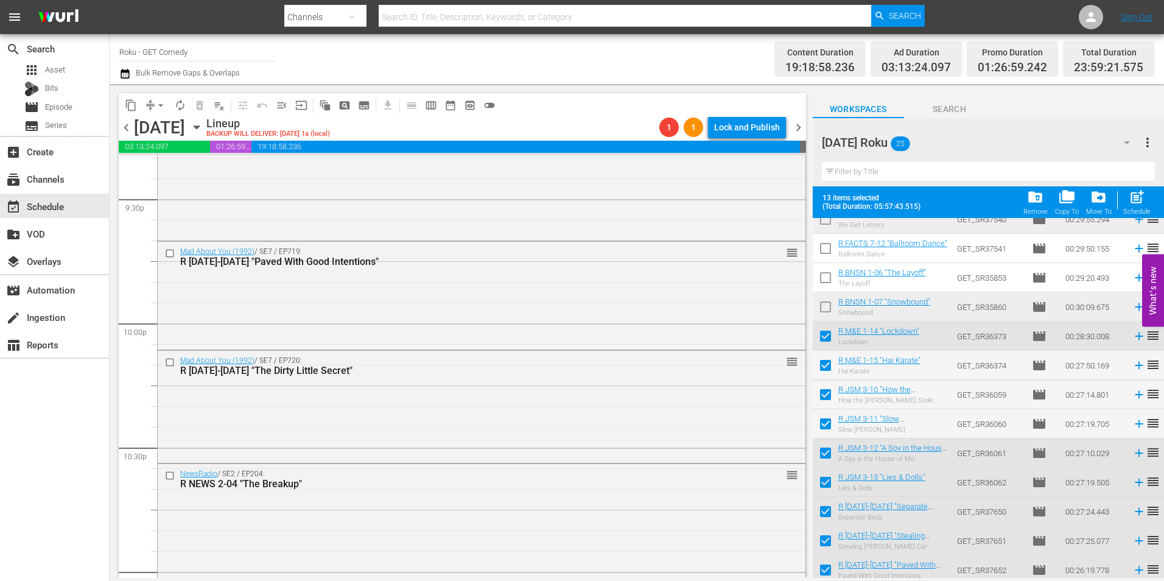
click at [463, 391] on div "Mad About You (1992) / SE7 / EP720: R [DATE]-[DATE] "The Dirty Little Secret" r…" at bounding box center [482, 406] width 648 height 110
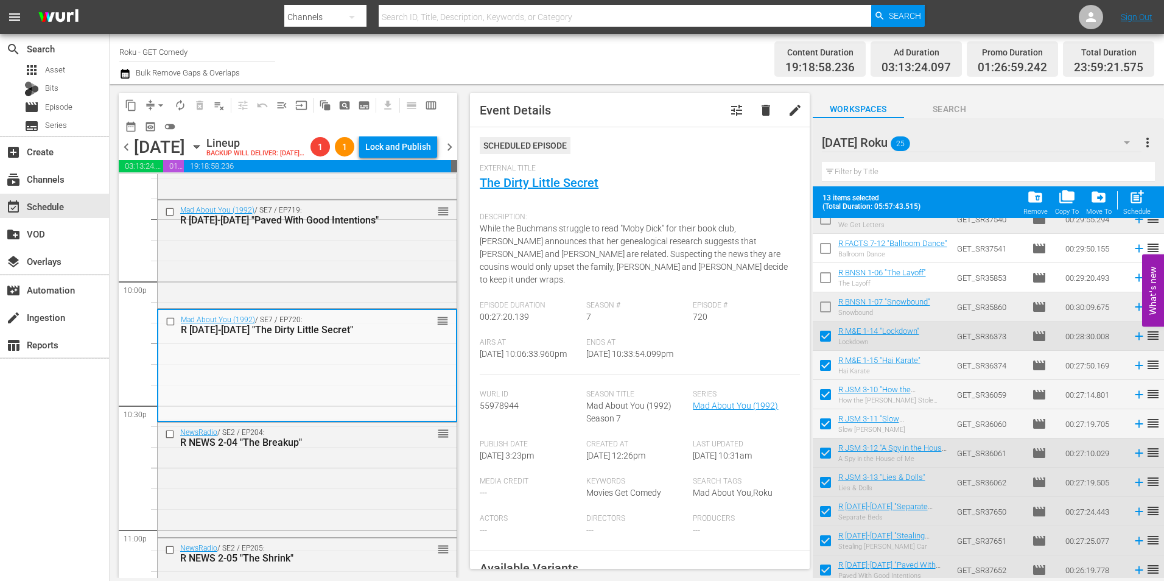
scroll to position [183, 0]
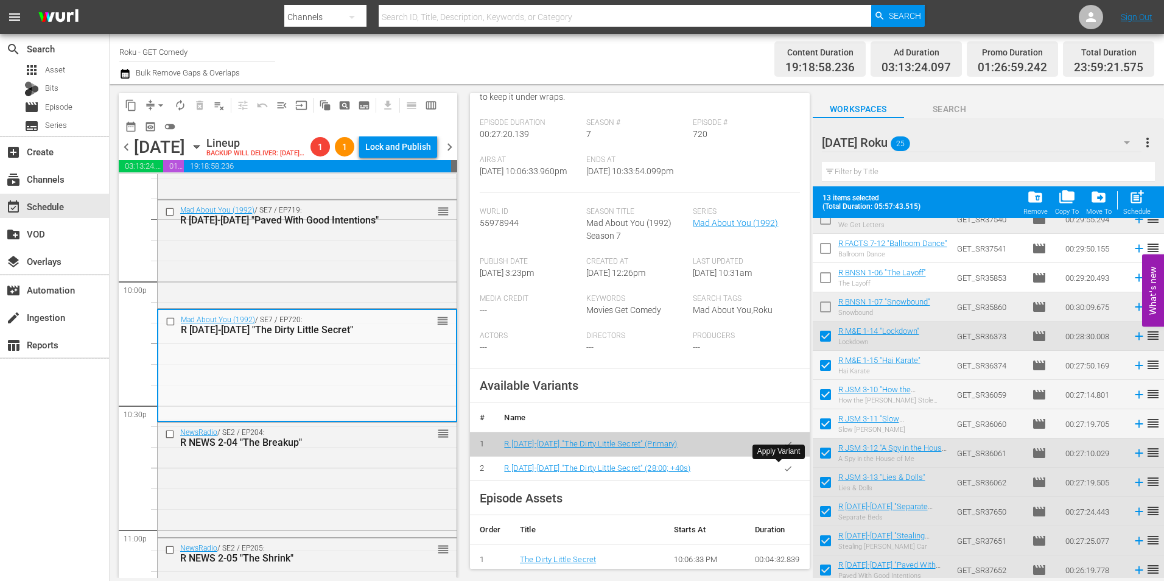
click at [784, 466] on icon "button" at bounding box center [788, 468] width 9 height 9
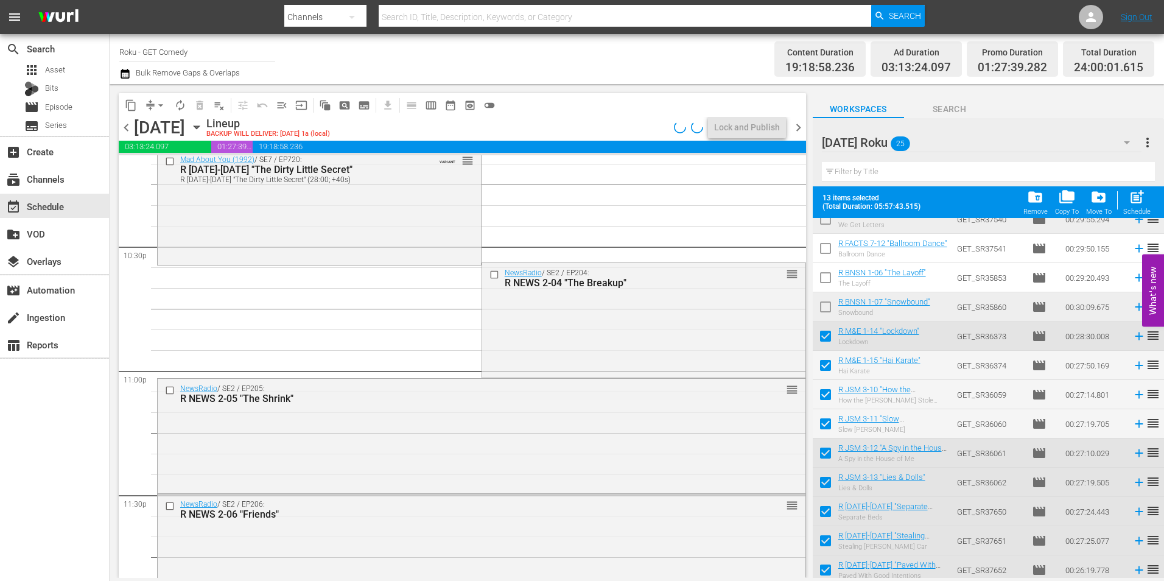
scroll to position [5539, 0]
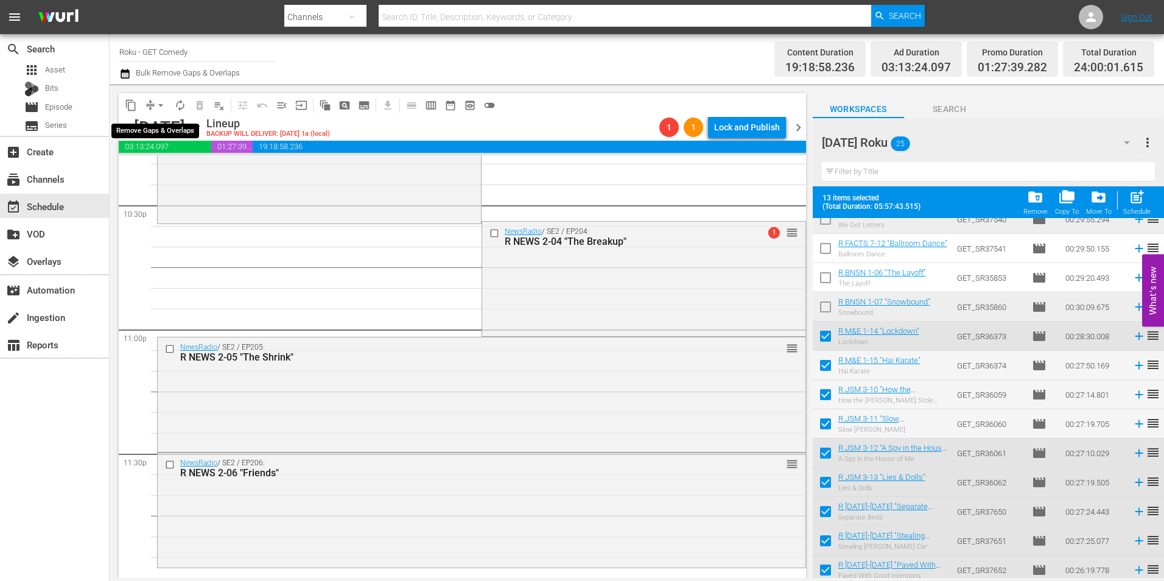
click at [156, 105] on span "arrow_drop_down" at bounding box center [161, 105] width 12 height 12
click at [172, 130] on li "Align to Midnight" at bounding box center [161, 130] width 128 height 20
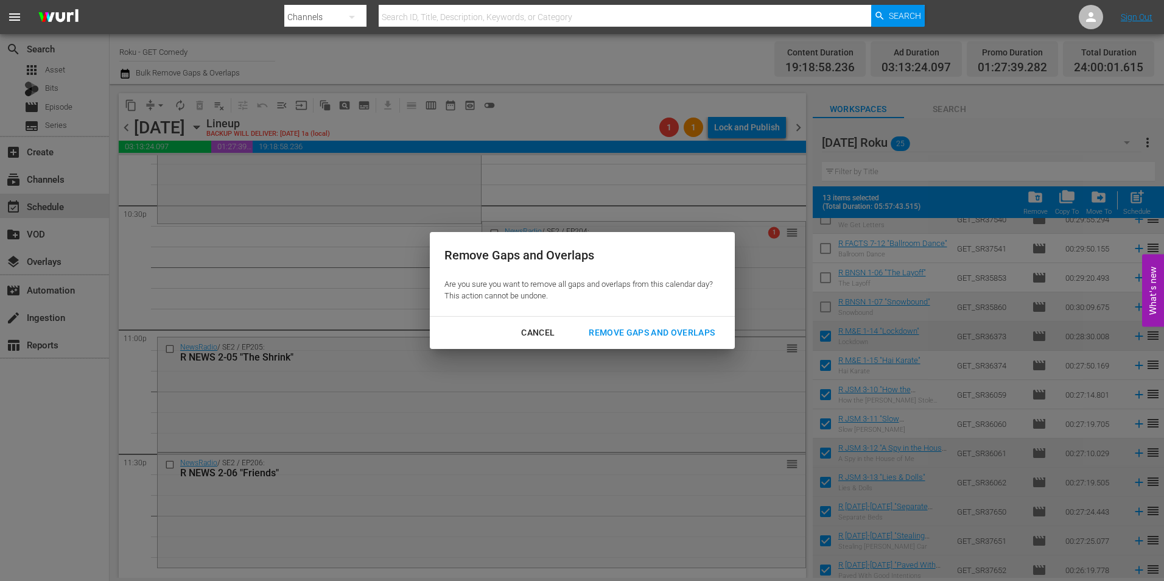
click at [650, 324] on button "Remove Gaps and Overlaps" at bounding box center [651, 332] width 155 height 23
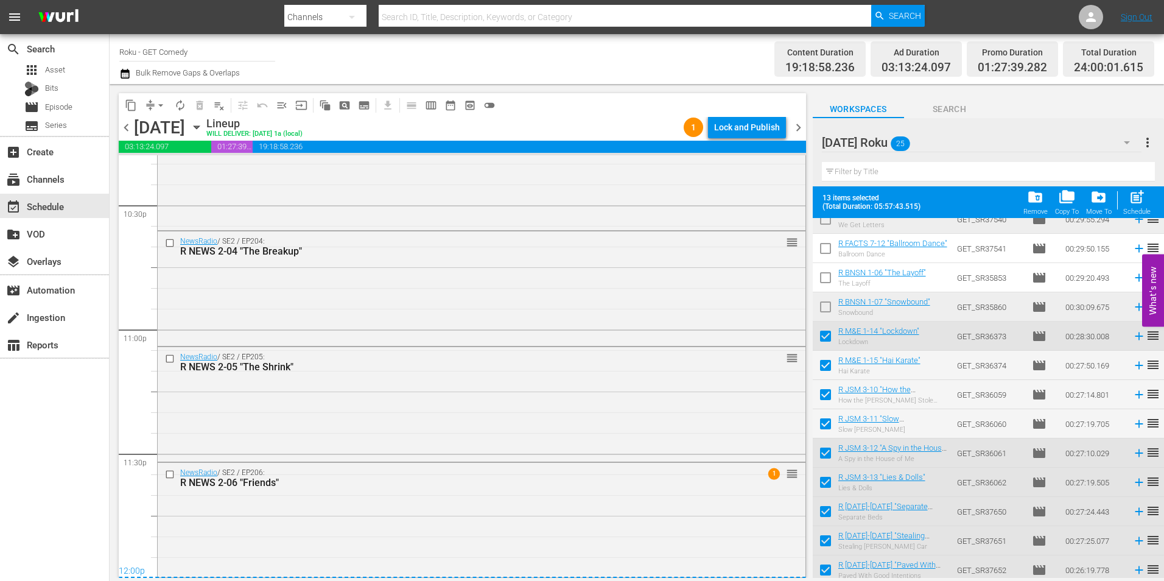
click at [1005, 138] on div "[DATE] Roku 25" at bounding box center [982, 142] width 320 height 34
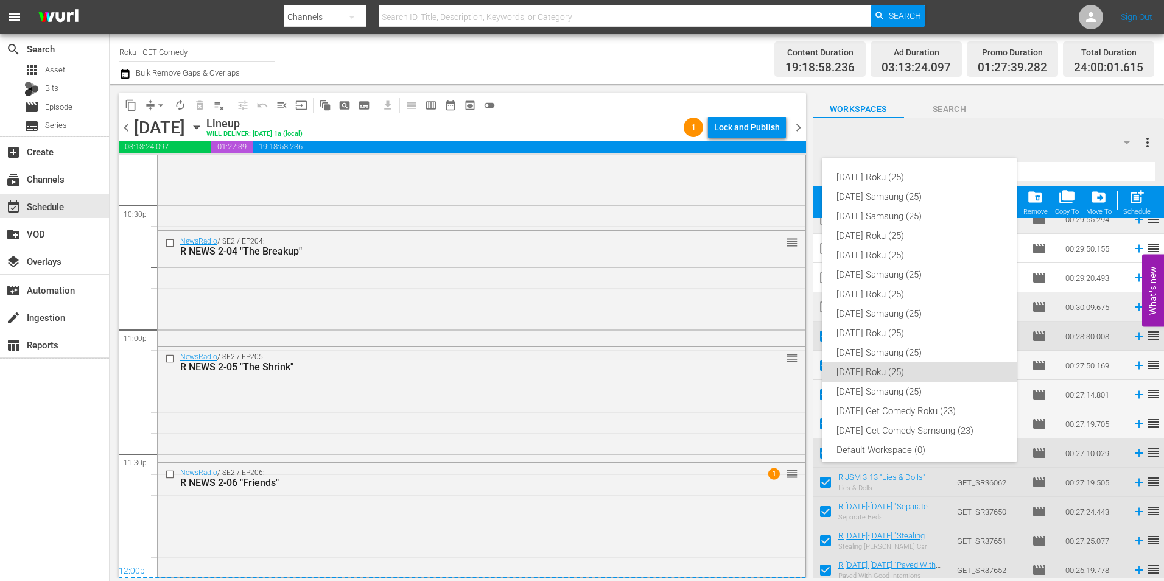
scroll to position [7, 0]
click at [885, 346] on div "[DATE] Samsung (25)" at bounding box center [920, 344] width 166 height 19
checkbox input "false"
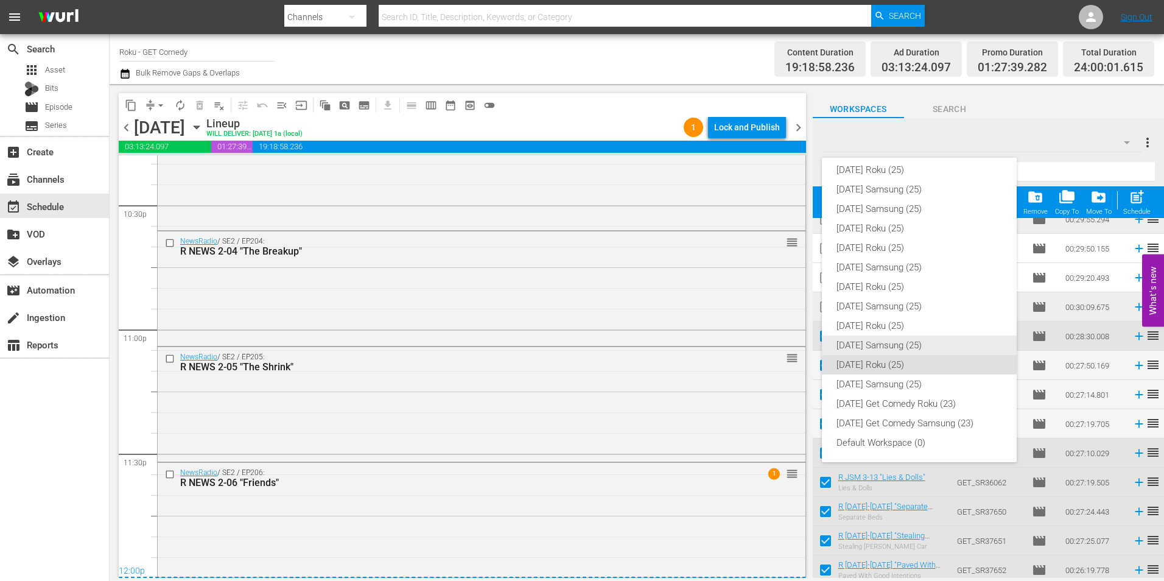
checkbox input "false"
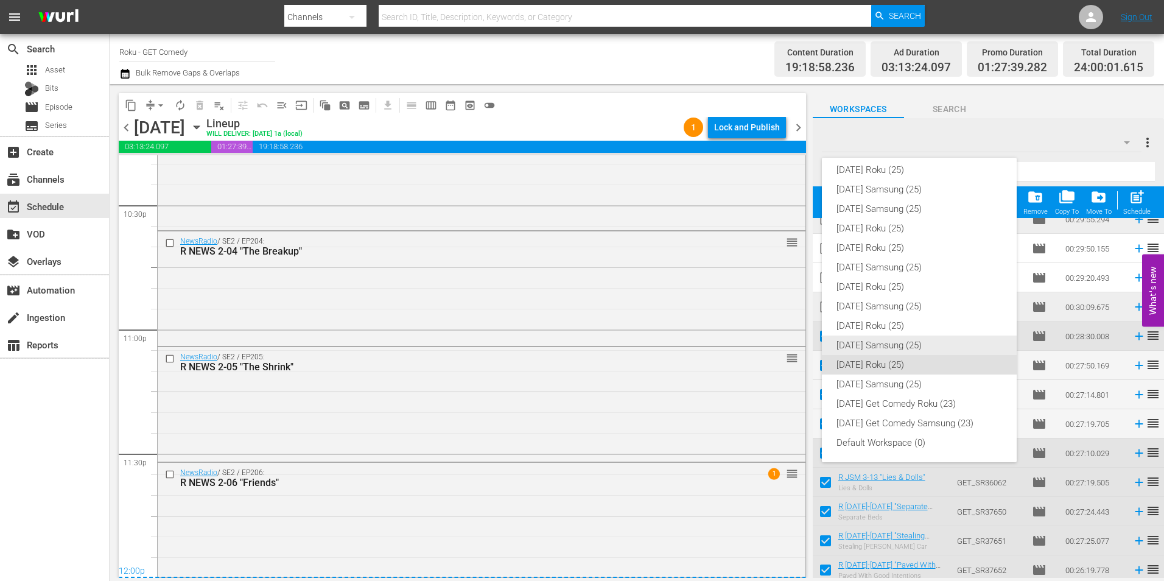
checkbox input "false"
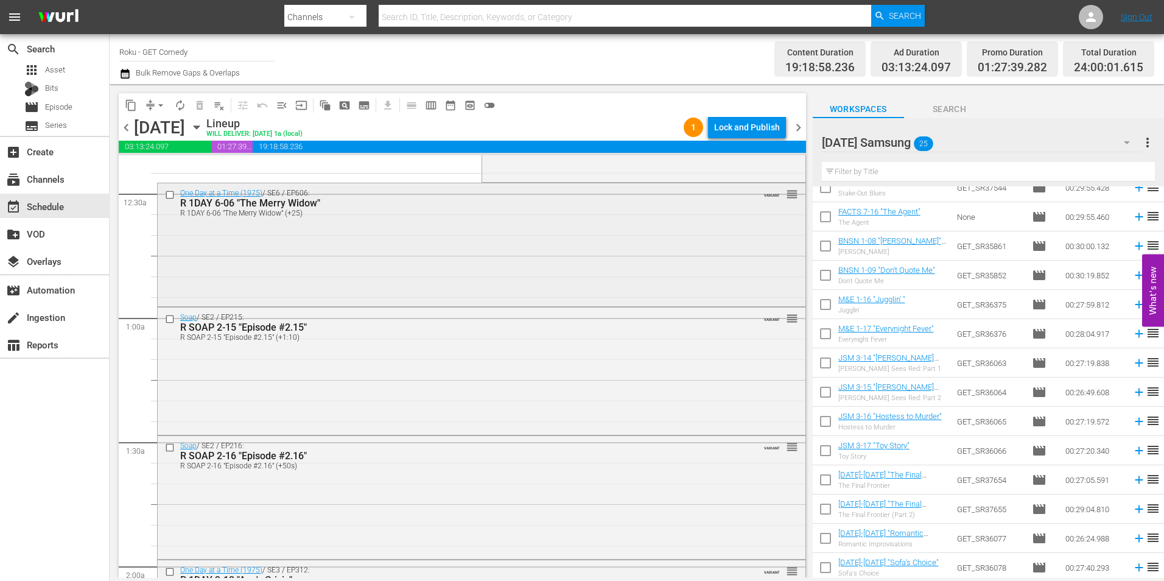
scroll to position [0, 0]
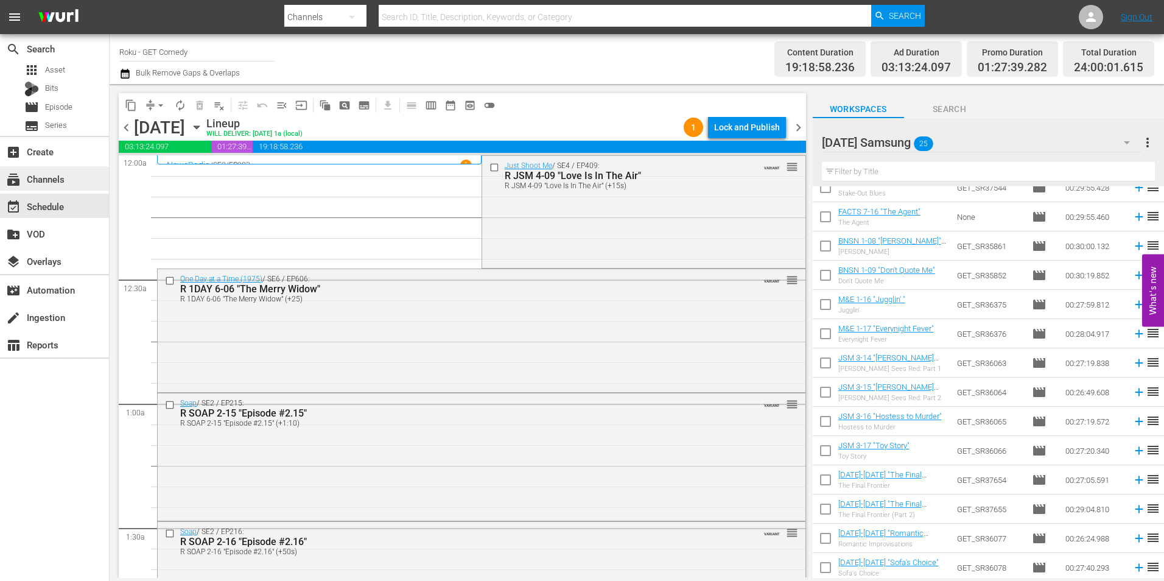
click at [46, 174] on div "subscriptions Channels" at bounding box center [34, 177] width 68 height 11
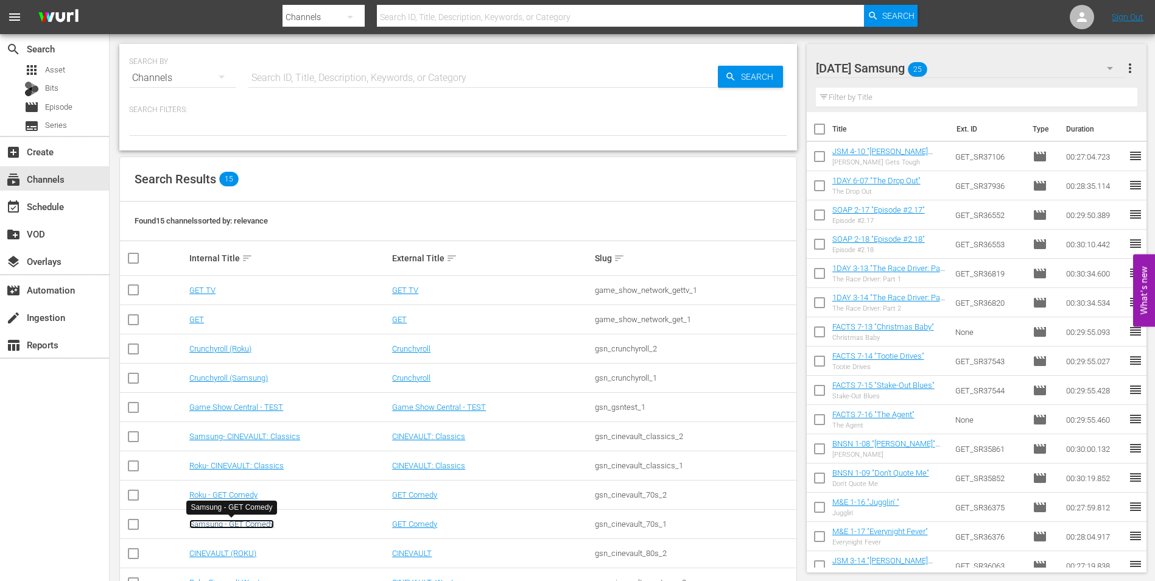
click at [255, 522] on link "Samsung - GET Comedy" at bounding box center [231, 523] width 85 height 9
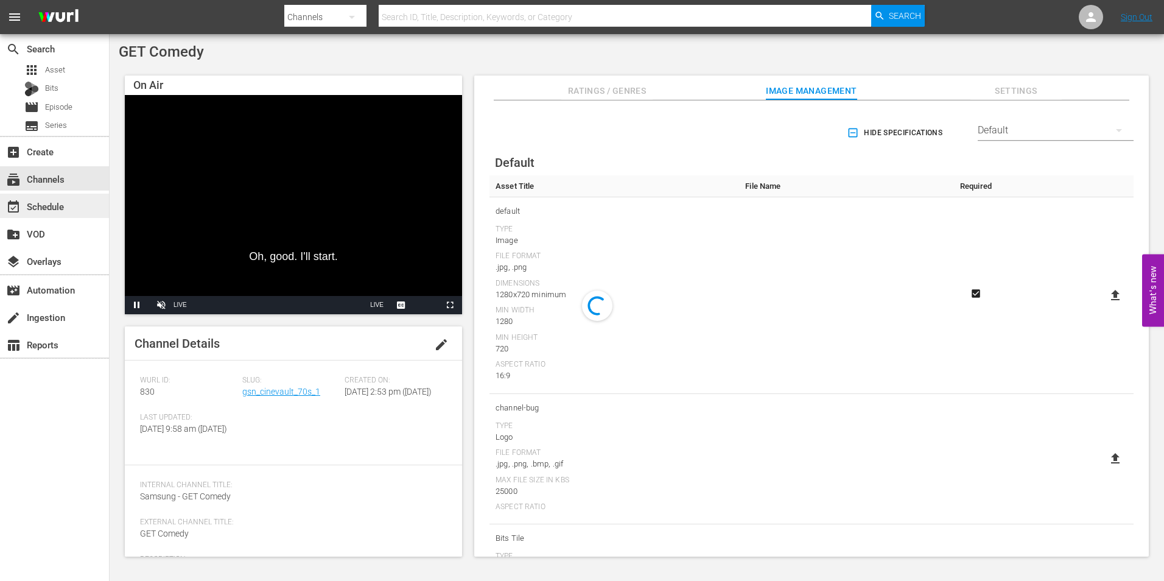
click at [64, 207] on div "event_available Schedule" at bounding box center [34, 204] width 68 height 11
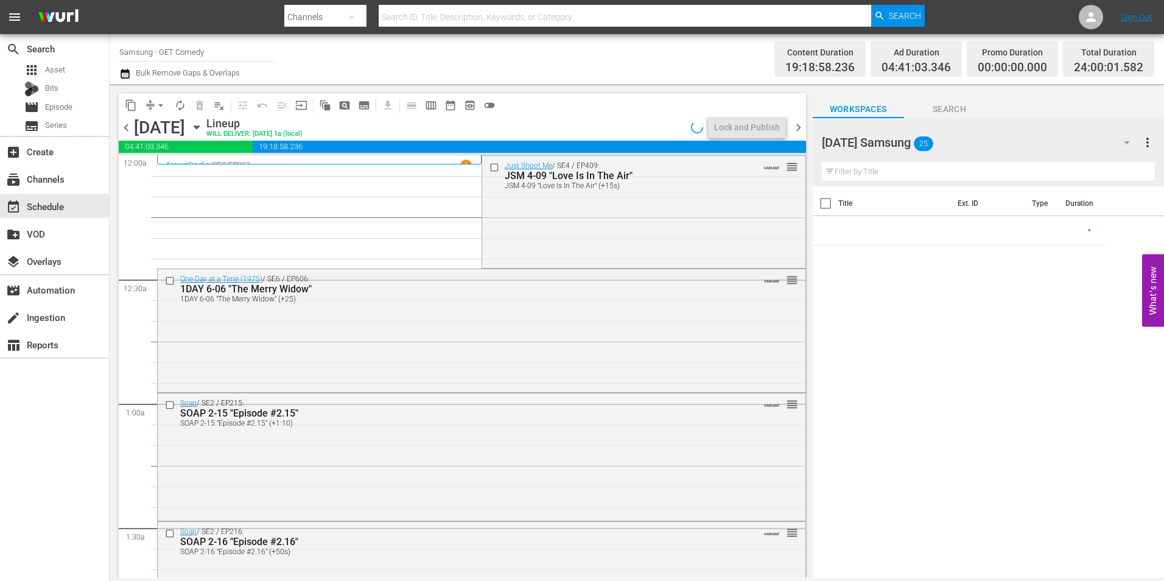
click at [798, 130] on span "chevron_right" at bounding box center [798, 127] width 15 height 15
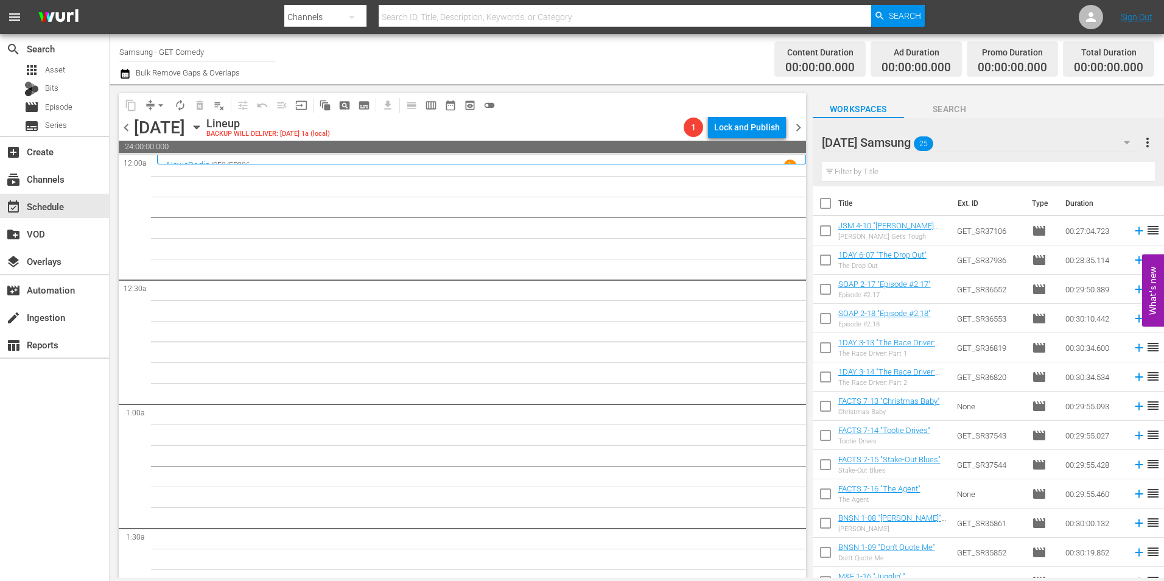
click at [823, 236] on input "checkbox" at bounding box center [826, 233] width 26 height 26
checkbox input "true"
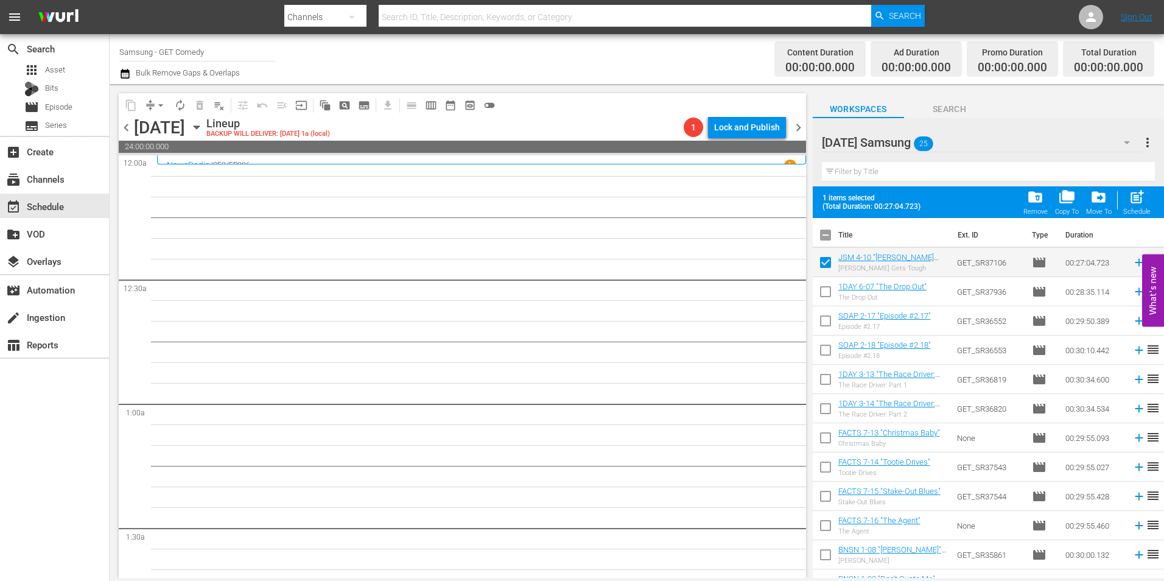
click at [827, 282] on input "checkbox" at bounding box center [826, 294] width 26 height 26
checkbox input "true"
click at [828, 321] on input "checkbox" at bounding box center [826, 324] width 26 height 26
checkbox input "true"
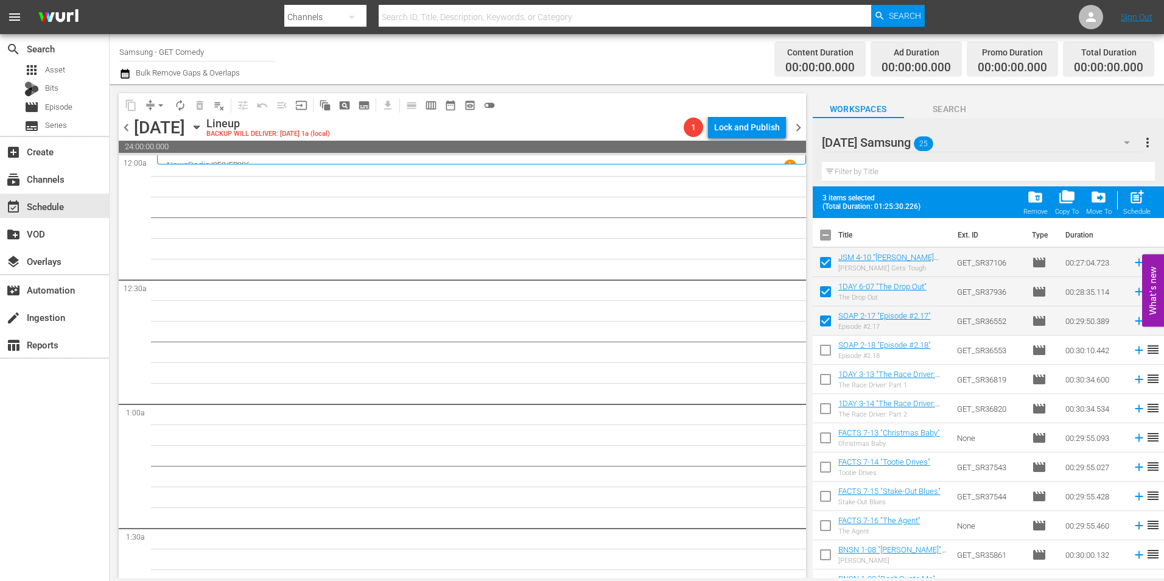
click at [829, 353] on input "checkbox" at bounding box center [826, 353] width 26 height 26
checkbox input "true"
click at [829, 384] on input "checkbox" at bounding box center [826, 382] width 26 height 26
checkbox input "true"
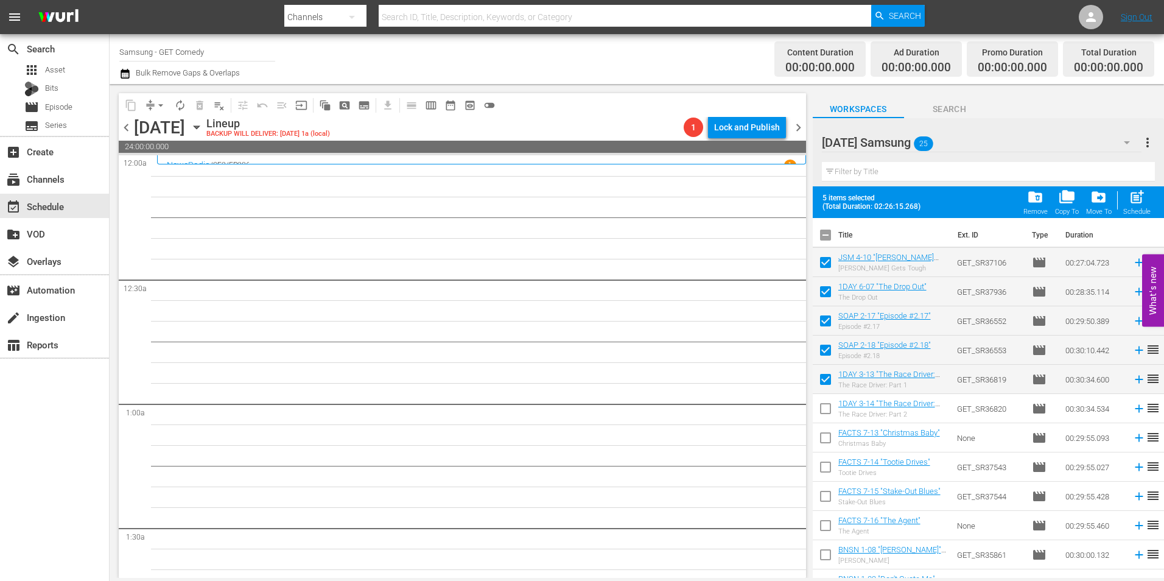
click at [824, 412] on input "checkbox" at bounding box center [826, 411] width 26 height 26
checkbox input "true"
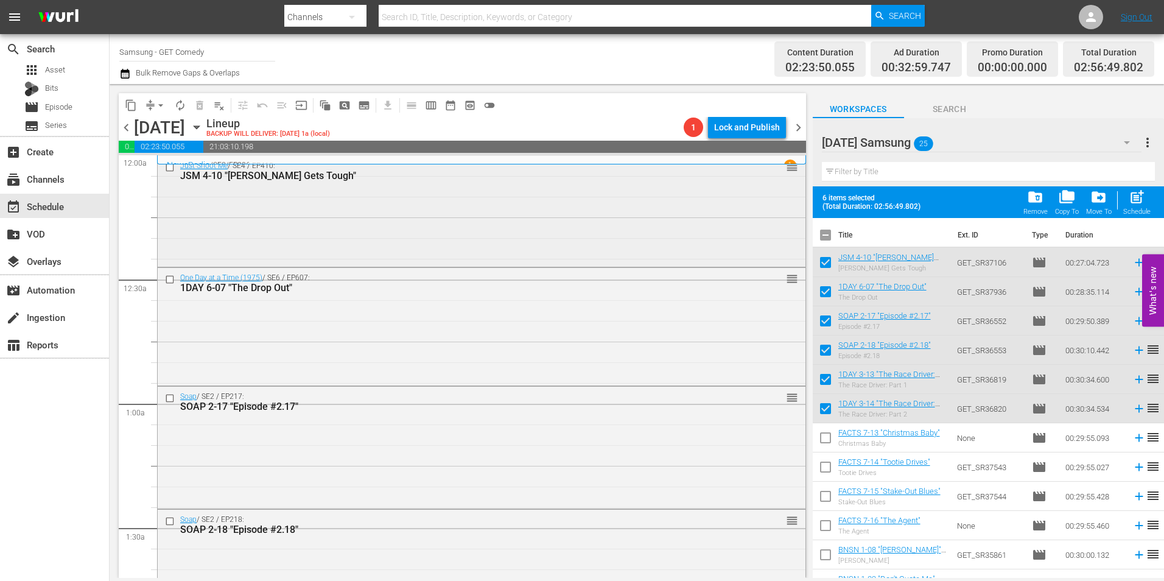
click at [477, 214] on div "Just Shoot Me / SE4 / EP410: JSM 4-10 "[PERSON_NAME] Gets Tough" reorder" at bounding box center [482, 210] width 648 height 108
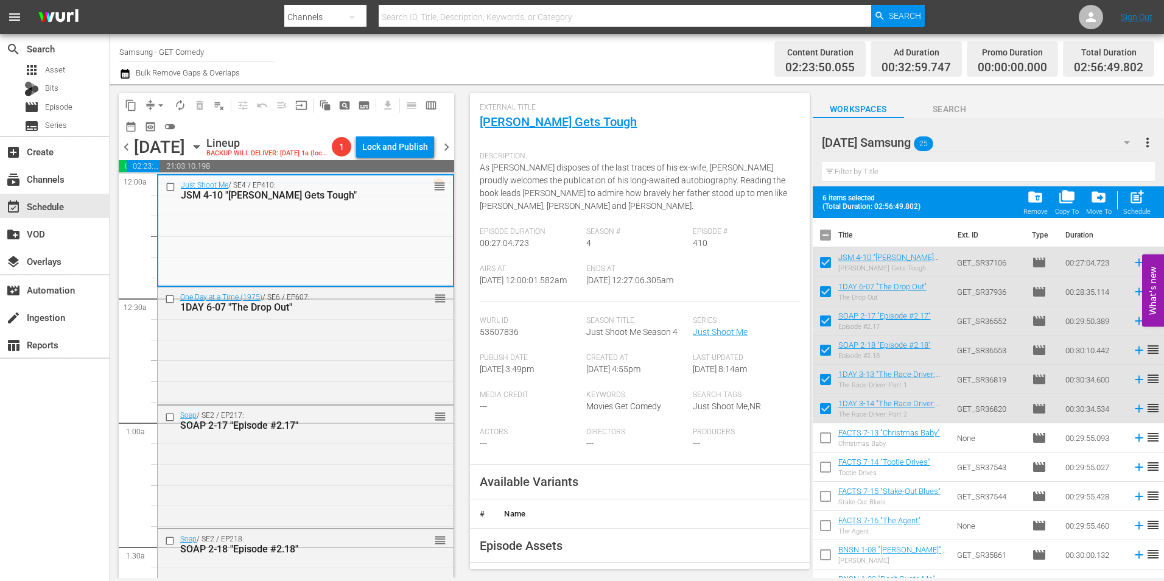
scroll to position [244, 0]
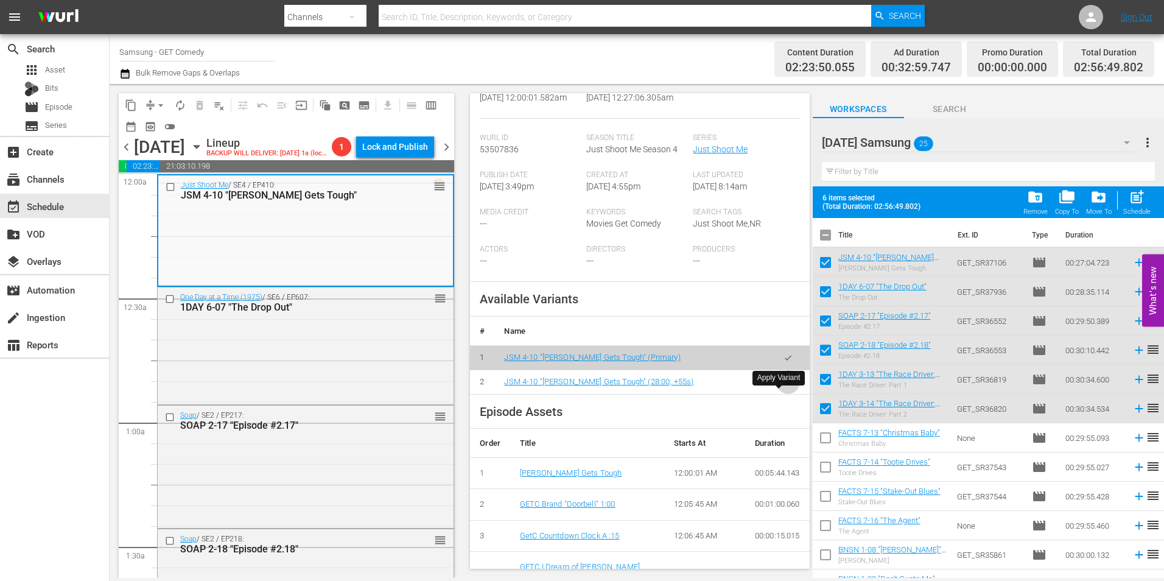
click at [784, 387] on icon "button" at bounding box center [788, 381] width 9 height 9
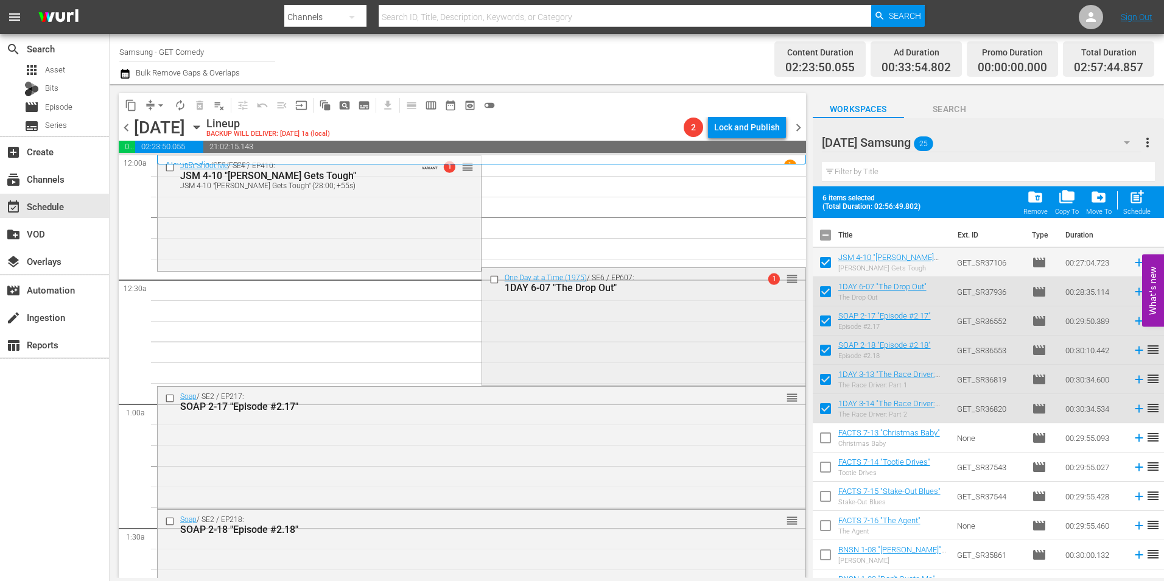
click at [729, 350] on div "One Day at a Time (1975) / SE6 / EP607: 1DAY 6-07 "The Drop Out" 1 reorder" at bounding box center [643, 325] width 323 height 114
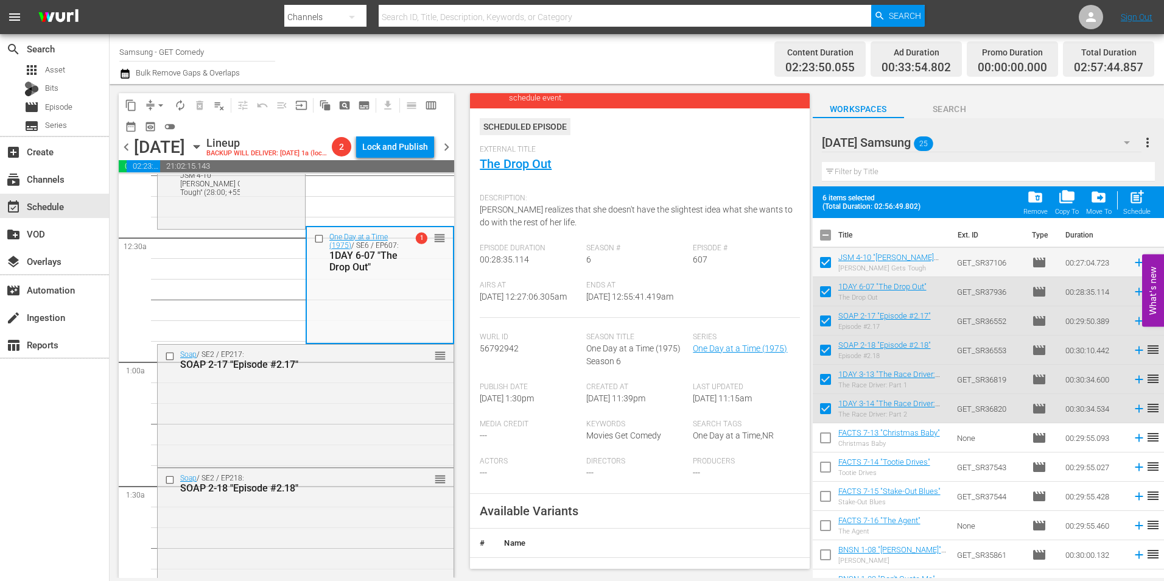
scroll to position [183, 0]
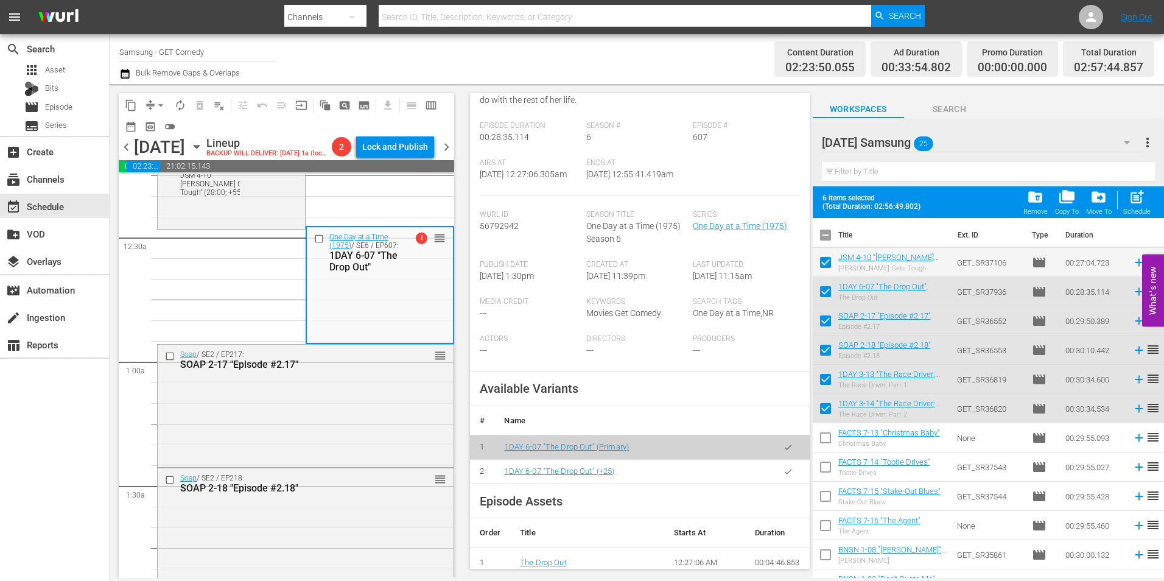
click at [776, 483] on button "button" at bounding box center [788, 472] width 24 height 24
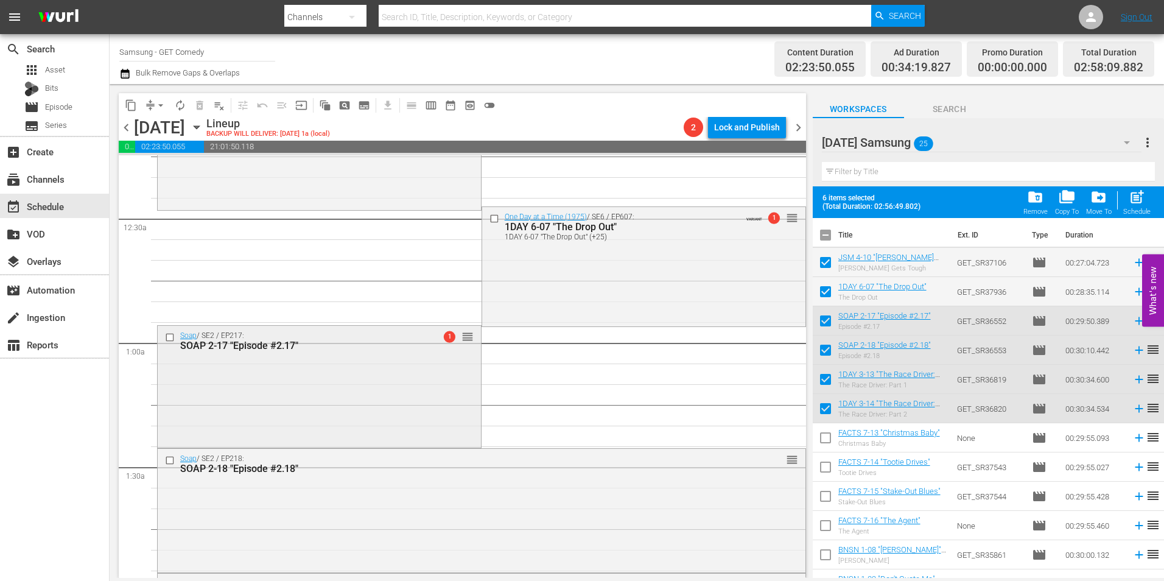
click at [355, 409] on div "Soap / SE2 / EP217: SOAP 2-17 "Episode #2.17" 1 reorder" at bounding box center [319, 386] width 323 height 120
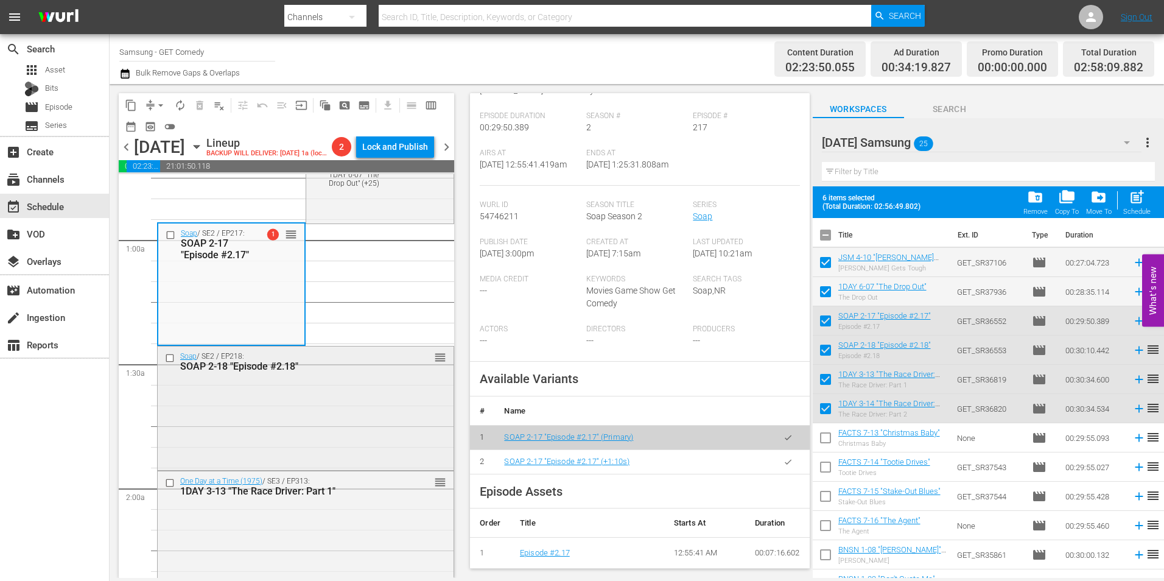
click at [332, 458] on div "Soap / SE2 / EP218: SOAP 2-18 "Episode #2.18" reorder" at bounding box center [306, 406] width 296 height 121
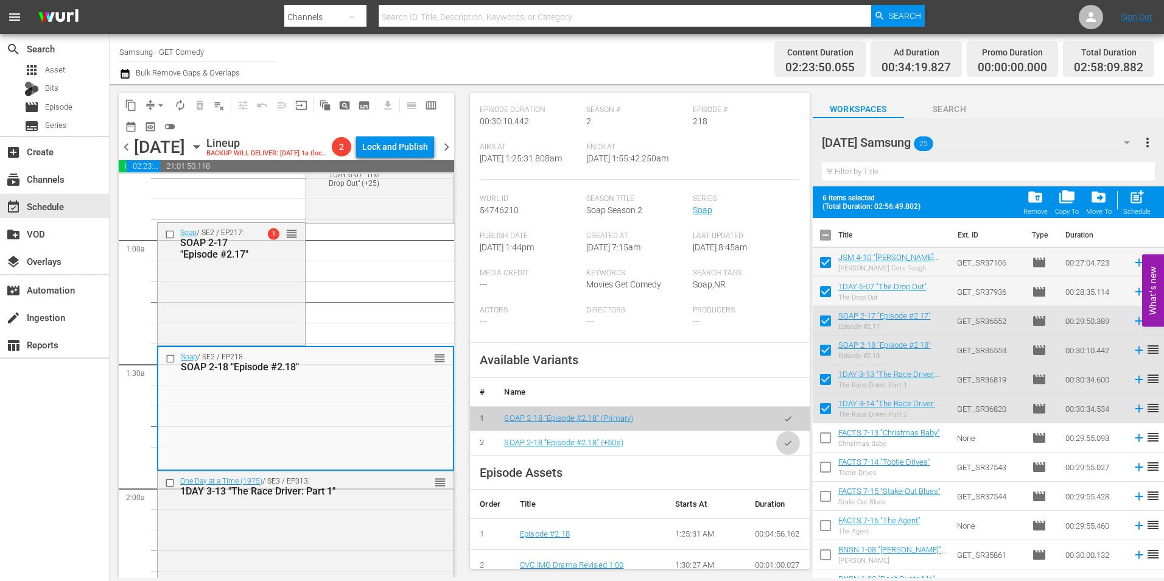
click at [784, 447] on icon "button" at bounding box center [788, 442] width 9 height 9
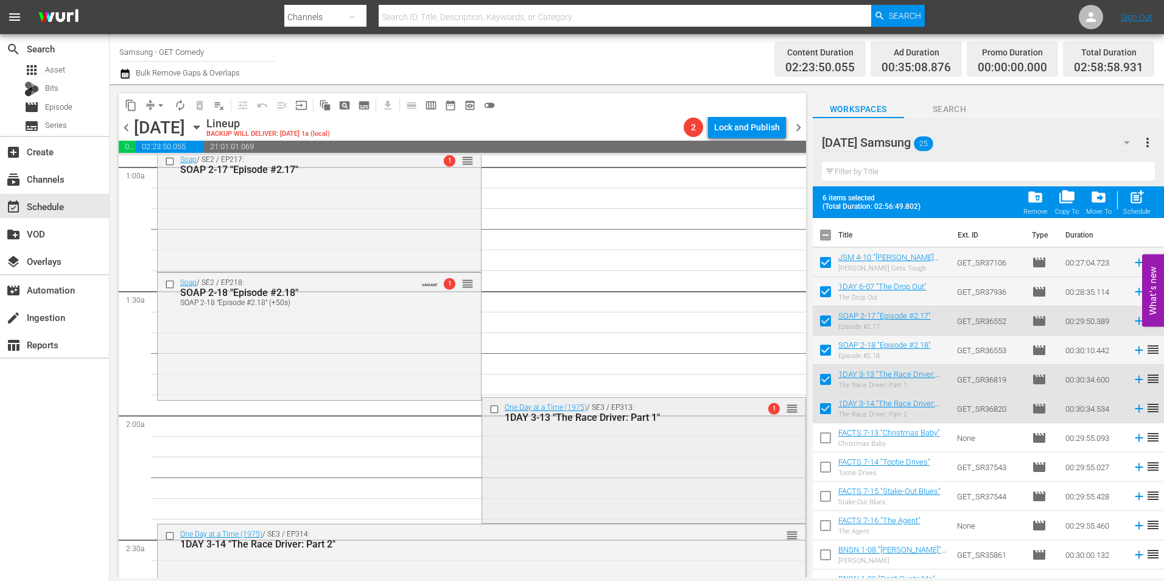
scroll to position [304, 0]
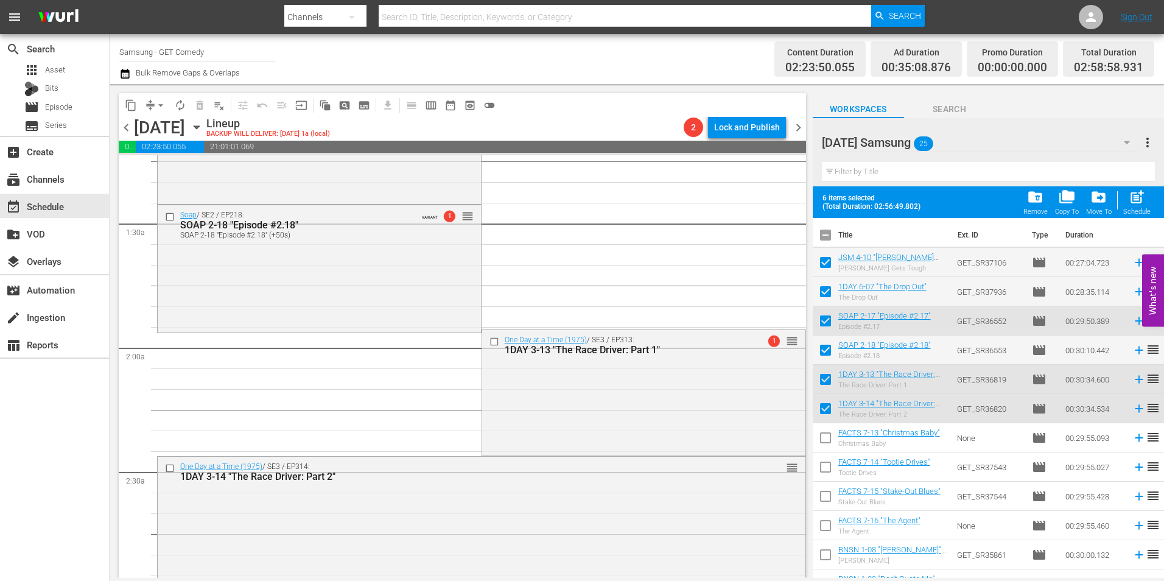
click at [567, 419] on div "One Day at a Time (1975) / SE3 / EP313: 1DAY 3-13 "The Race Driver: Part 1" 1 r…" at bounding box center [643, 391] width 323 height 123
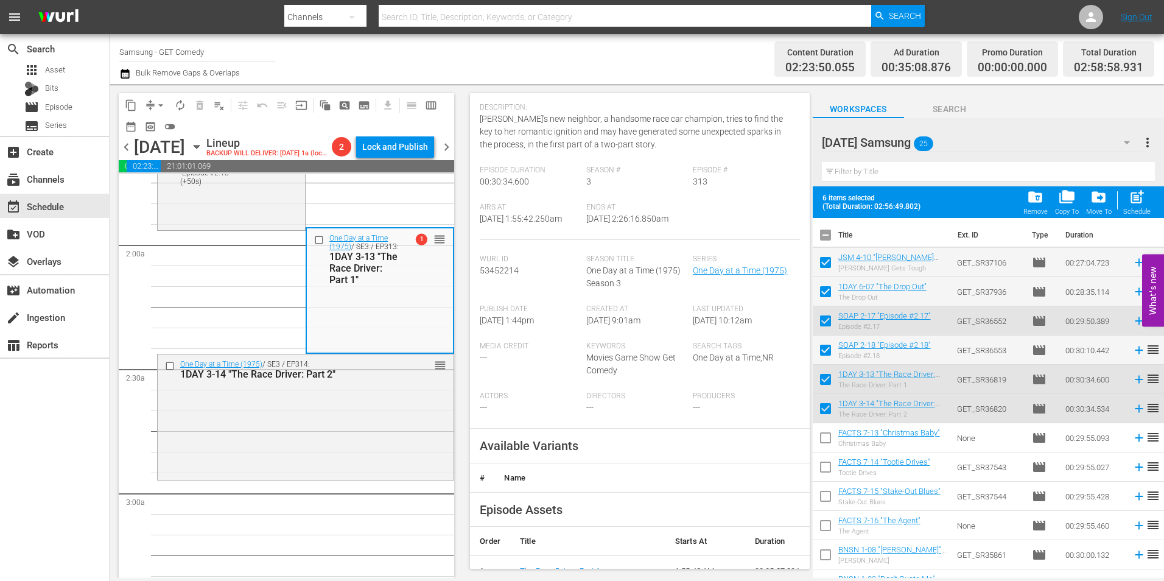
scroll to position [183, 0]
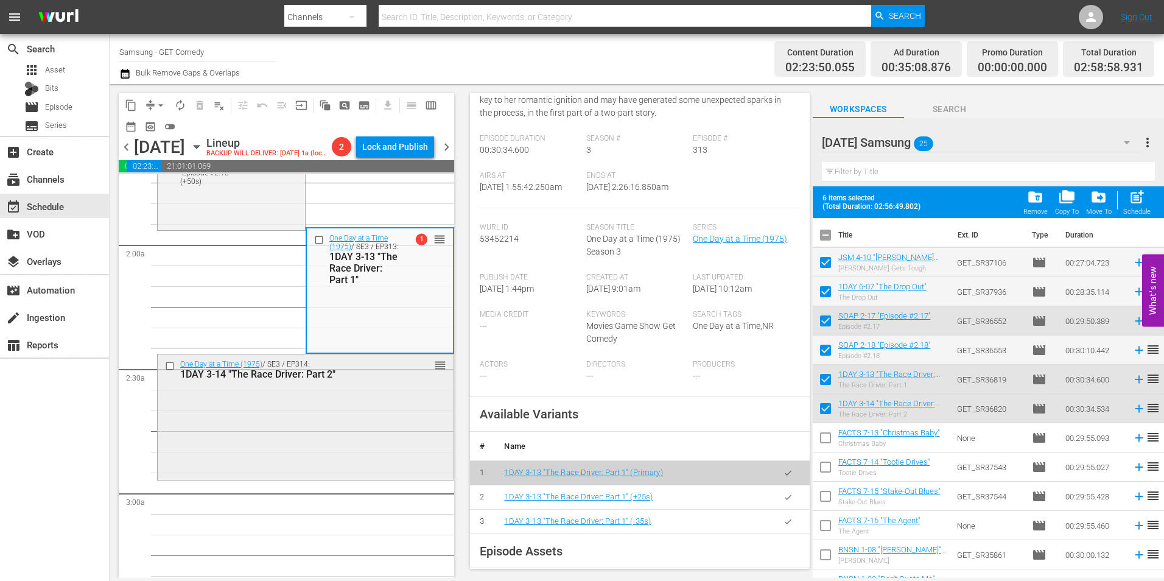
click at [384, 477] on div "One Day at a Time (1975) / SE3 / EP314: 1DAY 3-14 "The Race Driver: Part 2" reo…" at bounding box center [306, 415] width 296 height 123
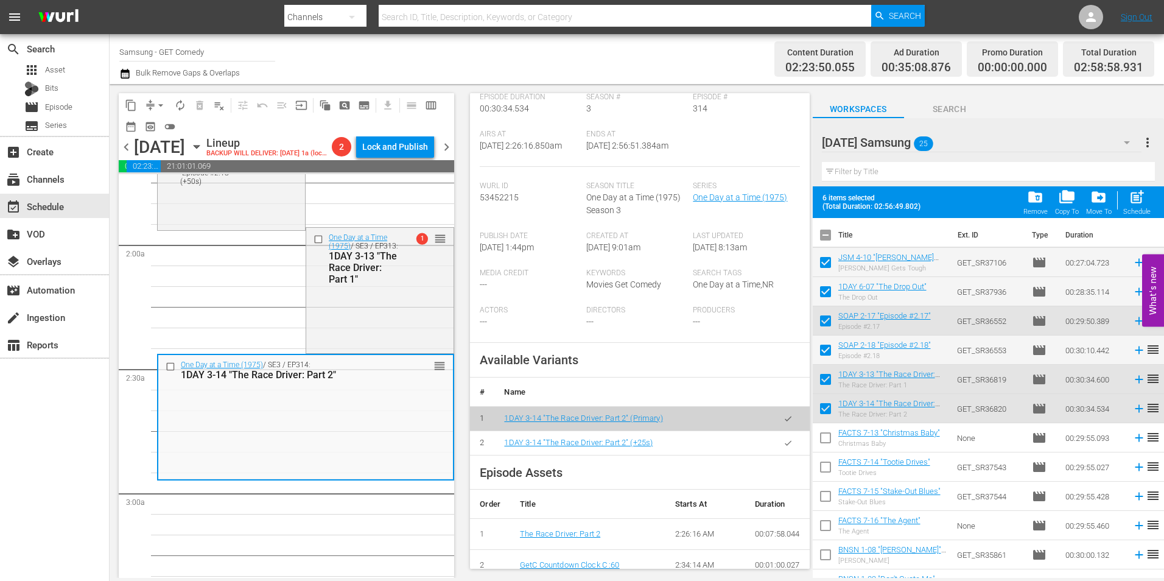
click at [781, 455] on button "button" at bounding box center [788, 443] width 24 height 24
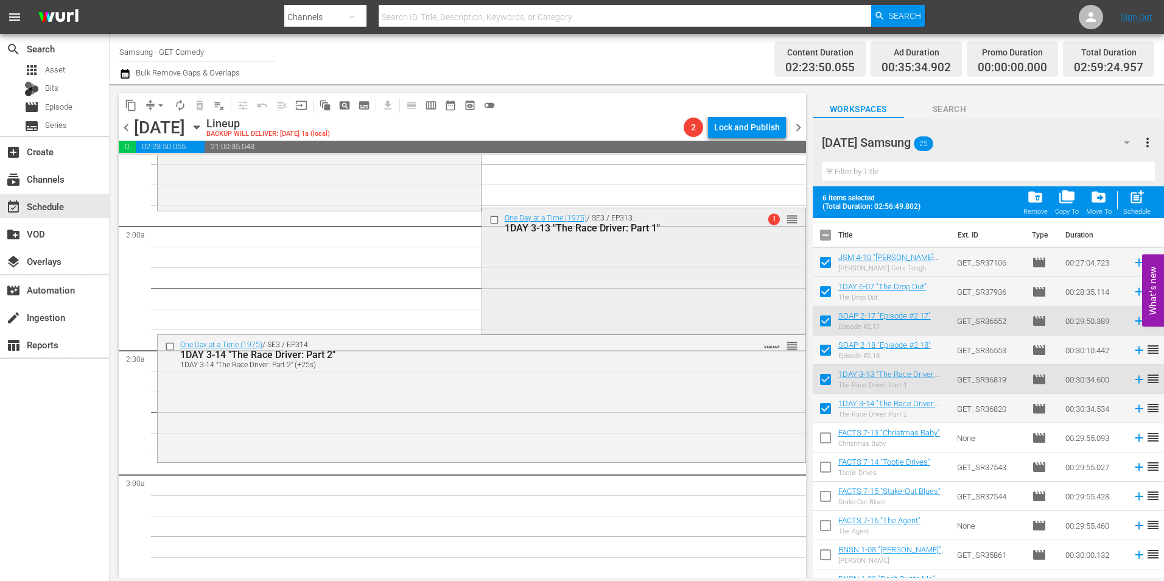
click at [615, 272] on div "One Day at a Time (1975) / SE3 / EP313: 1DAY 3-13 "The Race Driver: Part 1" 1 r…" at bounding box center [643, 269] width 323 height 123
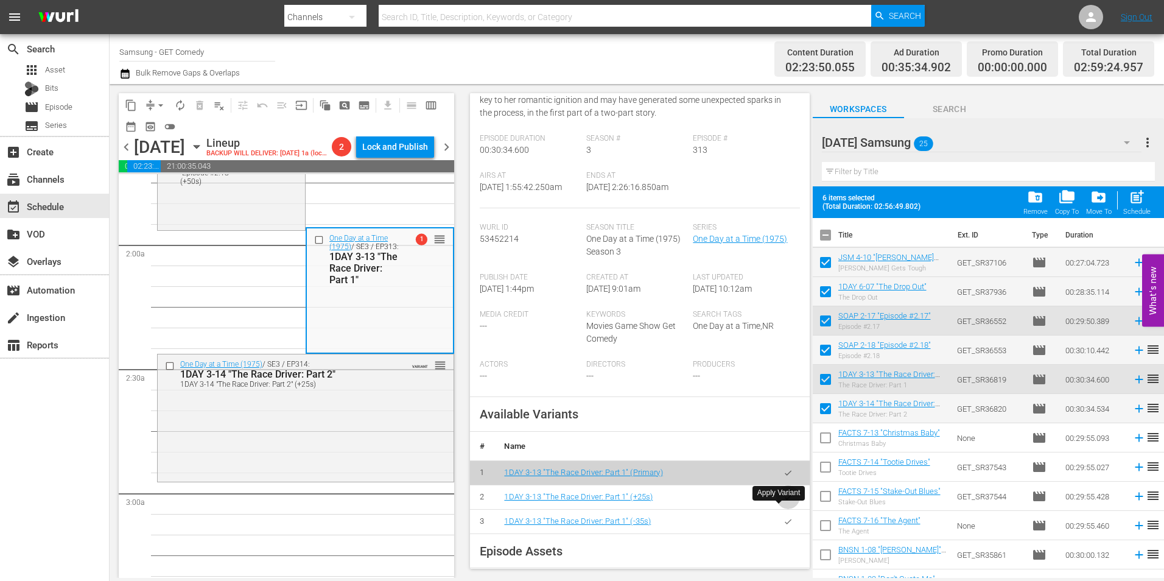
click at [784, 502] on icon "button" at bounding box center [788, 497] width 9 height 9
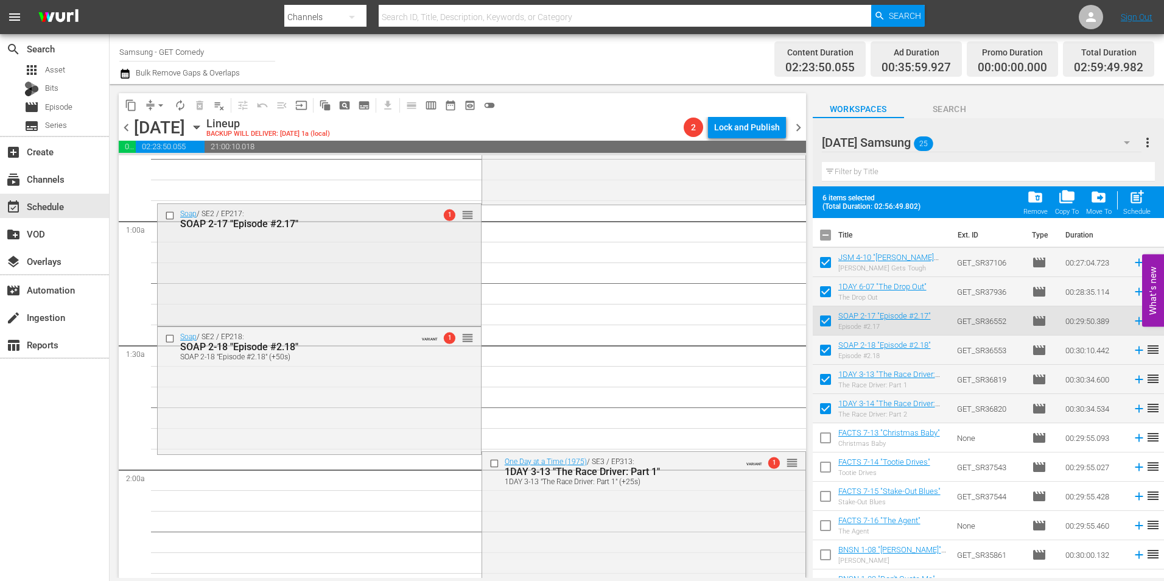
click at [337, 295] on div "Soap / SE2 / EP217: SOAP 2-17 "Episode #2.17" 1 reorder" at bounding box center [319, 264] width 323 height 120
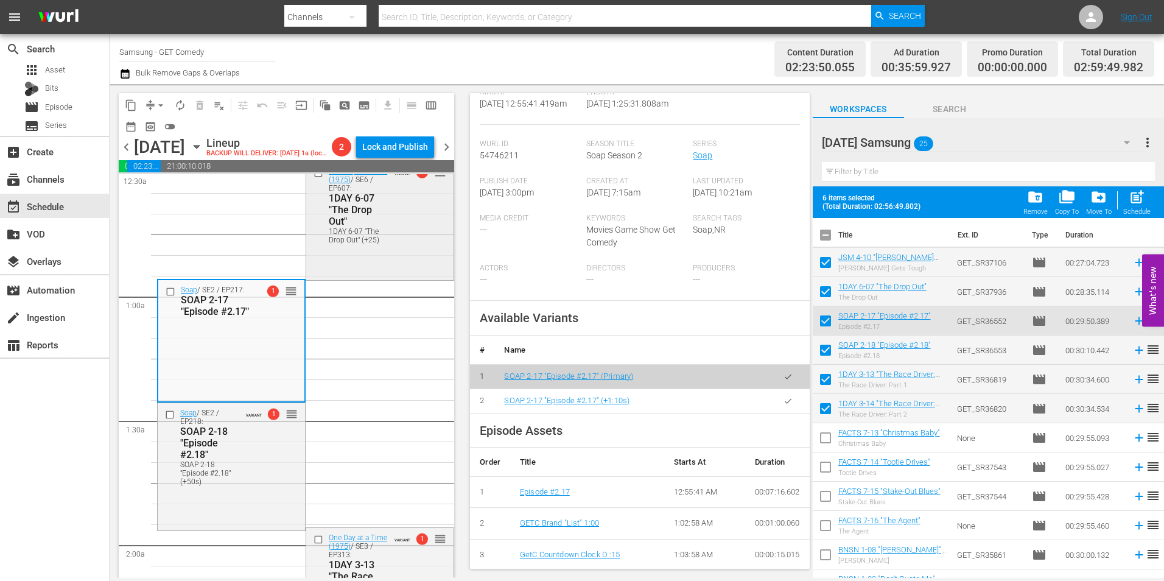
scroll to position [61, 0]
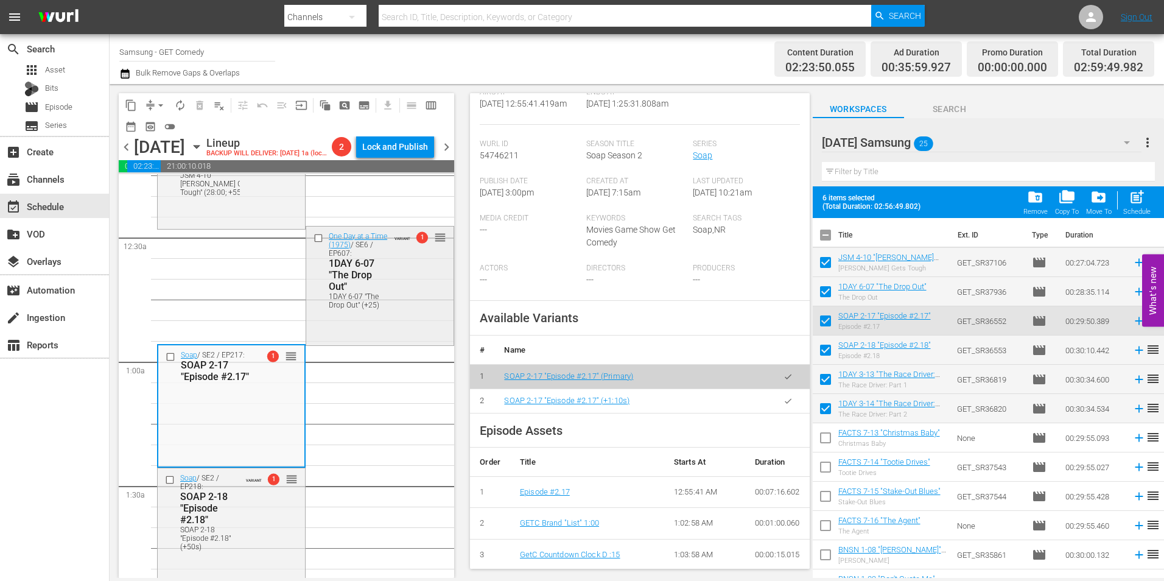
click at [381, 309] on div "1DAY 6-07 "The Drop Out" (+25)" at bounding box center [359, 300] width 60 height 17
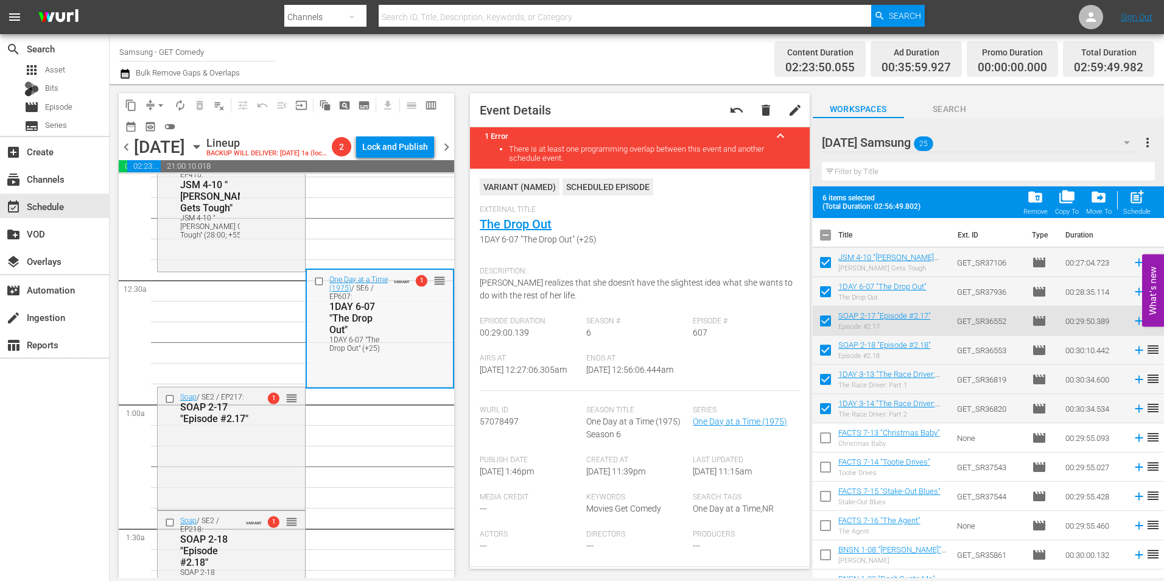
scroll to position [0, 0]
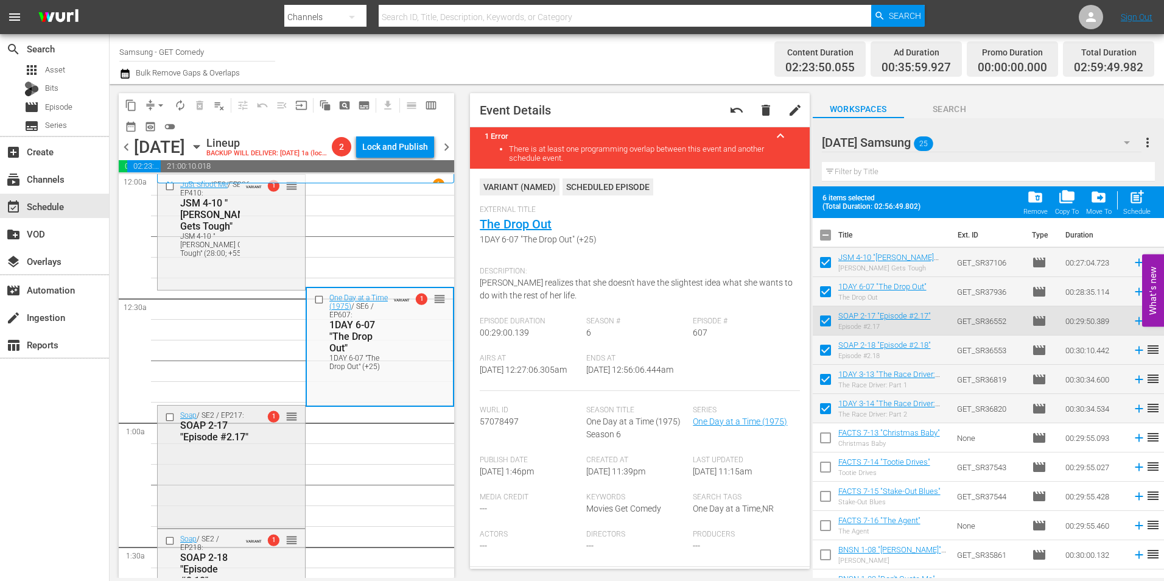
click at [253, 507] on div "Soap / SE2 / EP217: SOAP 2-17 "Episode #2.17" 1 reorder" at bounding box center [231, 465] width 147 height 120
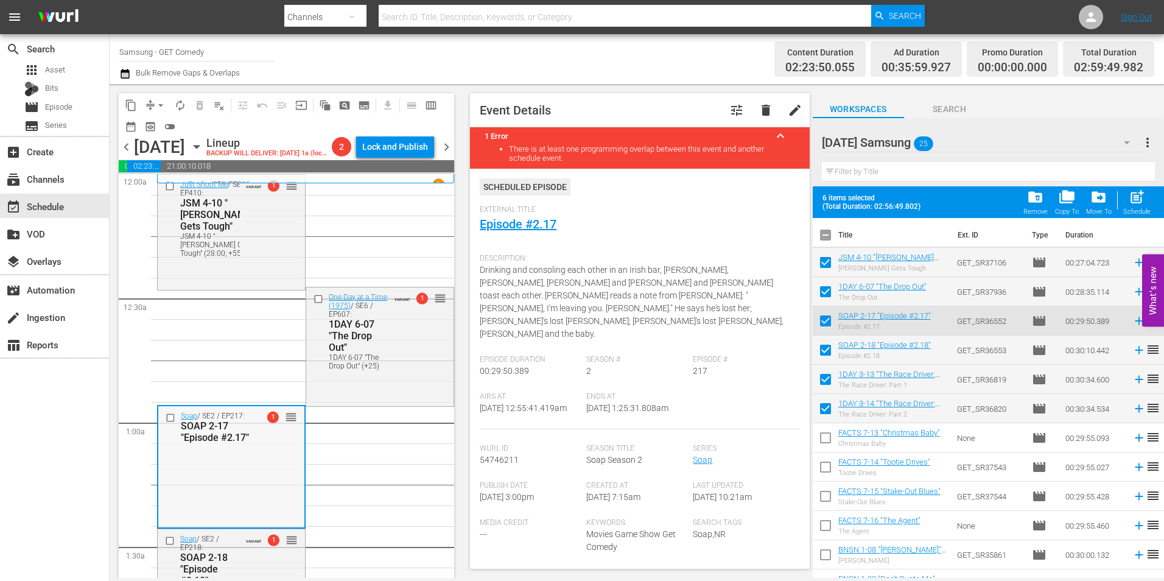
click at [212, 500] on div "Soap / SE2 / EP217: SOAP 2-17 "Episode #2.17" 1 reorder" at bounding box center [231, 466] width 146 height 120
click at [424, 404] on div "One Day at a Time (1975) / SE6 / EP607: 1DAY 6-07 "The Drop Out" 1DAY 6-07 "The…" at bounding box center [379, 345] width 147 height 116
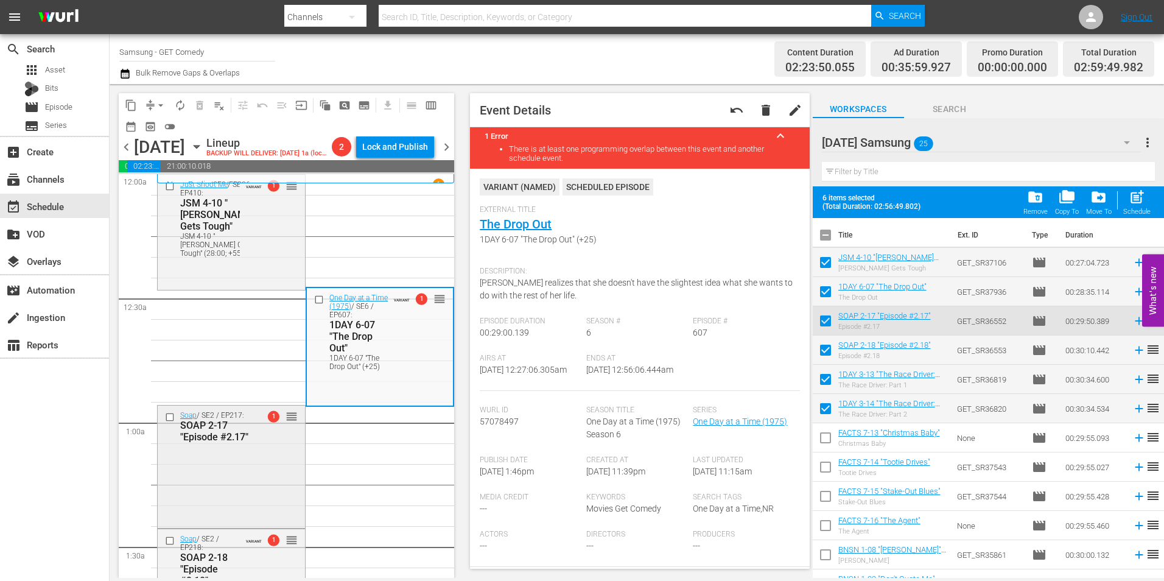
click at [244, 480] on div "Soap / SE2 / EP217: SOAP 2-17 "Episode #2.17" 1 reorder" at bounding box center [231, 465] width 147 height 120
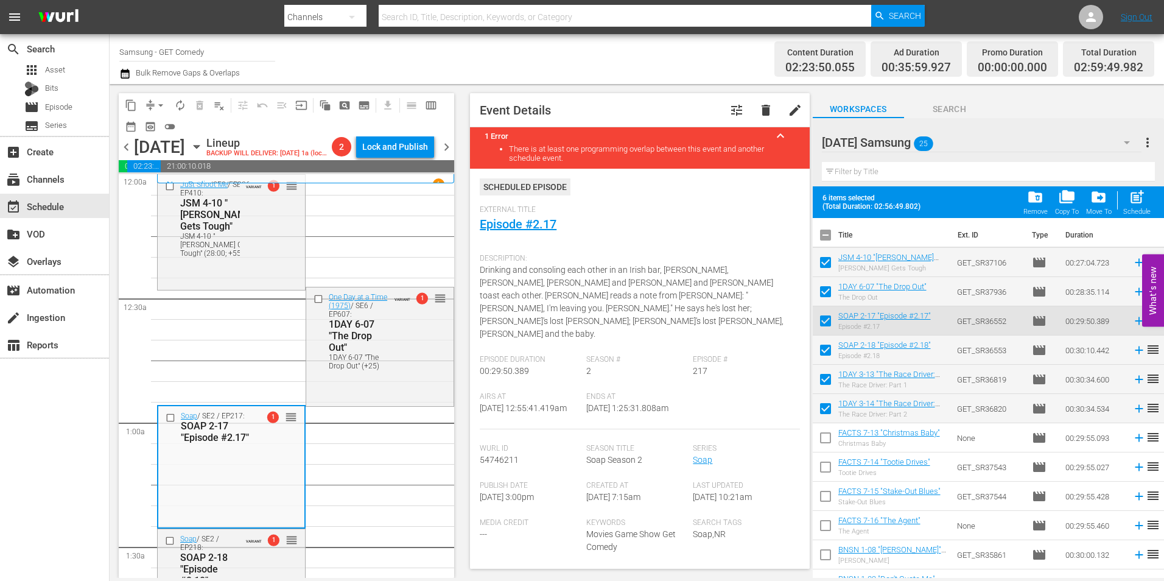
scroll to position [183, 0]
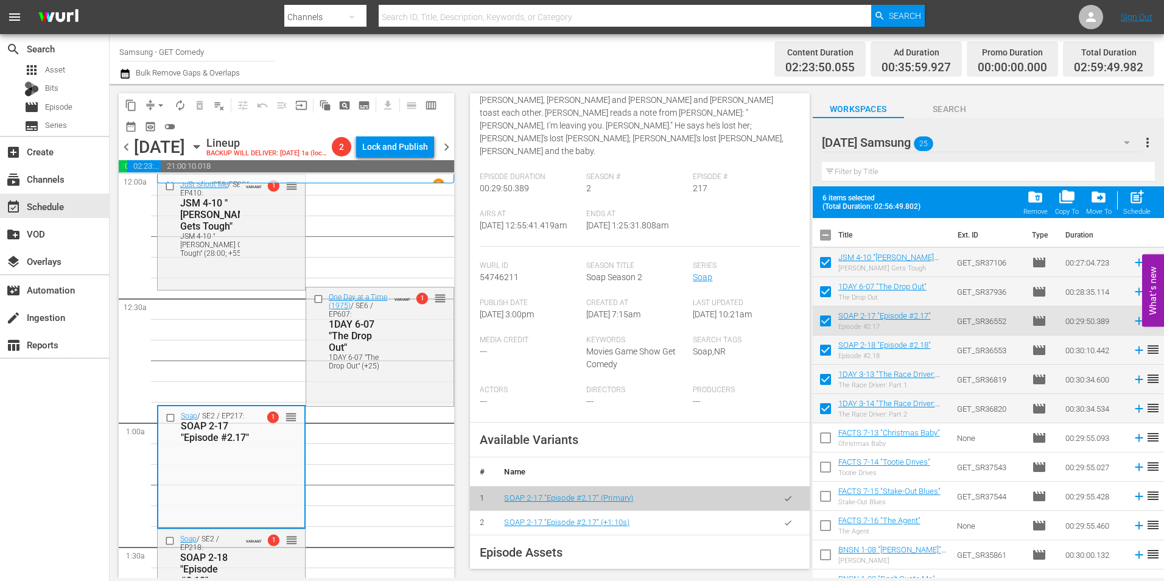
click at [784, 518] on icon "button" at bounding box center [788, 522] width 9 height 9
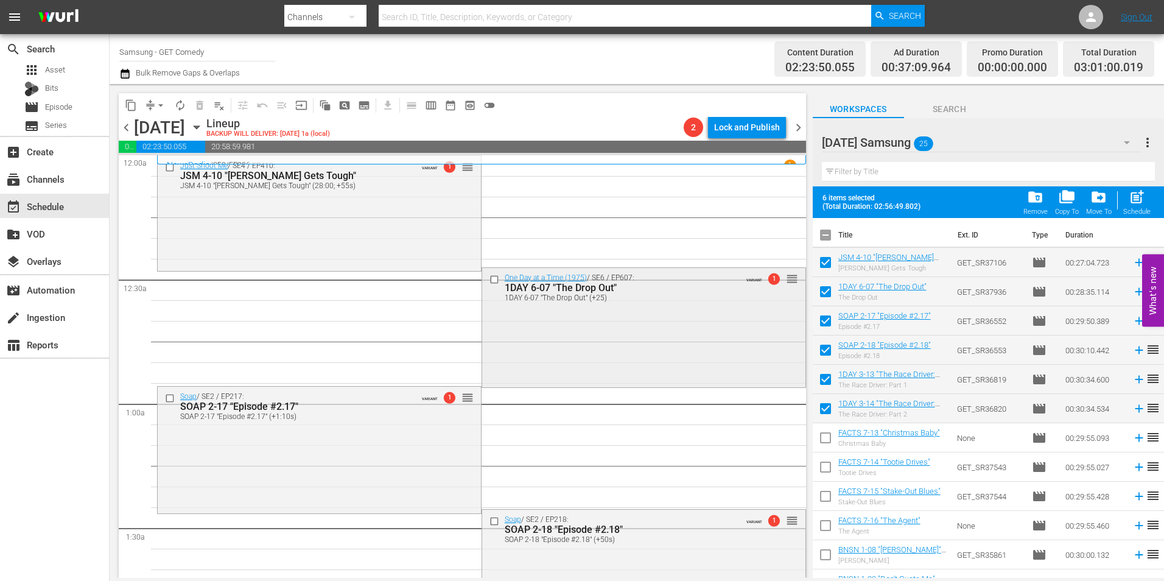
click at [591, 351] on div "One Day at a Time (1975) / SE6 / EP607: 1DAY 6-07 "The Drop Out" 1DAY 6-07 "The…" at bounding box center [643, 326] width 323 height 116
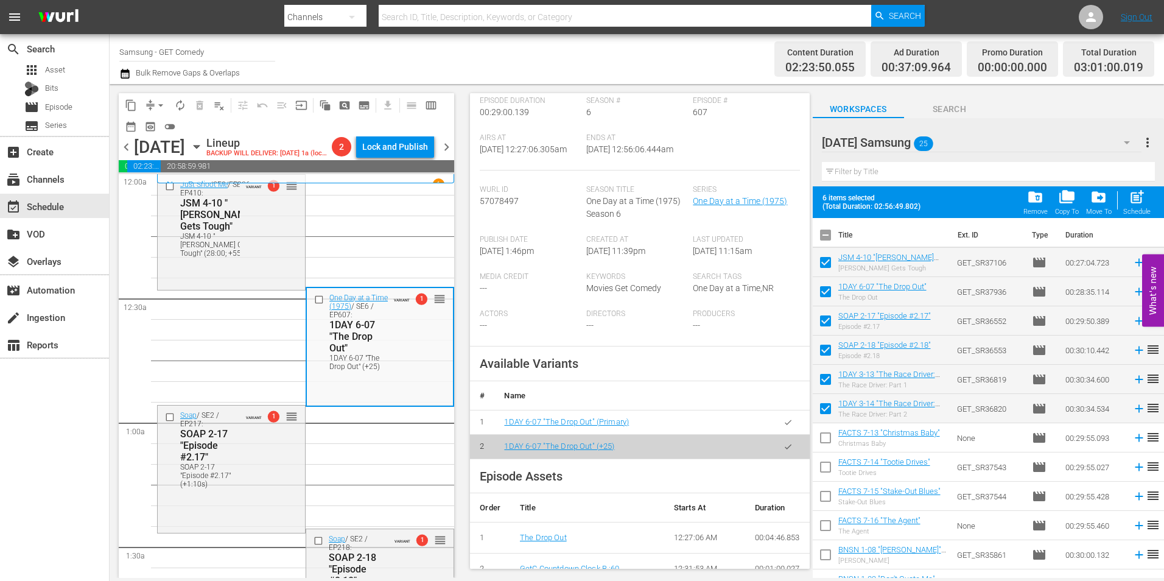
scroll to position [244, 0]
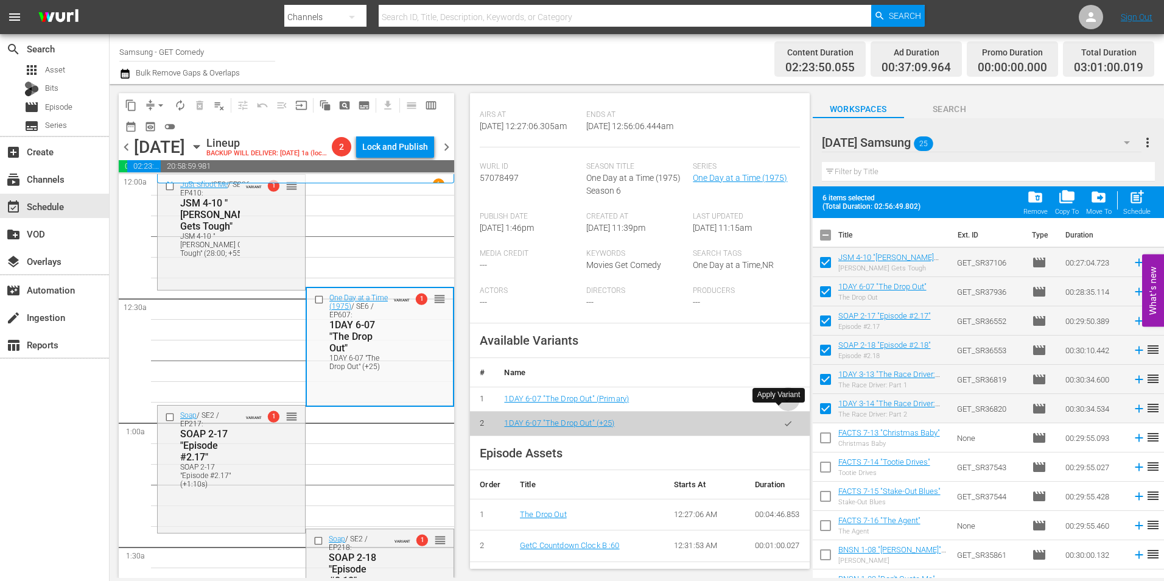
click at [784, 404] on icon "button" at bounding box center [788, 399] width 9 height 9
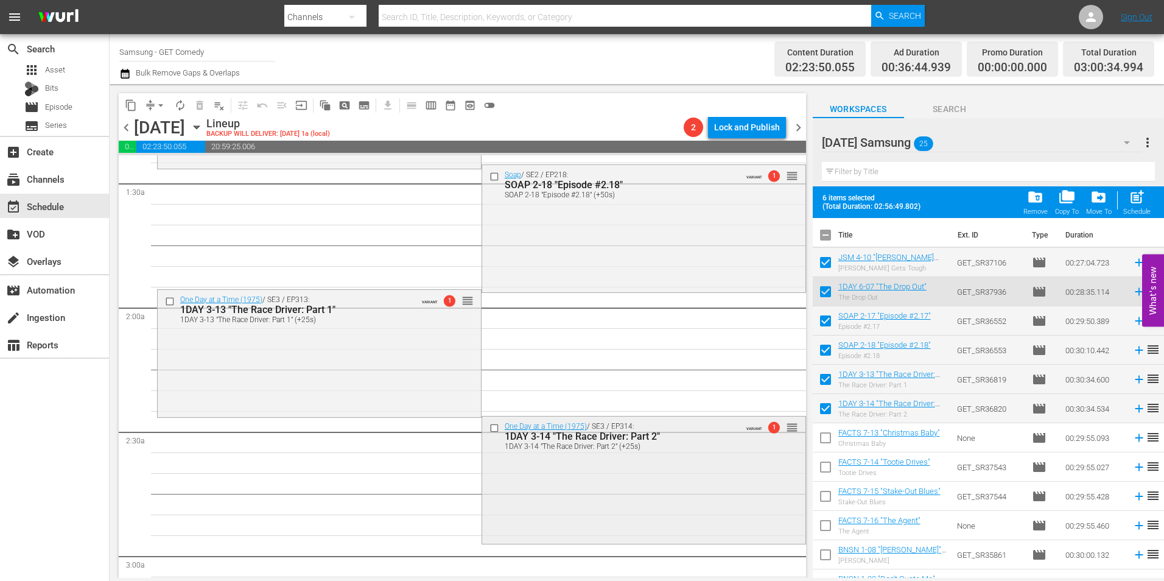
scroll to position [365, 0]
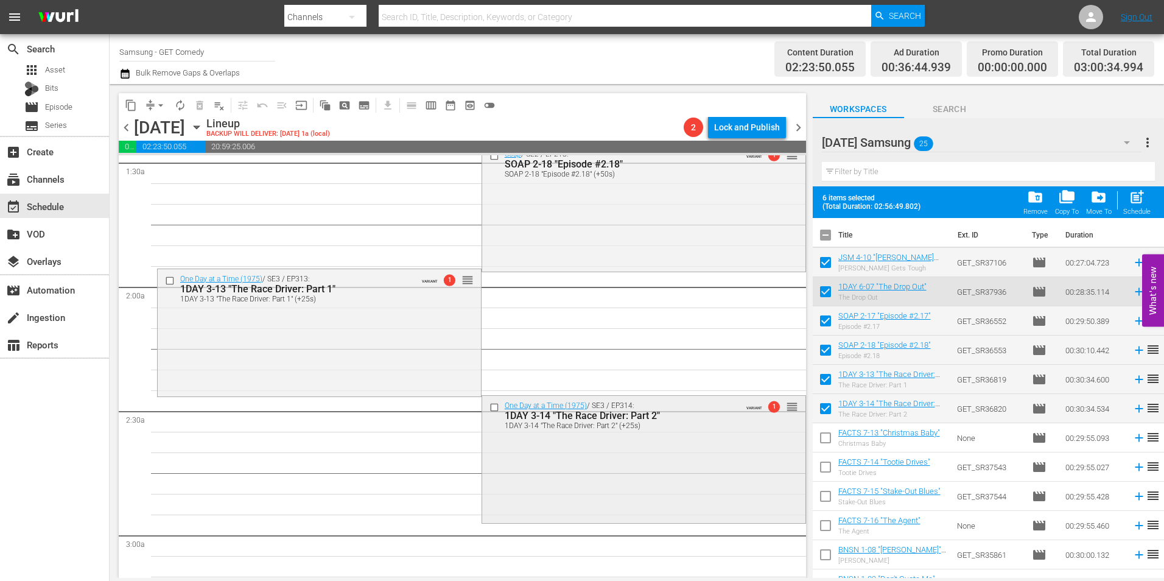
click at [601, 452] on div "One Day at a Time (1975) / SE3 / EP314: 1DAY 3-14 "The Race Driver: Part 2" 1DA…" at bounding box center [643, 458] width 323 height 125
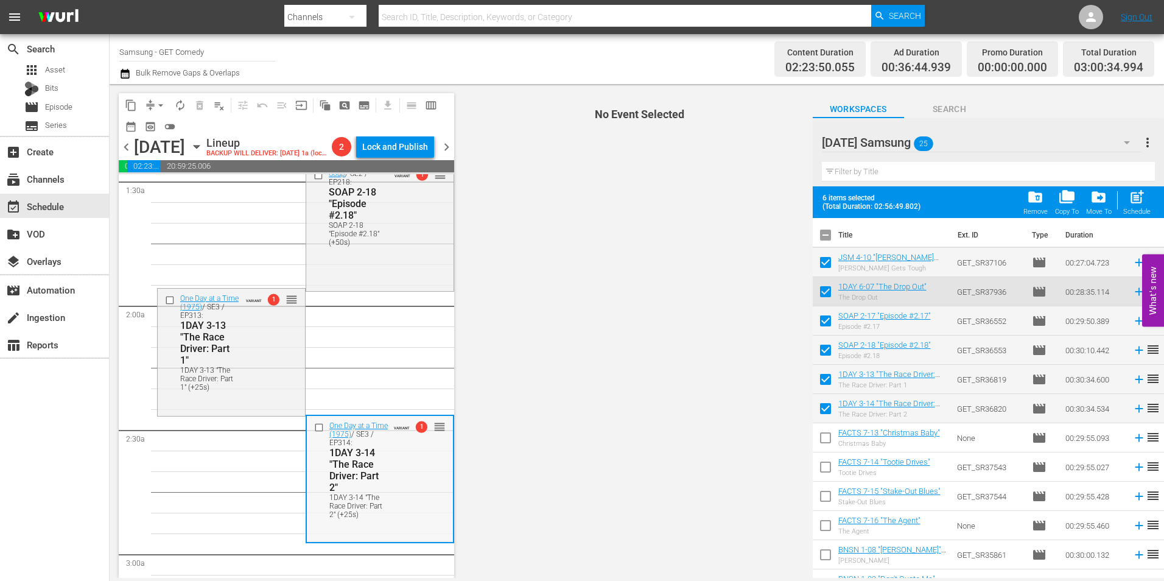
click at [395, 521] on div "One Day at a Time (1975) / SE3 / EP314: 1DAY 3-14 "The Race Driver: Part 2" 1DA…" at bounding box center [380, 469] width 146 height 107
click at [272, 396] on div "One Day at a Time (1975) / SE3 / EP313: 1DAY 3-13 "The Race Driver: Part 1" 1DA…" at bounding box center [231, 342] width 147 height 107
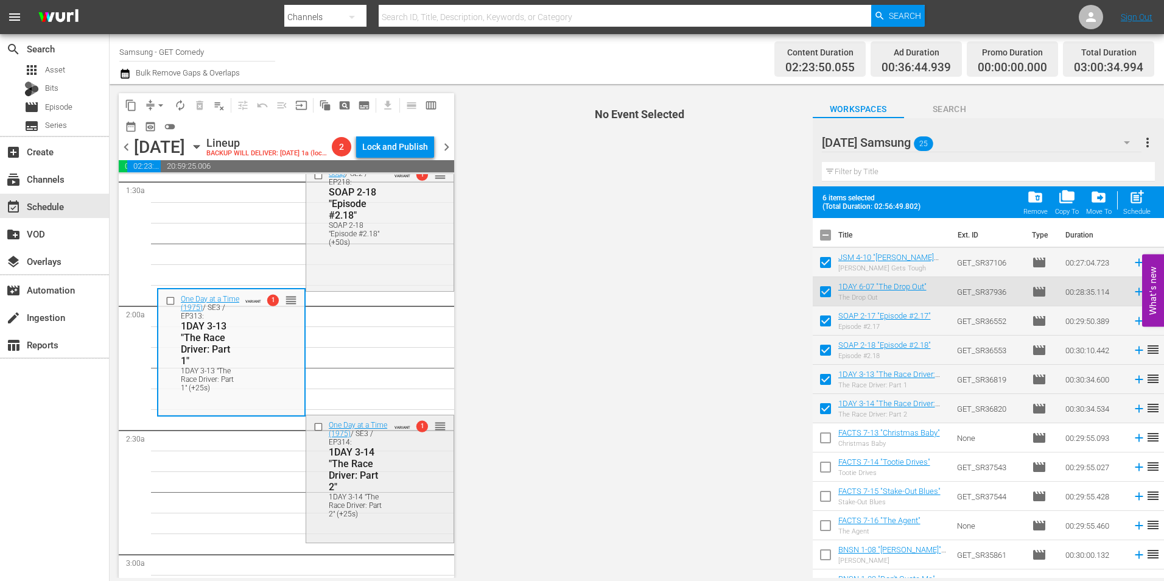
click at [357, 482] on div "1DAY 3-14 "The Race Driver: Part 2"" at bounding box center [359, 469] width 60 height 46
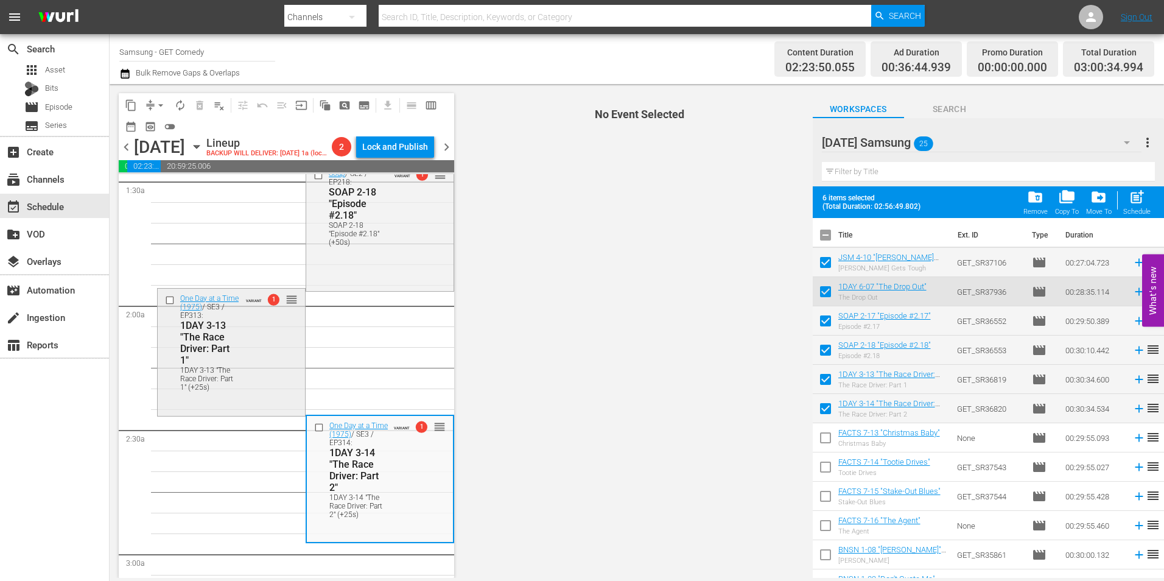
click at [205, 344] on div "1DAY 3-13 "The Race Driver: Part 1"" at bounding box center [210, 343] width 60 height 46
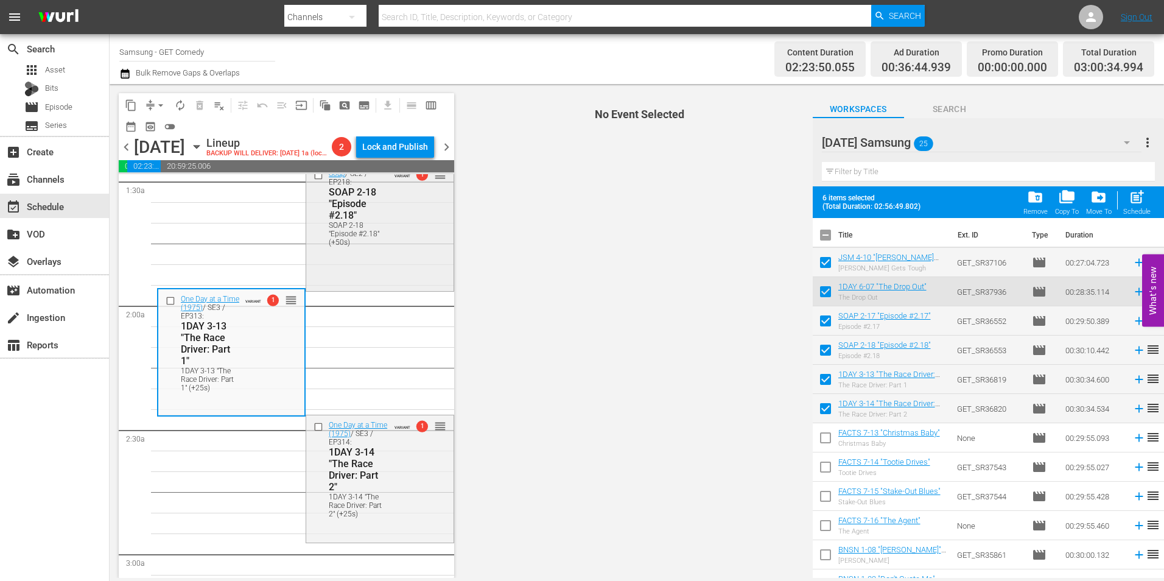
click at [377, 289] on div "Soap / SE2 / EP218: SOAP 2-18 "Episode #2.18" SOAP 2-18 "Episode #2.18" (+50s) …" at bounding box center [379, 226] width 147 height 125
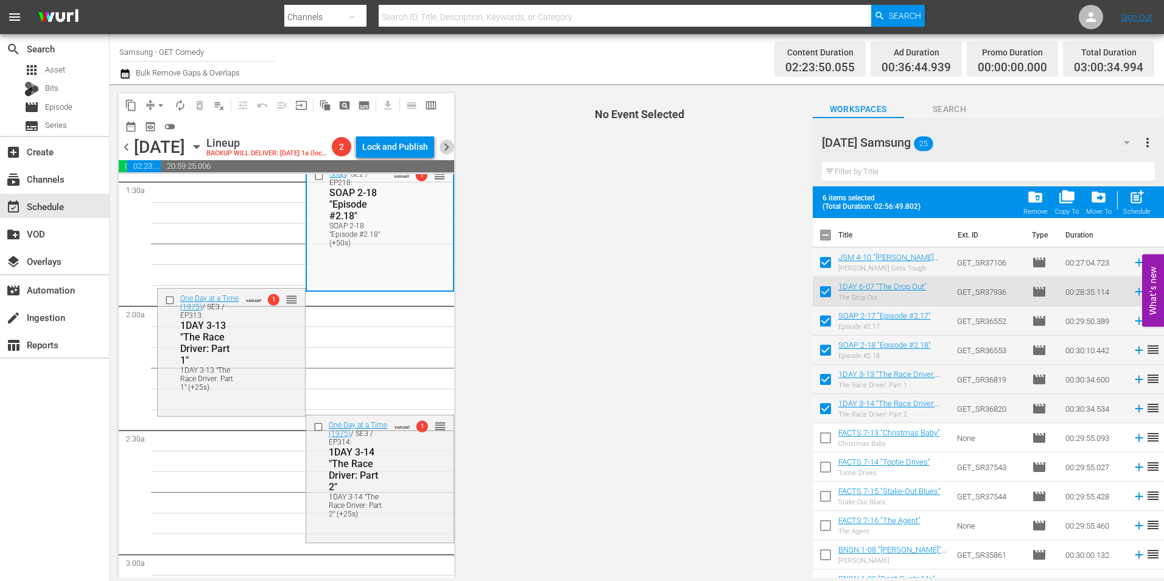
click at [448, 155] on span "chevron_right" at bounding box center [446, 146] width 15 height 15
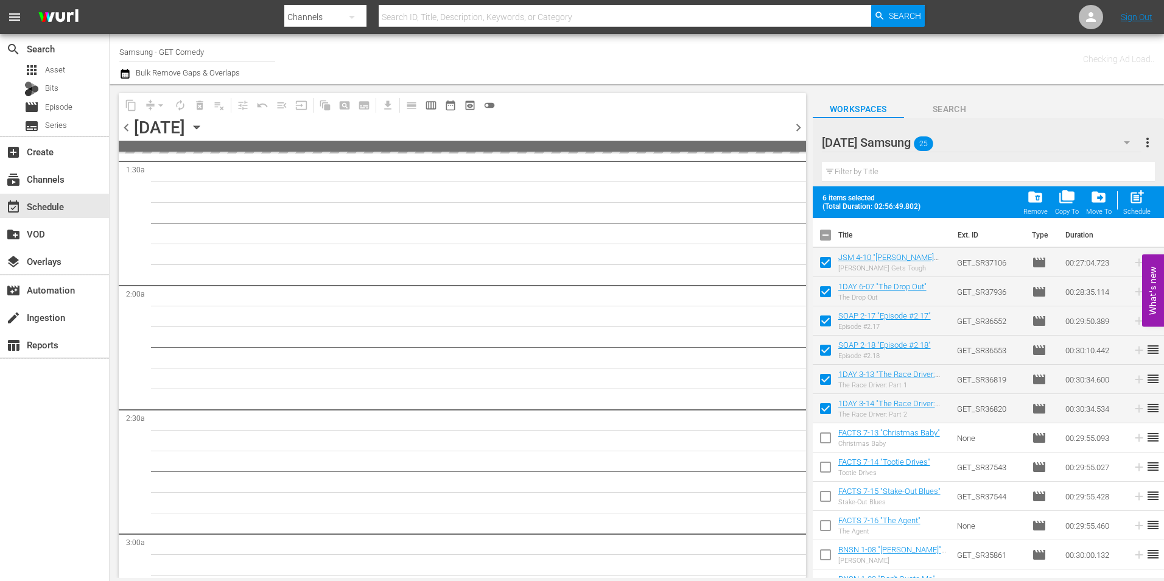
click at [127, 132] on span "chevron_left" at bounding box center [126, 127] width 15 height 15
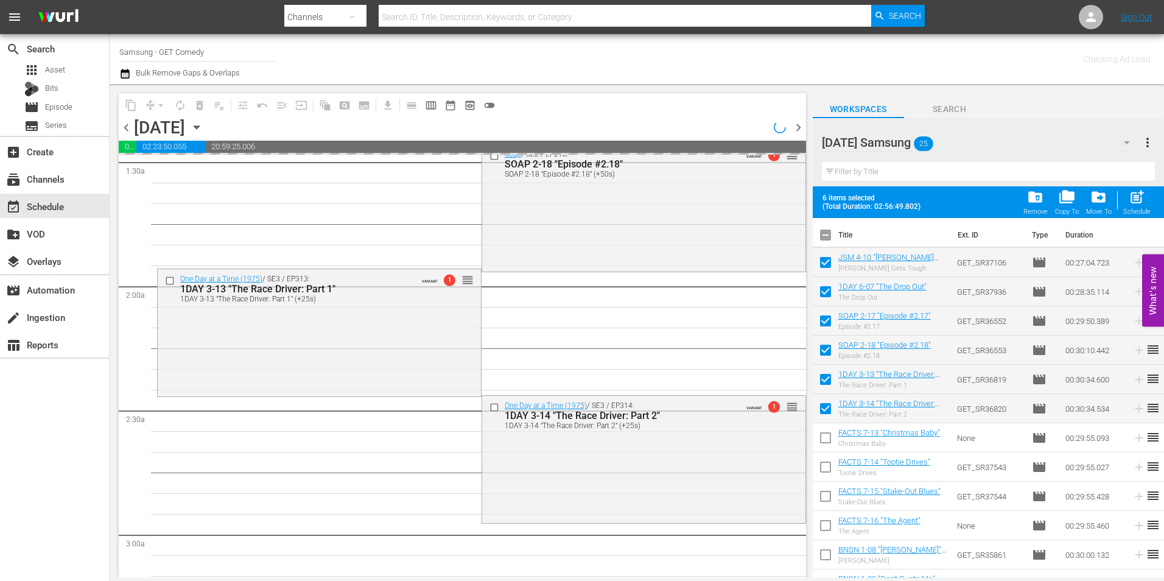
scroll to position [324, 0]
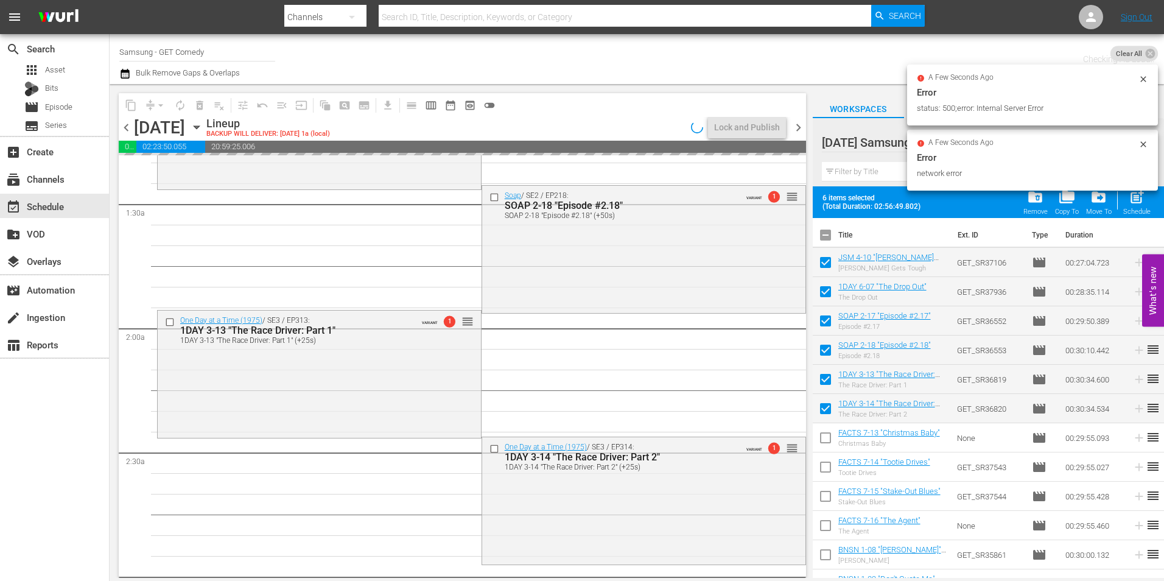
click at [588, 544] on div "One Day at a Time (1975) / SE3 / EP314: 1DAY 3-14 "The Race Driver: Part 2" 1DA…" at bounding box center [643, 499] width 323 height 125
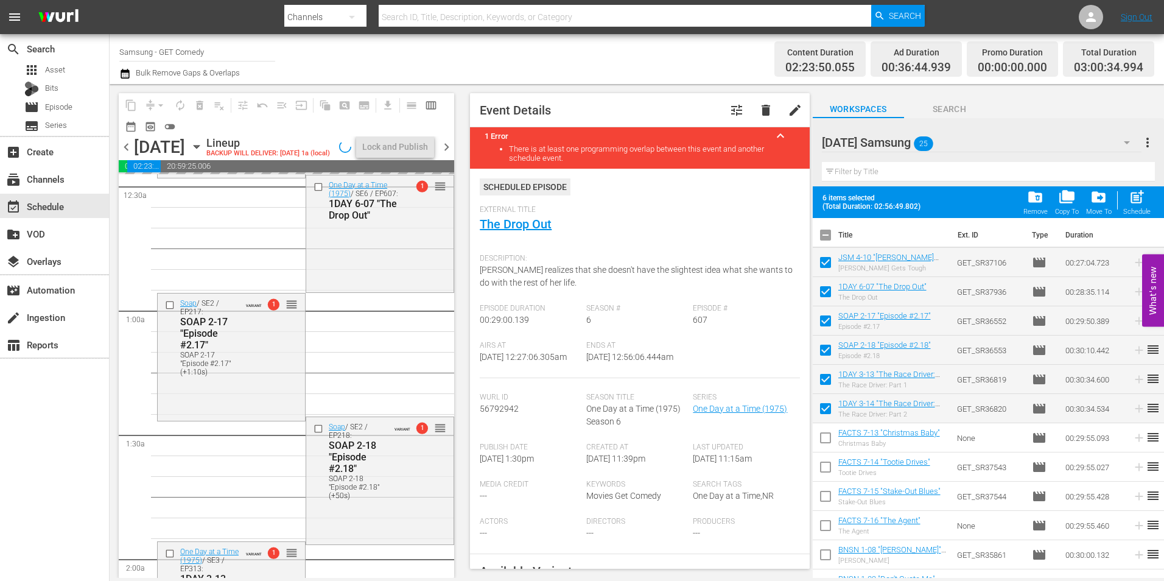
scroll to position [80, 0]
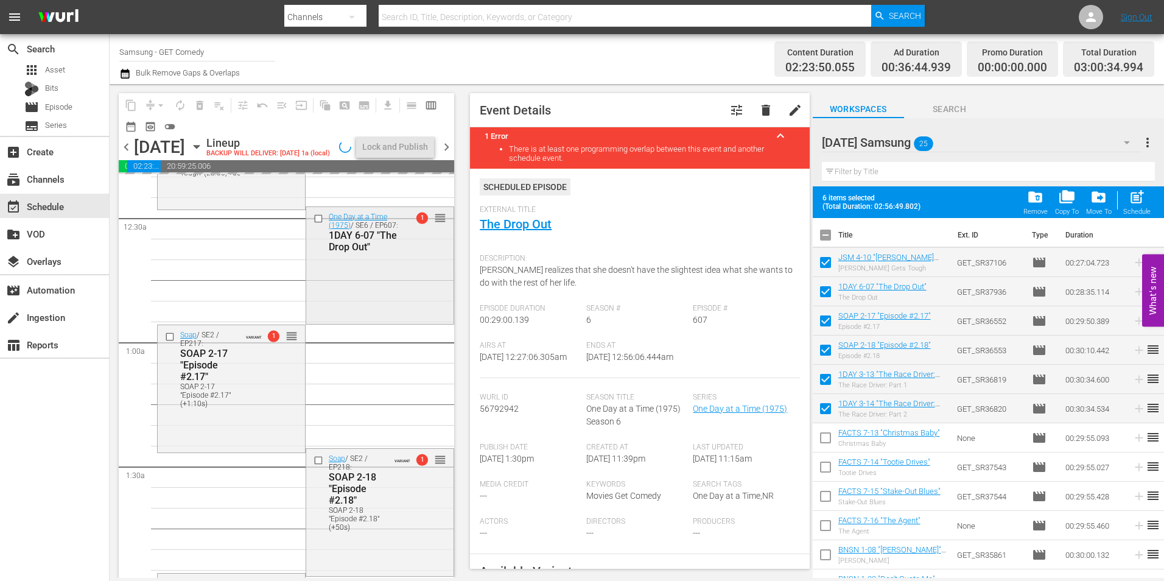
click at [380, 311] on div "One Day at a Time (1975) / SE6 / EP607: 1DAY 6-07 "The Drop Out" 1 reorder" at bounding box center [379, 264] width 147 height 114
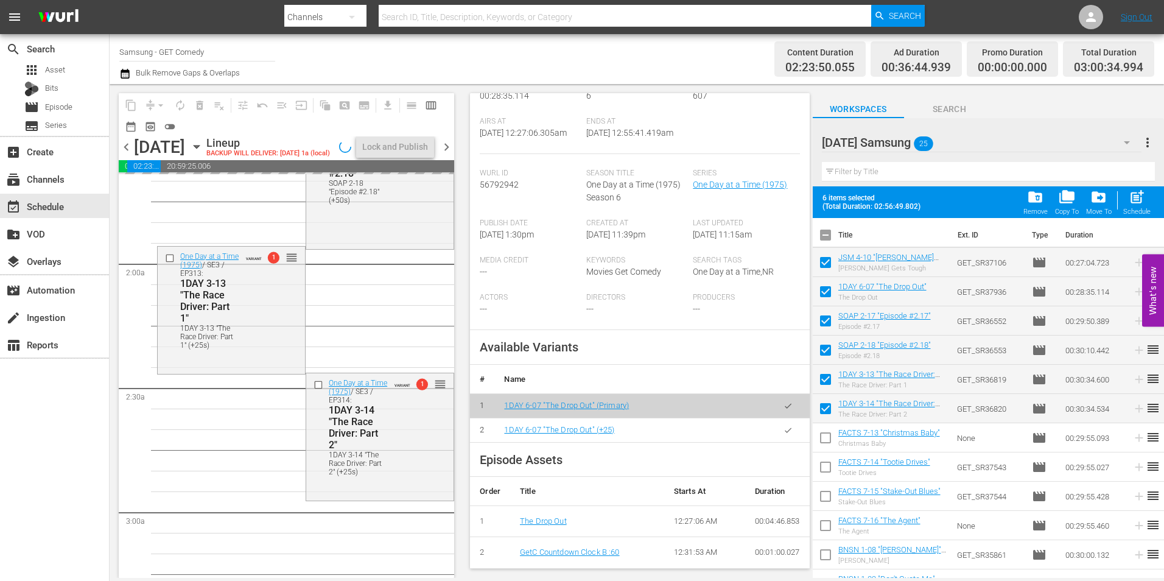
scroll to position [426, 0]
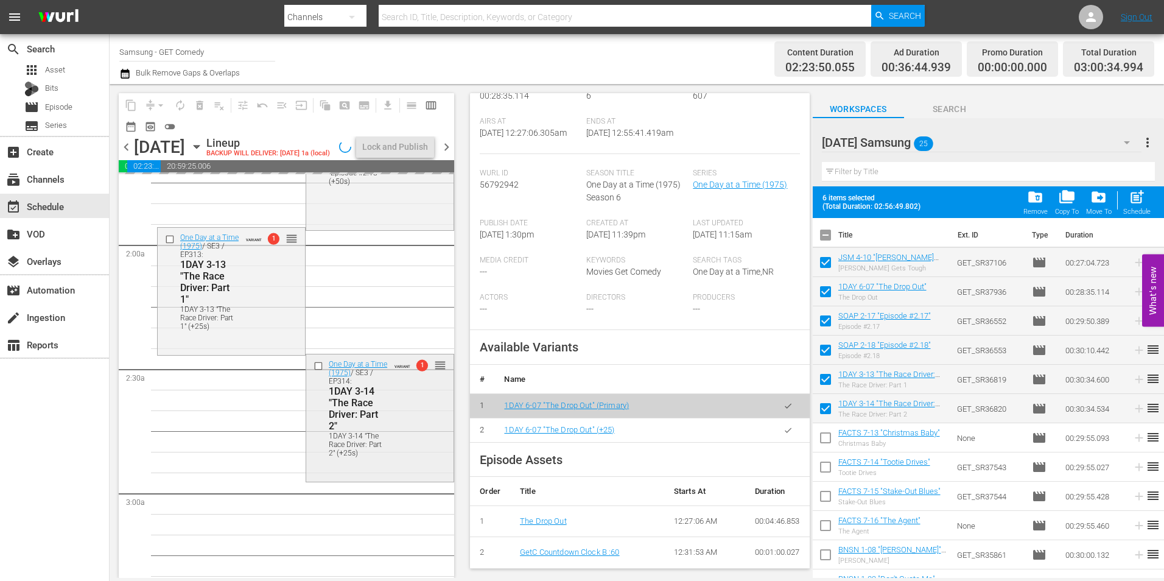
click at [391, 461] on div "One Day at a Time (1975) / SE3 / EP314: 1DAY 3-14 "The Race Driver: Part 2" 1DA…" at bounding box center [379, 407] width 147 height 107
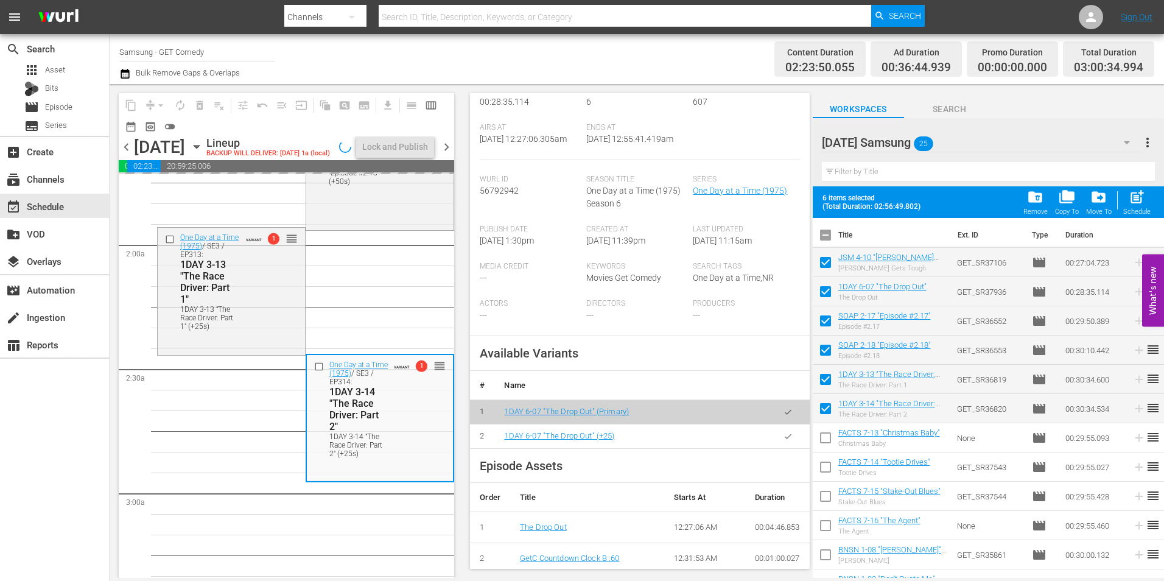
scroll to position [183, 0]
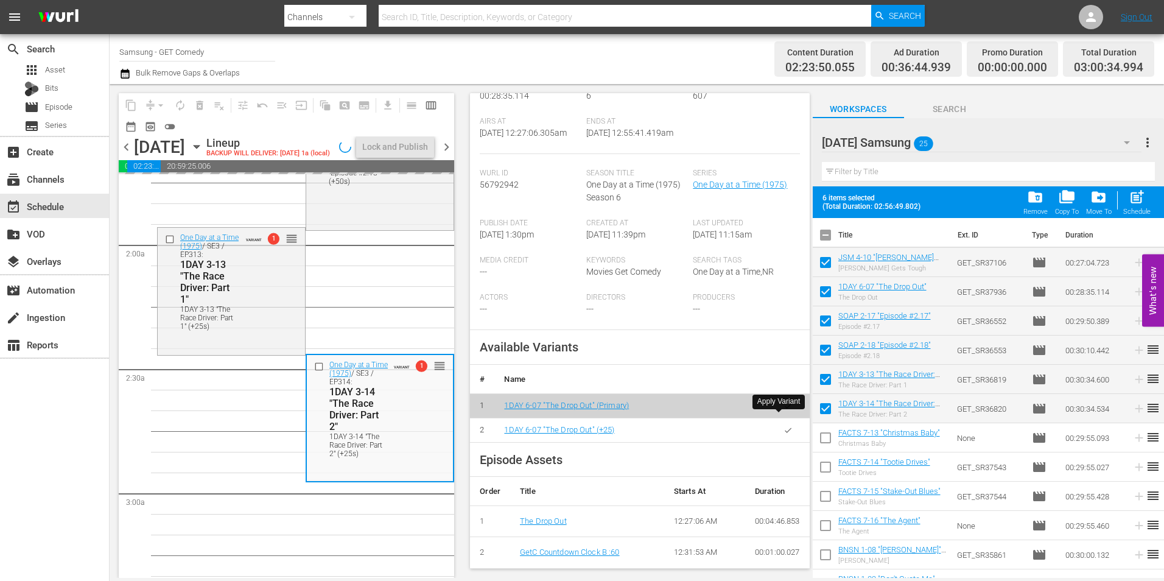
click at [784, 413] on button "button" at bounding box center [788, 406] width 24 height 24
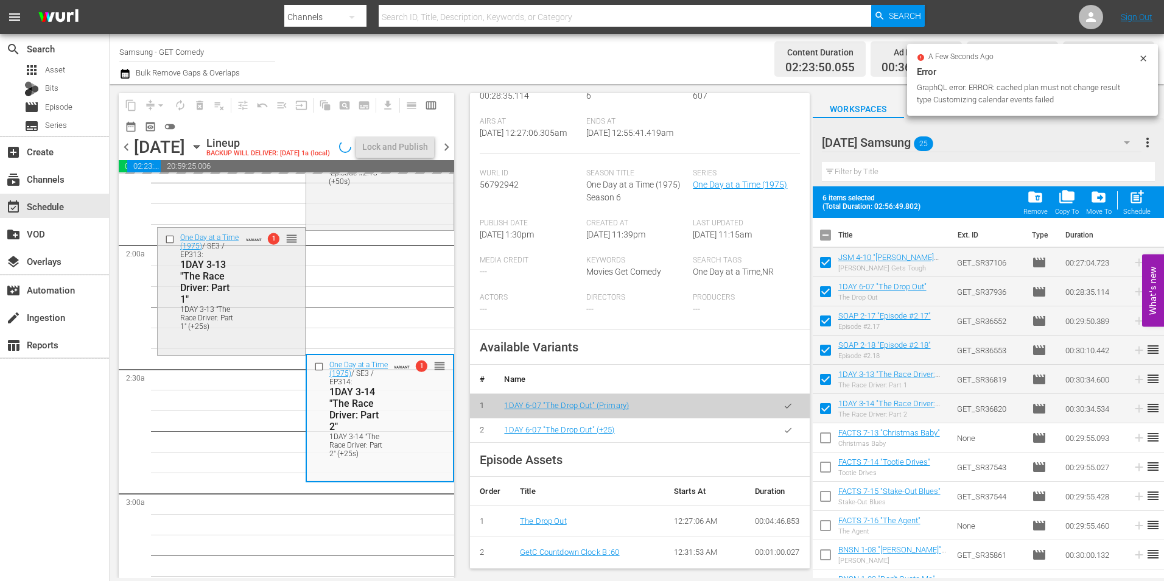
click at [265, 335] on div "One Day at a Time (1975) / SE3 / EP313: 1DAY 3-13 "The Race Driver: Part 1" 1DA…" at bounding box center [231, 281] width 147 height 107
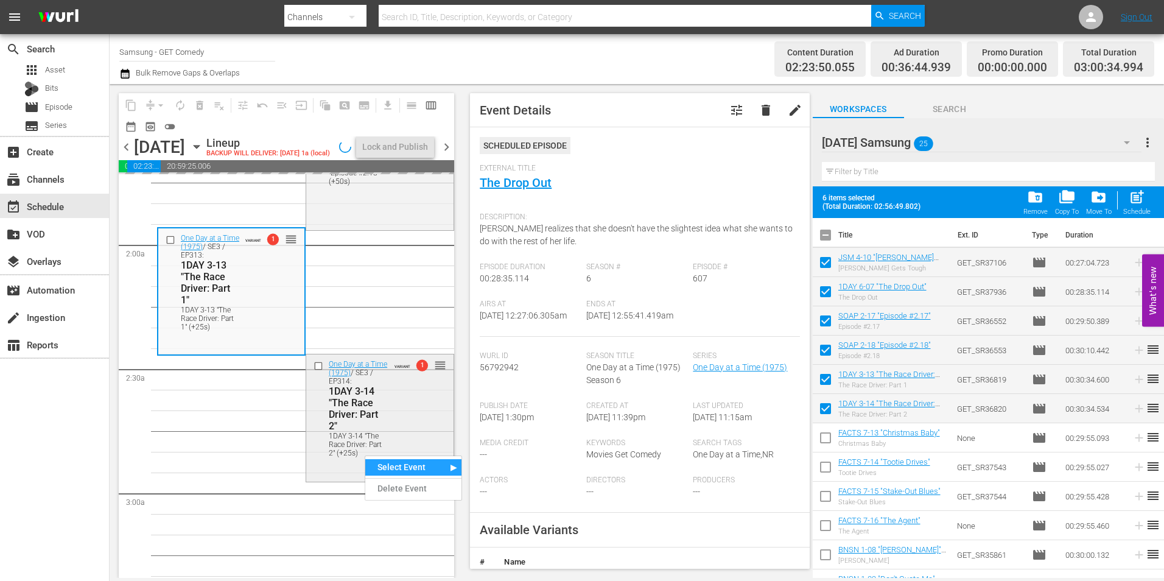
click at [348, 429] on div "1DAY 3-14 "The Race Driver: Part 2"" at bounding box center [359, 408] width 60 height 46
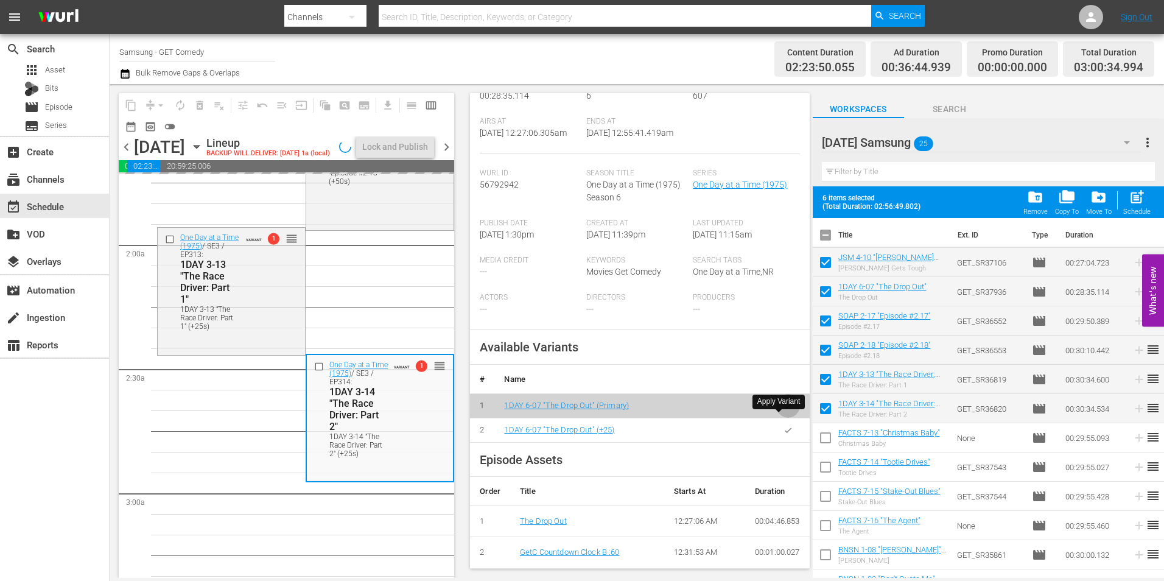
click at [784, 410] on icon "button" at bounding box center [788, 405] width 9 height 9
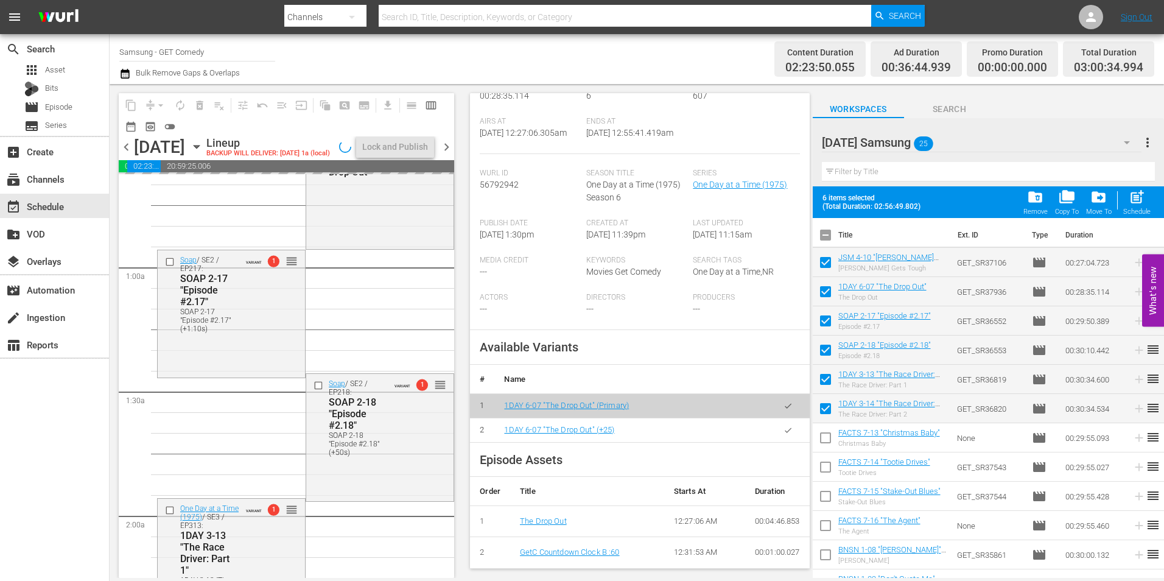
scroll to position [0, 0]
